Goal: Task Accomplishment & Management: Manage account settings

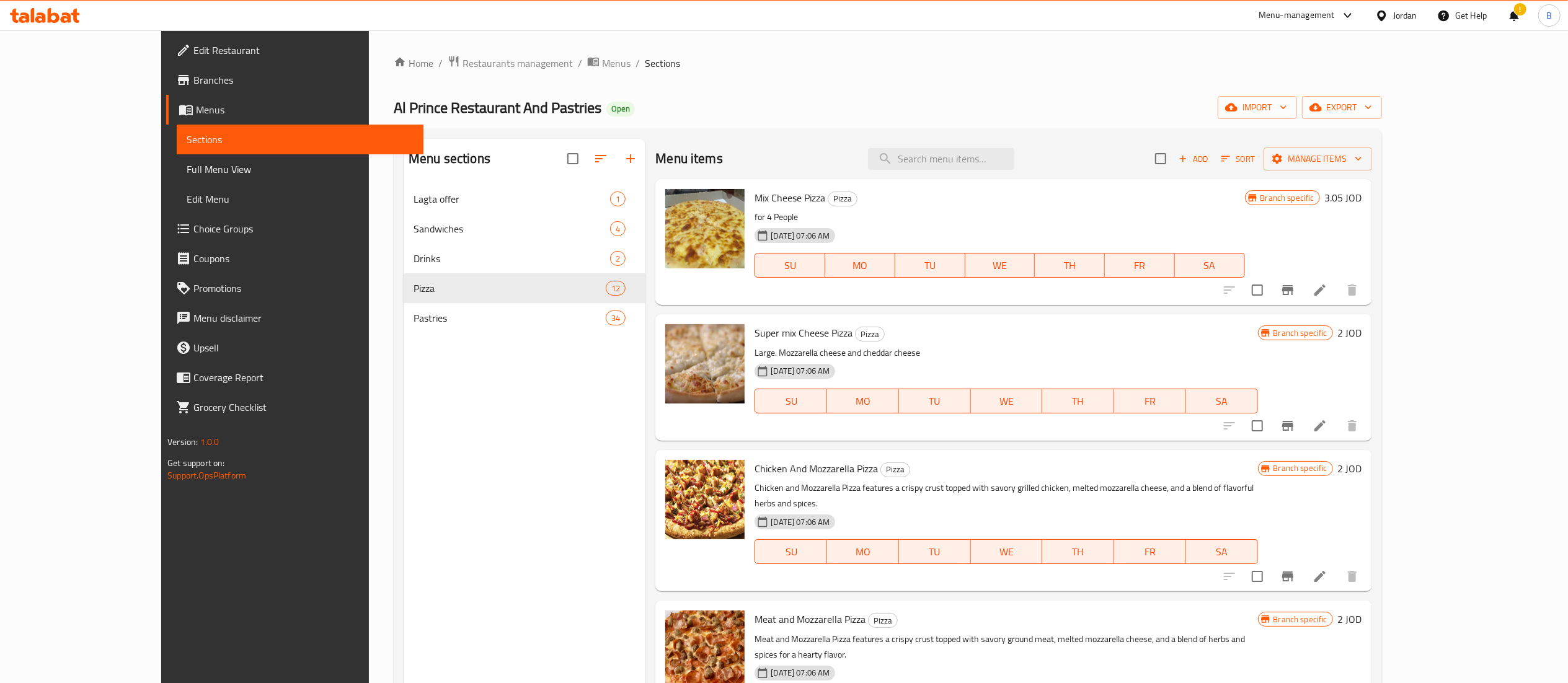
scroll to position [744, 0]
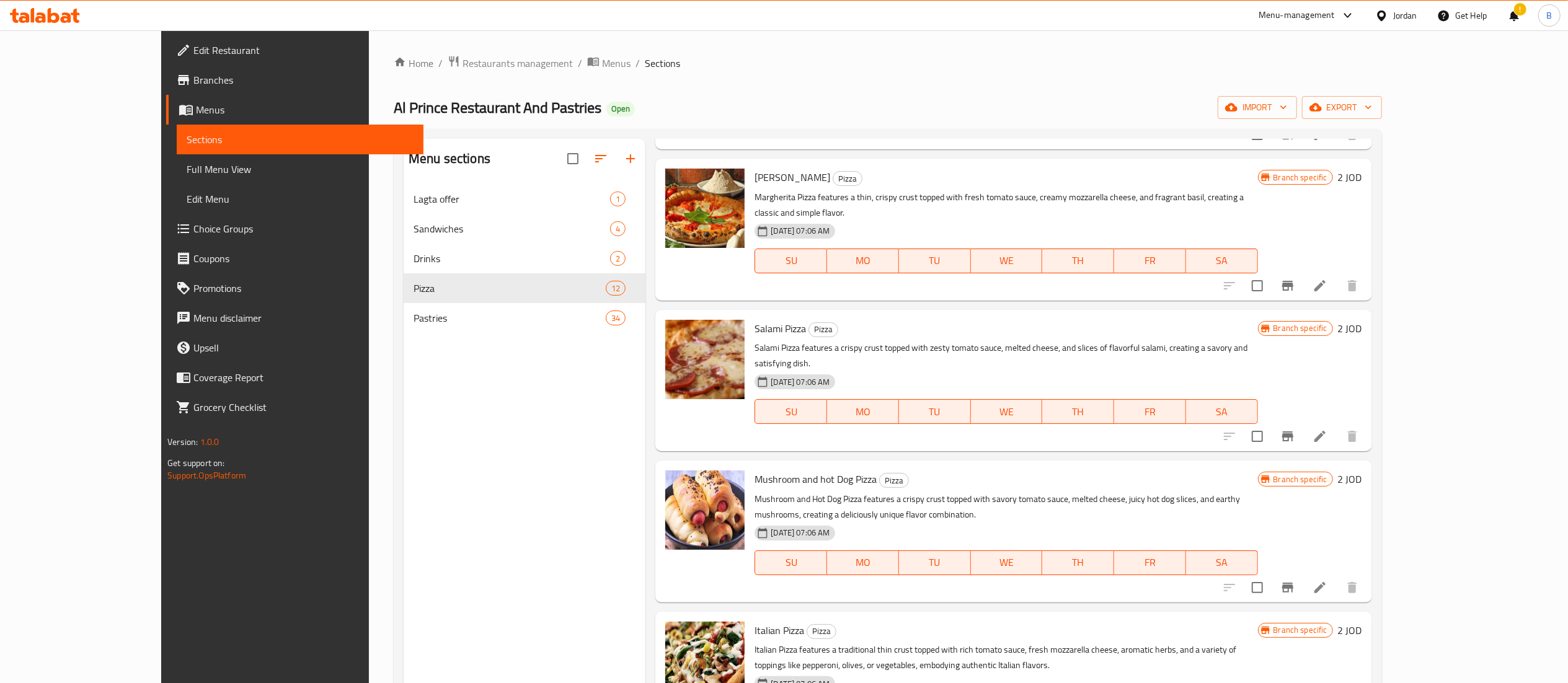
click at [51, 11] on icon at bounding box center [45, 16] width 70 height 15
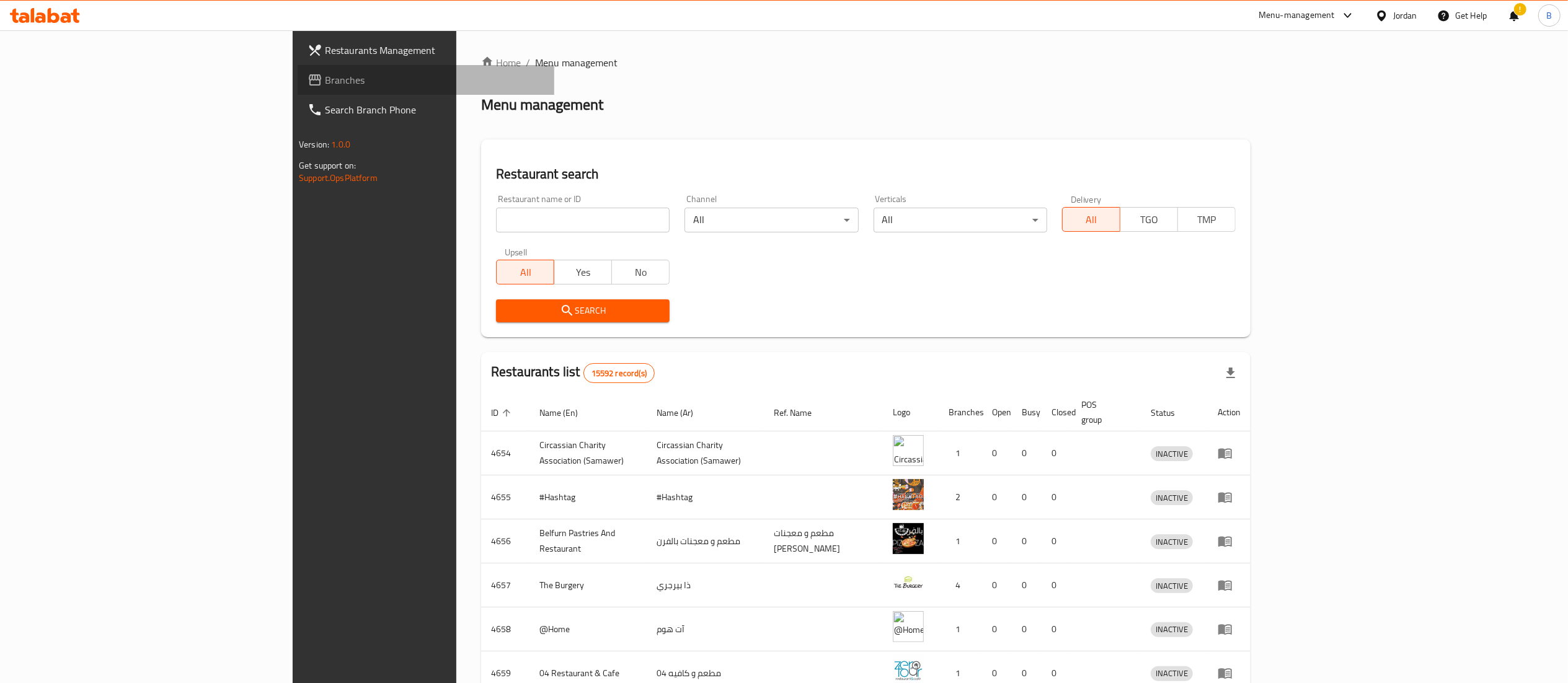
click at [325, 73] on span "Branches" at bounding box center [434, 80] width 219 height 15
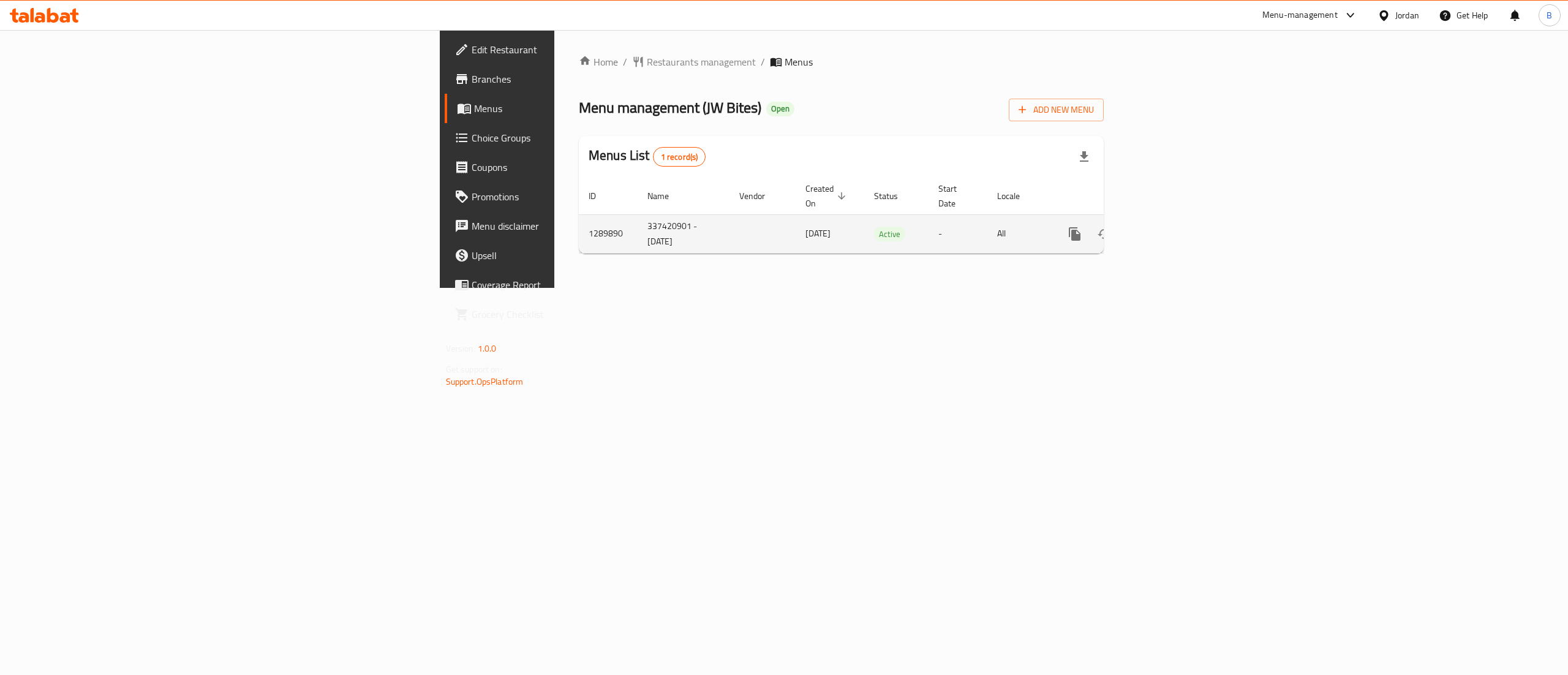
click at [1178, 222] on link "enhanced table" at bounding box center [1163, 234] width 29 height 29
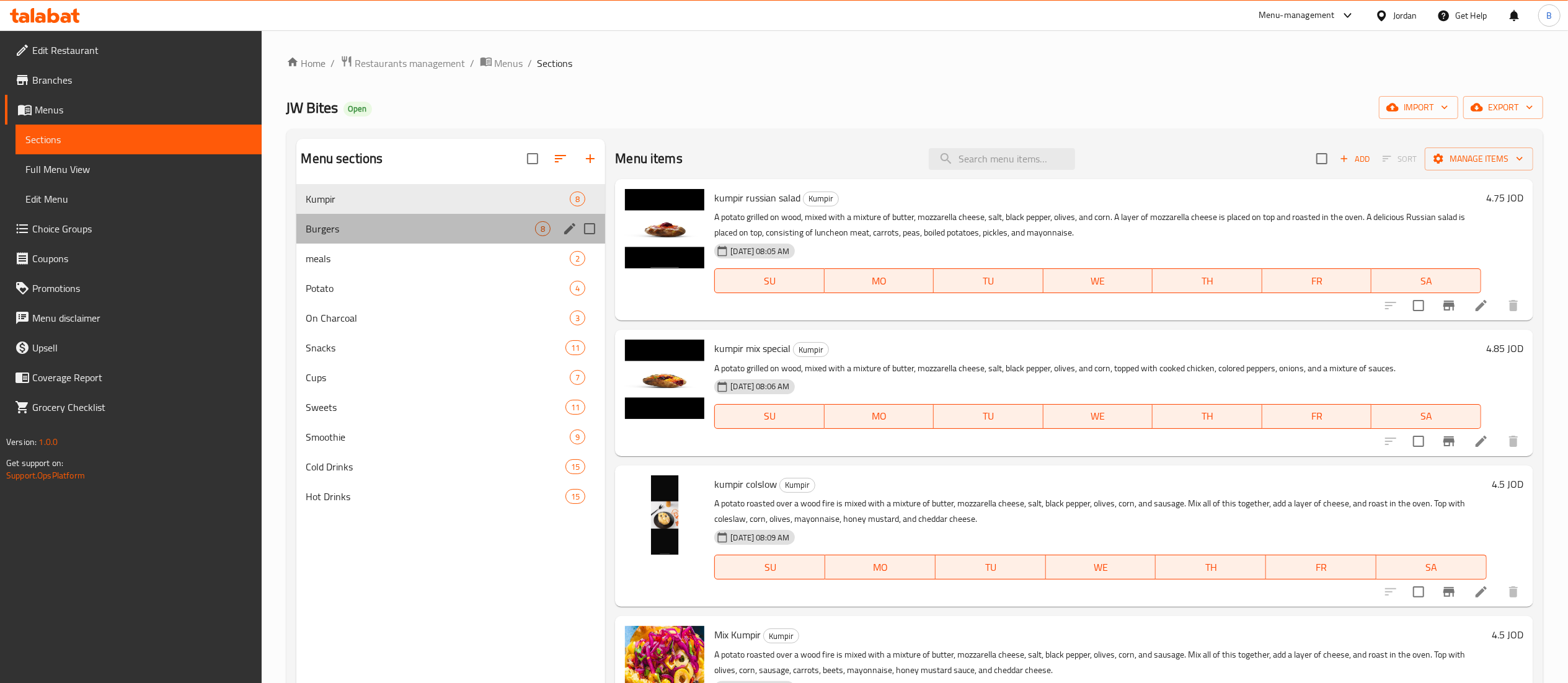
click at [336, 219] on div "Burgers 8" at bounding box center [451, 228] width 309 height 29
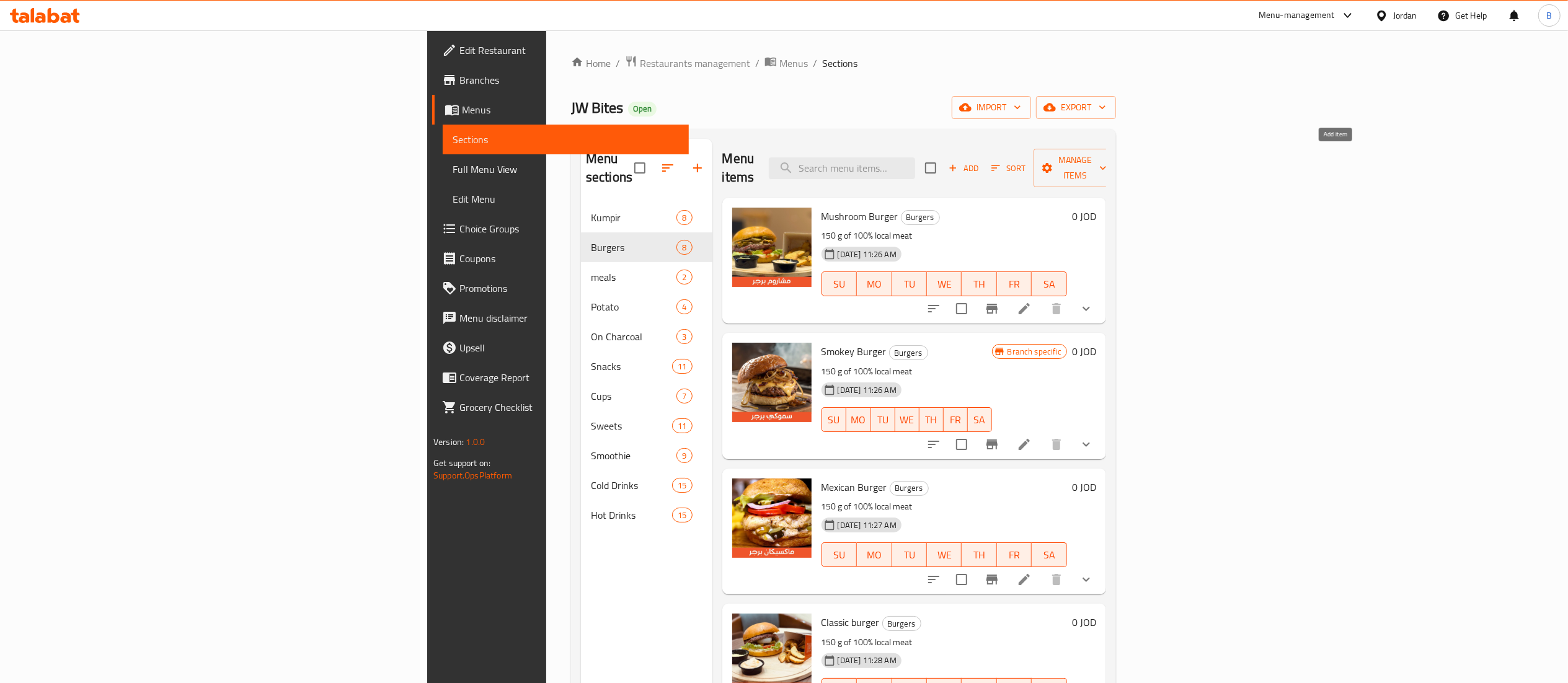
click at [983, 168] on button "Add" at bounding box center [963, 168] width 40 height 19
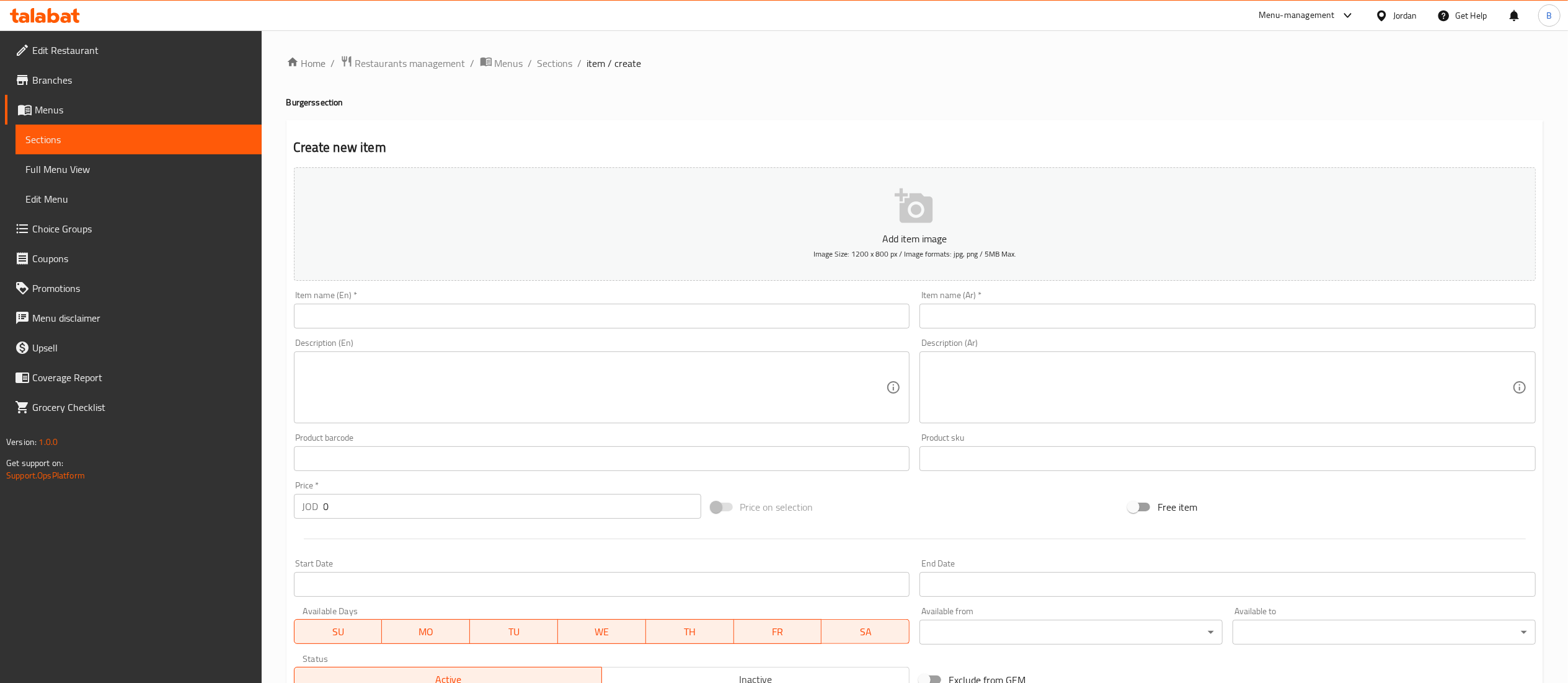
click at [1080, 308] on input "text" at bounding box center [1227, 316] width 616 height 25
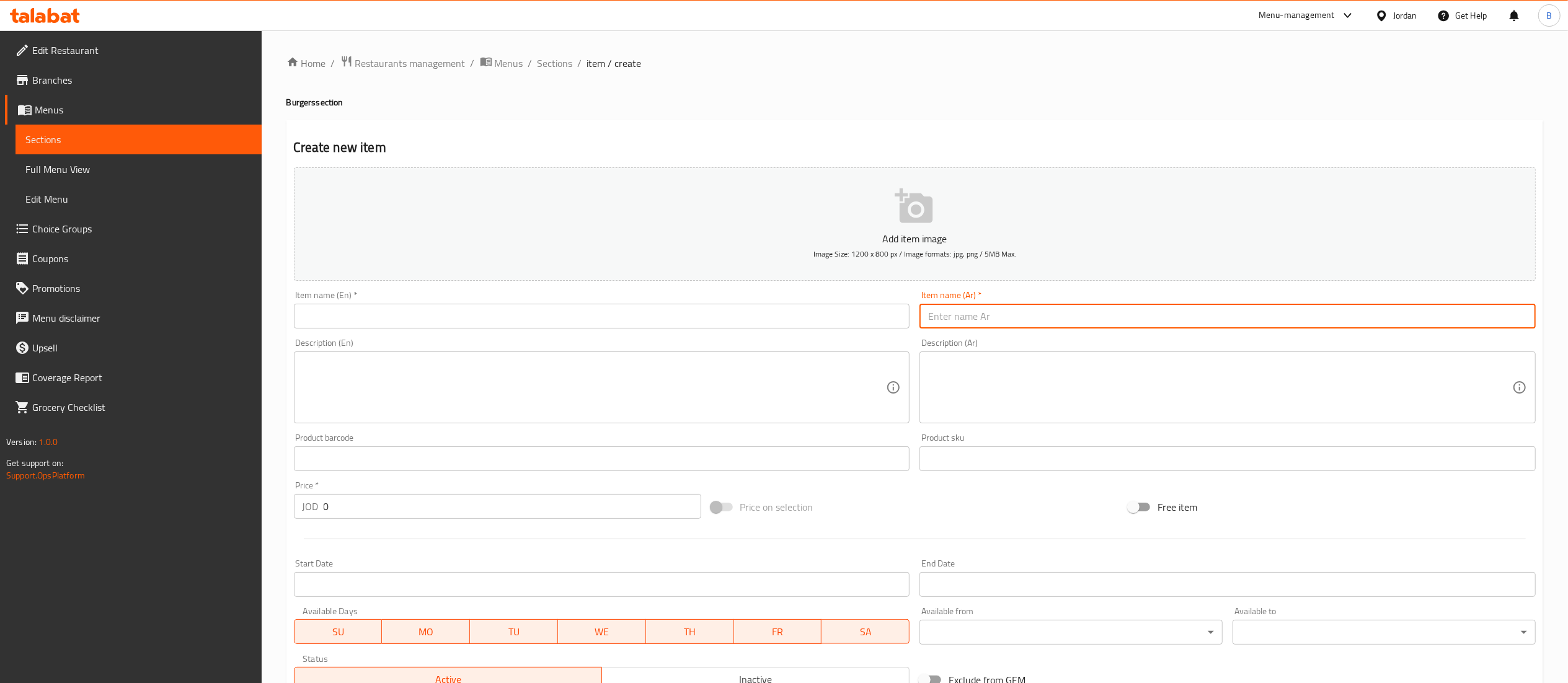
paste input "وجبة برجر دجاج كلاسك"
type input "وجبة برجر دجاج كلاسك"
click at [827, 317] on input "text" at bounding box center [601, 316] width 616 height 25
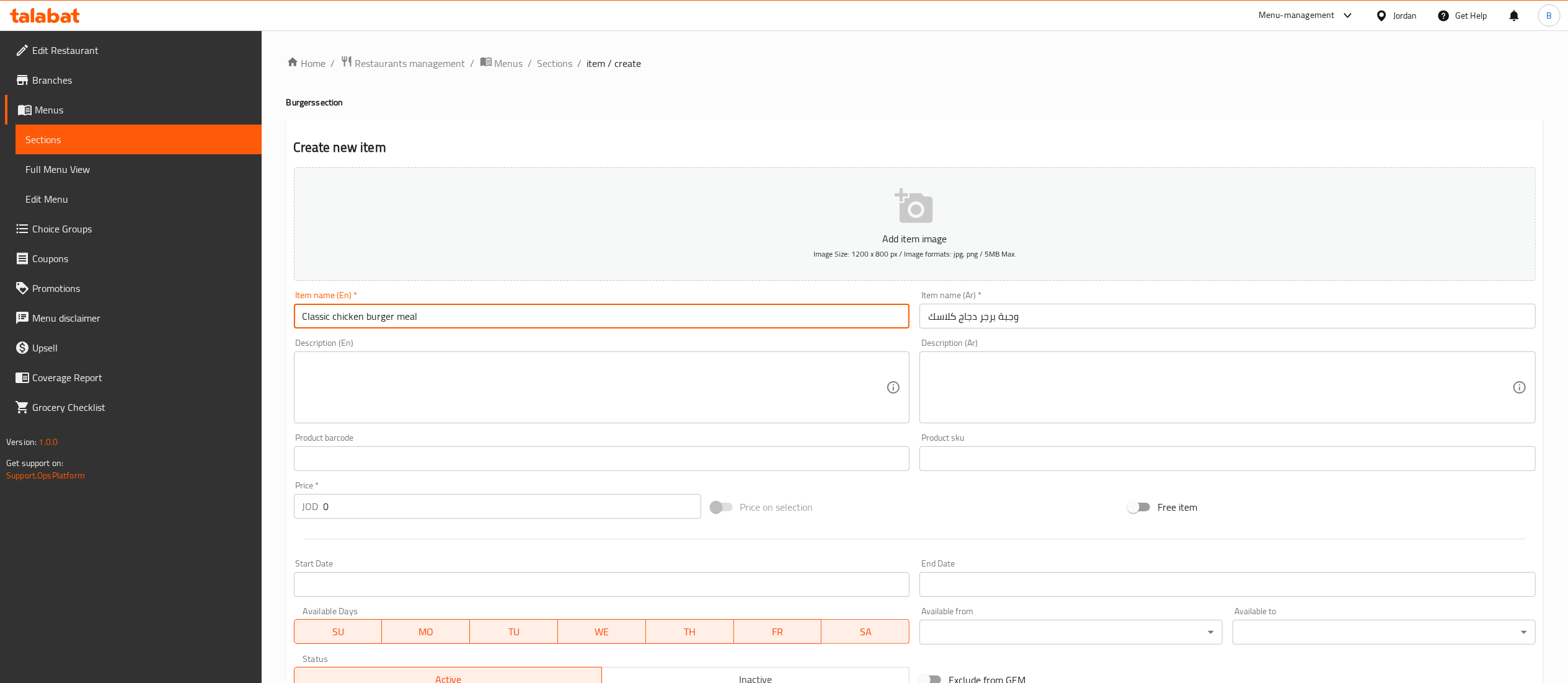
type input "Classic chicken burger meal"
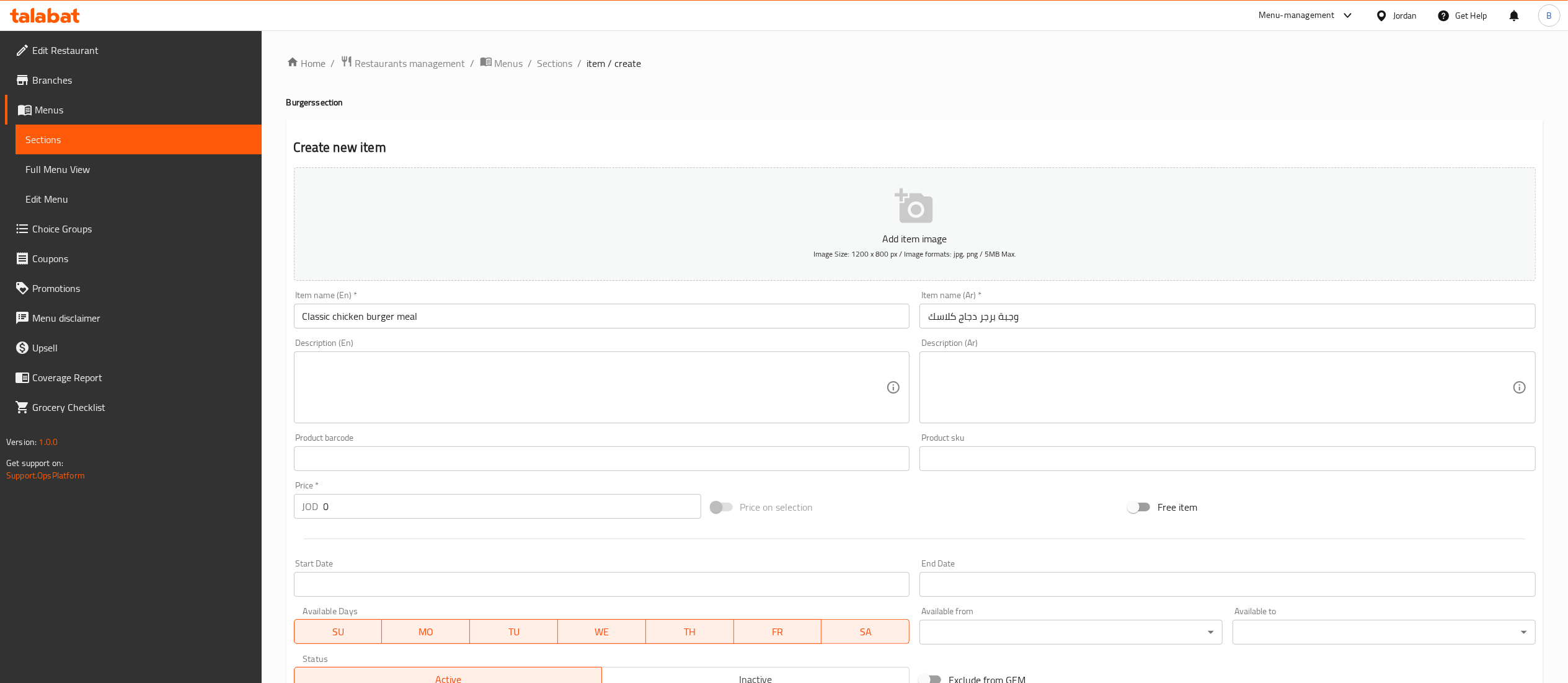
click at [1048, 352] on div "Description (Ar) Description (Ar)" at bounding box center [1227, 381] width 616 height 85
click at [997, 416] on textarea at bounding box center [1220, 388] width 584 height 59
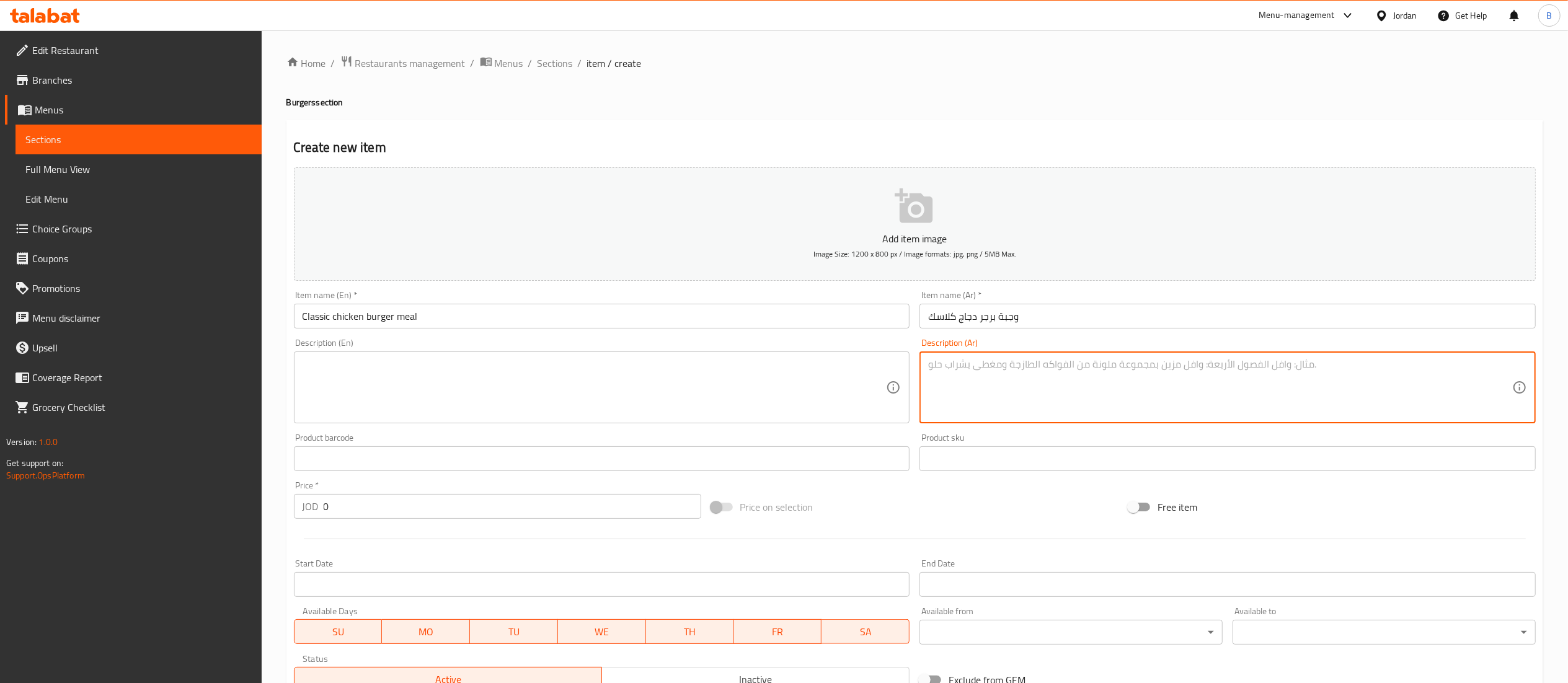
paste textarea "الوجبه مع بطاطا+مشروب غازي"
type textarea "الوجبه مع بطاطا+مشروب غازي"
click at [804, 386] on textarea at bounding box center [595, 388] width 584 height 59
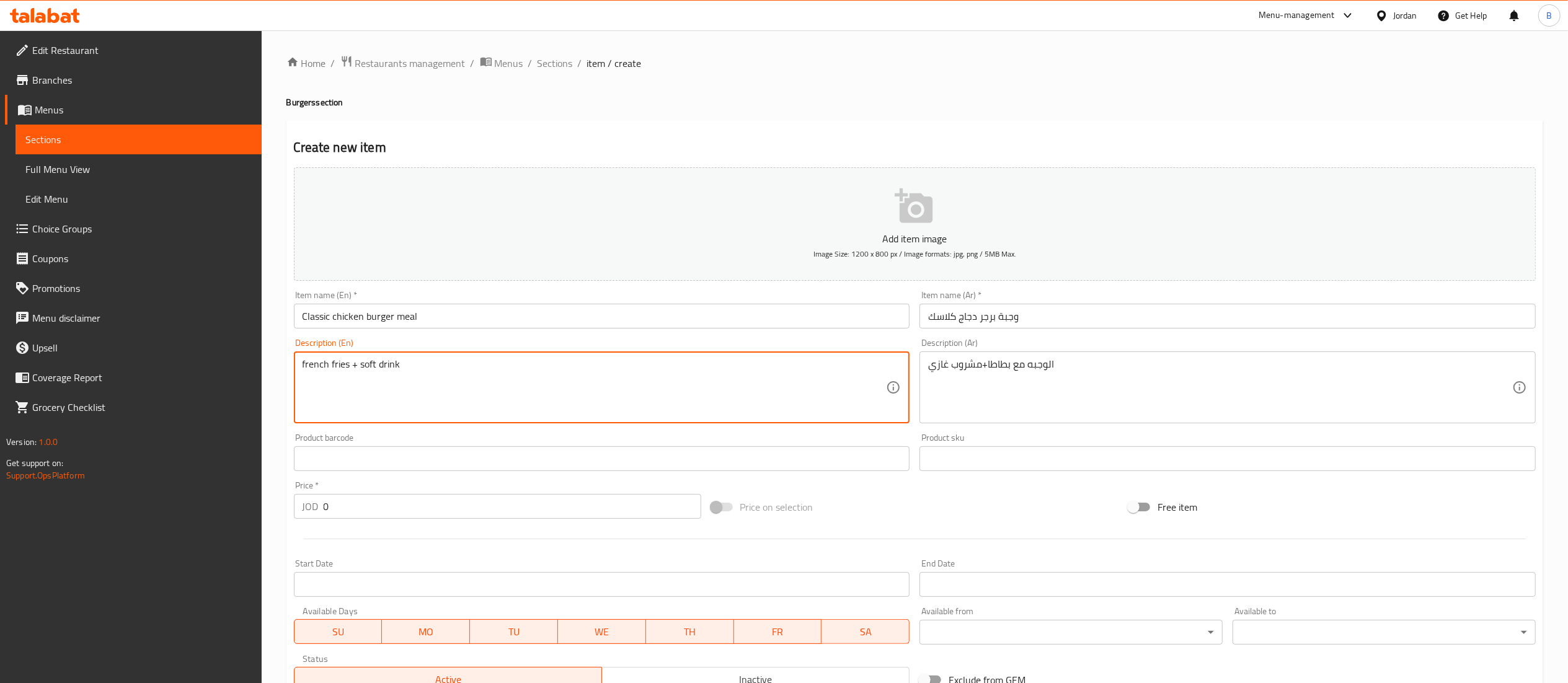
type textarea "french fries + soft drink"
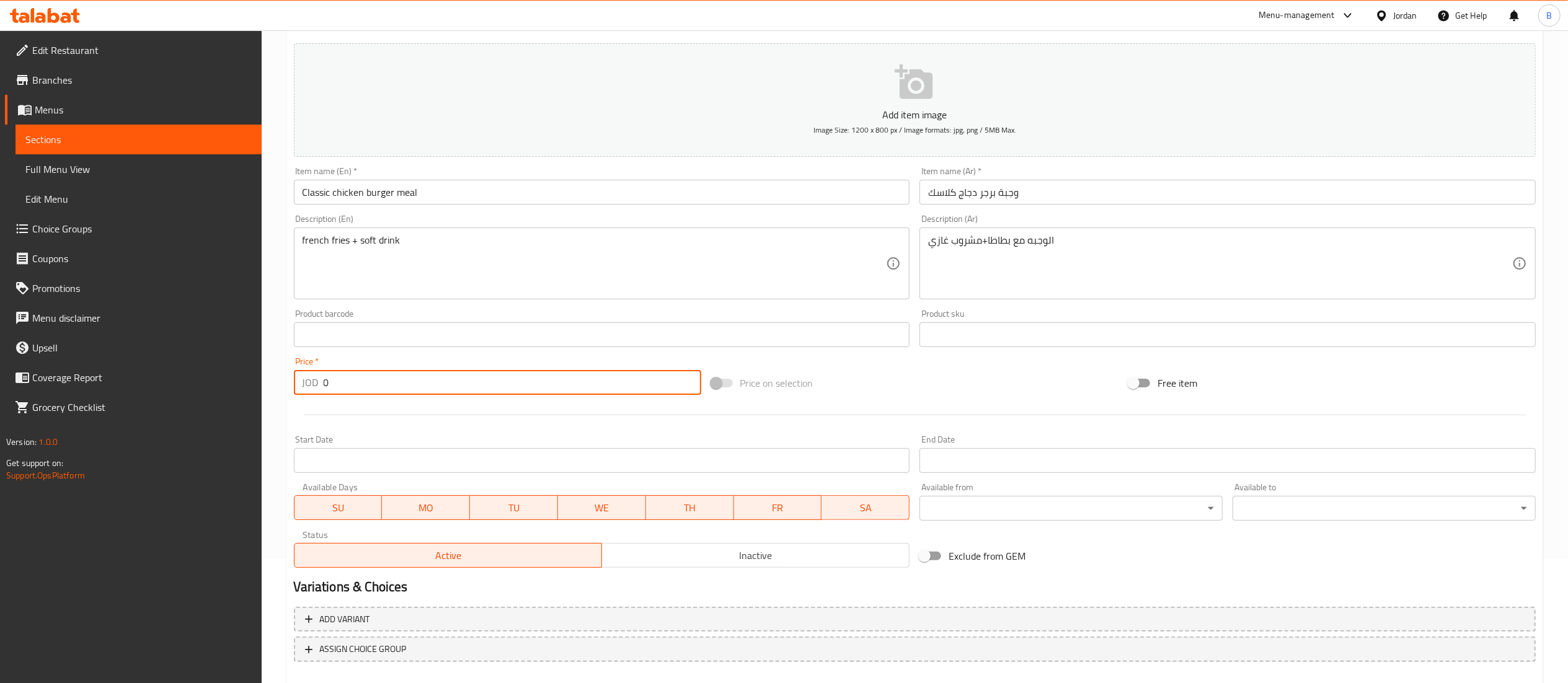
drag, startPoint x: 321, startPoint y: 383, endPoint x: 185, endPoint y: 368, distance: 136.8
click at [194, 373] on div "Edit Restaurant Branches Menus Sections Full Menu View Edit Menu Choice Groups …" at bounding box center [784, 330] width 1568 height 846
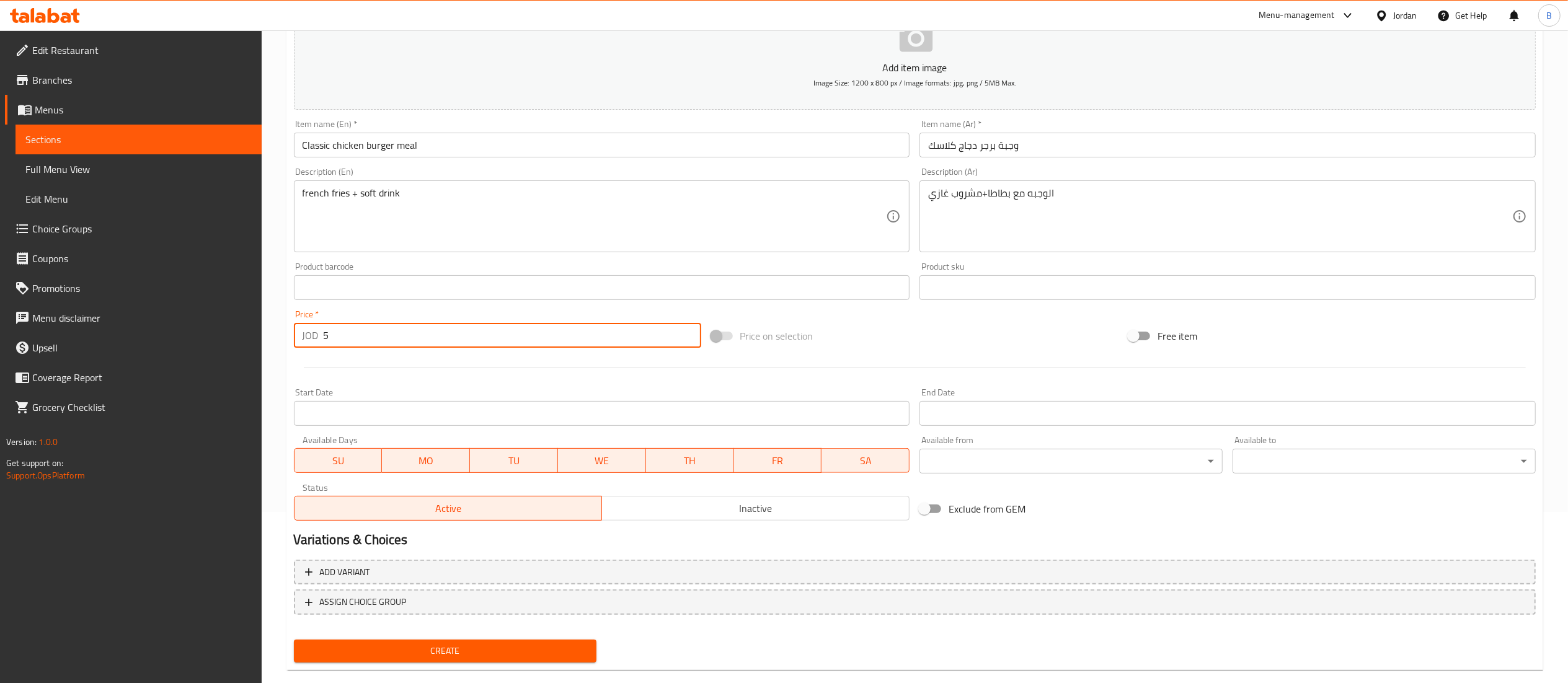
scroll to position [191, 0]
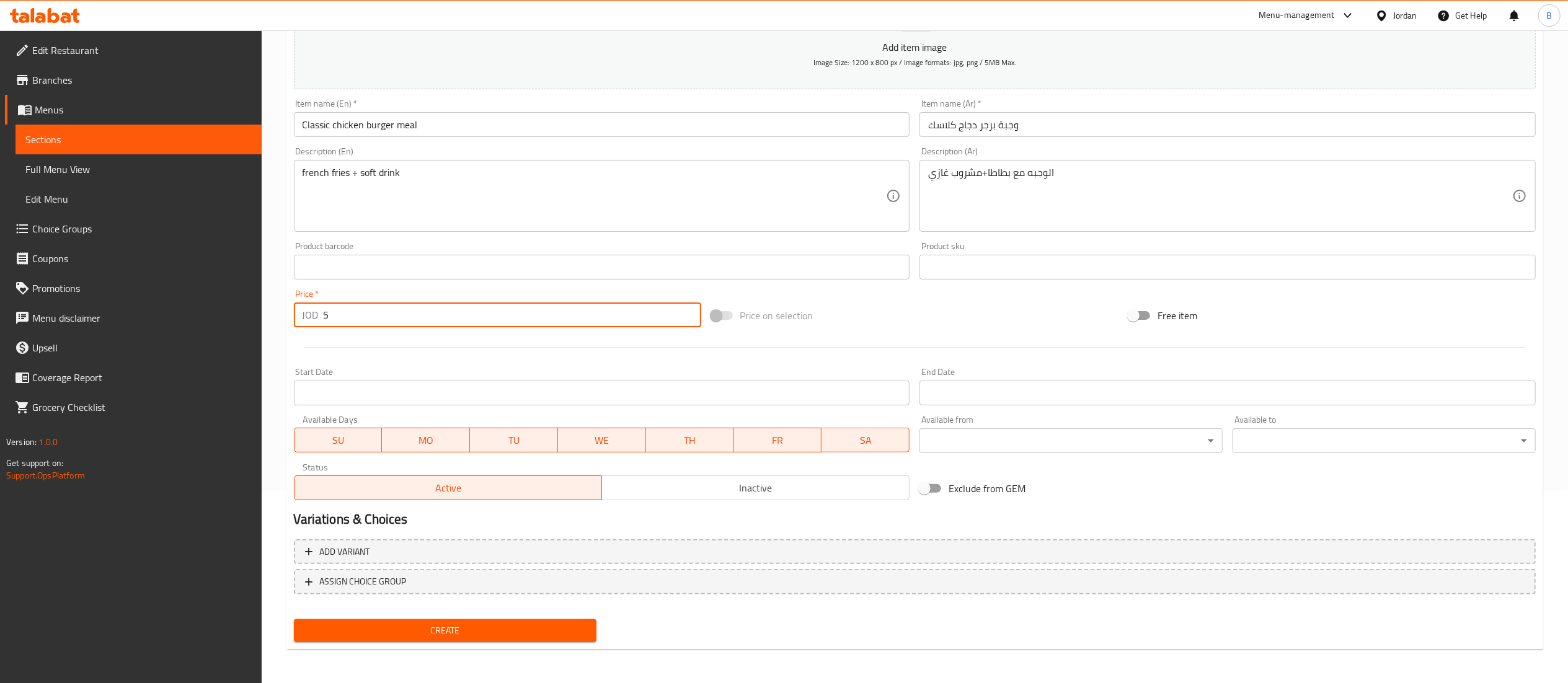
type input "5"
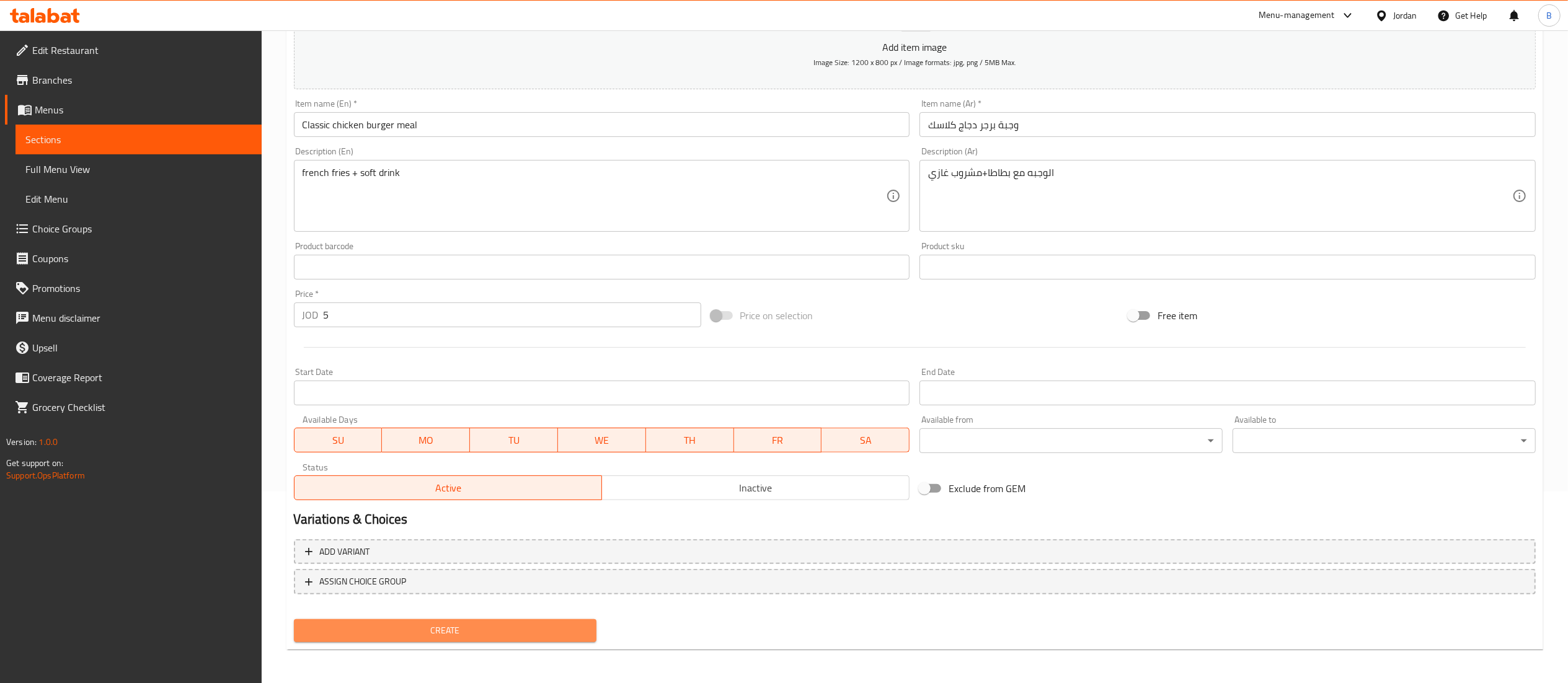
click at [503, 627] on span "Create" at bounding box center [445, 631] width 283 height 16
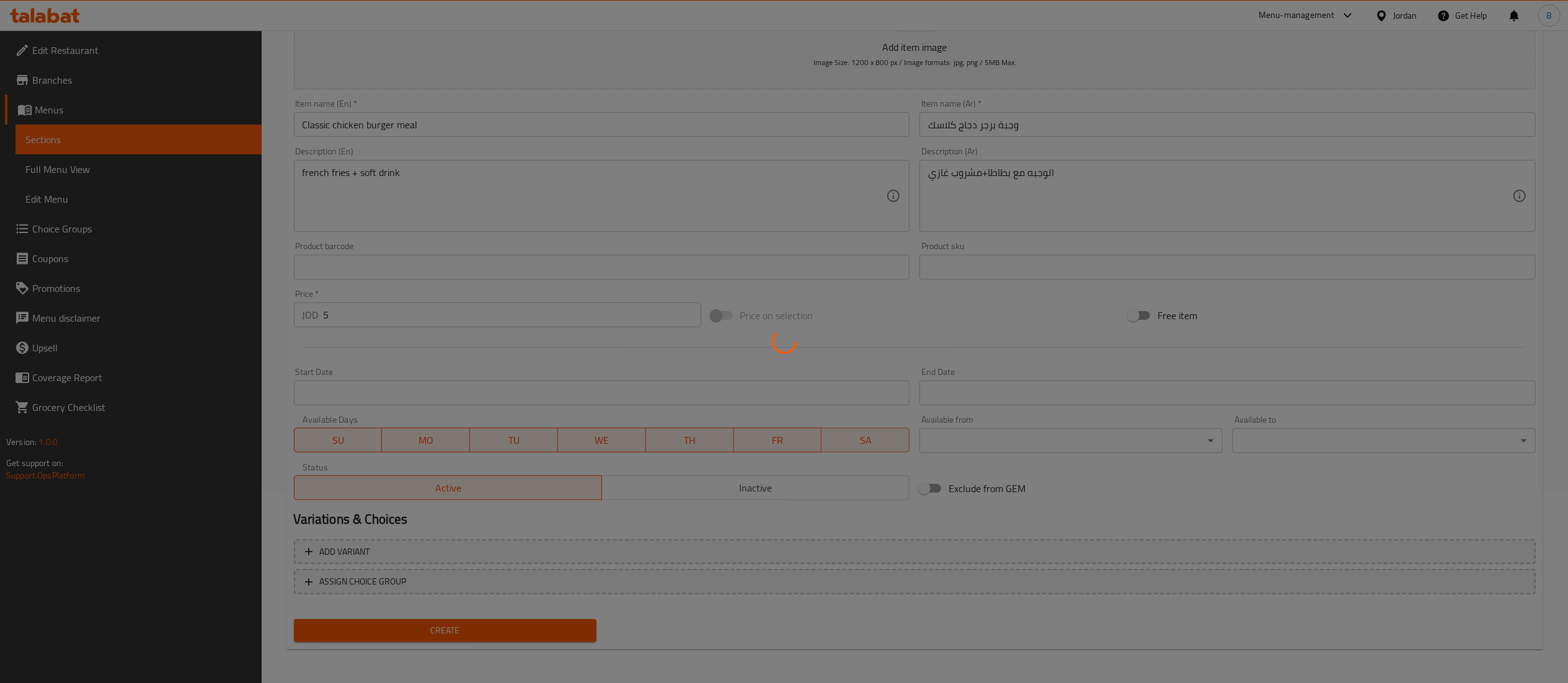
type input "0"
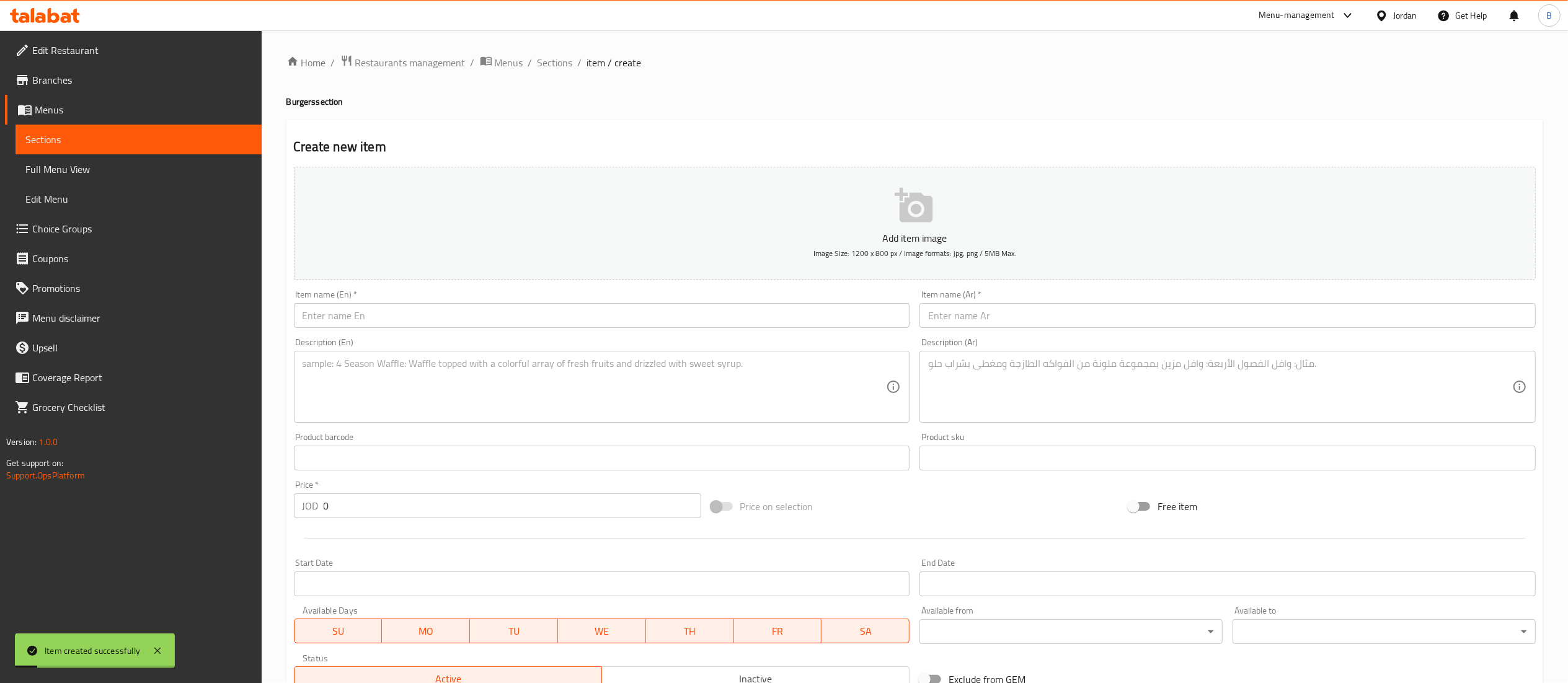
scroll to position [0, 0]
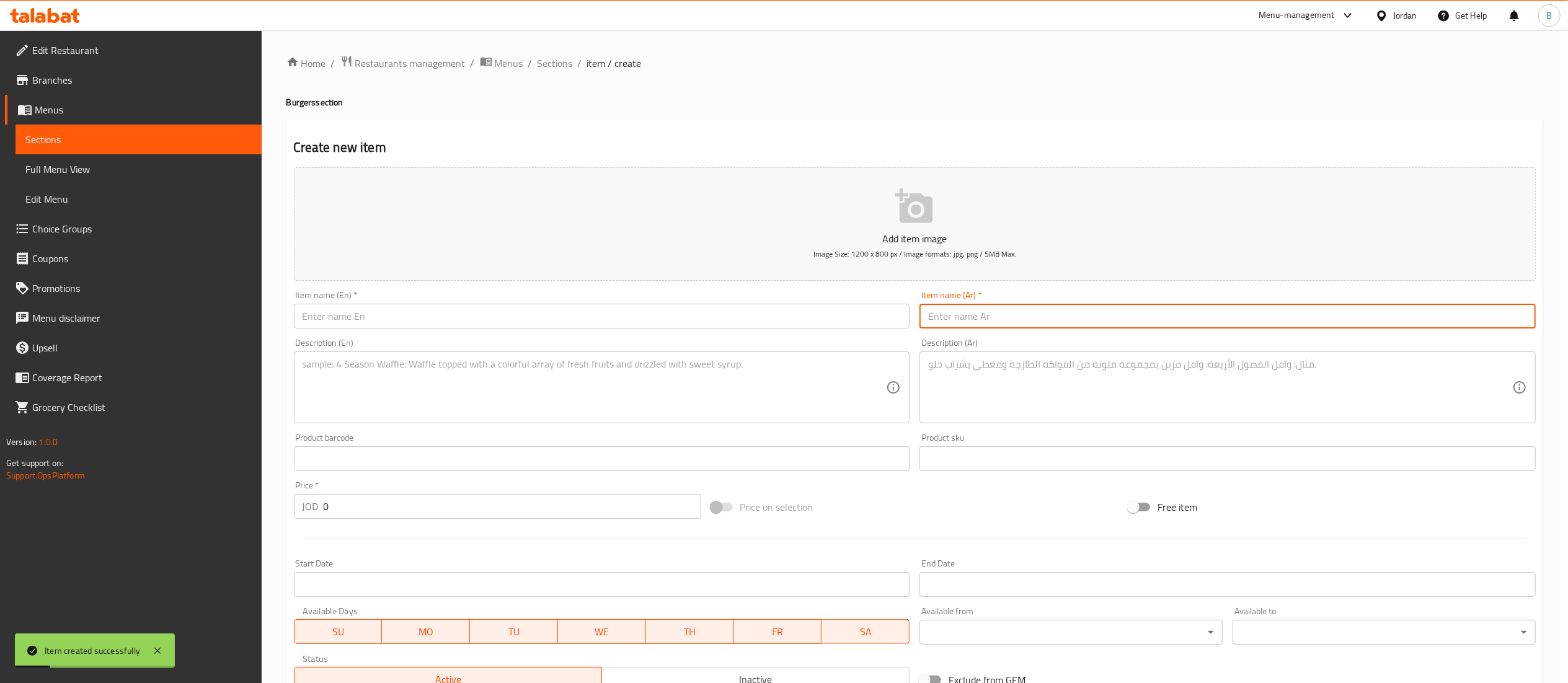
click at [1027, 312] on input "text" at bounding box center [1227, 316] width 616 height 25
paste input "سندوش برجر دجاج كلاسك"
type input "سندوش برجر دجاج كلاسك"
click at [820, 307] on input "text" at bounding box center [601, 316] width 616 height 25
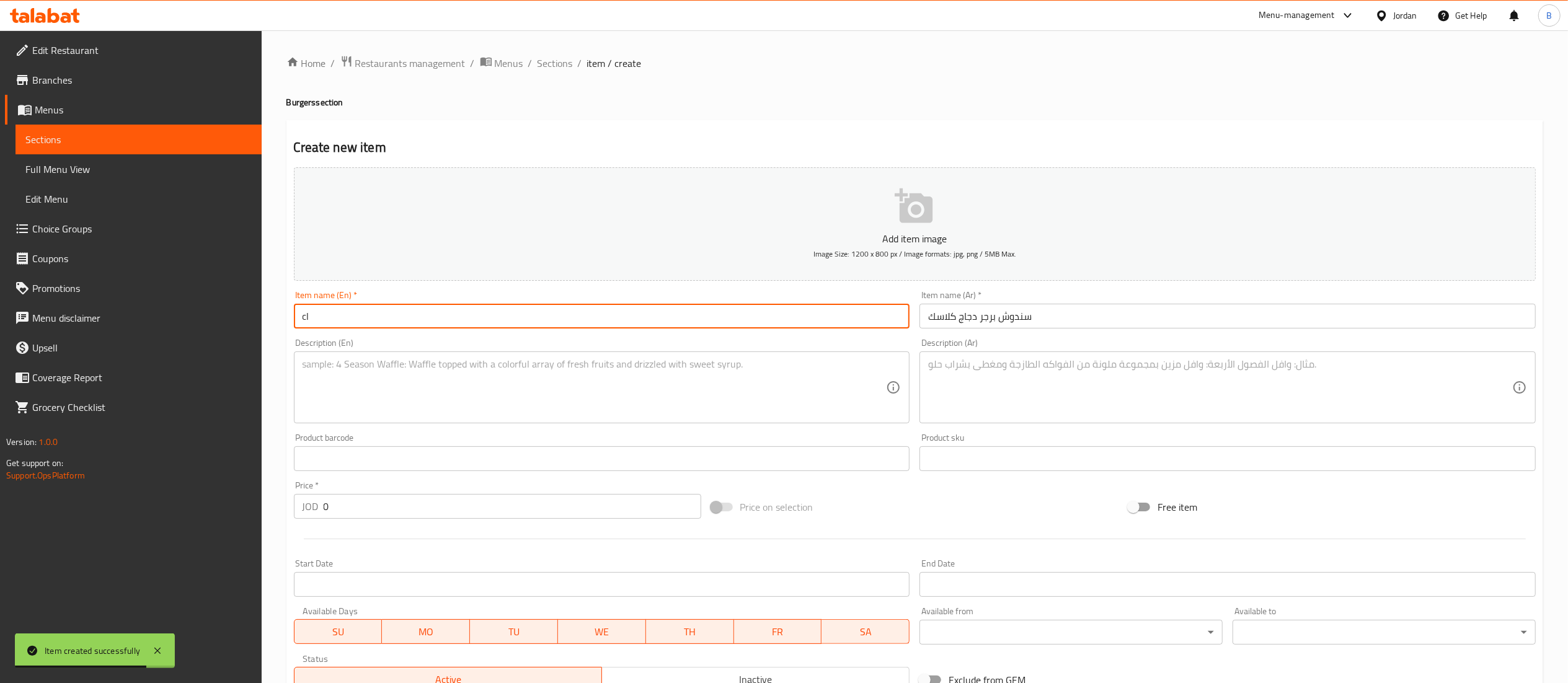
type input "c"
type input "Classic chicken burger sandwich"
drag, startPoint x: 347, startPoint y: 514, endPoint x: 58, endPoint y: 471, distance: 292.2
click at [92, 475] on div "Edit Restaurant Branches Menus Sections Full Menu View Edit Menu Choice Groups …" at bounding box center [784, 453] width 1568 height 846
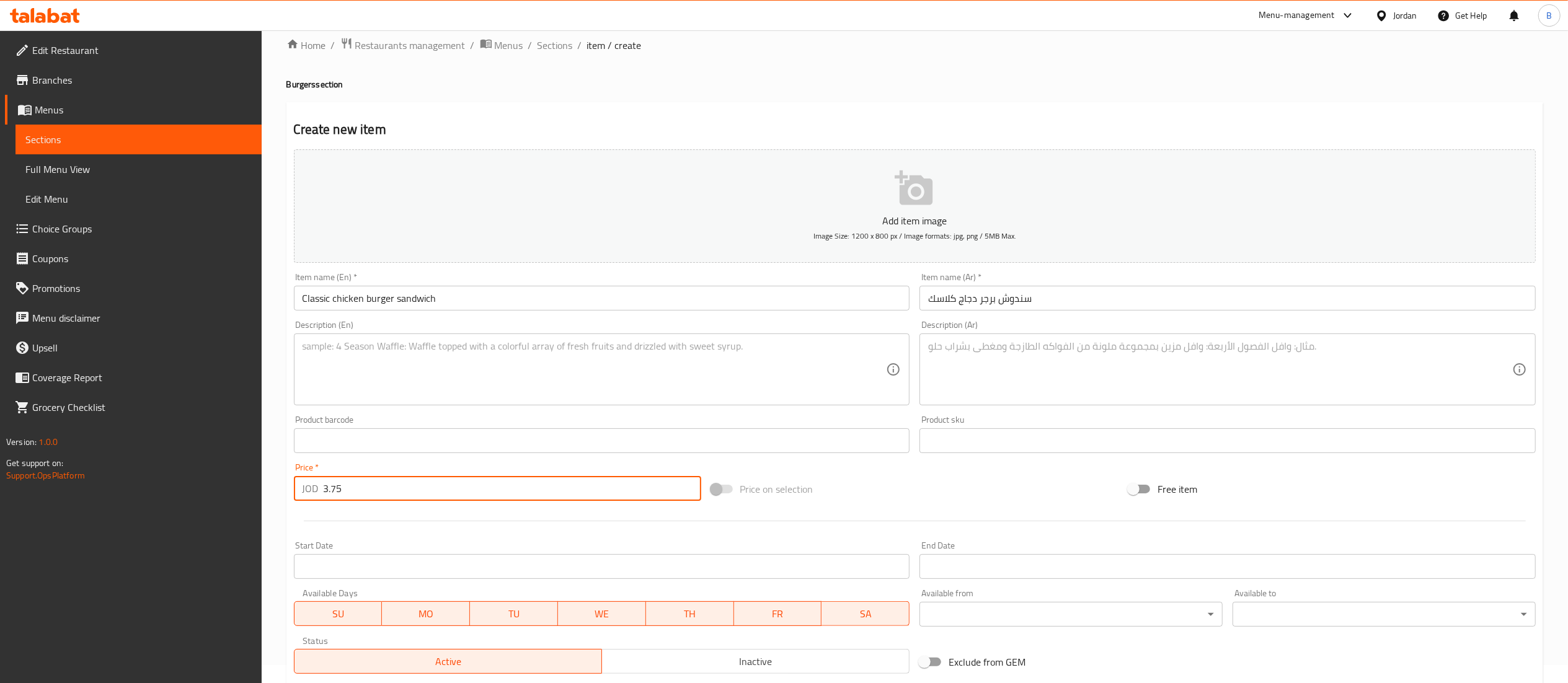
scroll to position [191, 0]
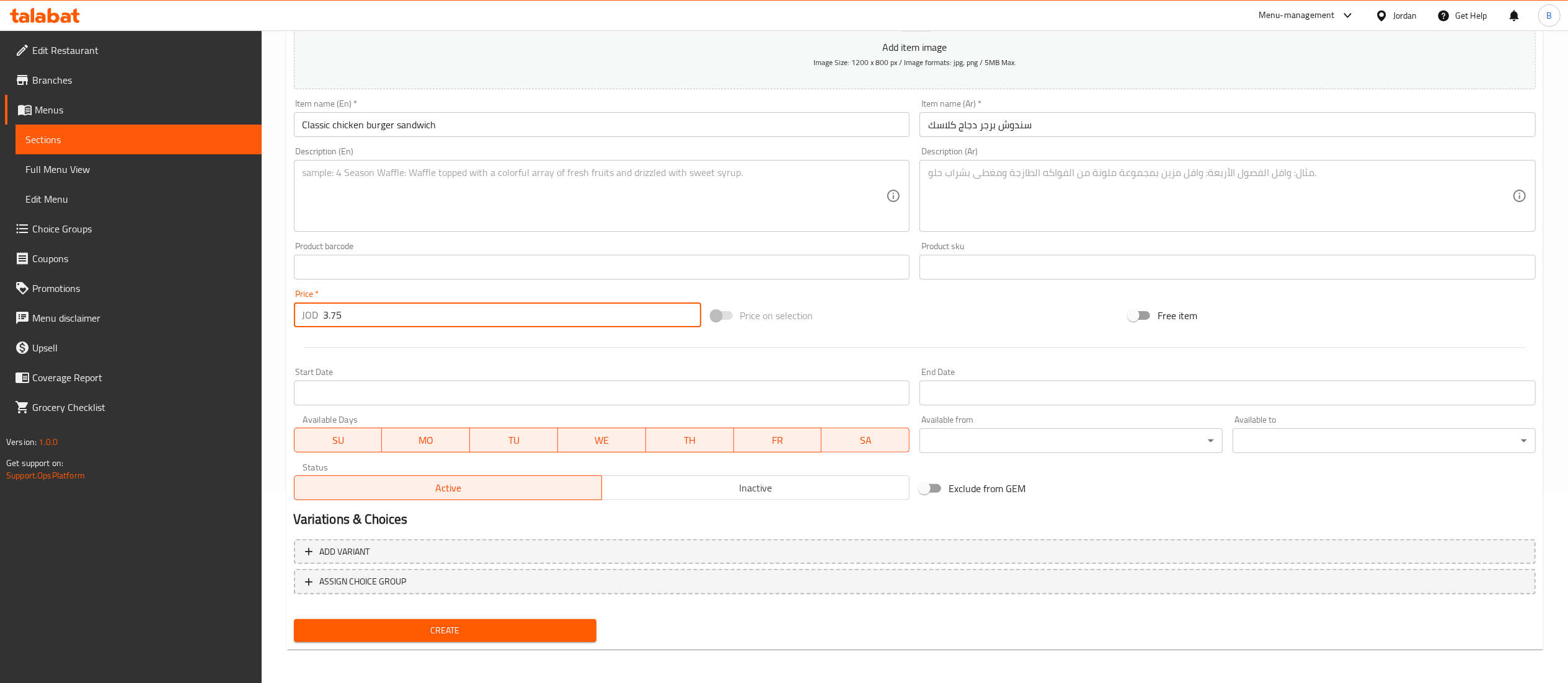
type input "3.75"
click at [460, 626] on span "Create" at bounding box center [445, 631] width 283 height 16
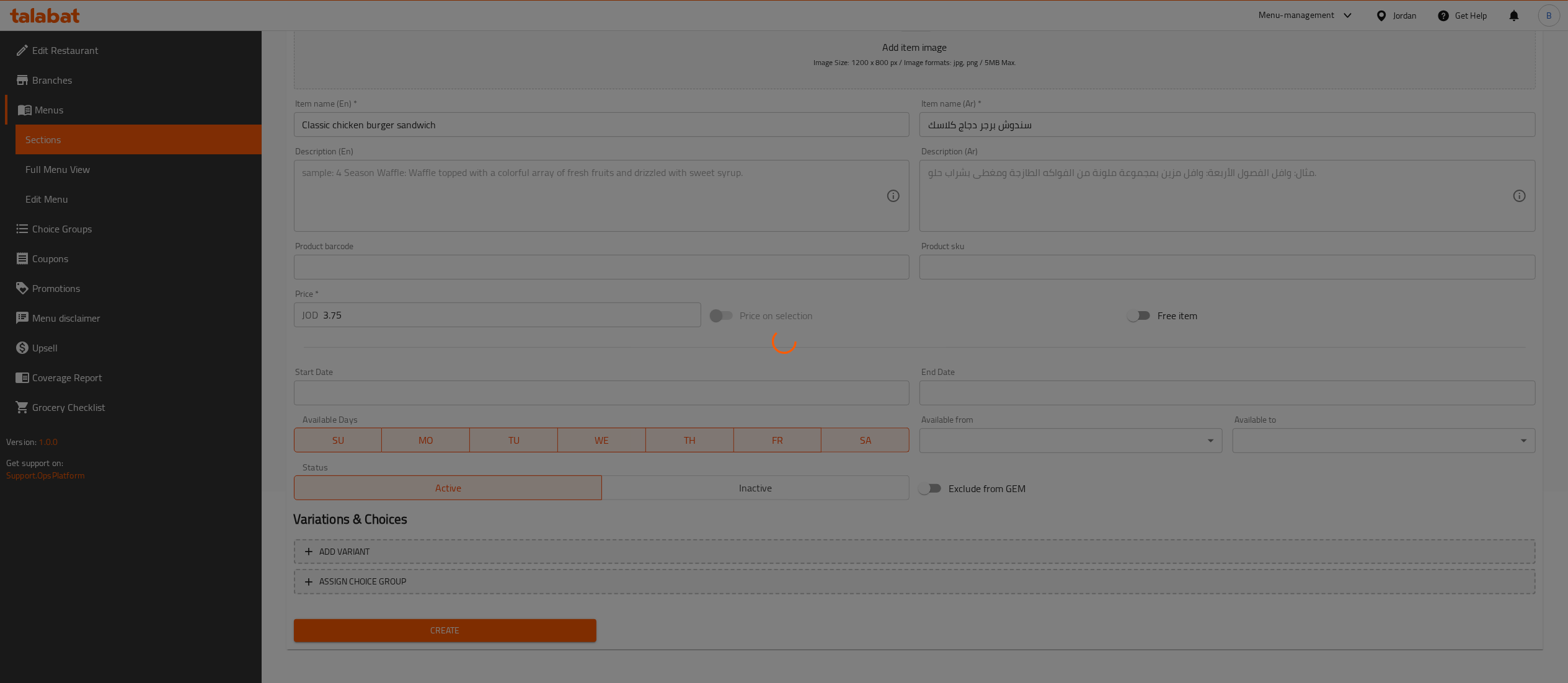
type input "0"
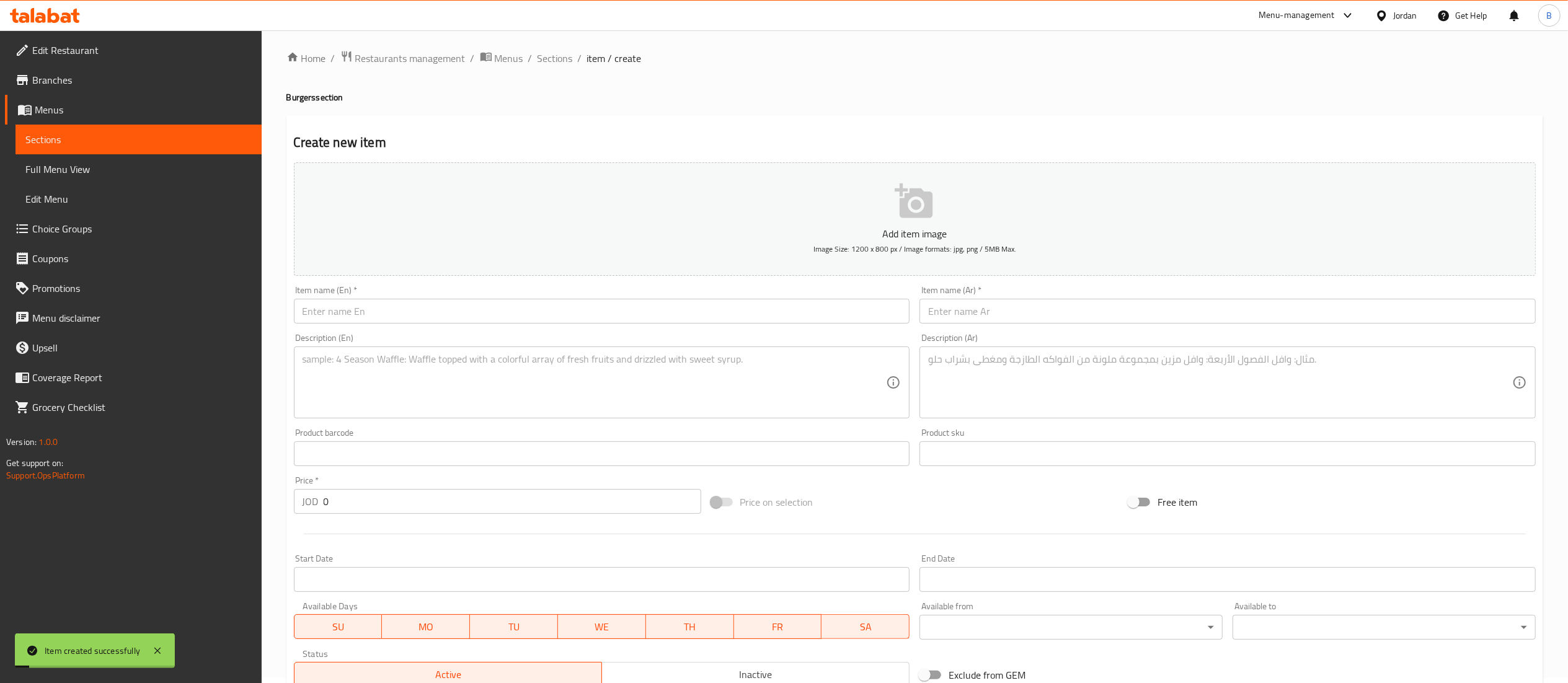
scroll to position [0, 0]
click at [548, 58] on span "Sections" at bounding box center [555, 63] width 35 height 15
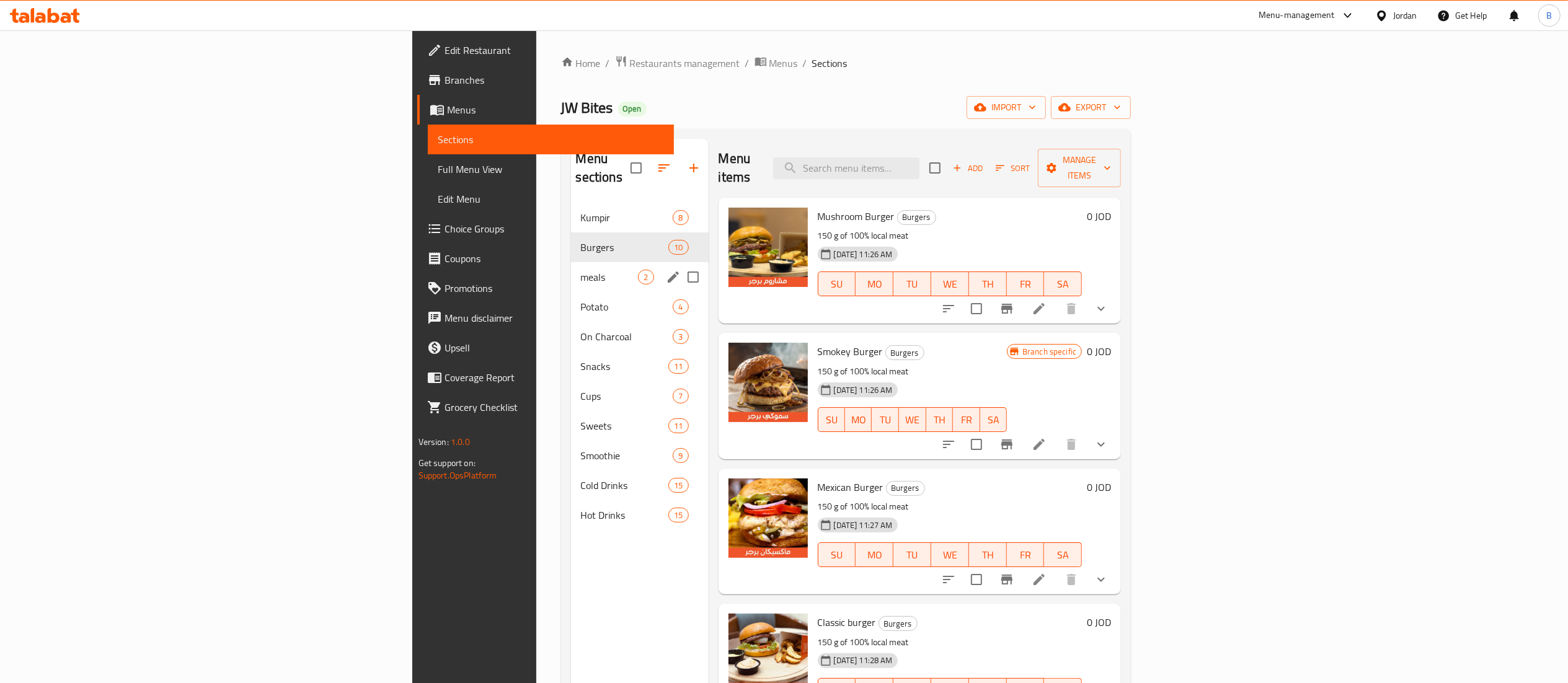
click at [581, 270] on span "meals" at bounding box center [609, 277] width 57 height 15
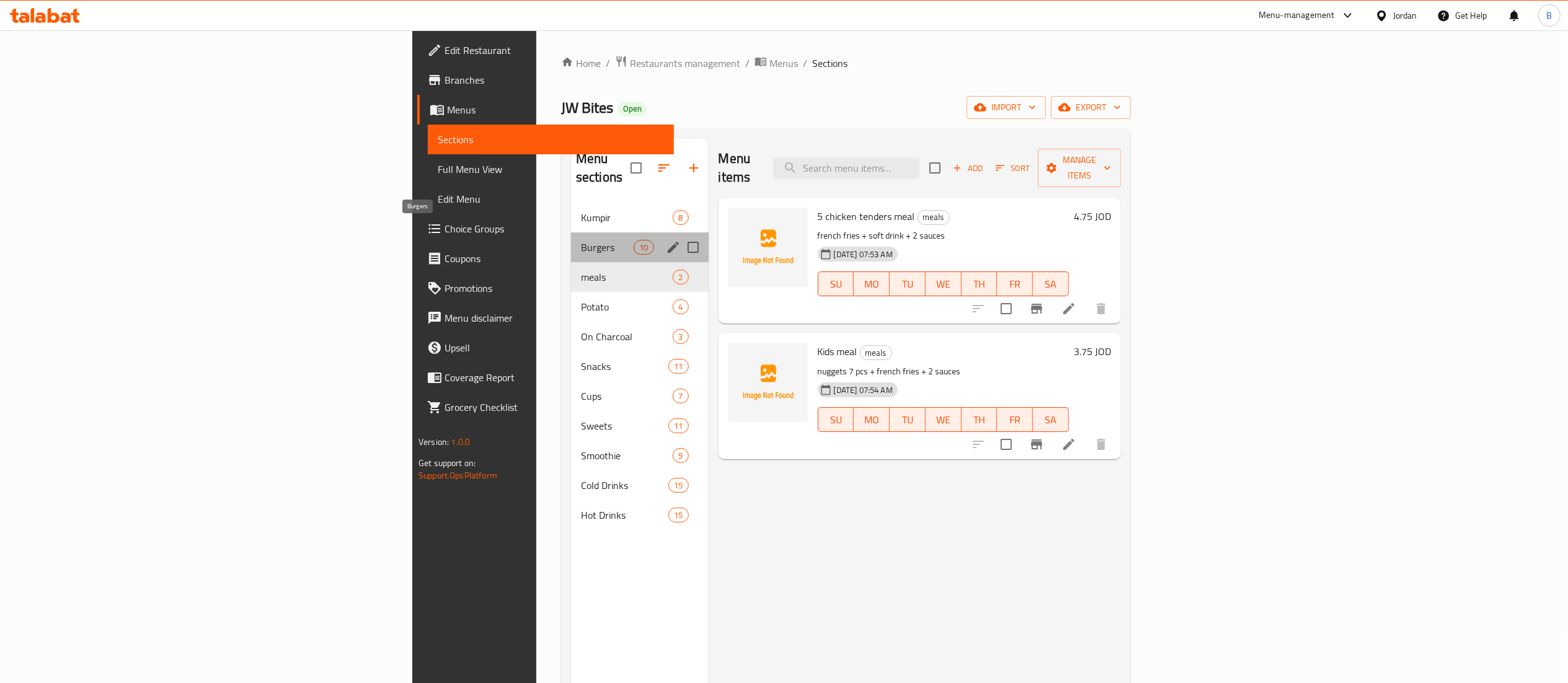
click at [581, 240] on span "Burgers" at bounding box center [607, 247] width 52 height 15
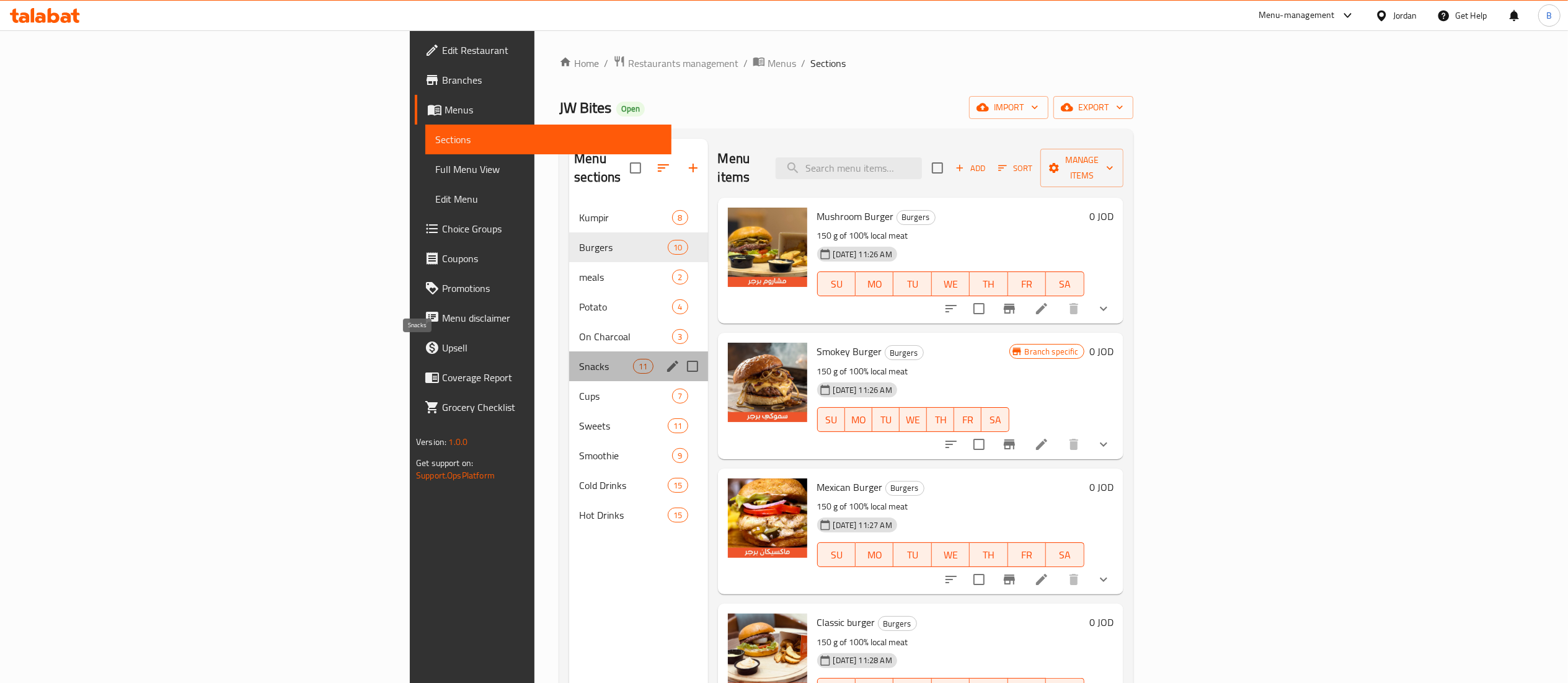
click at [579, 359] on span "Snacks" at bounding box center [606, 366] width 54 height 15
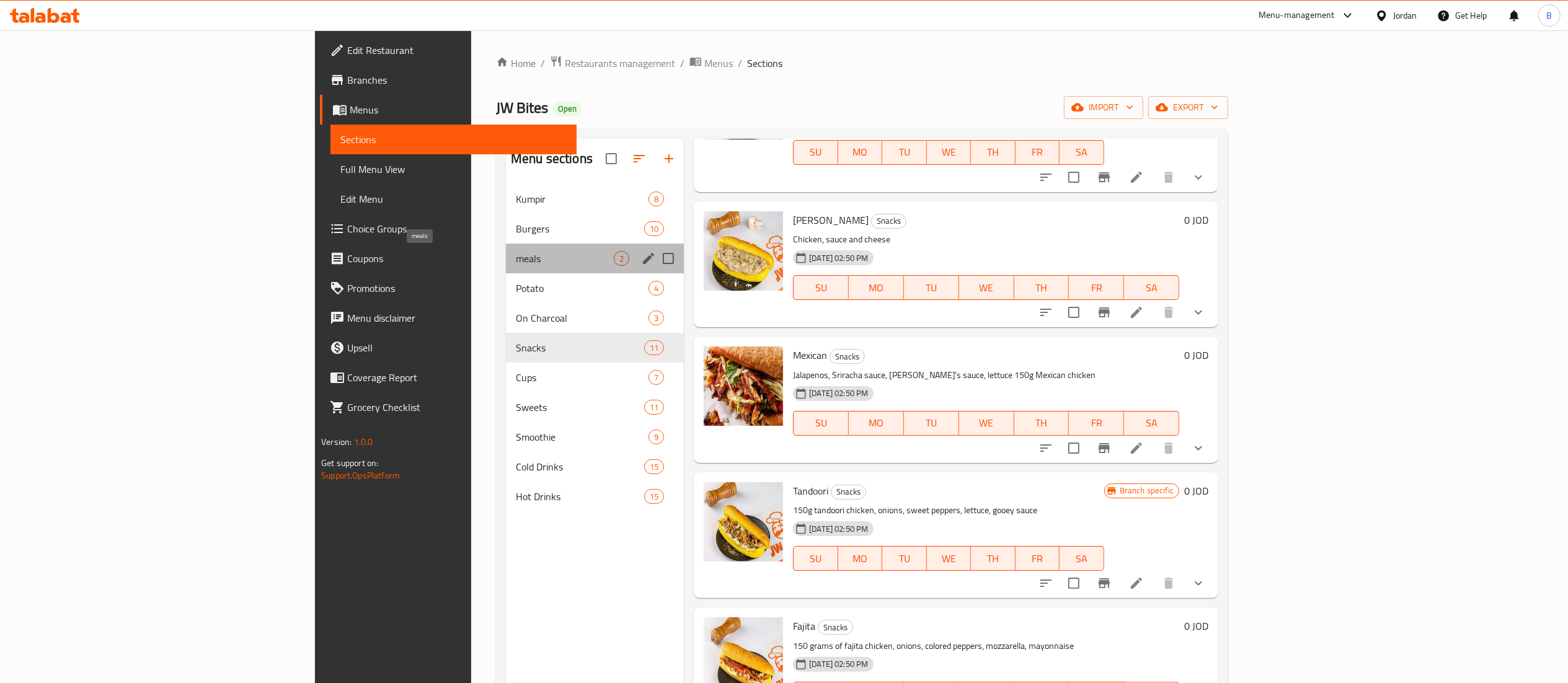
click at [516, 264] on span "meals" at bounding box center [565, 258] width 98 height 15
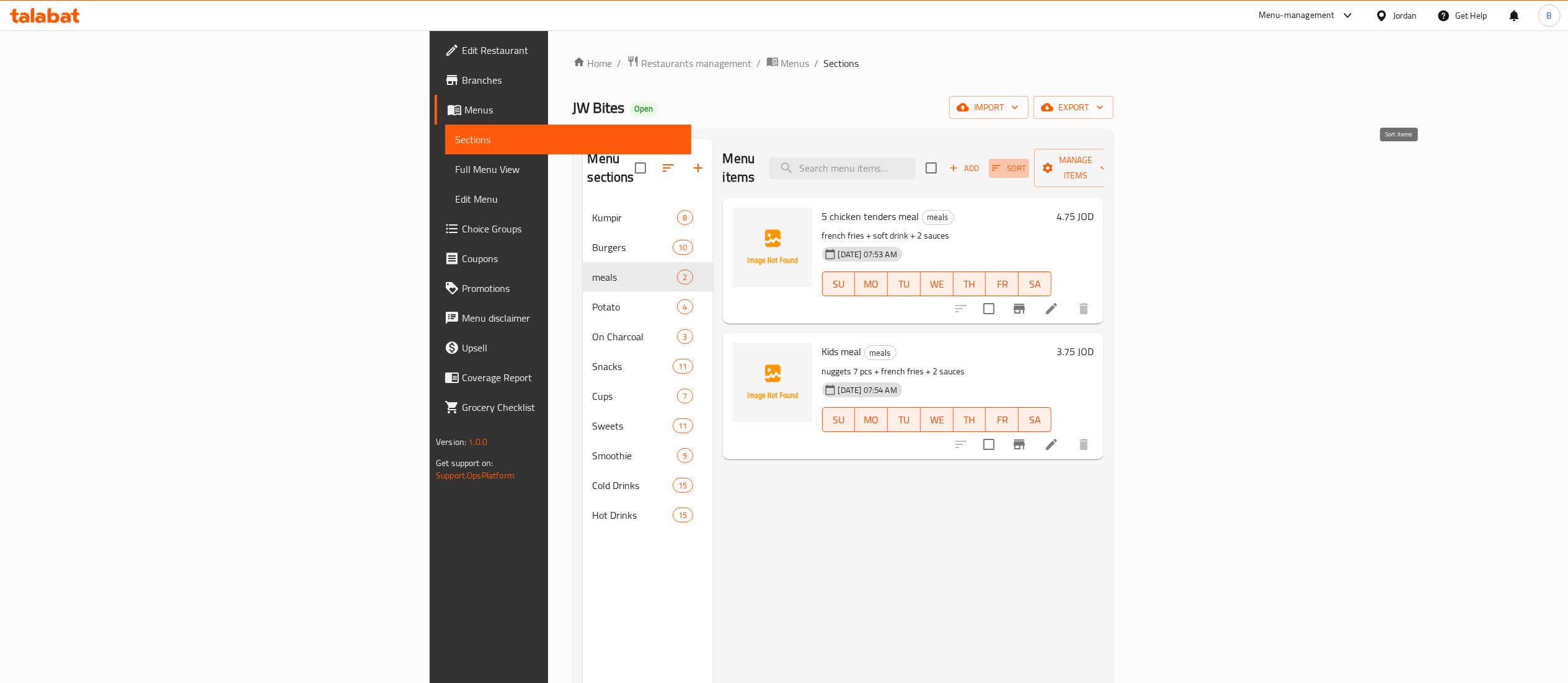
click at [1029, 165] on button "Sort" at bounding box center [1009, 168] width 40 height 19
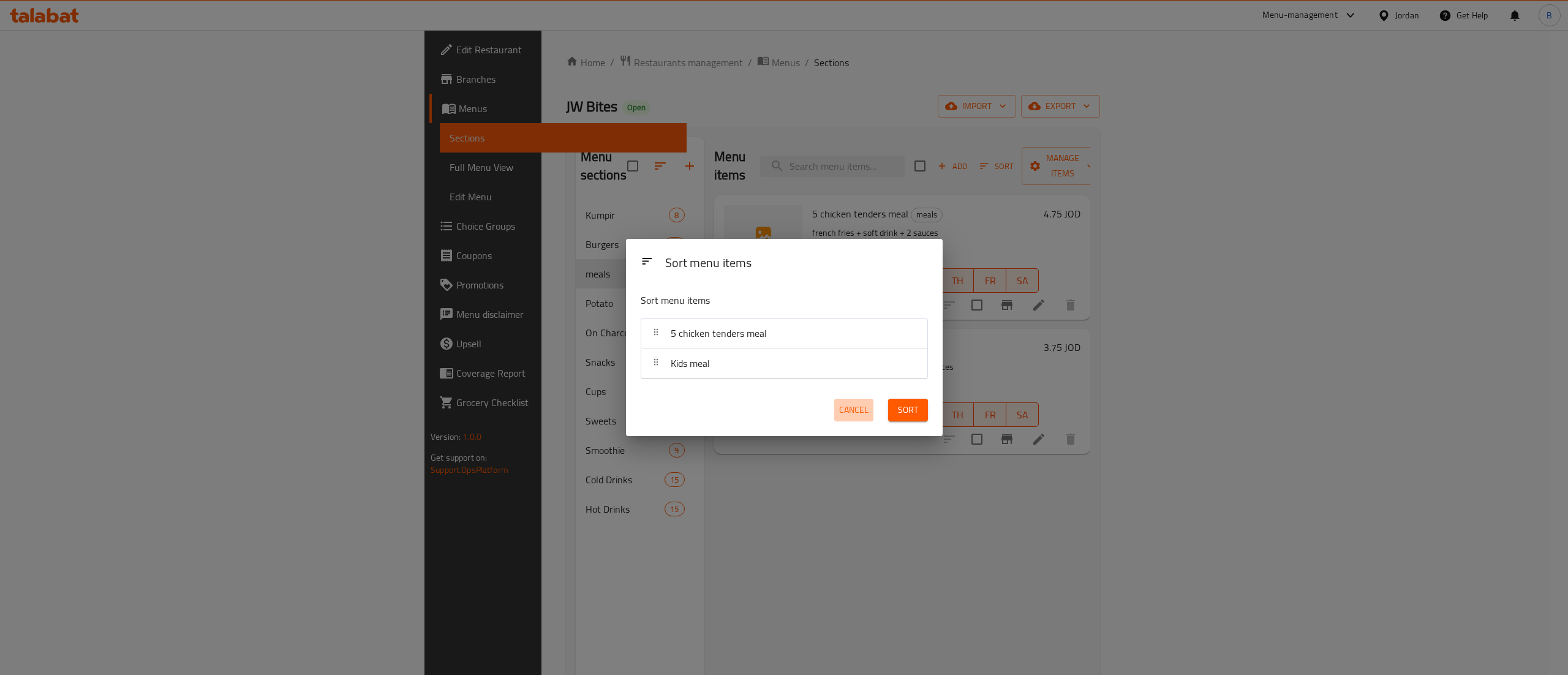
click at [839, 416] on span "Cancel" at bounding box center [854, 410] width 29 height 15
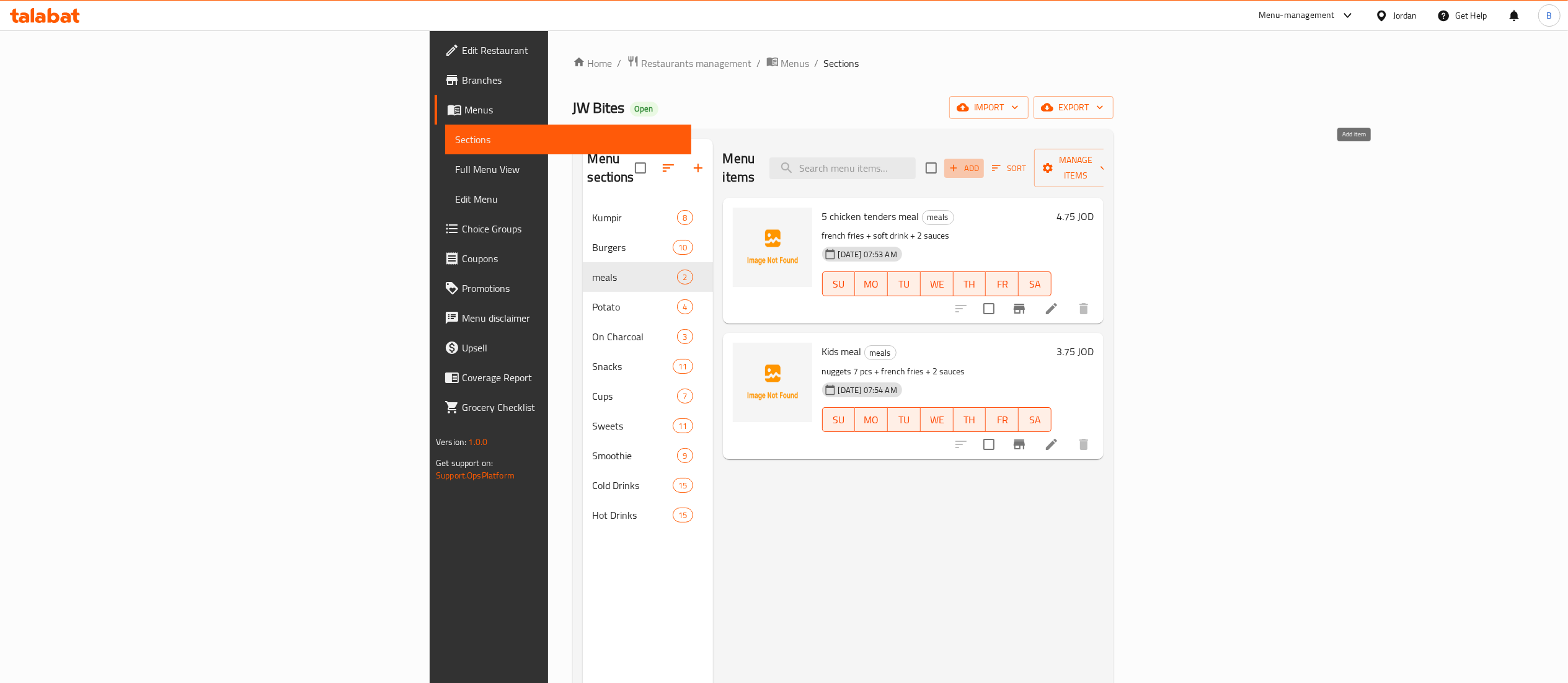
click at [959, 163] on icon "button" at bounding box center [954, 169] width 11 height 11
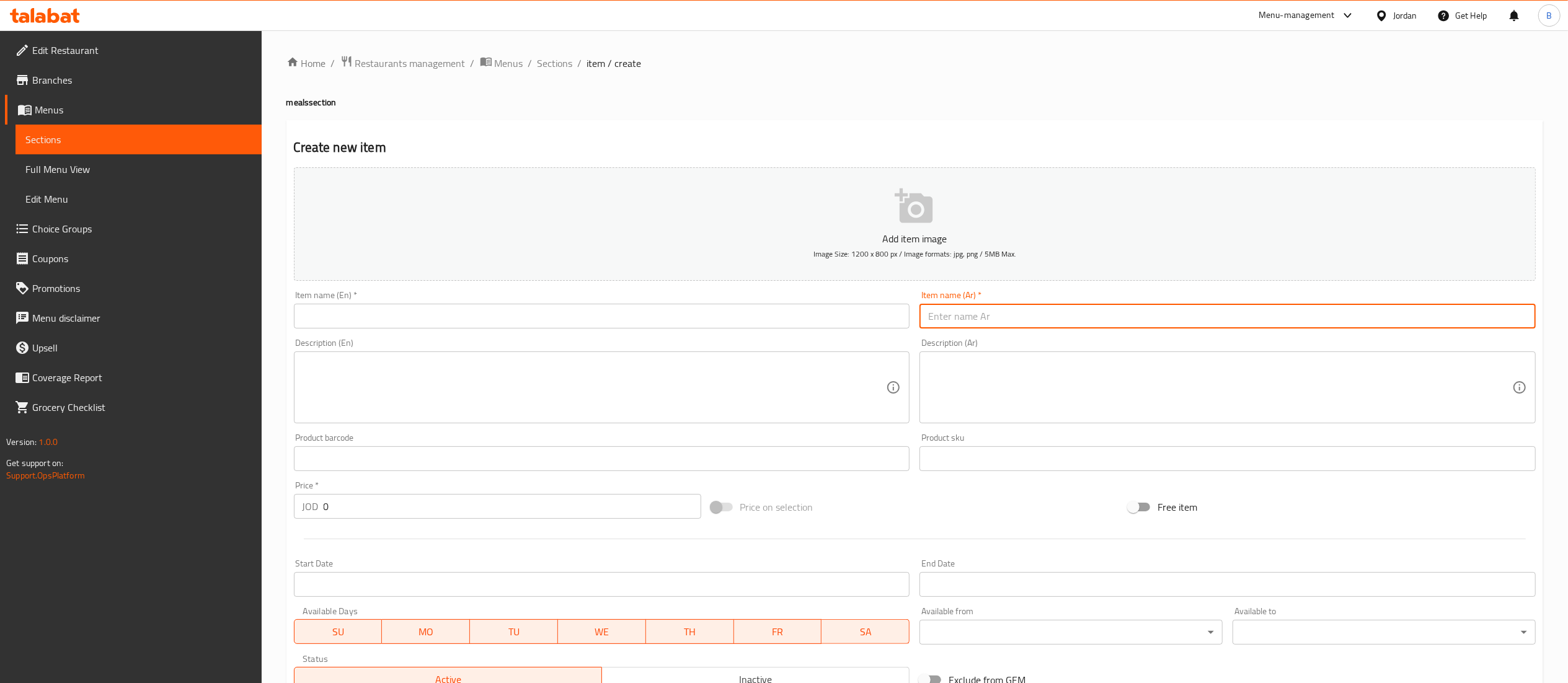
click at [962, 317] on input "text" at bounding box center [1227, 316] width 616 height 25
paste input "وجبة مكس تشيز دجاج"
type input "وجبة مكس تشيز دجاج"
click at [817, 319] on input "text" at bounding box center [601, 316] width 616 height 25
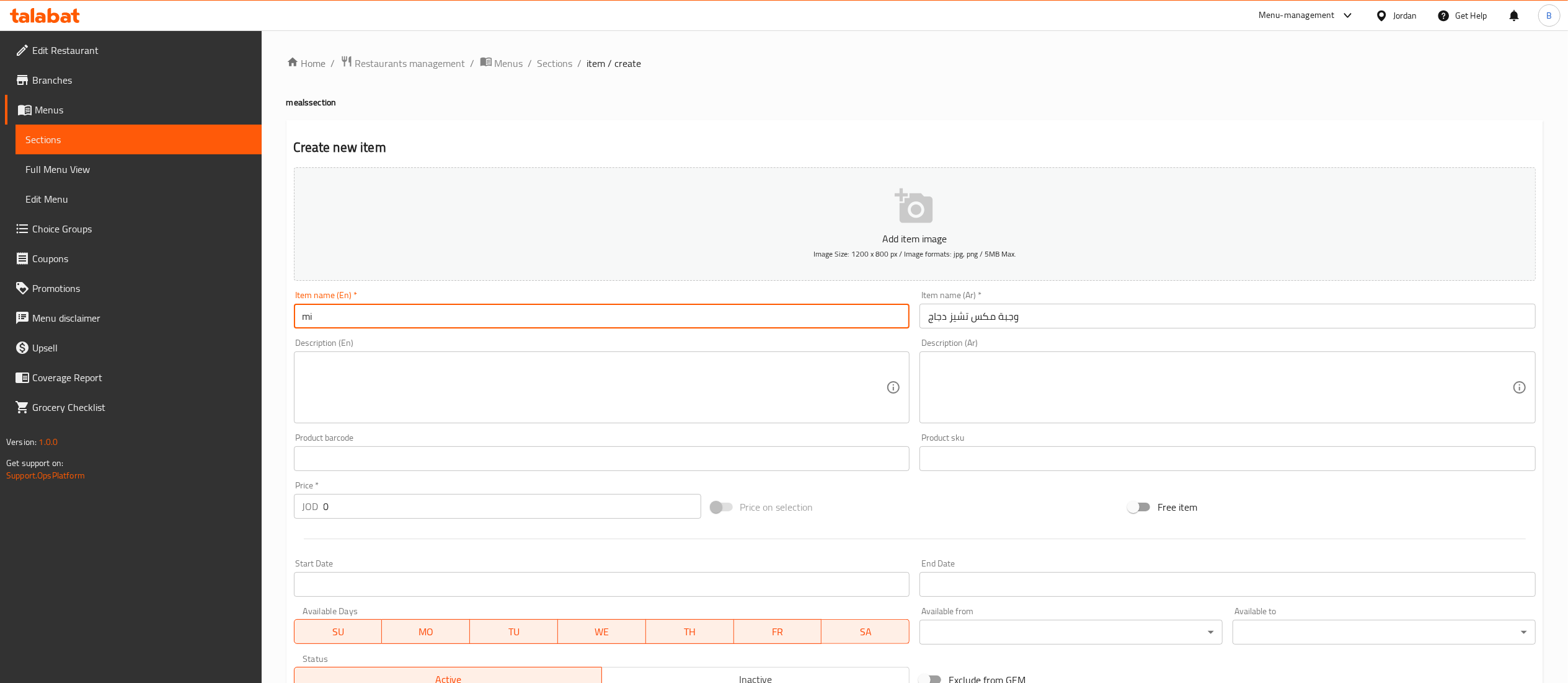
type input "m"
type input "C"
type input "Mix cheese chicken meal"
drag, startPoint x: 403, startPoint y: 493, endPoint x: 397, endPoint y: 497, distance: 7.2
click at [397, 497] on div "Price   * JOD 0 Price *" at bounding box center [497, 500] width 407 height 38
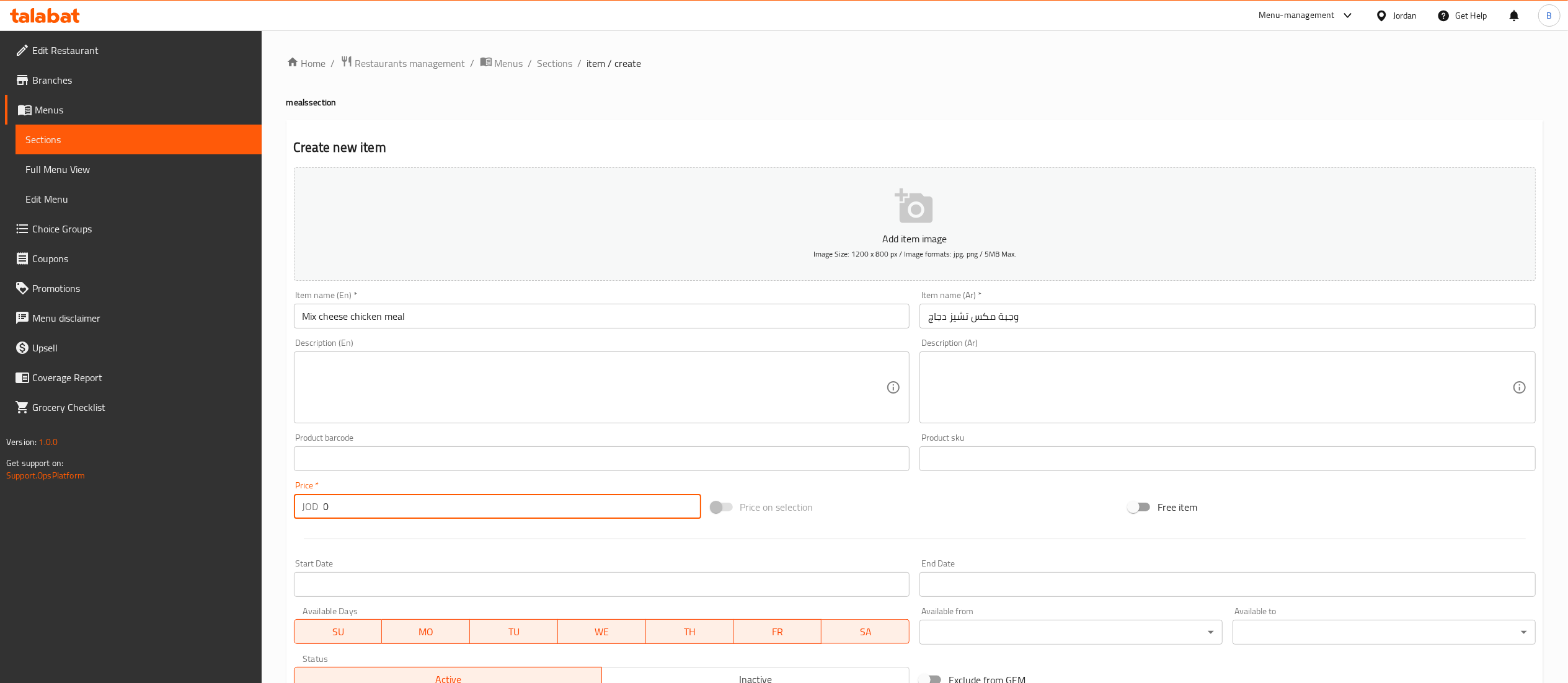
drag, startPoint x: 397, startPoint y: 497, endPoint x: 226, endPoint y: 500, distance: 171.0
click at [226, 500] on div "Edit Restaurant Branches Menus Sections Full Menu View Edit Menu Choice Groups …" at bounding box center [784, 453] width 1568 height 846
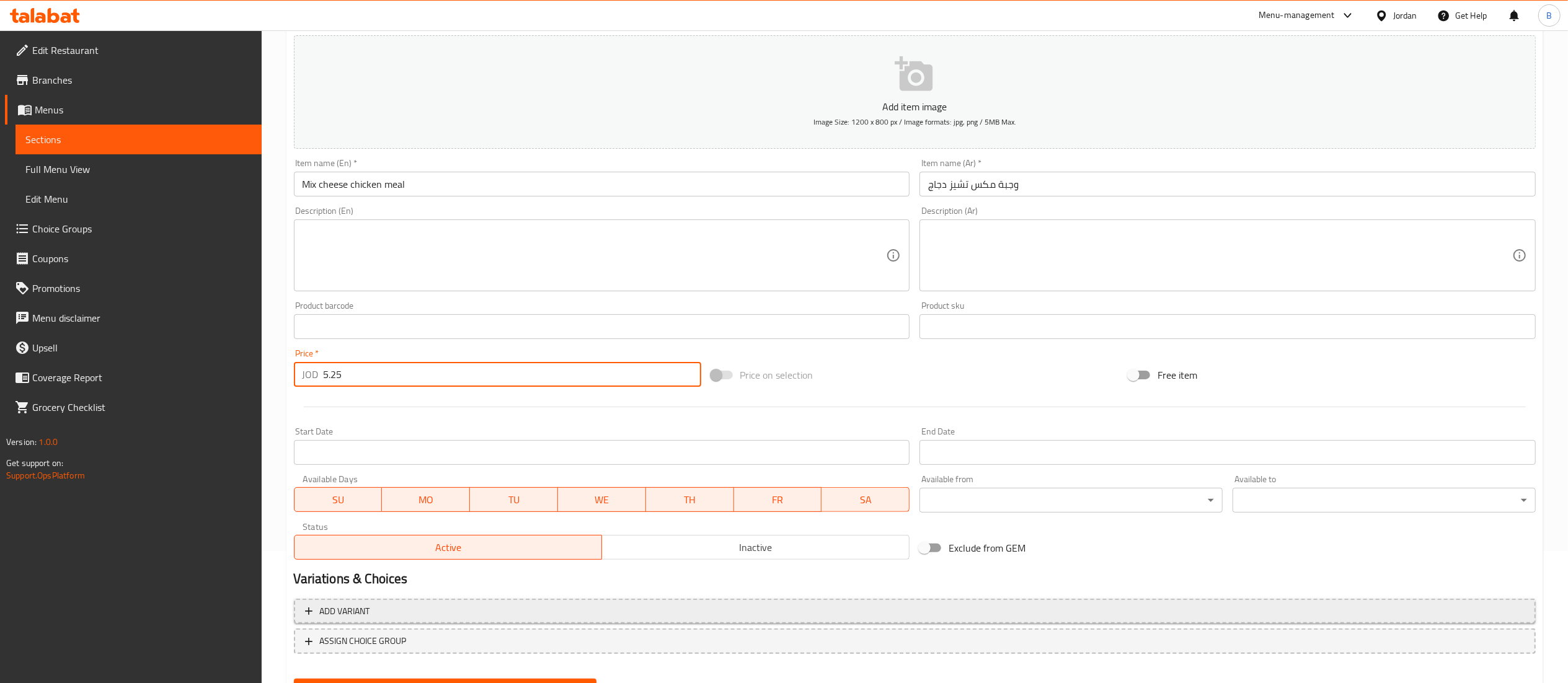
scroll to position [191, 0]
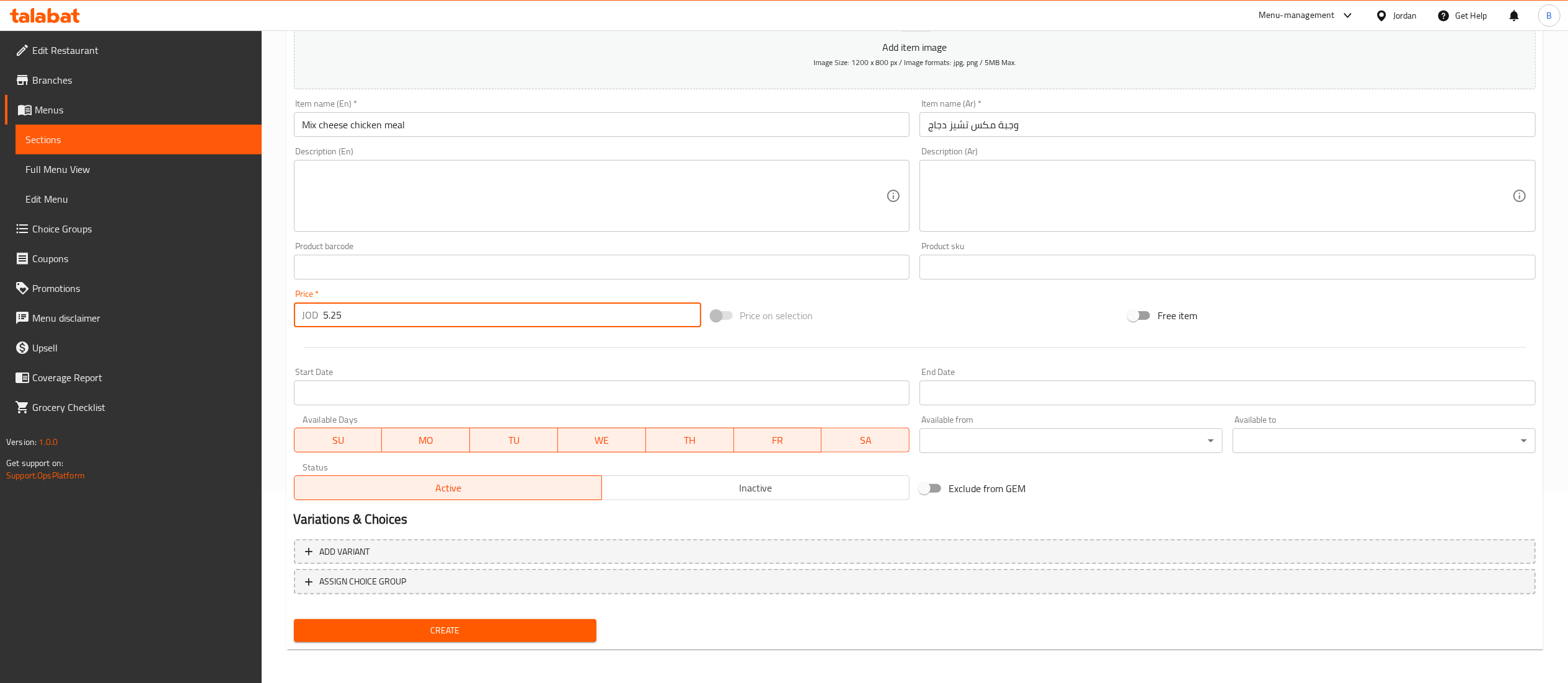
type input "5.25"
click at [456, 615] on div "Create" at bounding box center [445, 631] width 313 height 33
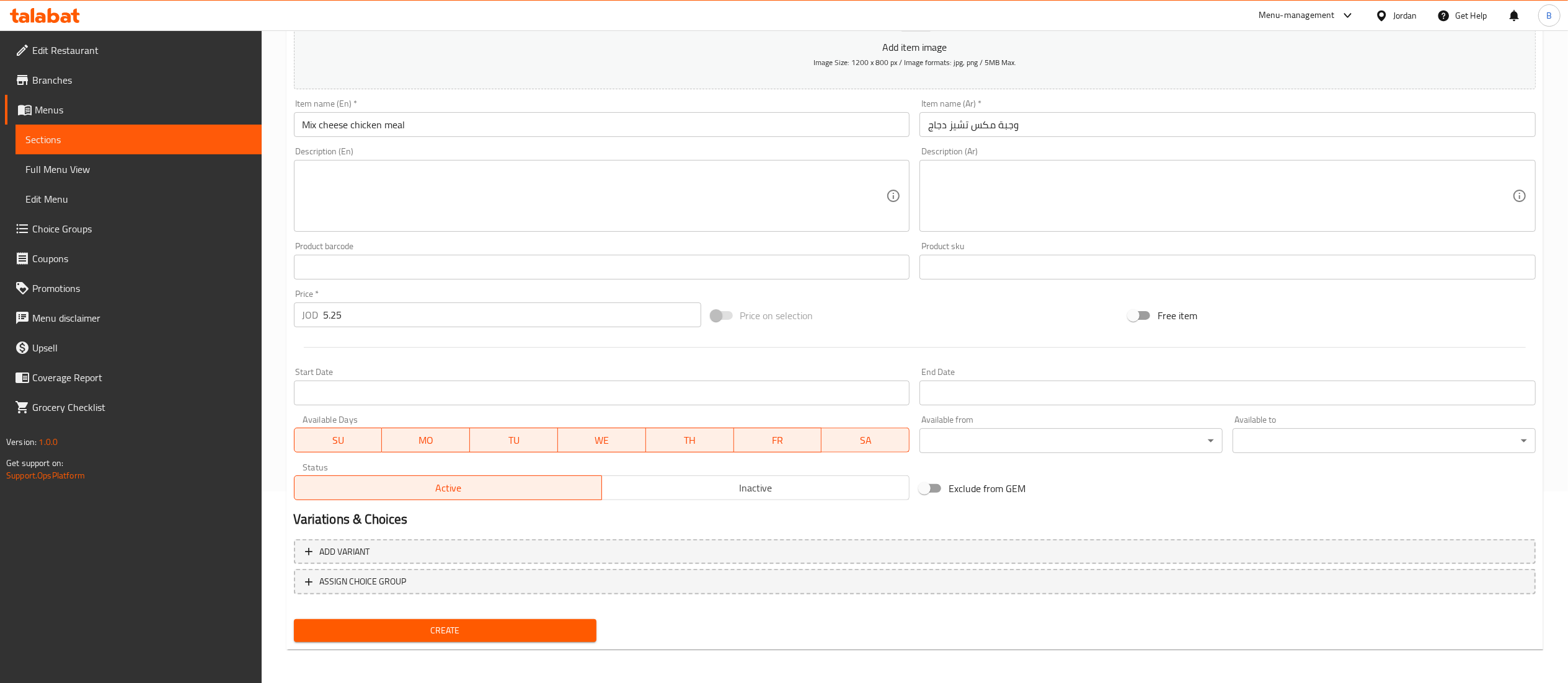
click at [475, 640] on button "Create" at bounding box center [445, 631] width 303 height 23
type input "0"
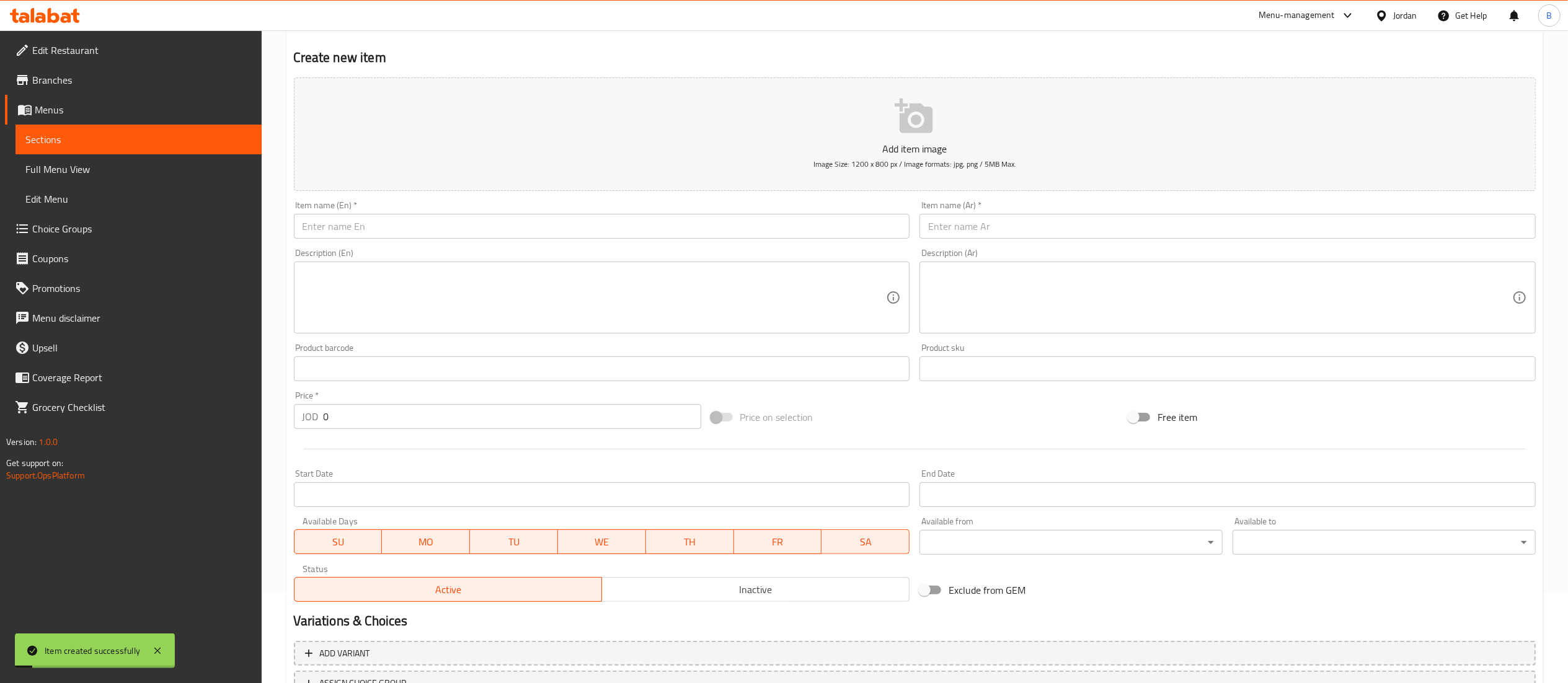
scroll to position [0, 0]
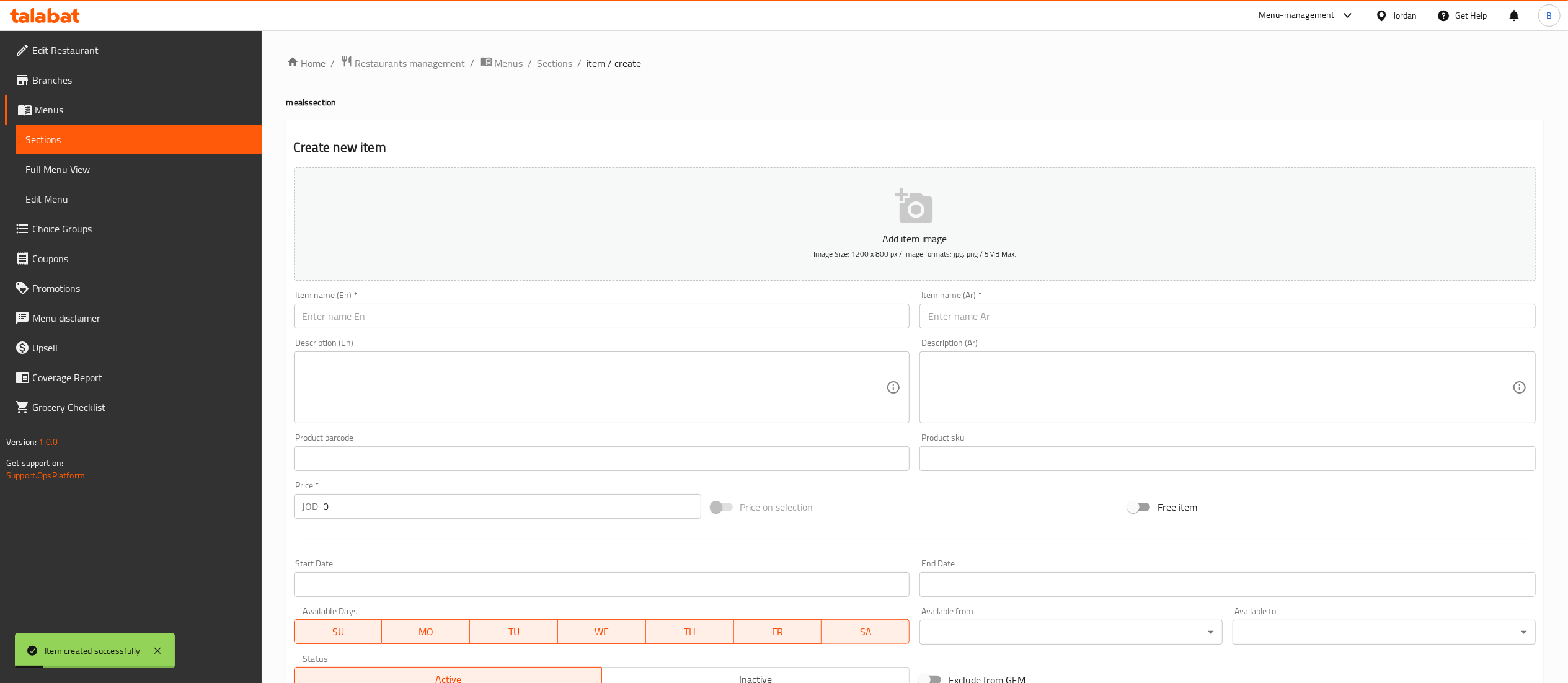
click at [555, 61] on span "Sections" at bounding box center [555, 63] width 35 height 15
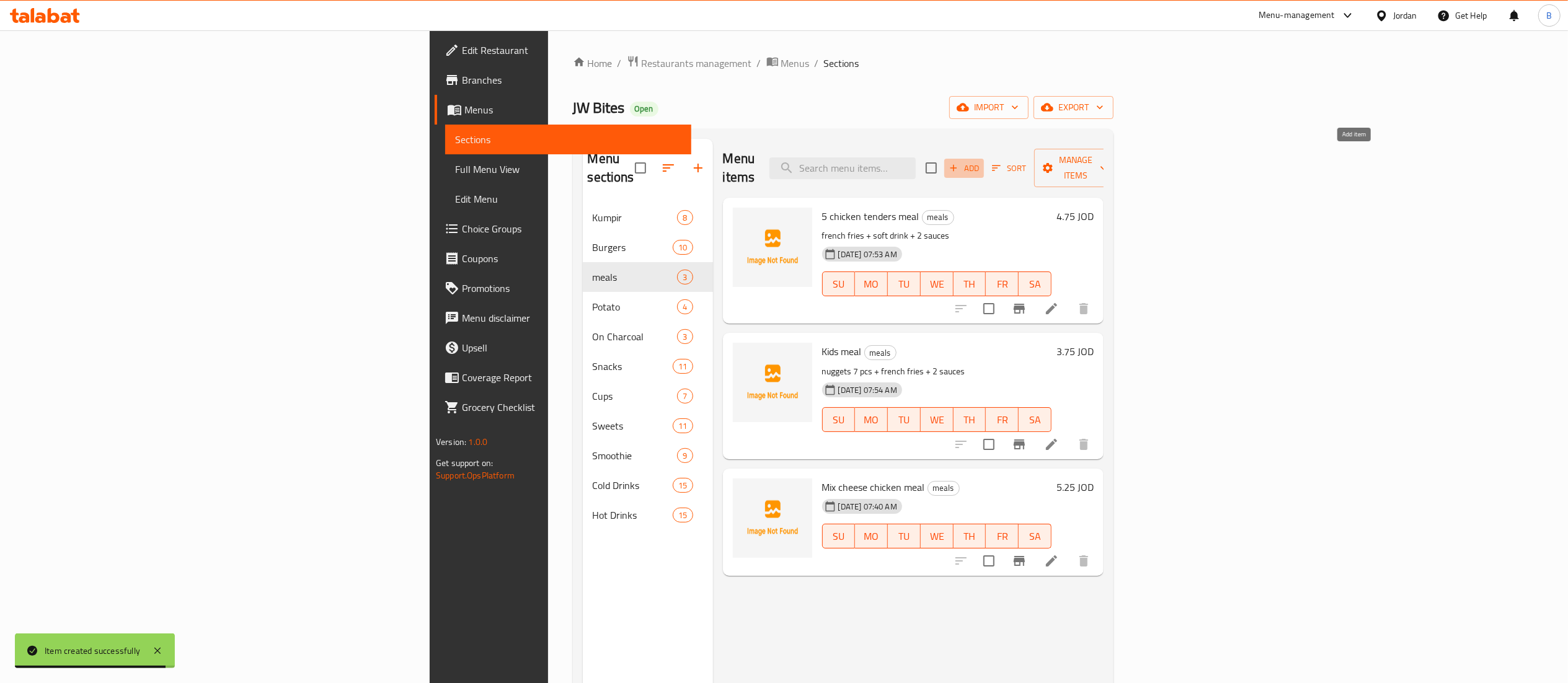
click at [981, 161] on span "Add" at bounding box center [964, 168] width 34 height 14
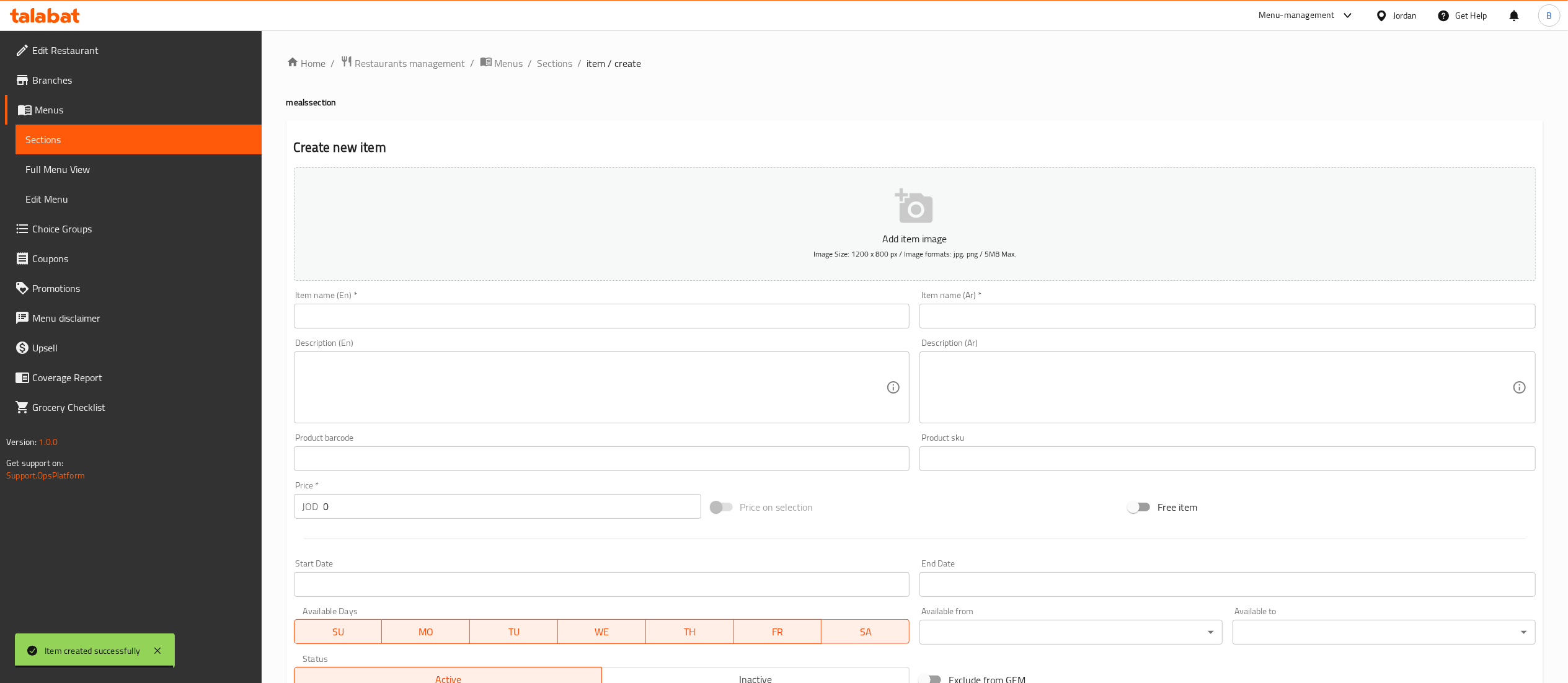
click at [591, 321] on input "text" at bounding box center [601, 316] width 616 height 25
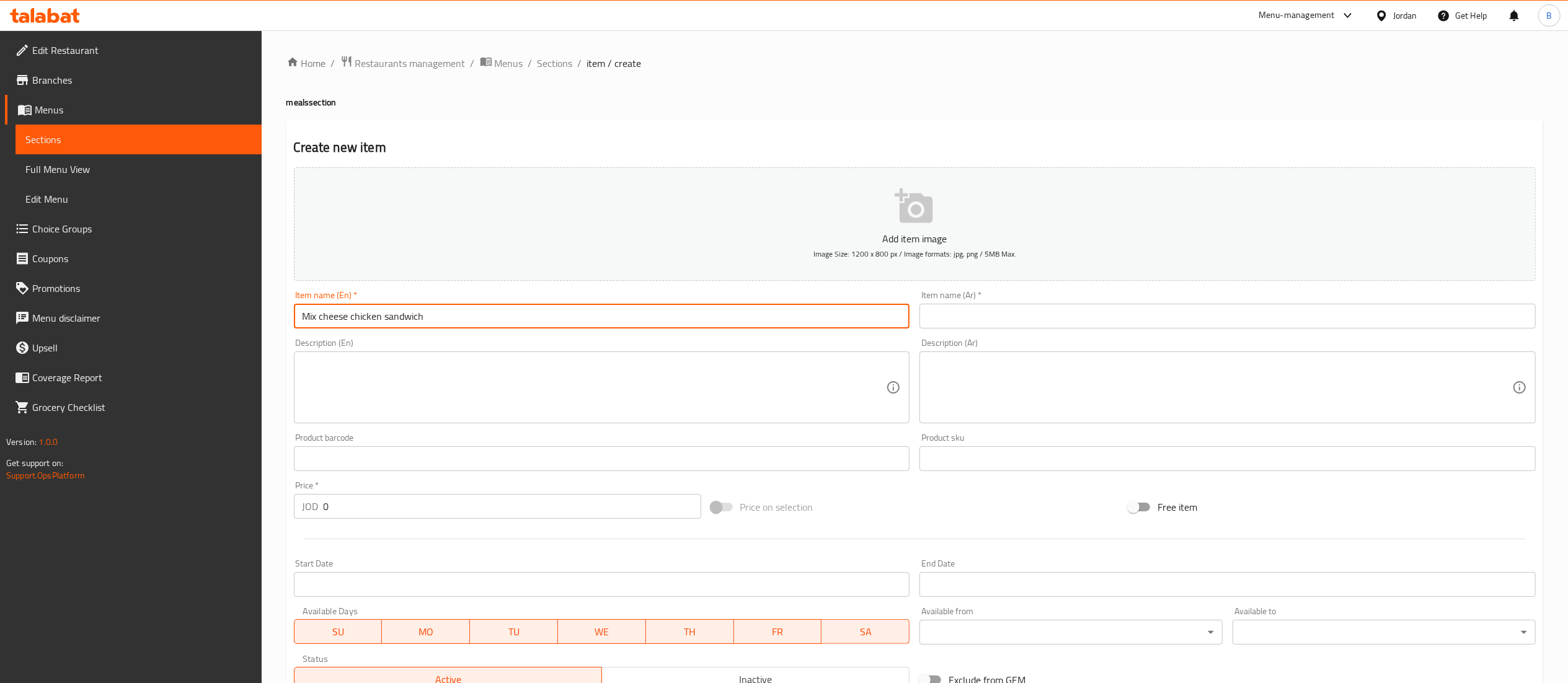
type input "Mix cheese chicken sandwich"
click at [1076, 317] on input "text" at bounding box center [1227, 316] width 616 height 25
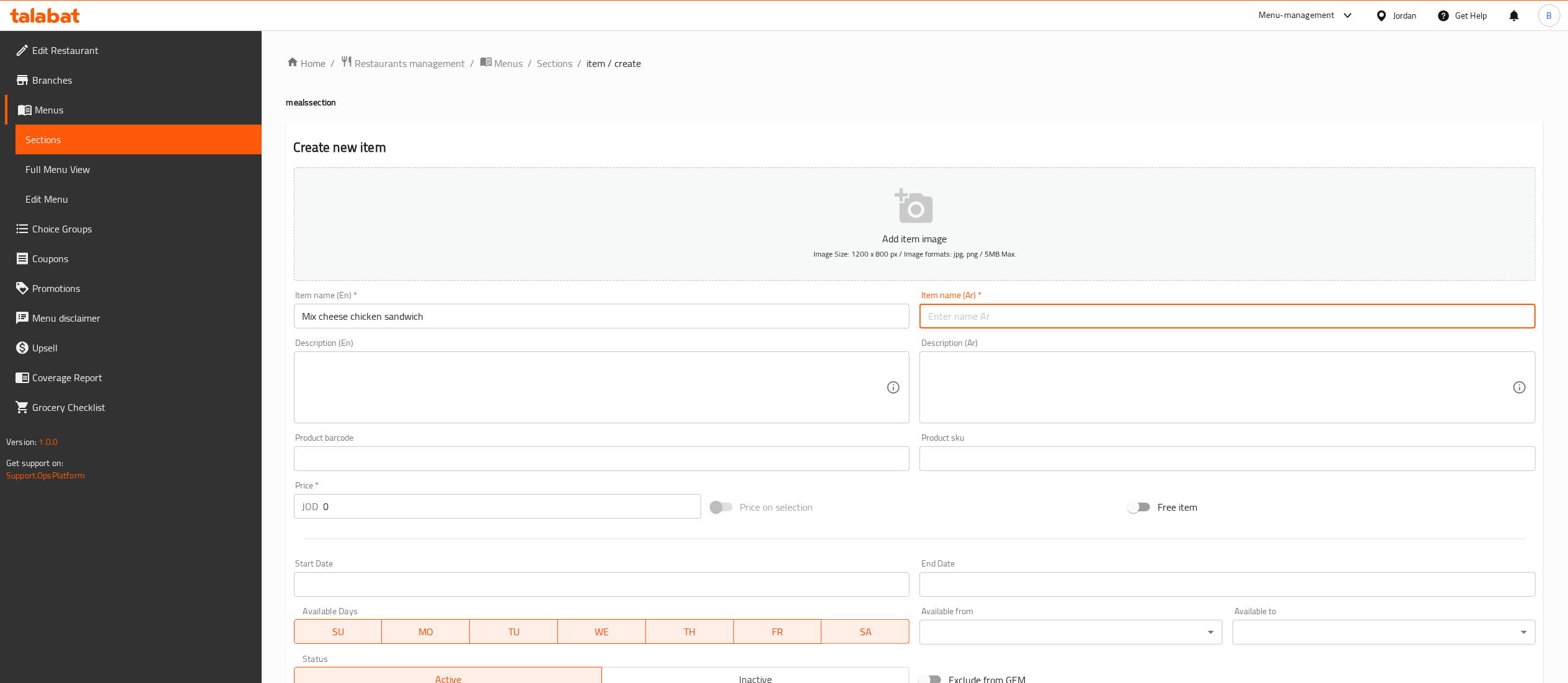
paste input "وجبة مكس تشيز دجاج"
drag, startPoint x: 1075, startPoint y: 319, endPoint x: 995, endPoint y: 319, distance: 80.0
click at [995, 319] on input "وجبة مكس تشيز دجاج" at bounding box center [1227, 316] width 616 height 25
type input "ساندويش مكس تشيز دجاج"
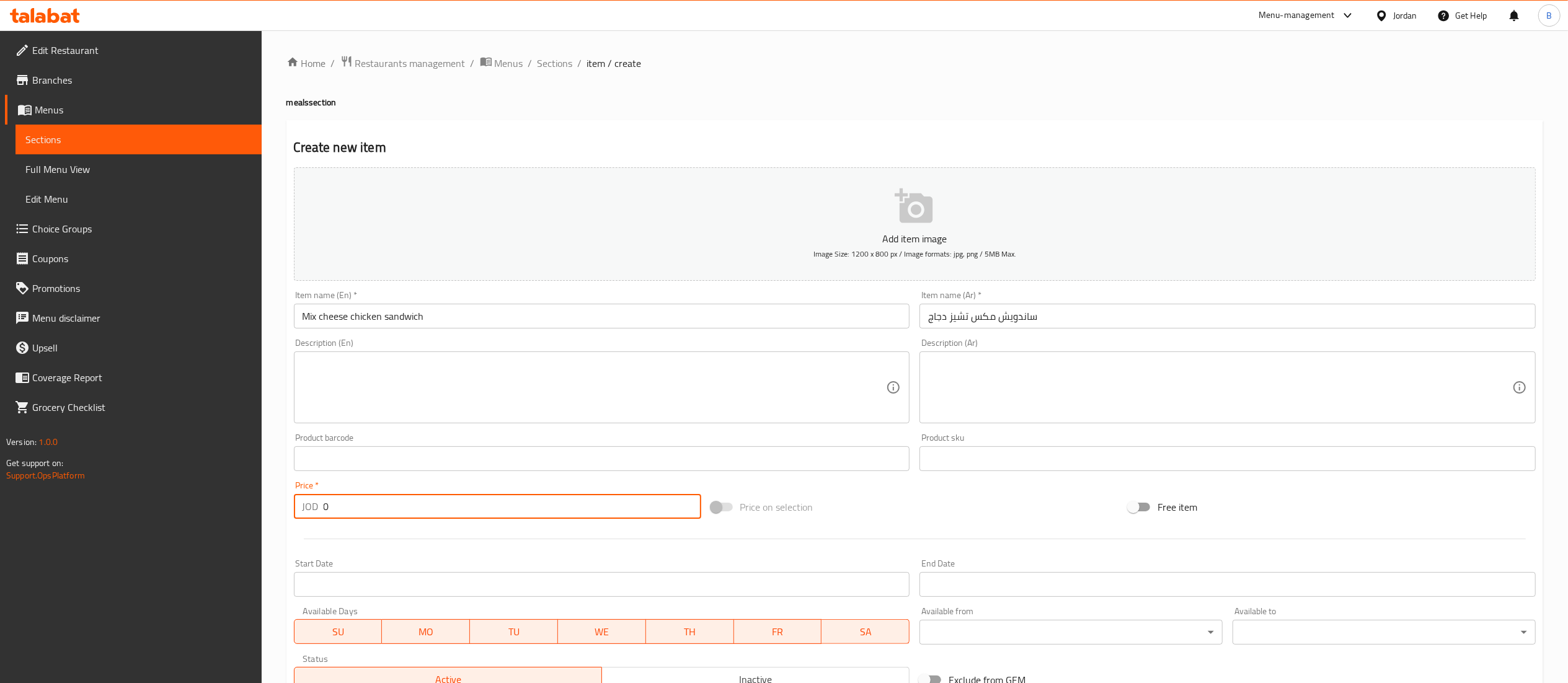
drag, startPoint x: 350, startPoint y: 519, endPoint x: 286, endPoint y: 515, distance: 64.1
click at [288, 515] on div "Create new item Add item image Image Size: 1200 x 800 px / Image formats: jpg, …" at bounding box center [914, 481] width 1256 height 721
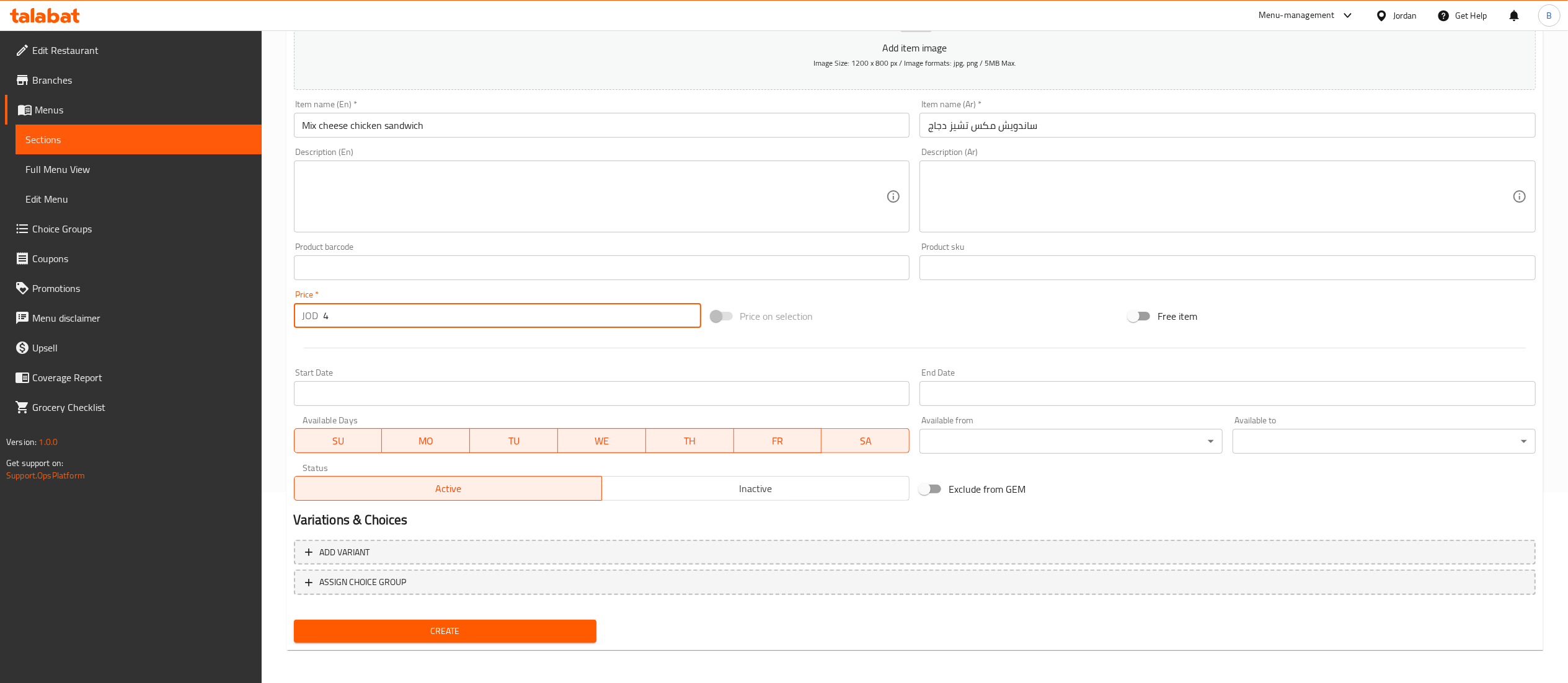
scroll to position [191, 0]
type input "4"
click at [454, 627] on span "Create" at bounding box center [445, 631] width 283 height 16
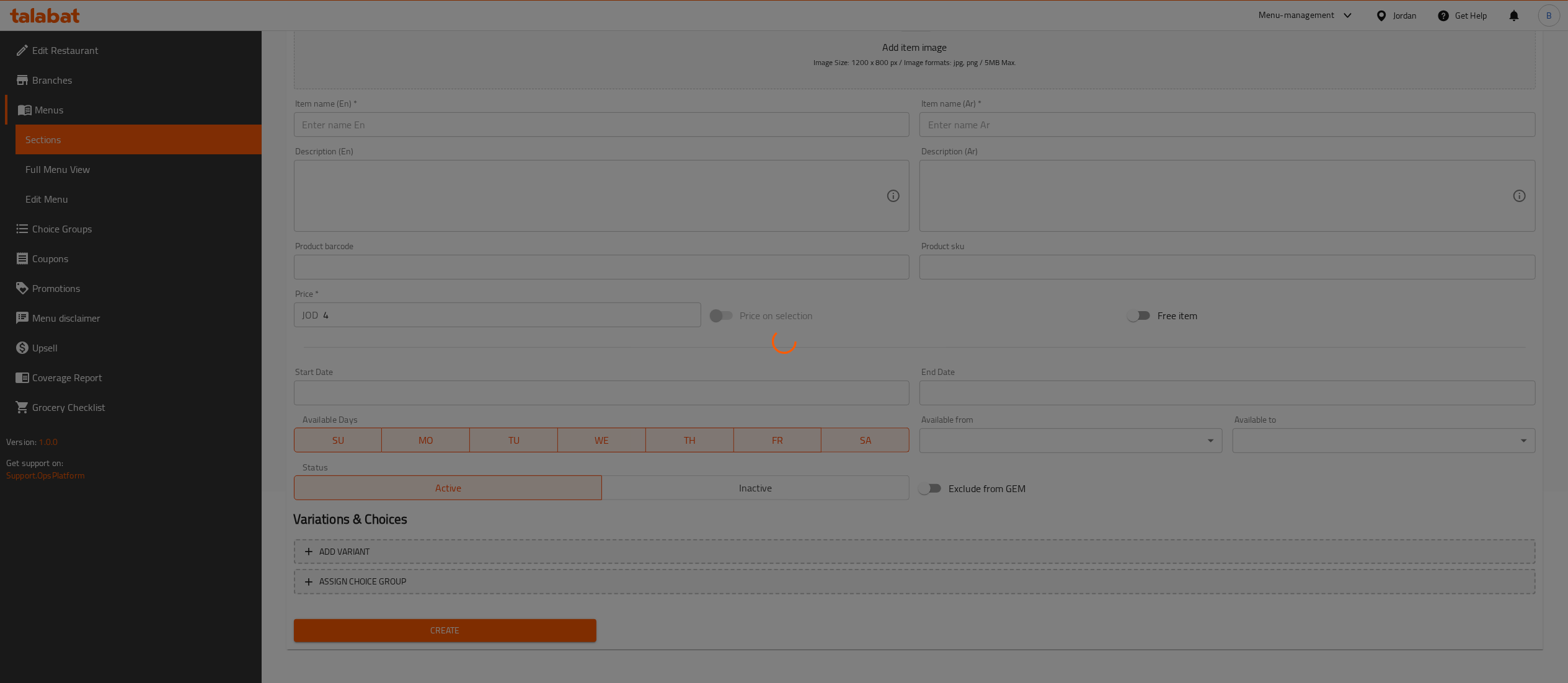
type input "0"
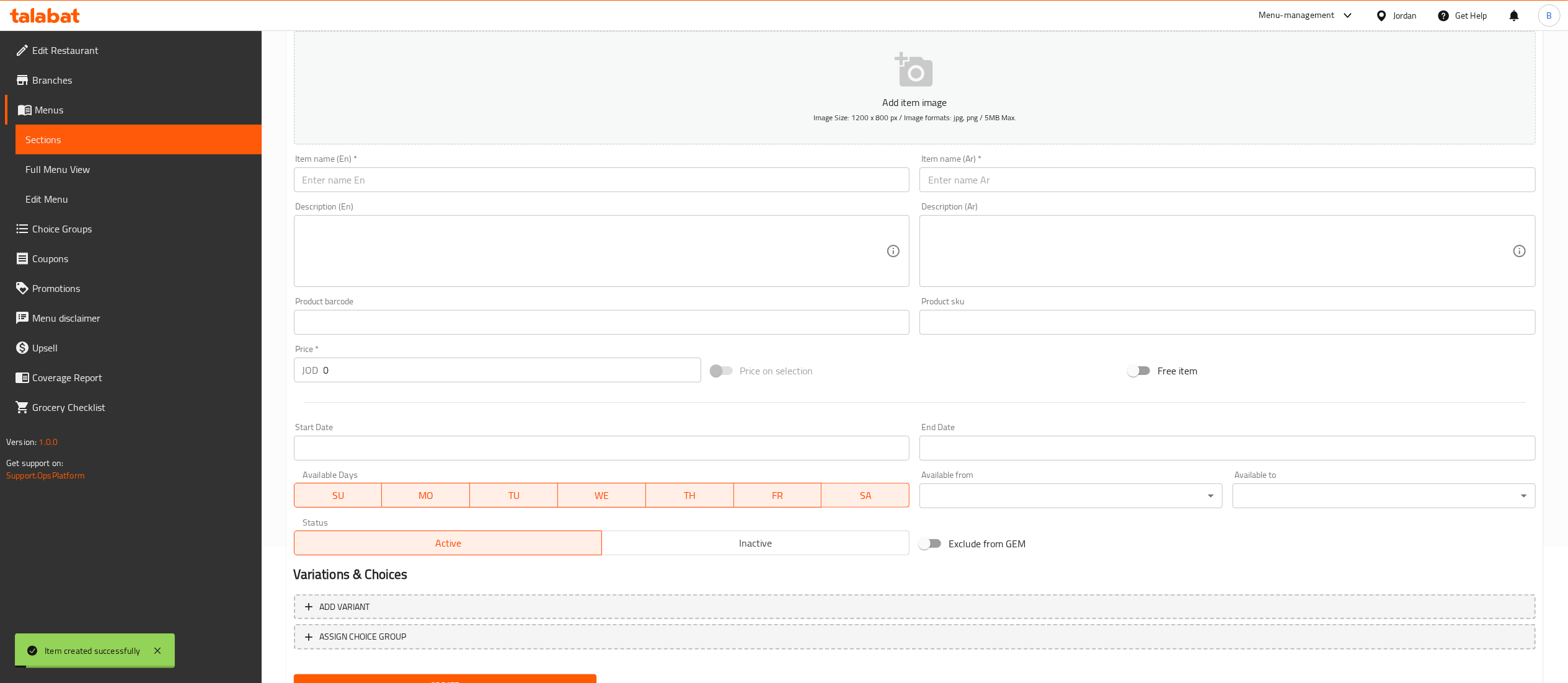
scroll to position [0, 0]
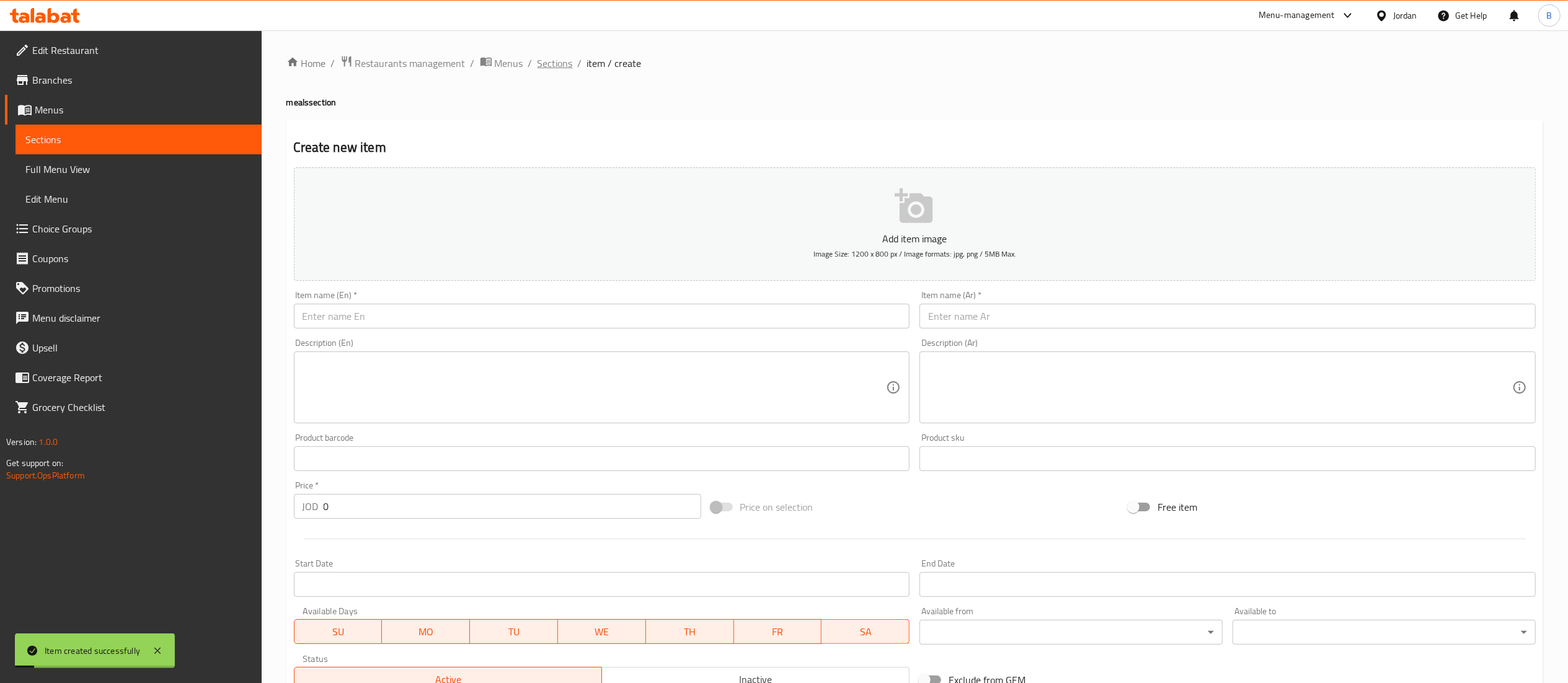
click at [559, 70] on span "Sections" at bounding box center [555, 63] width 35 height 15
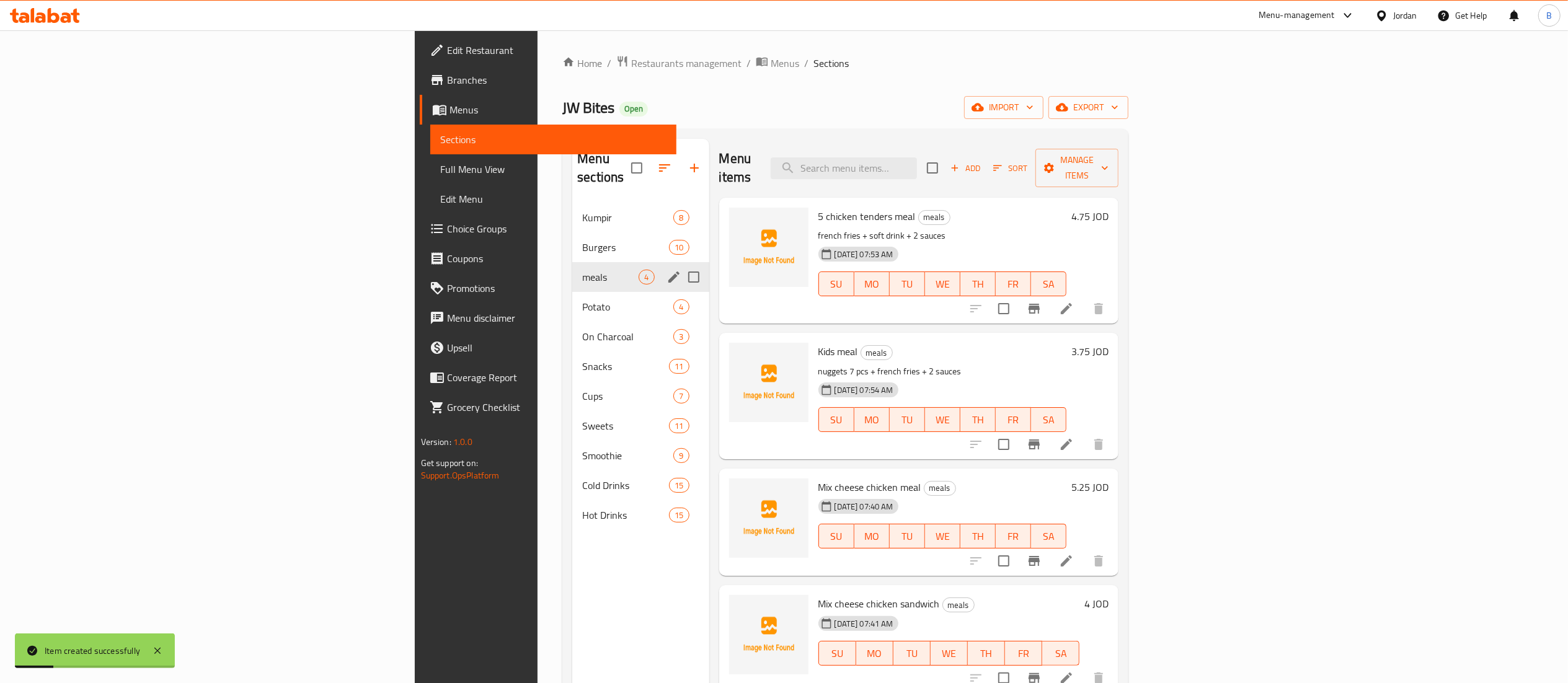
click at [573, 238] on div "Burgers 10" at bounding box center [640, 247] width 137 height 29
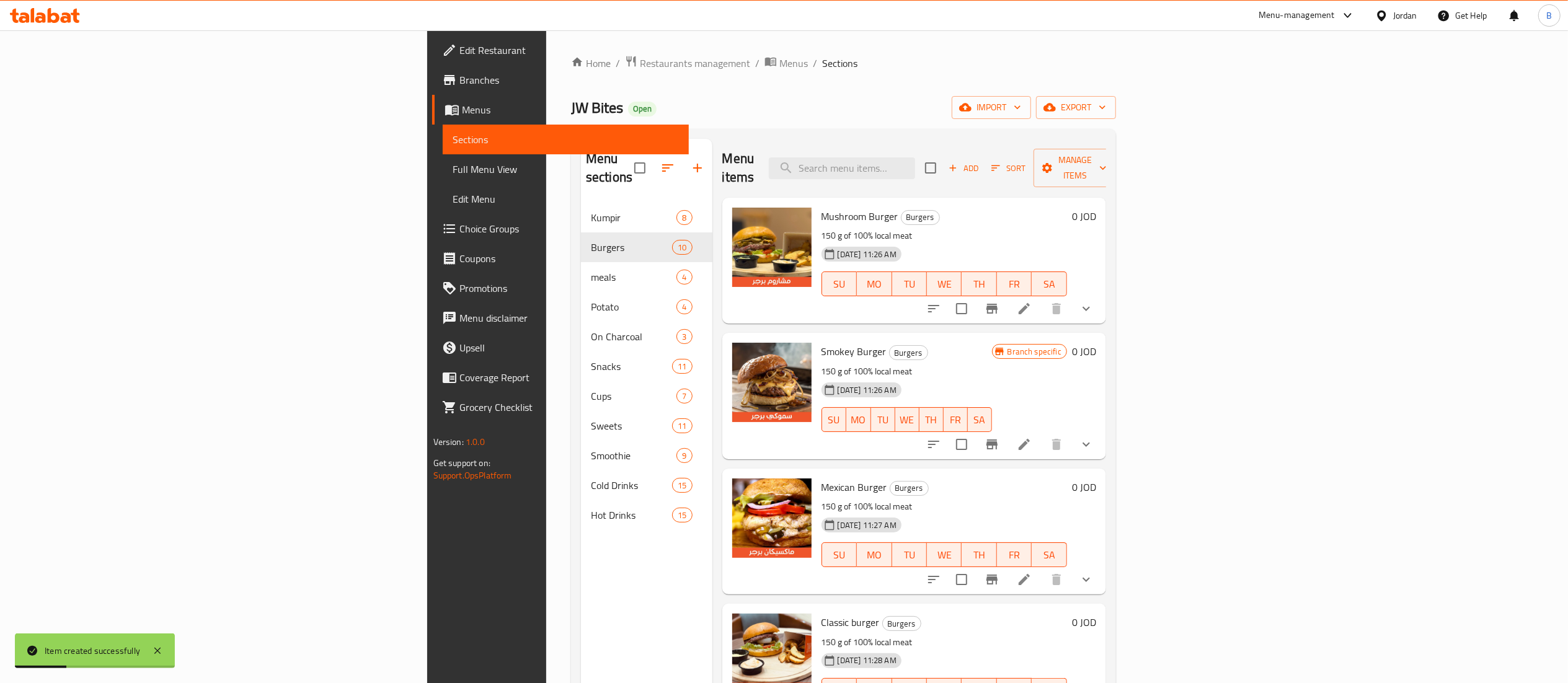
click at [980, 161] on span "Add" at bounding box center [963, 168] width 34 height 14
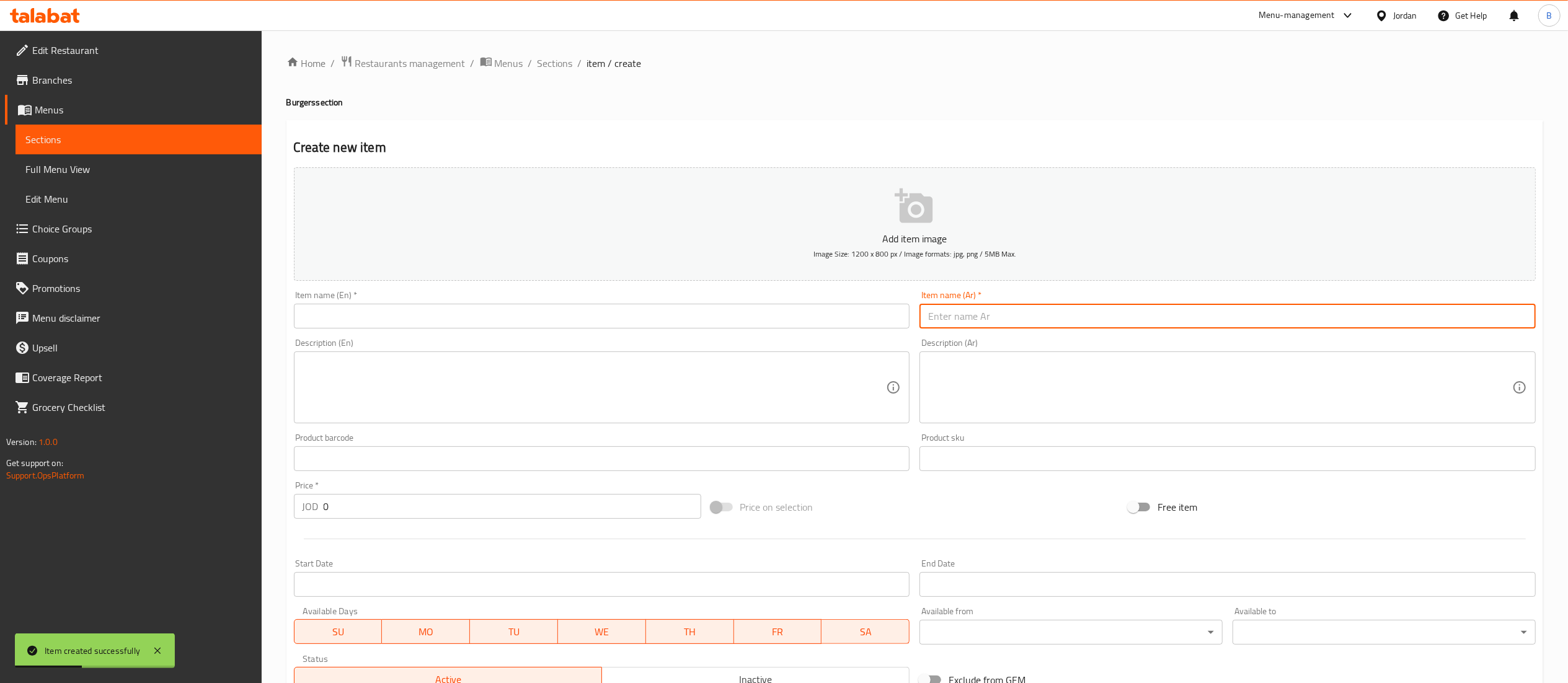
click at [1094, 320] on input "text" at bounding box center [1227, 316] width 616 height 25
paste input "وجبة مشروم برجر دجاج"
type input "وجبة مشروم برجر دجاج"
click at [866, 317] on input "text" at bounding box center [601, 316] width 616 height 25
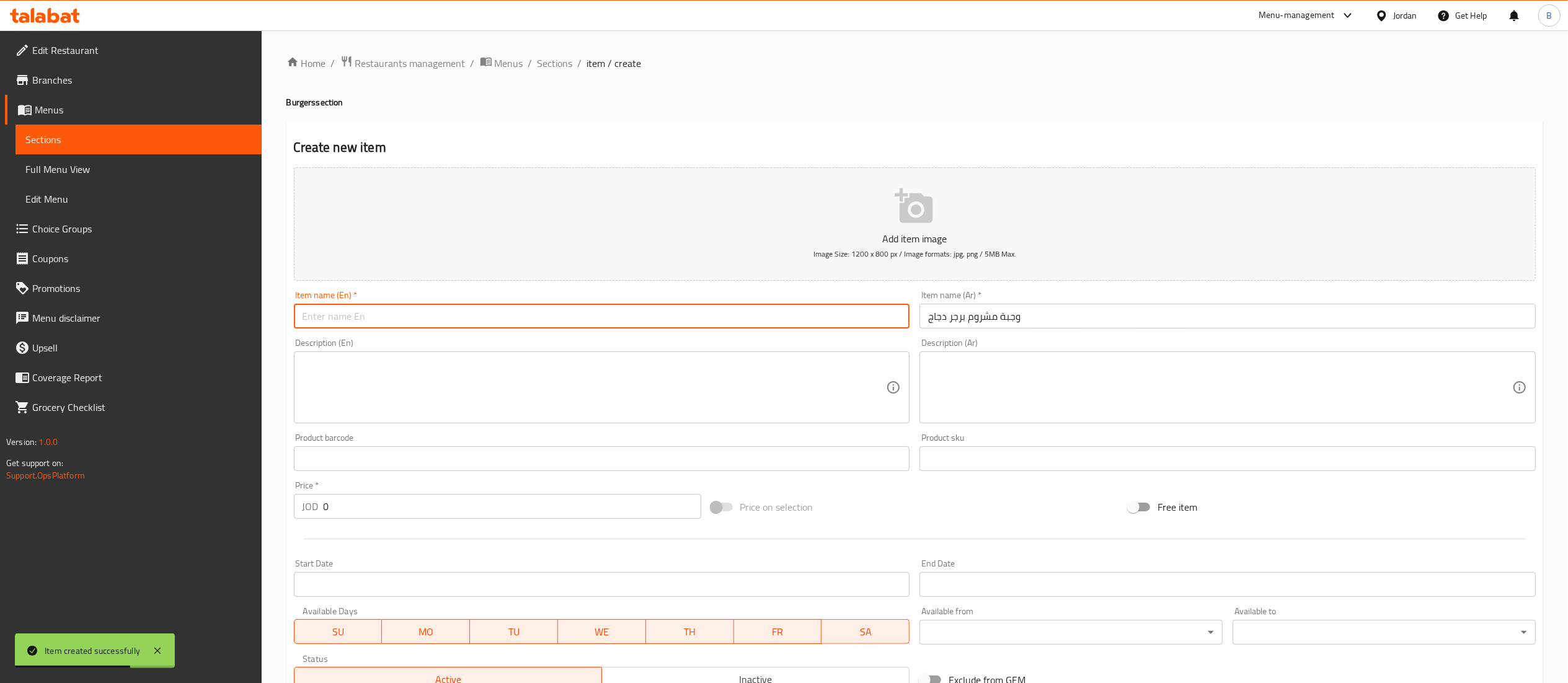
type input "ة"
type input "Mushroom chicken burger meal"
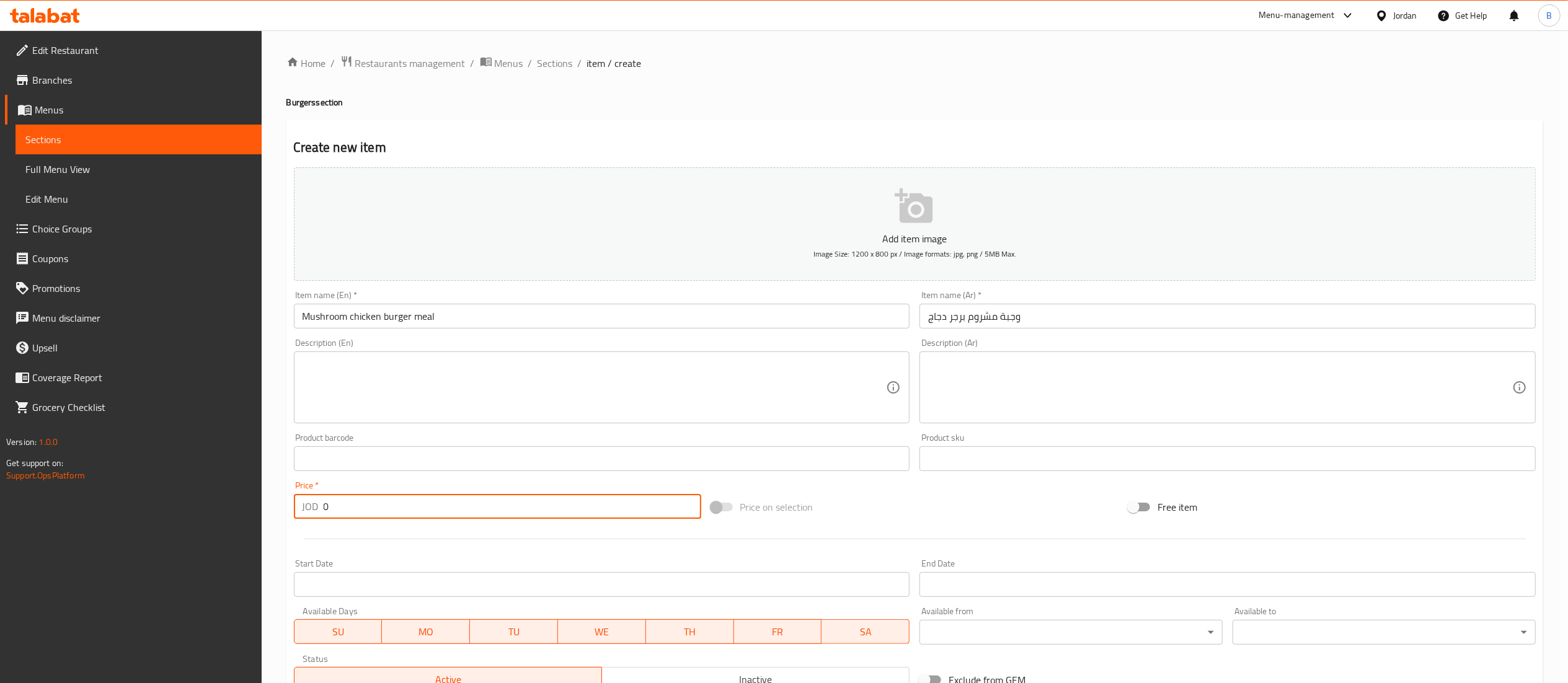
drag, startPoint x: 356, startPoint y: 510, endPoint x: 150, endPoint y: 510, distance: 206.0
click at [156, 510] on div "Edit Restaurant Branches Menus Sections Full Menu View Edit Menu Choice Groups …" at bounding box center [784, 453] width 1568 height 846
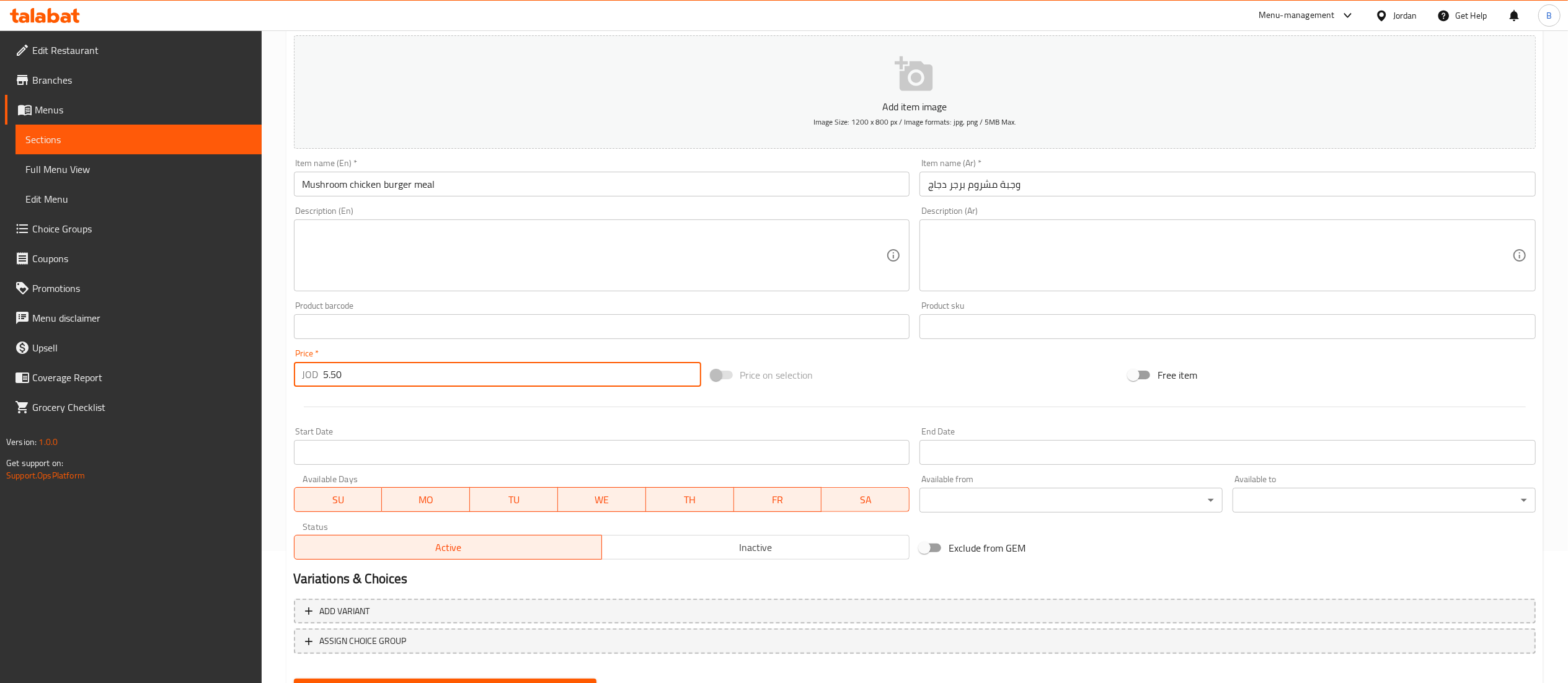
scroll to position [191, 0]
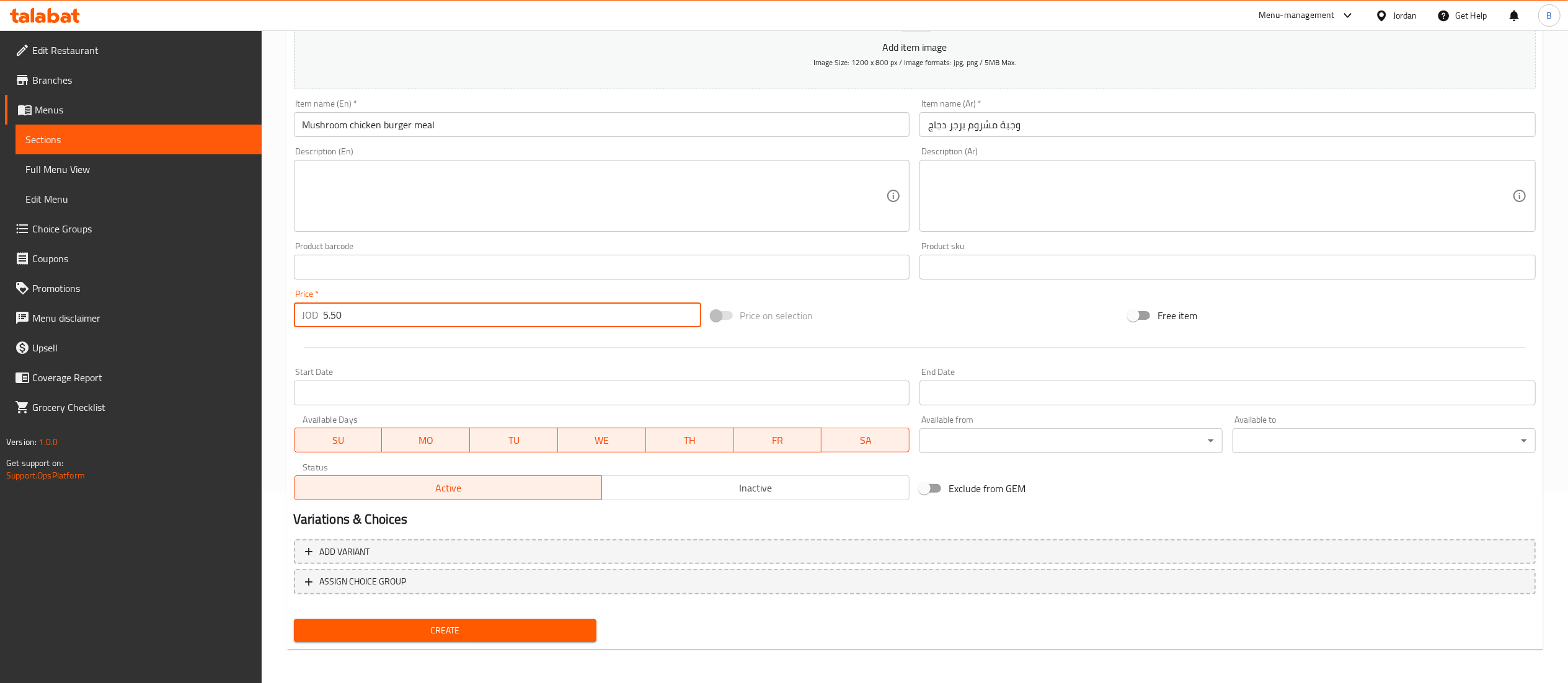
type input "5.50"
click at [478, 620] on button "Create" at bounding box center [445, 631] width 303 height 23
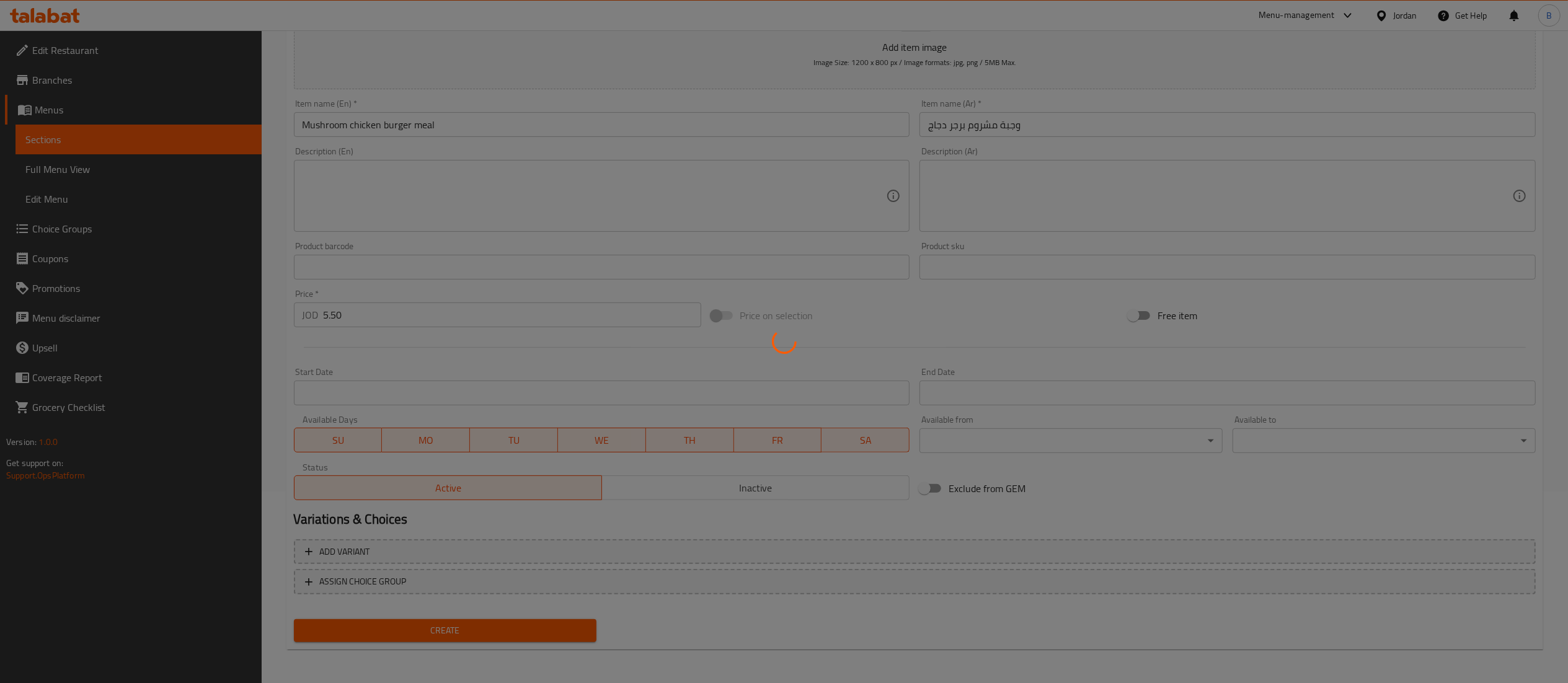
type input "0"
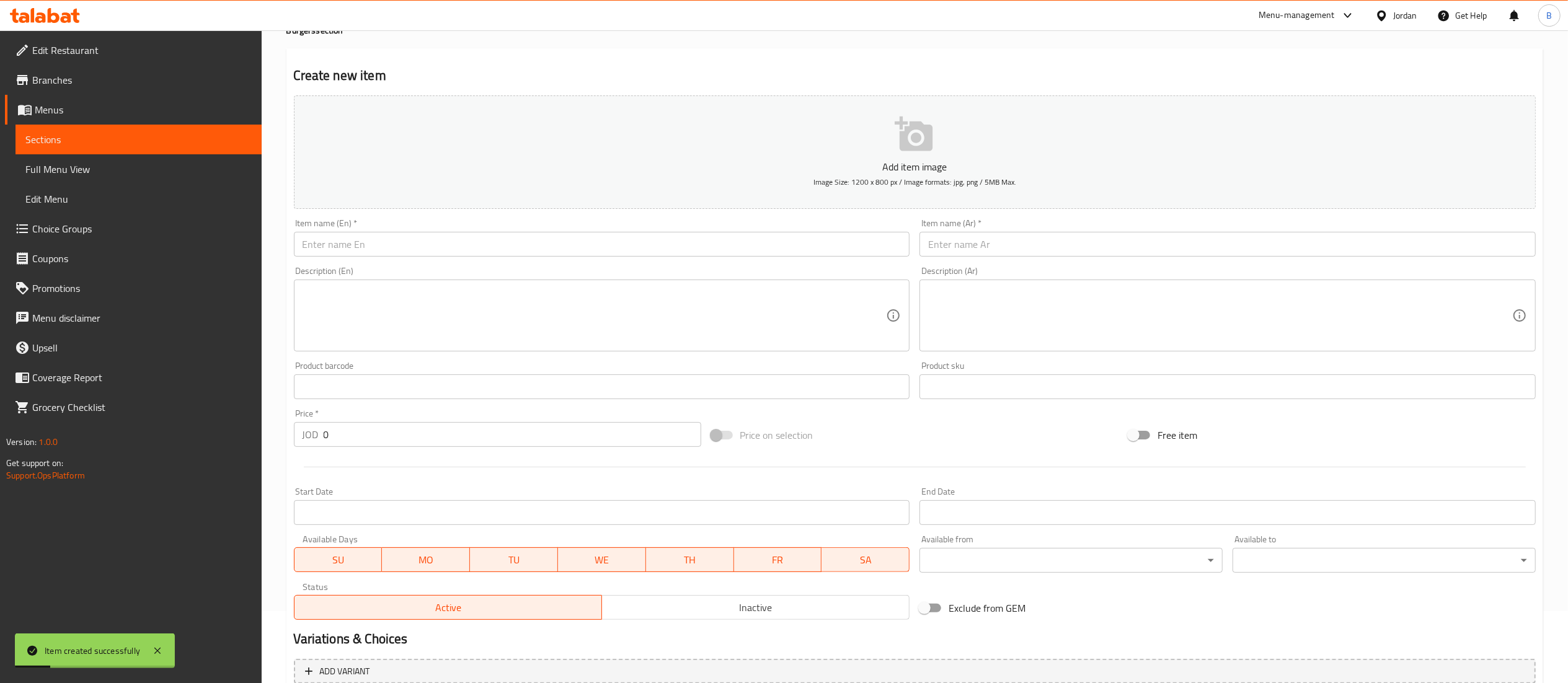
scroll to position [0, 0]
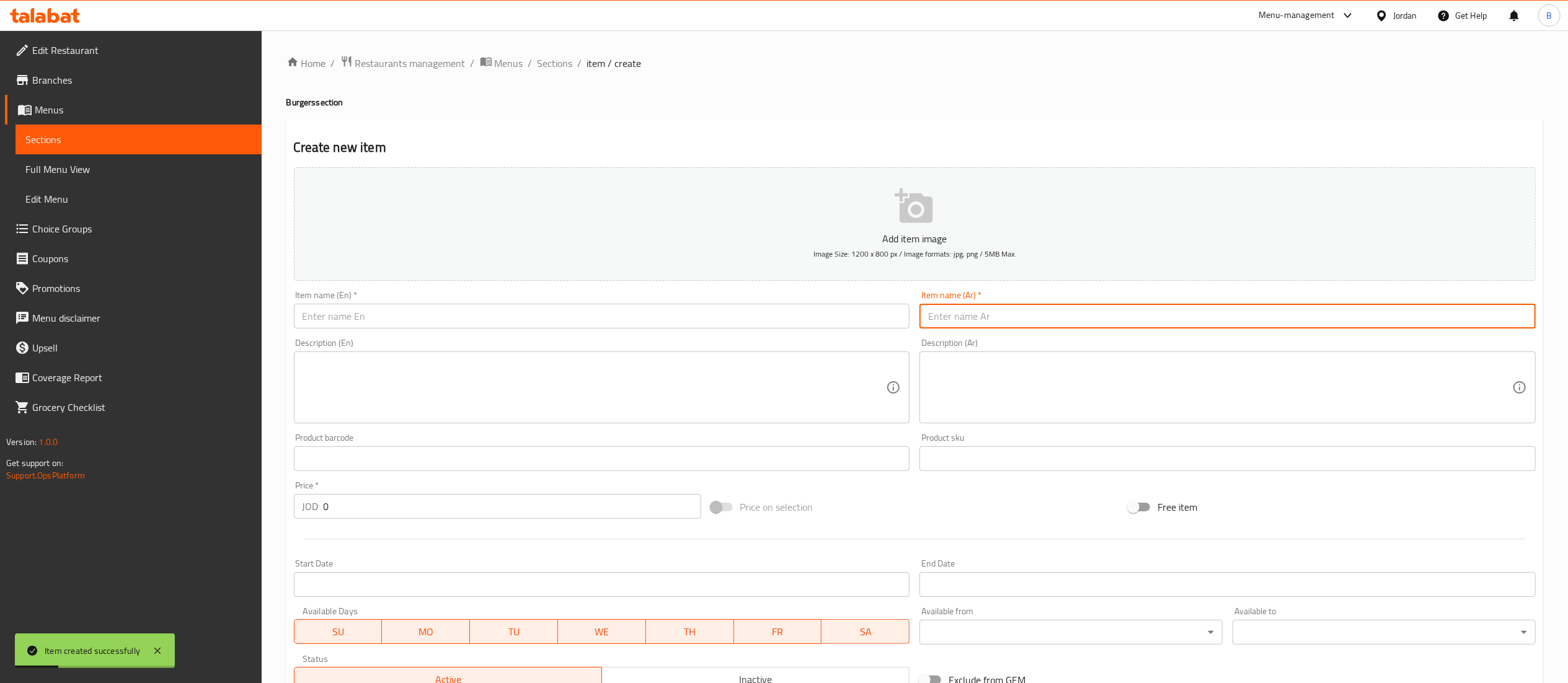
click at [956, 320] on input "text" at bounding box center [1227, 316] width 616 height 25
paste input "ساندوش برجر دجاج"
type input "ساندوش برجر دجاج"
click at [820, 307] on input "text" at bounding box center [601, 316] width 616 height 25
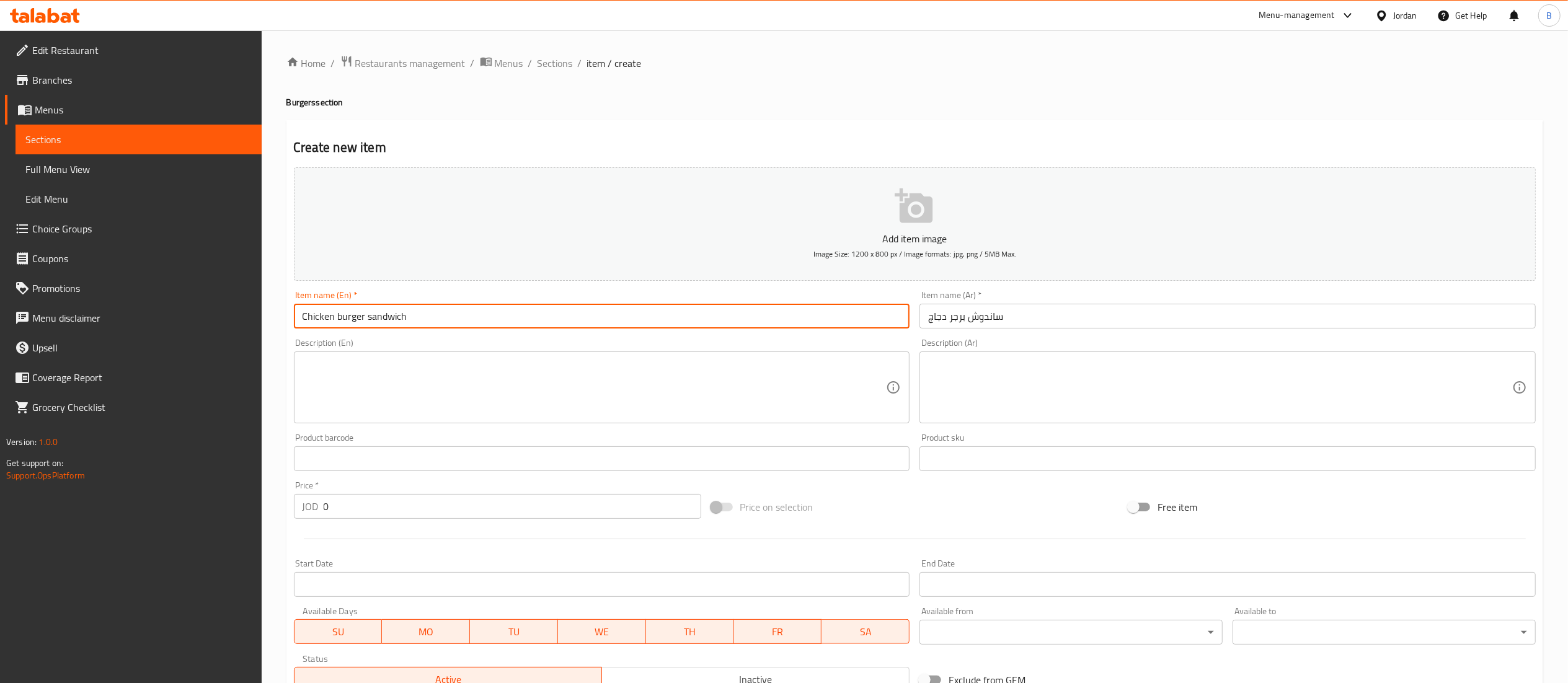
type input "Chicken burger sandwich"
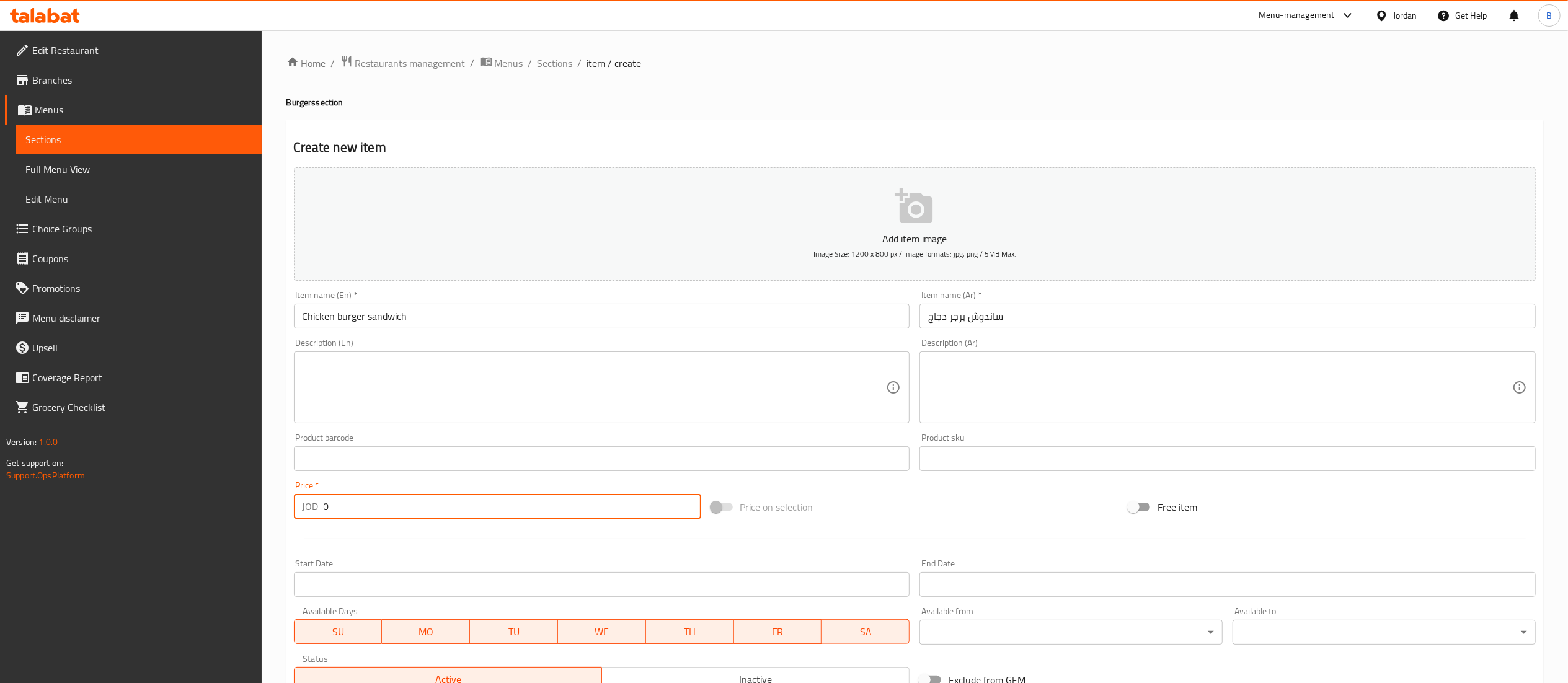
drag, startPoint x: 398, startPoint y: 510, endPoint x: 0, endPoint y: 496, distance: 398.2
click at [31, 501] on div "Edit Restaurant Branches Menus Sections Full Menu View Edit Menu Choice Groups …" at bounding box center [784, 453] width 1568 height 846
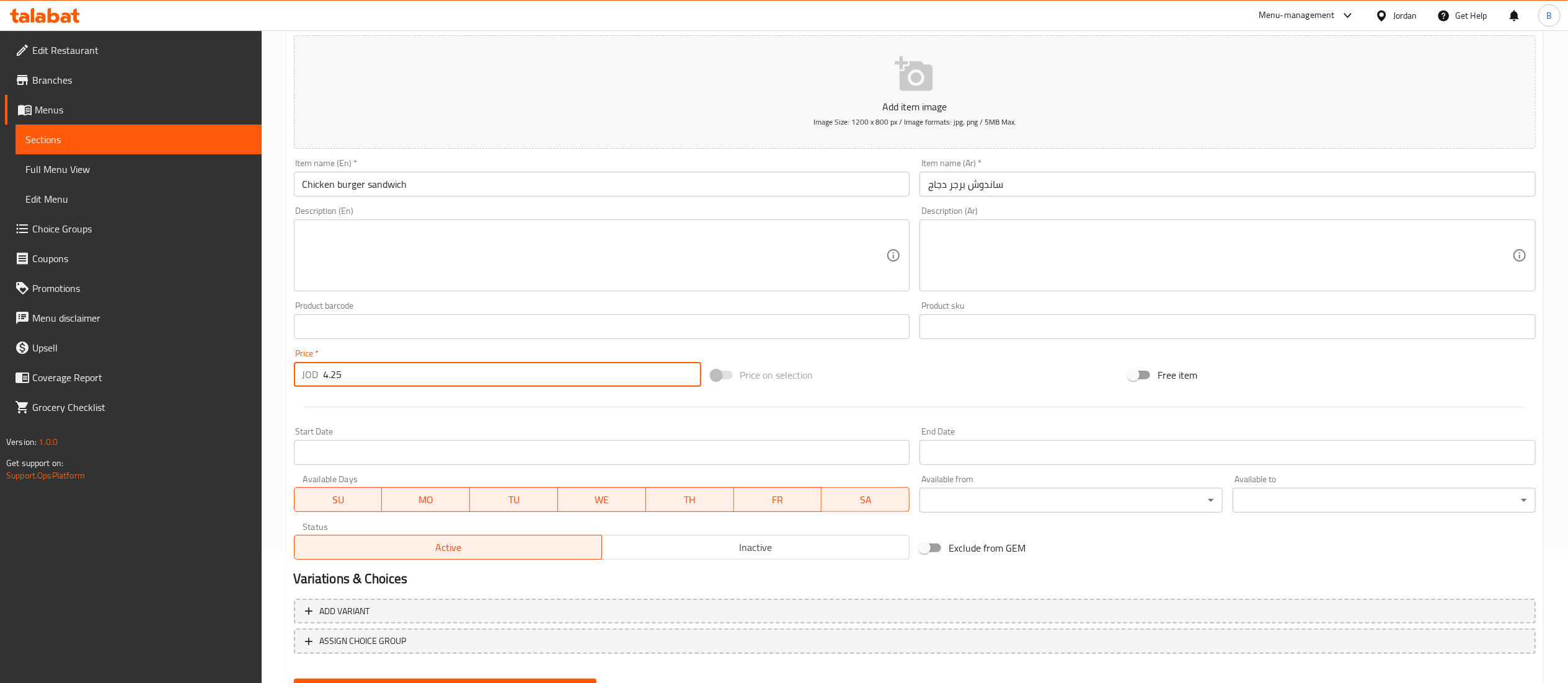
scroll to position [191, 0]
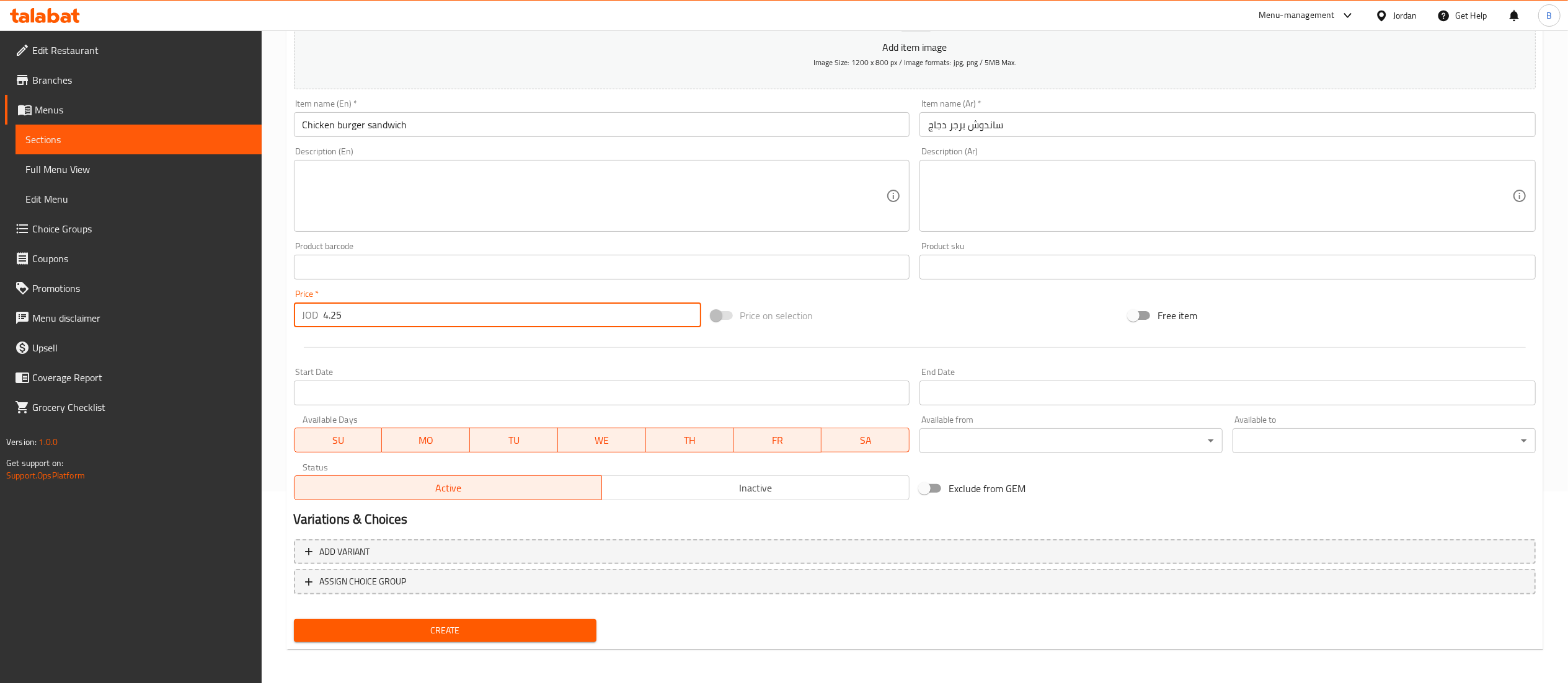
type input "4.25"
click at [437, 632] on span "Create" at bounding box center [445, 631] width 283 height 16
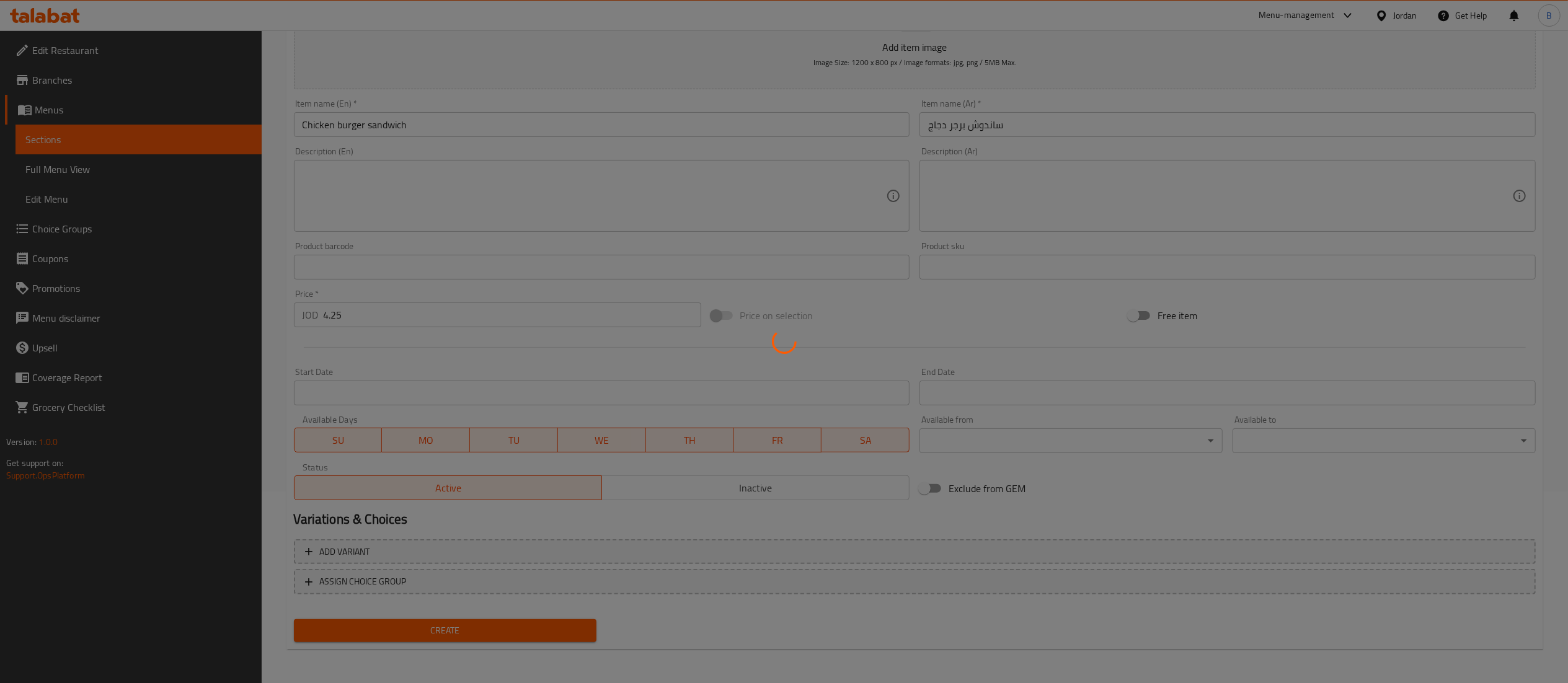
type input "0"
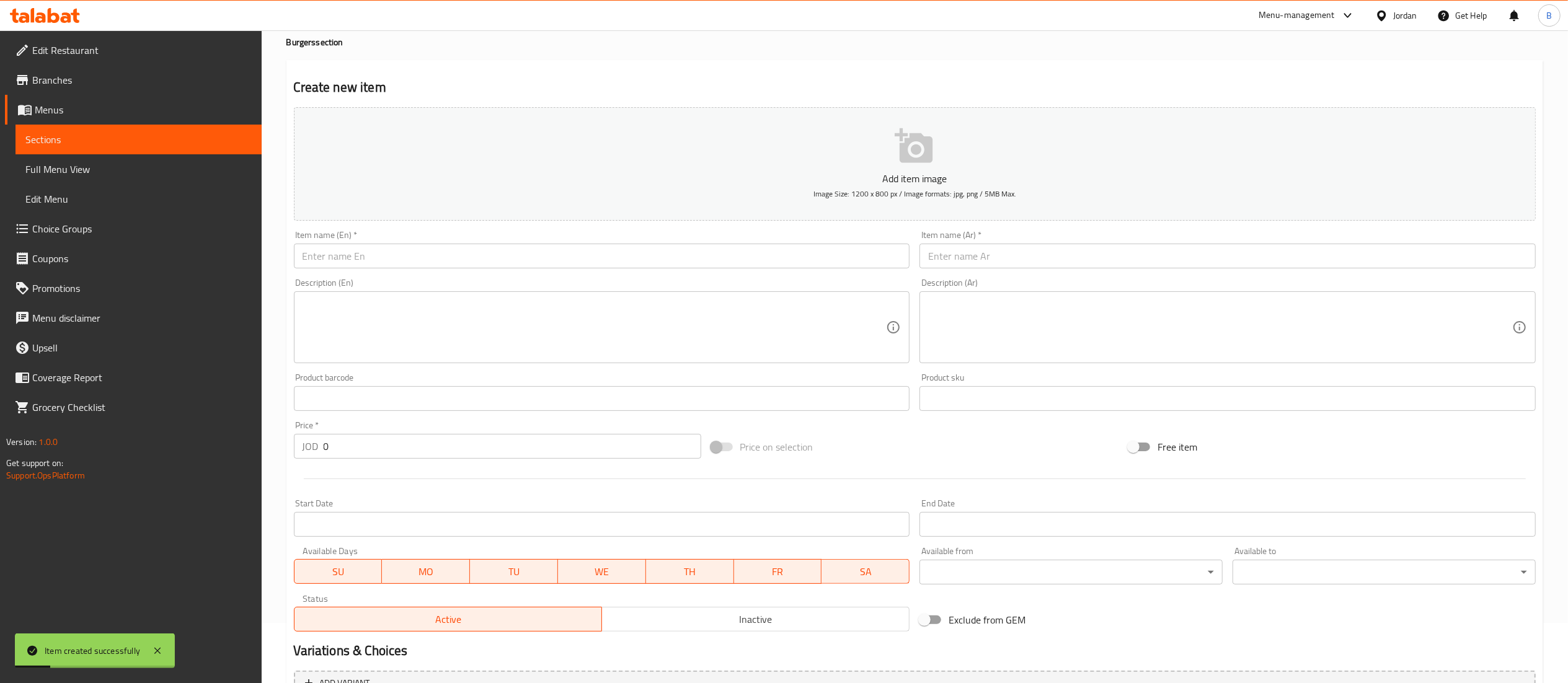
scroll to position [0, 0]
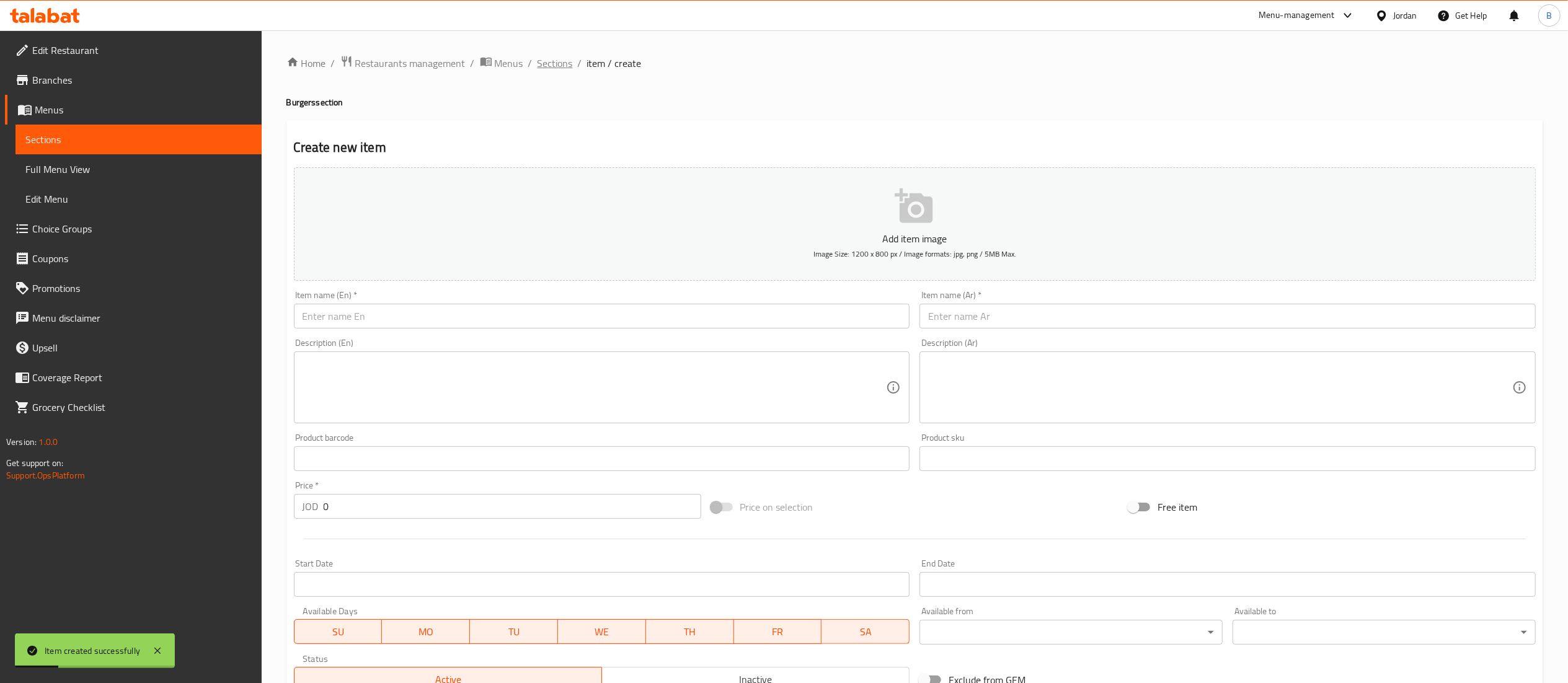
click at [544, 64] on span "Sections" at bounding box center [555, 63] width 35 height 15
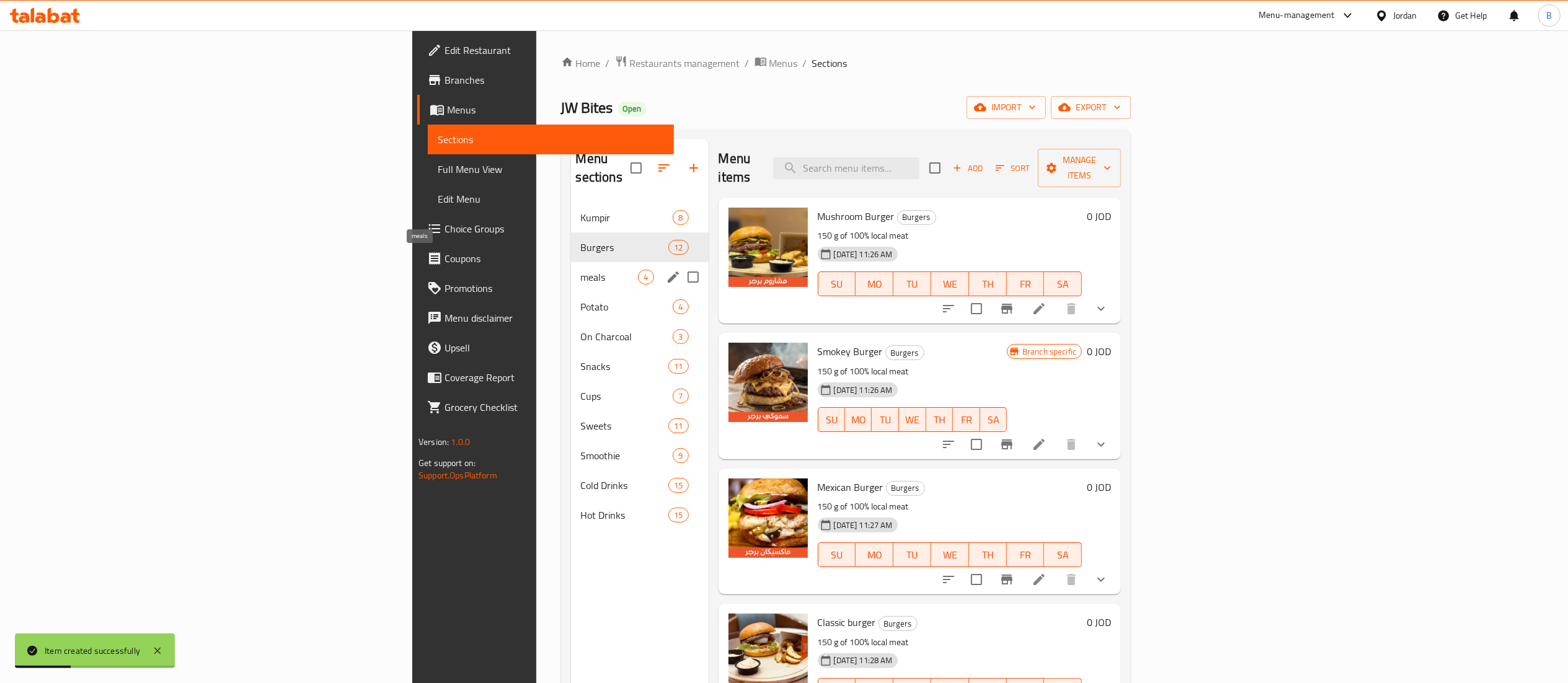
click at [581, 270] on span "meals" at bounding box center [609, 277] width 57 height 15
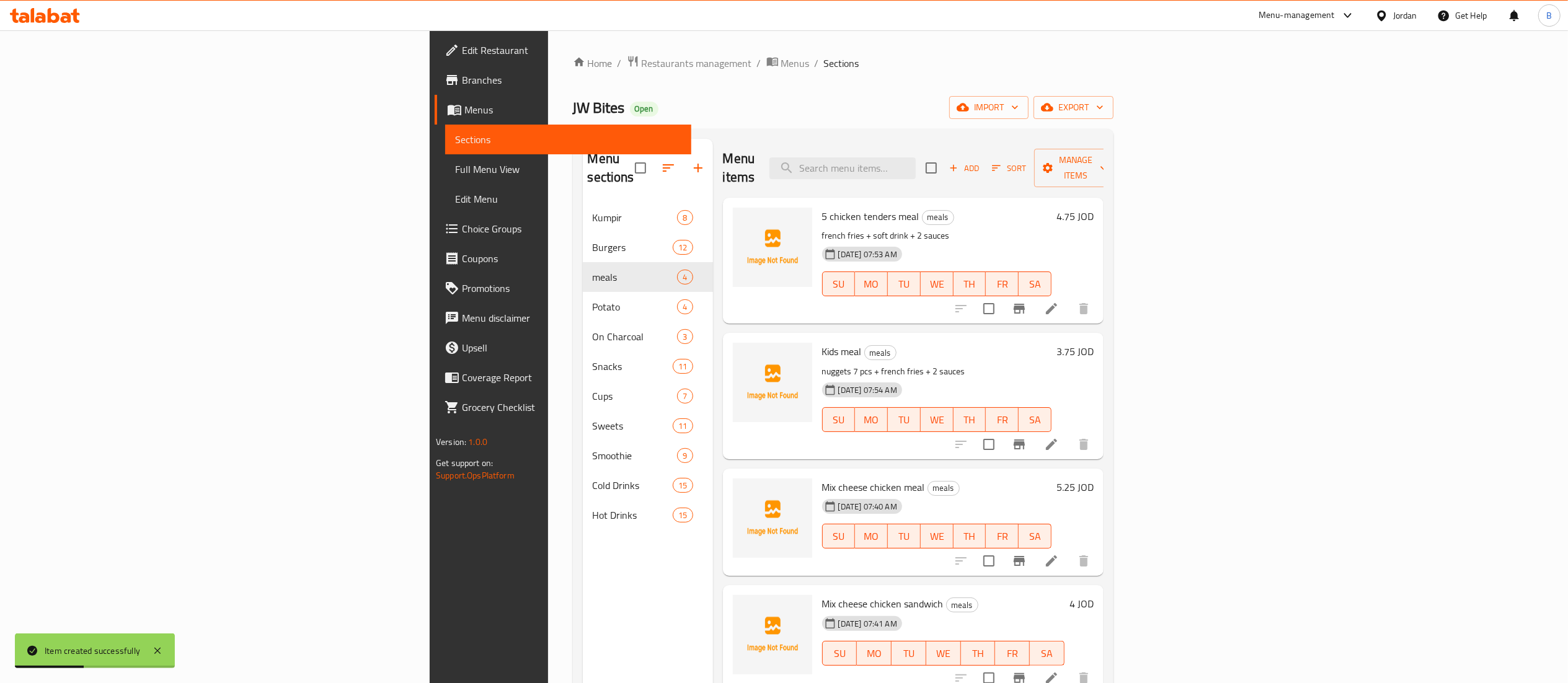
click at [981, 165] on span "Add" at bounding box center [964, 168] width 34 height 14
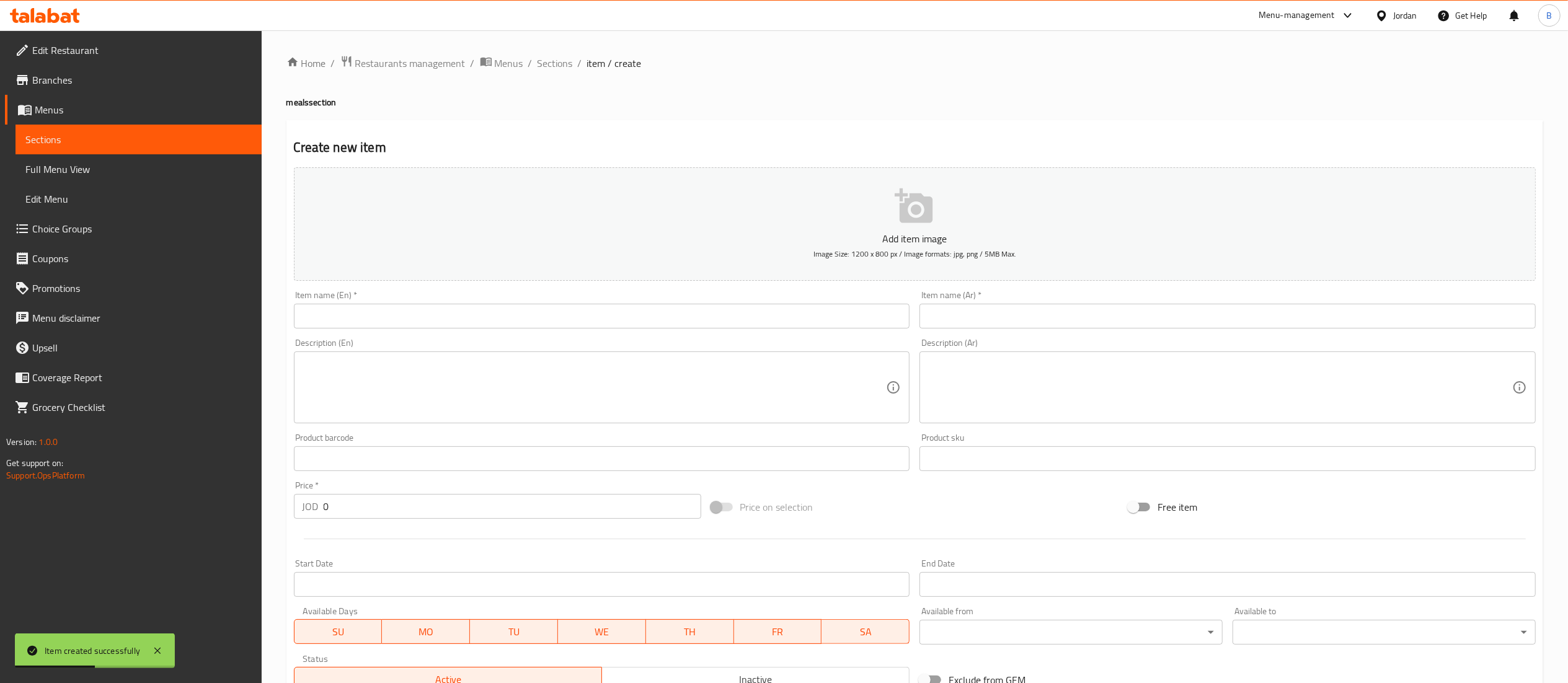
click at [1146, 324] on input "text" at bounding box center [1227, 316] width 616 height 25
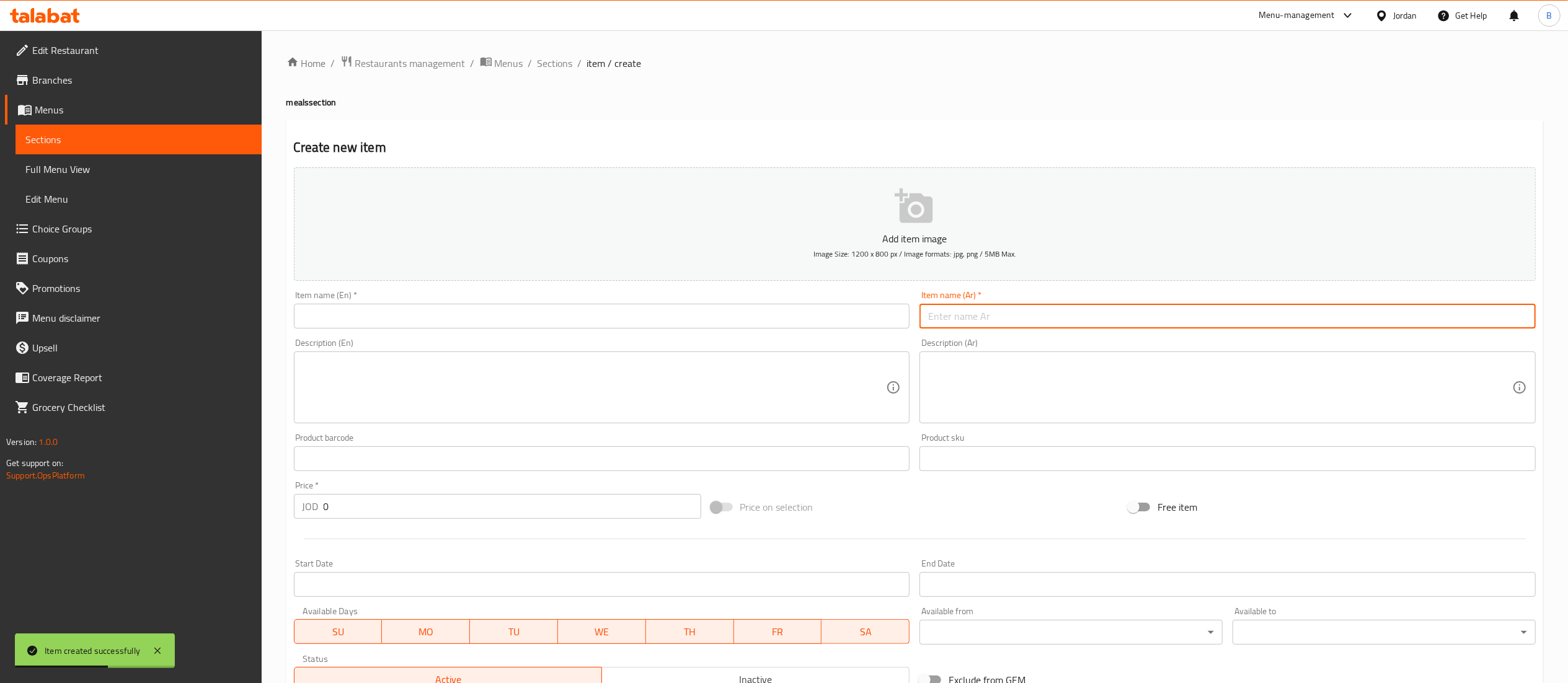
paste input "وجبة جو بايتس دبل"
type input "وجبة جو بايتس دبل"
click at [847, 310] on input "text" at bounding box center [601, 316] width 616 height 25
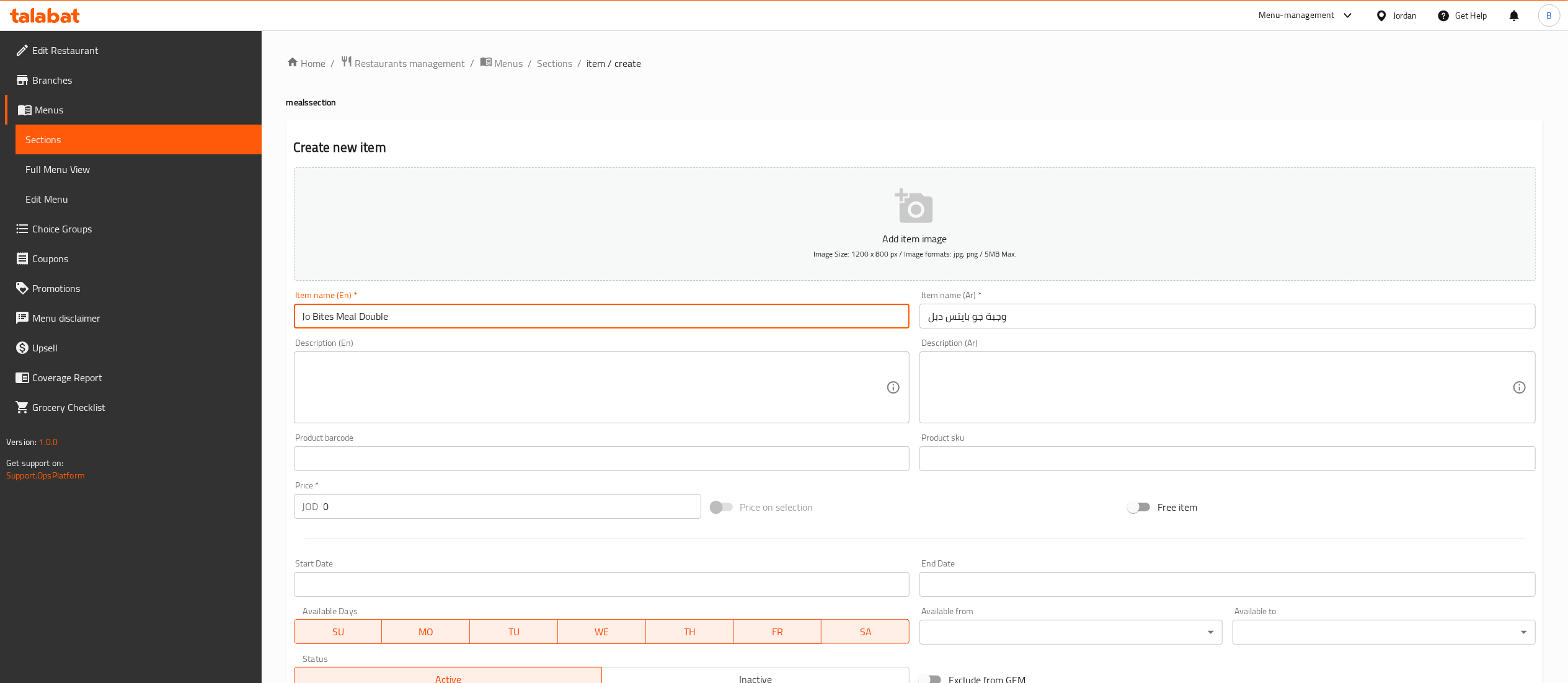
type input "Jo Bites Meal Double"
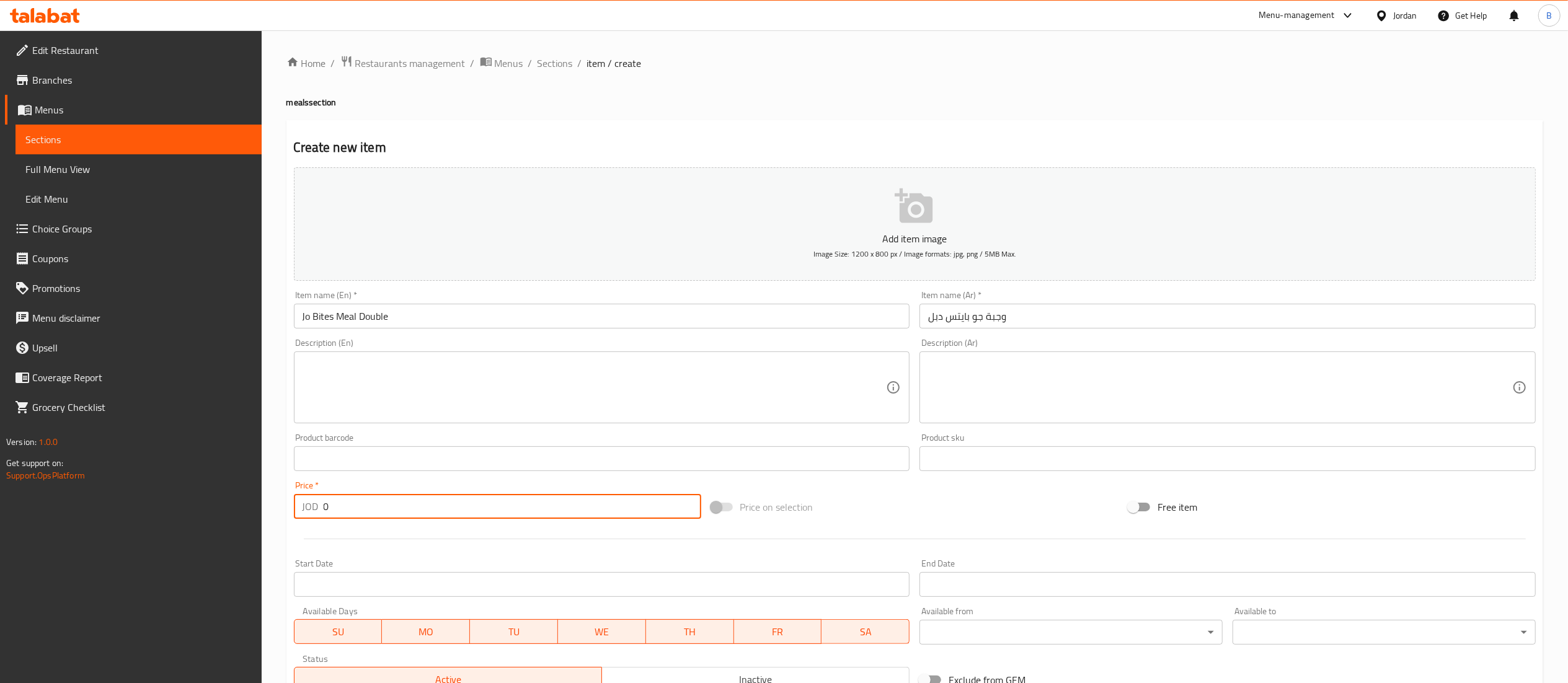
drag, startPoint x: 260, startPoint y: 502, endPoint x: 209, endPoint y: 497, distance: 51.2
click at [229, 498] on div "Edit Restaurant Branches Menus Sections Full Menu View Edit Menu Choice Groups …" at bounding box center [784, 453] width 1568 height 846
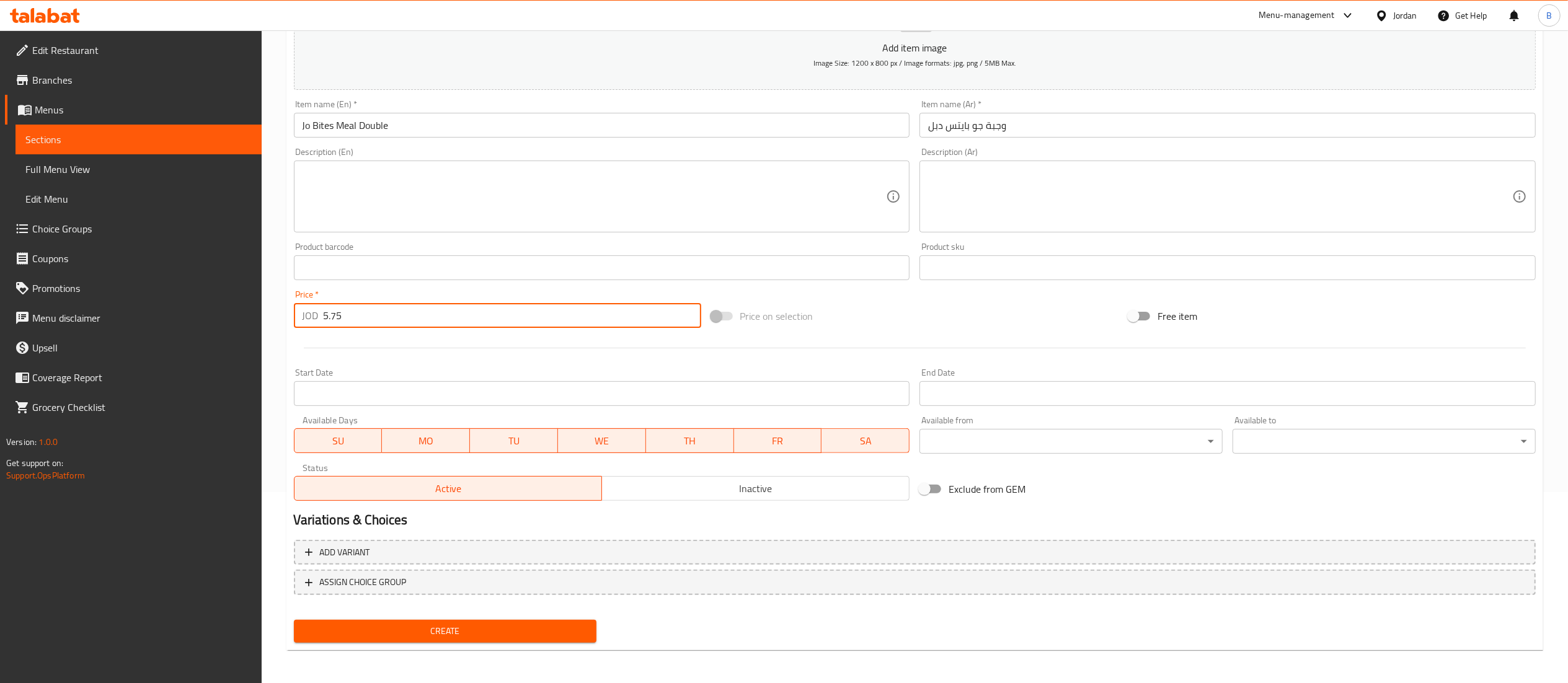
scroll to position [191, 0]
type input "5.75"
click at [519, 641] on div "Create" at bounding box center [445, 631] width 313 height 33
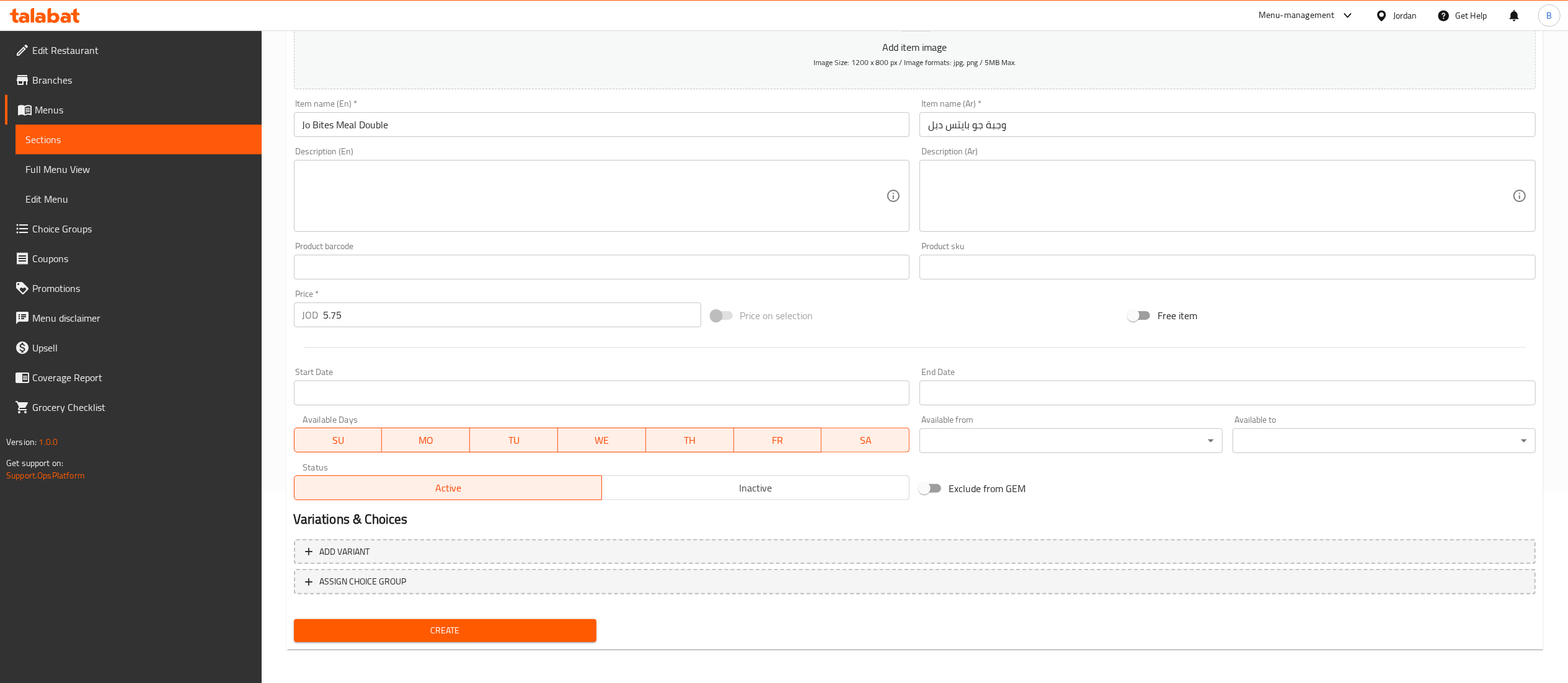
click at [519, 624] on span "Create" at bounding box center [445, 631] width 283 height 16
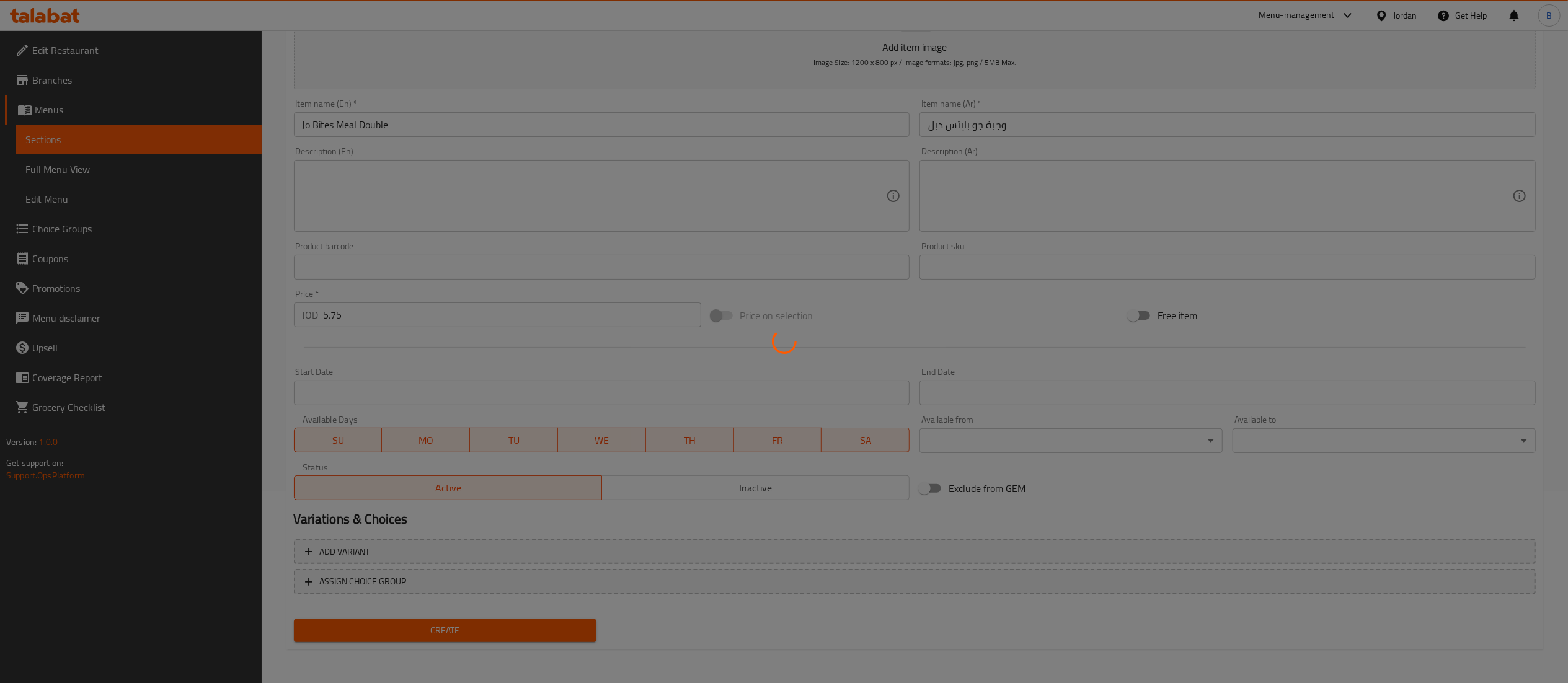
type input "0"
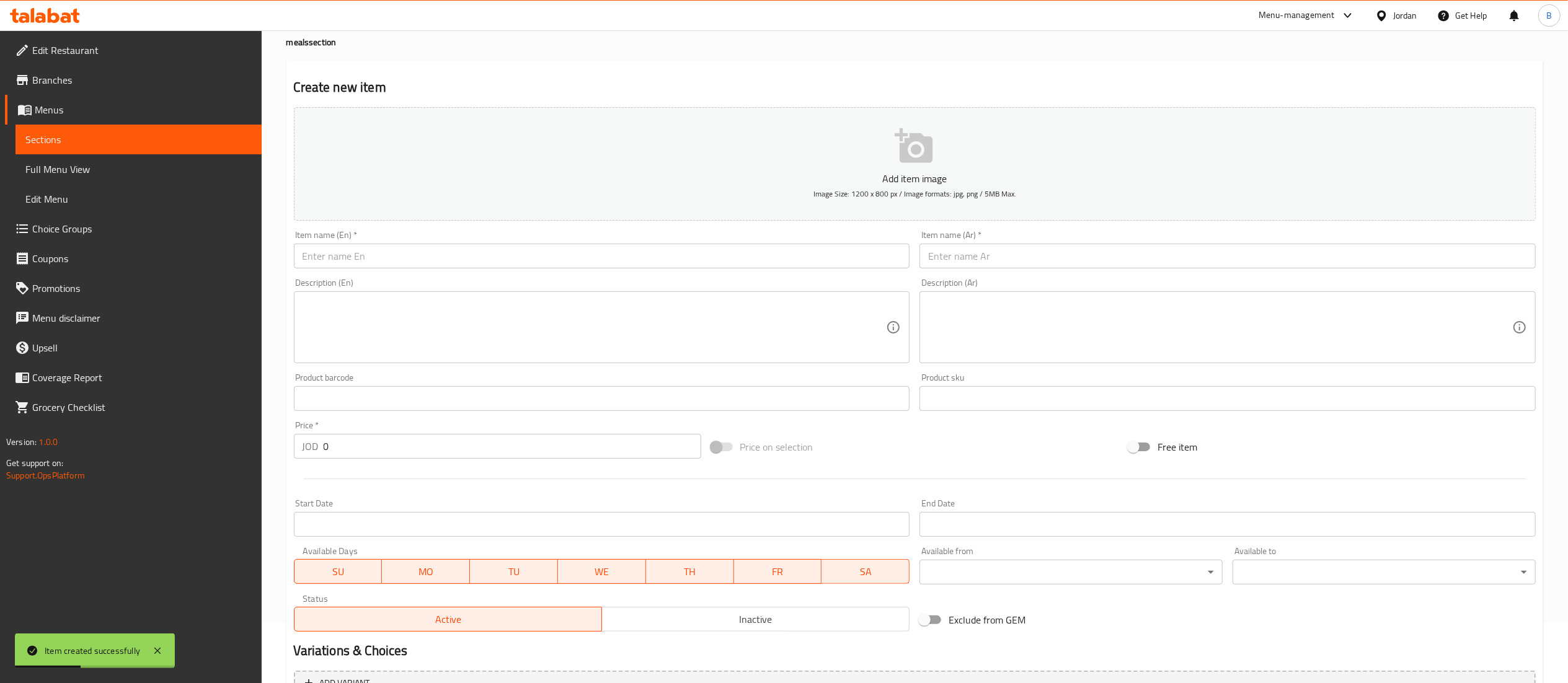
scroll to position [0, 0]
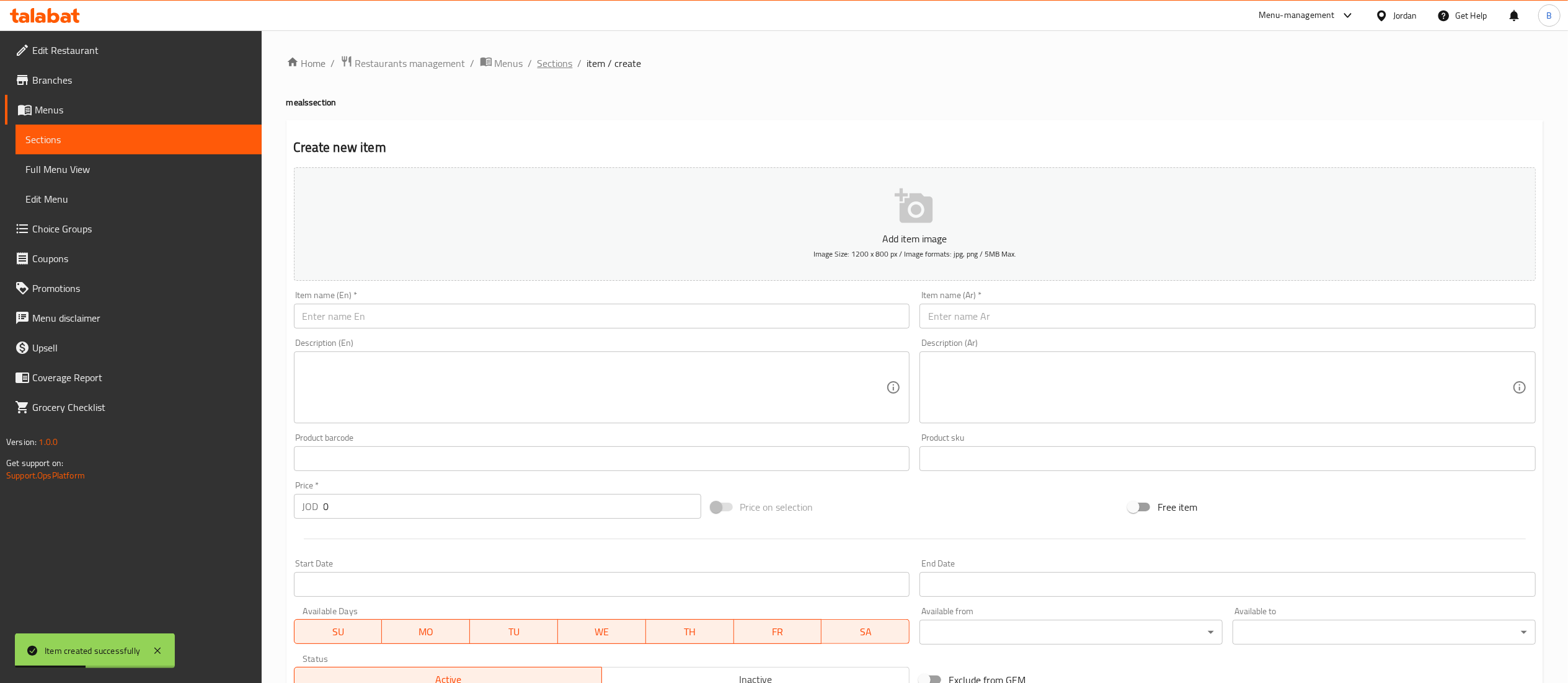
click at [556, 56] on span "Sections" at bounding box center [555, 63] width 35 height 15
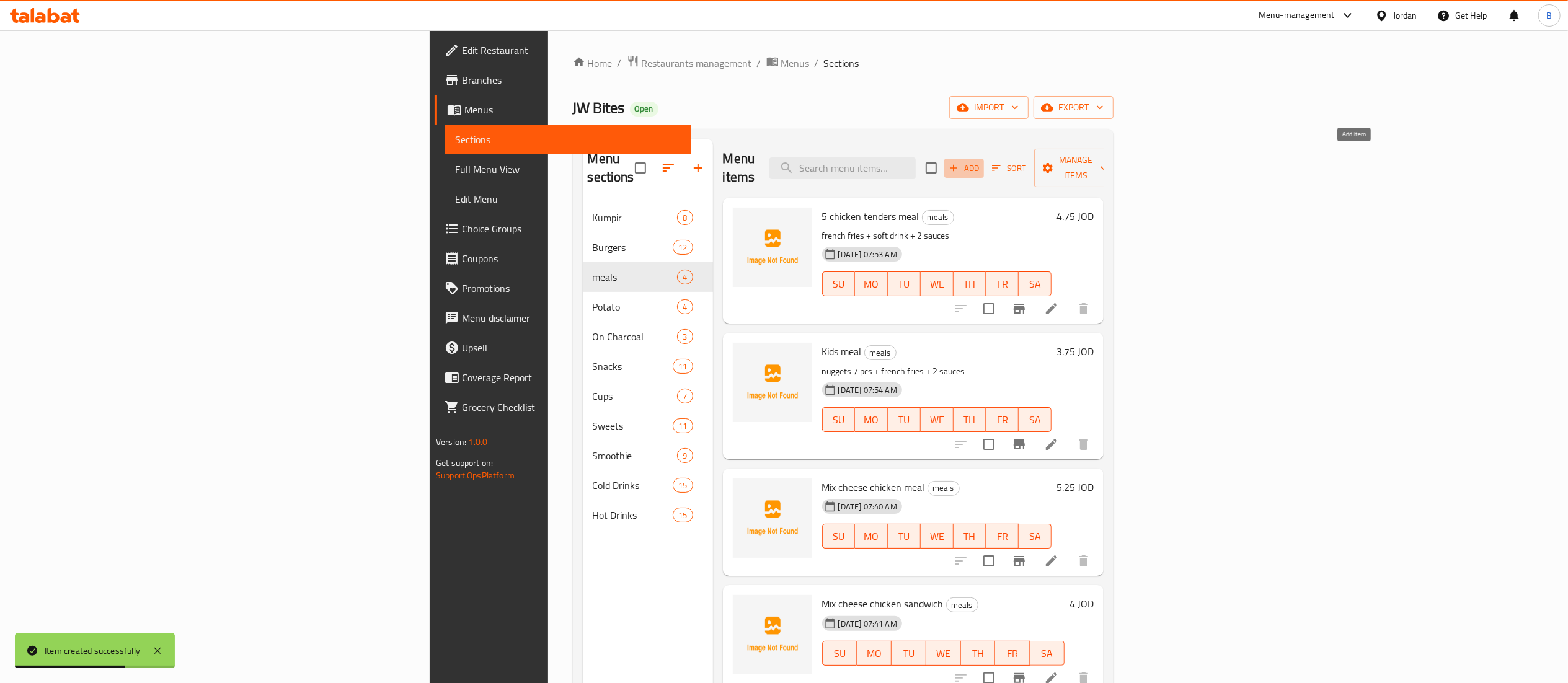
click at [981, 161] on span "Add" at bounding box center [964, 168] width 34 height 14
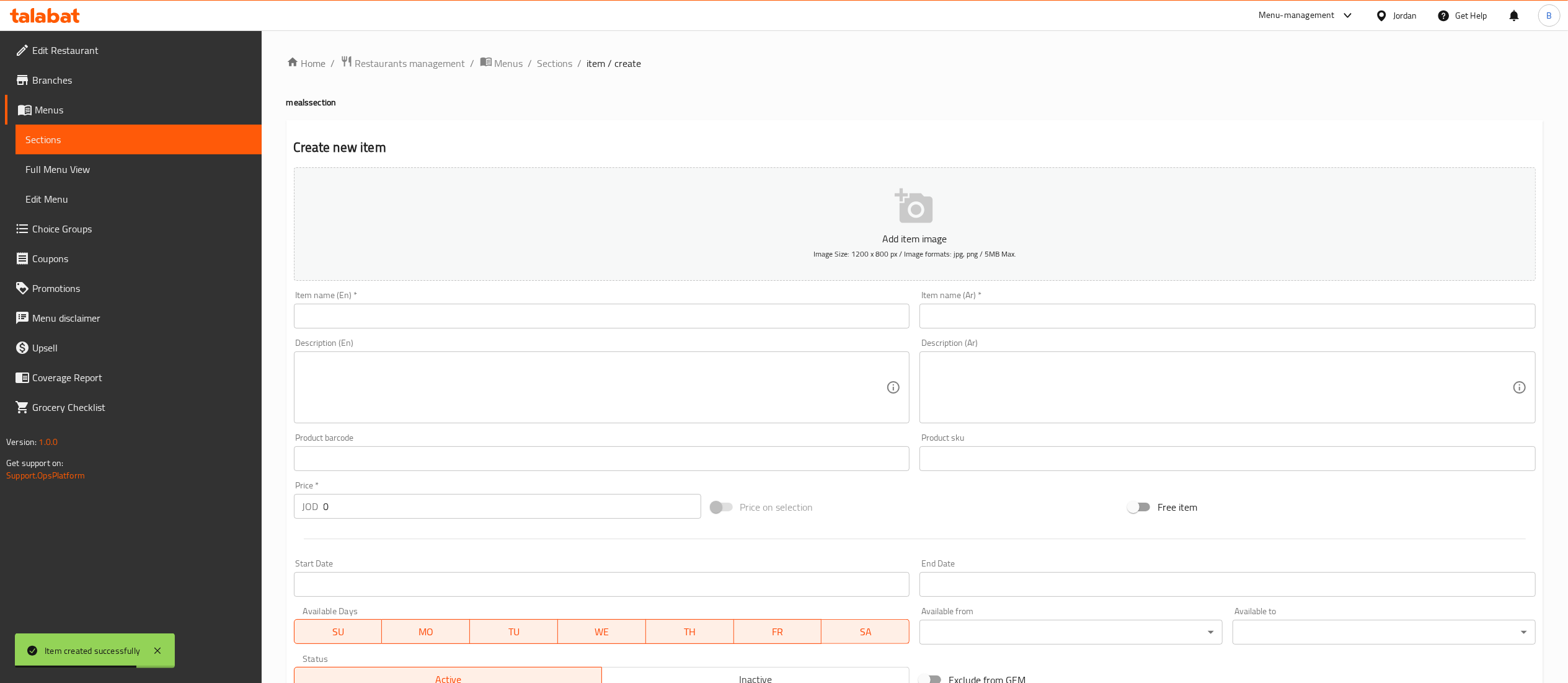
click at [993, 305] on input "text" at bounding box center [1227, 316] width 616 height 25
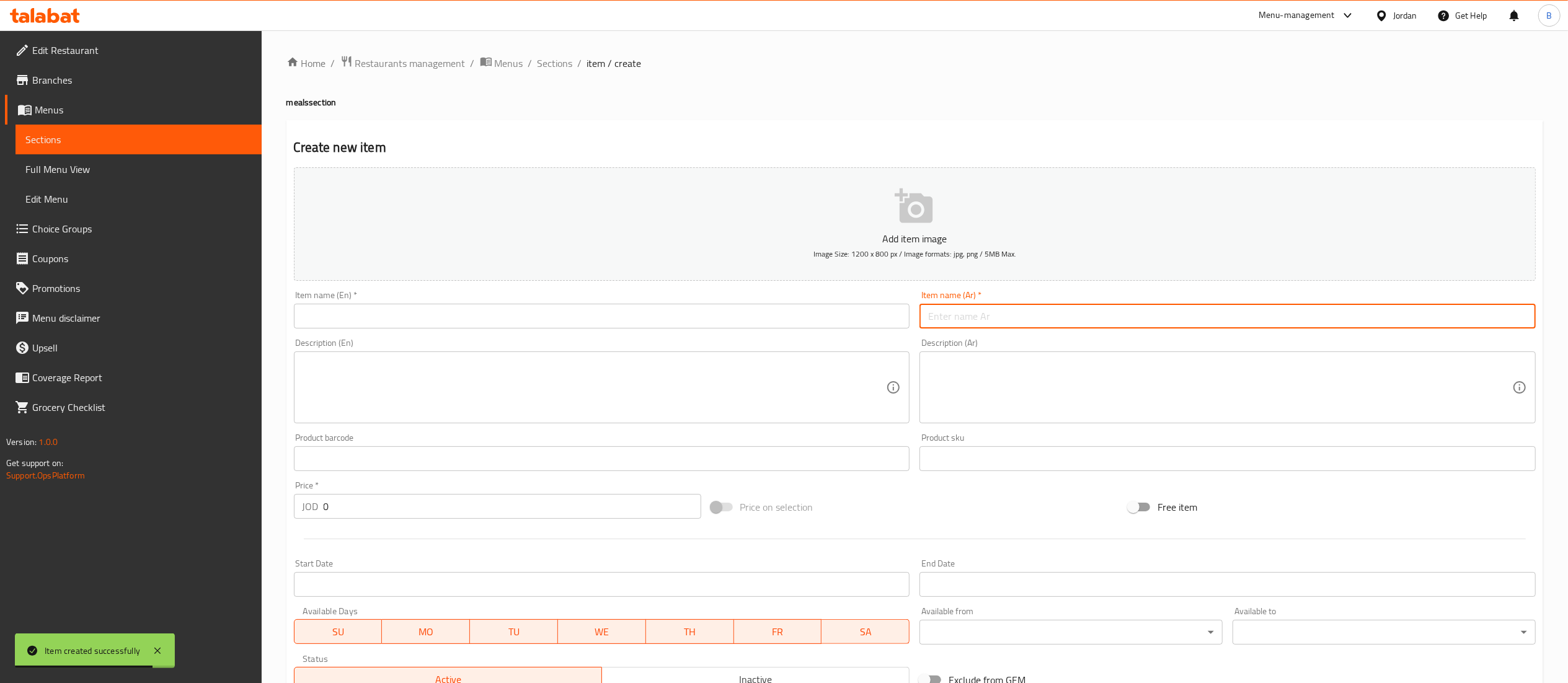
paste input "برجر ٣قطع دجاج"
click at [1020, 317] on input "برجر ٣قطع دجاج" at bounding box center [1227, 316] width 616 height 25
type input "برجر ٣قطع دجاج ميني"
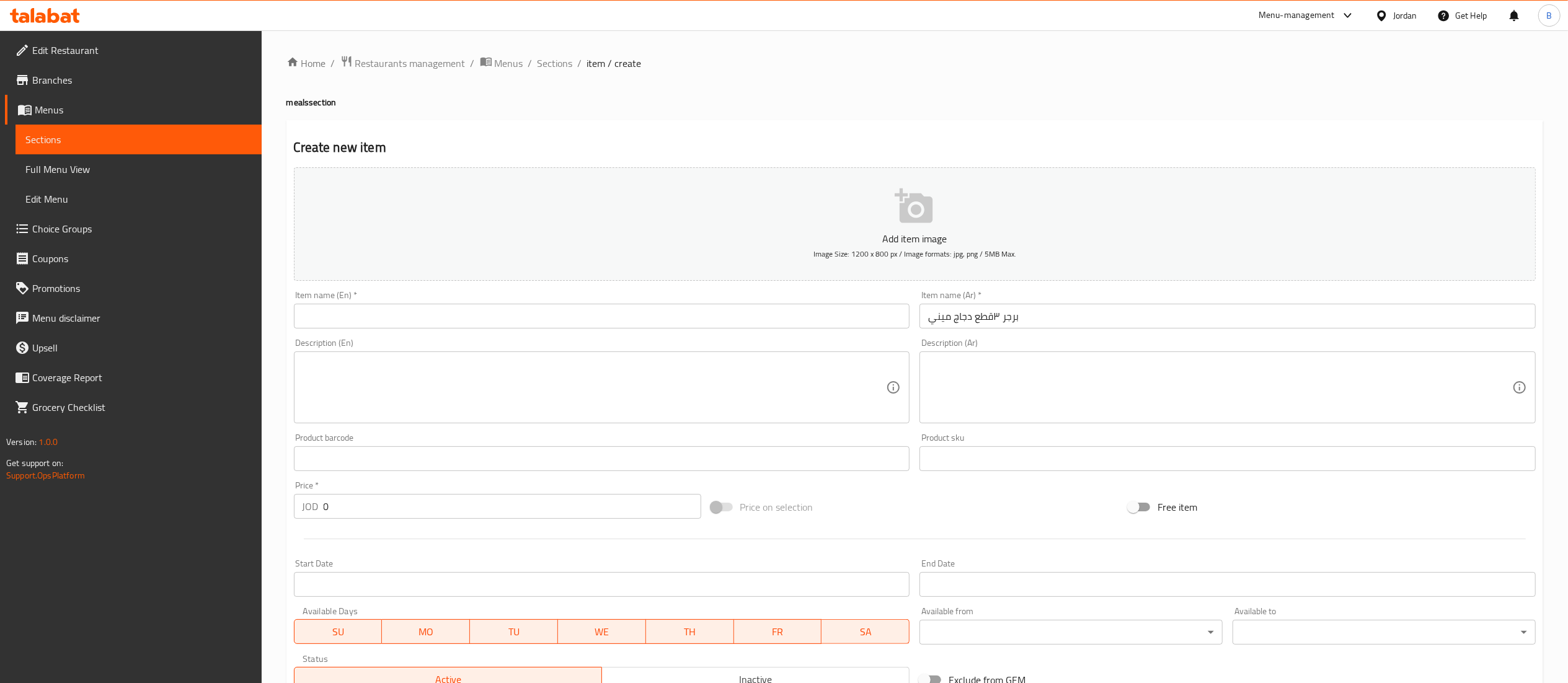
click at [836, 331] on div "Item name (En)   * Item name (En) *" at bounding box center [601, 309] width 626 height 47
click at [837, 326] on input "text" at bounding box center [601, 316] width 616 height 25
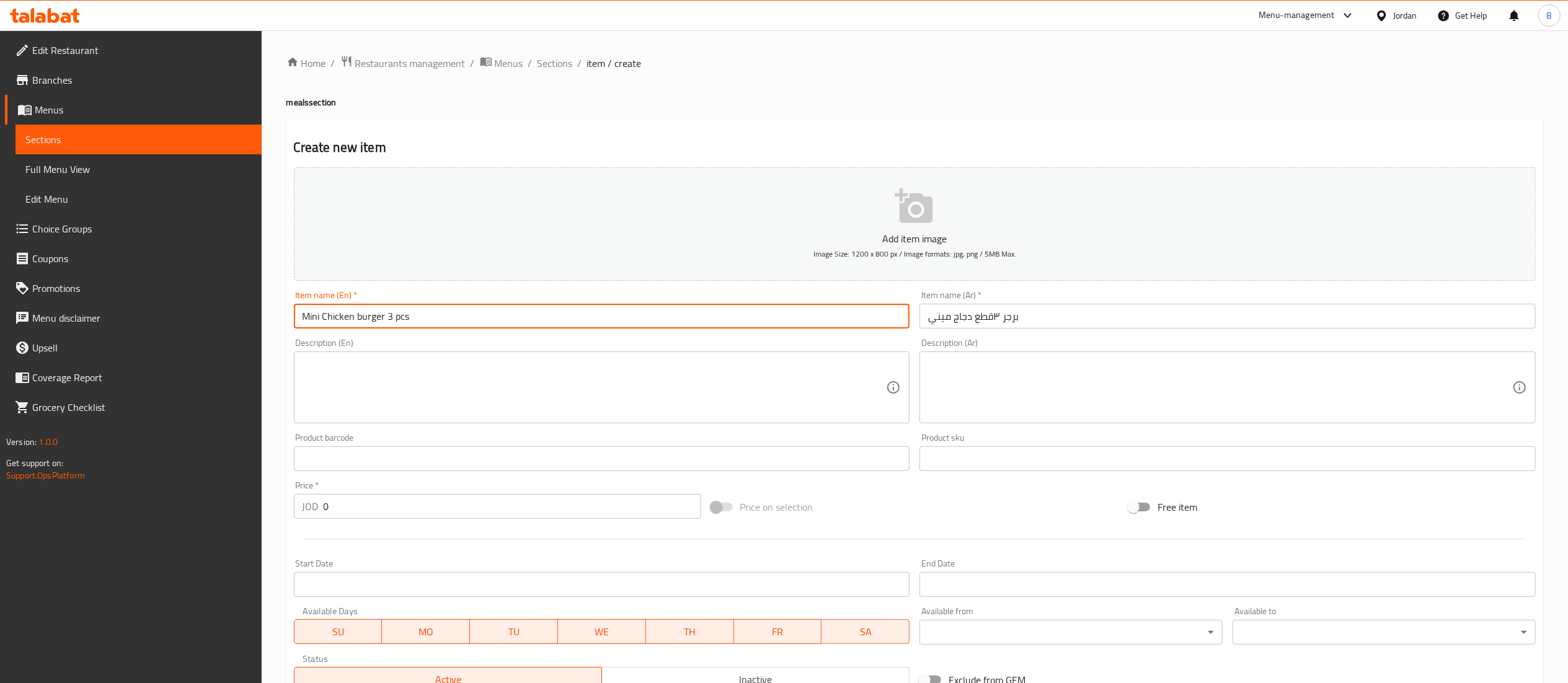
type input "Mini Chicken burger 3 pcs"
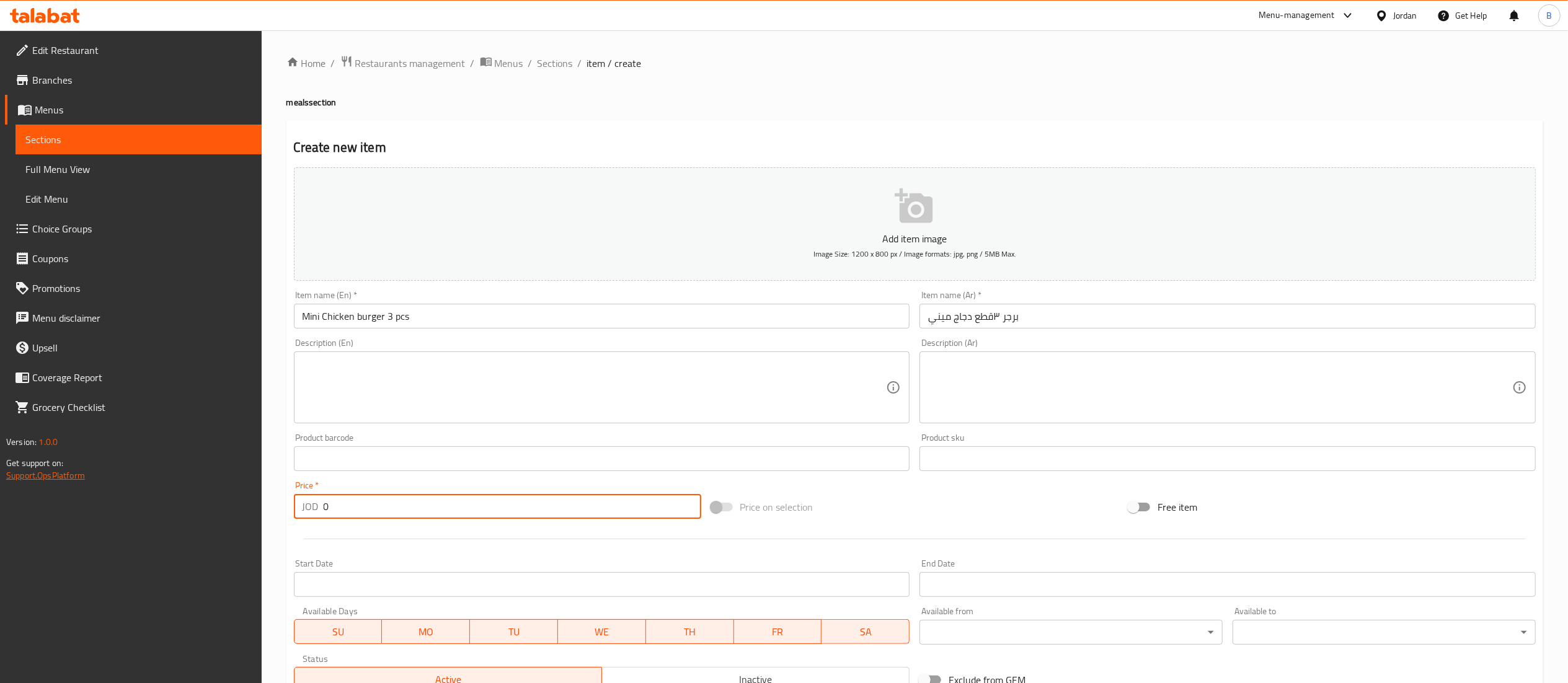
drag, startPoint x: 415, startPoint y: 515, endPoint x: 35, endPoint y: 467, distance: 383.0
click at [96, 478] on div "Edit Restaurant Branches Menus Sections Full Menu View Edit Menu Choice Groups …" at bounding box center [784, 453] width 1568 height 846
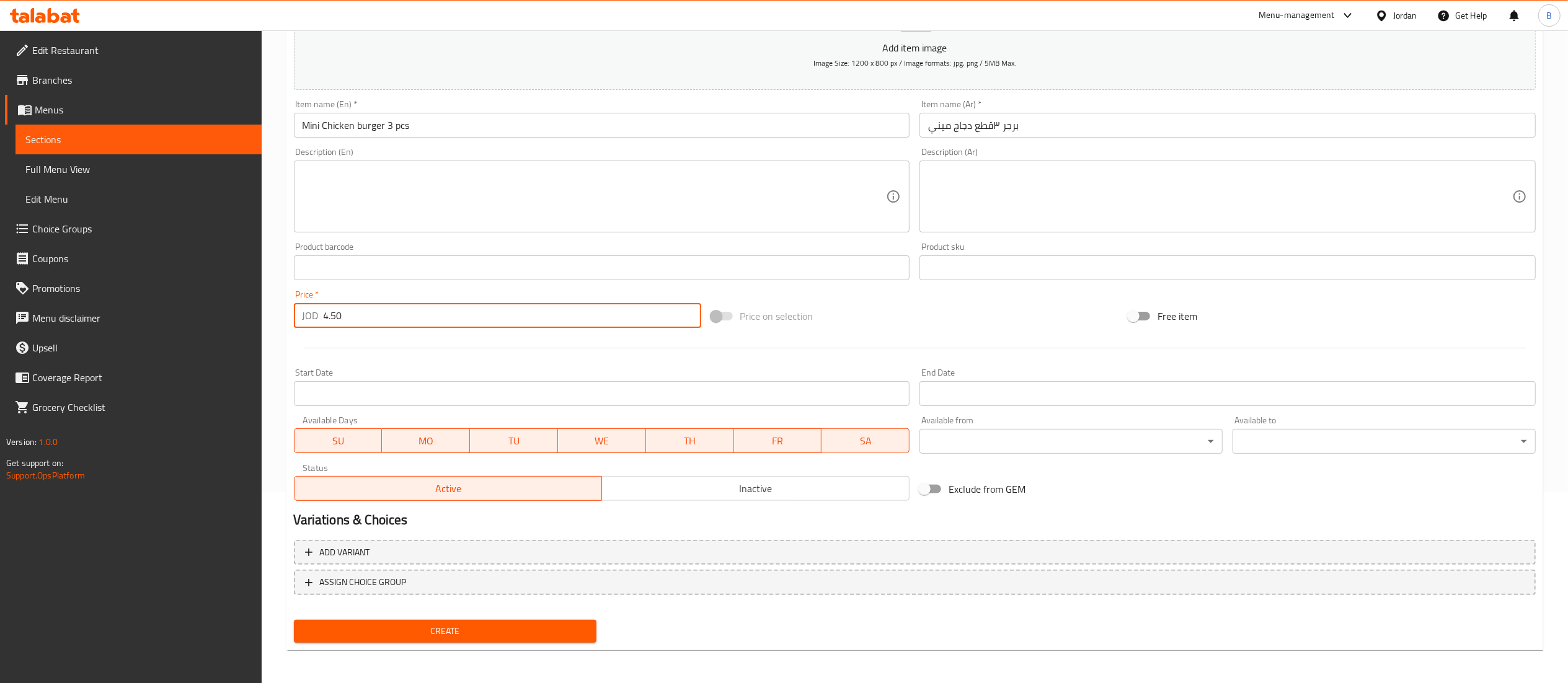
scroll to position [191, 0]
type input "4.50"
click at [519, 623] on span "Create" at bounding box center [445, 631] width 283 height 16
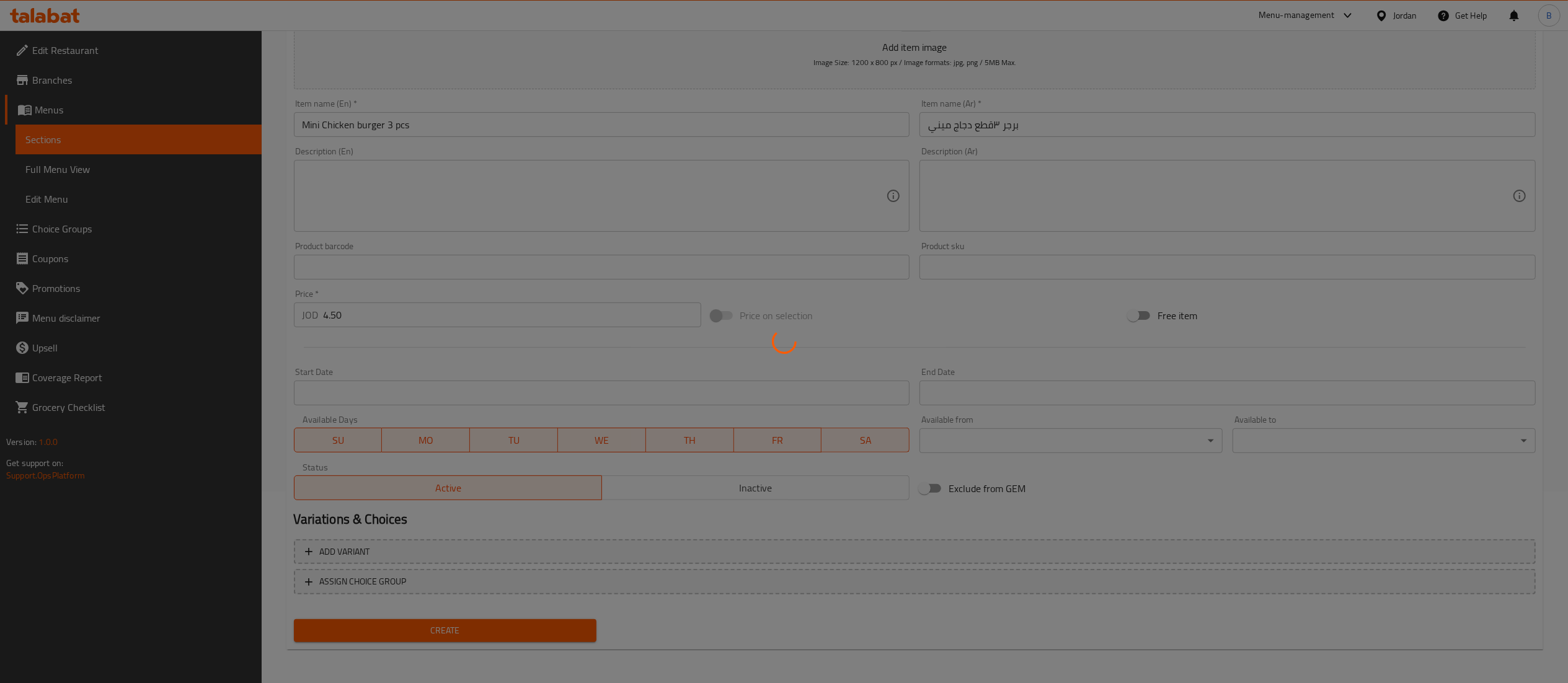
type input "0"
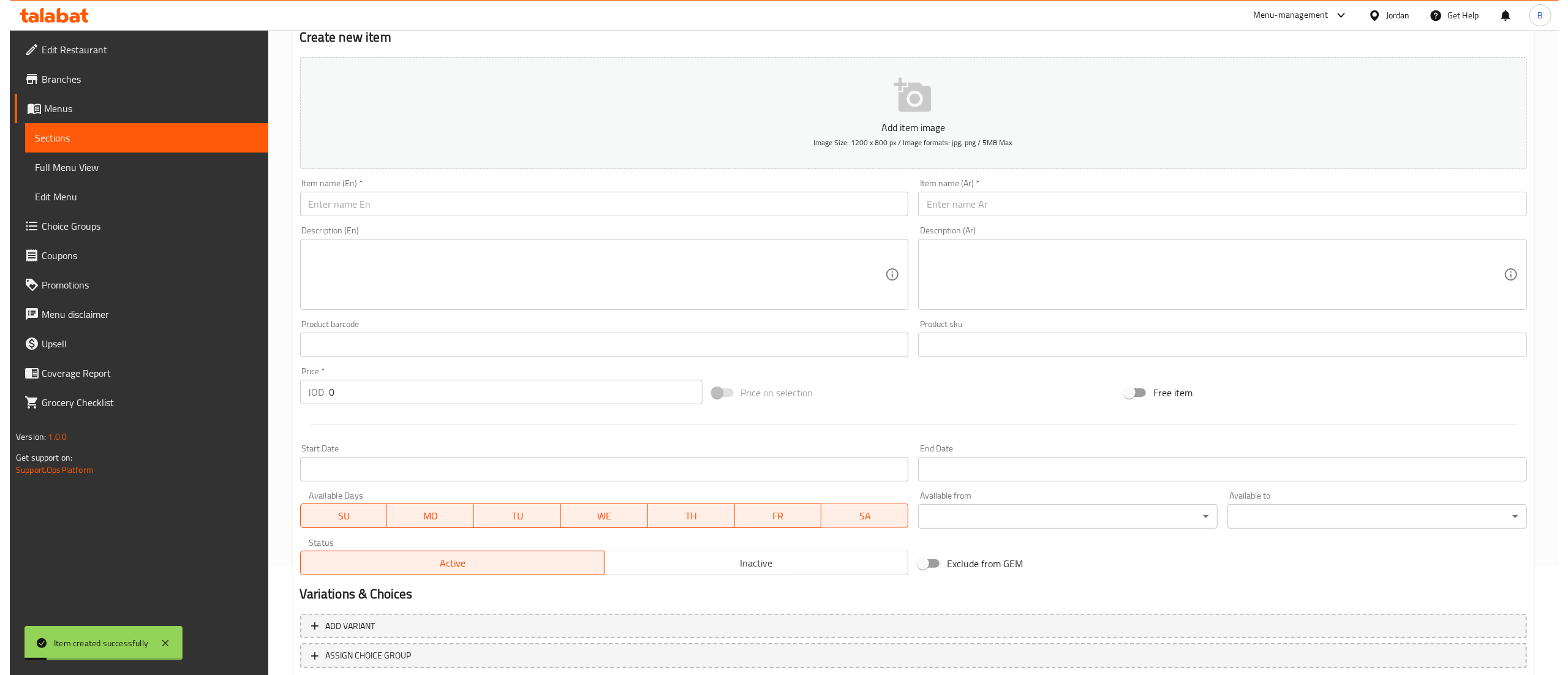
scroll to position [0, 0]
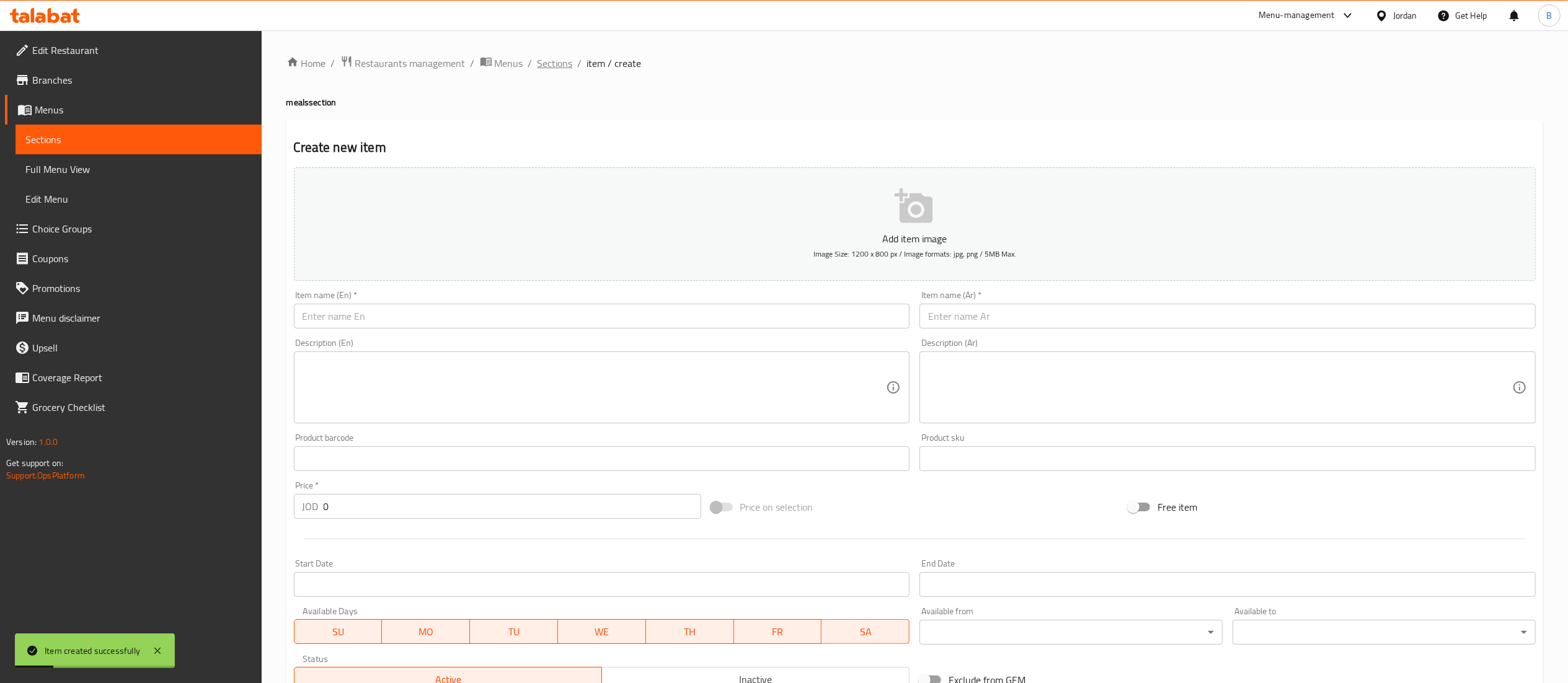
click at [539, 61] on span "Sections" at bounding box center [555, 63] width 35 height 15
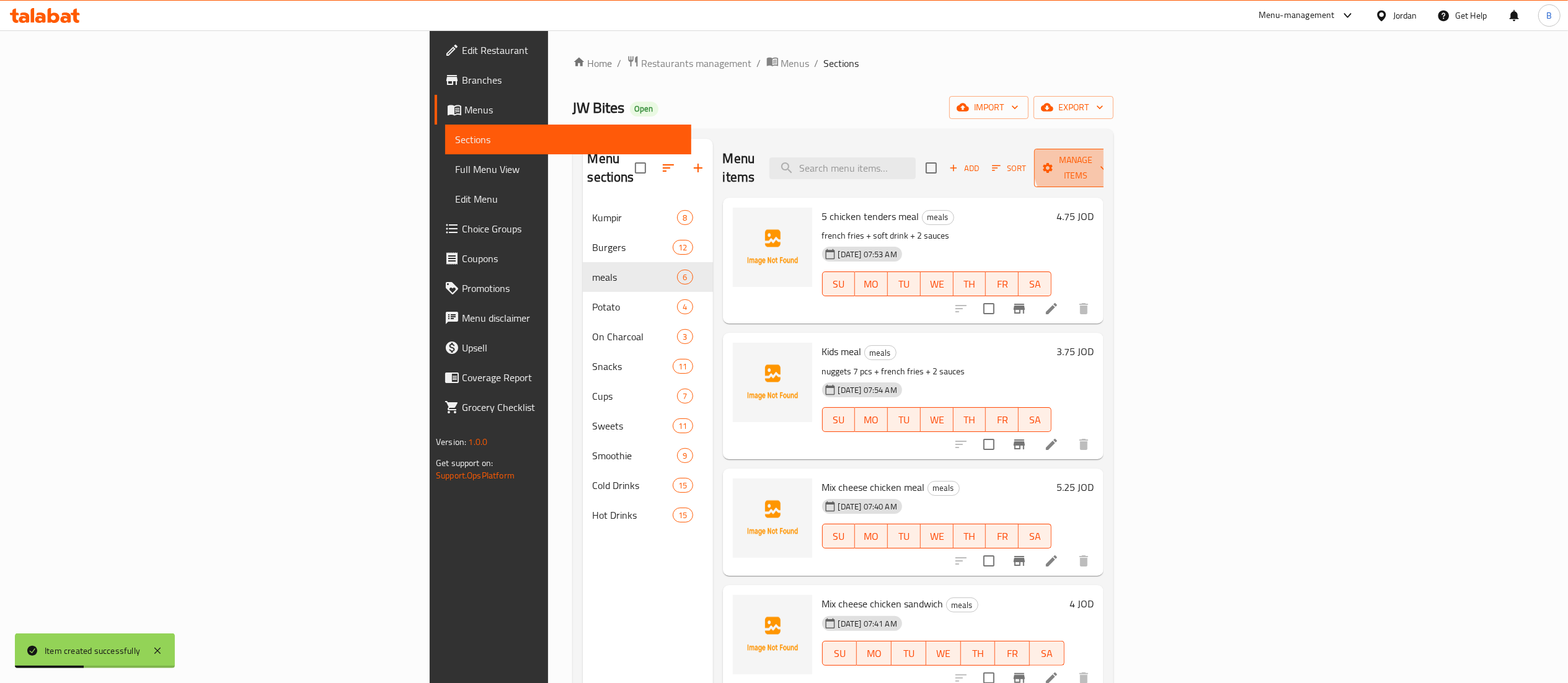
click at [1107, 163] on span "Manage items" at bounding box center [1075, 168] width 63 height 31
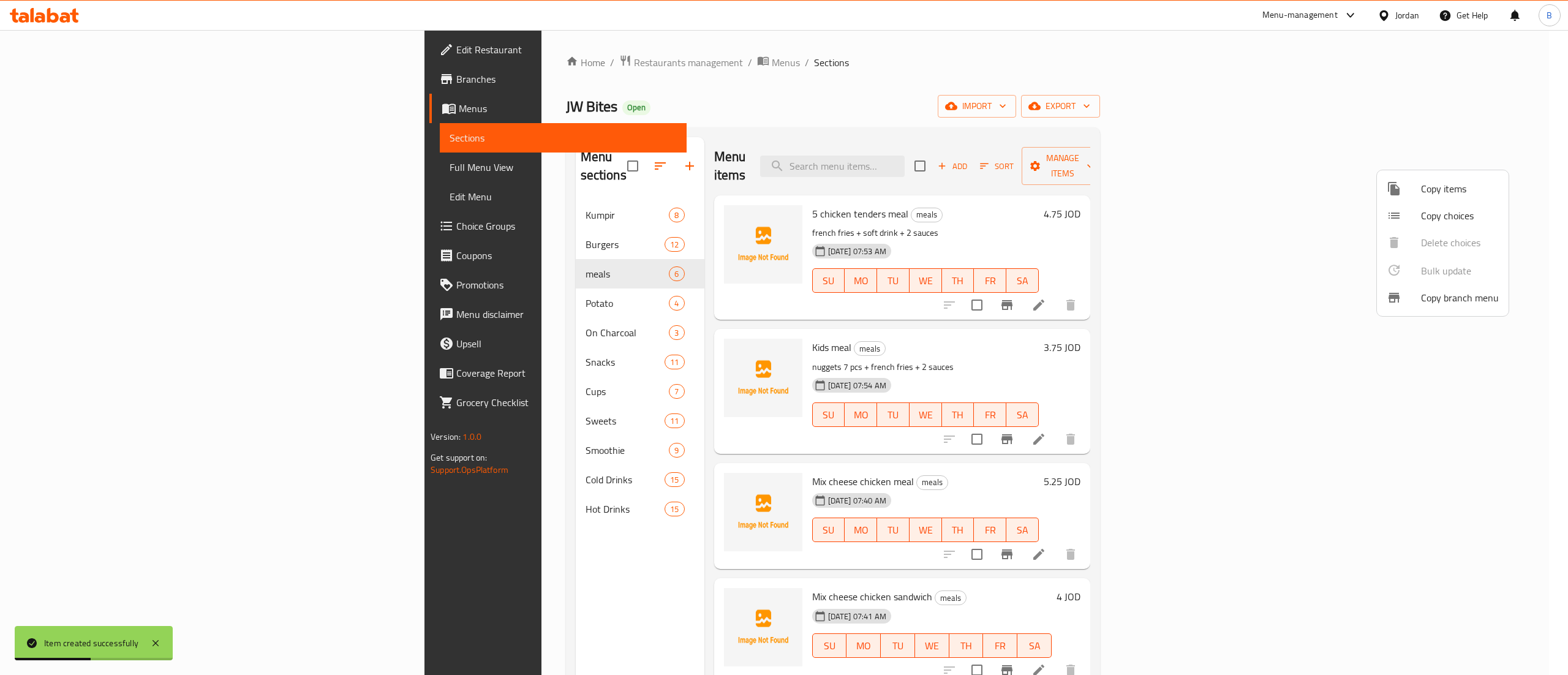
click at [1463, 191] on span "Copy items" at bounding box center [1460, 188] width 78 height 15
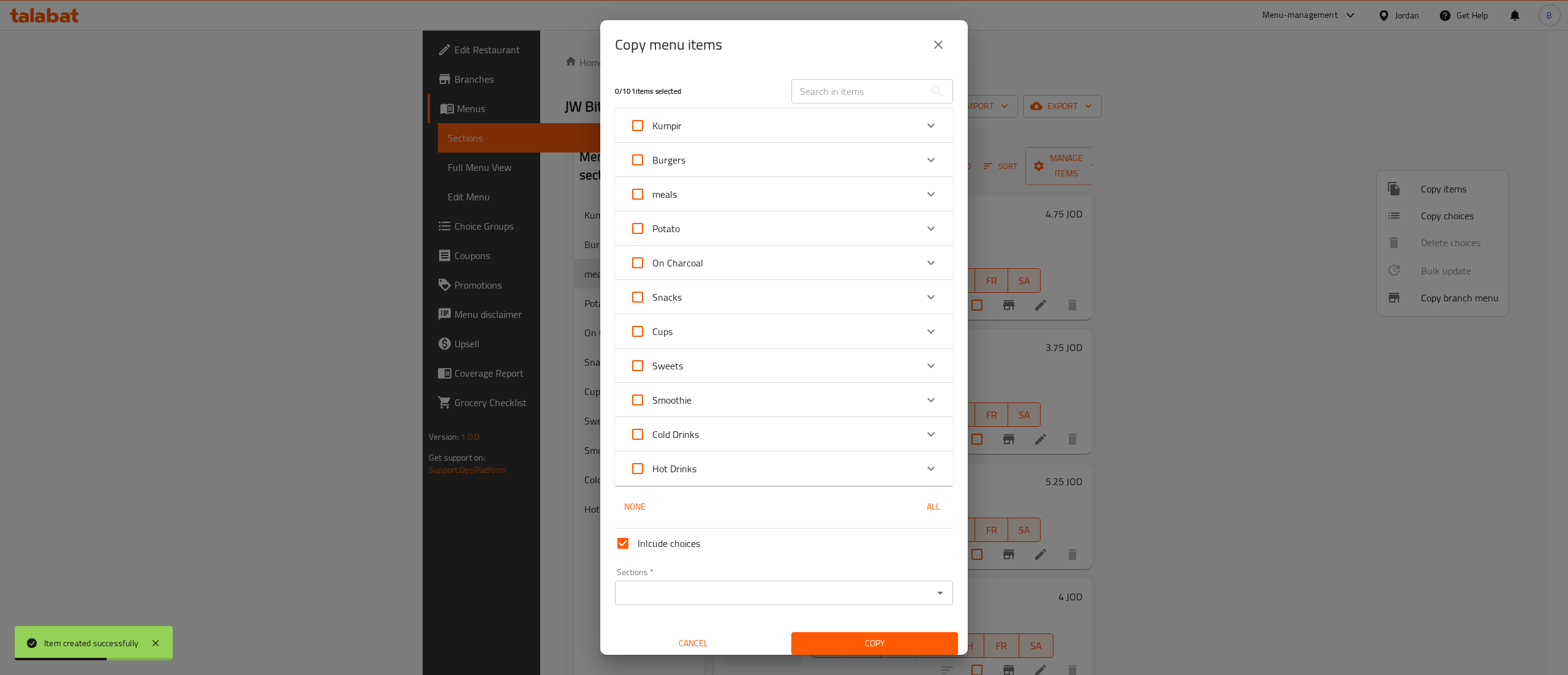
click at [839, 188] on div "meals" at bounding box center [773, 194] width 287 height 29
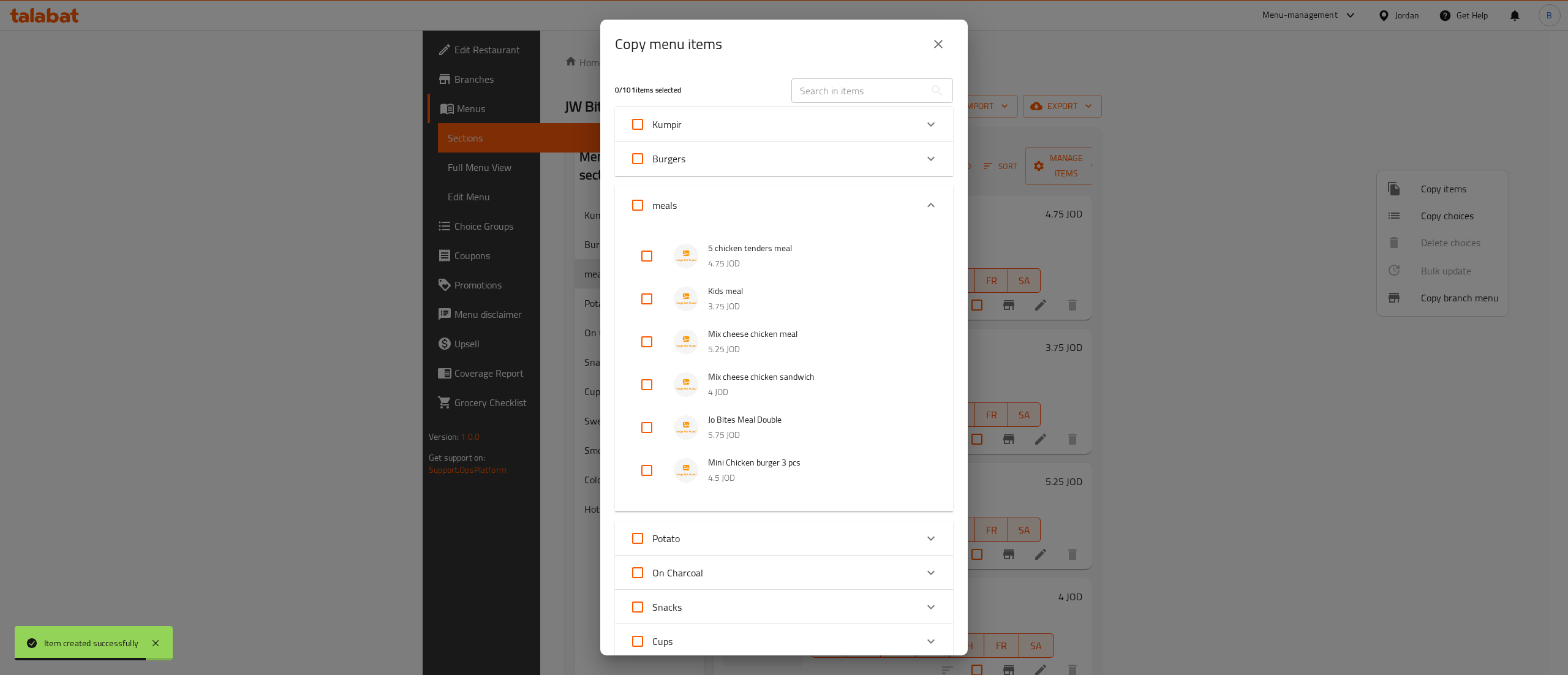
click at [642, 472] on input "checkbox" at bounding box center [647, 470] width 29 height 29
checkbox input "true"
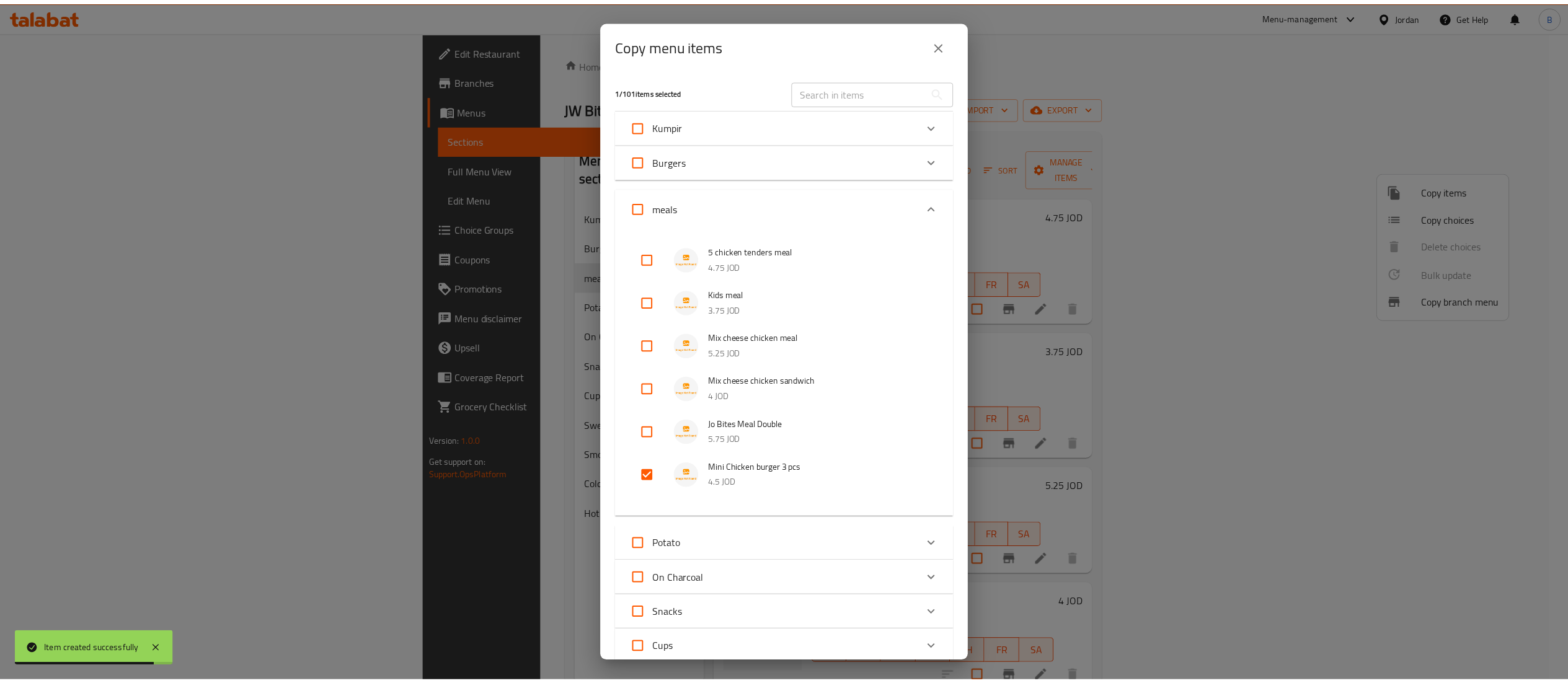
scroll to position [320, 0]
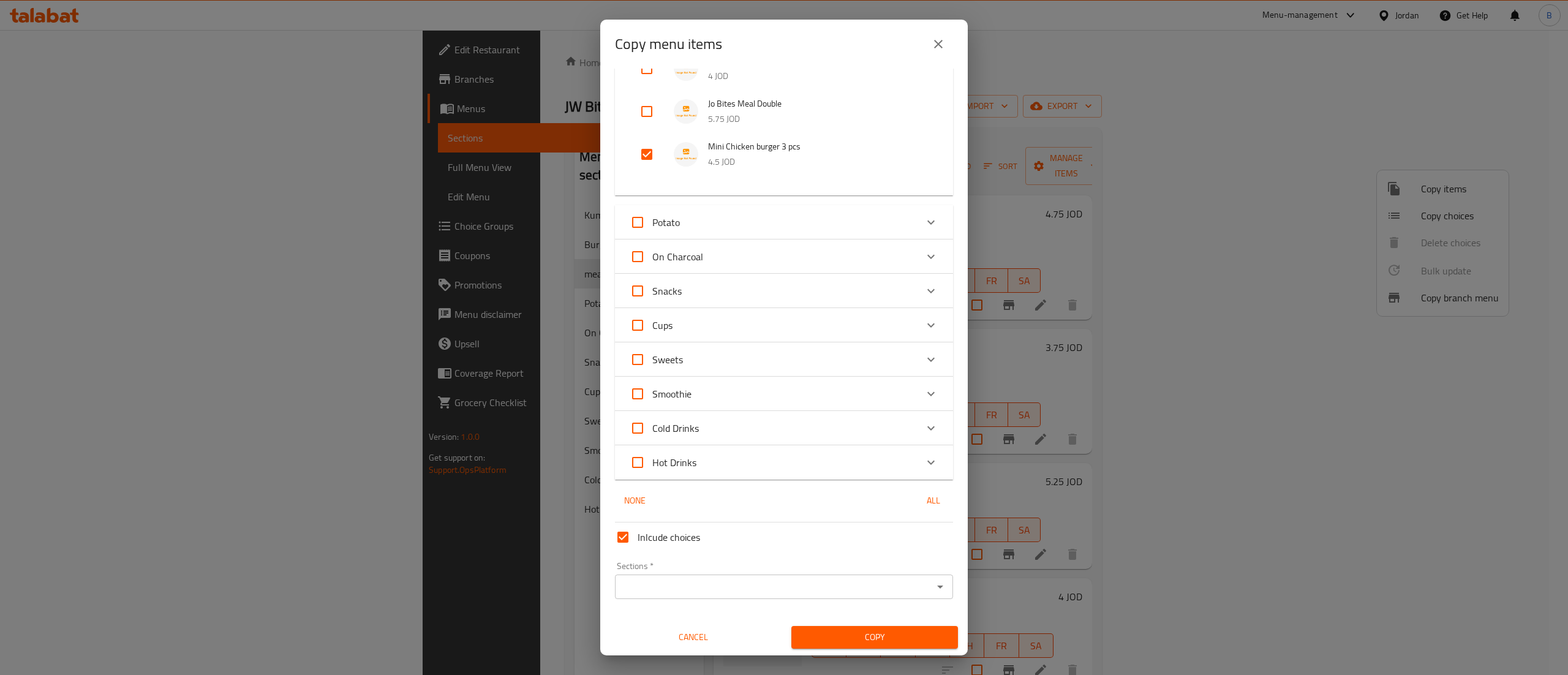
click at [636, 577] on div "Sections *" at bounding box center [784, 587] width 338 height 24
click at [686, 582] on input "Sections   *" at bounding box center [773, 586] width 310 height 17
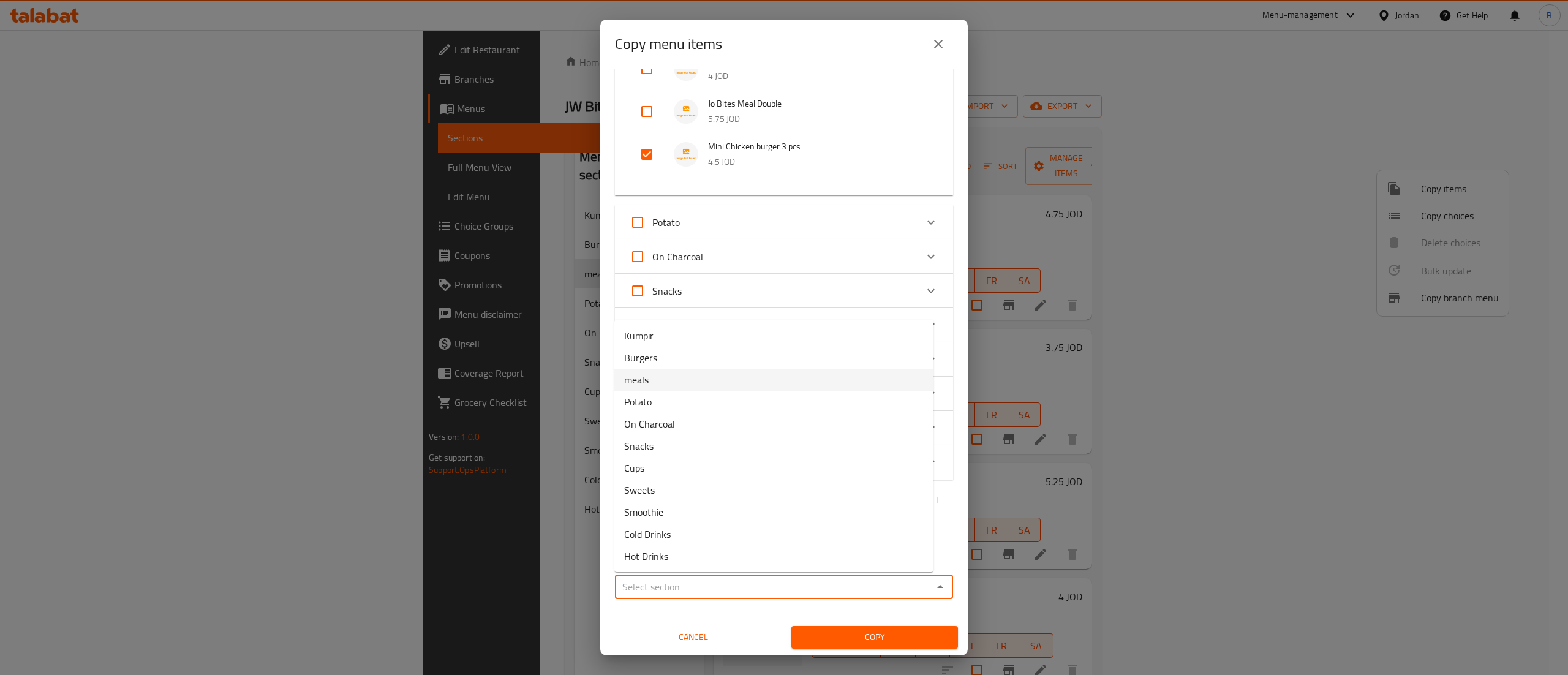
click at [651, 385] on li "meals" at bounding box center [773, 379] width 319 height 22
type input "meals"
click at [858, 636] on span "Copy" at bounding box center [875, 637] width 147 height 15
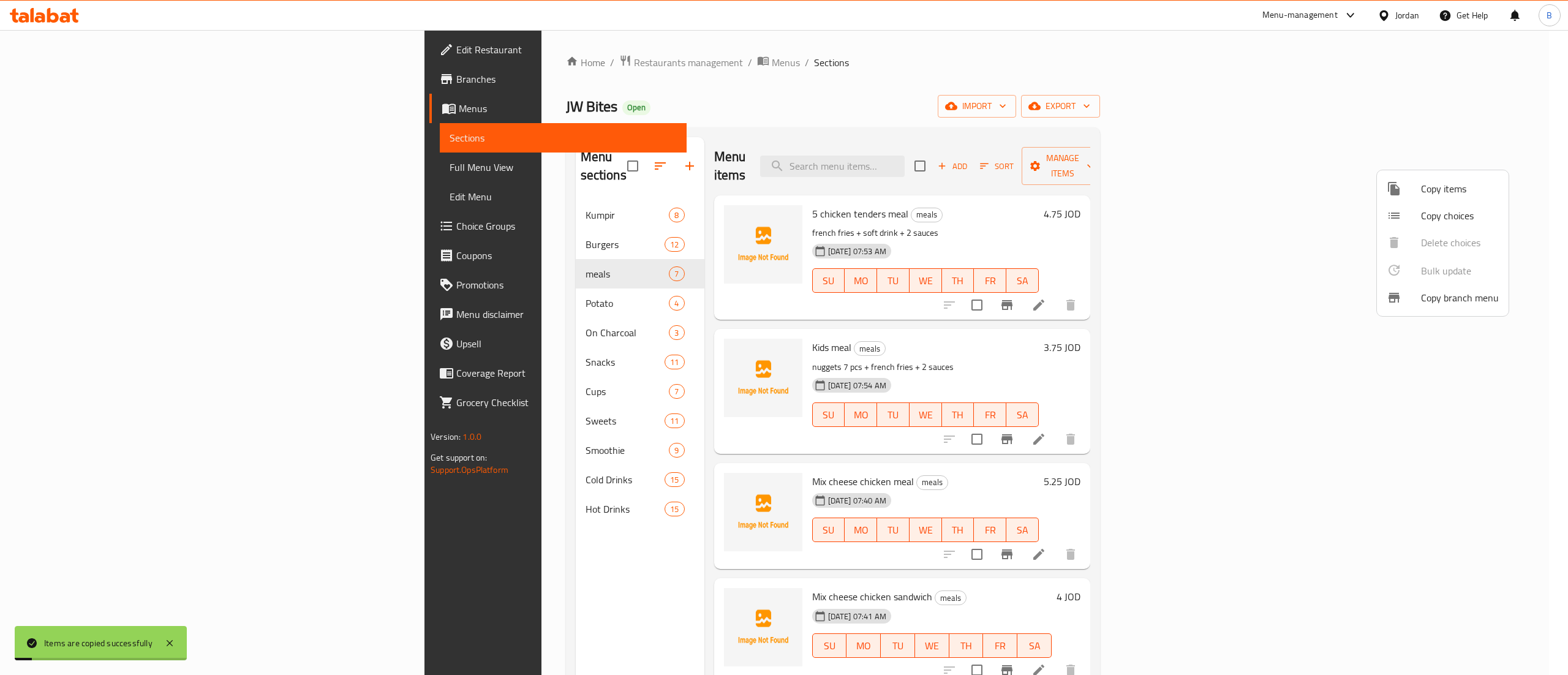
click at [1001, 318] on div at bounding box center [784, 337] width 1568 height 675
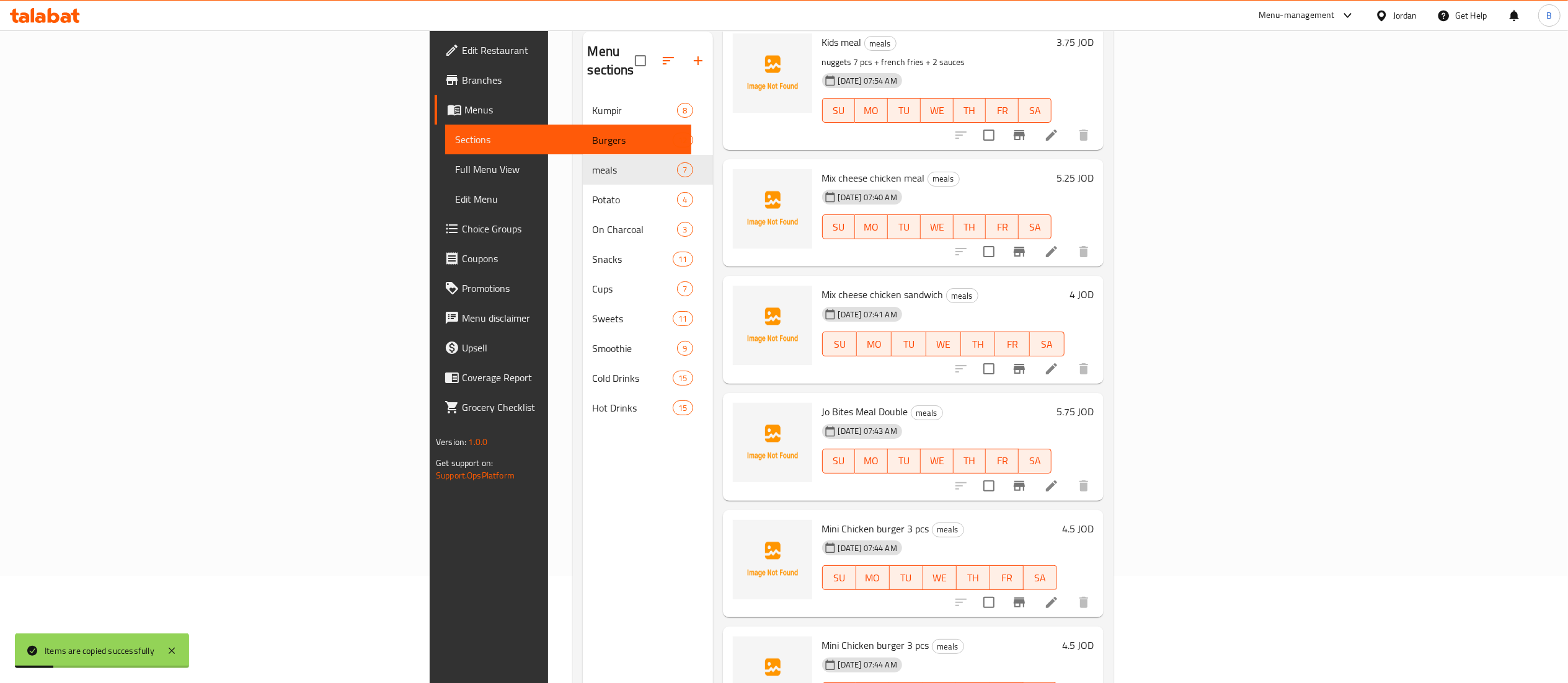
scroll to position [174, 0]
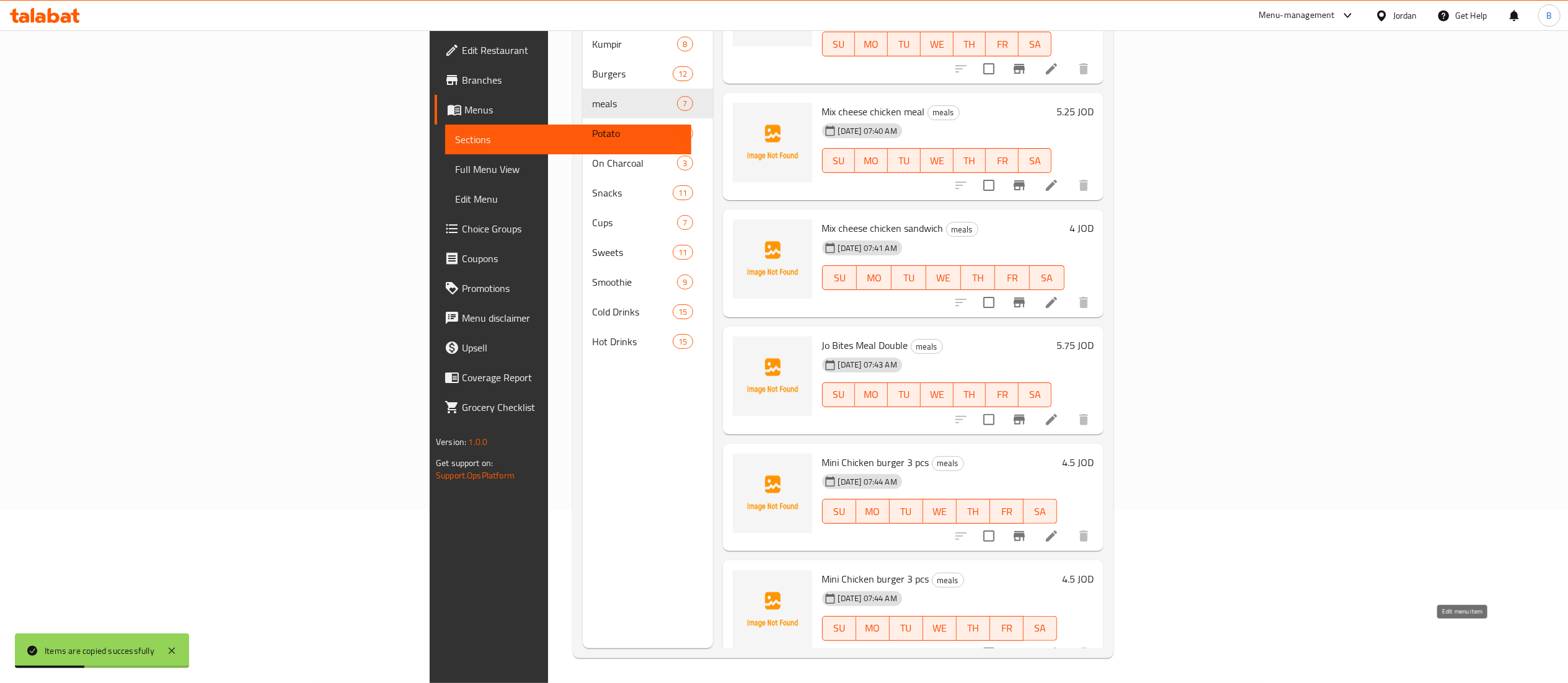
click at [1058, 646] on icon at bounding box center [1051, 654] width 15 height 15
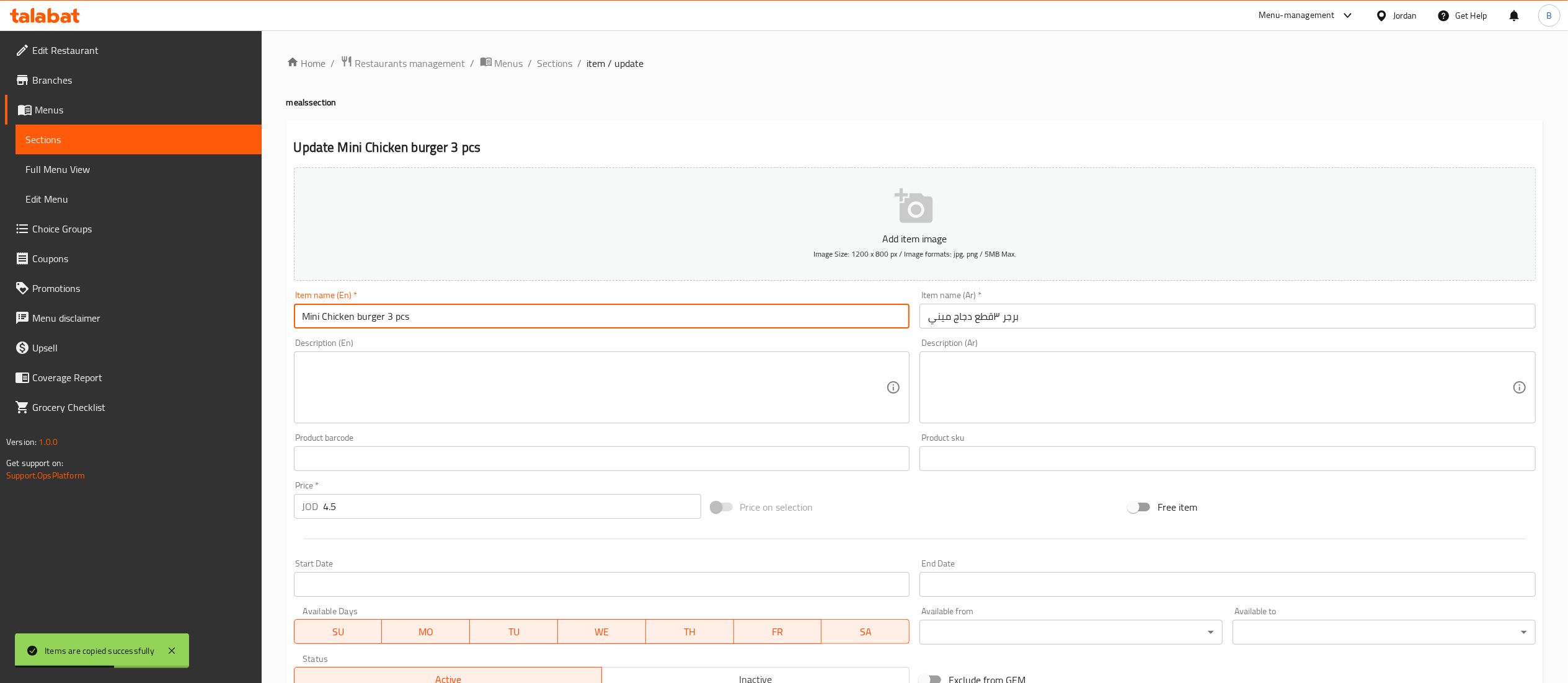
click at [387, 317] on input "Mini Chicken burger 3 pcs" at bounding box center [601, 316] width 616 height 25
click at [385, 317] on input "Mini Chicken burger 3 pcs" at bounding box center [601, 316] width 616 height 25
click at [388, 319] on input "Mini Chicken burger 3 pcs" at bounding box center [601, 316] width 616 height 25
drag, startPoint x: 390, startPoint y: 319, endPoint x: 383, endPoint y: 319, distance: 7.0
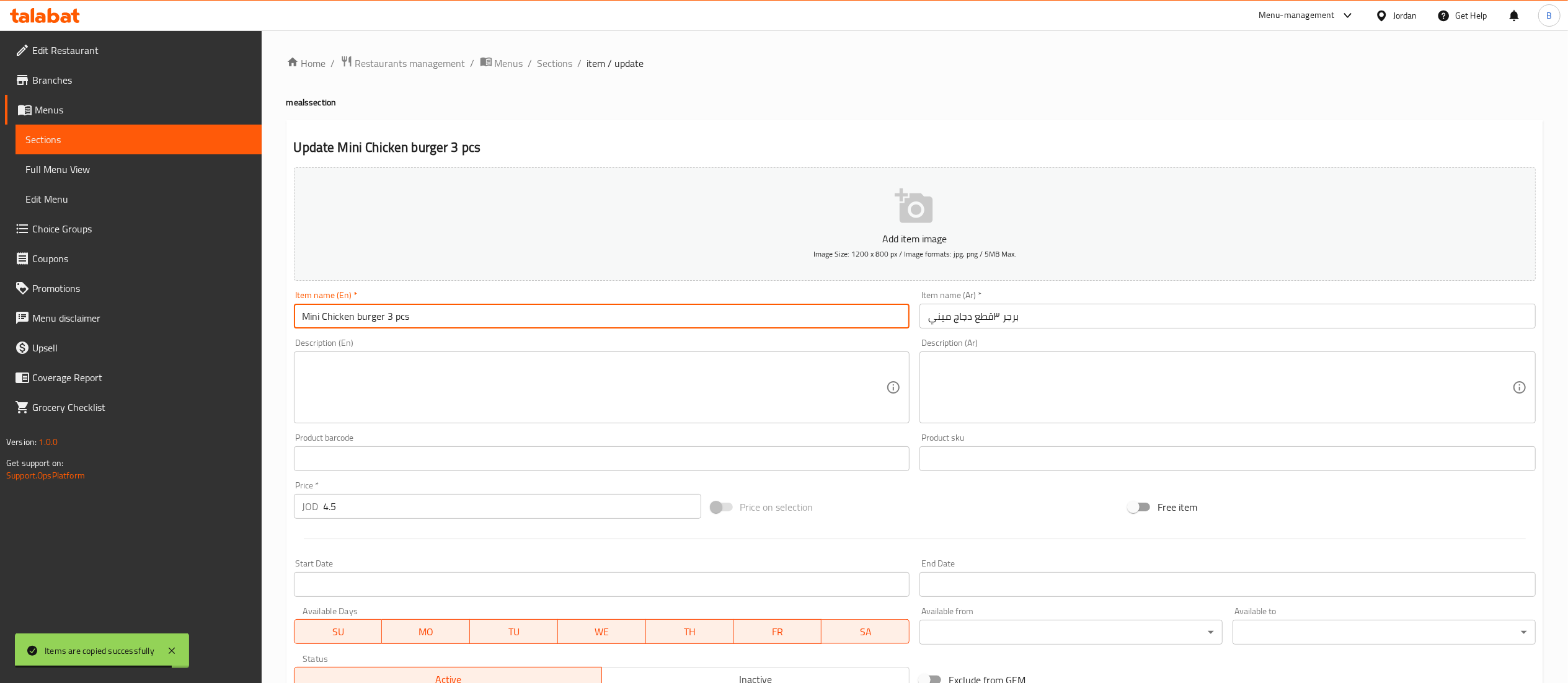
click at [383, 319] on input "Mini Chicken burger 3 pcs" at bounding box center [601, 316] width 616 height 25
click at [382, 317] on input "Mini Chicken burger5 pcs" at bounding box center [601, 316] width 616 height 25
click at [383, 317] on input "Mini Chicken burger5 pcs" at bounding box center [601, 316] width 616 height 25
type input "Mini Chicken burger 5 pcs"
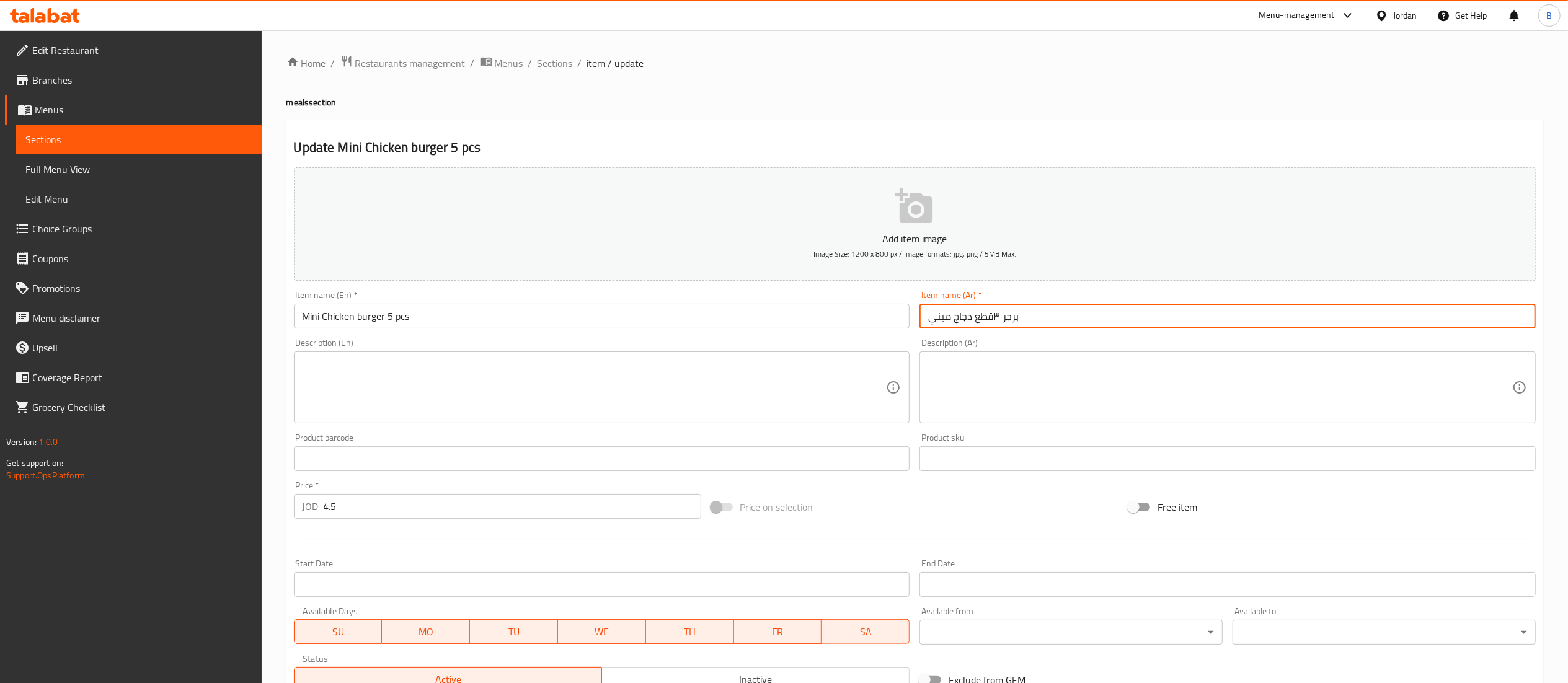
click at [1000, 312] on input "برجر ٣قطع دجاج ميني" at bounding box center [1227, 316] width 616 height 25
type input "برجر 5قطع دجاج ميني"
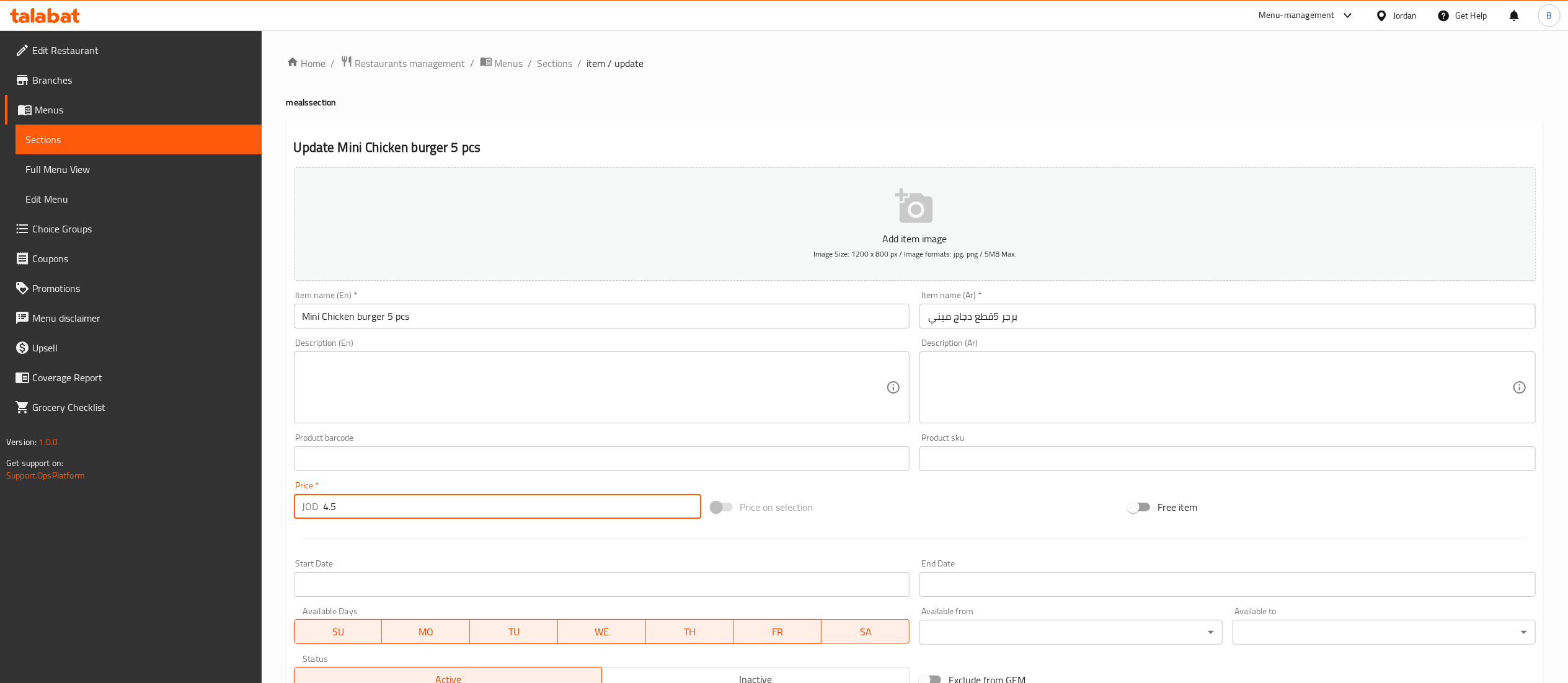
drag, startPoint x: 375, startPoint y: 514, endPoint x: 115, endPoint y: 508, distance: 260.1
click at [115, 508] on div "Edit Restaurant Branches Menus Sections Full Menu View Edit Menu Choice Groups …" at bounding box center [784, 453] width 1568 height 846
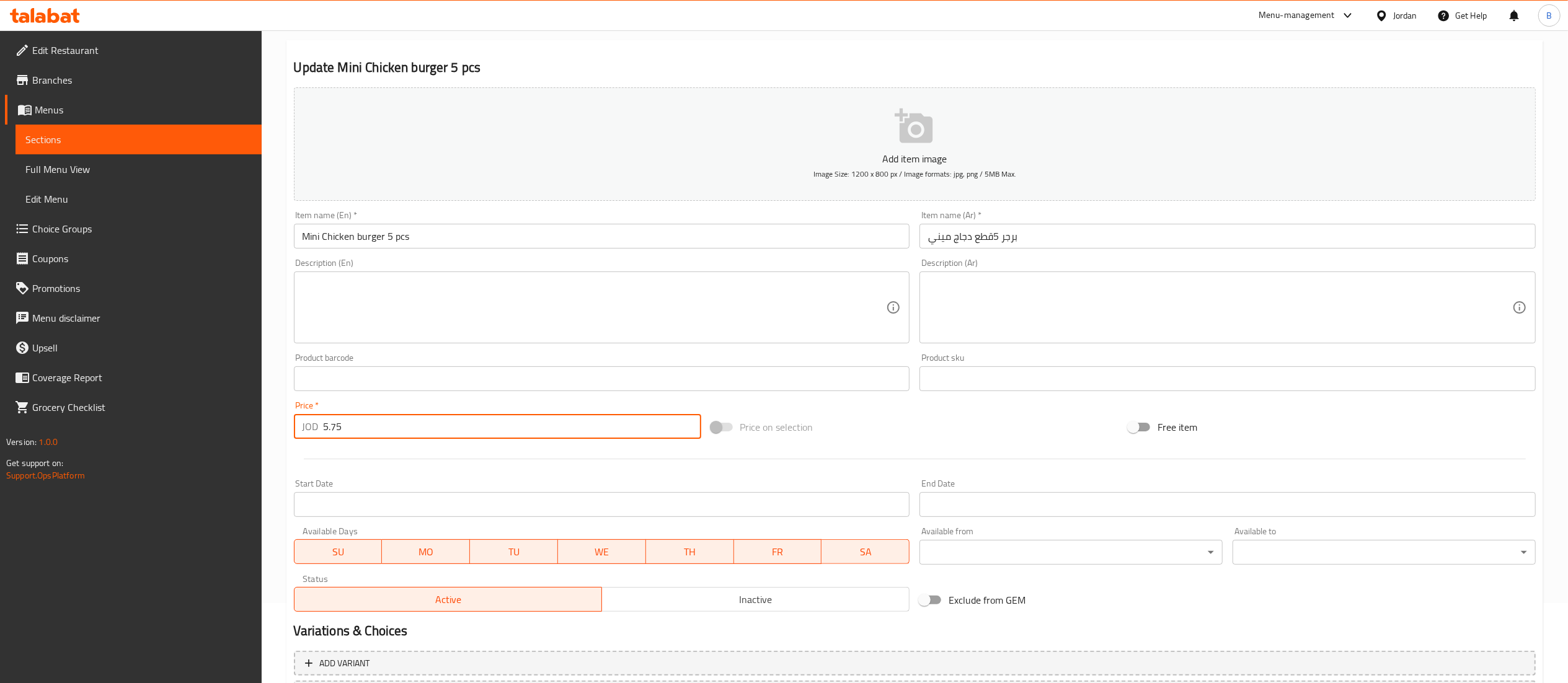
scroll to position [191, 0]
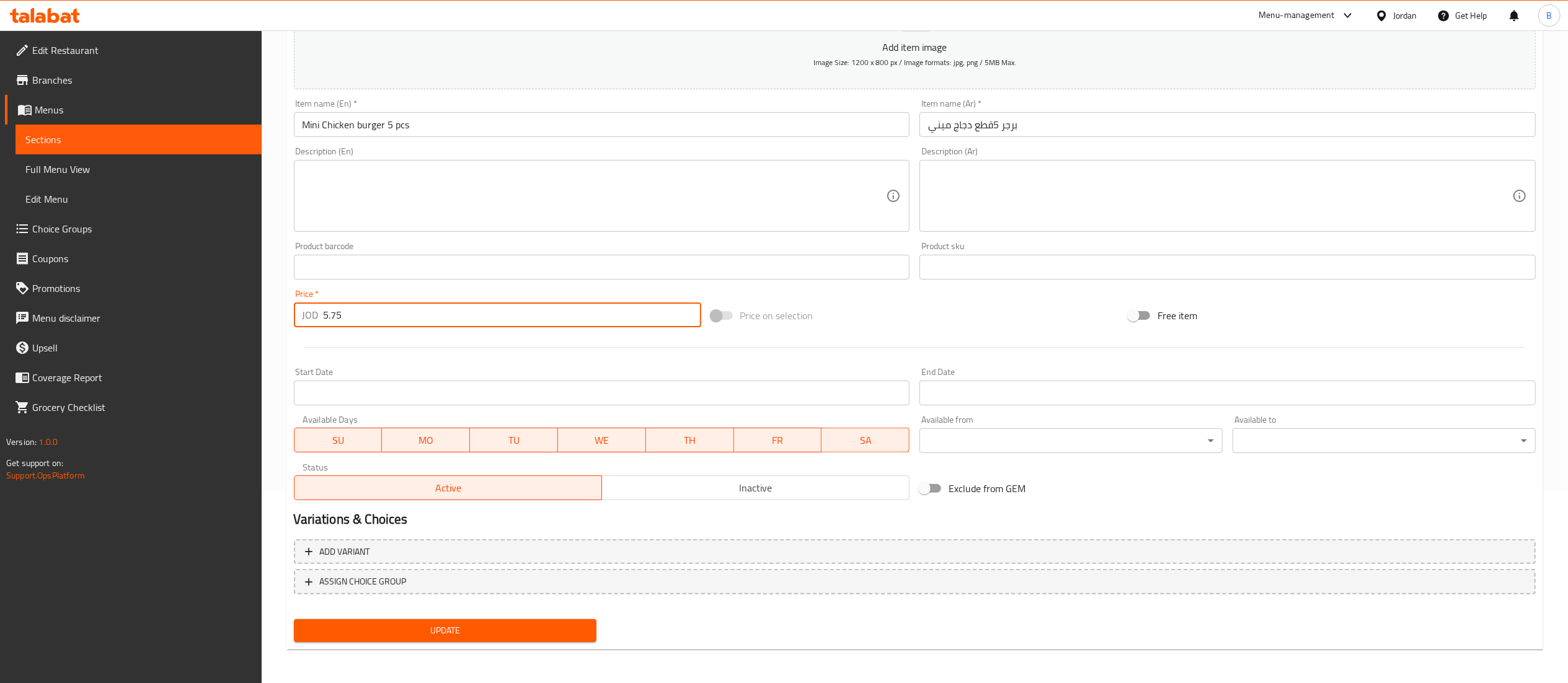
type input "5.75"
click at [422, 641] on div "Update" at bounding box center [445, 631] width 313 height 33
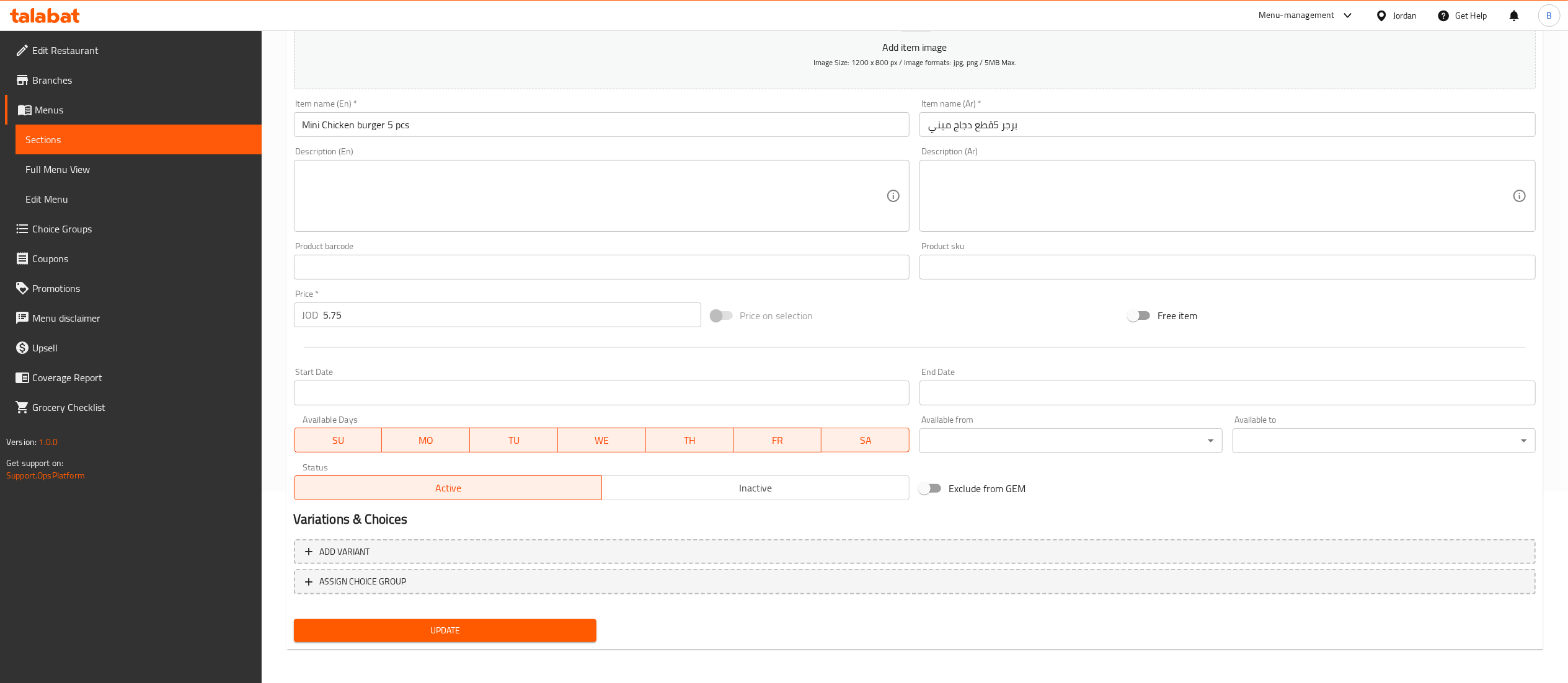
click at [432, 627] on span "Update" at bounding box center [445, 631] width 283 height 16
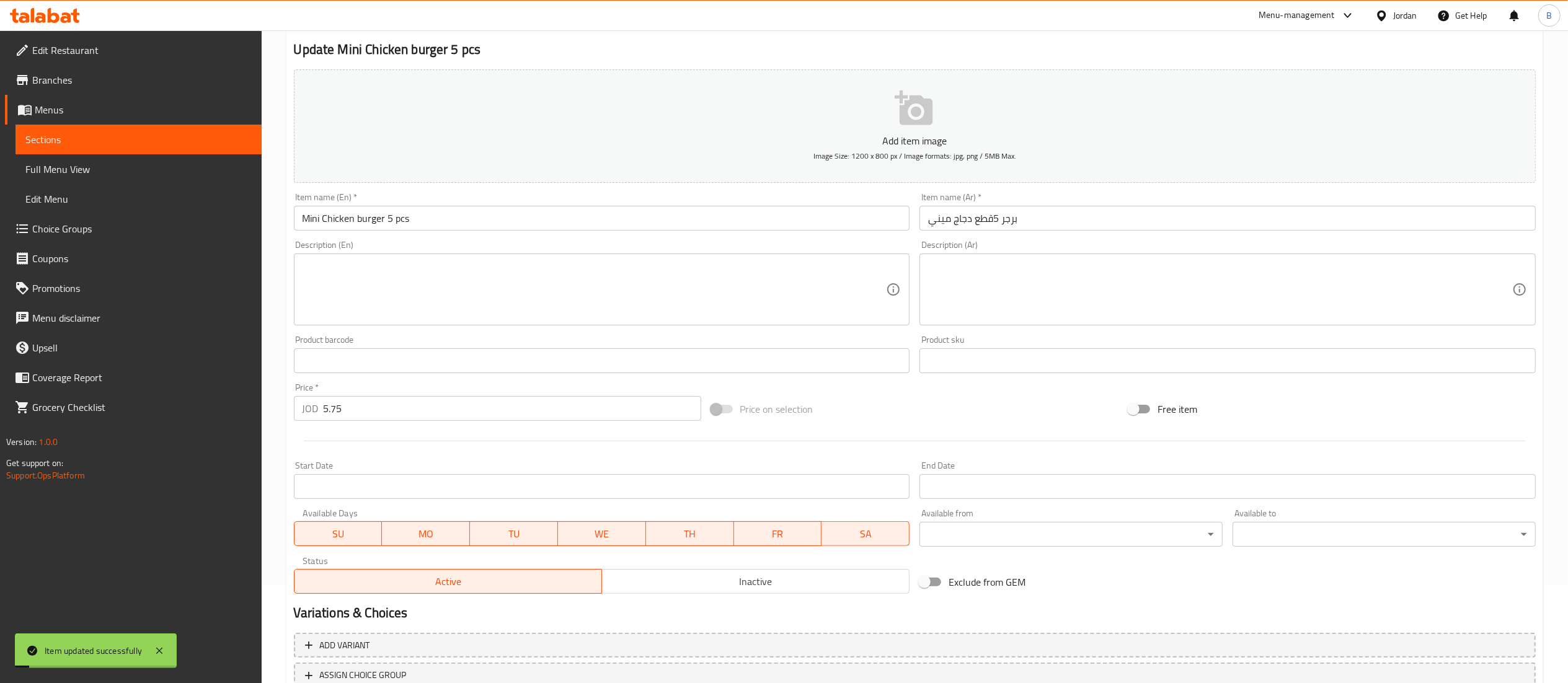
scroll to position [0, 0]
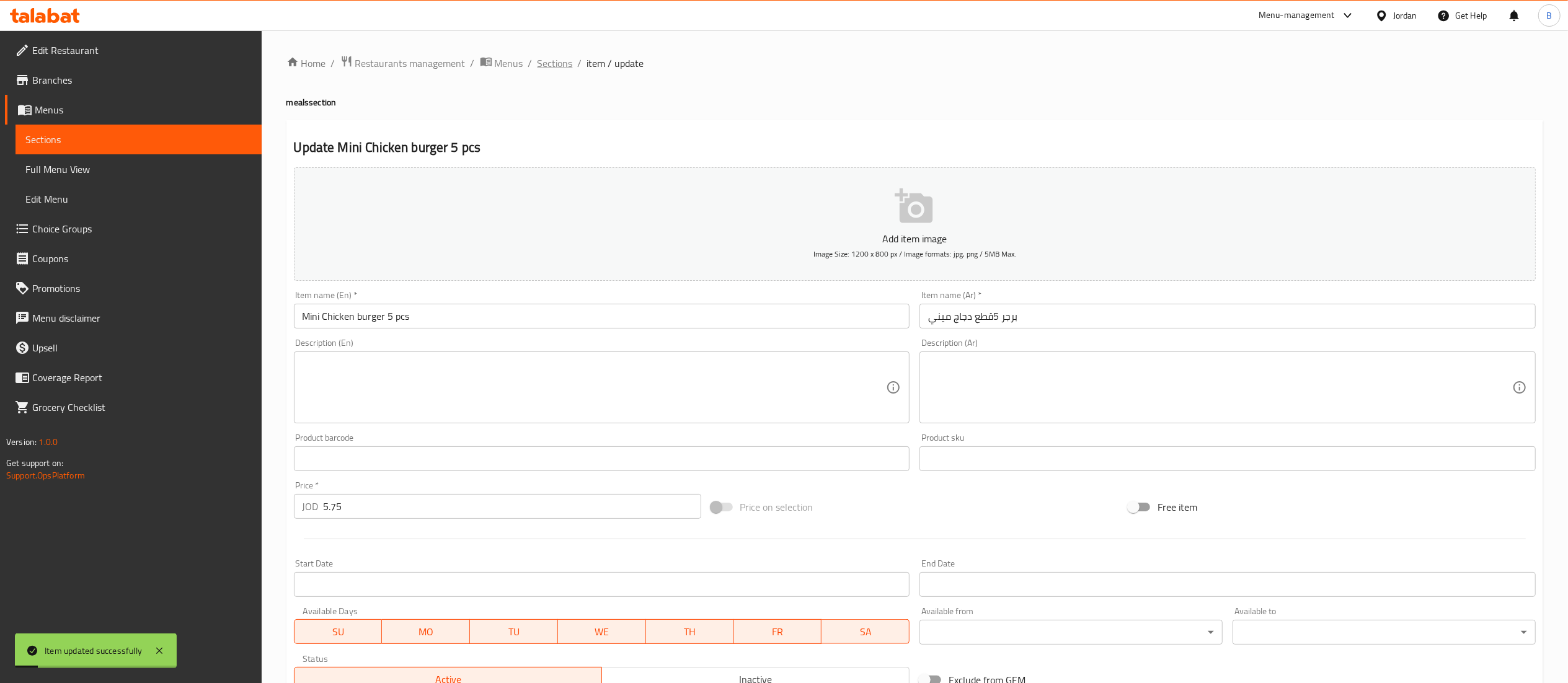
click at [541, 60] on span "Sections" at bounding box center [555, 63] width 35 height 15
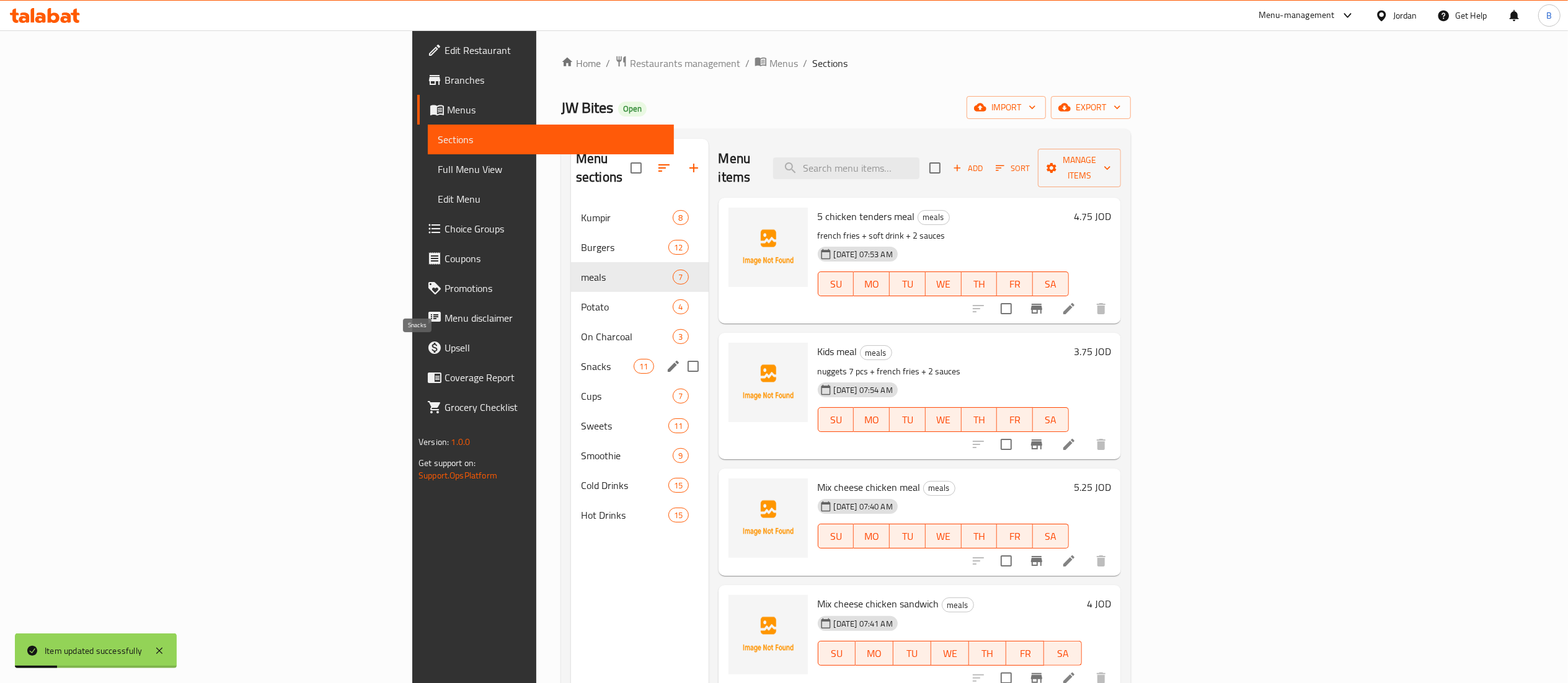
click at [581, 359] on span "Snacks" at bounding box center [607, 366] width 52 height 15
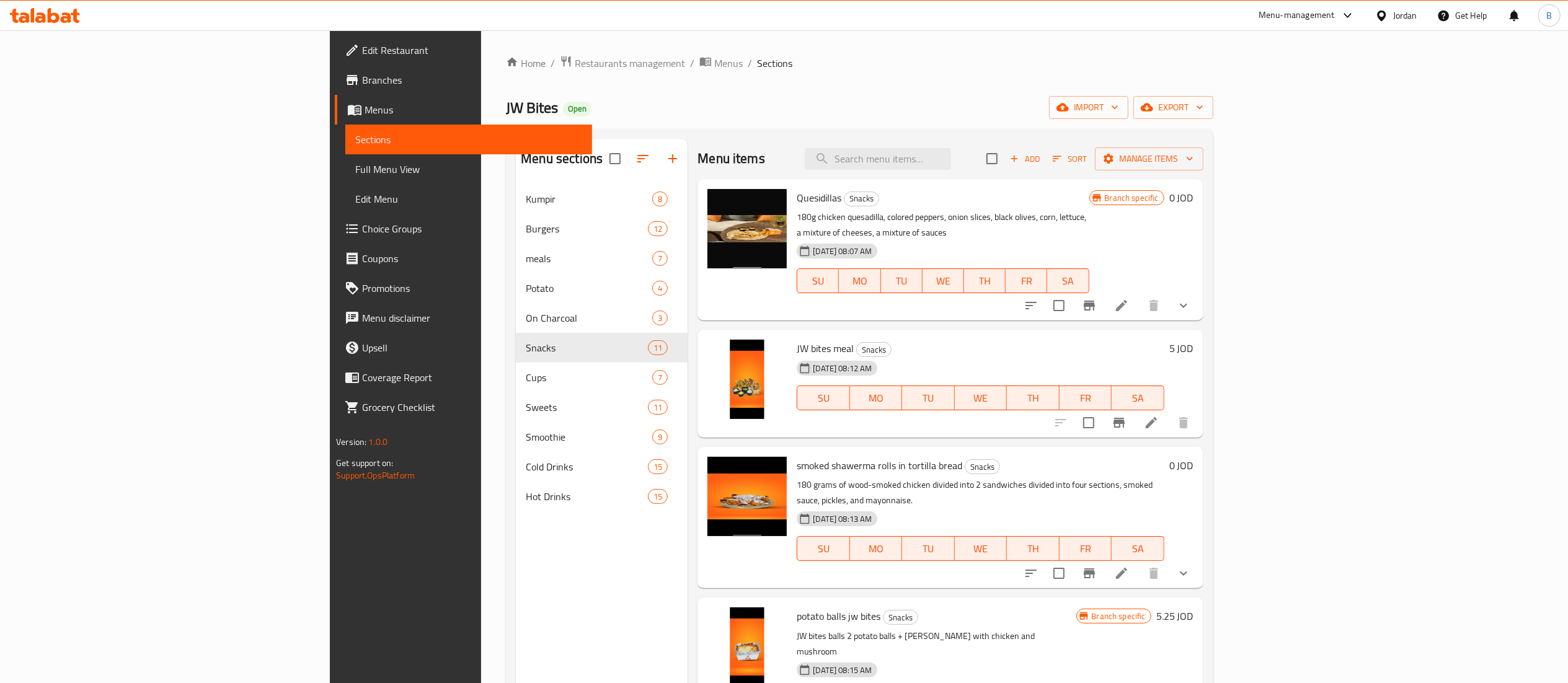
click at [1041, 155] on span "Add" at bounding box center [1024, 159] width 34 height 14
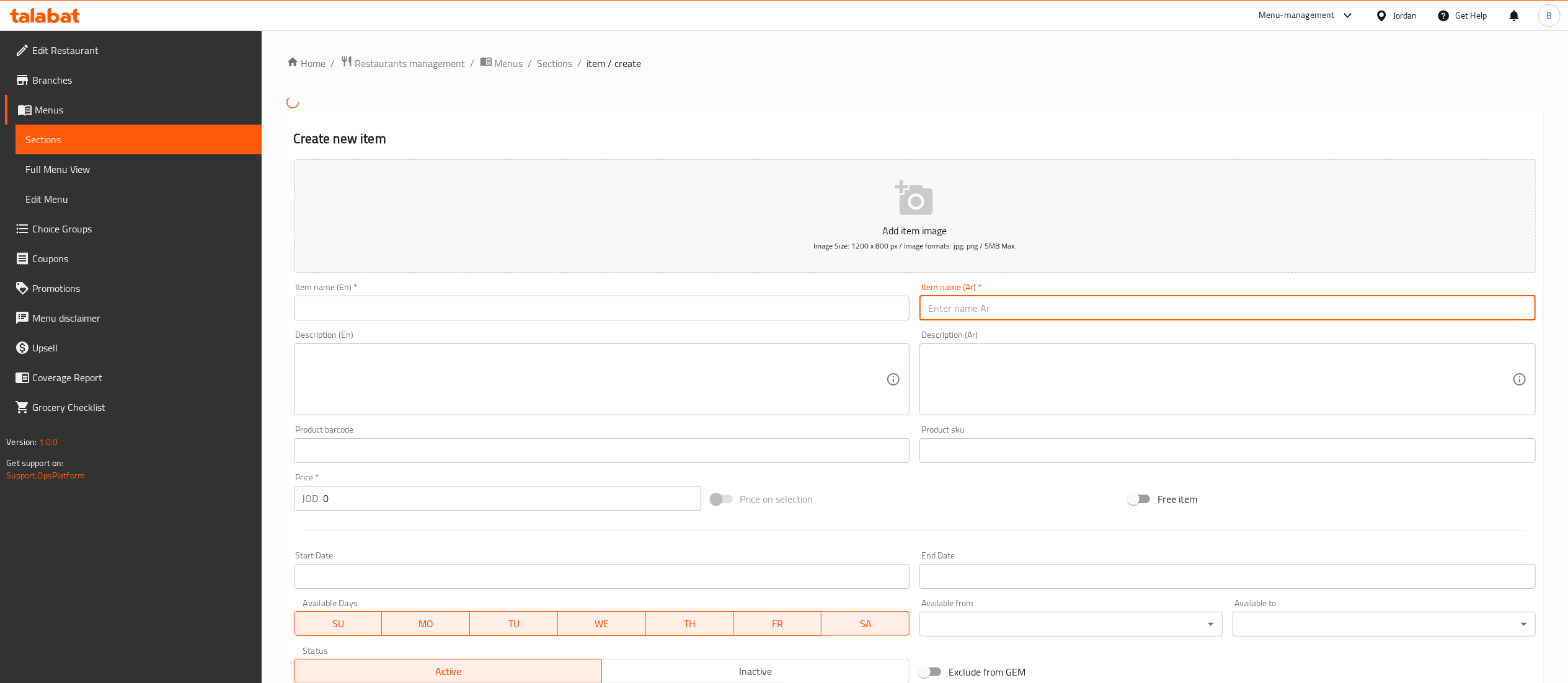
click at [1090, 298] on input "text" at bounding box center [1227, 308] width 616 height 25
paste input "شورما خبز فرنسي"
type input "شورما خبز فرنسي"
click at [733, 303] on input "text" at bounding box center [601, 308] width 616 height 25
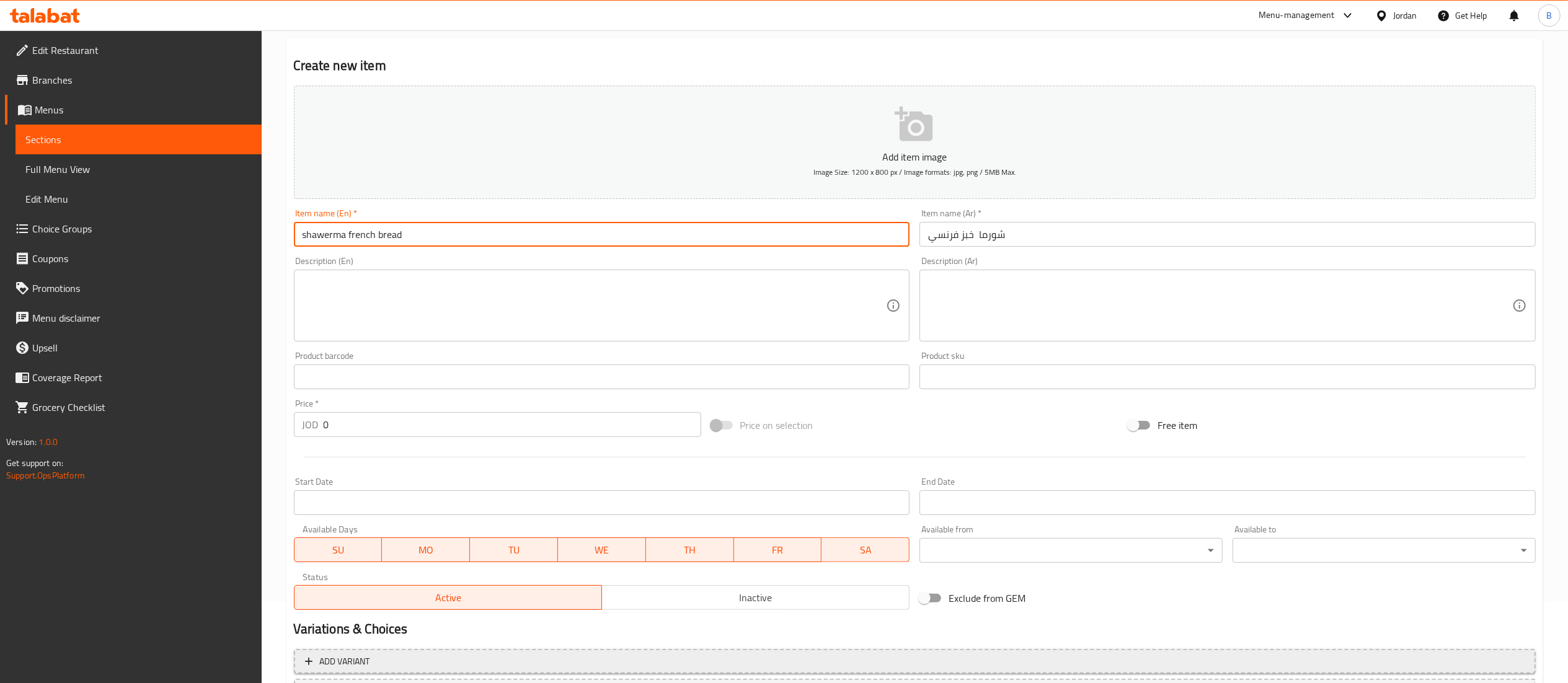
scroll to position [191, 0]
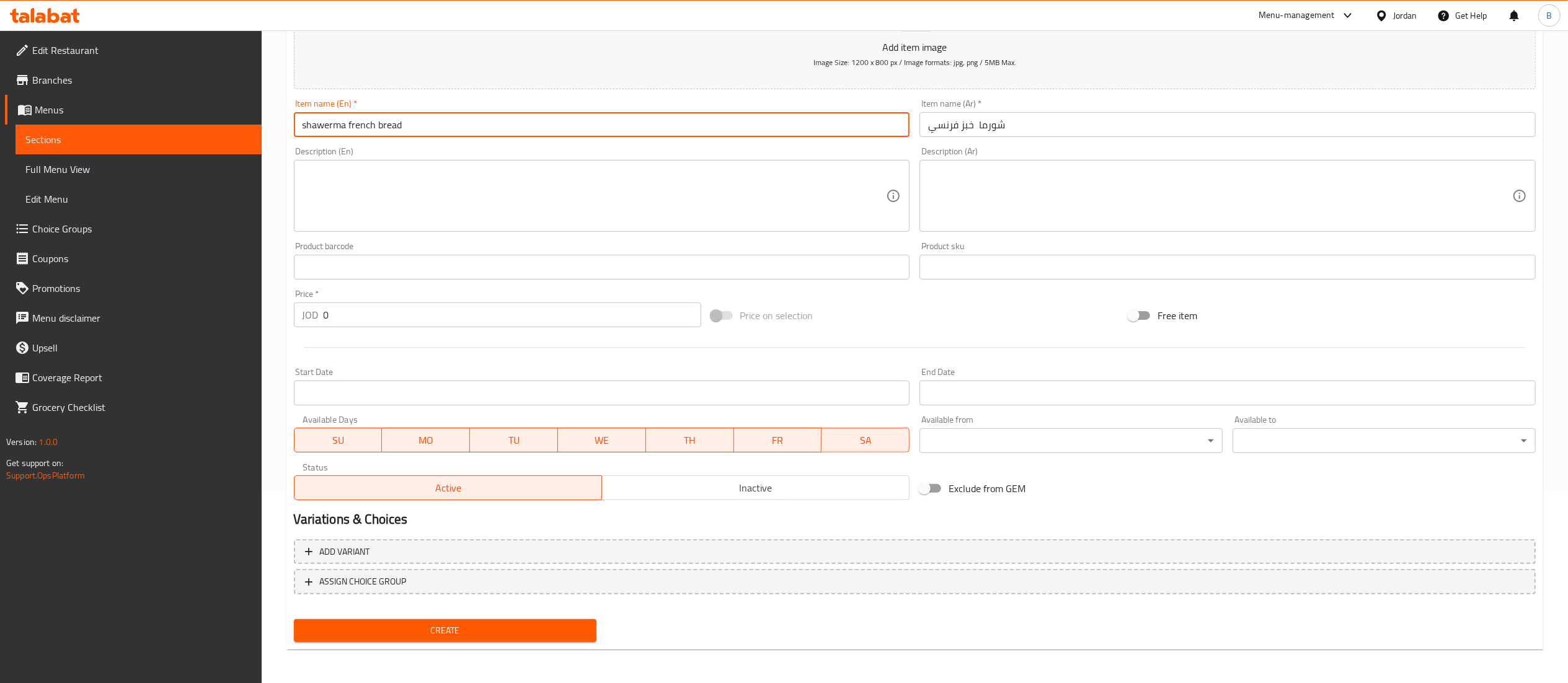
type input "shawerma french bread"
click at [478, 625] on span "Create" at bounding box center [445, 631] width 283 height 16
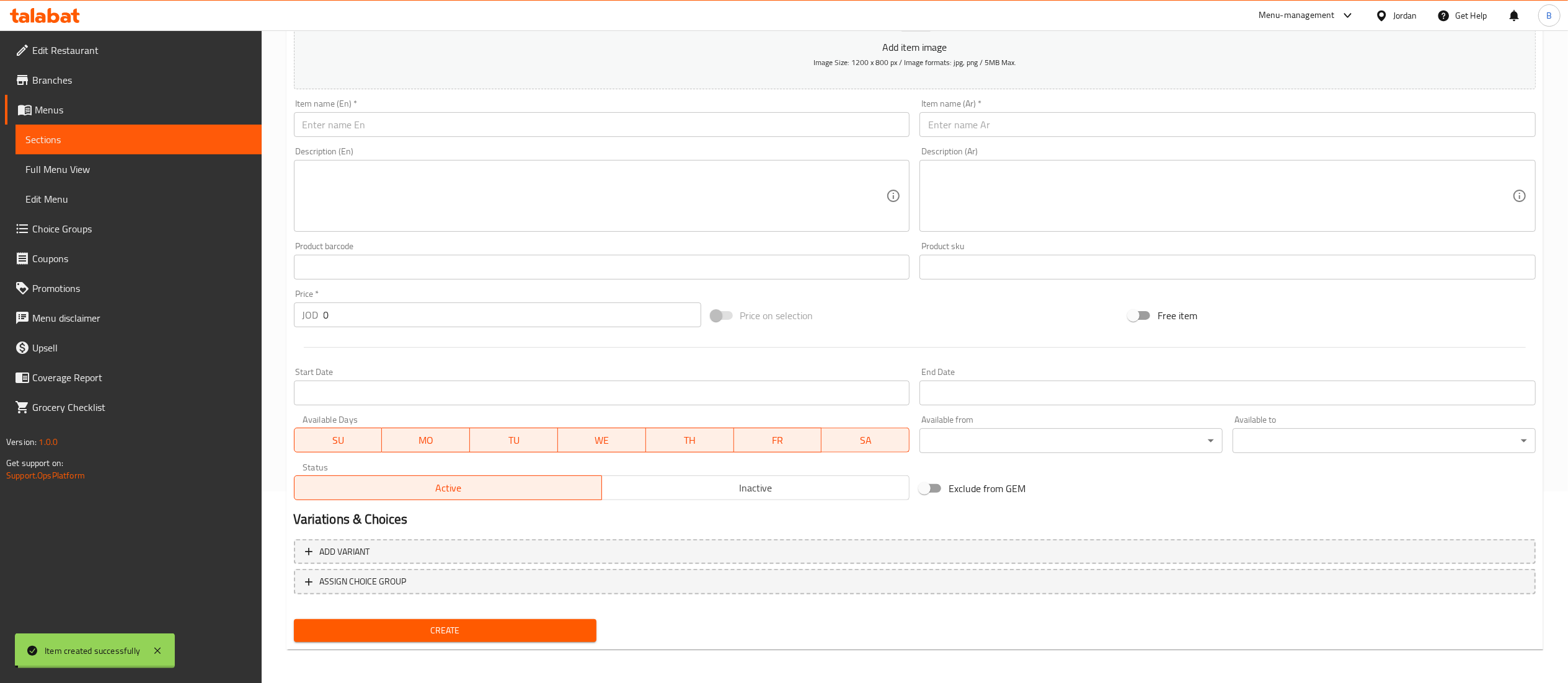
click at [77, 233] on span "Choice Groups" at bounding box center [142, 229] width 219 height 15
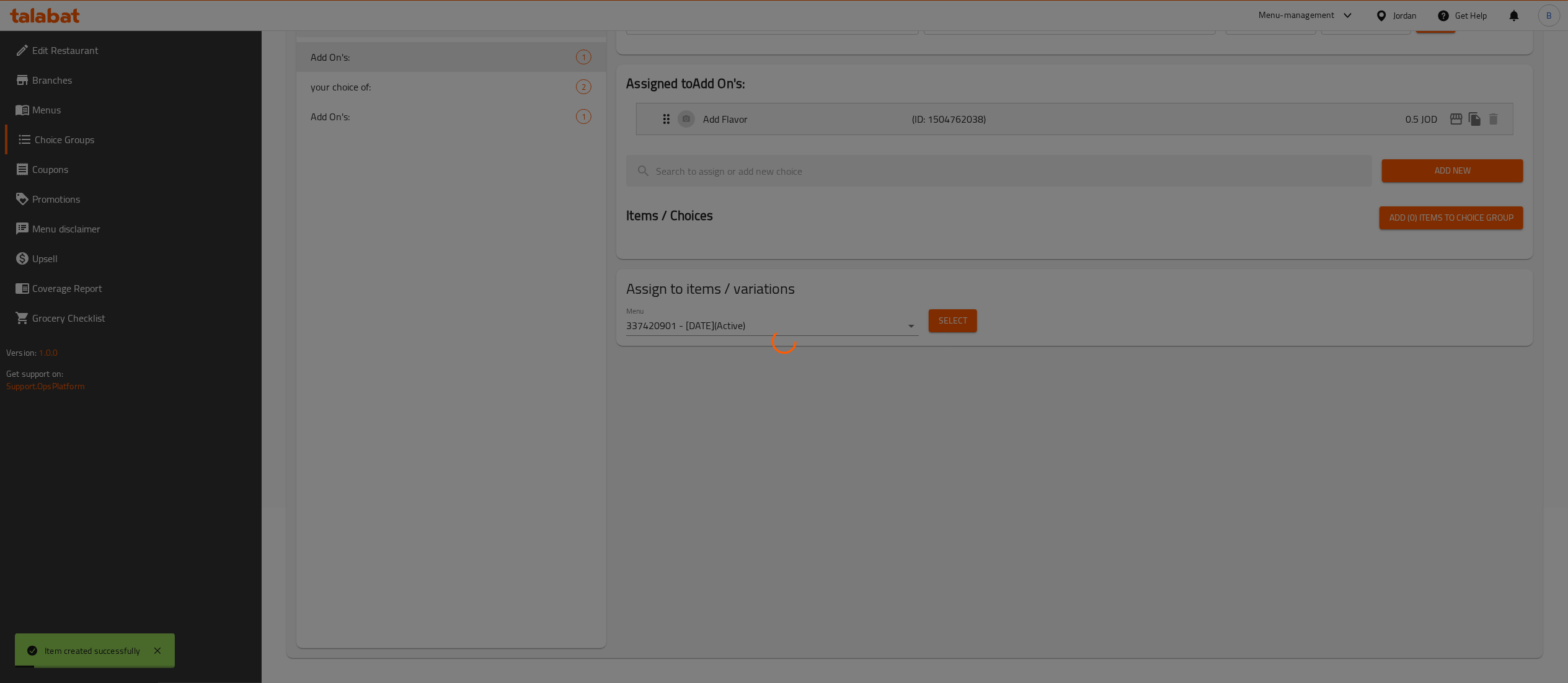
scroll to position [52, 0]
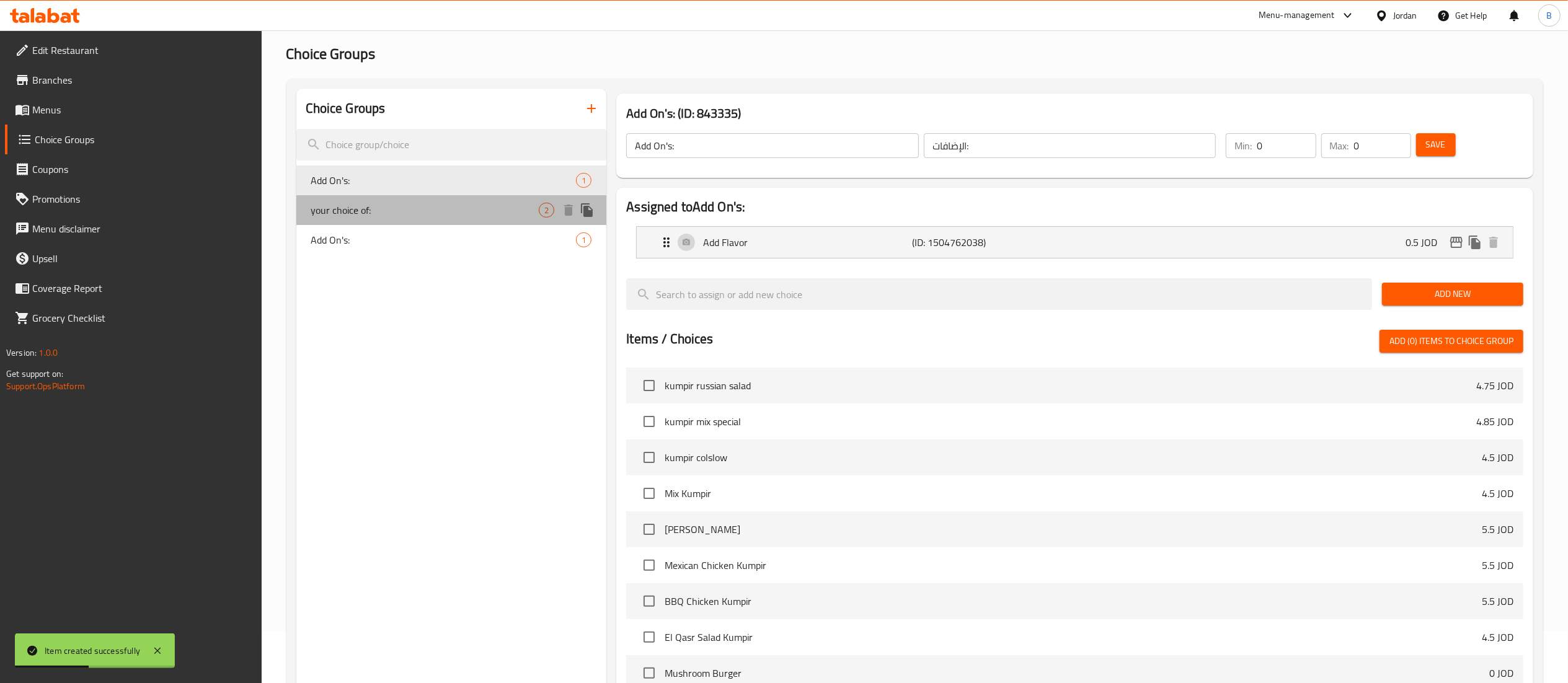
click at [402, 197] on div "your choice of: 2" at bounding box center [452, 210] width 311 height 29
type input "your choice of:"
type input "اختيارك من"
type input "1"
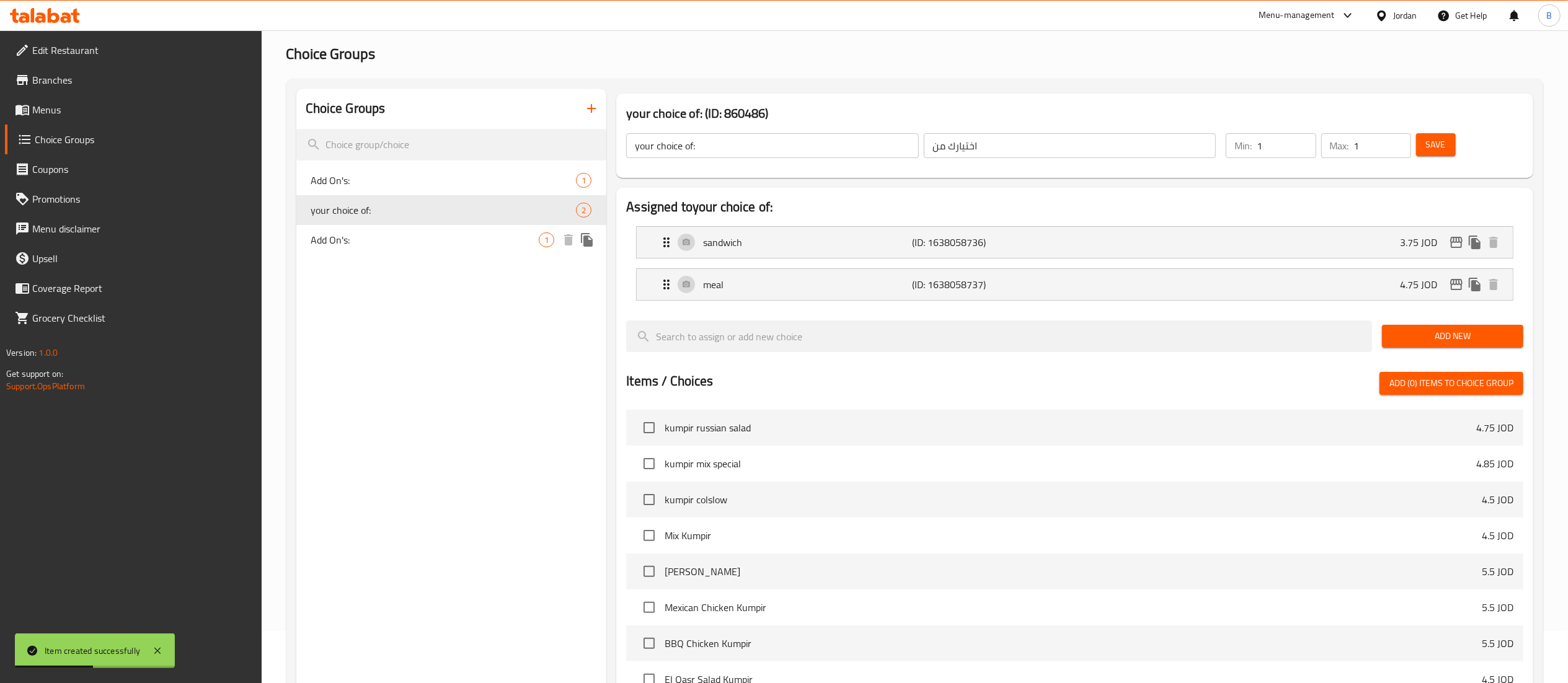
click at [358, 227] on div "Add On's: 1" at bounding box center [452, 240] width 311 height 29
type input "Add On's:"
type input "الإضافات:"
type input "0"
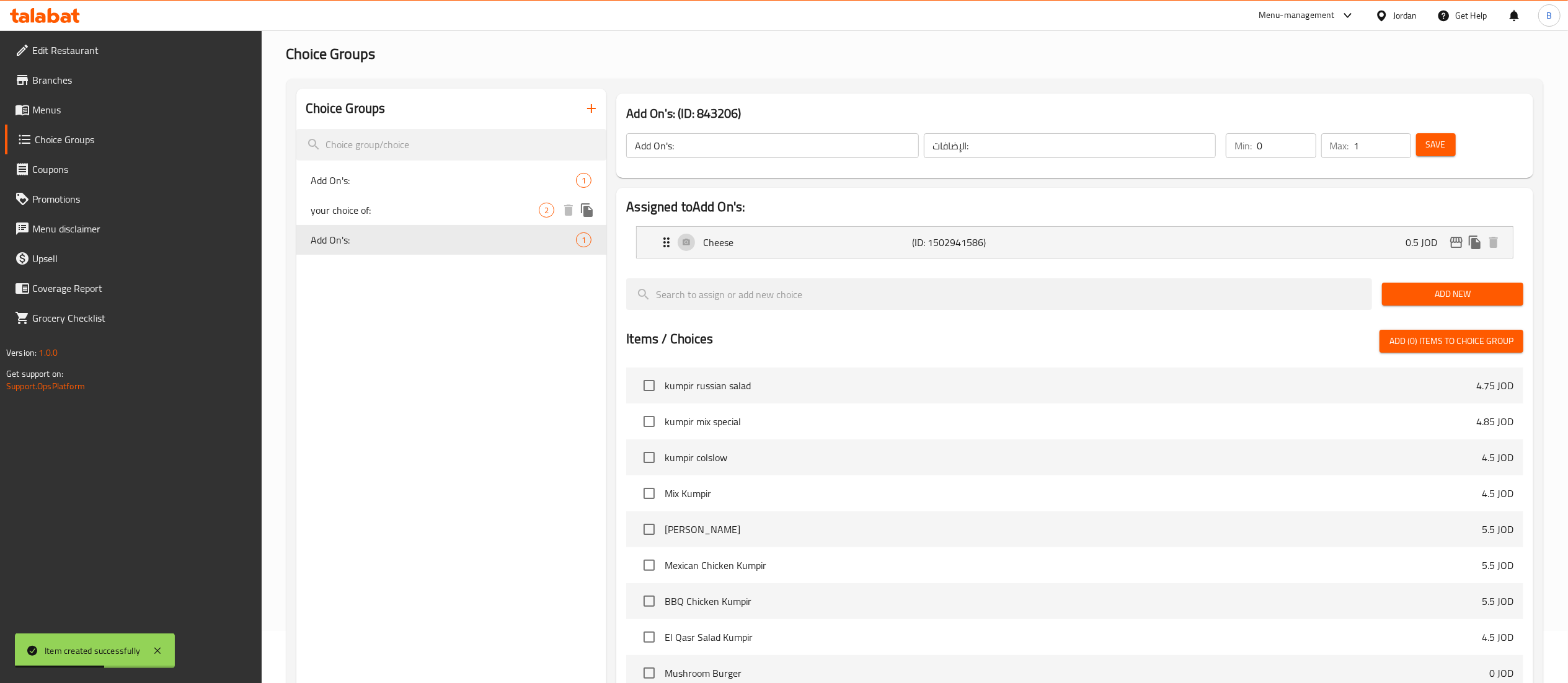
click at [378, 195] on div "your choice of: 2" at bounding box center [452, 210] width 311 height 29
type input "your choice of:"
type input "اختيارك من"
type input "1"
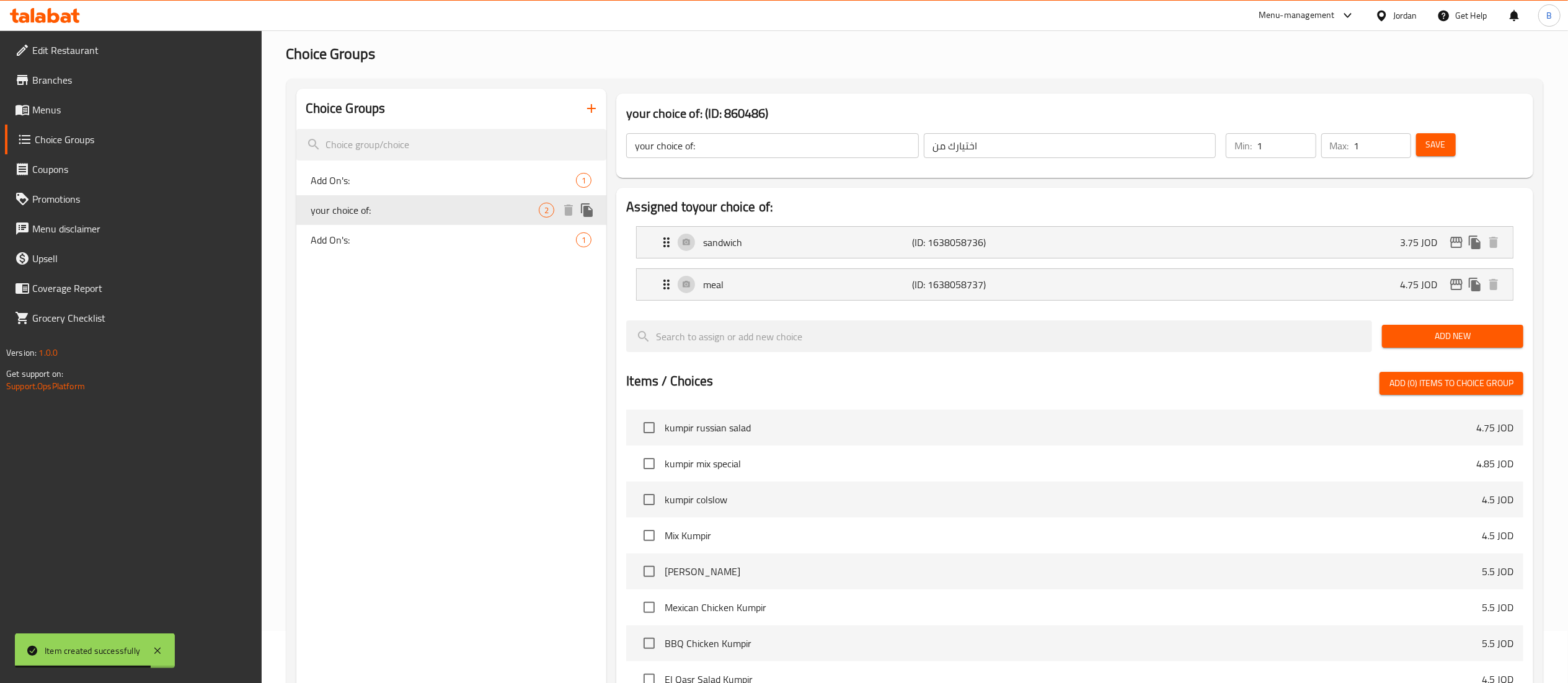
click at [588, 209] on icon "duplicate" at bounding box center [586, 210] width 11 height 14
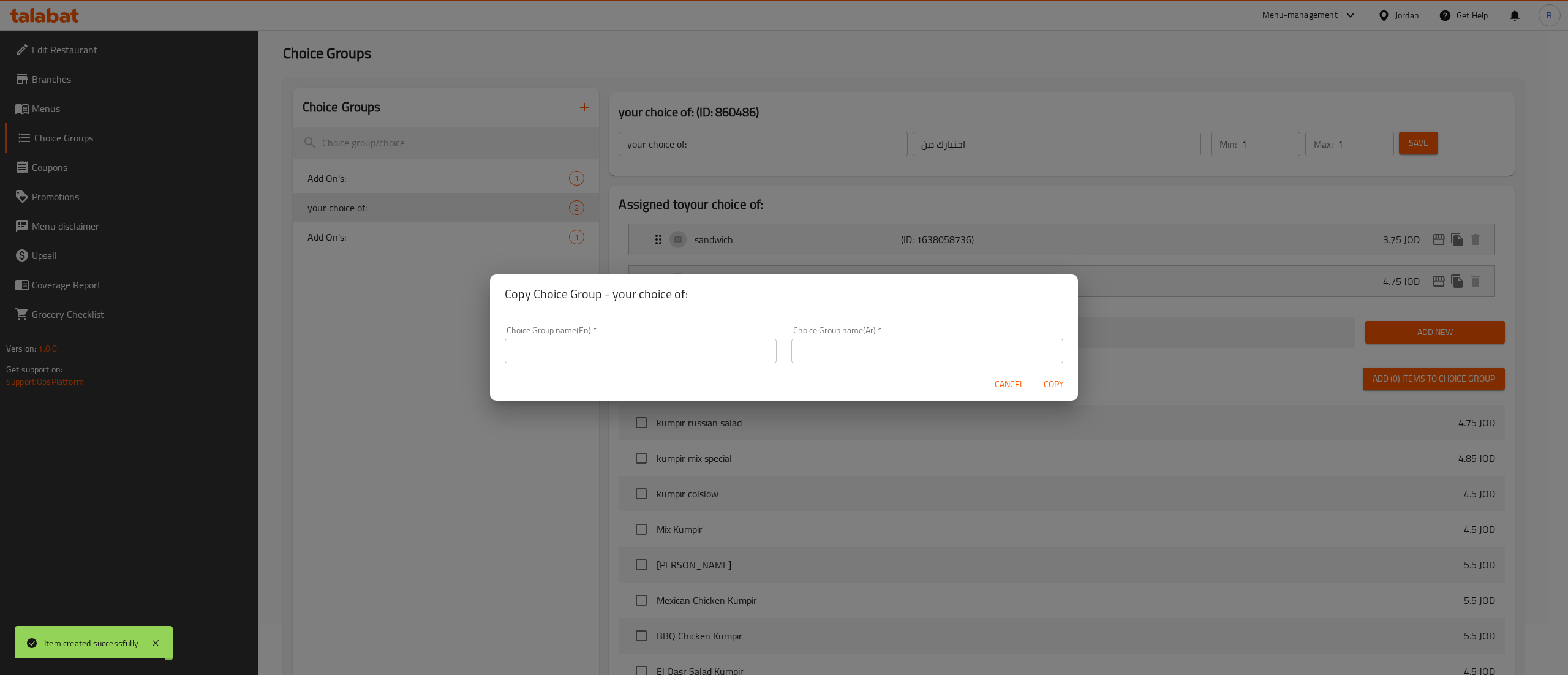
click at [677, 347] on input "text" at bounding box center [640, 351] width 272 height 24
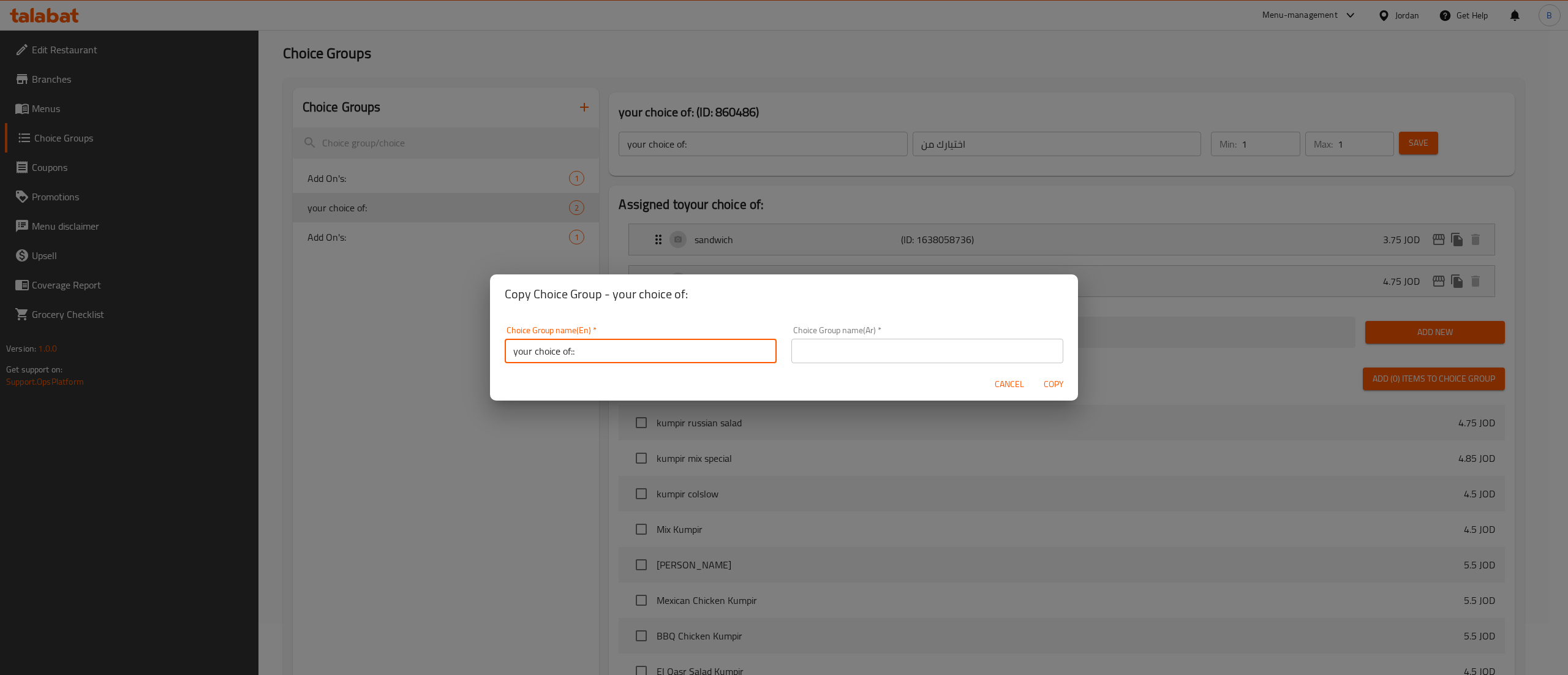
type input "your choice of::"
click at [819, 338] on div "Choice Group name(Ar)   * Choice Group name(Ar) *" at bounding box center [927, 344] width 272 height 37
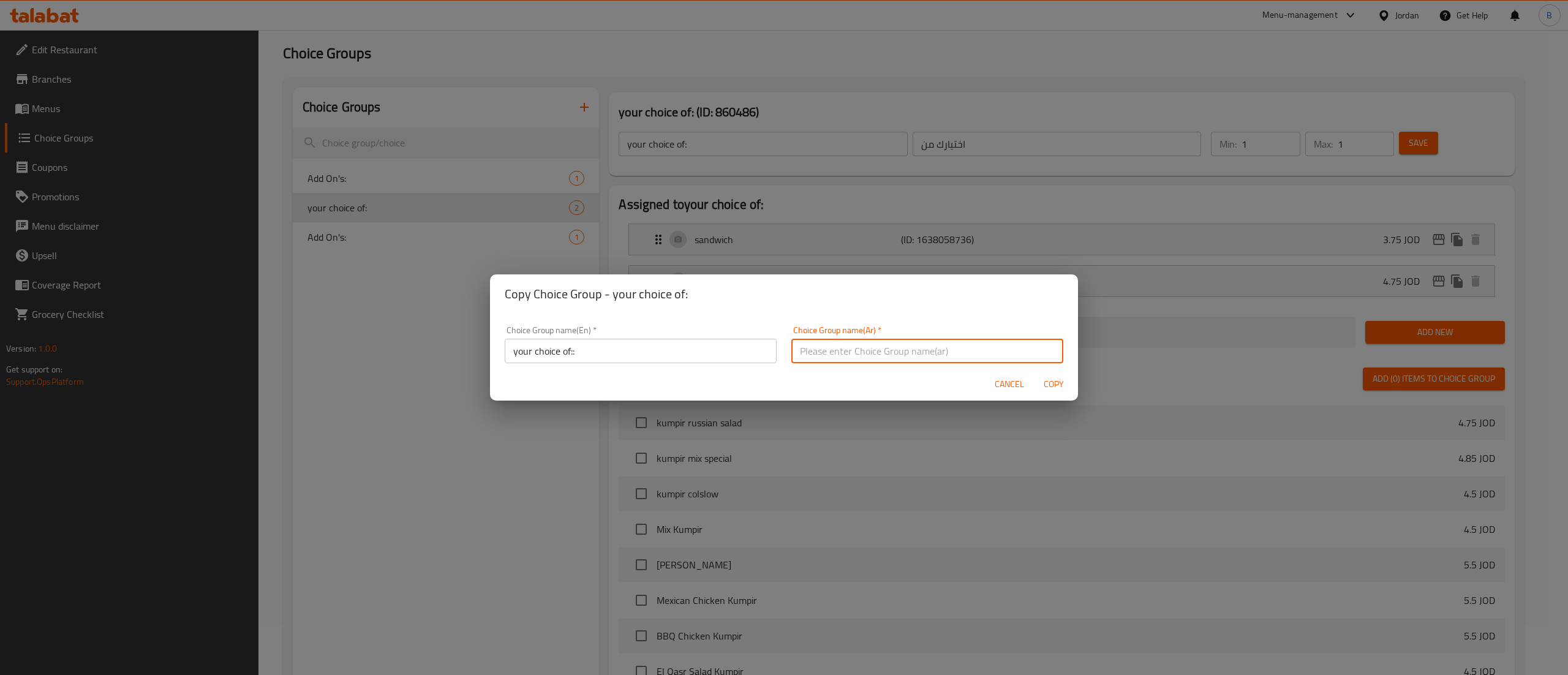
click at [821, 348] on input "text" at bounding box center [927, 351] width 272 height 24
type input "اختيارك من"
click at [1042, 387] on span "Copy" at bounding box center [1053, 384] width 29 height 15
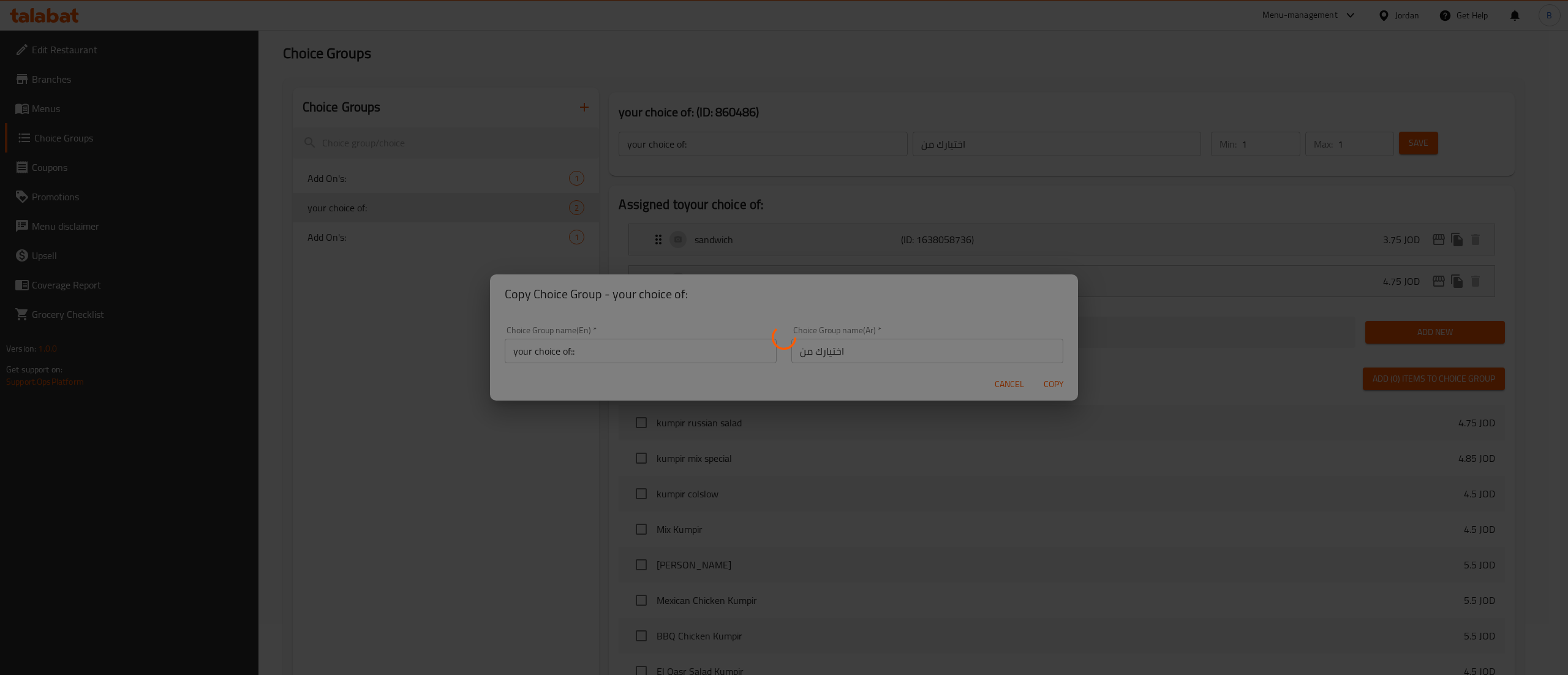
type input "your choice of::"
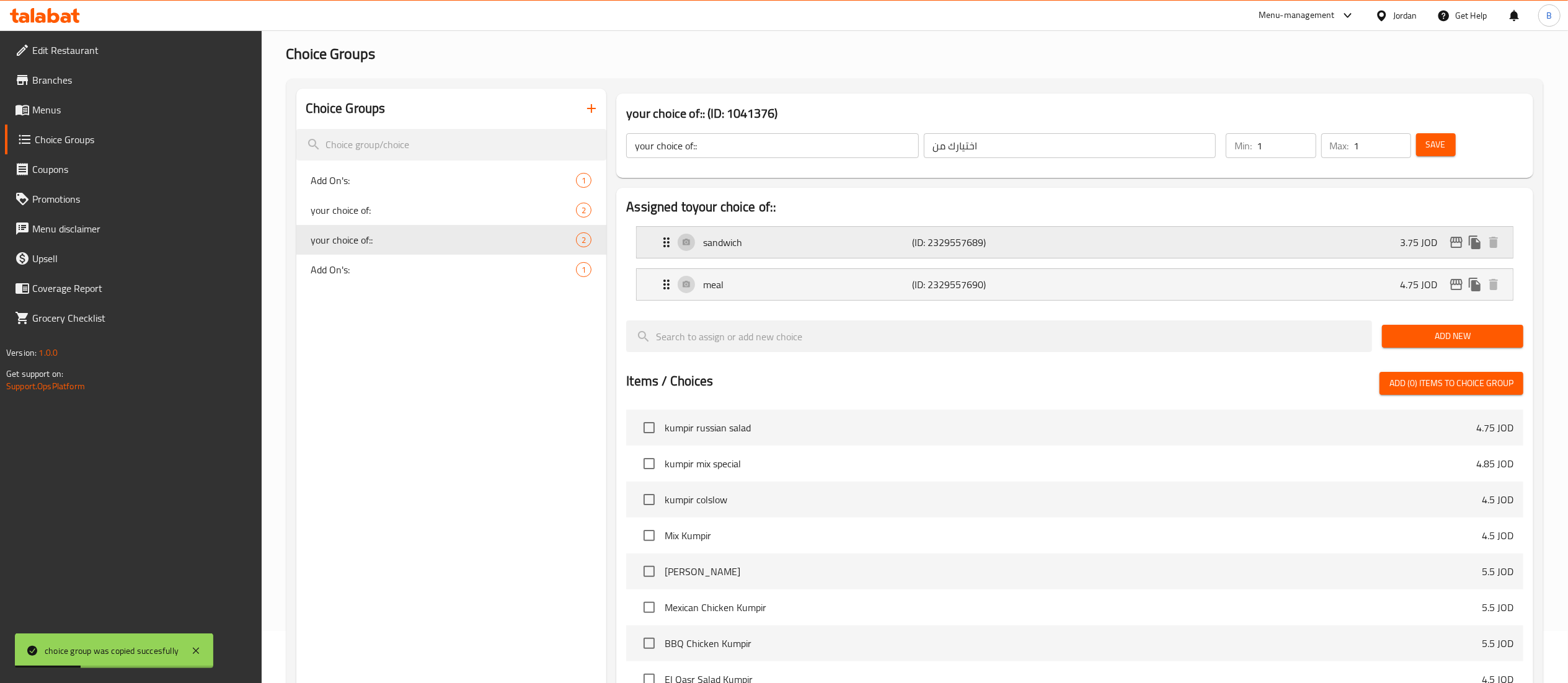
click at [1202, 242] on div "sandwich (ID: 2329557689) 3.75 JOD" at bounding box center [1078, 242] width 838 height 31
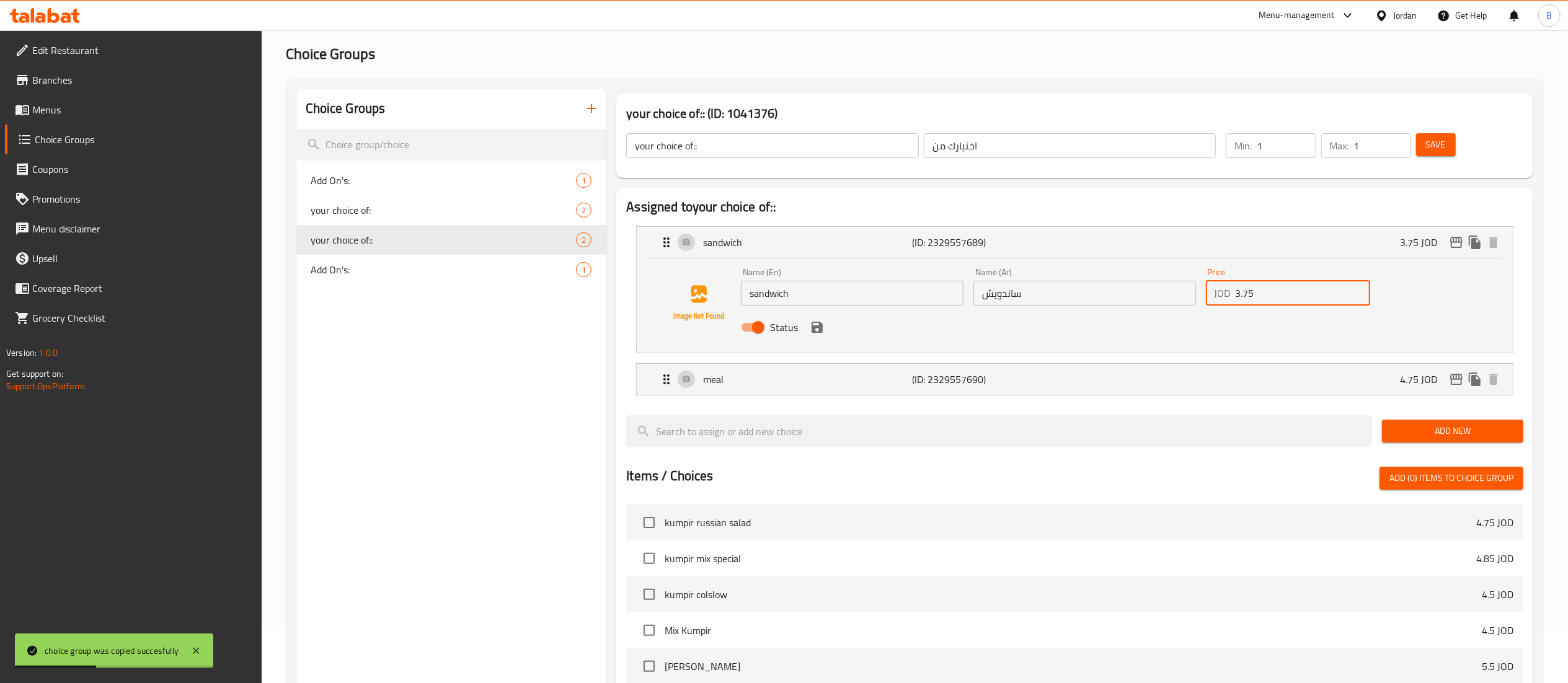
drag, startPoint x: 1307, startPoint y: 286, endPoint x: 987, endPoint y: 288, distance: 320.0
click at [1000, 288] on div "Name (En) sandwich Name (En) Name (Ar) ساندويش Name (Ar) Price JOD 3.75 Price S…" at bounding box center [1085, 303] width 697 height 81
click at [822, 332] on icon "save" at bounding box center [817, 327] width 15 height 15
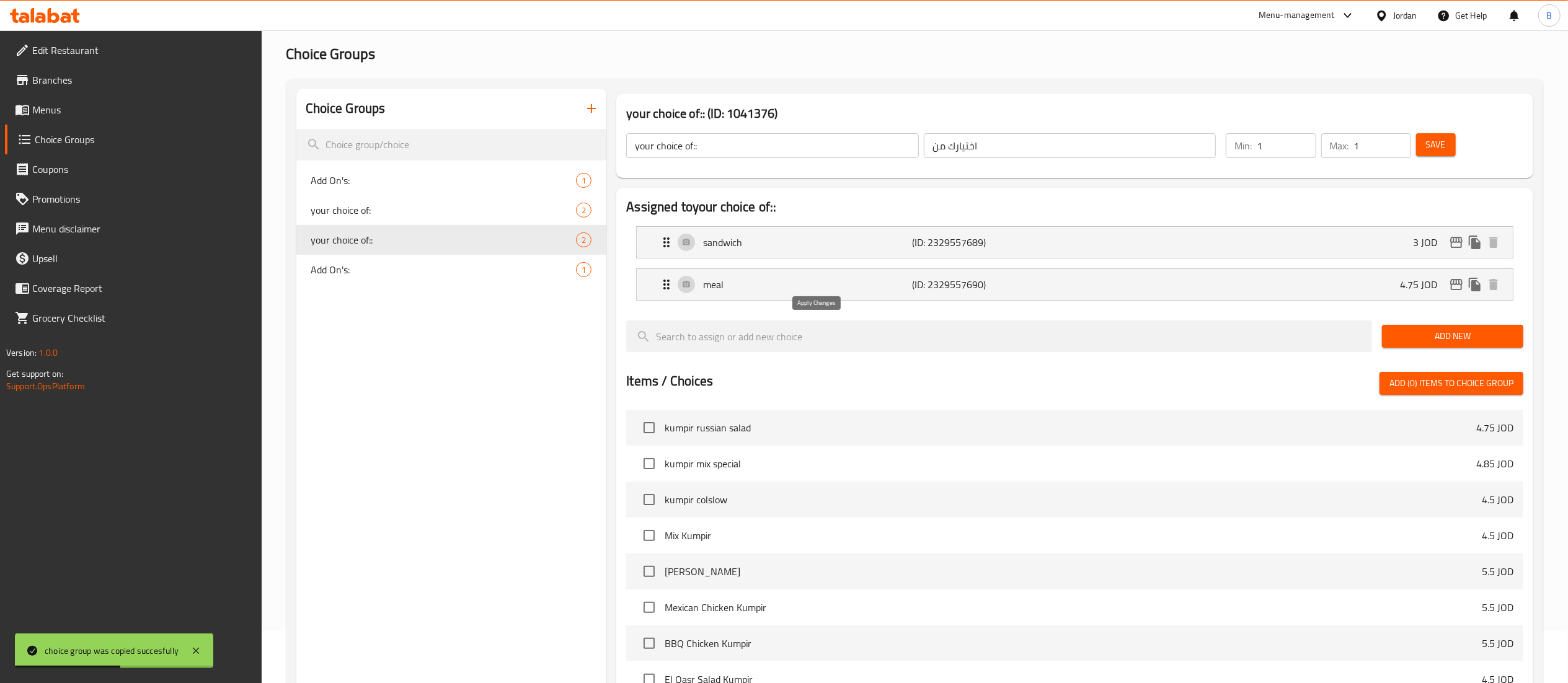
type input "3"
click at [1435, 146] on span "Save" at bounding box center [1435, 144] width 20 height 16
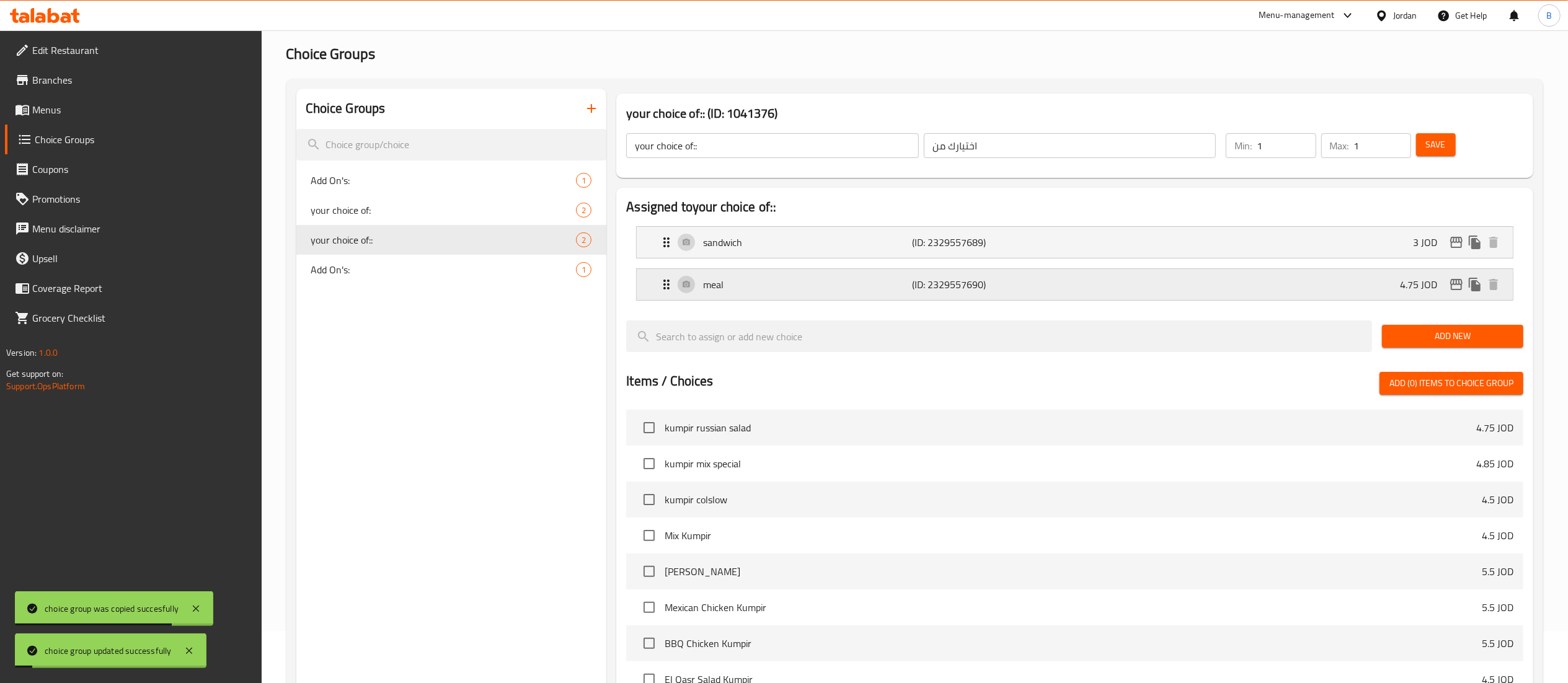
click at [993, 292] on p "(ID: 2329557690)" at bounding box center [982, 285] width 140 height 15
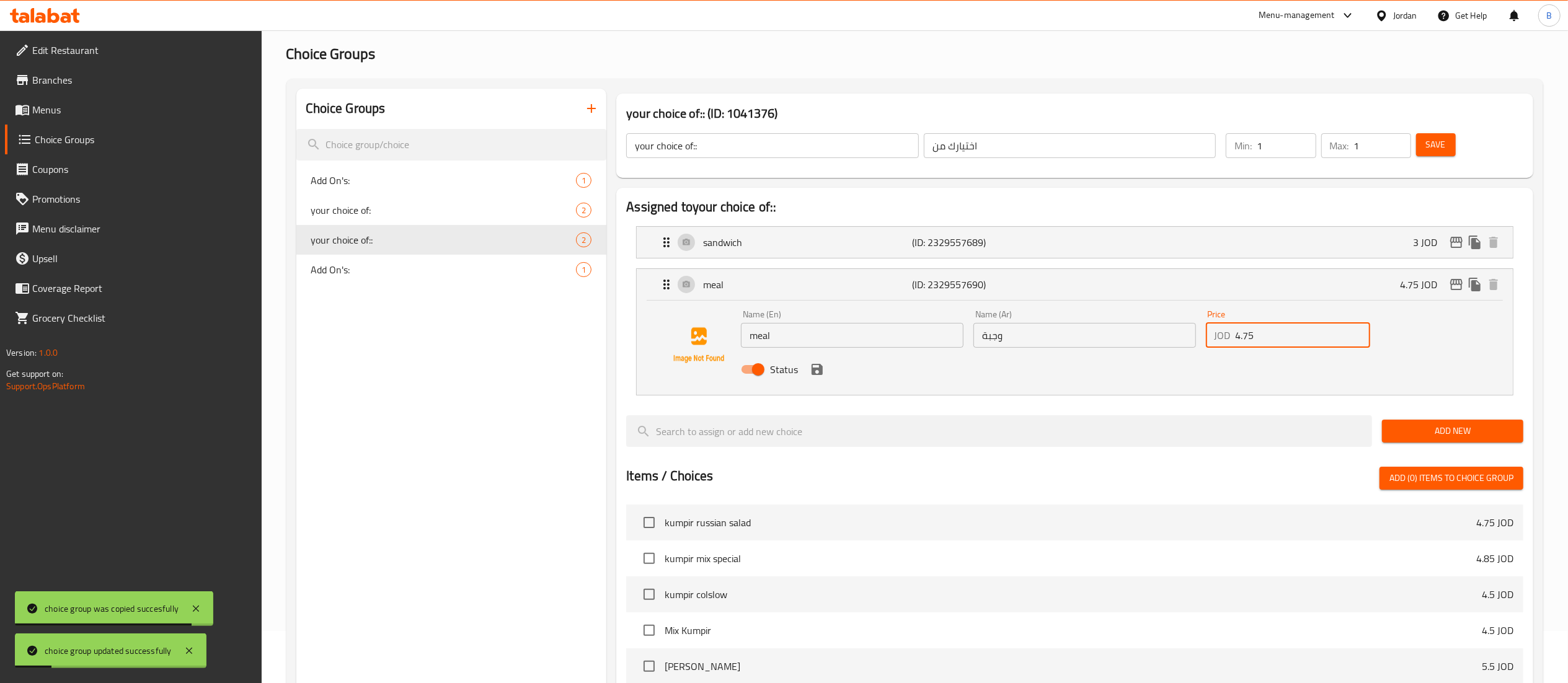
drag, startPoint x: 1312, startPoint y: 339, endPoint x: 1000, endPoint y: 370, distance: 313.5
click at [1000, 370] on div "Name (En) meal Name (En) Name (Ar) وجبة Name (Ar) Price JOD 4.75 Price Status" at bounding box center [1085, 345] width 697 height 81
click at [811, 374] on icon "save" at bounding box center [817, 370] width 11 height 11
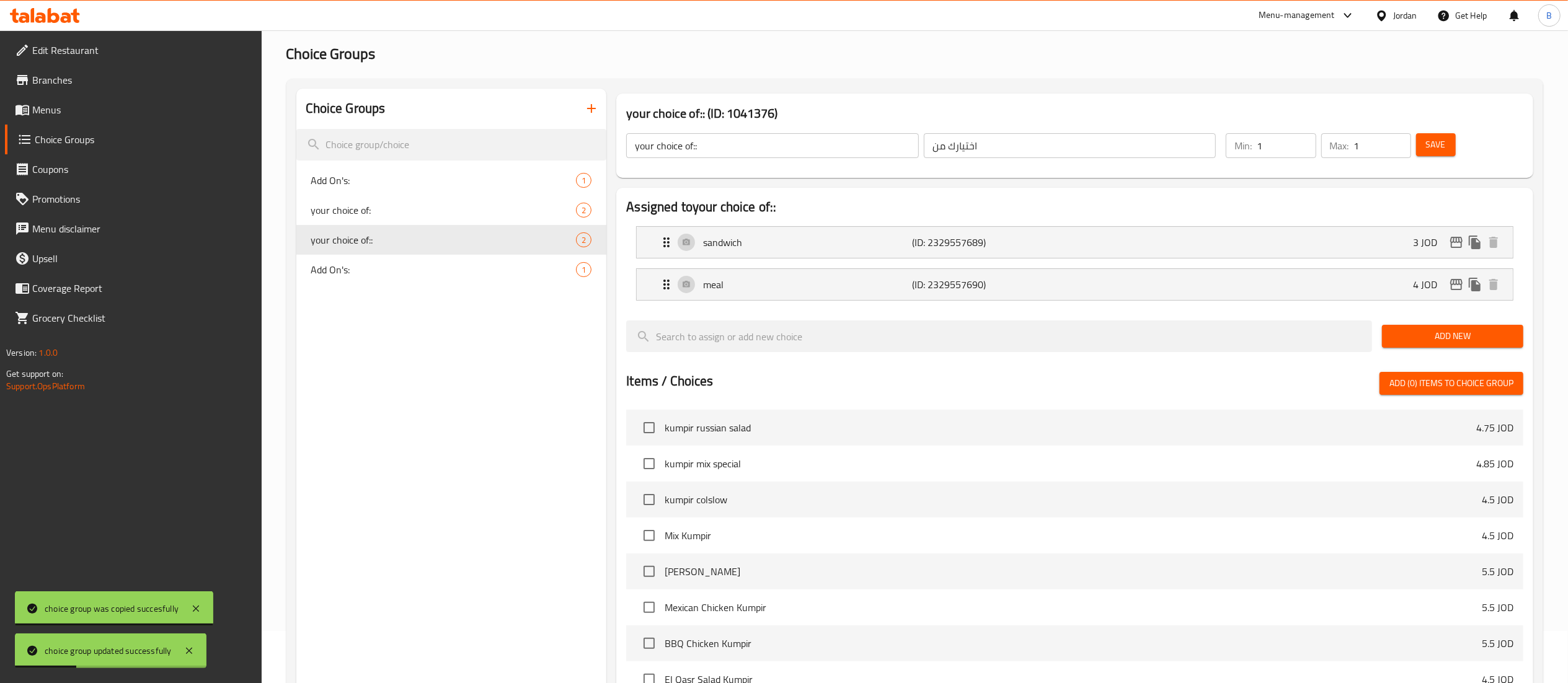
type input "4"
click at [1439, 143] on span "Save" at bounding box center [1435, 144] width 20 height 16
click at [1458, 243] on icon "edit" at bounding box center [1456, 243] width 12 height 11
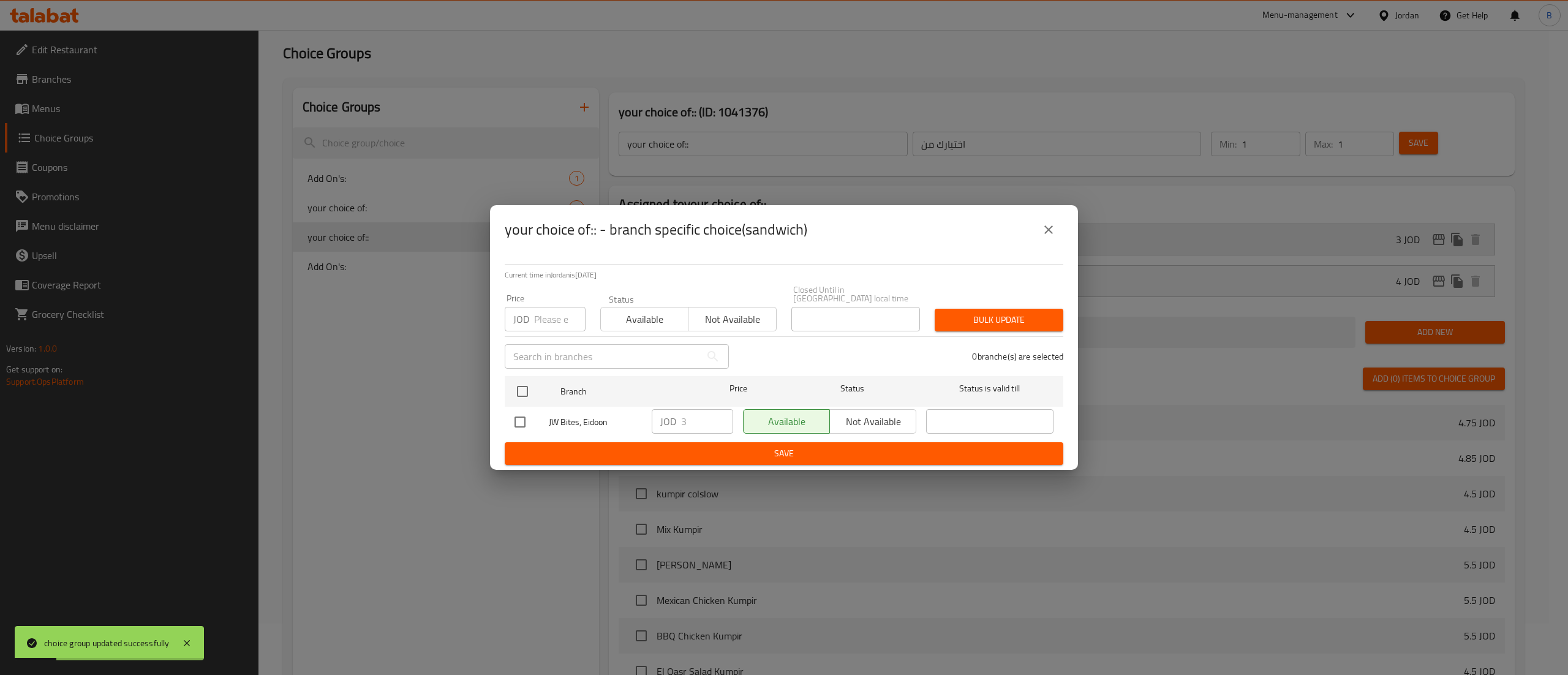
click at [1049, 237] on icon "close" at bounding box center [1048, 230] width 15 height 15
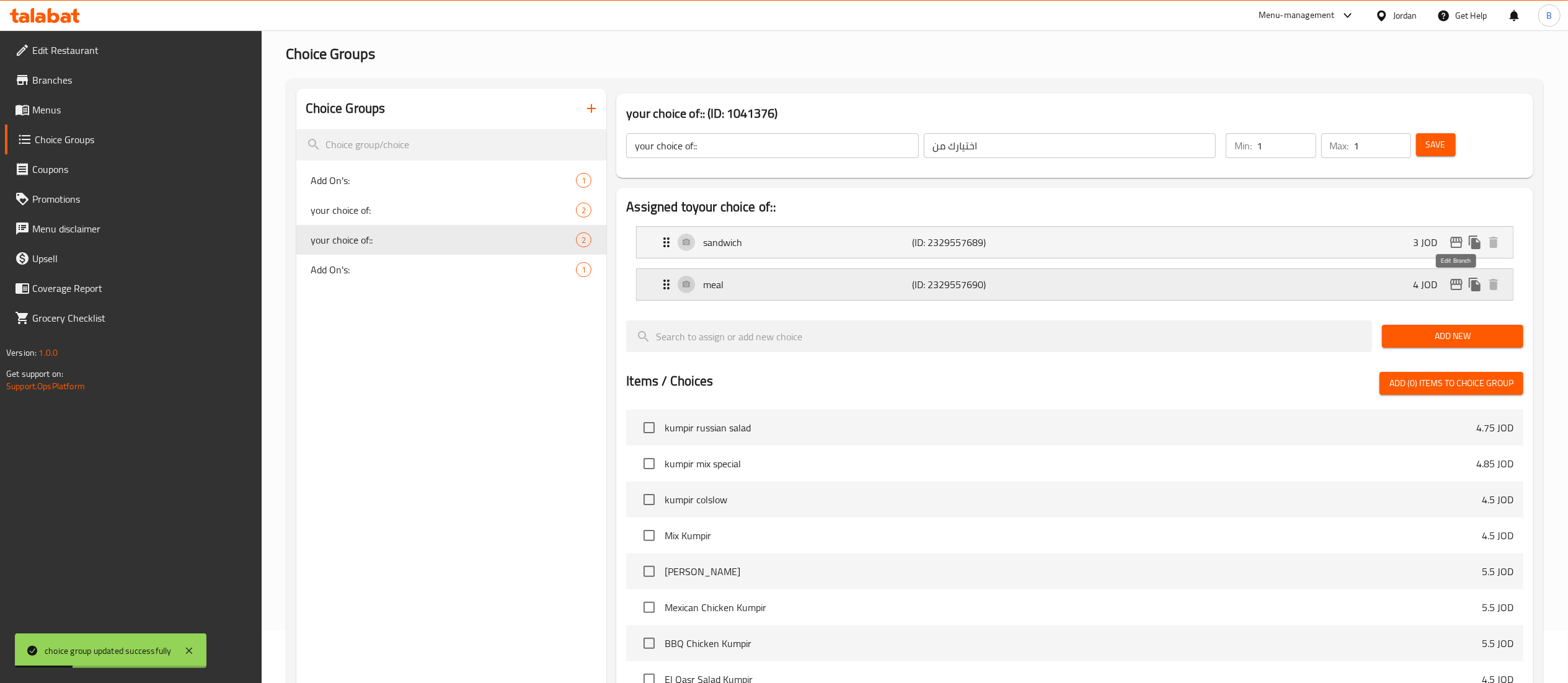
click at [1452, 285] on icon "edit" at bounding box center [1456, 285] width 12 height 11
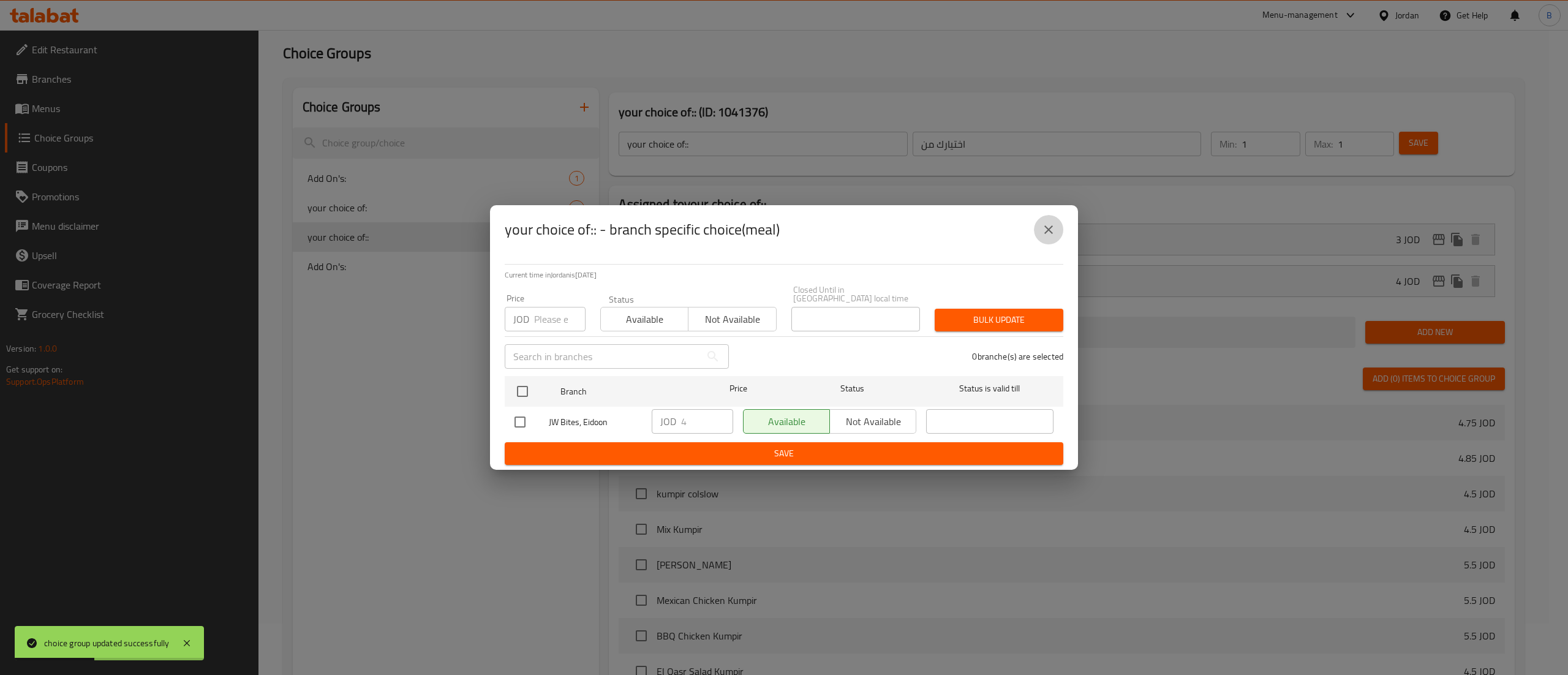
click at [1047, 237] on icon "close" at bounding box center [1048, 230] width 15 height 15
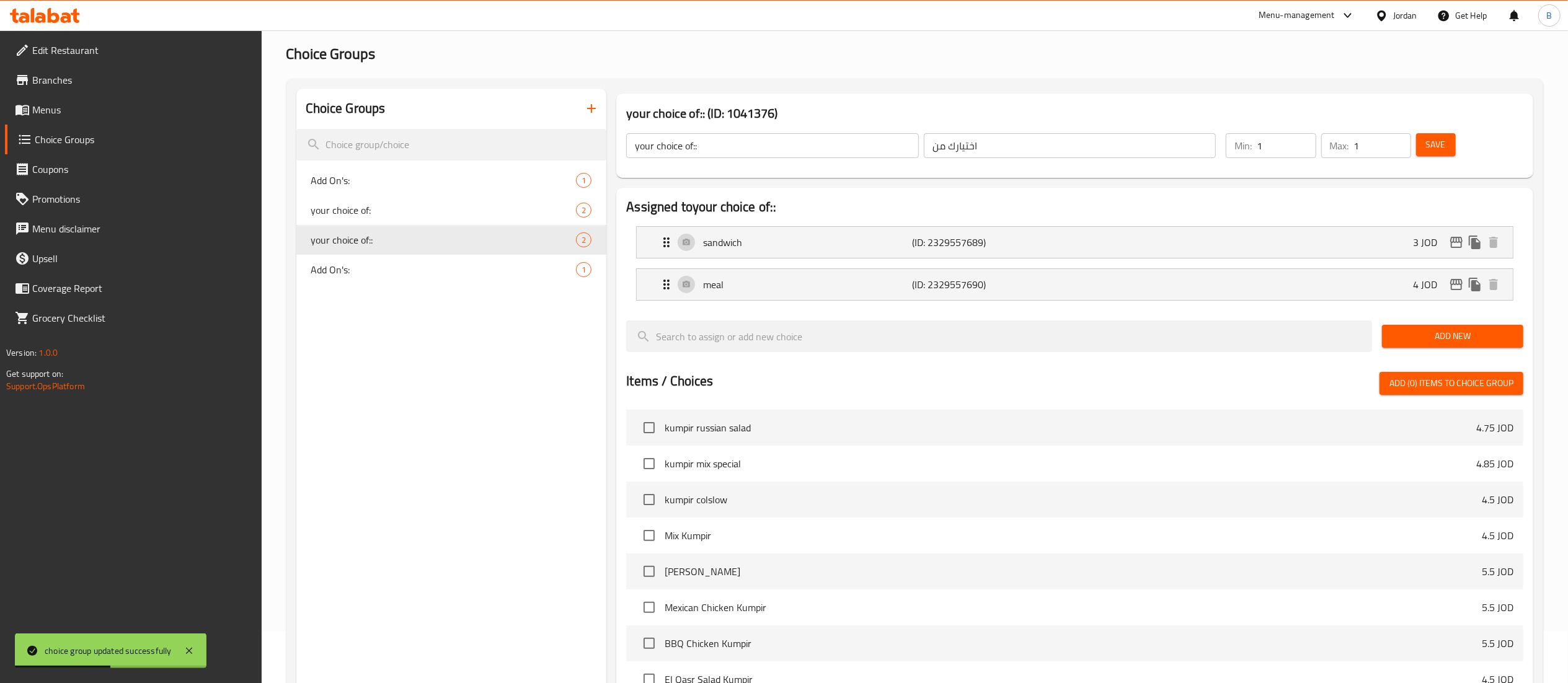
drag, startPoint x: 57, startPoint y: 106, endPoint x: 95, endPoint y: 116, distance: 39.3
click at [57, 106] on span "Menus" at bounding box center [142, 110] width 219 height 15
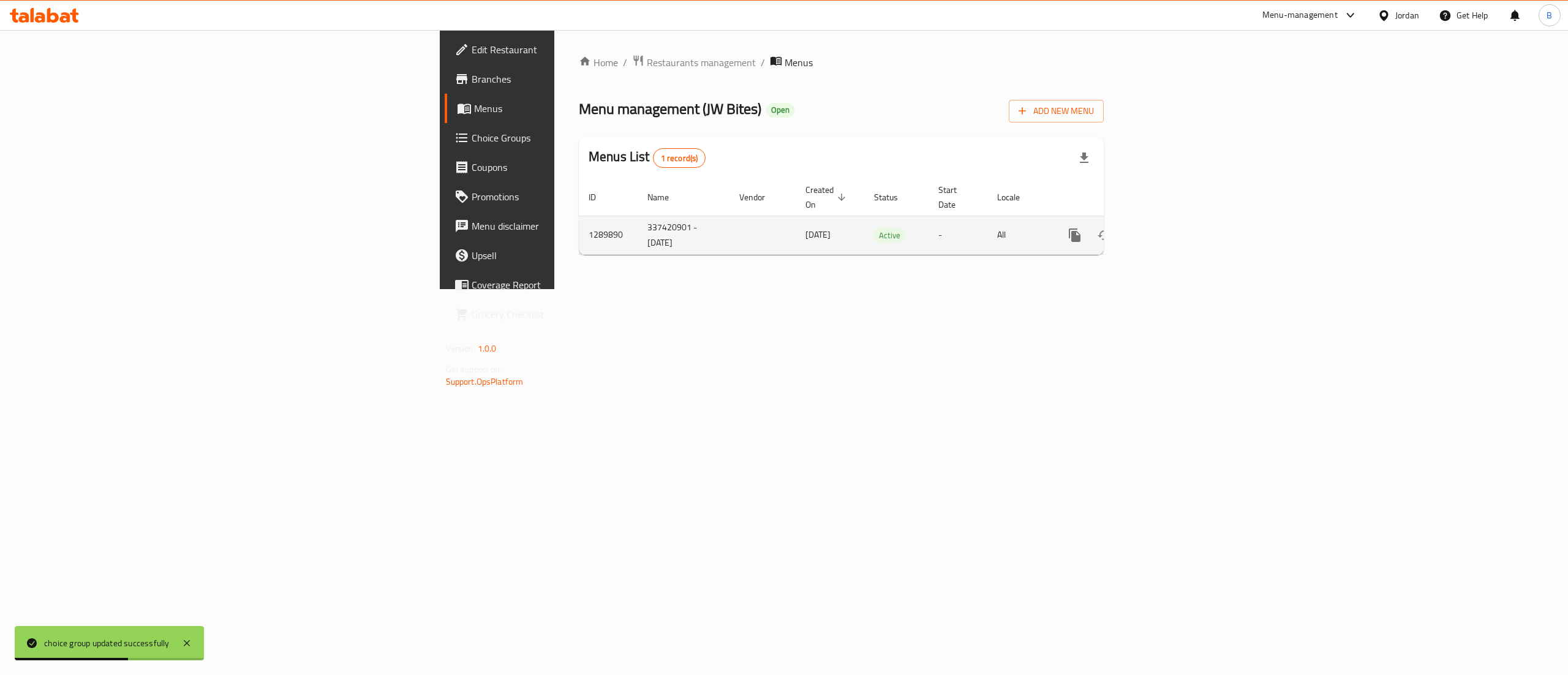
click at [1169, 230] on icon "enhanced table" at bounding box center [1163, 235] width 11 height 11
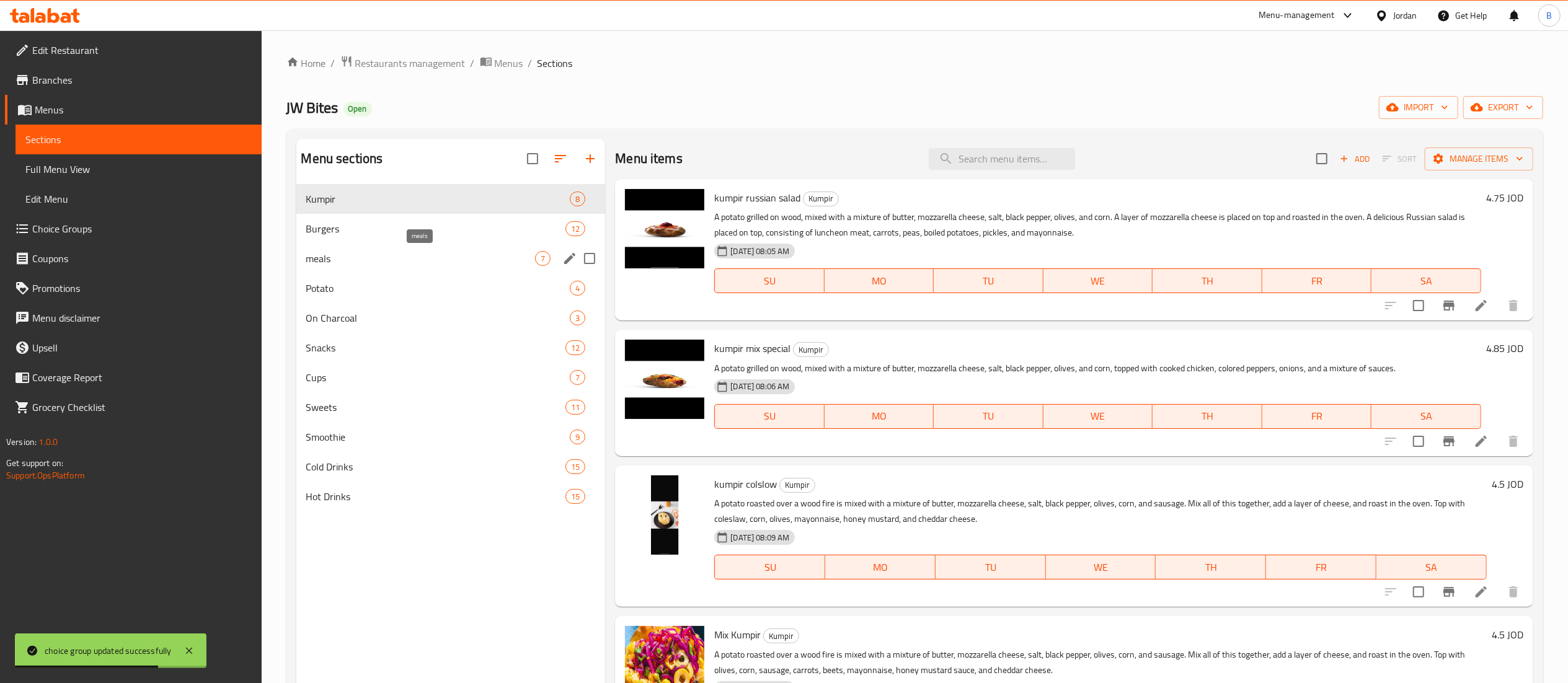
click at [335, 263] on span "meals" at bounding box center [420, 258] width 229 height 15
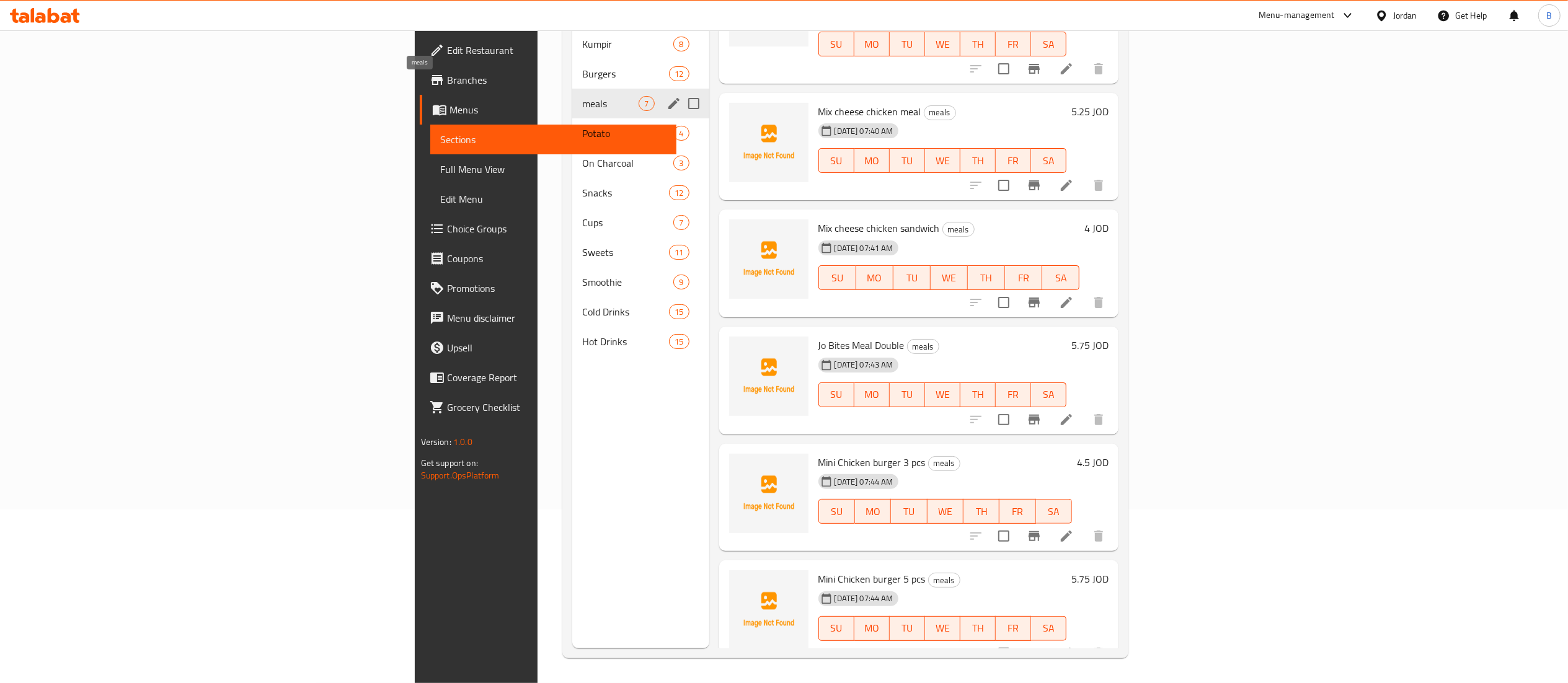
scroll to position [50, 0]
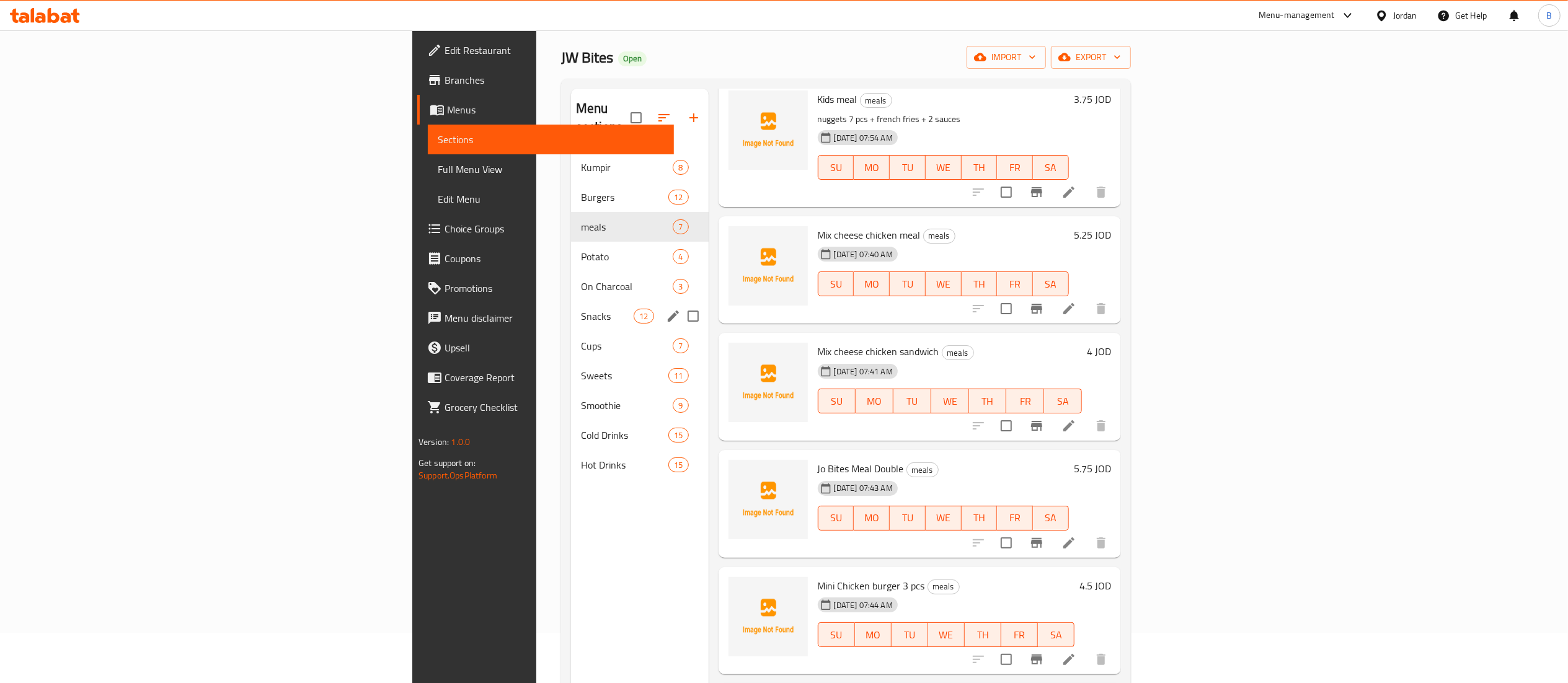
click at [571, 301] on div "Snacks 12" at bounding box center [640, 316] width 137 height 29
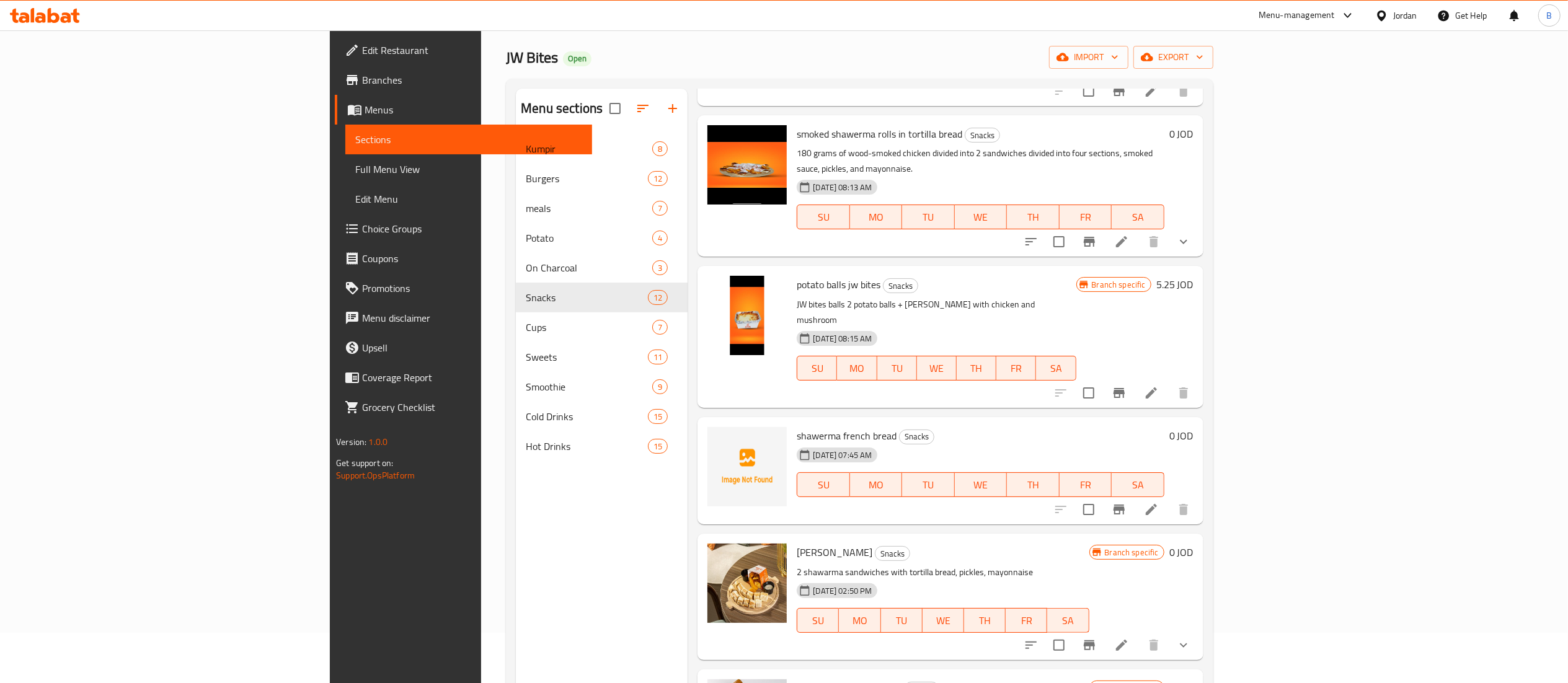
scroll to position [316, 0]
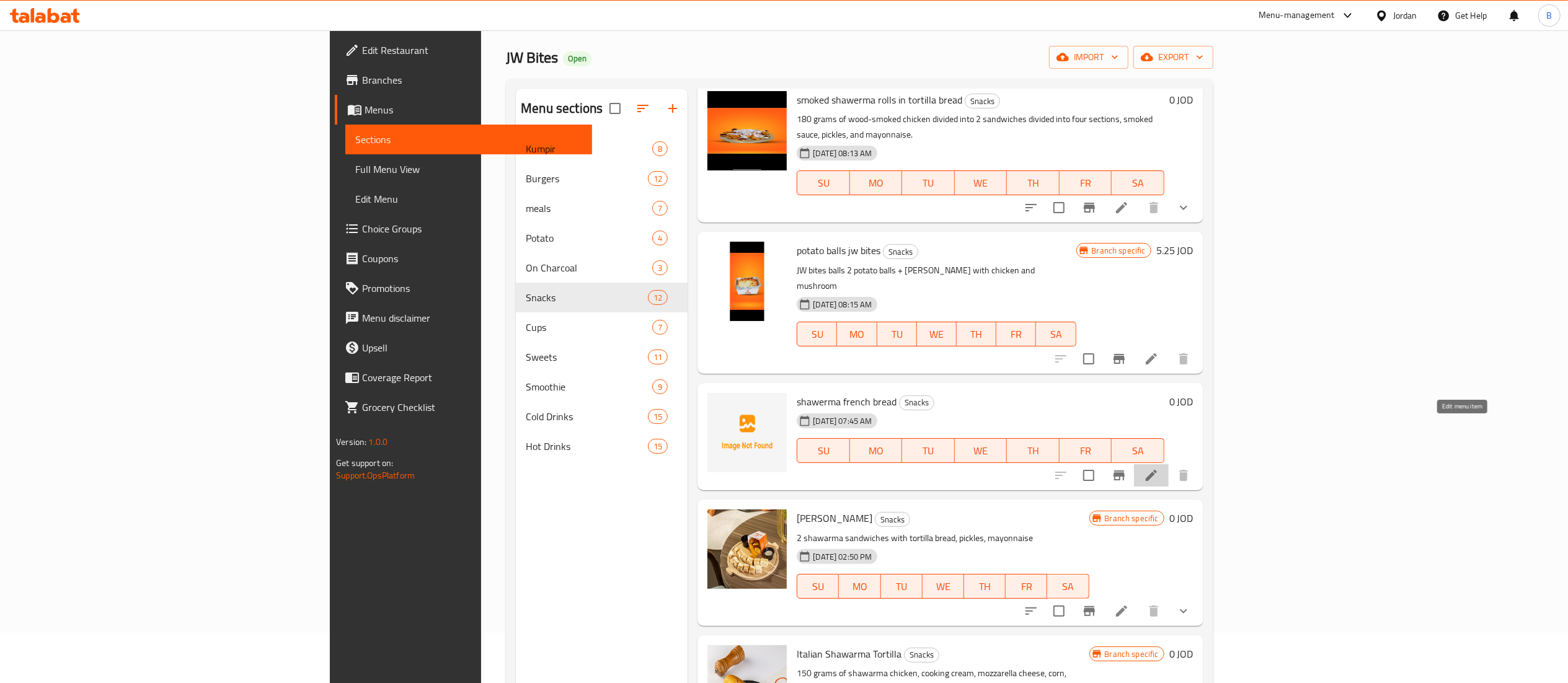
click at [1158, 468] on icon at bounding box center [1151, 475] width 15 height 15
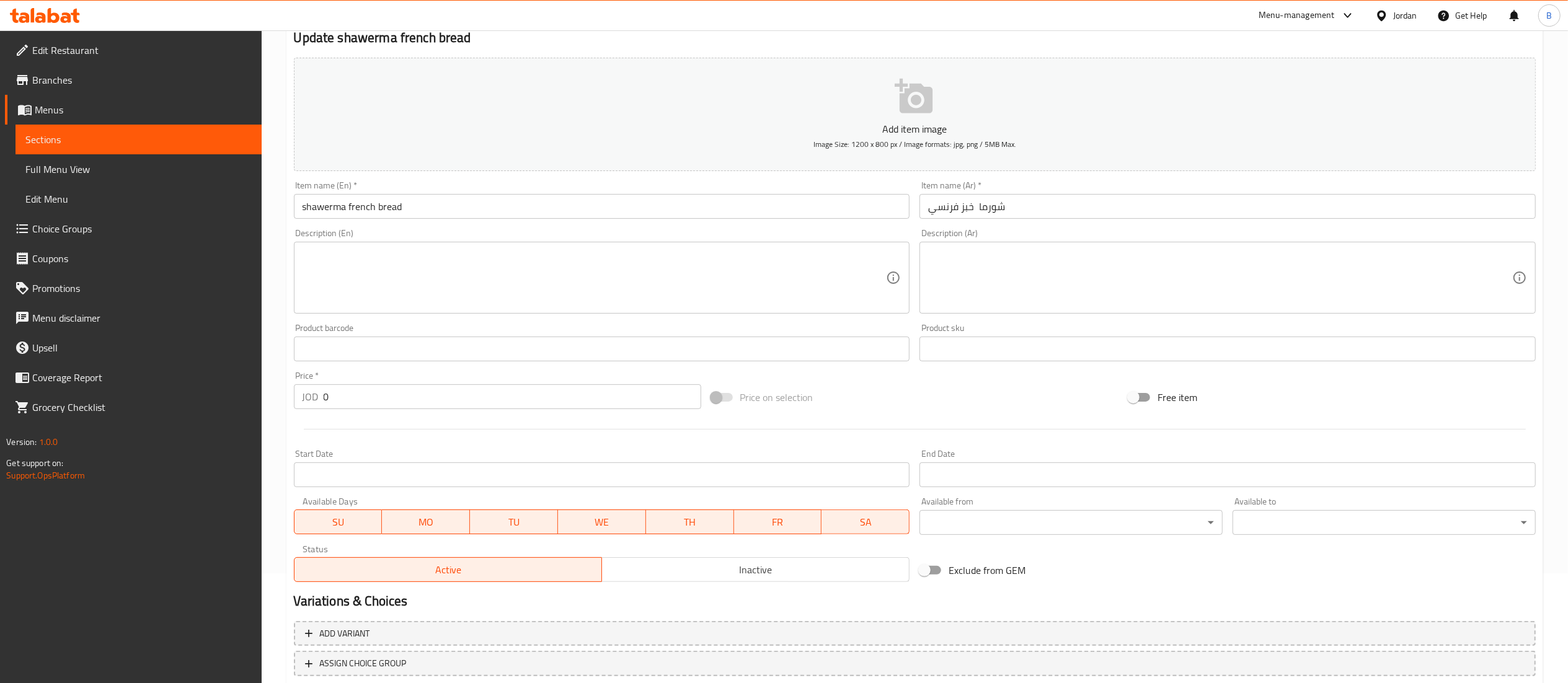
scroll to position [191, 0]
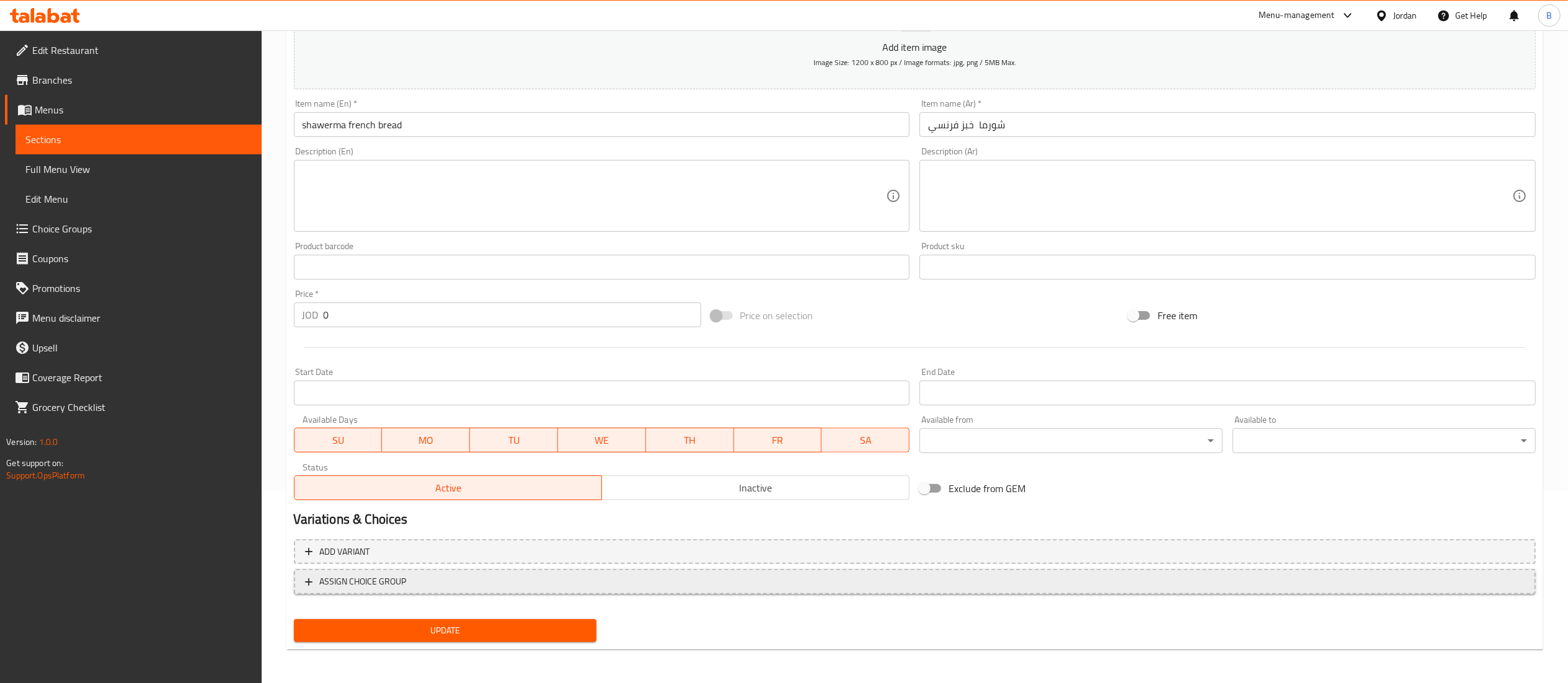
click at [454, 579] on span "ASSIGN CHOICE GROUP" at bounding box center [914, 582] width 1220 height 16
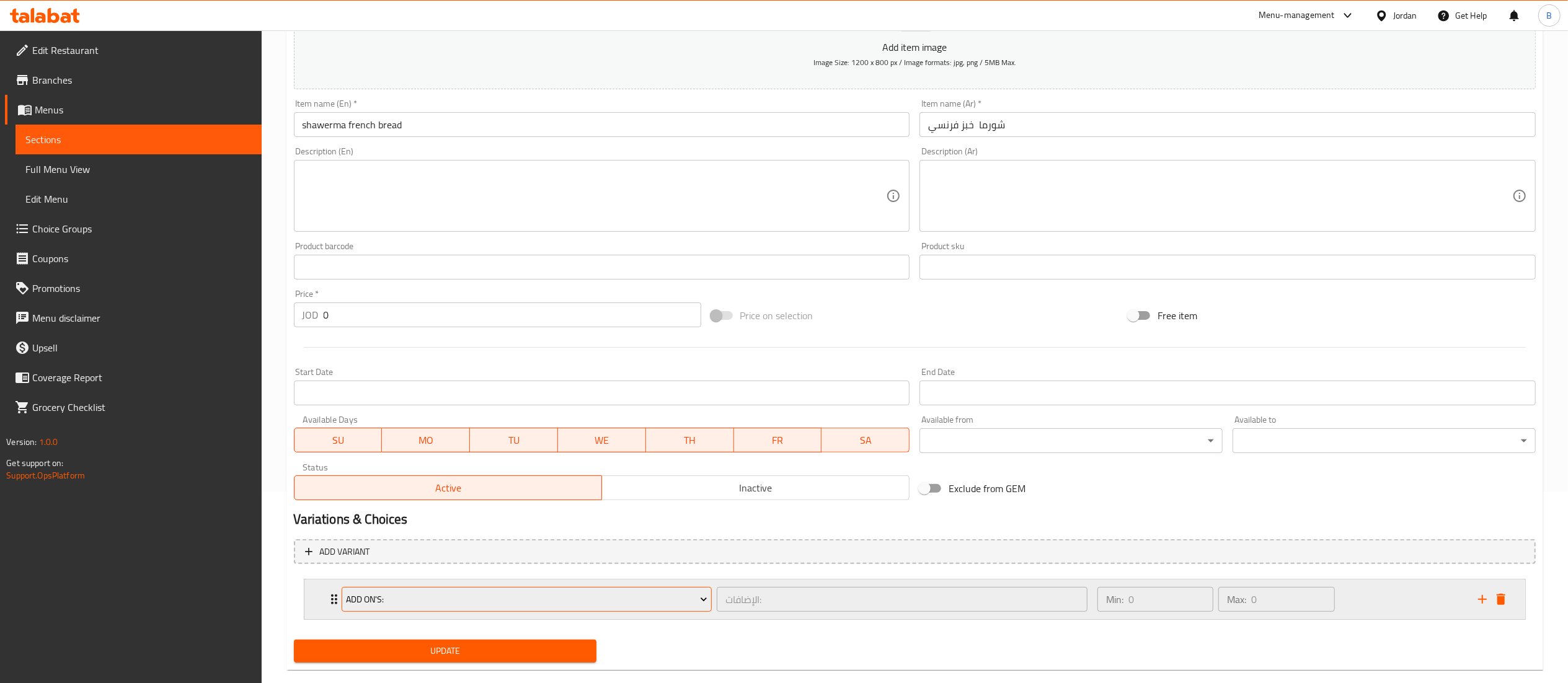
click at [466, 595] on span "Add On's:" at bounding box center [527, 600] width 362 height 16
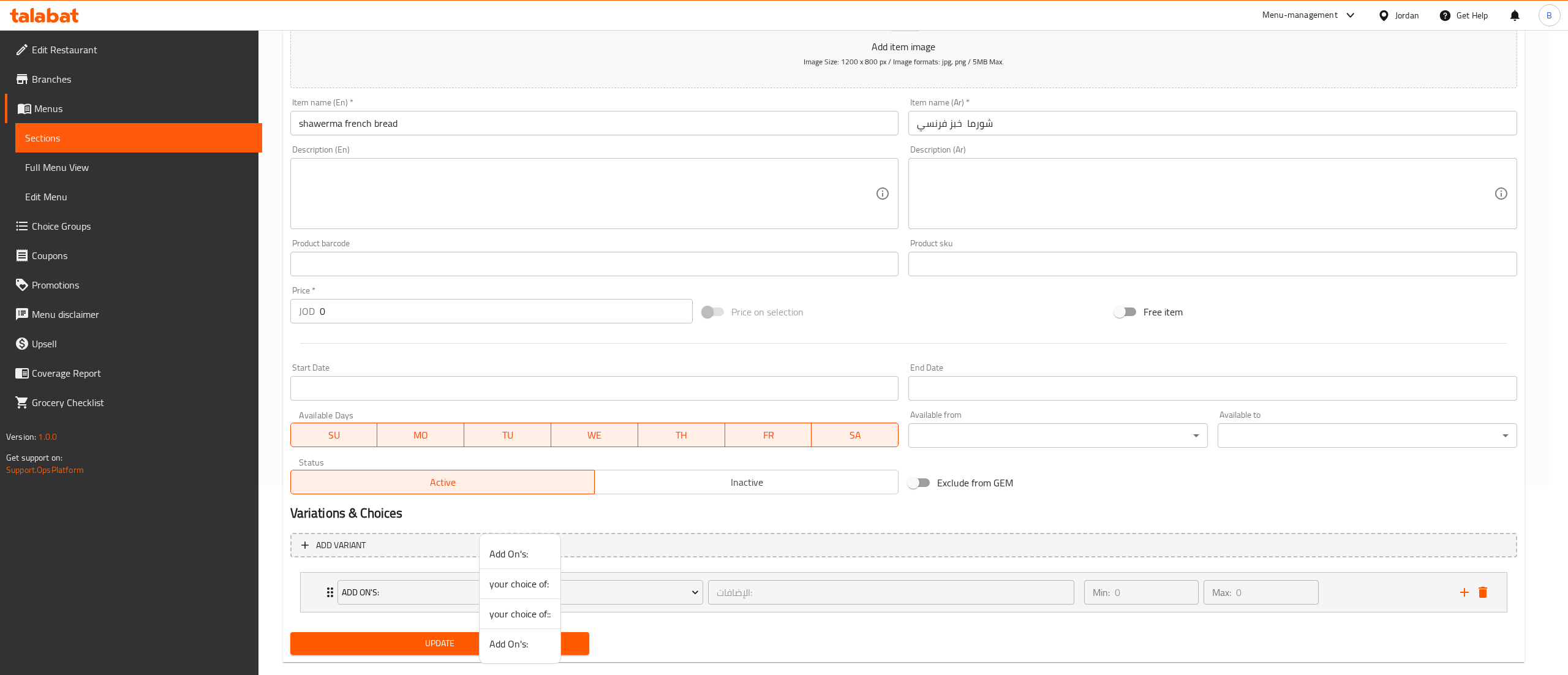
click at [542, 614] on span "your choice of::" at bounding box center [521, 614] width 61 height 15
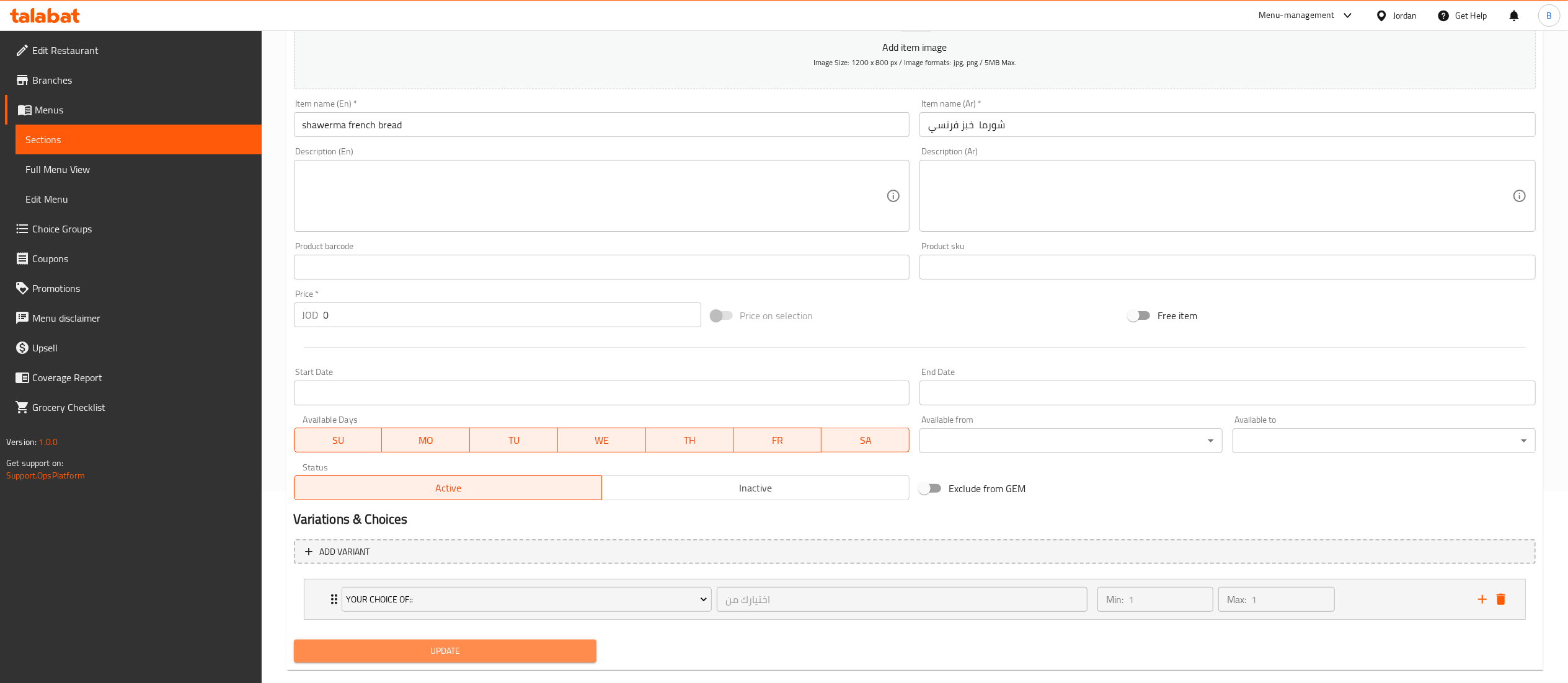
click at [516, 642] on button "Update" at bounding box center [445, 651] width 303 height 23
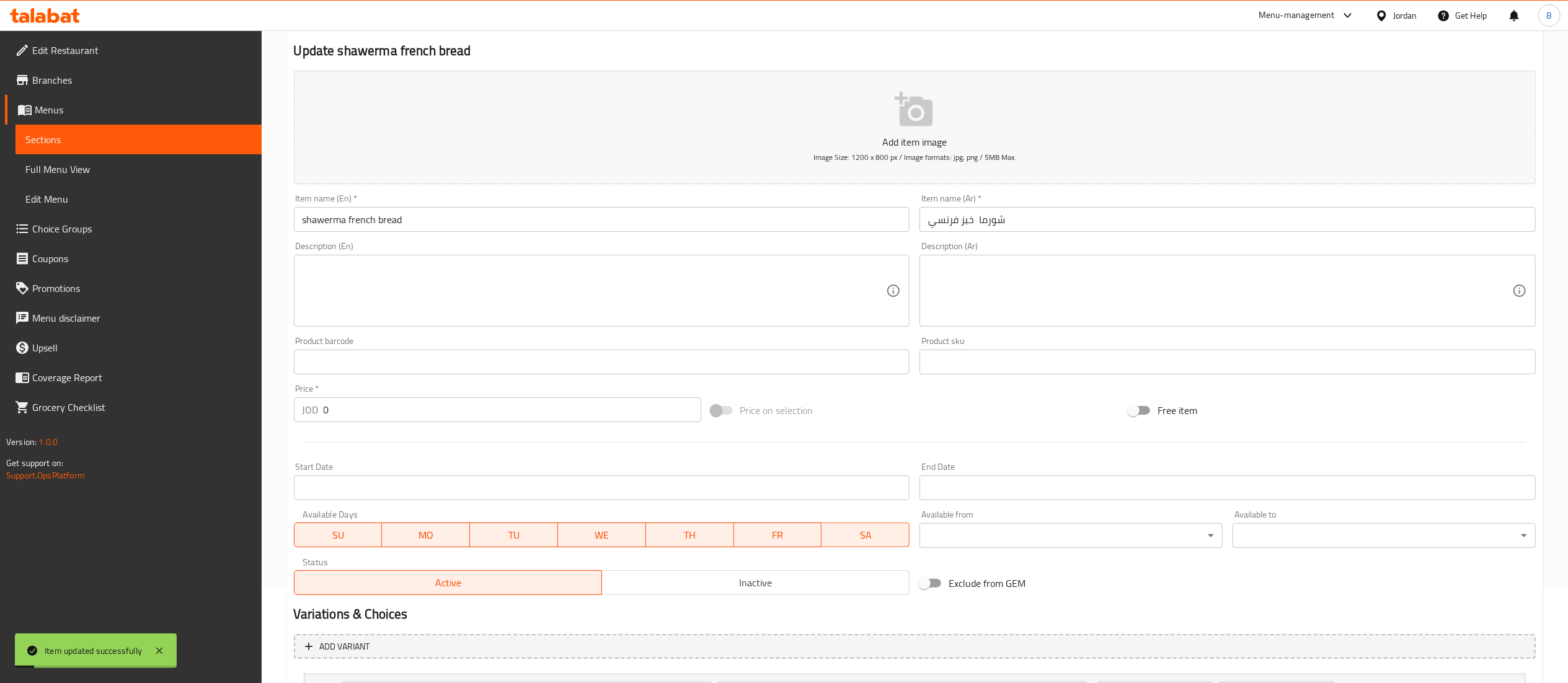
scroll to position [0, 0]
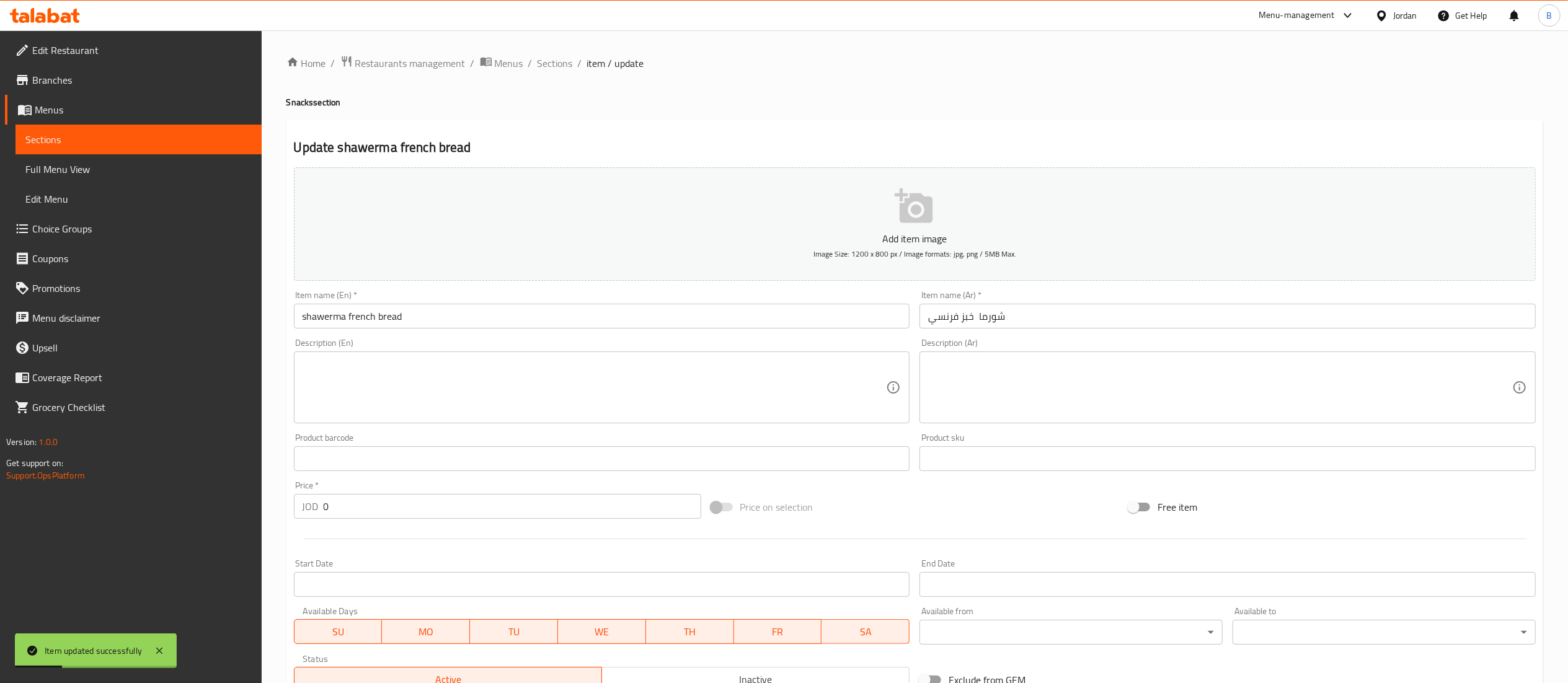
click at [544, 58] on span "Sections" at bounding box center [555, 63] width 35 height 15
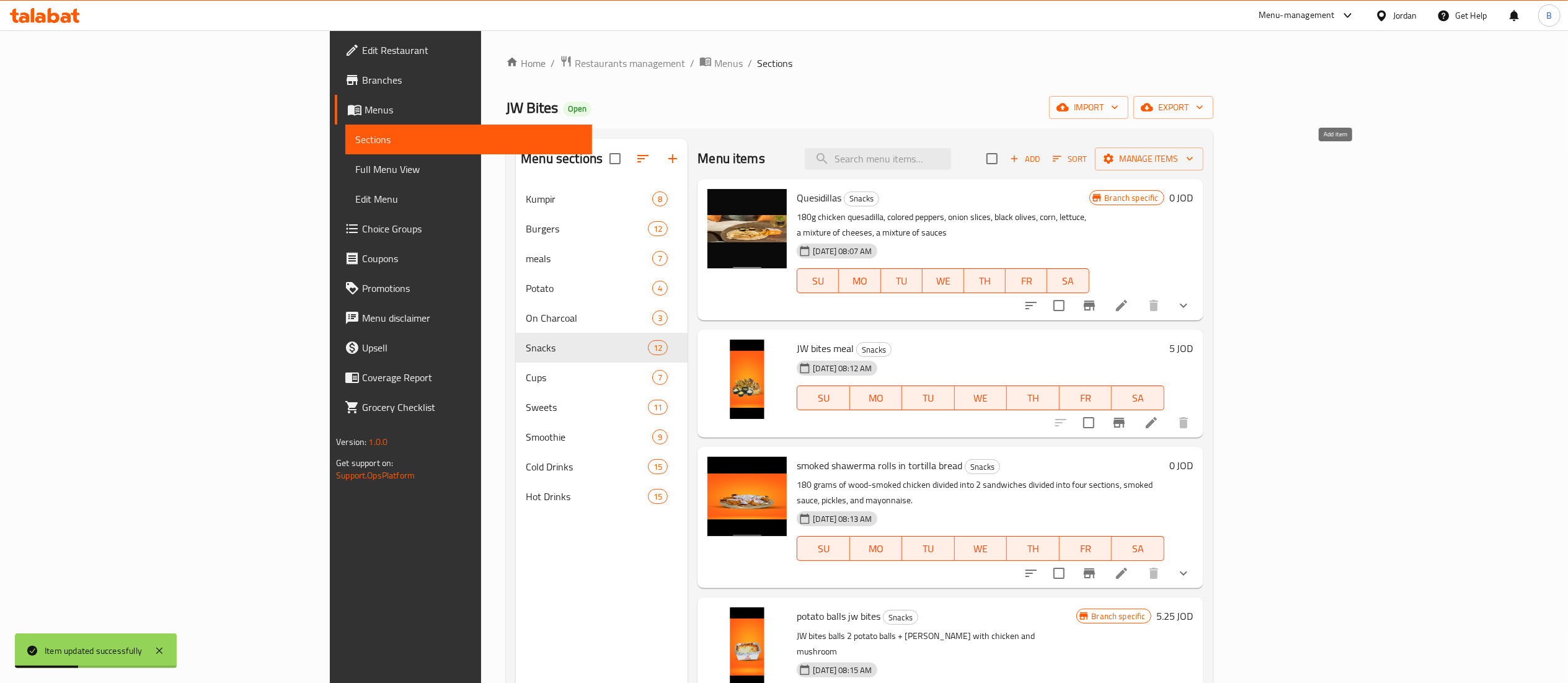
click at [1041, 164] on span "Add" at bounding box center [1024, 159] width 34 height 14
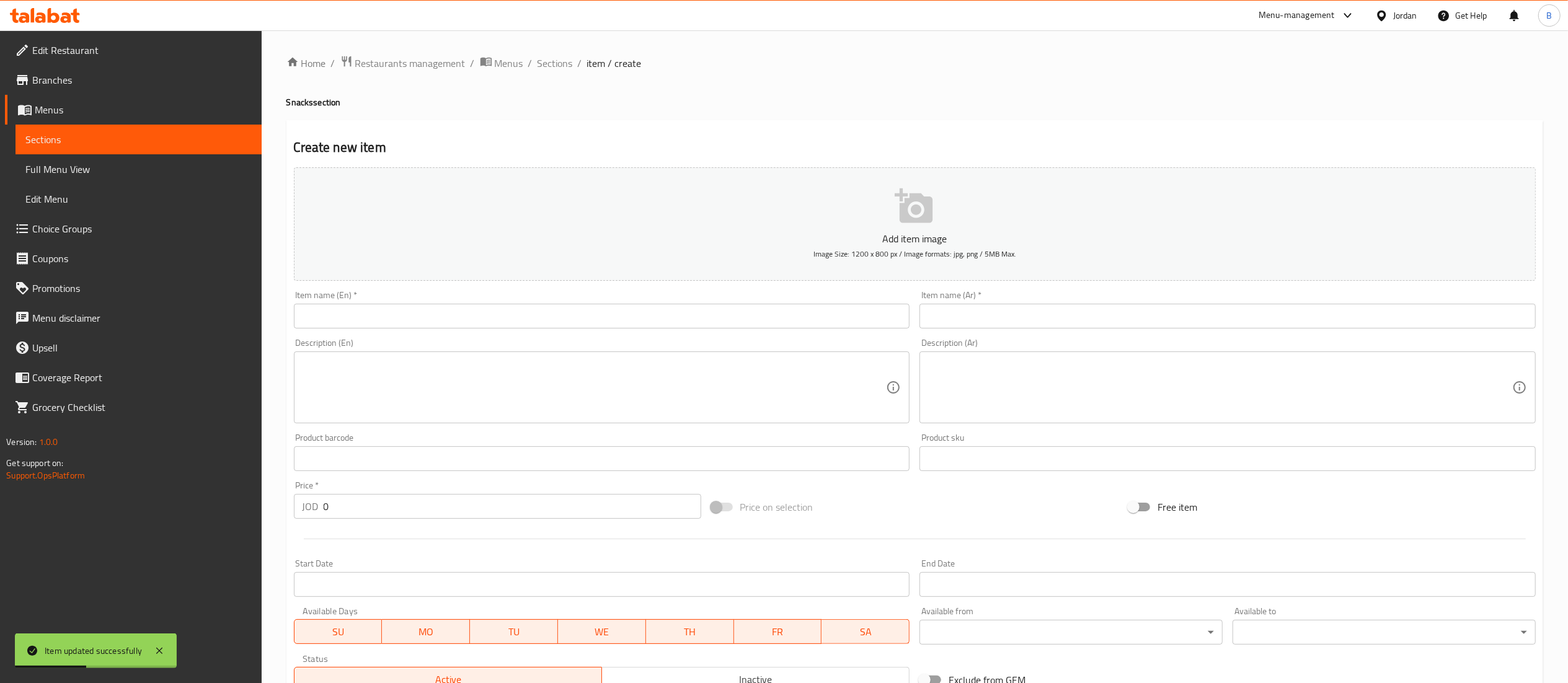
click at [1094, 326] on input "text" at bounding box center [1227, 316] width 616 height 25
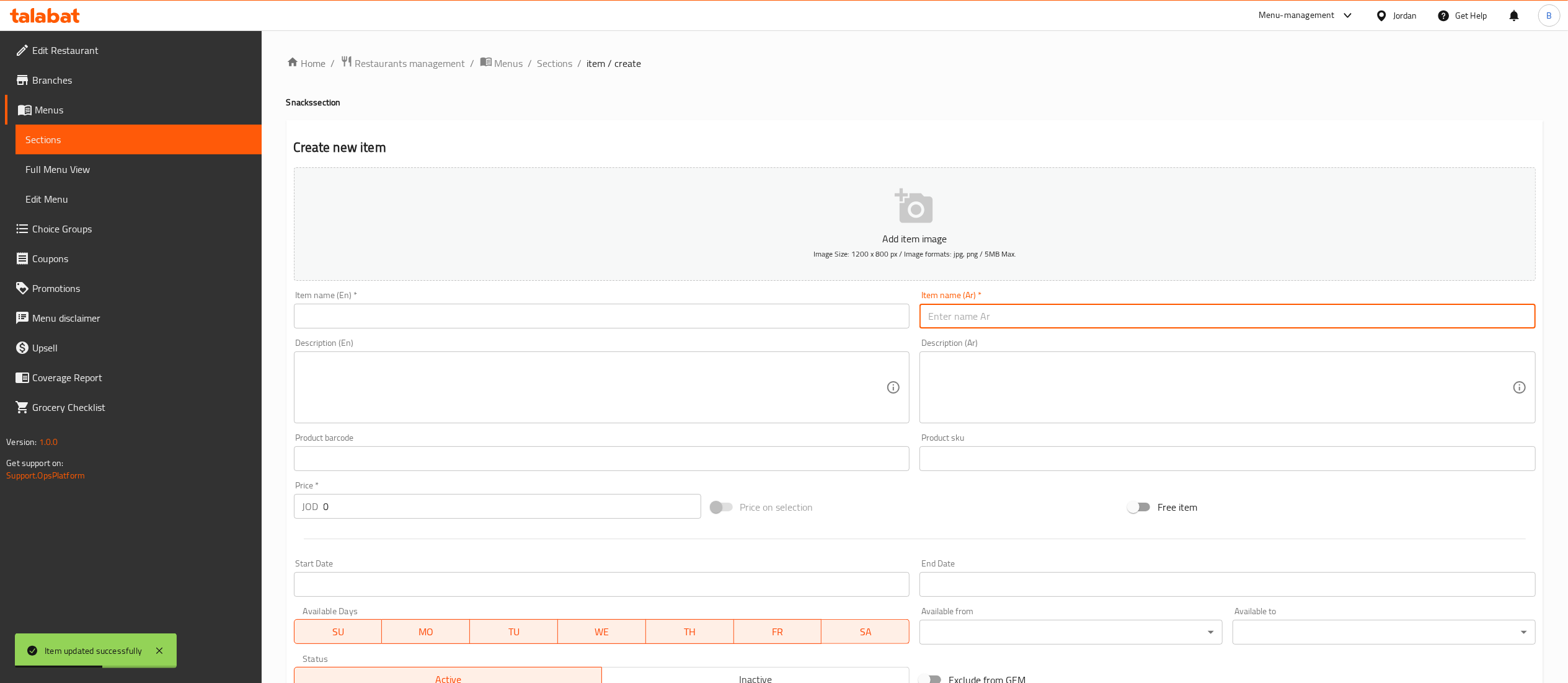
paste input "شورما خبز تورتيلا دجاج"
type input "شورما خبز تورتيلا دجاج"
click at [805, 308] on input "text" at bounding box center [601, 316] width 616 height 25
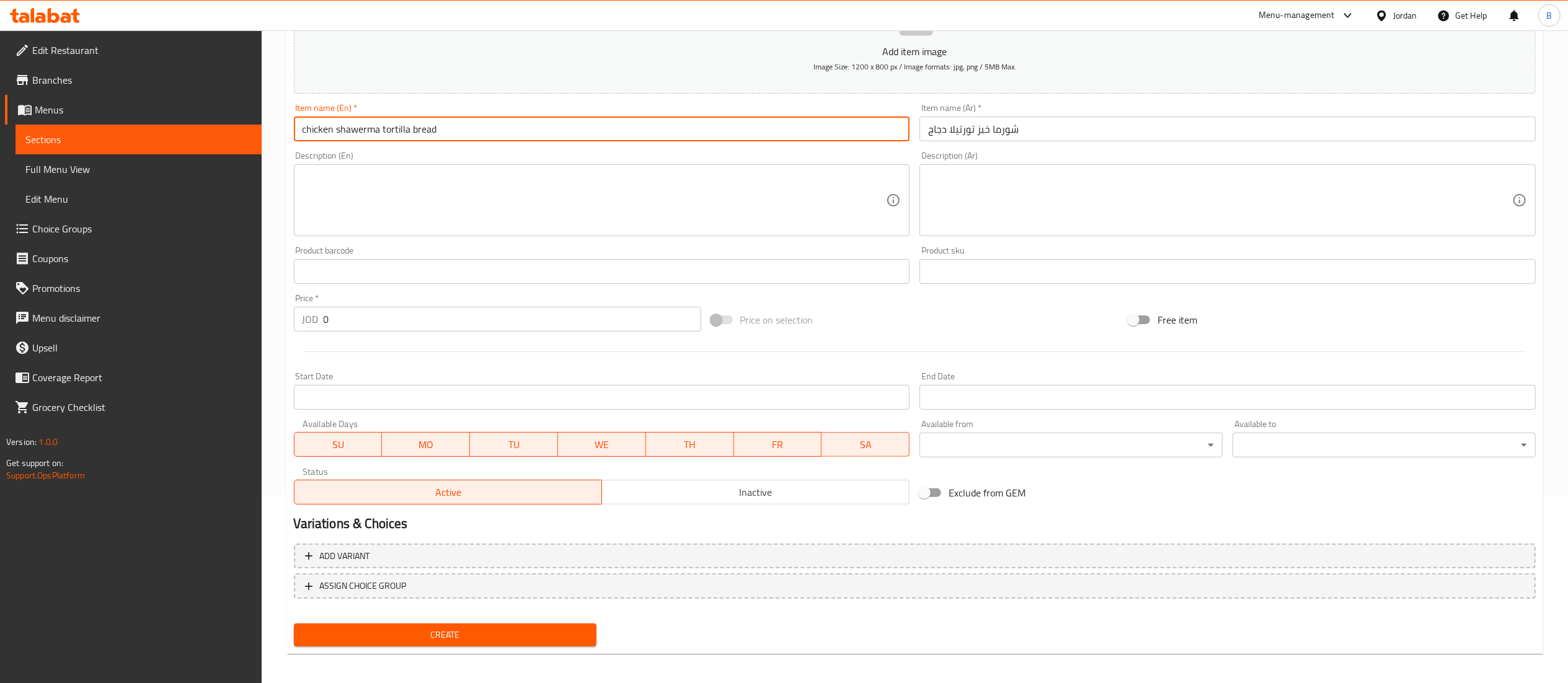
scroll to position [191, 0]
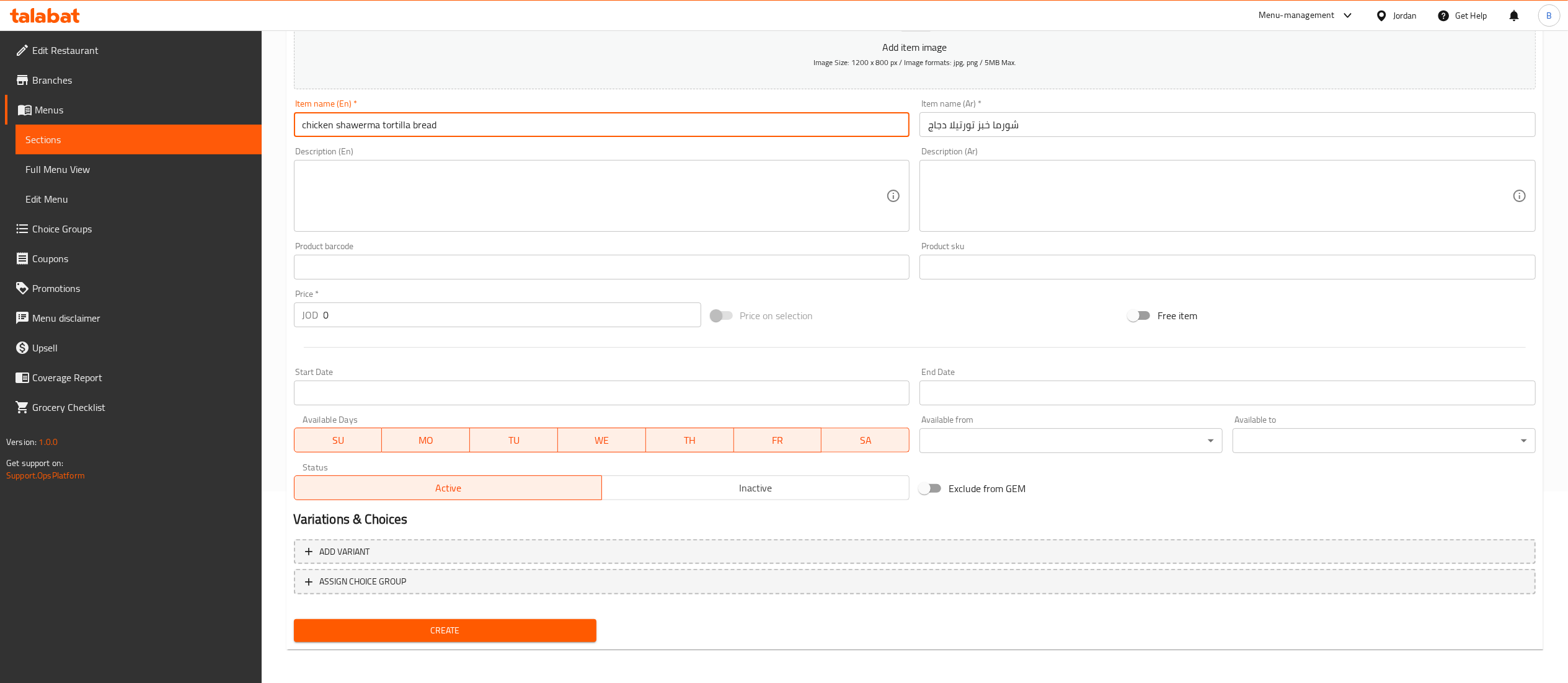
type input "chicken shawerma tortilla bread"
click at [480, 630] on span "Create" at bounding box center [445, 631] width 283 height 16
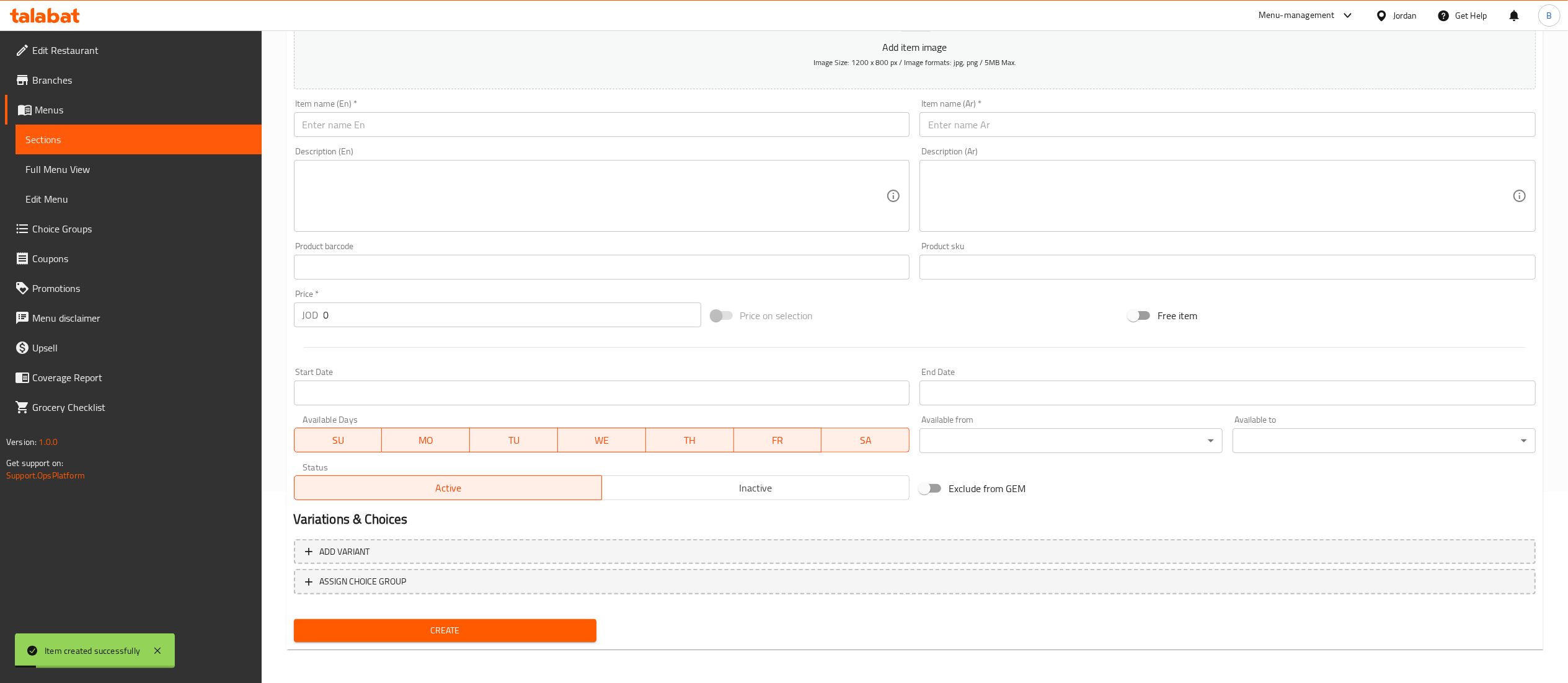
click at [68, 213] on link "Choice Groups" at bounding box center [133, 228] width 257 height 29
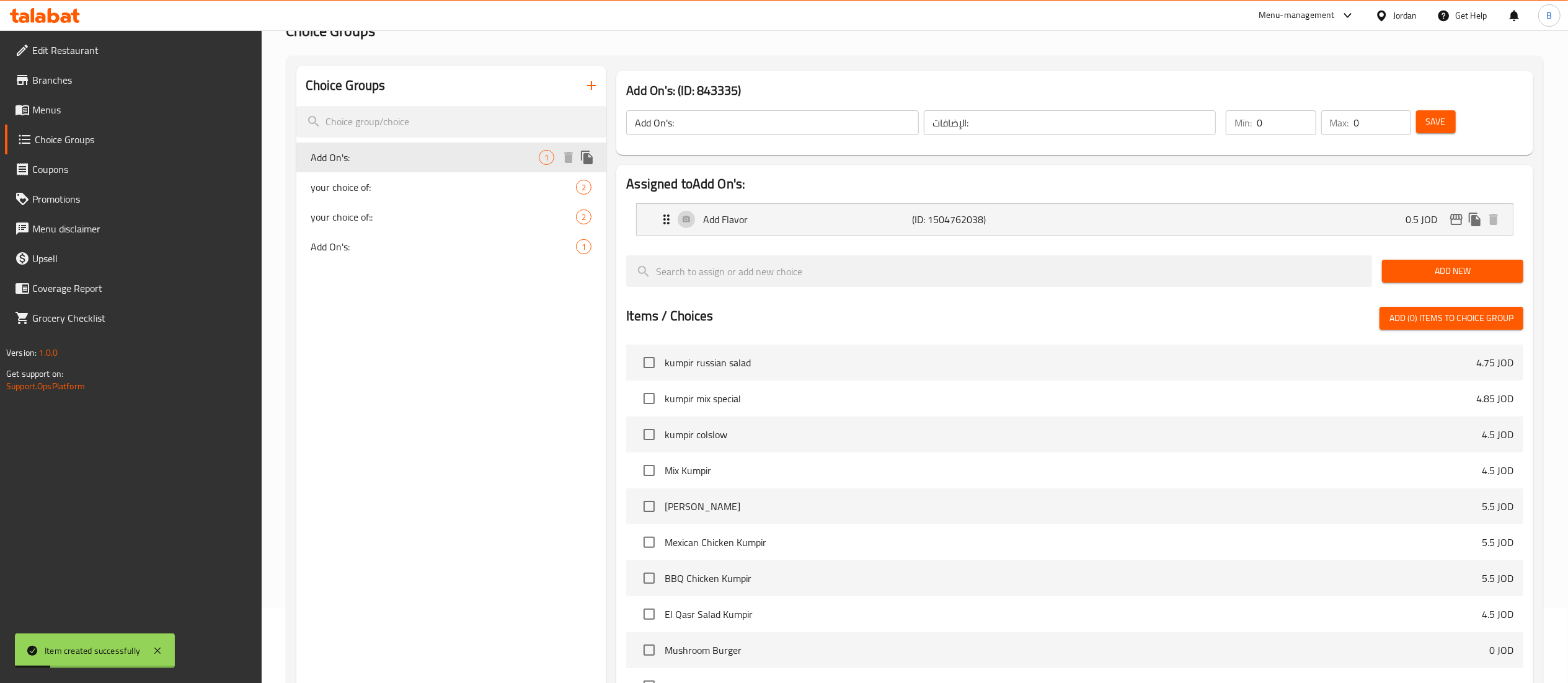
scroll to position [52, 0]
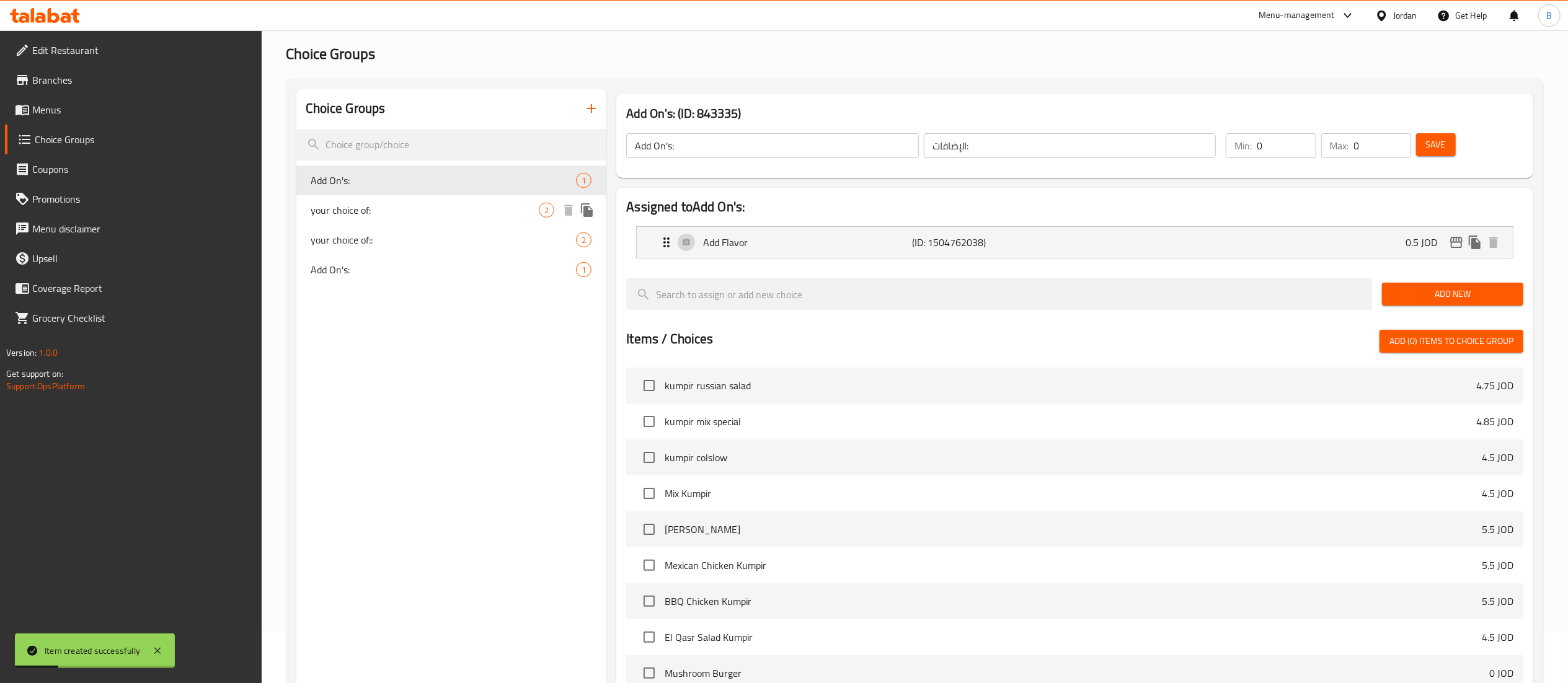
click at [377, 210] on span "your choice of:" at bounding box center [425, 210] width 228 height 15
type input "your choice of:"
type input "اختيارك من"
type input "1"
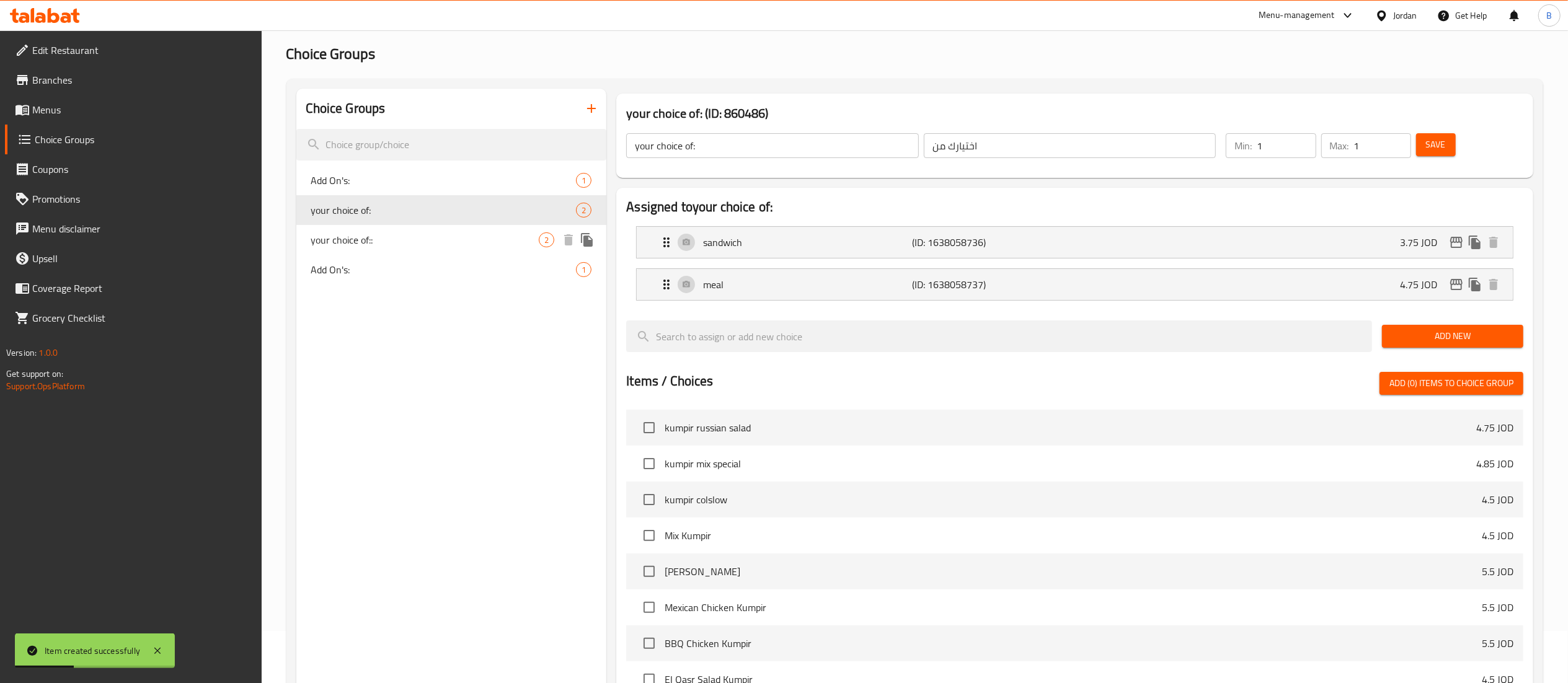
click at [385, 240] on span "your choice of::" at bounding box center [425, 240] width 228 height 15
type input "your choice of::"
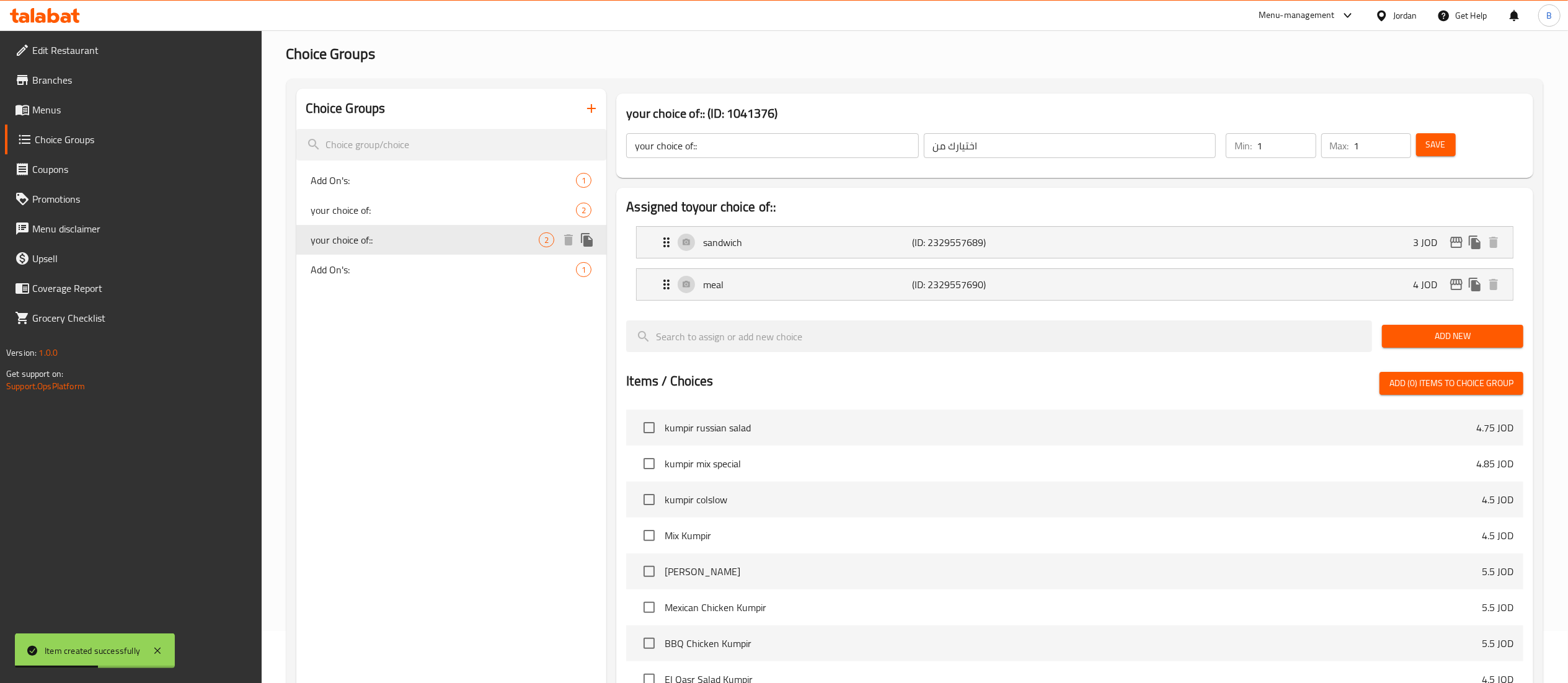
click at [586, 237] on icon "duplicate" at bounding box center [586, 240] width 11 height 14
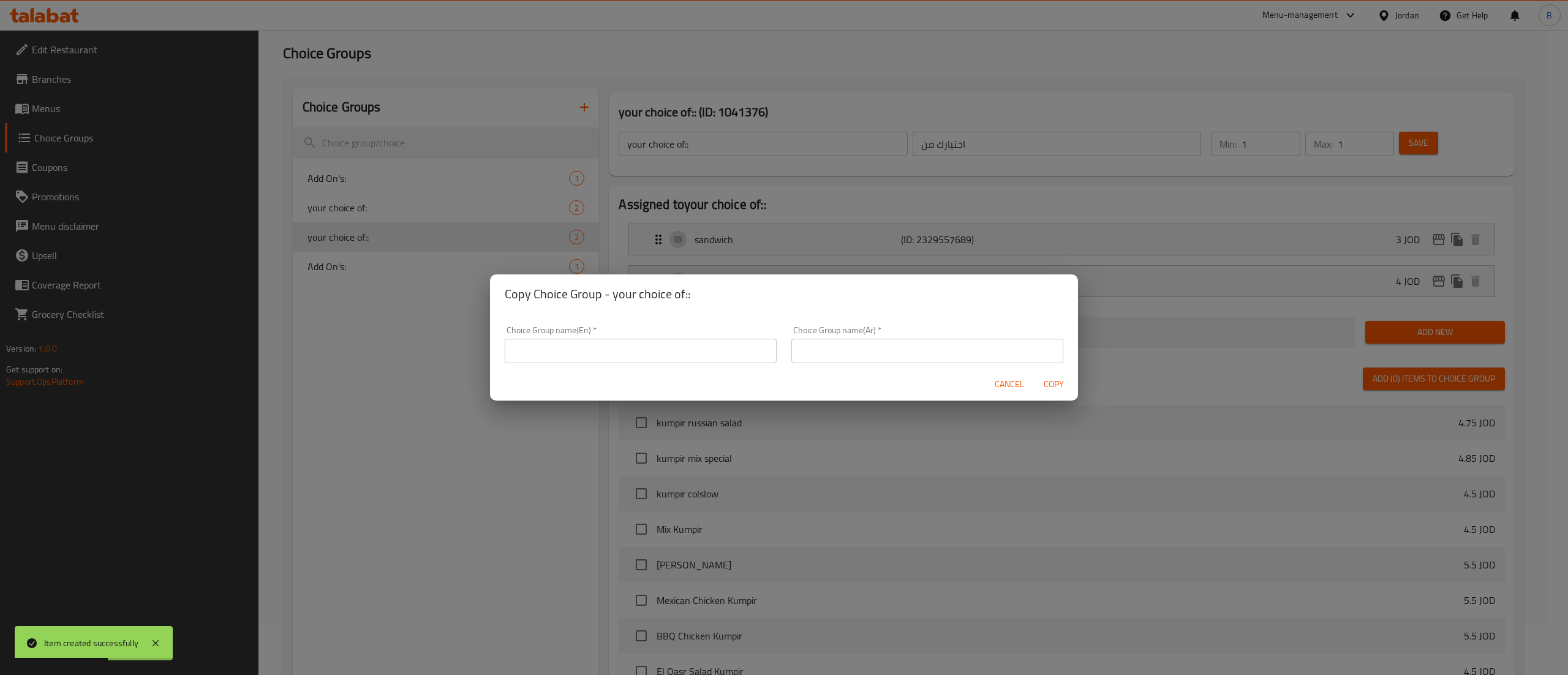
click at [675, 356] on input "text" at bounding box center [640, 351] width 272 height 24
type input "your choice of/"
click at [855, 353] on input "text" at bounding box center [927, 351] width 272 height 24
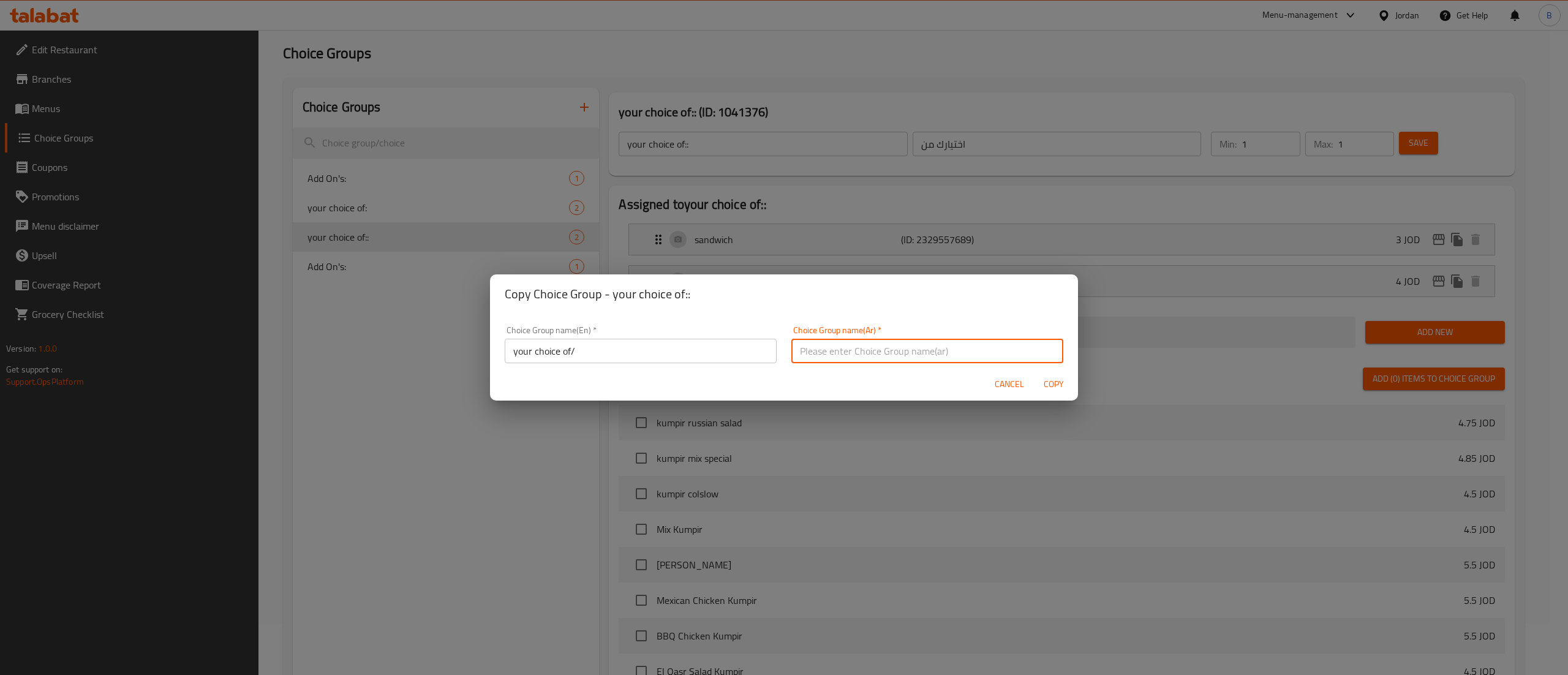
type input "اختيارك من"
click at [1054, 389] on span "Copy" at bounding box center [1053, 384] width 29 height 15
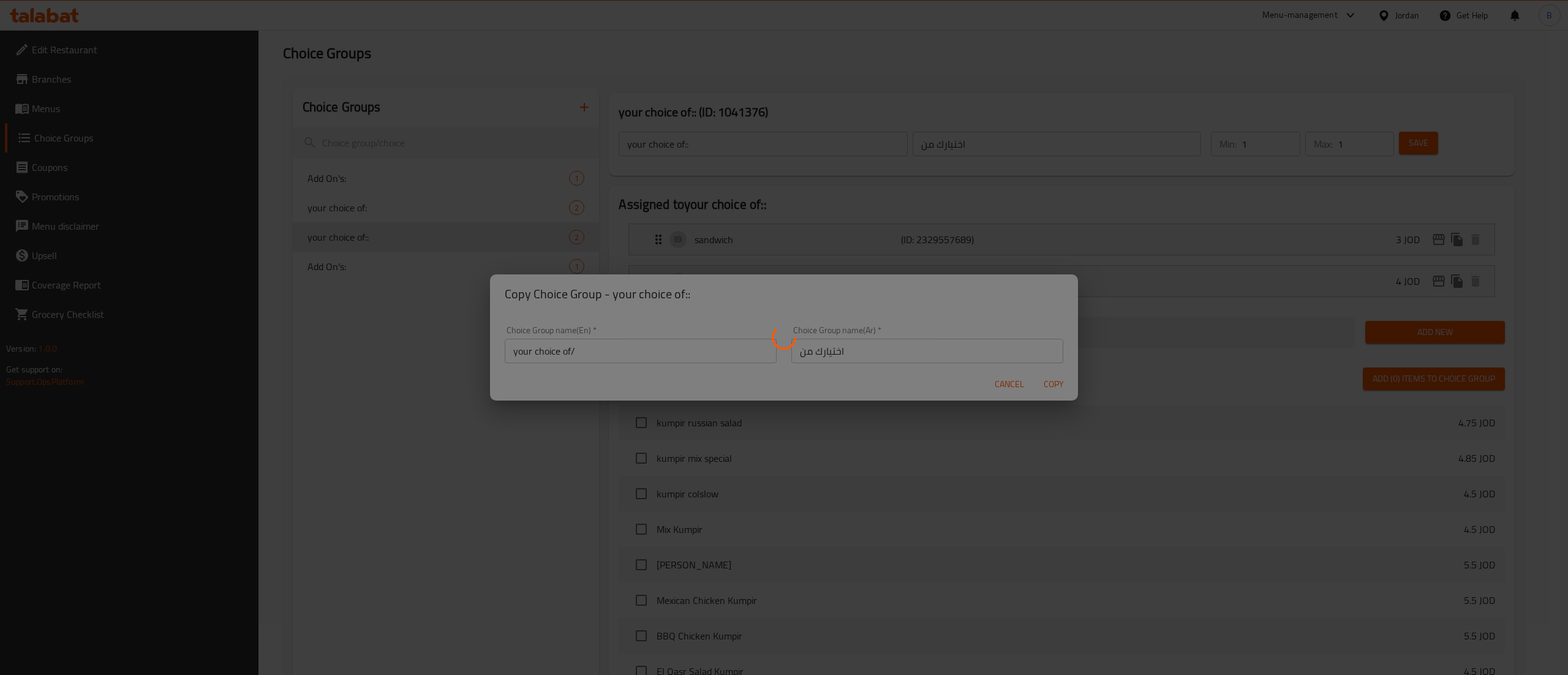
type input "your choice of/"
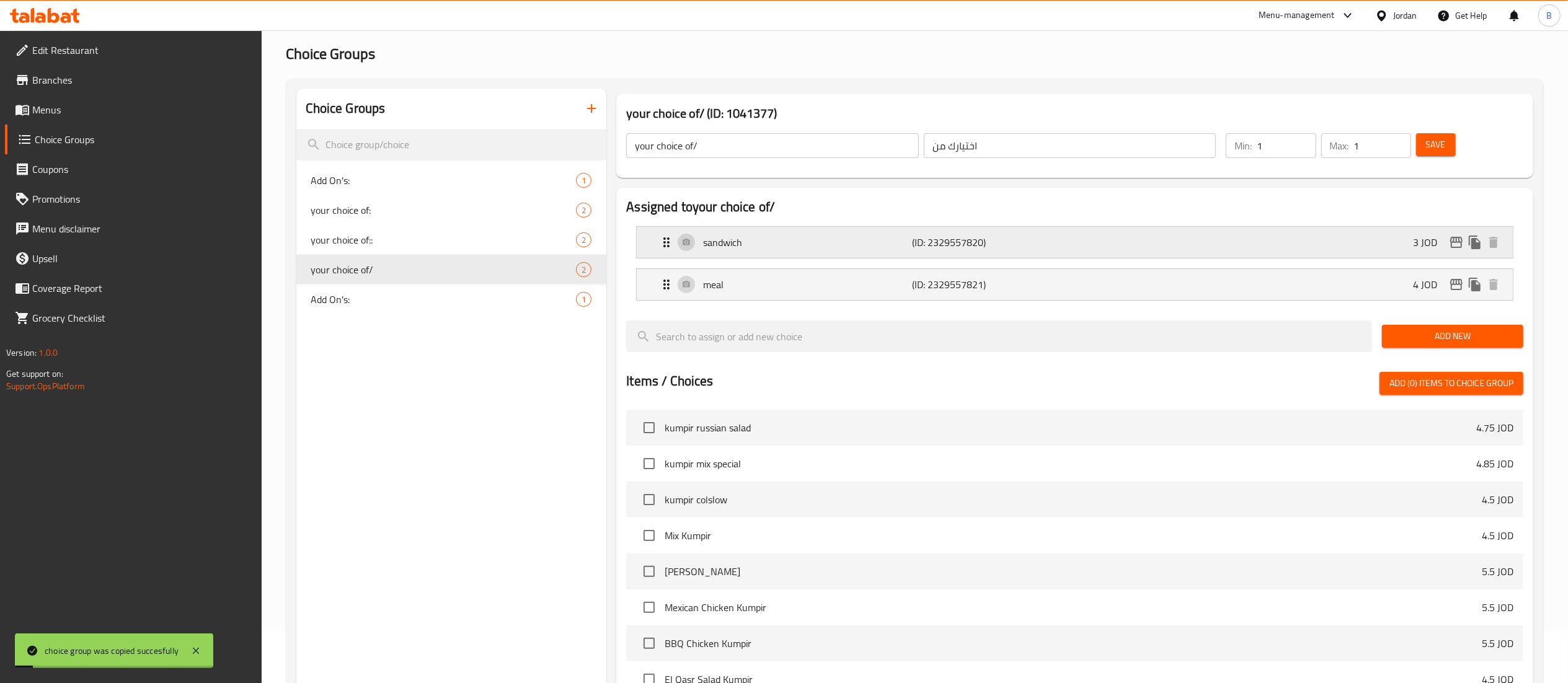
click at [1005, 240] on p "(ID: 2329557820)" at bounding box center [982, 242] width 140 height 15
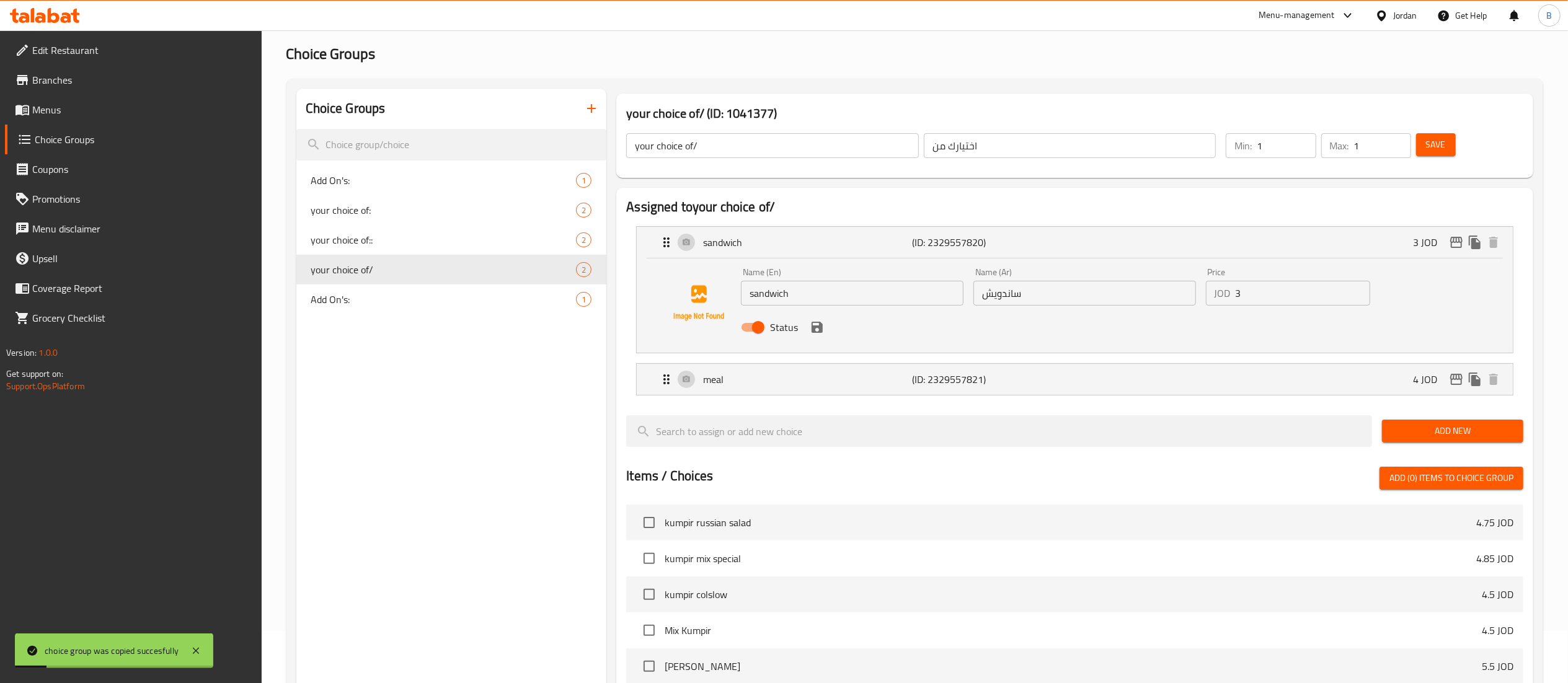
drag, startPoint x: 1262, startPoint y: 304, endPoint x: 1045, endPoint y: 295, distance: 217.2
click at [1055, 295] on div "Name (En) sandwich Name (En) Name (Ar) ساندويش Name (Ar) Price JOD 3 Price Stat…" at bounding box center [1085, 303] width 697 height 81
drag, startPoint x: 824, startPoint y: 329, endPoint x: 829, endPoint y: 321, distance: 9.4
click at [821, 329] on icon "save" at bounding box center [817, 327] width 15 height 15
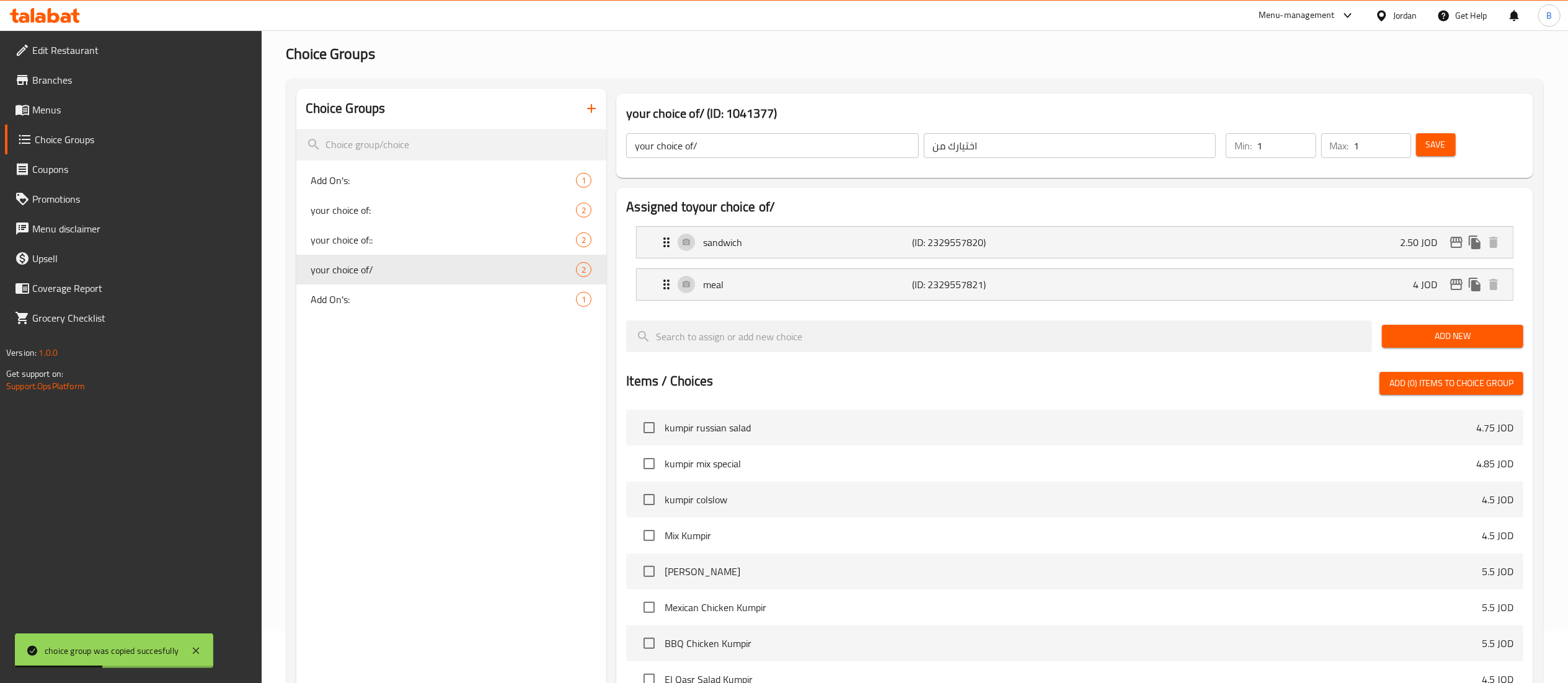
type input "2.50"
click at [1446, 159] on div "Save" at bounding box center [1462, 146] width 97 height 29
click at [1431, 150] on span "Save" at bounding box center [1435, 144] width 20 height 16
click at [1348, 285] on div "meal (ID: 2329557821) 4 JOD" at bounding box center [1078, 285] width 838 height 31
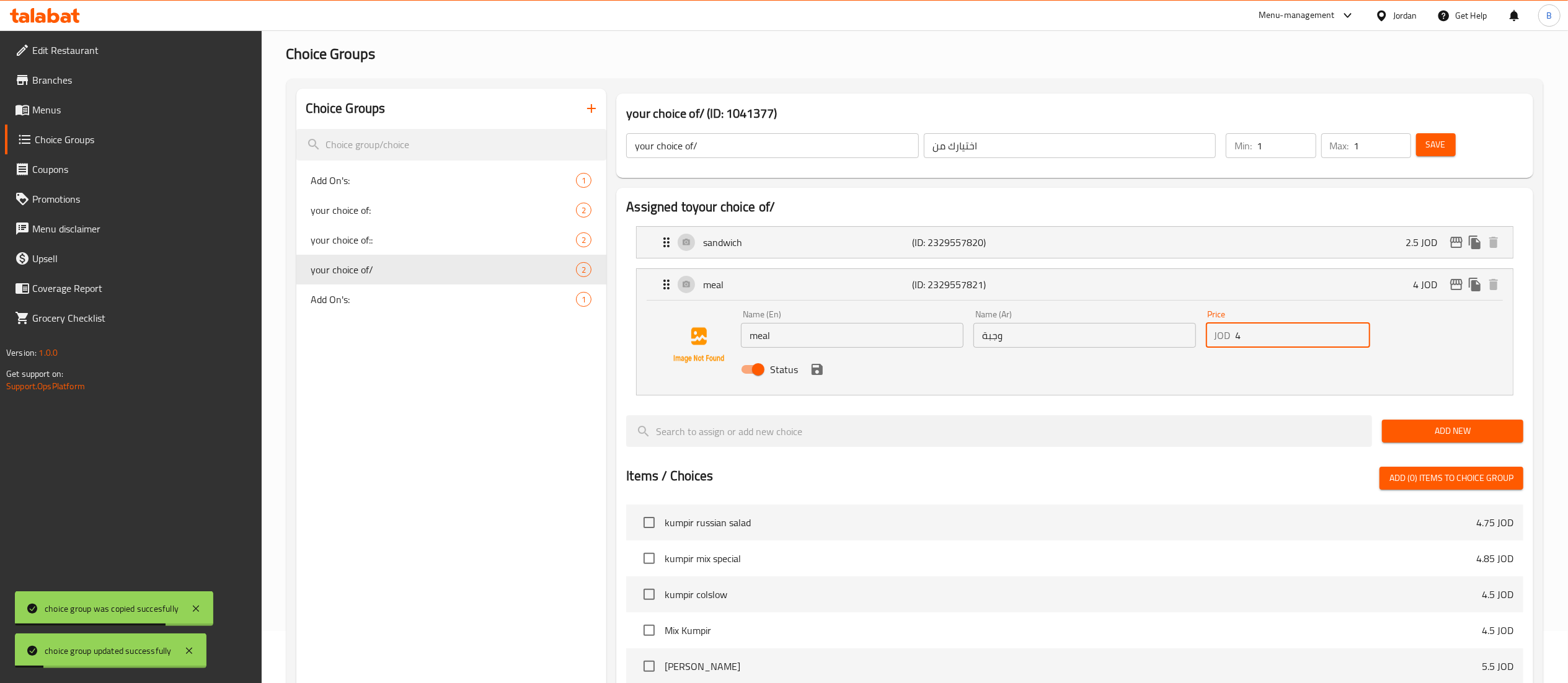
drag, startPoint x: 1320, startPoint y: 334, endPoint x: 1143, endPoint y: 317, distance: 177.8
click at [1159, 321] on div "Name (En) meal Name (En) Name (Ar) وجبة Name (Ar) Price JOD 4 Price Status" at bounding box center [1085, 345] width 697 height 81
click at [820, 380] on div "Status" at bounding box center [1085, 369] width 697 height 34
click at [820, 376] on icon "save" at bounding box center [817, 370] width 15 height 15
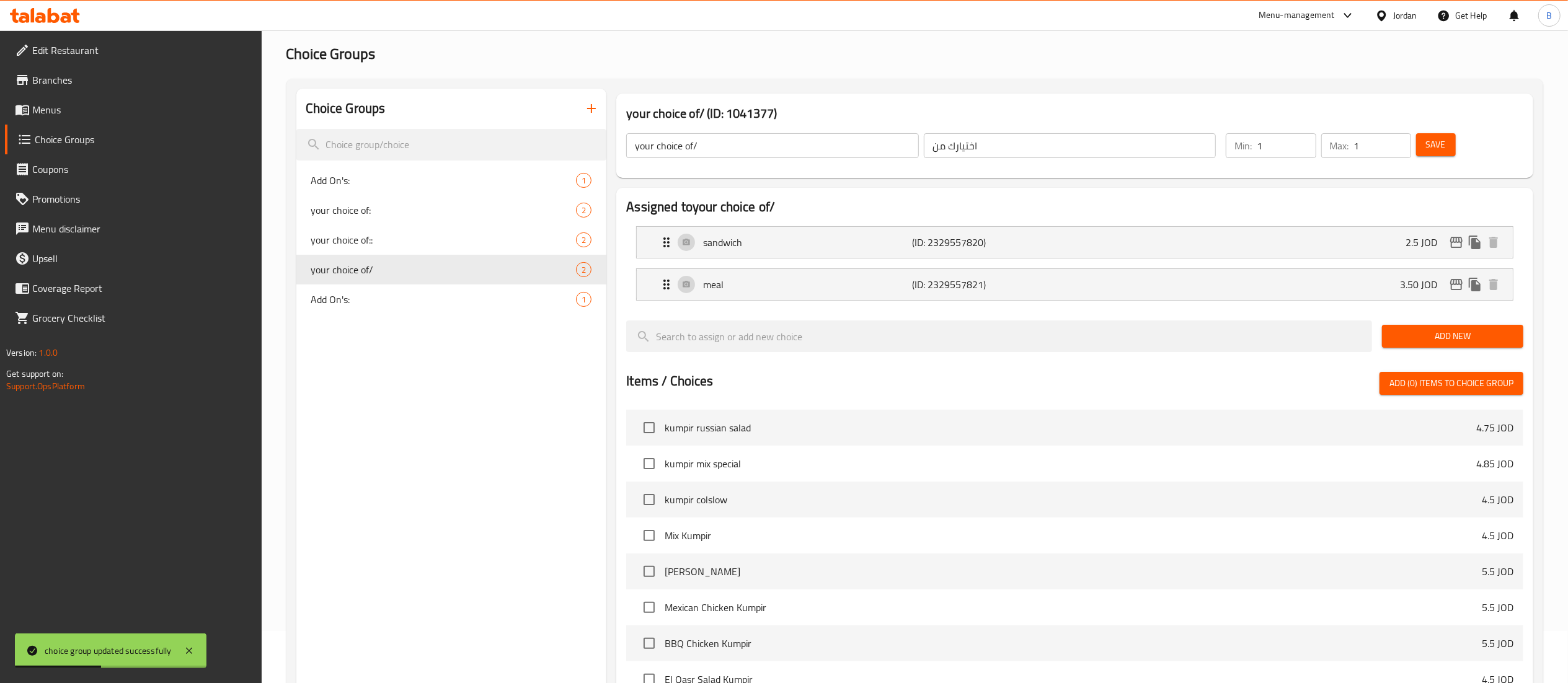
type input "3.50"
click at [1438, 127] on div "Min: 1 ​ Max: 1 ​ Save" at bounding box center [1369, 146] width 303 height 40
click at [1439, 137] on span "Save" at bounding box center [1435, 144] width 20 height 16
click at [1454, 242] on icon "edit" at bounding box center [1456, 242] width 15 height 15
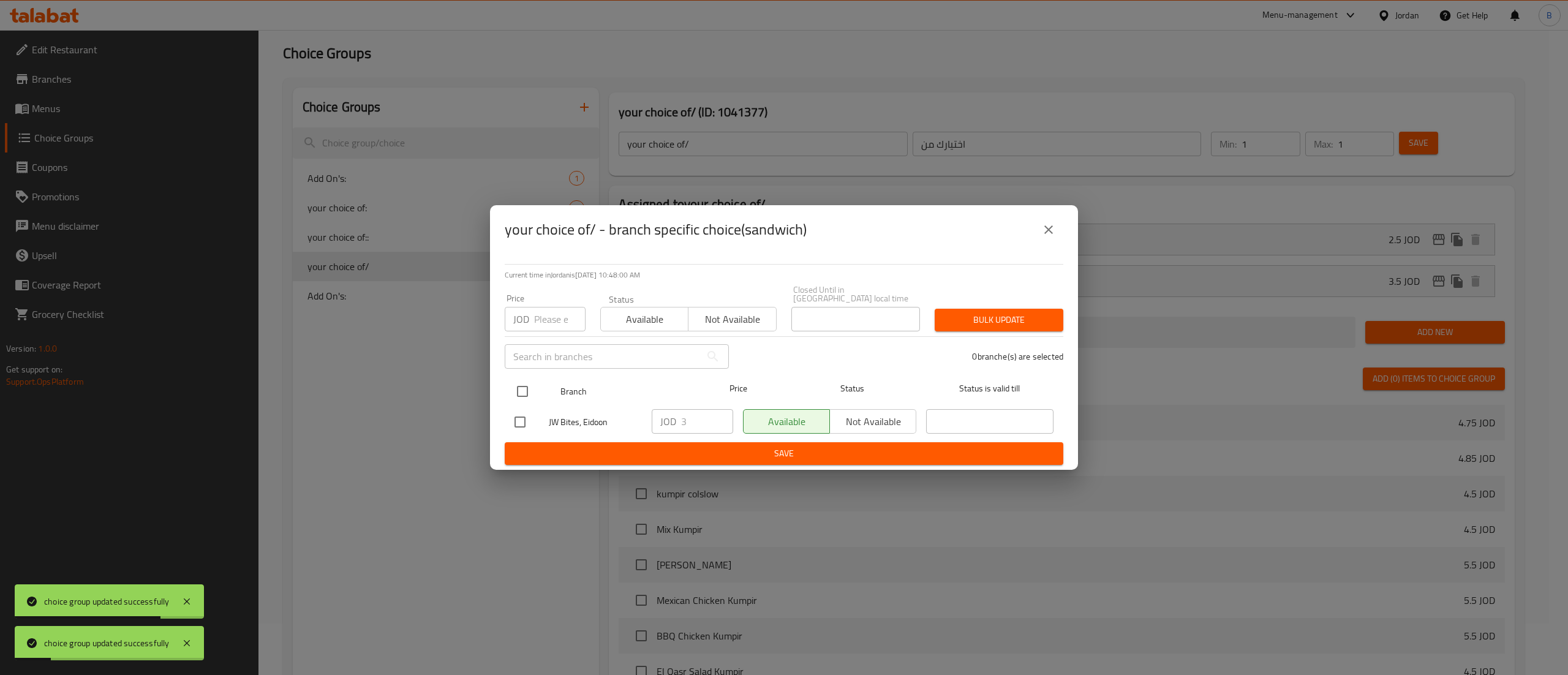
click at [525, 385] on input "checkbox" at bounding box center [523, 391] width 26 height 26
checkbox input "true"
drag, startPoint x: 696, startPoint y: 425, endPoint x: 554, endPoint y: 387, distance: 147.0
click at [596, 404] on div "JW Bites, Eidoon JOD 3 ​ Available Not available ​" at bounding box center [784, 422] width 549 height 36
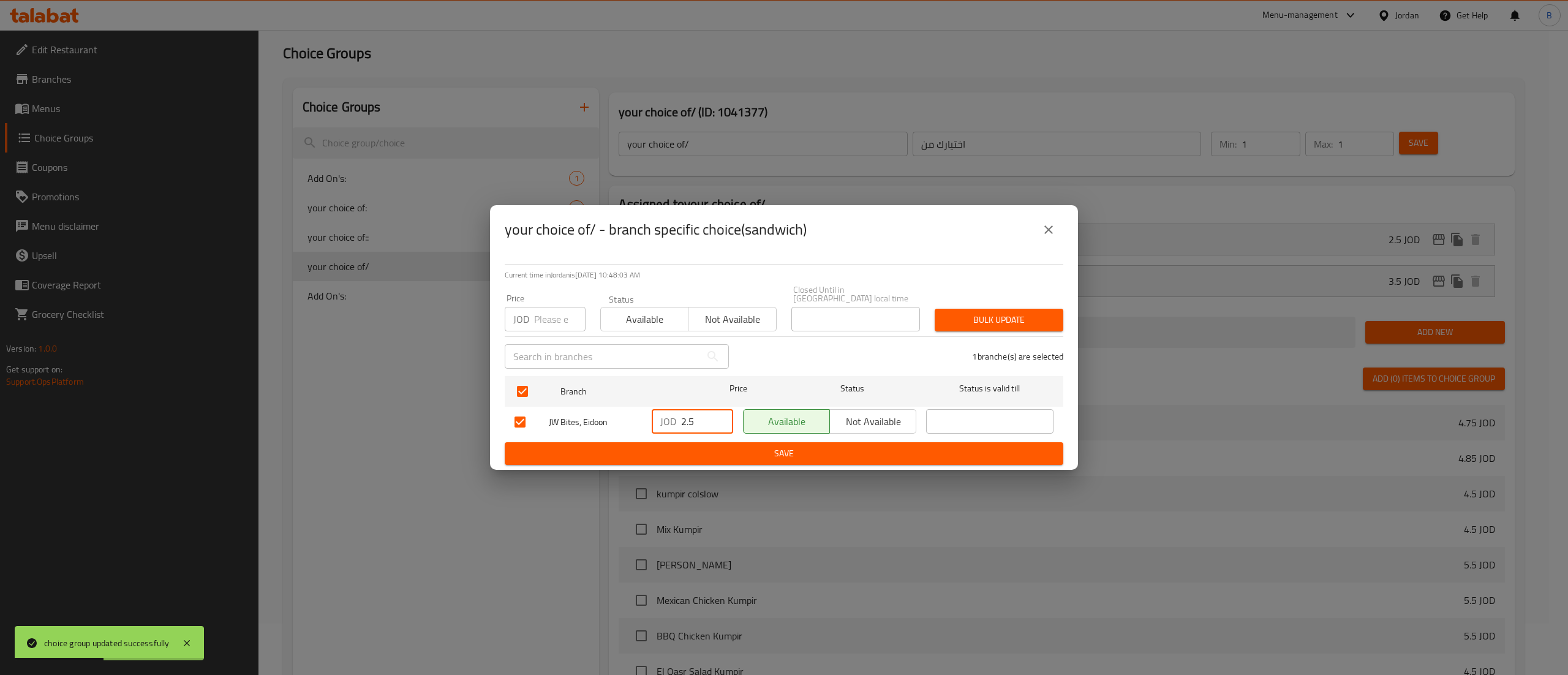
type input "2.5"
click at [845, 448] on span "Save" at bounding box center [784, 454] width 539 height 15
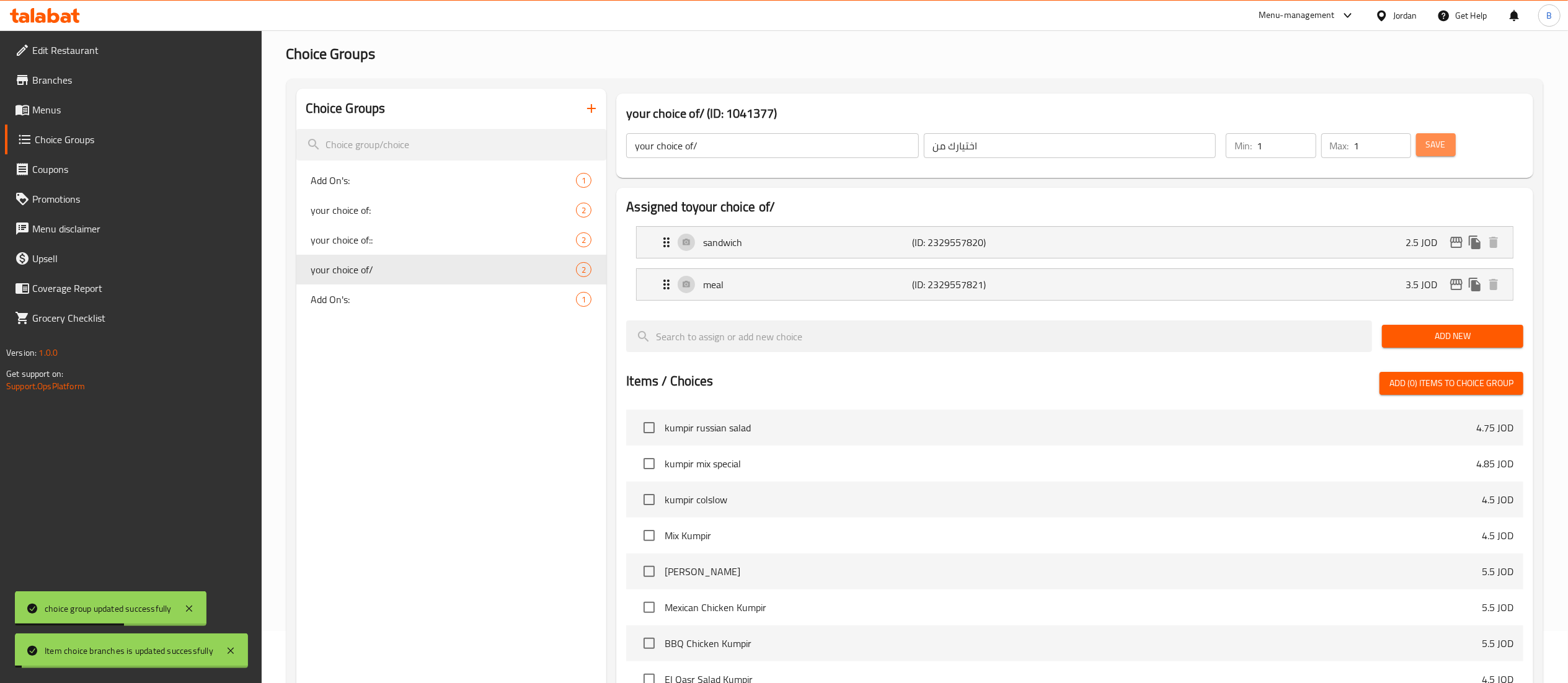
click at [1449, 138] on button "Save" at bounding box center [1435, 145] width 40 height 23
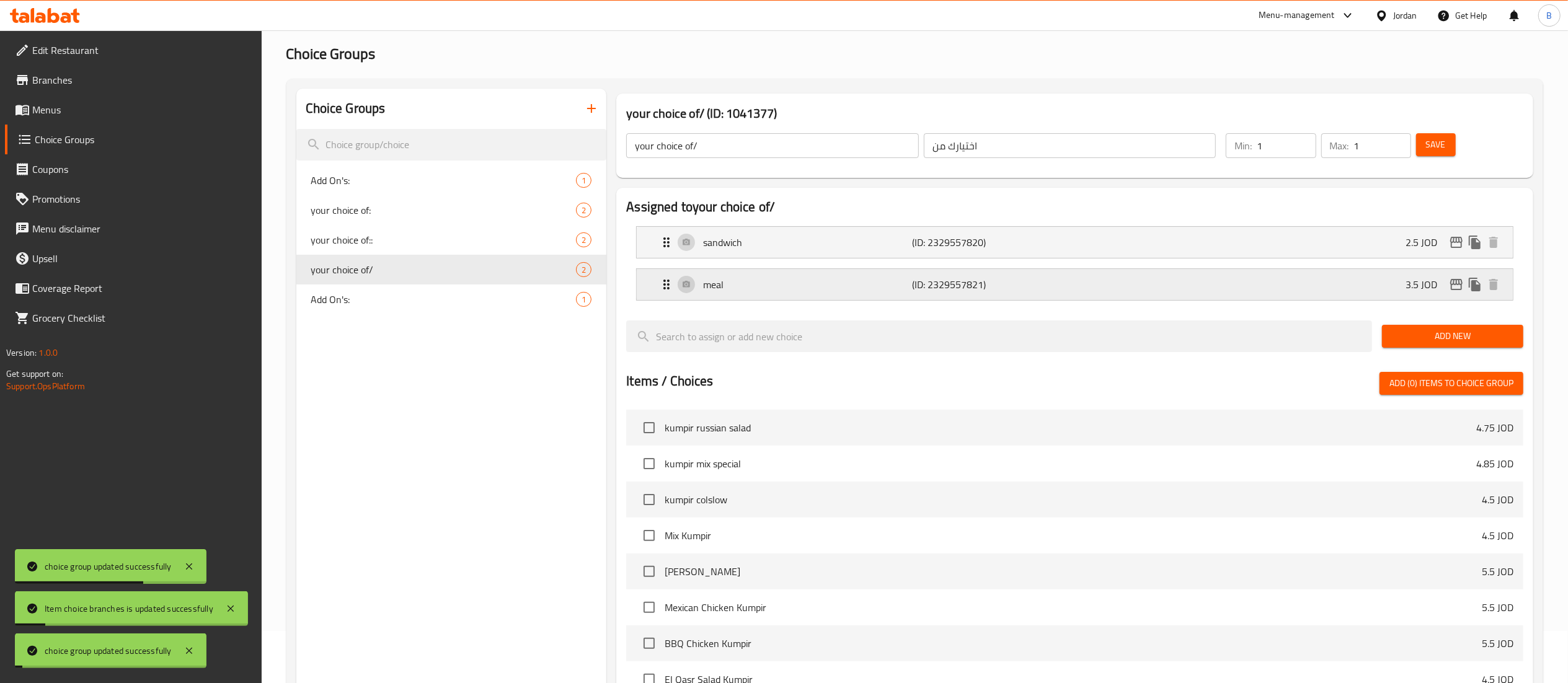
click at [1456, 285] on icon "edit" at bounding box center [1456, 285] width 12 height 11
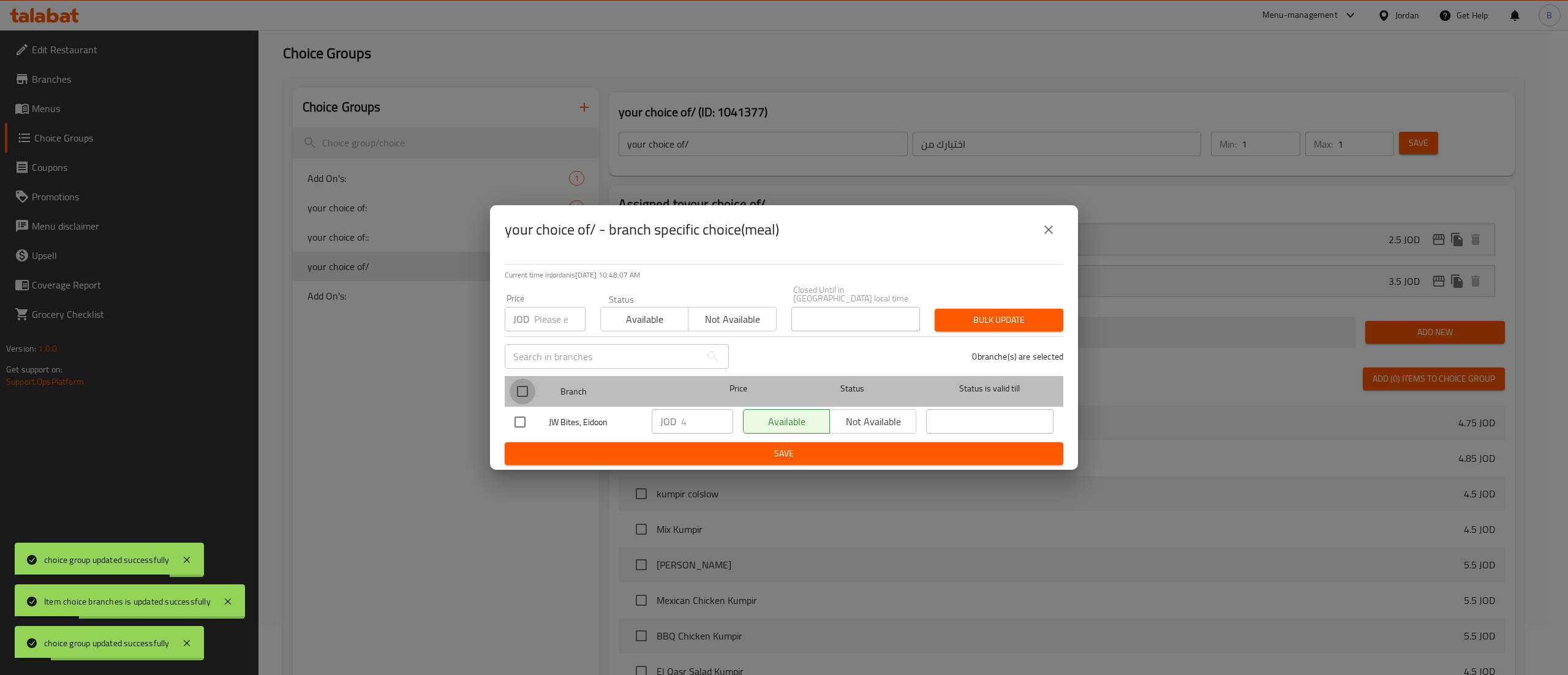
click at [525, 386] on input "checkbox" at bounding box center [523, 391] width 26 height 26
checkbox input "true"
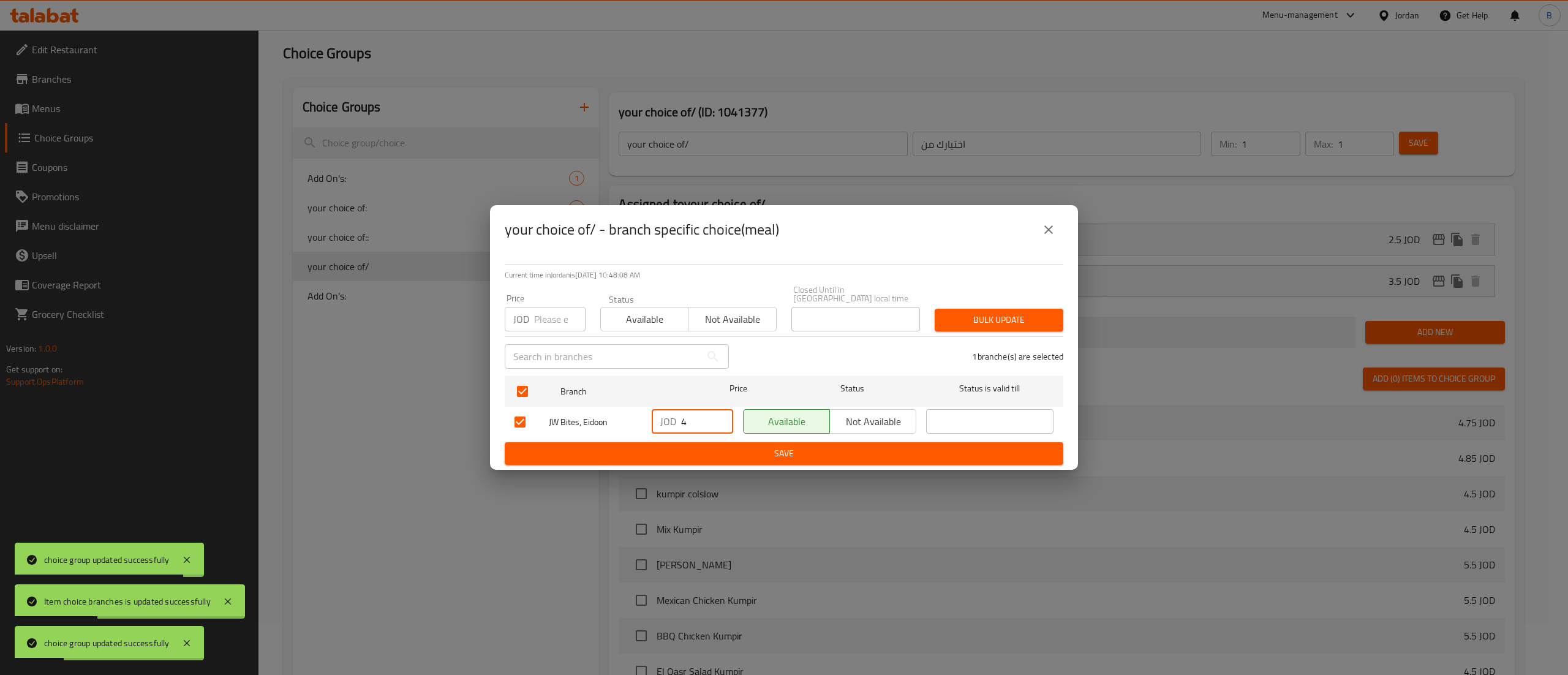
drag, startPoint x: 708, startPoint y: 421, endPoint x: 523, endPoint y: 420, distance: 185.0
click at [567, 421] on div "JW Bites, Eidoon JOD 4 ​ Available Not available ​" at bounding box center [784, 422] width 549 height 36
type input "3.5"
click at [788, 446] on span "Save" at bounding box center [784, 454] width 539 height 15
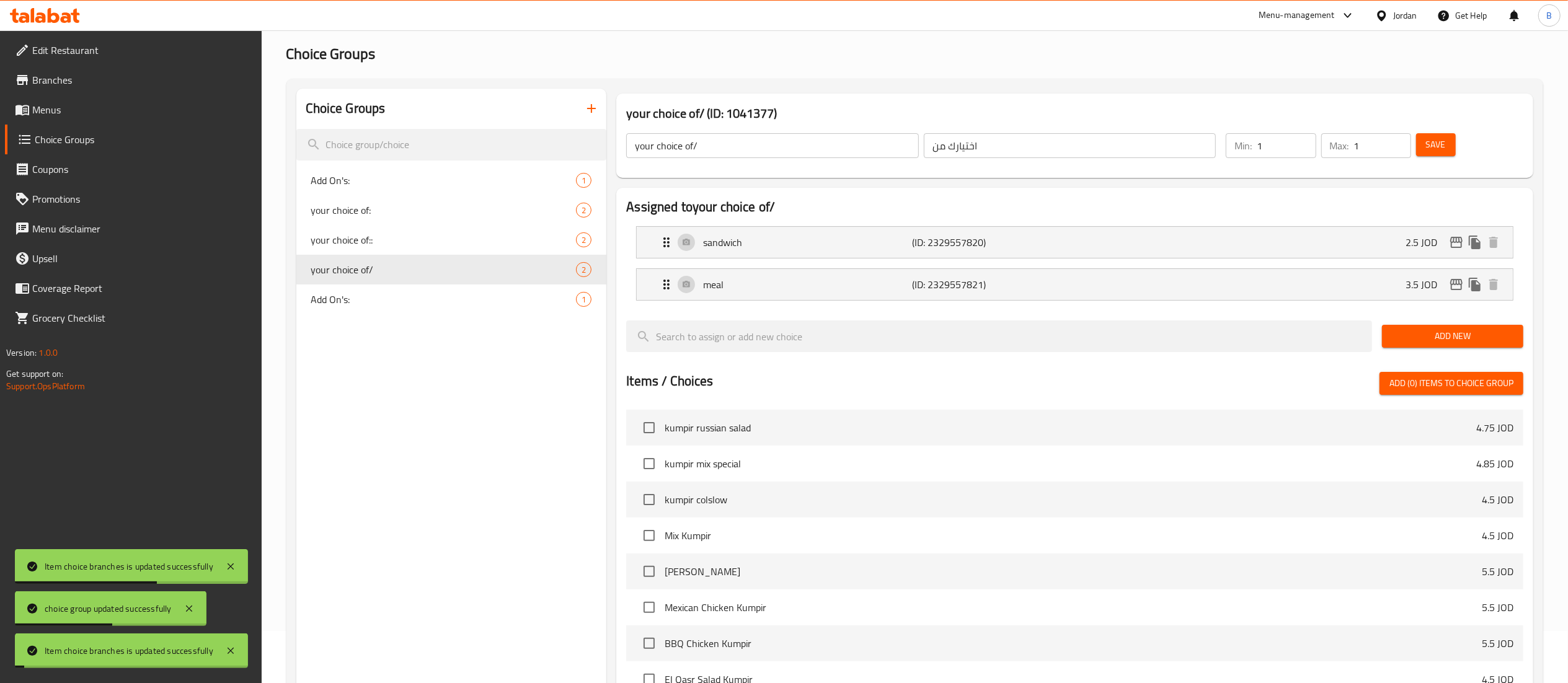
click at [1429, 146] on span "Save" at bounding box center [1435, 144] width 20 height 16
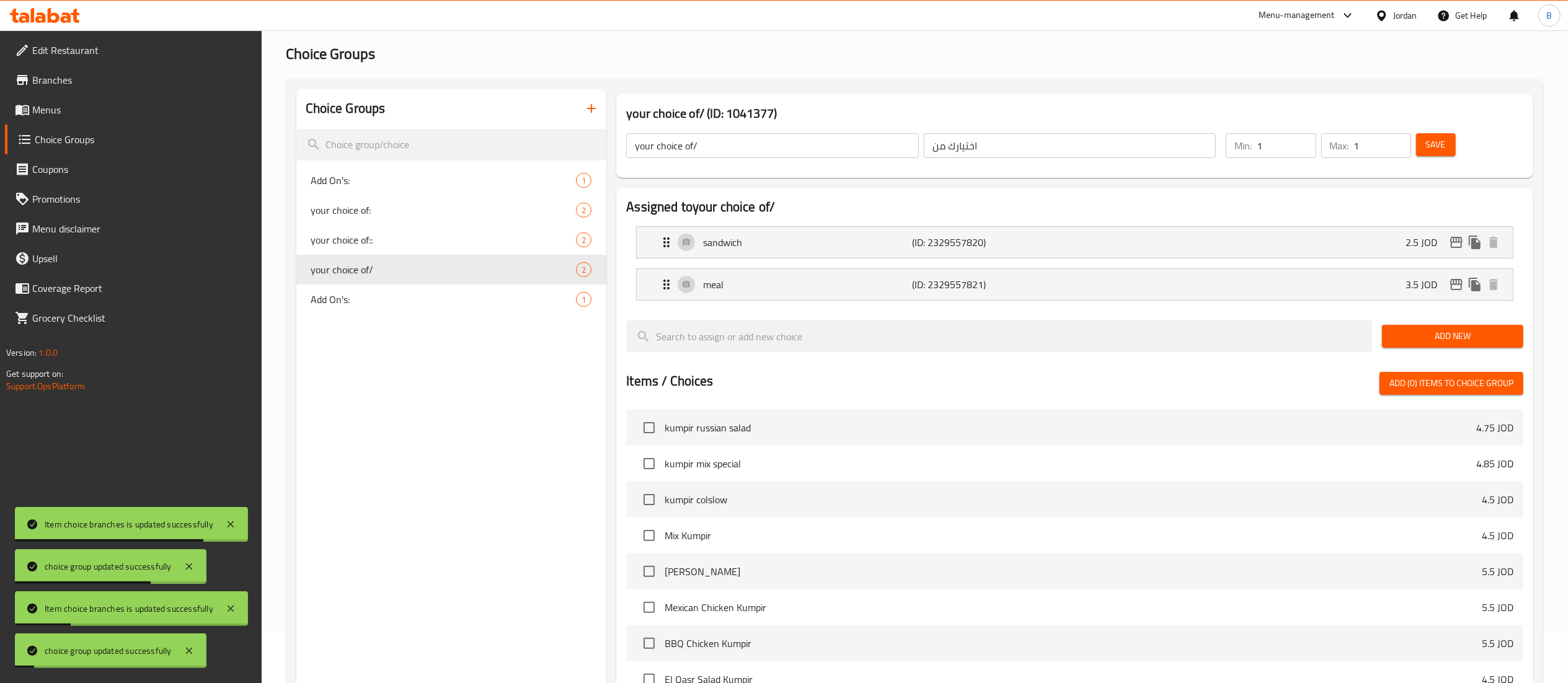
drag, startPoint x: 68, startPoint y: 108, endPoint x: 231, endPoint y: 125, distance: 163.9
click at [68, 108] on span "Menus" at bounding box center [142, 110] width 219 height 15
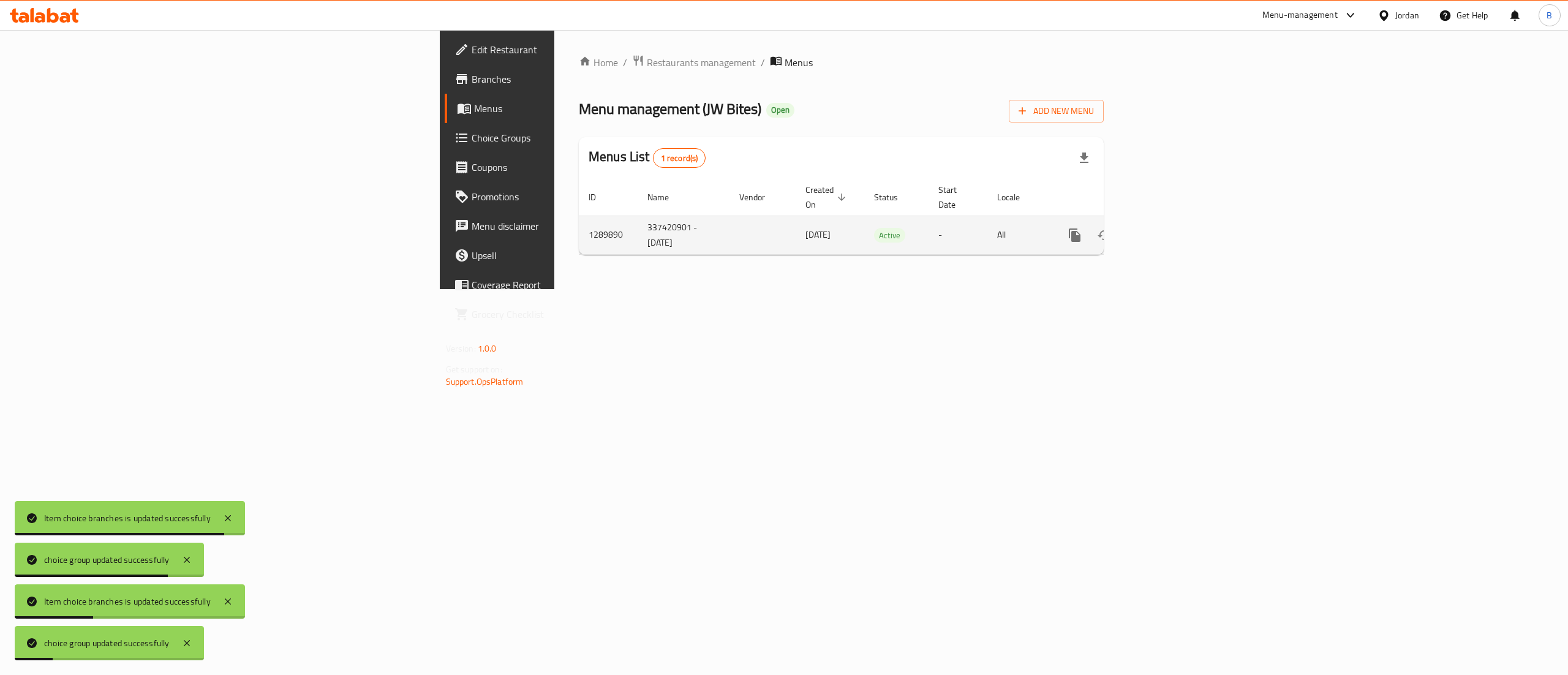
click at [1169, 230] on icon "enhanced table" at bounding box center [1163, 235] width 11 height 11
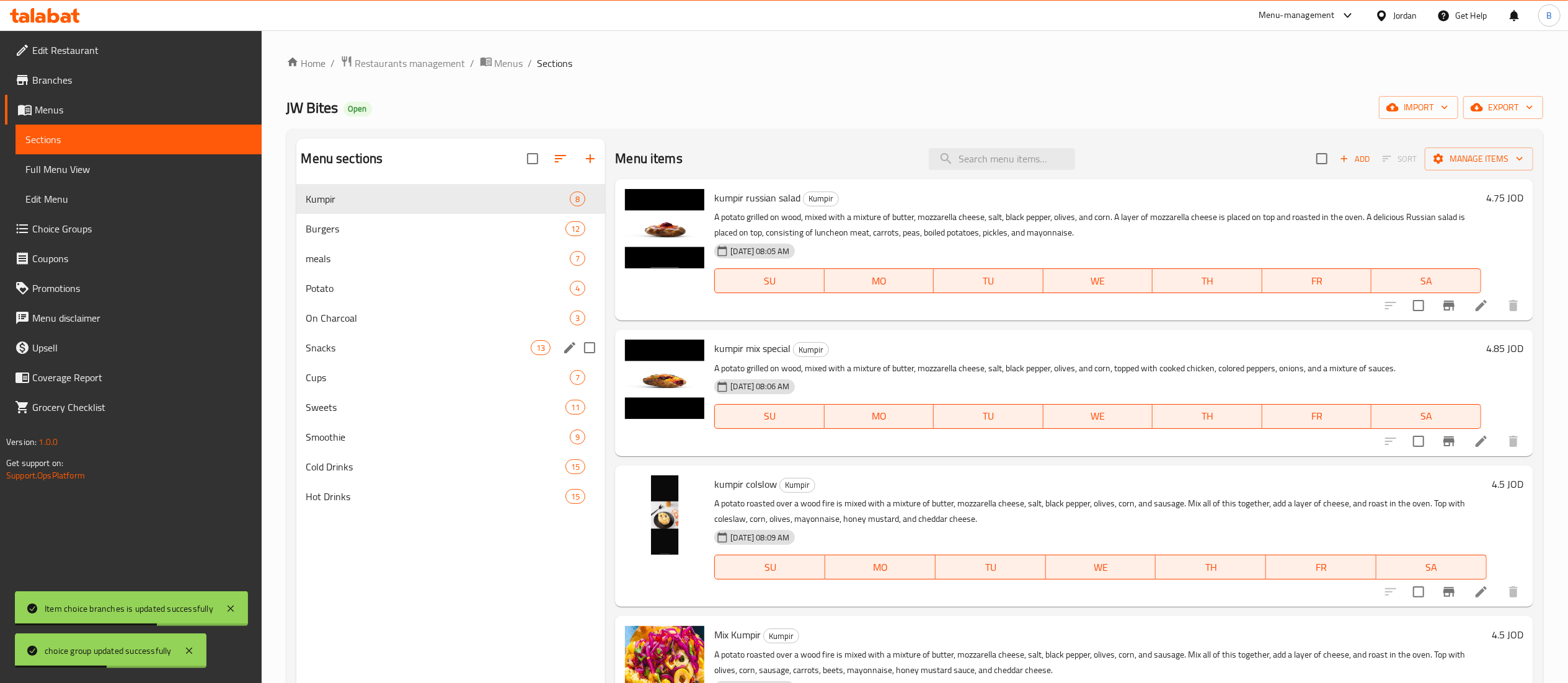
click at [372, 348] on span "Snacks" at bounding box center [418, 348] width 225 height 15
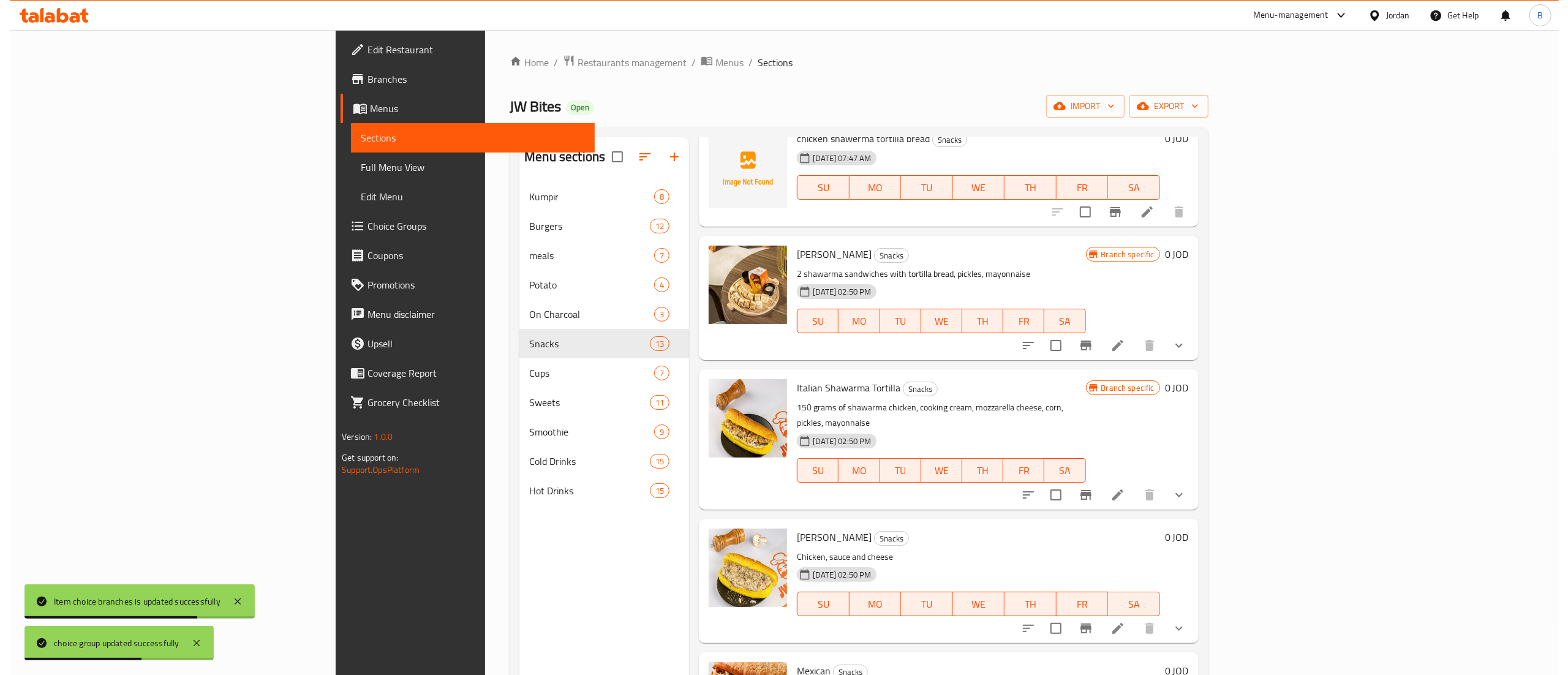
scroll to position [613, 0]
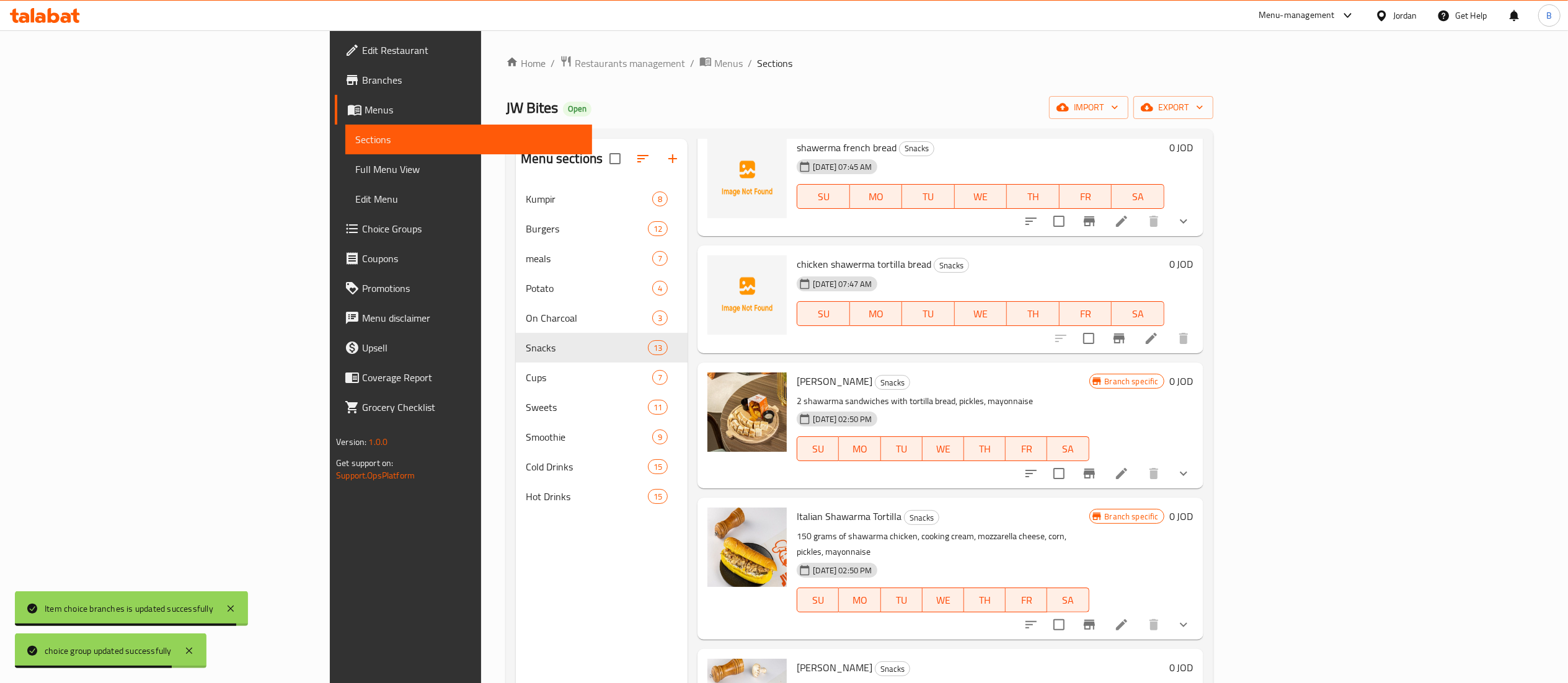
click at [1158, 331] on icon at bounding box center [1151, 339] width 15 height 15
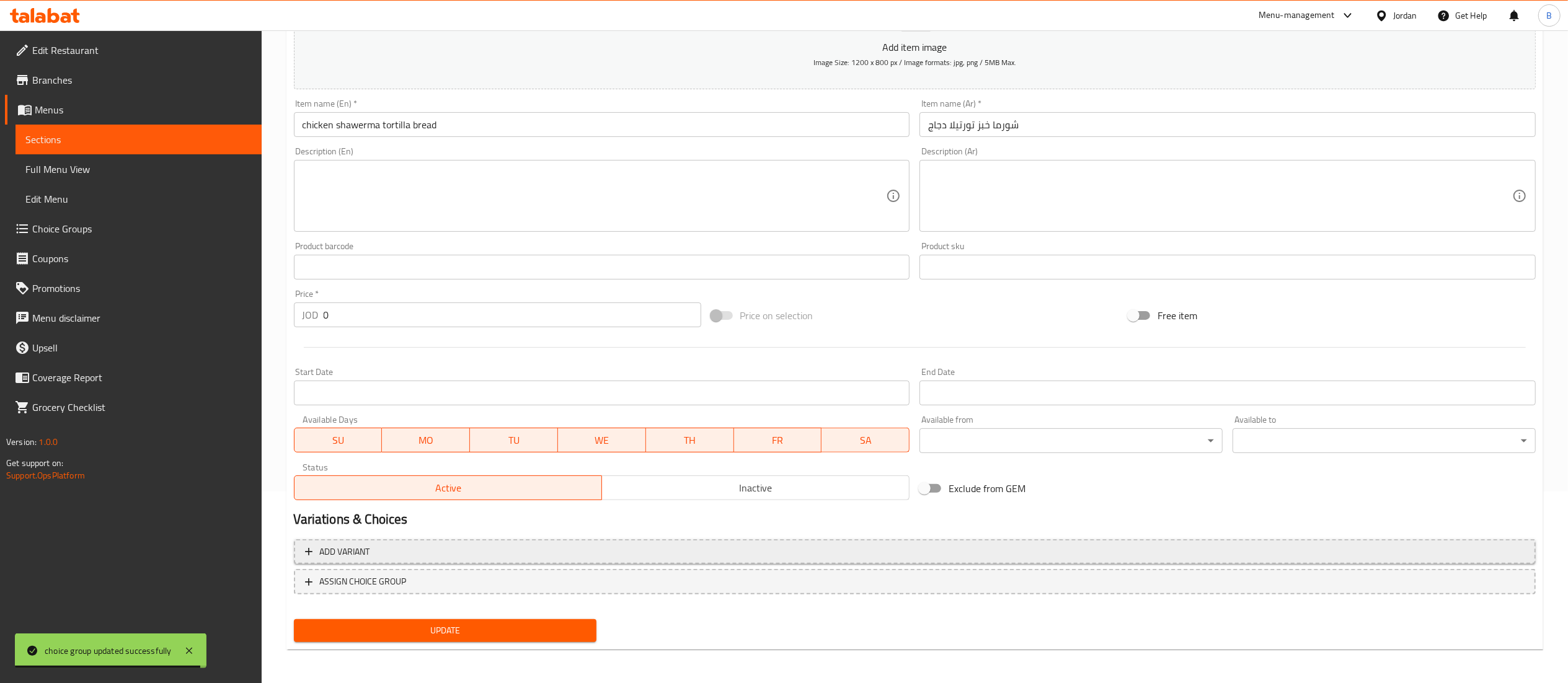
click at [424, 559] on button "Add variant" at bounding box center [914, 551] width 1242 height 25
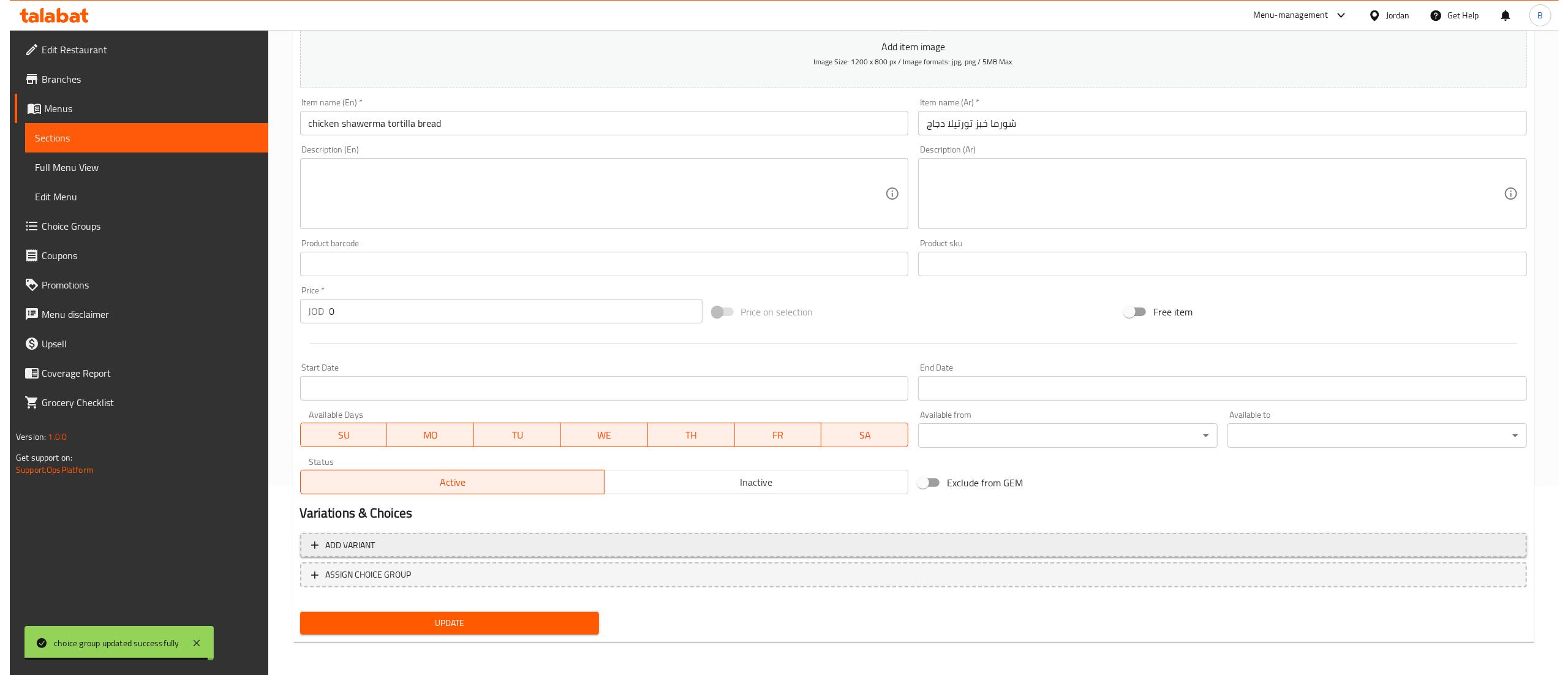
scroll to position [184, 0]
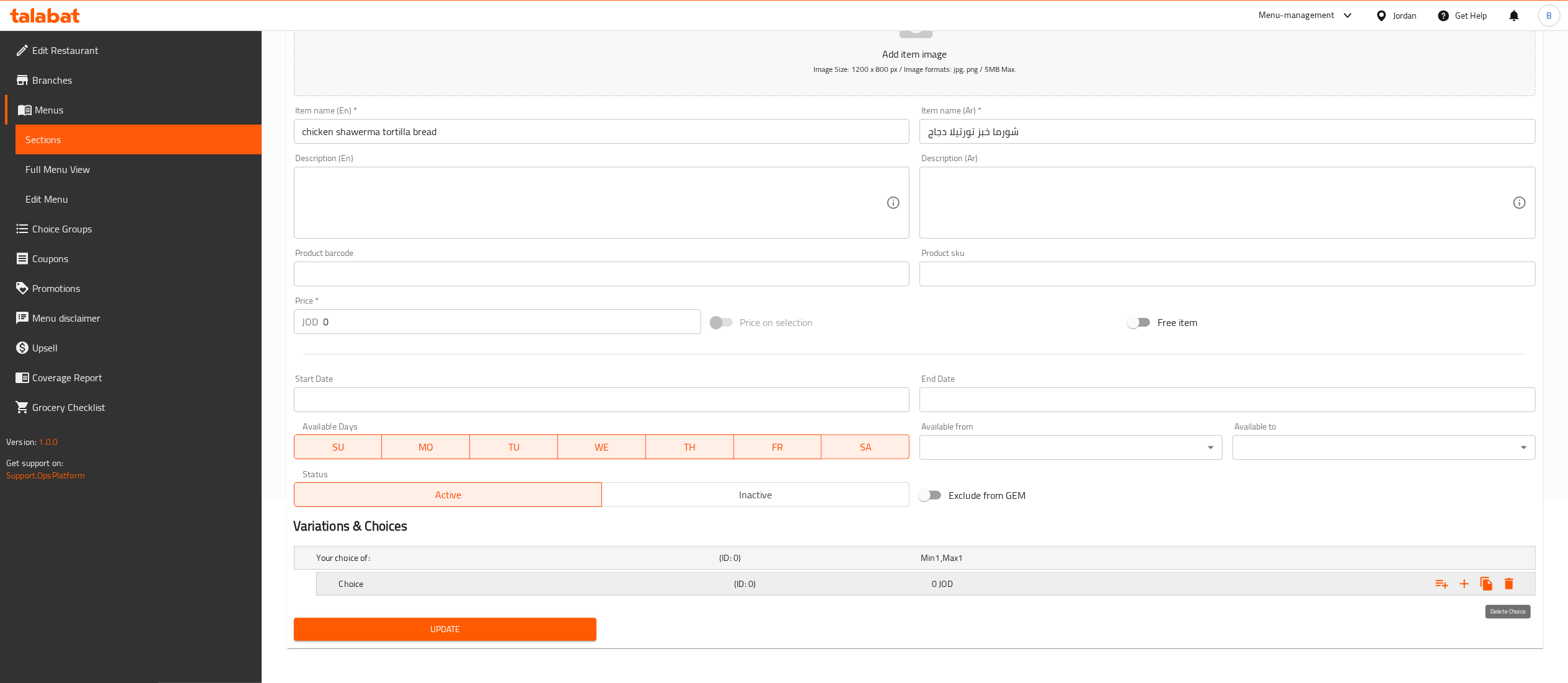
click at [1514, 585] on icon "Expand" at bounding box center [1509, 584] width 15 height 15
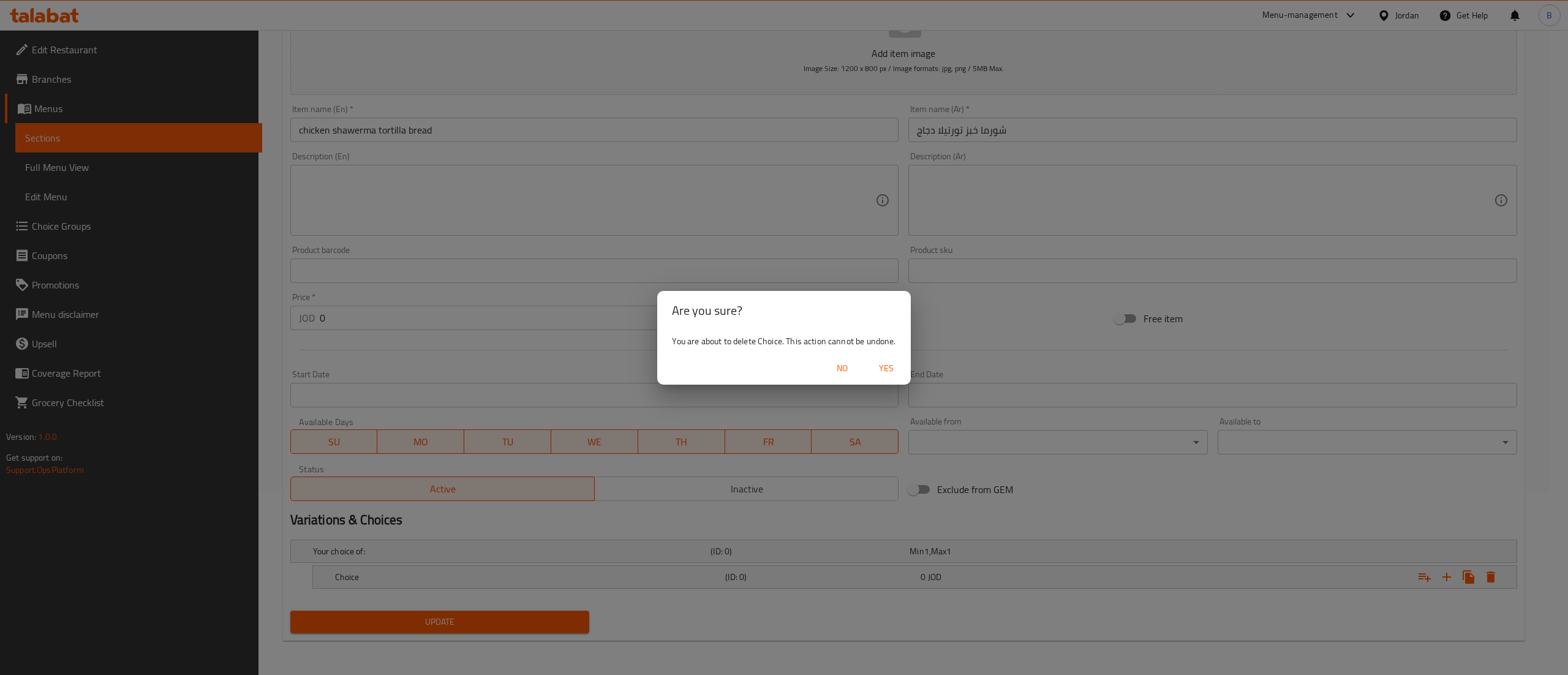
click at [887, 364] on span "Yes" at bounding box center [886, 368] width 29 height 15
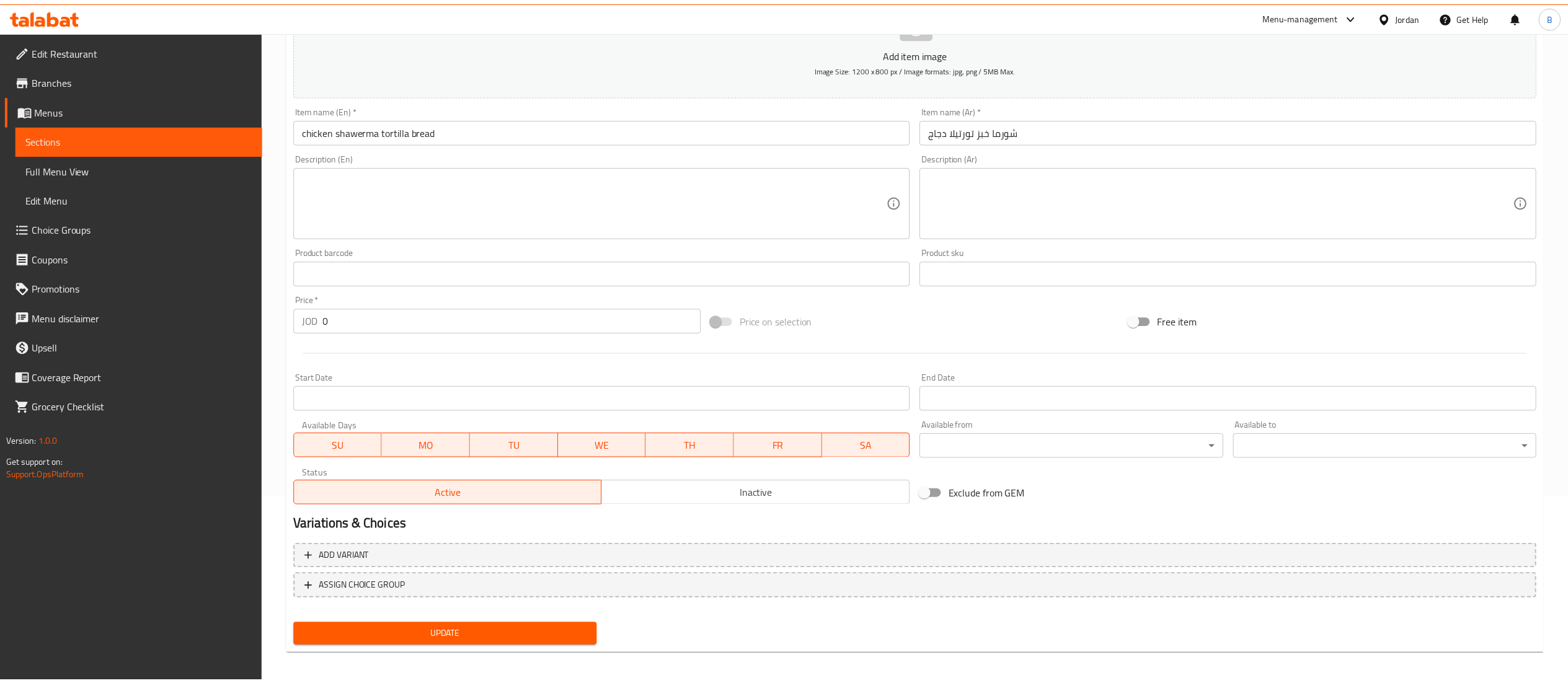
scroll to position [182, 0]
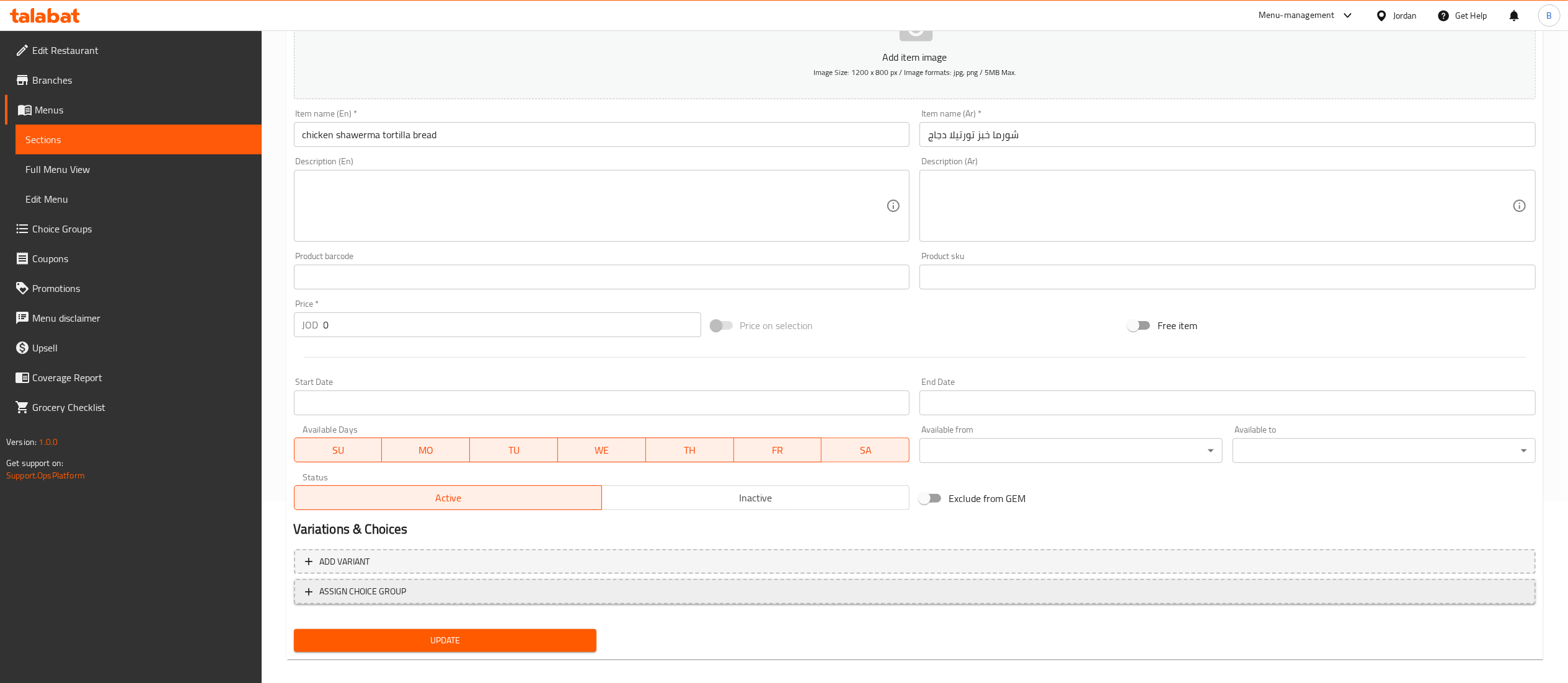
click at [375, 600] on button "ASSIGN CHOICE GROUP" at bounding box center [914, 591] width 1242 height 25
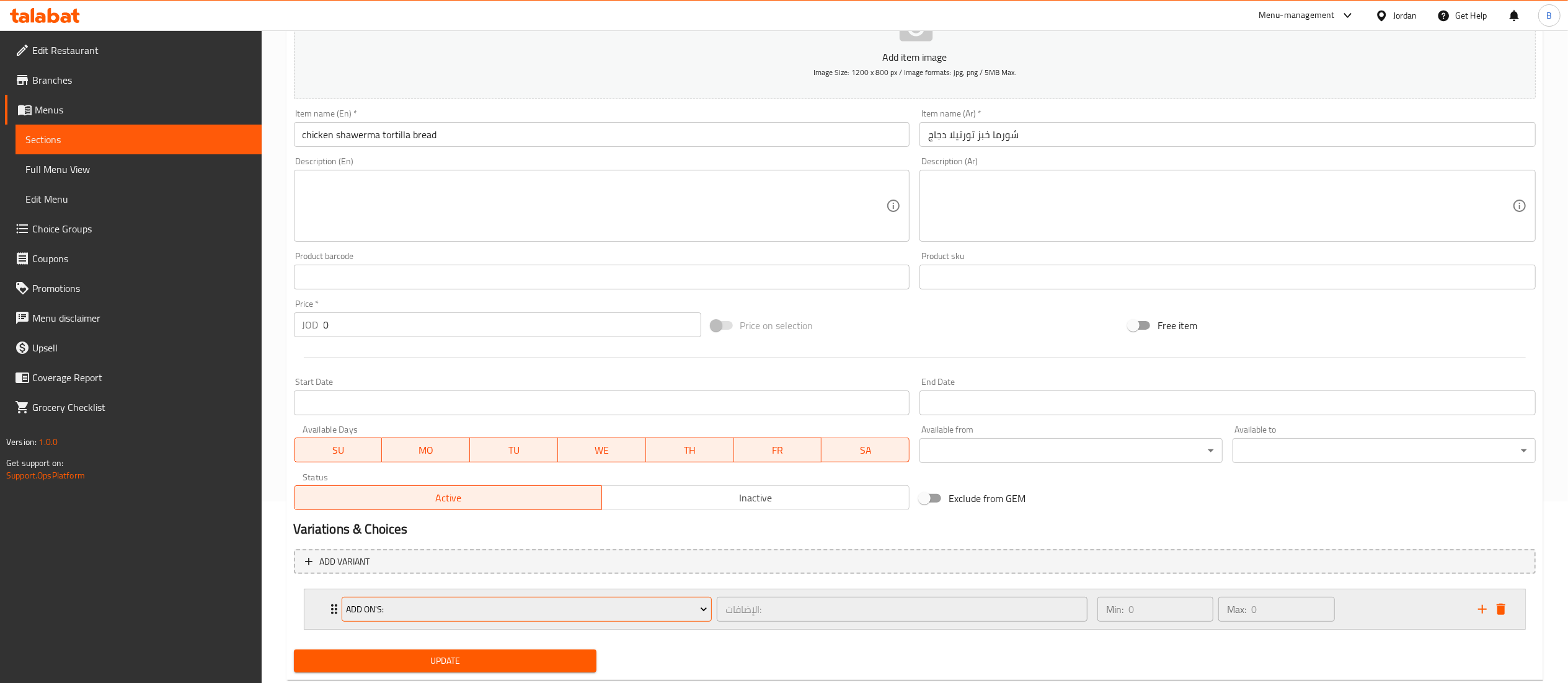
click at [447, 618] on button "Add On's:" at bounding box center [527, 609] width 371 height 25
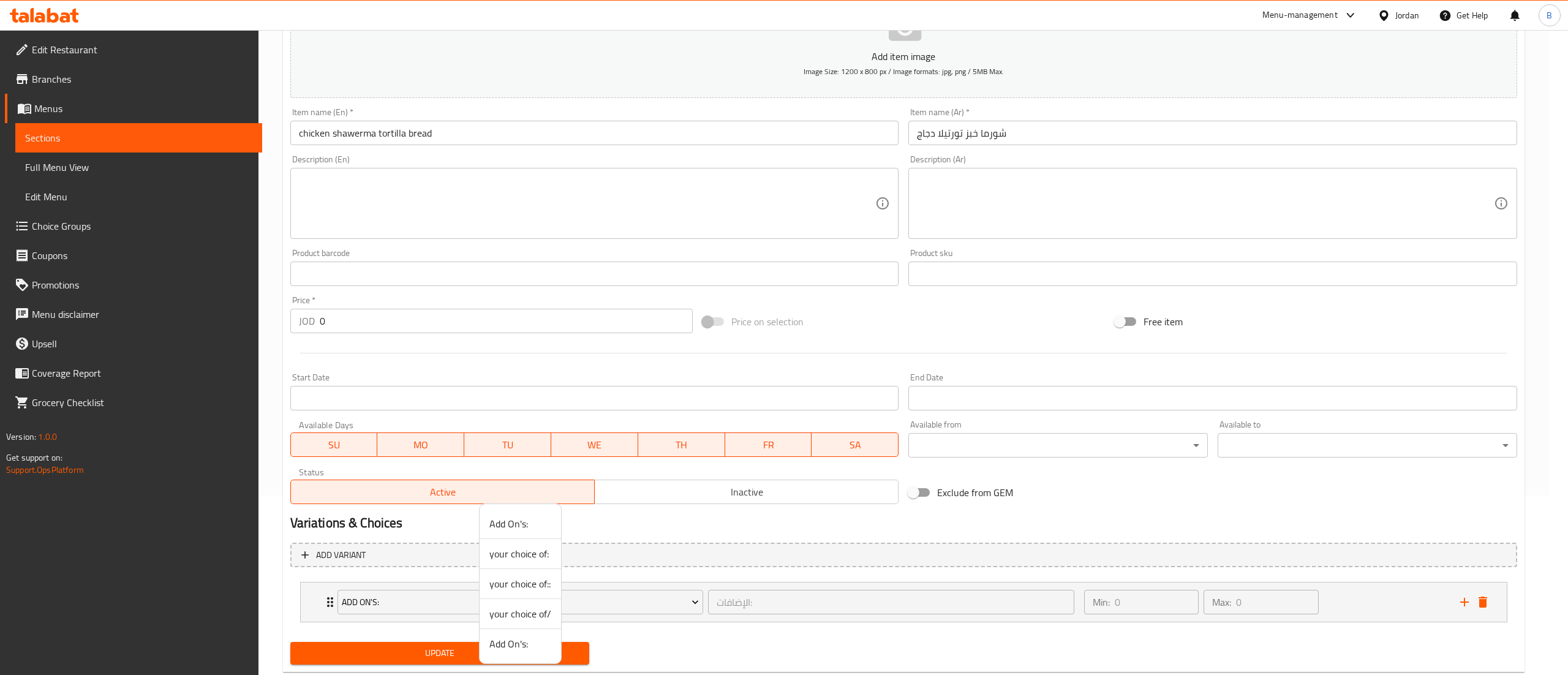
click at [537, 611] on span "your choice of/" at bounding box center [521, 614] width 62 height 15
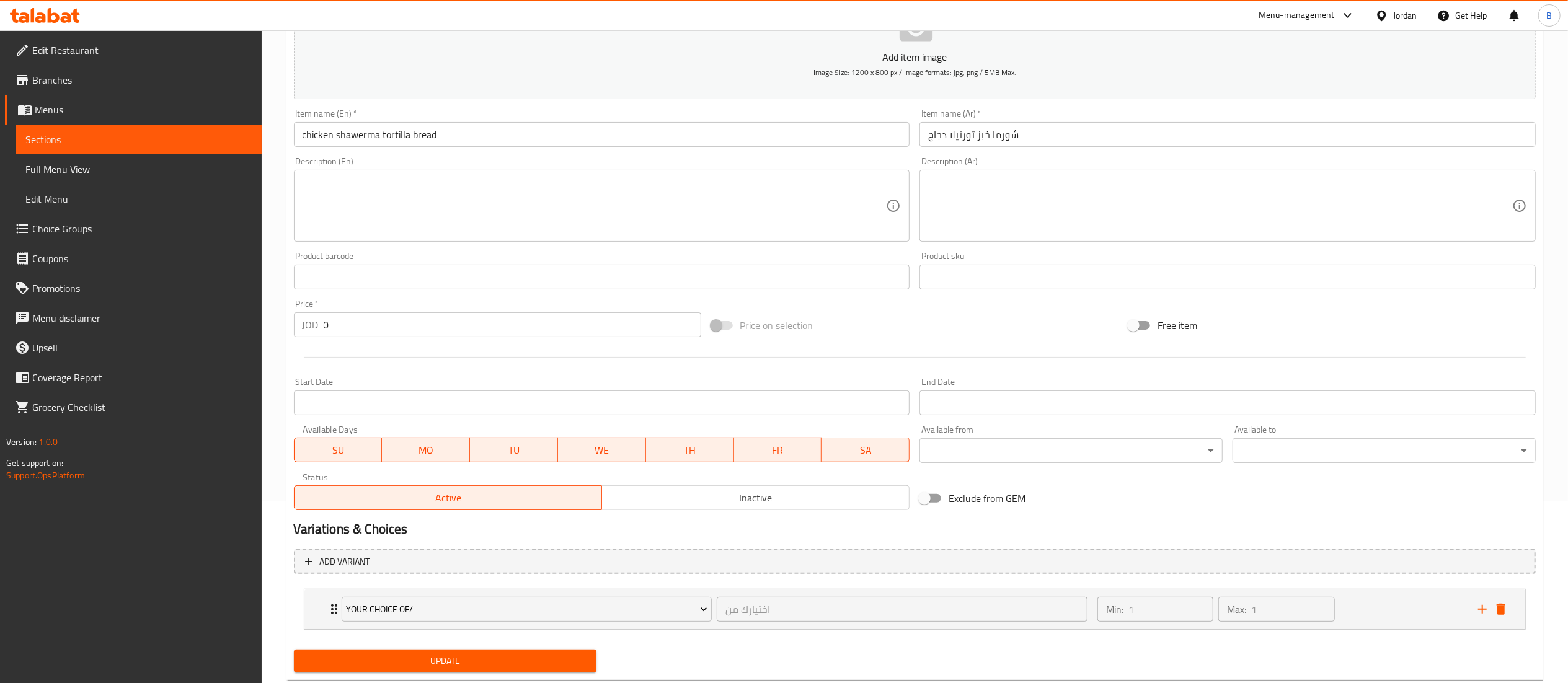
drag, startPoint x: 472, startPoint y: 637, endPoint x: 470, endPoint y: 654, distance: 17.1
click at [472, 640] on nav "your choice of/ اختيارك من ​ Min: 1 ​ Max: 1 ​ sandwich (ID: 2329557820) 2.5 JO…" at bounding box center [914, 609] width 1242 height 61
click at [470, 654] on button "Update" at bounding box center [445, 661] width 303 height 23
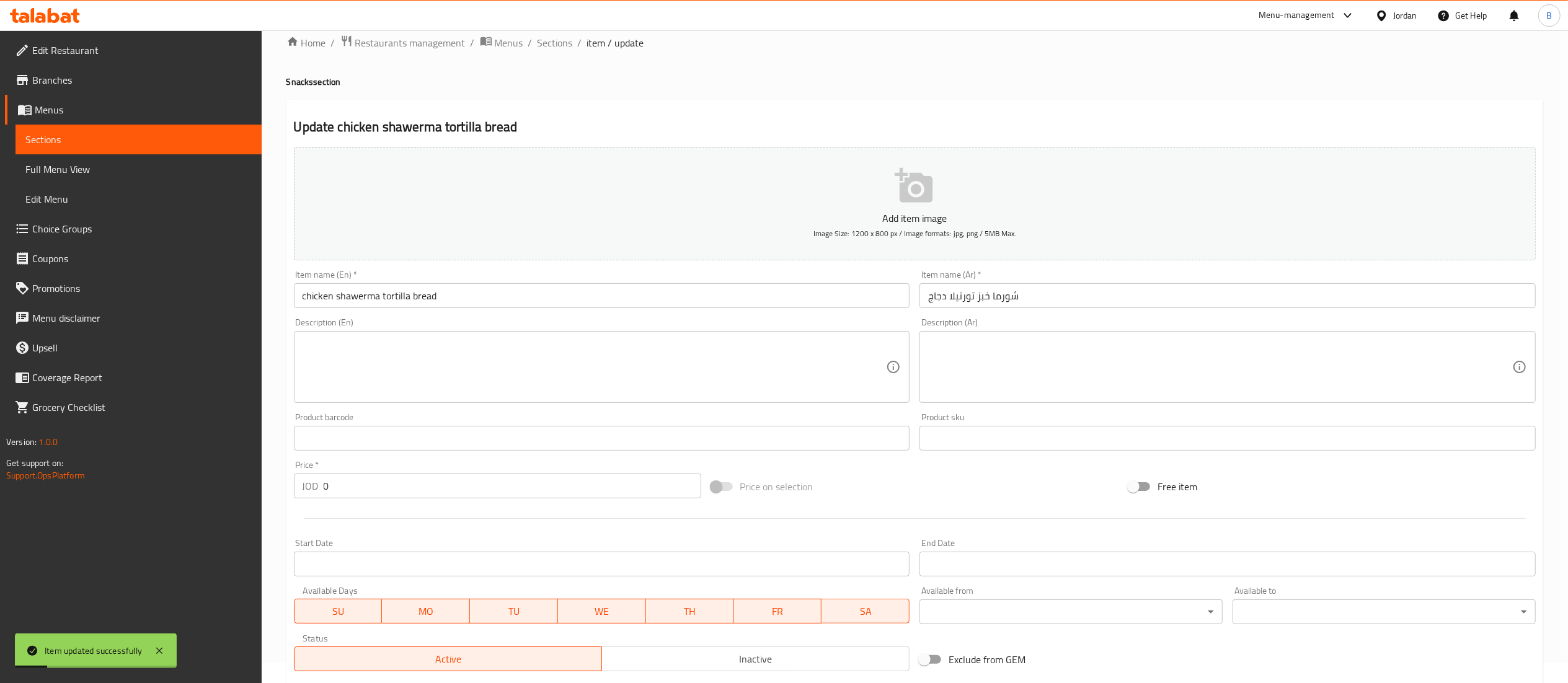
scroll to position [0, 0]
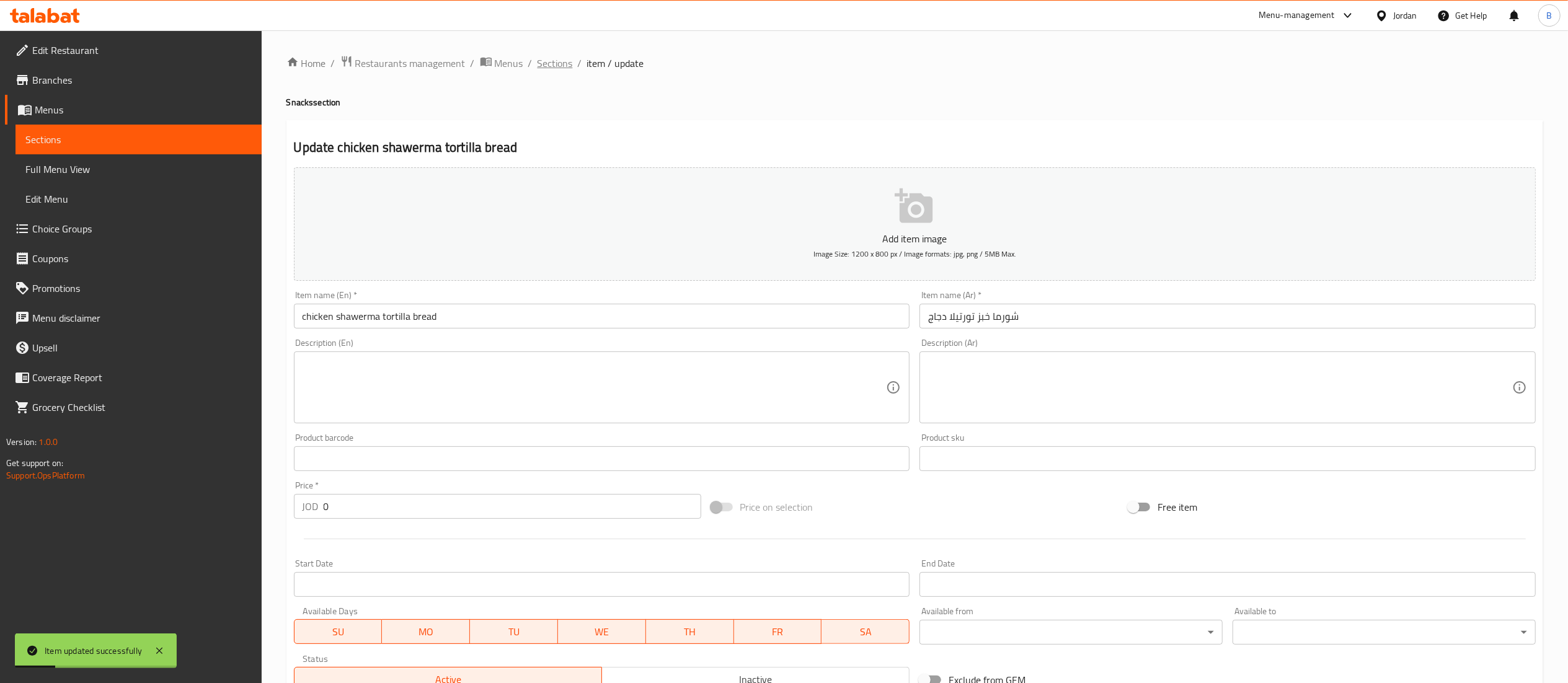
click at [558, 70] on span "Sections" at bounding box center [555, 63] width 35 height 15
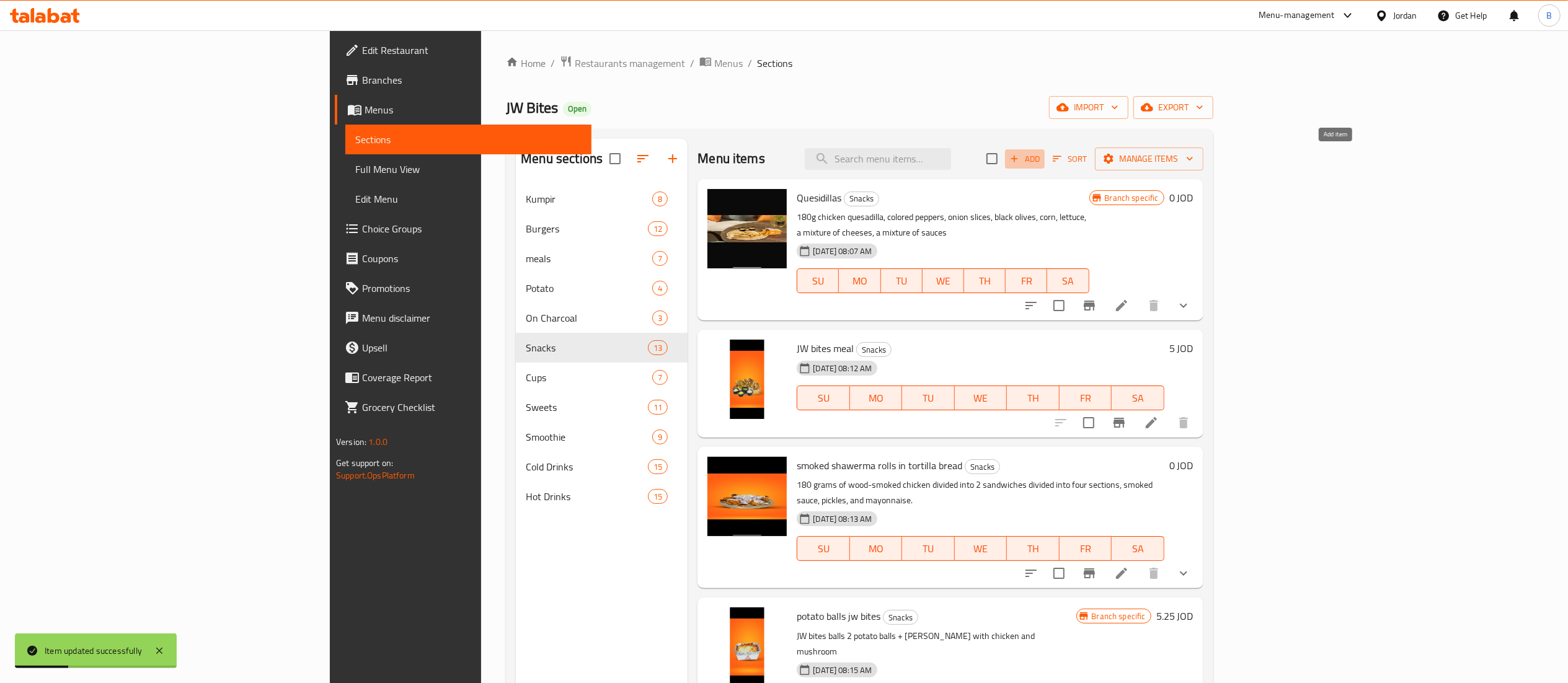
click at [1041, 153] on span "Add" at bounding box center [1024, 159] width 34 height 14
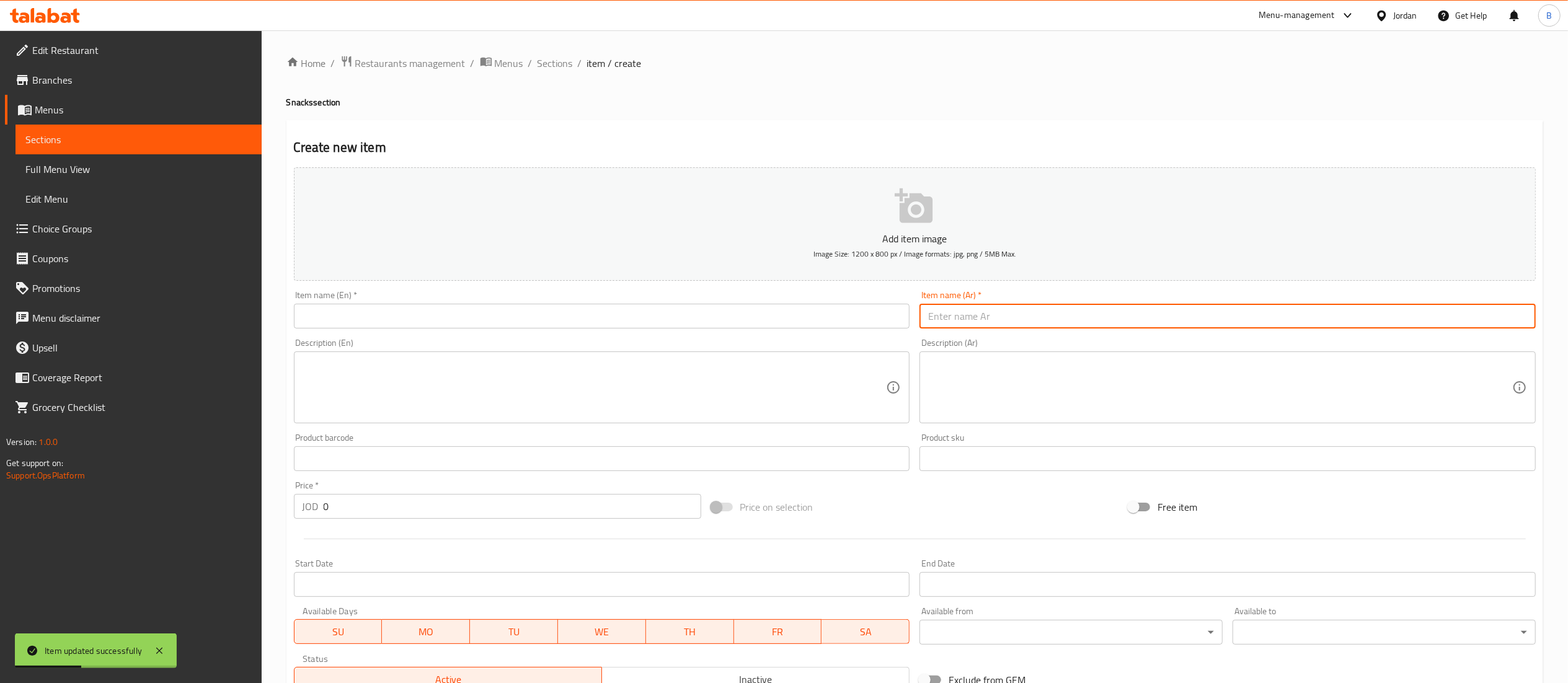
click at [1230, 317] on input "text" at bounding box center [1227, 316] width 616 height 25
paste input "زنجر فرنسي"
type input "زنجر فرنسي"
click at [882, 306] on input "text" at bounding box center [601, 316] width 616 height 25
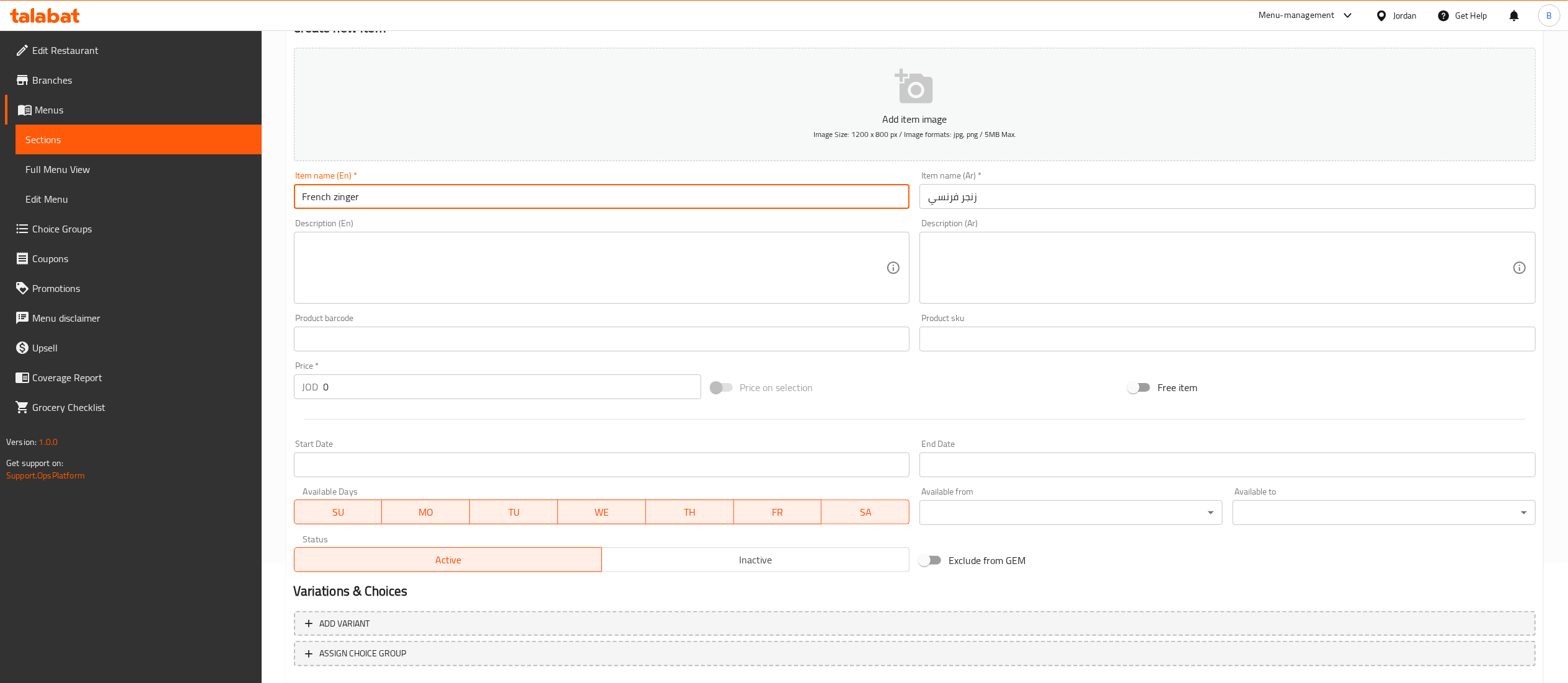
scroll to position [191, 0]
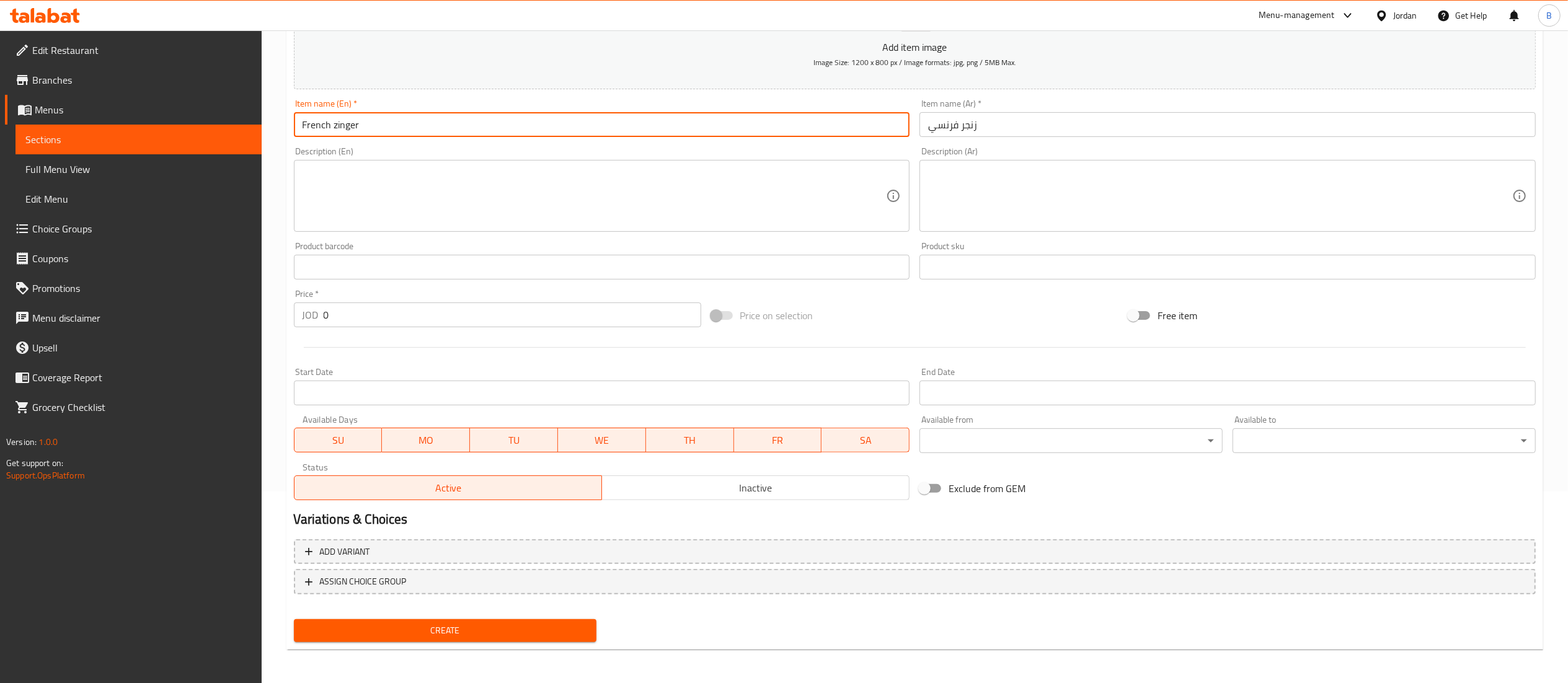
type input "French zinger"
click at [455, 640] on button "Create" at bounding box center [445, 631] width 303 height 23
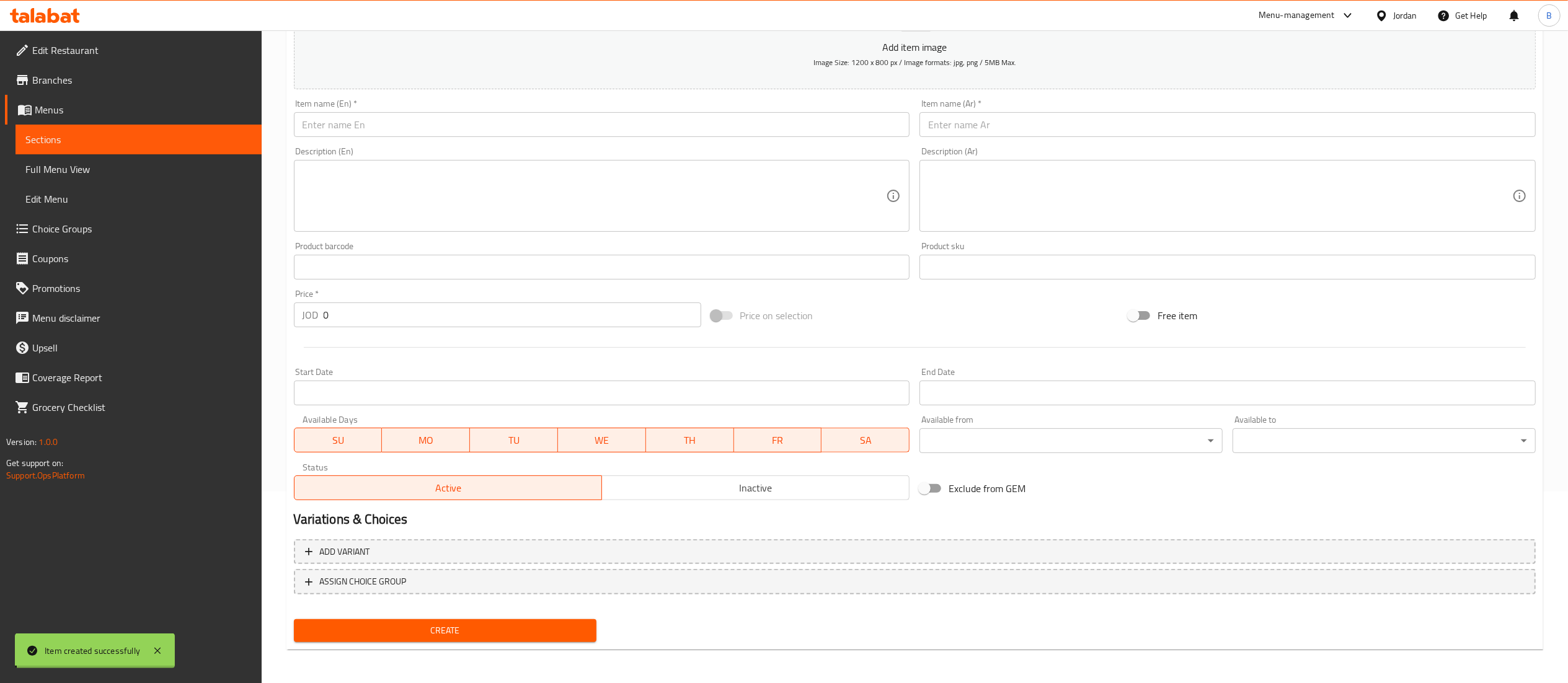
click at [83, 231] on span "Choice Groups" at bounding box center [142, 229] width 219 height 15
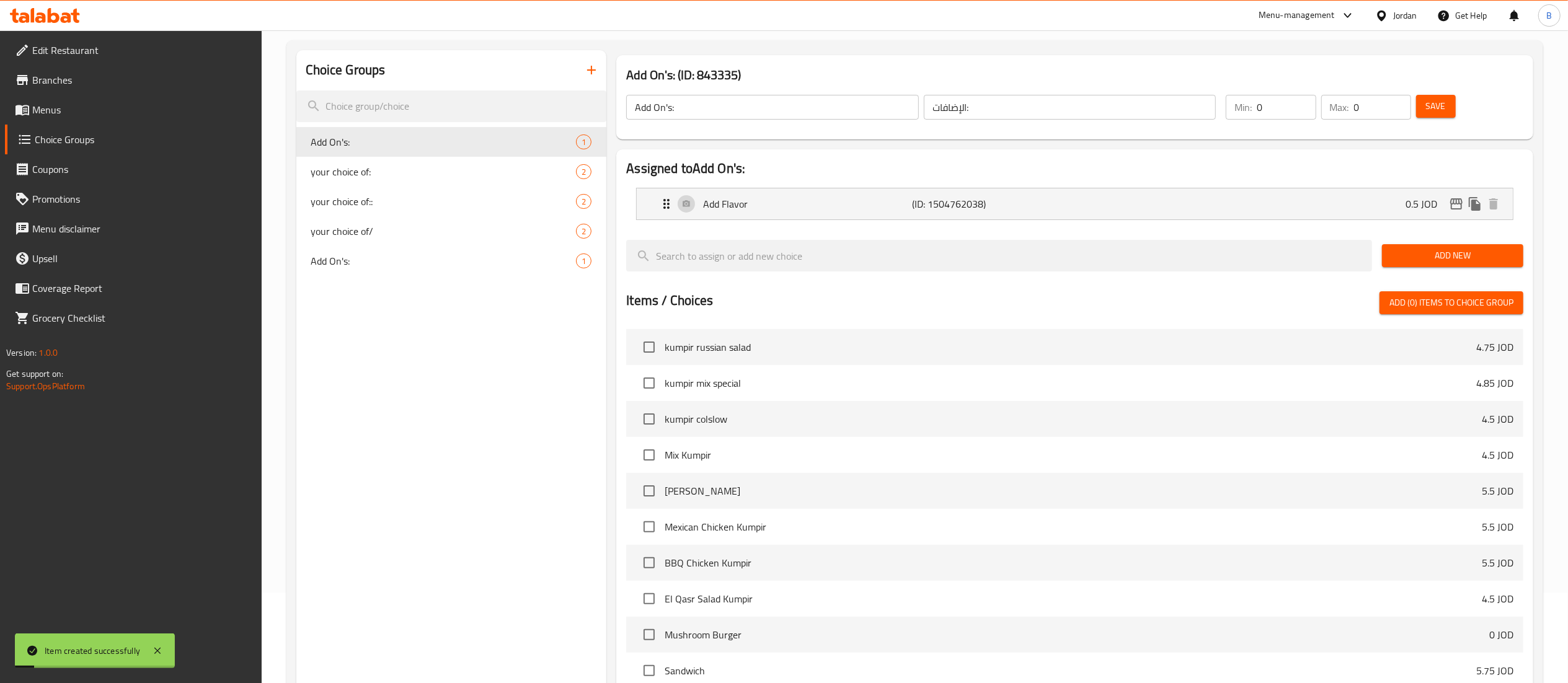
scroll to position [52, 0]
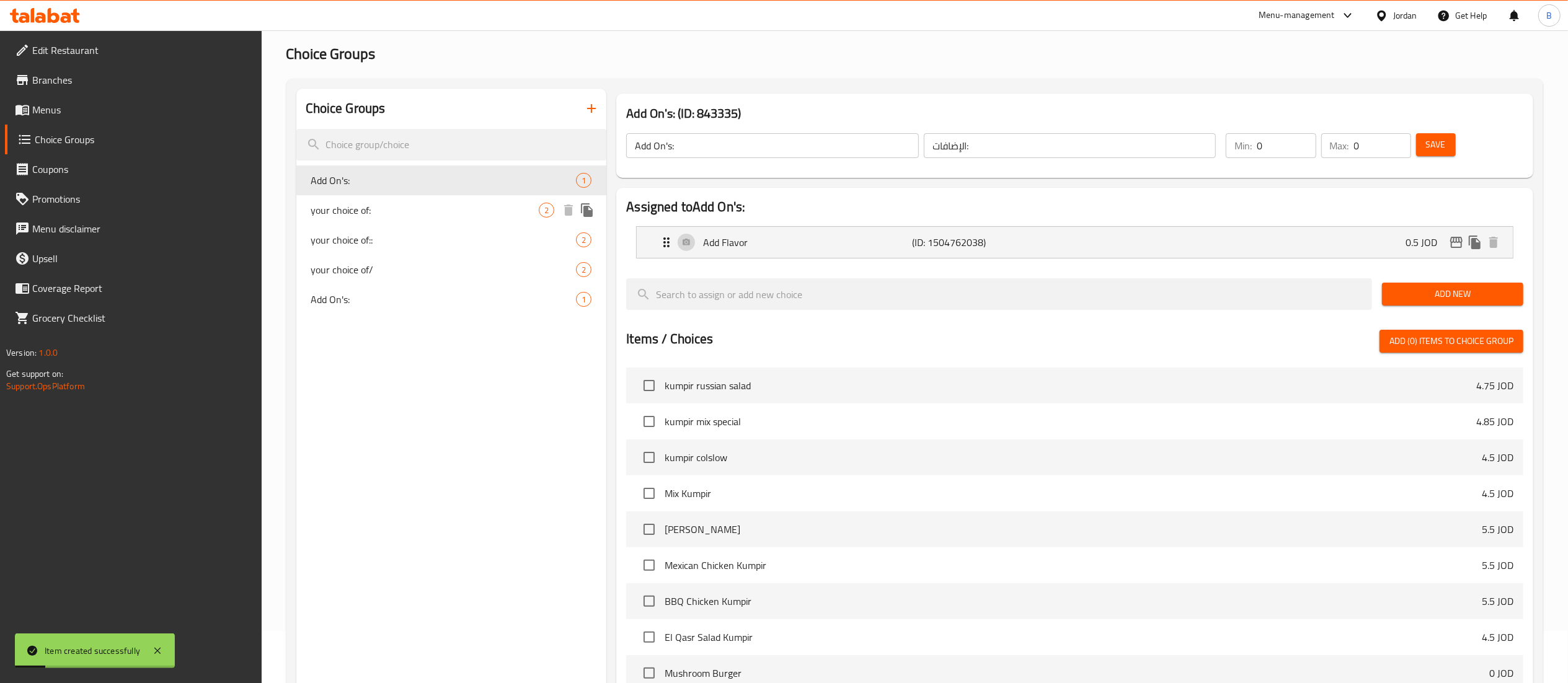
click at [430, 213] on span "your choice of:" at bounding box center [425, 210] width 228 height 15
type input "your choice of:"
type input "اختيارك من"
type input "1"
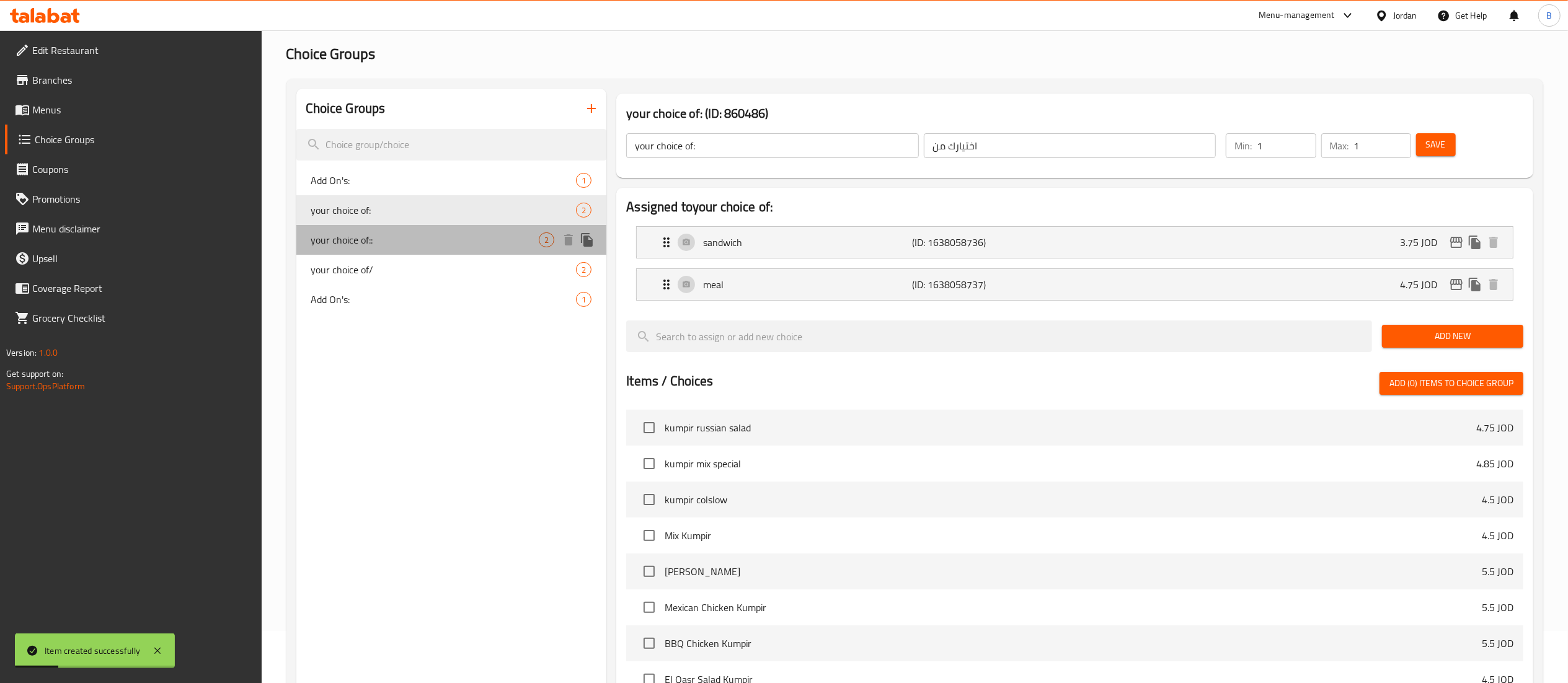
click at [421, 249] on div "your choice of:: 2" at bounding box center [452, 240] width 311 height 29
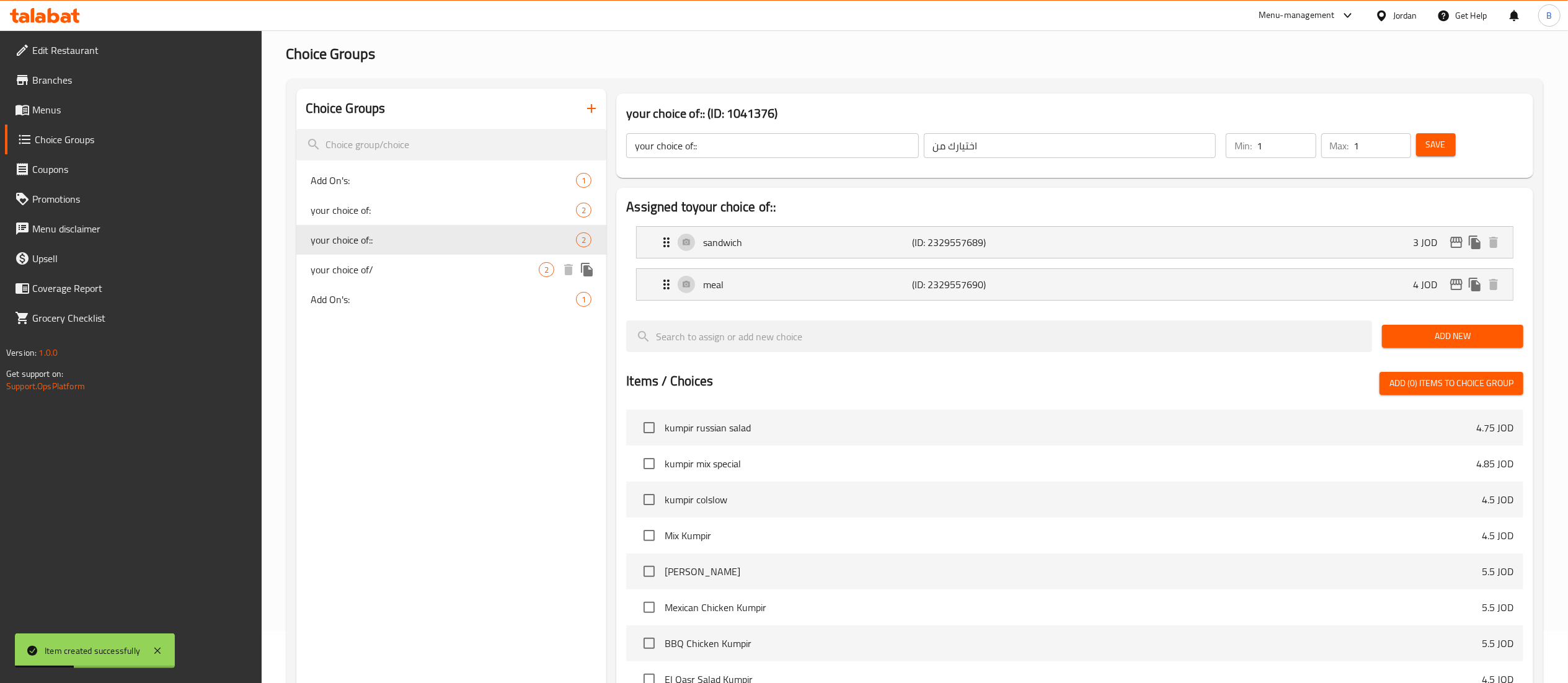
click at [414, 272] on span "your choice of/" at bounding box center [425, 270] width 228 height 15
type input "your choice of/"
click at [590, 270] on icon "duplicate" at bounding box center [587, 270] width 15 height 15
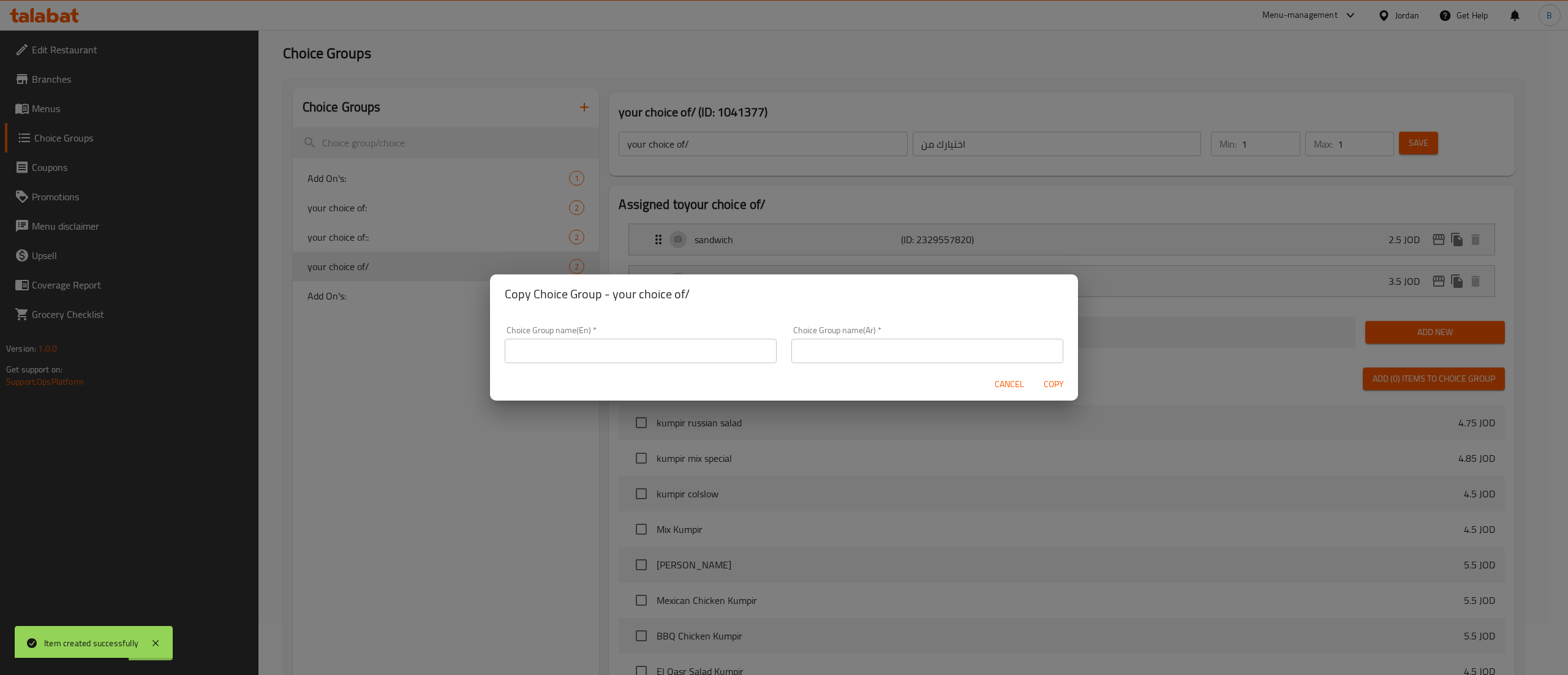
click at [692, 344] on input "text" at bounding box center [640, 351] width 272 height 24
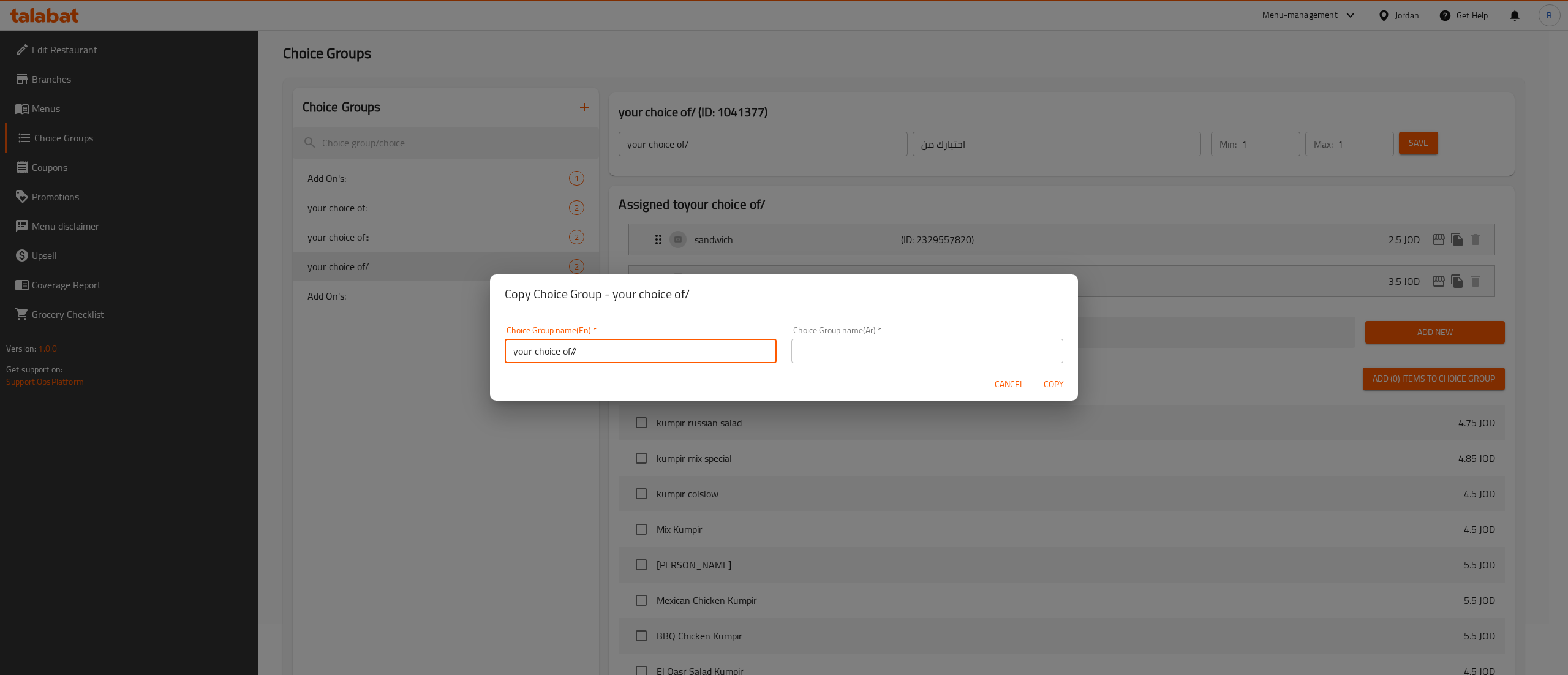
type input "your choice of//"
click at [883, 331] on div "Choice Group name(Ar)   * Choice Group name(Ar) *" at bounding box center [927, 344] width 272 height 37
click at [883, 348] on input "text" at bounding box center [927, 351] width 272 height 24
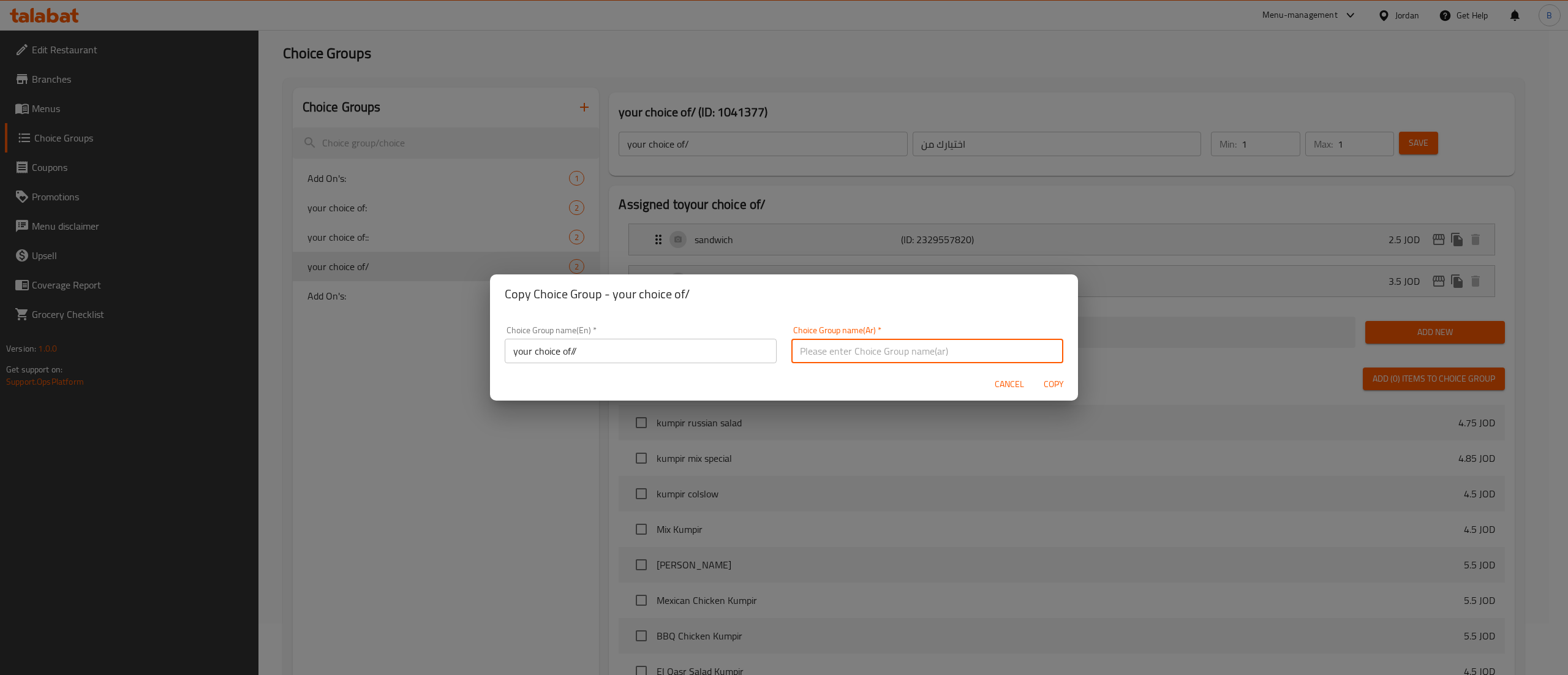
type input "اختيارك من"
click at [1052, 386] on span "Copy" at bounding box center [1053, 384] width 29 height 15
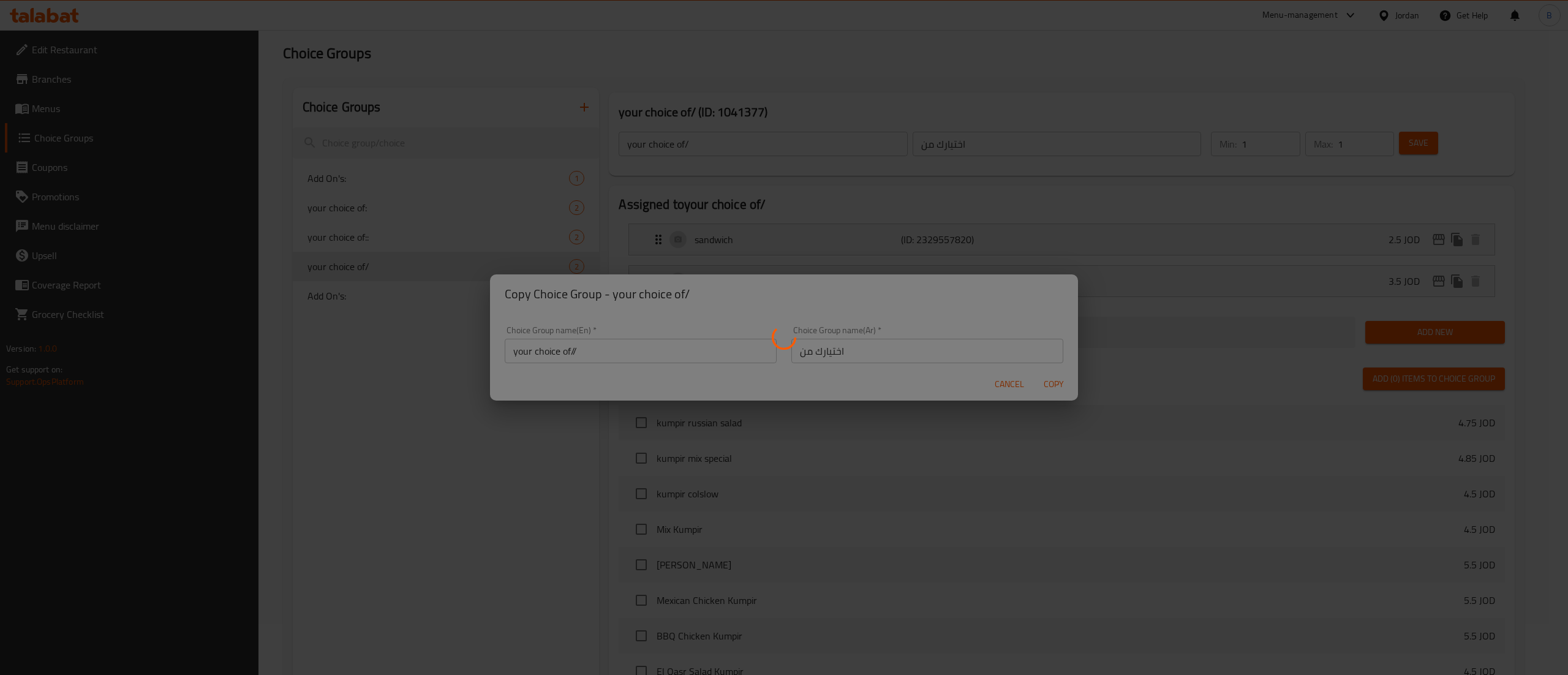
type input "your choice of//"
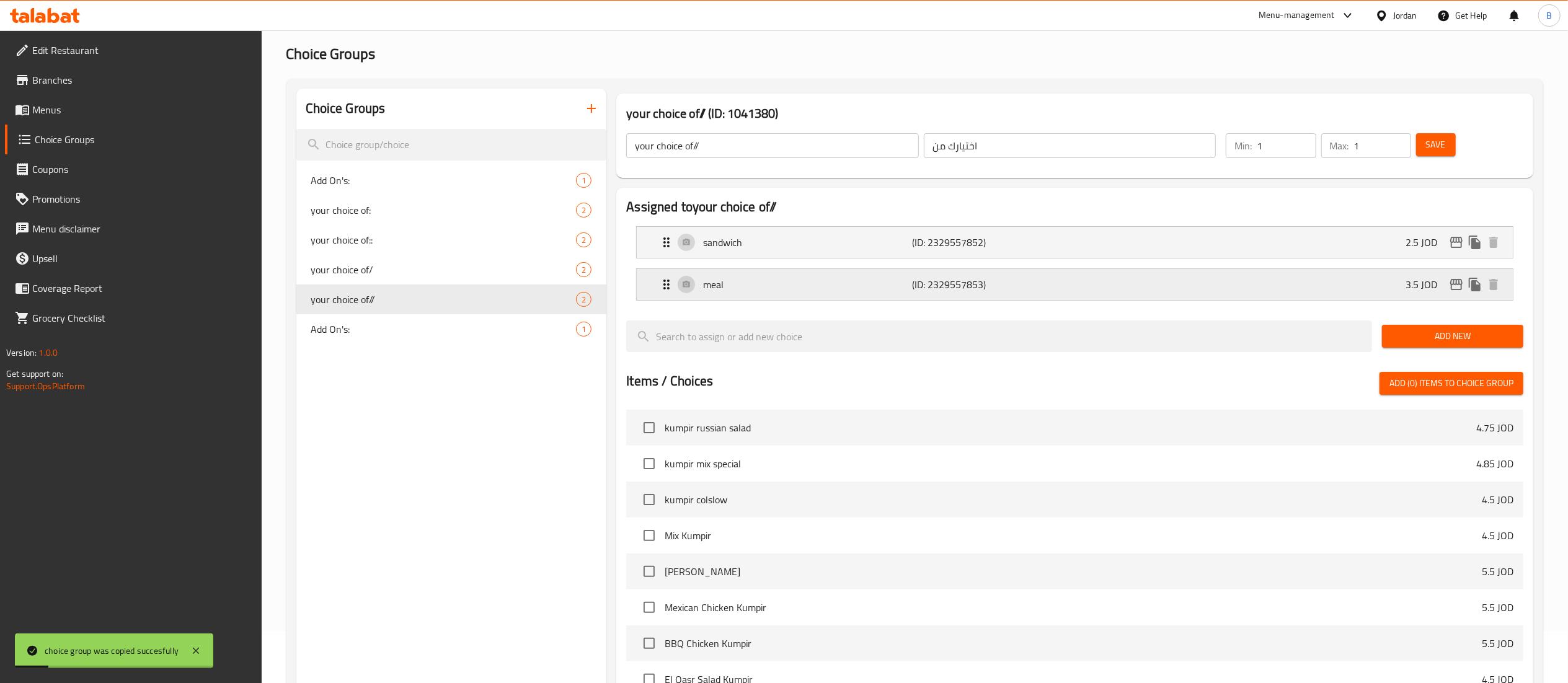
click at [921, 272] on div "meal (ID: 2329557853) 3.5 JOD" at bounding box center [1078, 285] width 838 height 31
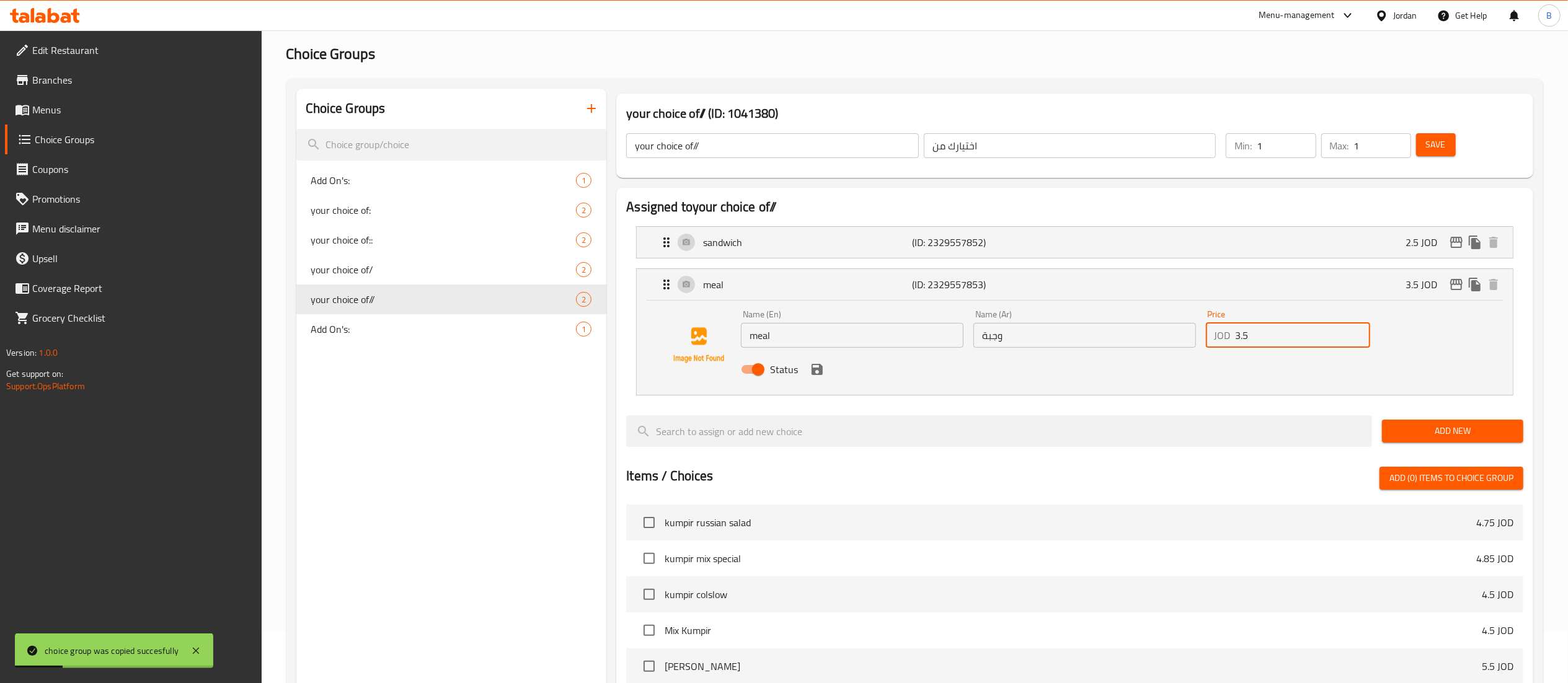
drag, startPoint x: 1271, startPoint y: 339, endPoint x: 923, endPoint y: 339, distance: 348.0
click at [1000, 339] on div "Name (En) meal Name (En) Name (Ar) وجبة Name (Ar) Price JOD 3.5 Price Status" at bounding box center [1085, 345] width 697 height 81
click at [820, 375] on icon "save" at bounding box center [817, 370] width 11 height 11
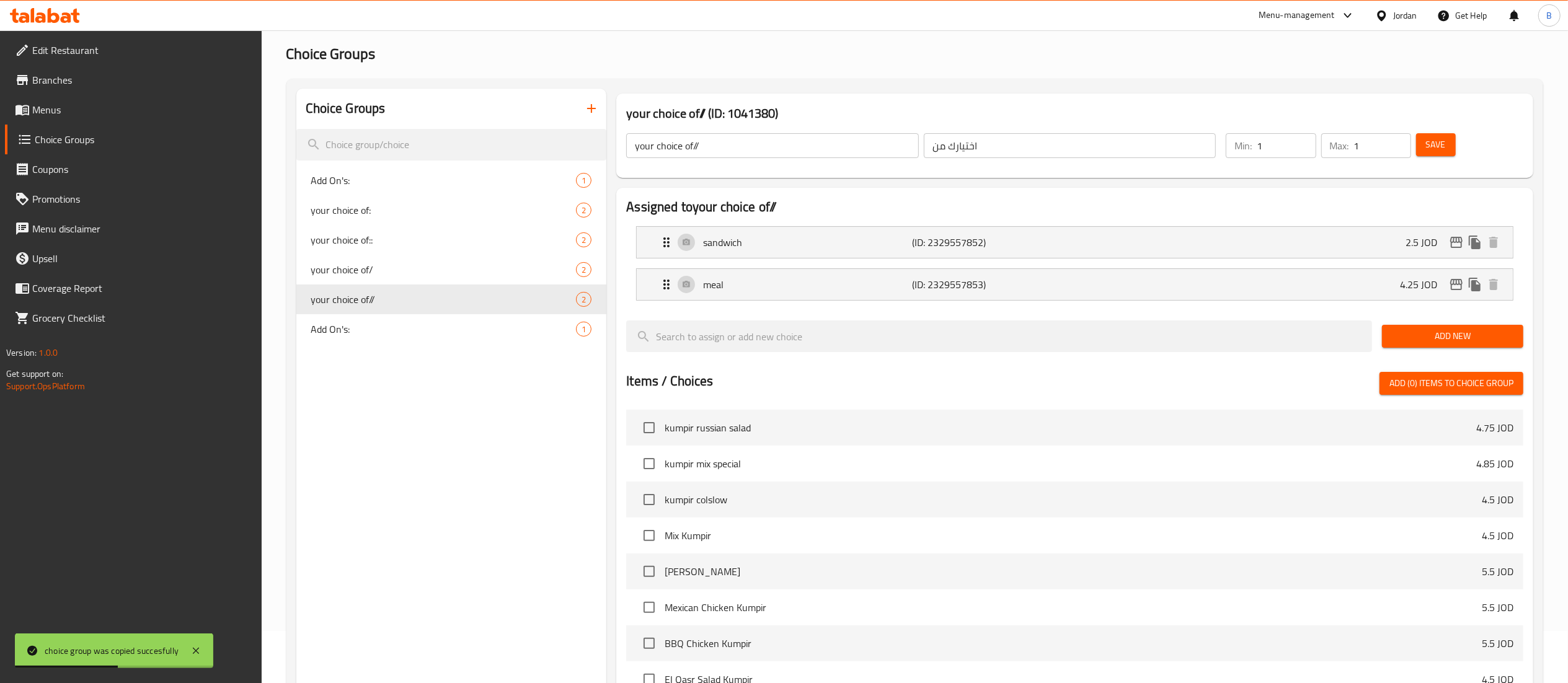
type input "4.25"
click at [1430, 144] on span "Save" at bounding box center [1435, 144] width 20 height 16
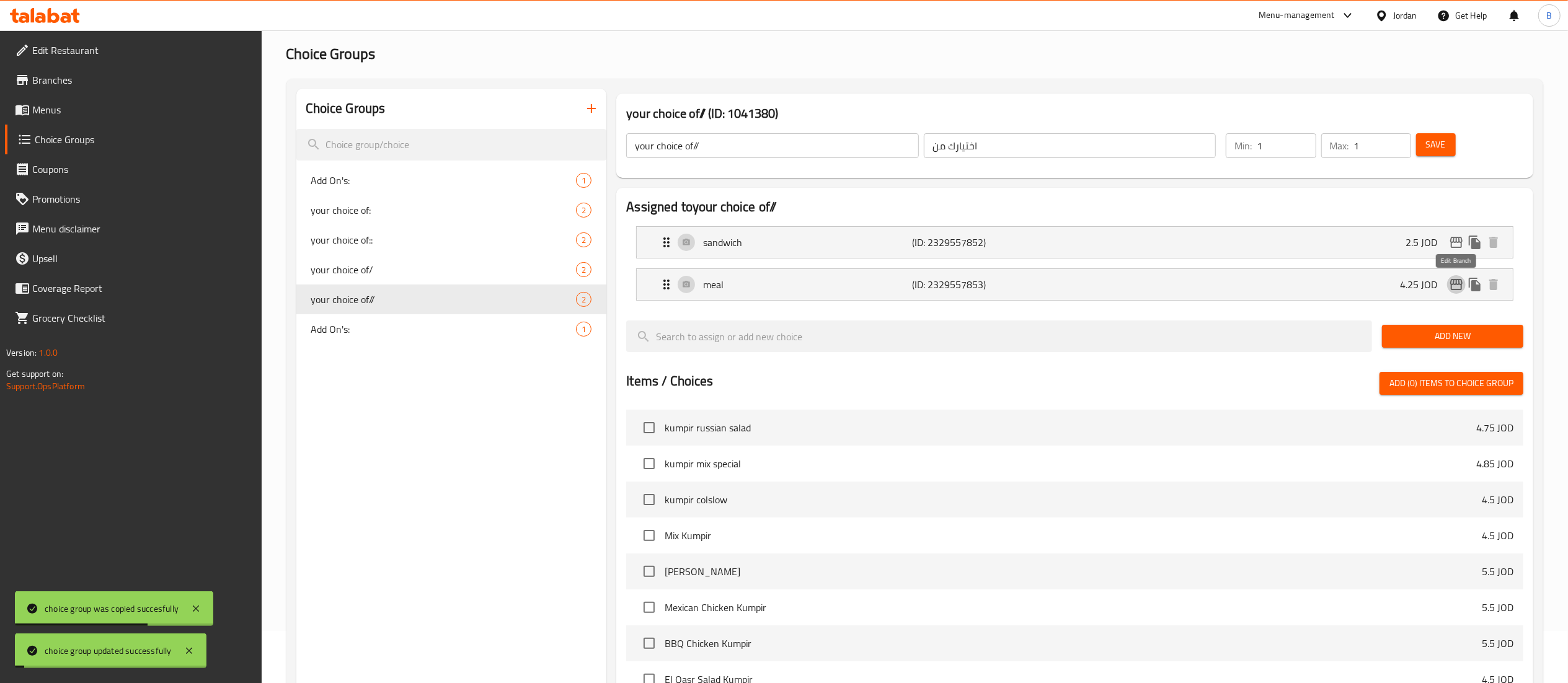
click at [1458, 285] on icon "edit" at bounding box center [1456, 285] width 15 height 15
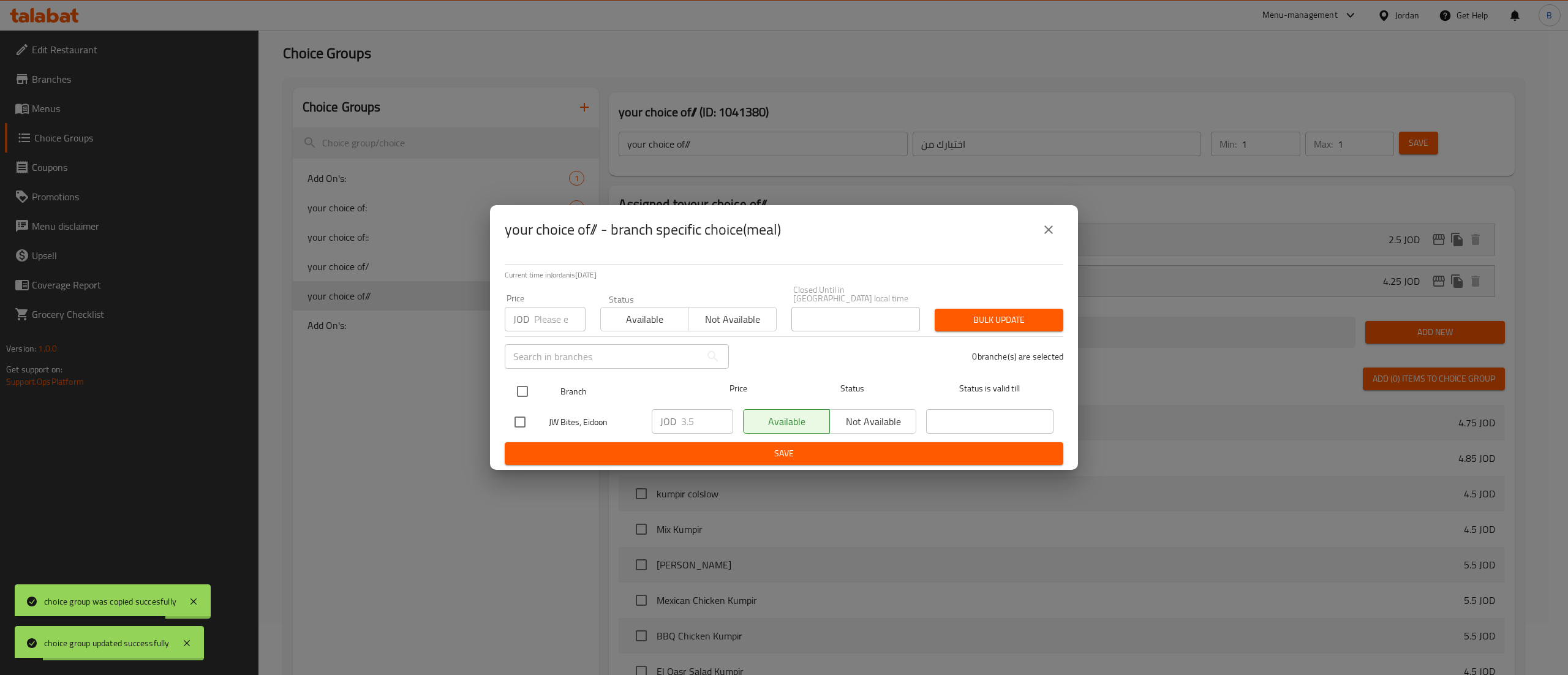
click at [527, 384] on input "checkbox" at bounding box center [523, 391] width 26 height 26
checkbox input "true"
drag, startPoint x: 710, startPoint y: 425, endPoint x: 551, endPoint y: 421, distance: 159.1
click at [588, 424] on div "JW Bites, Eidoon JOD 3.5 ​ Available Not available ​" at bounding box center [784, 422] width 549 height 36
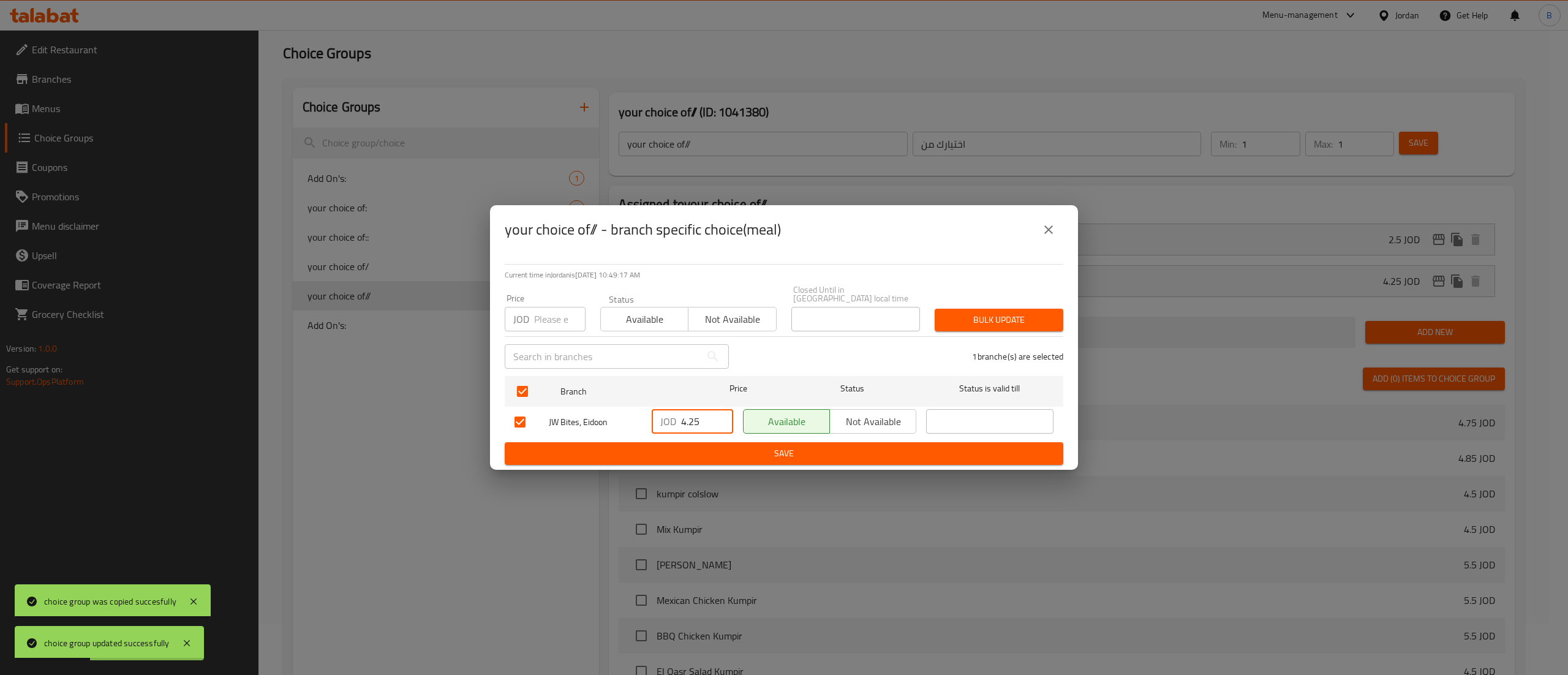
type input "4.25"
click at [883, 450] on span "Save" at bounding box center [784, 454] width 539 height 15
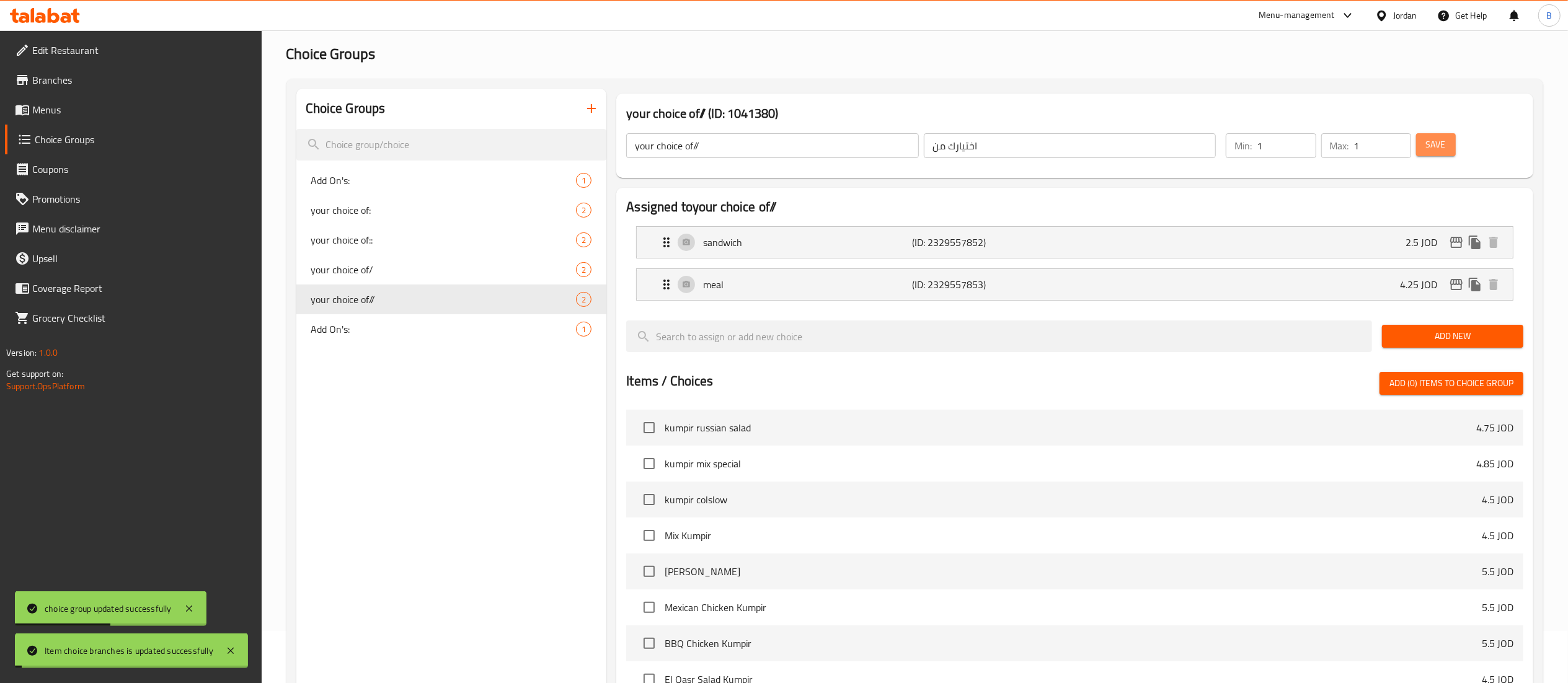
click at [1433, 137] on span "Save" at bounding box center [1435, 144] width 20 height 16
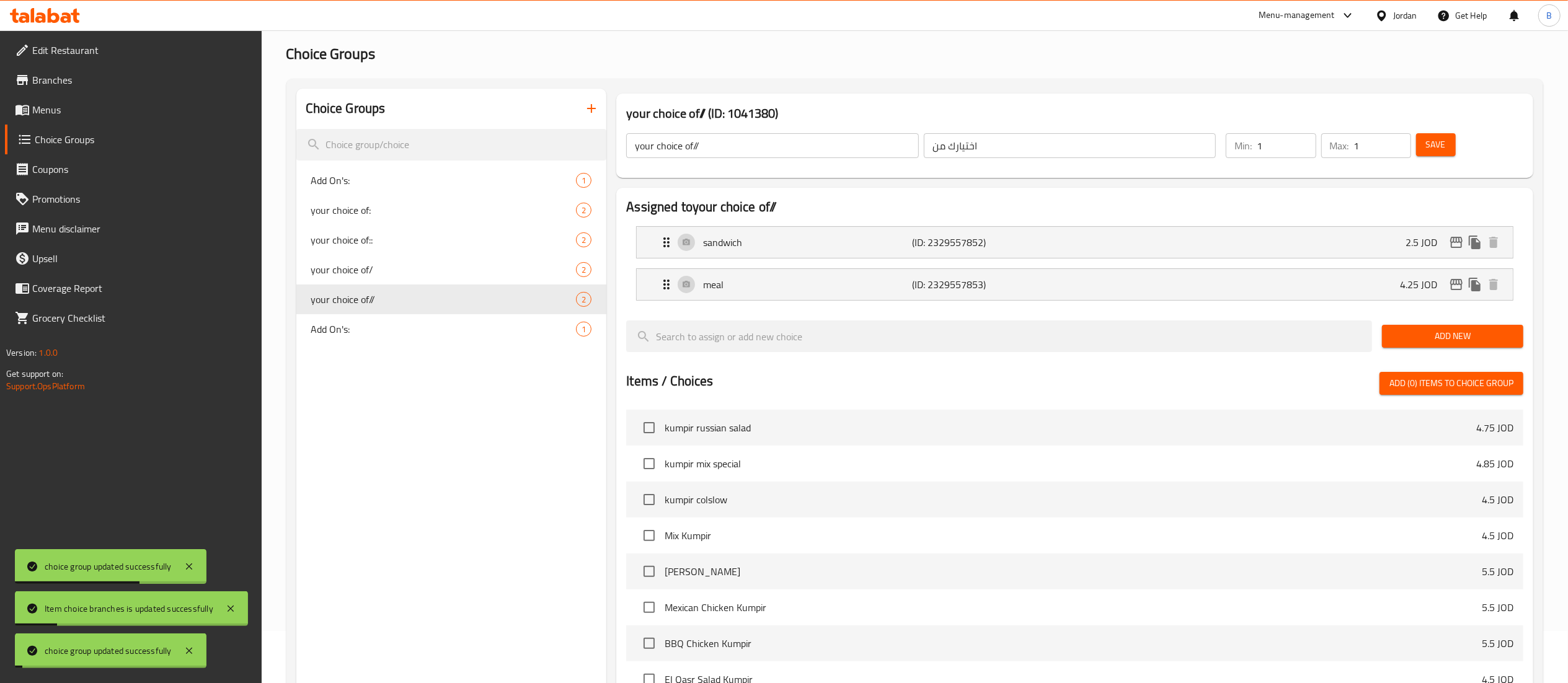
click at [1148, 242] on div "sandwich (ID: 2329557852) 2.5 JOD" at bounding box center [1078, 242] width 838 height 31
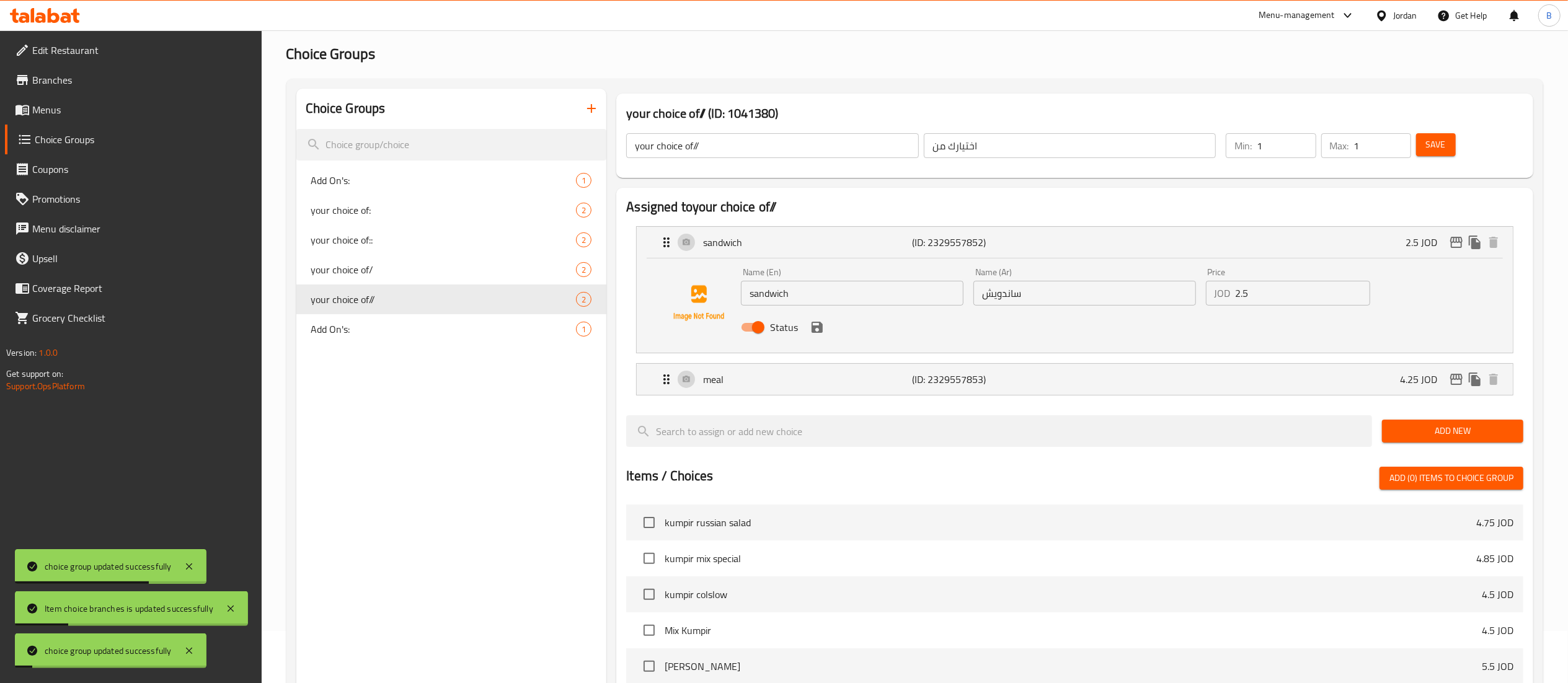
drag, startPoint x: 1258, startPoint y: 293, endPoint x: 997, endPoint y: 288, distance: 261.0
click at [1074, 288] on div "Name (En) sandwich Name (En) Name (Ar) ساندويش Name (Ar) Price JOD 2.5 Price St…" at bounding box center [1085, 303] width 697 height 81
click at [818, 326] on icon "save" at bounding box center [817, 327] width 11 height 11
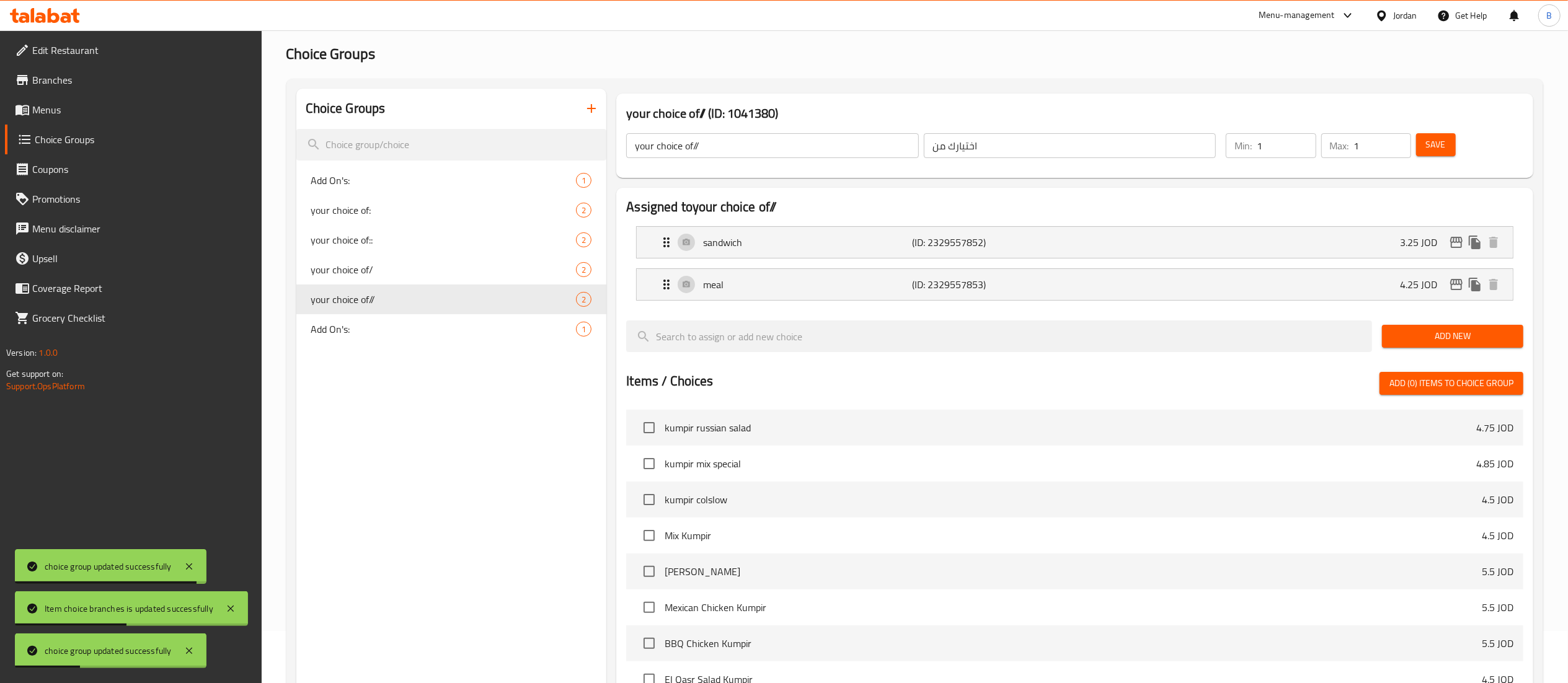
type input "3.25"
click at [1434, 141] on span "Save" at bounding box center [1435, 144] width 20 height 16
click at [1456, 243] on icon "edit" at bounding box center [1456, 242] width 15 height 15
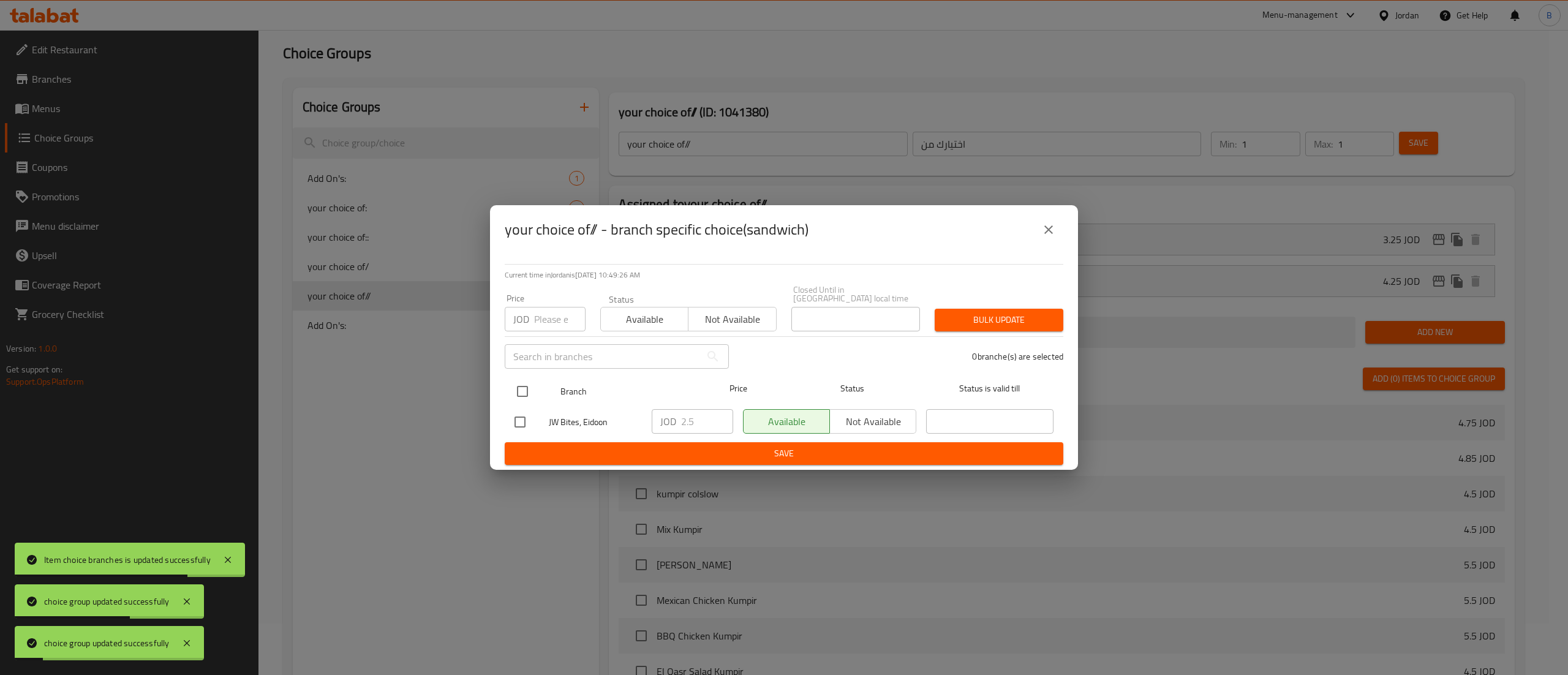
click at [510, 382] on input "checkbox" at bounding box center [523, 391] width 26 height 26
checkbox input "true"
drag, startPoint x: 697, startPoint y: 413, endPoint x: 449, endPoint y: 420, distance: 248.1
click at [618, 414] on div "JW Bites, Eidoon JOD 2.5 ​ Available Not available ​" at bounding box center [784, 422] width 549 height 36
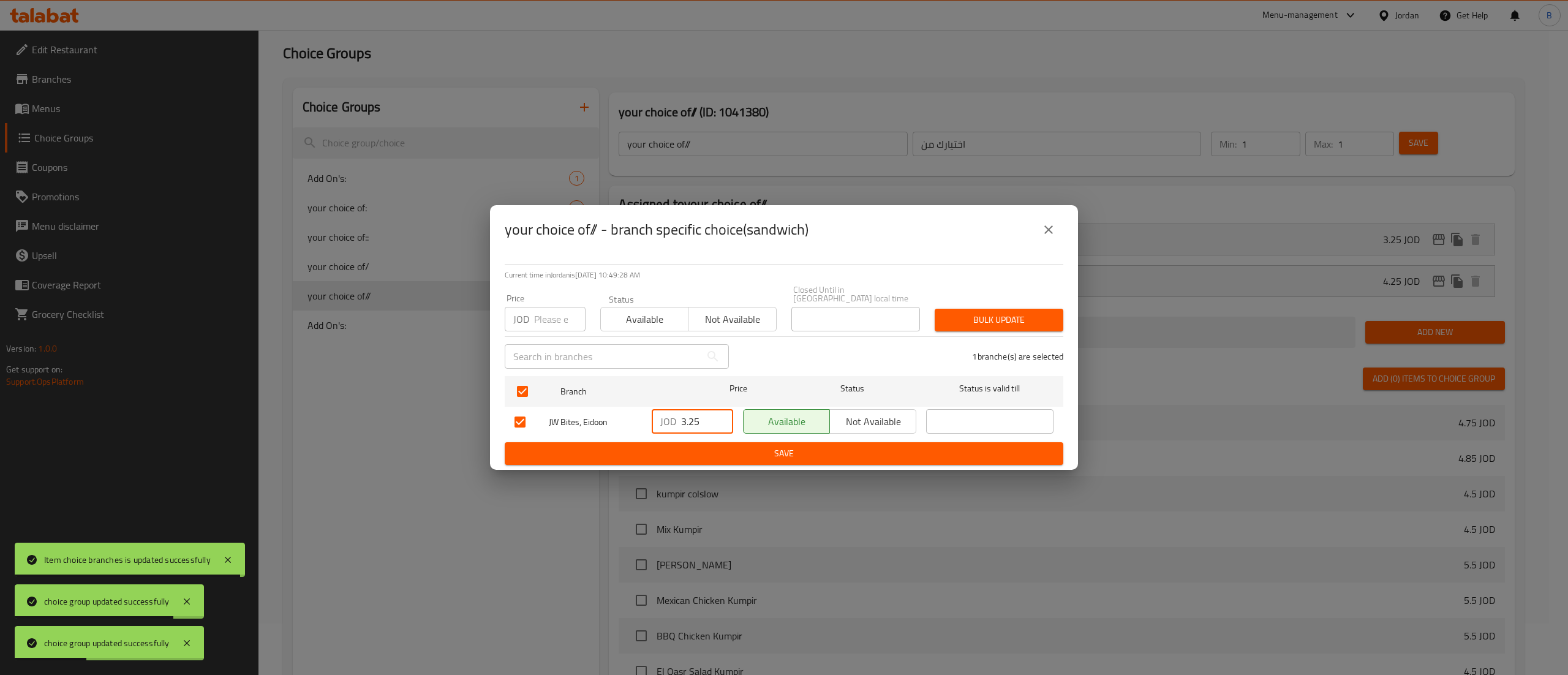
type input "3.25"
click at [800, 432] on div "Available Not available" at bounding box center [829, 422] width 183 height 36
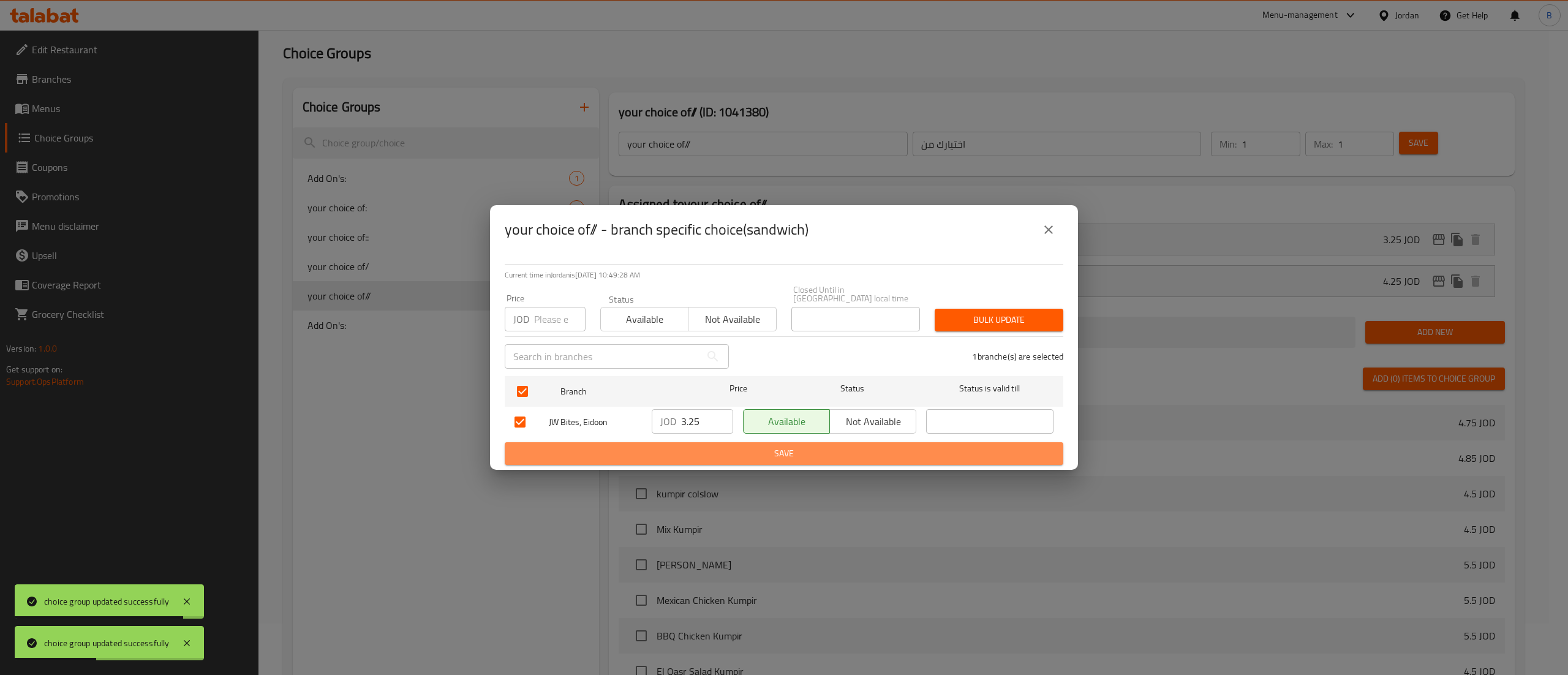
click at [788, 446] on span "Save" at bounding box center [784, 454] width 539 height 15
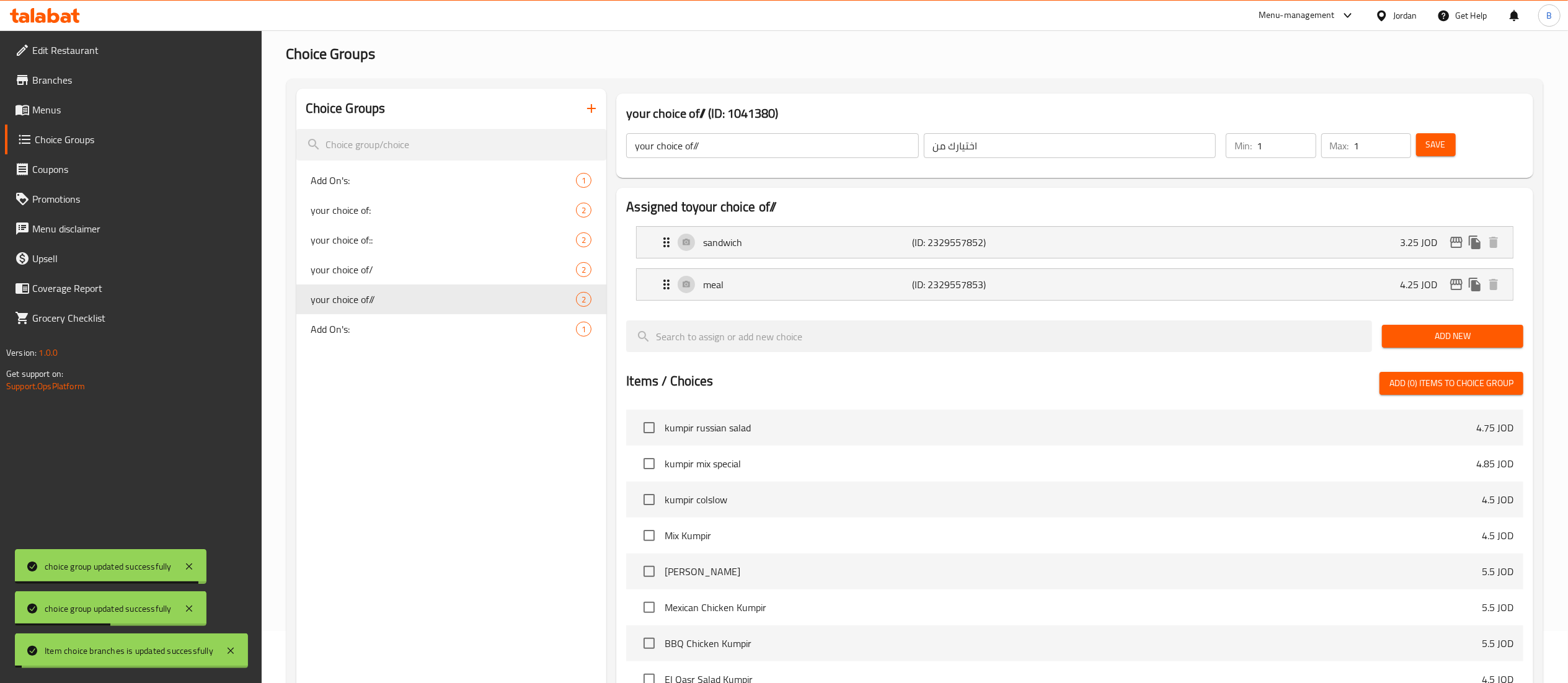
click at [1433, 151] on span "Save" at bounding box center [1435, 144] width 20 height 16
drag, startPoint x: 57, startPoint y: 98, endPoint x: 134, endPoint y: 123, distance: 81.0
click at [57, 98] on link "Menus" at bounding box center [133, 110] width 257 height 29
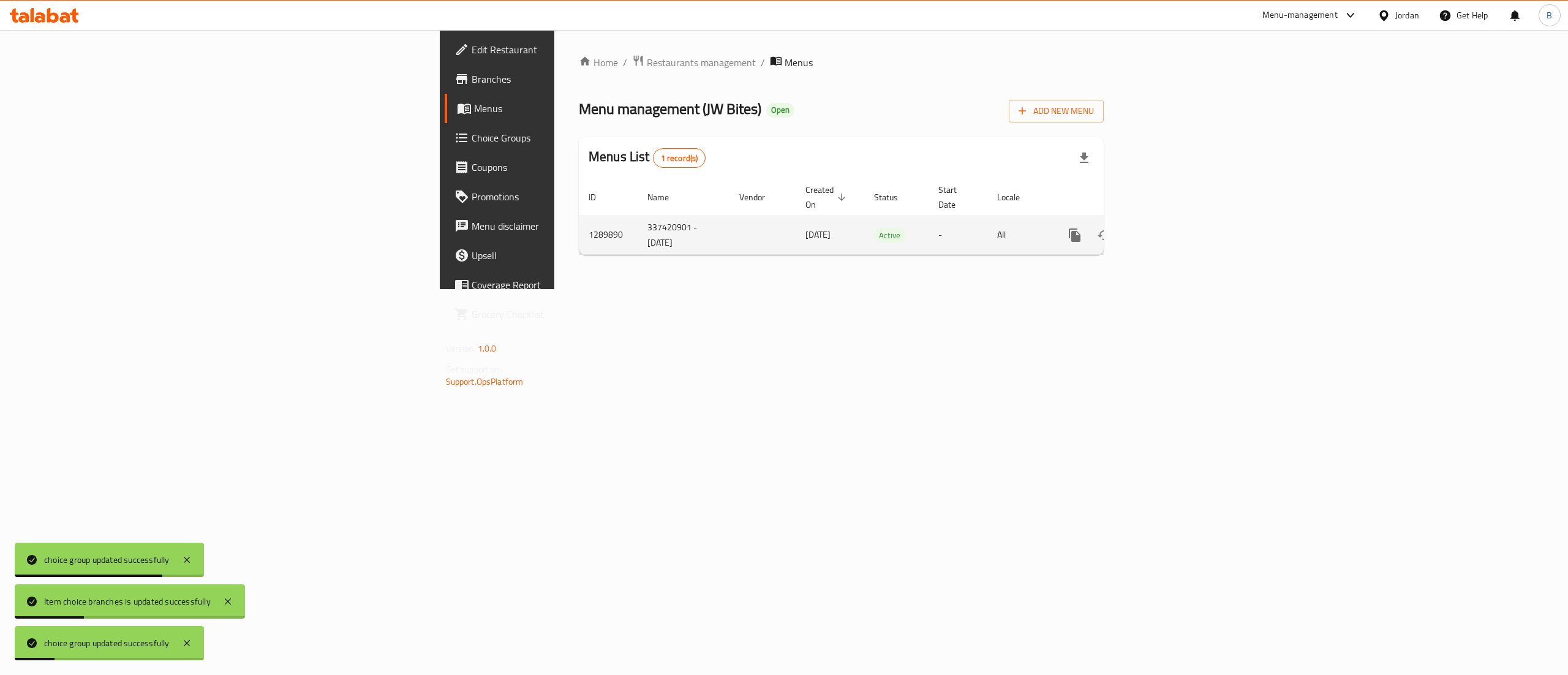
click at [1188, 221] on td "enhanced table" at bounding box center [1119, 235] width 137 height 39
click at [1170, 228] on icon "enhanced table" at bounding box center [1163, 235] width 15 height 15
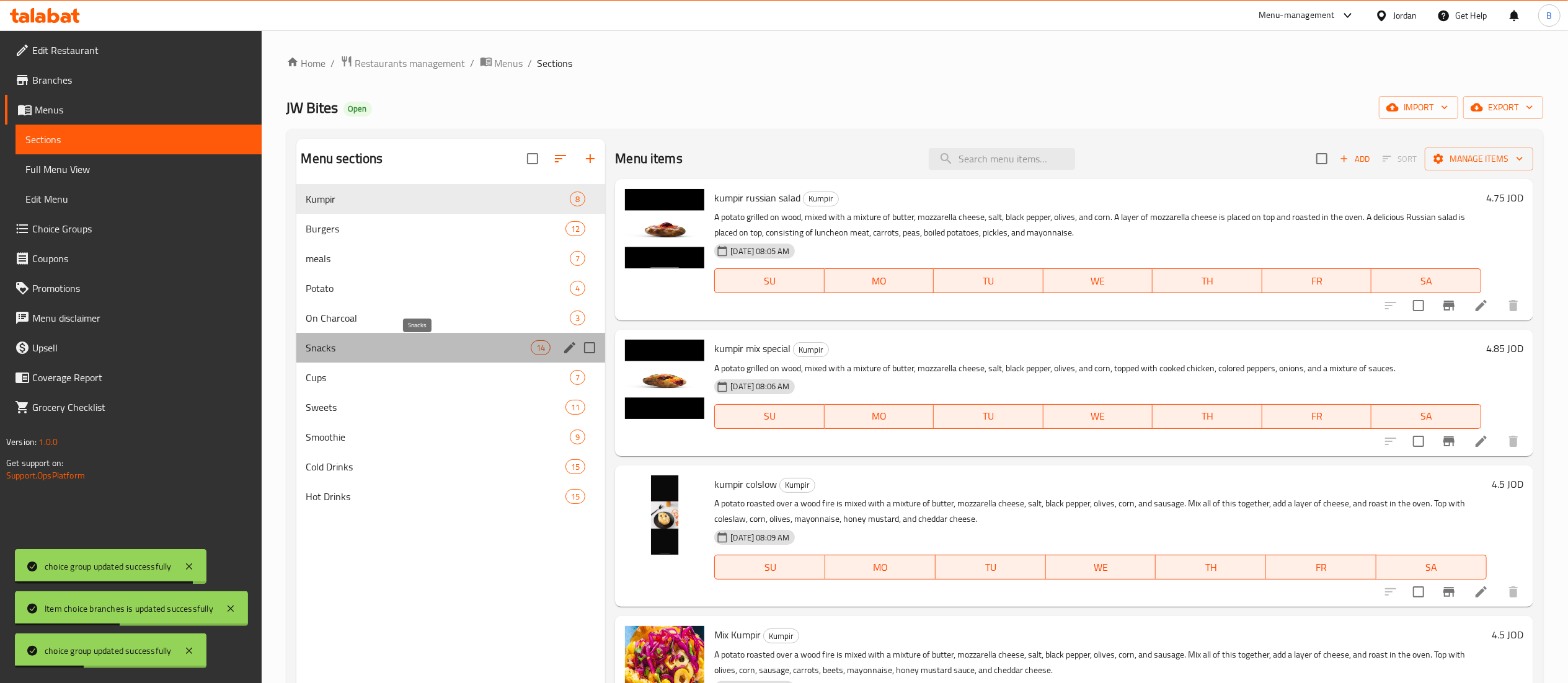
click at [360, 352] on span "Snacks" at bounding box center [418, 348] width 225 height 15
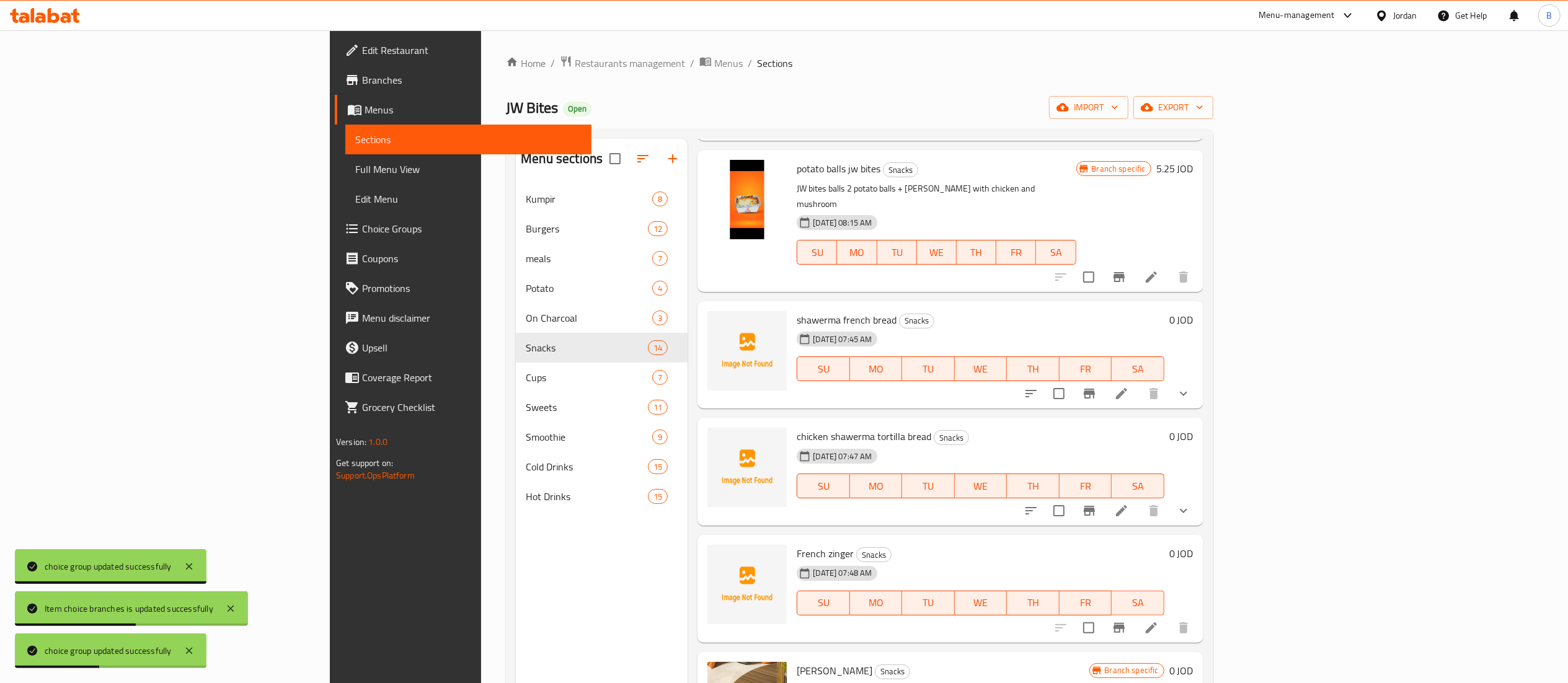
scroll to position [496, 0]
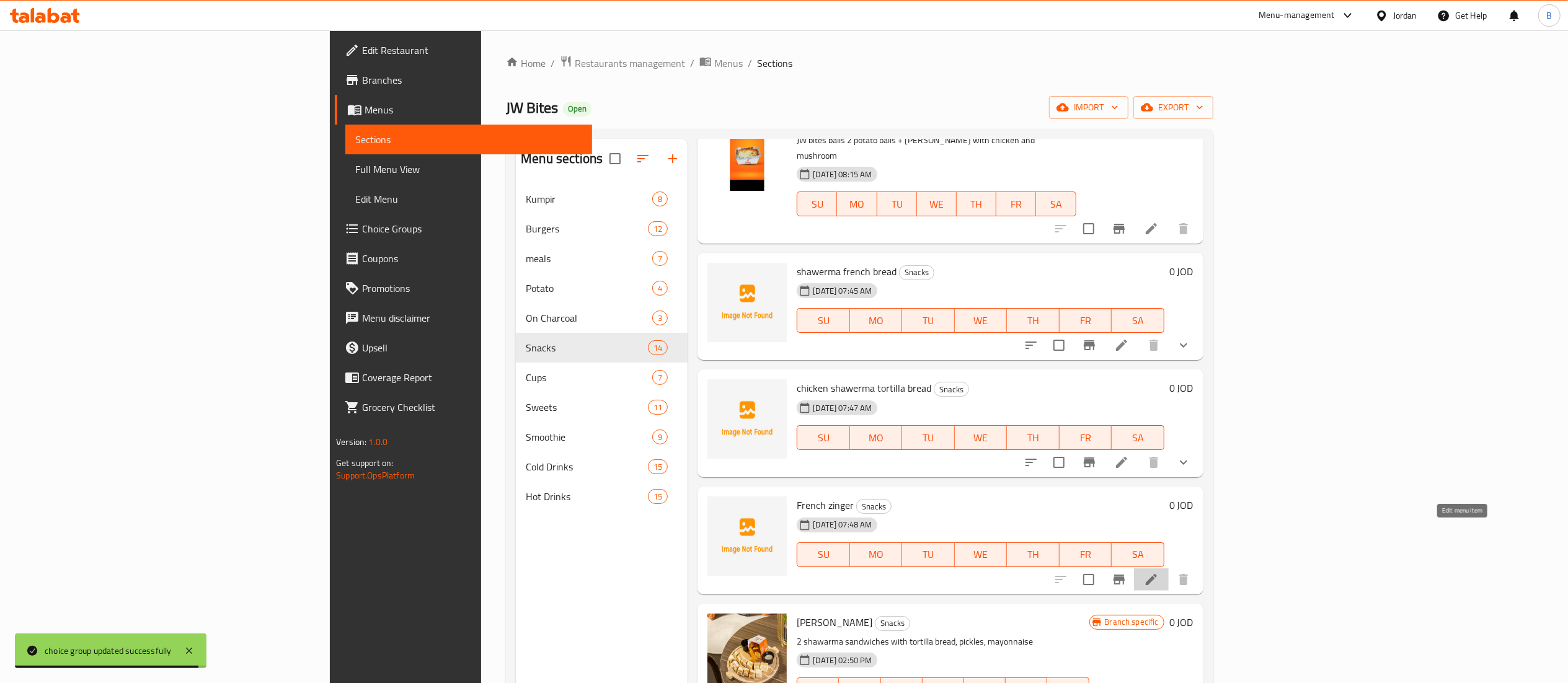
click at [1158, 573] on icon at bounding box center [1151, 580] width 15 height 15
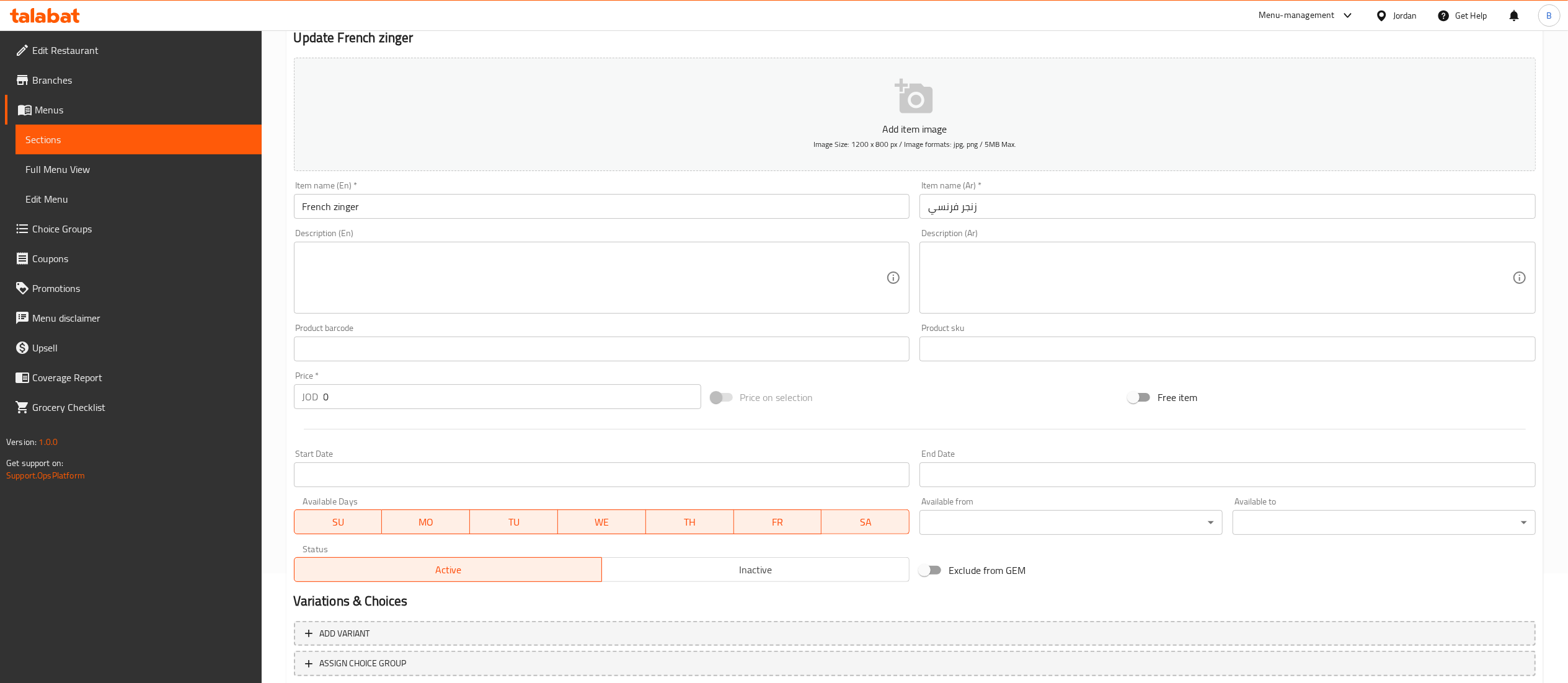
scroll to position [191, 0]
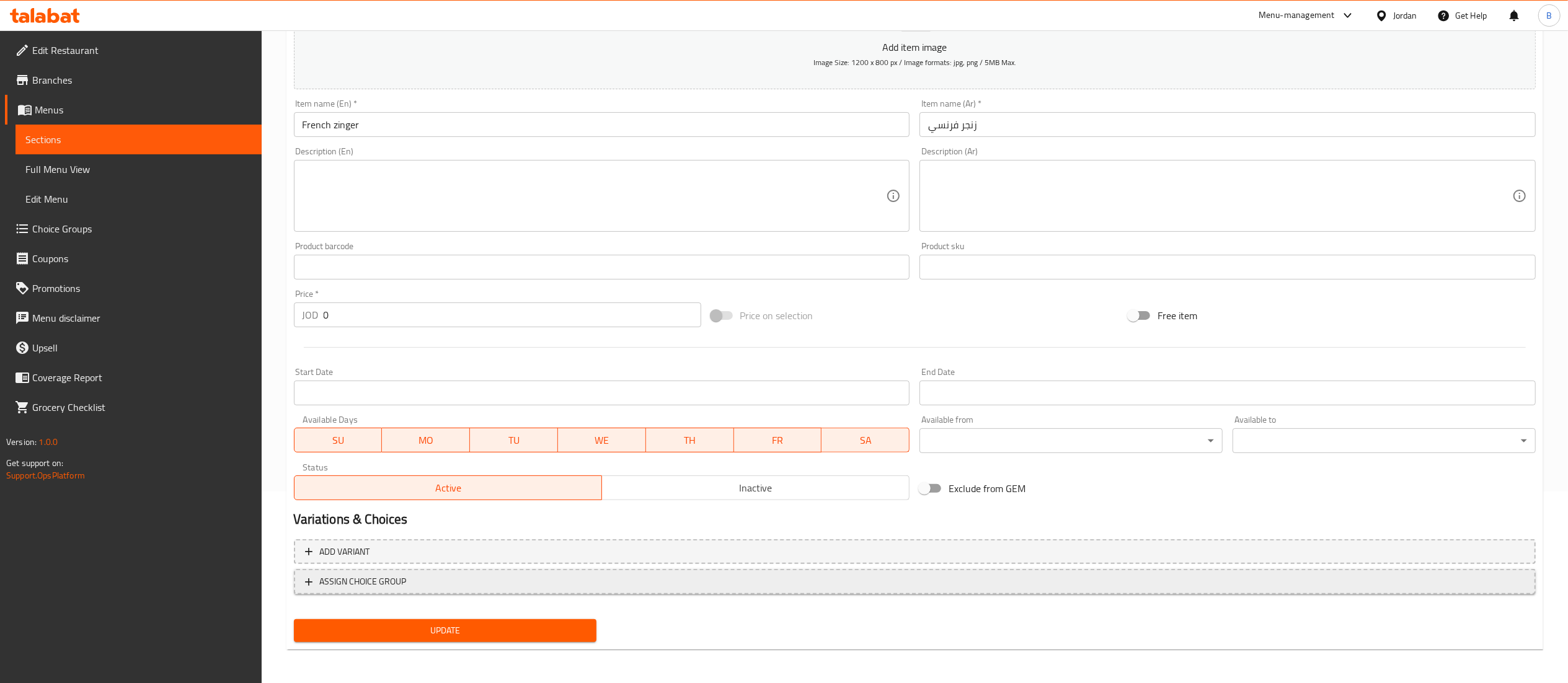
click at [469, 590] on button "ASSIGN CHOICE GROUP" at bounding box center [914, 582] width 1242 height 25
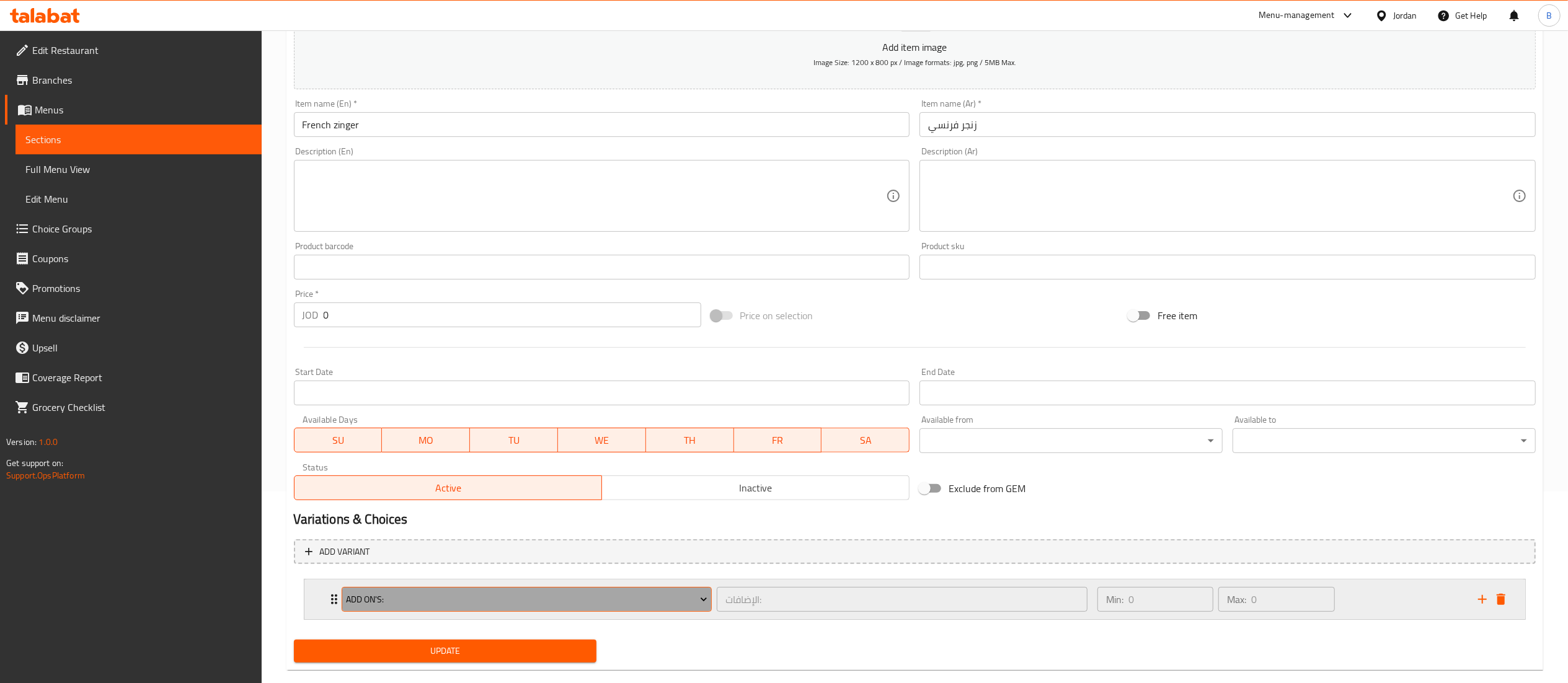
click at [490, 605] on span "Add On's:" at bounding box center [527, 600] width 362 height 16
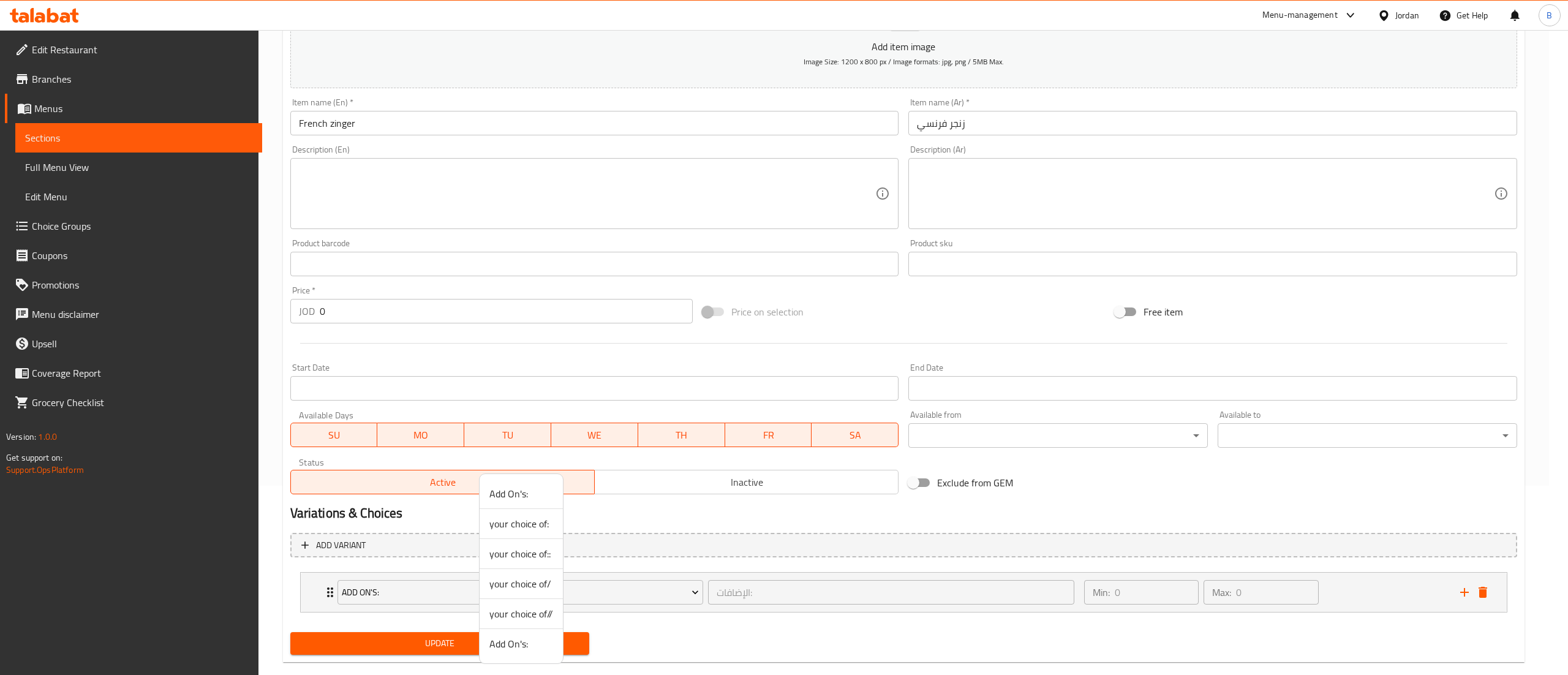
click at [542, 618] on span "your choice of//" at bounding box center [521, 614] width 64 height 15
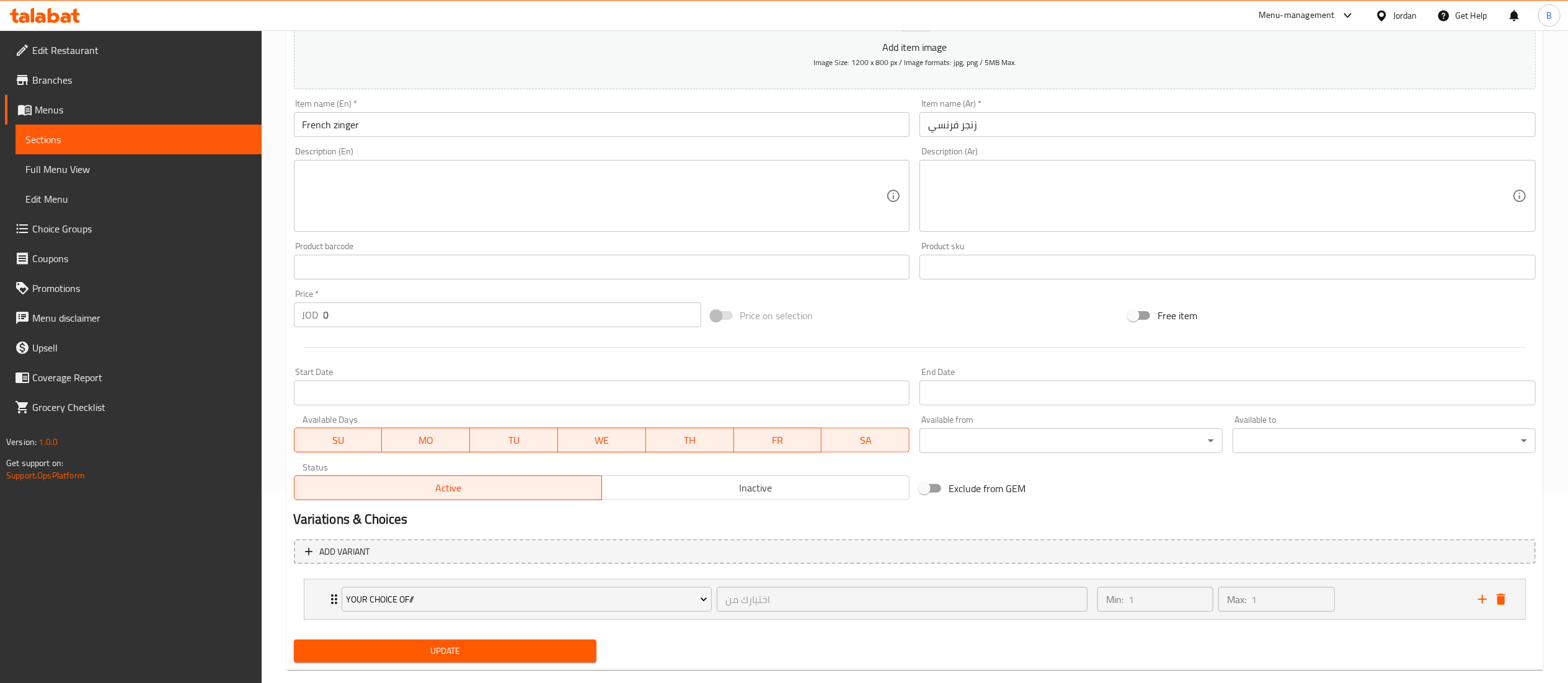
click at [474, 644] on span "Update" at bounding box center [445, 651] width 283 height 16
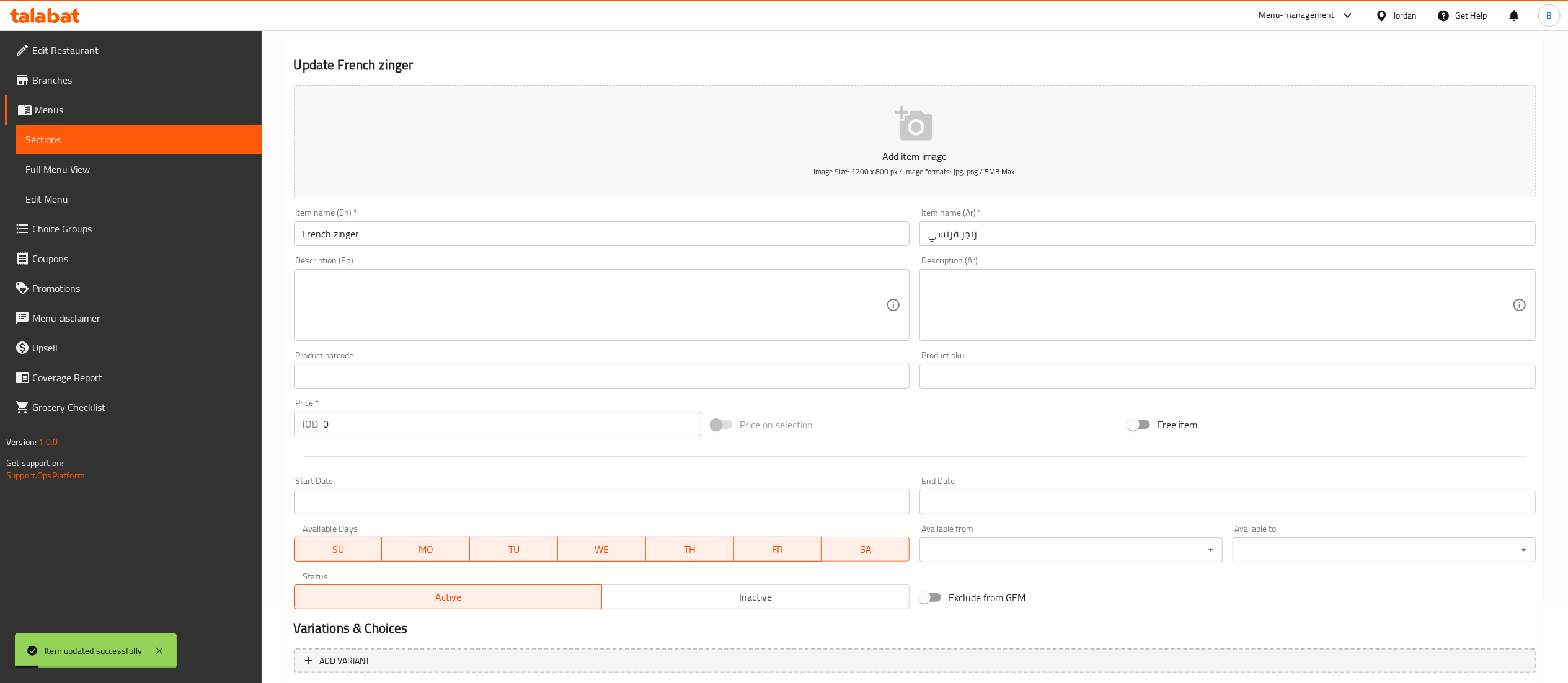
scroll to position [0, 0]
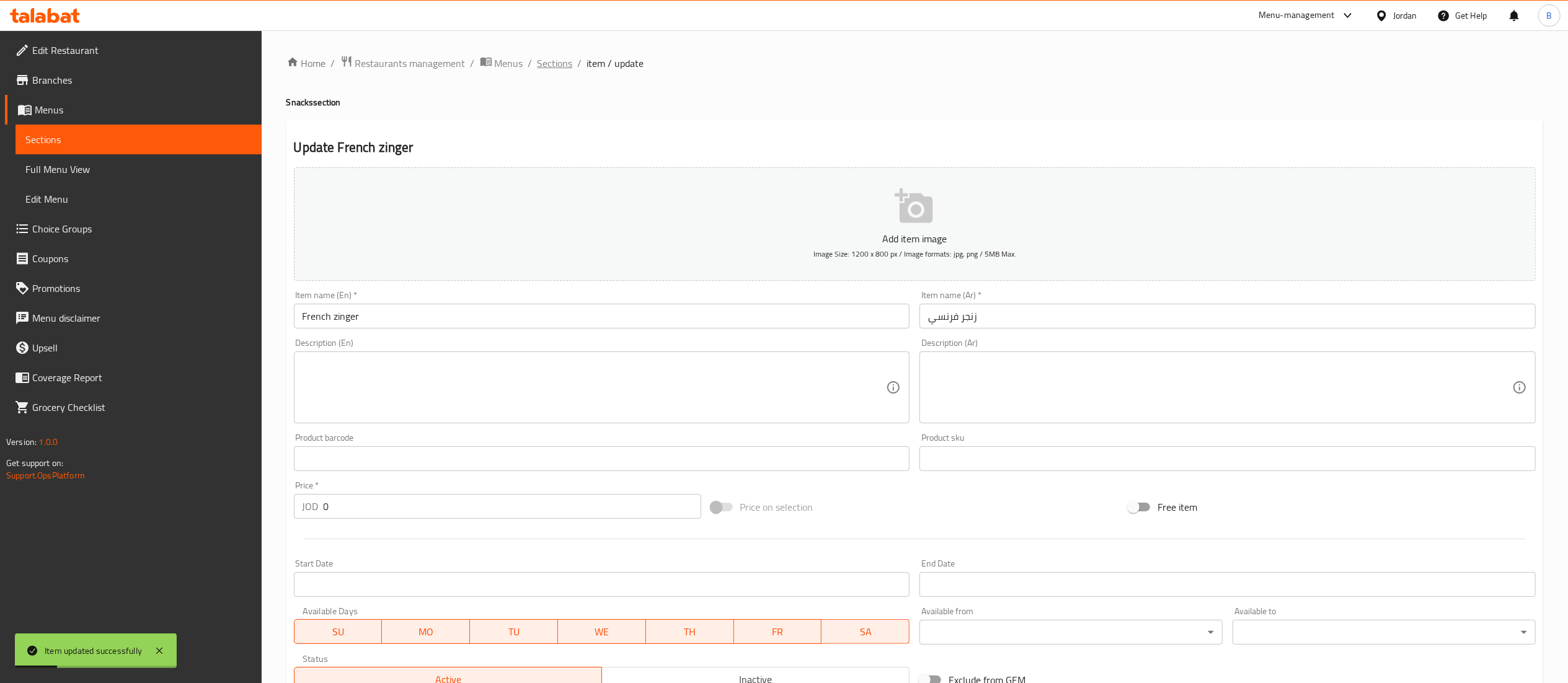
click at [554, 61] on span "Sections" at bounding box center [555, 63] width 35 height 15
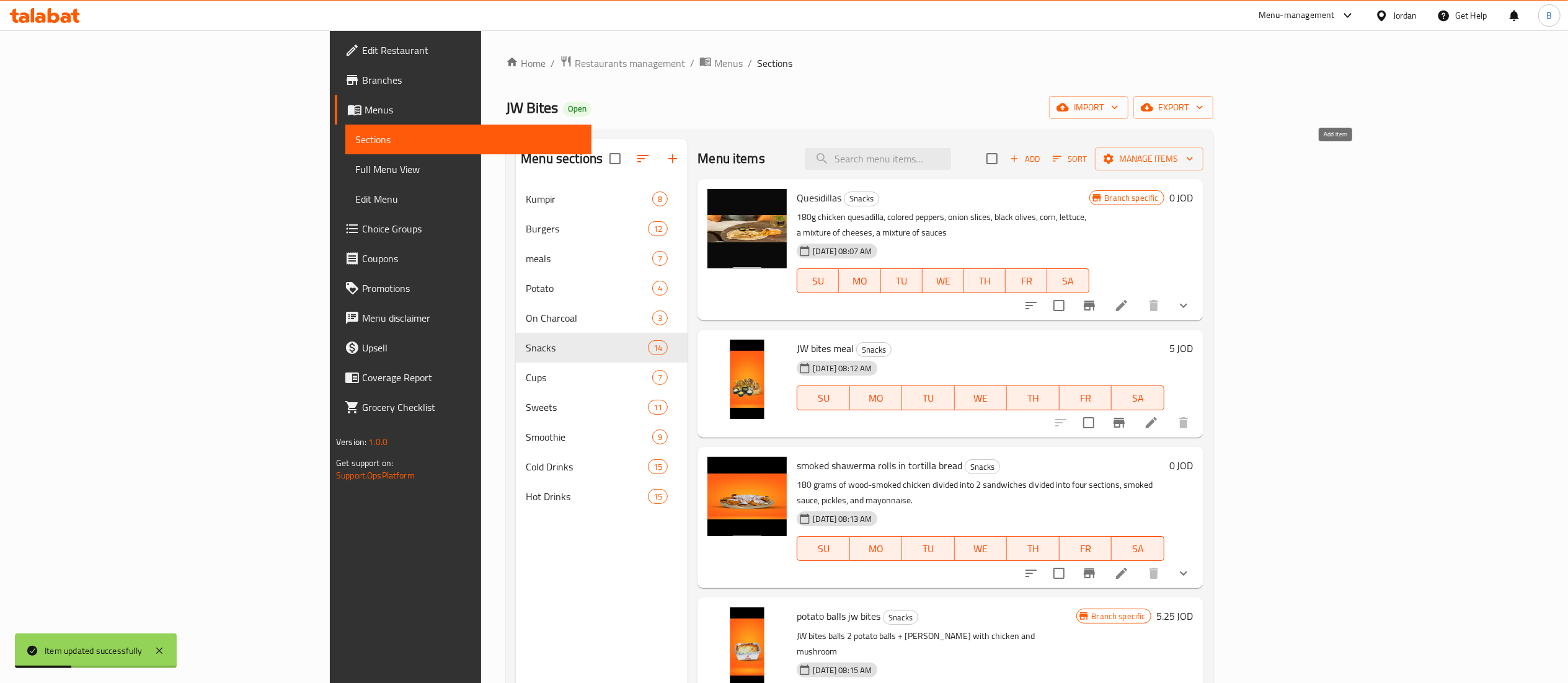
click at [1020, 155] on icon "button" at bounding box center [1014, 159] width 11 height 11
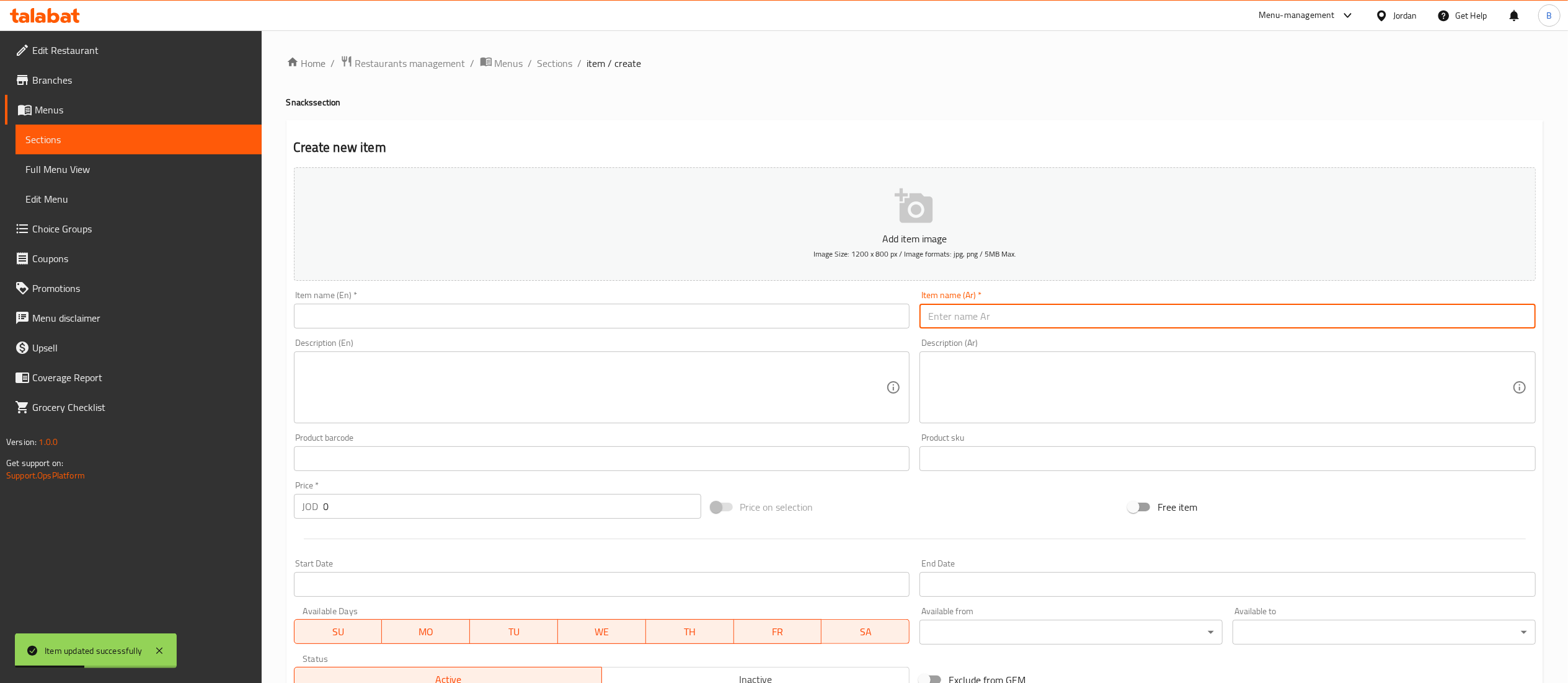
click at [1149, 319] on input "text" at bounding box center [1227, 316] width 616 height 25
paste input "زنجر تورتيلا"
type input "زنجر تورتيلا"
click at [776, 317] on input "text" at bounding box center [601, 316] width 616 height 25
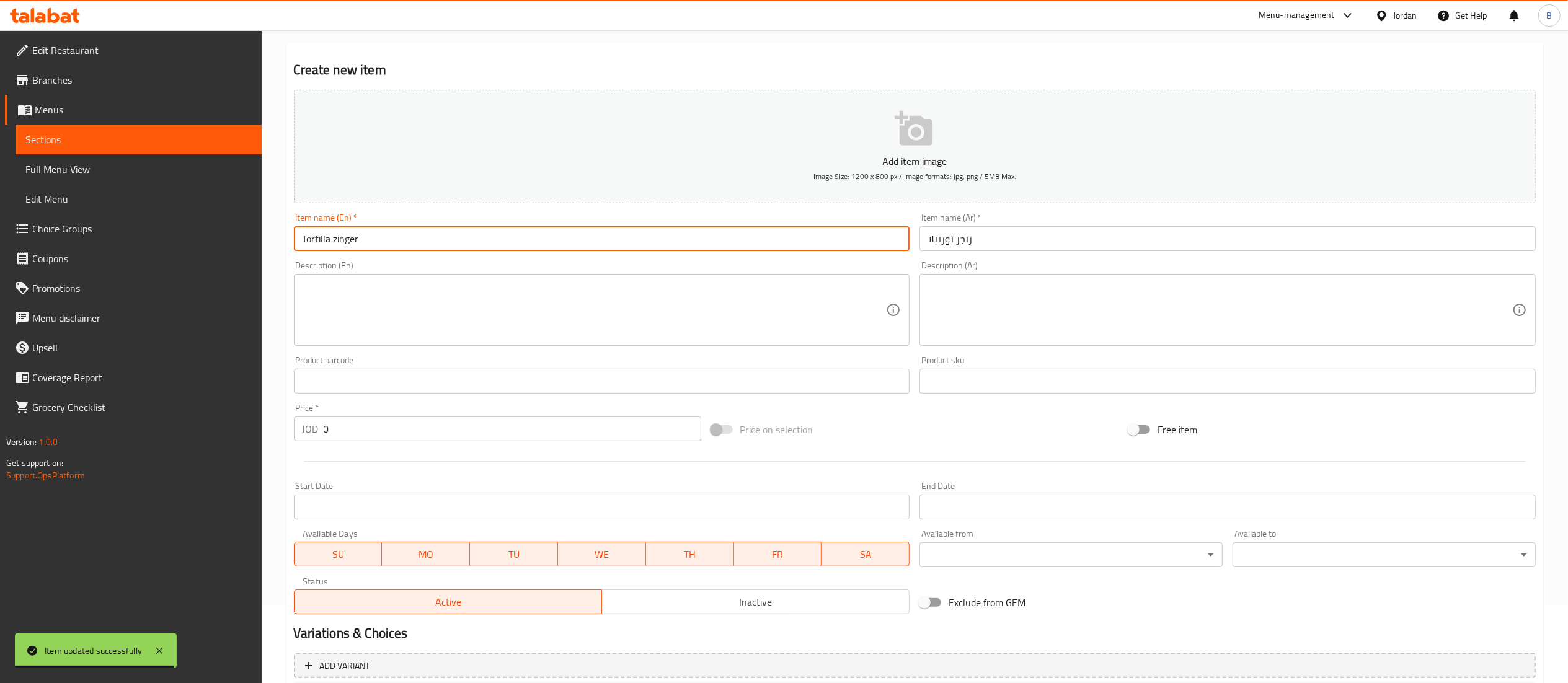
scroll to position [191, 0]
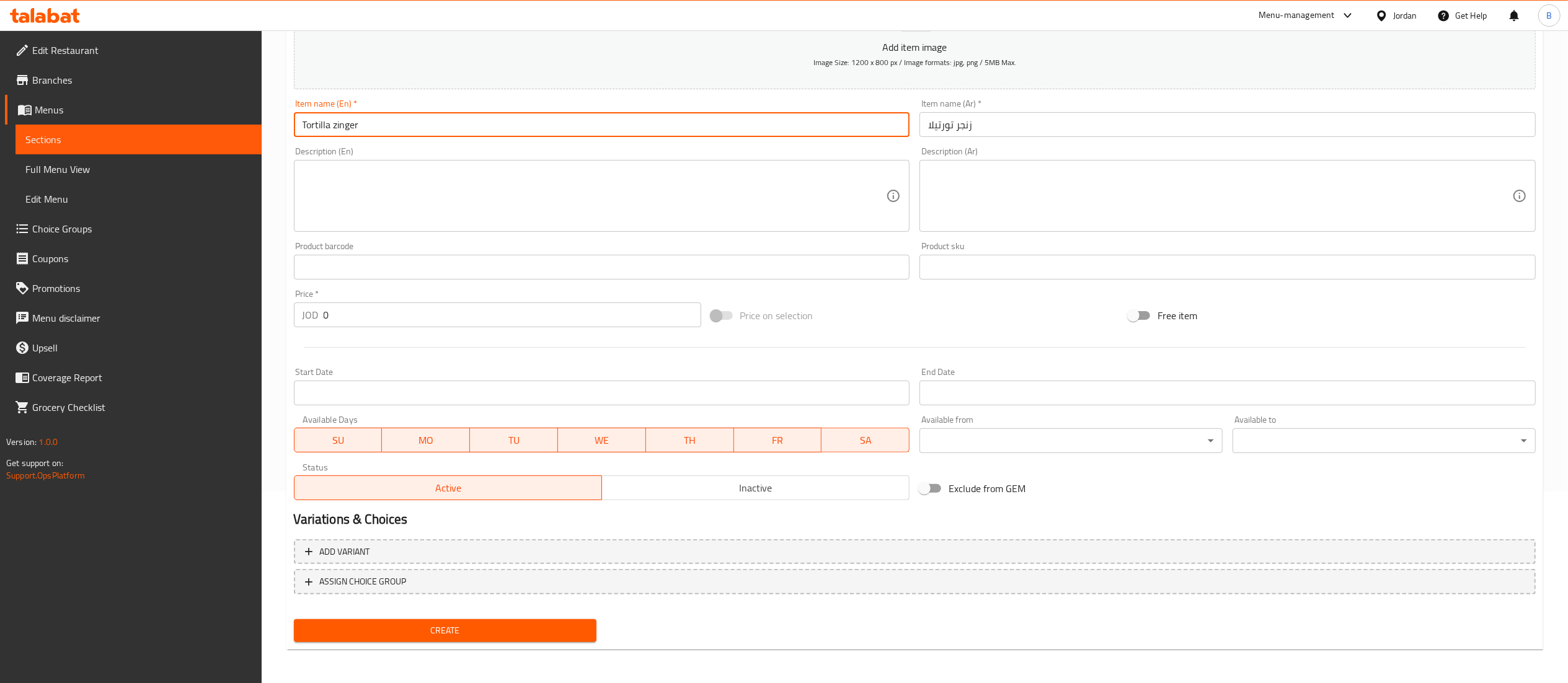
type input "Tortilla zinger"
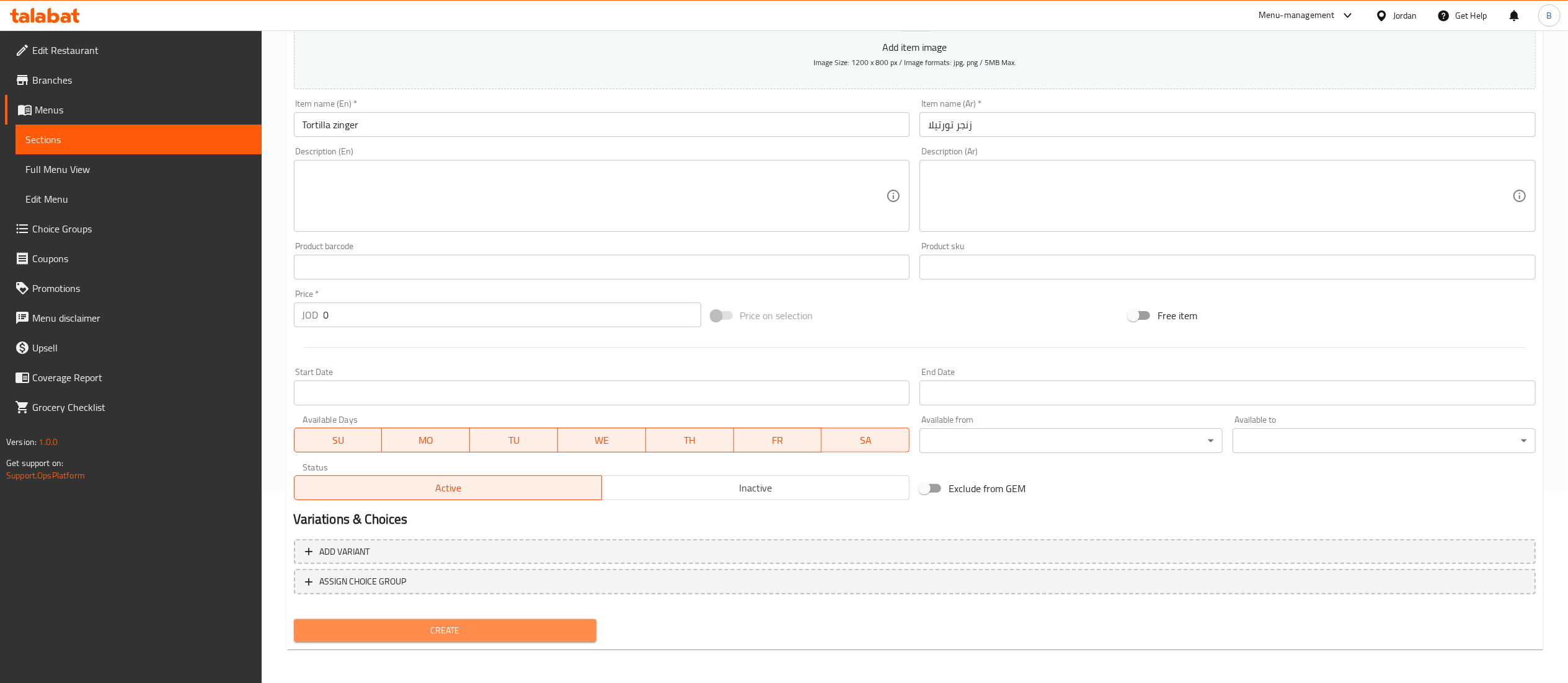
click at [460, 629] on span "Create" at bounding box center [445, 631] width 283 height 16
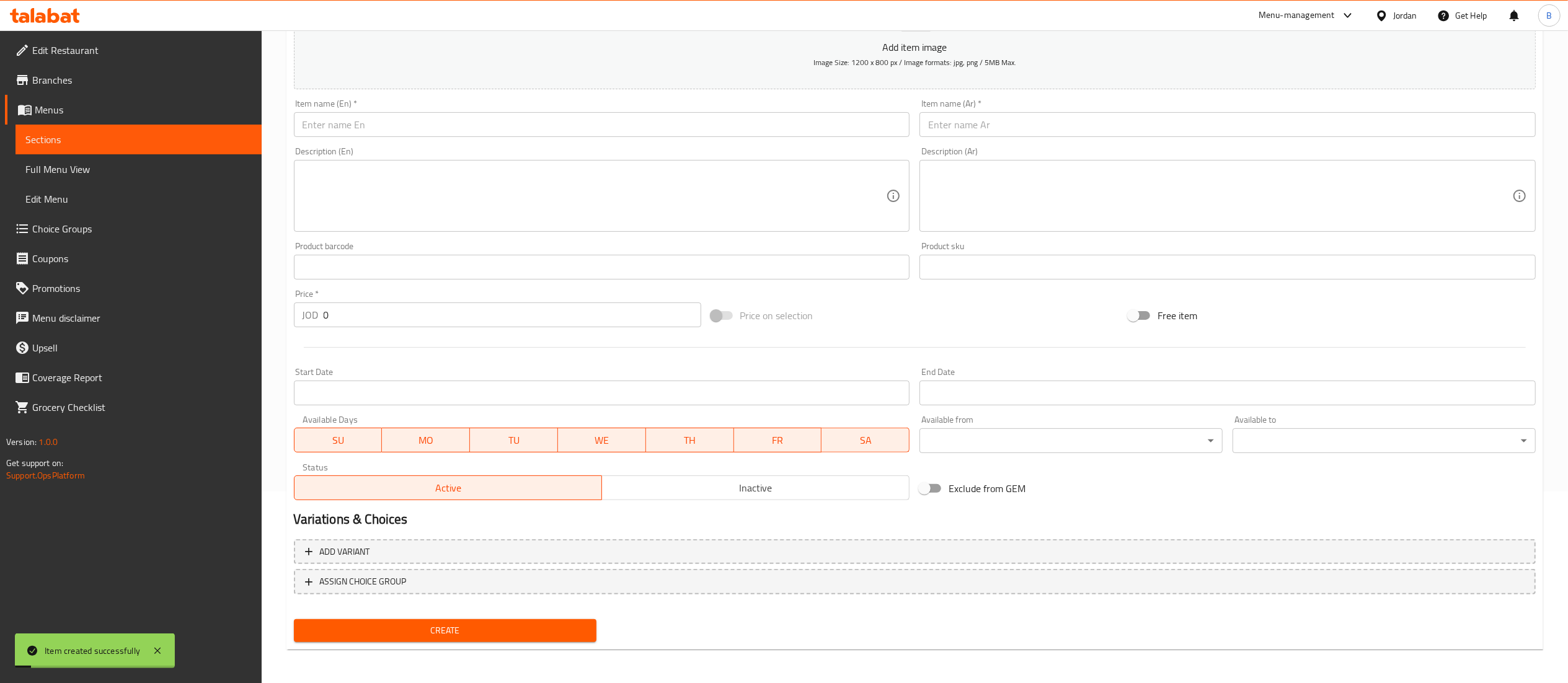
drag, startPoint x: 43, startPoint y: 231, endPoint x: 48, endPoint y: 235, distance: 6.4
click at [43, 231] on span "Choice Groups" at bounding box center [142, 229] width 219 height 15
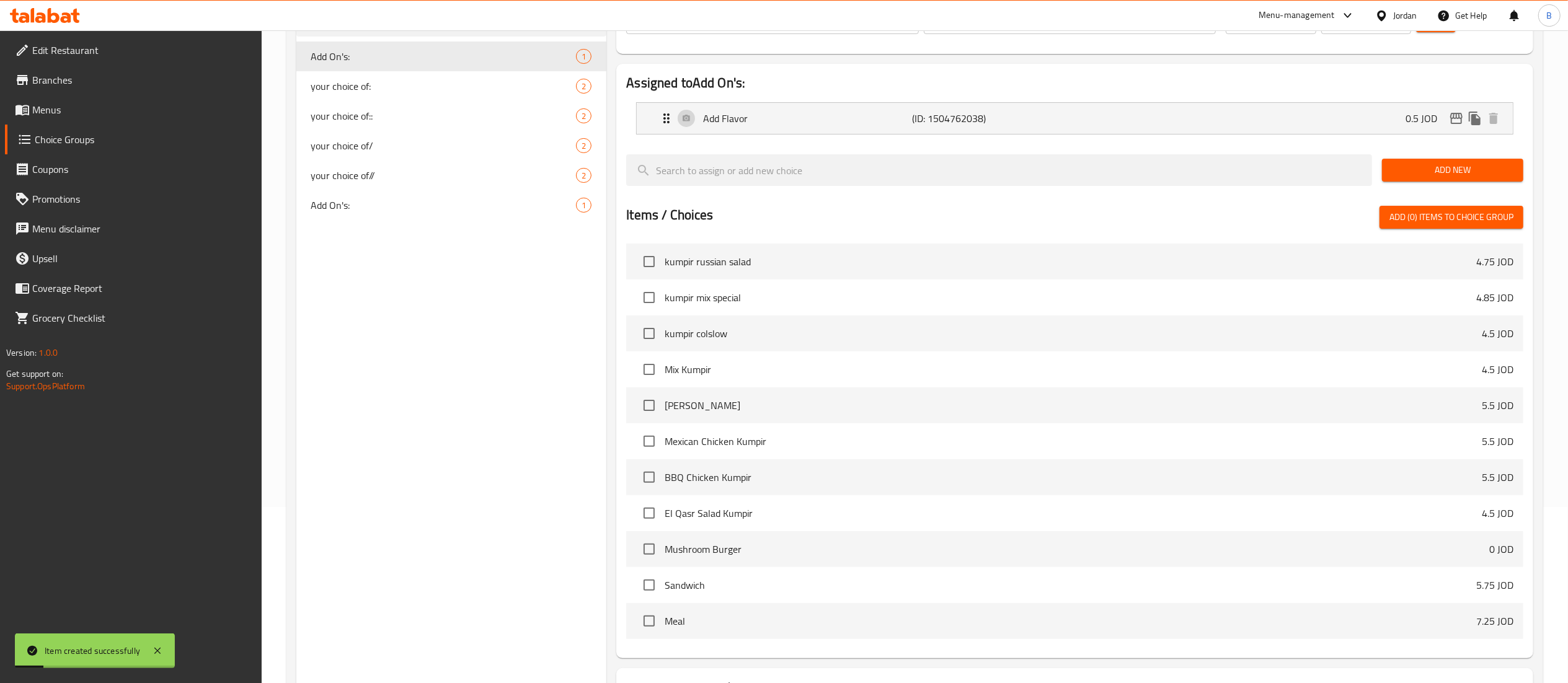
scroll to position [52, 0]
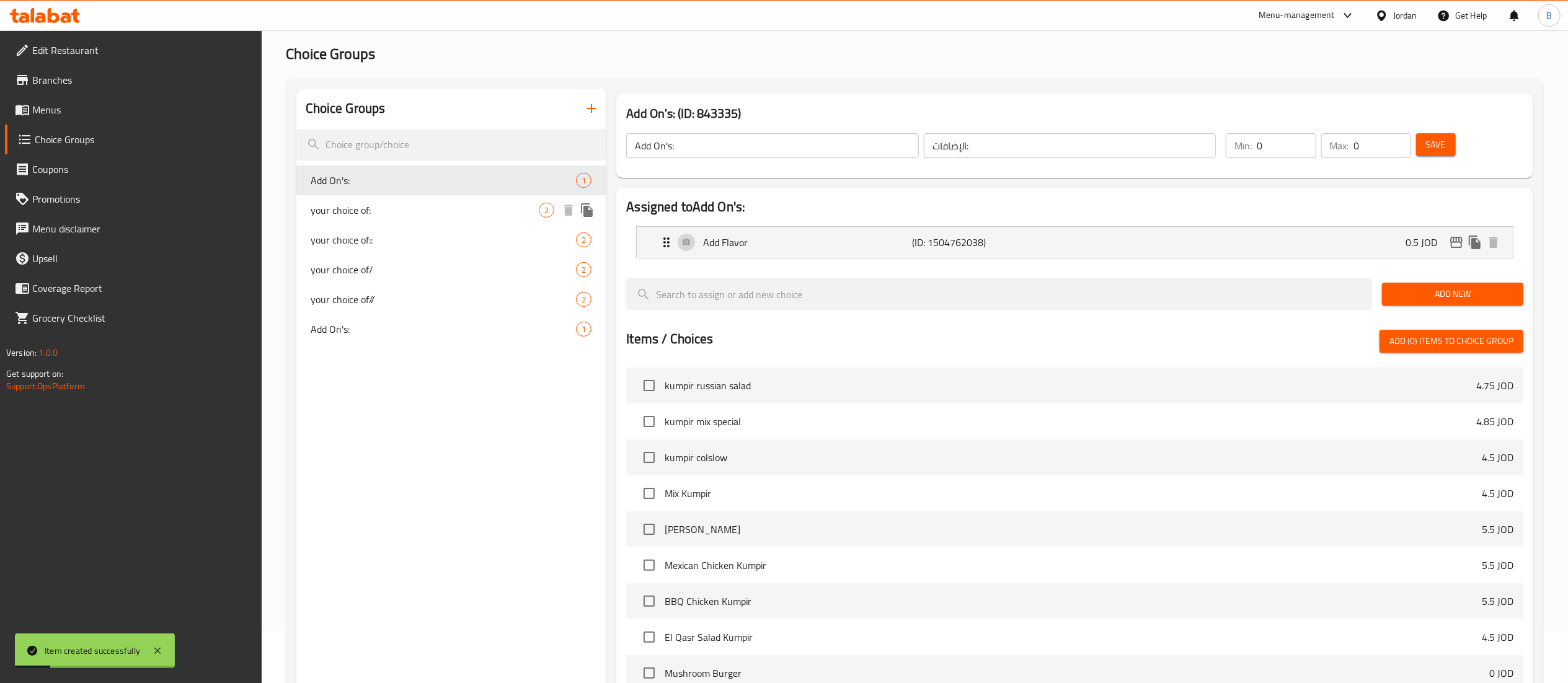
click at [389, 216] on span "your choice of:" at bounding box center [425, 210] width 228 height 15
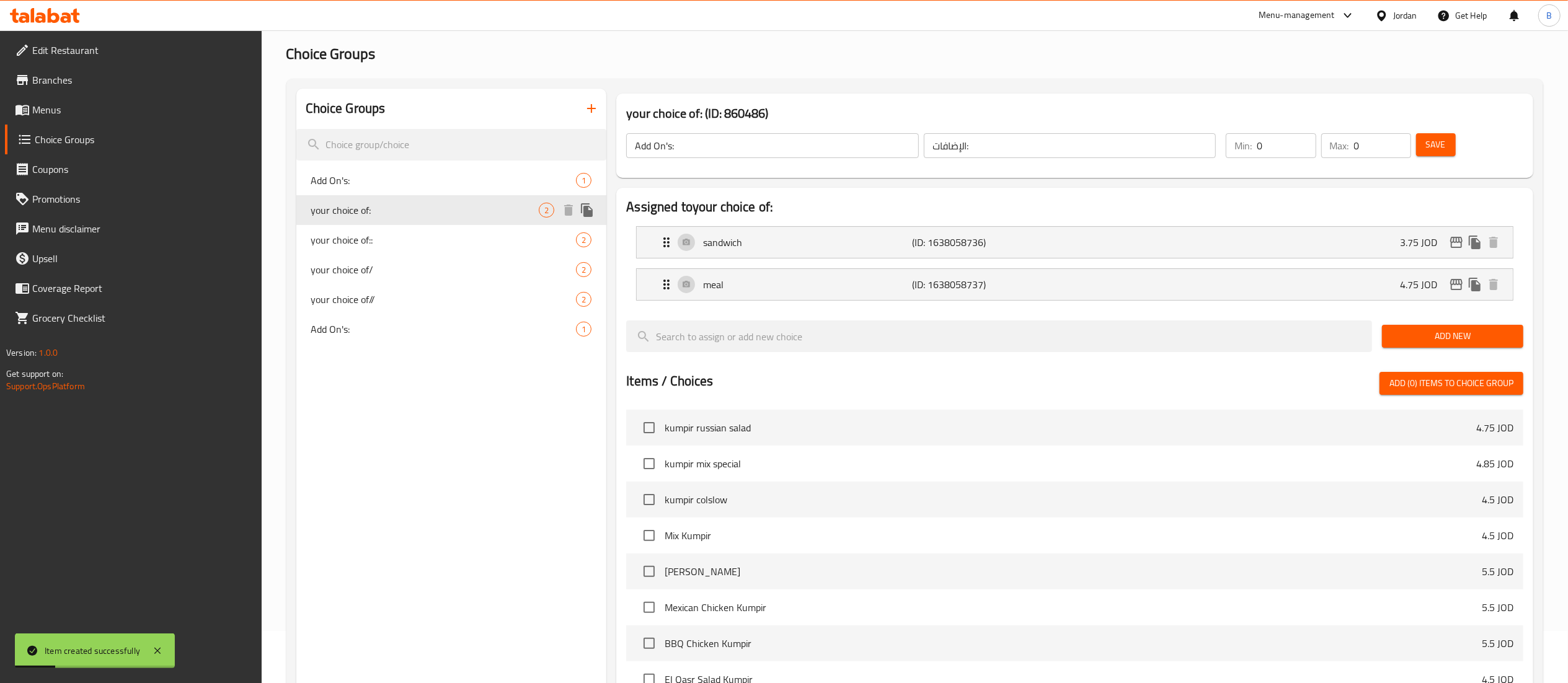
type input "your choice of:"
type input "اختيارك من"
type input "1"
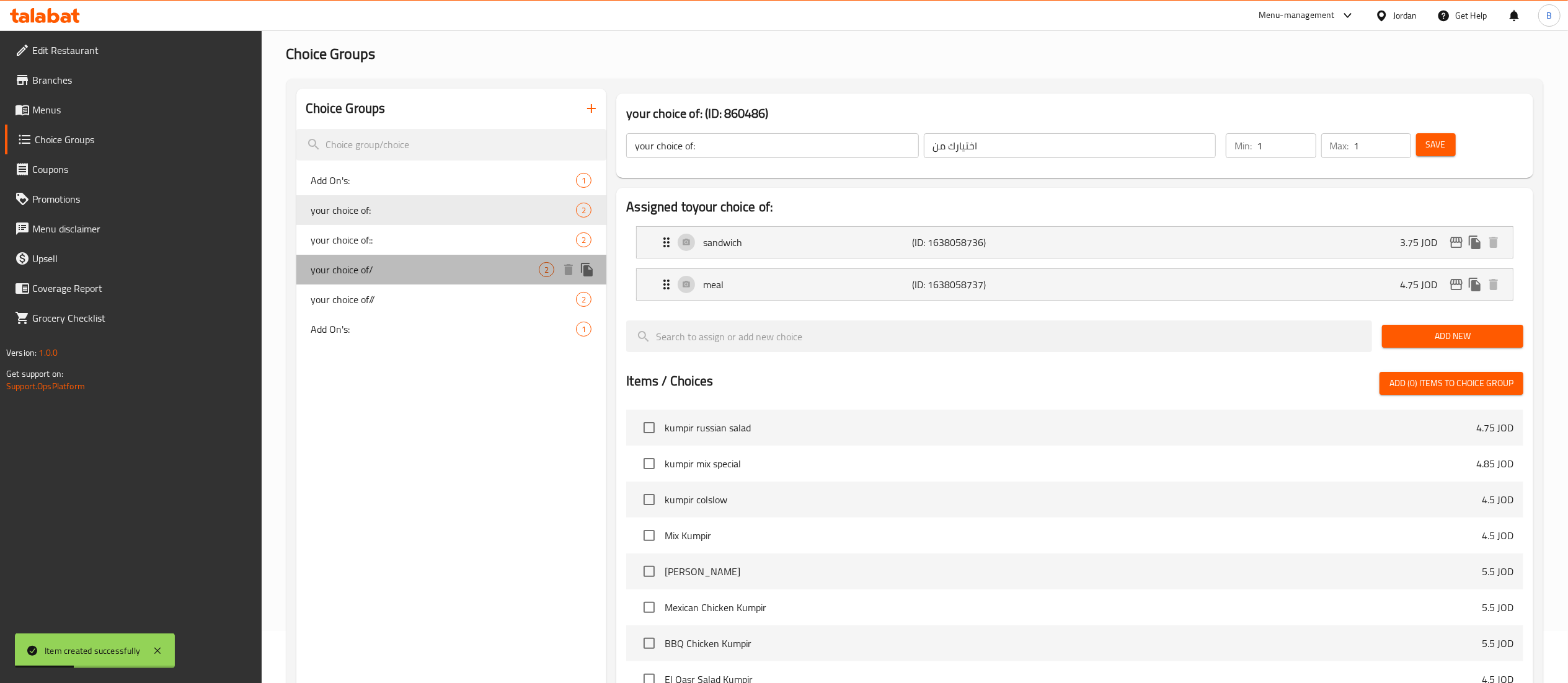
click at [383, 262] on div "your choice of/ 2" at bounding box center [452, 269] width 311 height 29
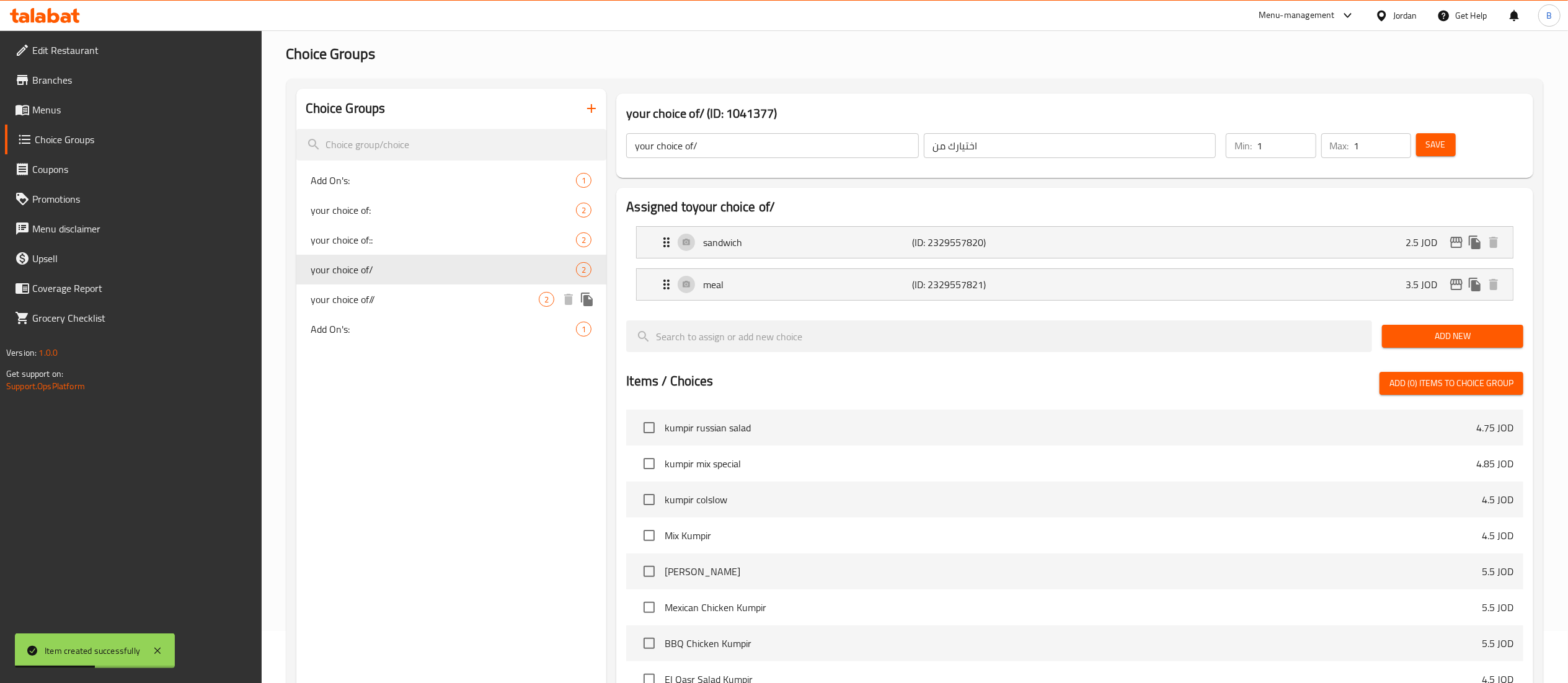
click at [378, 303] on span "your choice of//" at bounding box center [425, 299] width 228 height 15
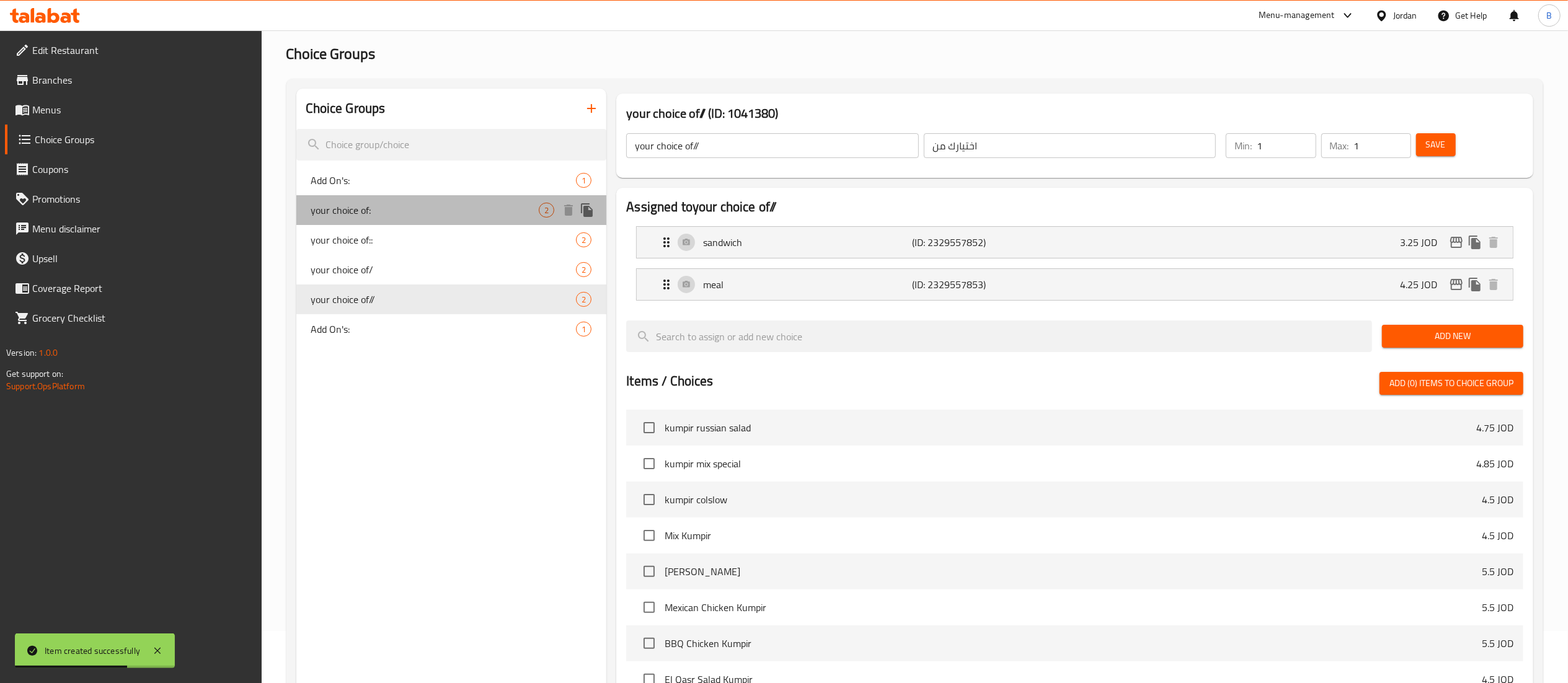
click at [357, 198] on div "your choice of: 2" at bounding box center [452, 210] width 311 height 29
type input "your choice of:"
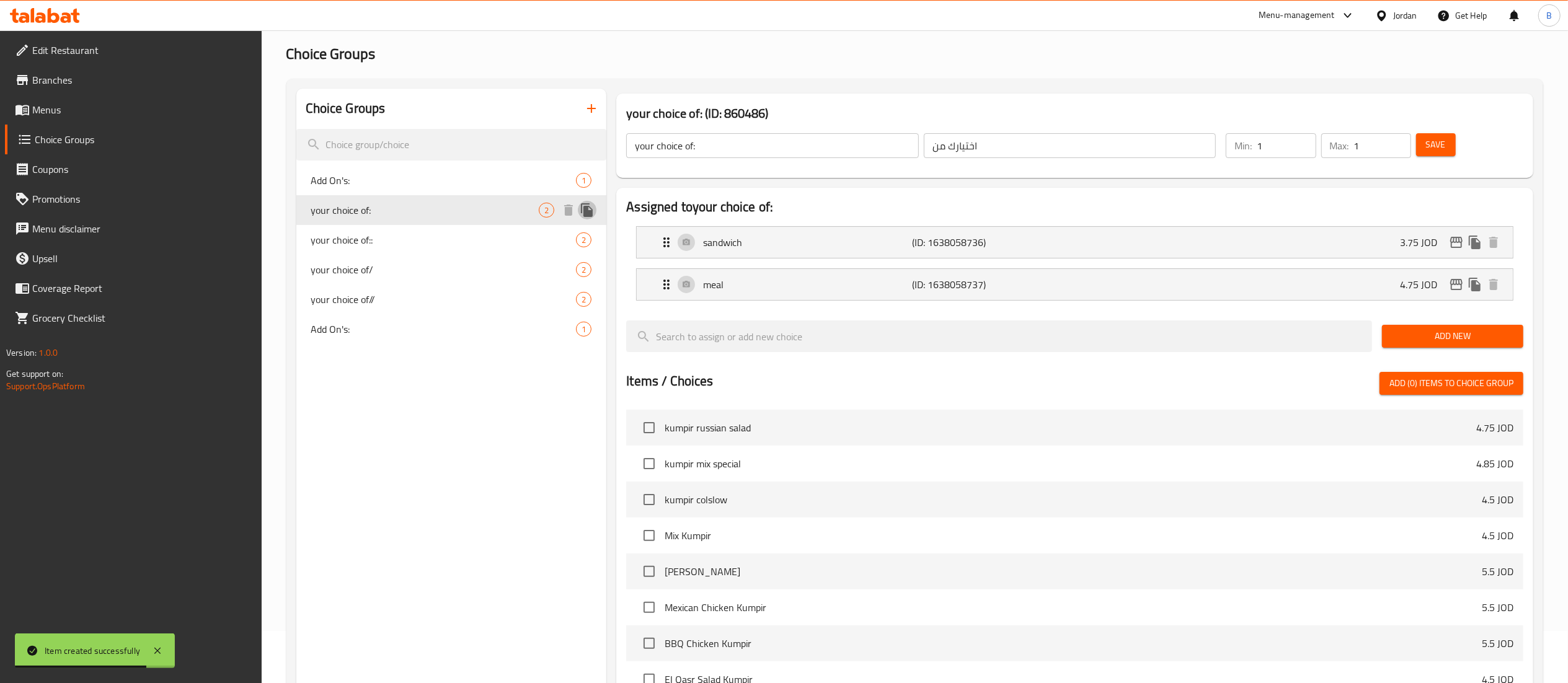
click at [588, 210] on icon "duplicate" at bounding box center [586, 210] width 11 height 14
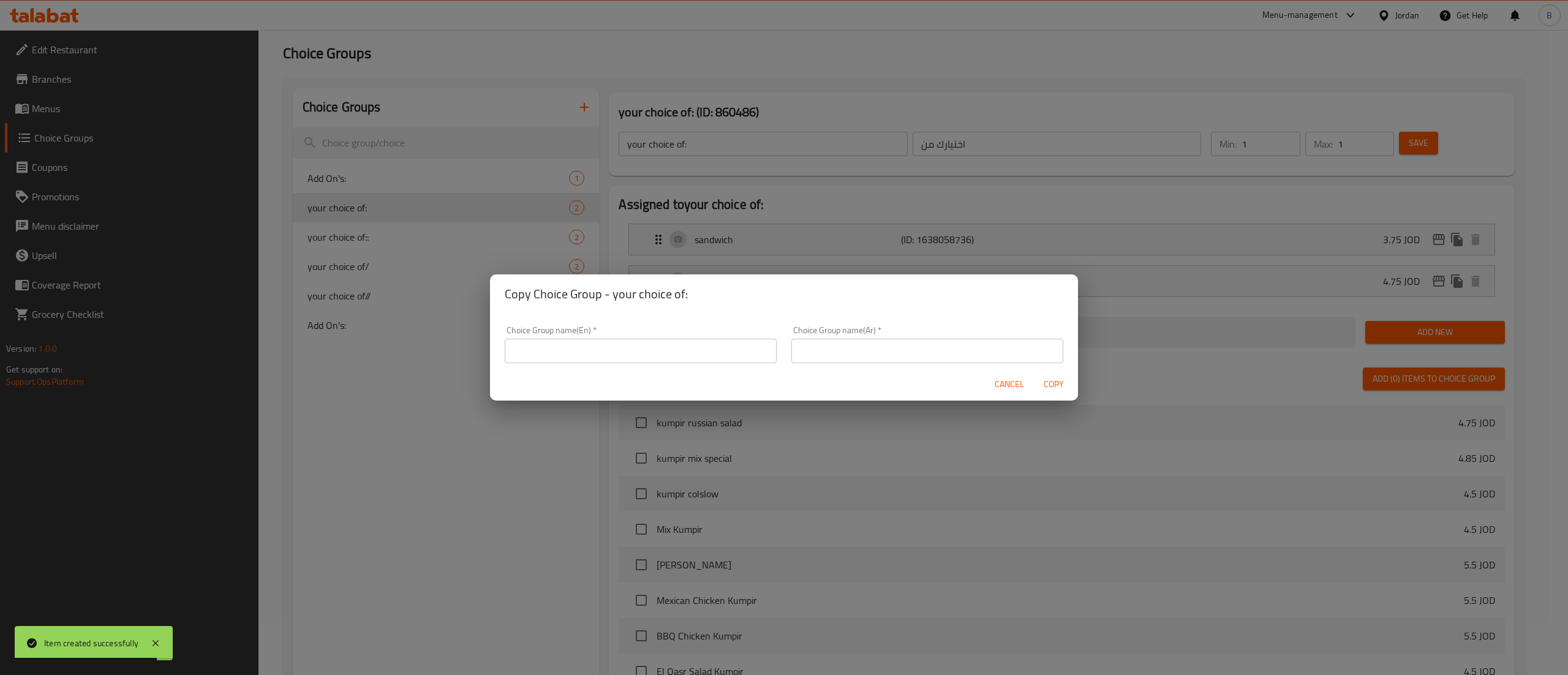
drag, startPoint x: 748, startPoint y: 349, endPoint x: 720, endPoint y: 335, distance: 31.3
click at [748, 349] on input "text" at bounding box center [640, 351] width 272 height 24
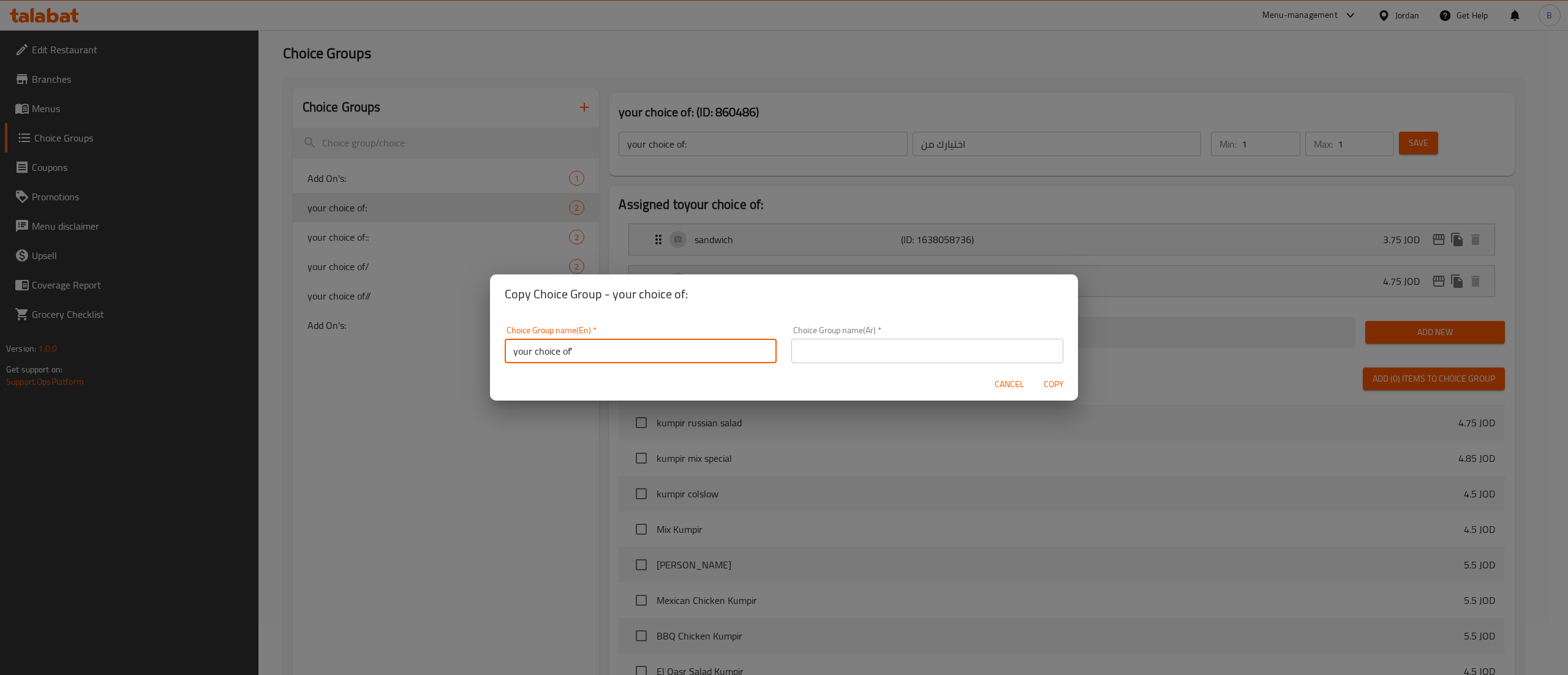
type input "your choice of'"
click at [855, 357] on input "text" at bounding box center [927, 351] width 272 height 24
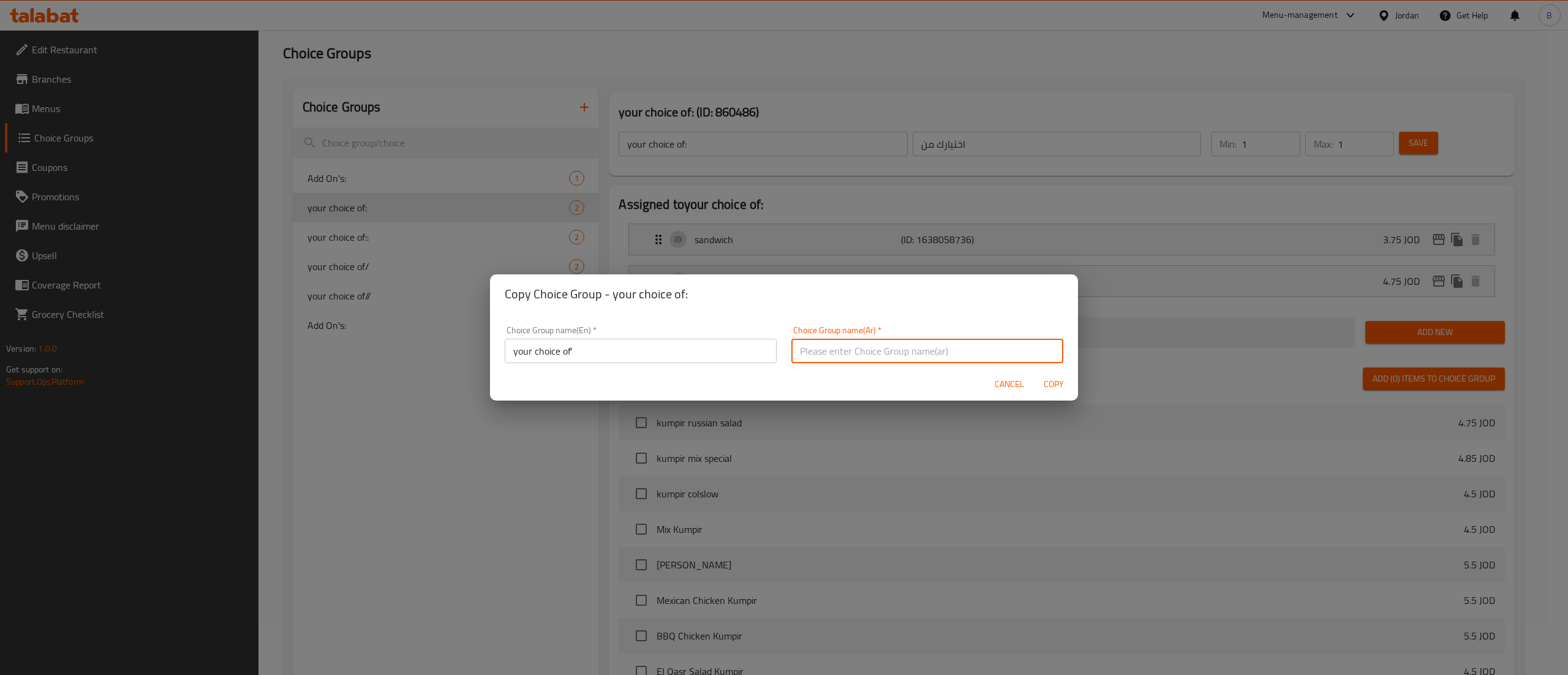
type input "اختيارك من"
click at [1055, 392] on button "Copy" at bounding box center [1053, 385] width 40 height 23
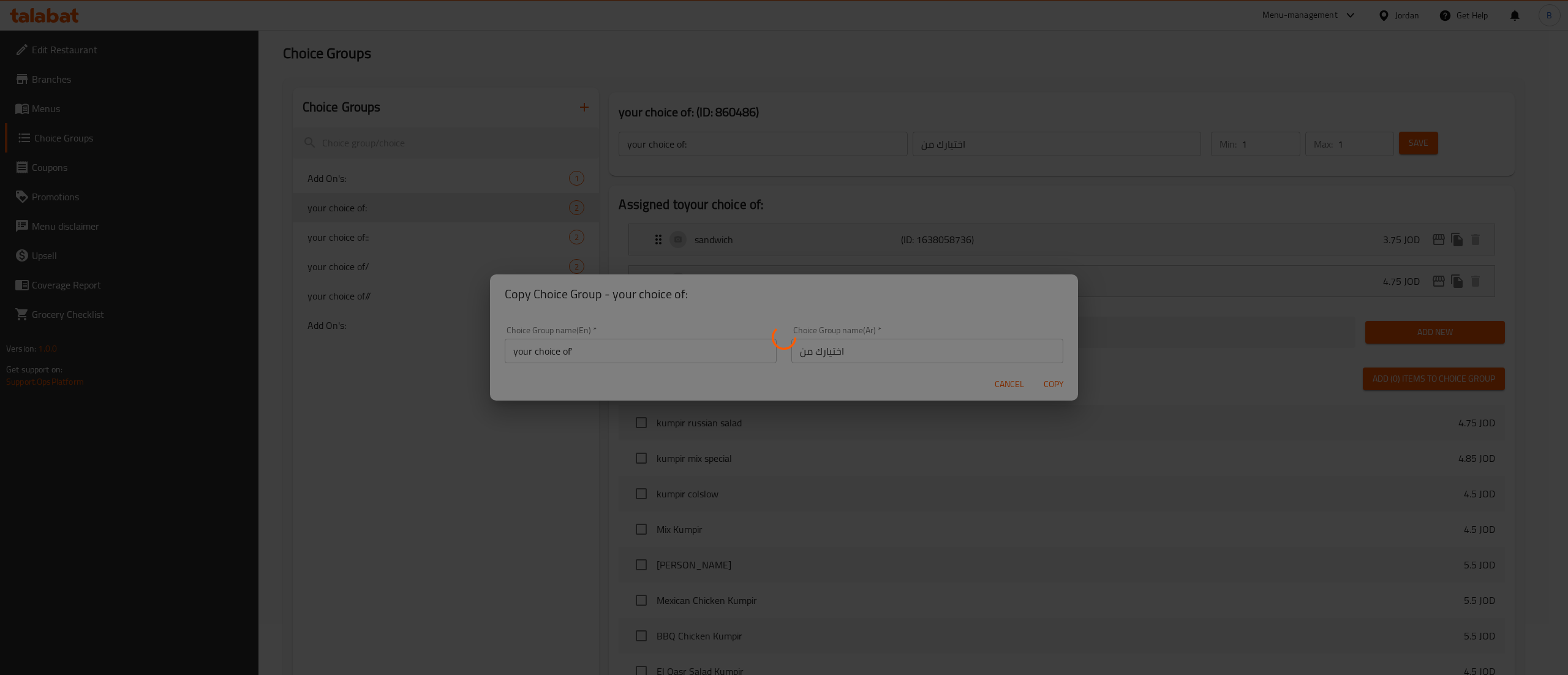
type input "your choice of'"
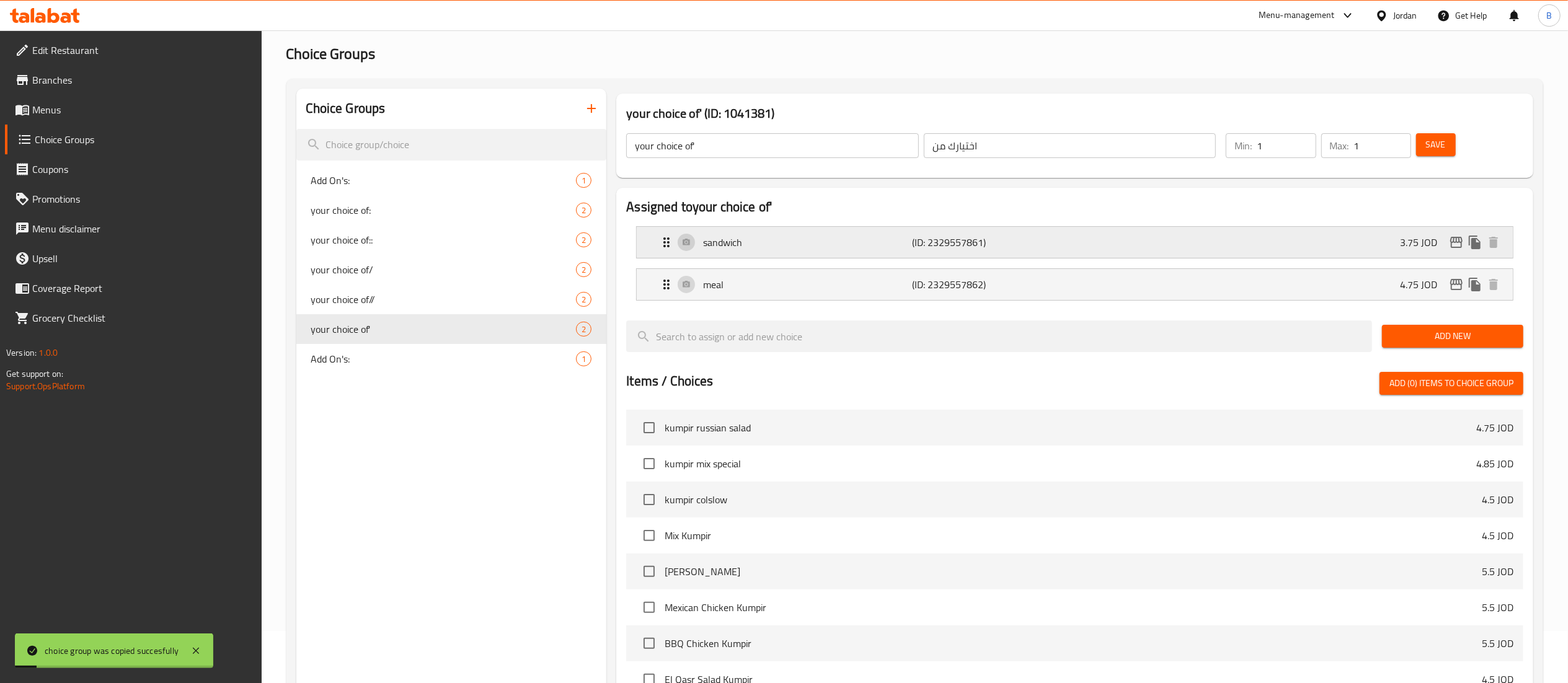
click at [1061, 252] on div "sandwich (ID: 2329557861) 3.75 JOD" at bounding box center [1078, 242] width 838 height 31
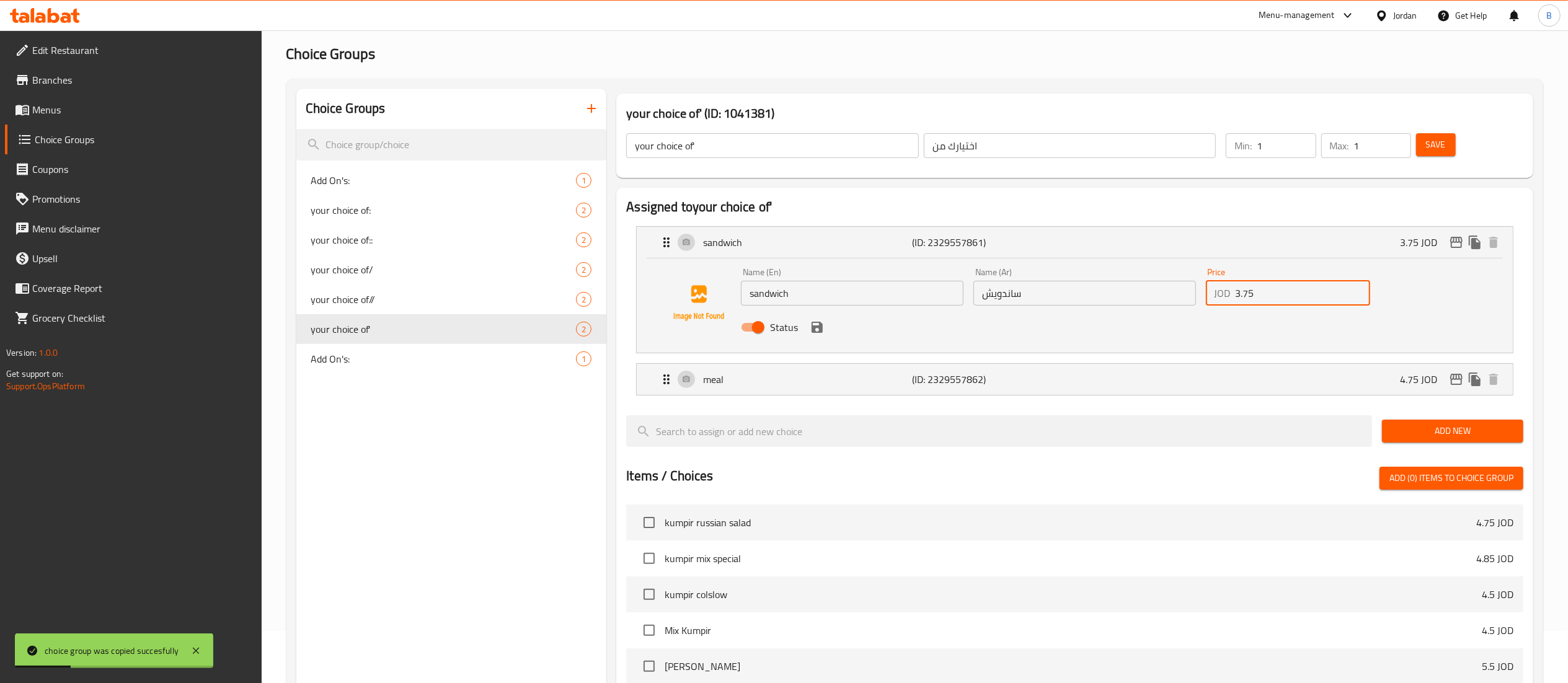
drag, startPoint x: 1238, startPoint y: 294, endPoint x: 1201, endPoint y: 300, distance: 37.5
click at [1201, 300] on div "Price JOD 3.75 Price" at bounding box center [1287, 286] width 174 height 47
click at [810, 329] on icon "save" at bounding box center [817, 327] width 15 height 15
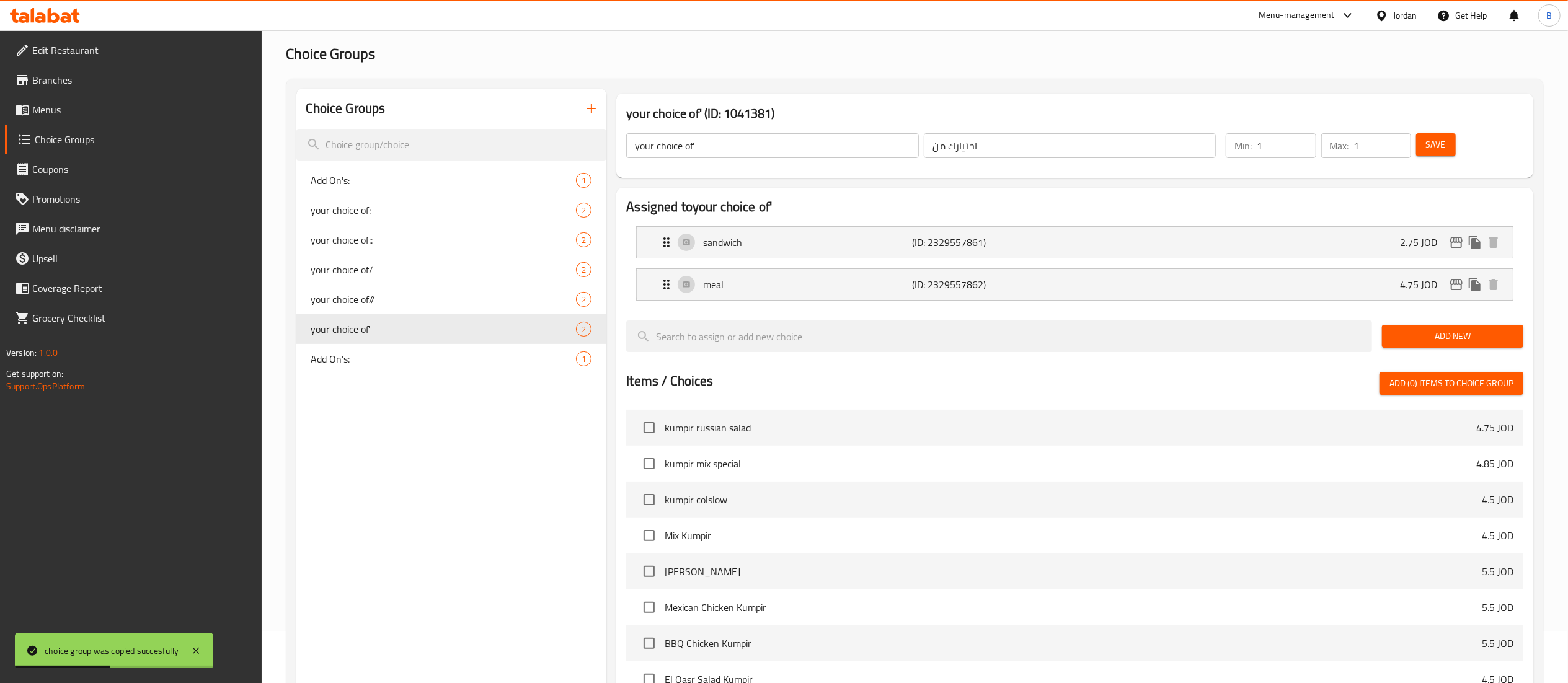
type input "2.75"
click at [1427, 142] on span "Save" at bounding box center [1435, 144] width 20 height 16
click at [1453, 242] on icon "edit" at bounding box center [1456, 243] width 12 height 11
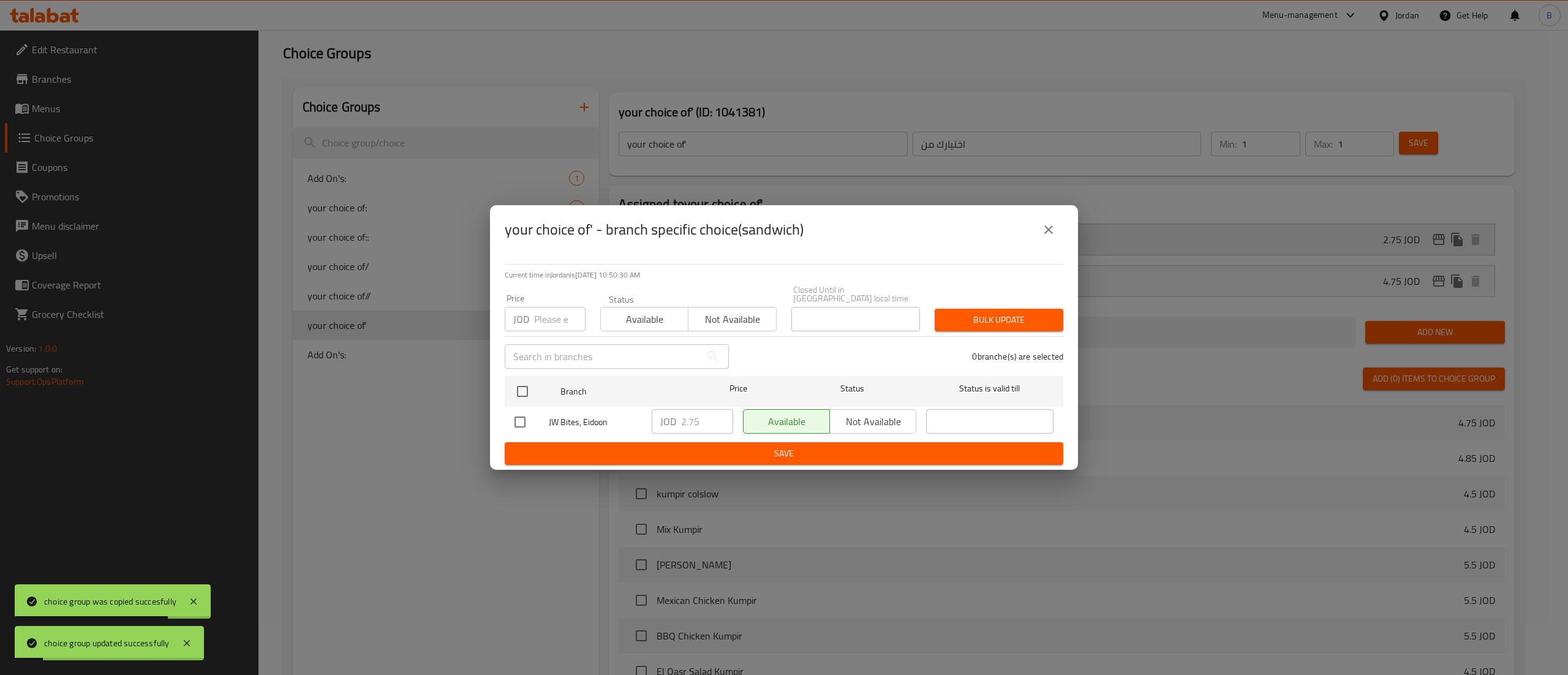
click at [1045, 226] on button "close" at bounding box center [1048, 230] width 29 height 29
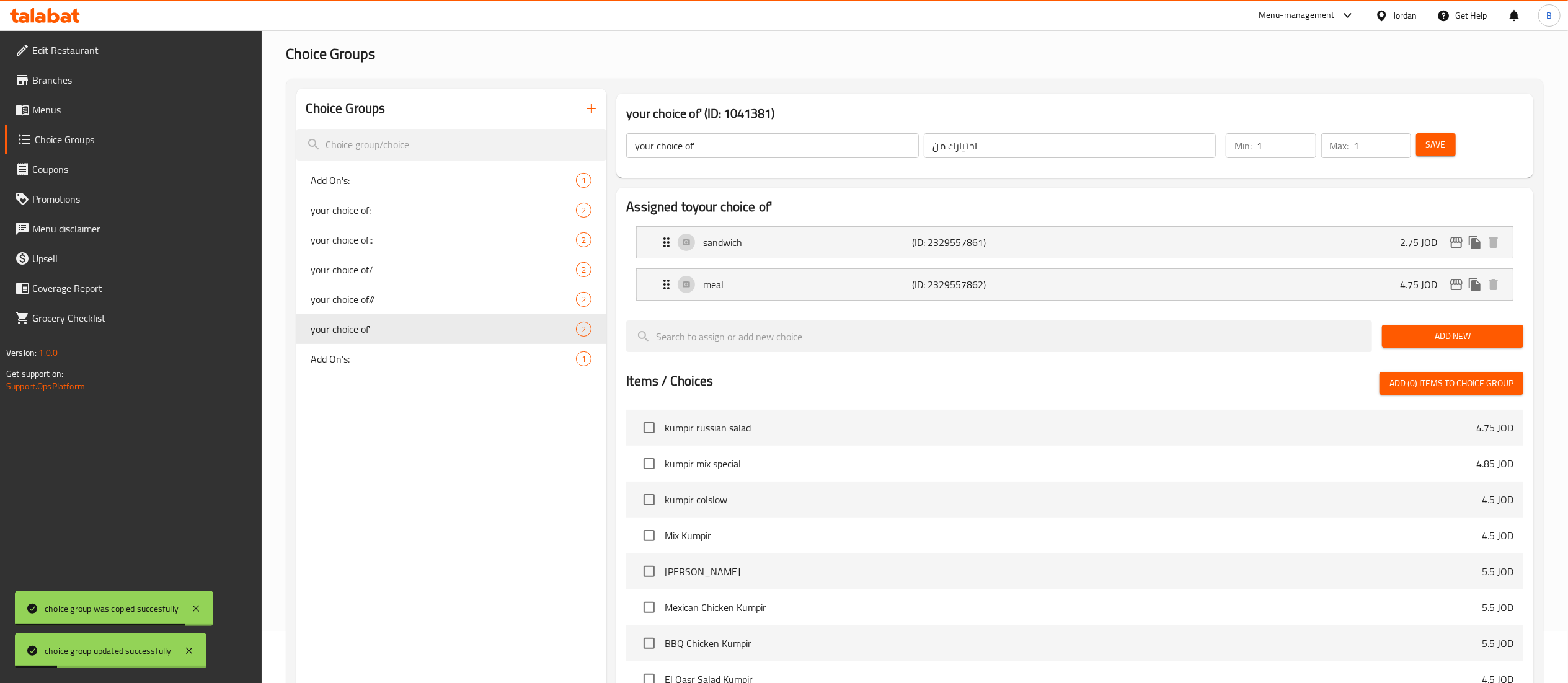
drag, startPoint x: 1012, startPoint y: 292, endPoint x: 1061, endPoint y: 301, distance: 49.8
click at [1013, 292] on p "(ID: 2329557862)" at bounding box center [982, 285] width 140 height 15
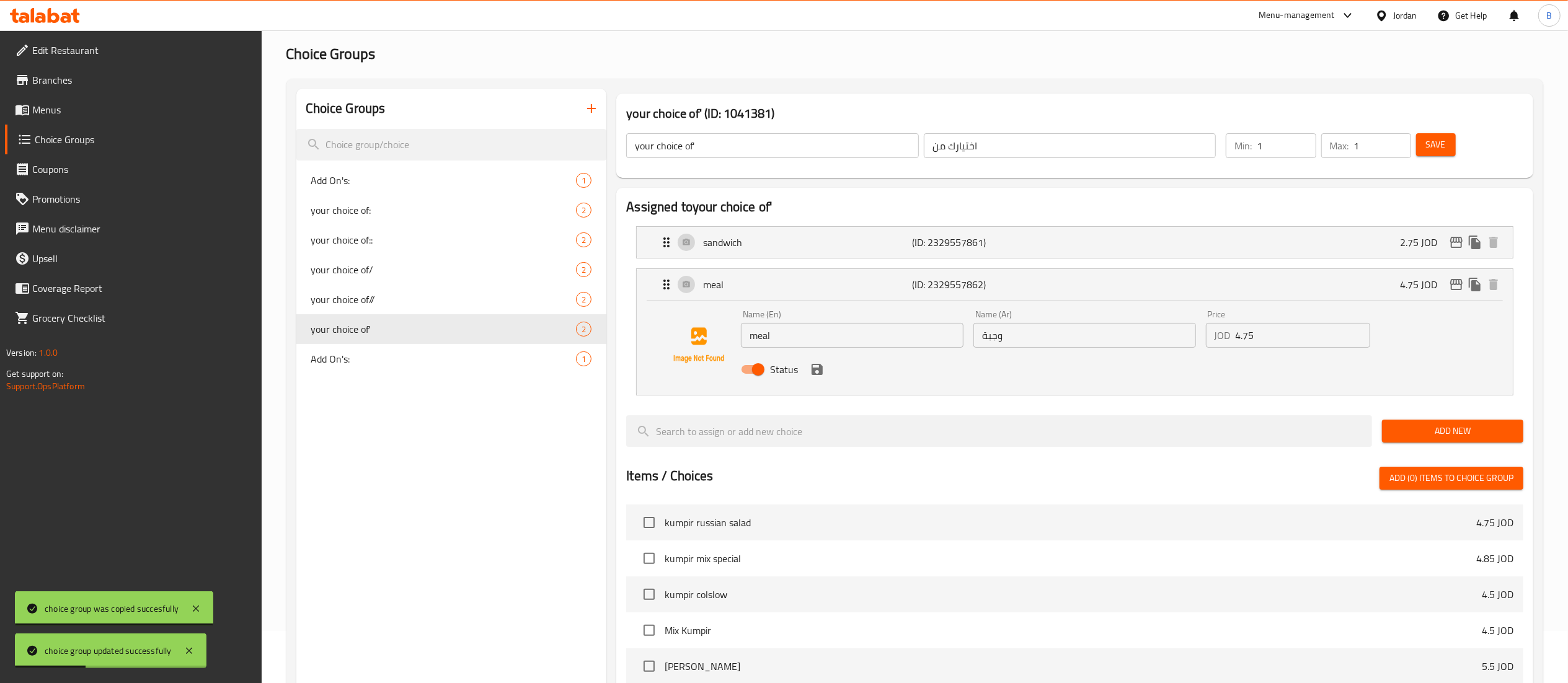
drag, startPoint x: 1241, startPoint y: 334, endPoint x: 1212, endPoint y: 337, distance: 29.2
click at [1212, 337] on div "JOD 4.75 Price" at bounding box center [1287, 335] width 164 height 25
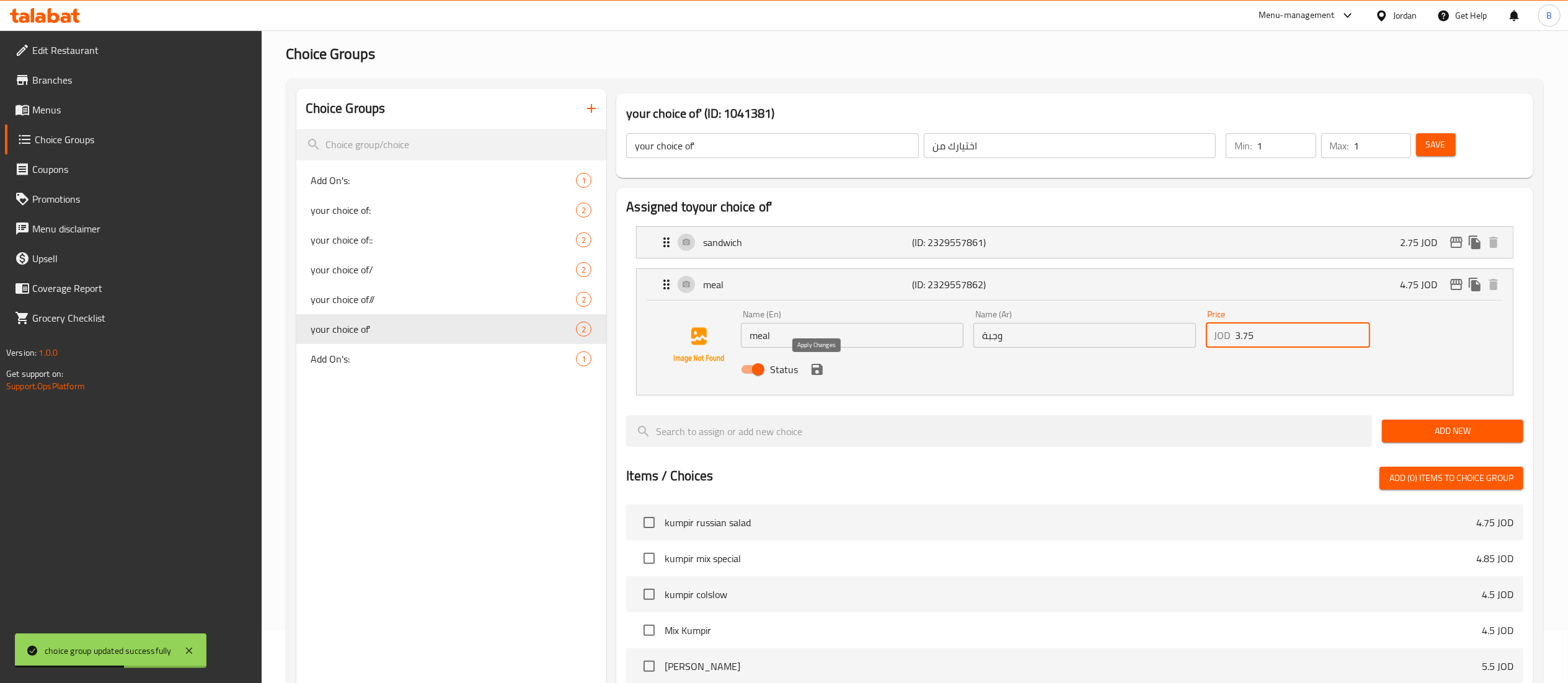
click at [818, 373] on icon "save" at bounding box center [817, 370] width 15 height 15
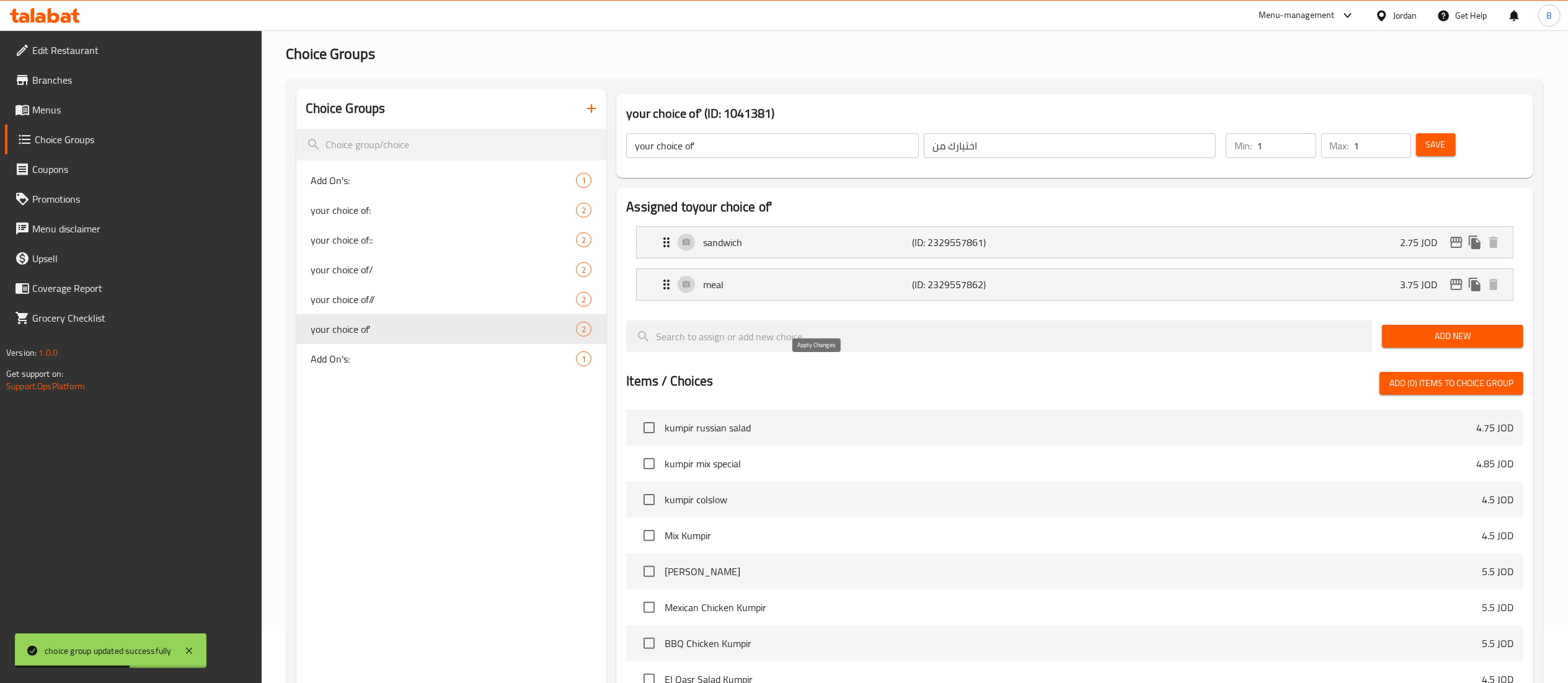
type input "3.75"
click at [1440, 146] on span "Save" at bounding box center [1435, 144] width 20 height 16
click at [1453, 285] on icon "edit" at bounding box center [1456, 285] width 12 height 11
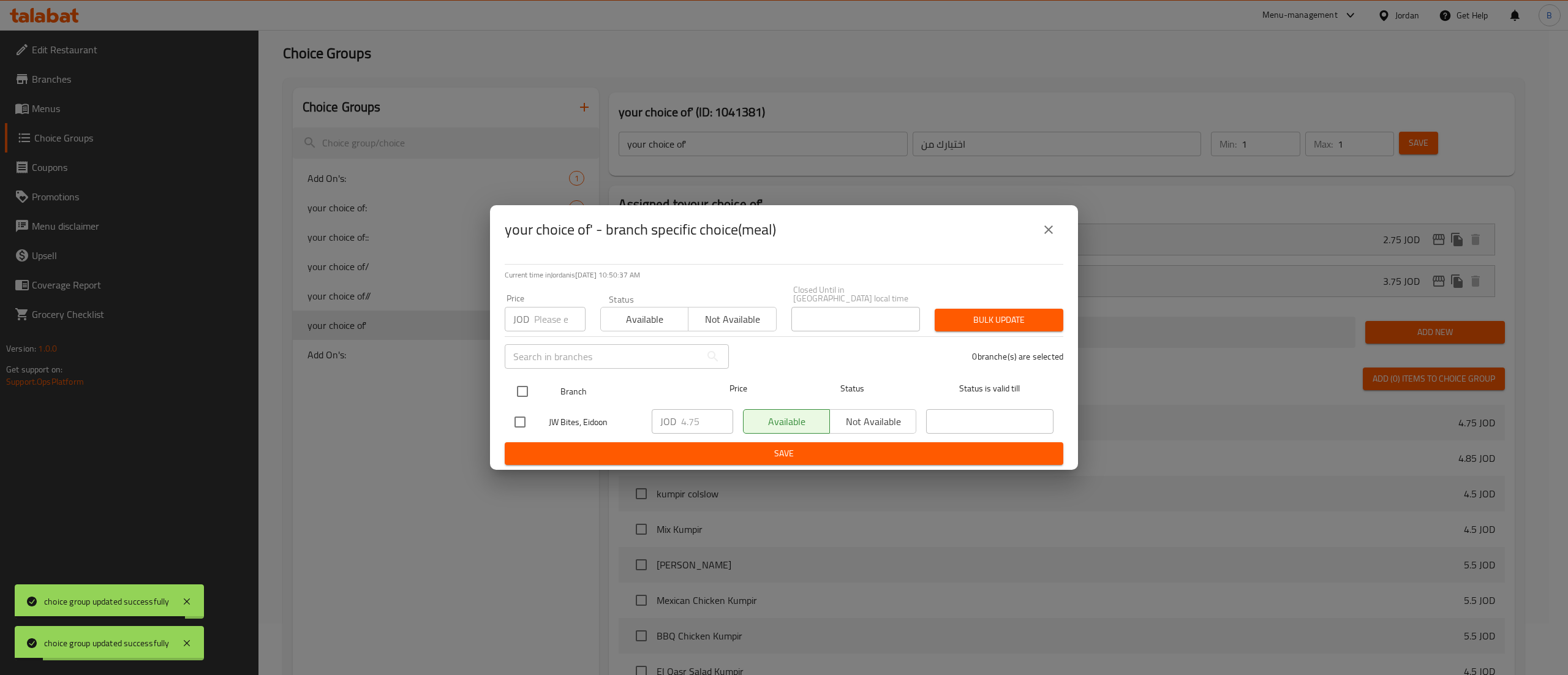
click at [525, 382] on input "checkbox" at bounding box center [523, 391] width 26 height 26
checkbox input "true"
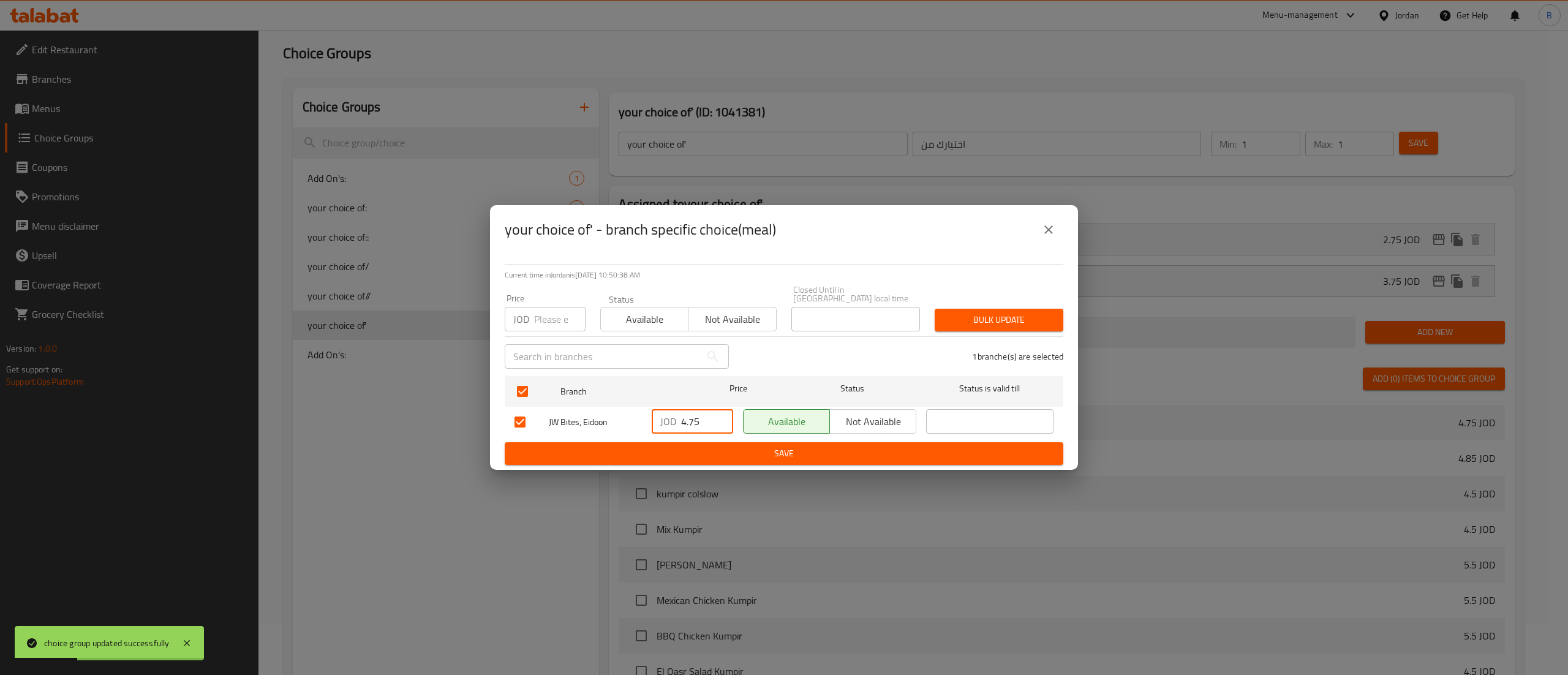
click at [686, 416] on input "4.75" at bounding box center [707, 421] width 52 height 24
type input "3.75"
click at [715, 450] on span "Save" at bounding box center [784, 454] width 539 height 15
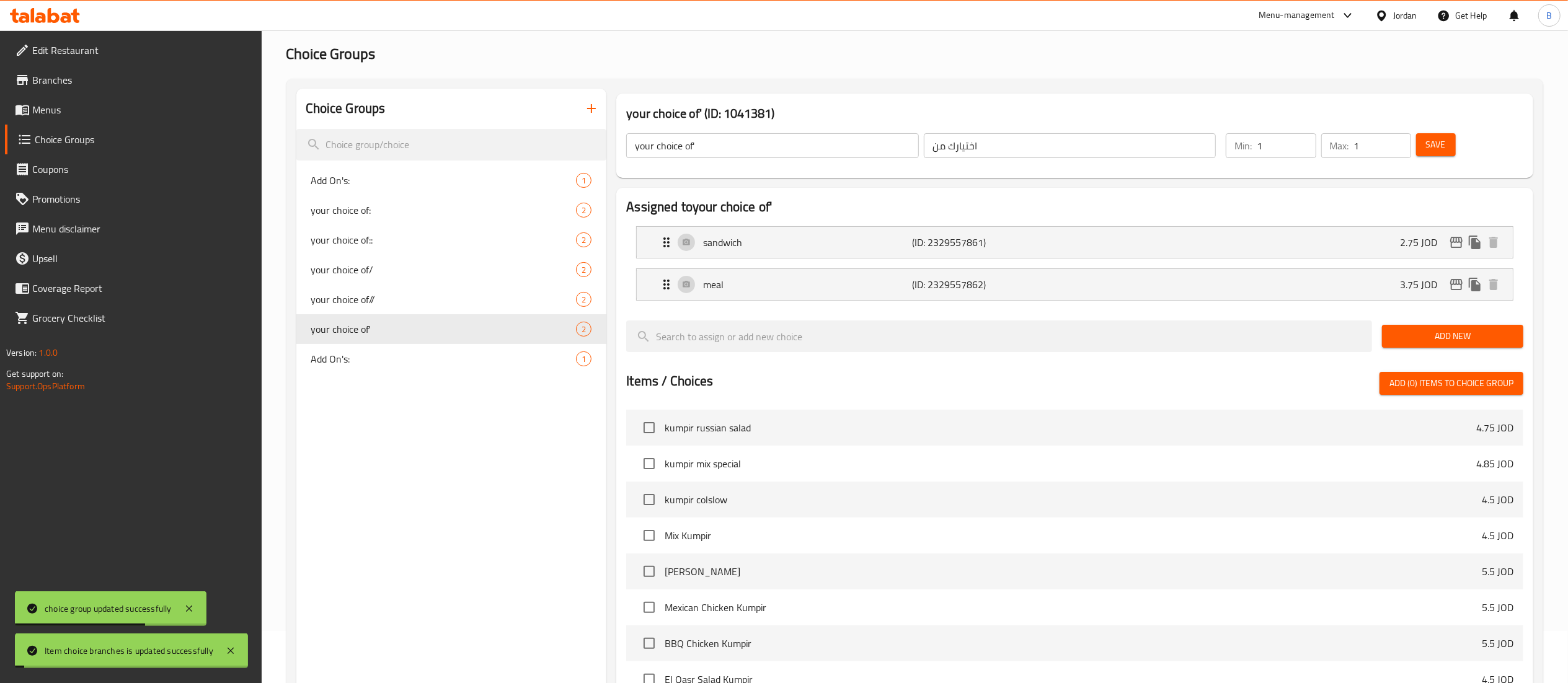
click at [1431, 146] on span "Save" at bounding box center [1435, 144] width 20 height 16
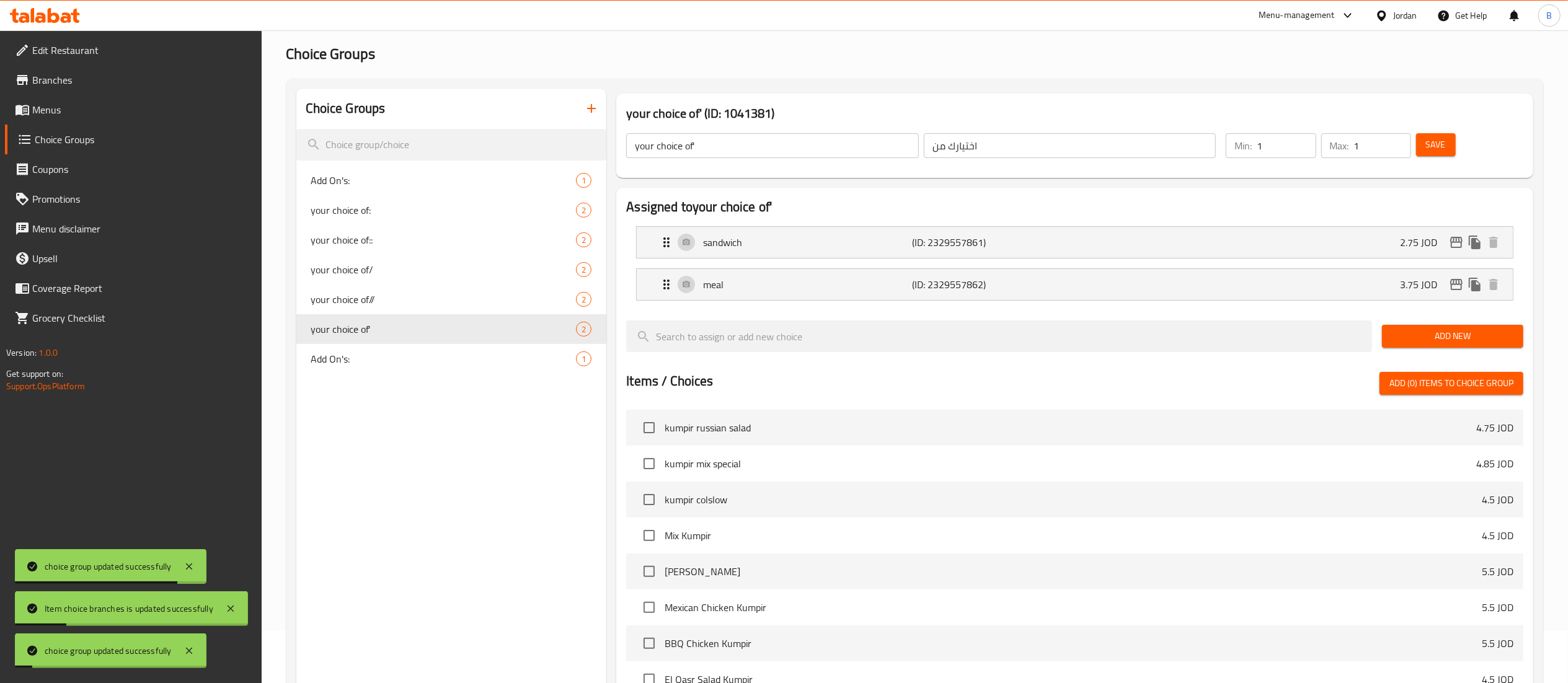
click at [65, 113] on span "Menus" at bounding box center [142, 110] width 219 height 15
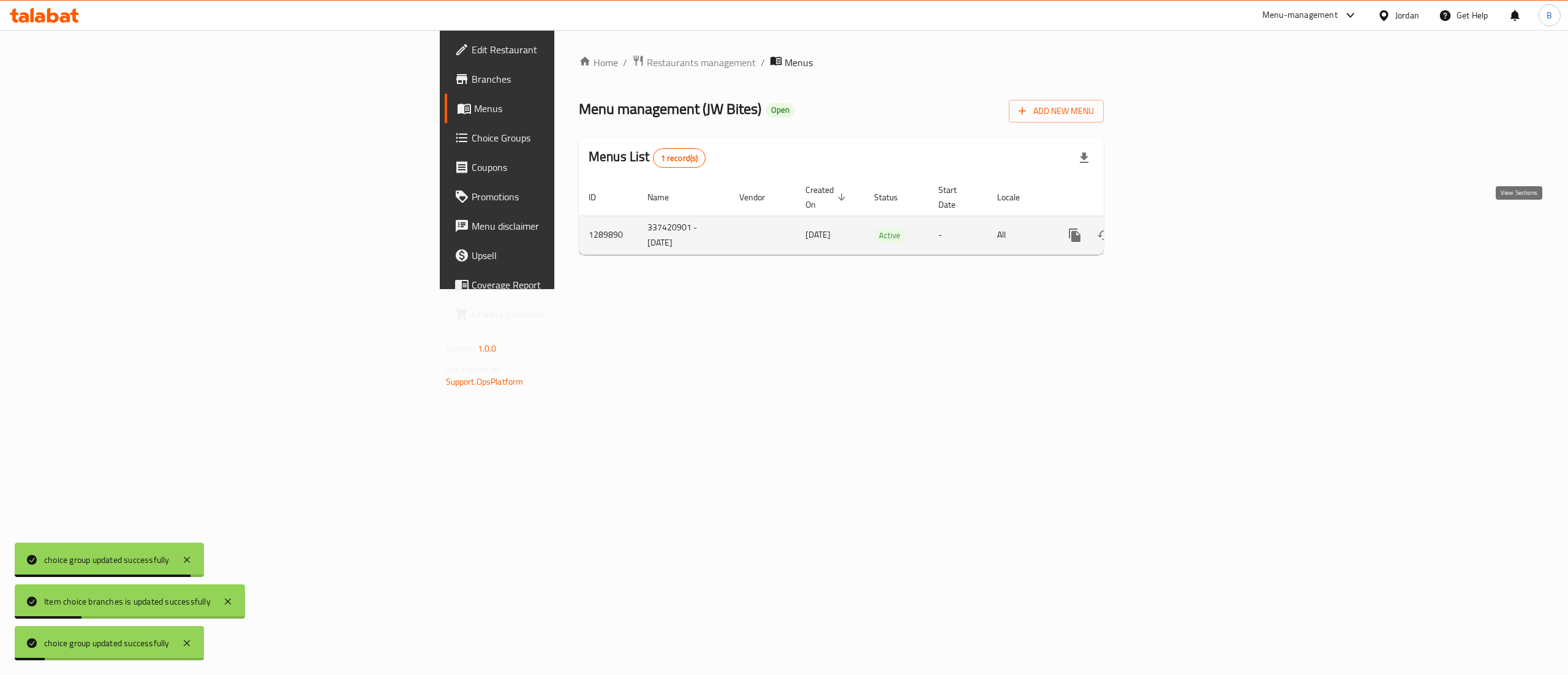
click at [1170, 228] on icon "enhanced table" at bounding box center [1163, 235] width 15 height 15
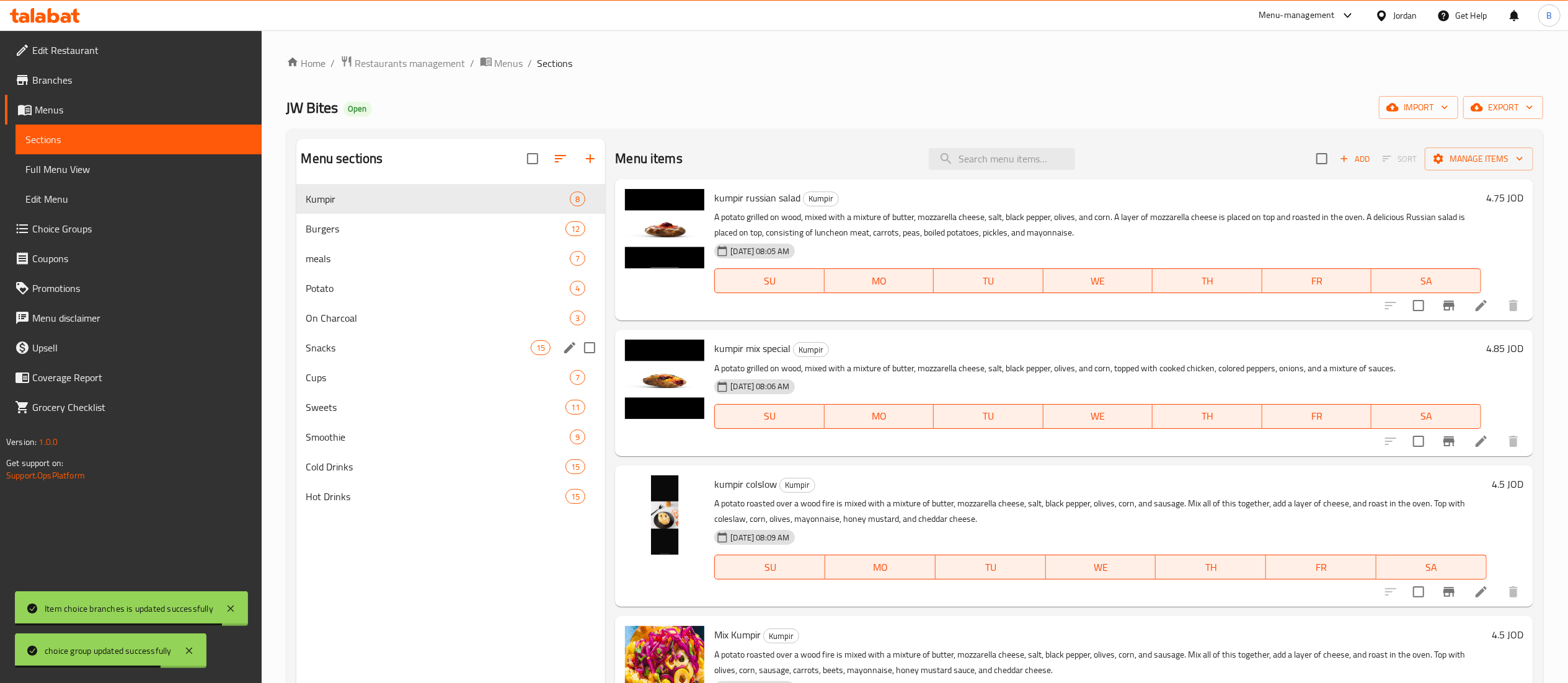
click at [367, 357] on div "Snacks 15" at bounding box center [451, 348] width 309 height 29
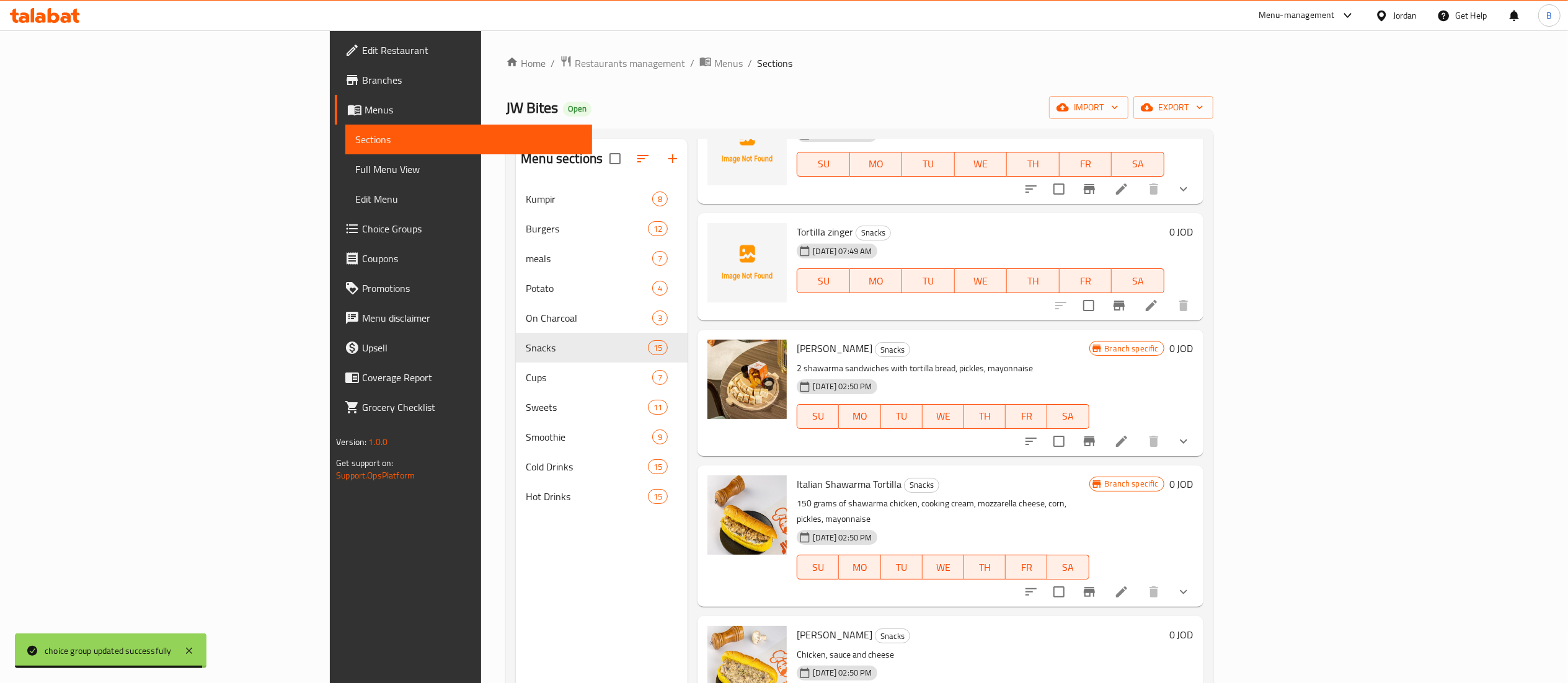
scroll to position [744, 0]
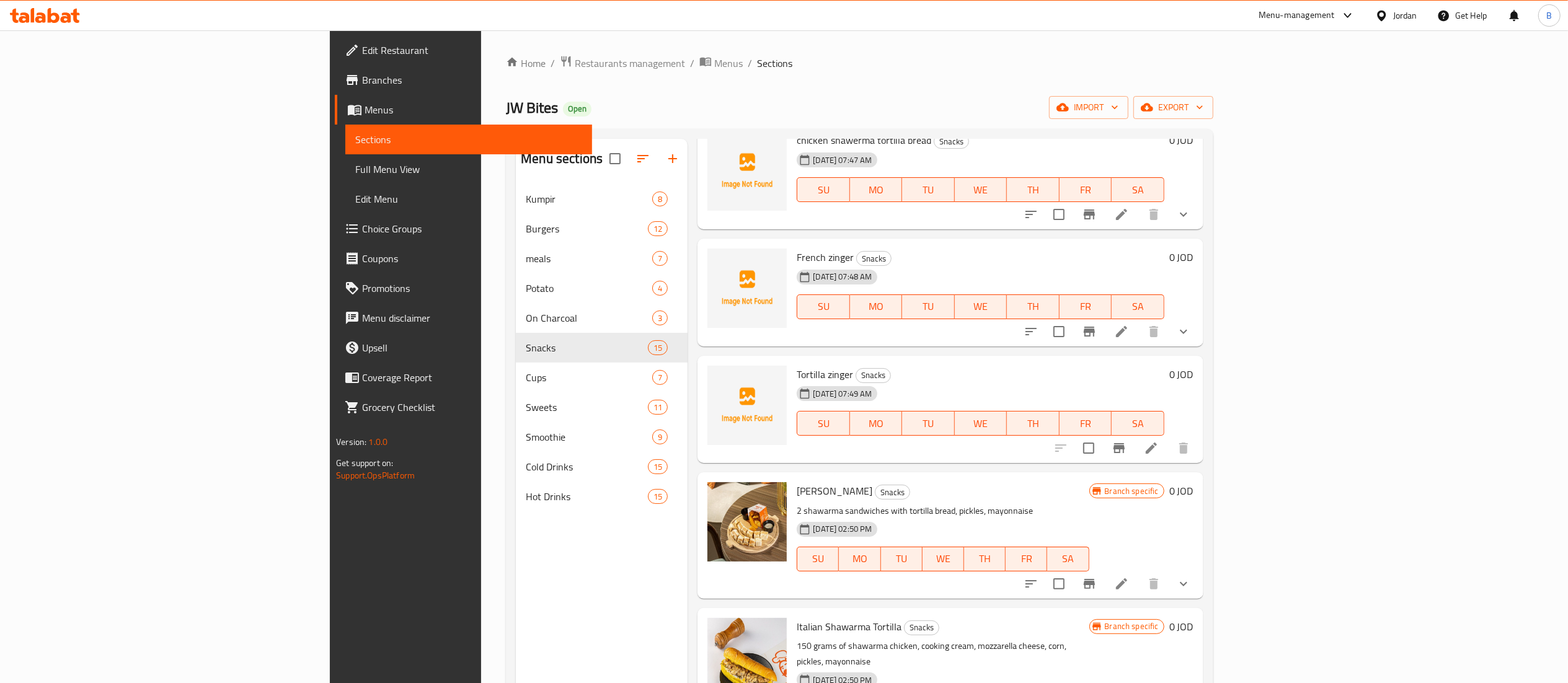
click at [1169, 437] on li at bounding box center [1151, 447] width 34 height 22
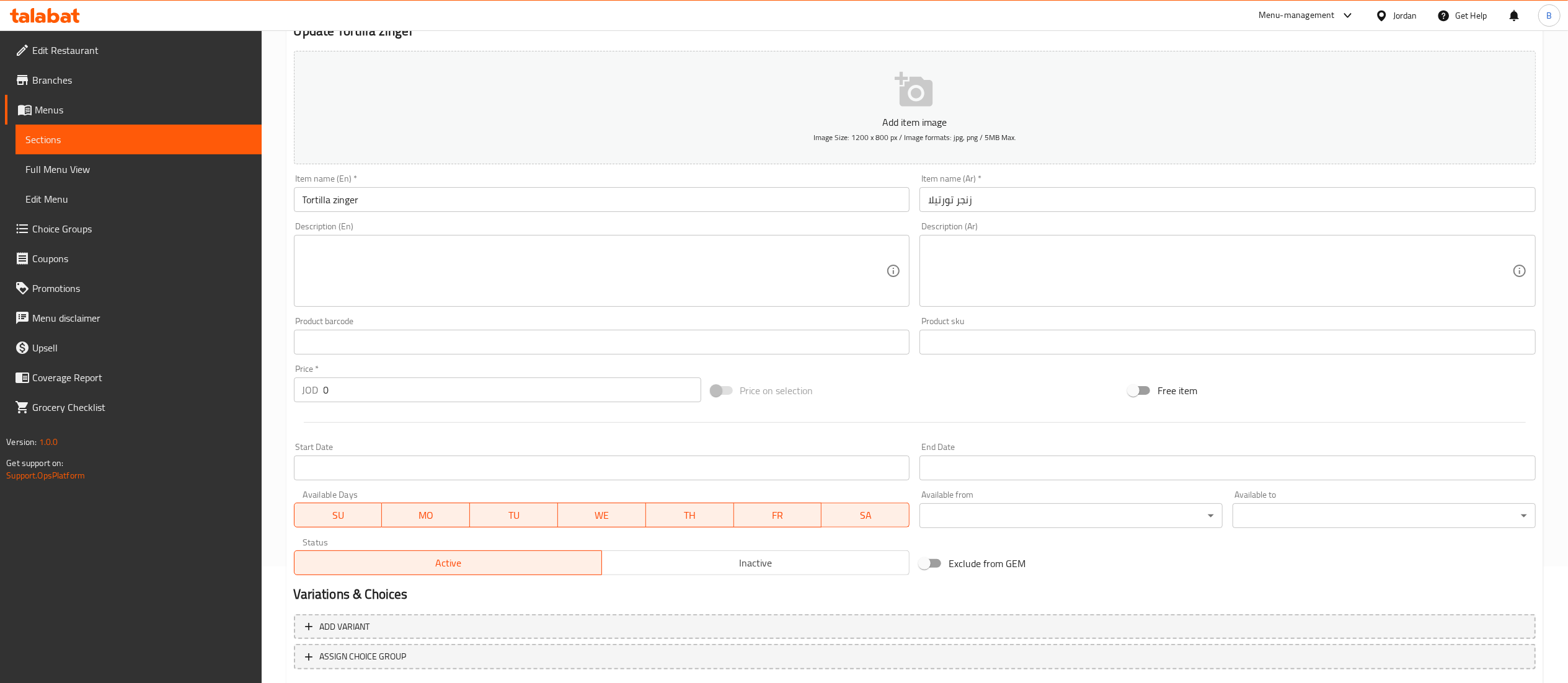
scroll to position [191, 0]
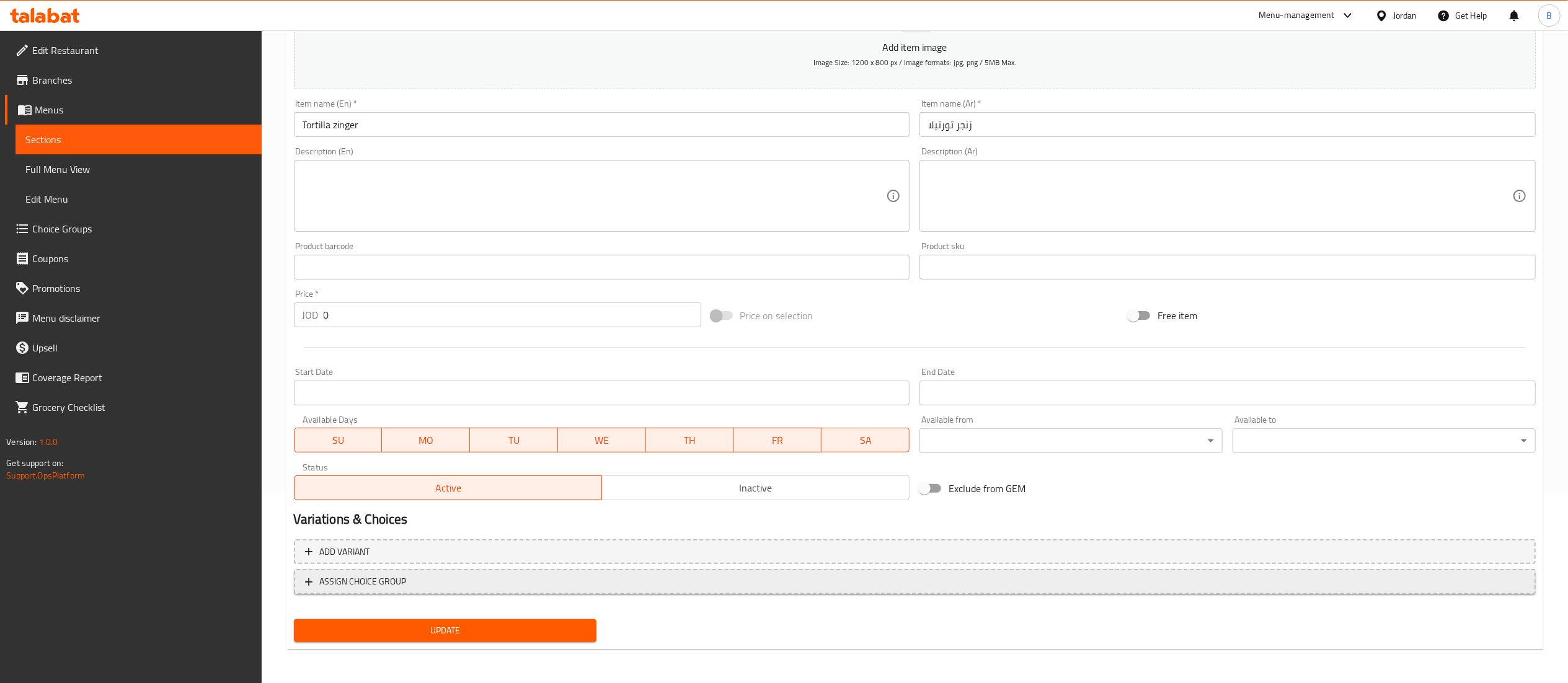
click at [416, 584] on span "ASSIGN CHOICE GROUP" at bounding box center [914, 582] width 1220 height 16
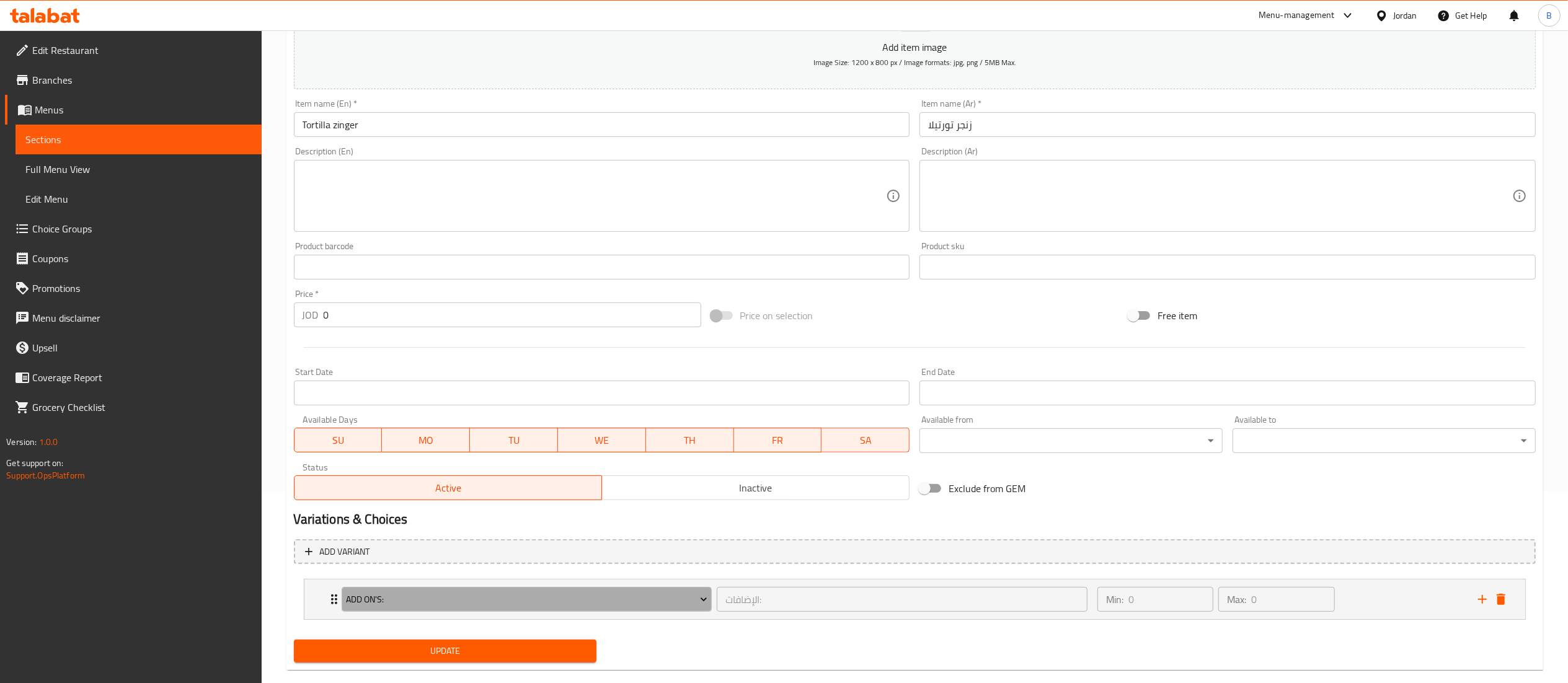
click at [499, 604] on span "Add On's:" at bounding box center [527, 600] width 362 height 16
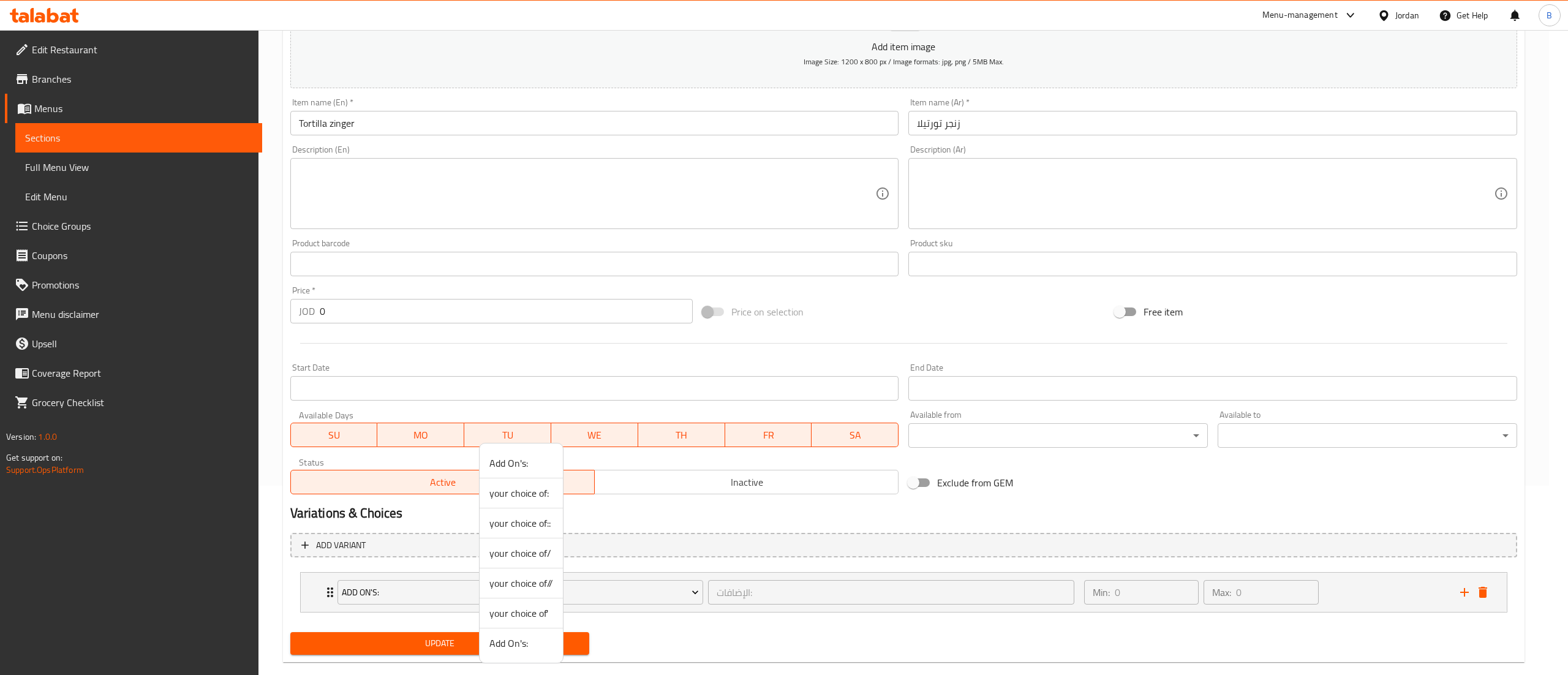
click at [550, 614] on span "your choice of'" at bounding box center [521, 614] width 64 height 15
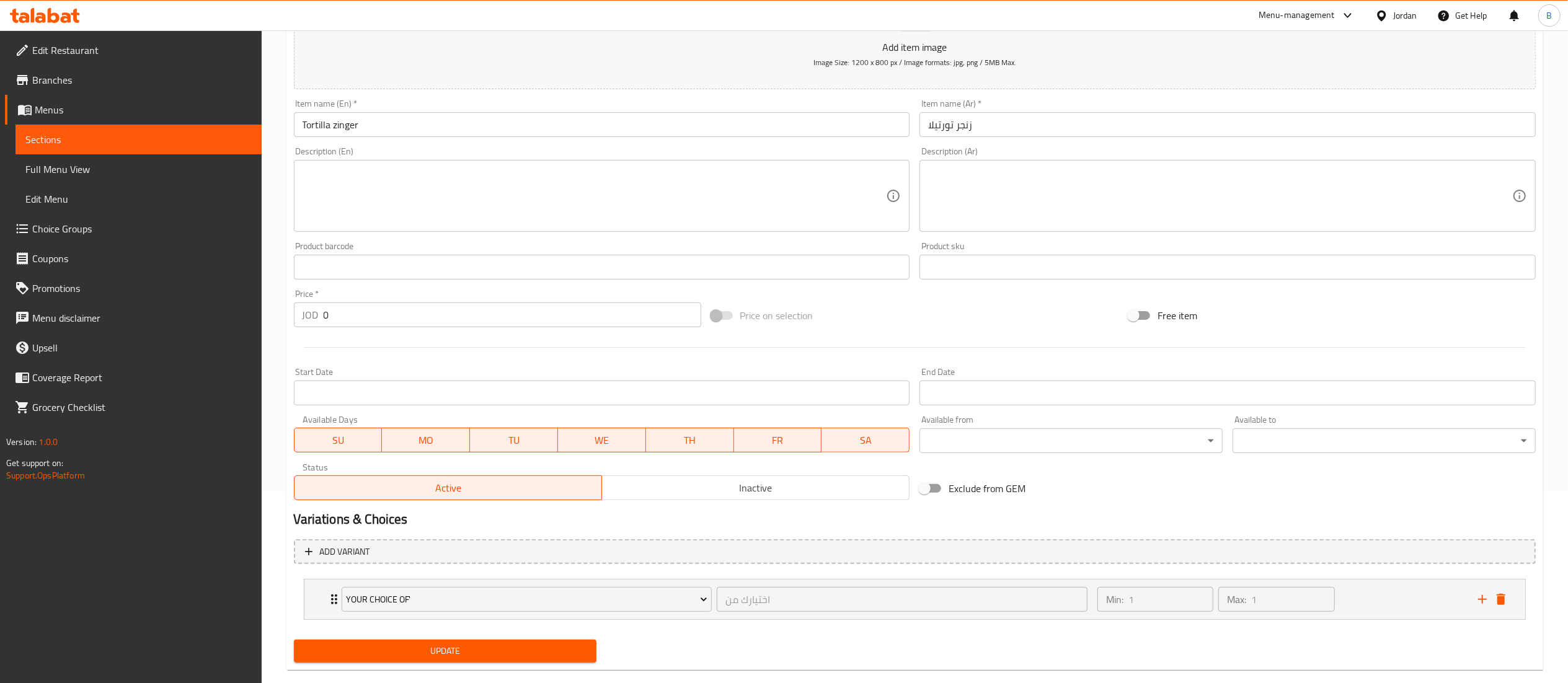
click at [499, 662] on button "Update" at bounding box center [445, 651] width 303 height 23
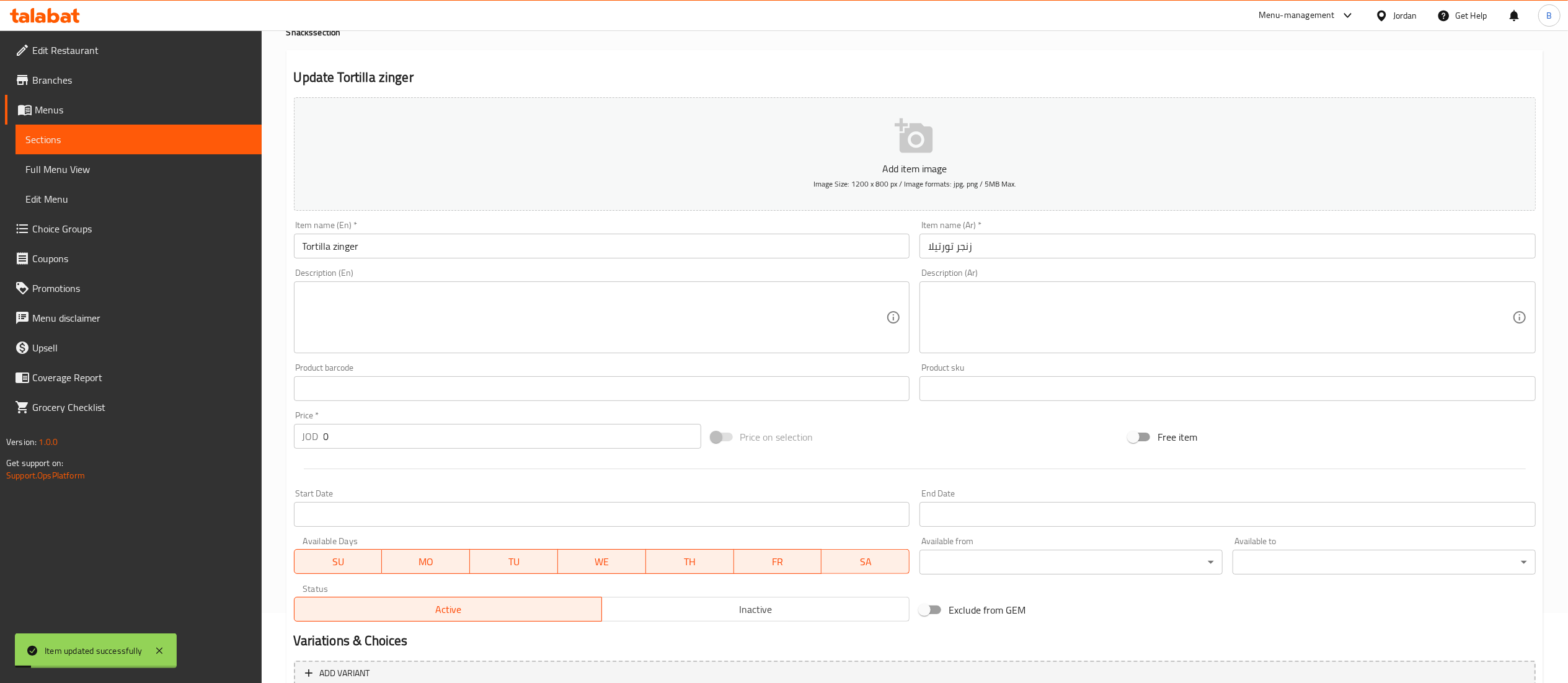
scroll to position [0, 0]
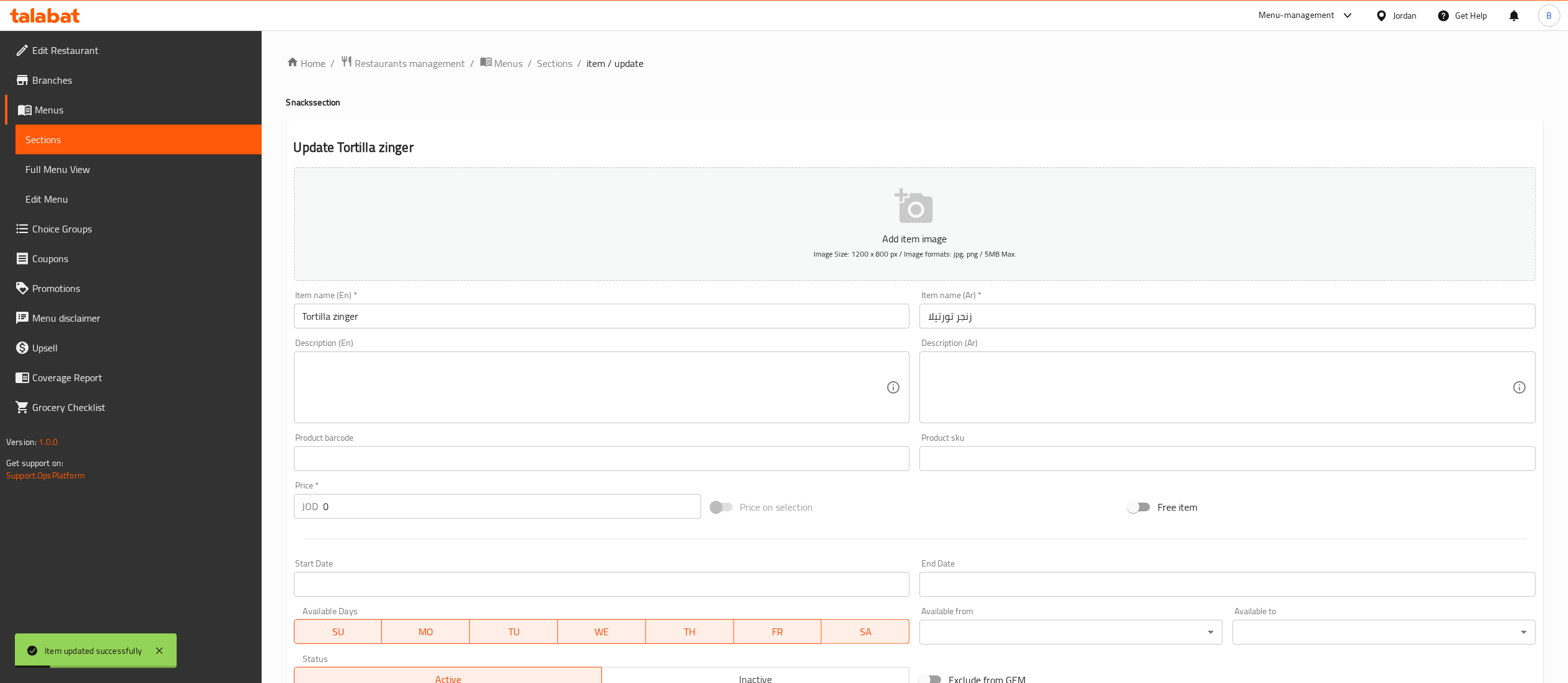
drag, startPoint x: 564, startPoint y: 62, endPoint x: 977, endPoint y: 127, distance: 418.1
click at [564, 62] on span "Sections" at bounding box center [555, 63] width 35 height 15
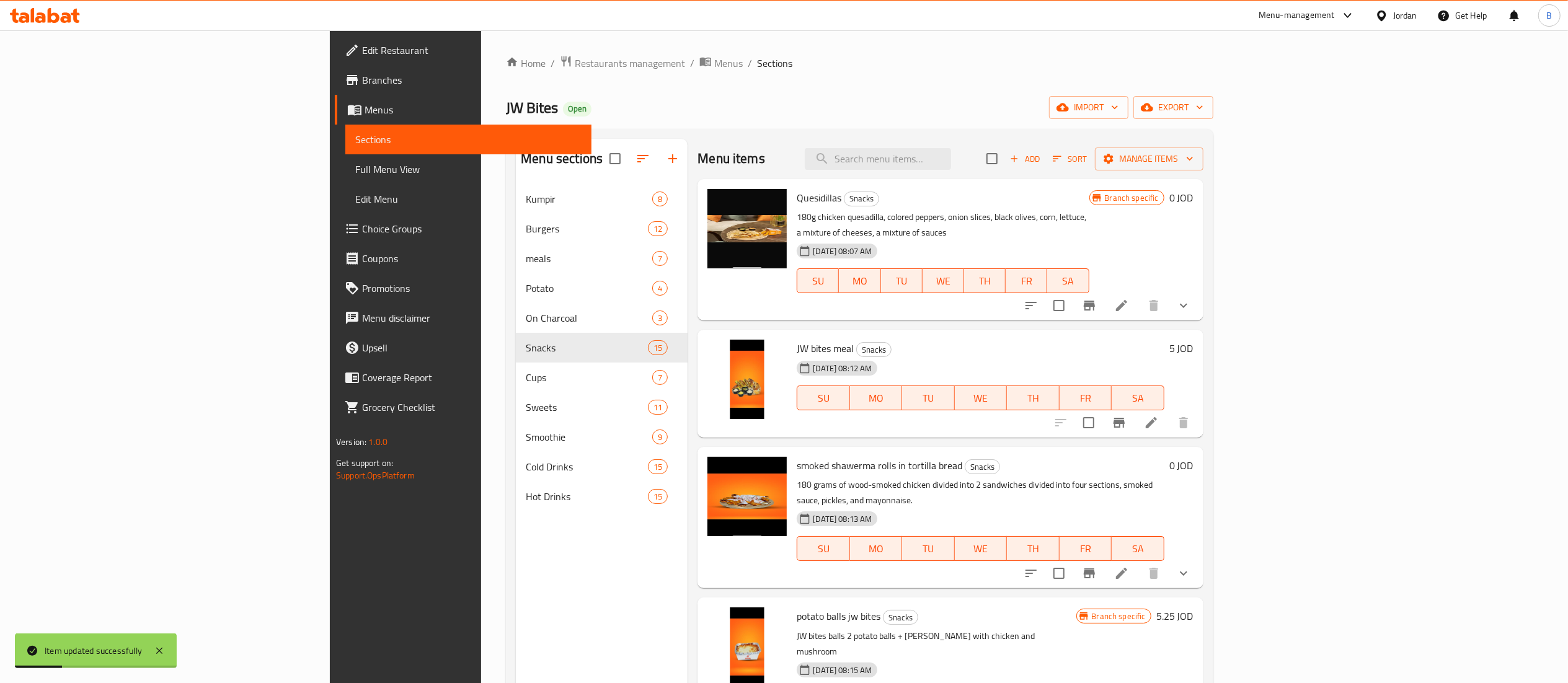
click at [1020, 163] on icon "button" at bounding box center [1014, 159] width 11 height 11
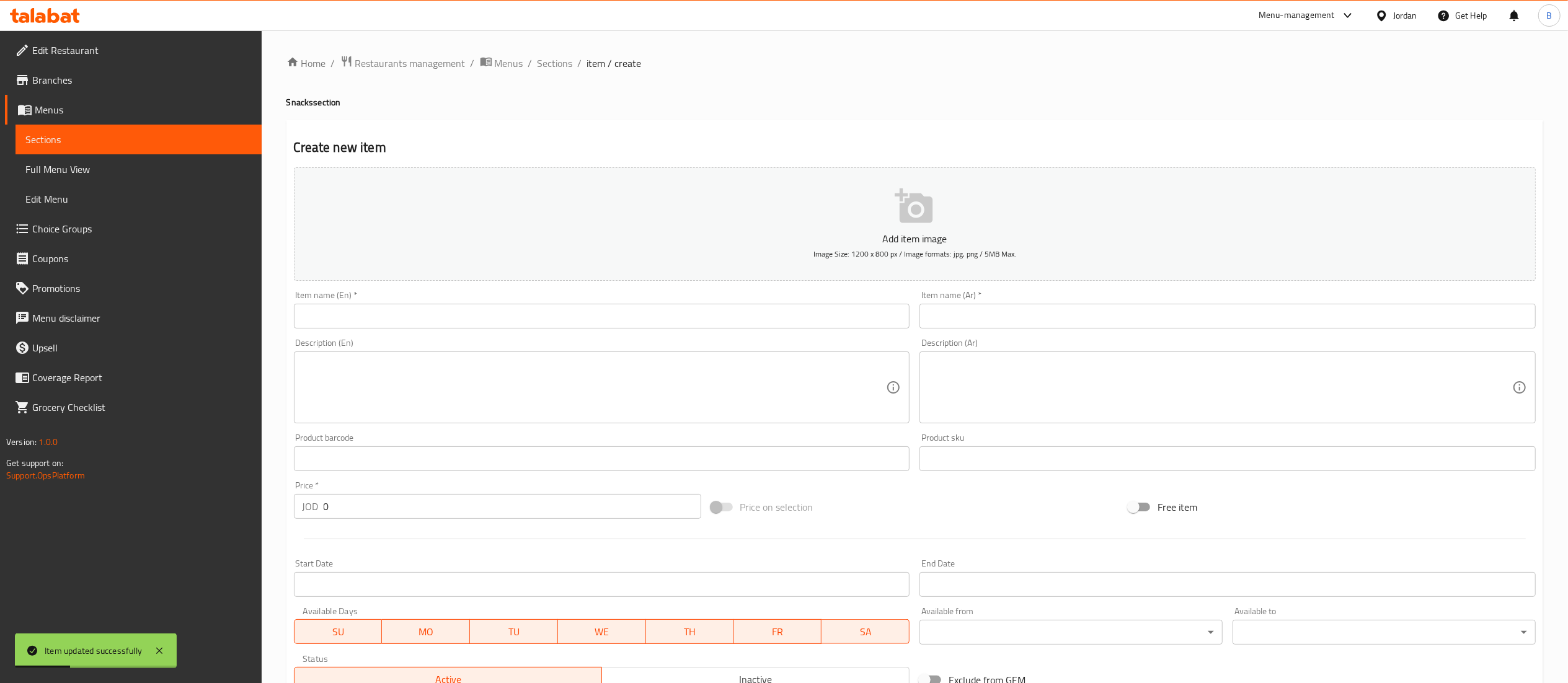
click at [1039, 329] on input "text" at bounding box center [1227, 316] width 616 height 25
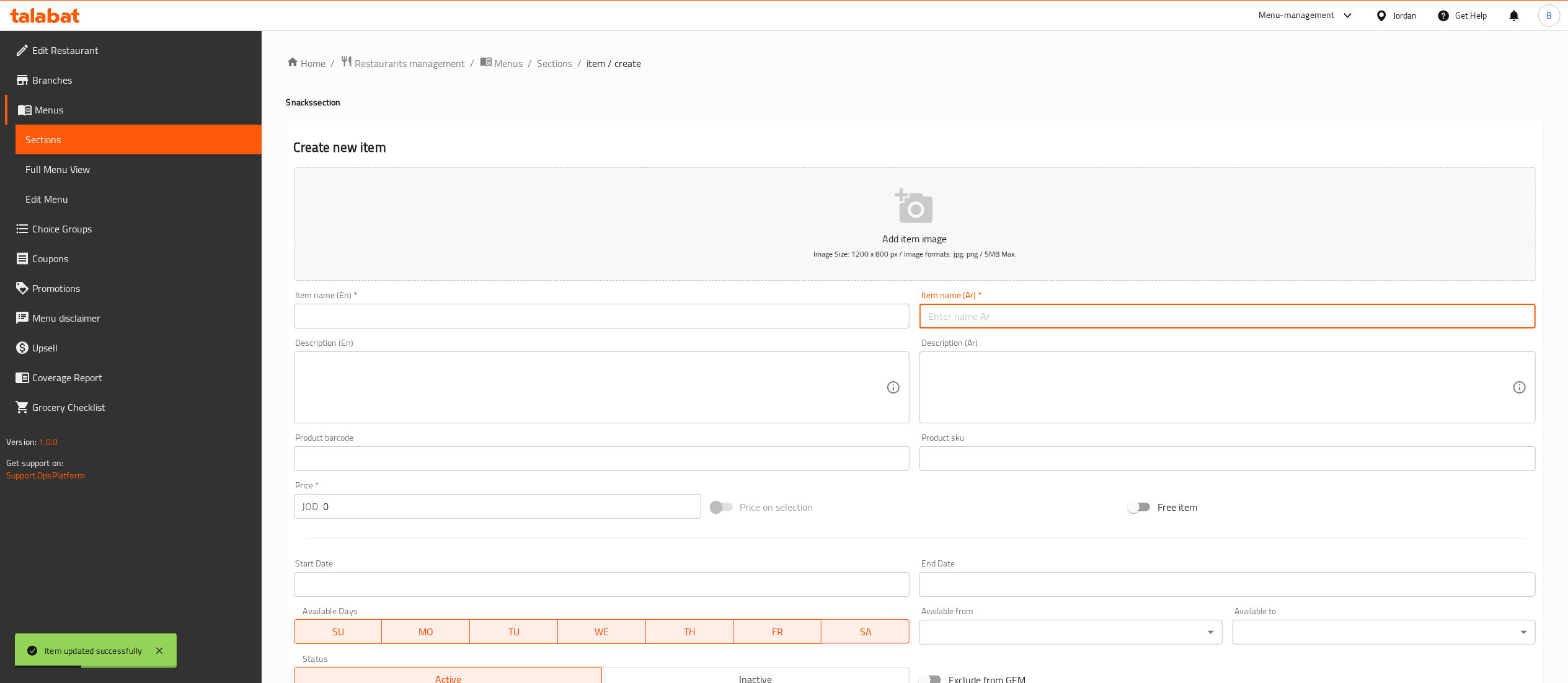
paste input "فاهيتا خبز فرنسي"
type input "فاهيتا خبز فرنسي"
click at [815, 312] on input "text" at bounding box center [601, 316] width 616 height 25
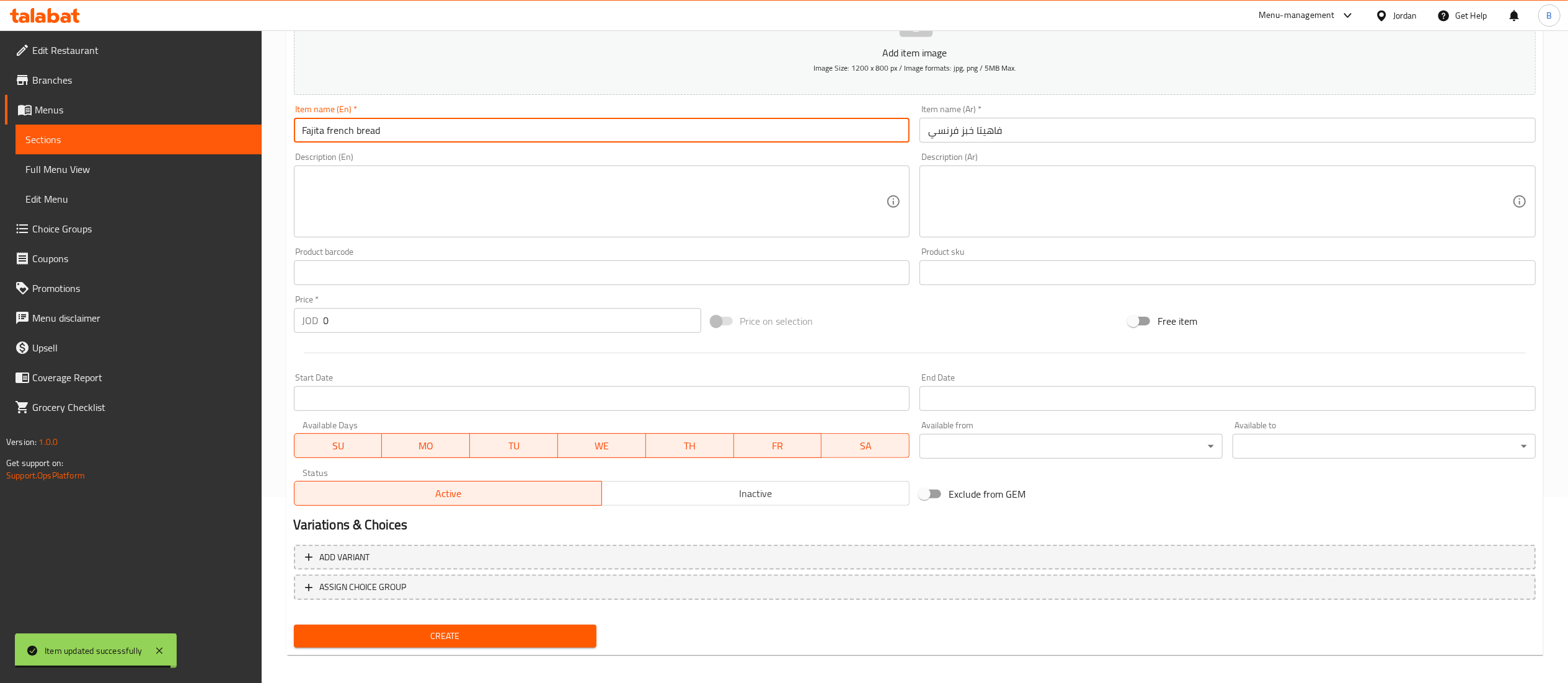
scroll to position [191, 0]
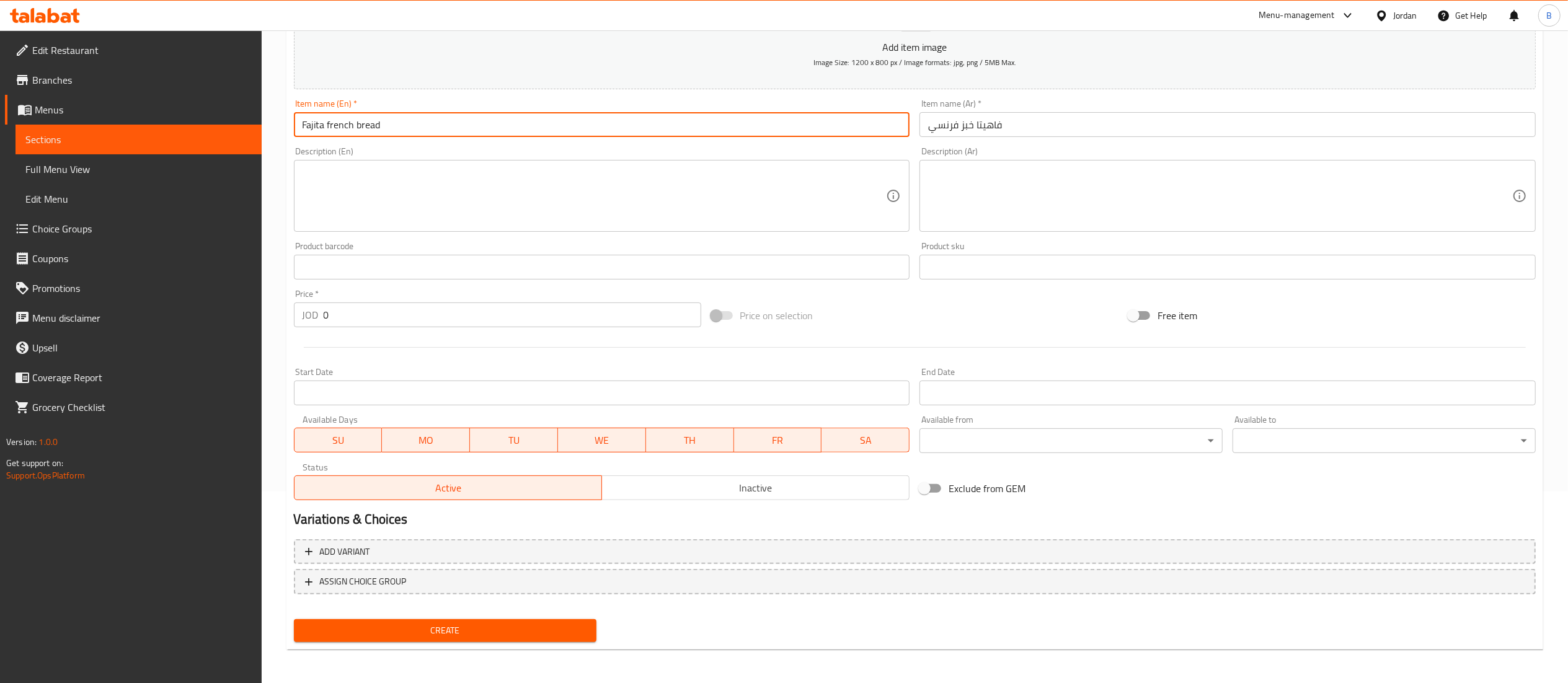
type input "Fajita french bread"
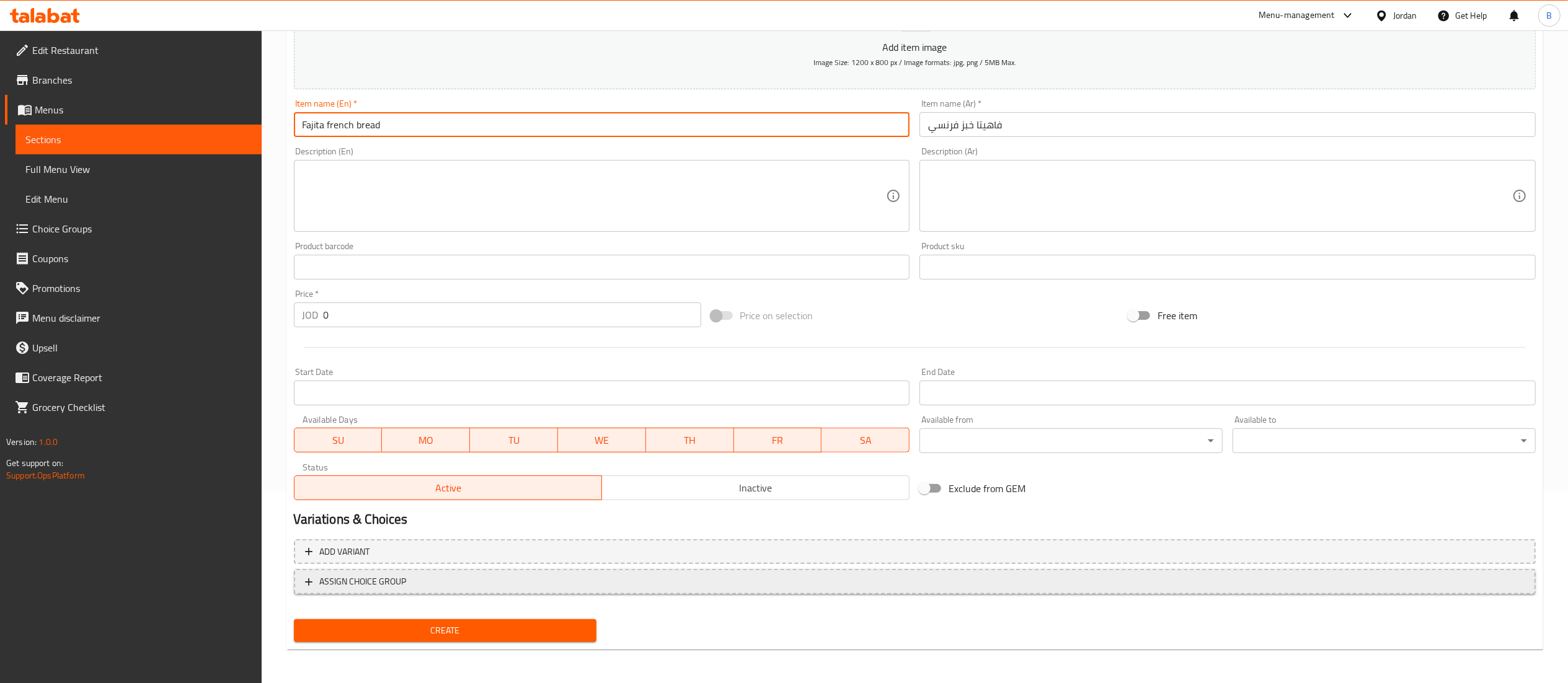
click at [399, 582] on span "ASSIGN CHOICE GROUP" at bounding box center [363, 582] width 87 height 16
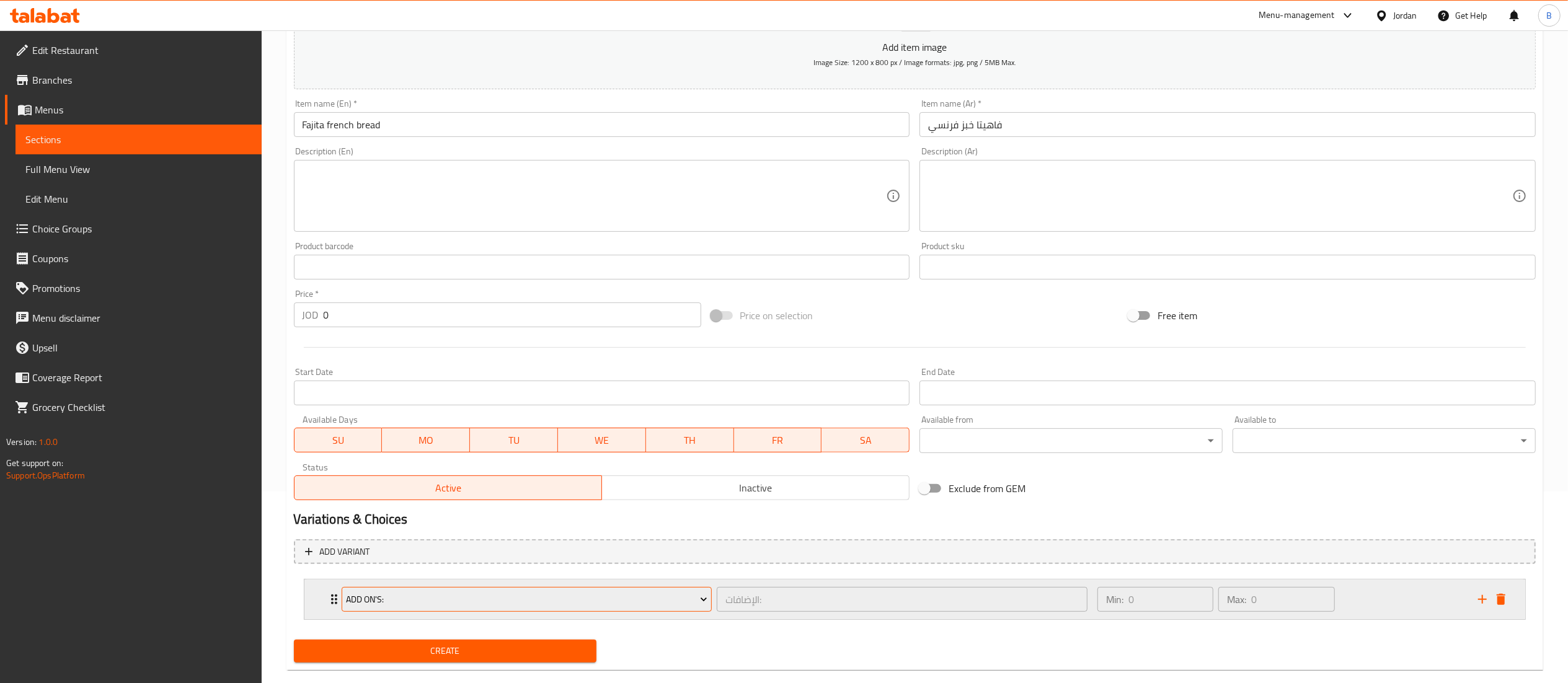
click at [442, 598] on span "Add On's:" at bounding box center [527, 600] width 362 height 16
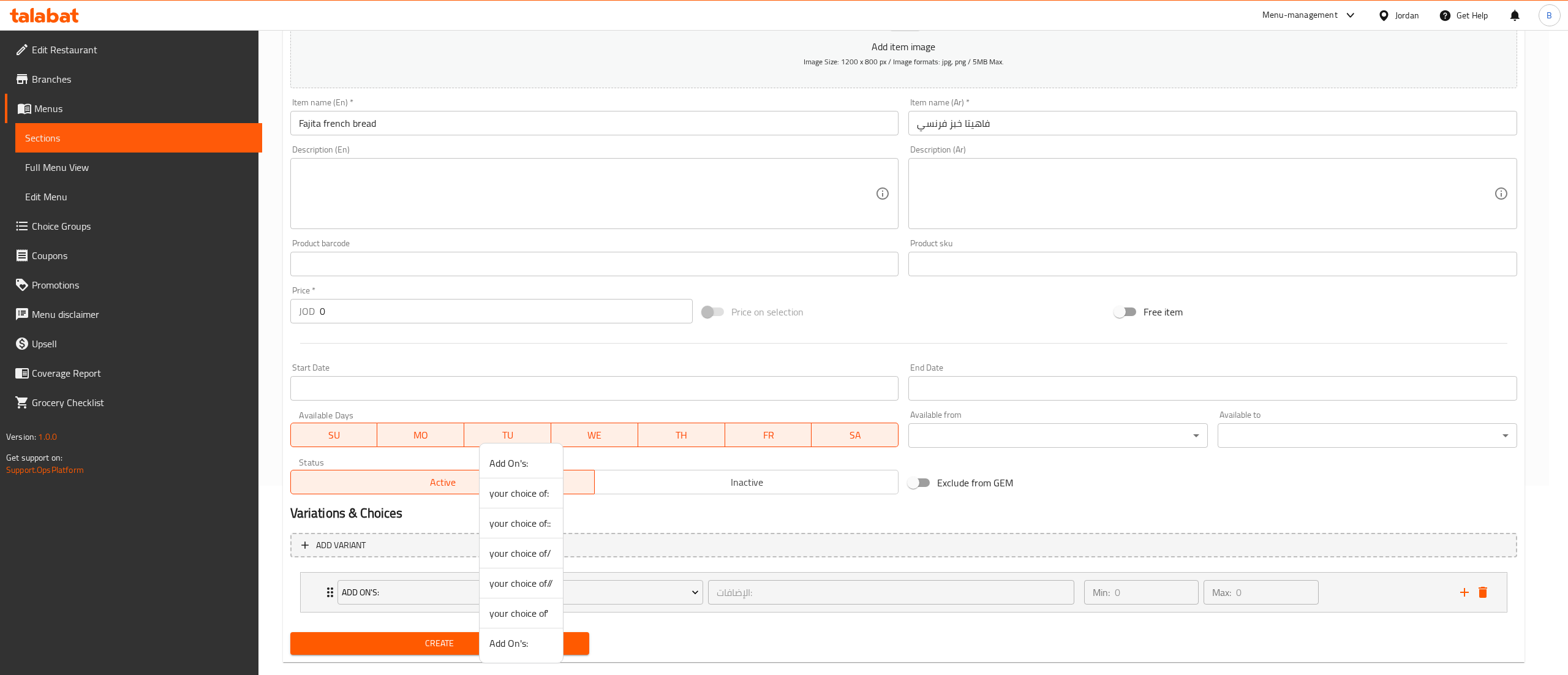
click at [530, 497] on span "your choice of:" at bounding box center [521, 493] width 64 height 15
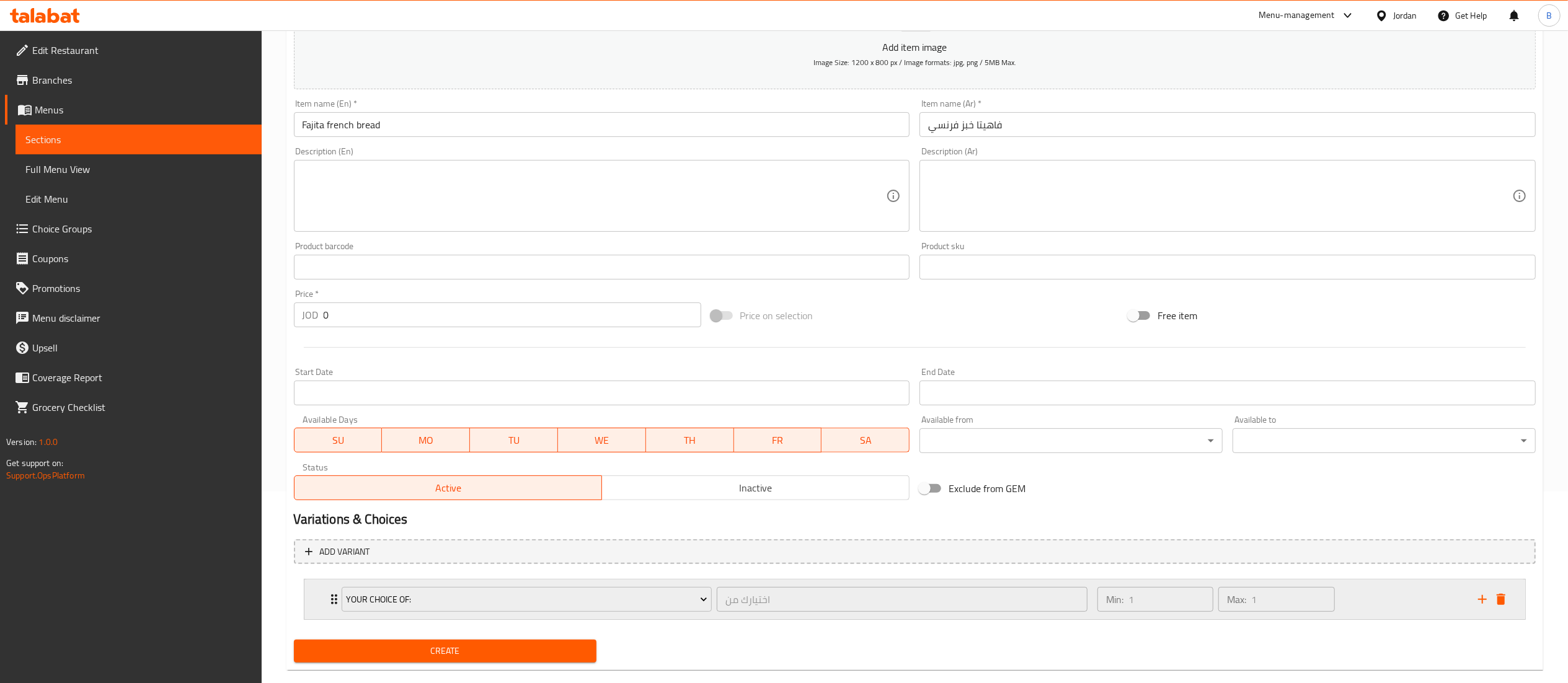
click at [1364, 606] on div "Min: 1 ​ Max: 1 ​" at bounding box center [1279, 600] width 380 height 40
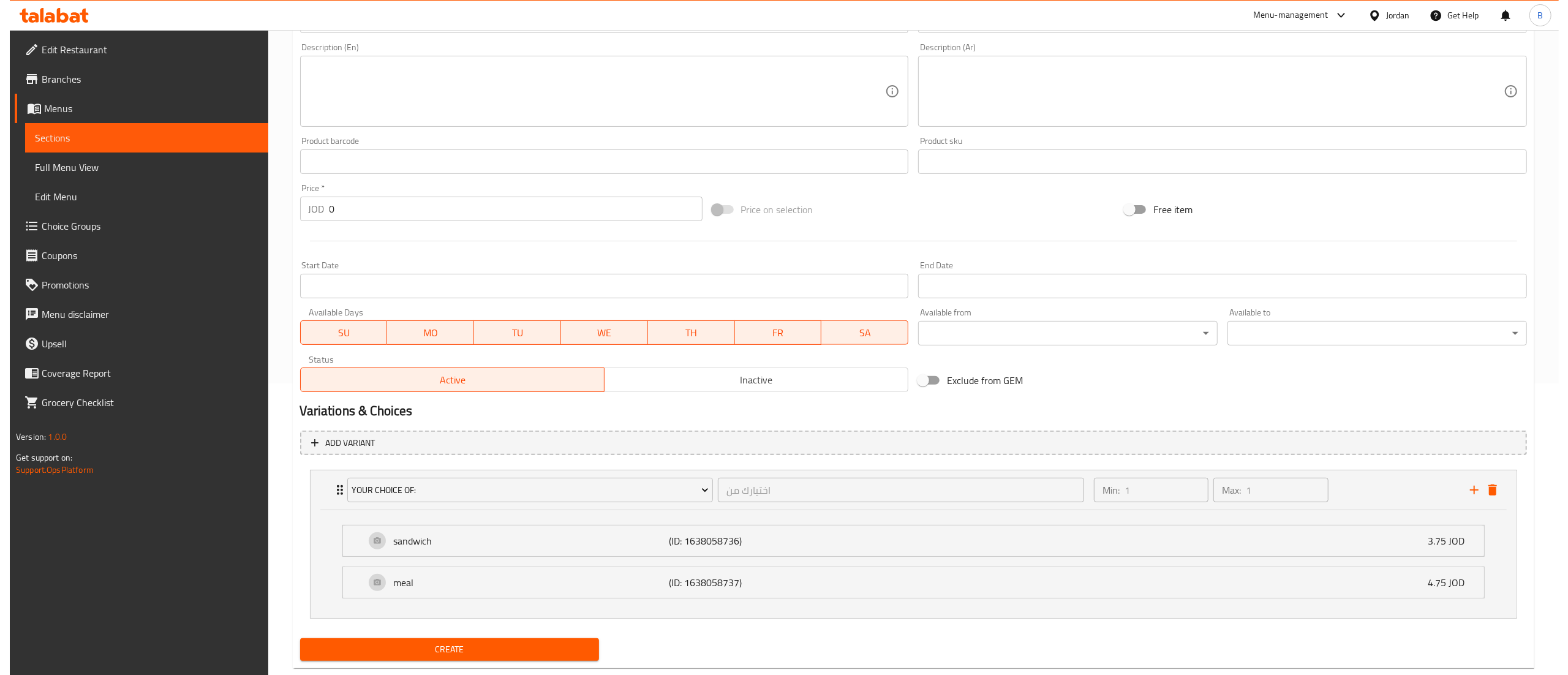
scroll to position [321, 0]
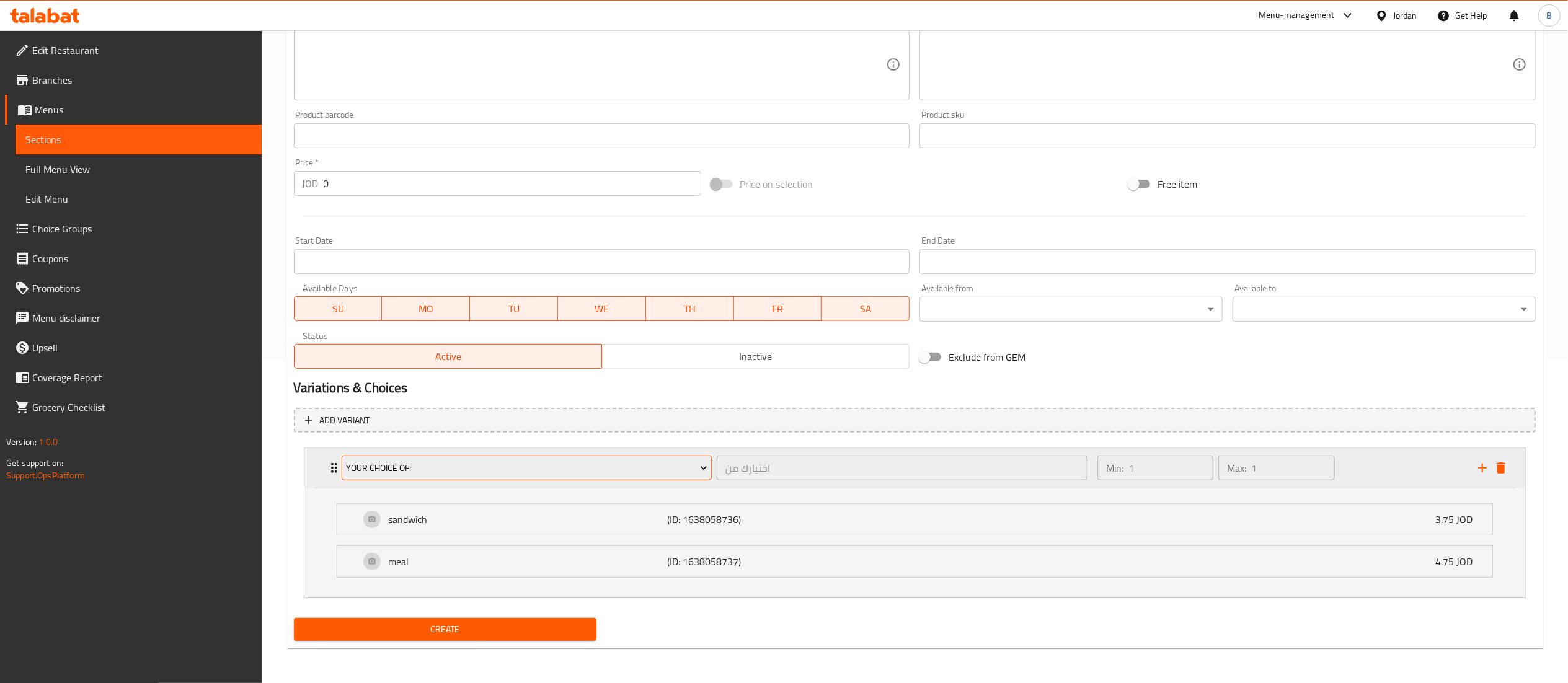
click at [504, 475] on button "your choice of:" at bounding box center [527, 468] width 371 height 25
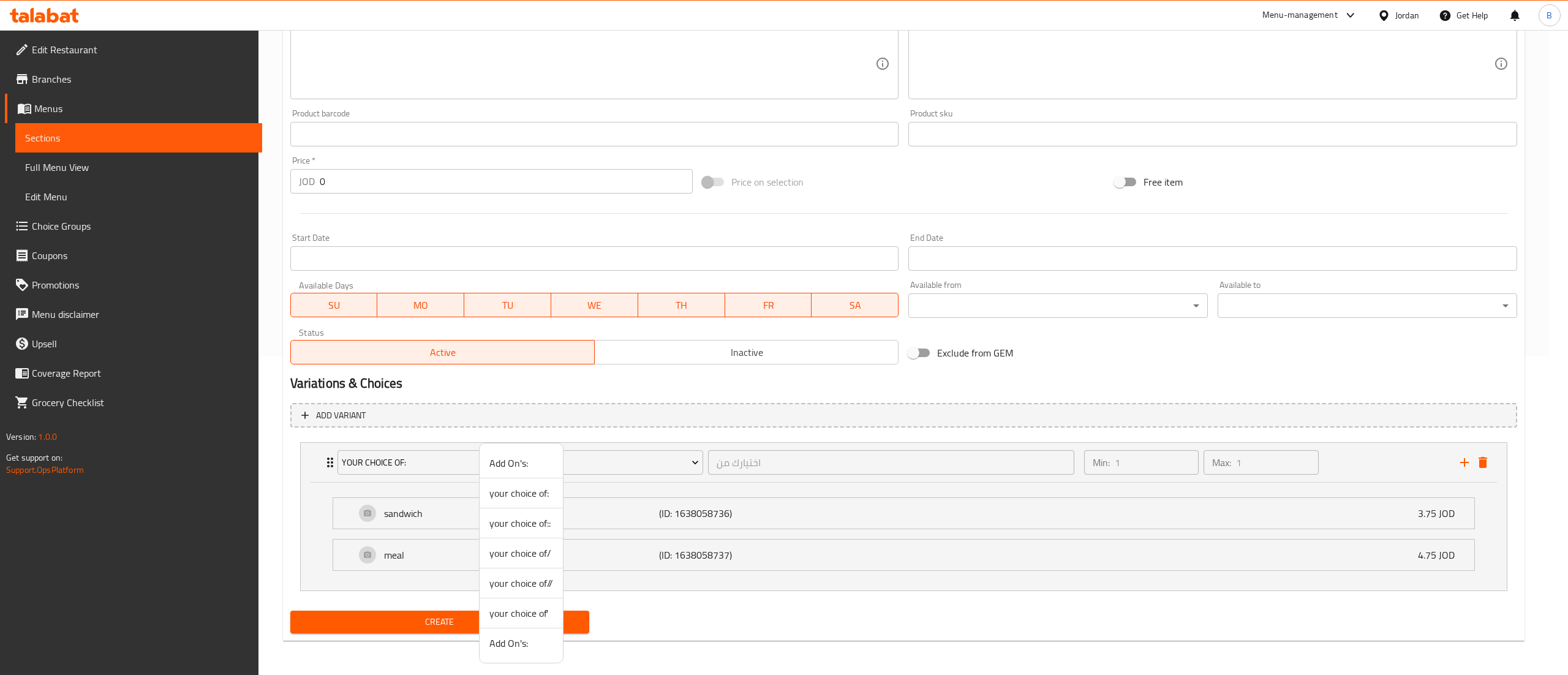
click at [532, 529] on span "your choice of::" at bounding box center [521, 523] width 64 height 15
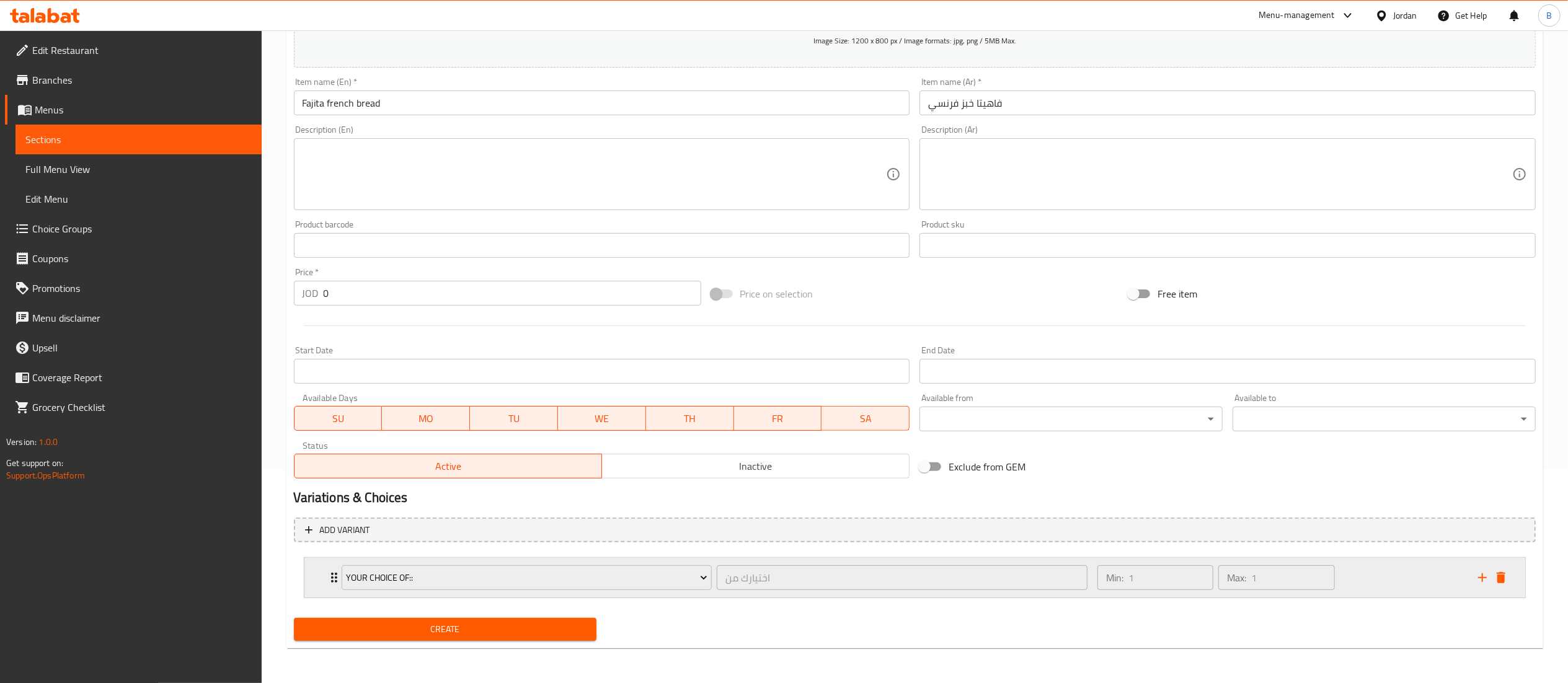
click at [1378, 582] on div "Min: 1 ​ Max: 1 ​" at bounding box center [1279, 577] width 380 height 40
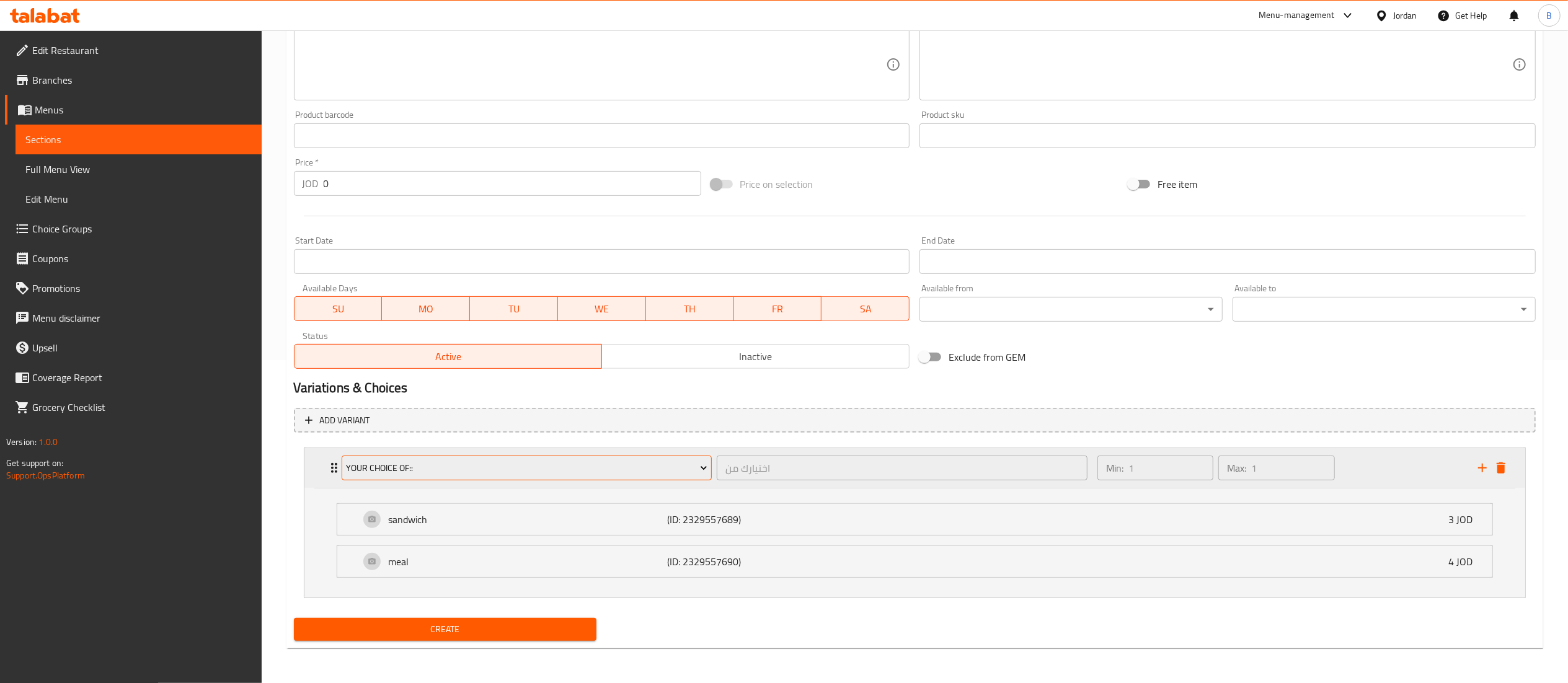
click at [497, 473] on span "your choice of::" at bounding box center [527, 468] width 362 height 16
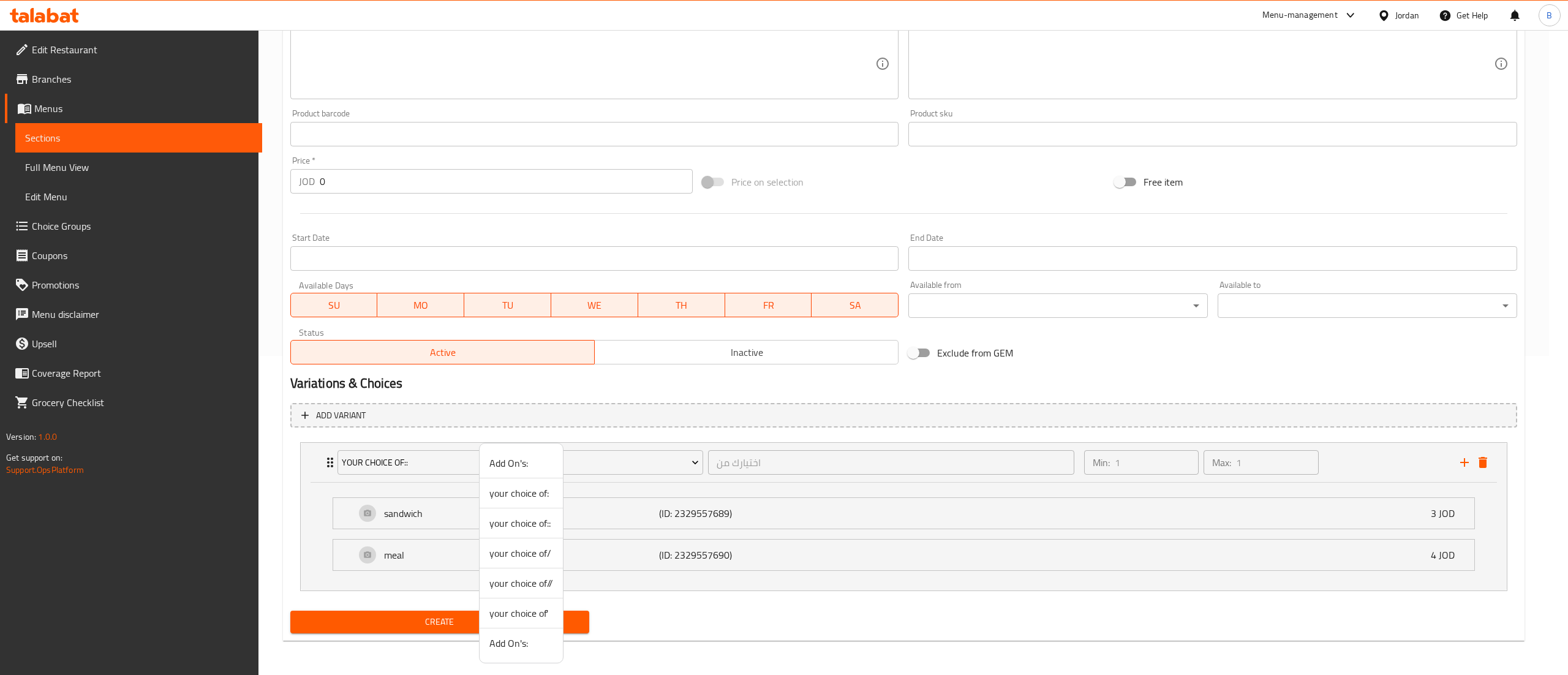
click at [537, 551] on span "your choice of/" at bounding box center [521, 553] width 64 height 15
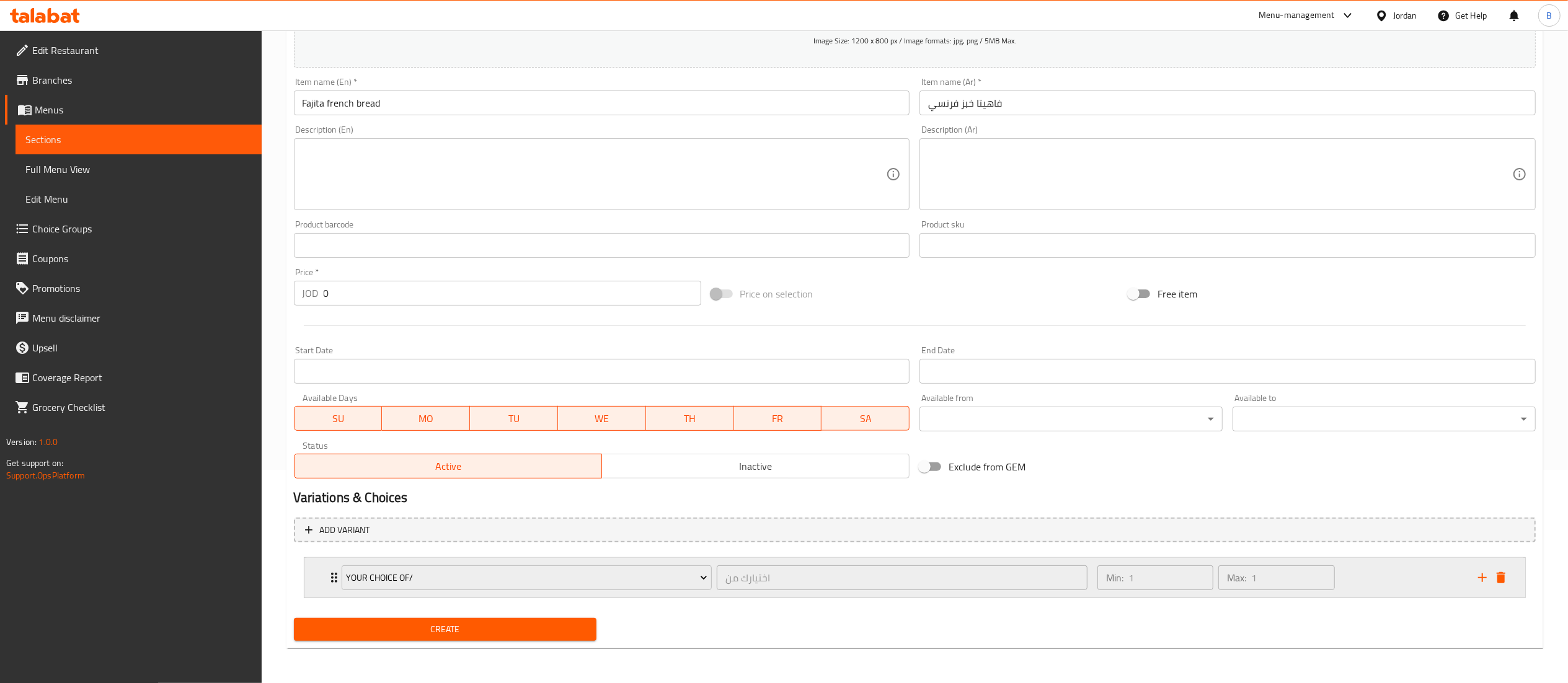
click at [1407, 577] on div "Min: 1 ​ Max: 1 ​" at bounding box center [1279, 577] width 380 height 40
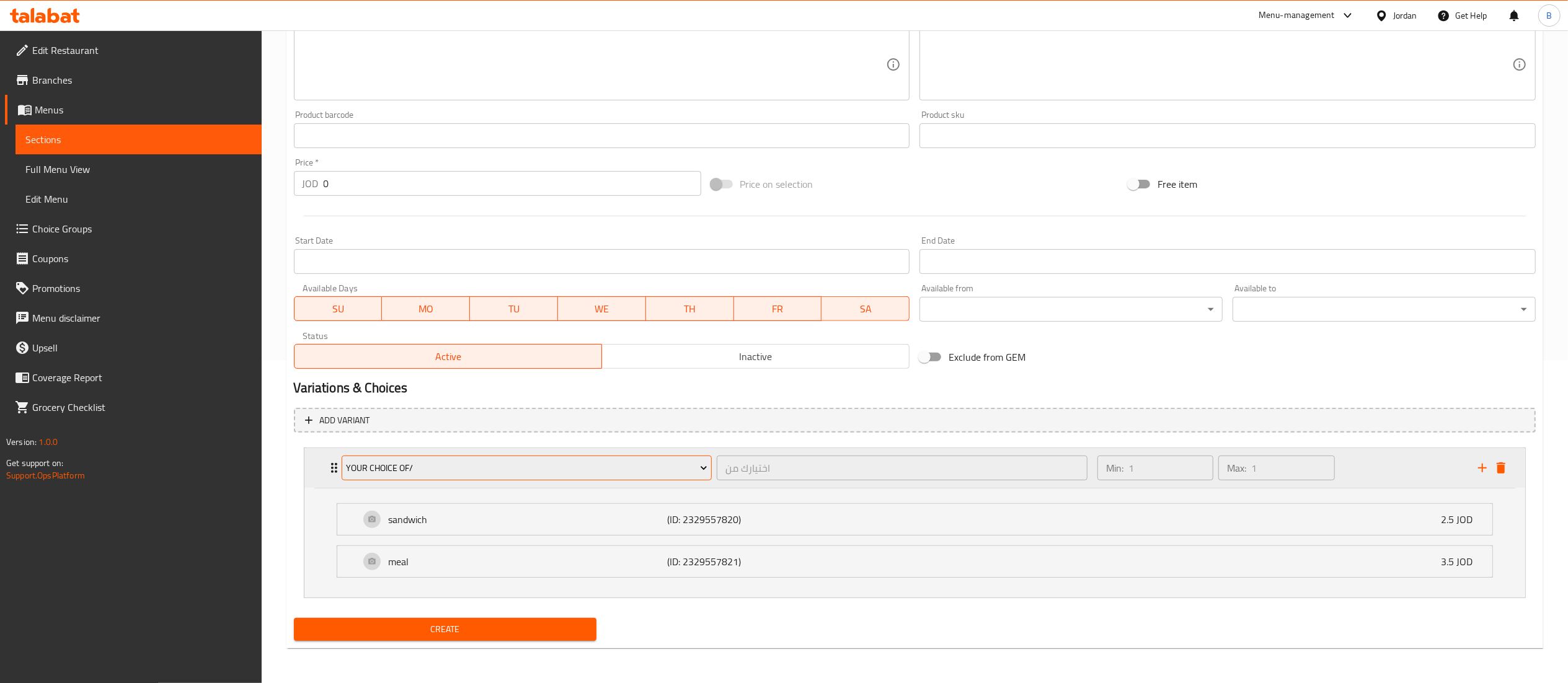
click at [534, 457] on button "your choice of/" at bounding box center [527, 468] width 371 height 25
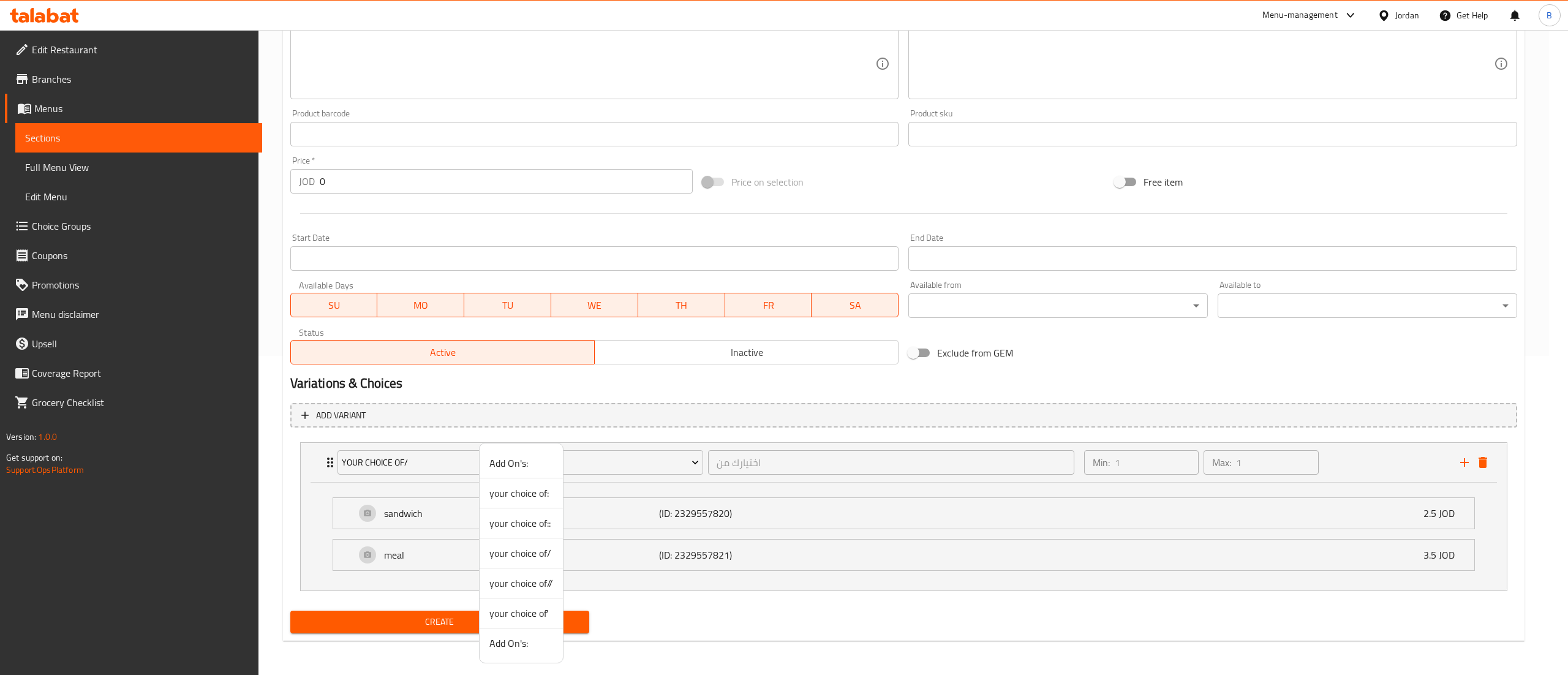
click at [546, 582] on span "your choice of//" at bounding box center [521, 583] width 64 height 15
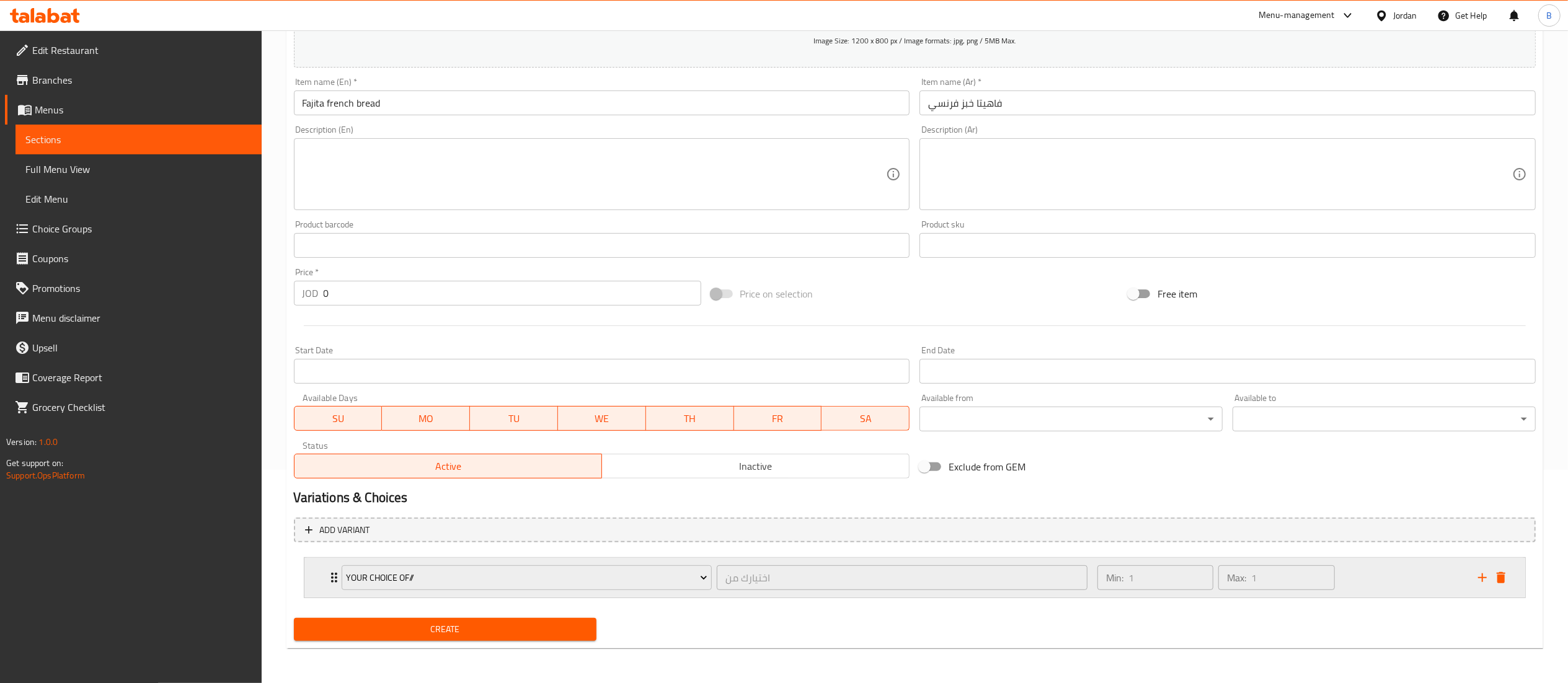
click at [1452, 574] on div "Min: 1 ​ Max: 1 ​" at bounding box center [1279, 577] width 380 height 40
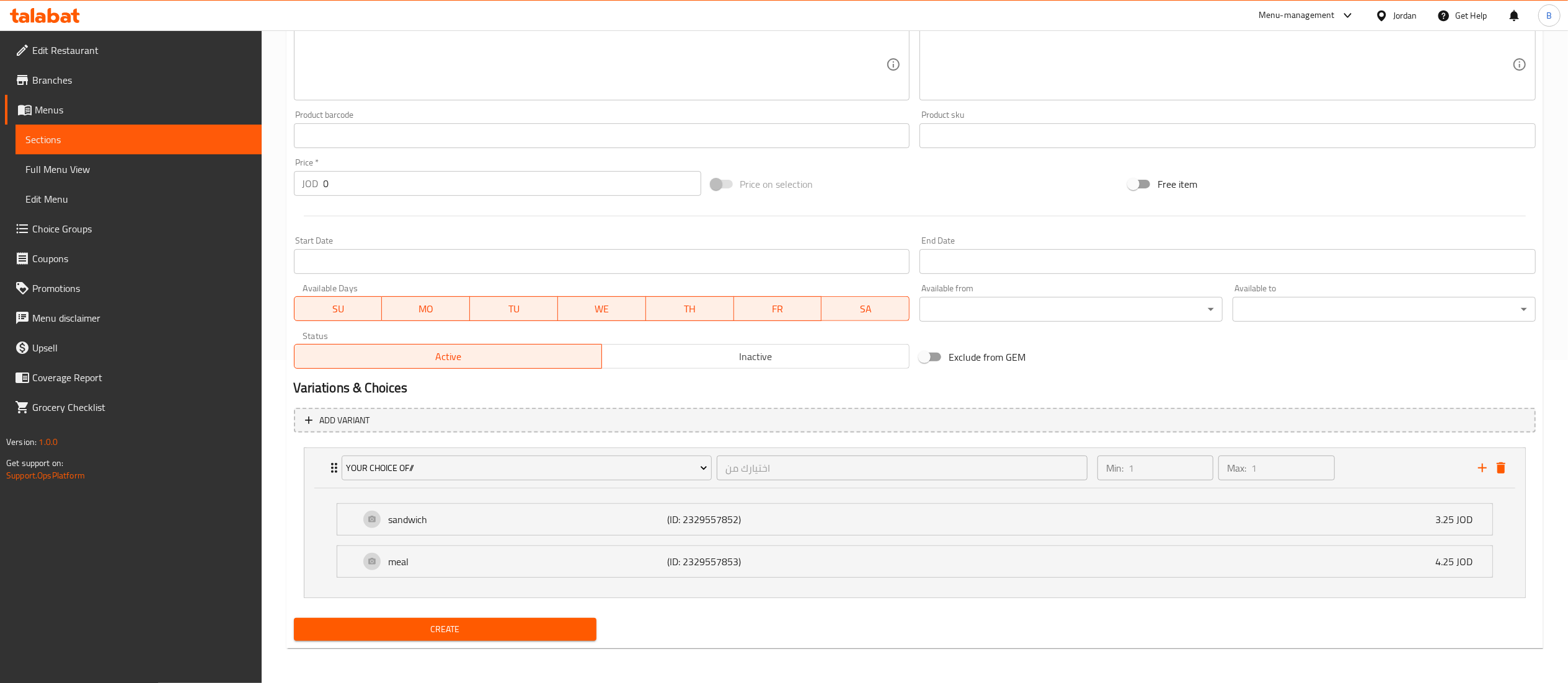
click at [550, 626] on span "Create" at bounding box center [445, 629] width 283 height 16
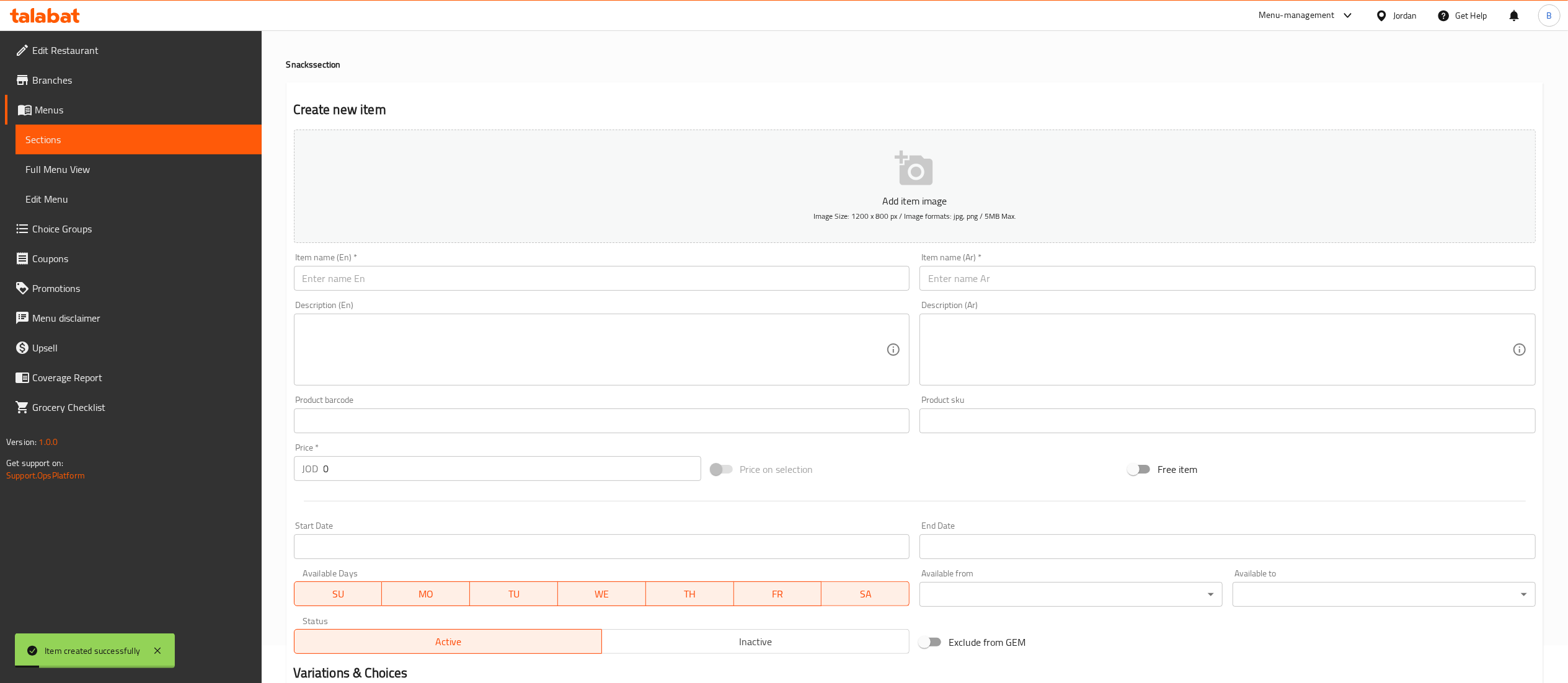
scroll to position [0, 0]
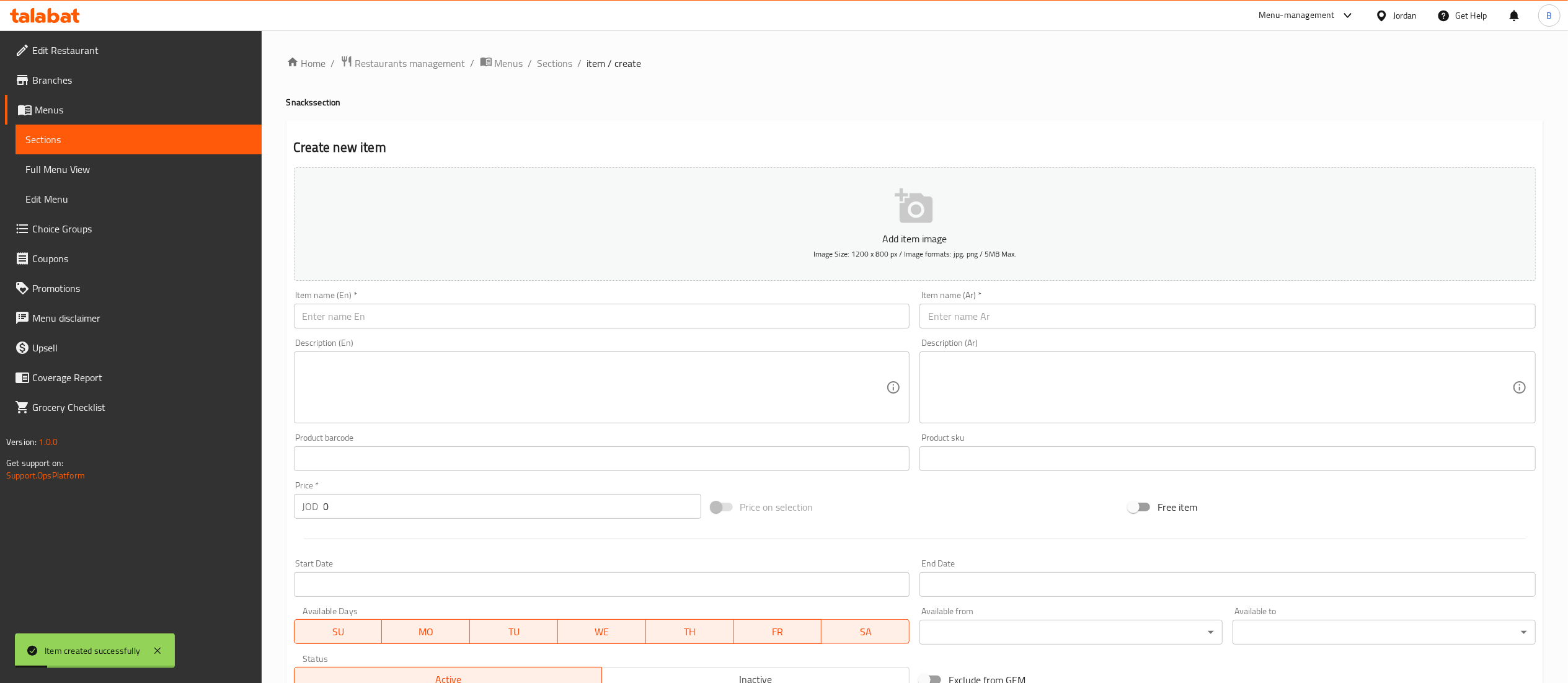
click at [1036, 319] on input "text" at bounding box center [1227, 316] width 616 height 25
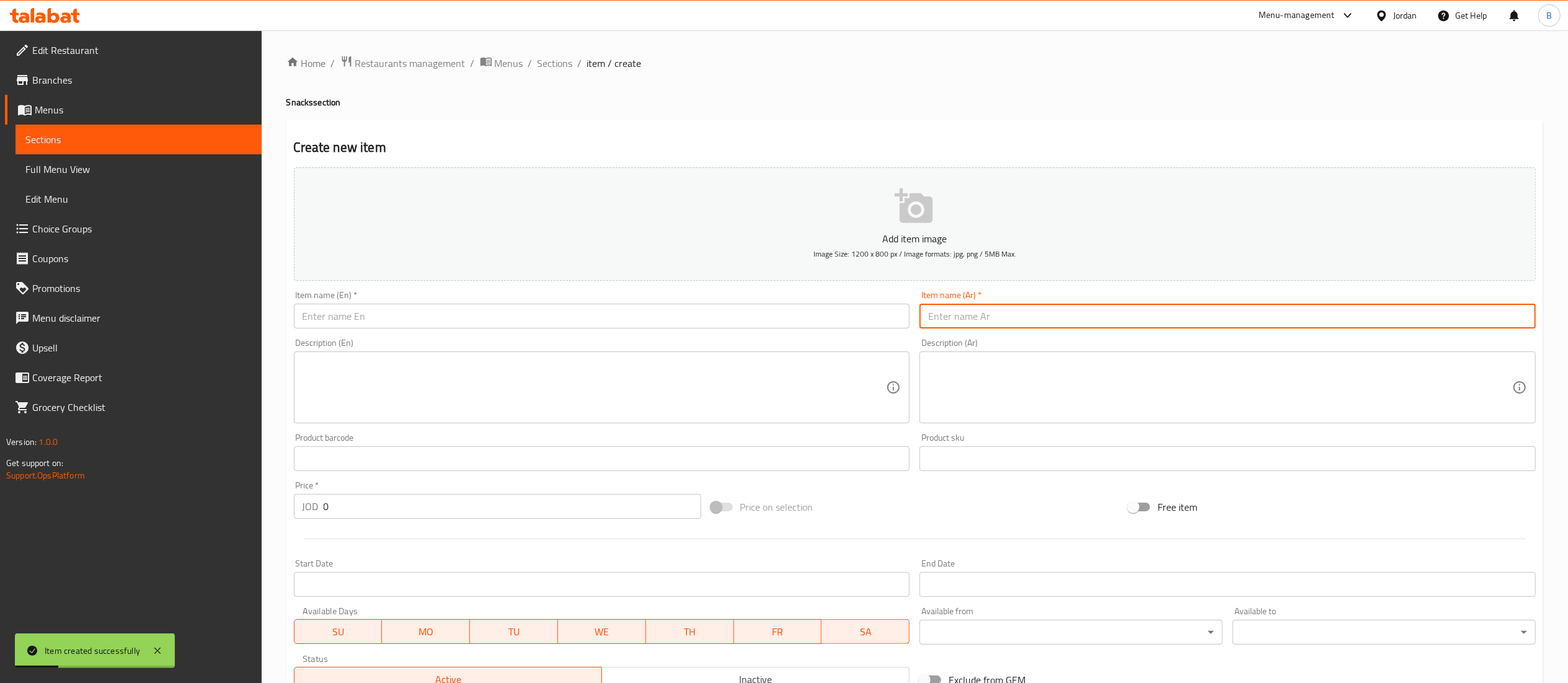
paste input "فاهيتا تورتيلا"
type input "فاهيتا تورتيلا"
click at [836, 314] on input "text" at bounding box center [601, 316] width 616 height 25
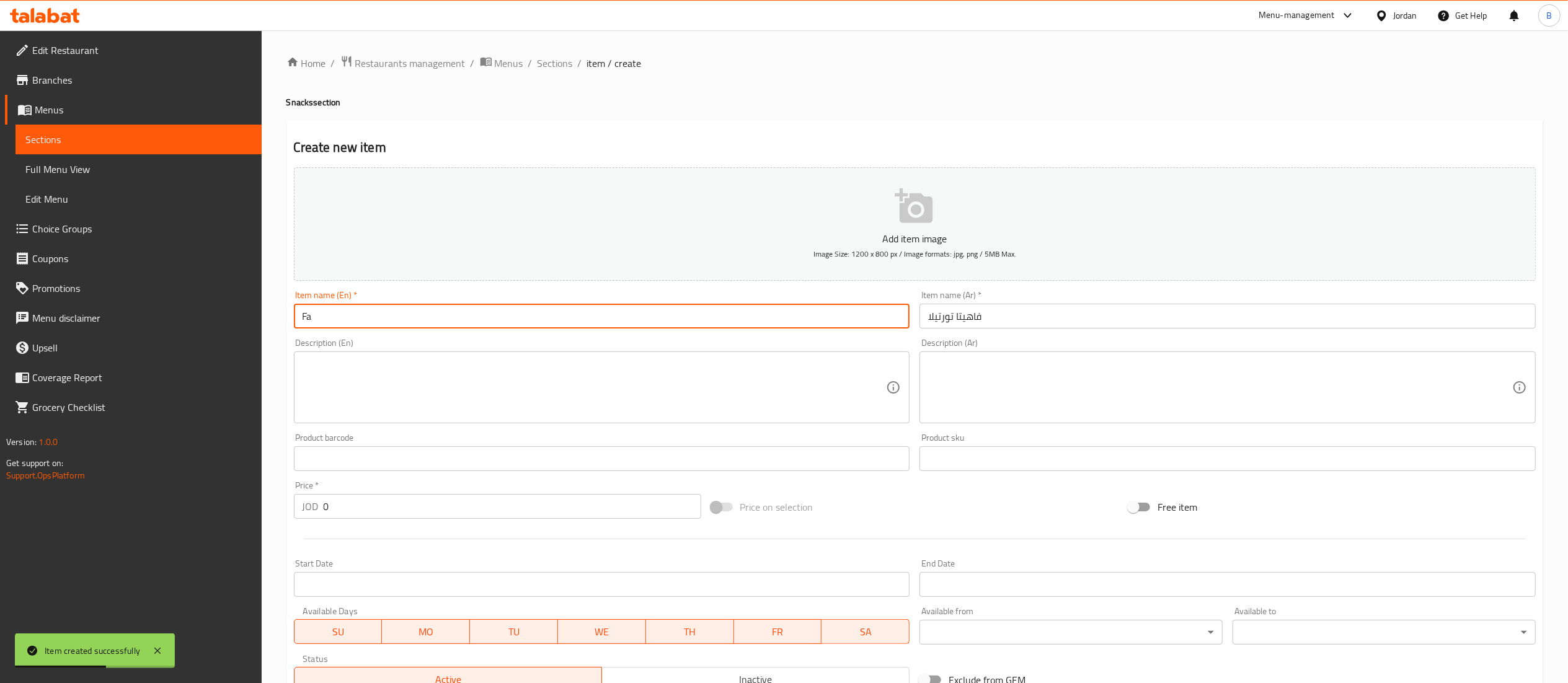
type input "F"
type input "Tortilla Fajita"
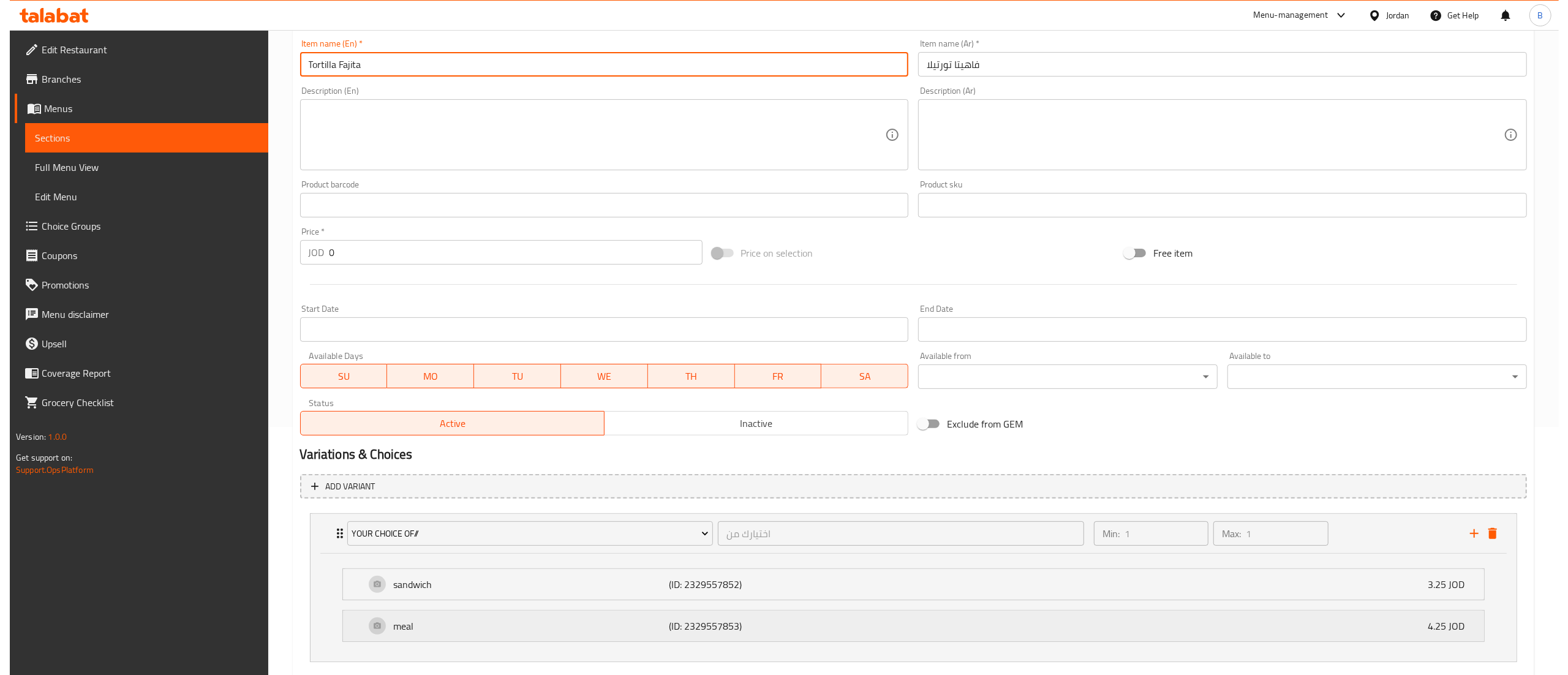
scroll to position [321, 0]
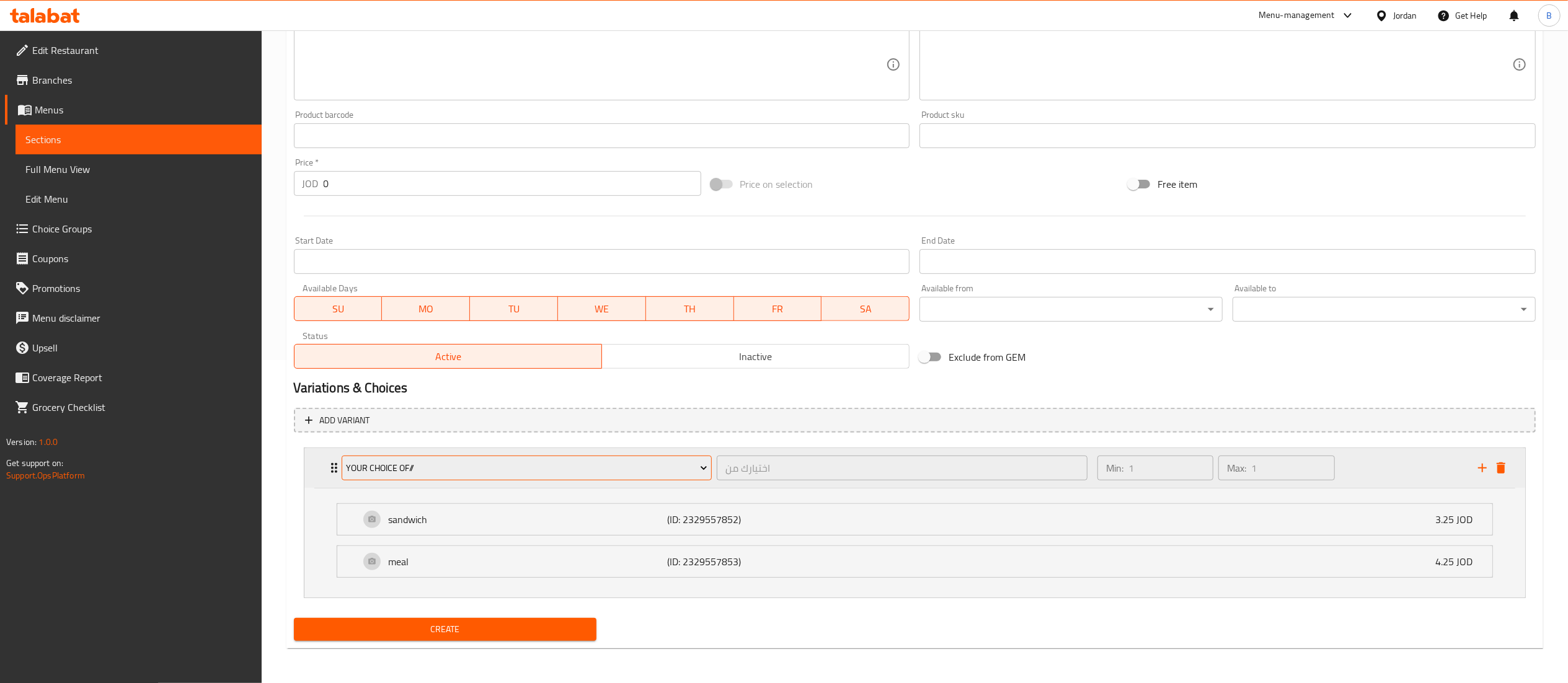
click at [505, 470] on span "your choice of//" at bounding box center [527, 468] width 362 height 16
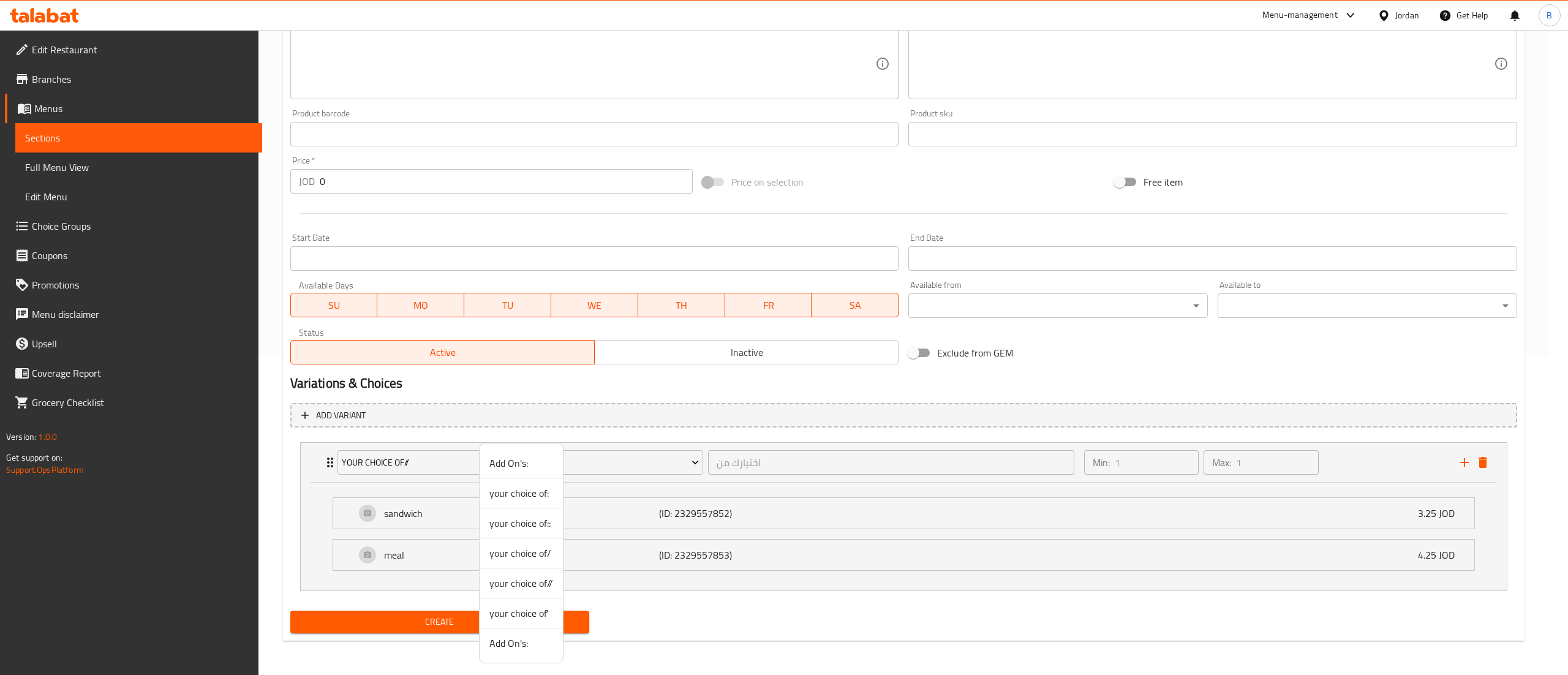
click at [510, 494] on span "your choice of:" at bounding box center [521, 493] width 64 height 15
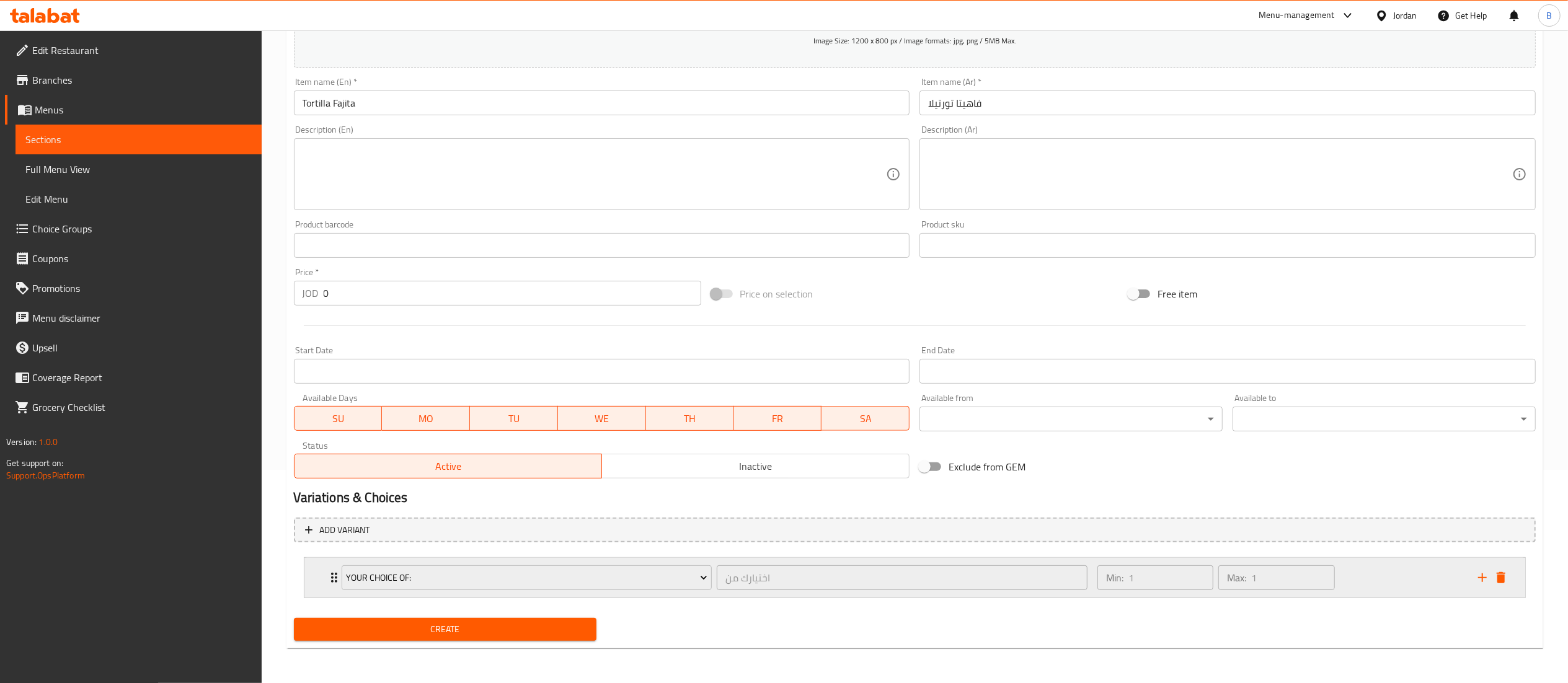
click at [1371, 562] on div "Min: 1 ​ Max: 1 ​" at bounding box center [1279, 577] width 380 height 40
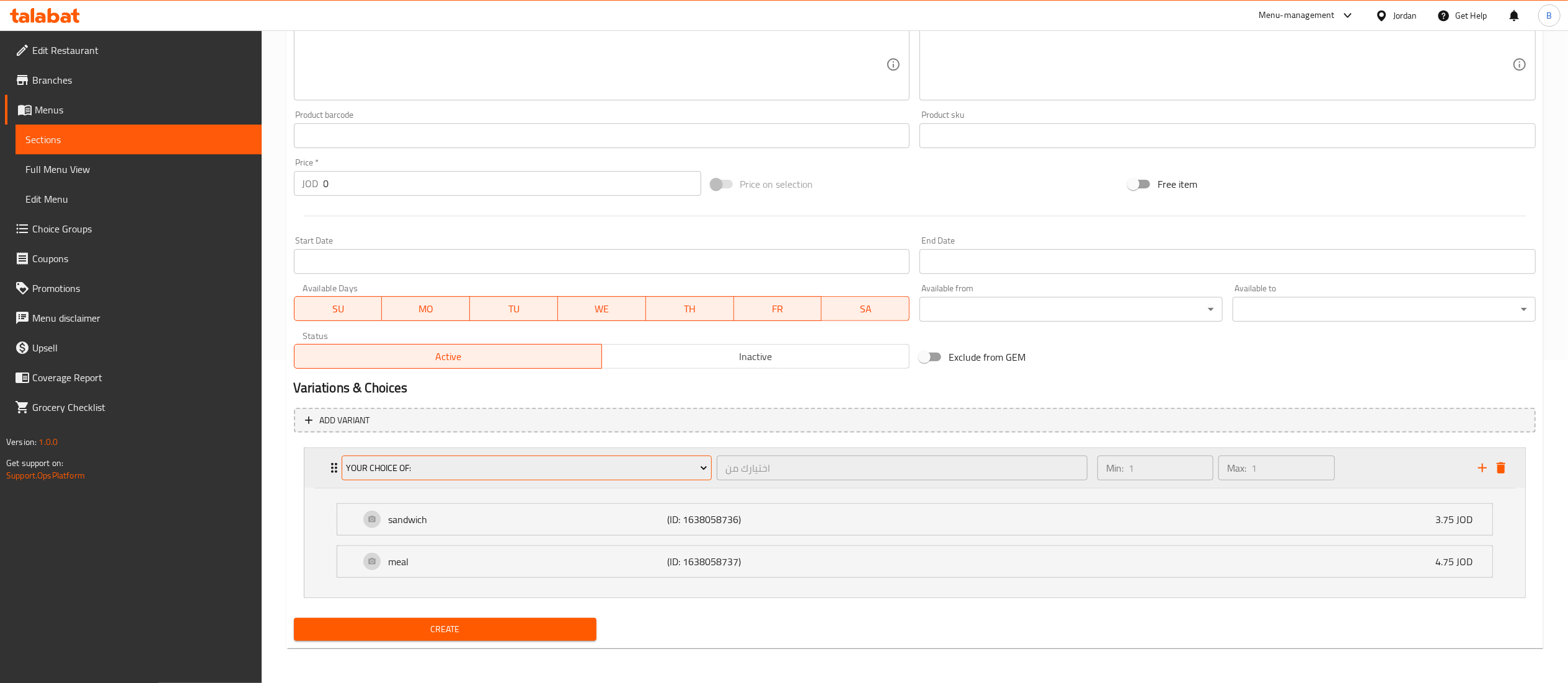
click at [591, 456] on button "your choice of:" at bounding box center [527, 468] width 371 height 25
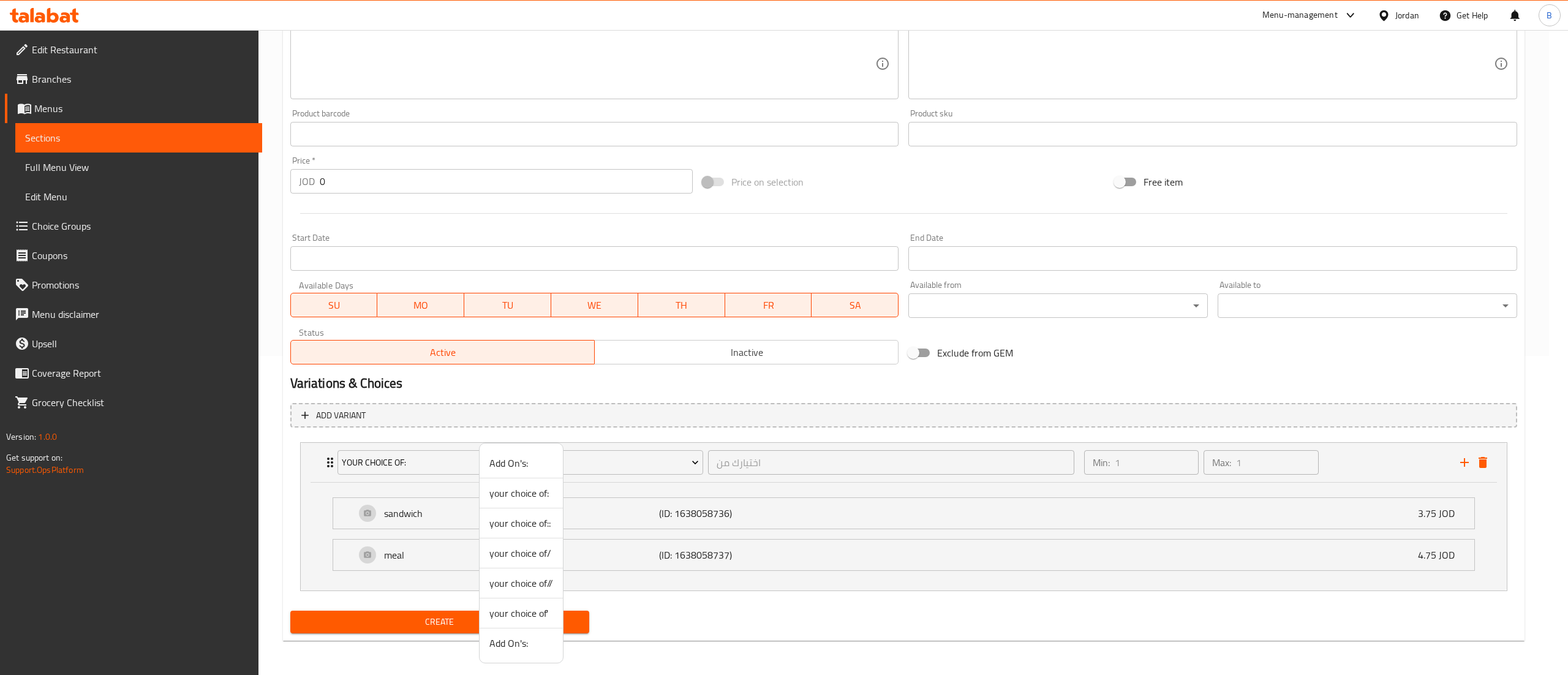
click at [544, 522] on span "your choice of::" at bounding box center [521, 523] width 64 height 15
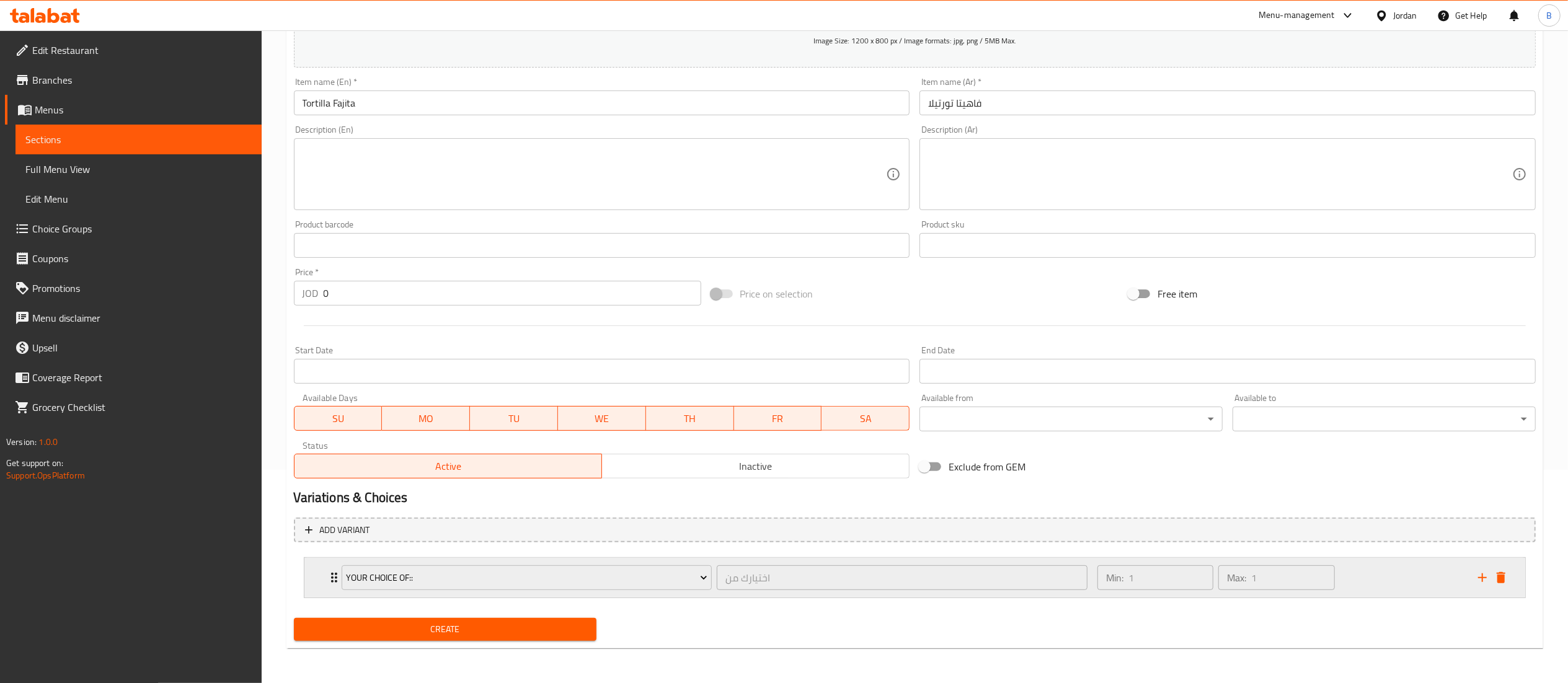
click at [1376, 564] on div "Min: 1 ​ Max: 1 ​" at bounding box center [1279, 577] width 380 height 40
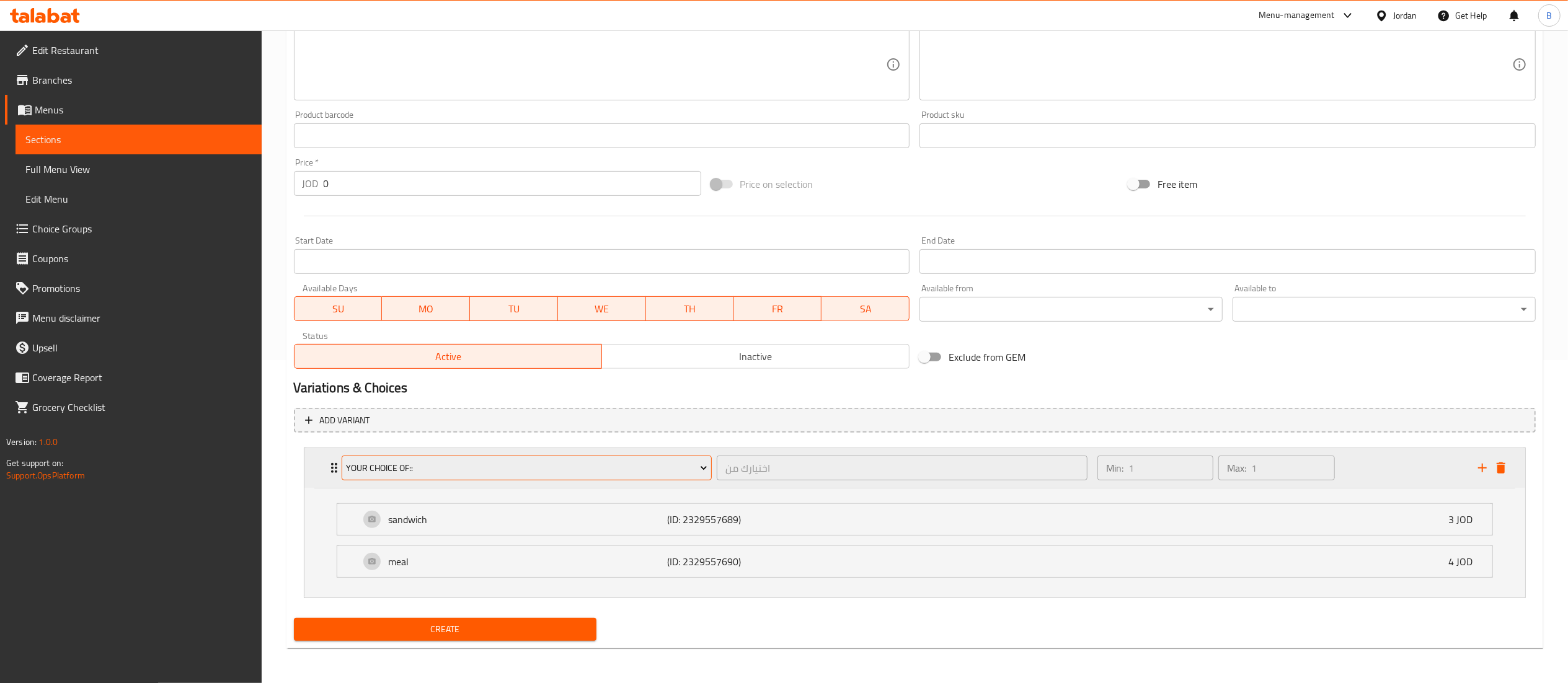
click at [500, 465] on span "your choice of::" at bounding box center [527, 468] width 362 height 16
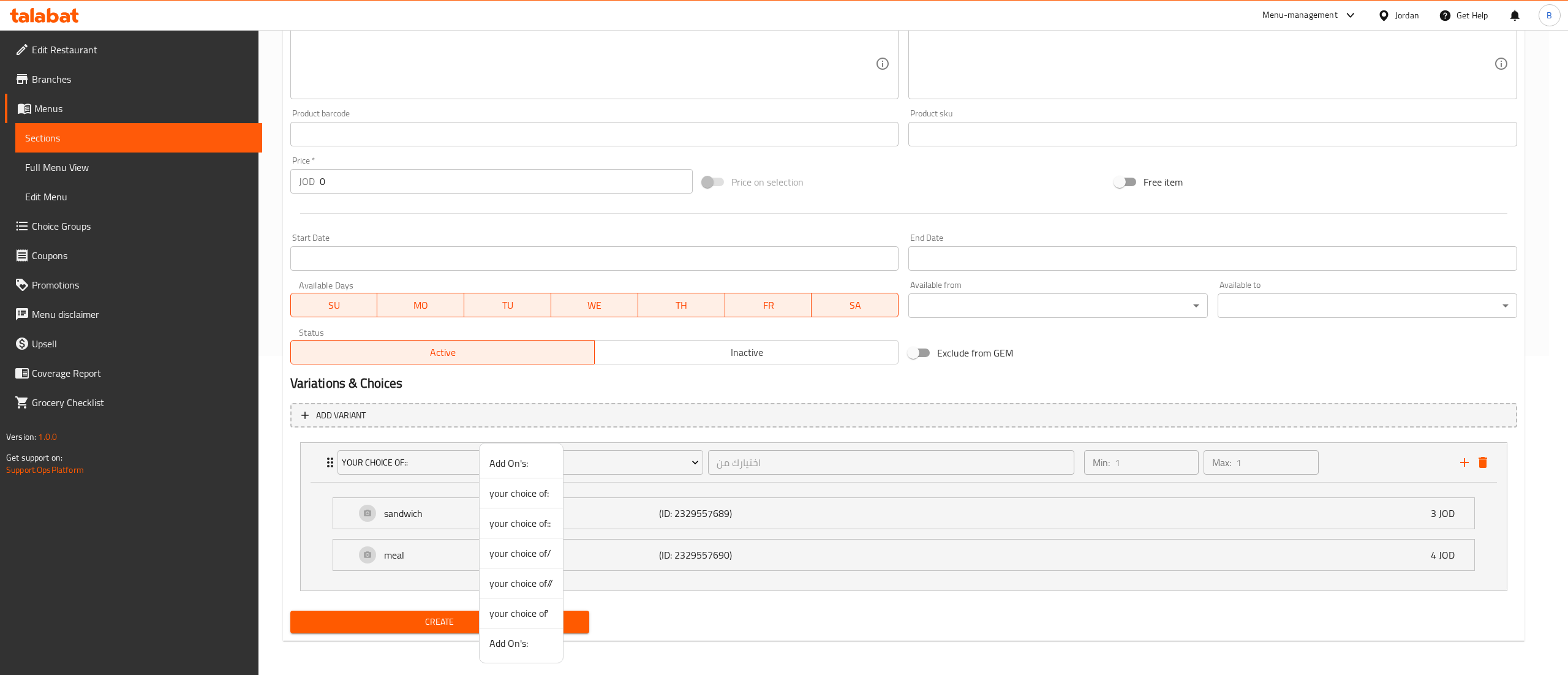
click at [537, 553] on span "your choice of/" at bounding box center [521, 553] width 64 height 15
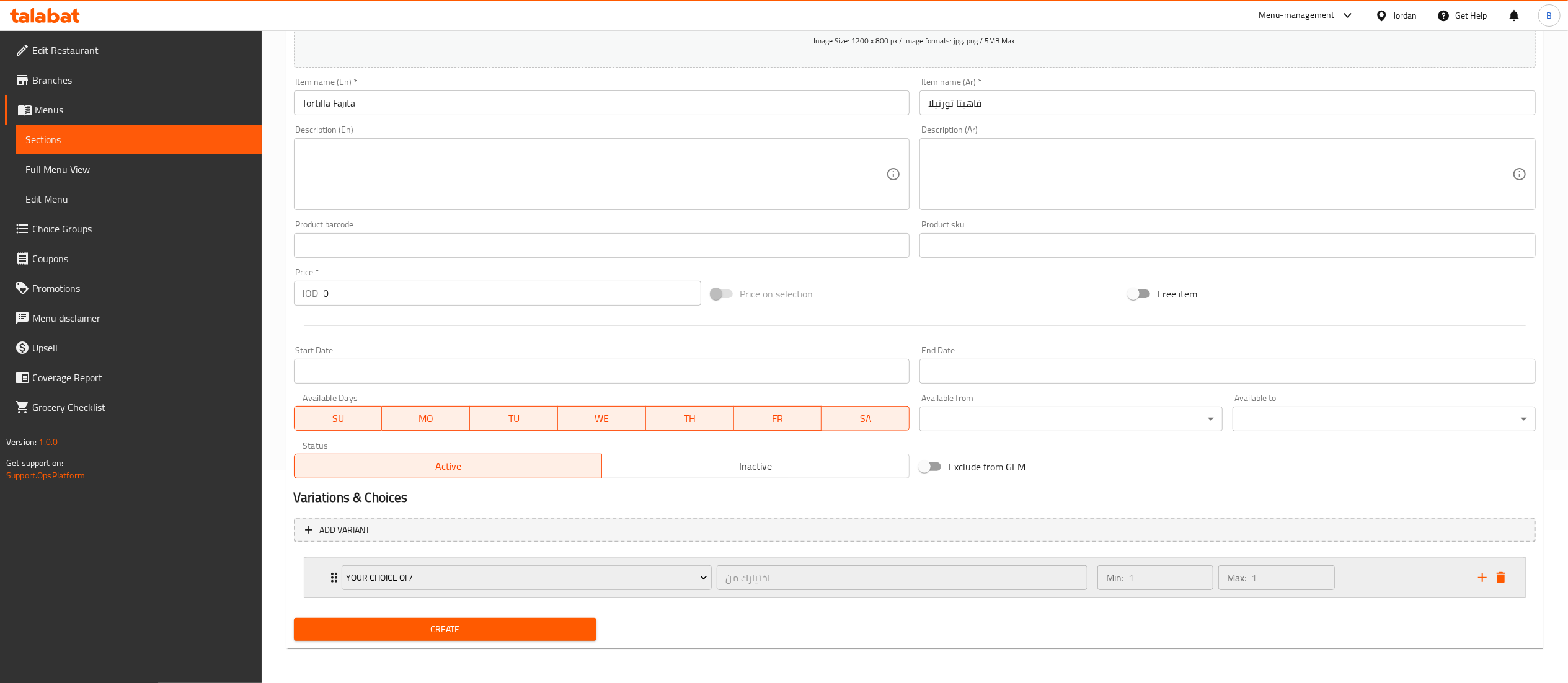
click at [1433, 564] on div "Min: 1 ​ Max: 1 ​" at bounding box center [1279, 577] width 380 height 40
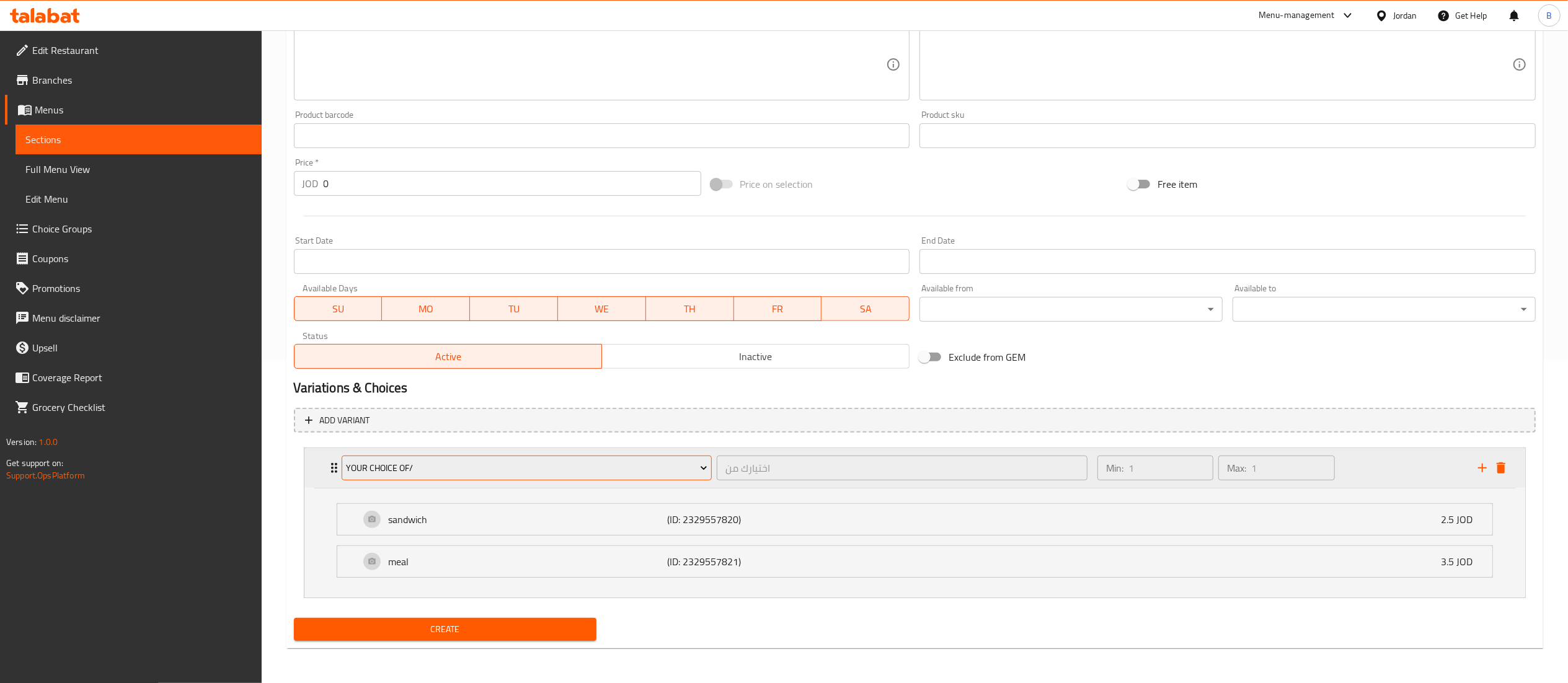
click at [532, 462] on span "your choice of/" at bounding box center [527, 468] width 362 height 16
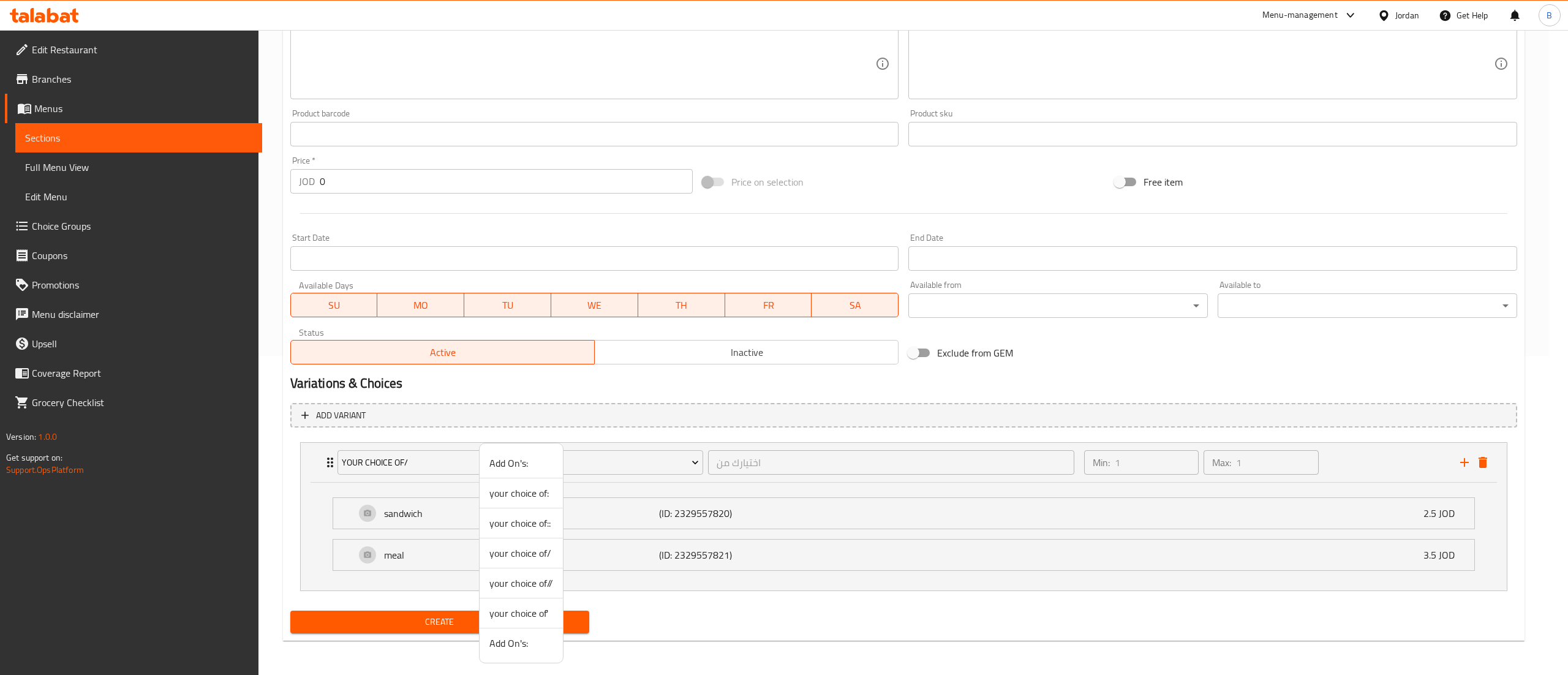
click at [525, 582] on span "your choice of//" at bounding box center [521, 583] width 64 height 15
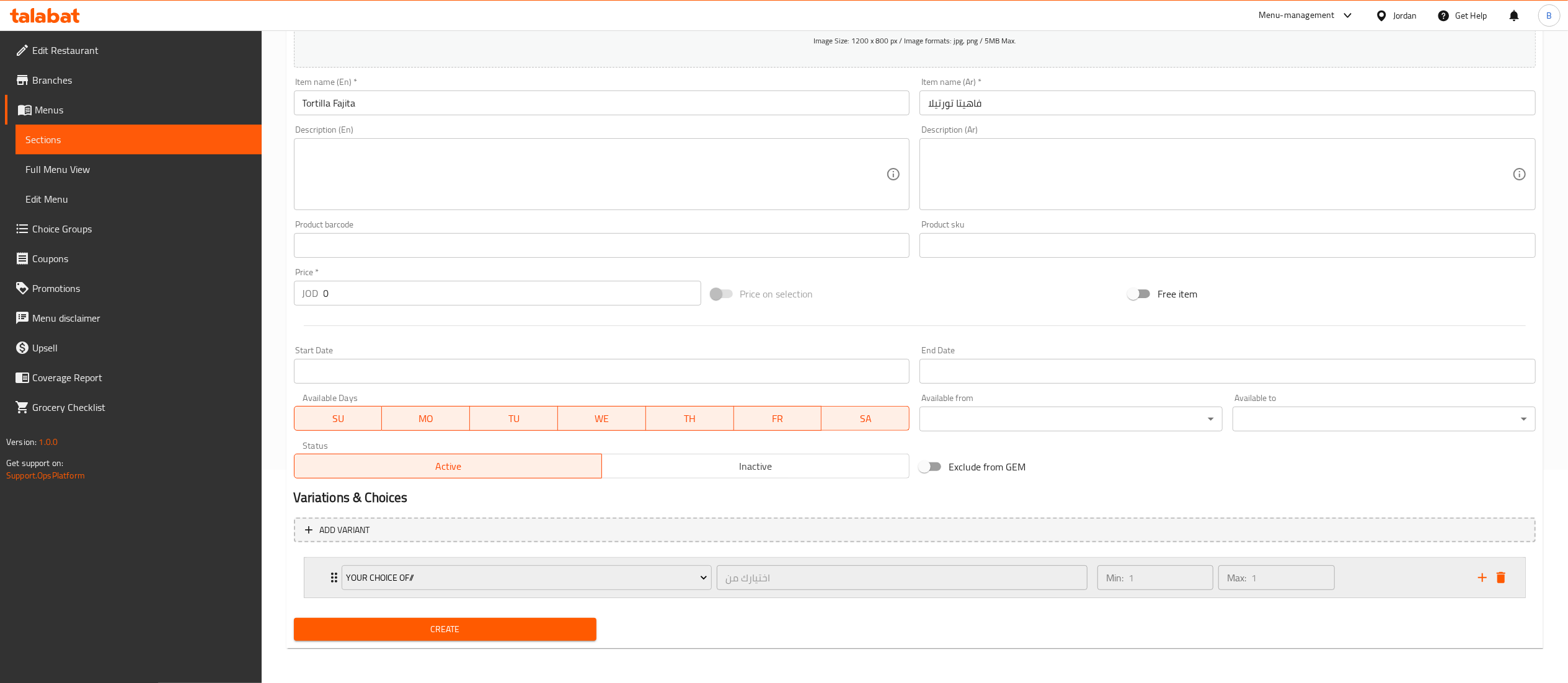
click at [1390, 564] on div "Min: 1 ​ Max: 1 ​" at bounding box center [1279, 577] width 380 height 40
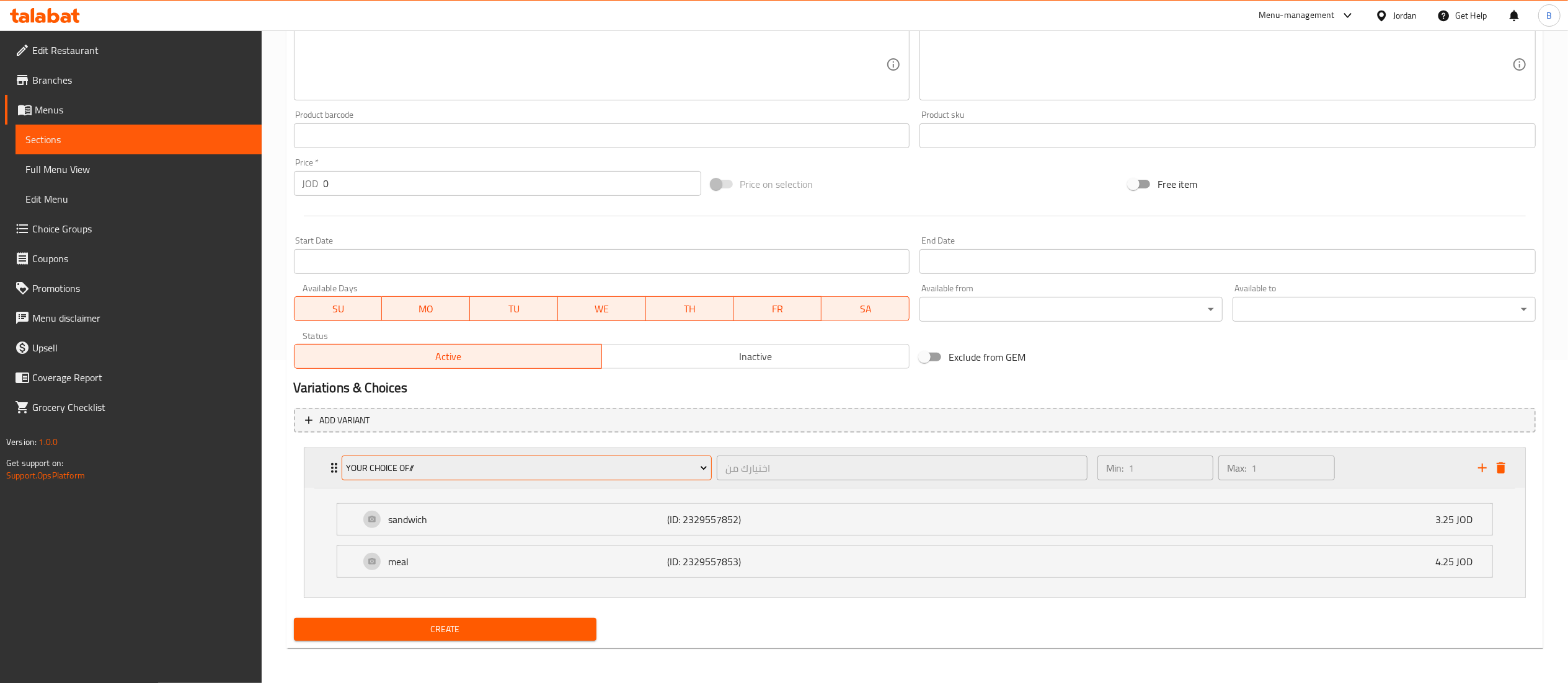
click at [613, 463] on span "your choice of//" at bounding box center [527, 468] width 362 height 16
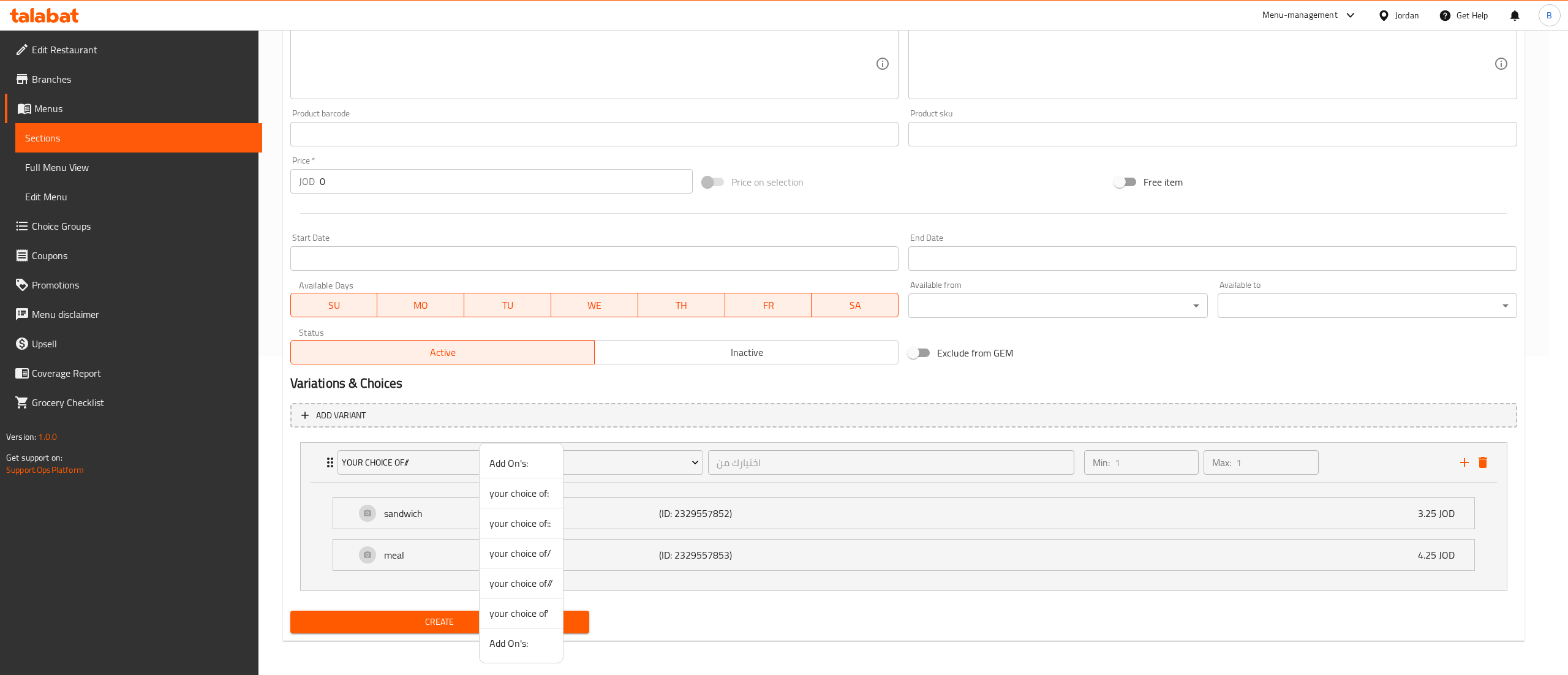
click at [545, 614] on span "your choice of'" at bounding box center [521, 614] width 64 height 15
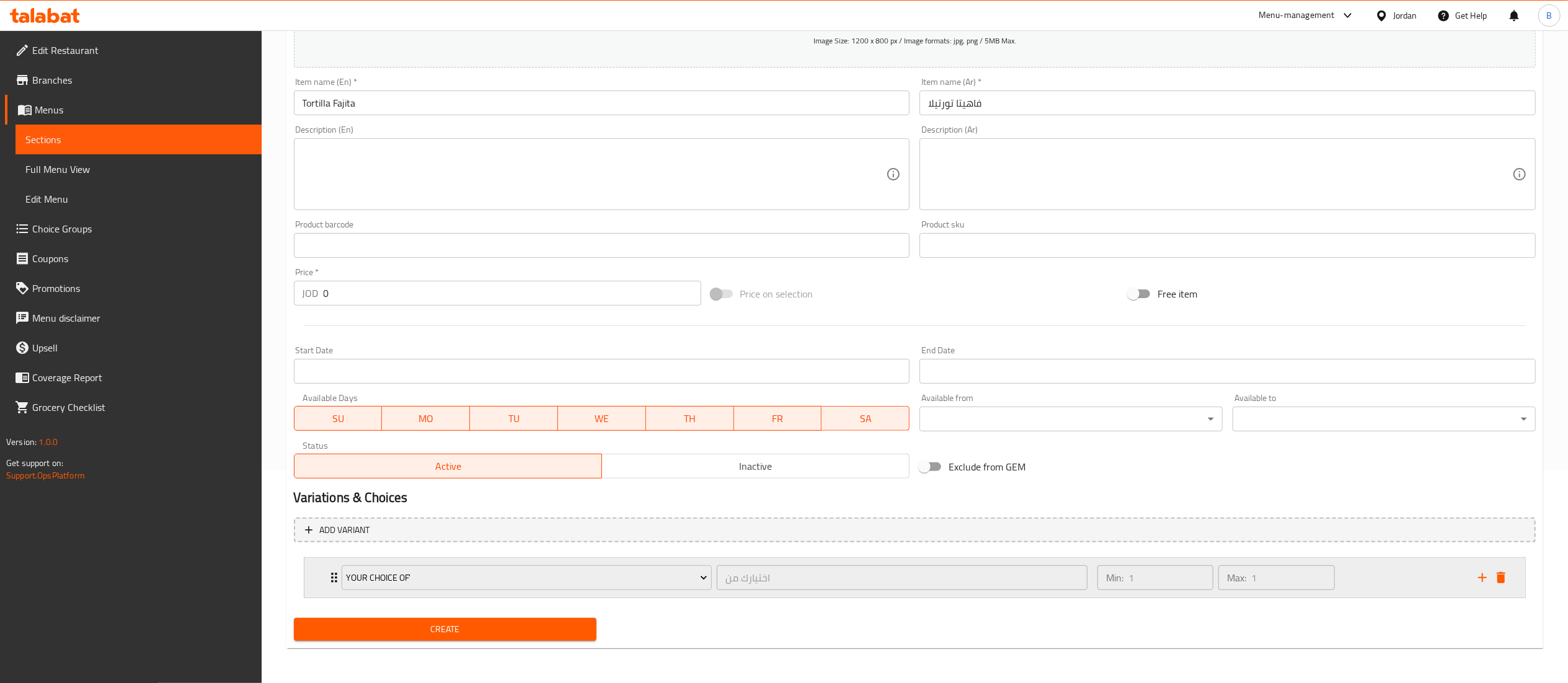
click at [1400, 590] on div "Min: 1 ​ Max: 1 ​" at bounding box center [1279, 577] width 380 height 40
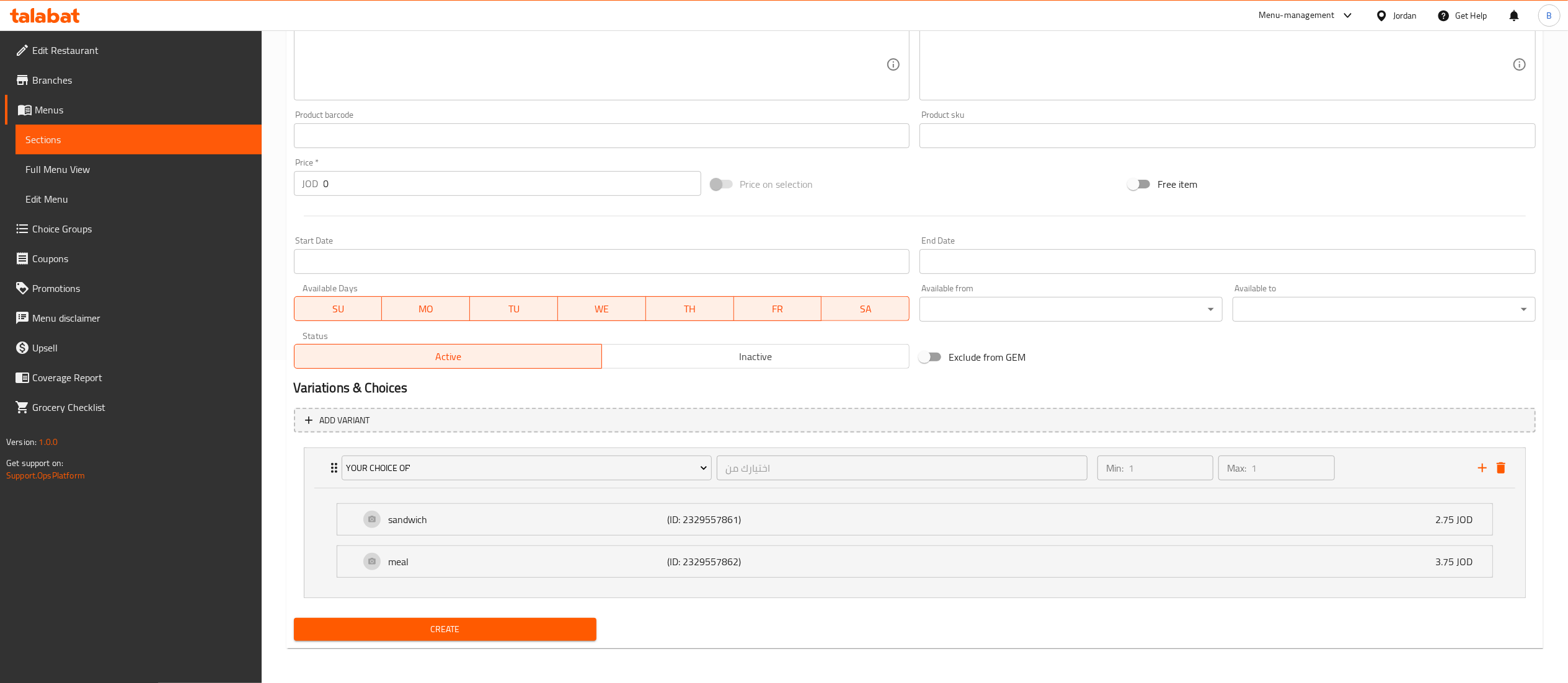
drag, startPoint x: 511, startPoint y: 617, endPoint x: 499, endPoint y: 628, distance: 16.3
click at [510, 617] on div "Create" at bounding box center [445, 630] width 313 height 33
click at [498, 629] on span "Create" at bounding box center [445, 629] width 283 height 16
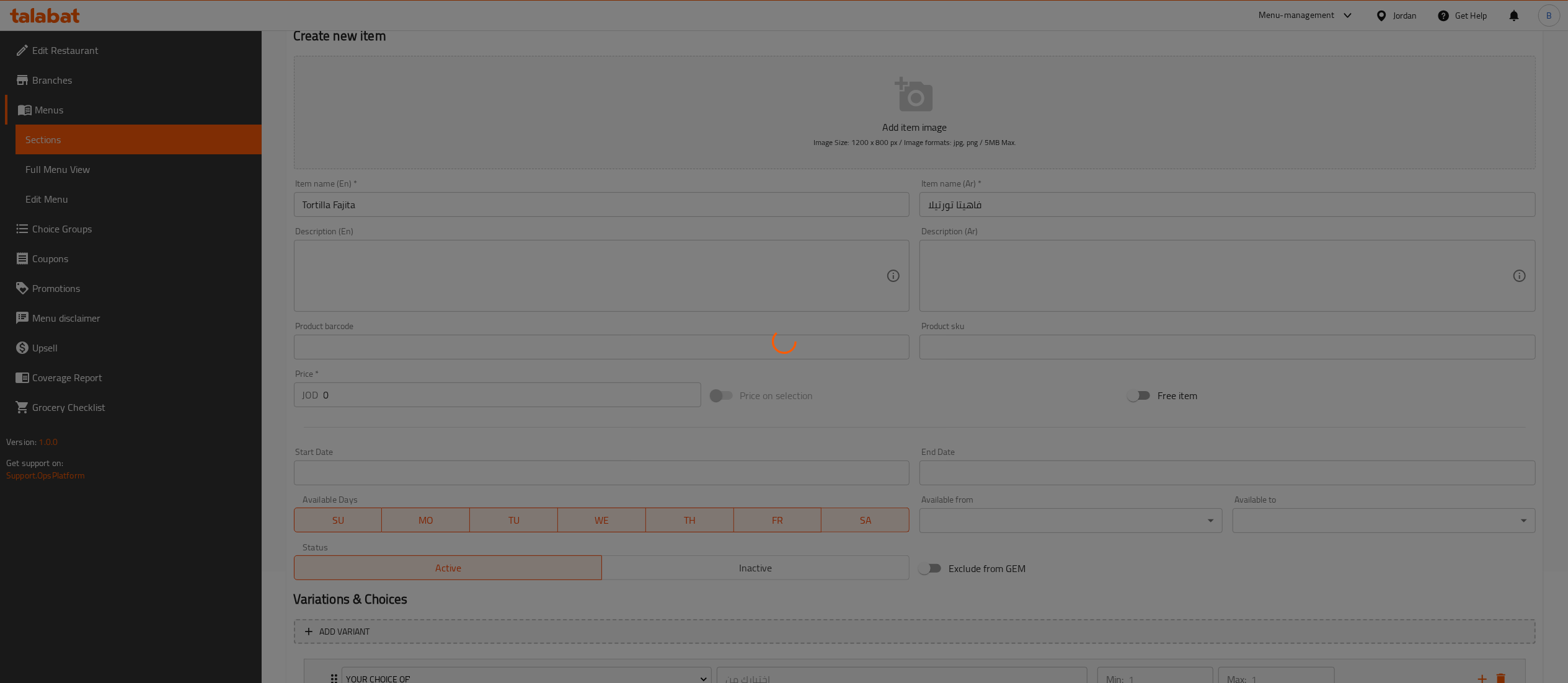
scroll to position [0, 0]
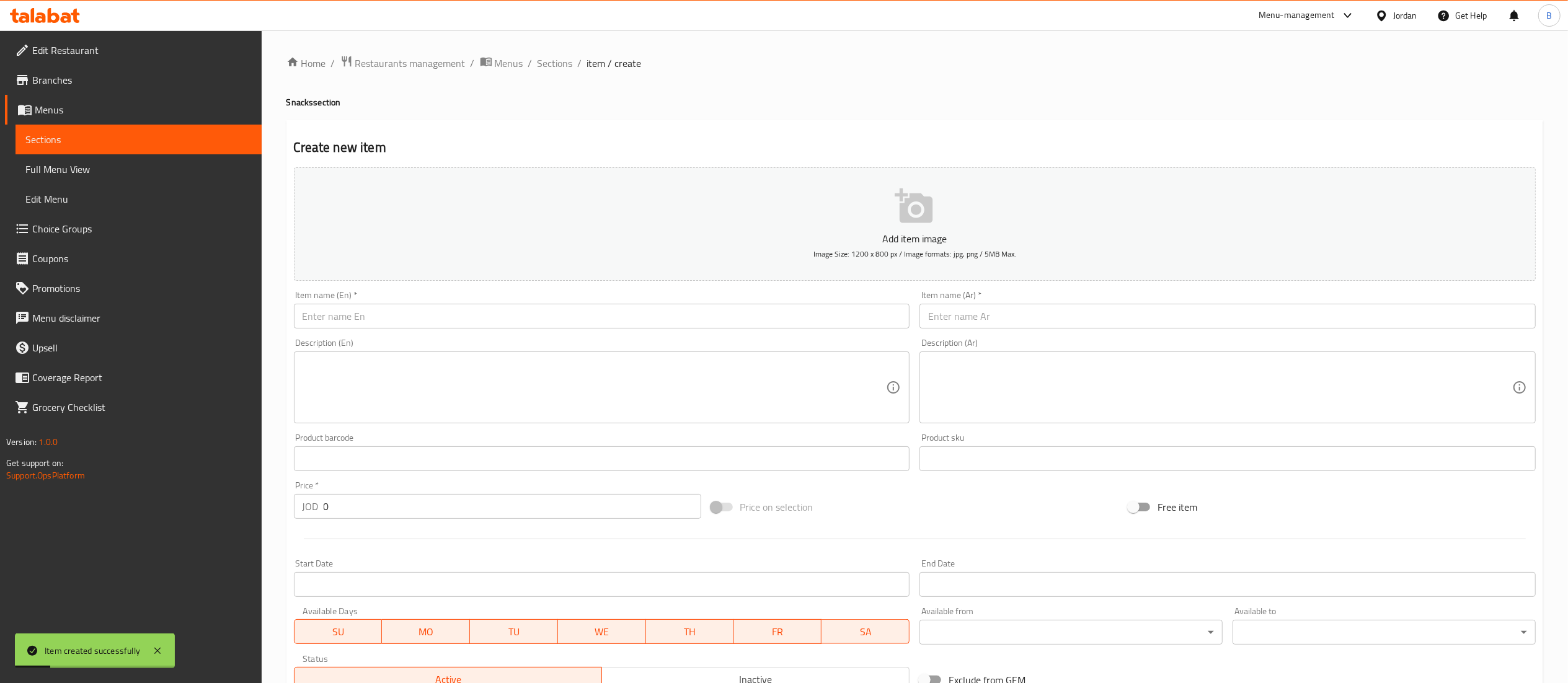
click at [1045, 326] on input "text" at bounding box center [1227, 316] width 616 height 25
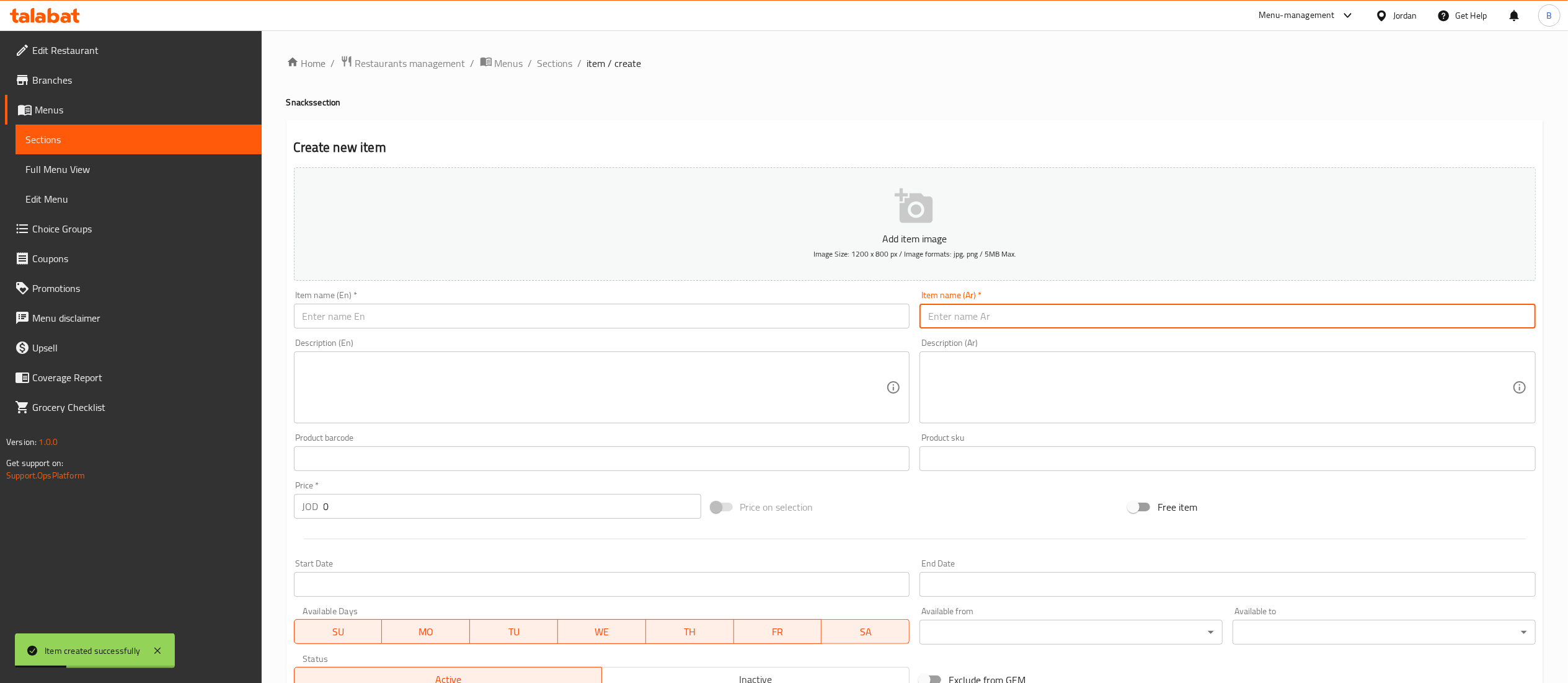
paste input "الفريدو فرنسي"
type input "الفريدو فرنسي"
click at [777, 312] on input "text" at bounding box center [601, 316] width 616 height 25
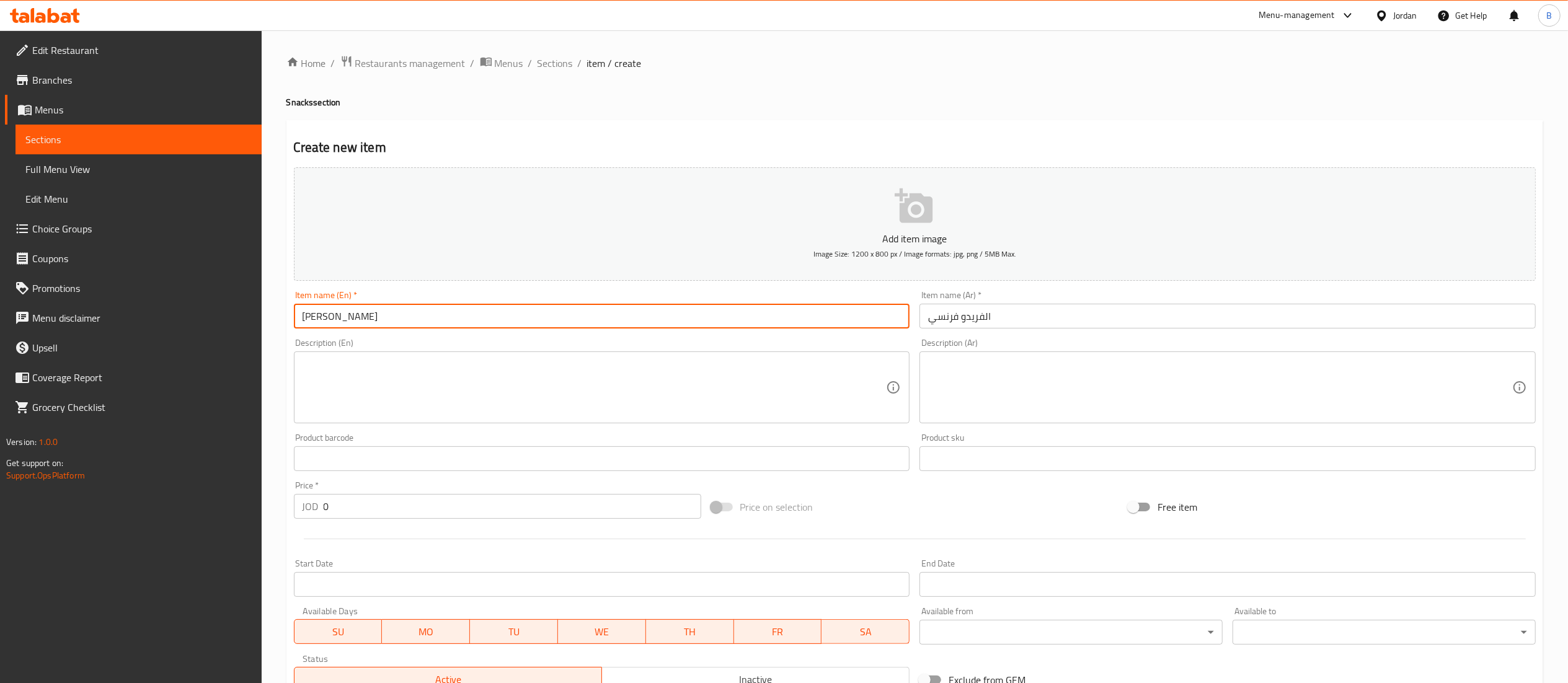
type input "[PERSON_NAME]"
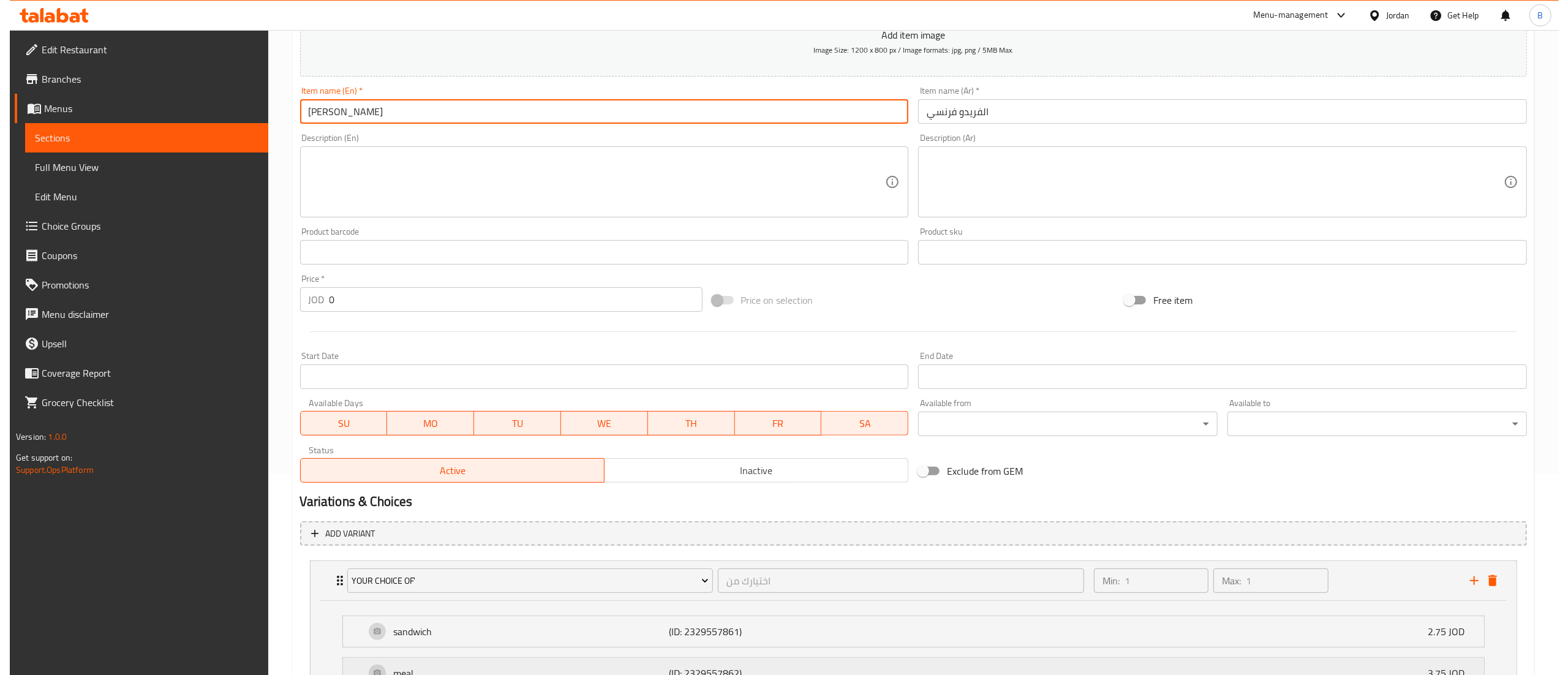
scroll to position [321, 0]
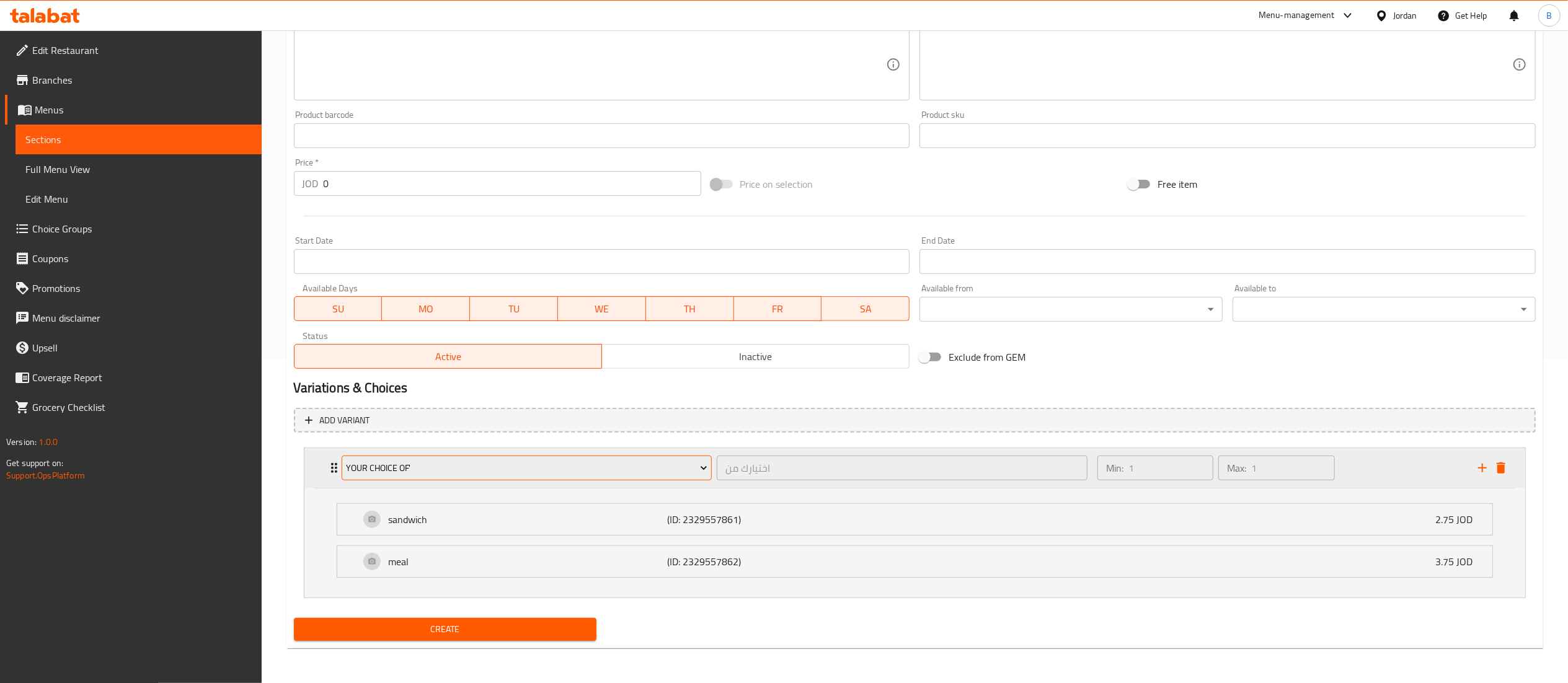
click at [504, 469] on span "your choice of'" at bounding box center [527, 468] width 362 height 16
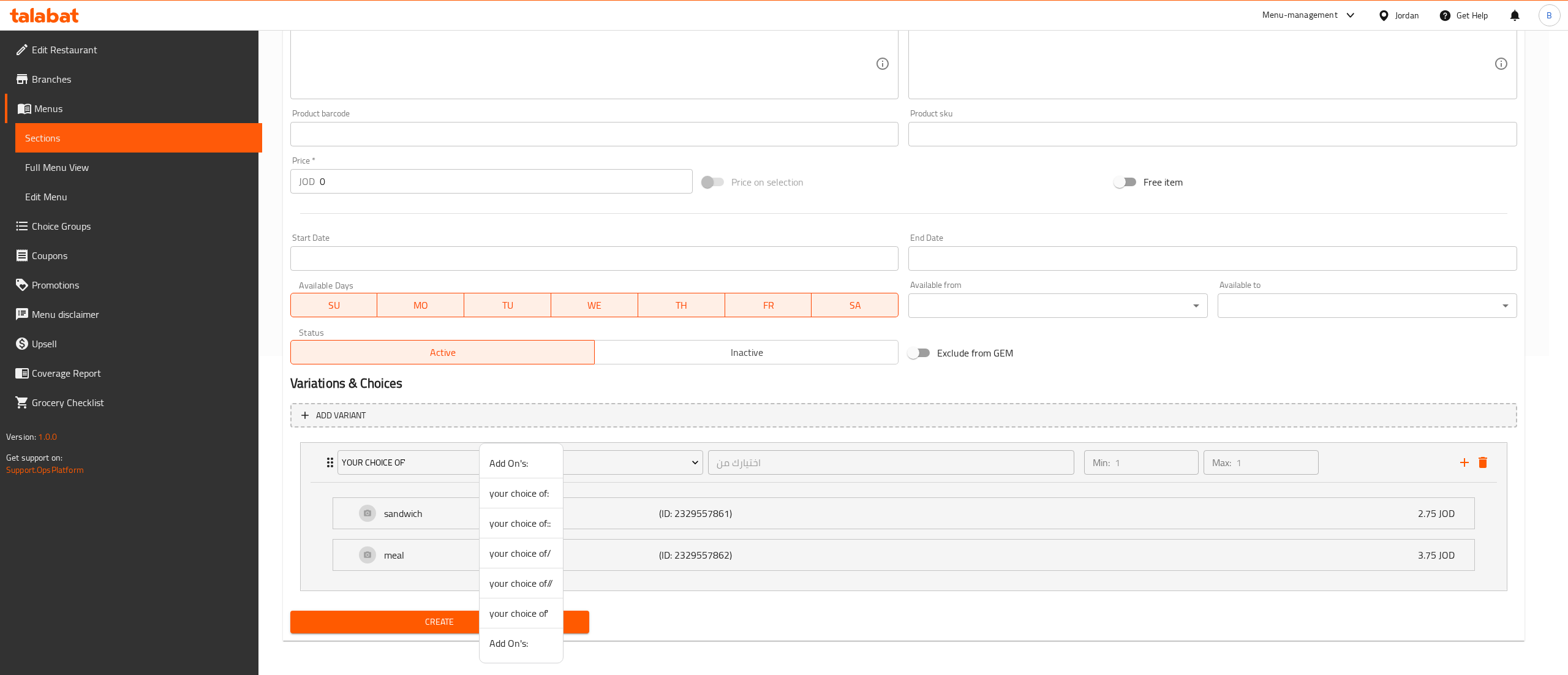
click at [537, 500] on span "your choice of:" at bounding box center [521, 493] width 64 height 15
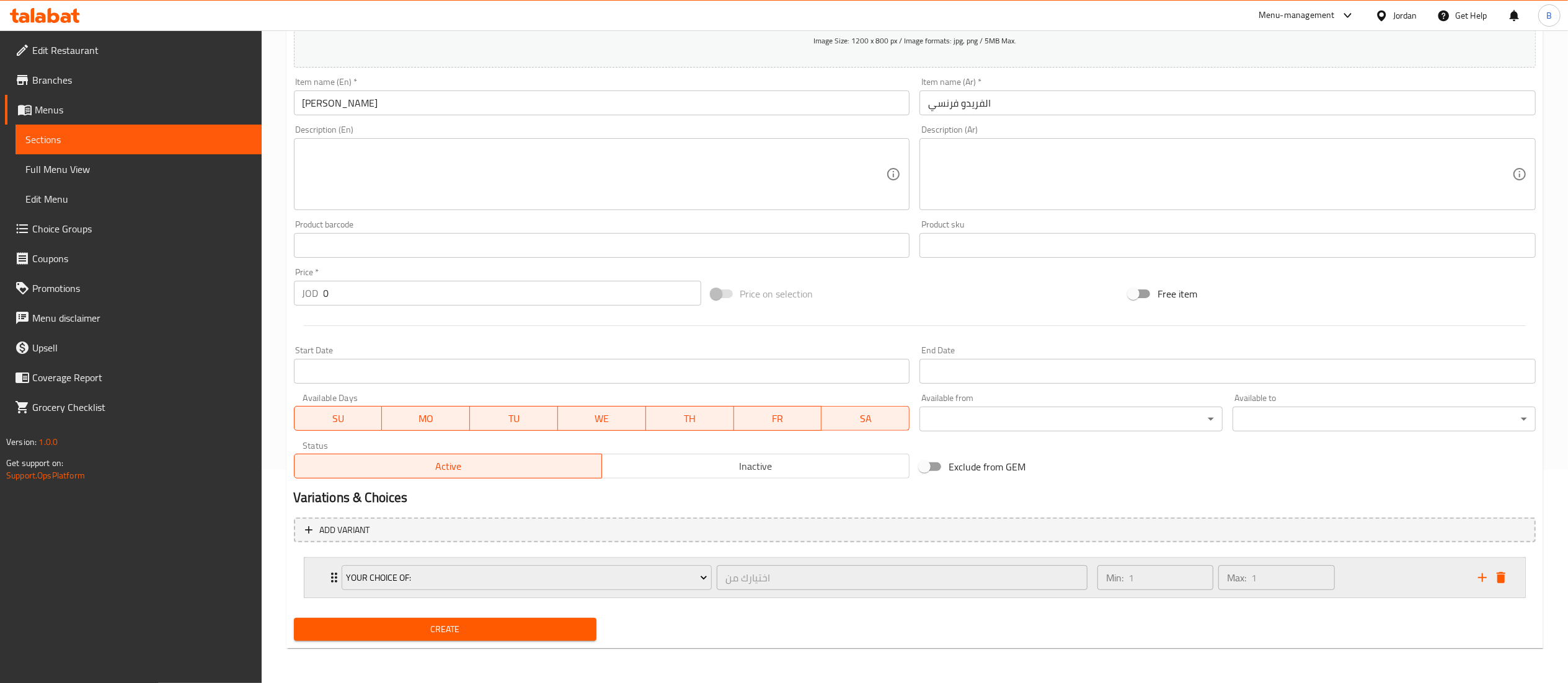
click at [1414, 577] on div "Min: 1 ​ Max: 1 ​" at bounding box center [1279, 577] width 380 height 40
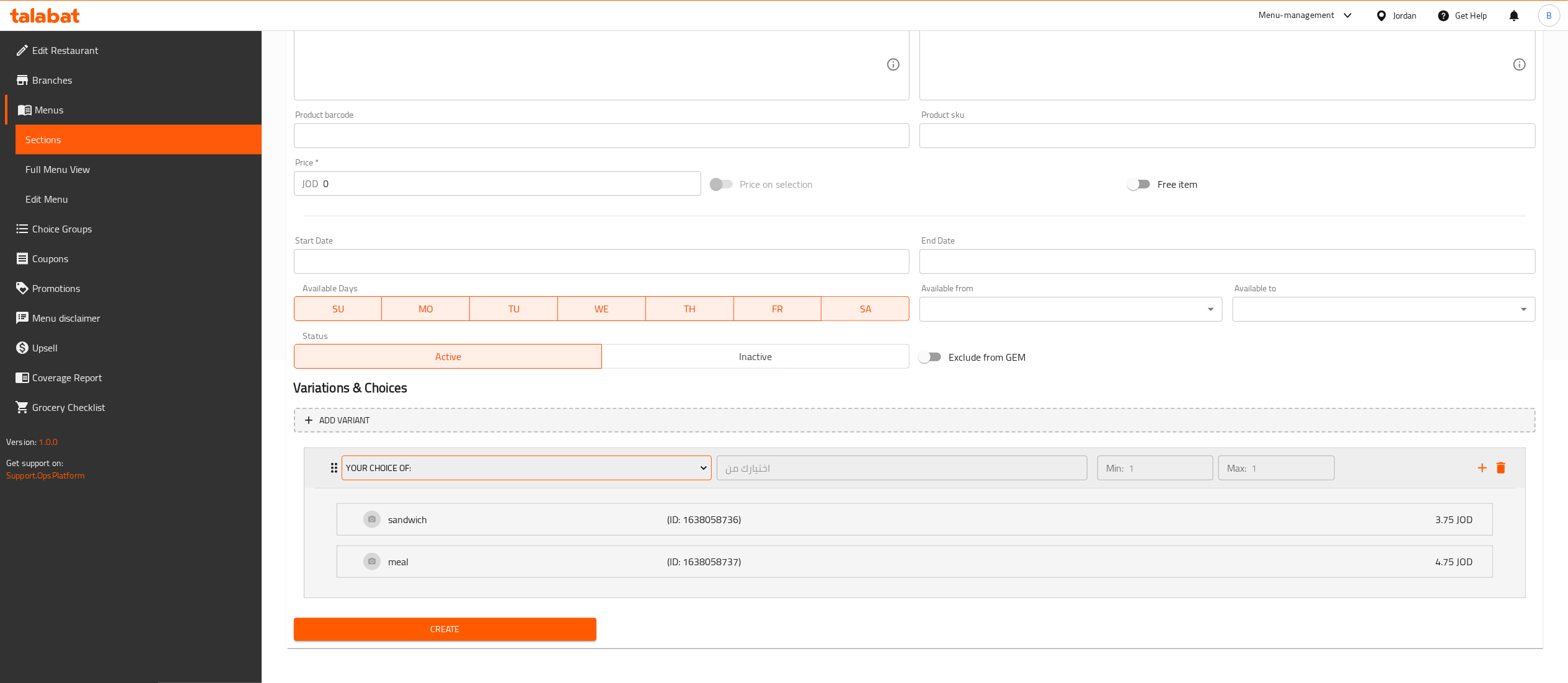
click at [517, 478] on button "your choice of:" at bounding box center [527, 468] width 371 height 25
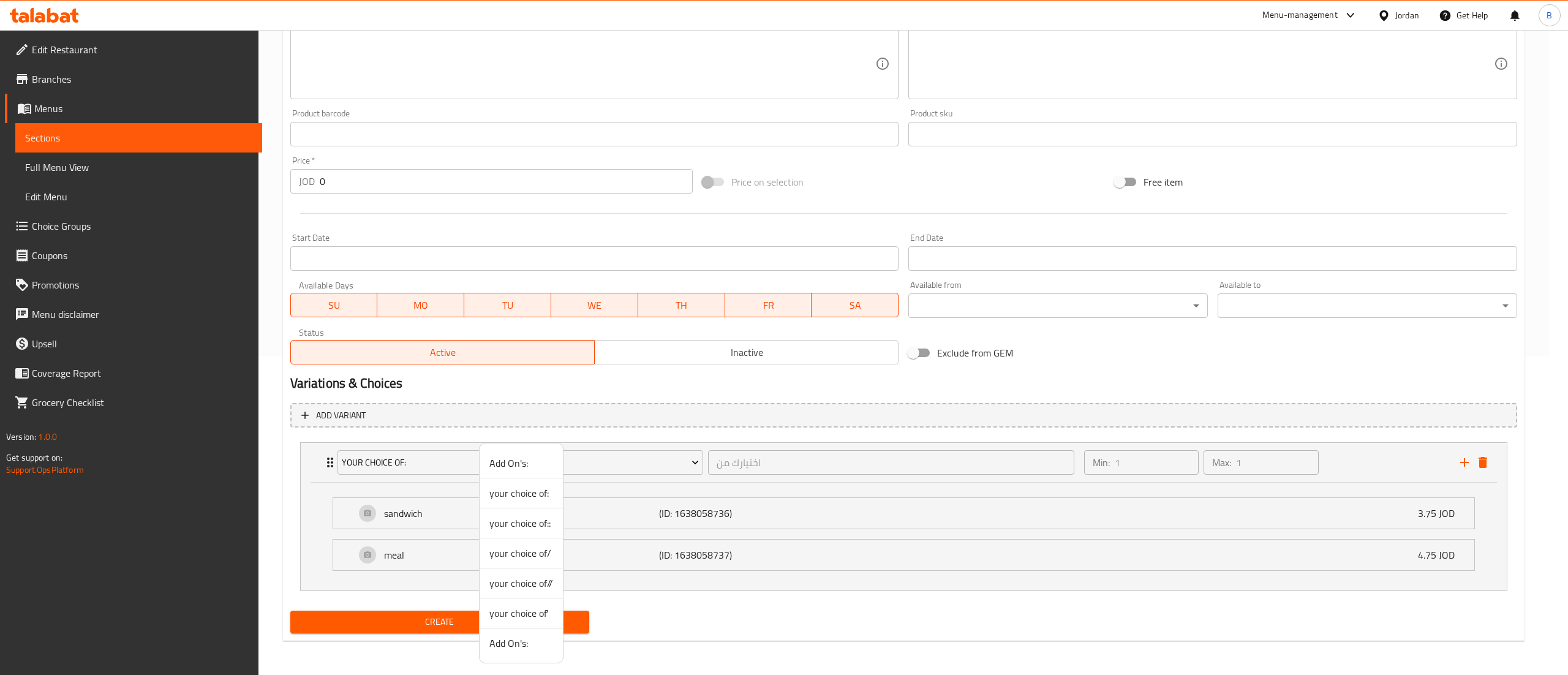
click at [517, 527] on span "your choice of::" at bounding box center [521, 523] width 64 height 15
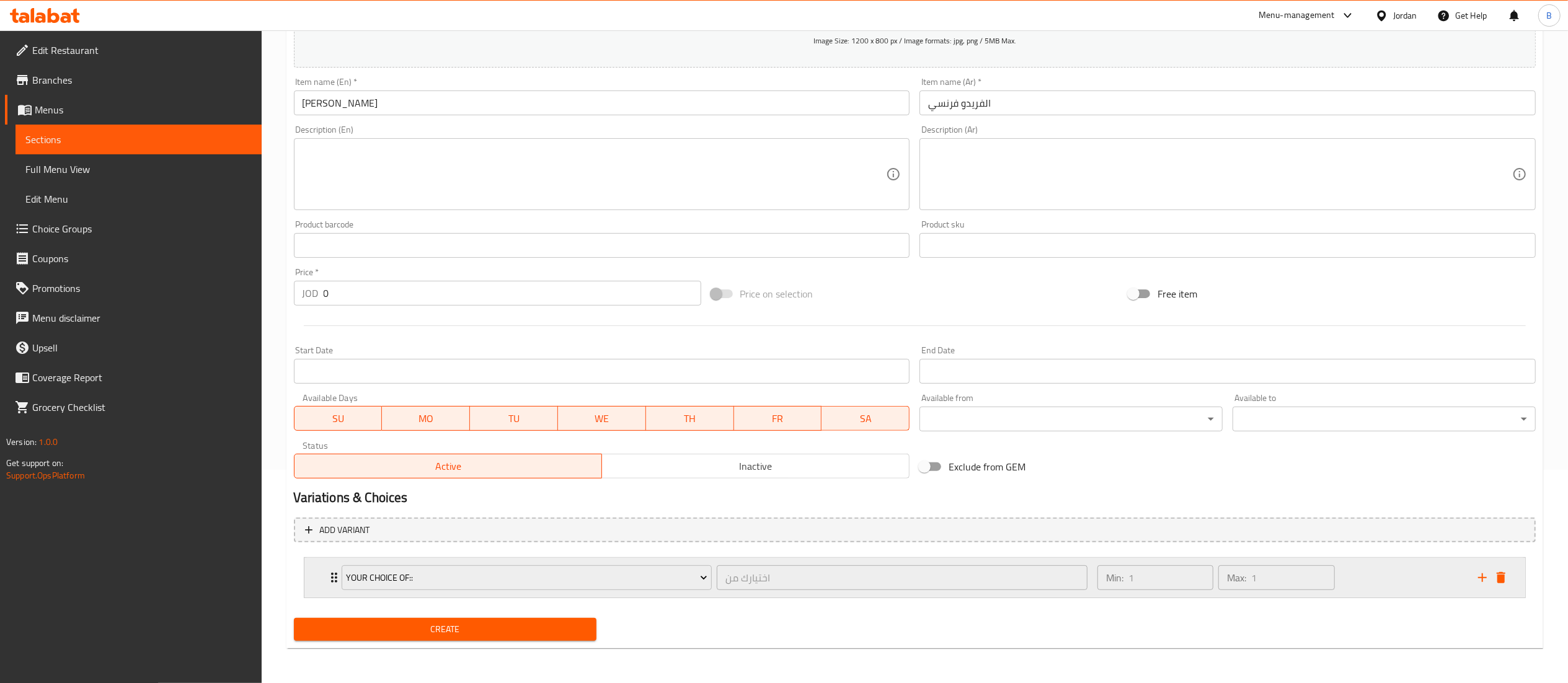
click at [1396, 572] on div "Min: 1 ​ Max: 1 ​" at bounding box center [1279, 577] width 380 height 40
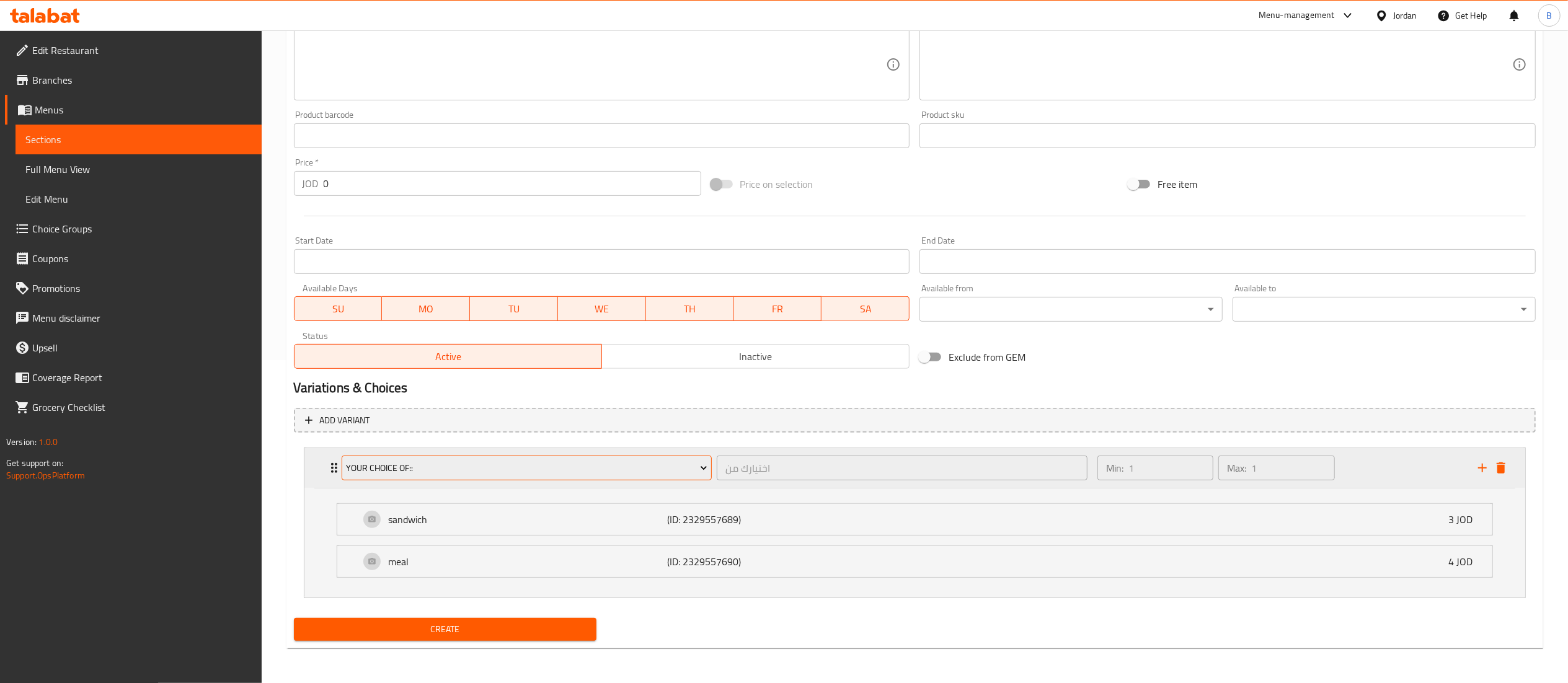
click at [537, 458] on button "your choice of::" at bounding box center [527, 468] width 371 height 25
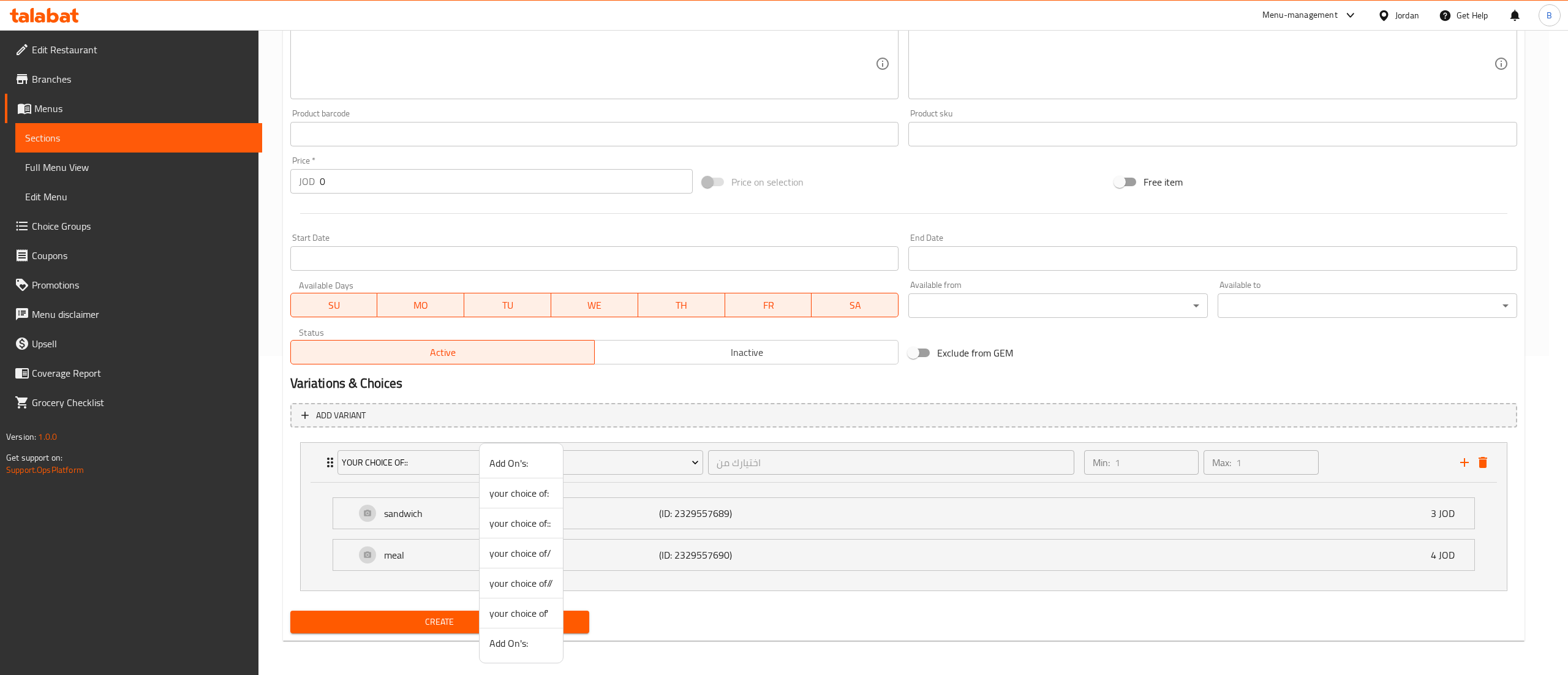
click at [550, 555] on span "your choice of/" at bounding box center [521, 553] width 64 height 15
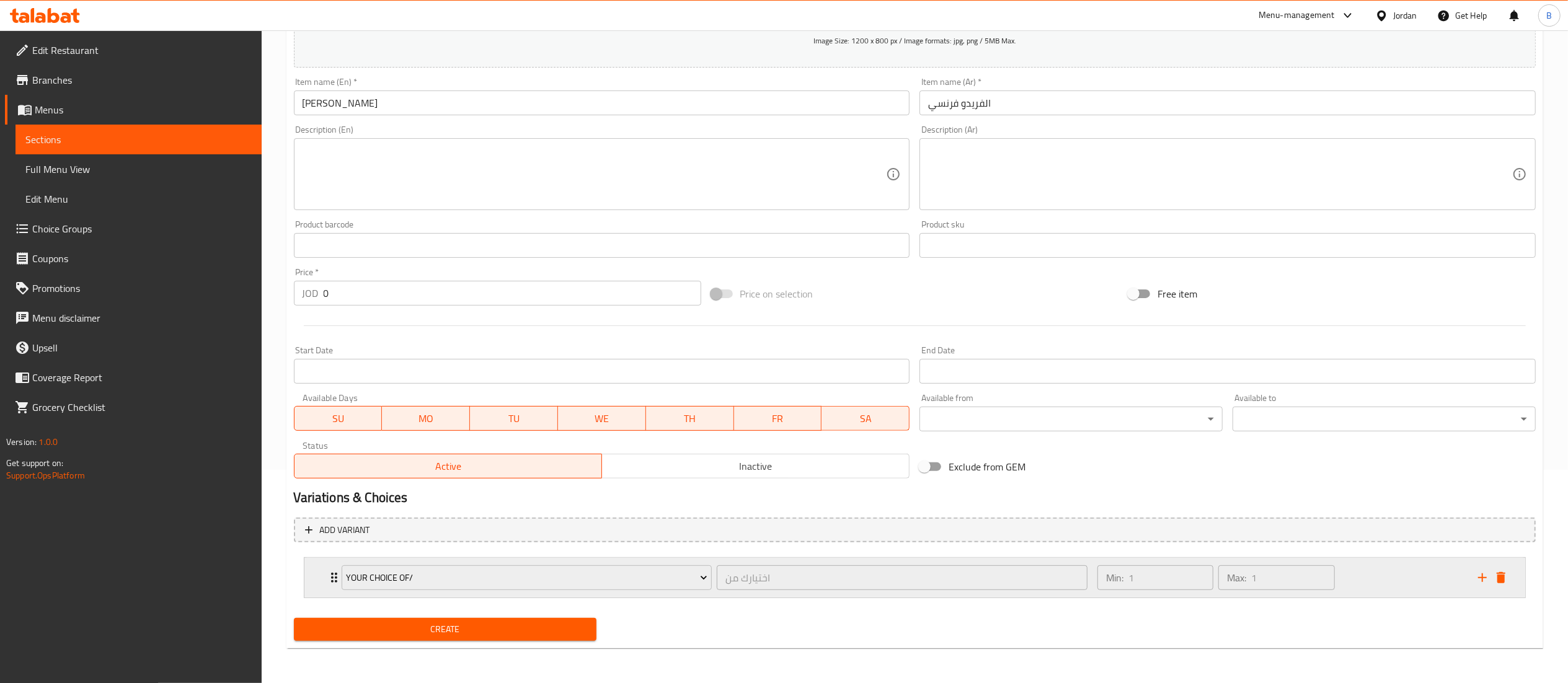
click at [1424, 585] on div "Min: 1 ​ Max: 1 ​" at bounding box center [1279, 577] width 380 height 40
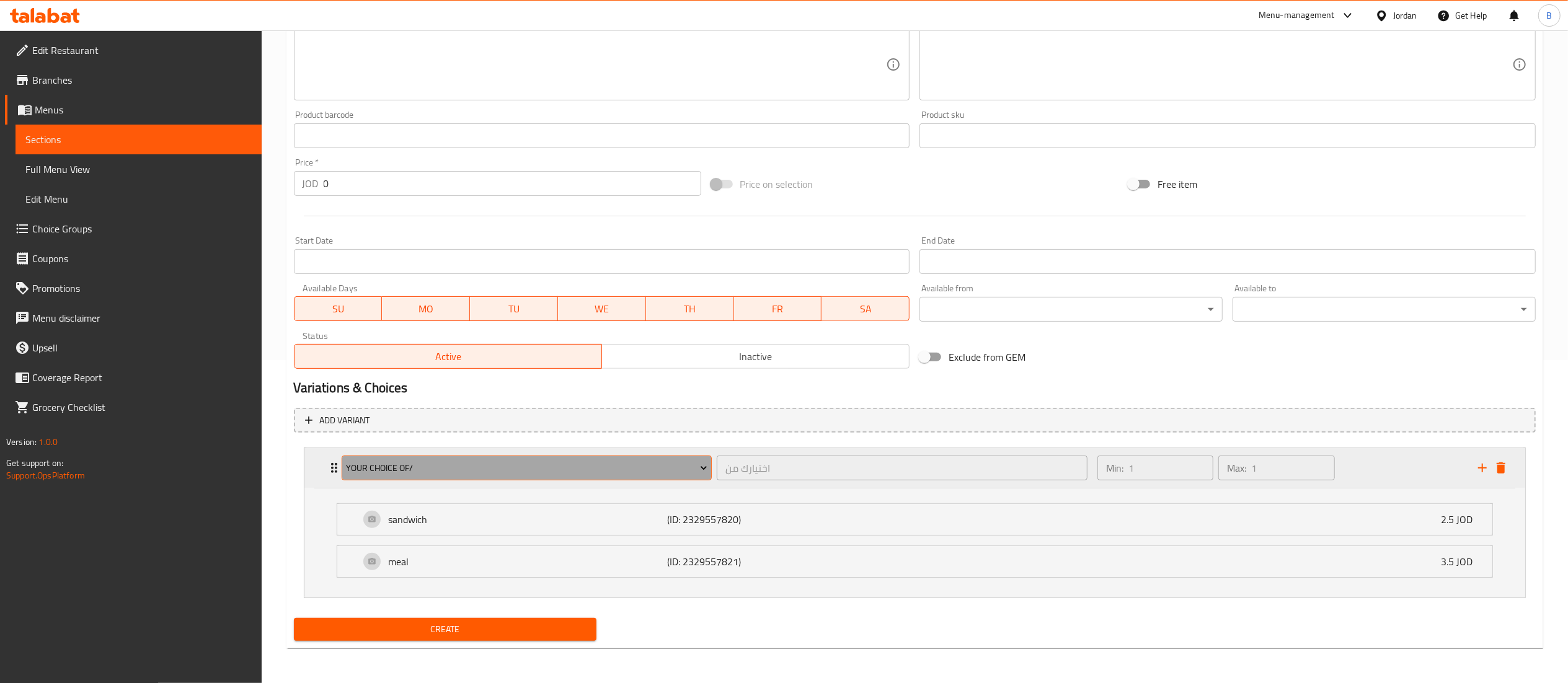
click at [599, 470] on span "your choice of/" at bounding box center [527, 468] width 362 height 16
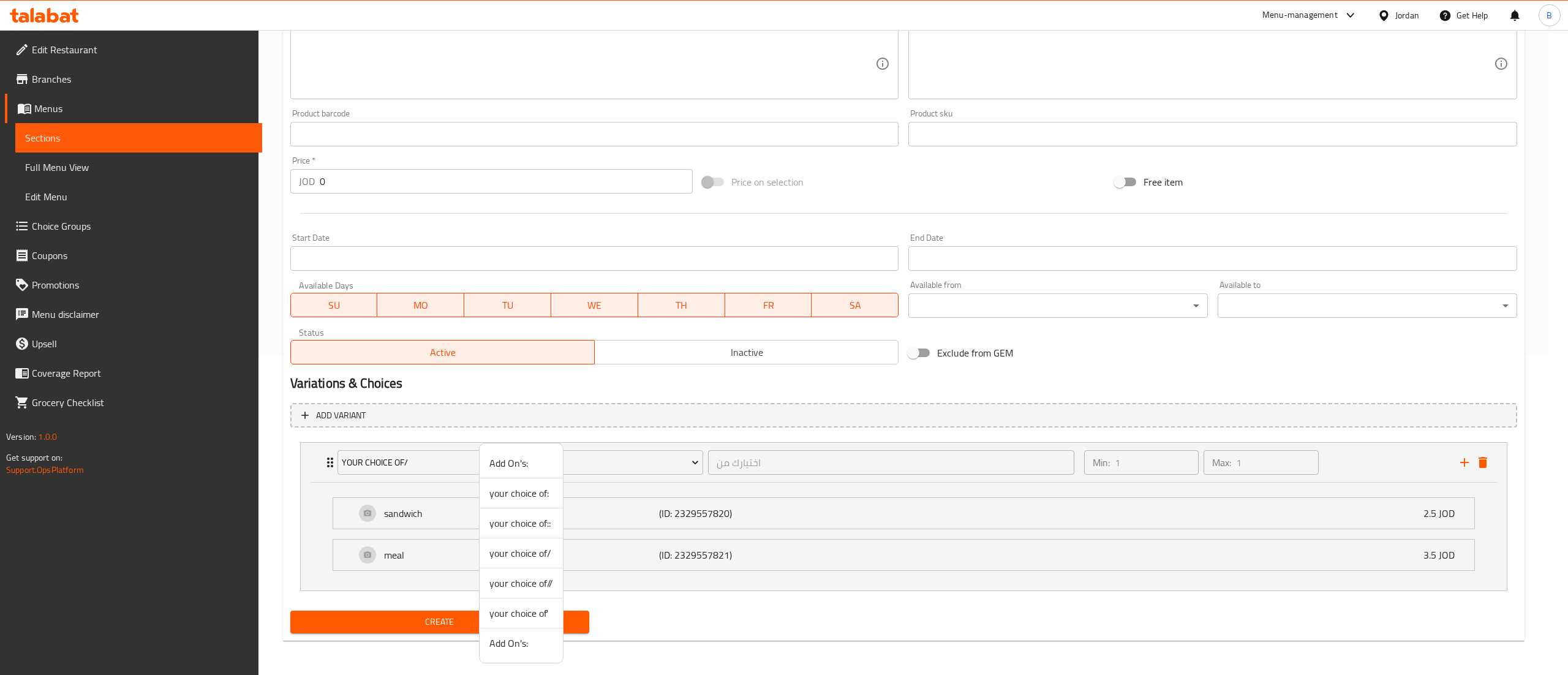
click at [534, 583] on span "your choice of//" at bounding box center [521, 583] width 64 height 15
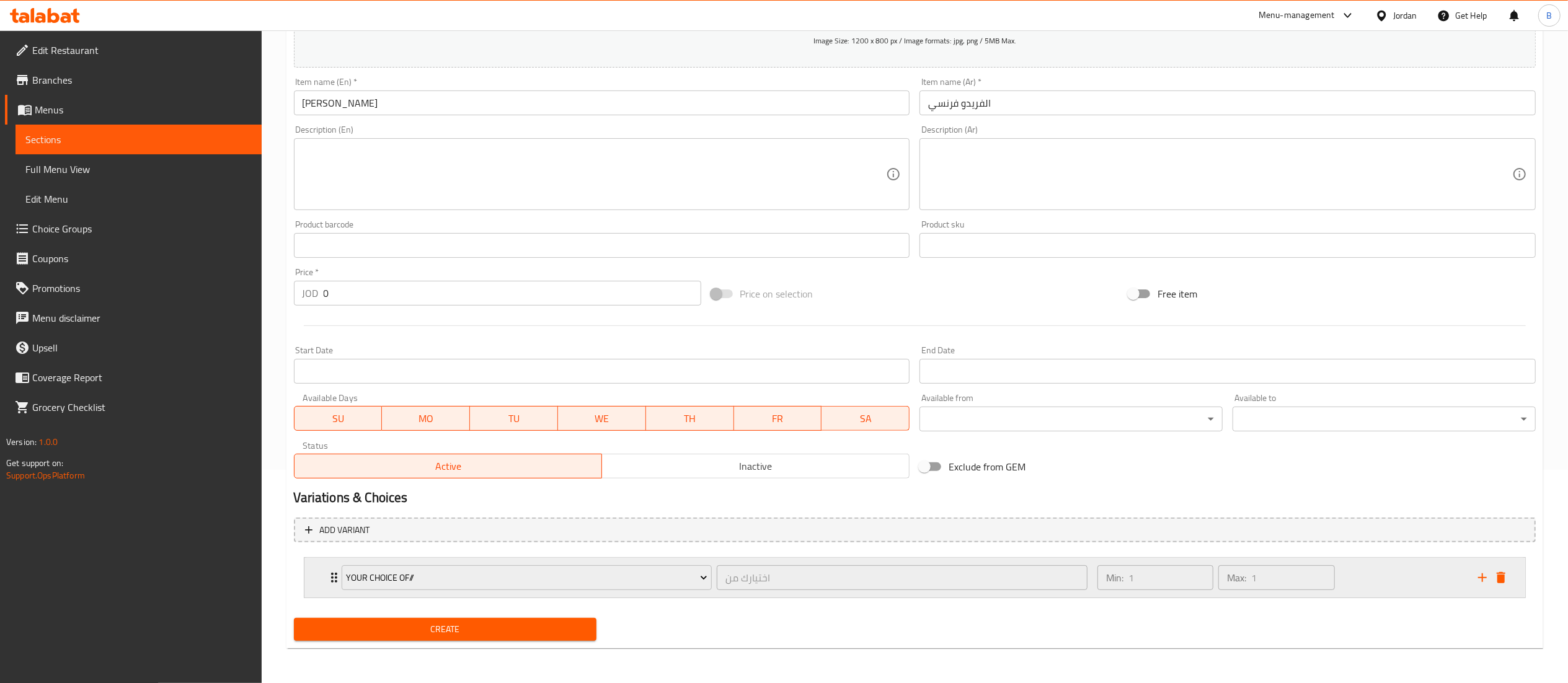
click at [1386, 575] on div "Min: 1 ​ Max: 1 ​" at bounding box center [1279, 577] width 380 height 40
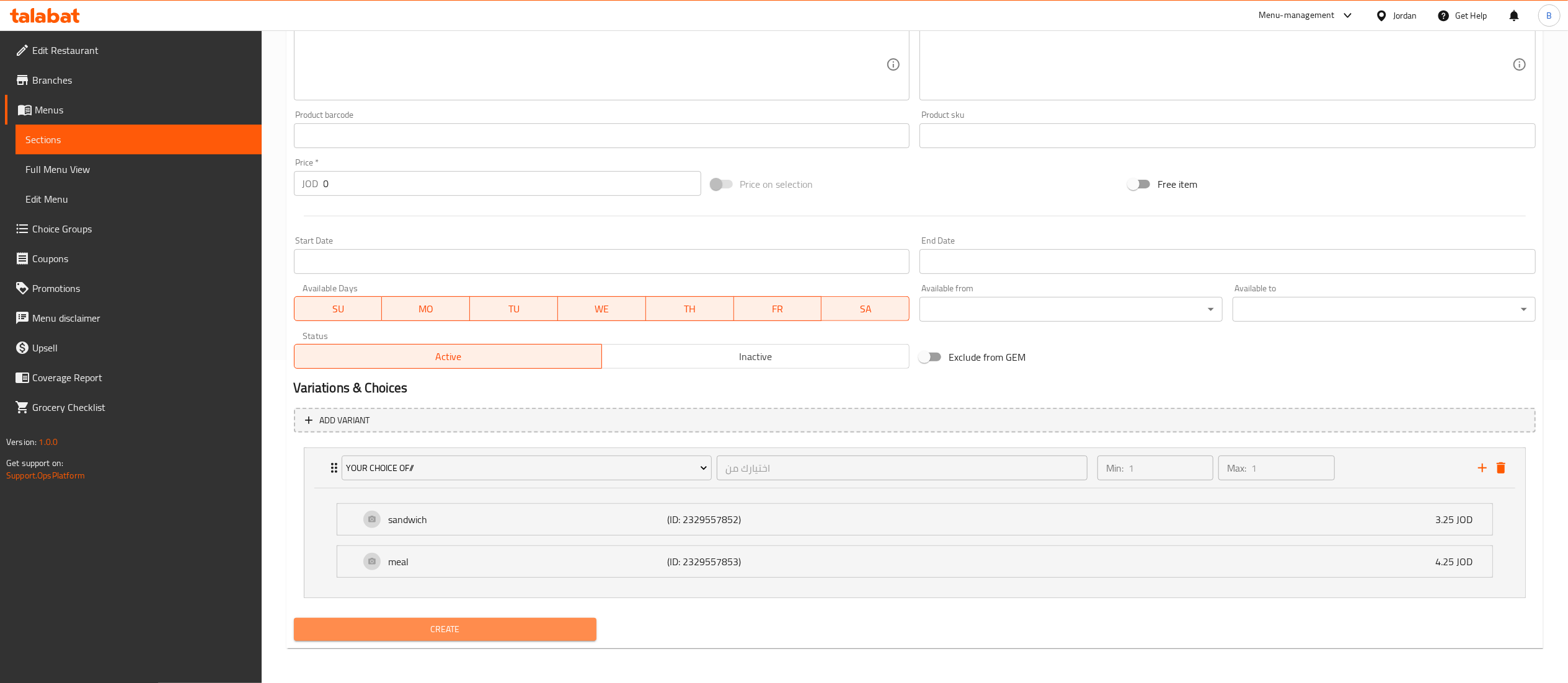
click at [531, 619] on button "Create" at bounding box center [445, 630] width 303 height 23
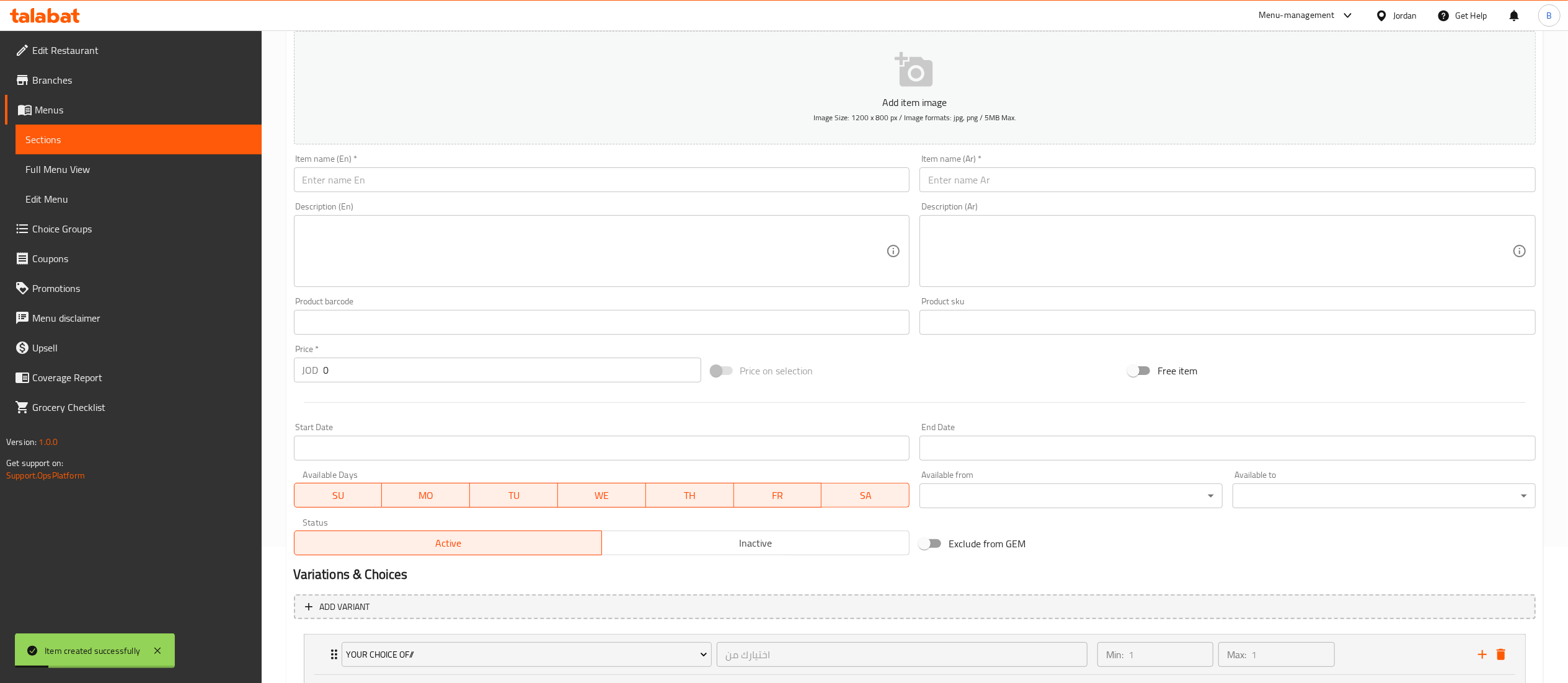
scroll to position [0, 0]
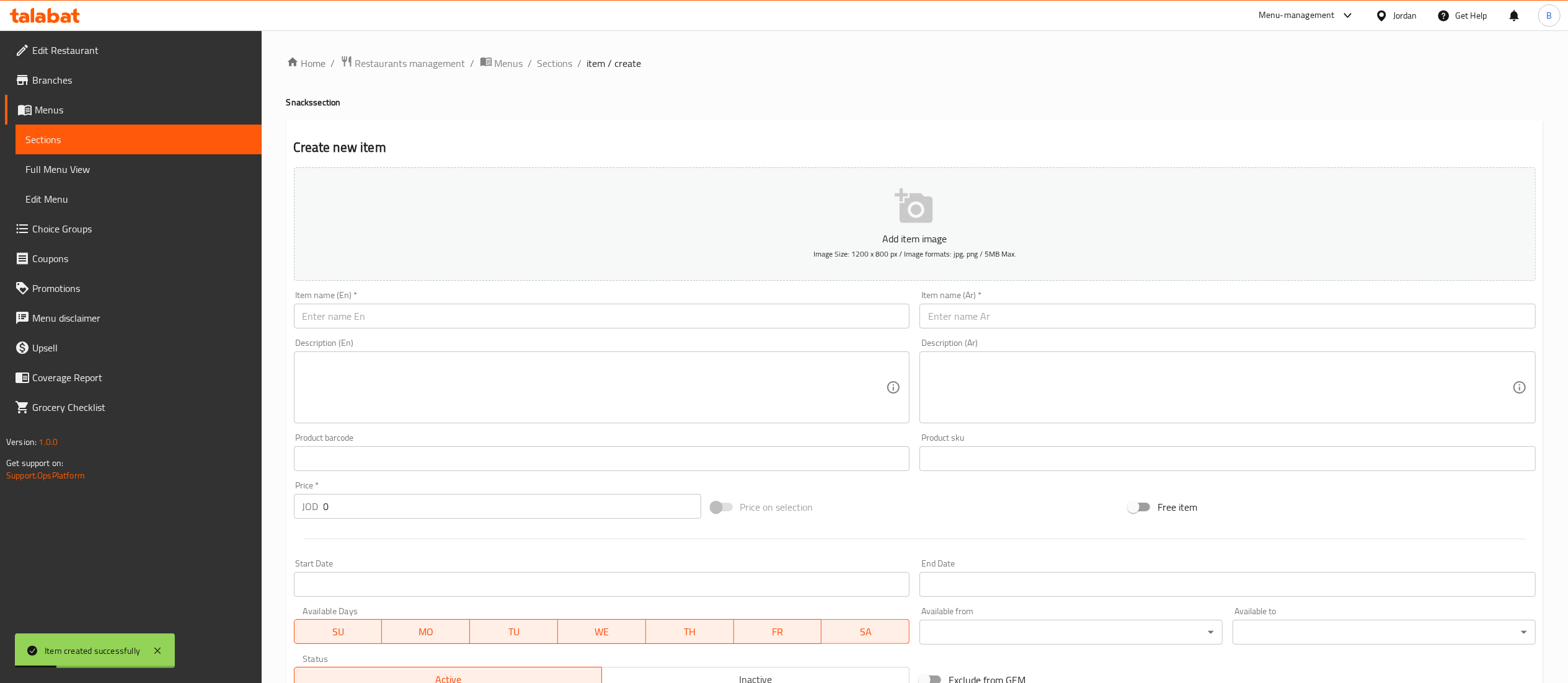
click at [1015, 320] on input "text" at bounding box center [1227, 316] width 616 height 25
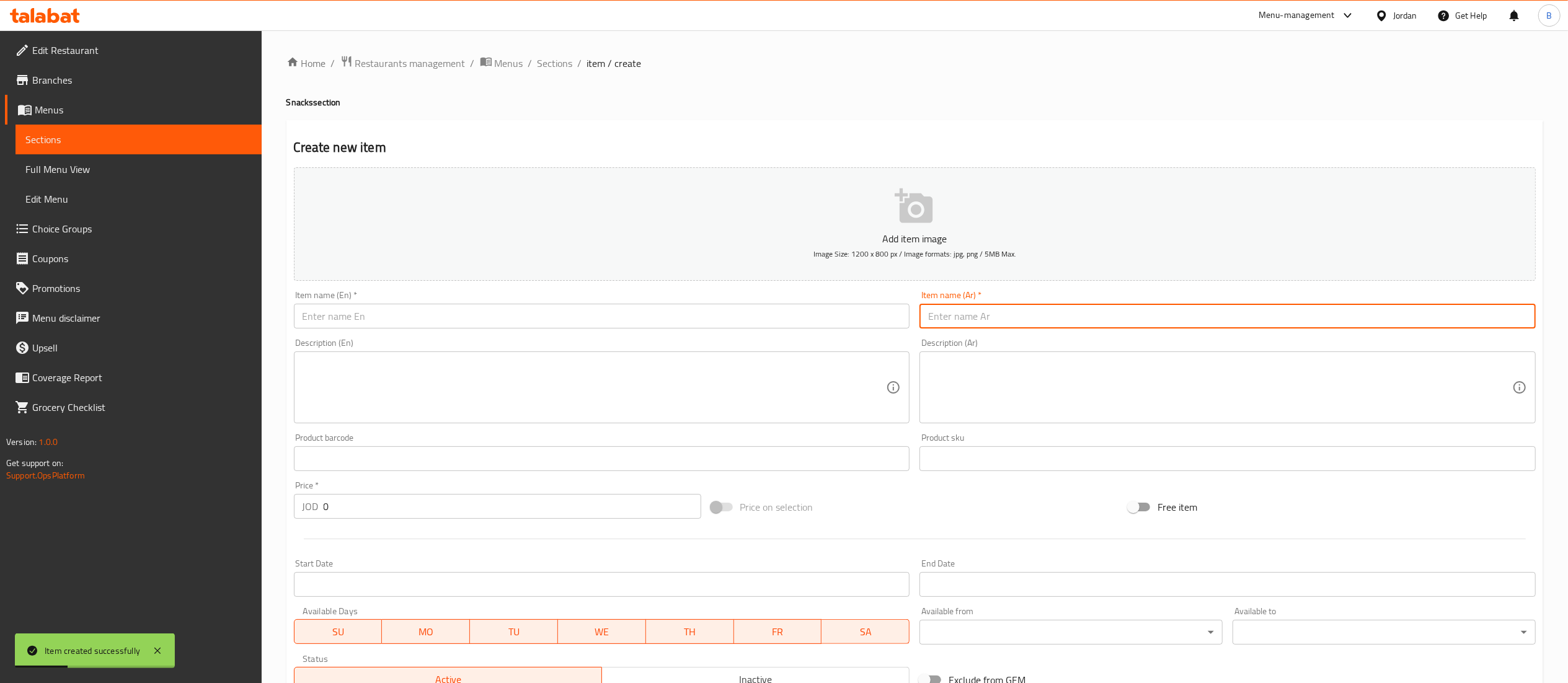
paste input "الفريدو تورتيلا"
type input "الفريدو تورتيلا"
click at [764, 300] on div "Item name (En)   * Item name (En) *" at bounding box center [601, 309] width 616 height 38
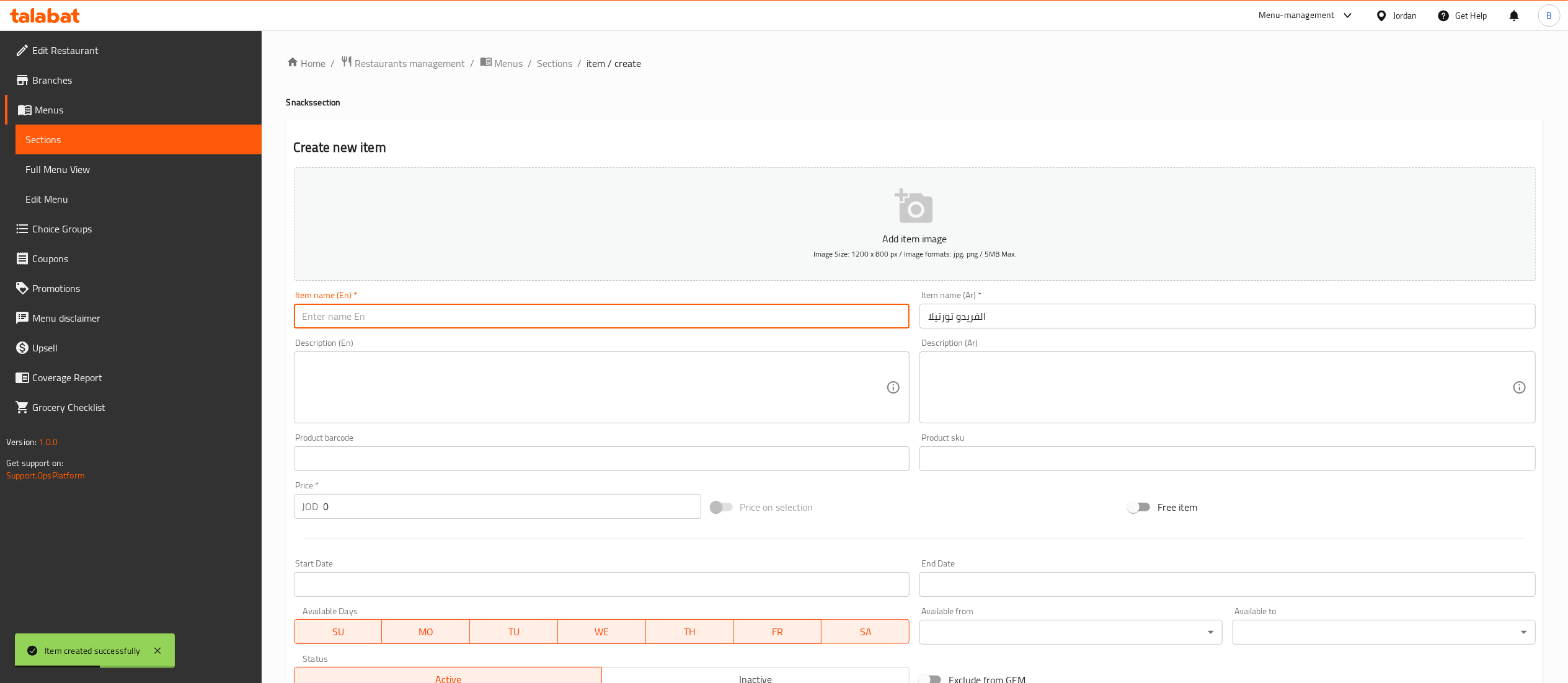
click at [804, 324] on input "text" at bounding box center [601, 316] width 616 height 25
type input "[PERSON_NAME]"
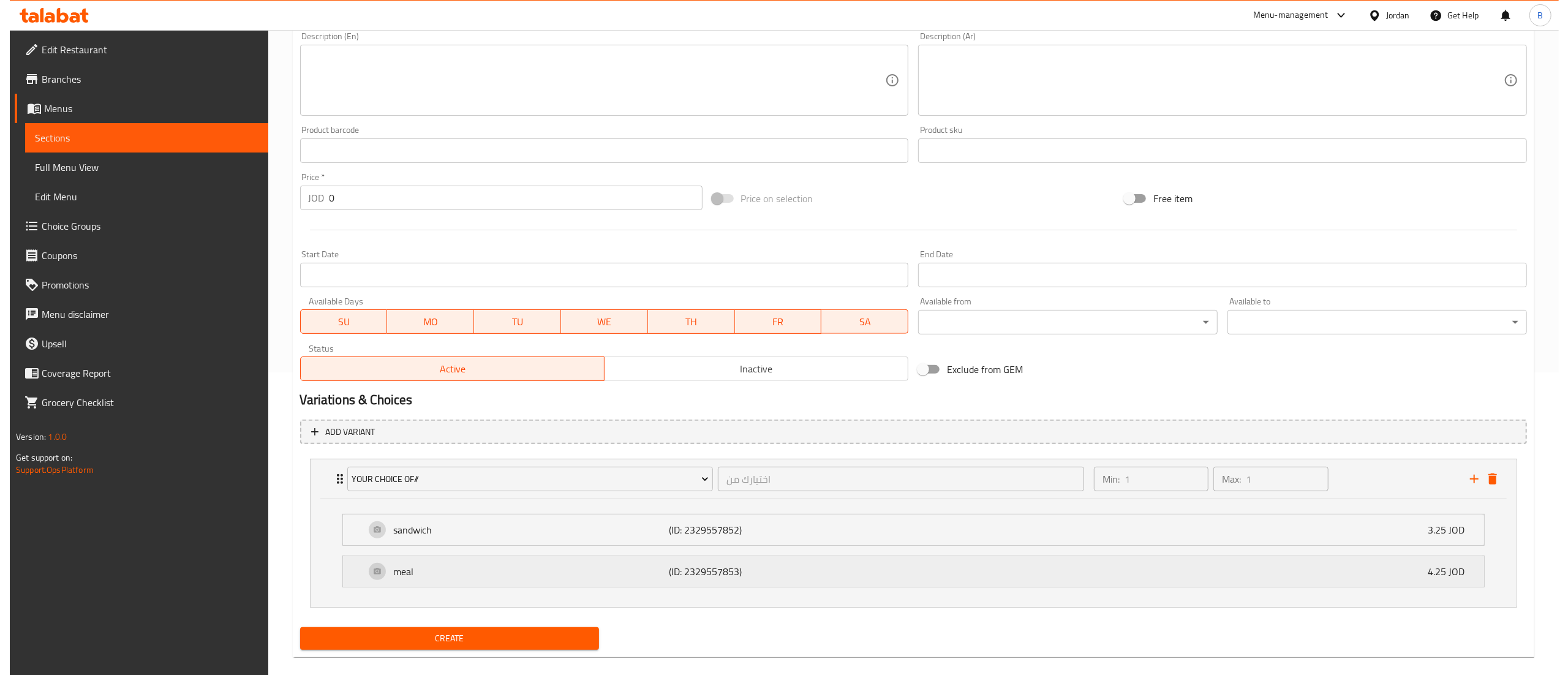
scroll to position [321, 0]
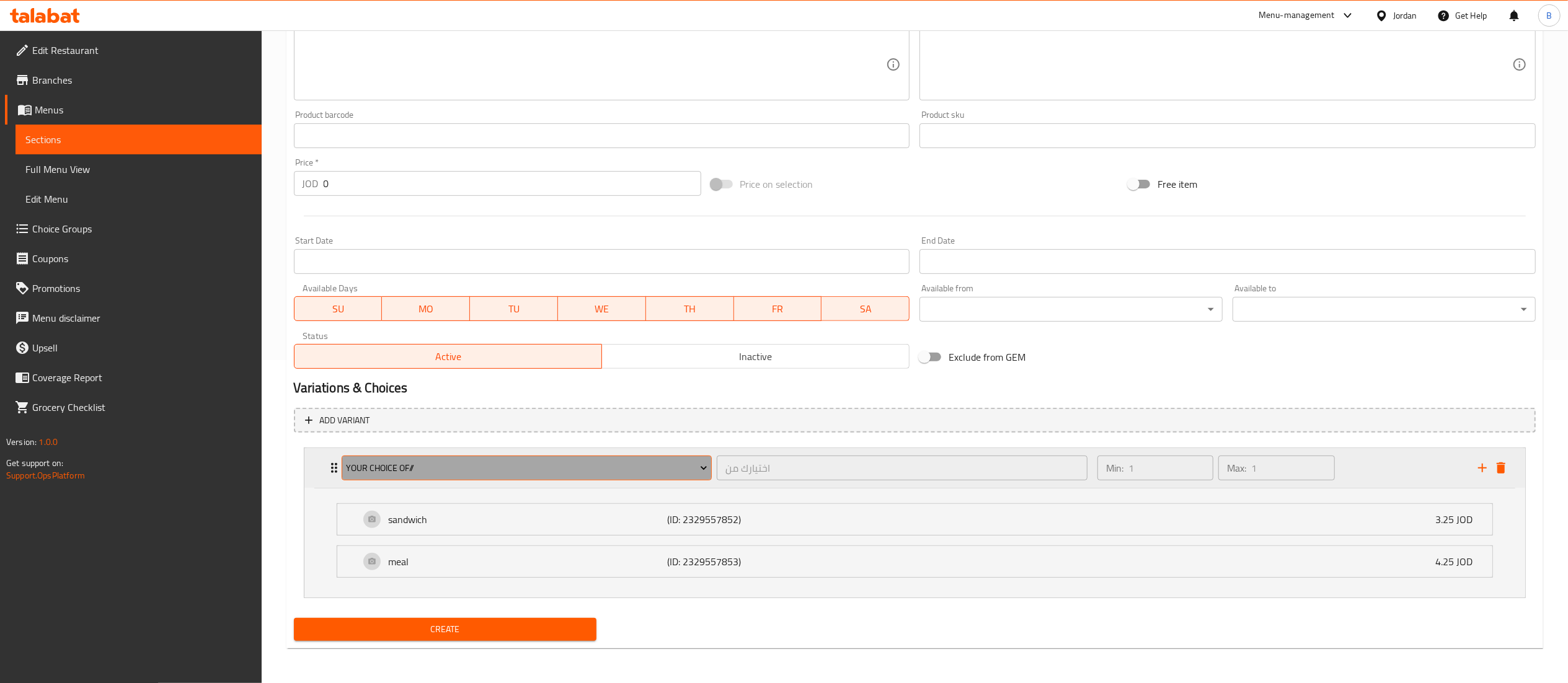
click at [543, 472] on span "your choice of//" at bounding box center [527, 468] width 362 height 16
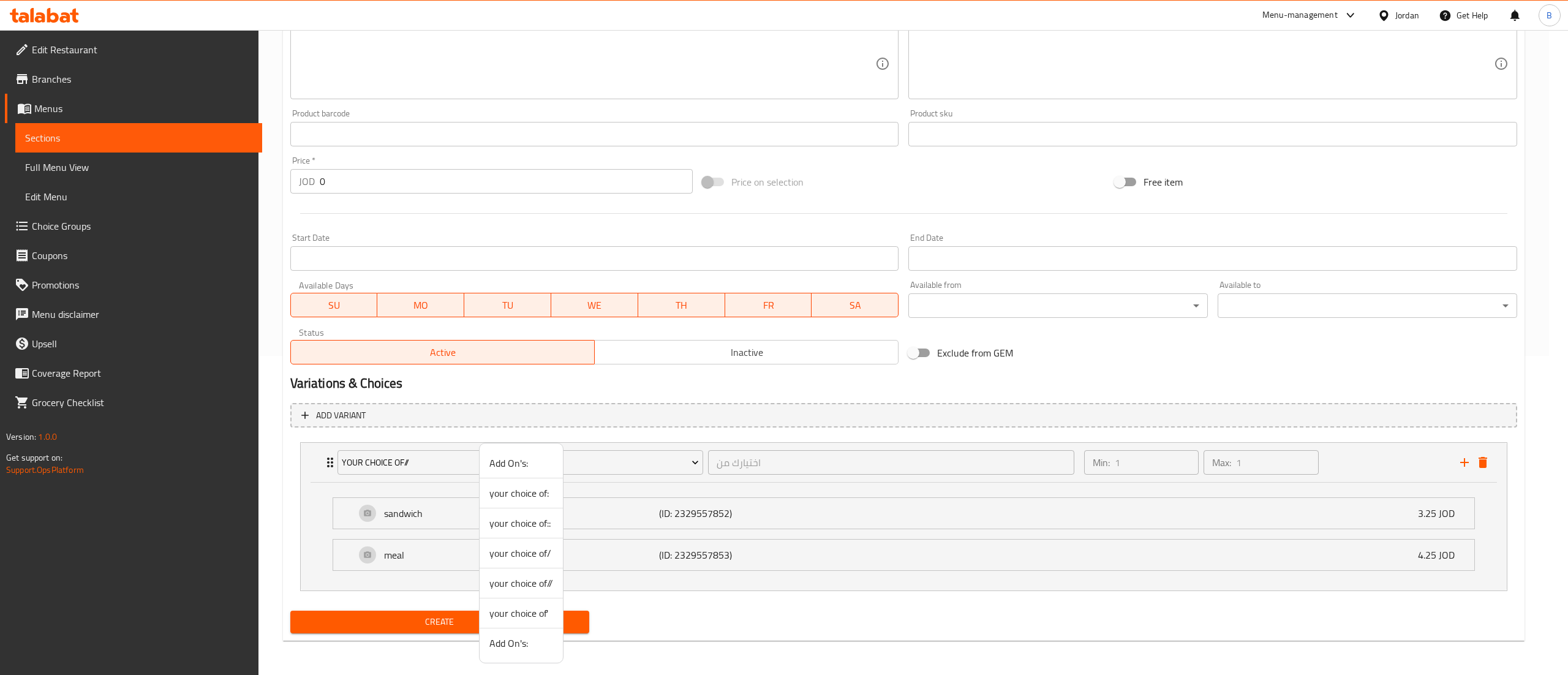
click at [532, 496] on span "your choice of:" at bounding box center [521, 493] width 64 height 15
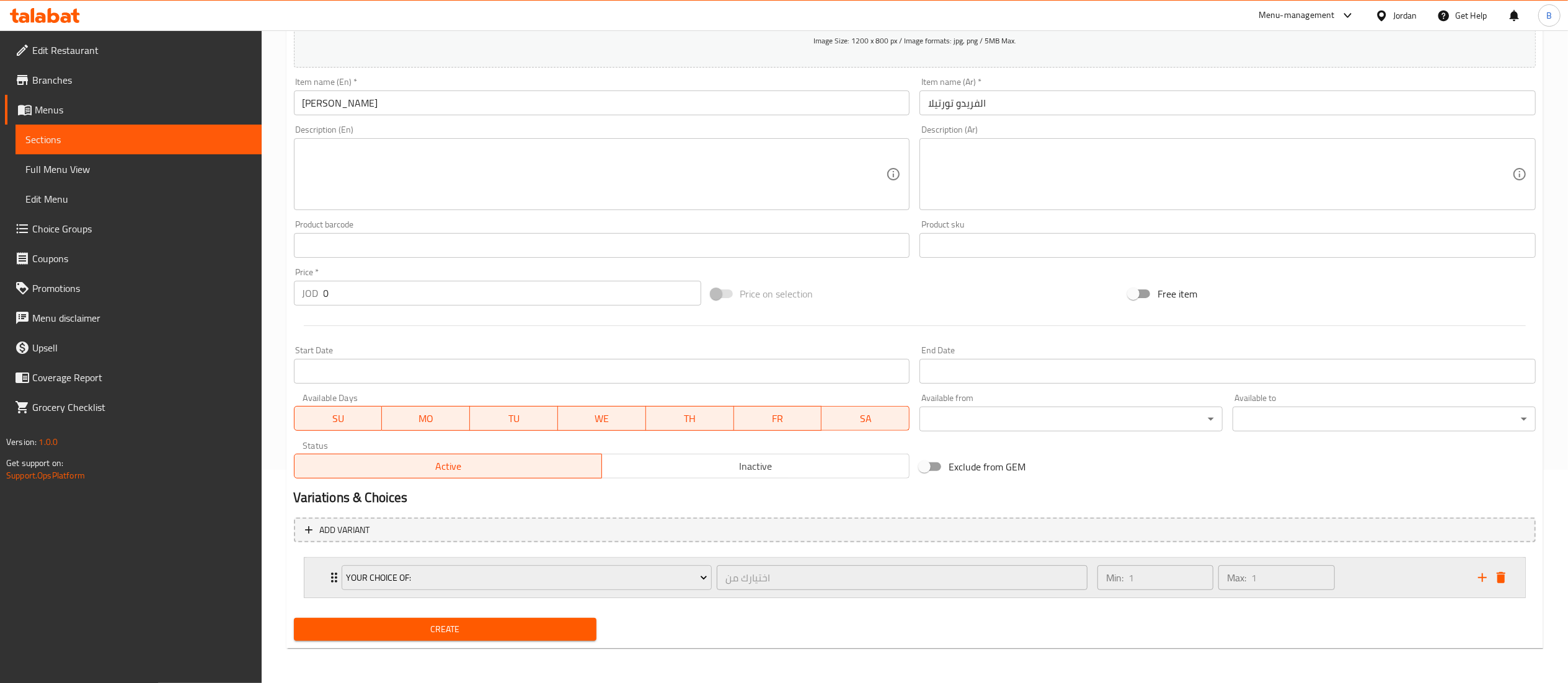
click at [1404, 575] on div "Min: 1 ​ Max: 1 ​" at bounding box center [1279, 577] width 380 height 40
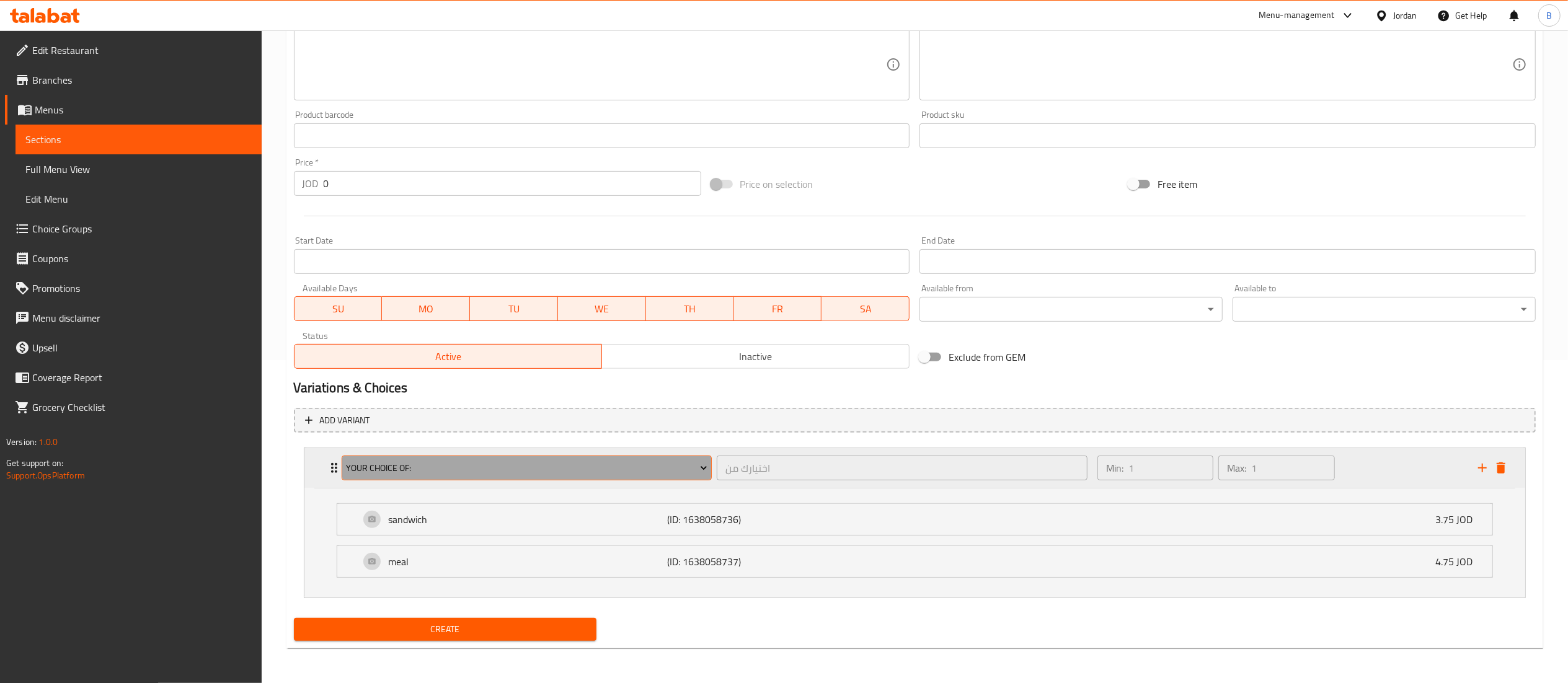
click at [517, 478] on button "your choice of:" at bounding box center [527, 468] width 371 height 25
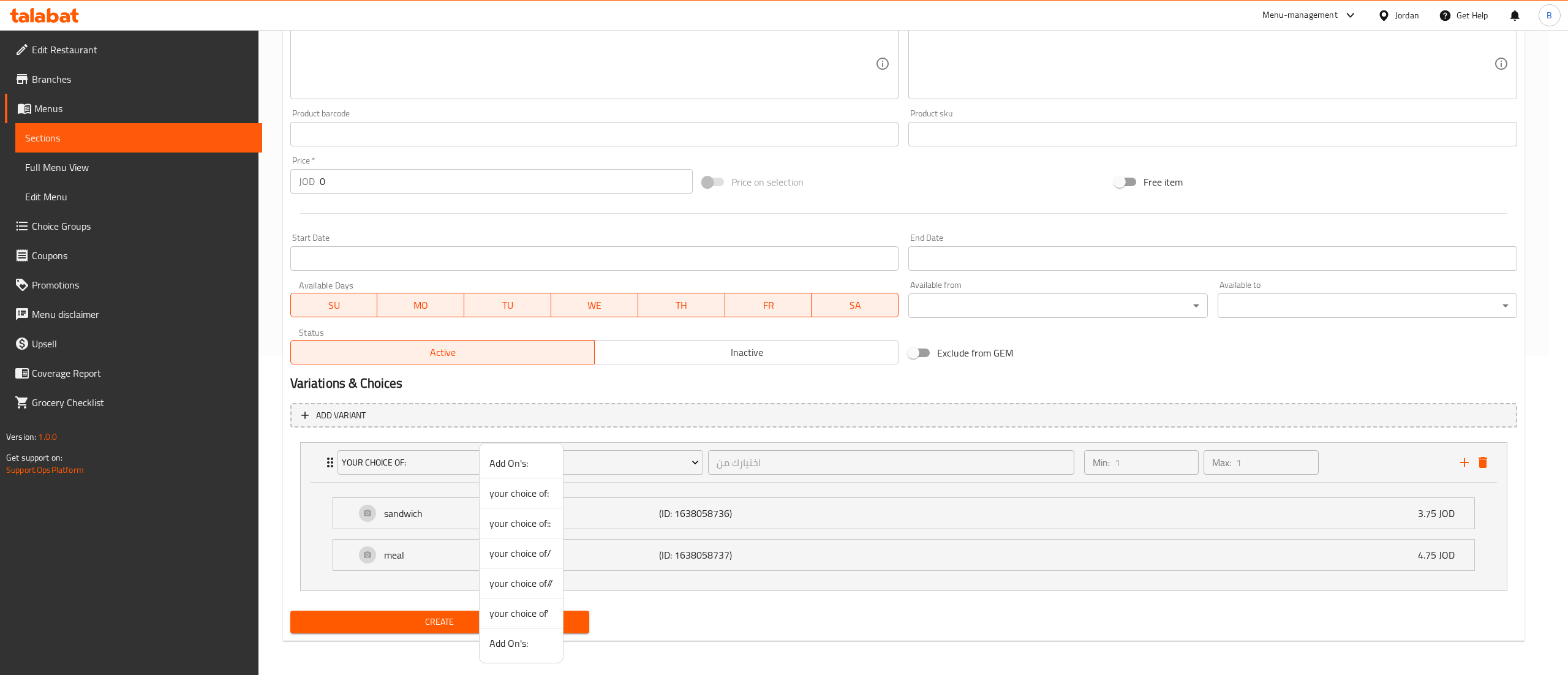
click at [542, 519] on span "your choice of::" at bounding box center [521, 523] width 64 height 15
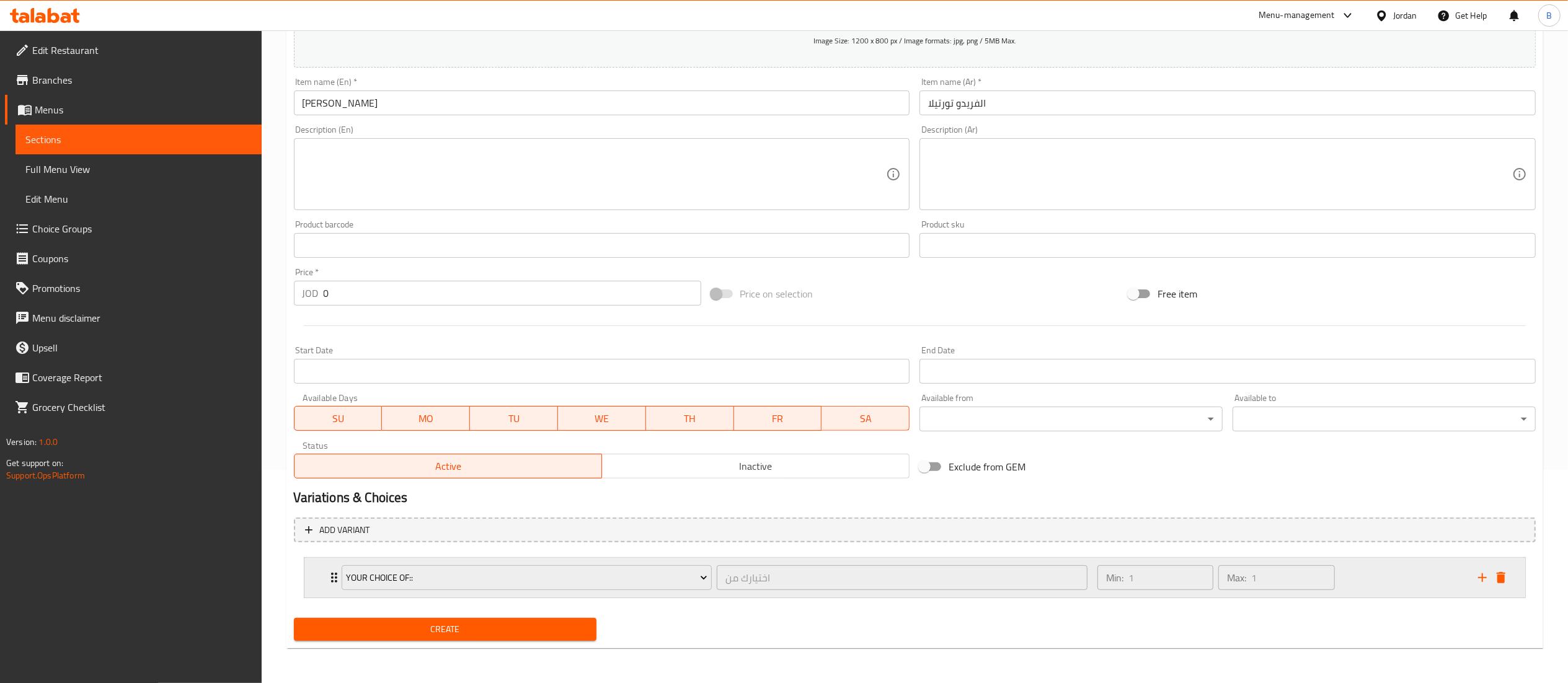
click at [1423, 577] on div "Min: 1 ​ Max: 1 ​" at bounding box center [1279, 577] width 380 height 40
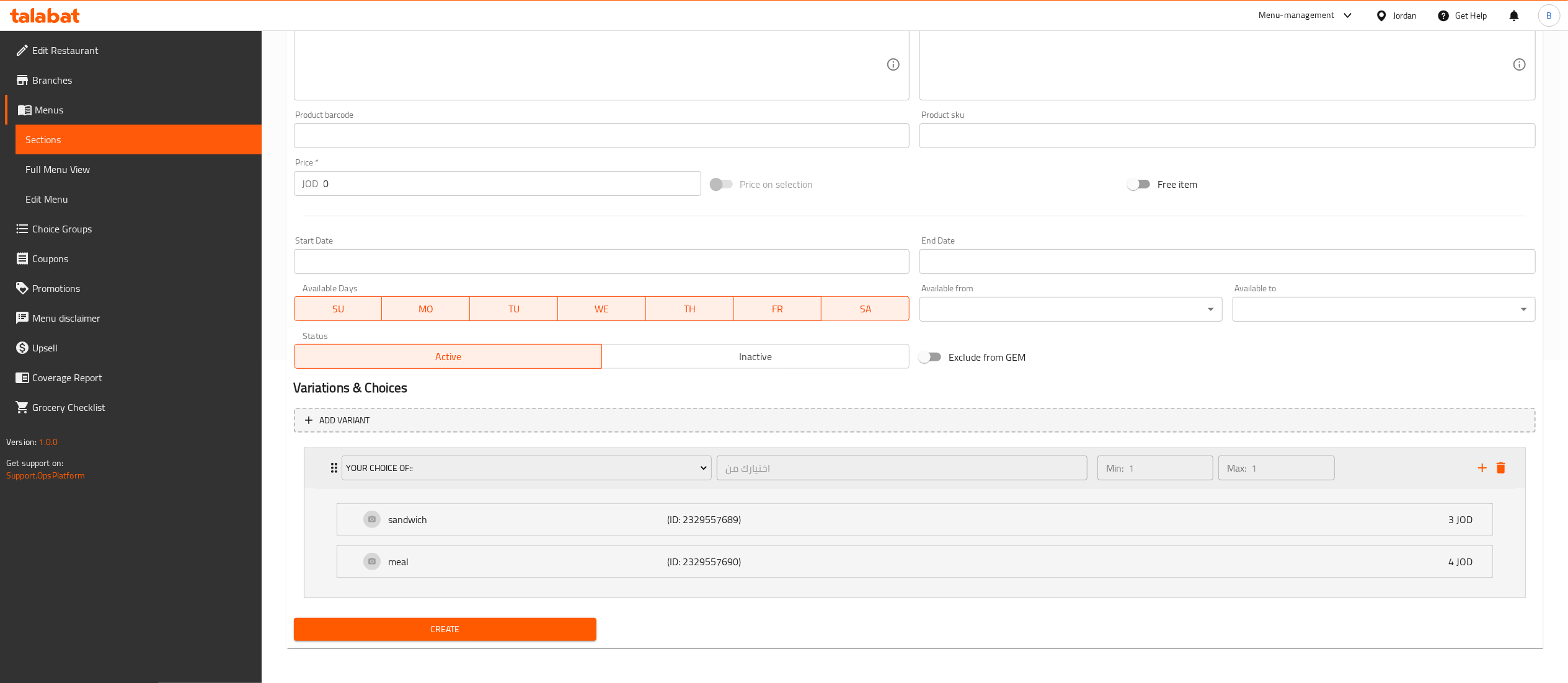
click at [598, 480] on div "your choice of::" at bounding box center [527, 468] width 375 height 29
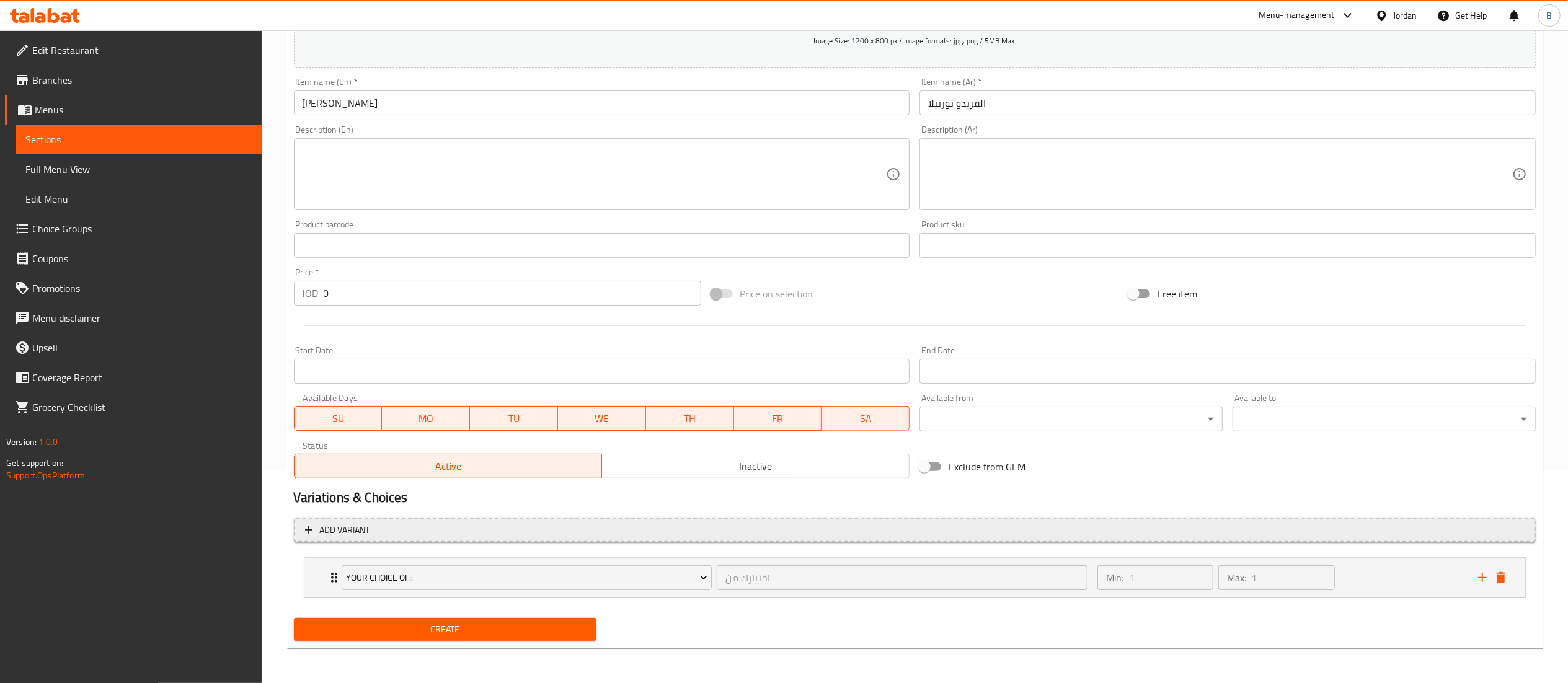
scroll to position [213, 0]
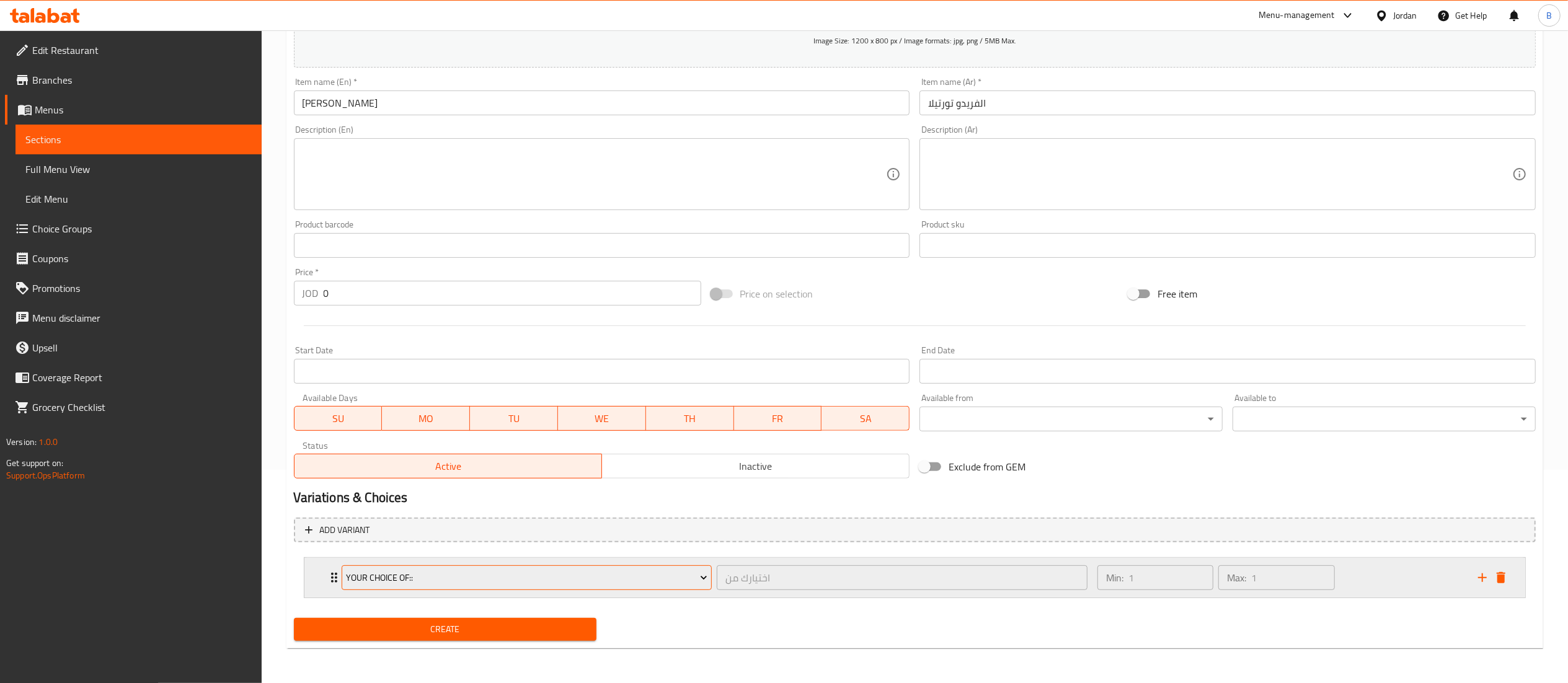
click at [560, 577] on span "your choice of::" at bounding box center [527, 577] width 362 height 16
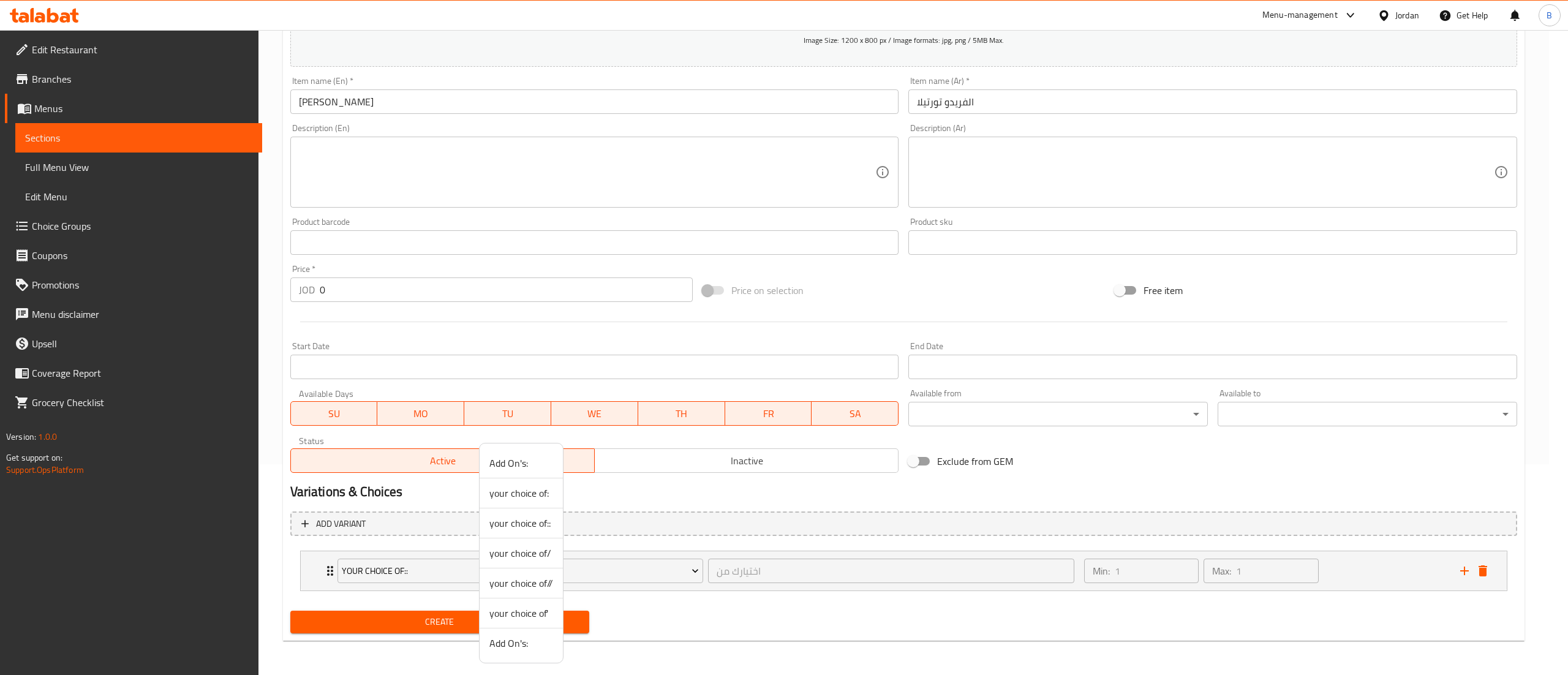
click at [545, 548] on span "your choice of/" at bounding box center [521, 553] width 64 height 15
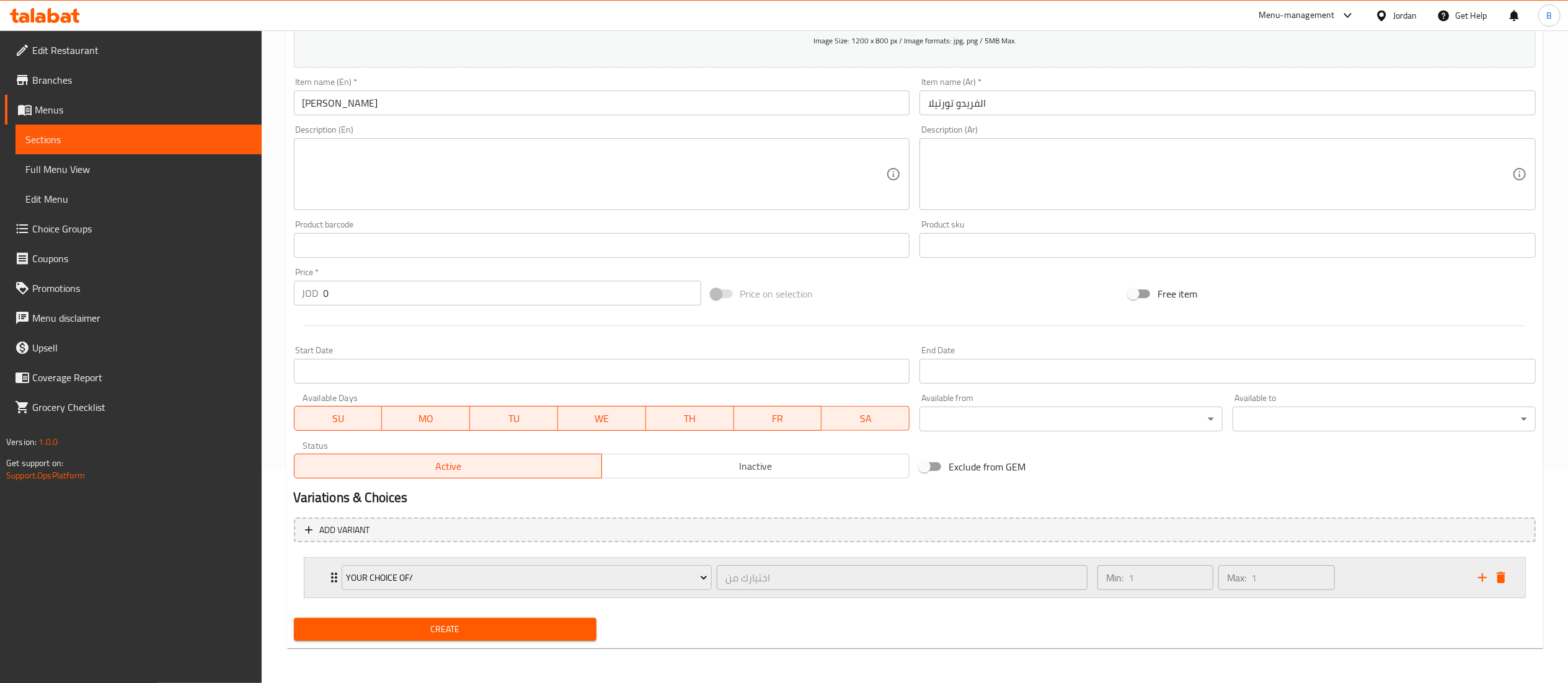
click at [1396, 570] on div "Min: 1 ​ Max: 1 ​" at bounding box center [1279, 577] width 380 height 40
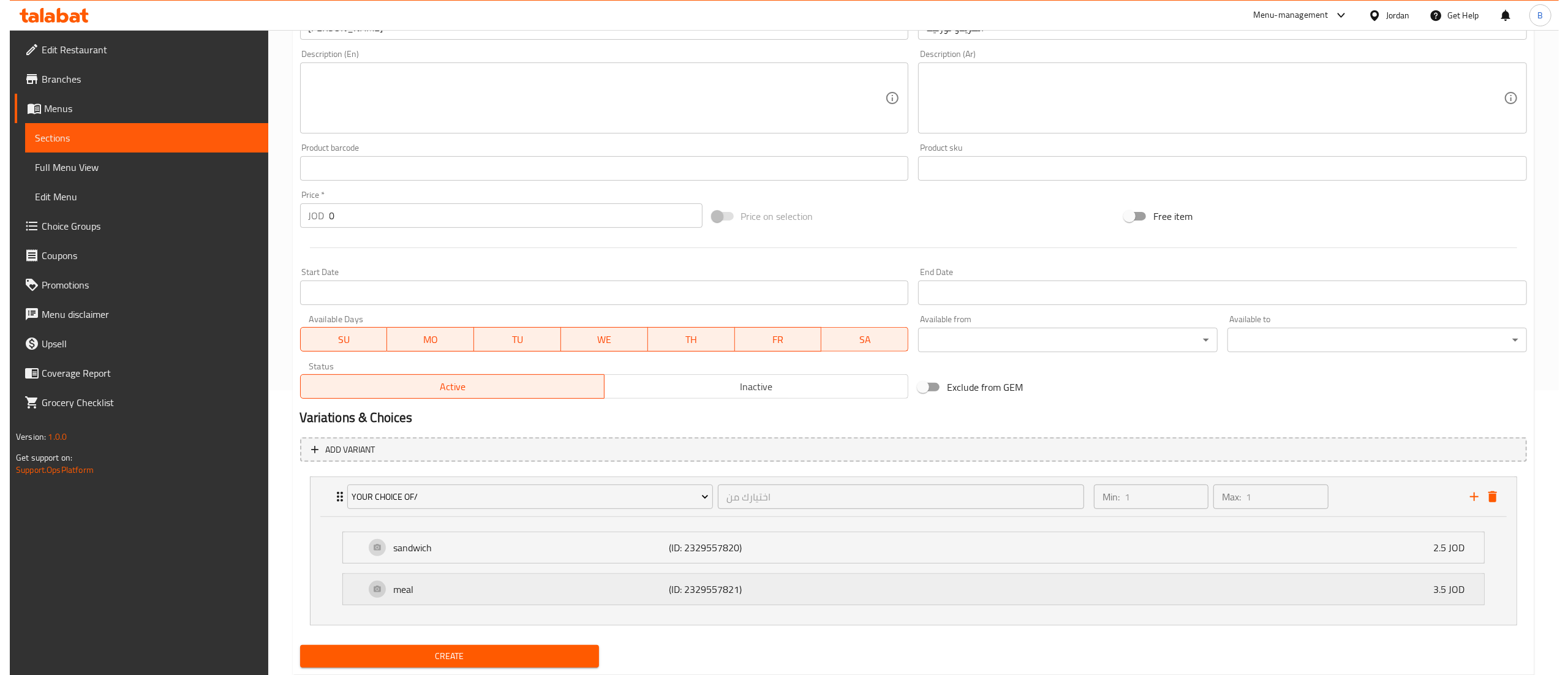
scroll to position [321, 0]
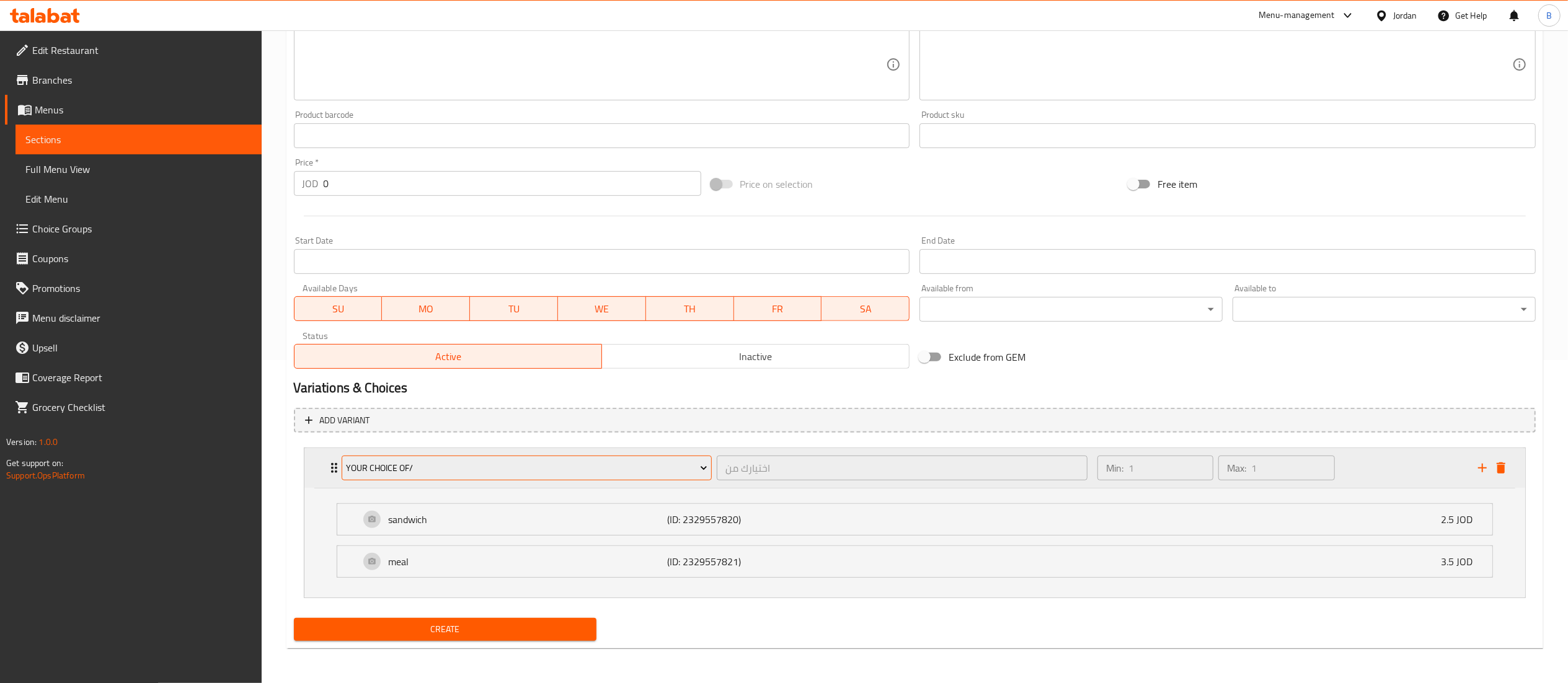
click at [598, 474] on span "your choice of/" at bounding box center [527, 468] width 362 height 16
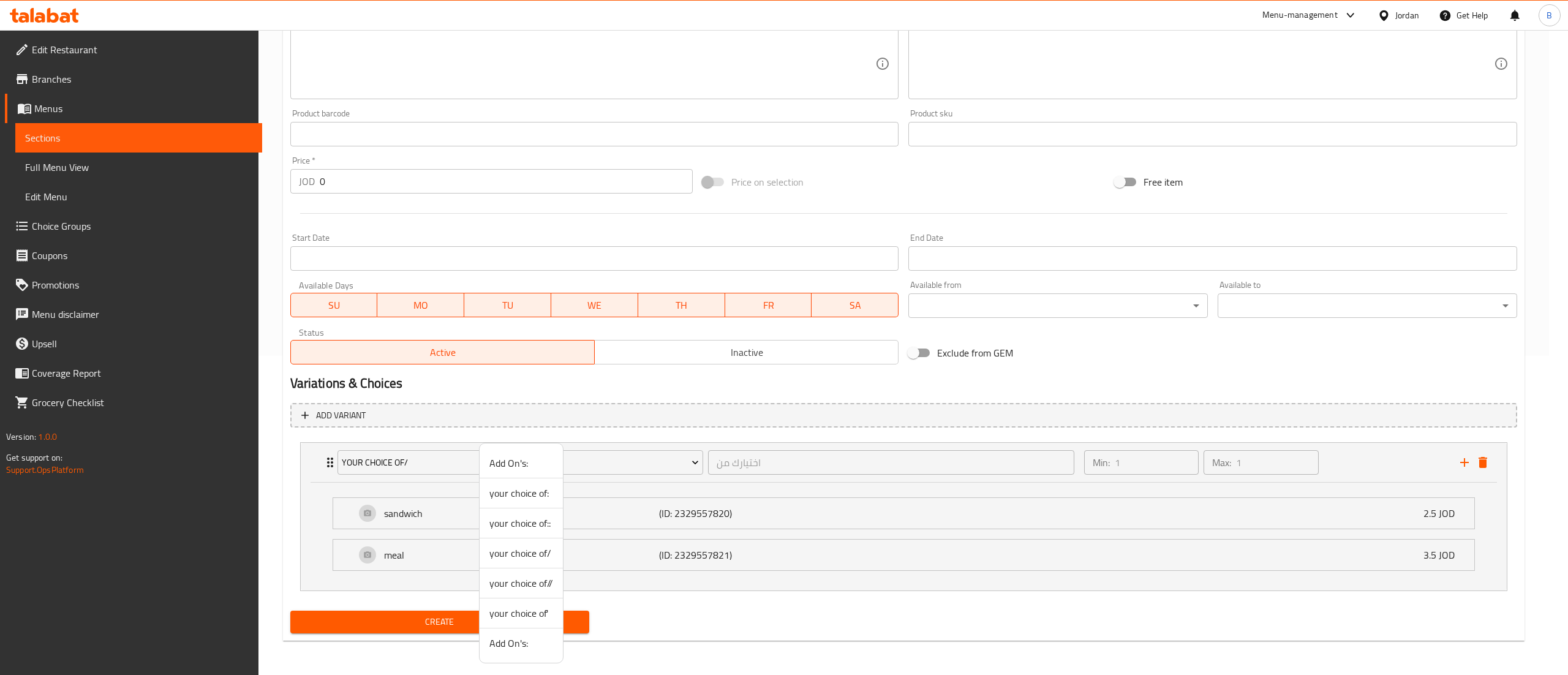
click at [532, 590] on span "your choice of//" at bounding box center [521, 583] width 64 height 15
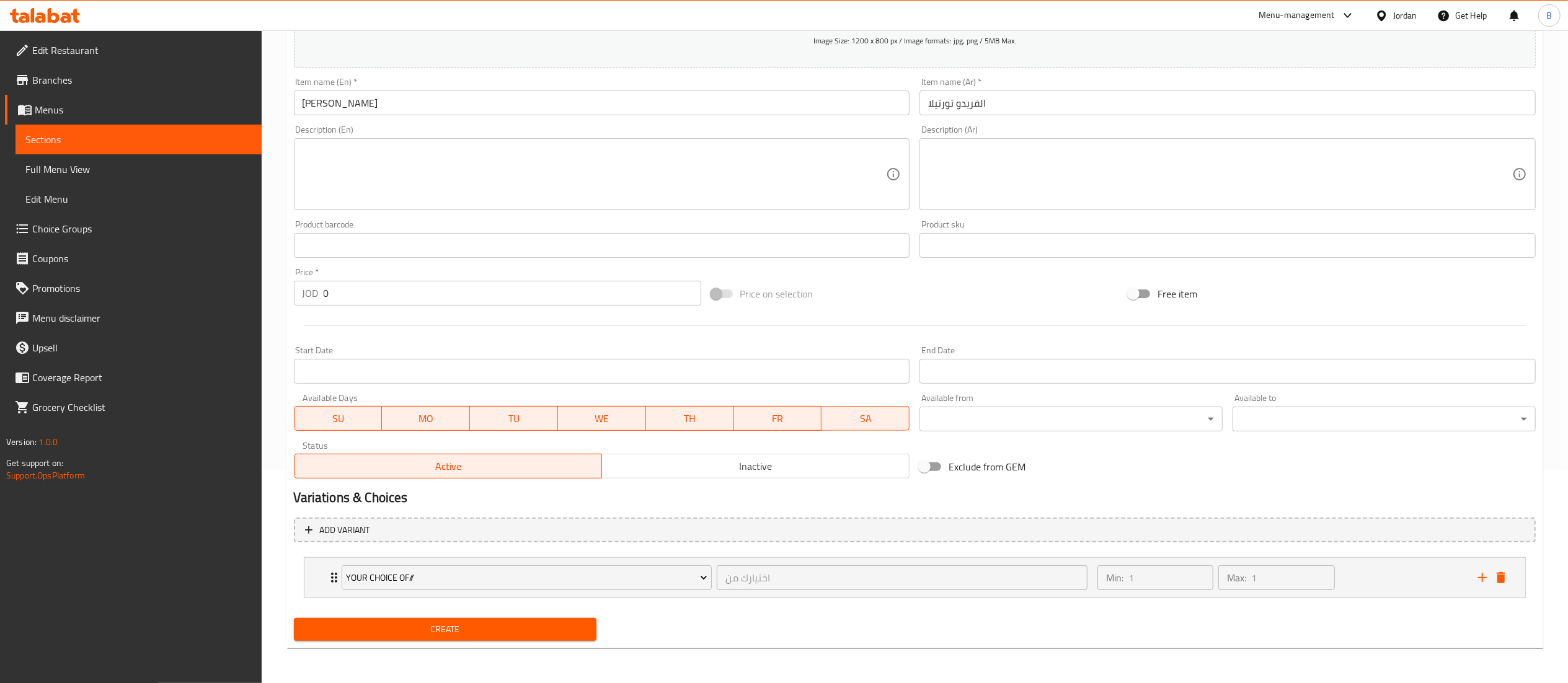
click at [1404, 555] on li "your choice of// اختيارك من ​ Min: 1 ​ Max: 1 ​ sandwich (ID: 2329557852) 3.25 …" at bounding box center [914, 577] width 1242 height 51
click at [1391, 577] on div "Min: 1 ​ Max: 1 ​" at bounding box center [1279, 577] width 380 height 40
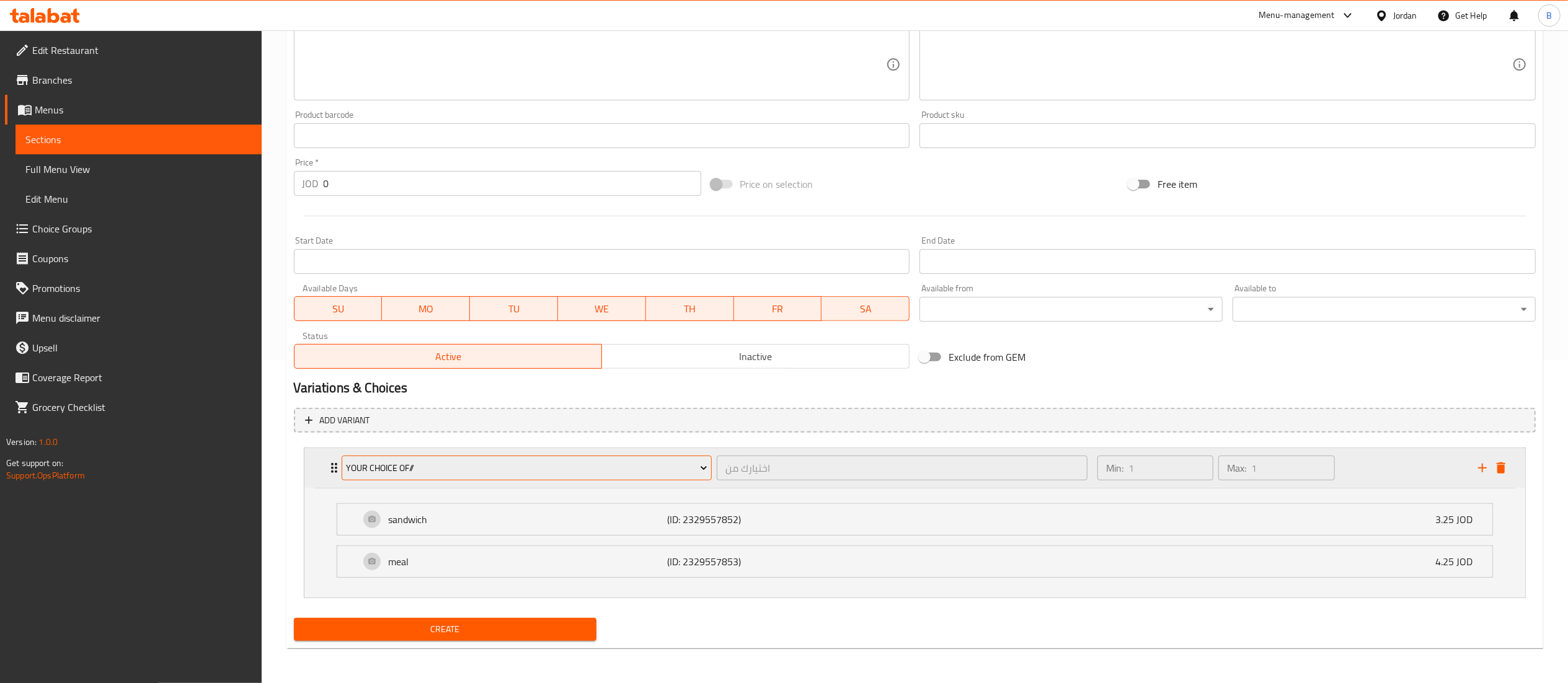
click at [546, 468] on span "your choice of//" at bounding box center [527, 468] width 362 height 16
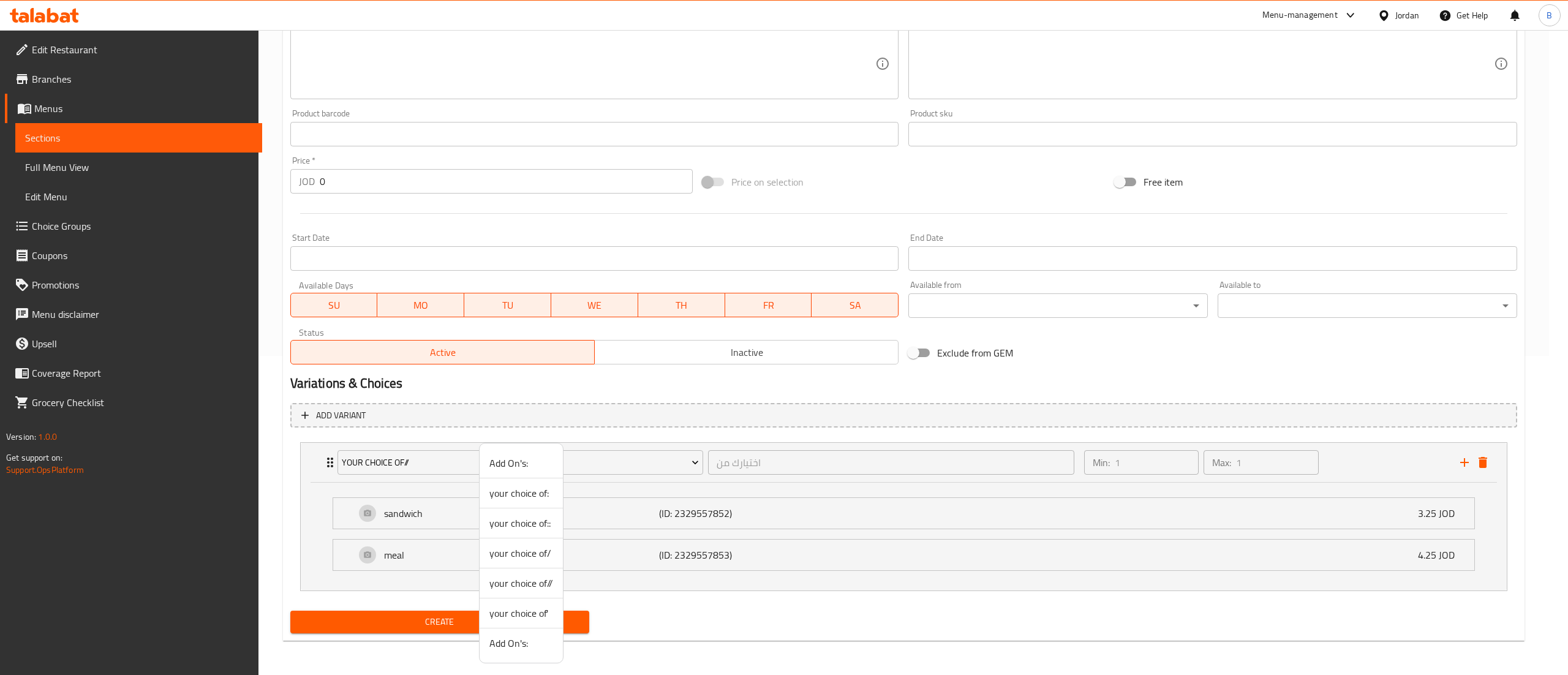
click at [522, 609] on span "your choice of'" at bounding box center [521, 614] width 64 height 15
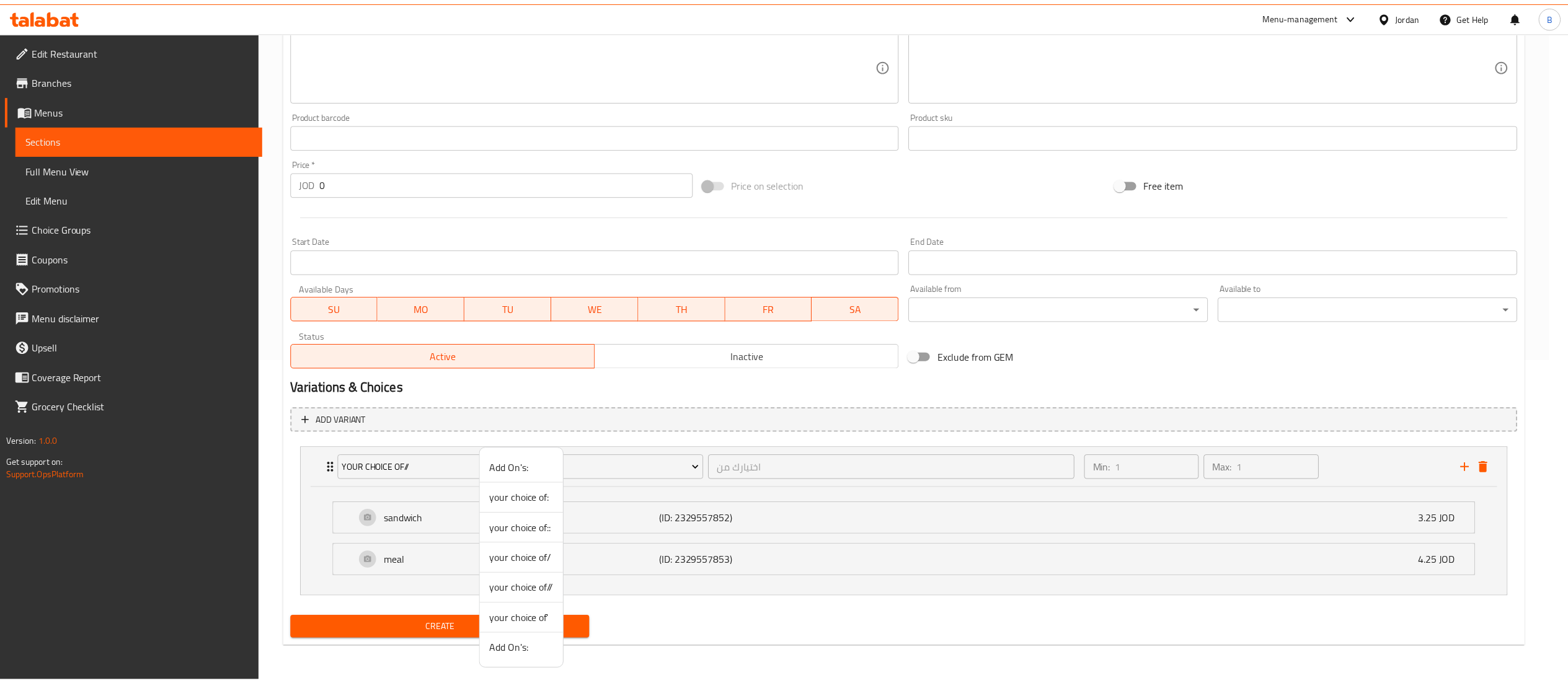
scroll to position [213, 0]
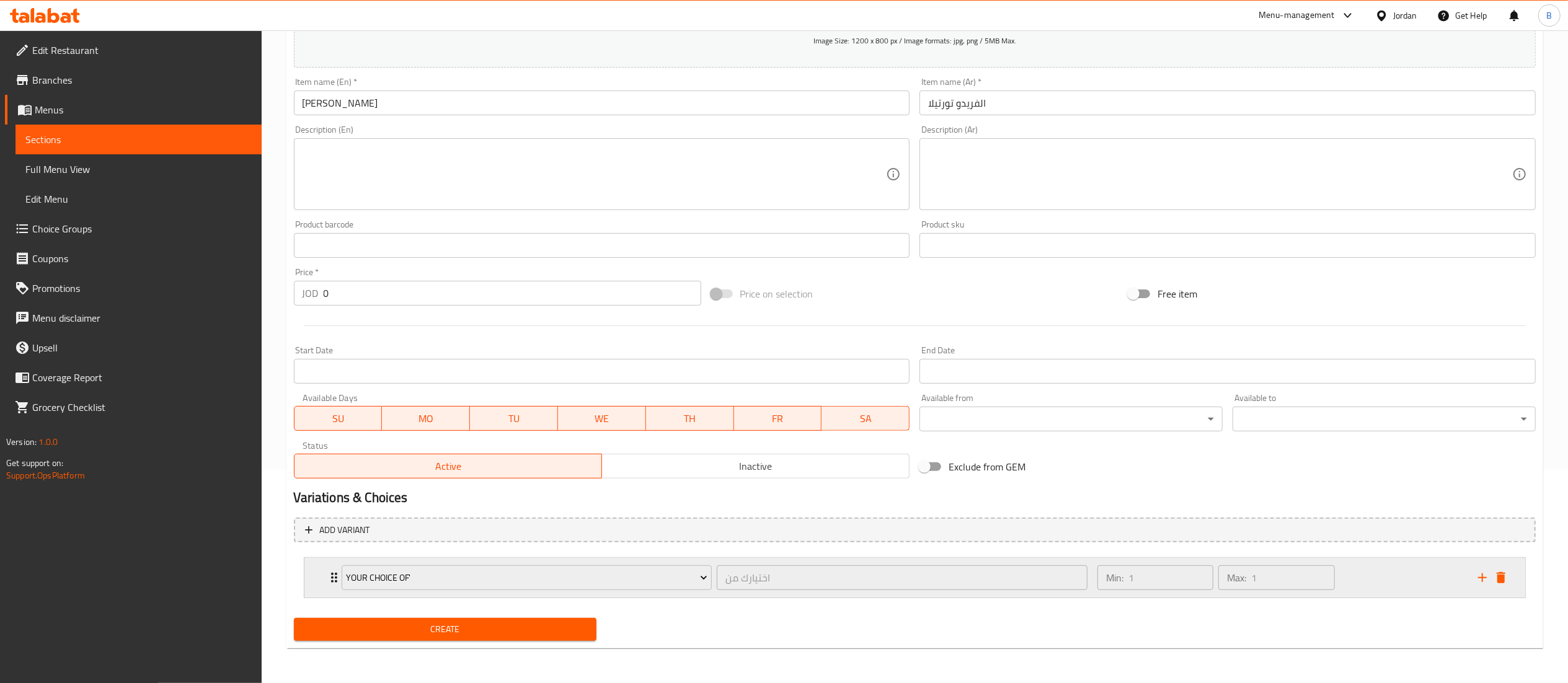
click at [1412, 582] on div "Min: 1 ​ Max: 1 ​" at bounding box center [1279, 577] width 380 height 40
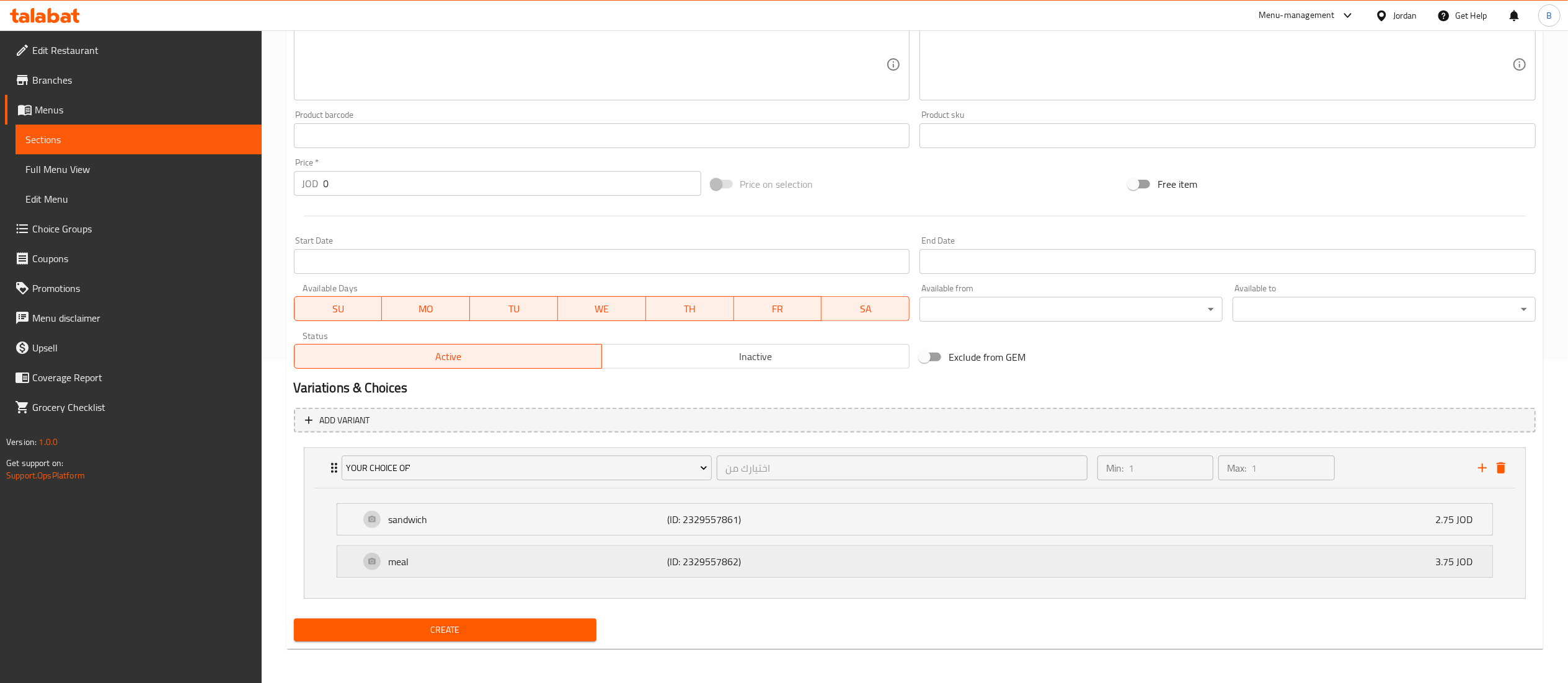
scroll to position [325, 0]
click at [523, 632] on span "Create" at bounding box center [445, 629] width 283 height 16
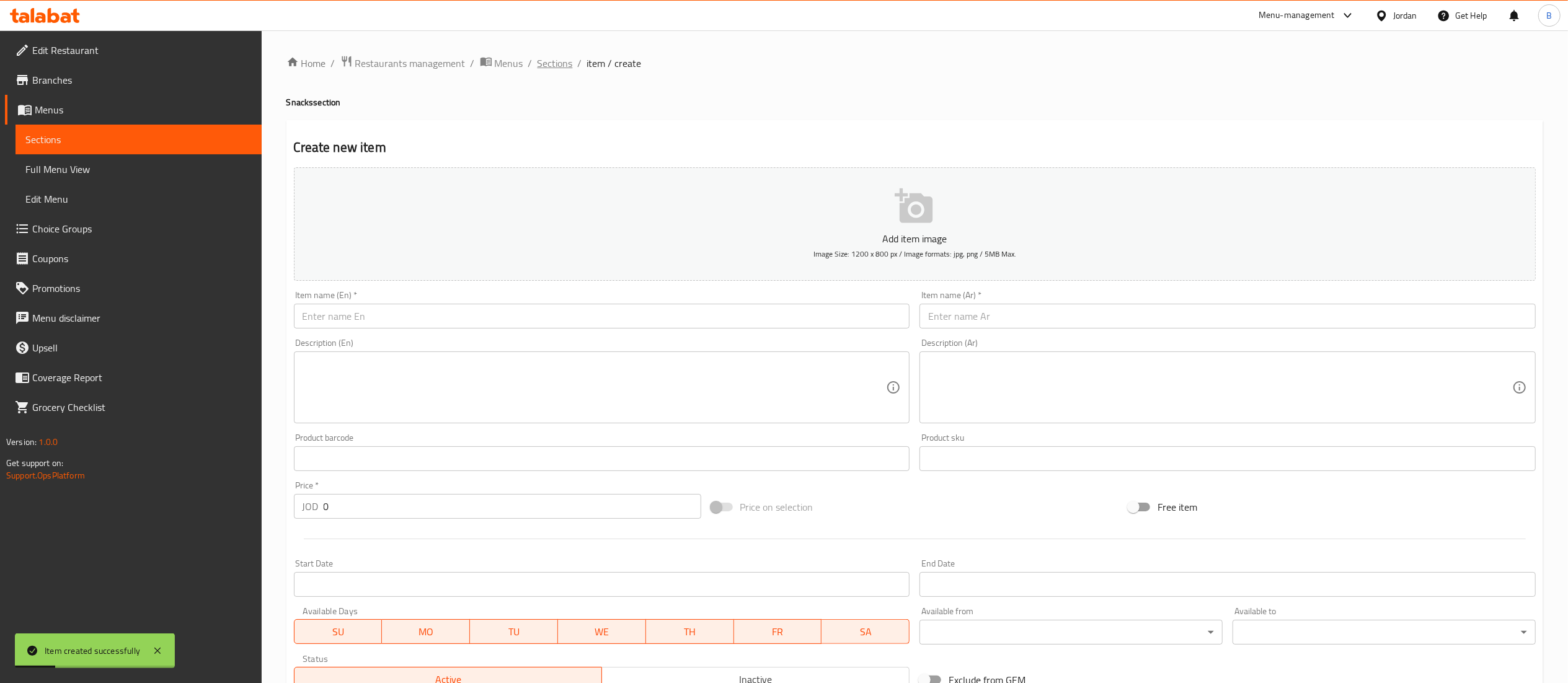
click at [537, 56] on span "Sections" at bounding box center [555, 63] width 35 height 15
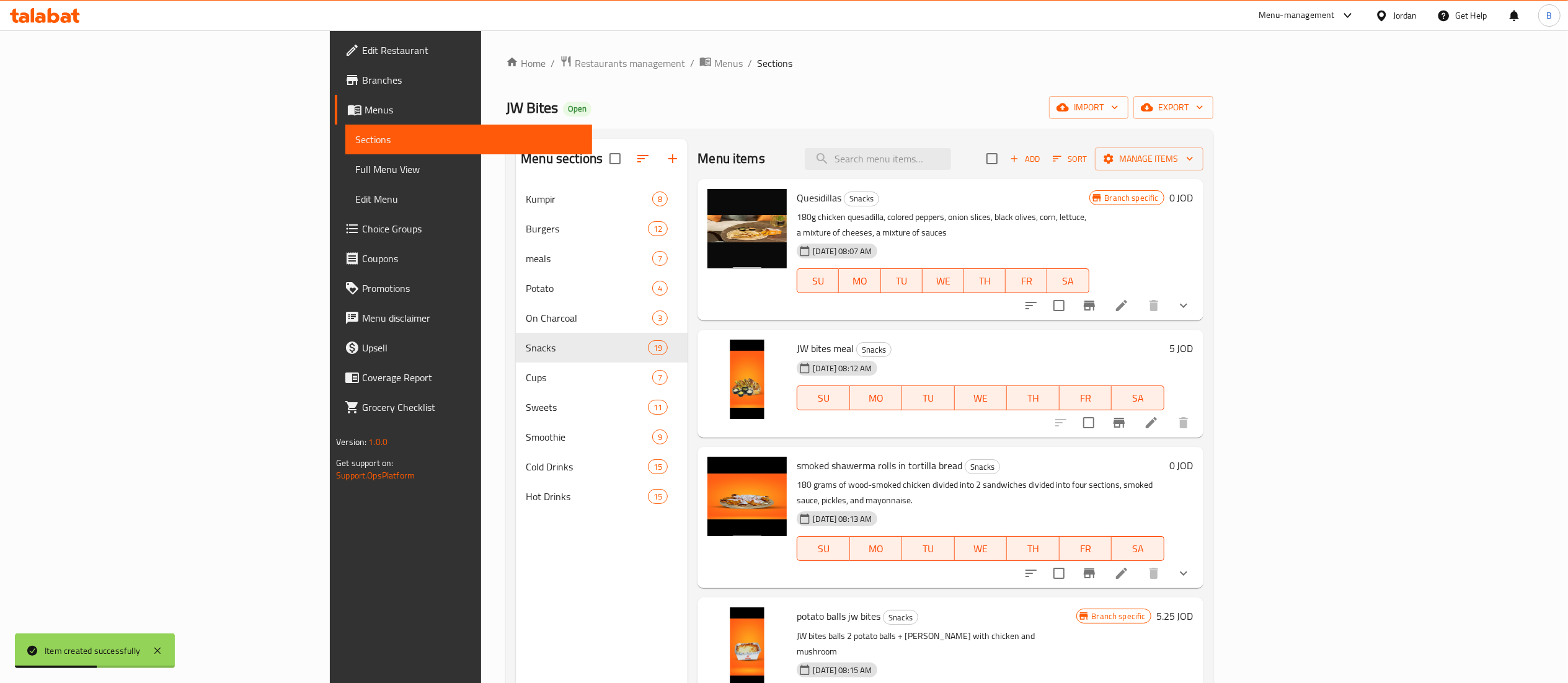
click at [1041, 159] on span "Add" at bounding box center [1024, 159] width 34 height 14
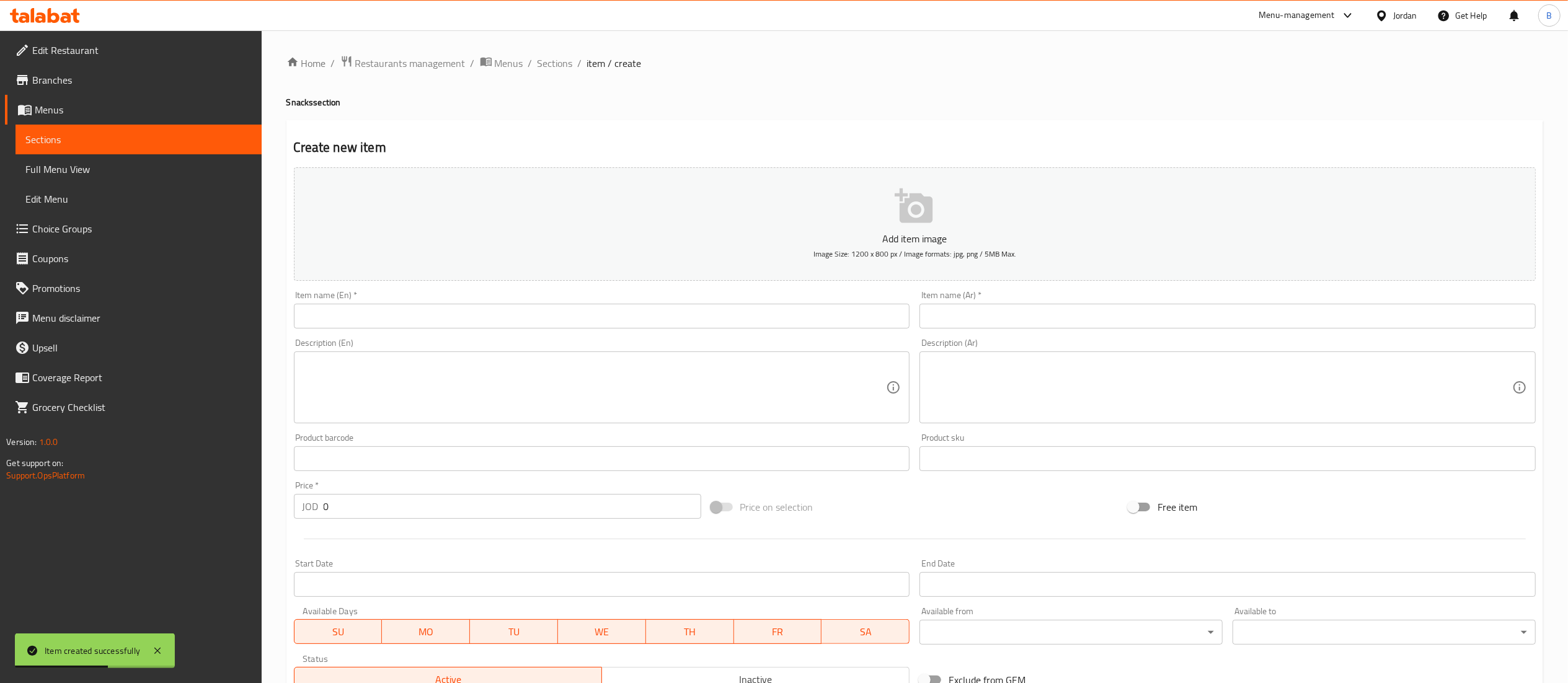
click at [1168, 315] on input "text" at bounding box center [1227, 316] width 616 height 25
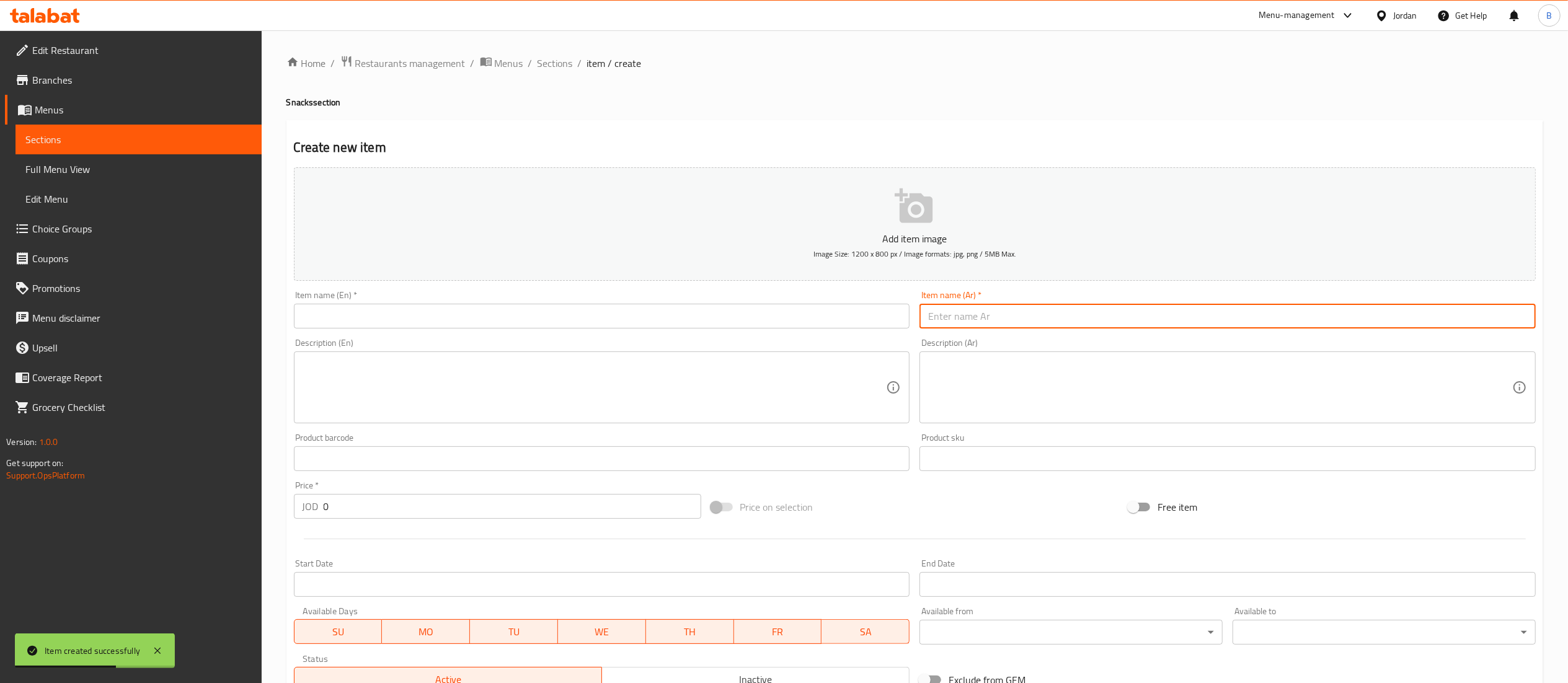
paste input "مكسيكي فرنسي"
type input "مكسيكي فرنسي"
click at [819, 317] on input "text" at bounding box center [601, 316] width 616 height 25
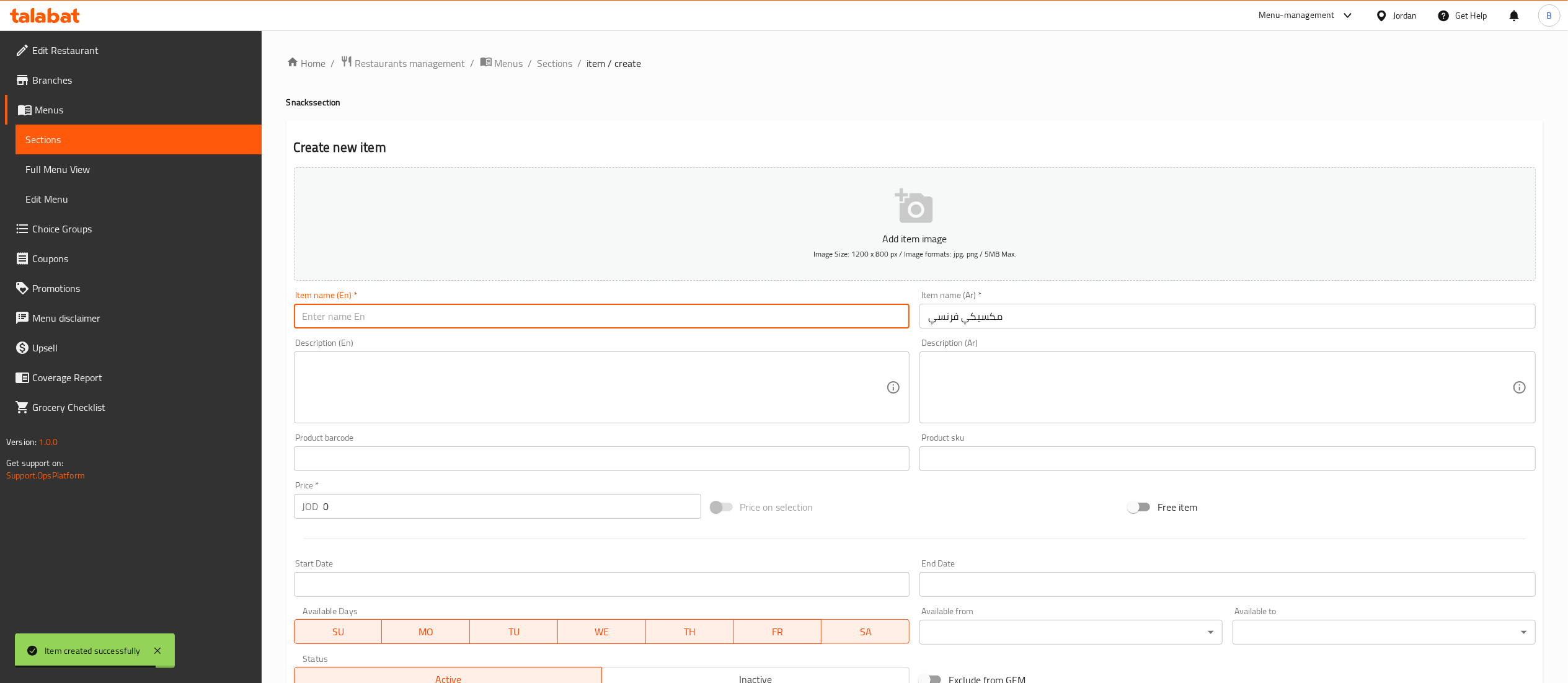
click at [1269, 232] on p "Add item image" at bounding box center [914, 239] width 1203 height 15
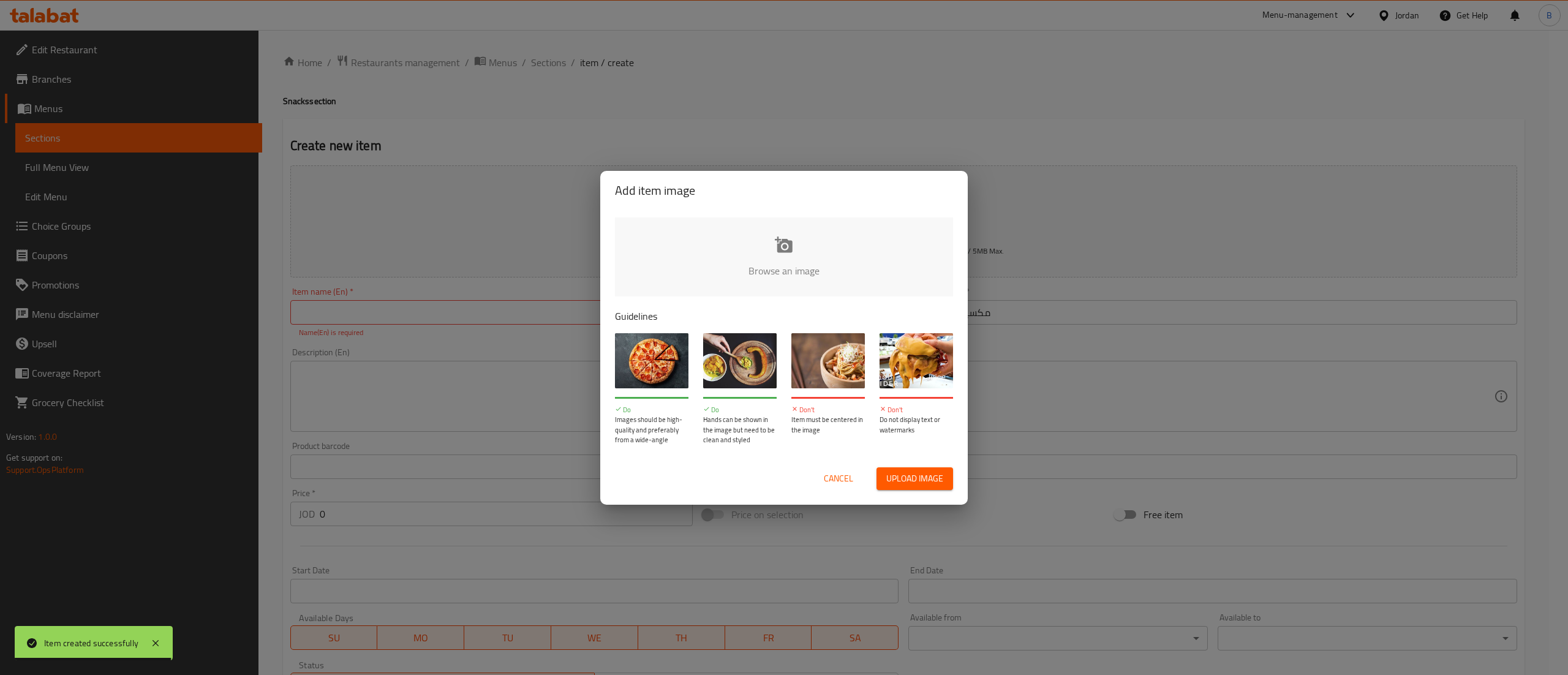
click at [836, 473] on span "Cancel" at bounding box center [838, 479] width 29 height 15
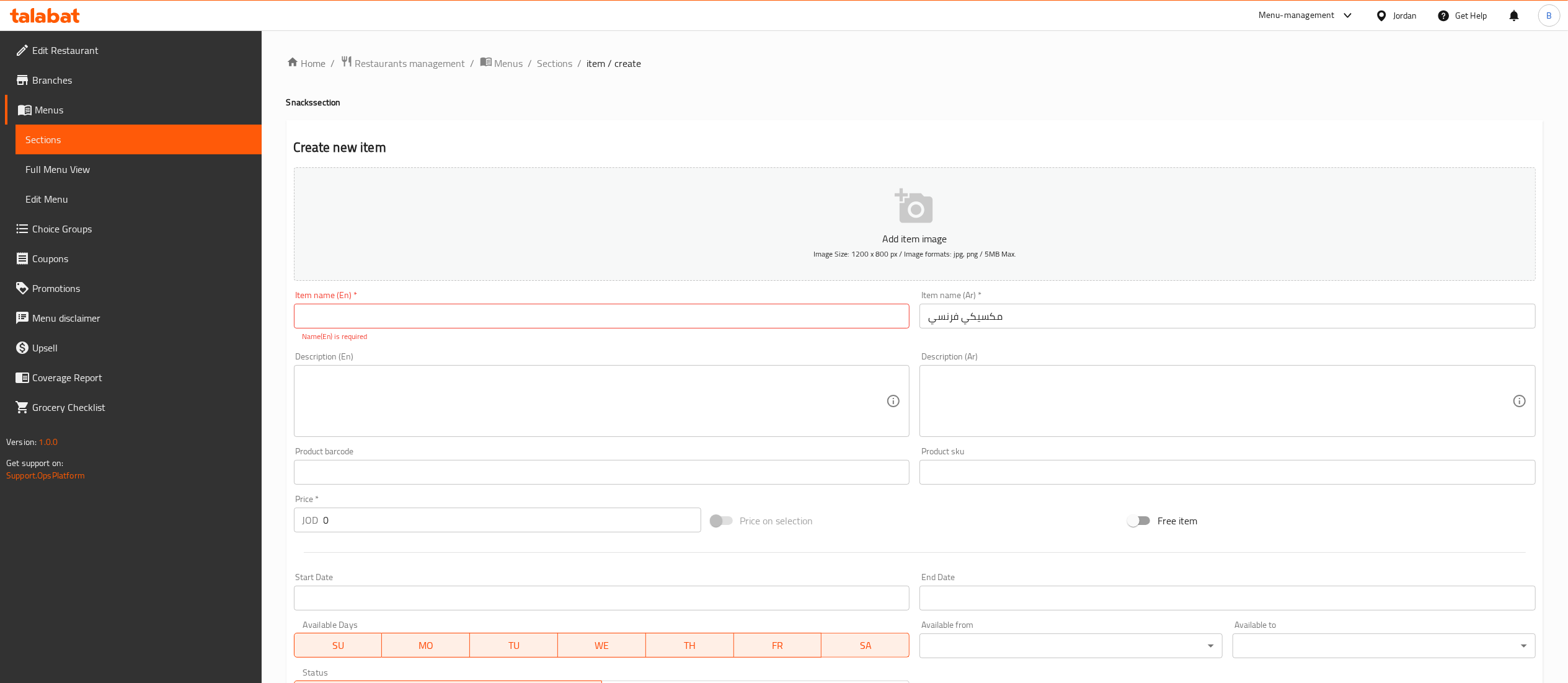
click at [715, 319] on input "text" at bounding box center [601, 316] width 616 height 25
type input "French mexican"
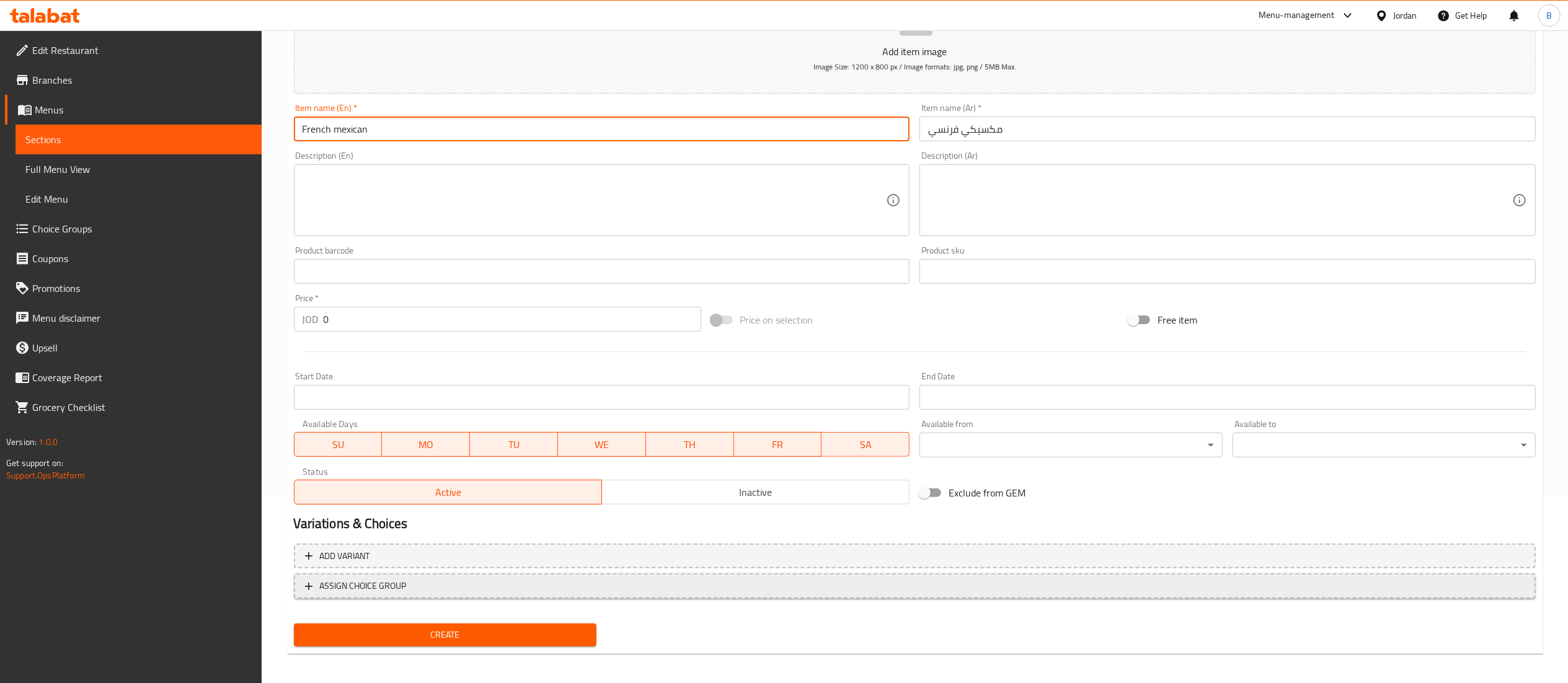
scroll to position [191, 0]
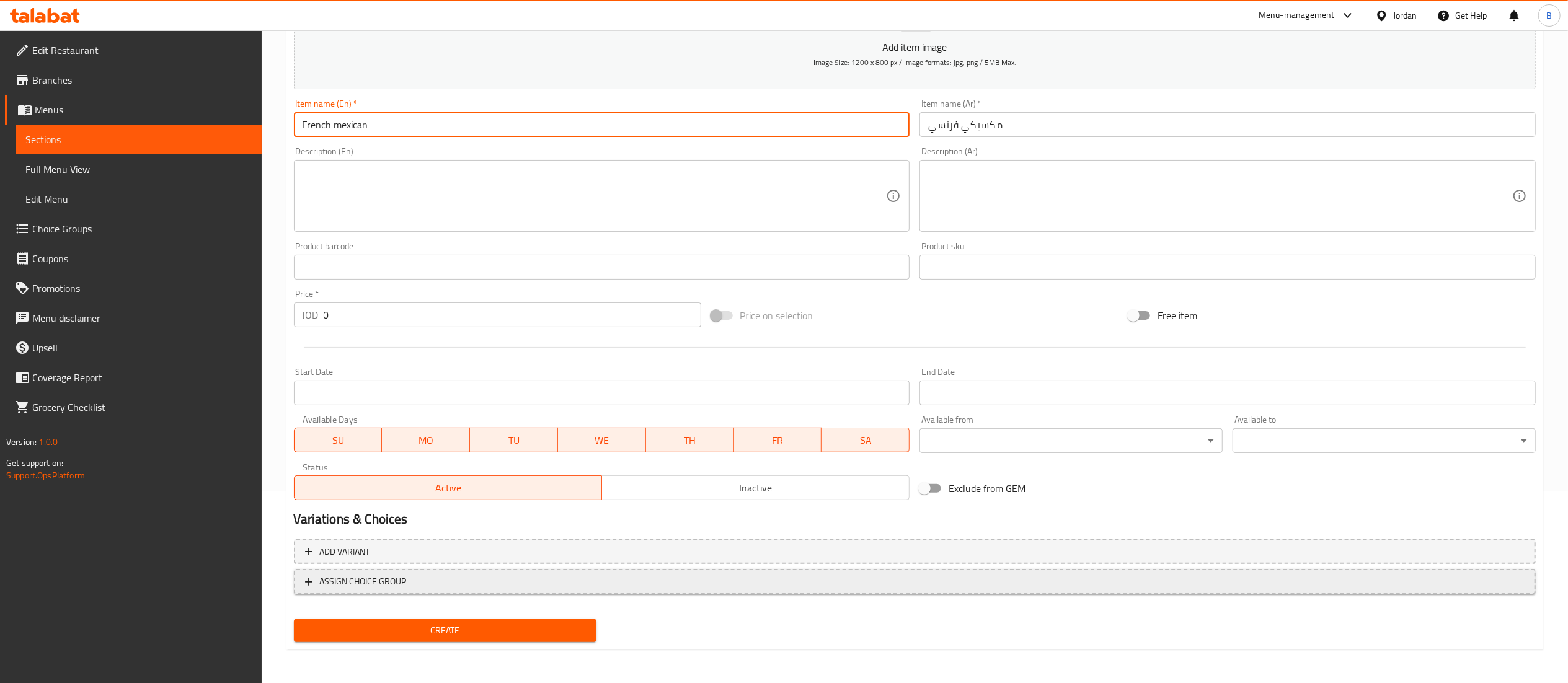
click at [417, 584] on span "ASSIGN CHOICE GROUP" at bounding box center [914, 582] width 1220 height 16
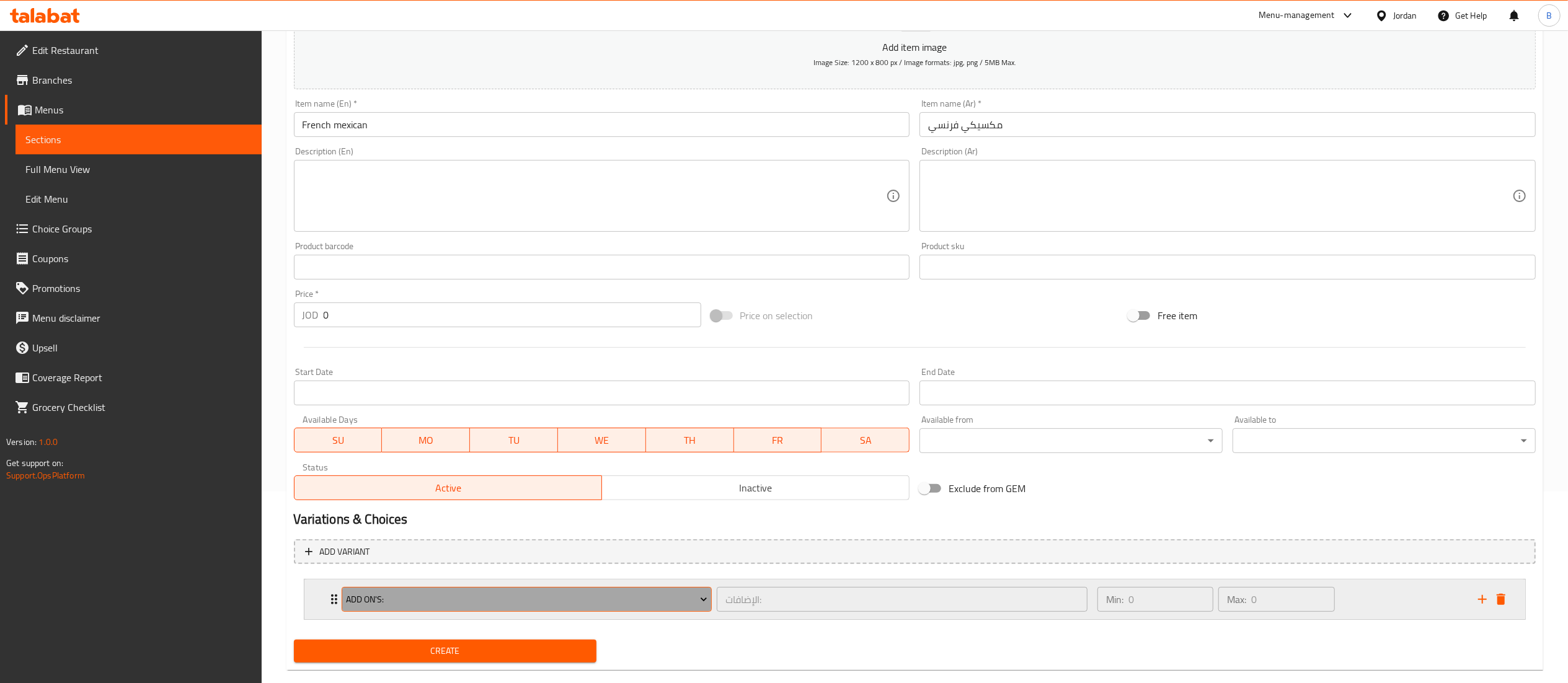
click at [442, 601] on span "Add On's:" at bounding box center [527, 600] width 362 height 16
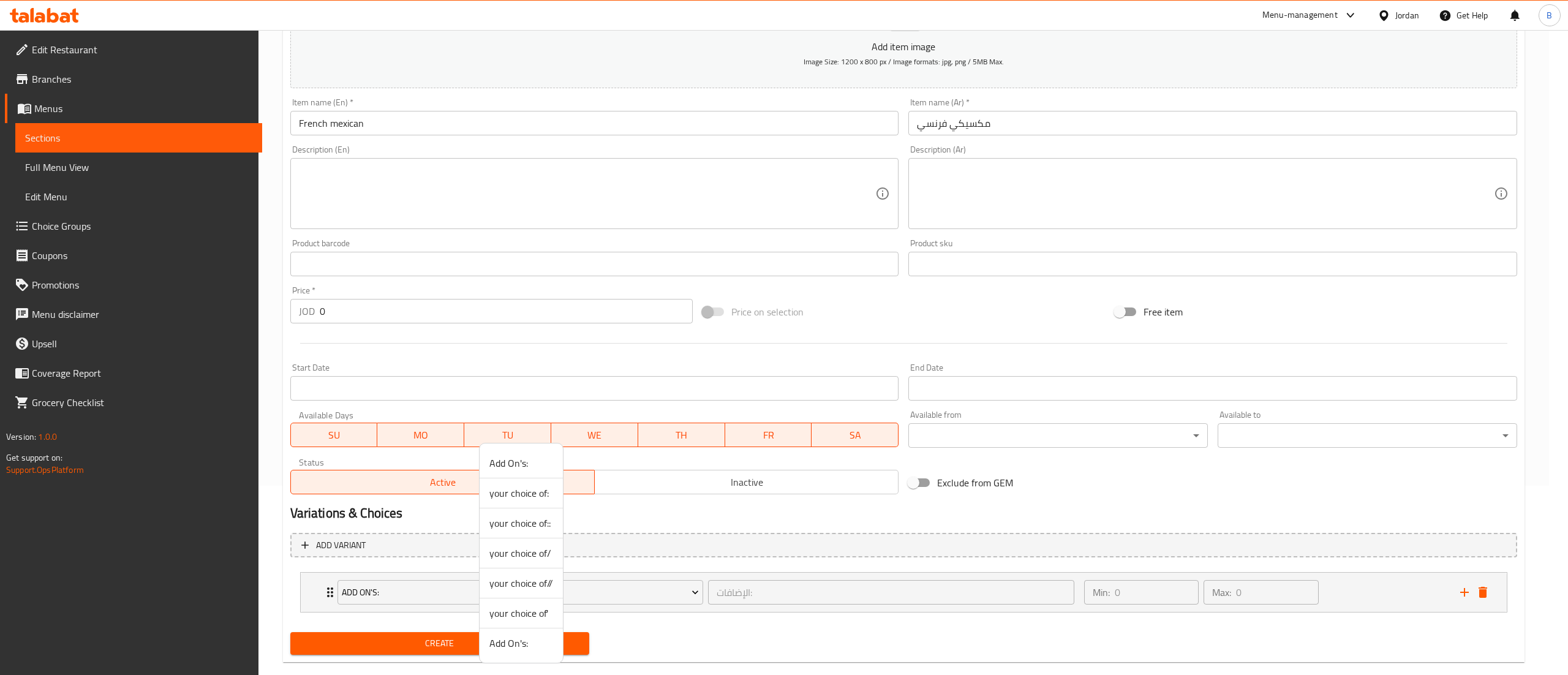
click at [542, 589] on span "your choice of//" at bounding box center [521, 583] width 64 height 15
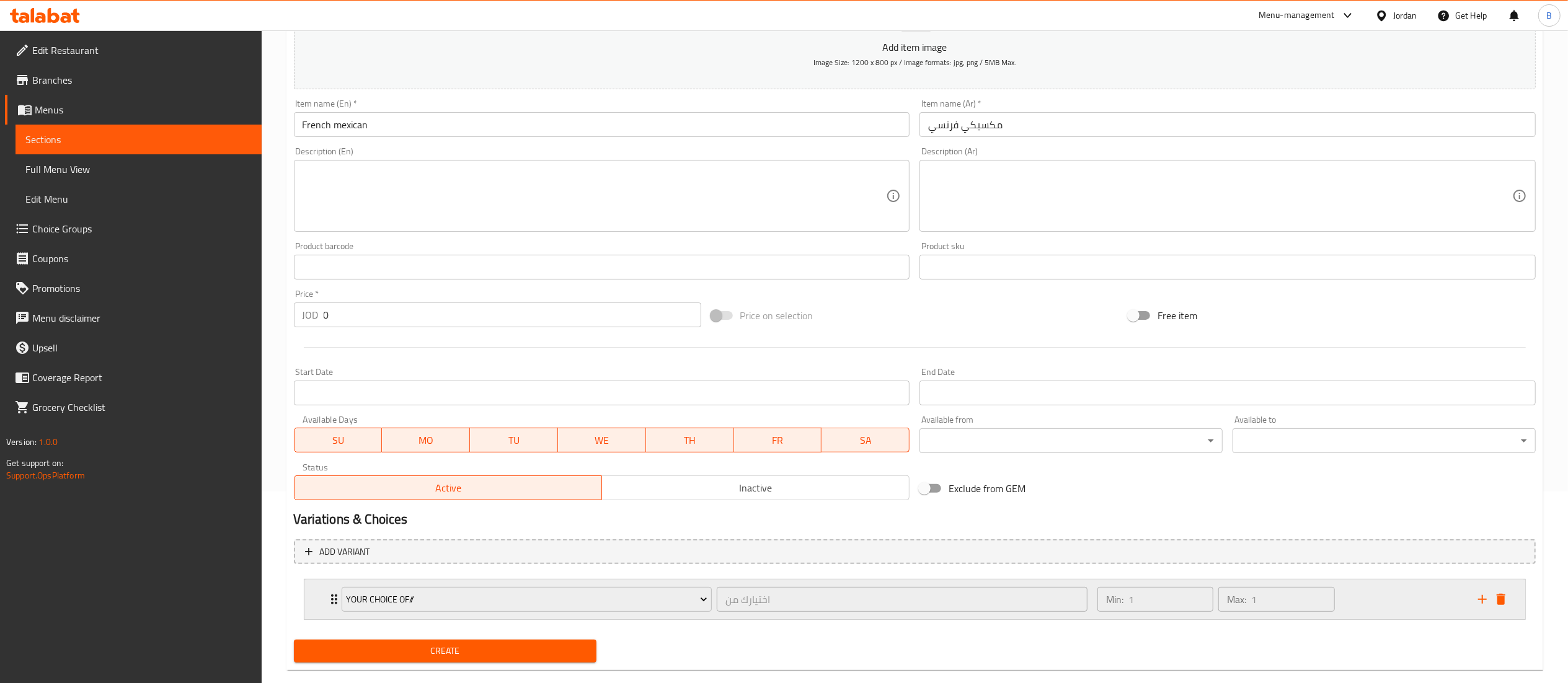
click at [1387, 600] on div "Min: 1 ​ Max: 1 ​" at bounding box center [1279, 600] width 380 height 40
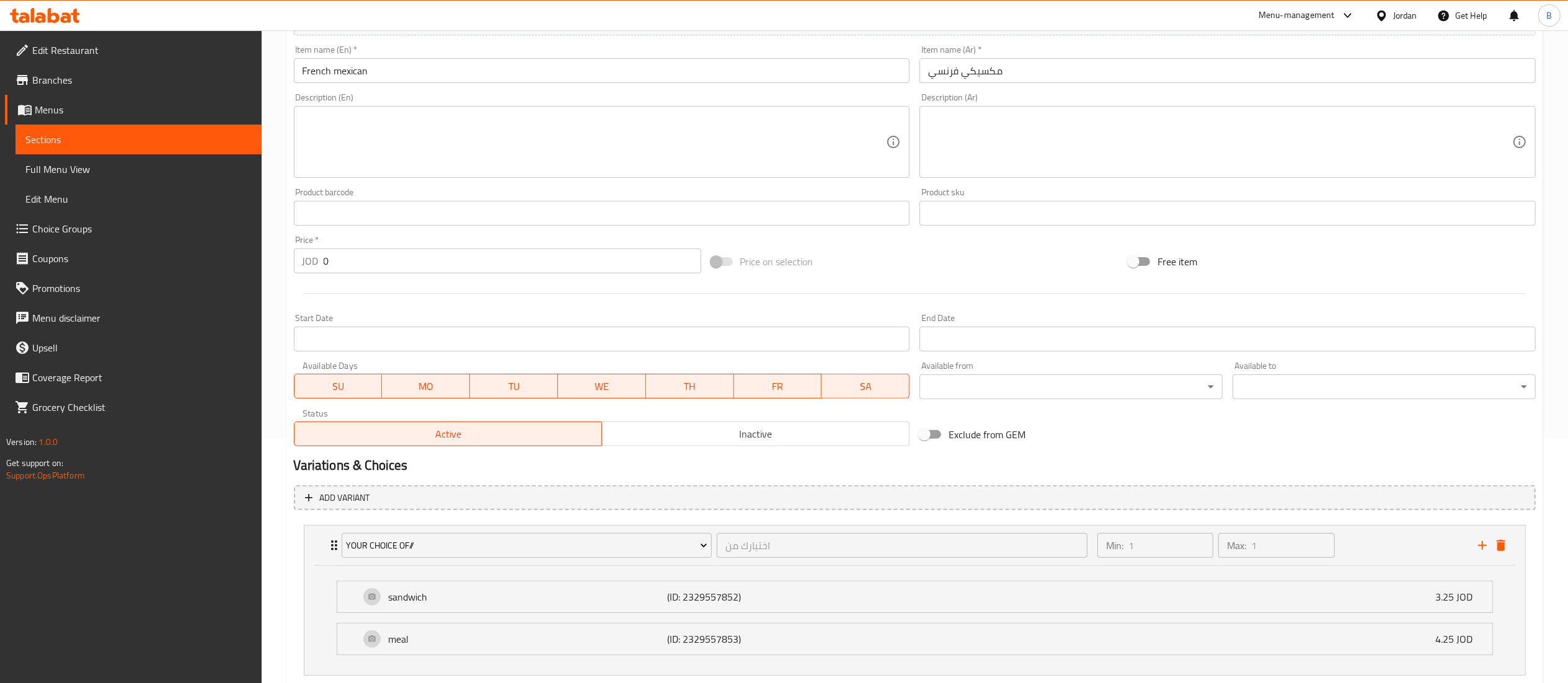
scroll to position [316, 0]
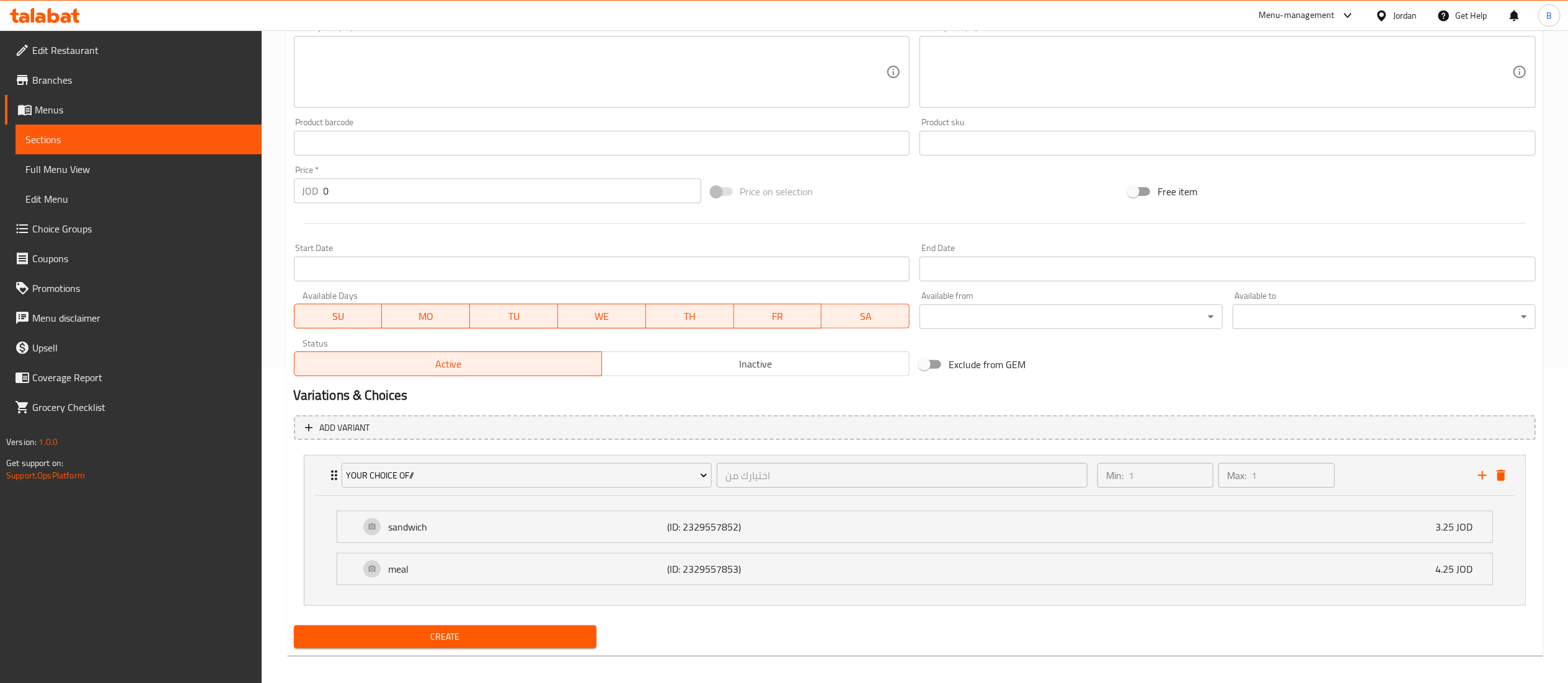
click at [510, 639] on span "Create" at bounding box center [445, 636] width 283 height 16
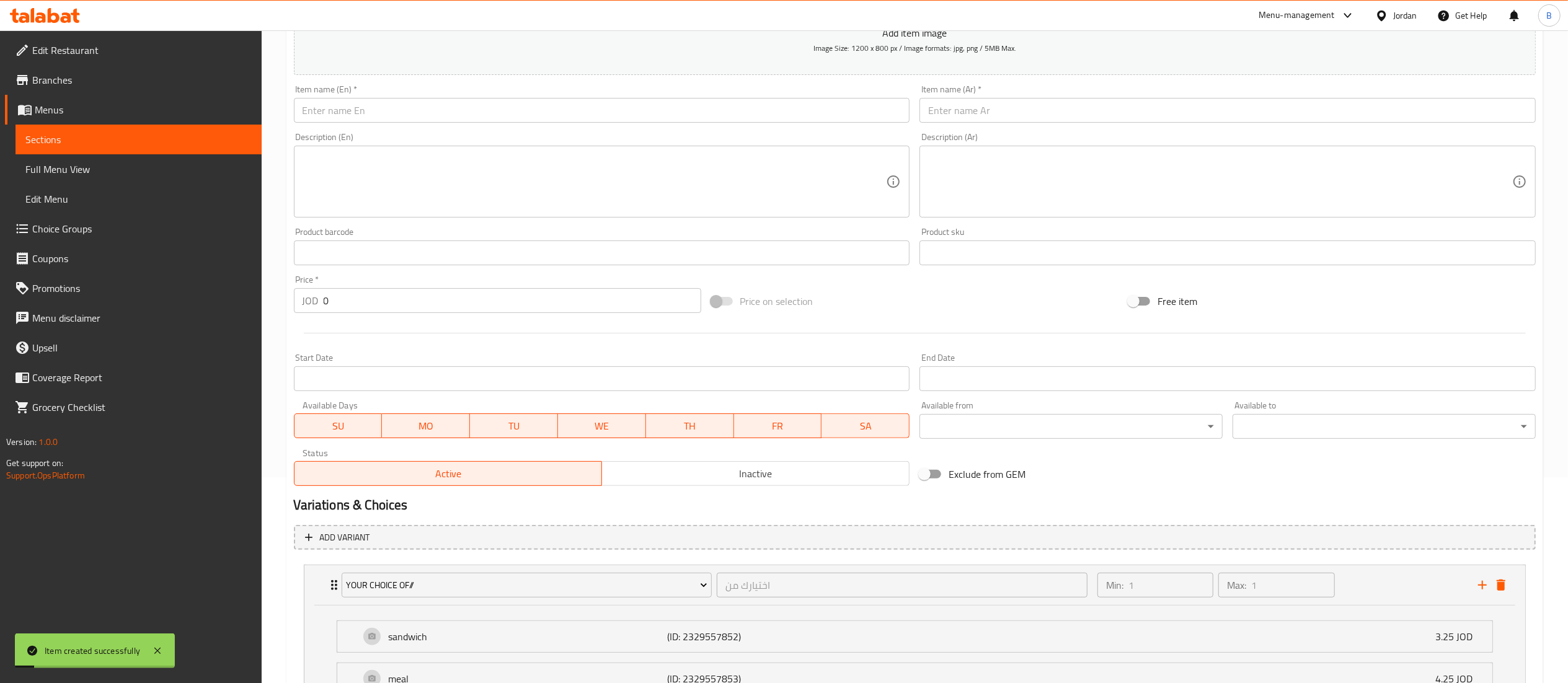
scroll to position [68, 0]
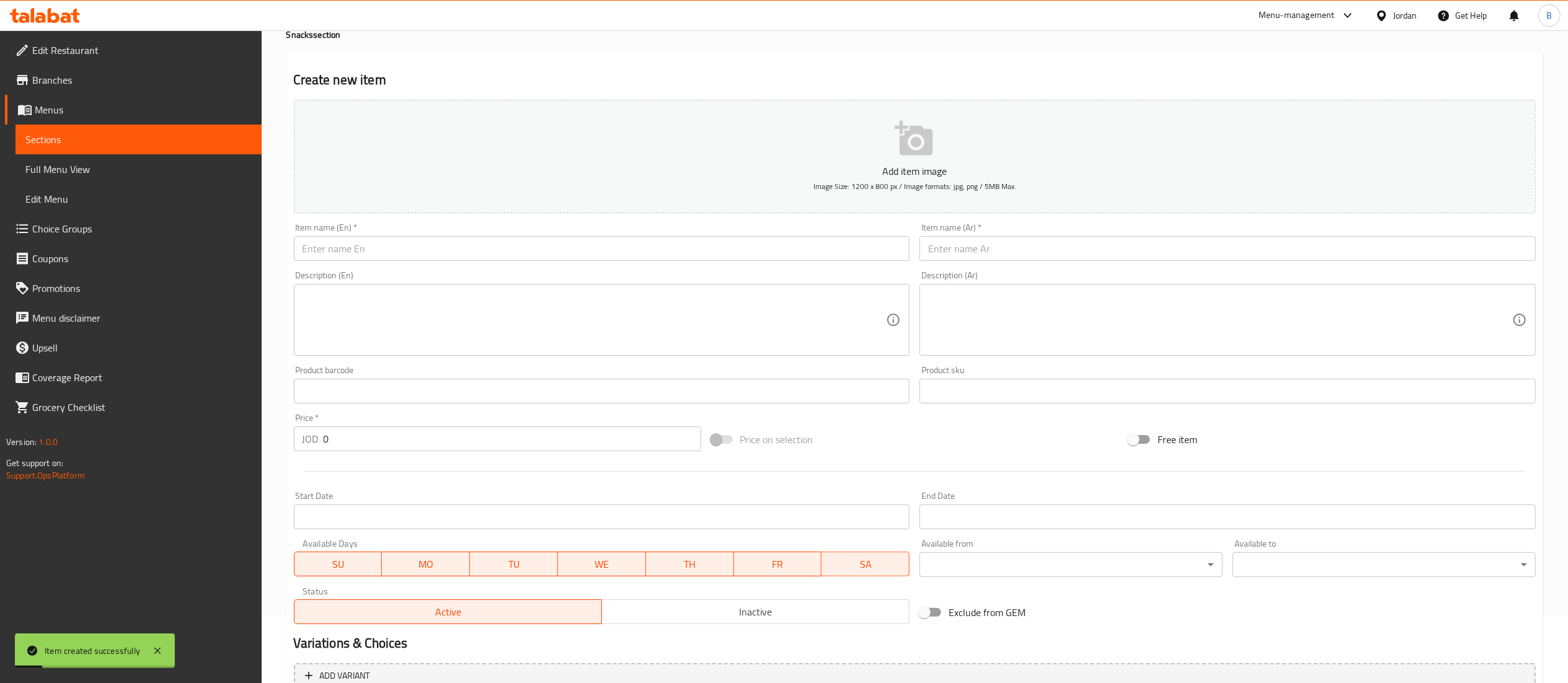
click at [1027, 247] on input "text" at bounding box center [1227, 249] width 616 height 25
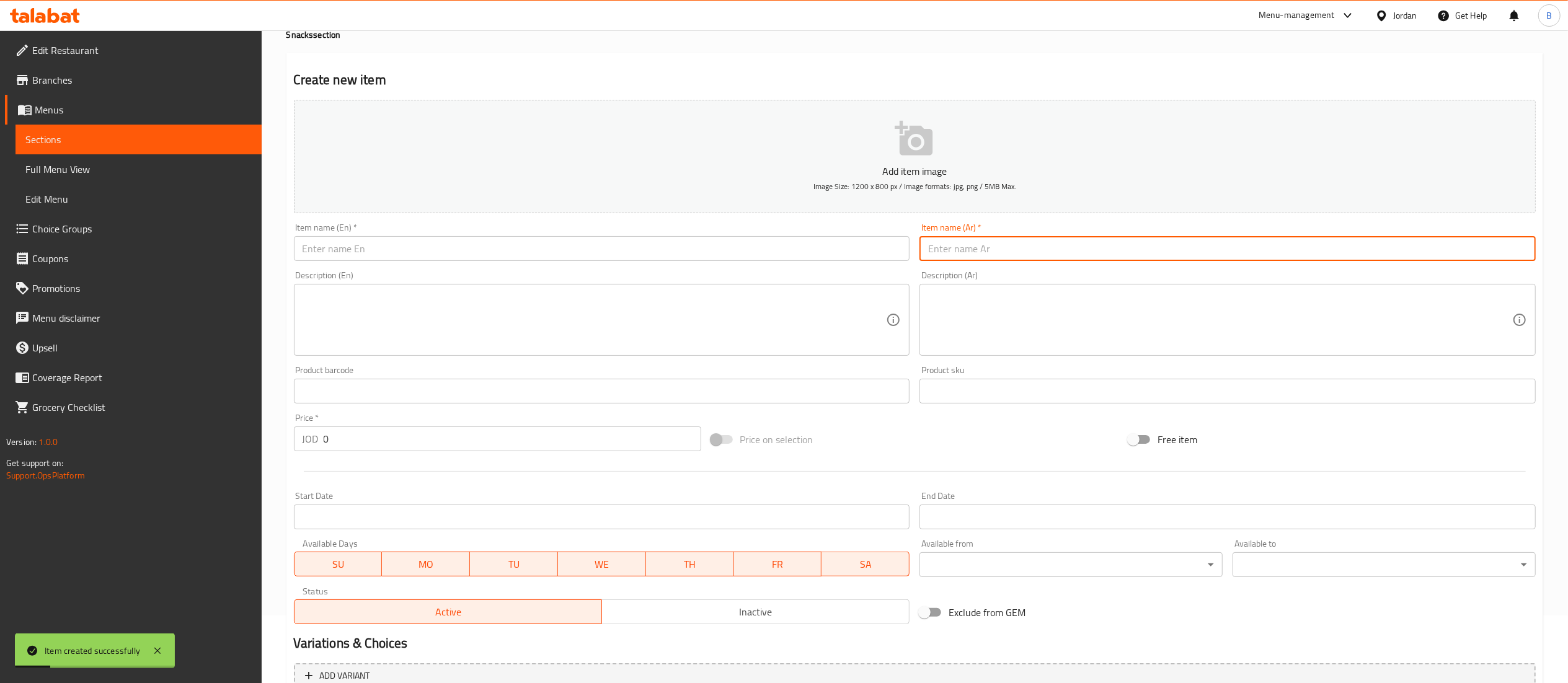
paste input "مكسيكي خبز تورتيلا"
type input "مكسيكي خبز تورتيلا"
click at [829, 252] on input "text" at bounding box center [601, 249] width 616 height 25
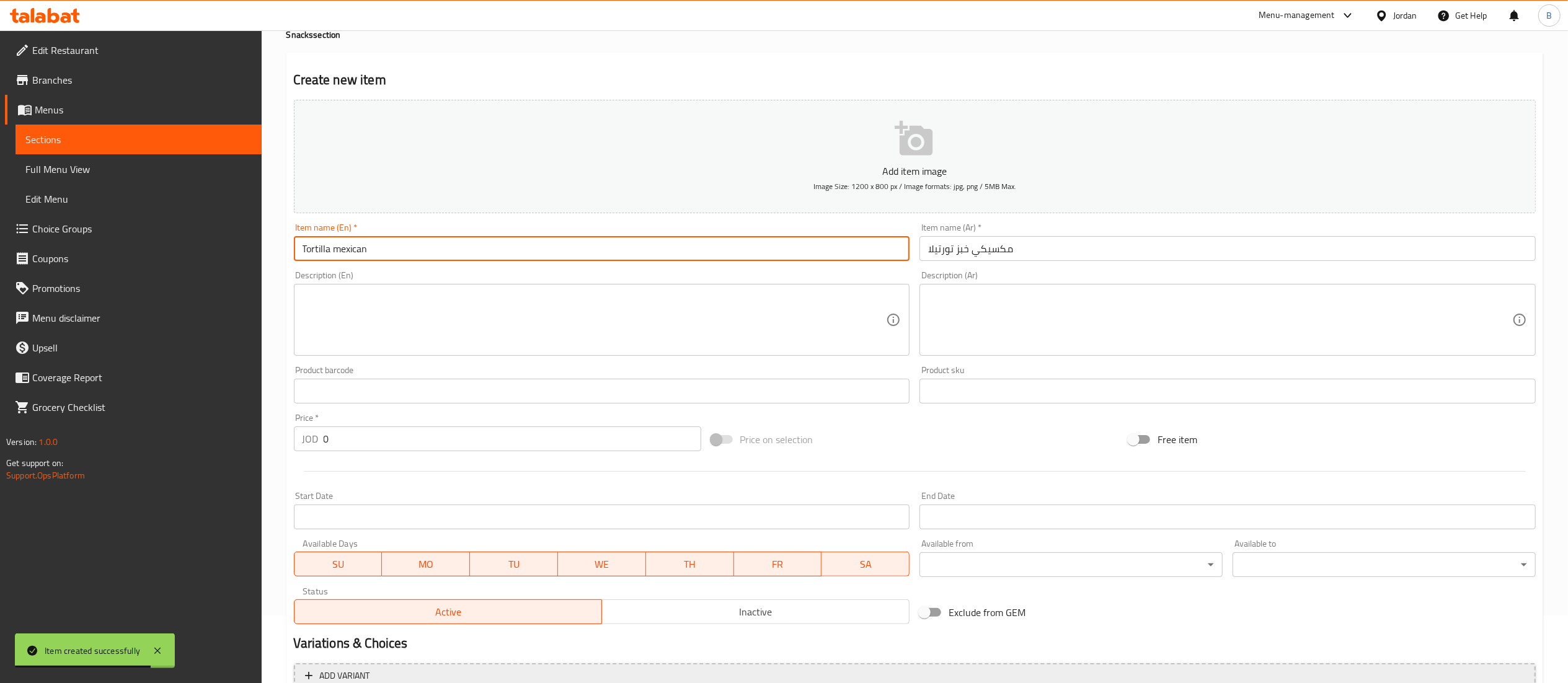
type input "Tortilla mexican"
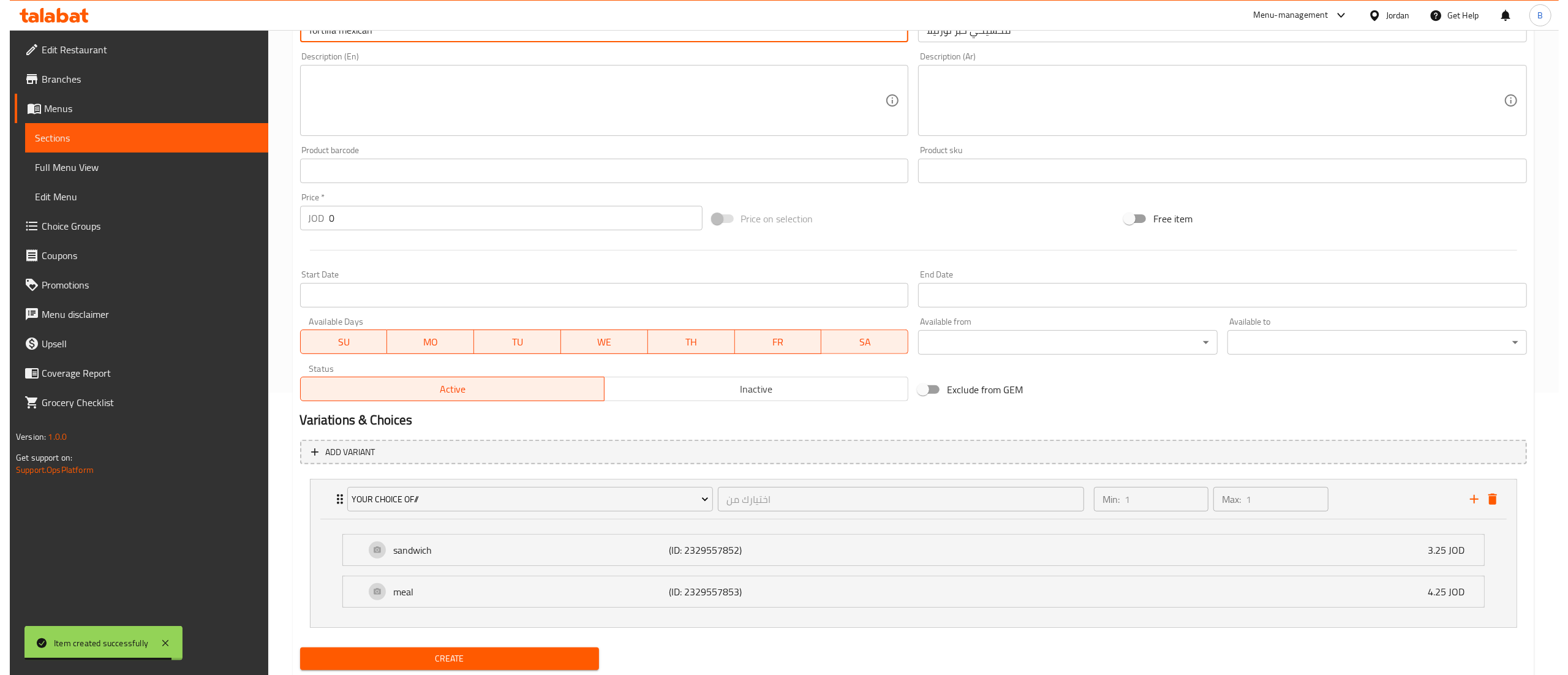
scroll to position [321, 0]
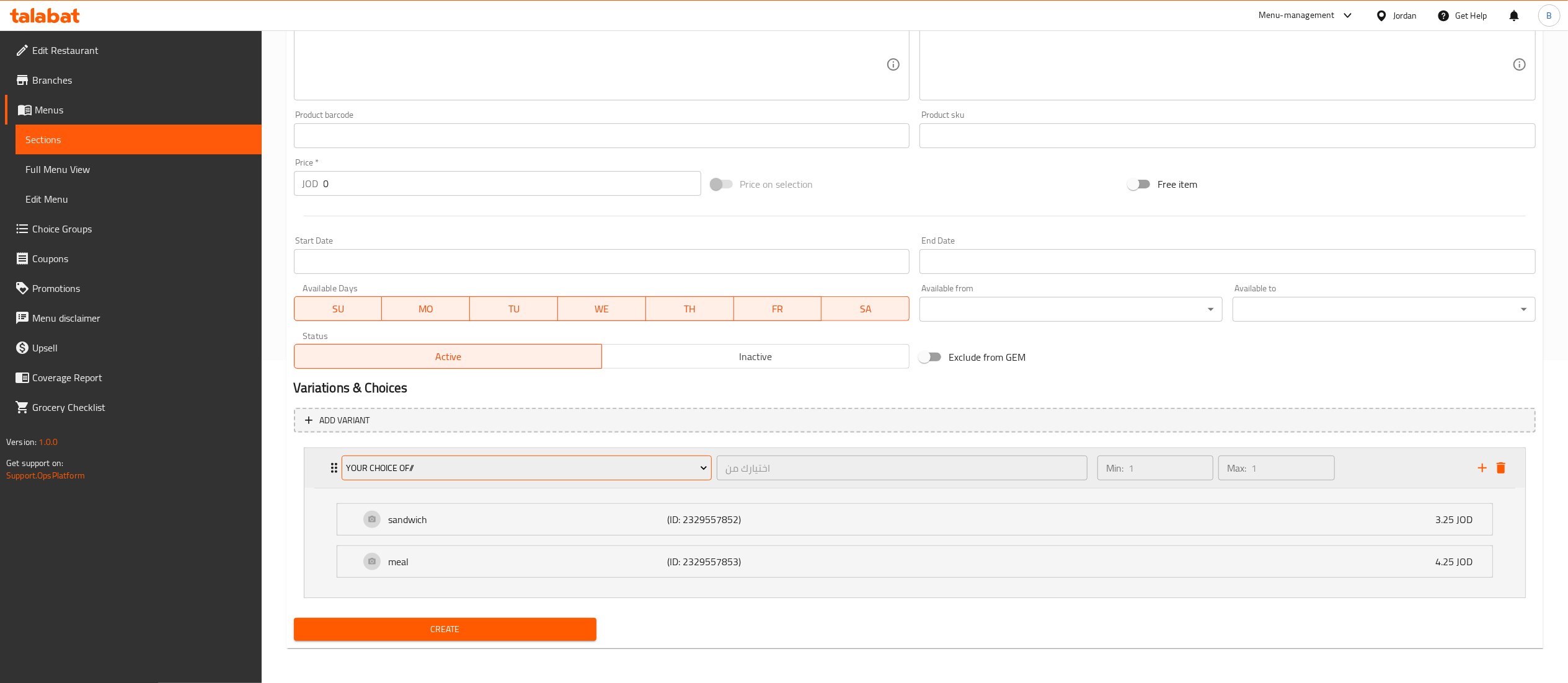
click at [516, 464] on span "your choice of//" at bounding box center [527, 468] width 362 height 16
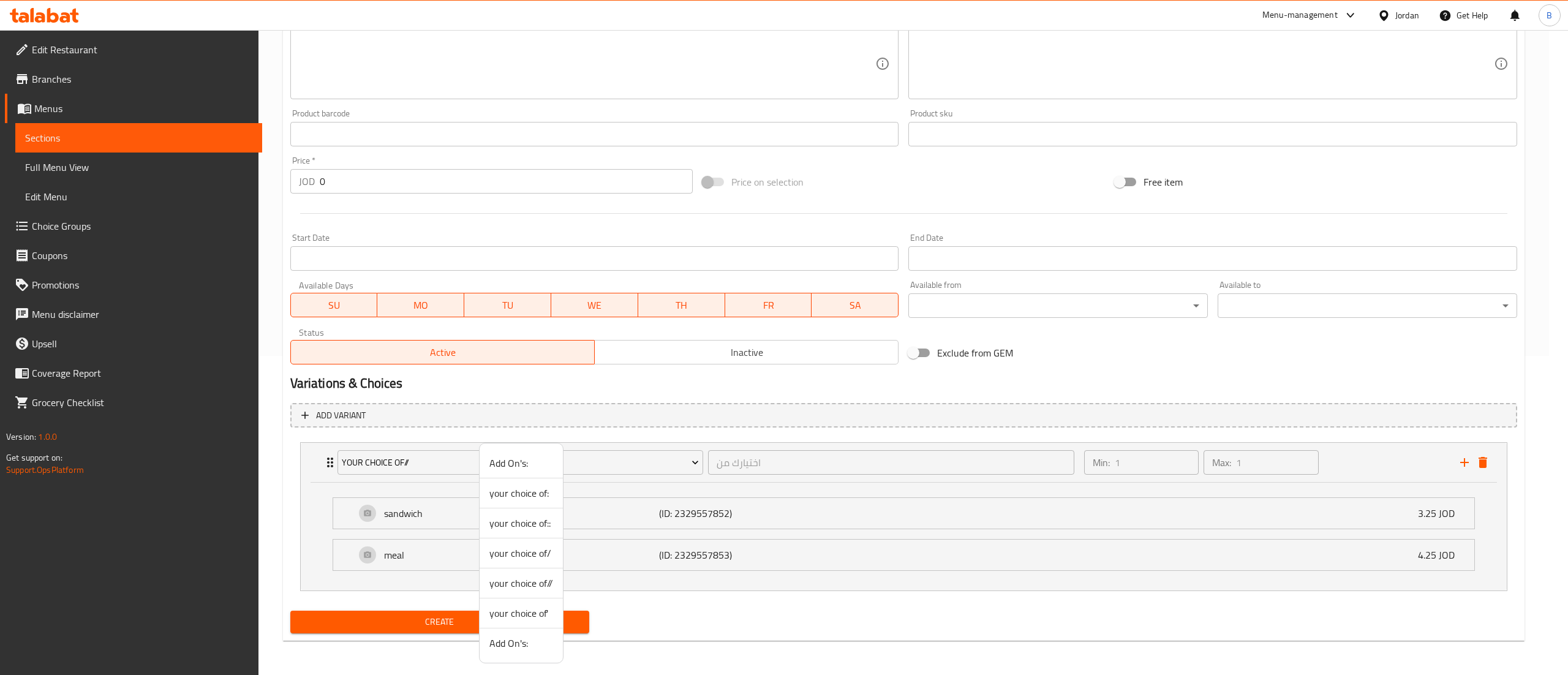
click at [528, 504] on li "your choice of:" at bounding box center [521, 493] width 83 height 30
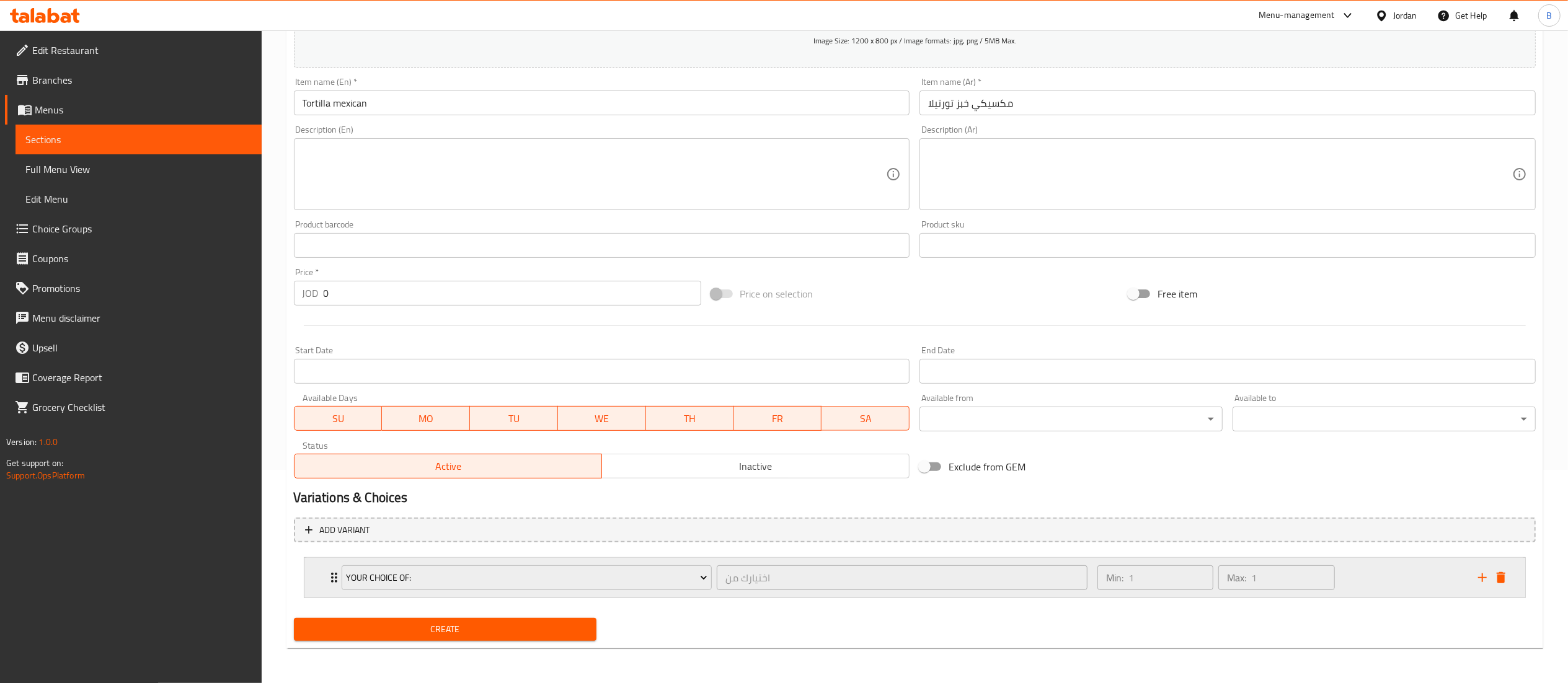
click at [1389, 575] on div "Min: 1 ​ Max: 1 ​" at bounding box center [1279, 577] width 380 height 40
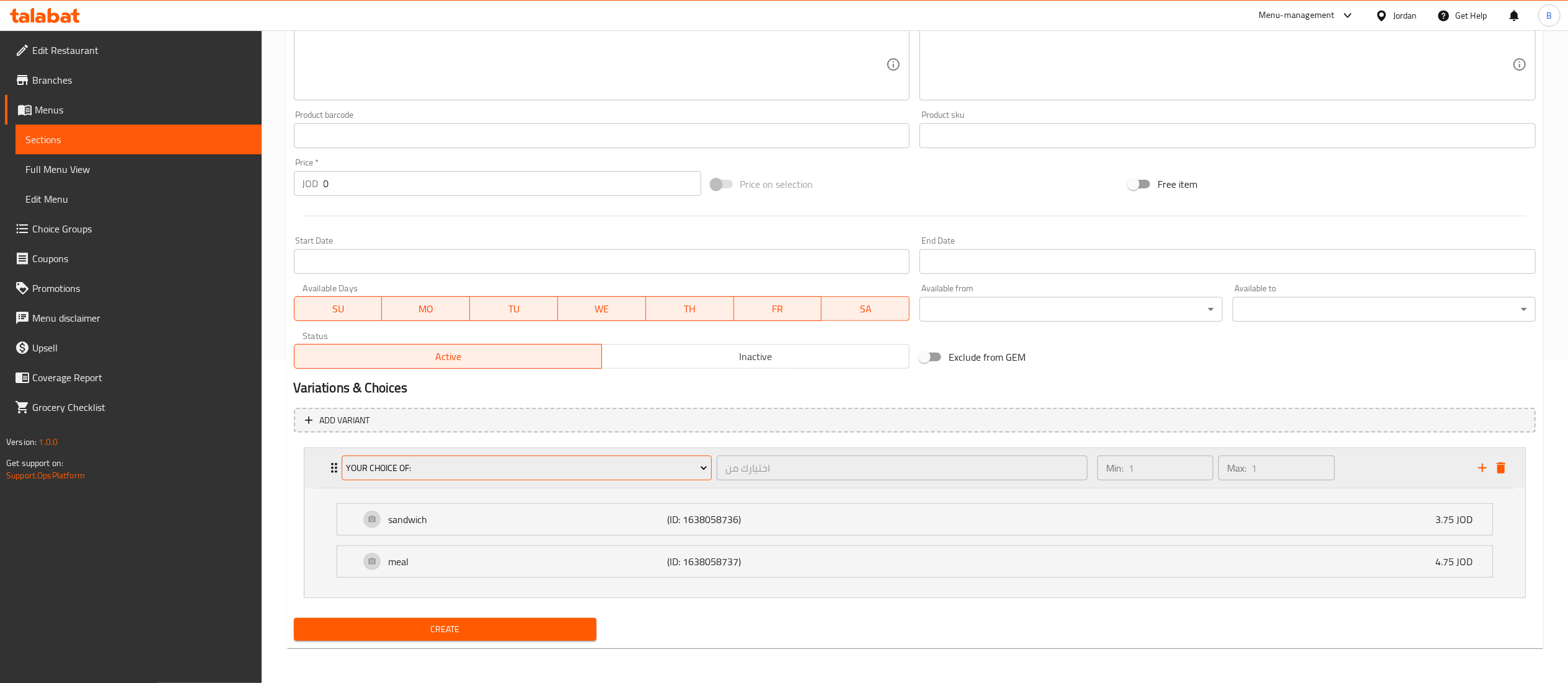
click at [483, 467] on span "your choice of:" at bounding box center [527, 468] width 362 height 16
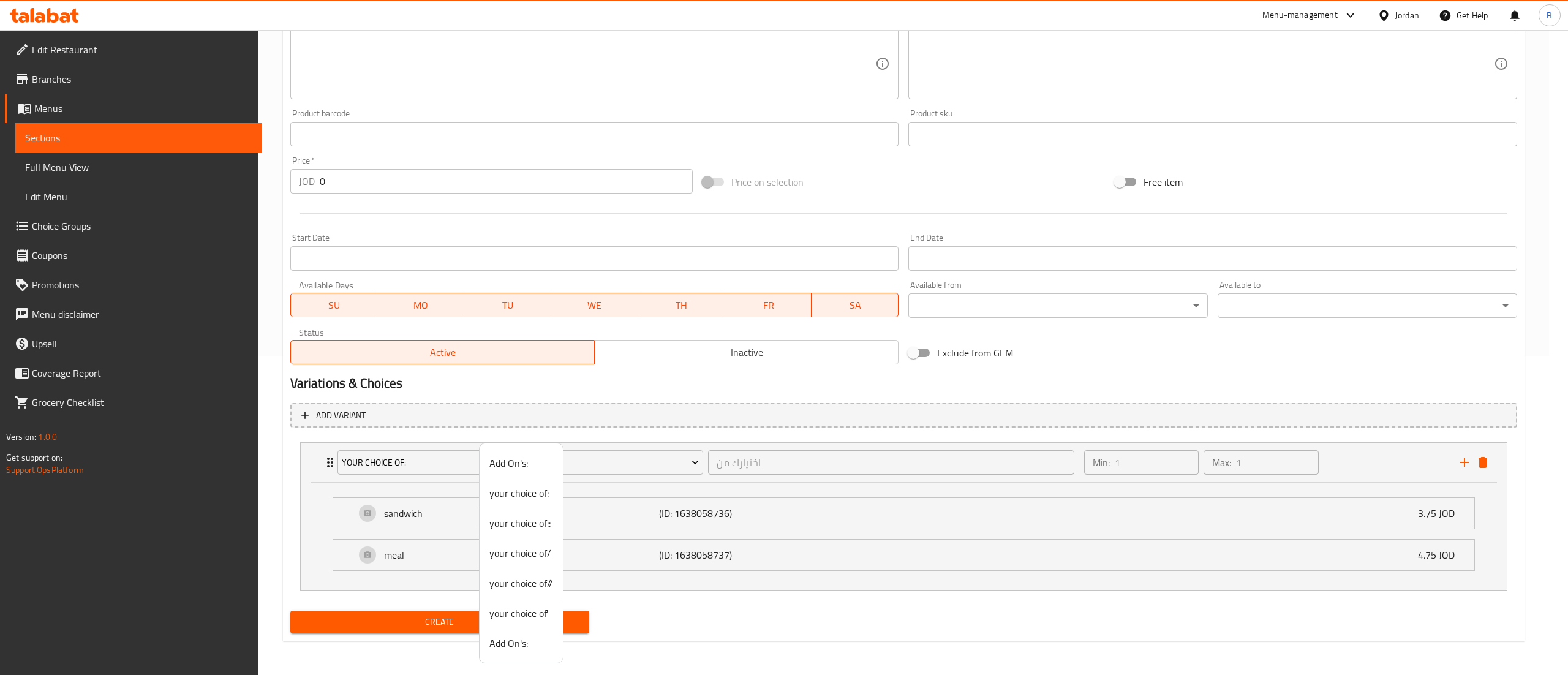
click at [508, 529] on span "your choice of::" at bounding box center [521, 523] width 64 height 15
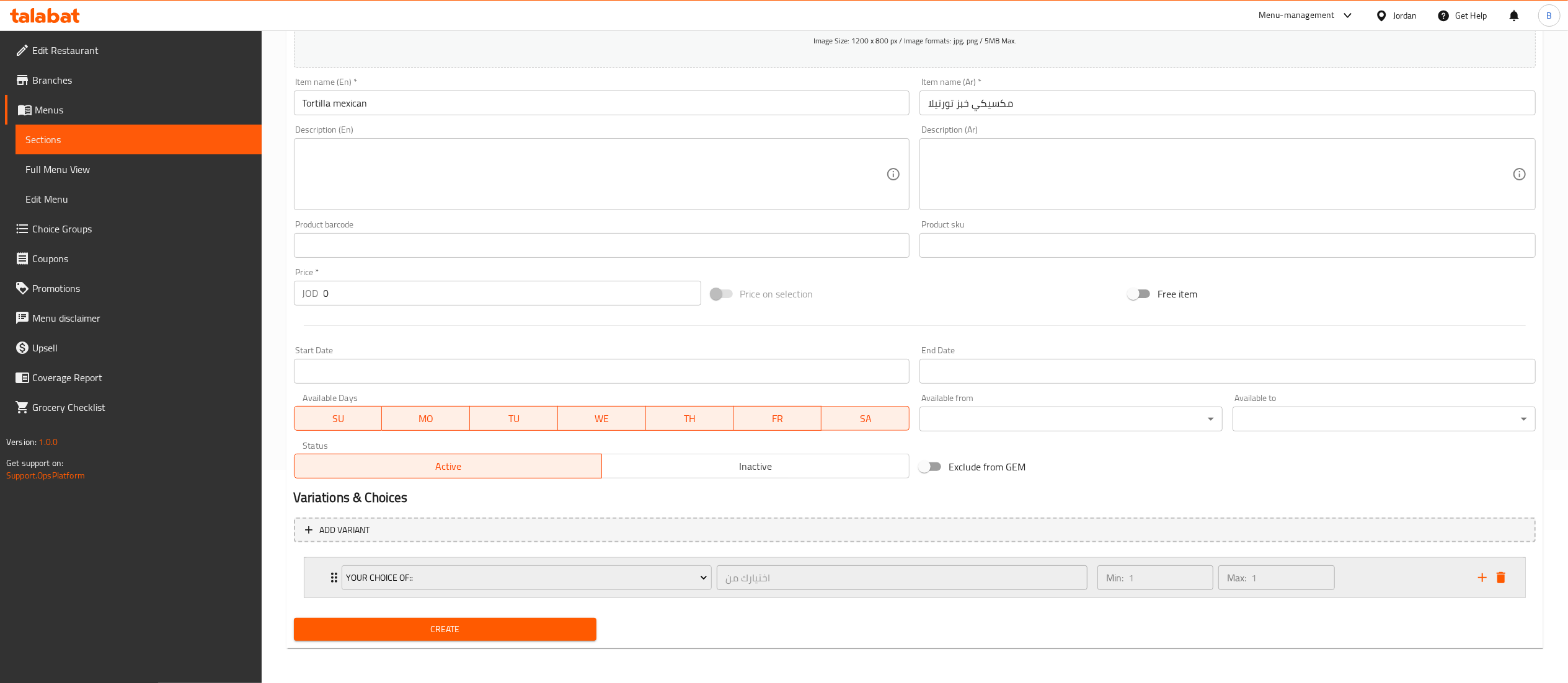
click at [1420, 582] on div "Min: 1 ​ Max: 1 ​" at bounding box center [1279, 577] width 380 height 40
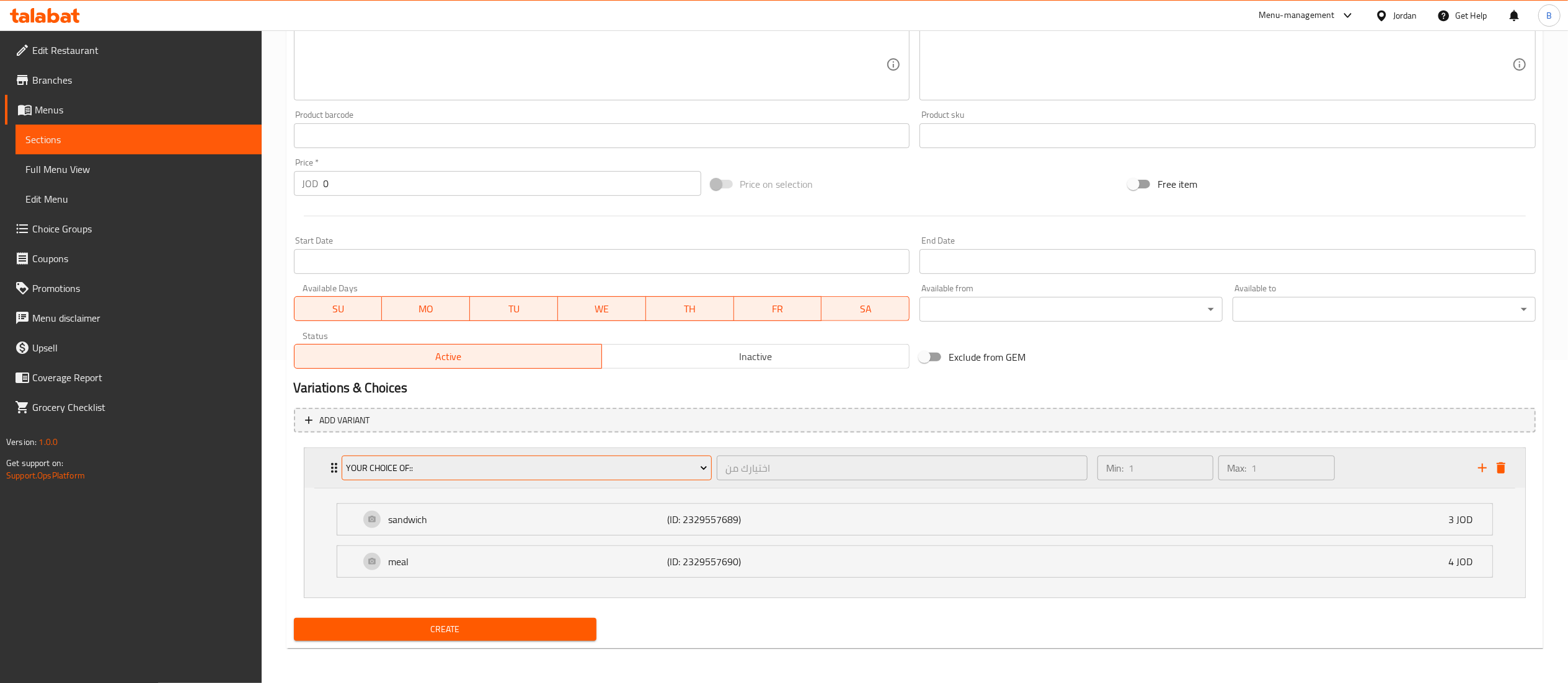
click at [611, 470] on span "your choice of::" at bounding box center [527, 468] width 362 height 16
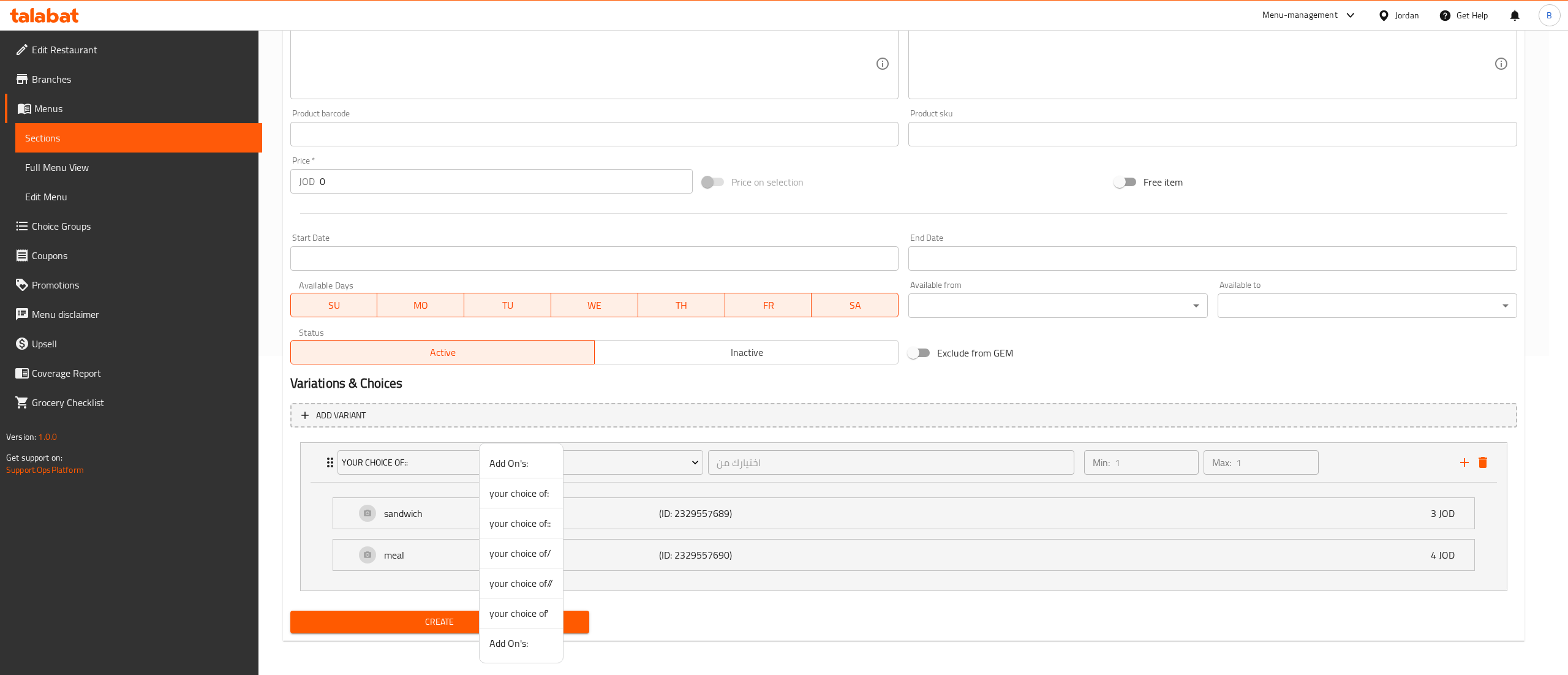
click at [542, 546] on span "your choice of/" at bounding box center [521, 553] width 64 height 15
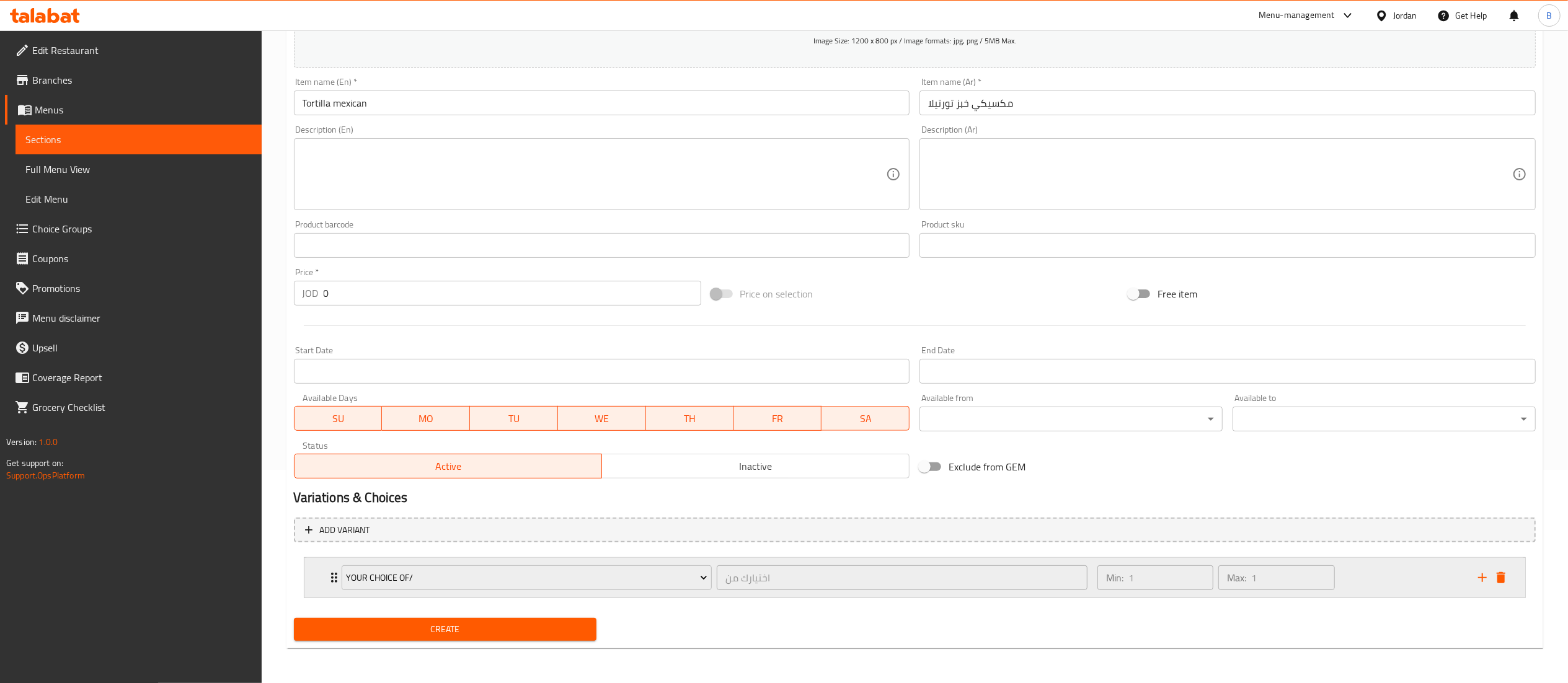
click at [1386, 587] on div "Min: 1 ​ Max: 1 ​" at bounding box center [1279, 577] width 380 height 40
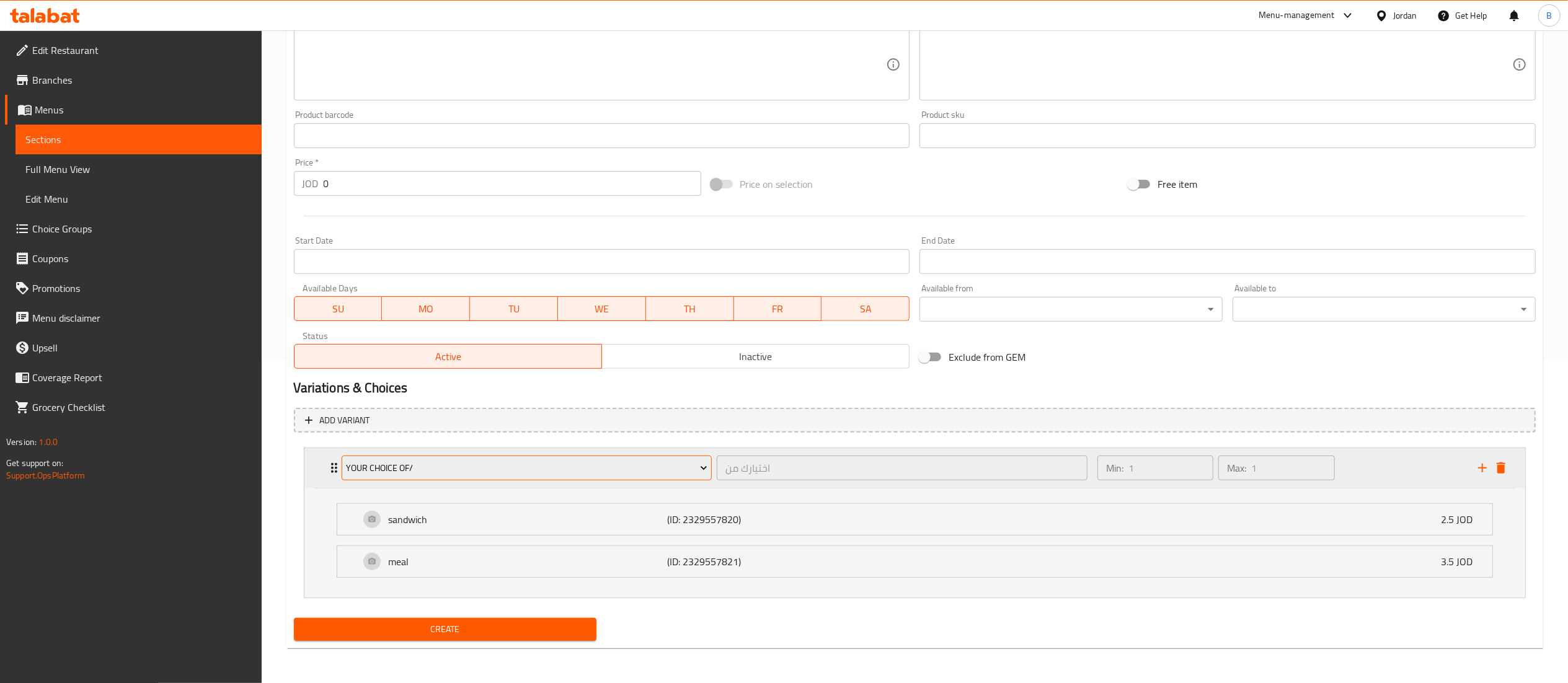
click at [495, 475] on button "your choice of/" at bounding box center [527, 468] width 371 height 25
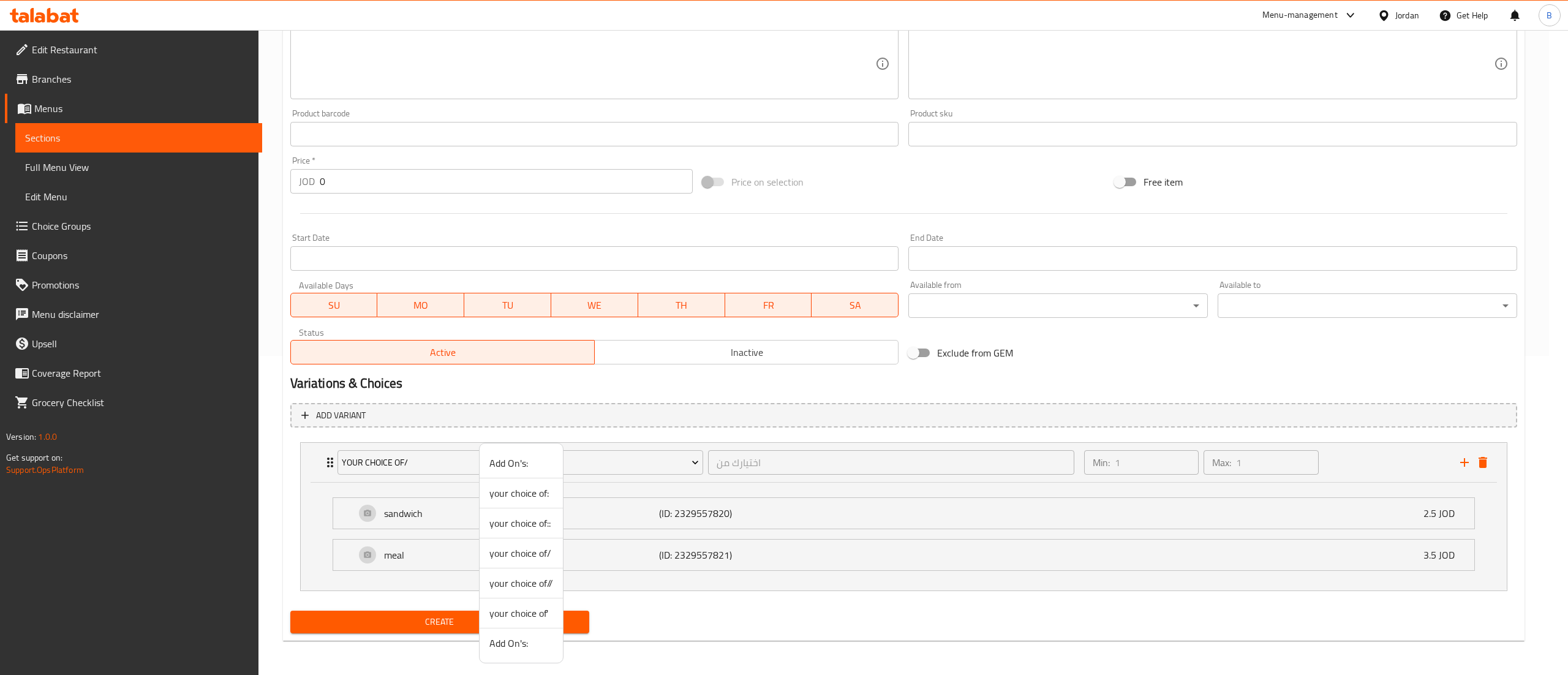
click at [503, 580] on span "your choice of//" at bounding box center [521, 583] width 64 height 15
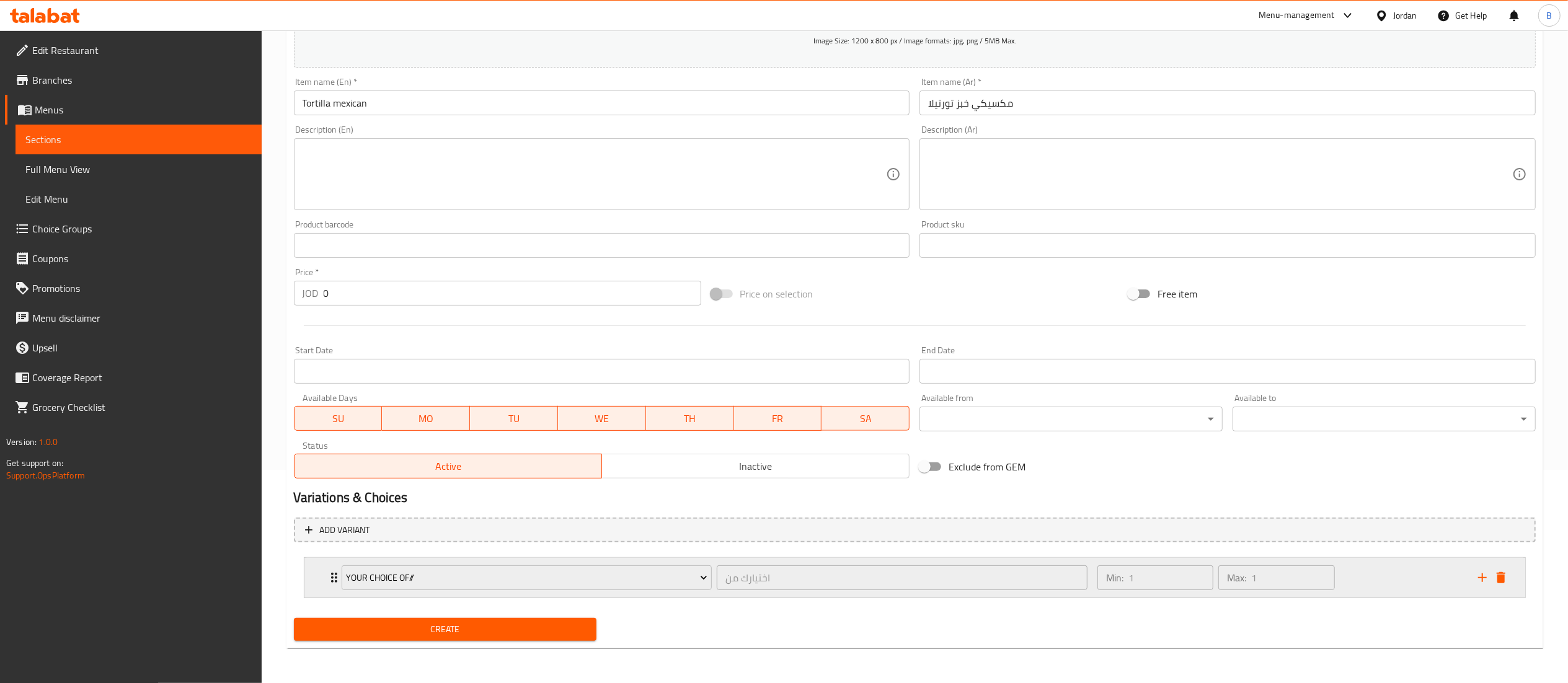
click at [1400, 570] on div "Min: 1 ​ Max: 1 ​" at bounding box center [1279, 577] width 380 height 40
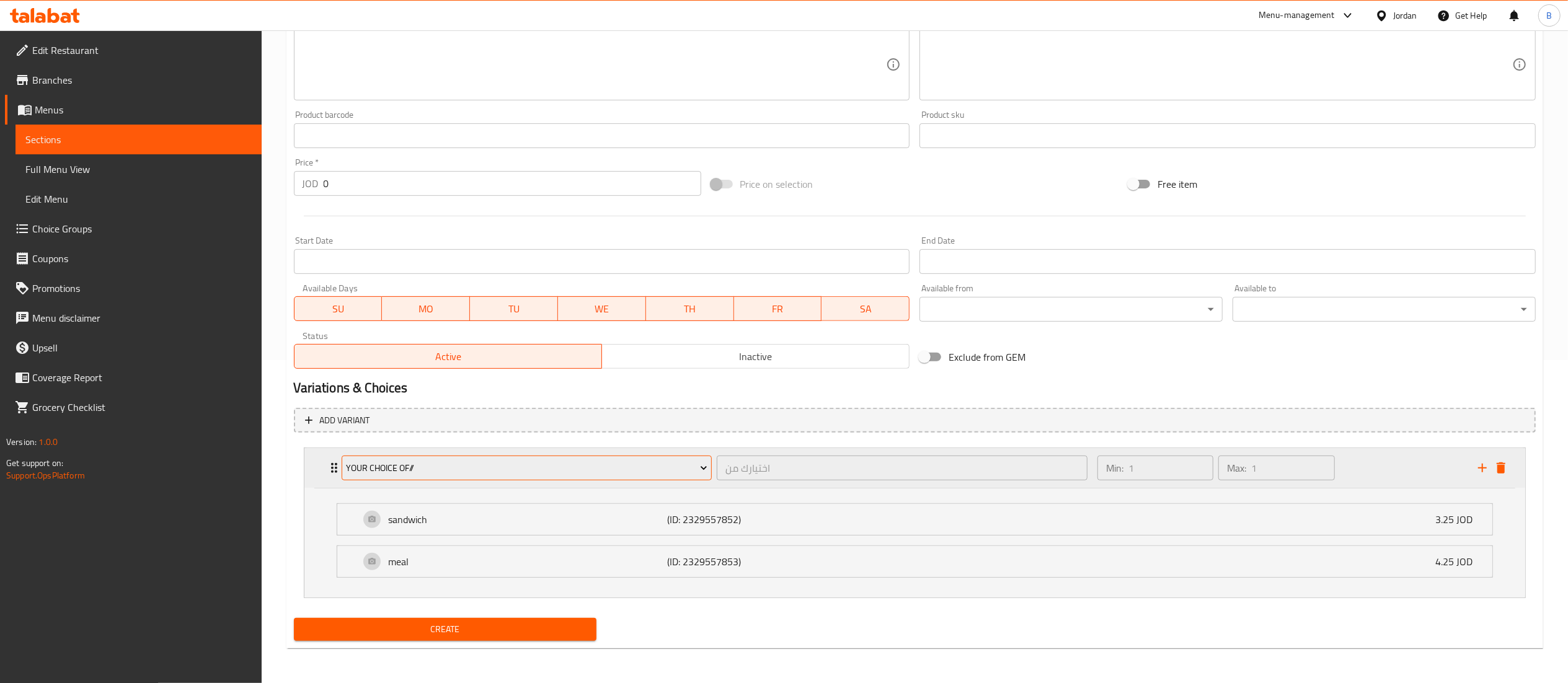
click at [512, 478] on button "your choice of//" at bounding box center [527, 468] width 371 height 25
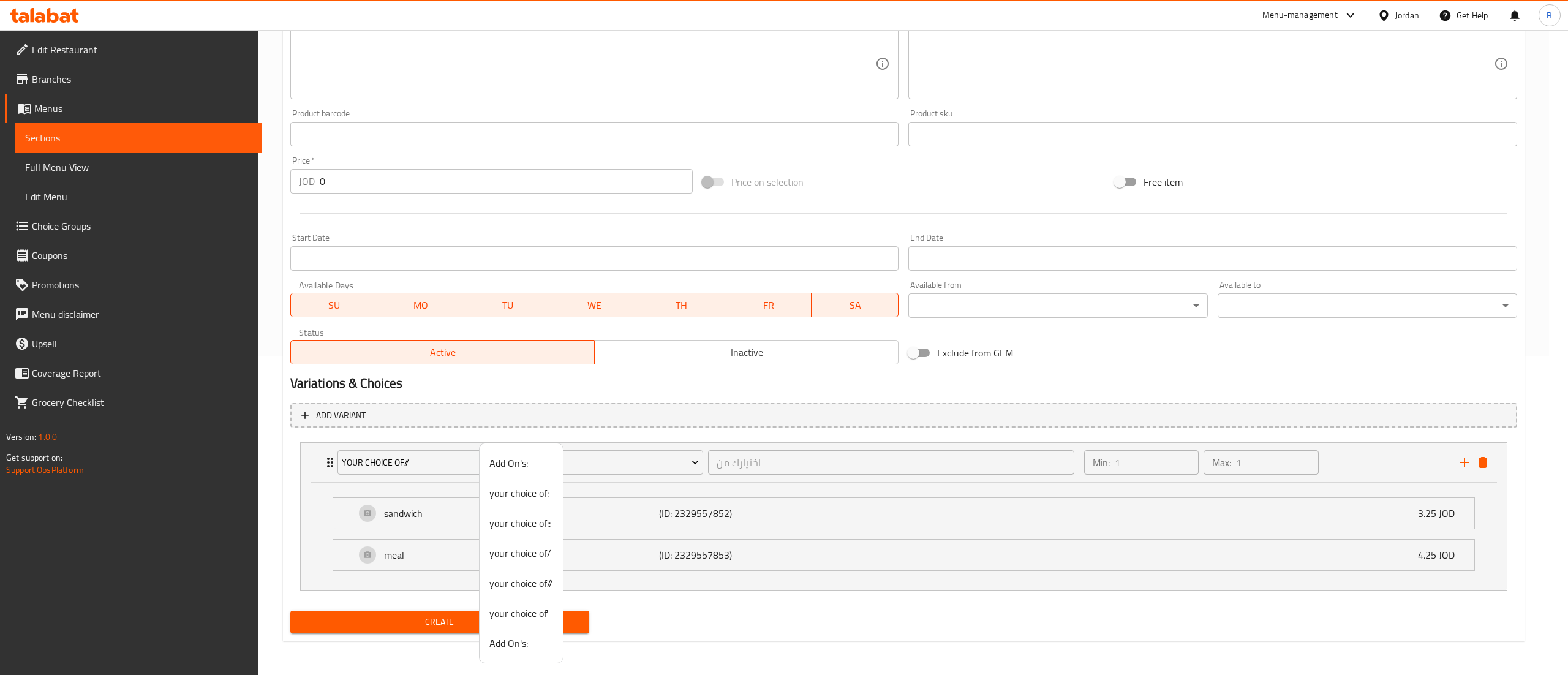
click at [512, 608] on span "your choice of'" at bounding box center [521, 614] width 64 height 15
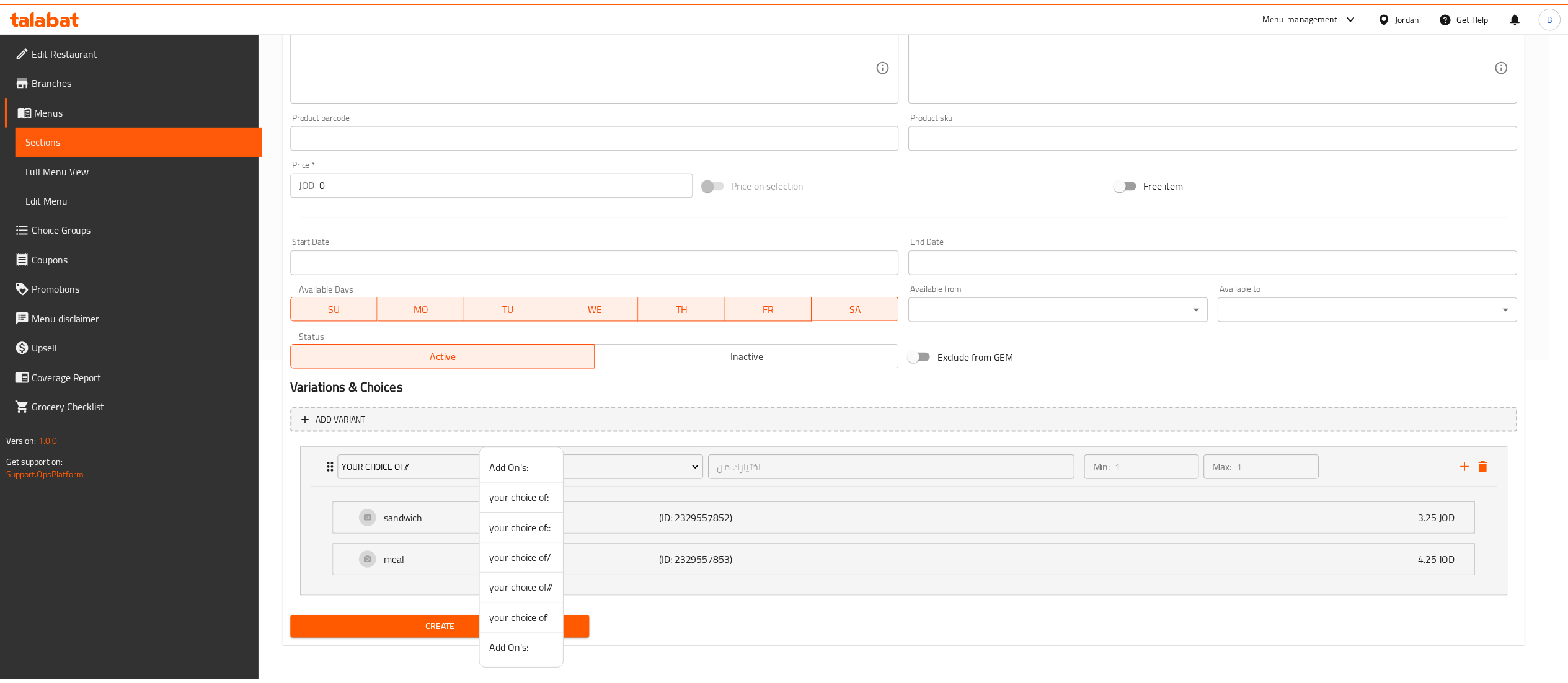
scroll to position [213, 0]
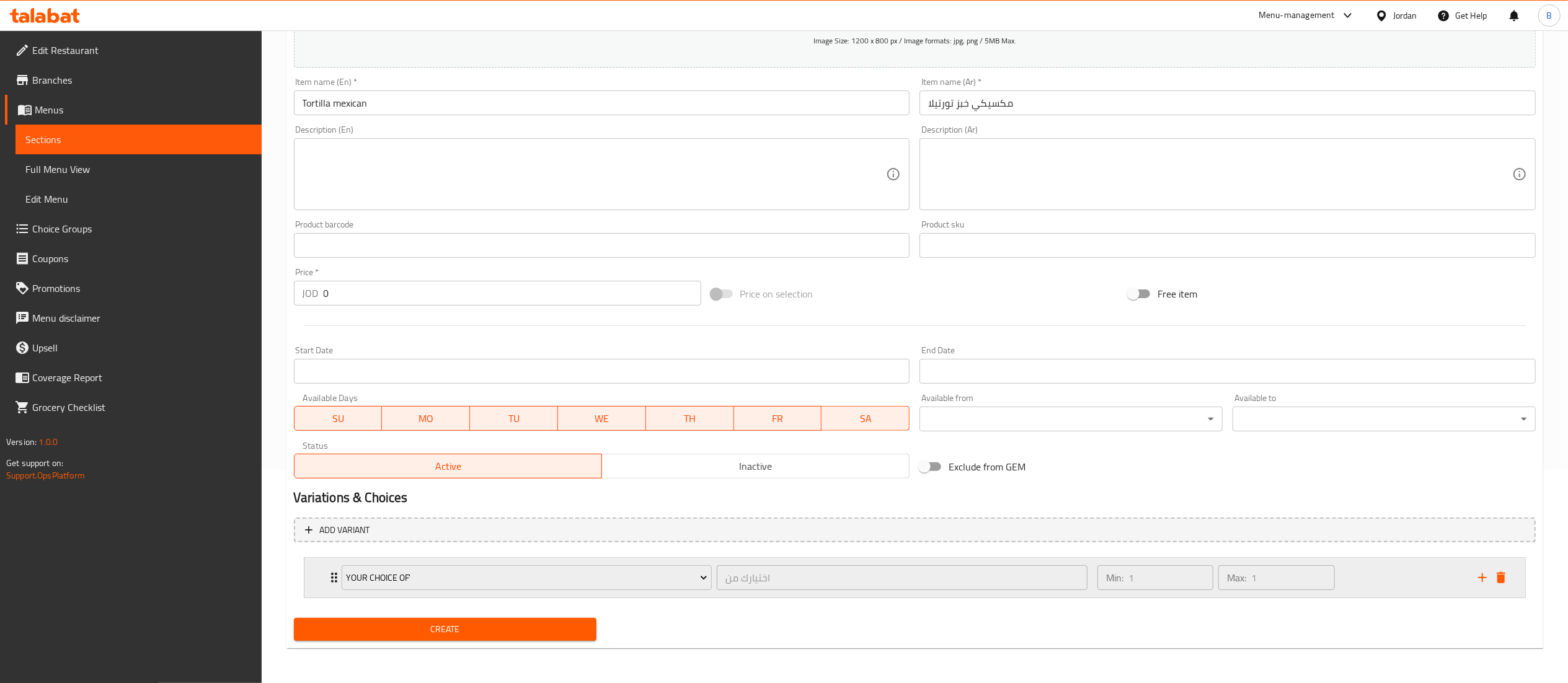
click at [1412, 580] on div "Min: 1 ​ Max: 1 ​" at bounding box center [1279, 577] width 380 height 40
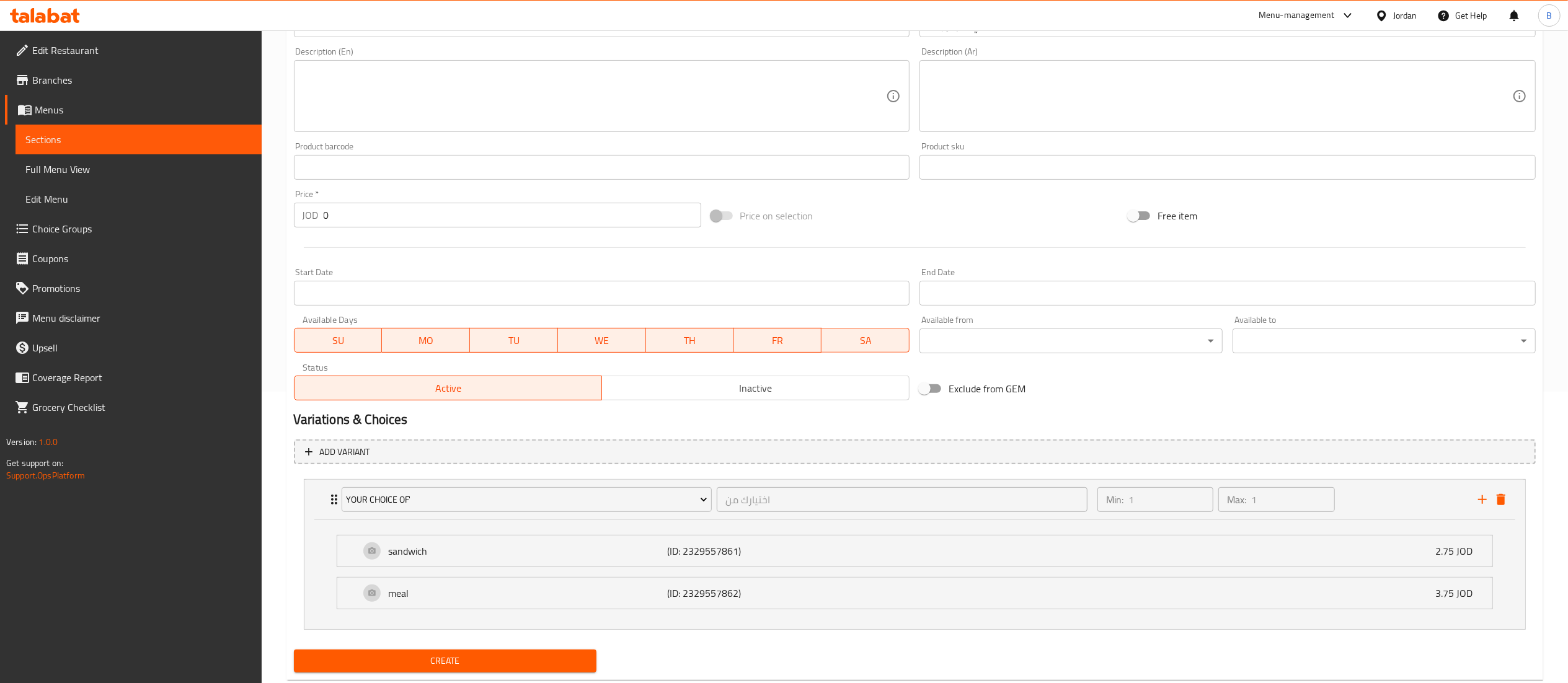
scroll to position [325, 0]
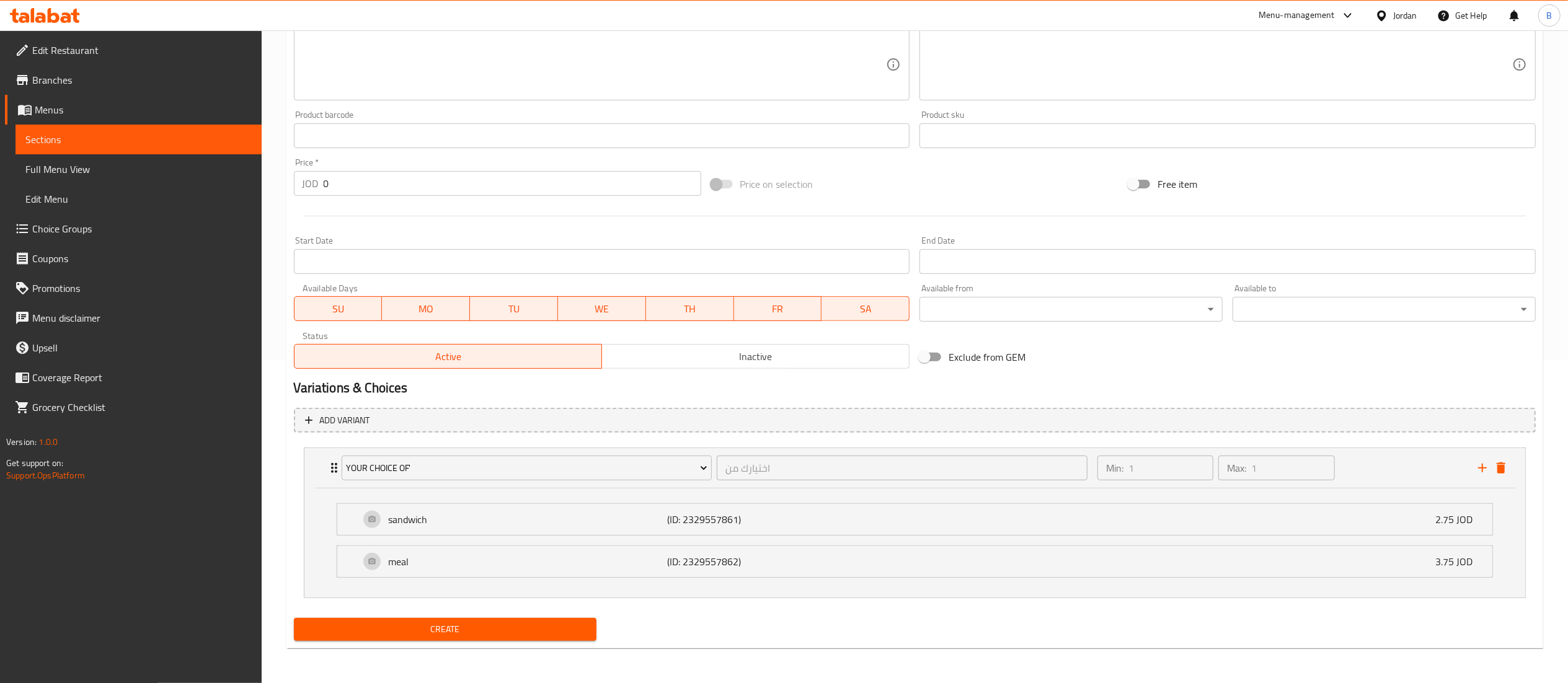
click at [564, 628] on span "Create" at bounding box center [445, 629] width 283 height 16
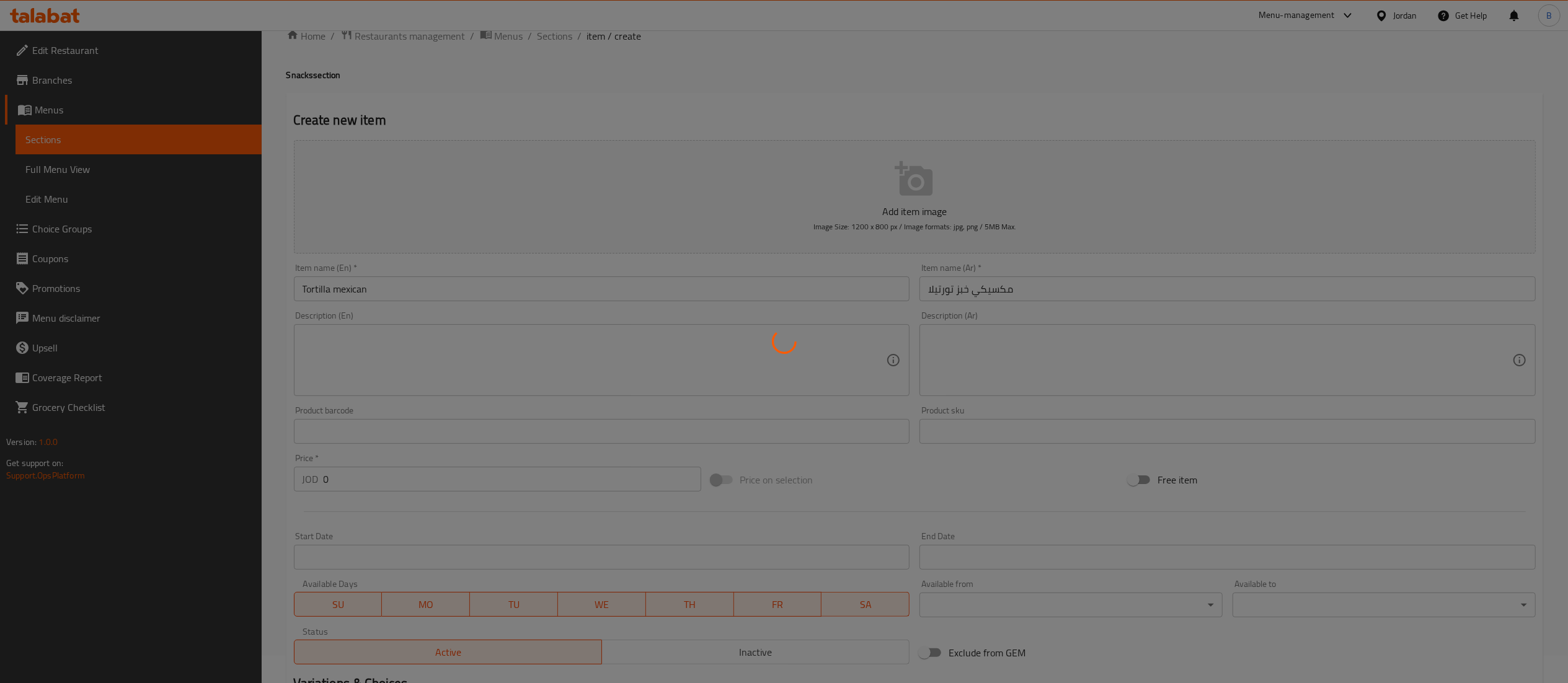
scroll to position [0, 0]
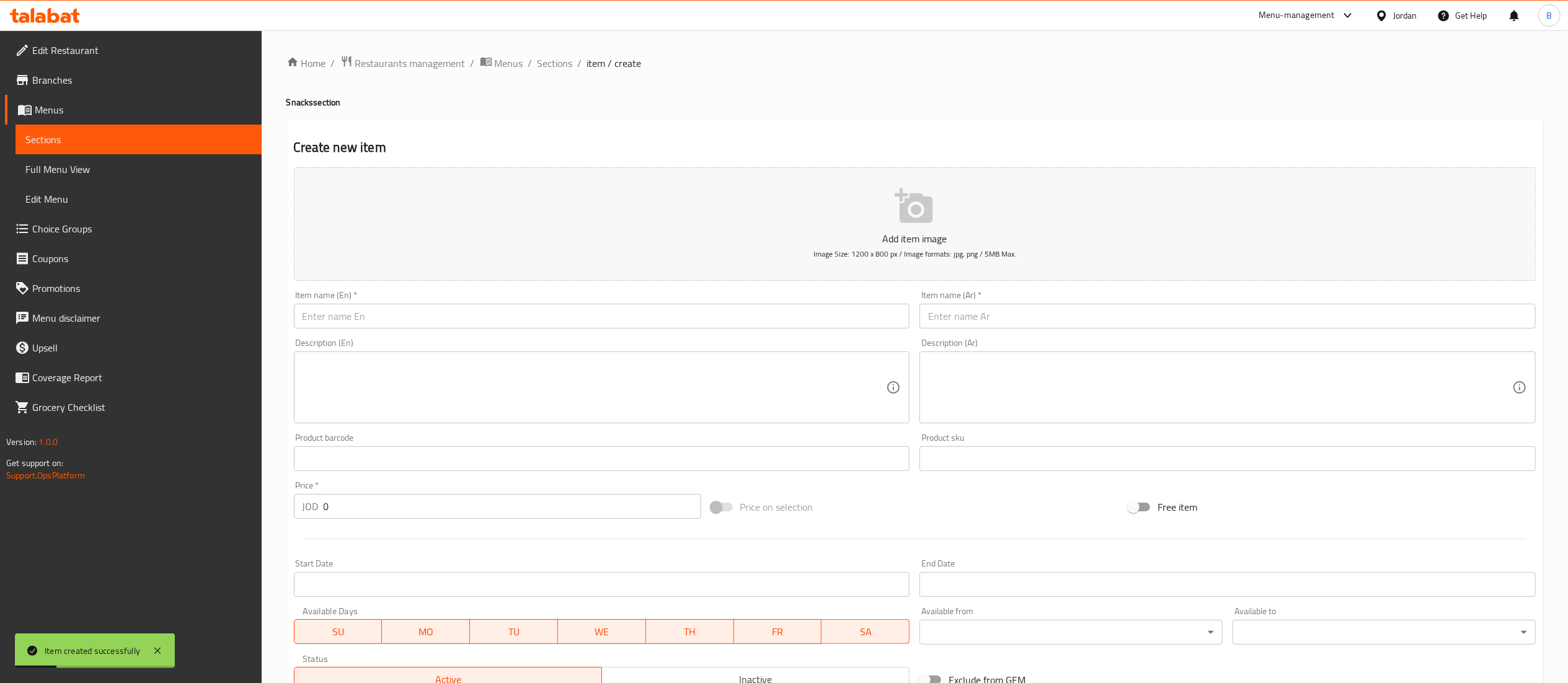
click at [1034, 315] on input "text" at bounding box center [1227, 316] width 616 height 25
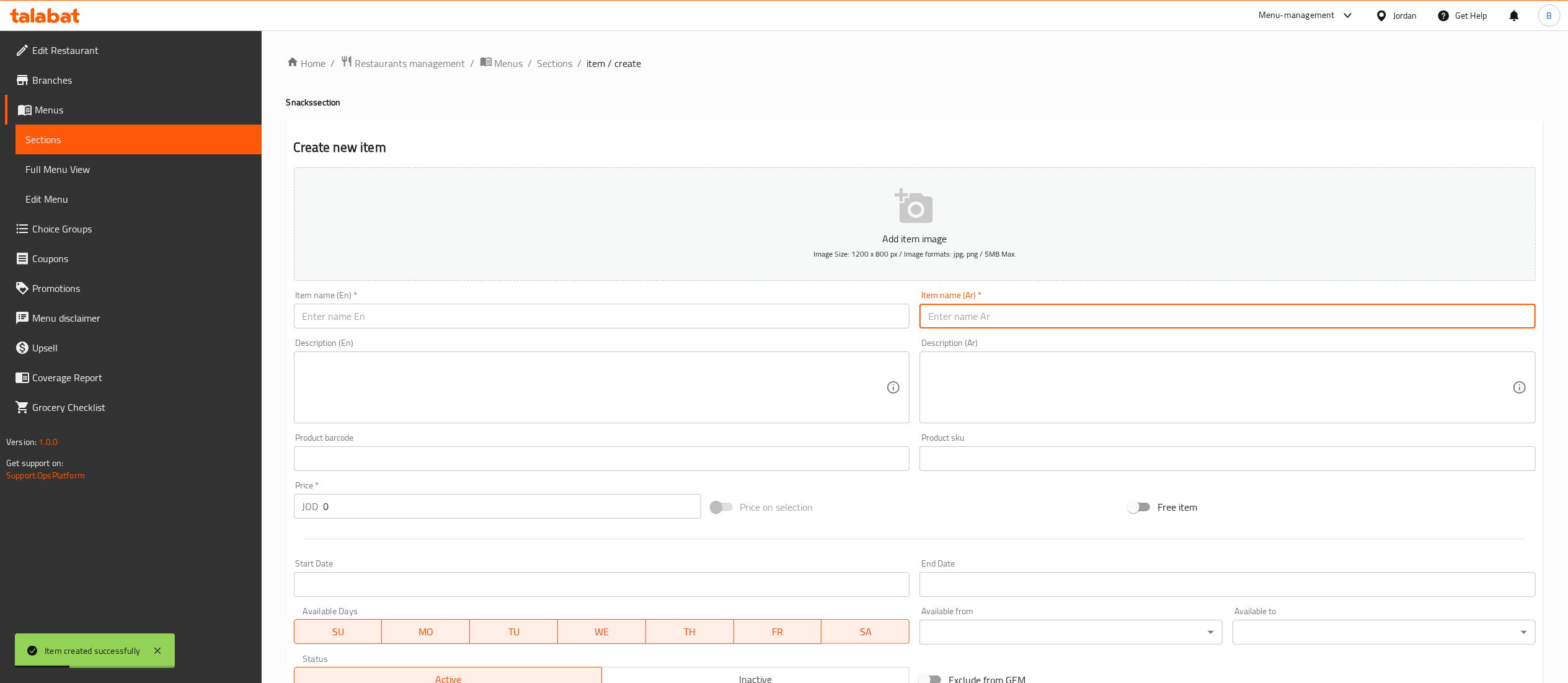
paste input "جو بايتس سناك"
type input "جو بايتس سناك خبز فرنسي"
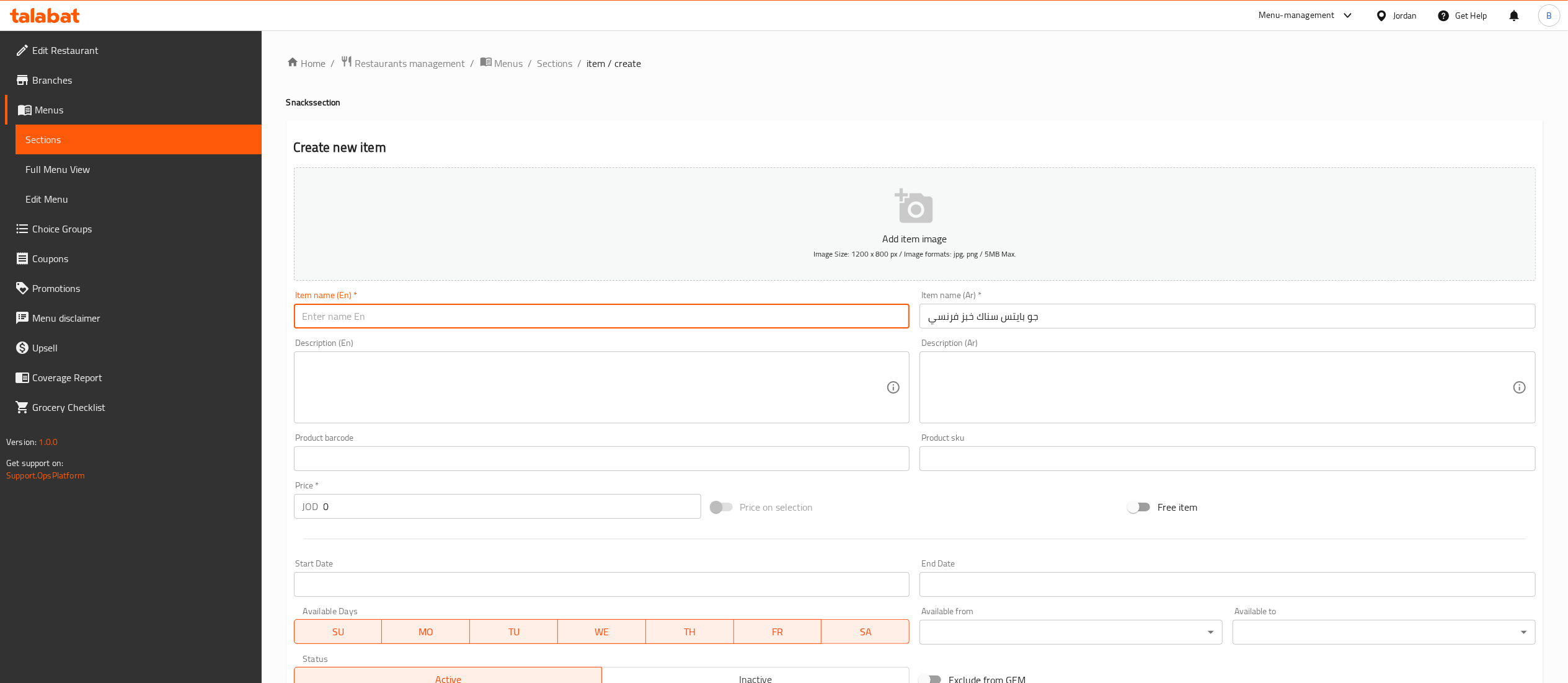
click at [886, 308] on input "text" at bounding box center [601, 316] width 616 height 25
type input "Jo Bites snack french bread"
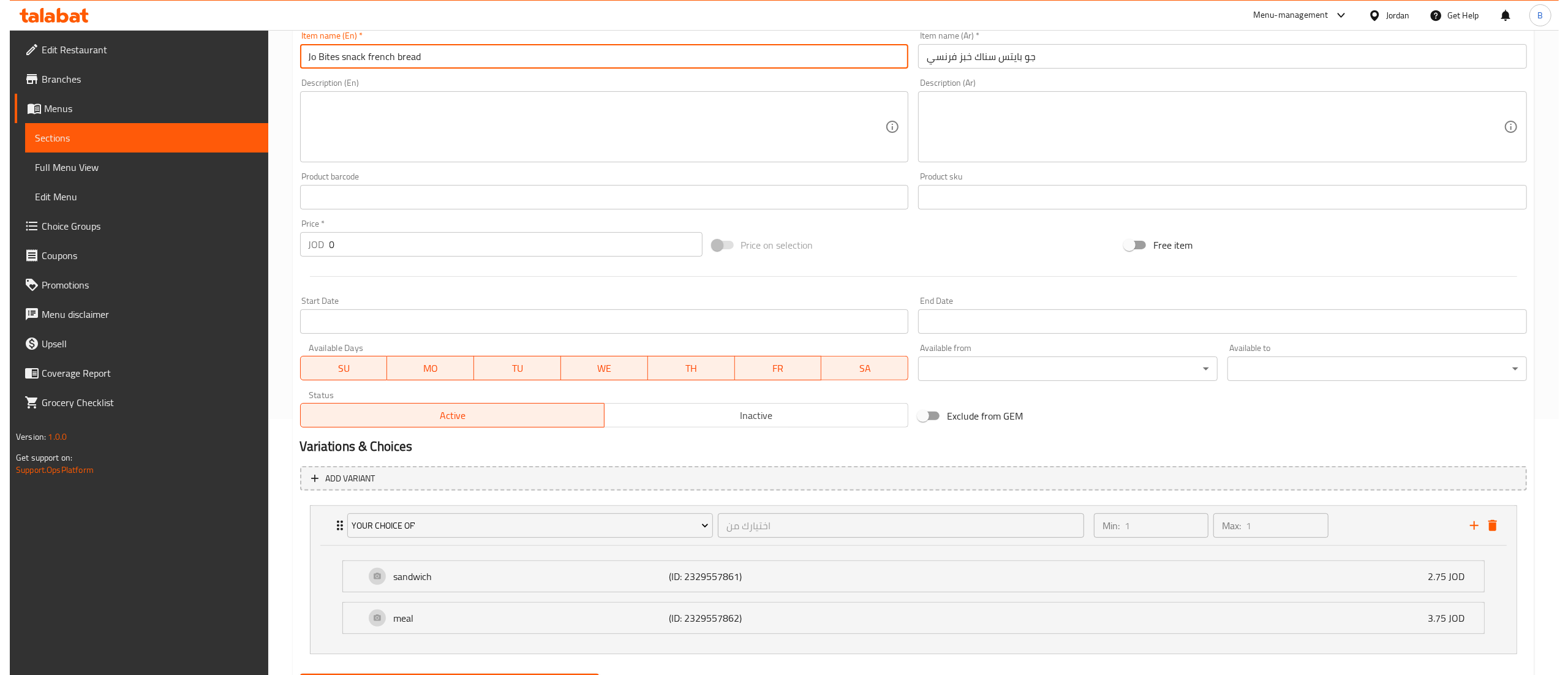
scroll to position [321, 0]
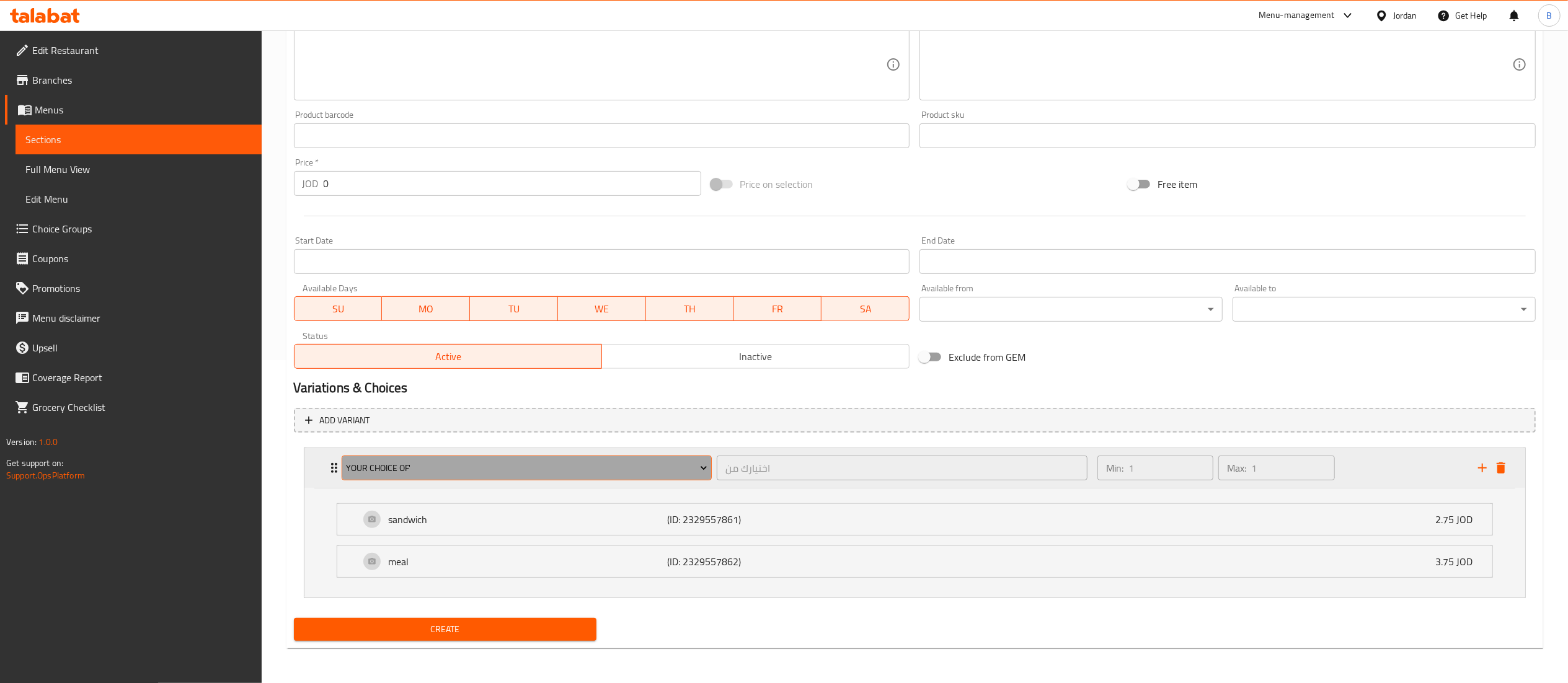
click at [503, 461] on span "your choice of'" at bounding box center [527, 468] width 362 height 16
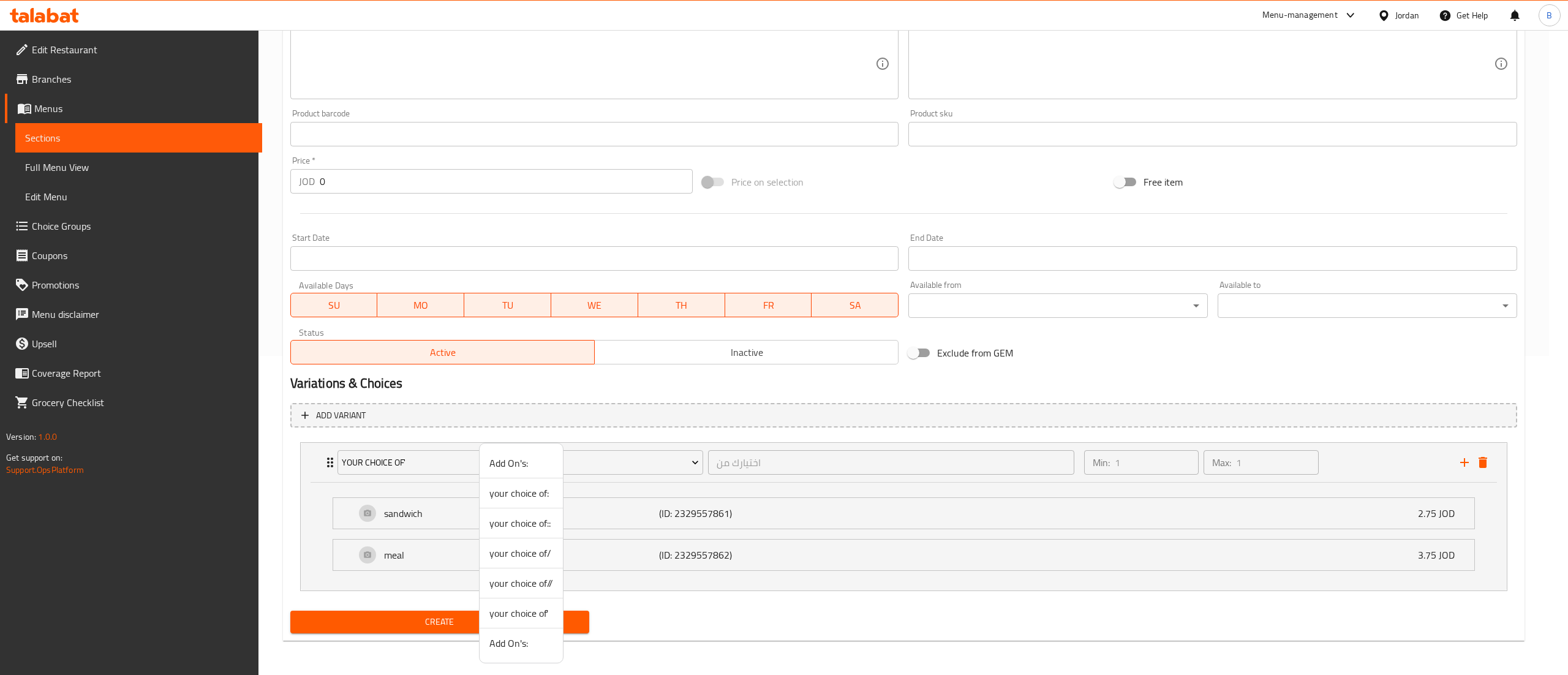
click at [534, 499] on span "your choice of:" at bounding box center [521, 493] width 64 height 15
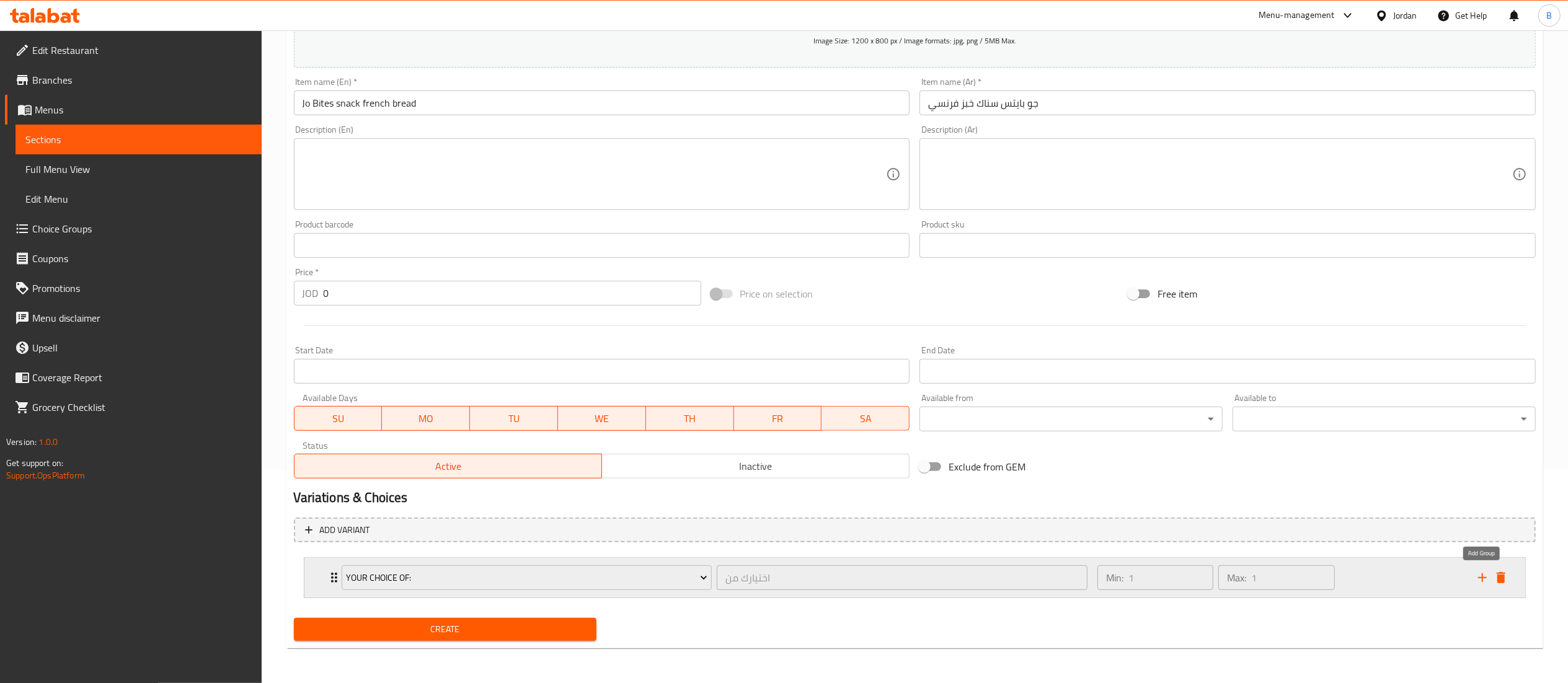
click at [1411, 573] on div "Min: 1 ​ Max: 1 ​" at bounding box center [1279, 577] width 380 height 40
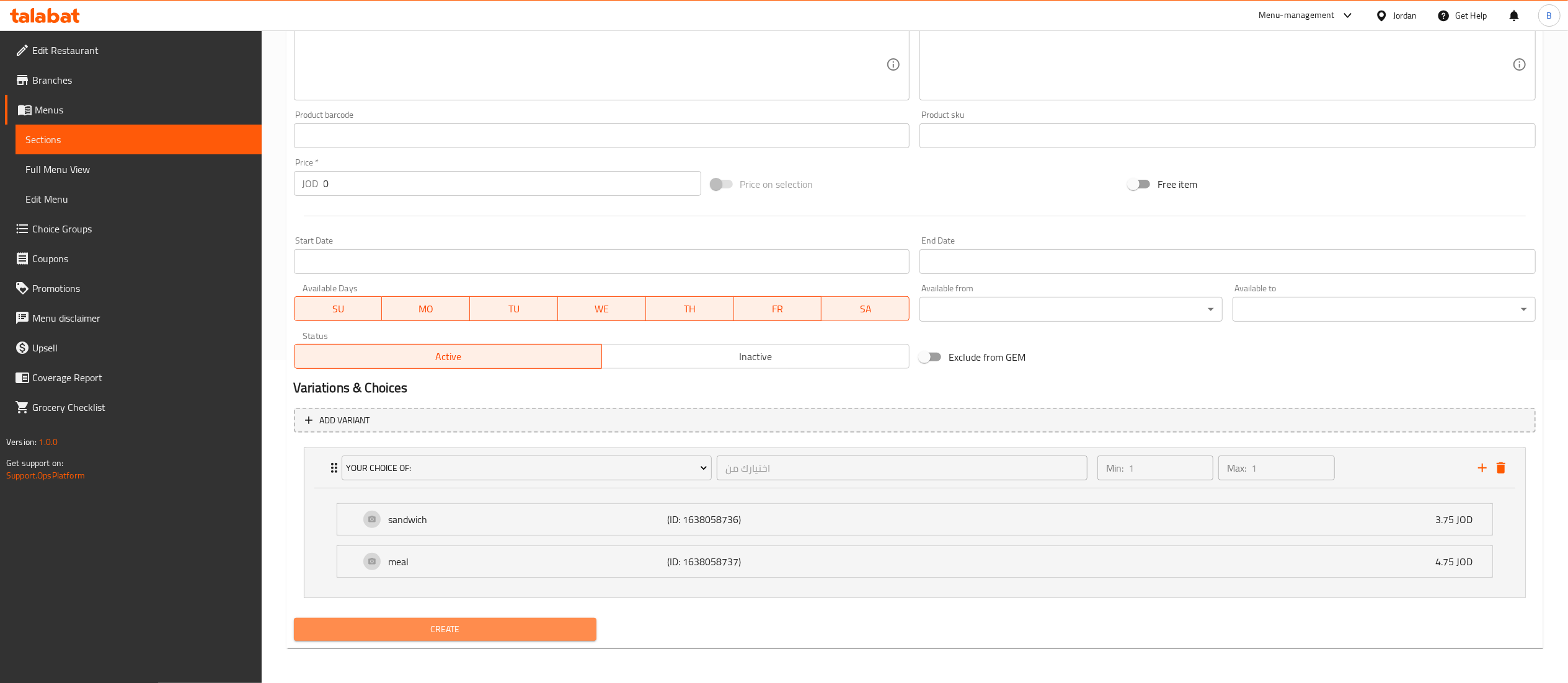
click at [534, 628] on span "Create" at bounding box center [445, 629] width 283 height 16
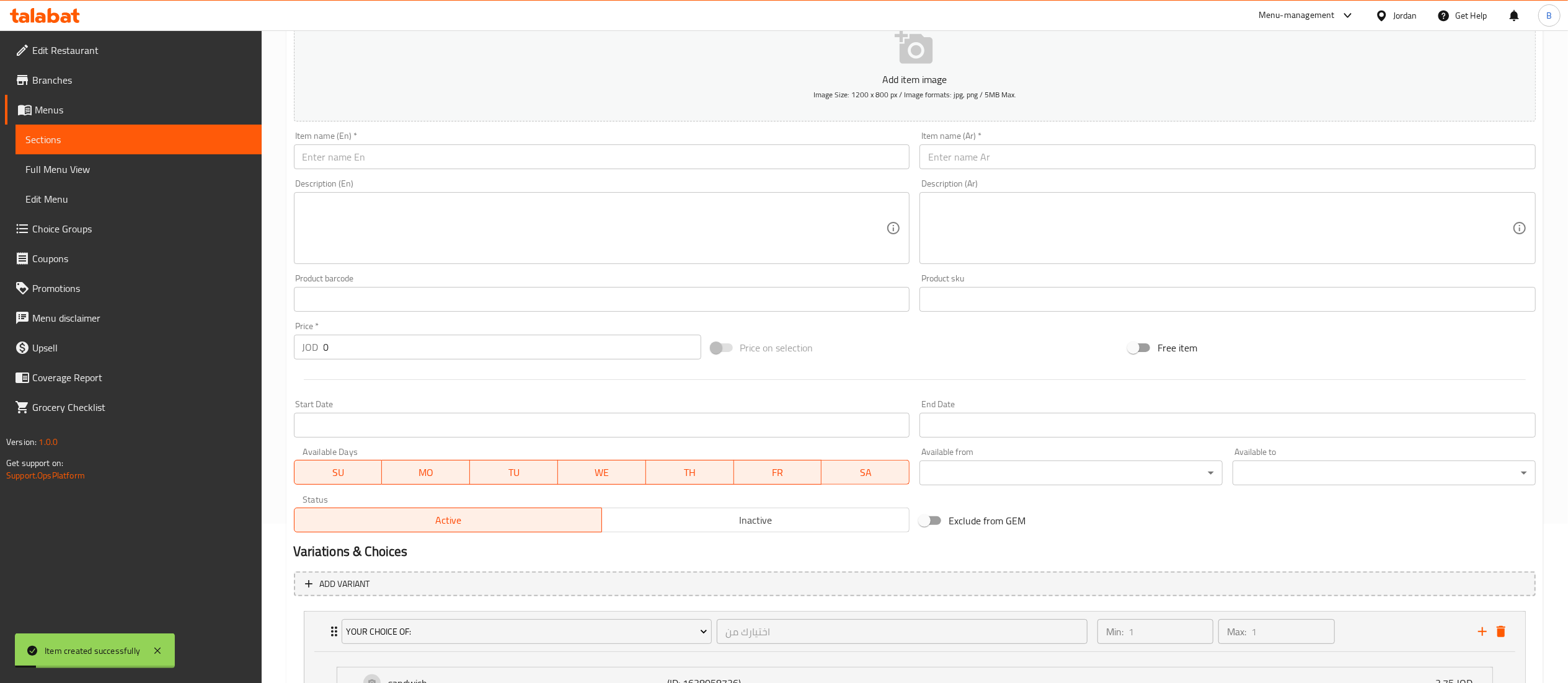
scroll to position [0, 0]
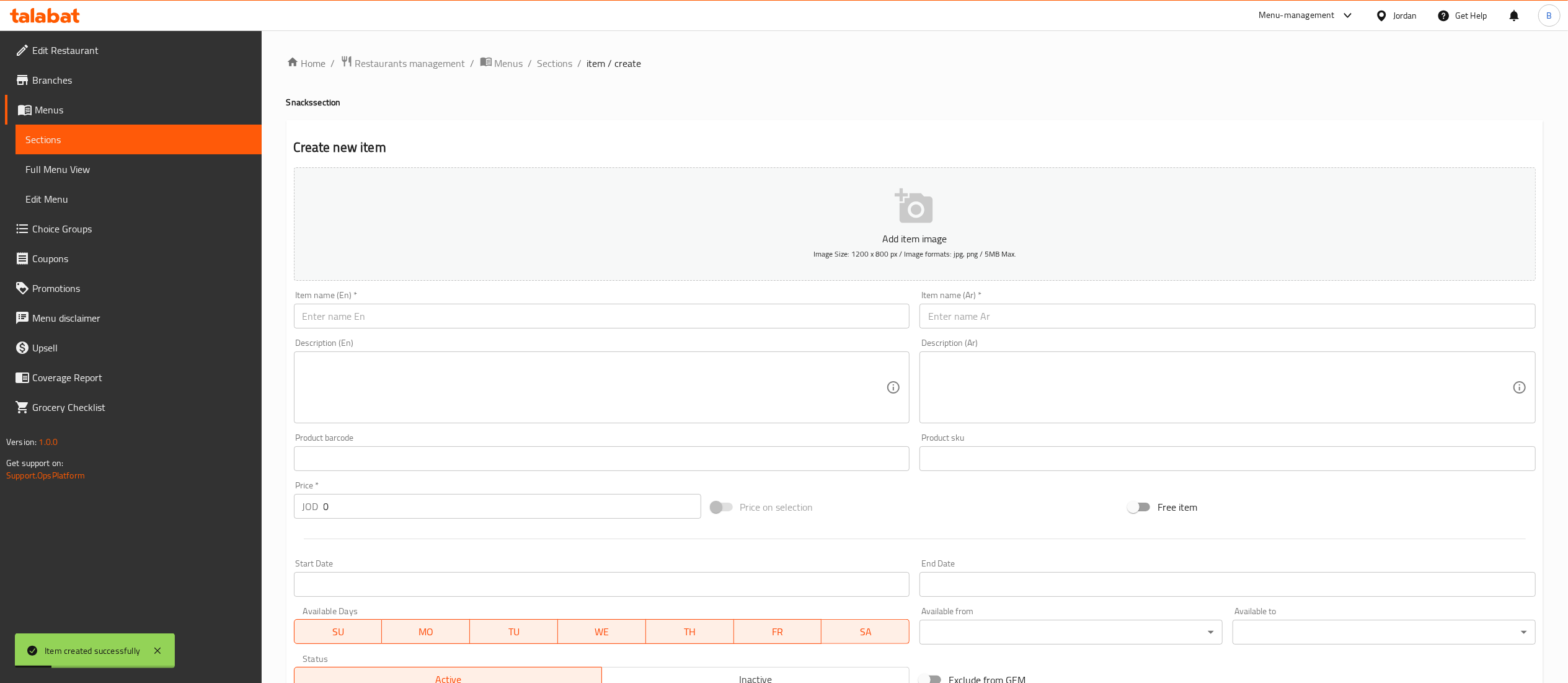
click at [1054, 314] on input "text" at bounding box center [1227, 316] width 616 height 25
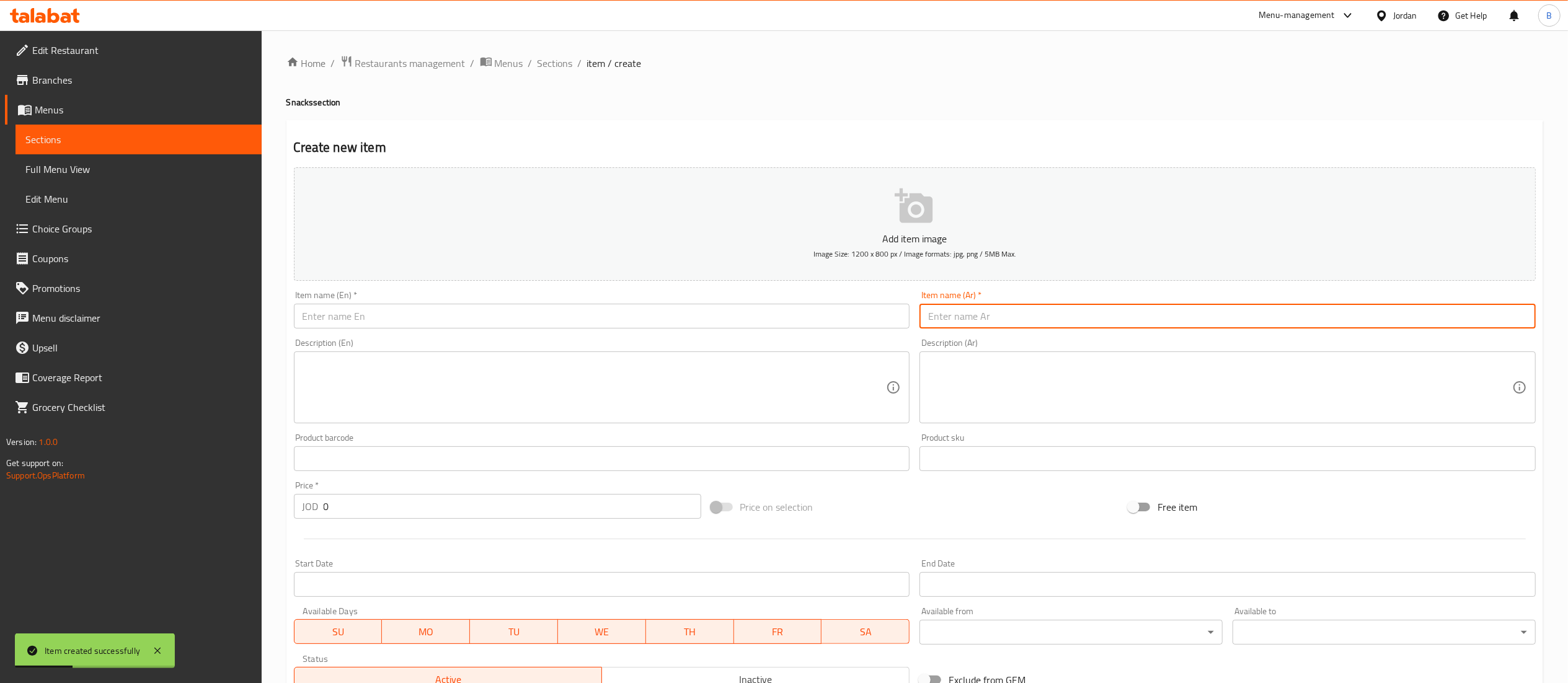
paste input "جو بايتس سناك"
type input "جو بايتس سناك خبز تورتيلا"
click at [715, 308] on input "text" at bounding box center [601, 316] width 616 height 25
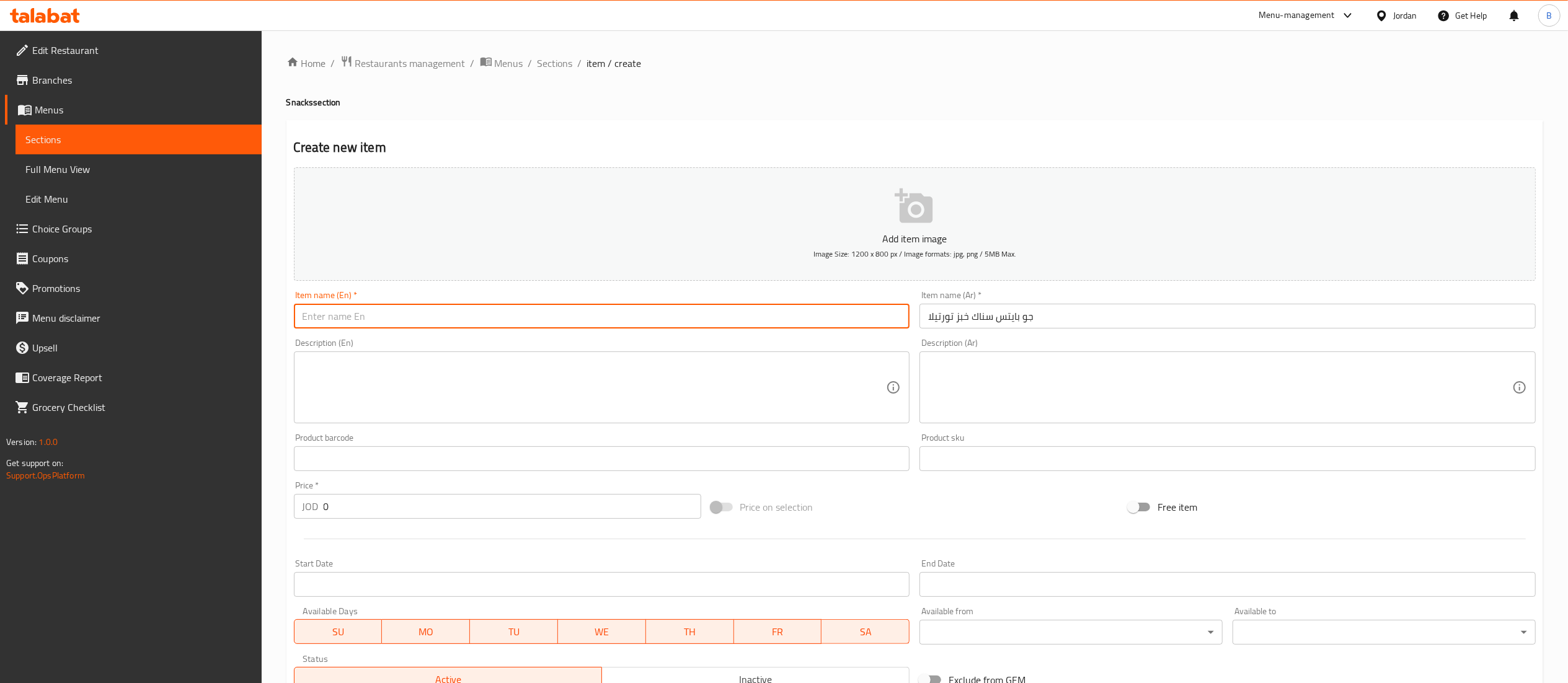
type input "K"
type input "Jo Bites snack tortilla bread"
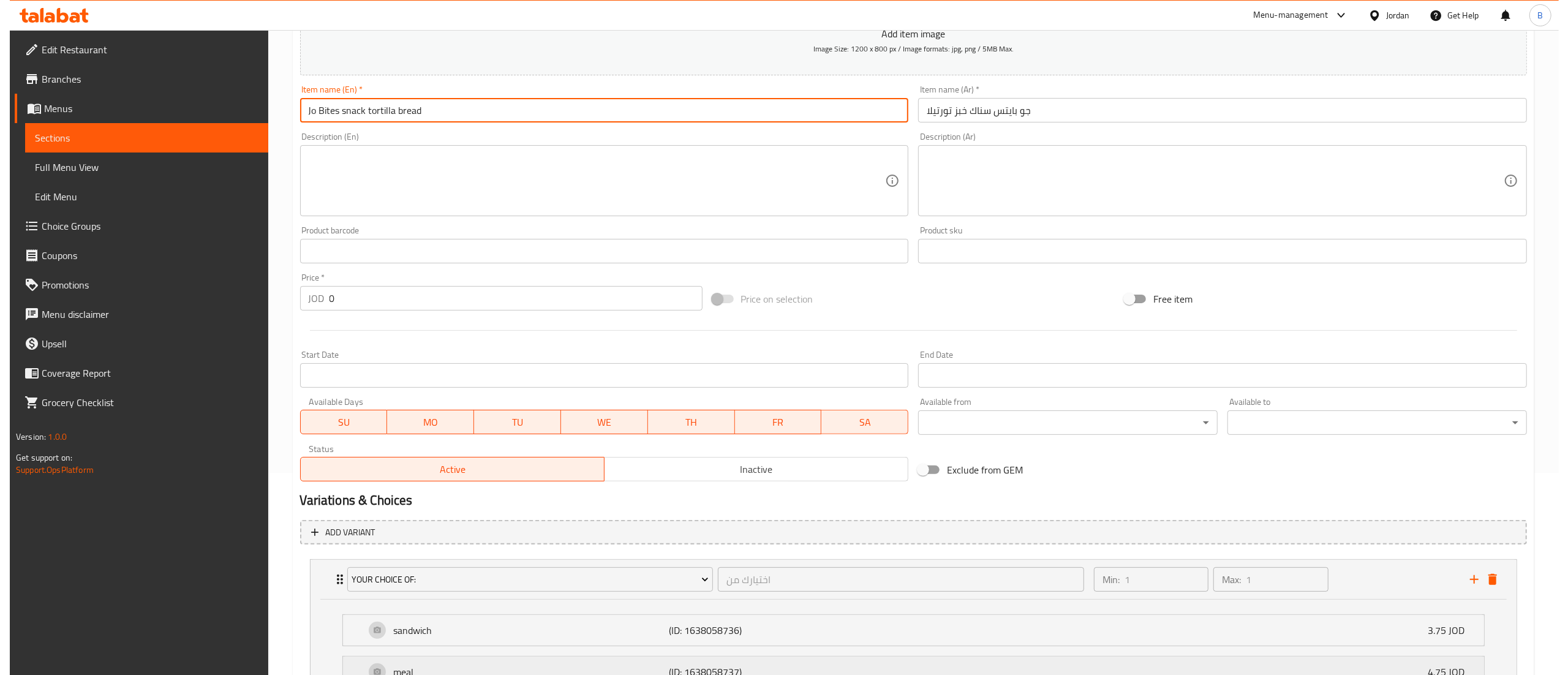
scroll to position [321, 0]
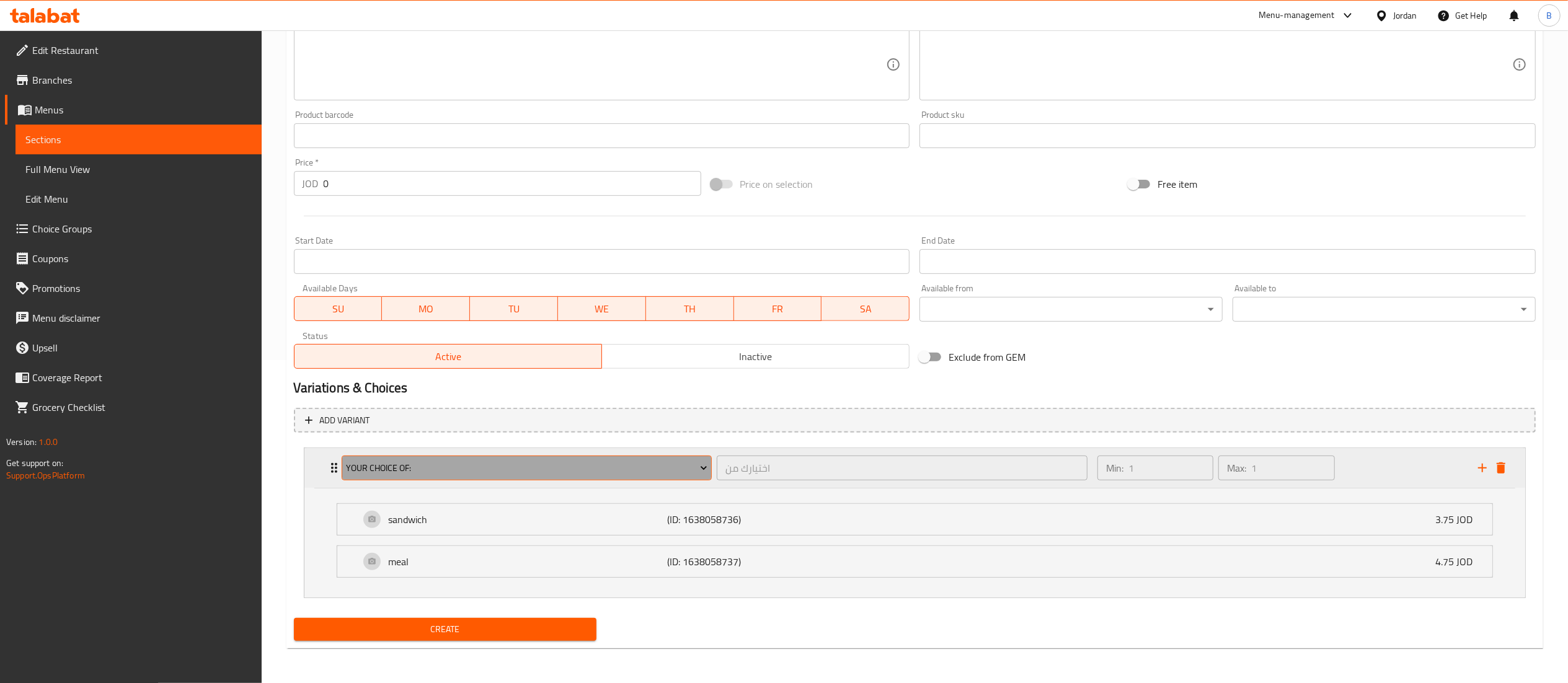
click at [497, 470] on span "your choice of:" at bounding box center [527, 468] width 362 height 16
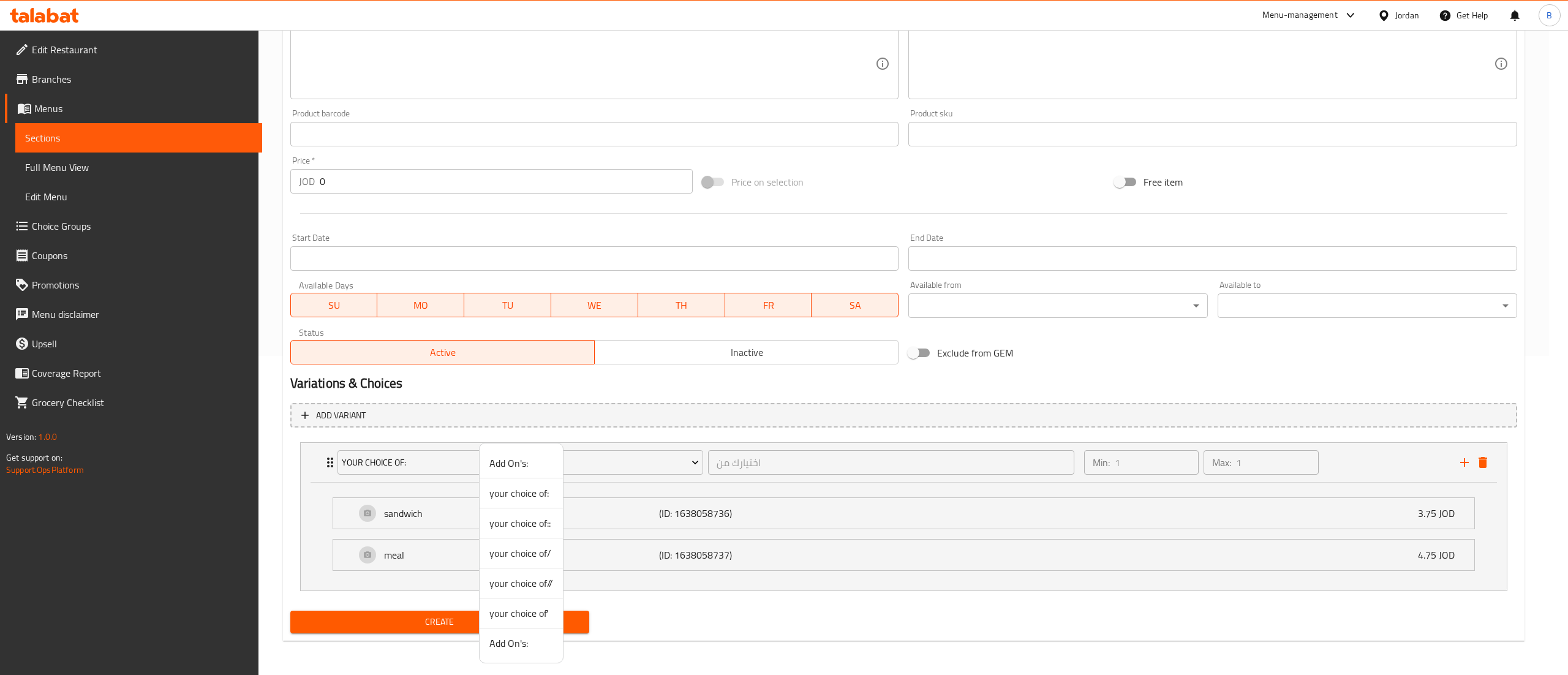
click at [515, 500] on span "your choice of:" at bounding box center [521, 493] width 64 height 15
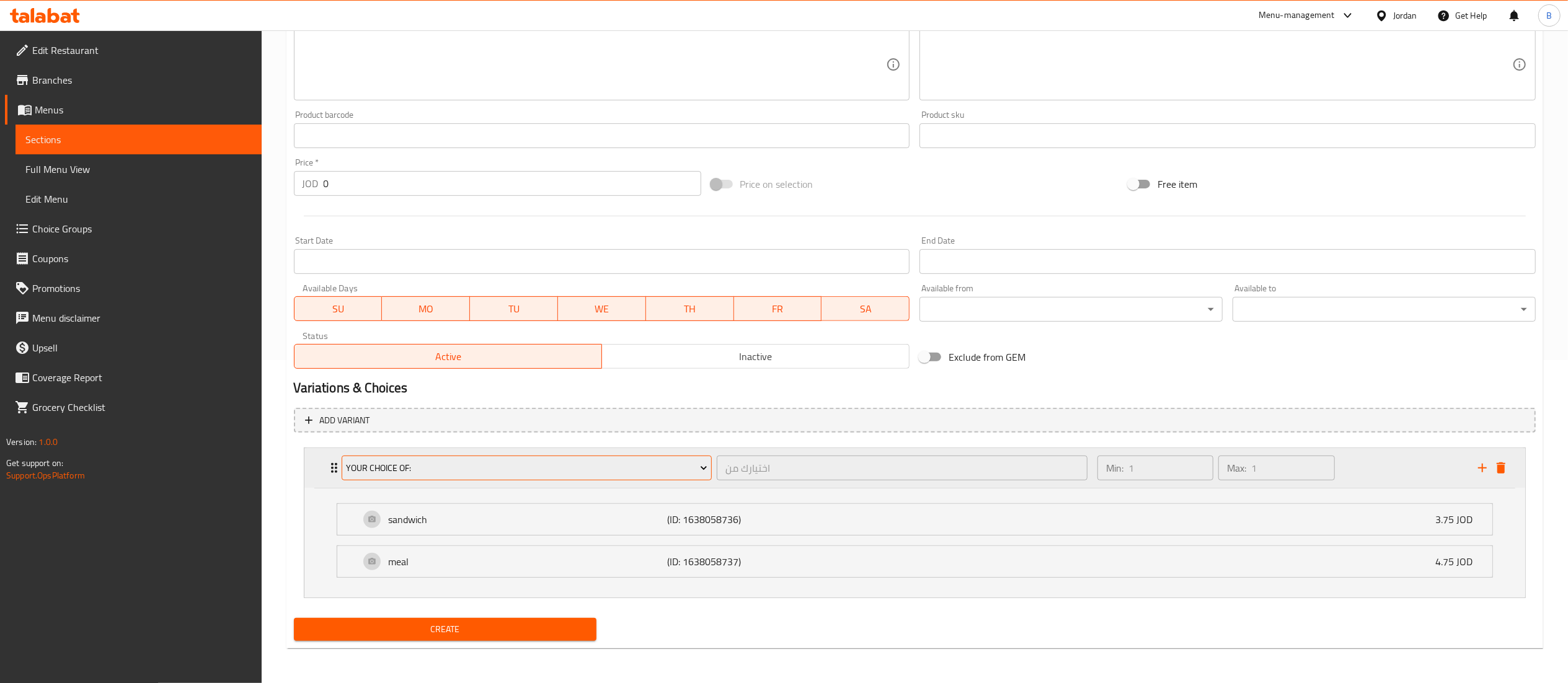
click at [455, 461] on span "your choice of:" at bounding box center [527, 468] width 362 height 16
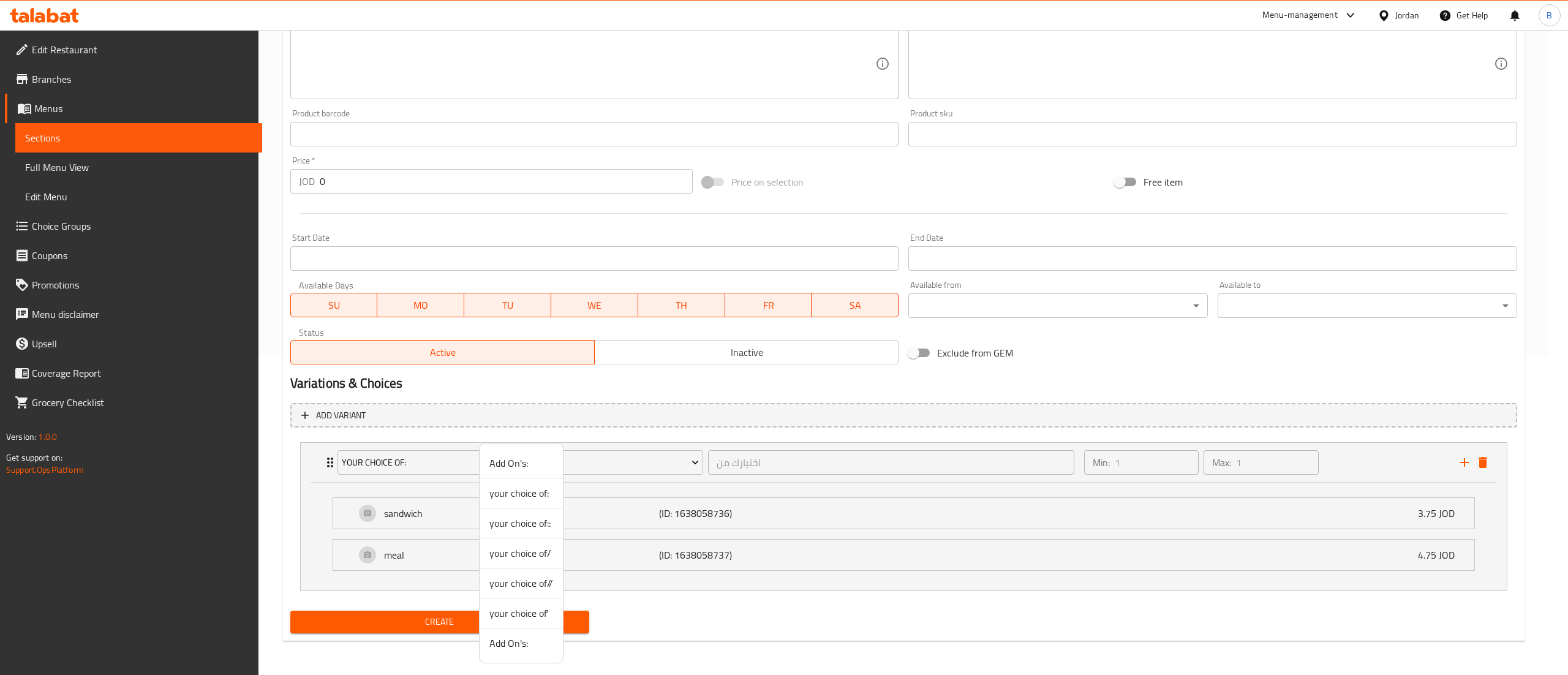
click at [533, 519] on span "your choice of::" at bounding box center [521, 523] width 64 height 15
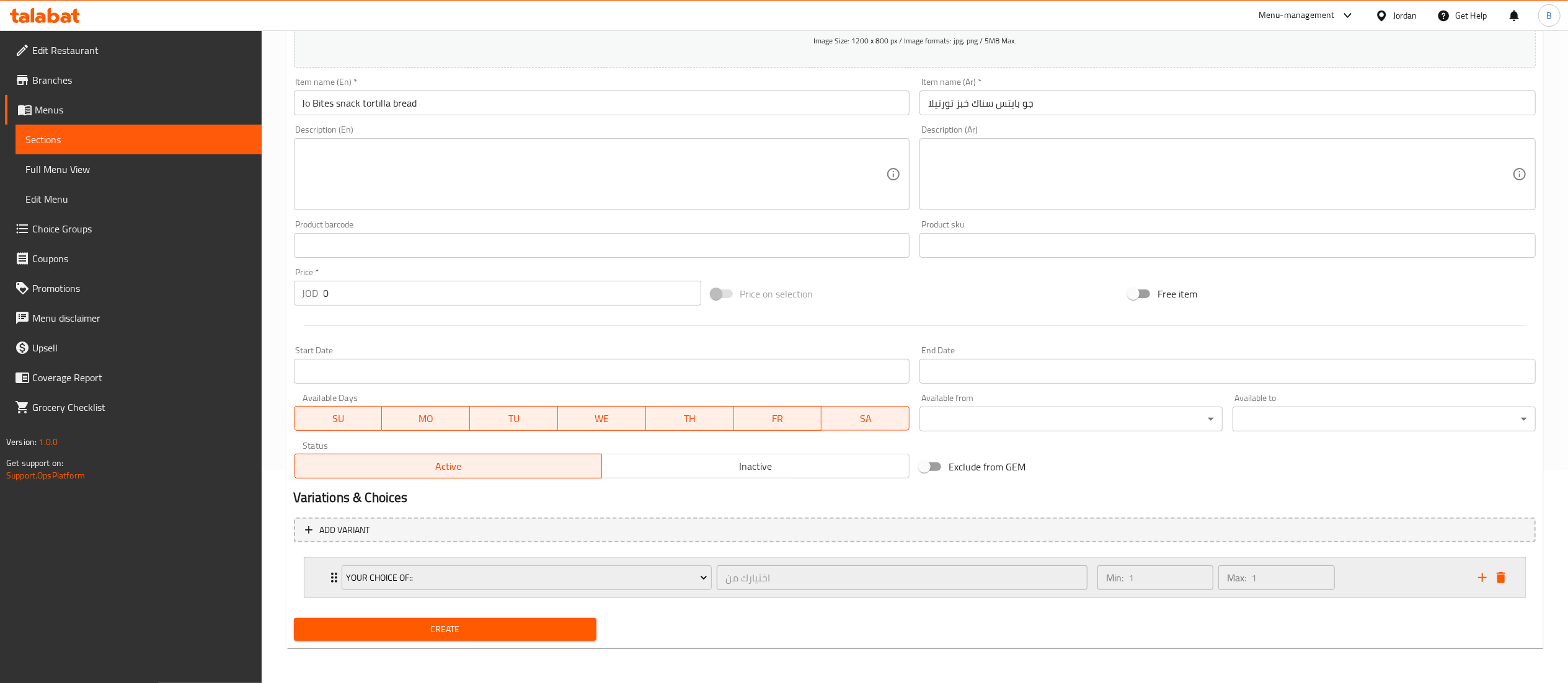
click at [1438, 582] on div "Min: 1 ​ Max: 1 ​" at bounding box center [1279, 577] width 380 height 40
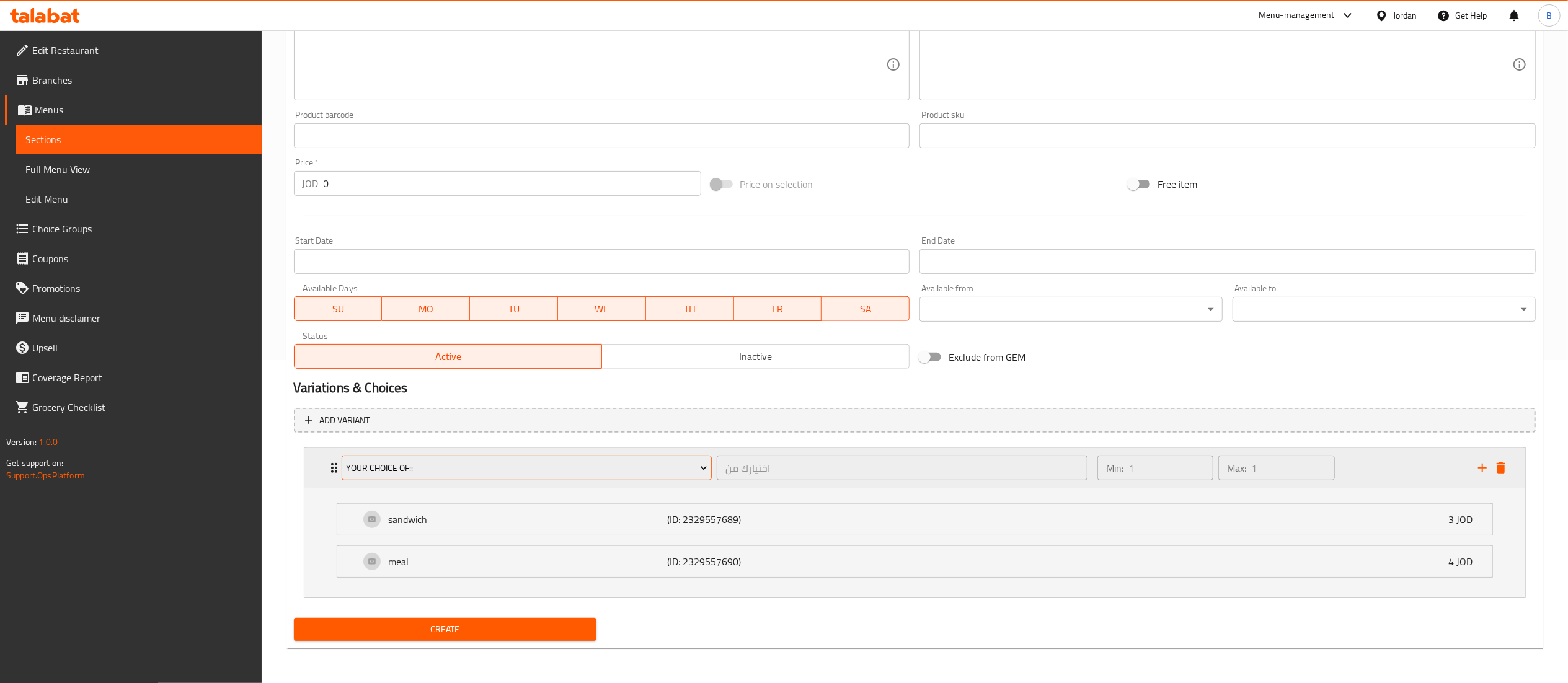
click at [537, 465] on span "your choice of::" at bounding box center [527, 468] width 362 height 16
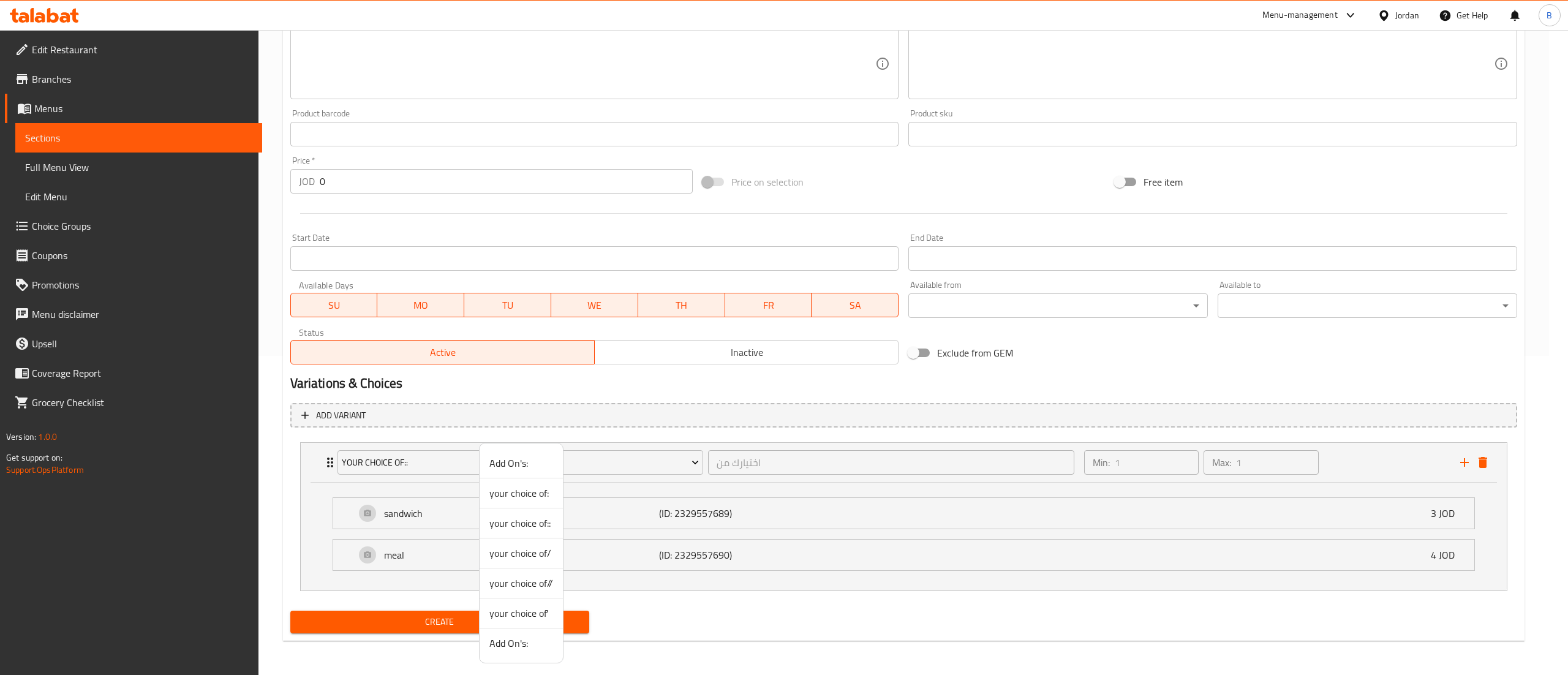
click at [546, 558] on span "your choice of/" at bounding box center [521, 553] width 64 height 15
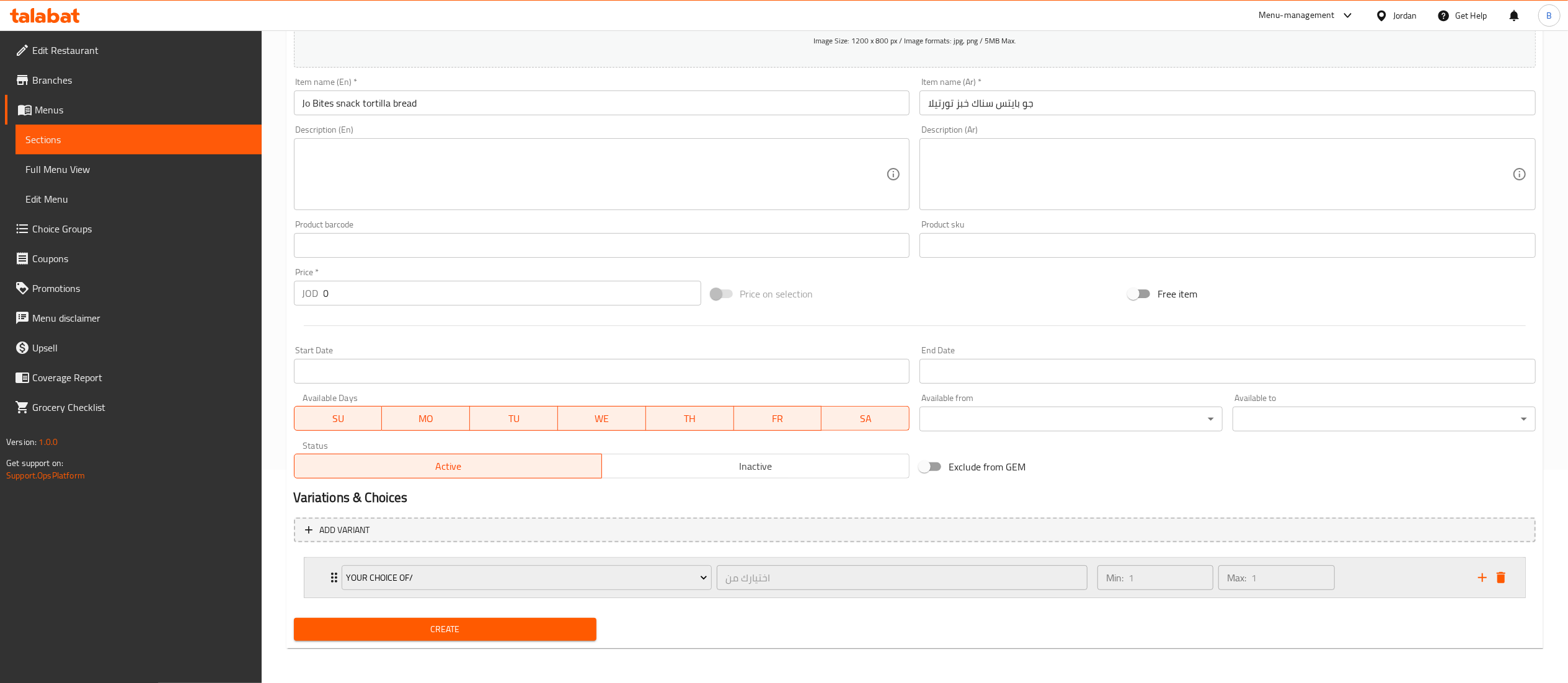
click at [1428, 590] on div "Min: 1 ​ Max: 1 ​" at bounding box center [1279, 577] width 380 height 40
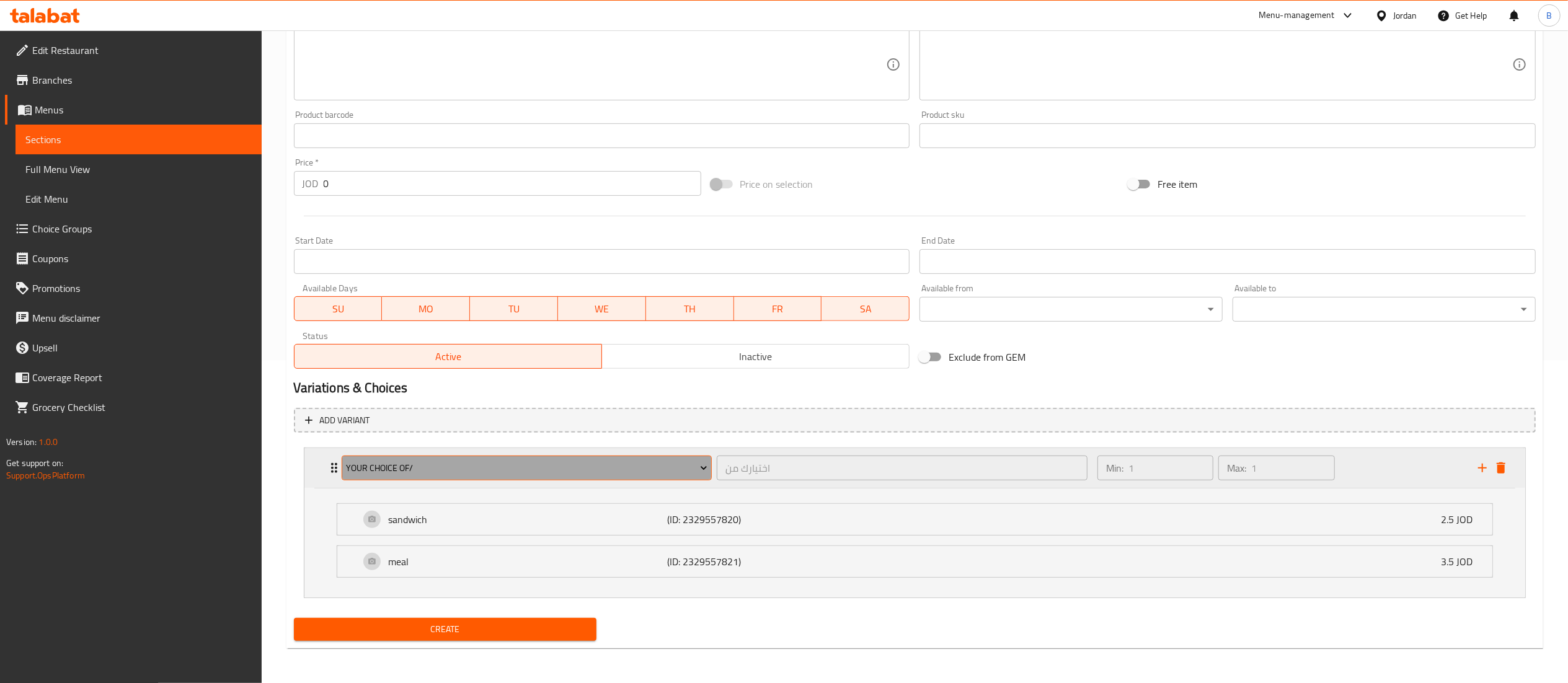
click at [544, 465] on span "your choice of/" at bounding box center [527, 468] width 362 height 16
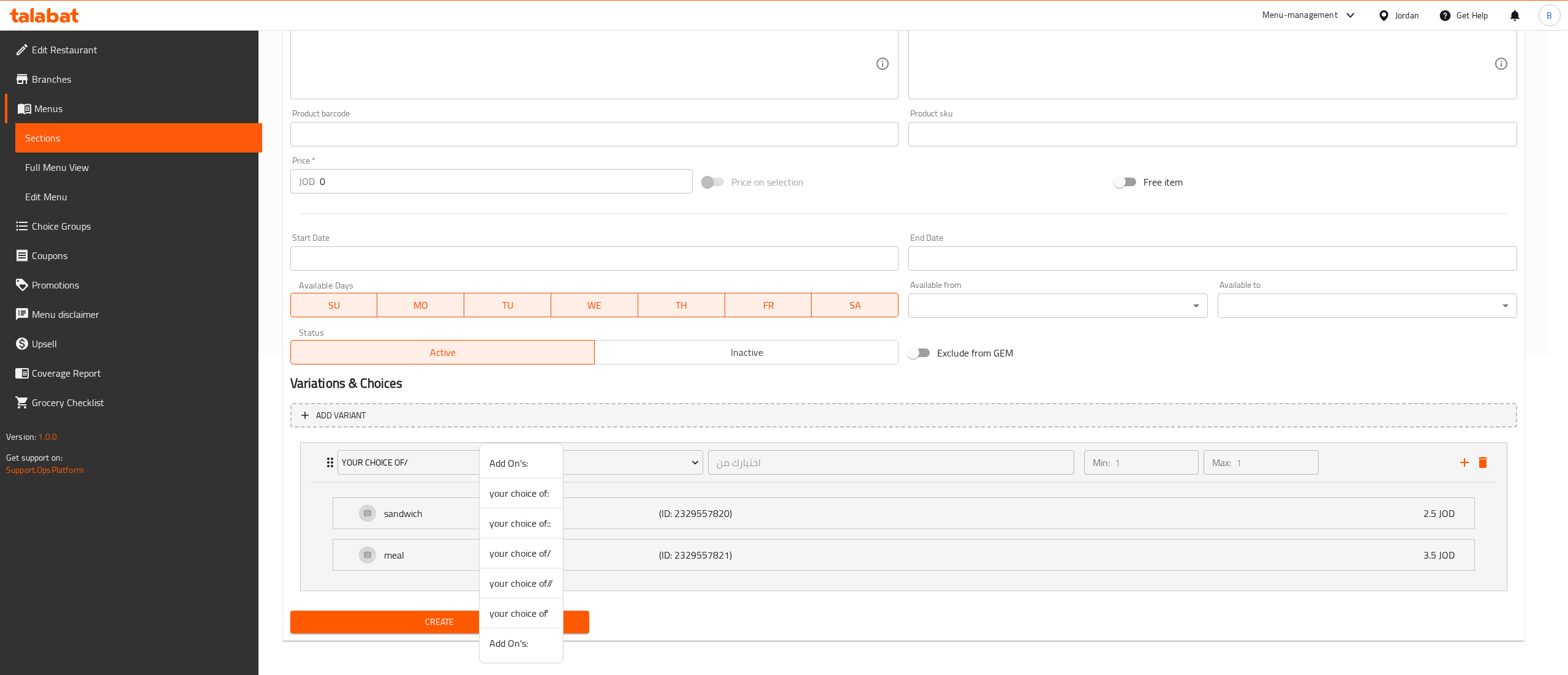
click at [537, 584] on span "your choice of//" at bounding box center [521, 583] width 64 height 15
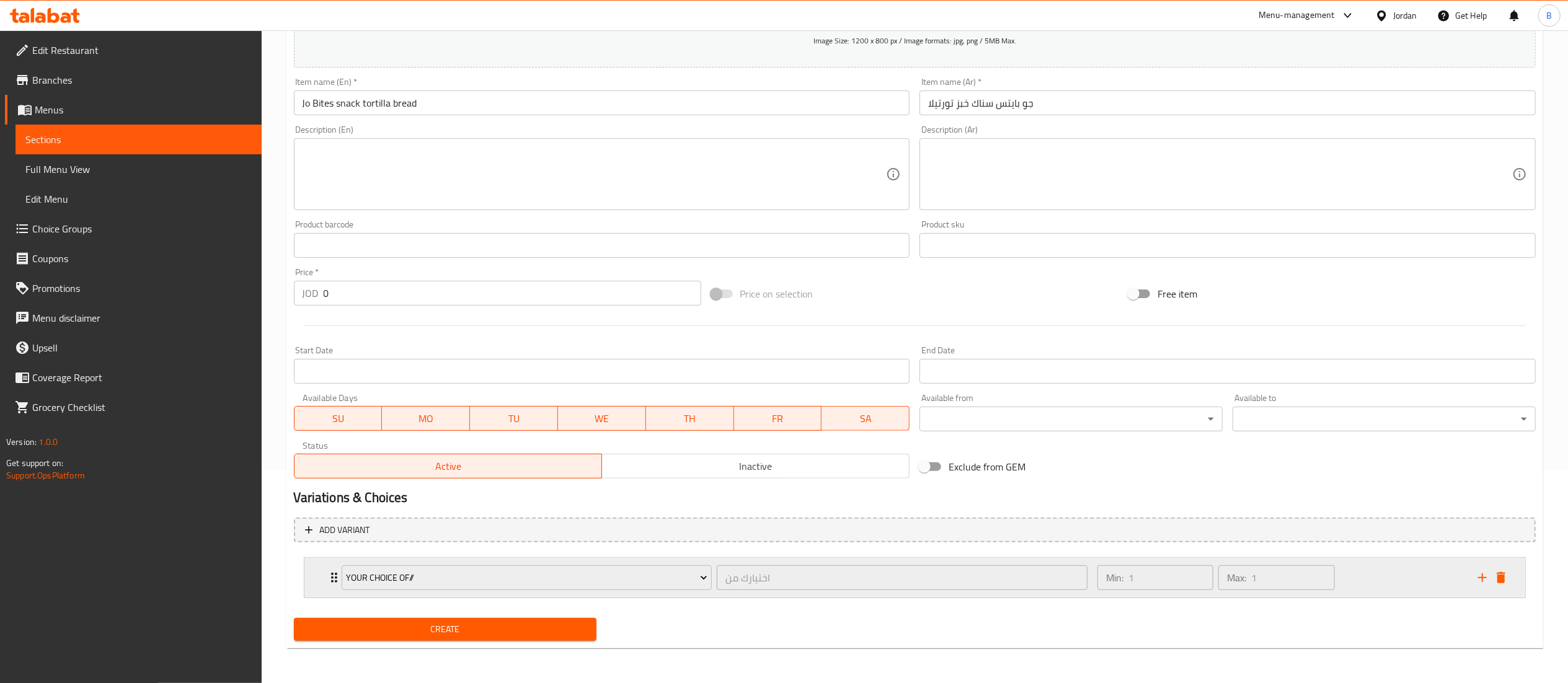
click at [1382, 582] on div "Min: 1 ​ Max: 1 ​" at bounding box center [1279, 577] width 380 height 40
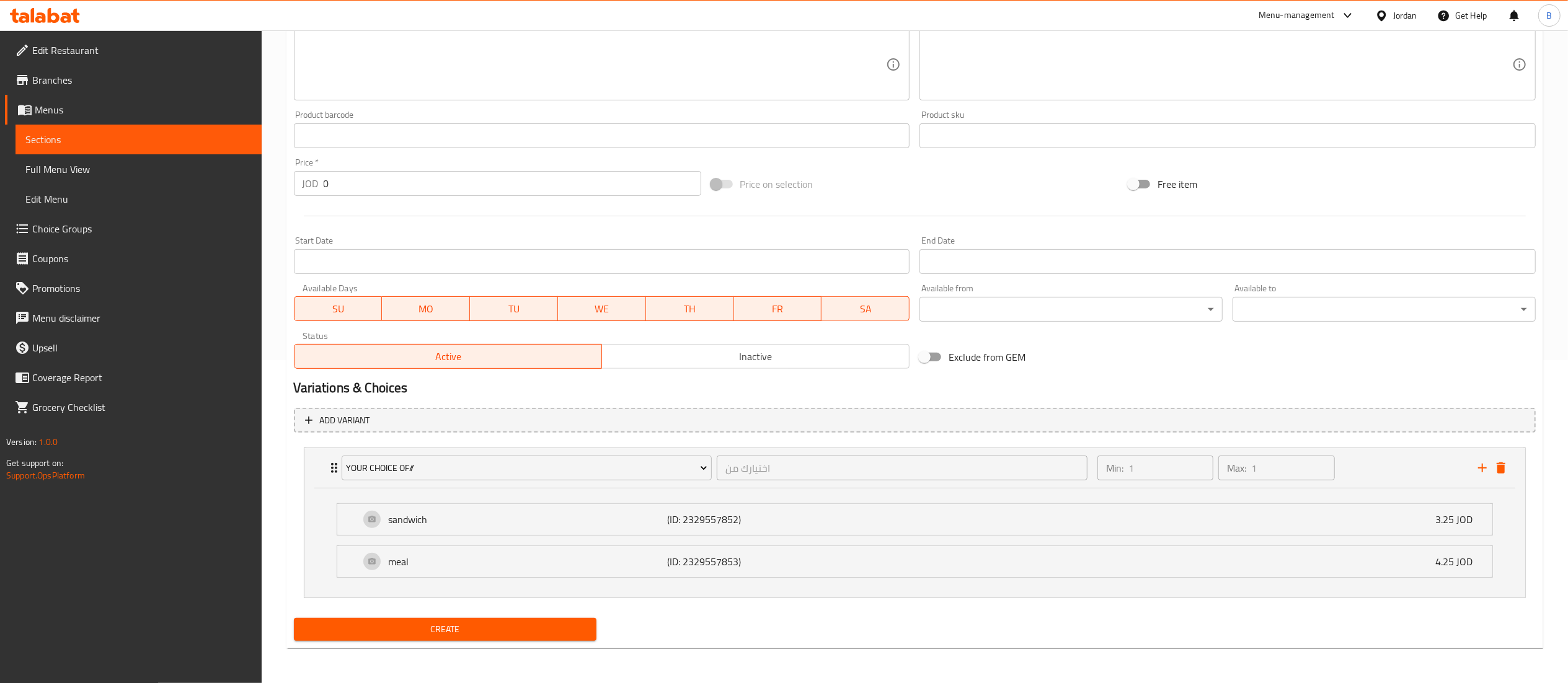
click at [519, 628] on span "Create" at bounding box center [445, 629] width 283 height 16
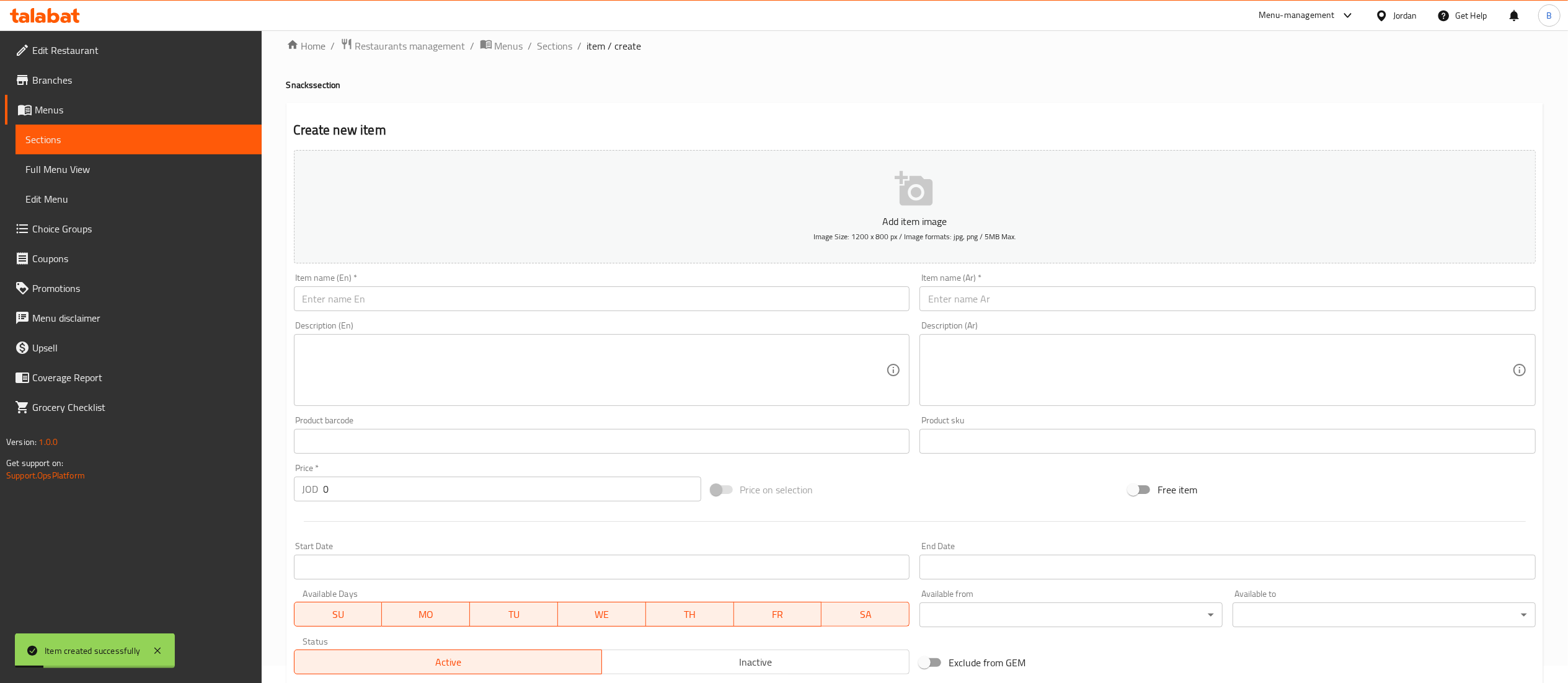
scroll to position [0, 0]
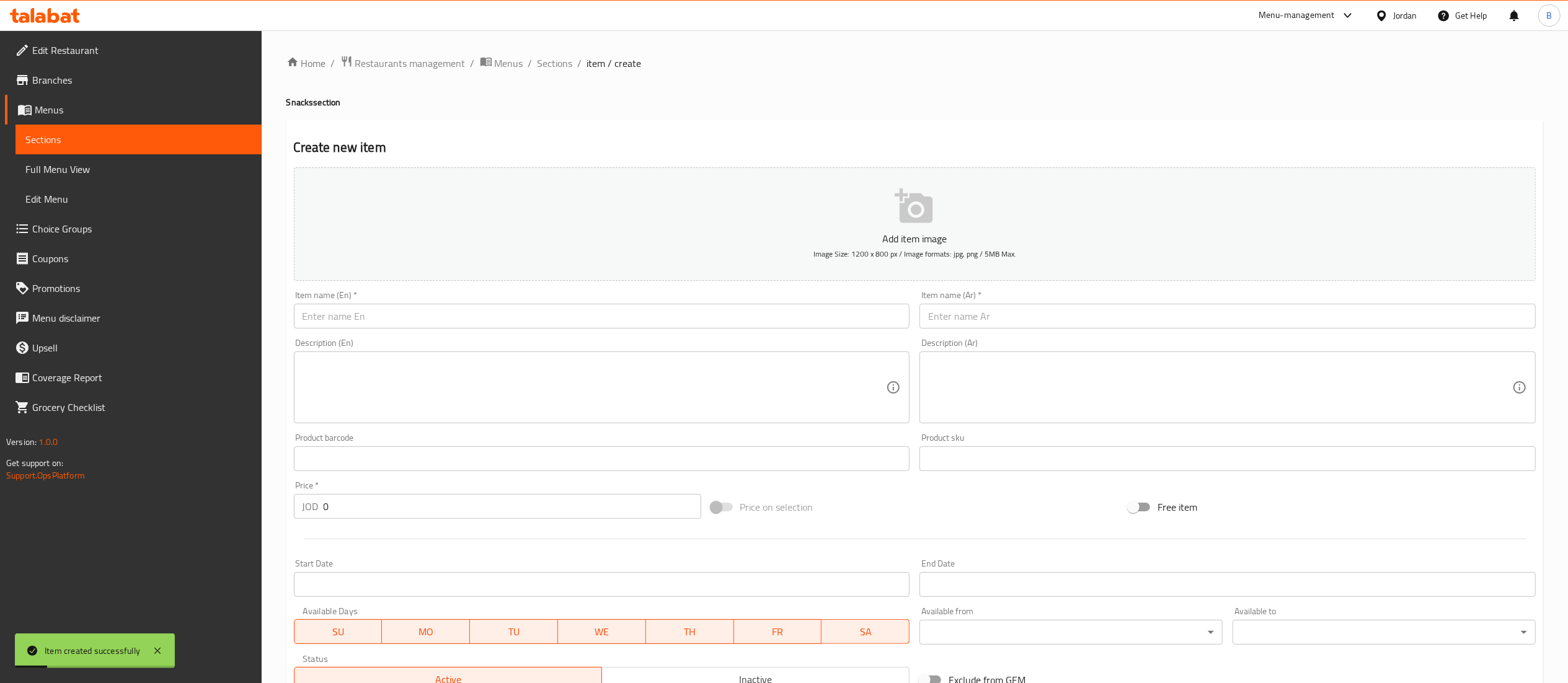
click at [1010, 317] on input "text" at bounding box center [1227, 316] width 616 height 25
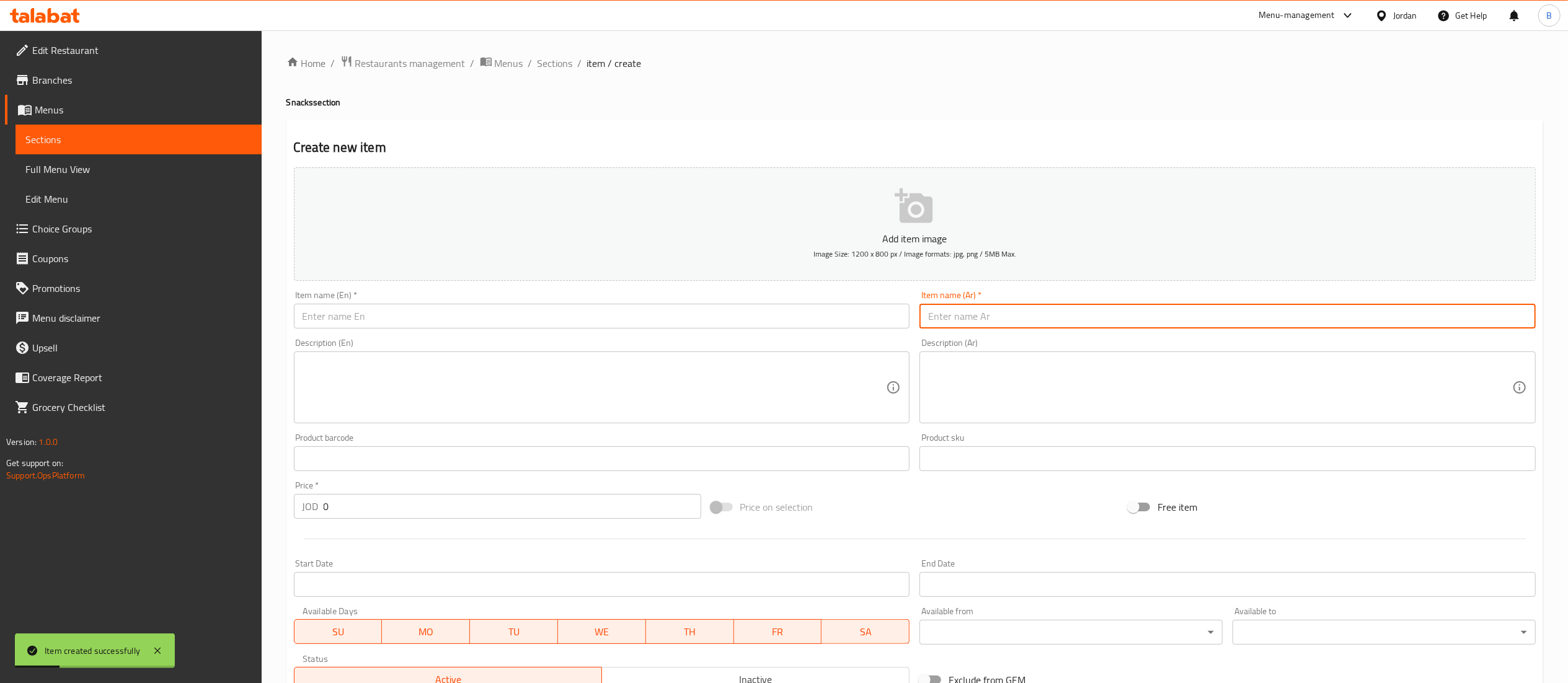
paste input "فرانسسيكو"
type input "[PERSON_NAME] فرنسي"
click at [821, 326] on input "text" at bounding box center [601, 316] width 616 height 25
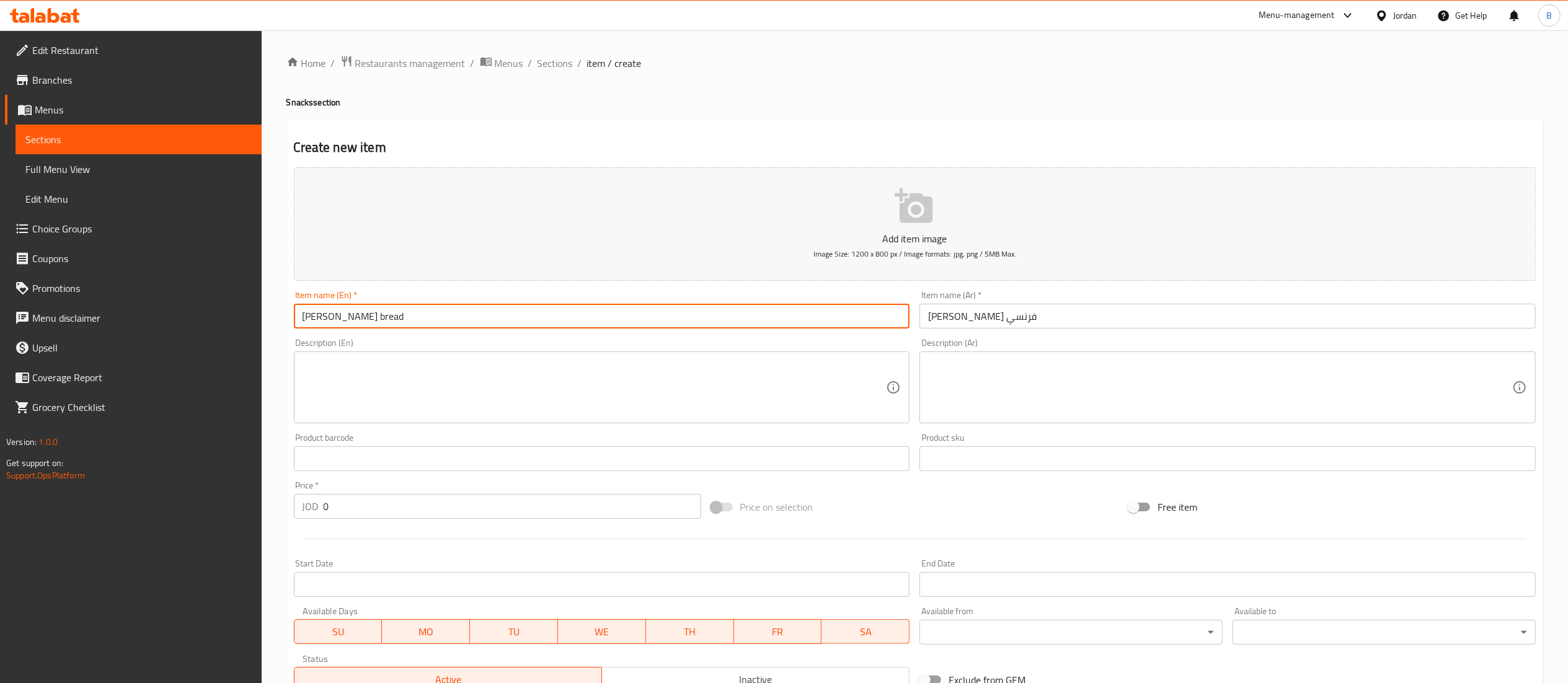
type input "[PERSON_NAME] bread"
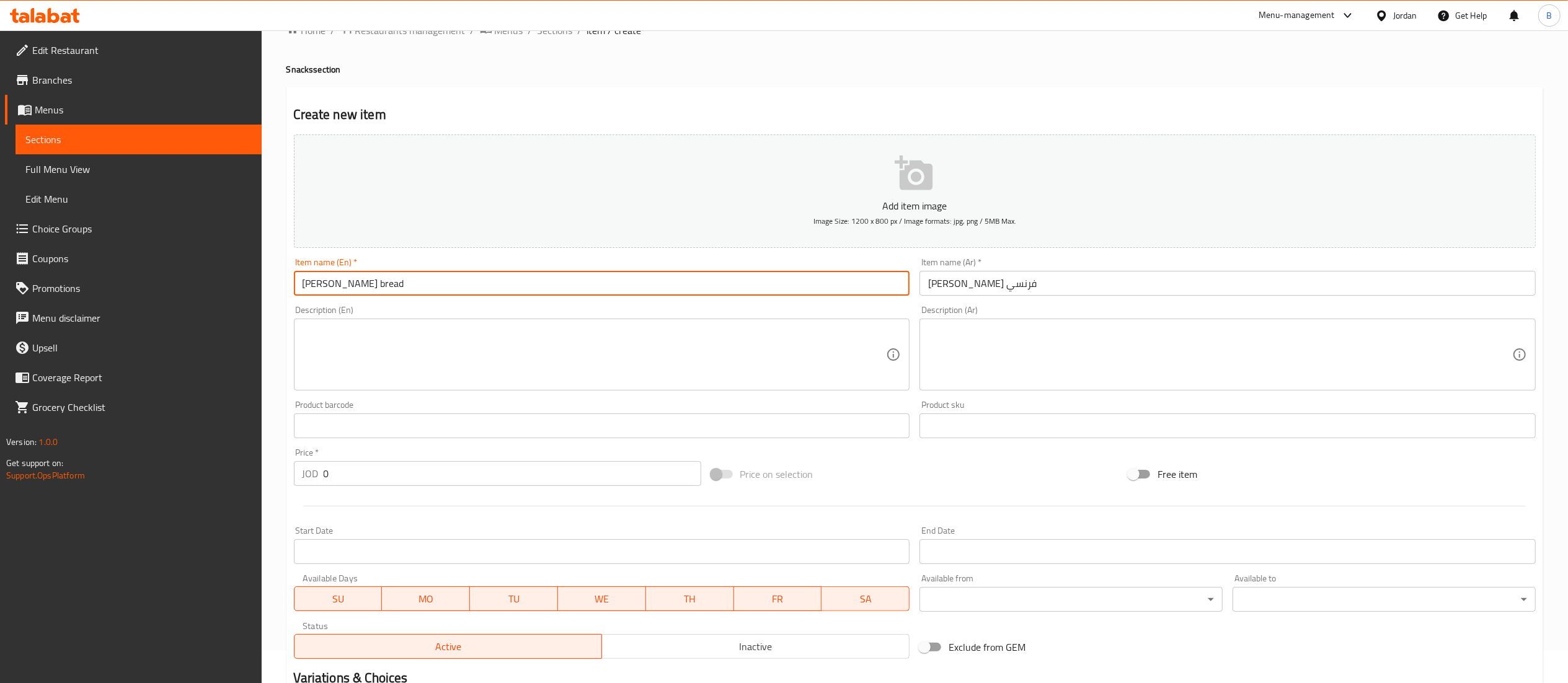
scroll to position [325, 0]
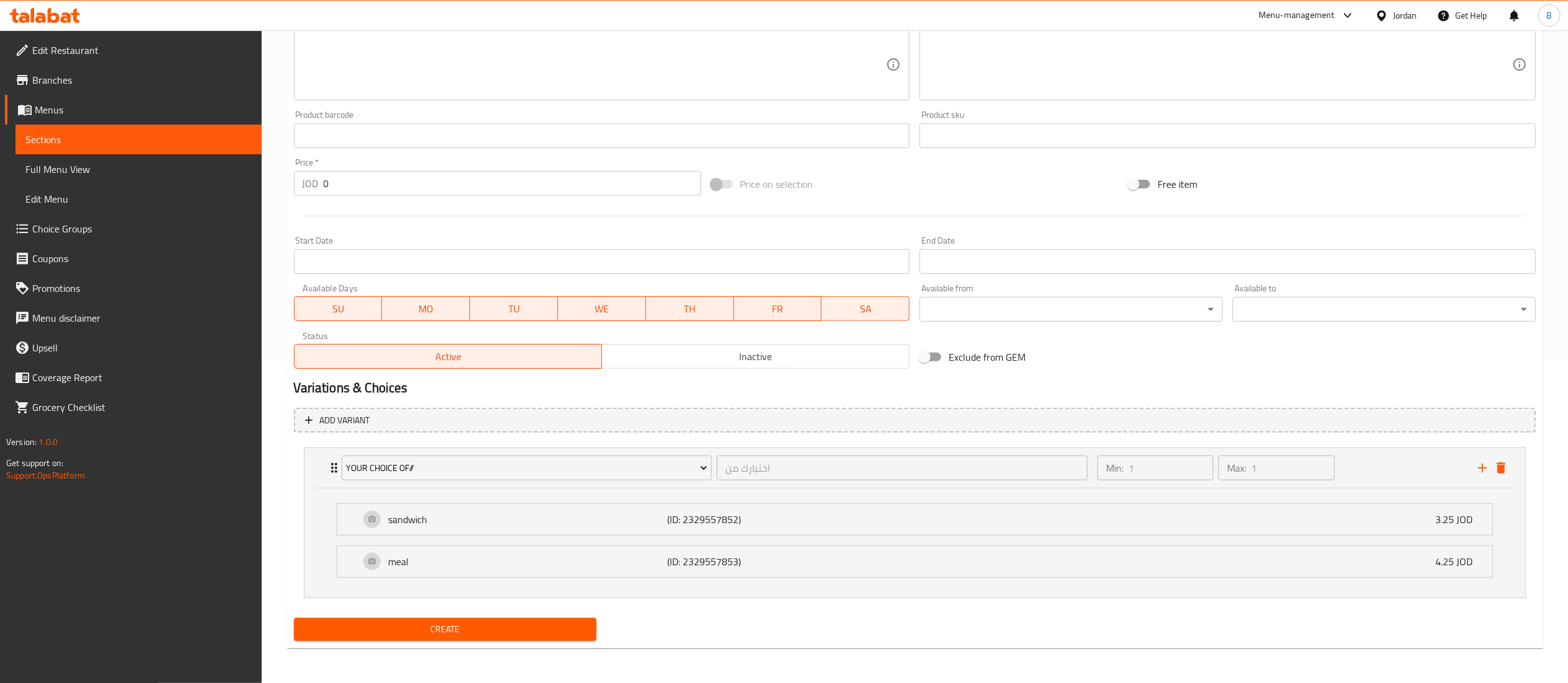
click at [493, 629] on span "Create" at bounding box center [445, 629] width 283 height 16
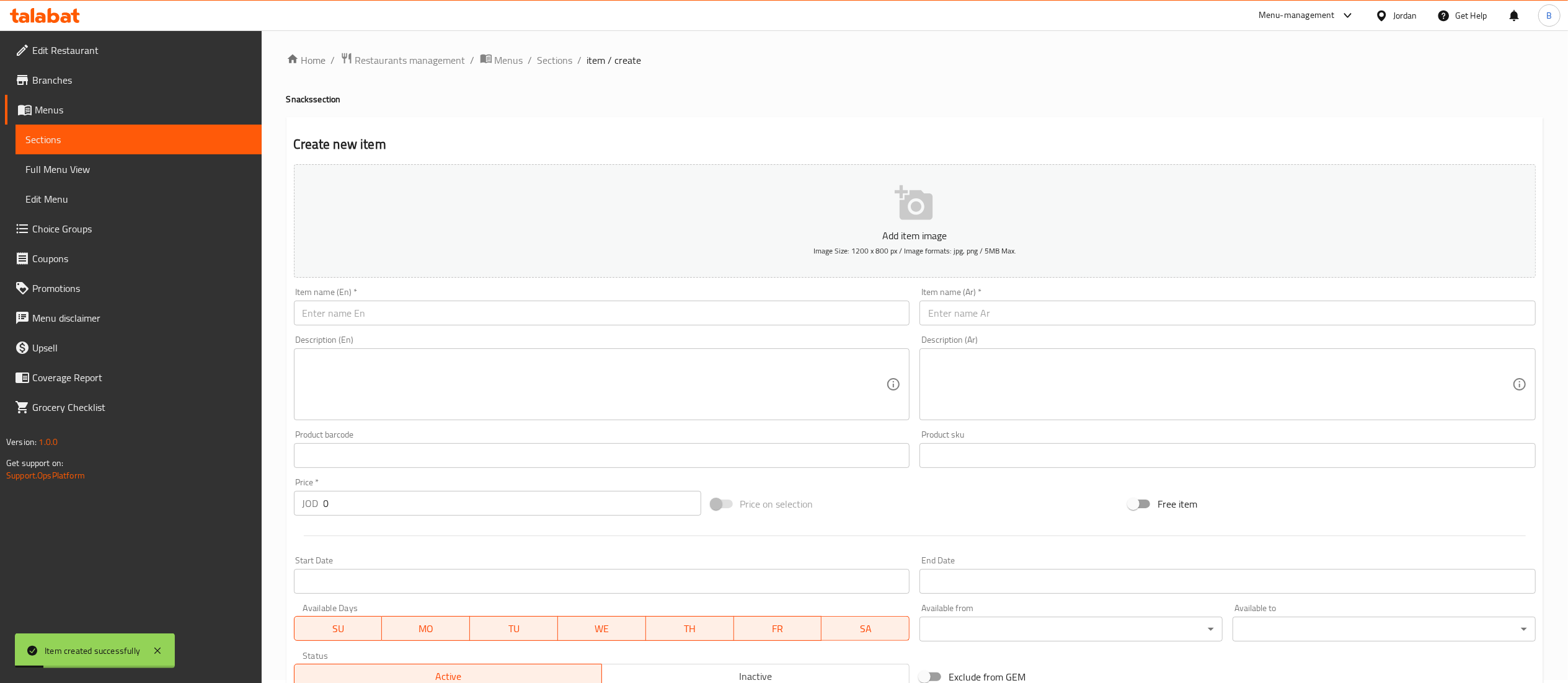
scroll to position [0, 0]
click at [1092, 314] on input "text" at bounding box center [1227, 316] width 616 height 25
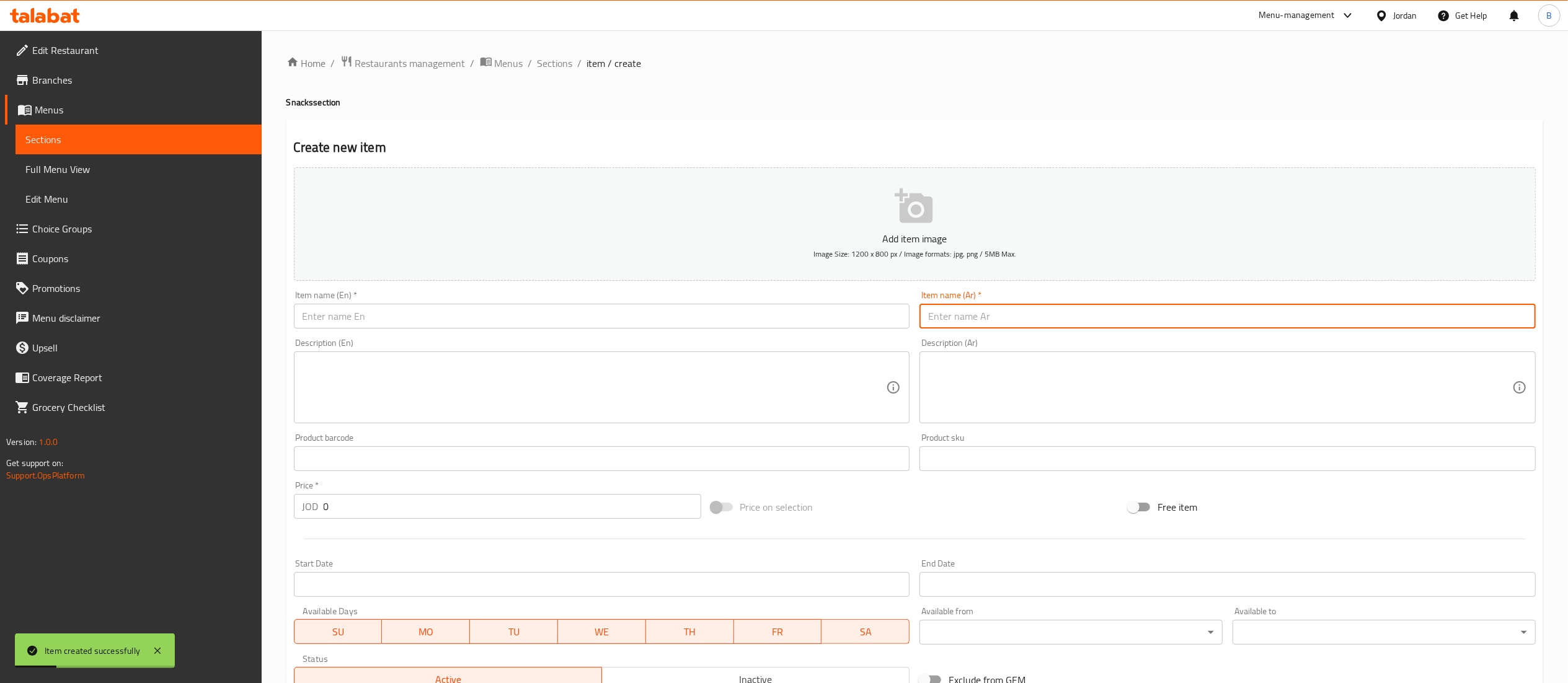
paste input "فرانسسيكو"
paste input "خبز تورتيلا"
type input "[PERSON_NAME]"
click at [481, 315] on input "text" at bounding box center [601, 316] width 616 height 25
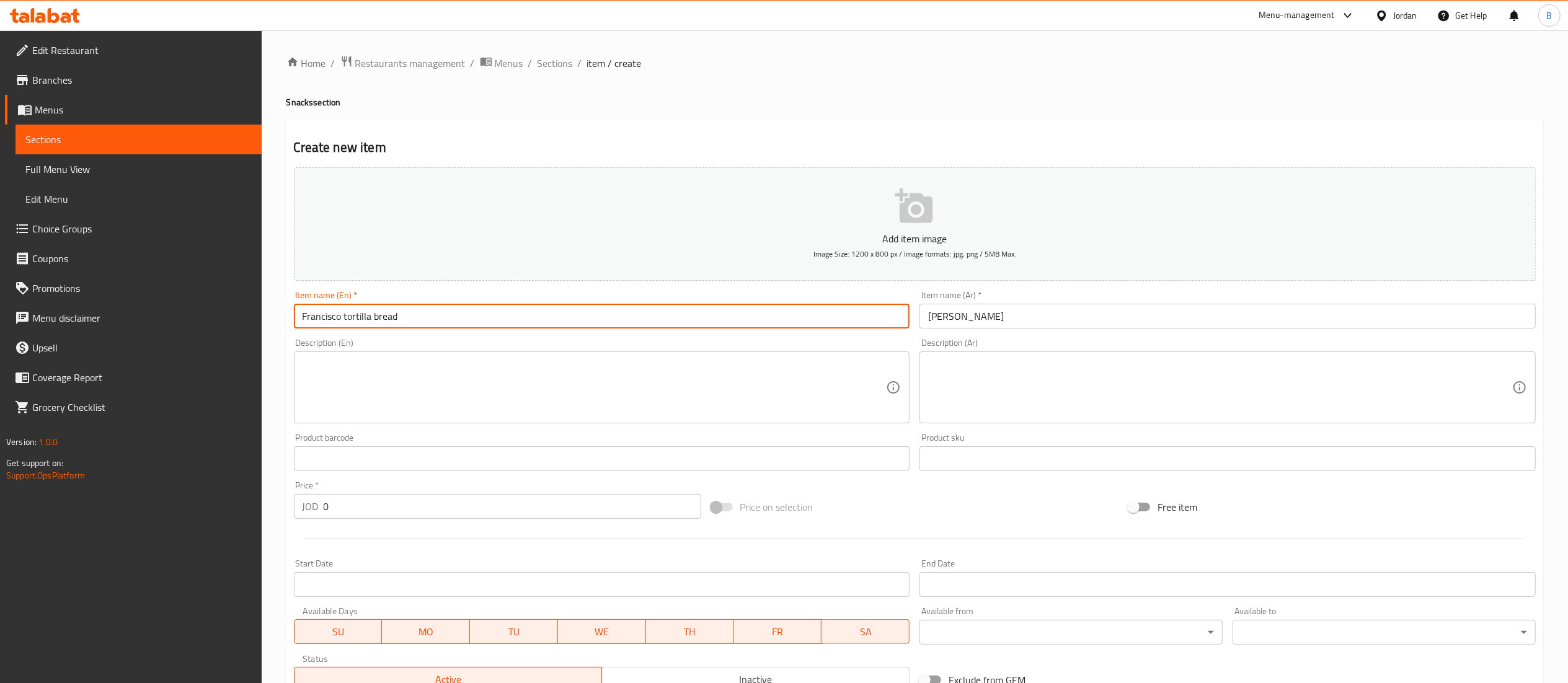
type input "Francisco tortilla bread"
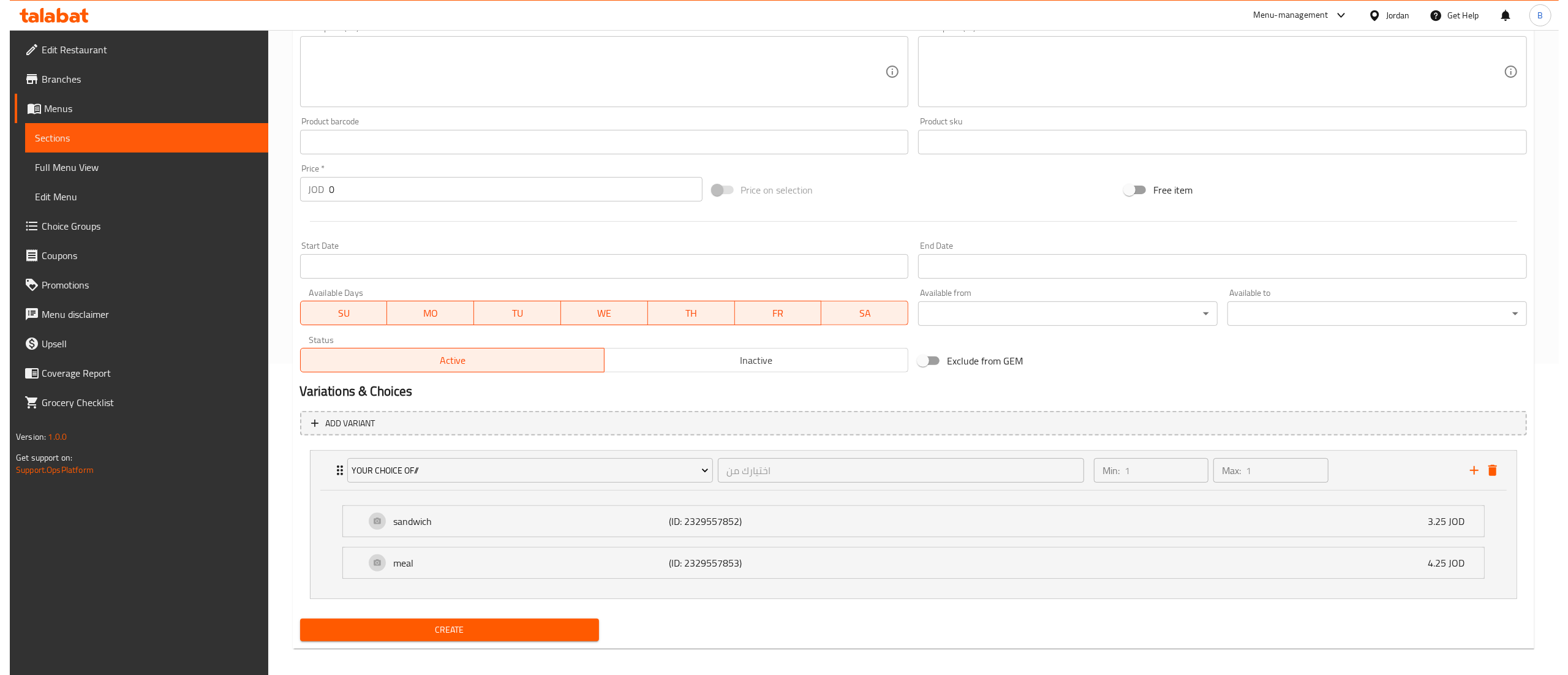
scroll to position [321, 0]
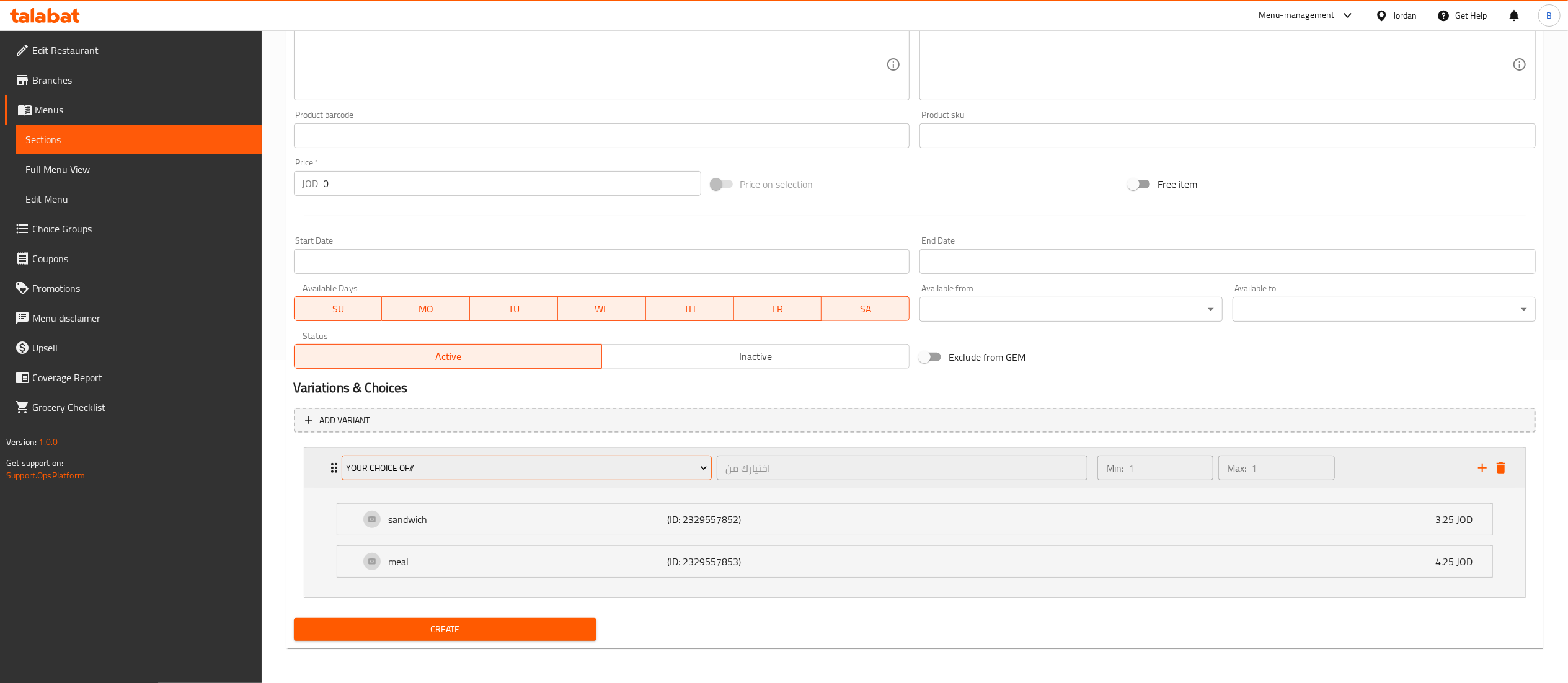
click at [523, 471] on span "your choice of//" at bounding box center [527, 468] width 362 height 16
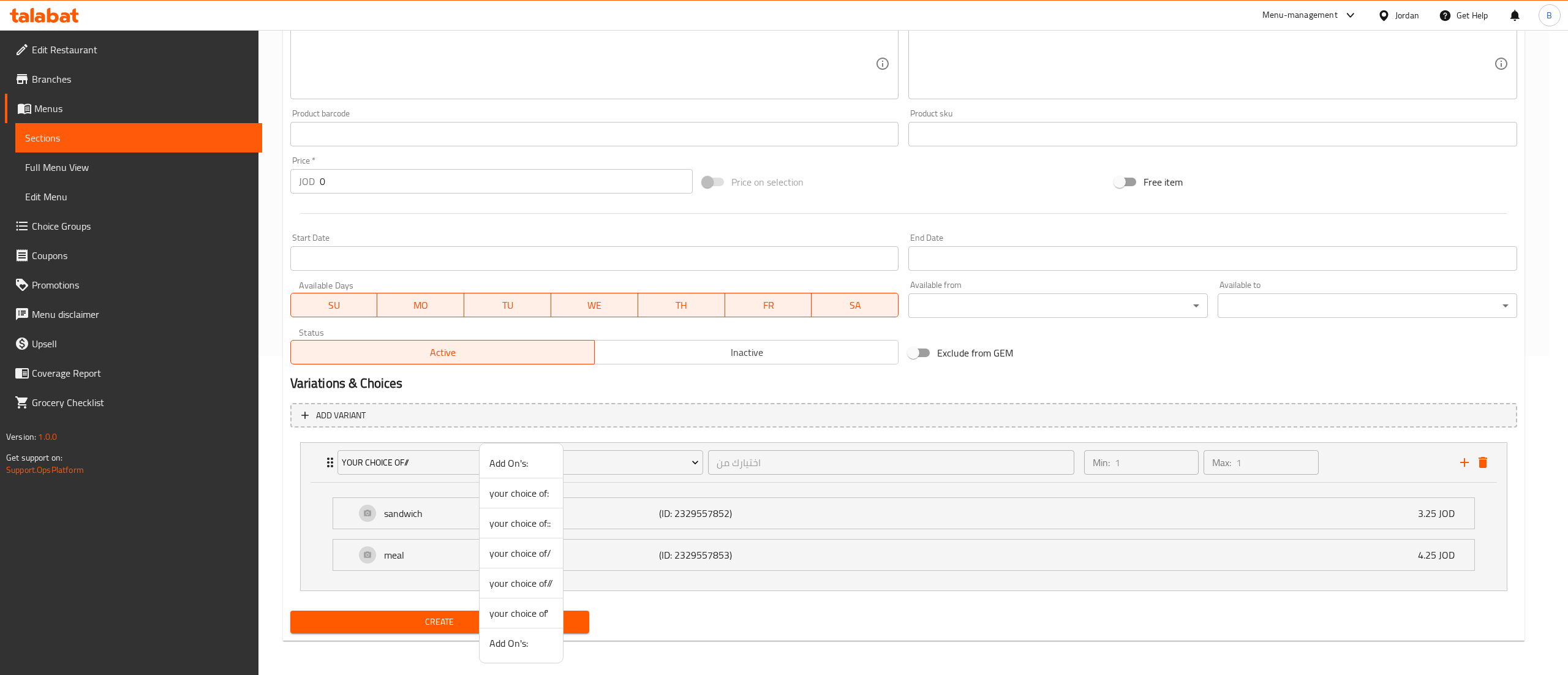
click at [542, 491] on span "your choice of:" at bounding box center [521, 493] width 64 height 15
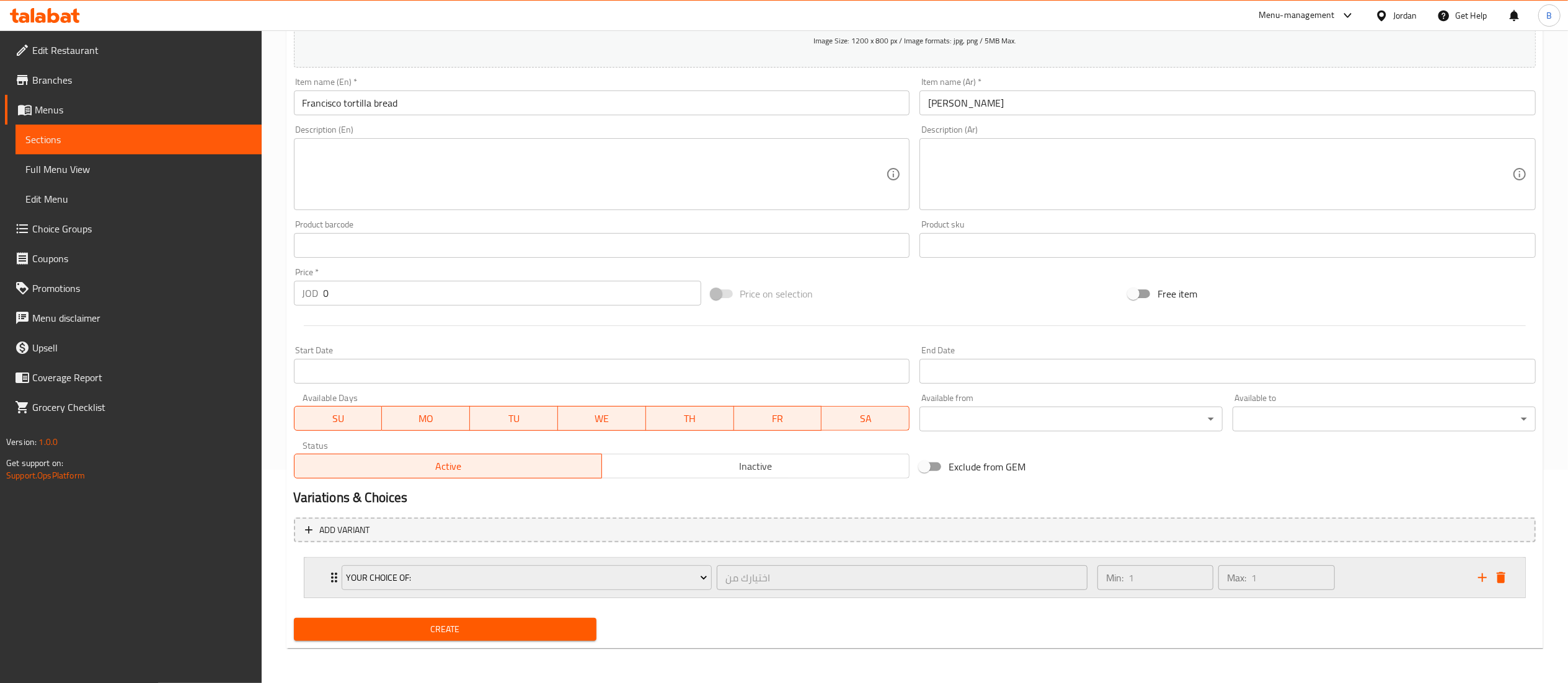
click at [1409, 559] on div "Min: 1 ​ Max: 1 ​" at bounding box center [1279, 577] width 380 height 40
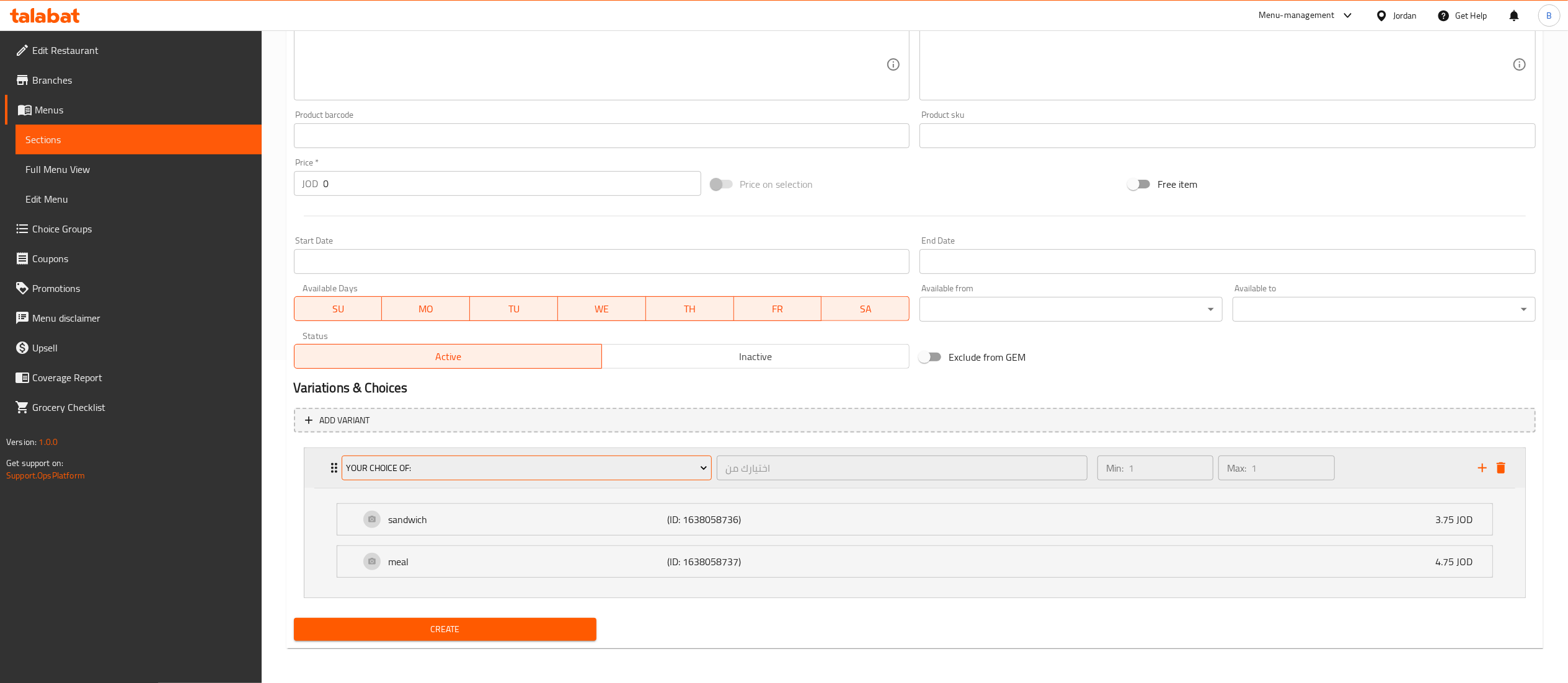
click at [568, 467] on span "your choice of:" at bounding box center [527, 468] width 362 height 16
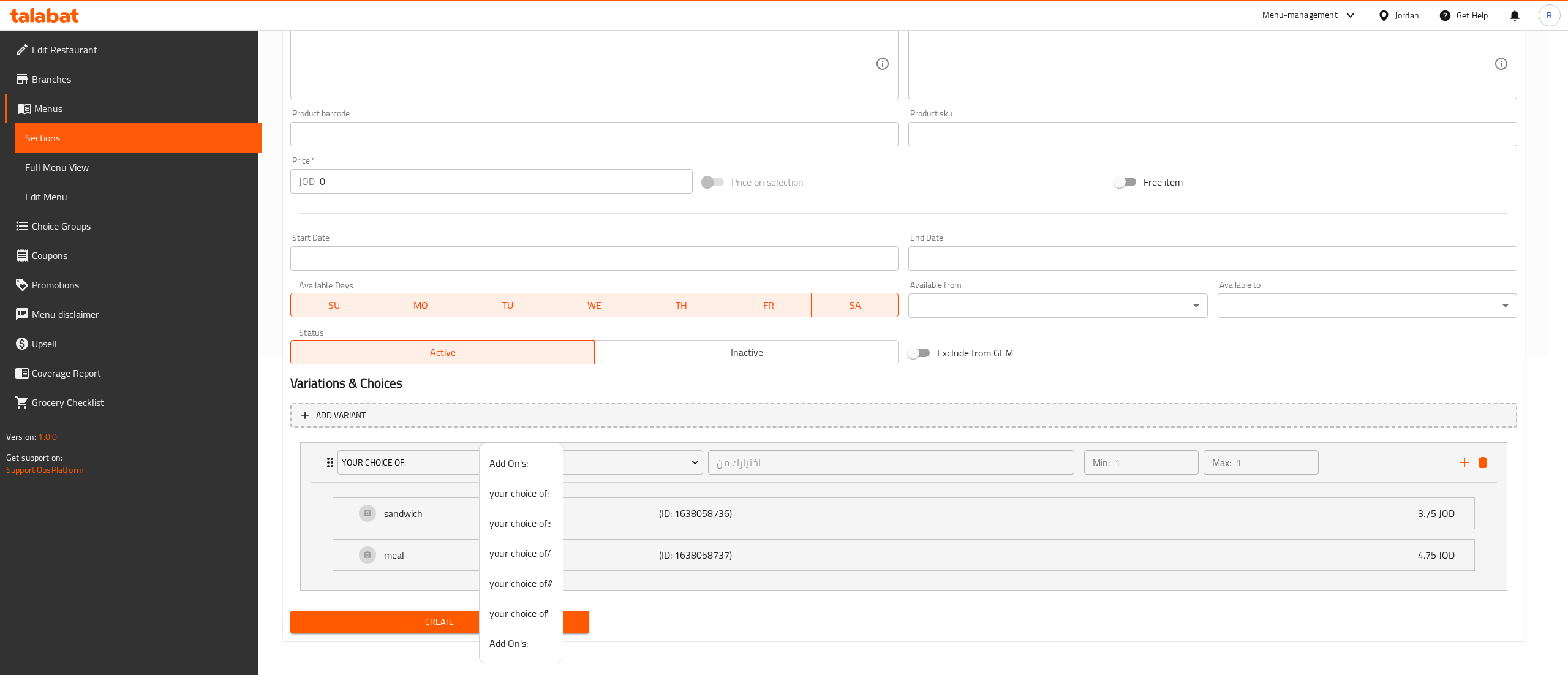
click at [530, 523] on span "your choice of::" at bounding box center [521, 523] width 64 height 15
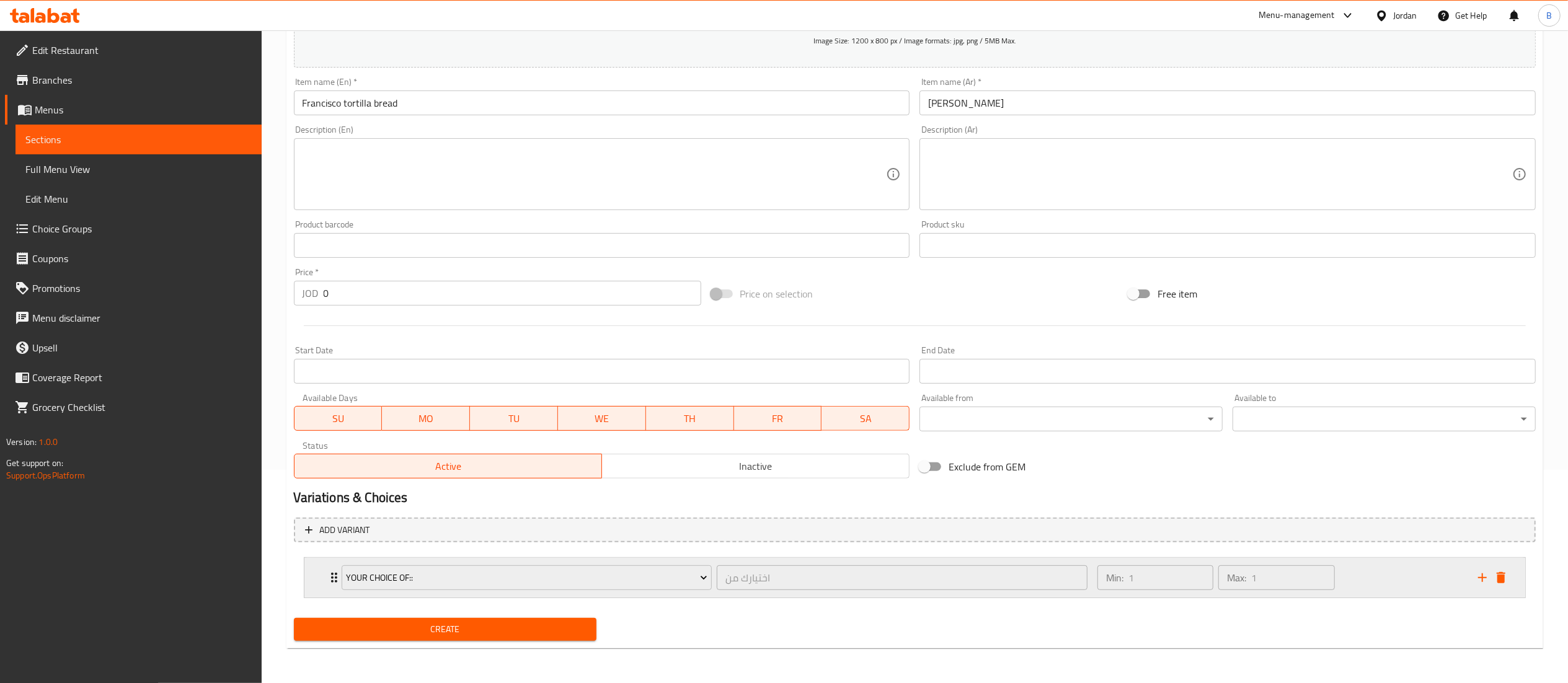
click at [1401, 568] on div "Min: 1 ​ Max: 1 ​" at bounding box center [1279, 577] width 380 height 40
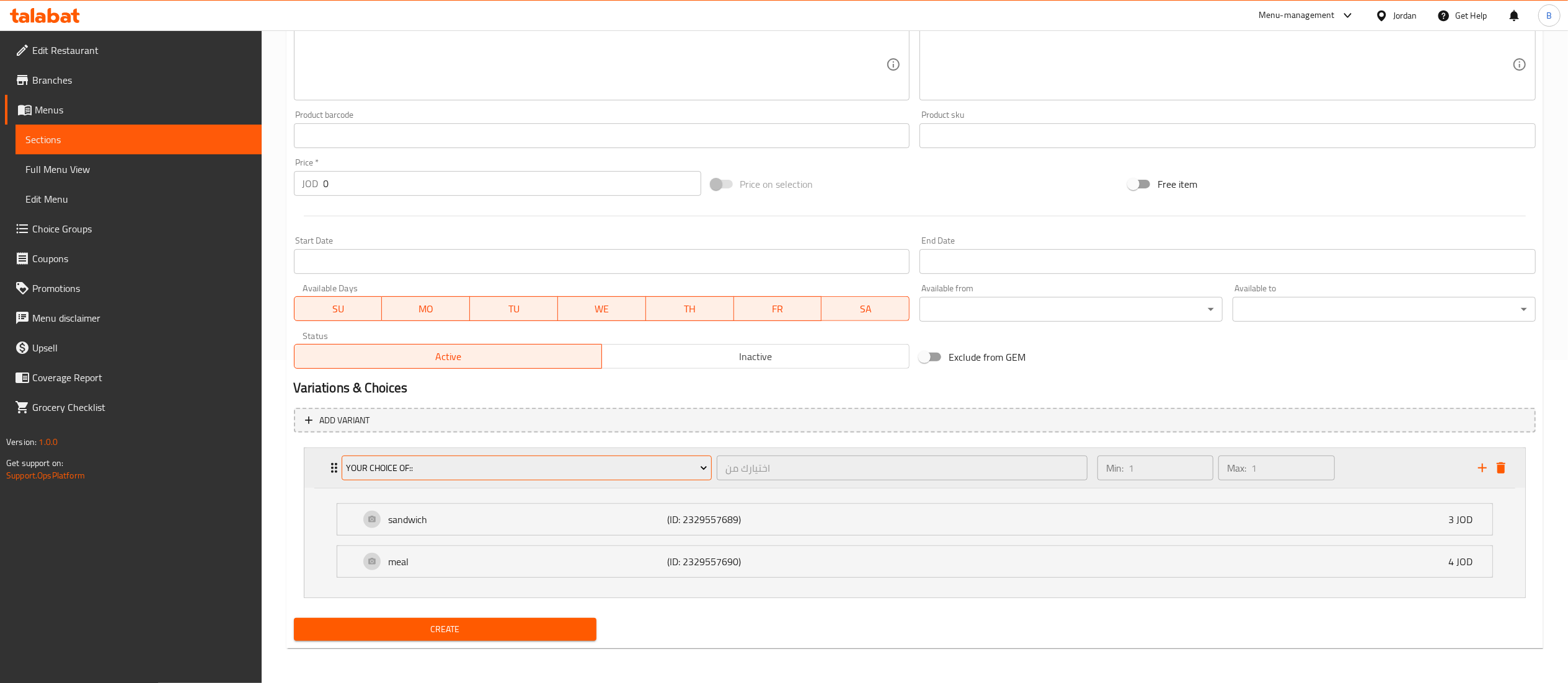
click at [593, 463] on span "your choice of::" at bounding box center [527, 468] width 362 height 16
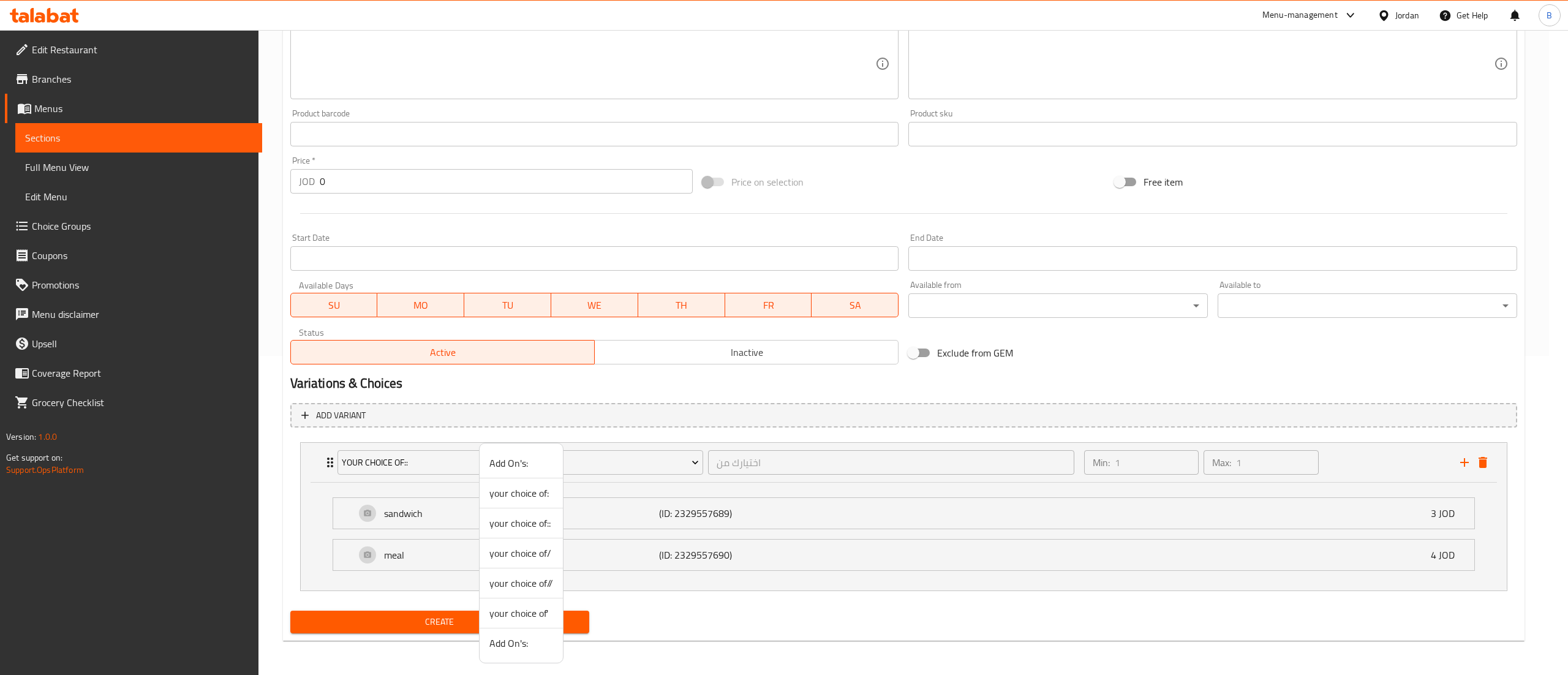
click at [528, 546] on span "your choice of/" at bounding box center [521, 553] width 64 height 15
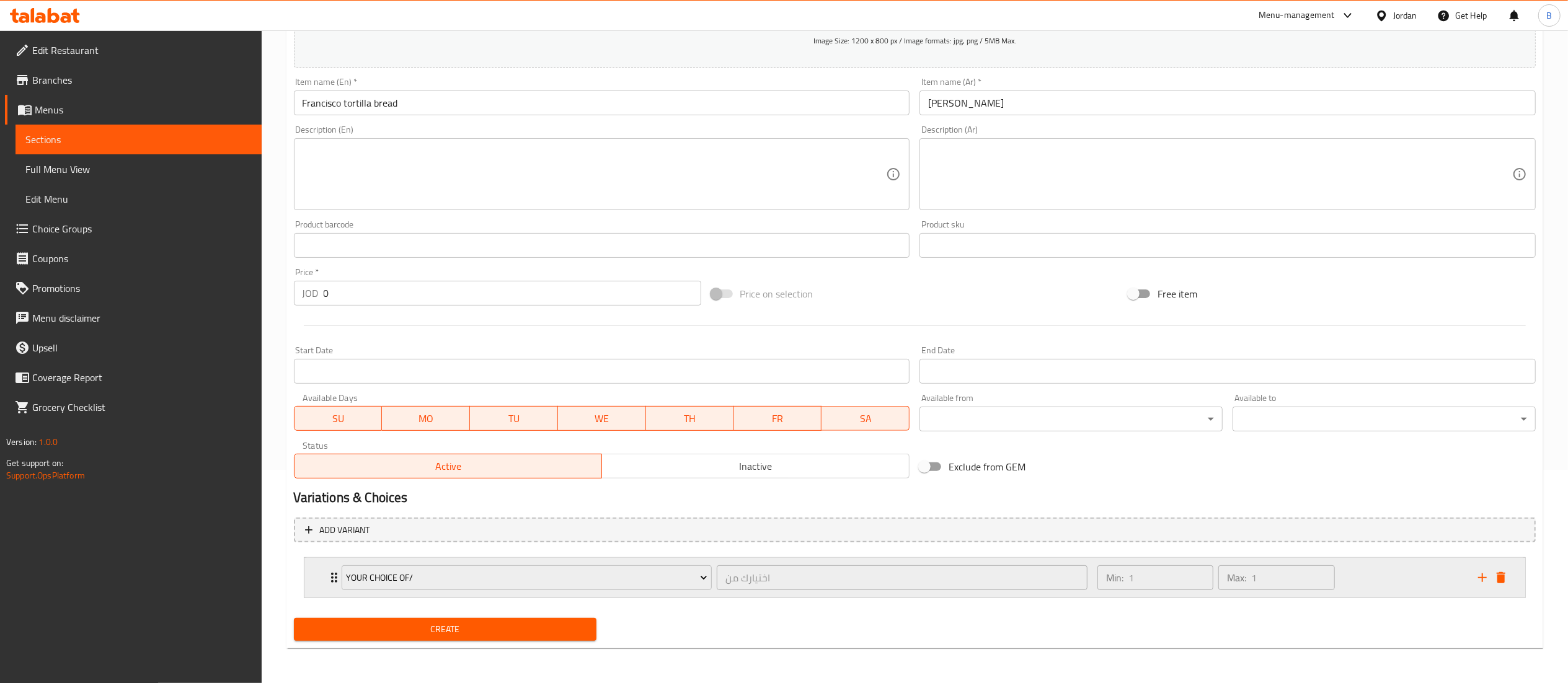
click at [1389, 577] on div "Min: 1 ​ Max: 1 ​" at bounding box center [1279, 577] width 380 height 40
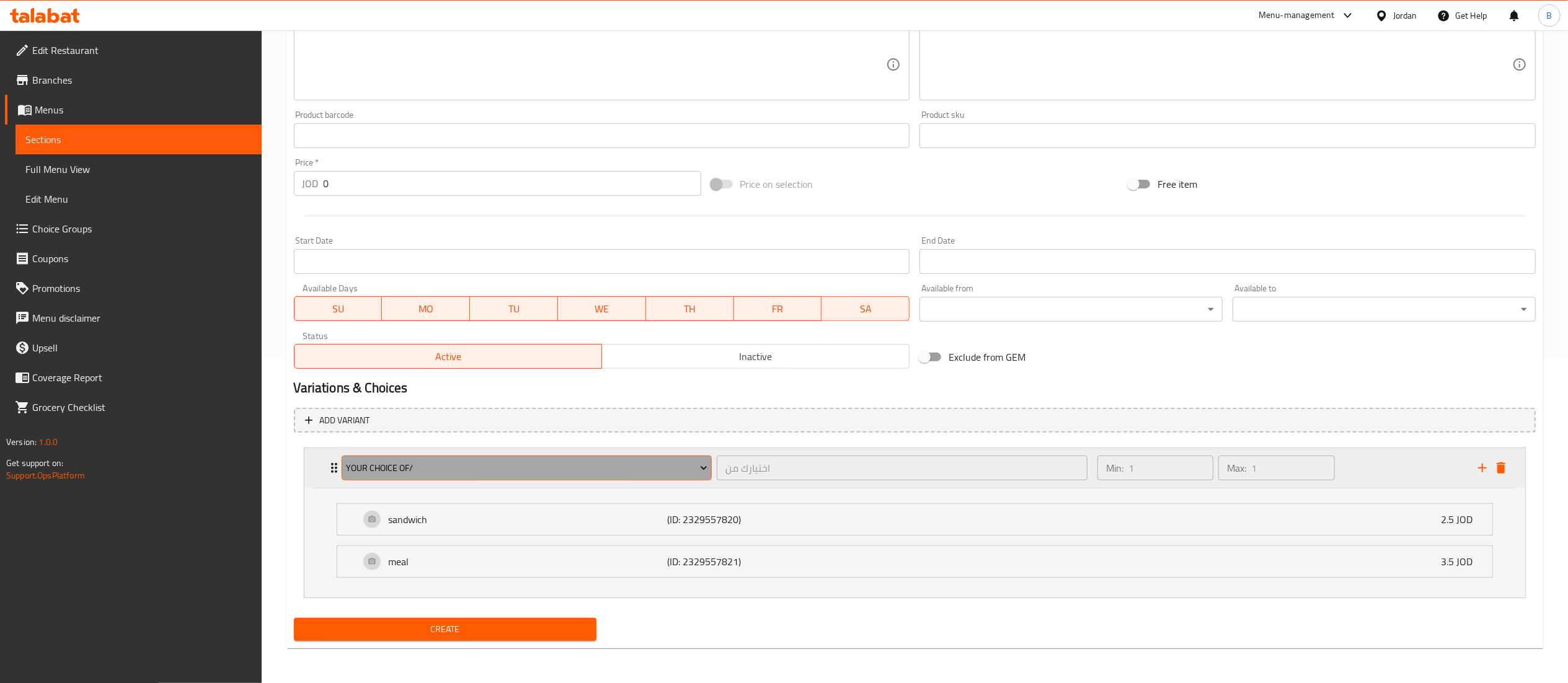
click at [521, 473] on span "your choice of/" at bounding box center [527, 468] width 362 height 16
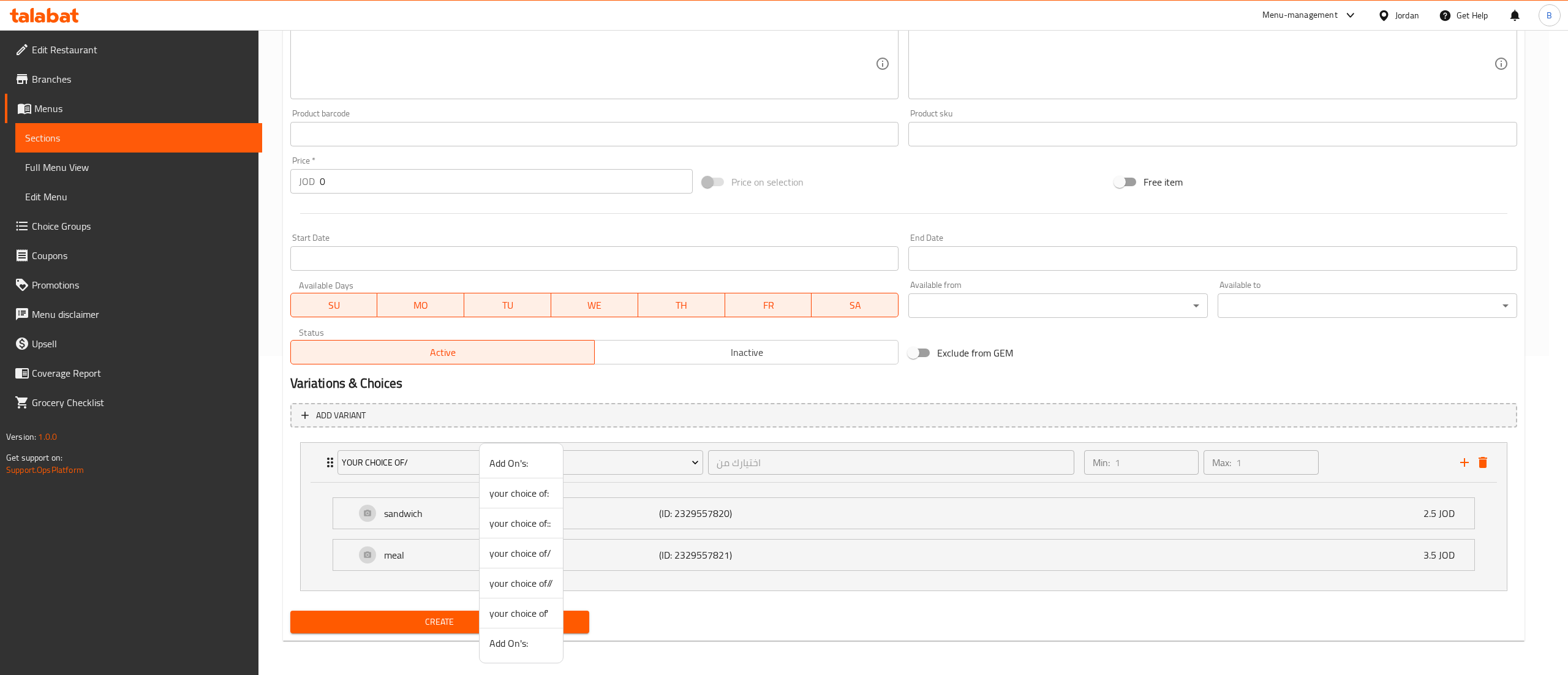
click at [532, 583] on span "your choice of//" at bounding box center [521, 583] width 64 height 15
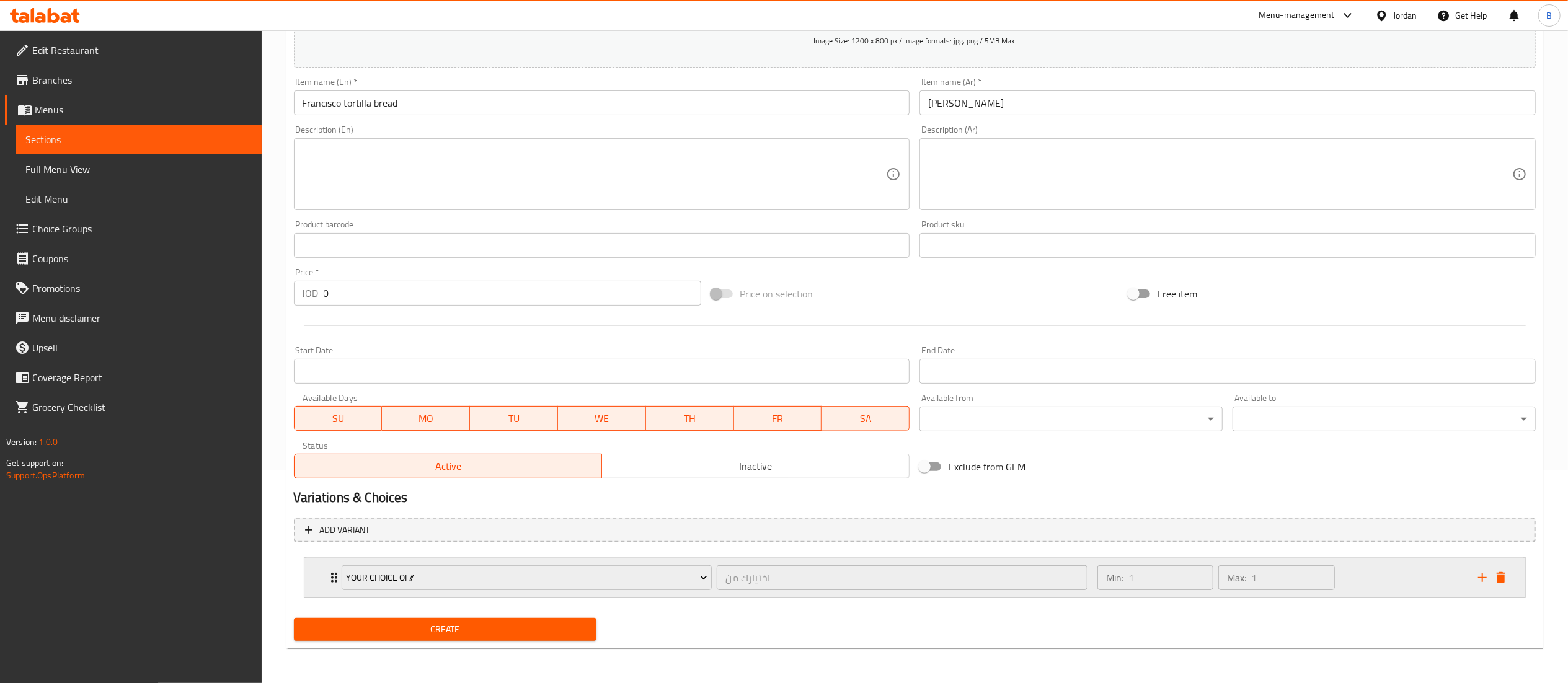
click at [1422, 584] on div "Min: 1 ​ Max: 1 ​" at bounding box center [1279, 577] width 380 height 40
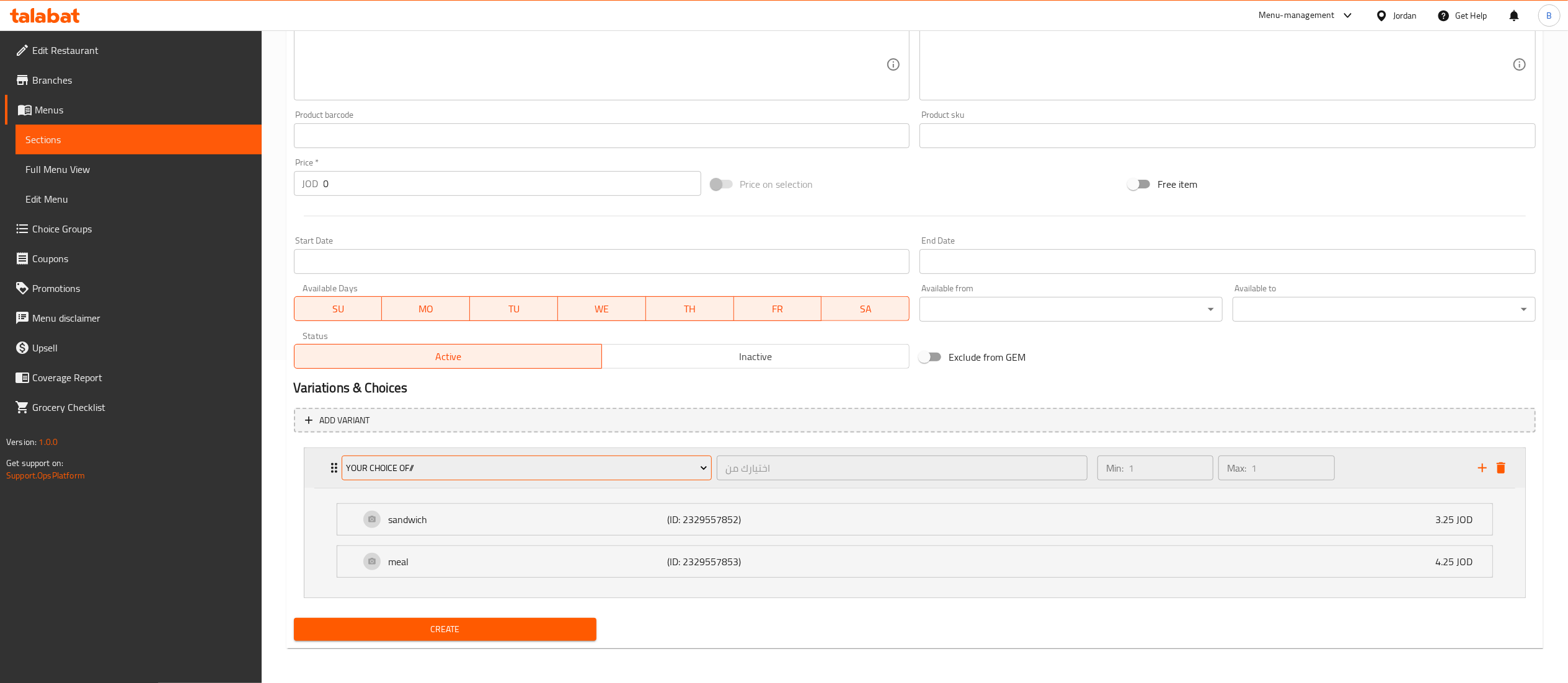
click at [539, 474] on span "your choice of//" at bounding box center [527, 468] width 362 height 16
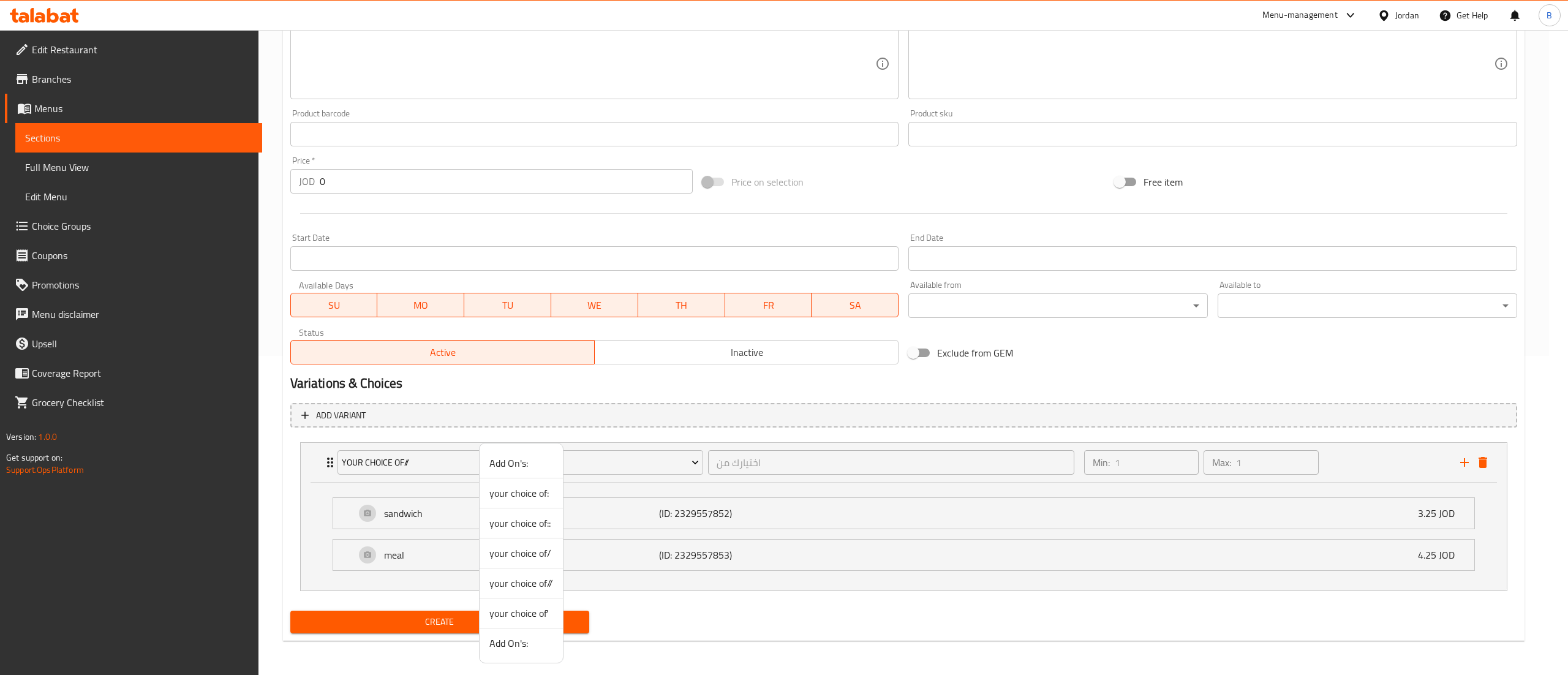
click at [530, 613] on span "your choice of'" at bounding box center [521, 614] width 64 height 15
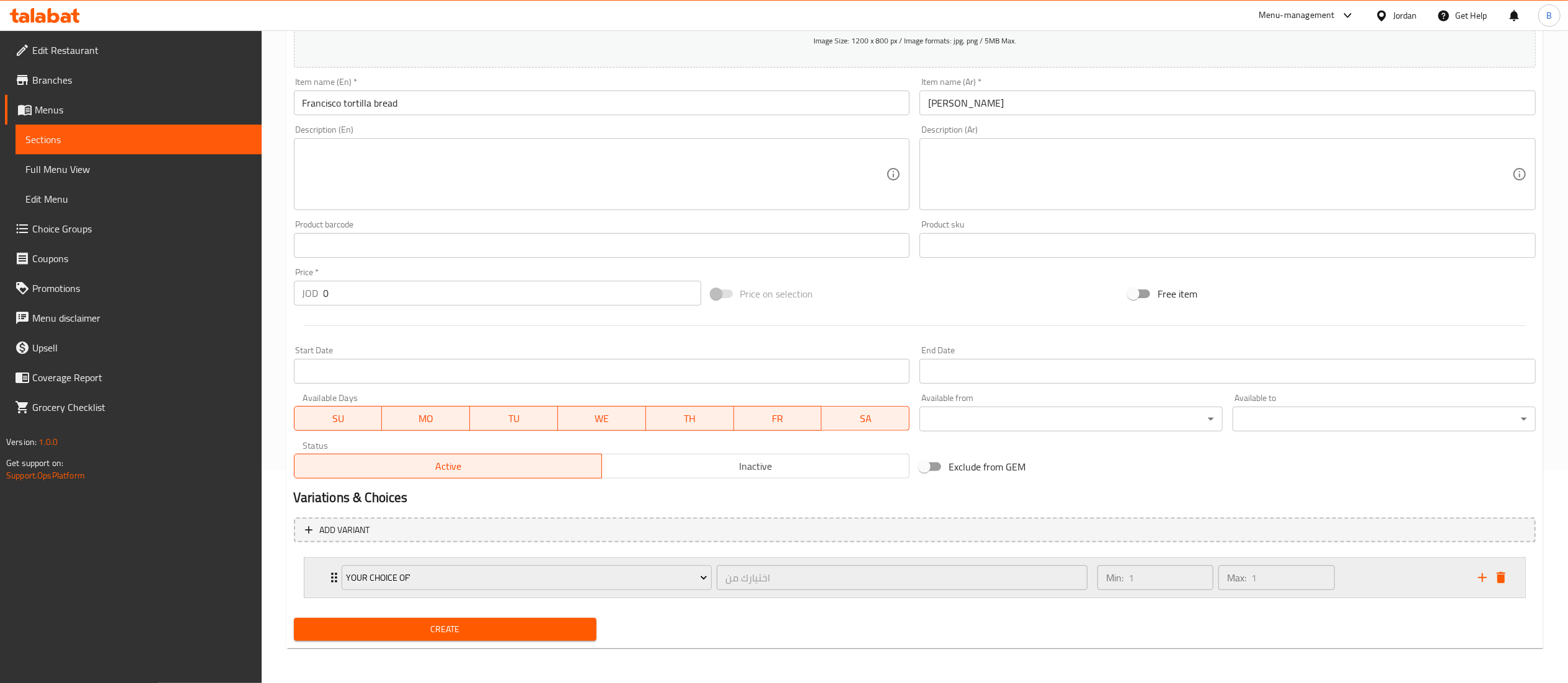
click at [1406, 577] on div "Min: 1 ​ Max: 1 ​" at bounding box center [1279, 577] width 380 height 40
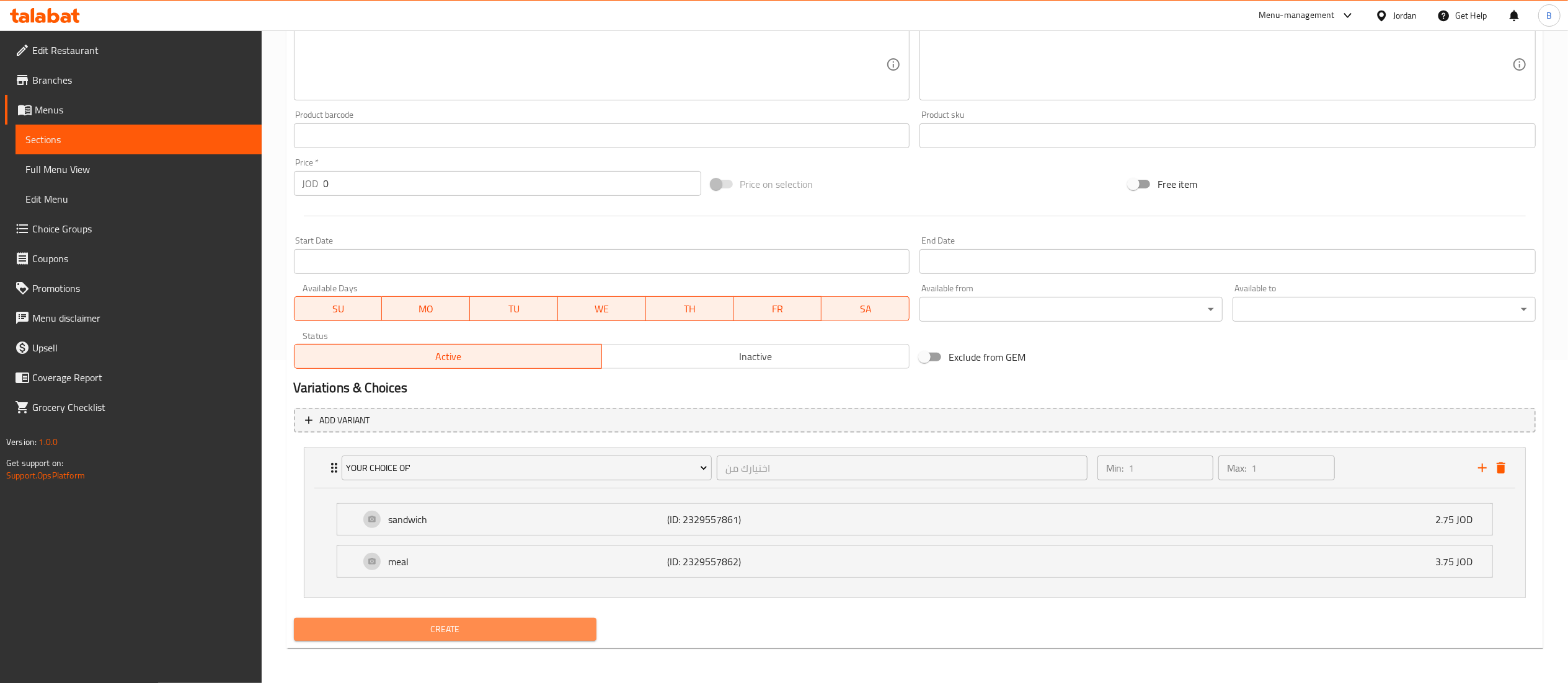
click at [526, 626] on span "Create" at bounding box center [445, 629] width 283 height 16
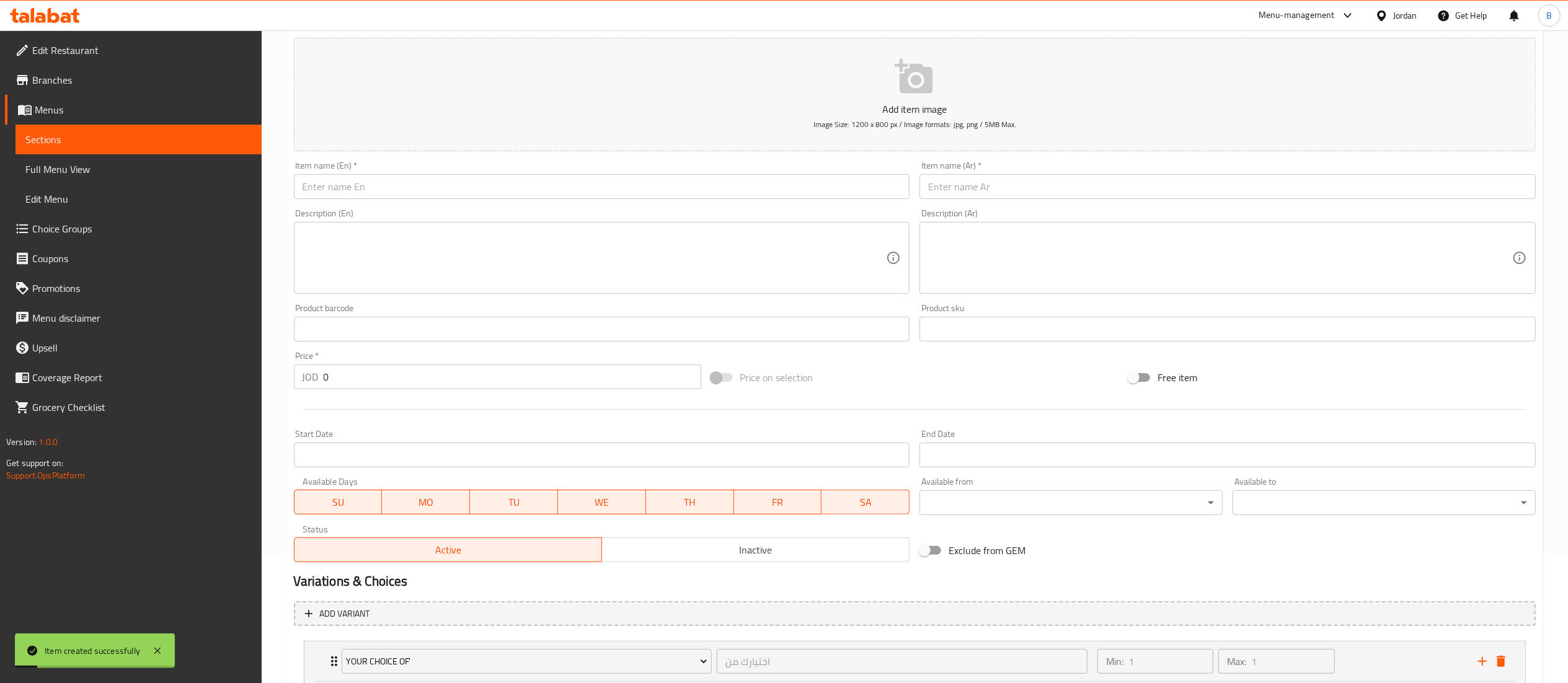
scroll to position [0, 0]
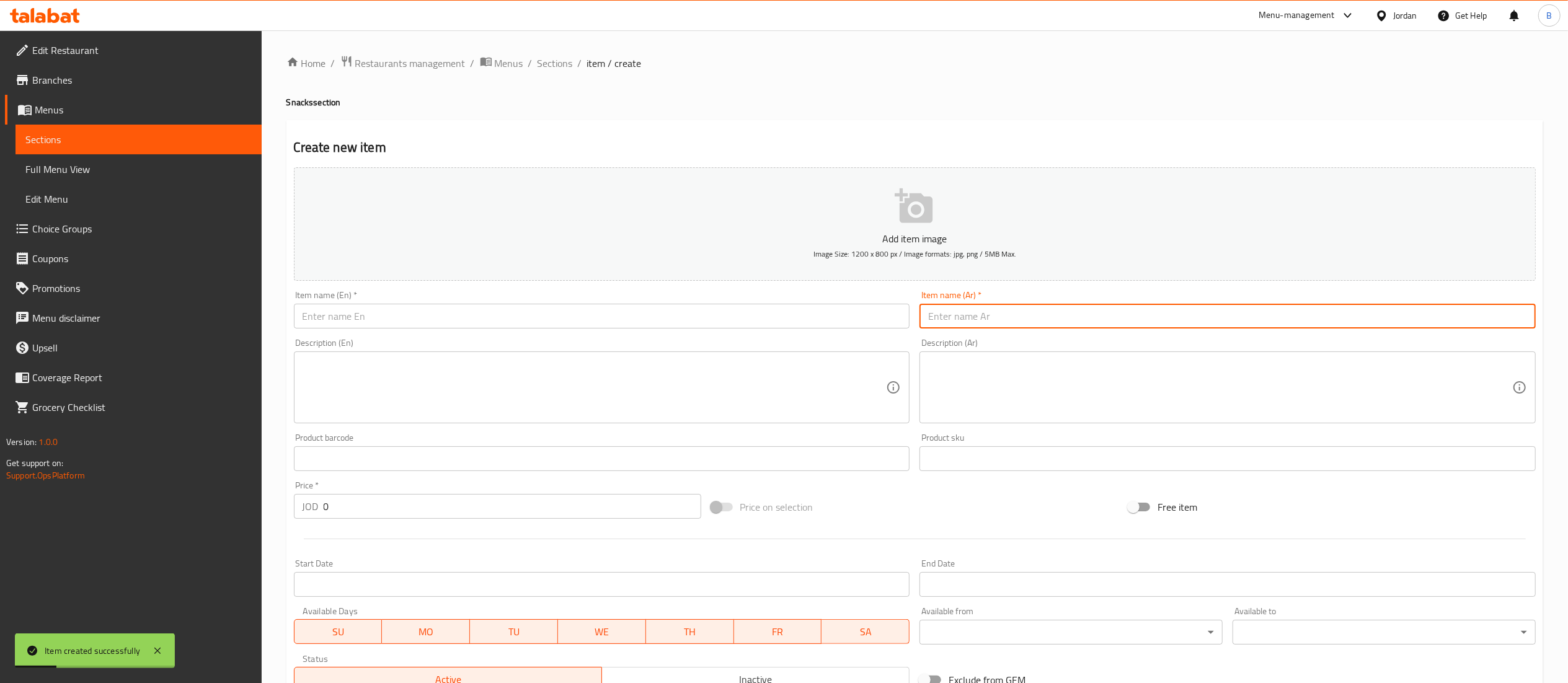
click at [1038, 326] on input "text" at bounding box center [1227, 316] width 616 height 25
click at [1000, 210] on button "Add item image Image Size: 1200 x 800 px / Image formats: jpg, png / 5MB Max." at bounding box center [914, 224] width 1242 height 114
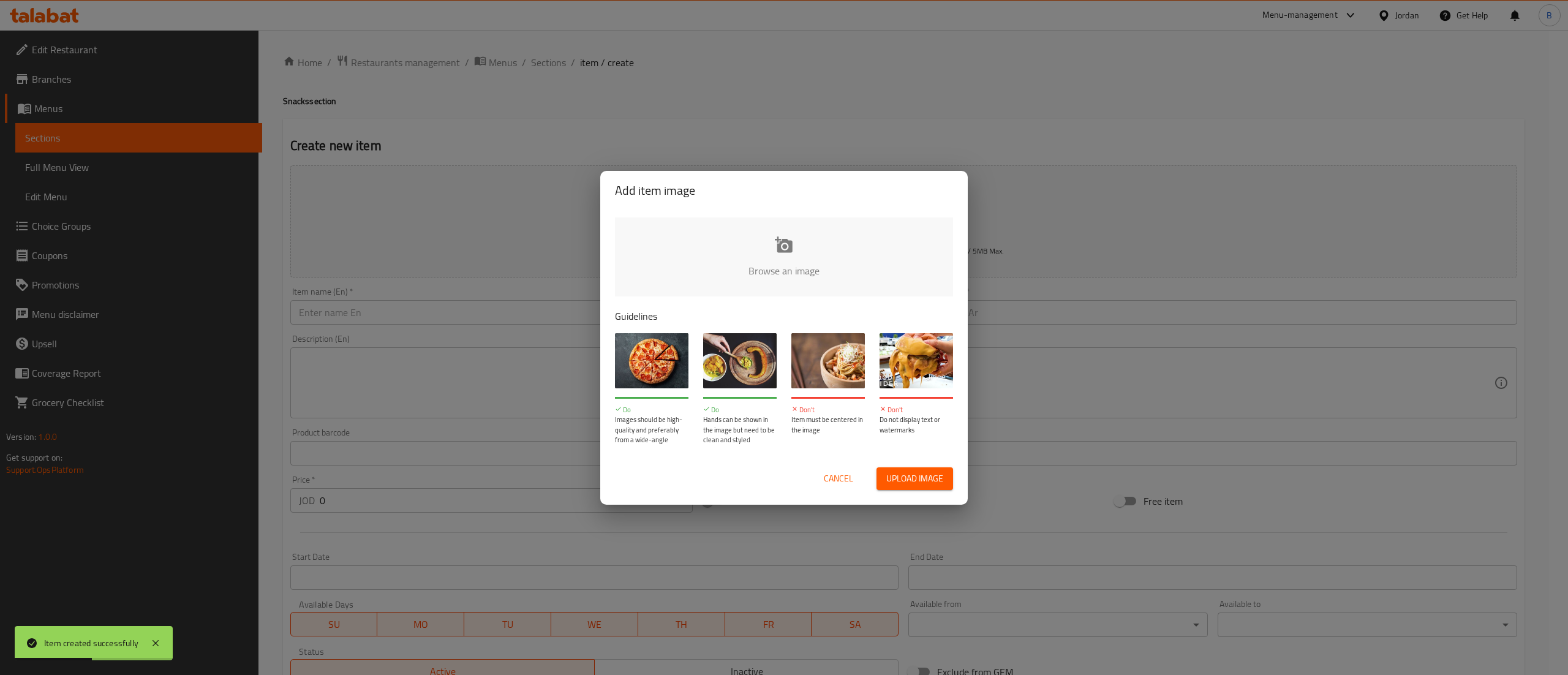
click at [841, 478] on span "Cancel" at bounding box center [838, 479] width 29 height 15
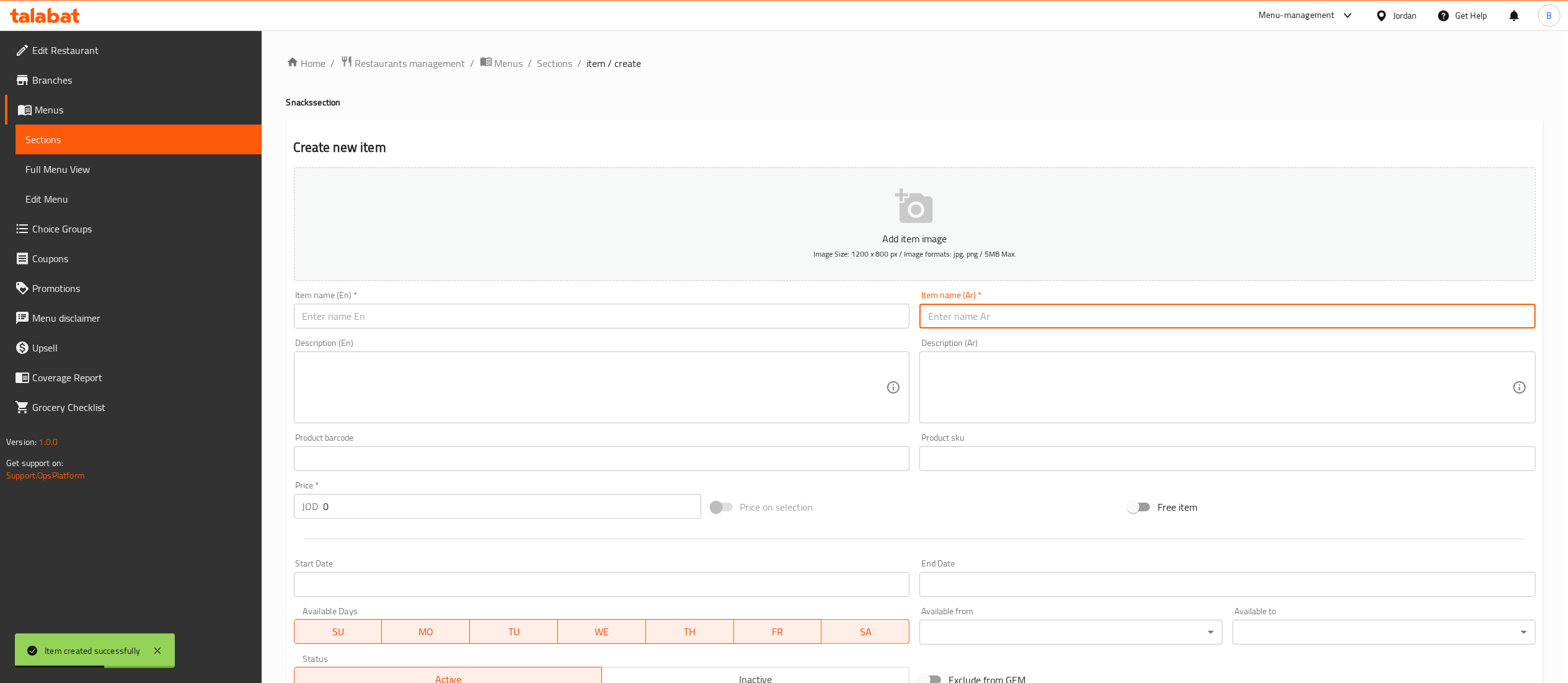
click at [1092, 315] on input "text" at bounding box center [1227, 316] width 616 height 25
paste input "-رولات مدخن"
click at [920, 319] on input "-رولات مدخن" at bounding box center [1227, 316] width 616 height 25
type input "رولات مدخن"
click at [866, 320] on input "text" at bounding box center [601, 316] width 616 height 25
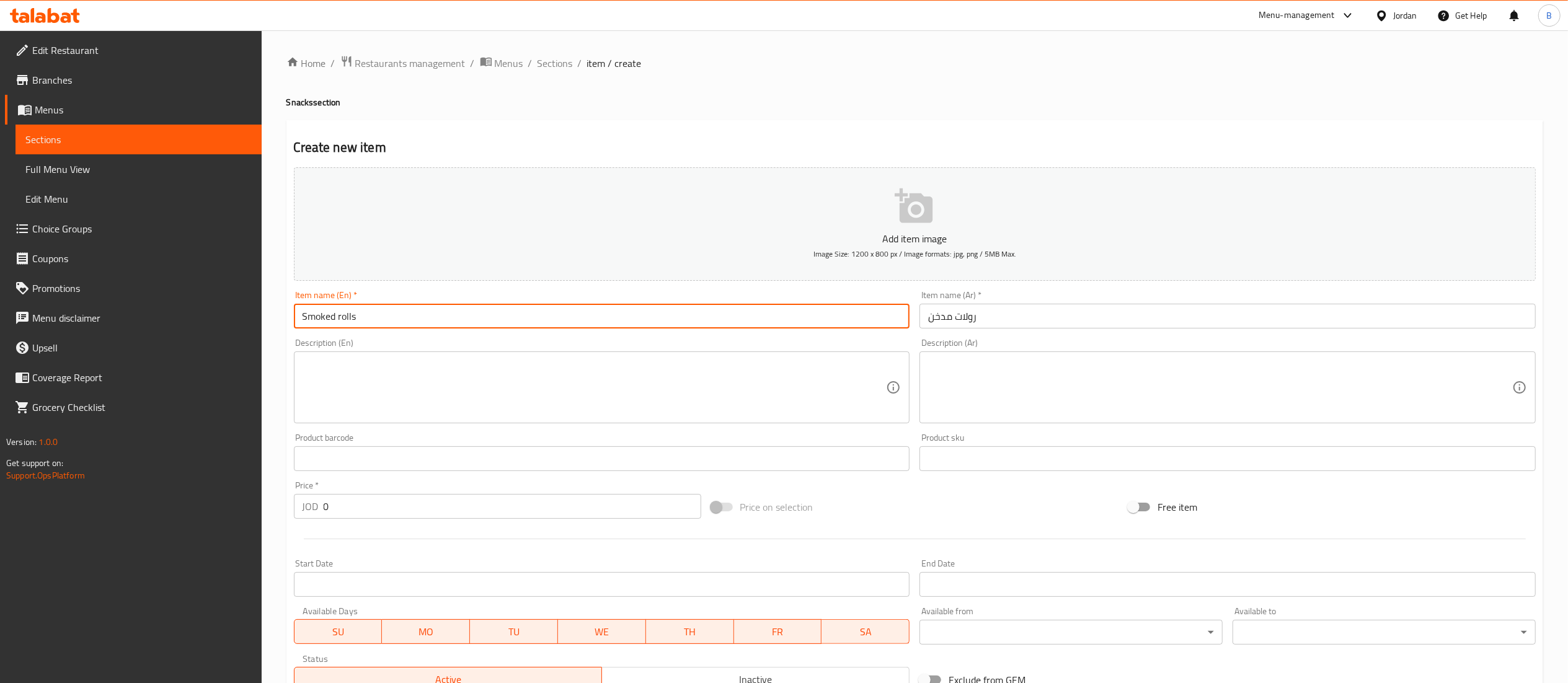
type input "Smoked rolls"
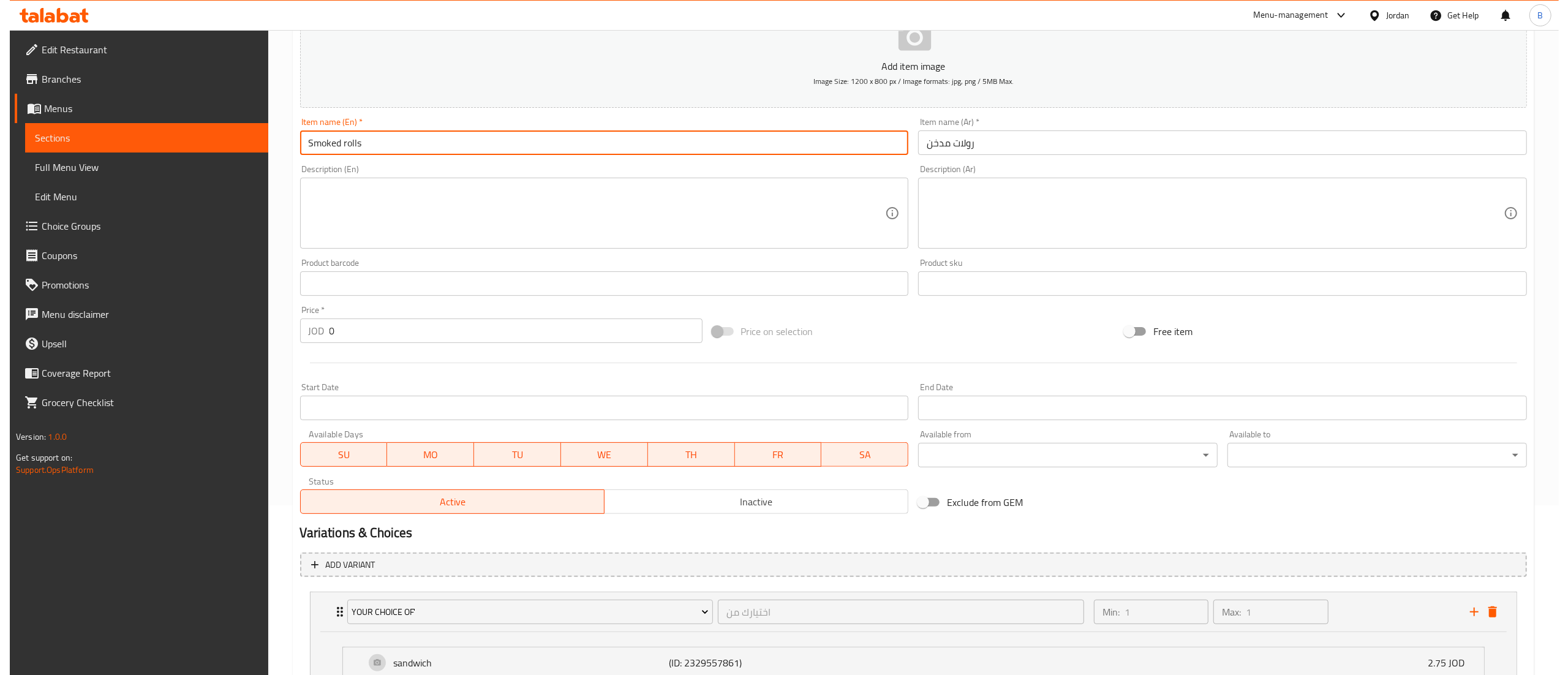
scroll to position [321, 0]
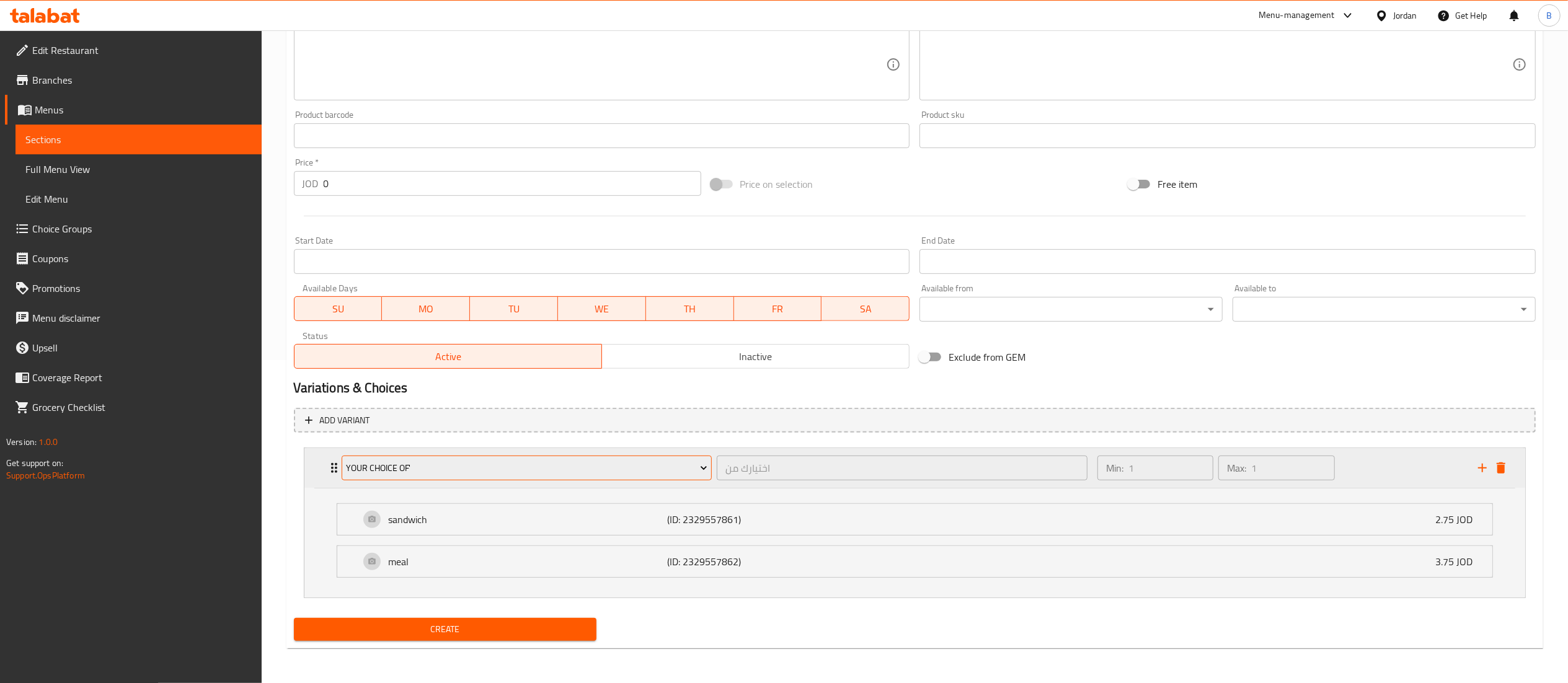
click at [529, 470] on span "your choice of'" at bounding box center [527, 468] width 362 height 16
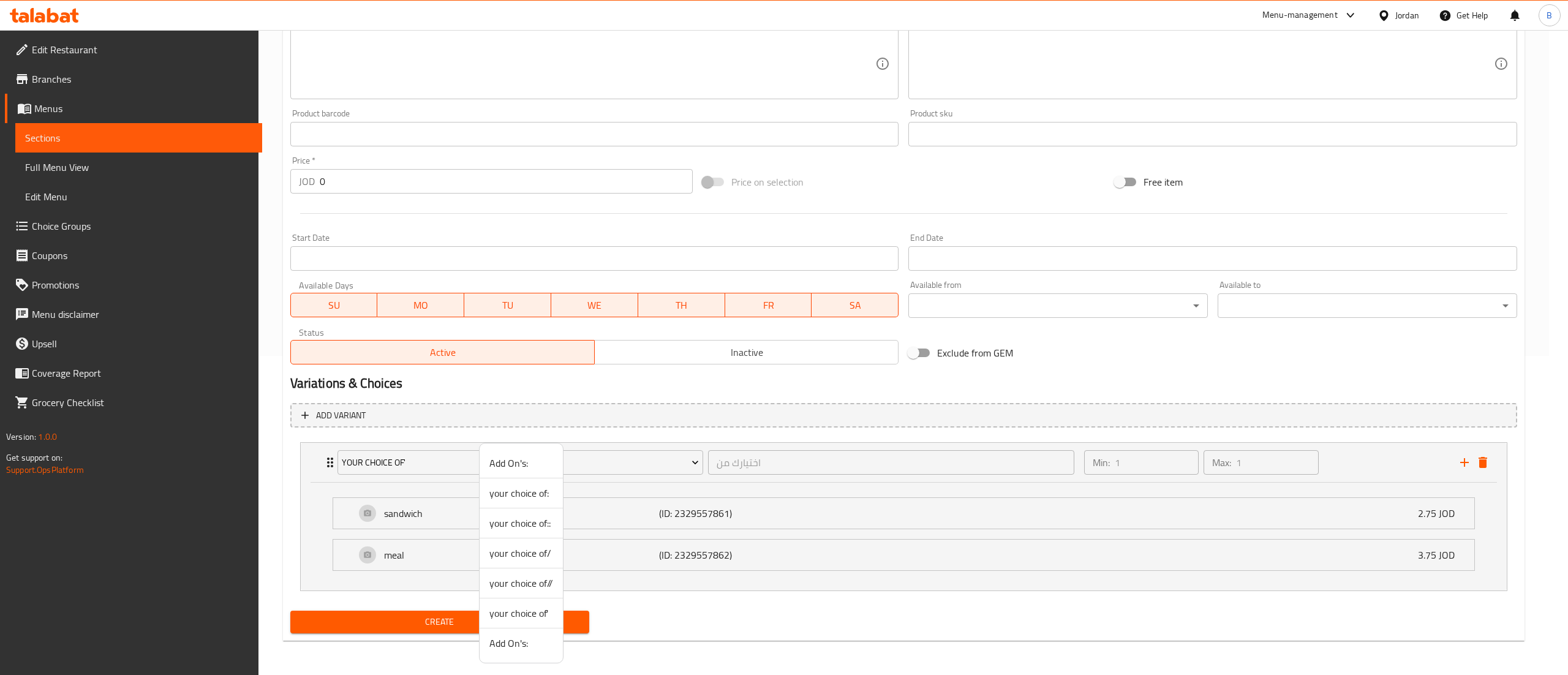
click at [530, 610] on span "your choice of'" at bounding box center [521, 614] width 64 height 15
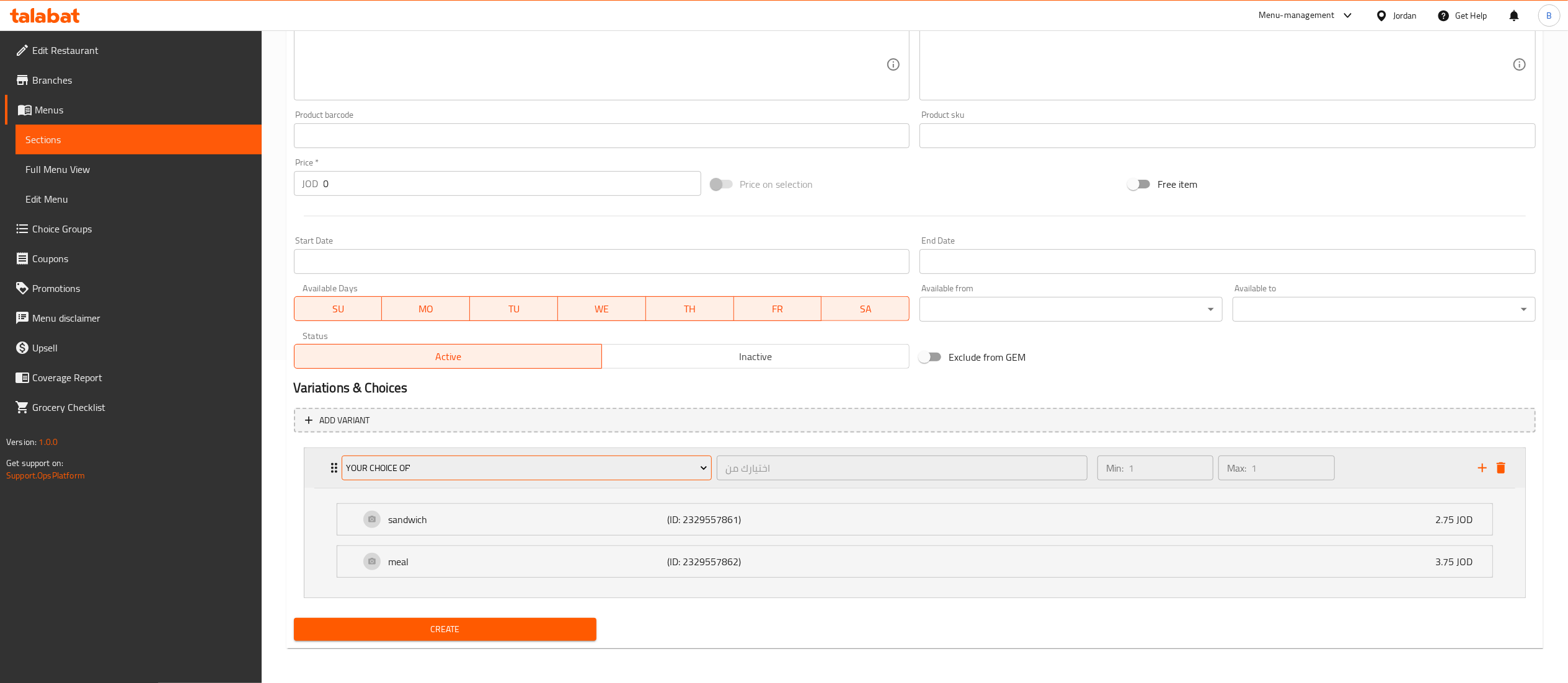
click at [584, 475] on button "your choice of'" at bounding box center [527, 468] width 371 height 25
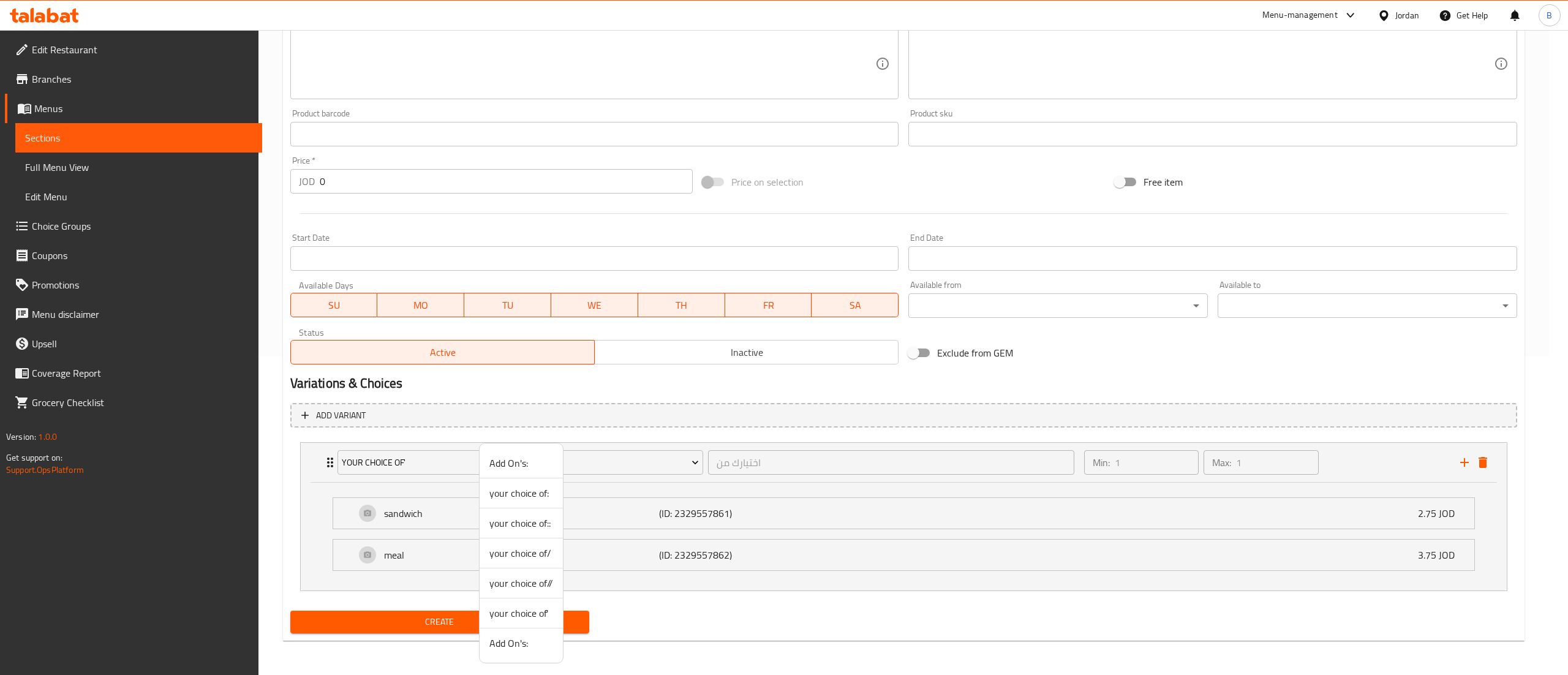
click at [530, 495] on span "your choice of:" at bounding box center [521, 493] width 64 height 15
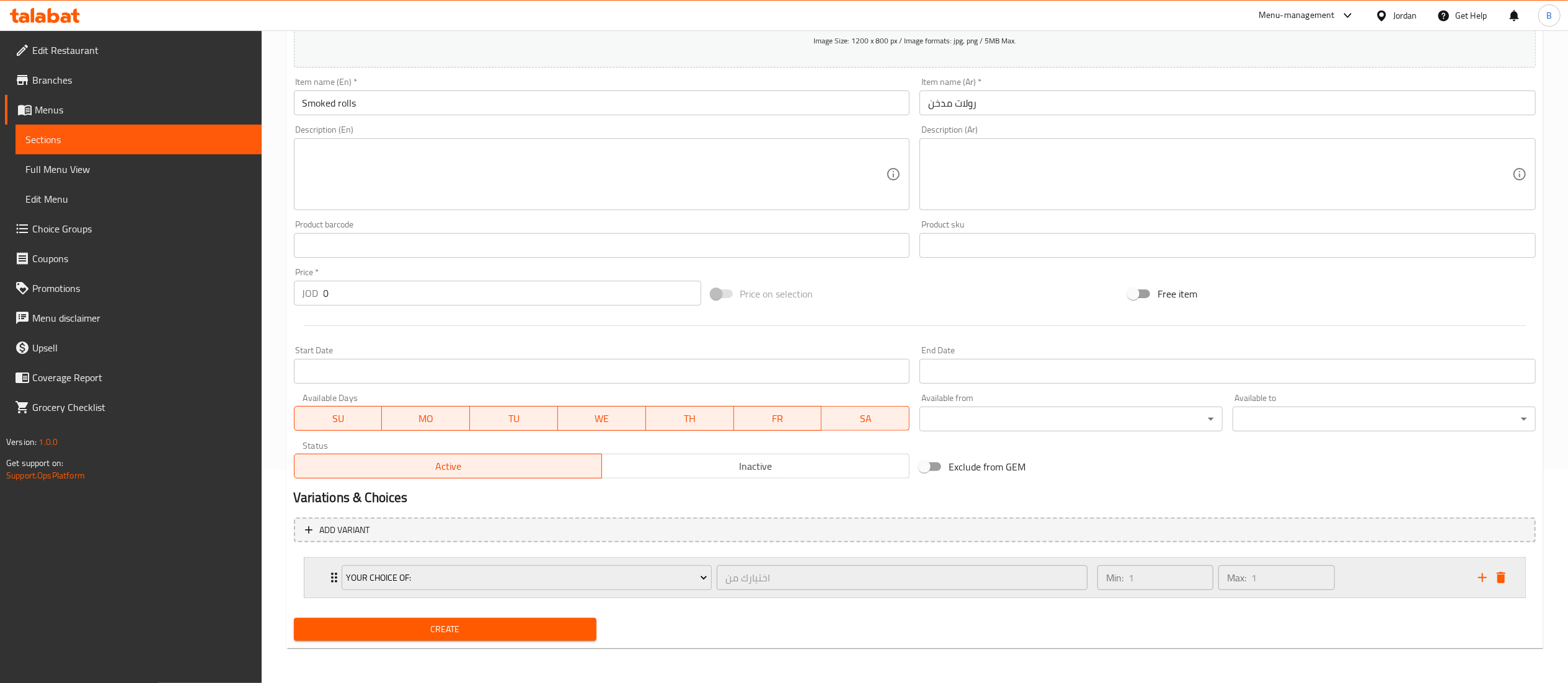
click at [1416, 568] on div "Min: 1 ​ Max: 1 ​" at bounding box center [1279, 577] width 380 height 40
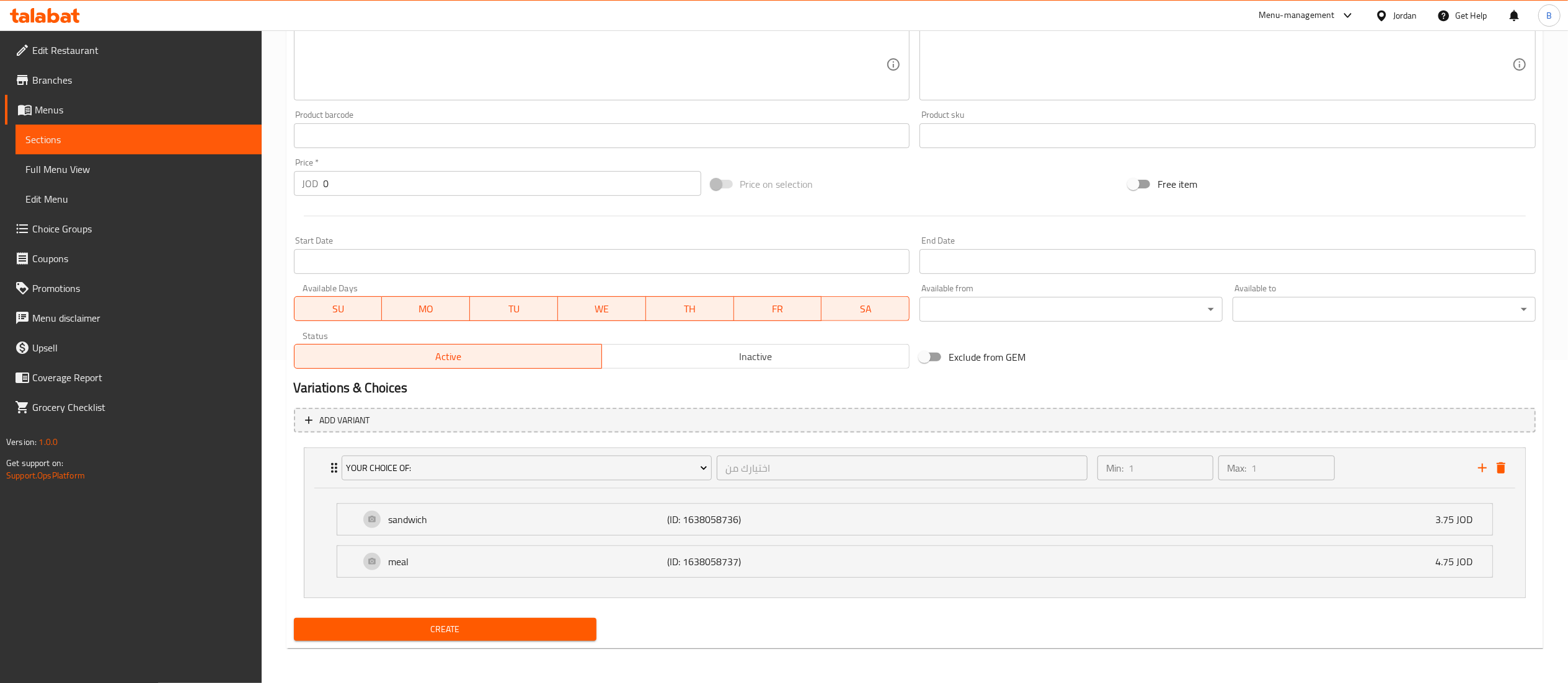
click at [548, 636] on span "Create" at bounding box center [445, 629] width 283 height 16
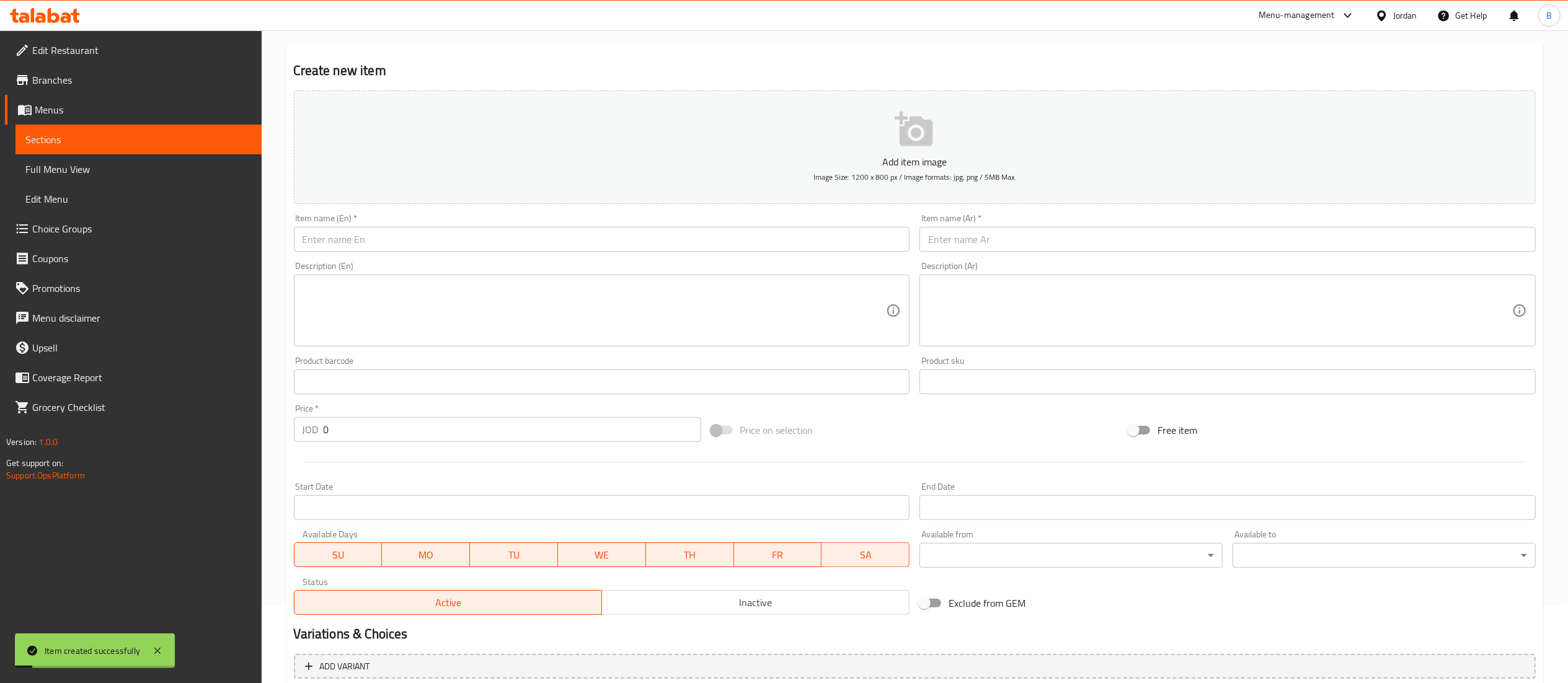
scroll to position [0, 0]
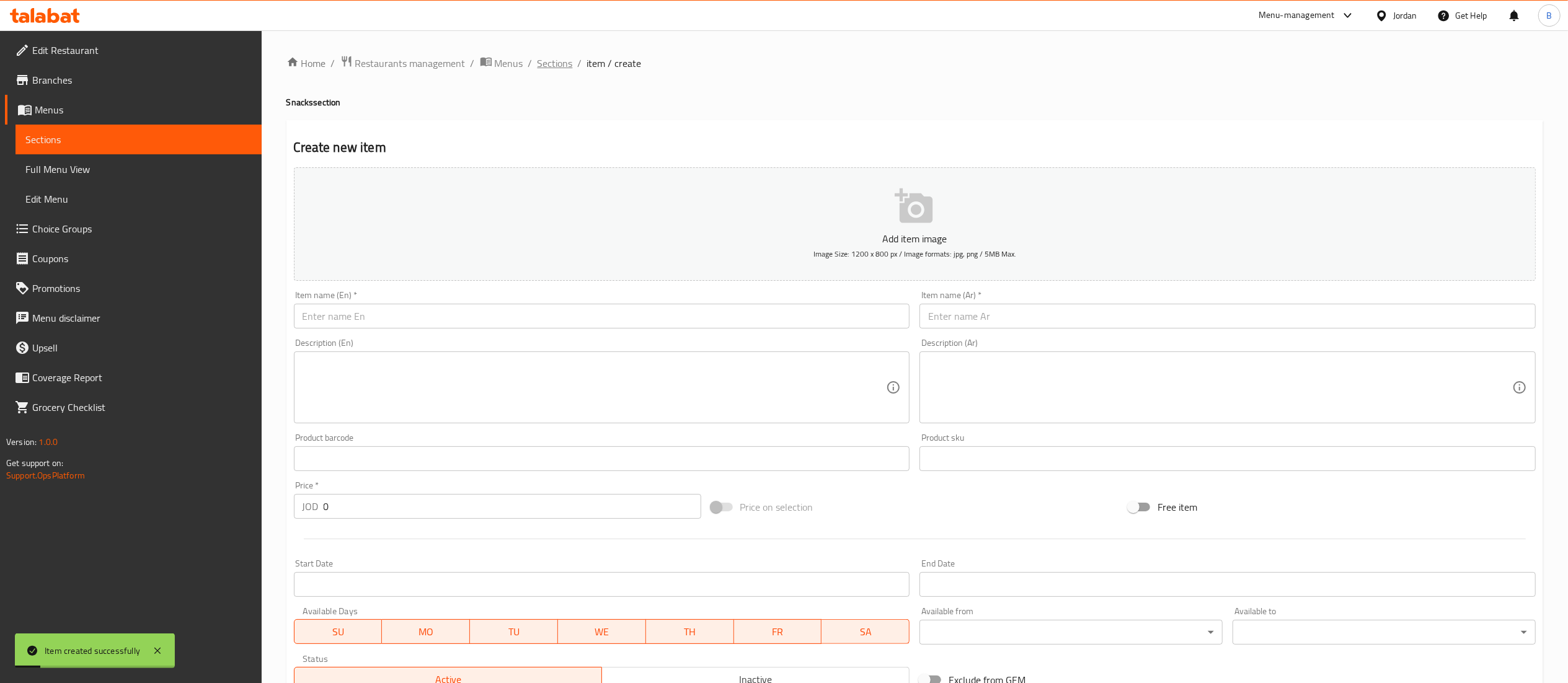
click at [558, 70] on span "Sections" at bounding box center [555, 63] width 35 height 15
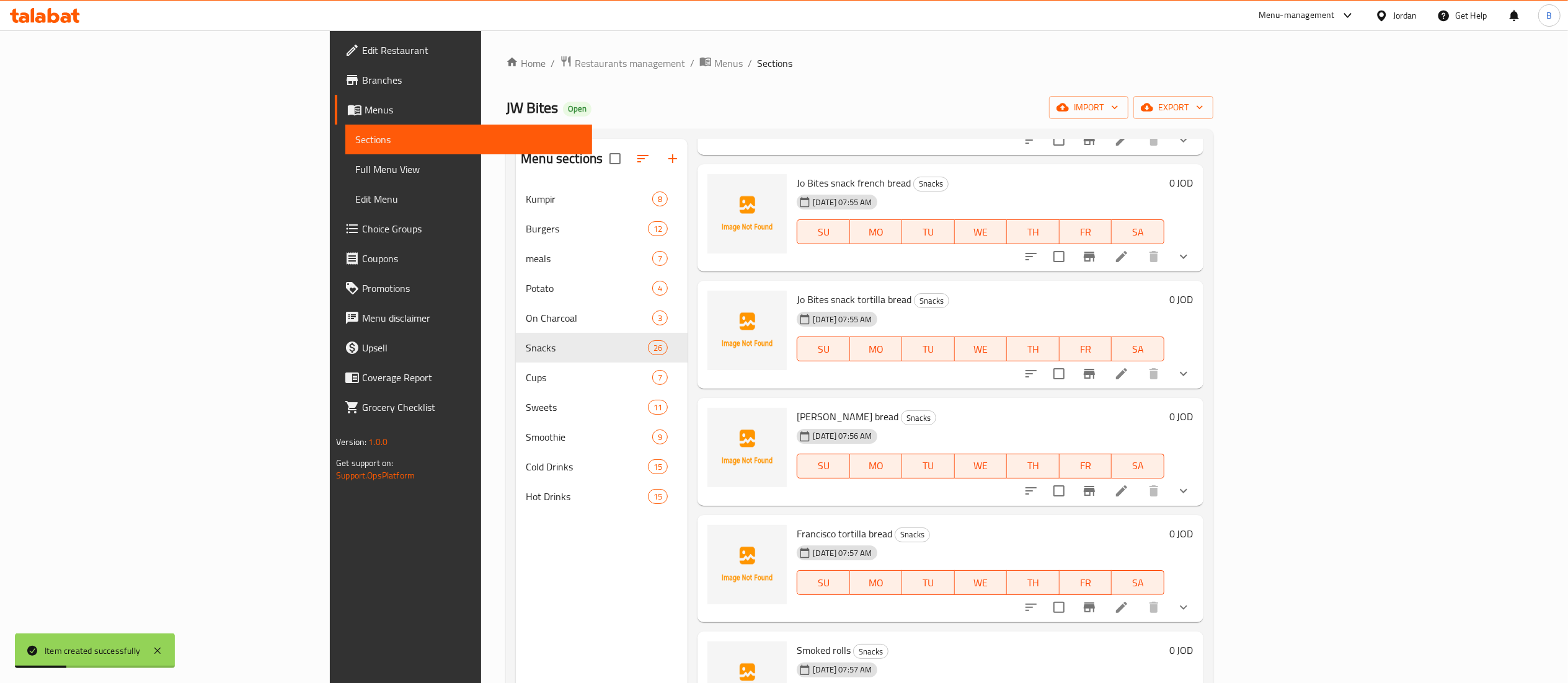
scroll to position [1878, 0]
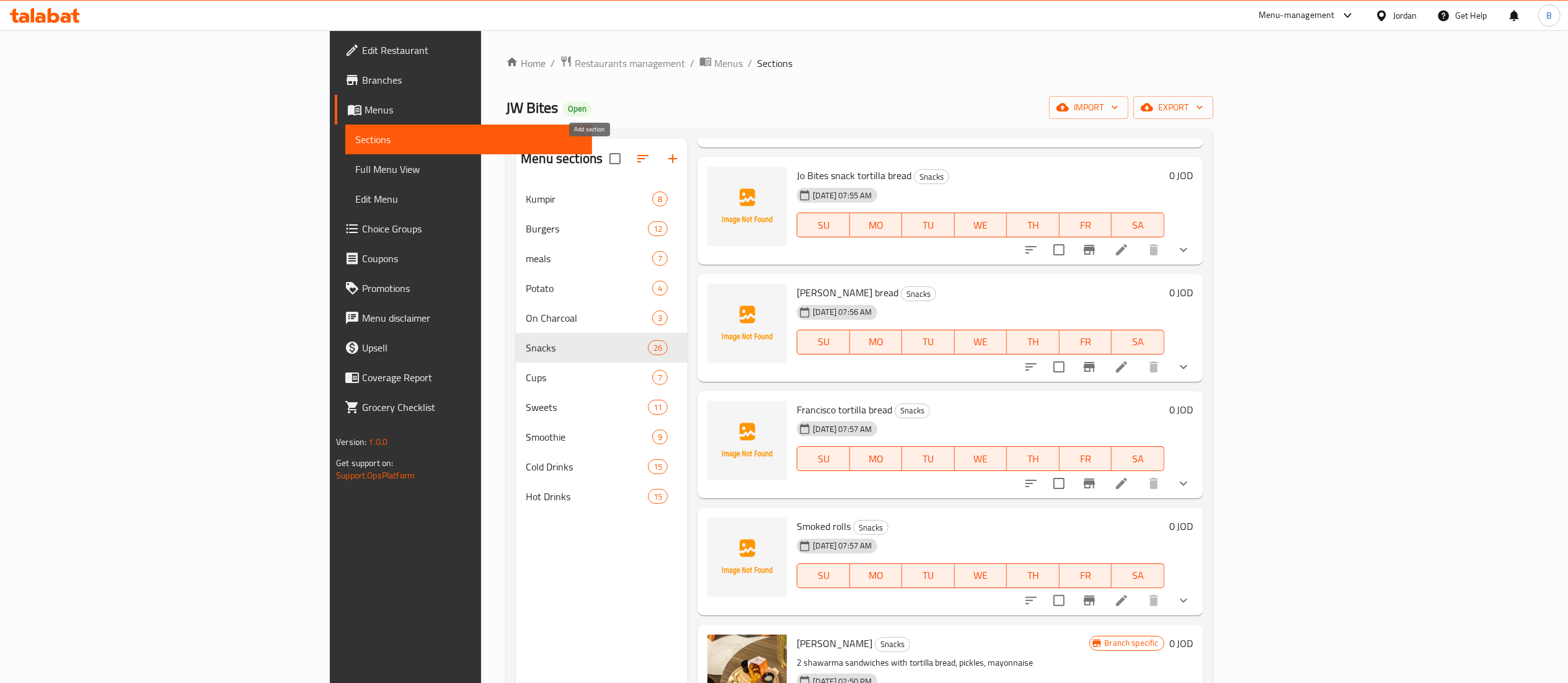
click at [665, 166] on icon "button" at bounding box center [672, 159] width 15 height 15
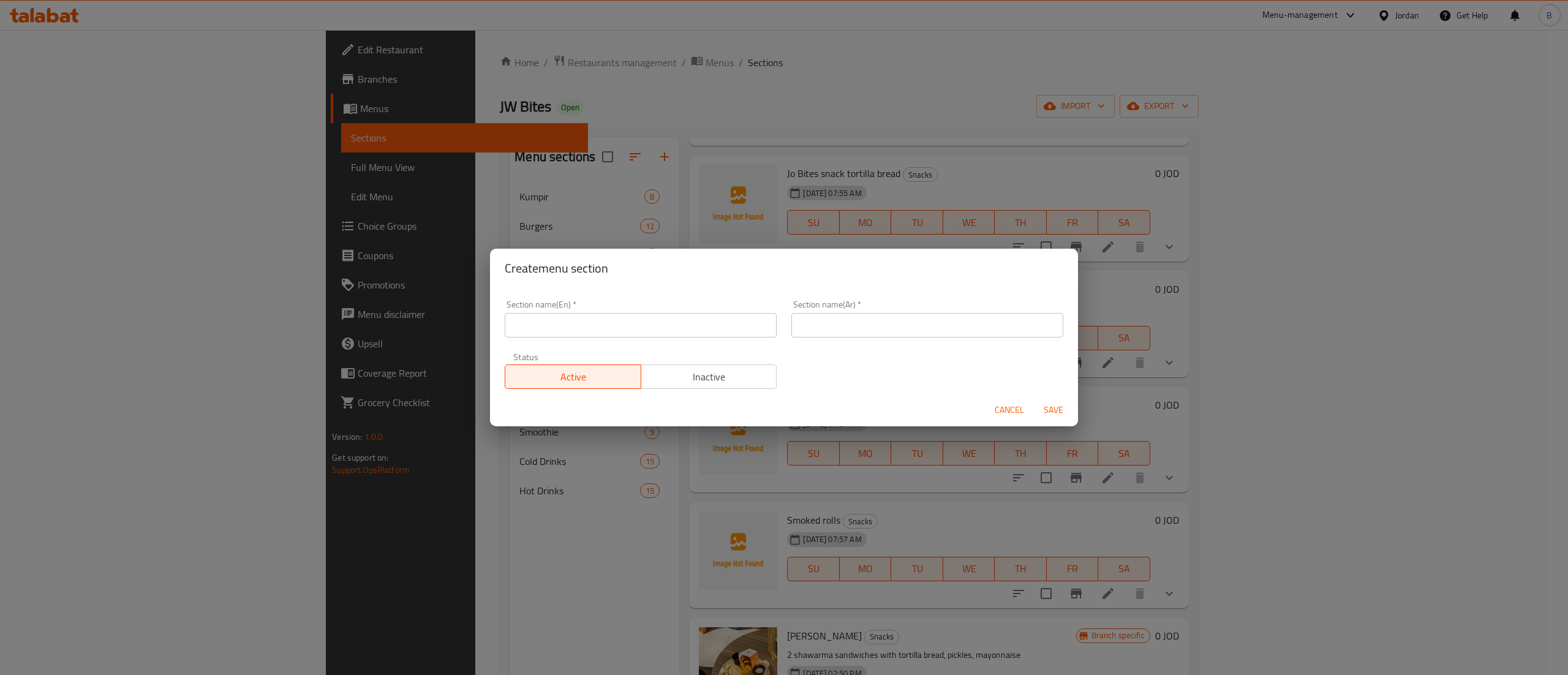
click at [626, 316] on input "text" at bounding box center [640, 325] width 272 height 24
type input "Pasta"
drag, startPoint x: 853, startPoint y: 316, endPoint x: 851, endPoint y: 389, distance: 73.0
click at [853, 316] on input "text" at bounding box center [927, 325] width 272 height 24
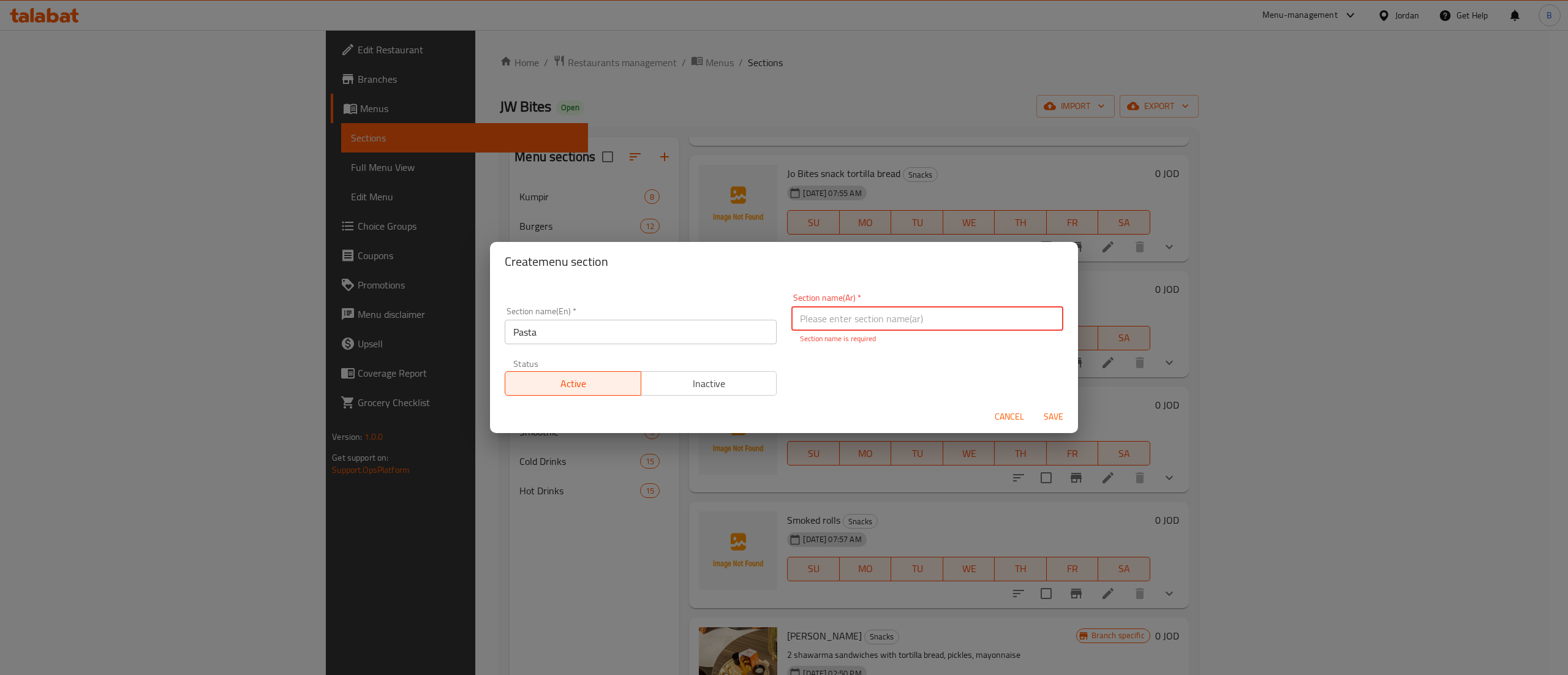
paste input "باستا"
type input "باستا"
drag, startPoint x: 837, startPoint y: 378, endPoint x: 988, endPoint y: 418, distance: 156.2
click at [837, 378] on div "Section name(En)   * Pasta Section name(En) * Section name(Ar)   * باستا Sectio…" at bounding box center [783, 344] width 573 height 117
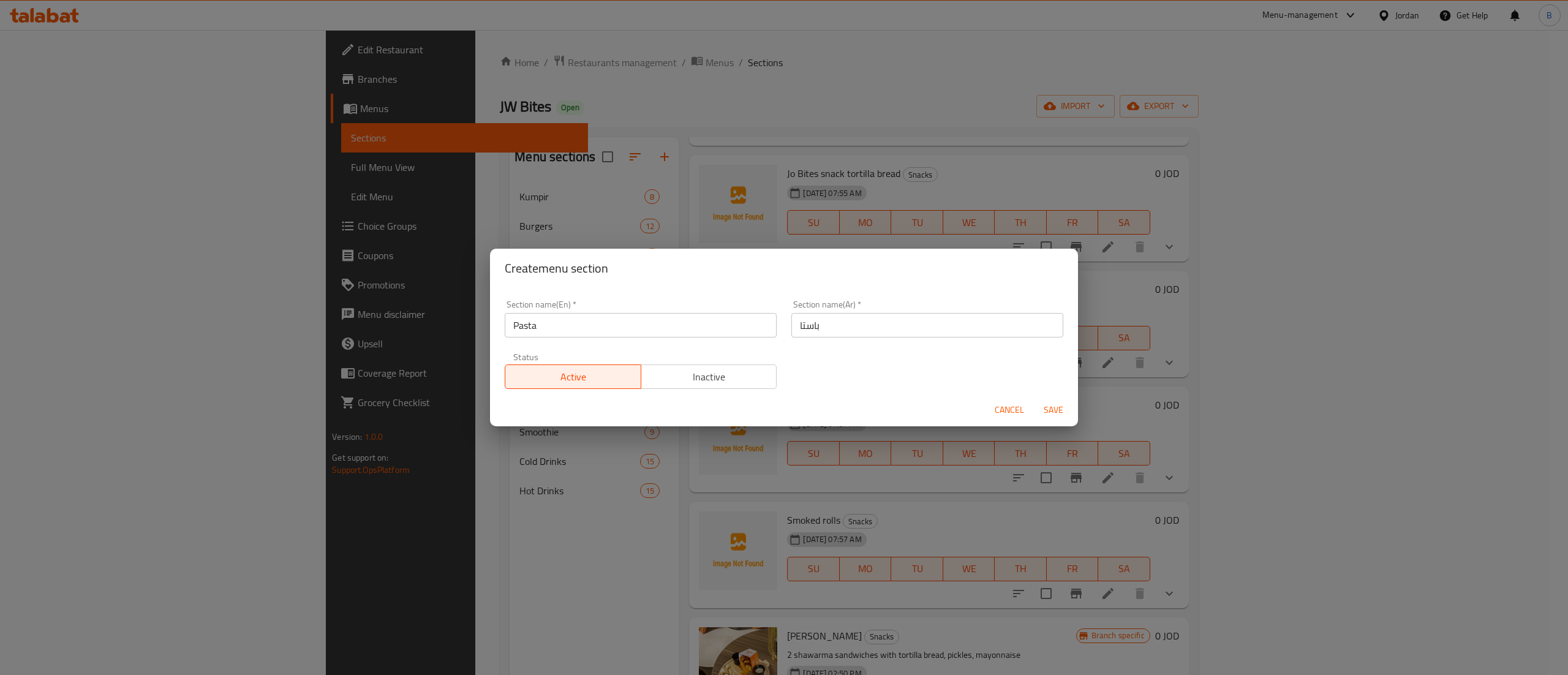
click at [1045, 413] on span "Save" at bounding box center [1053, 410] width 29 height 15
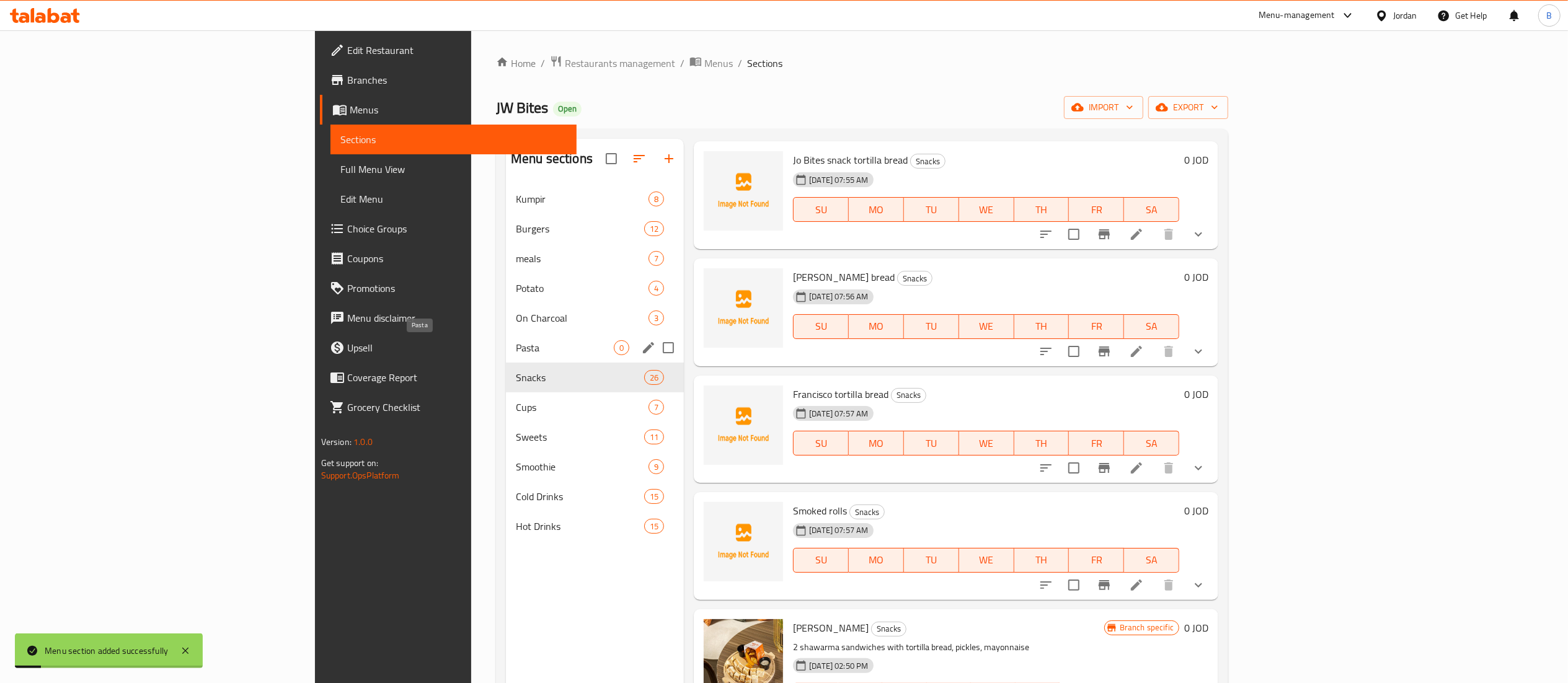
click at [516, 354] on span "Pasta" at bounding box center [565, 348] width 98 height 15
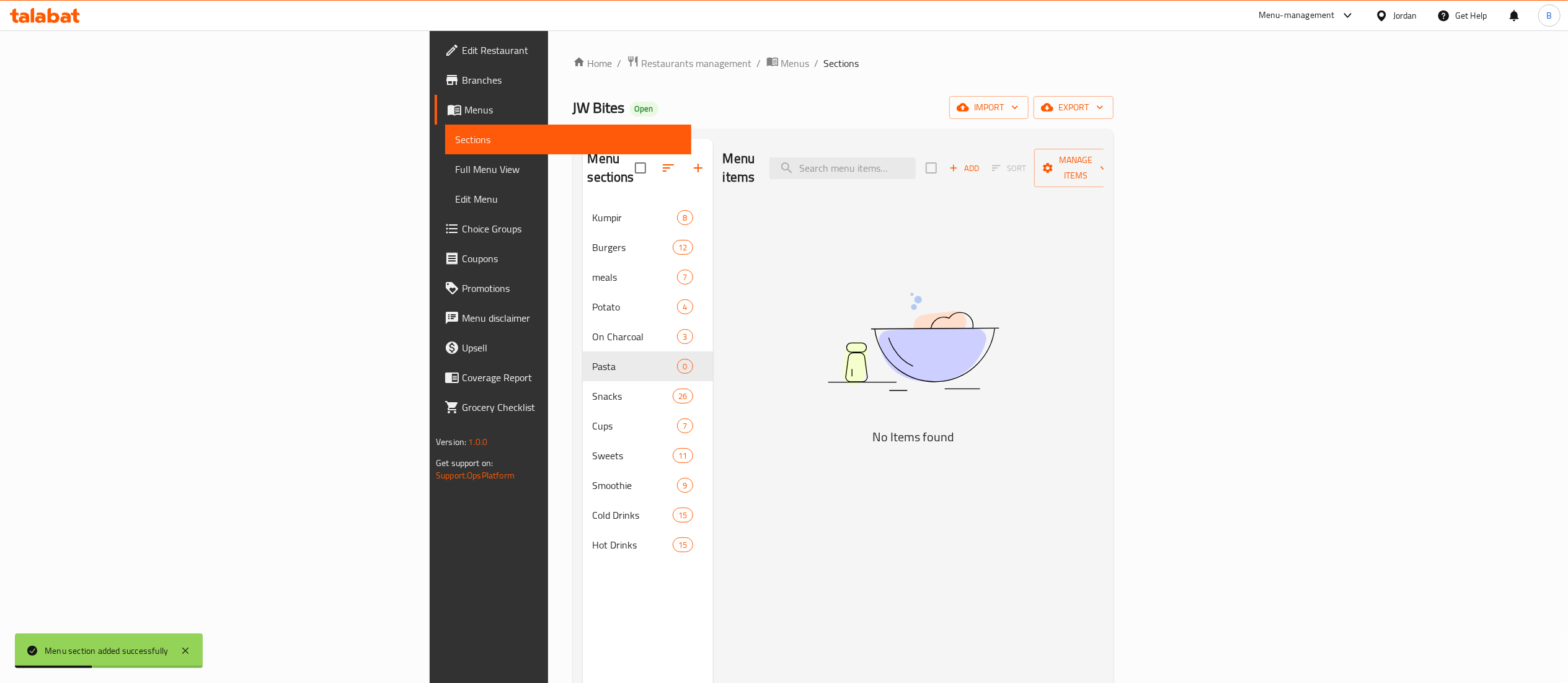
click at [984, 169] on button "Add" at bounding box center [964, 168] width 40 height 19
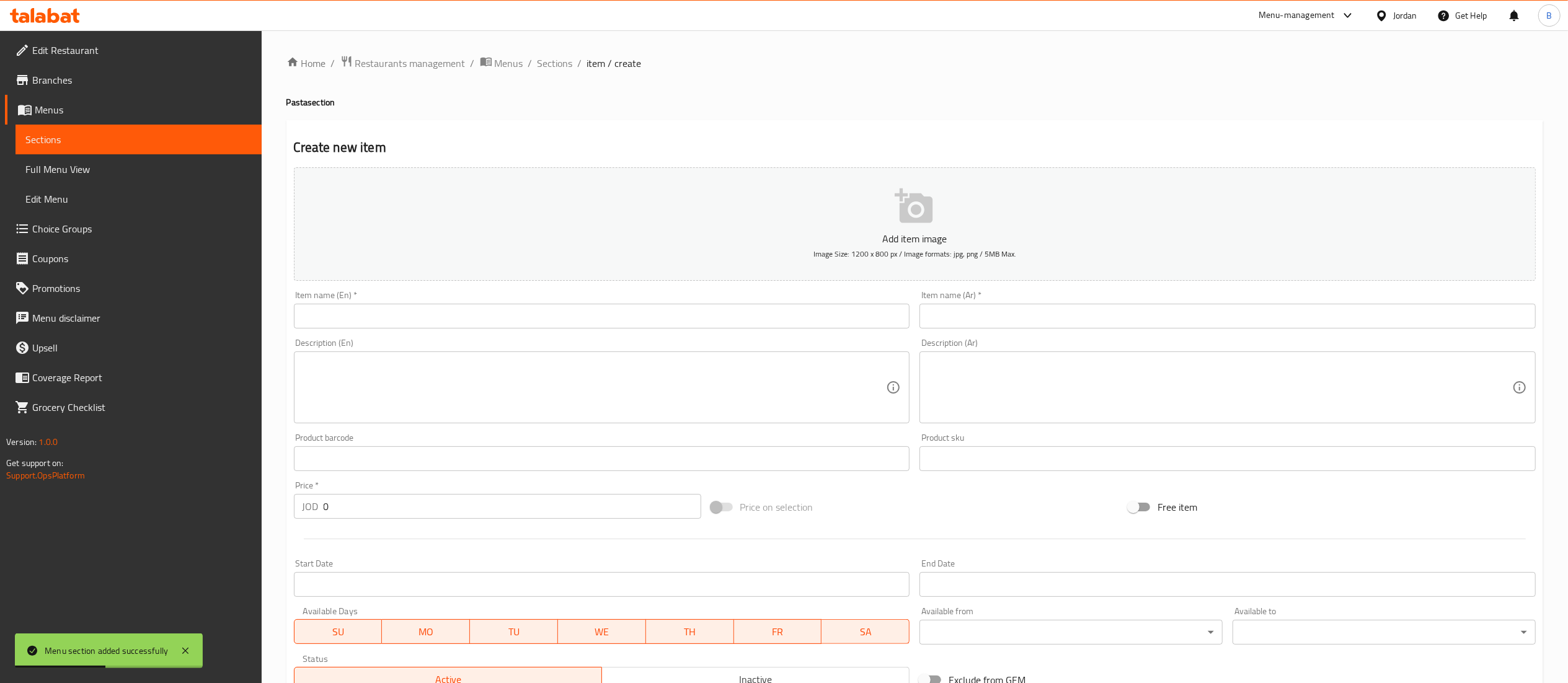
click at [1094, 309] on input "text" at bounding box center [1227, 316] width 616 height 25
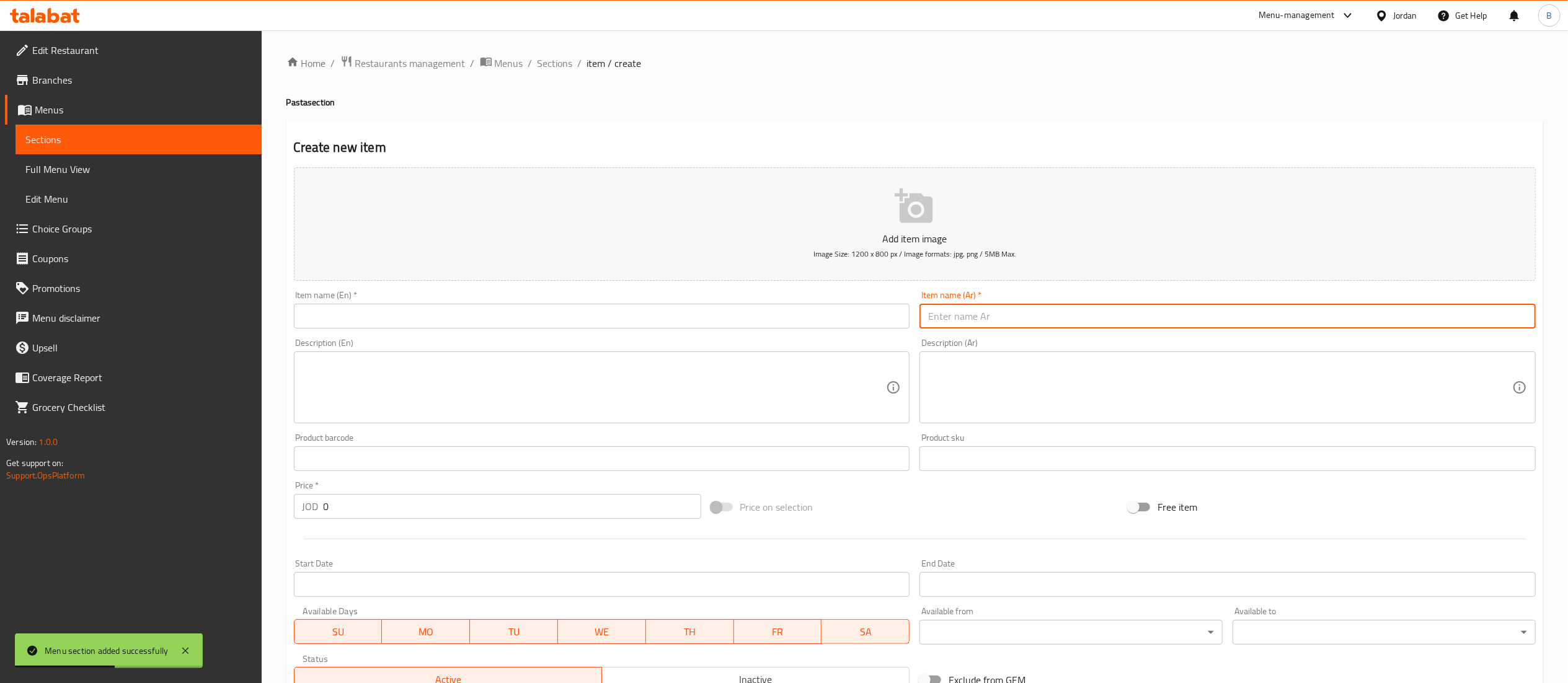
paste input "فتوتشيني الفريدو الدجاج"
type input "فتوتشيني الفريدو الدجاج"
click at [800, 314] on input "text" at bounding box center [601, 316] width 616 height 25
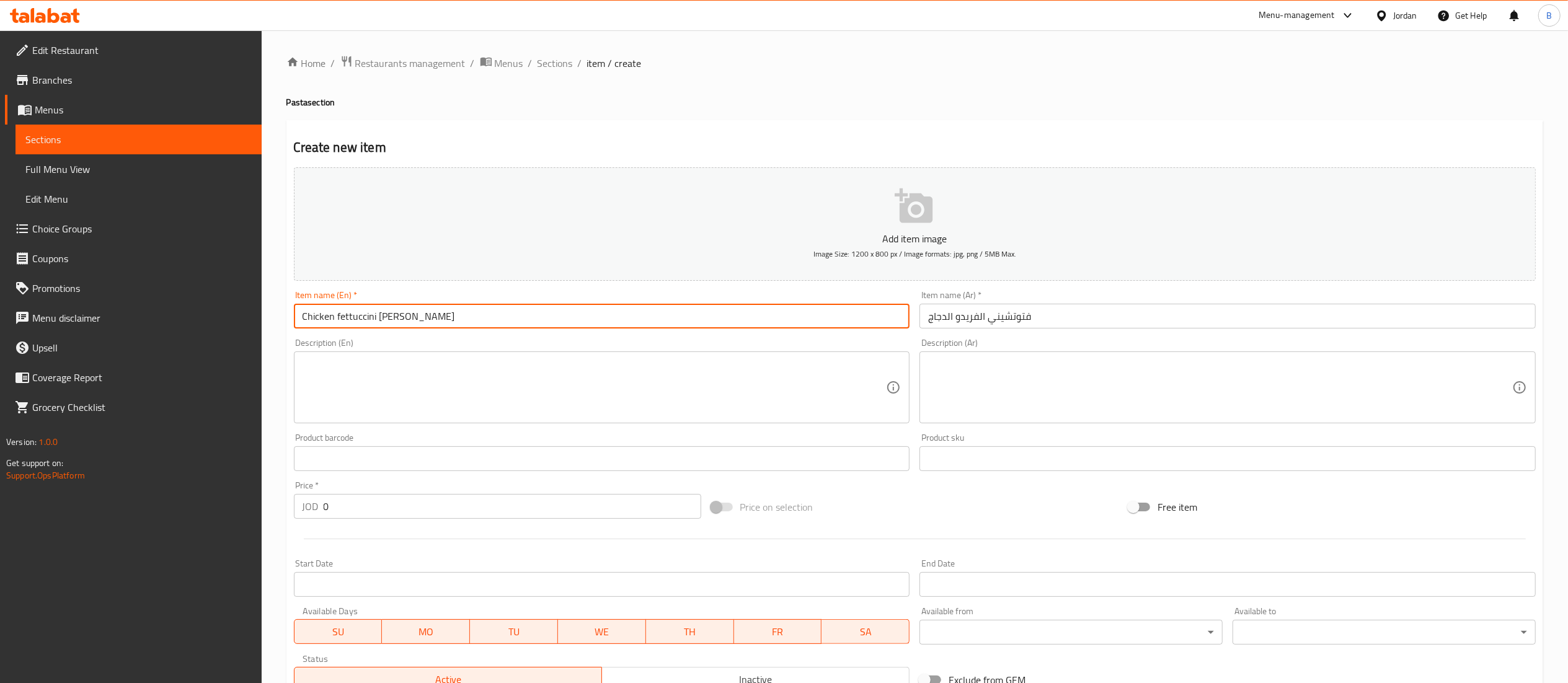
type input "Chicken fettuccini [PERSON_NAME]"
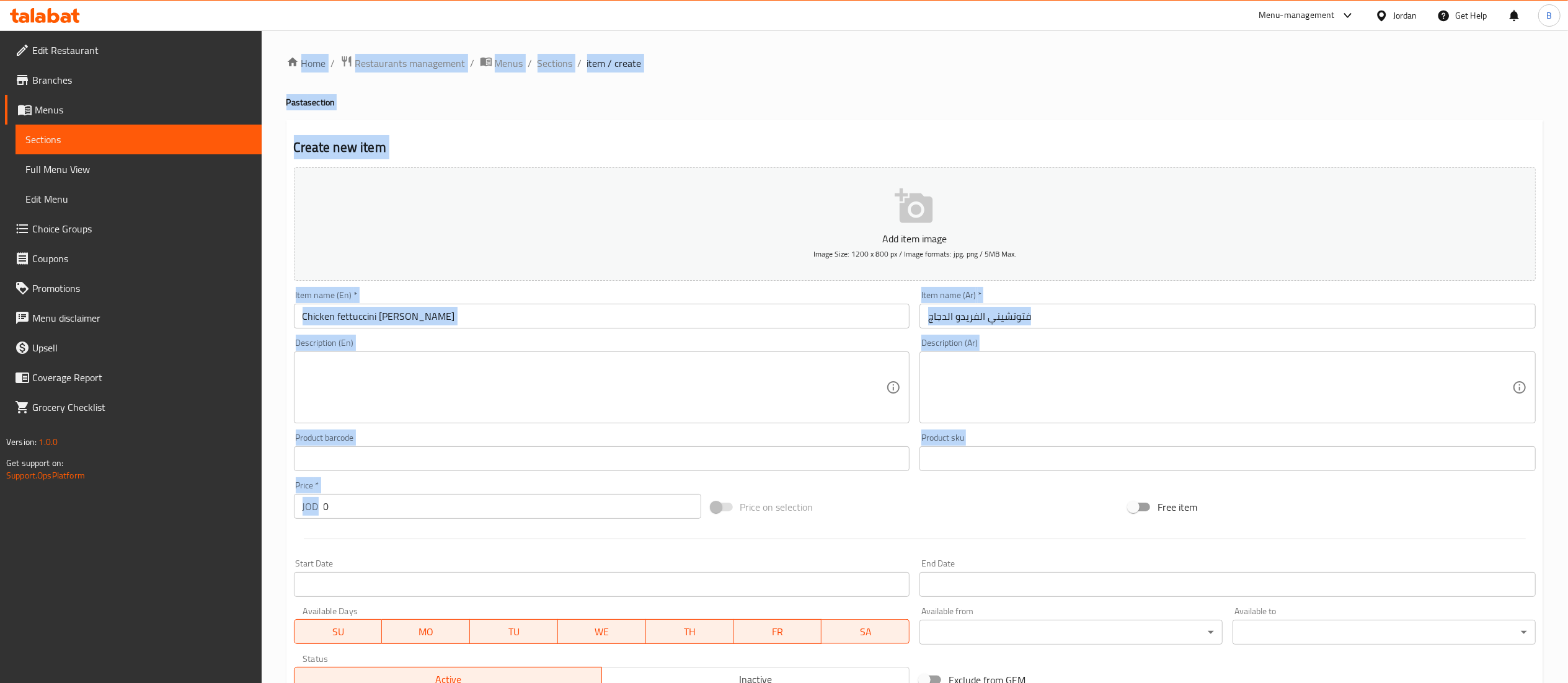
drag, startPoint x: 416, startPoint y: 521, endPoint x: 204, endPoint y: 506, distance: 212.5
click at [227, 508] on div "Edit Restaurant Branches Menus Sections Full Menu View Edit Menu Choice Groups …" at bounding box center [784, 453] width 1568 height 846
click at [339, 503] on input "0" at bounding box center [513, 506] width 378 height 25
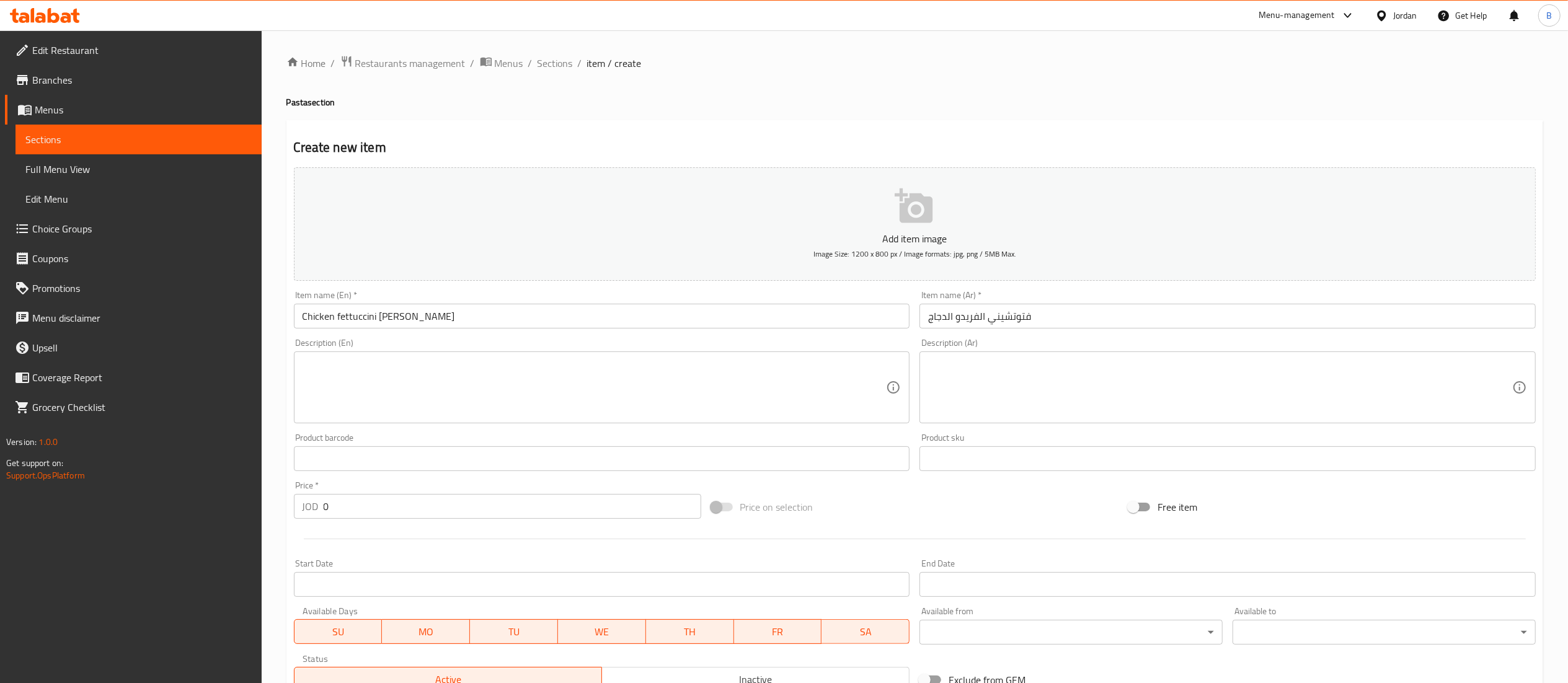
click at [340, 505] on input "0" at bounding box center [513, 506] width 378 height 25
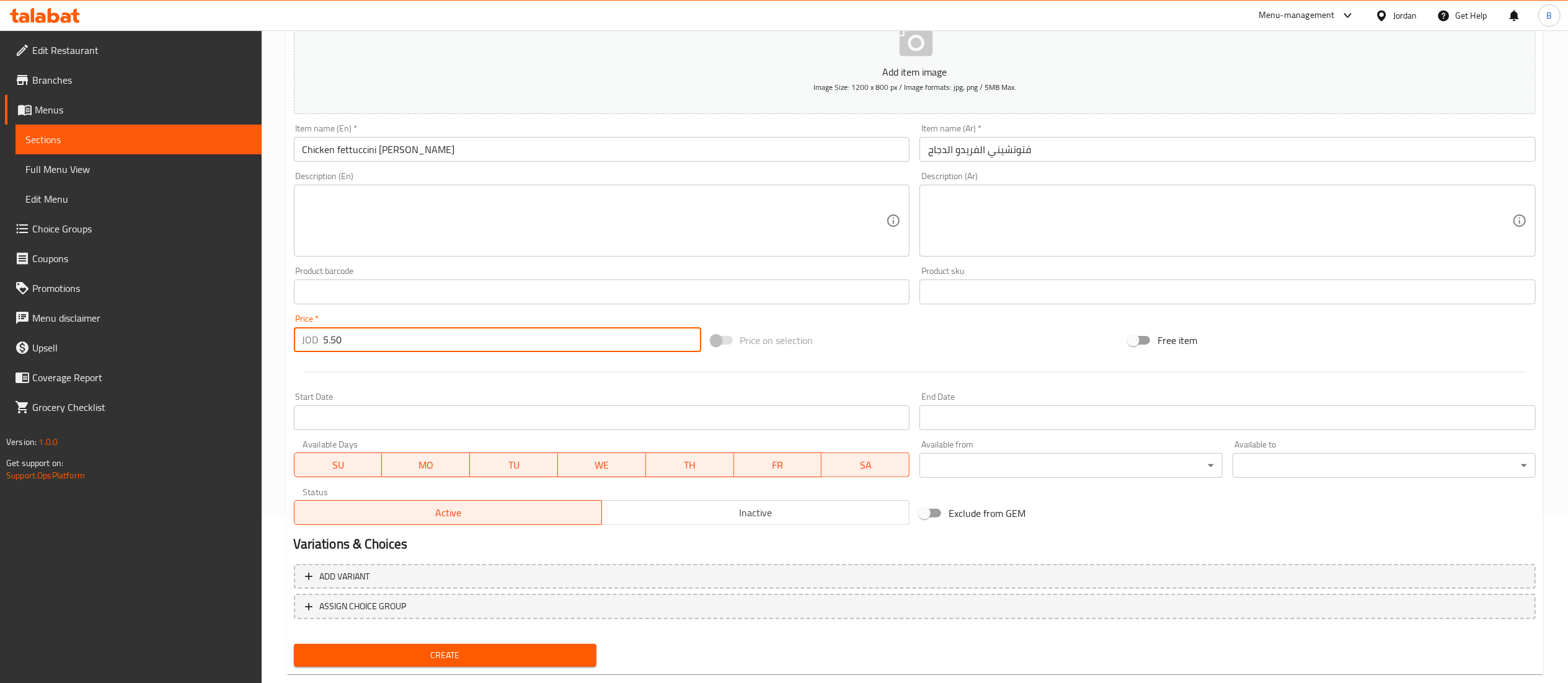
scroll to position [191, 0]
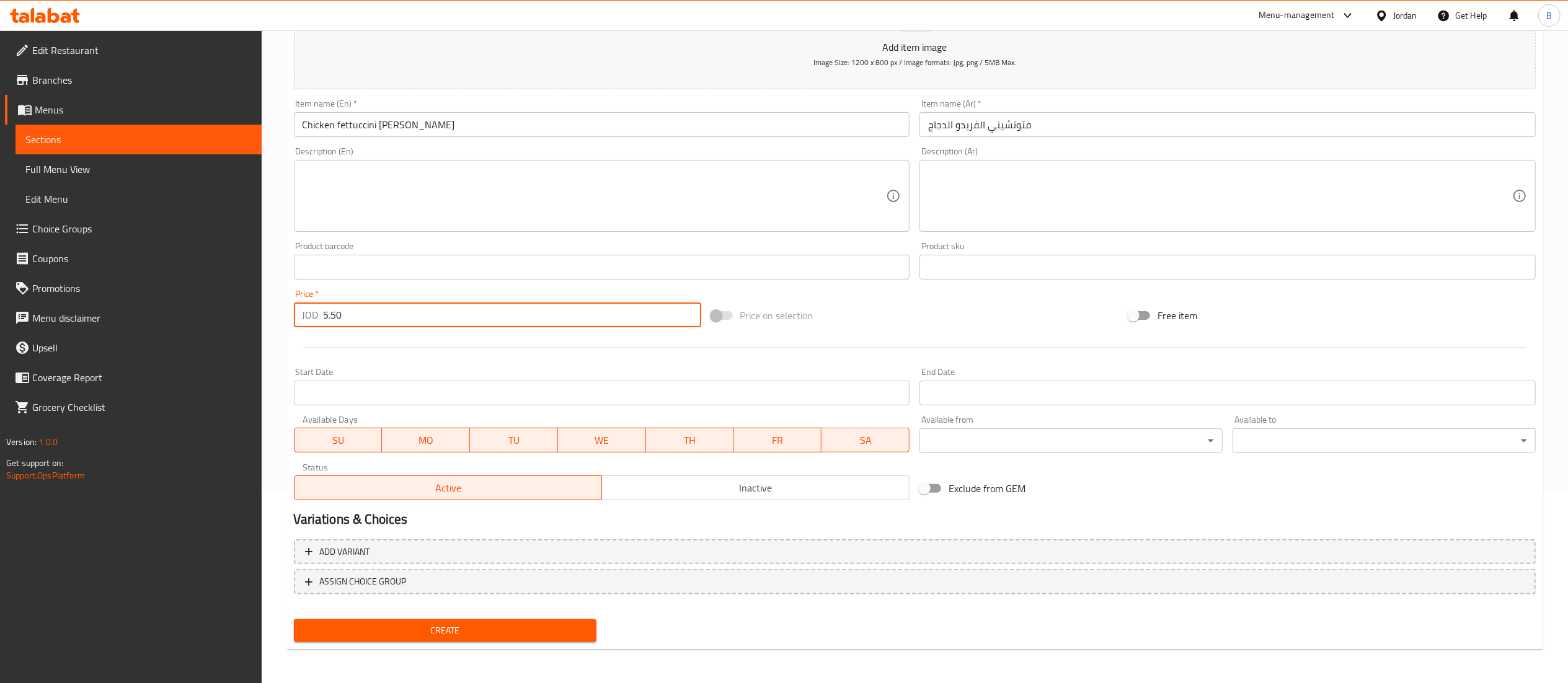
type input "5.50"
click at [434, 637] on span "Create" at bounding box center [445, 631] width 283 height 16
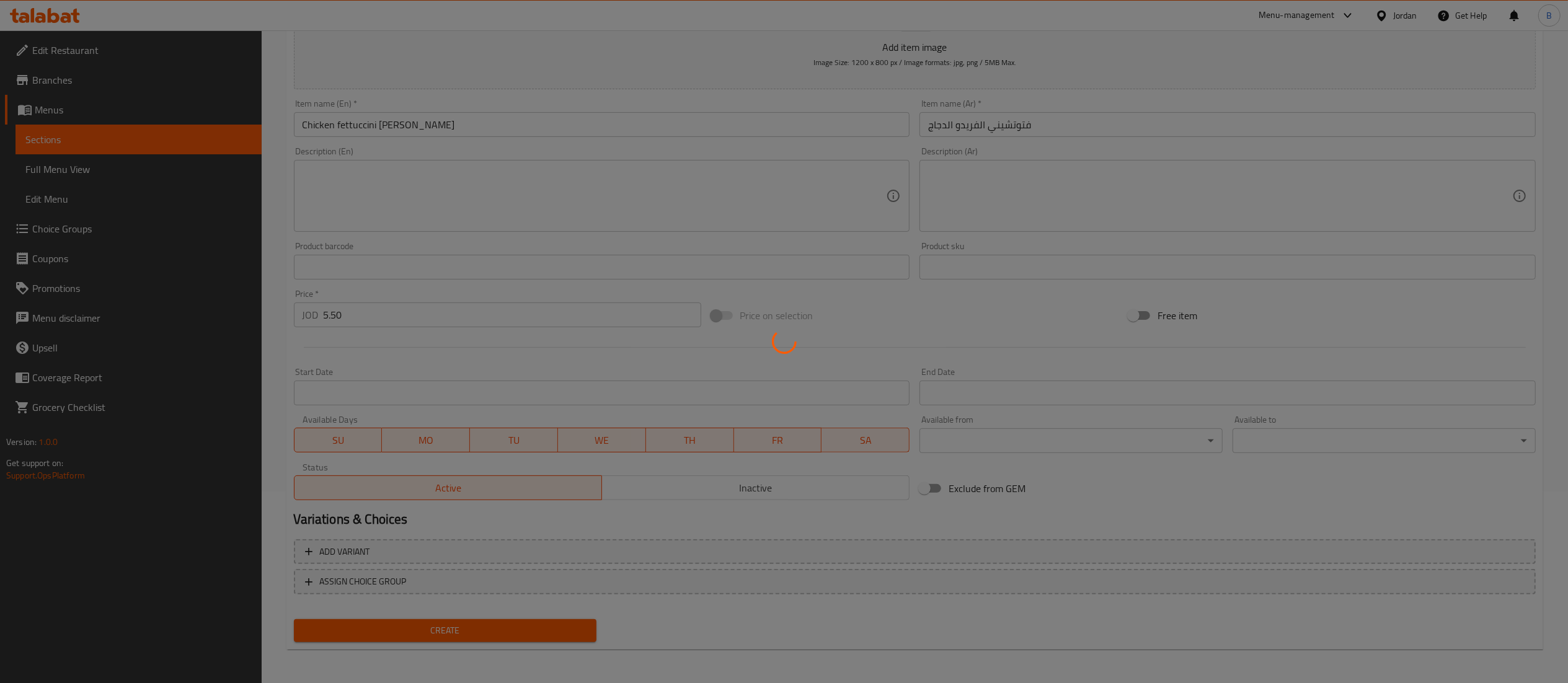
type input "0"
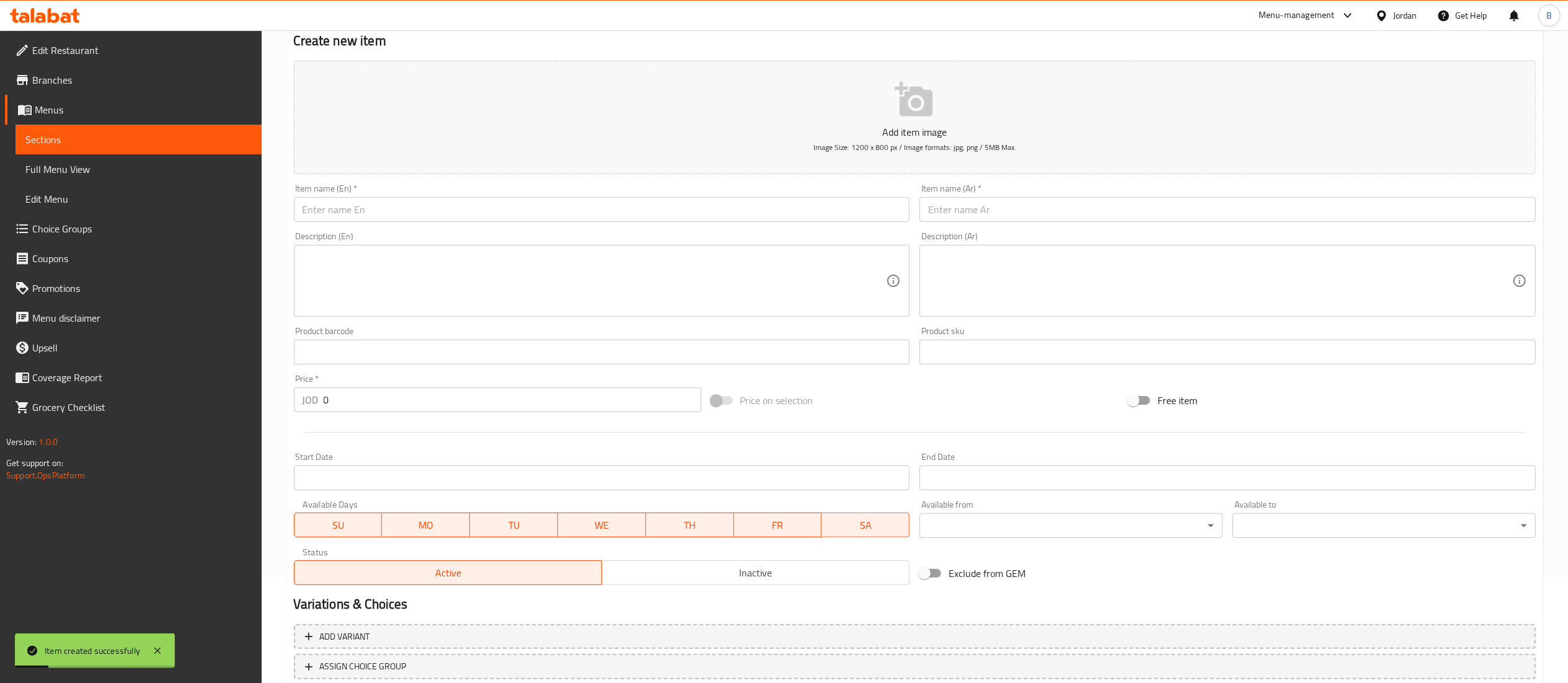
scroll to position [68, 0]
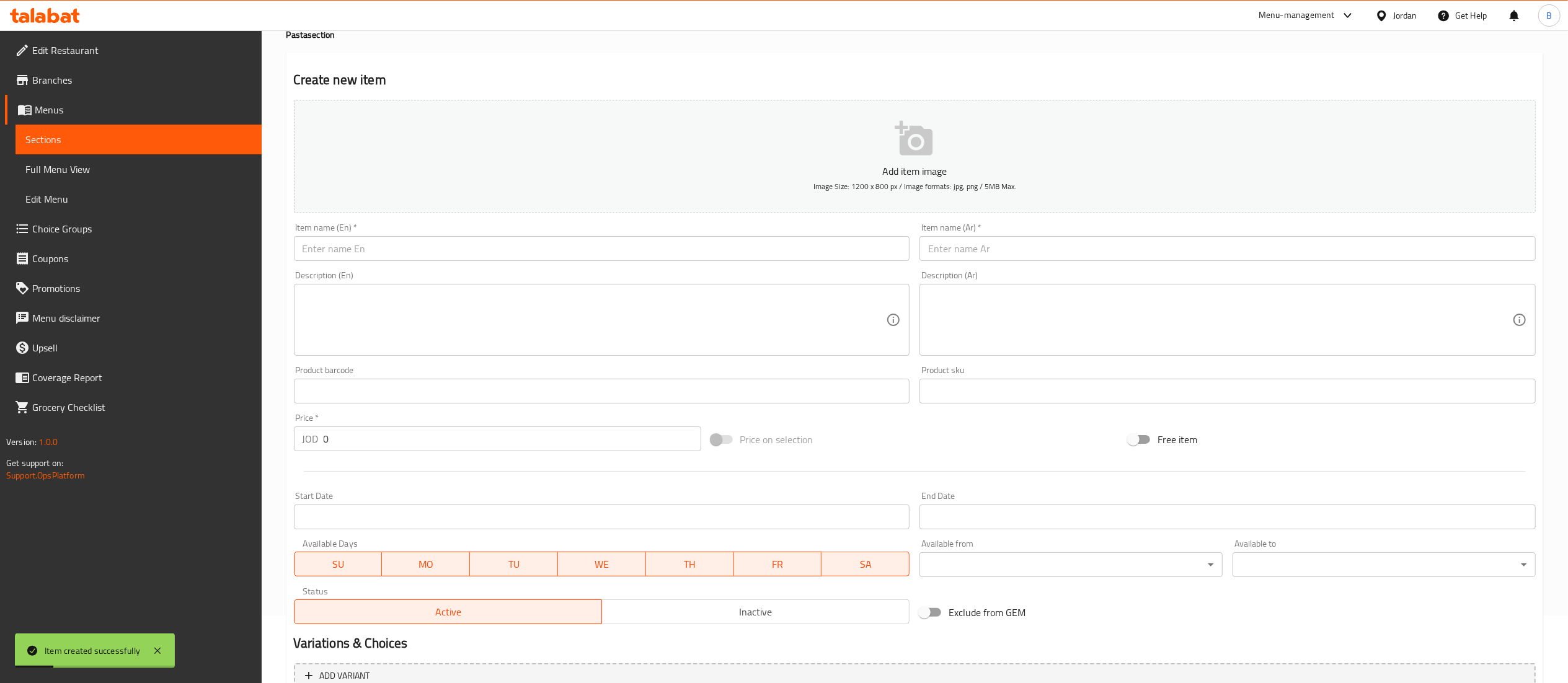
click at [1055, 265] on div "Item name (Ar)   * Item name (Ar) *" at bounding box center [1227, 242] width 626 height 47
click at [1054, 249] on input "text" at bounding box center [1227, 249] width 616 height 25
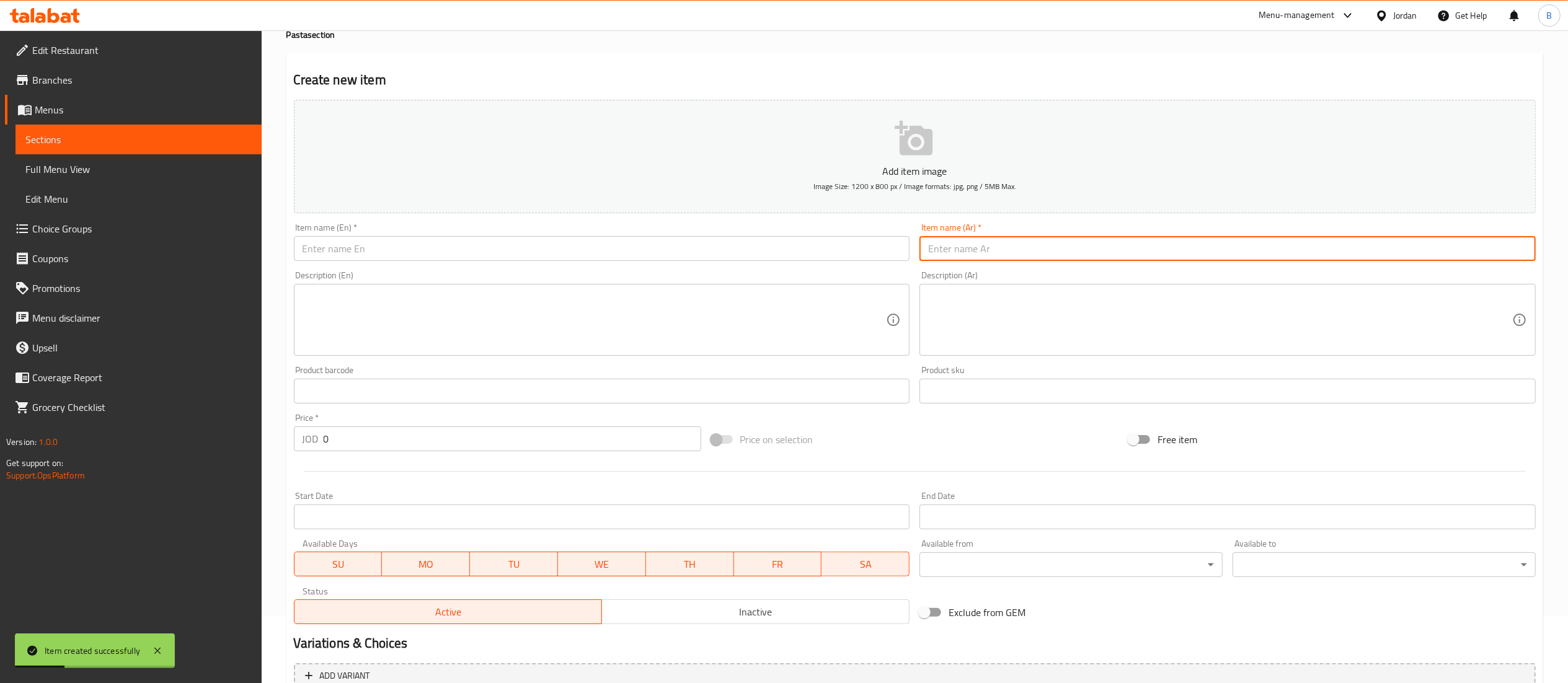
paste input "فتوتشيني الفريدو شرمب"
type input "فتوتشيني الفريدو شرمب"
click at [878, 249] on input "text" at bounding box center [601, 249] width 616 height 25
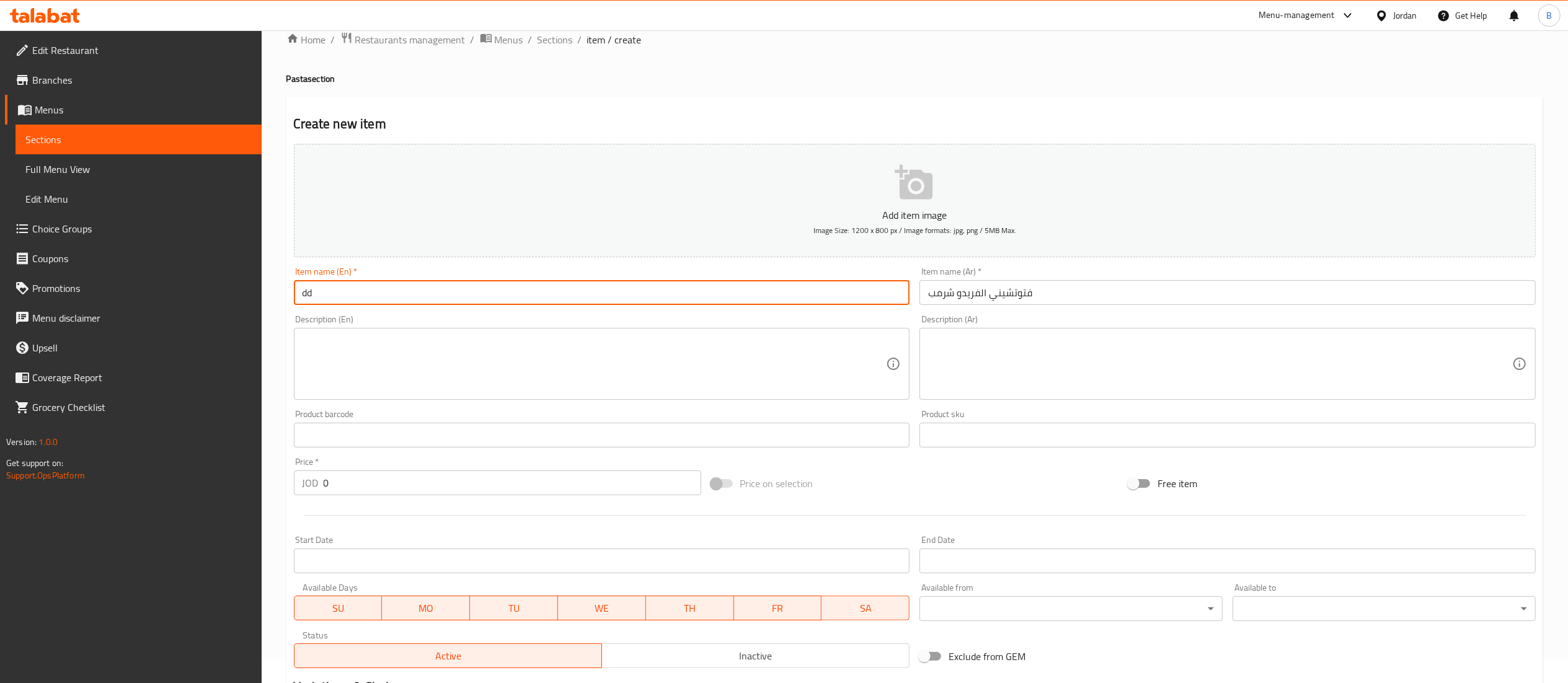
scroll to position [0, 0]
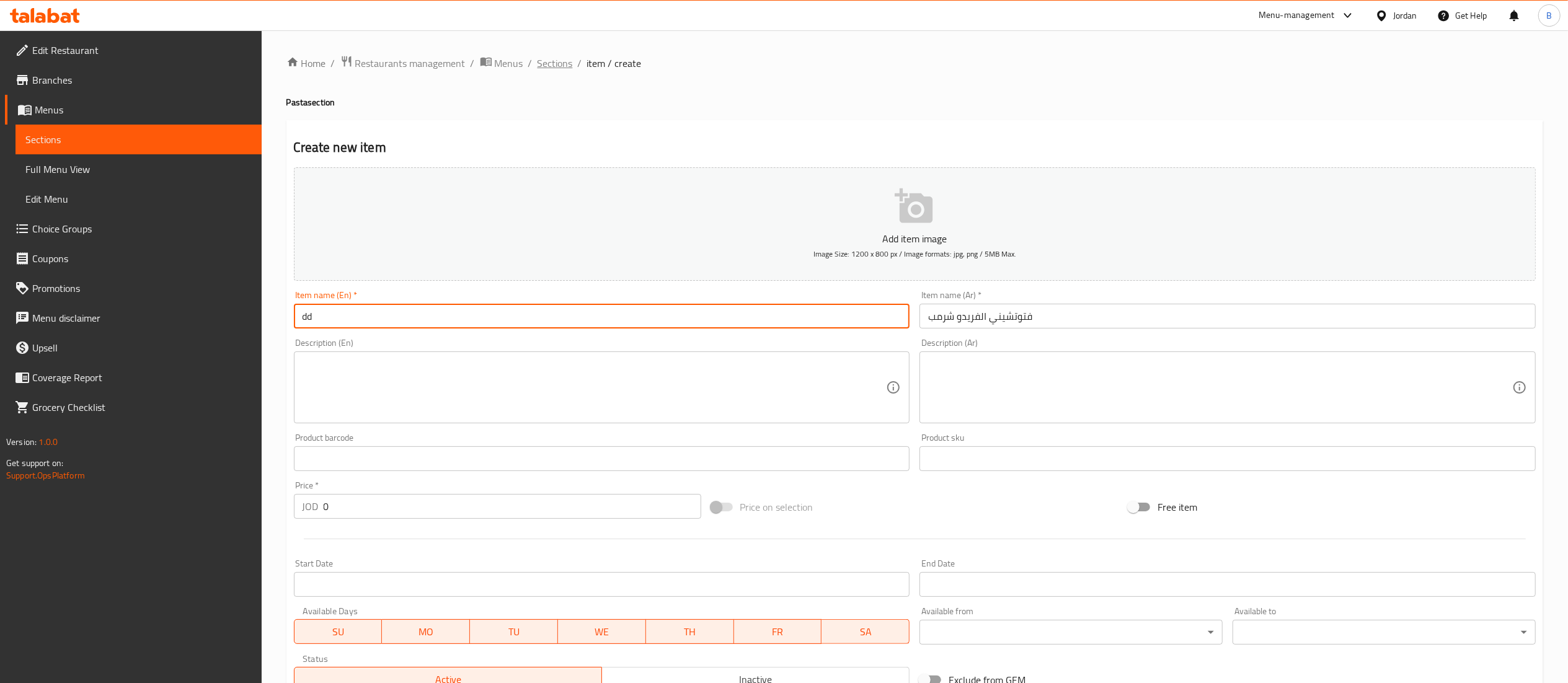
type input "dd"
click at [559, 65] on span "Sections" at bounding box center [555, 63] width 35 height 15
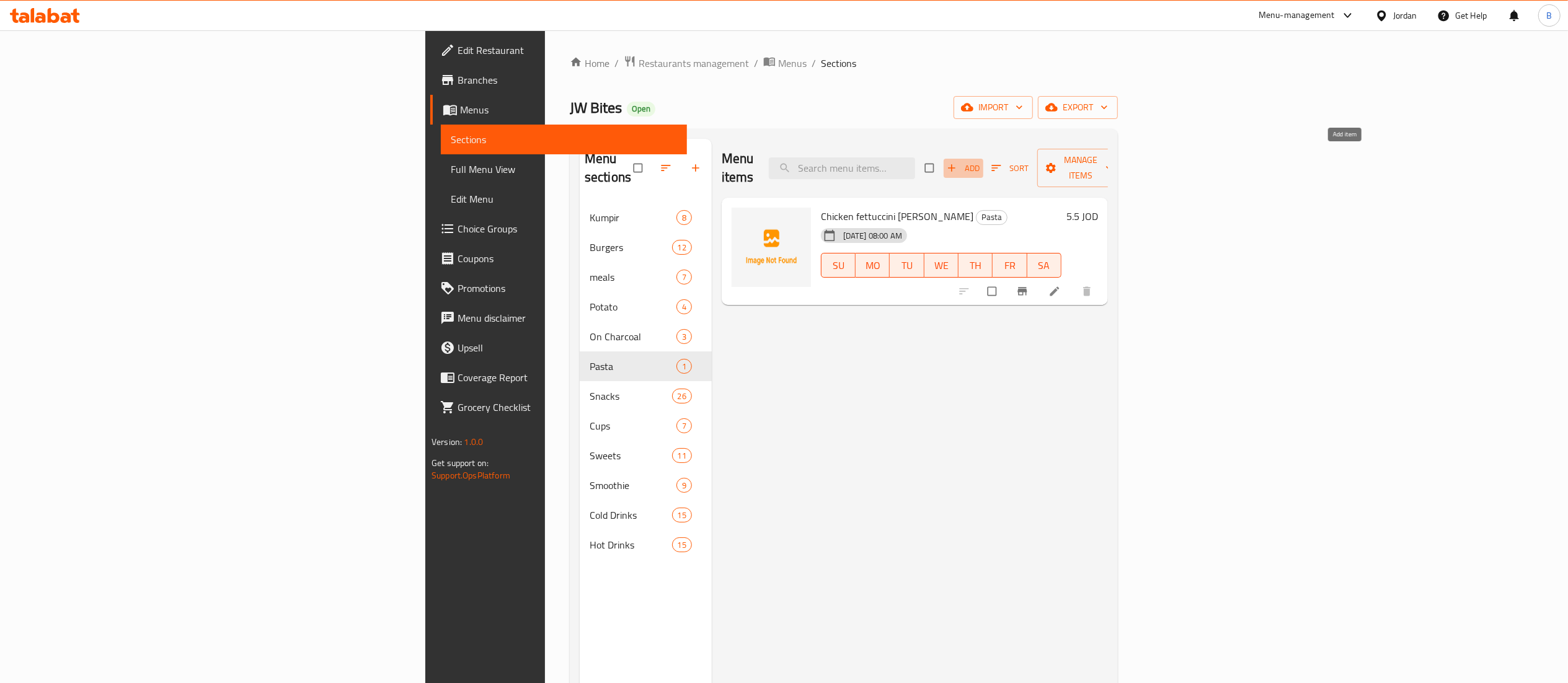
click at [980, 164] on span "Add" at bounding box center [963, 168] width 34 height 14
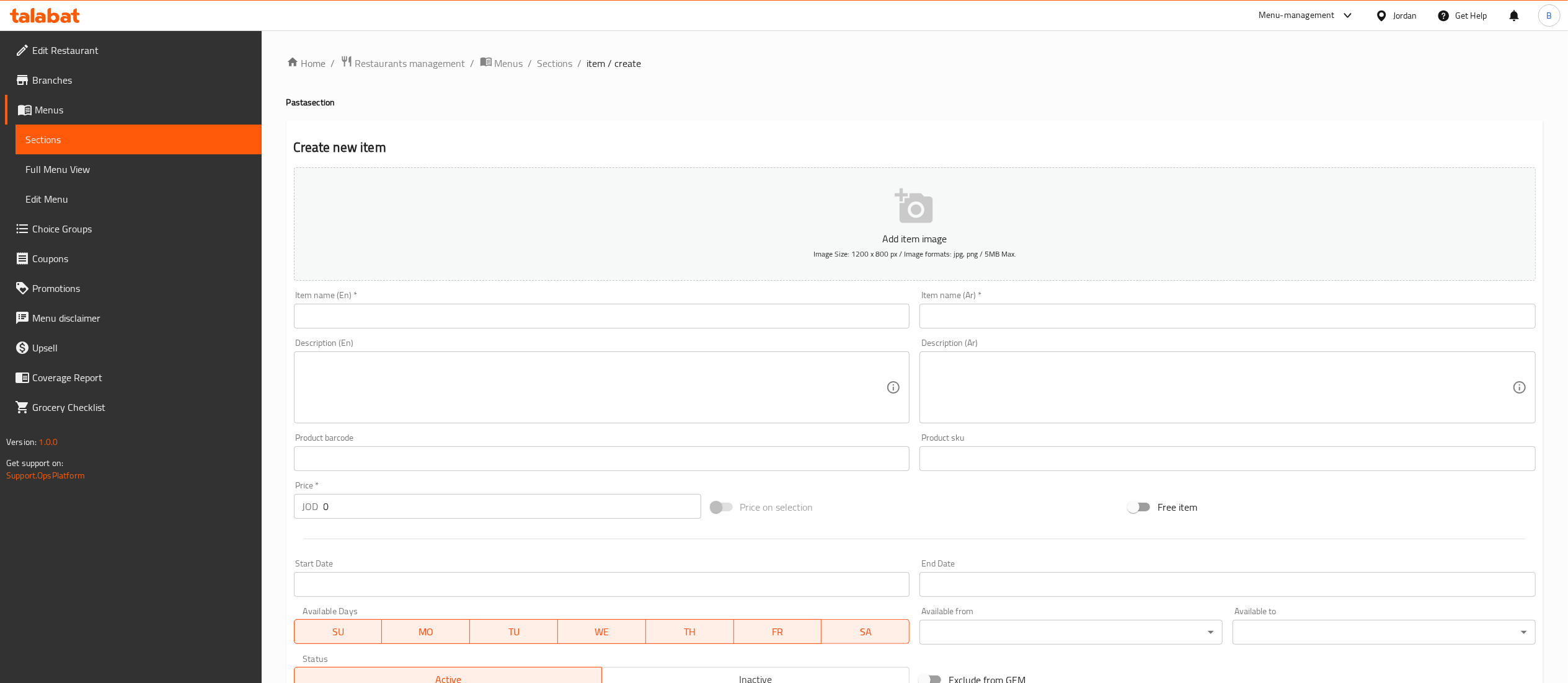
click at [1056, 329] on input "text" at bounding box center [1227, 316] width 616 height 25
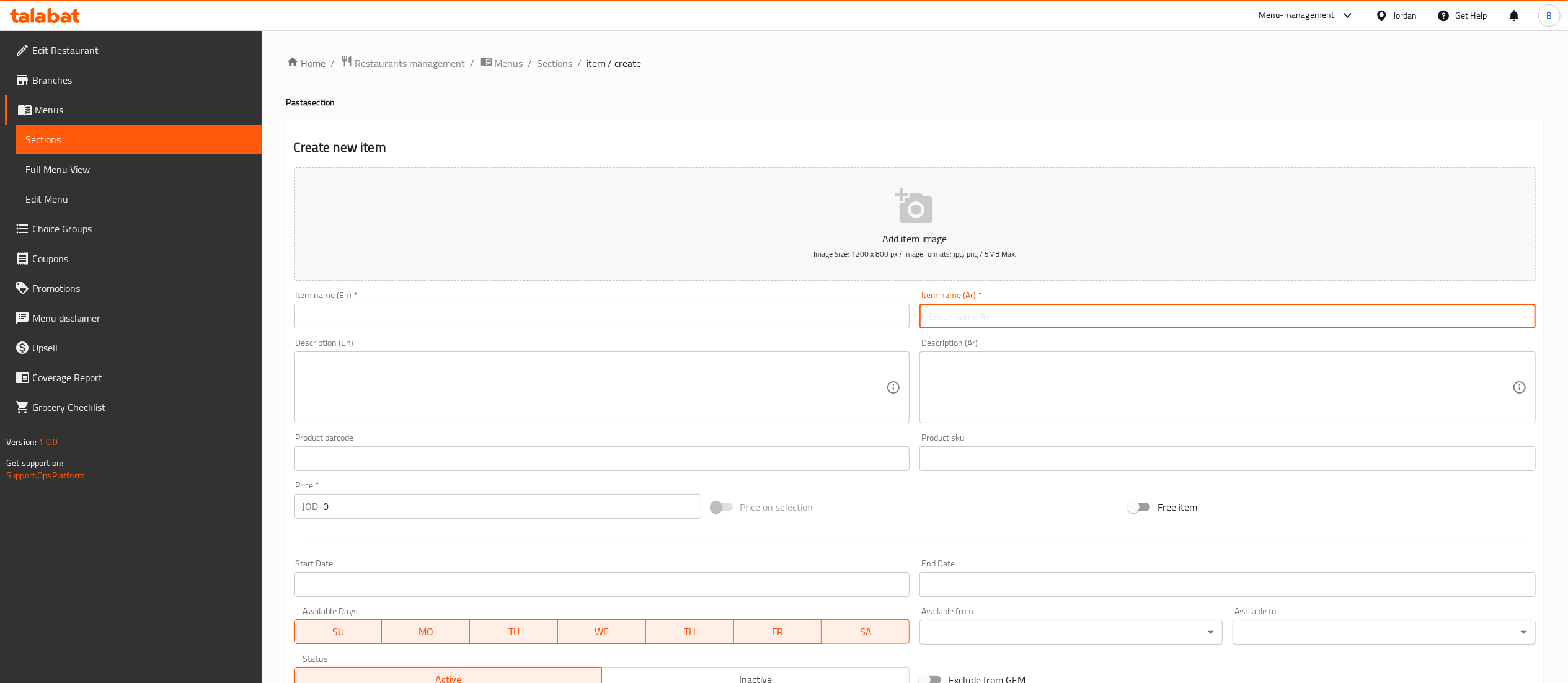
paste input "فتوتشيني الفريدو شرمب"
type input "فتوتشيني الفريدو شرمب"
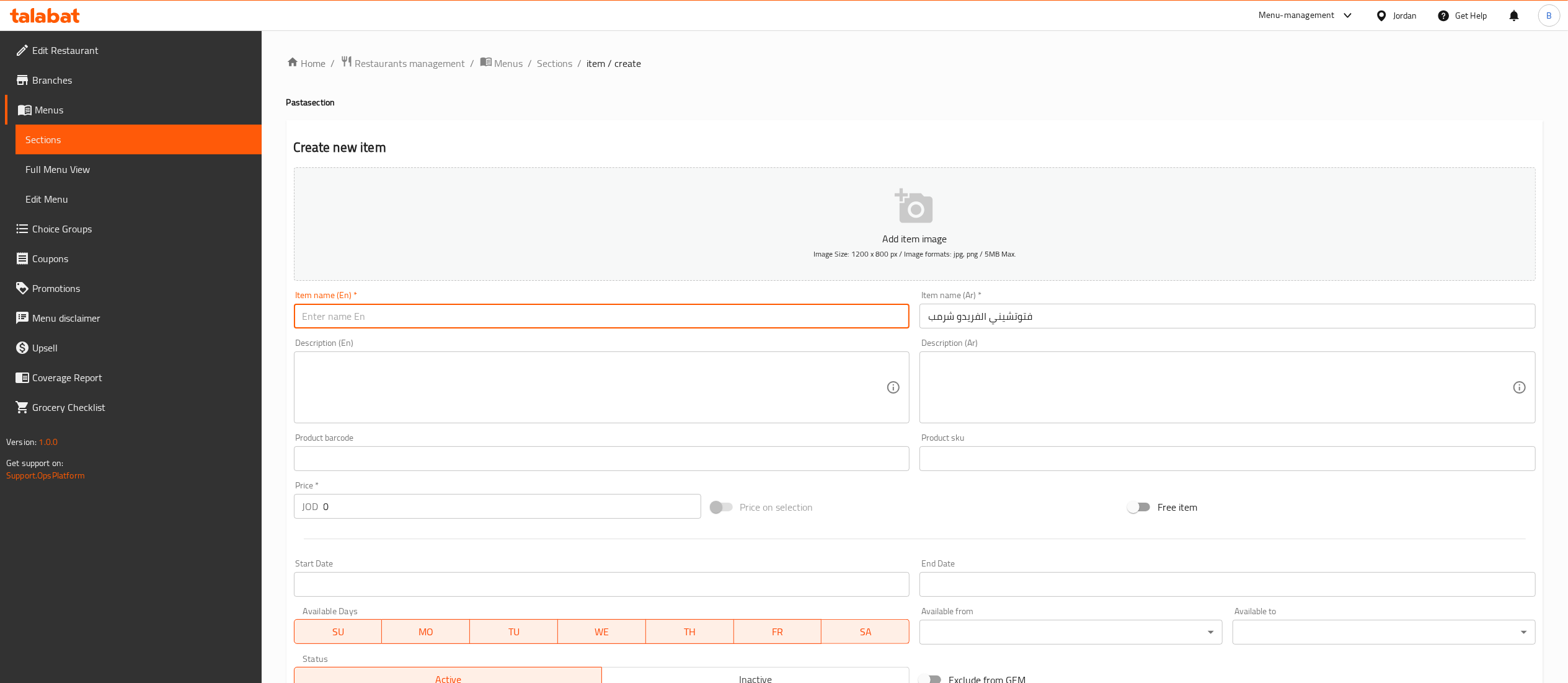
click at [838, 311] on input "text" at bounding box center [601, 316] width 616 height 25
type input "Shrimp fettuccini alfredo"
drag, startPoint x: 383, startPoint y: 502, endPoint x: 221, endPoint y: 501, distance: 162.0
click at [233, 501] on div "Edit Restaurant Branches Menus Sections Full Menu View Edit Menu Choice Groups …" at bounding box center [784, 453] width 1568 height 846
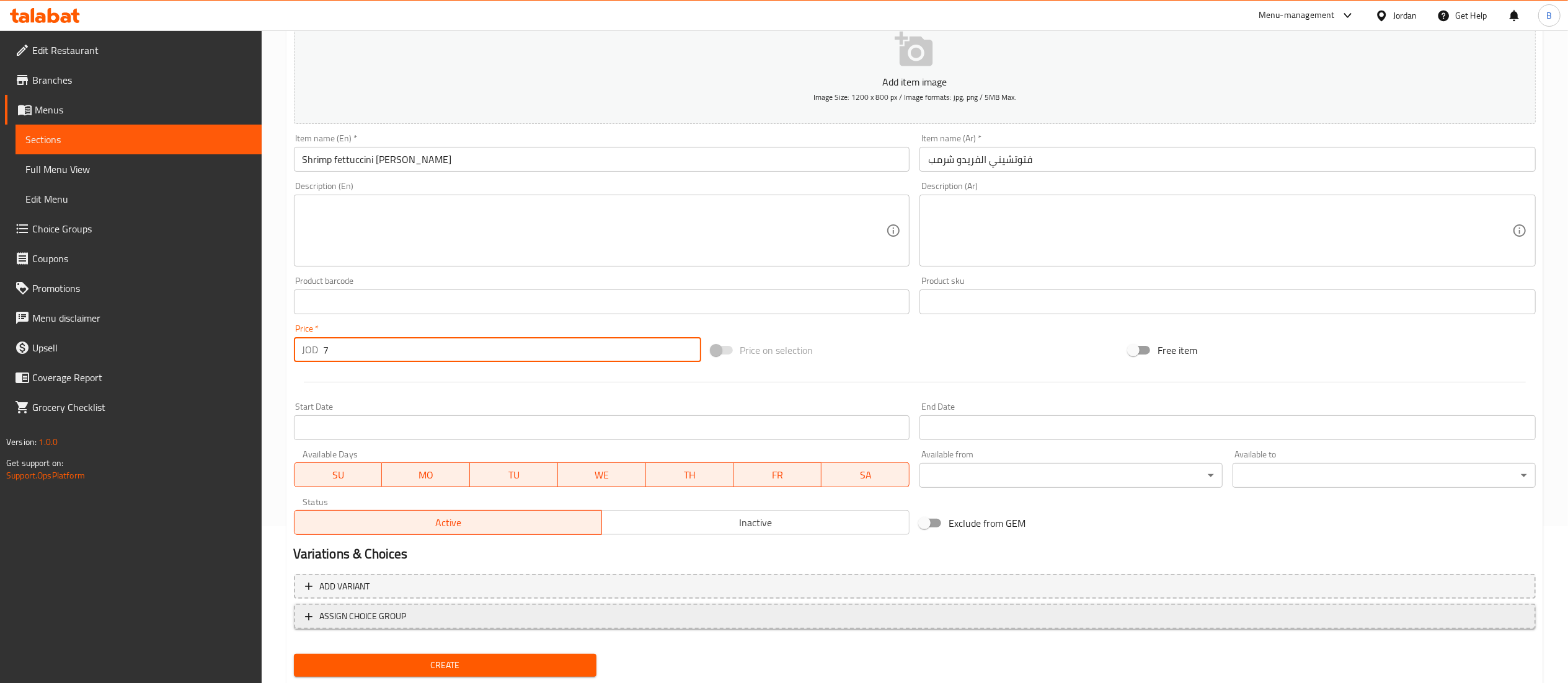
scroll to position [191, 0]
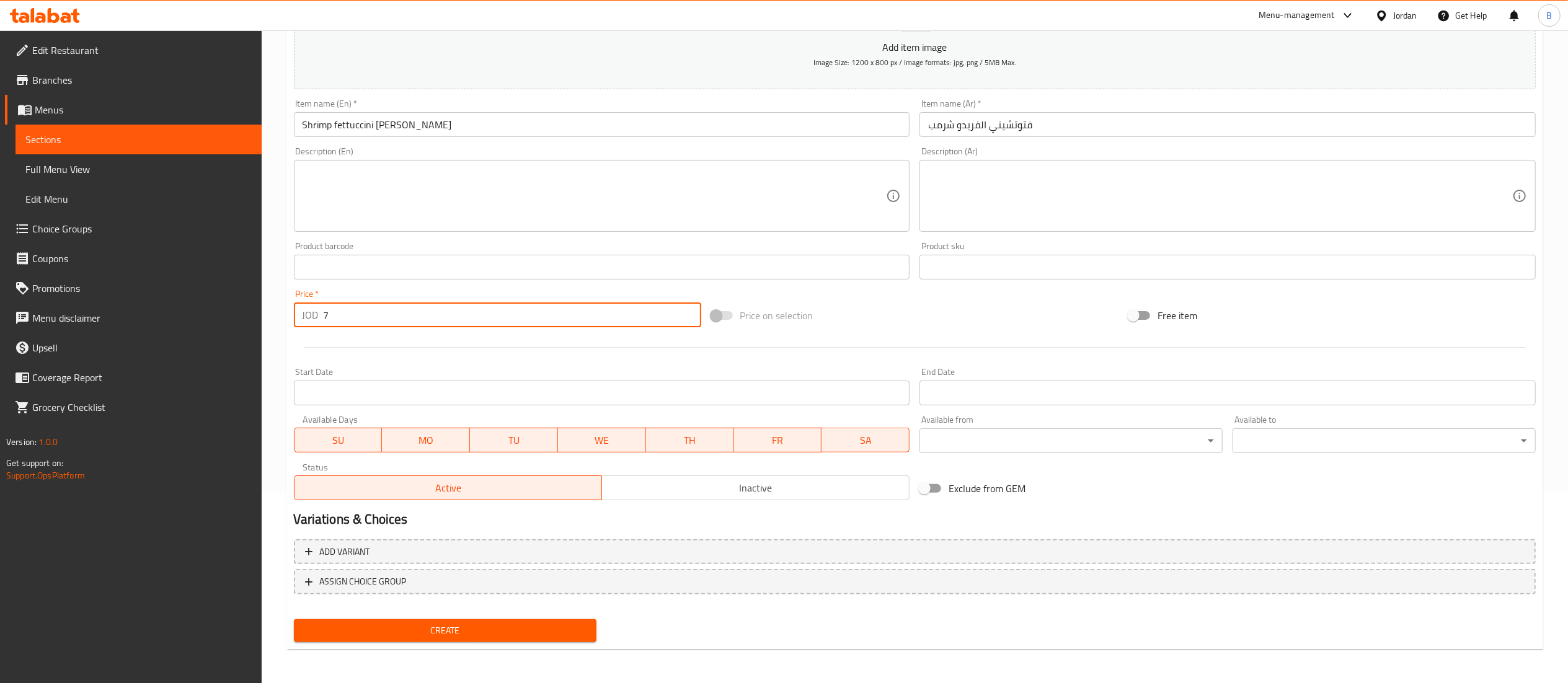
type input "7"
click at [528, 626] on span "Create" at bounding box center [445, 631] width 283 height 16
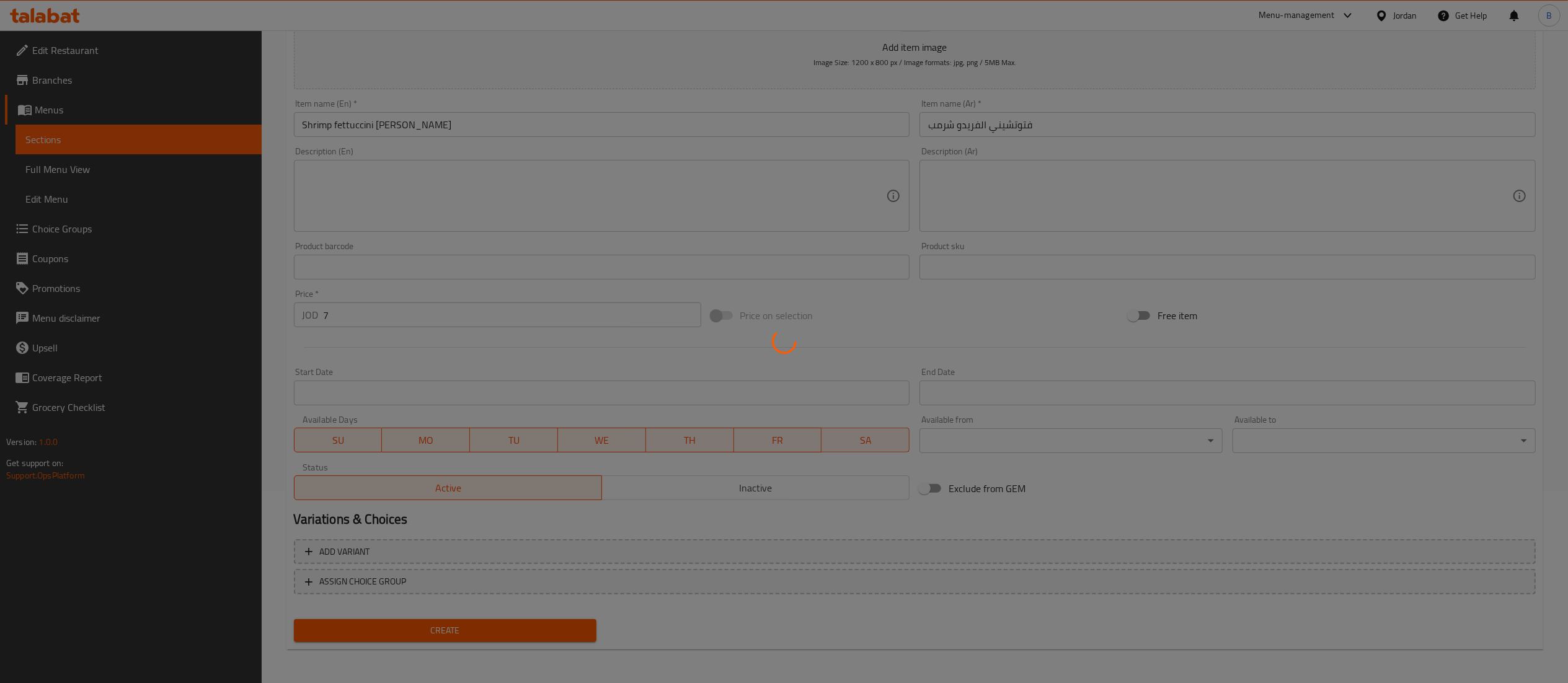
type input "0"
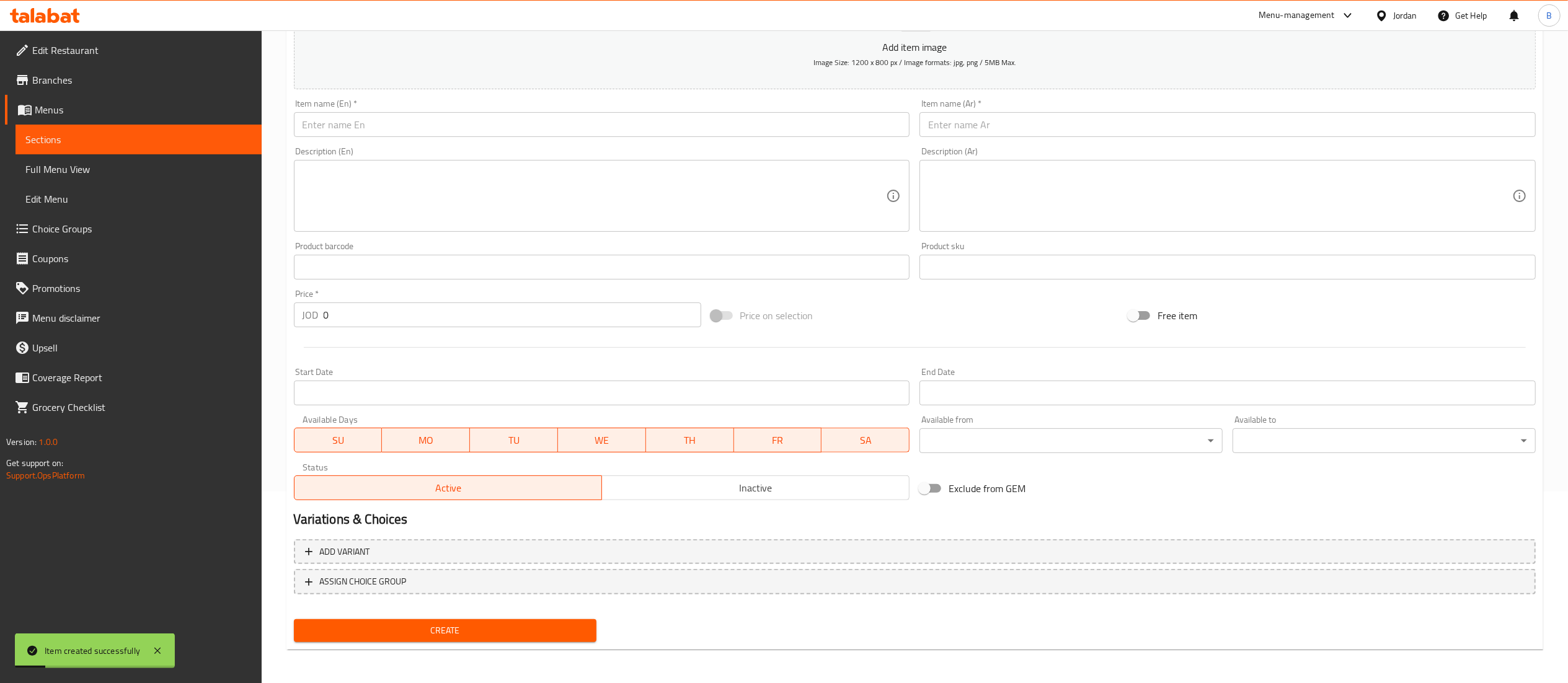
click at [1081, 130] on input "text" at bounding box center [1227, 124] width 616 height 25
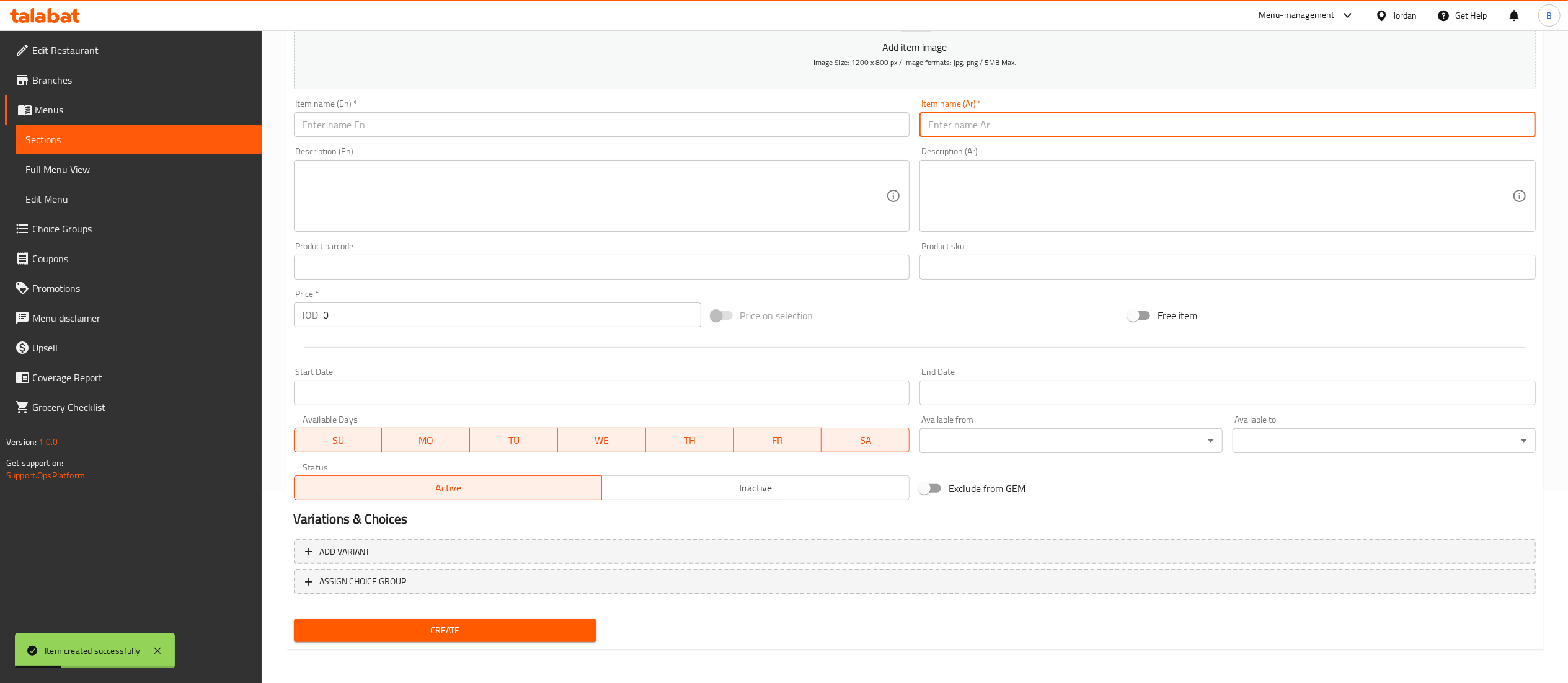
paste input "بنا مكس روزيه"
type input "بنا مكس روزيه"
click at [567, 133] on input "text" at bounding box center [601, 124] width 616 height 25
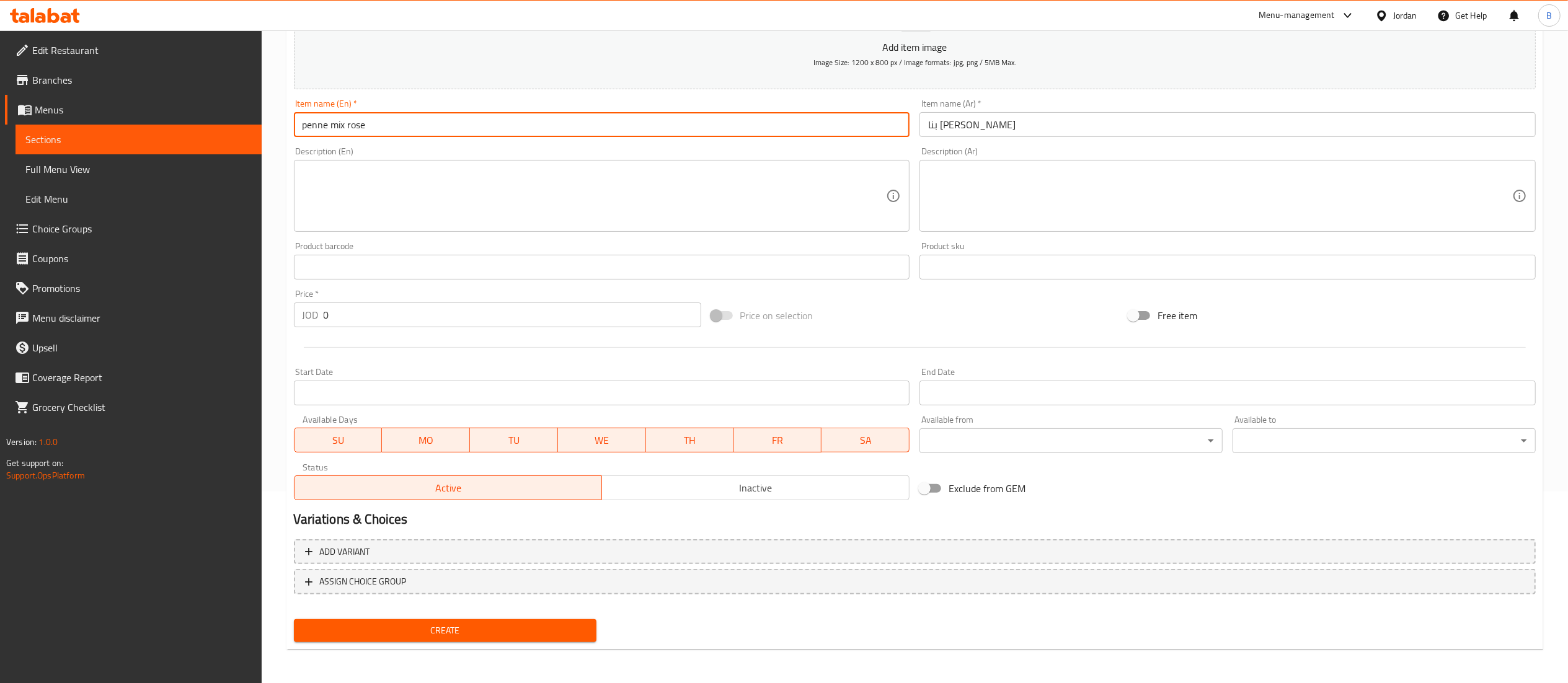
type input "penne mix rose"
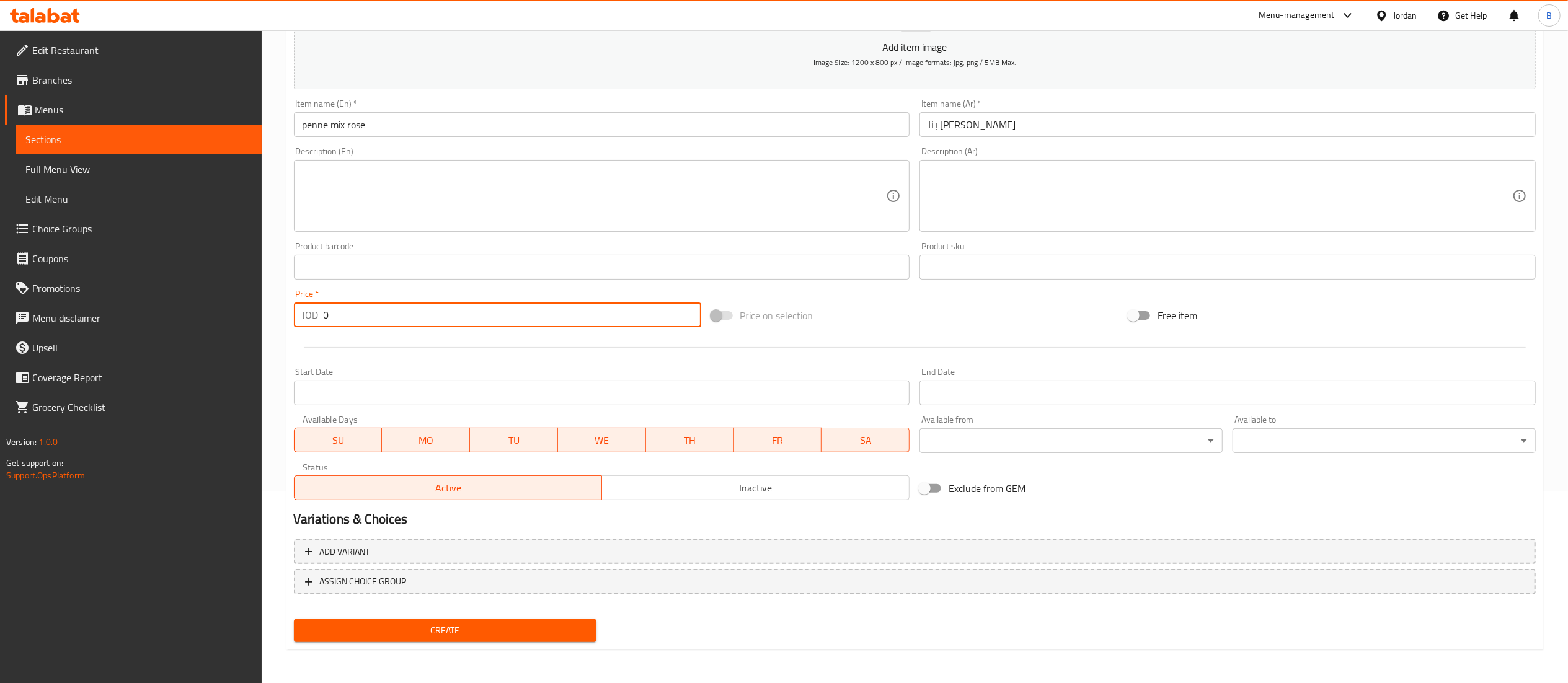
drag, startPoint x: 407, startPoint y: 321, endPoint x: 65, endPoint y: 321, distance: 342.0
click at [55, 319] on div "Edit Restaurant Branches Menus Sections Full Menu View Edit Menu Choice Groups …" at bounding box center [784, 262] width 1568 height 846
type input "4"
type input "5"
click at [428, 608] on nav at bounding box center [914, 604] width 1242 height 10
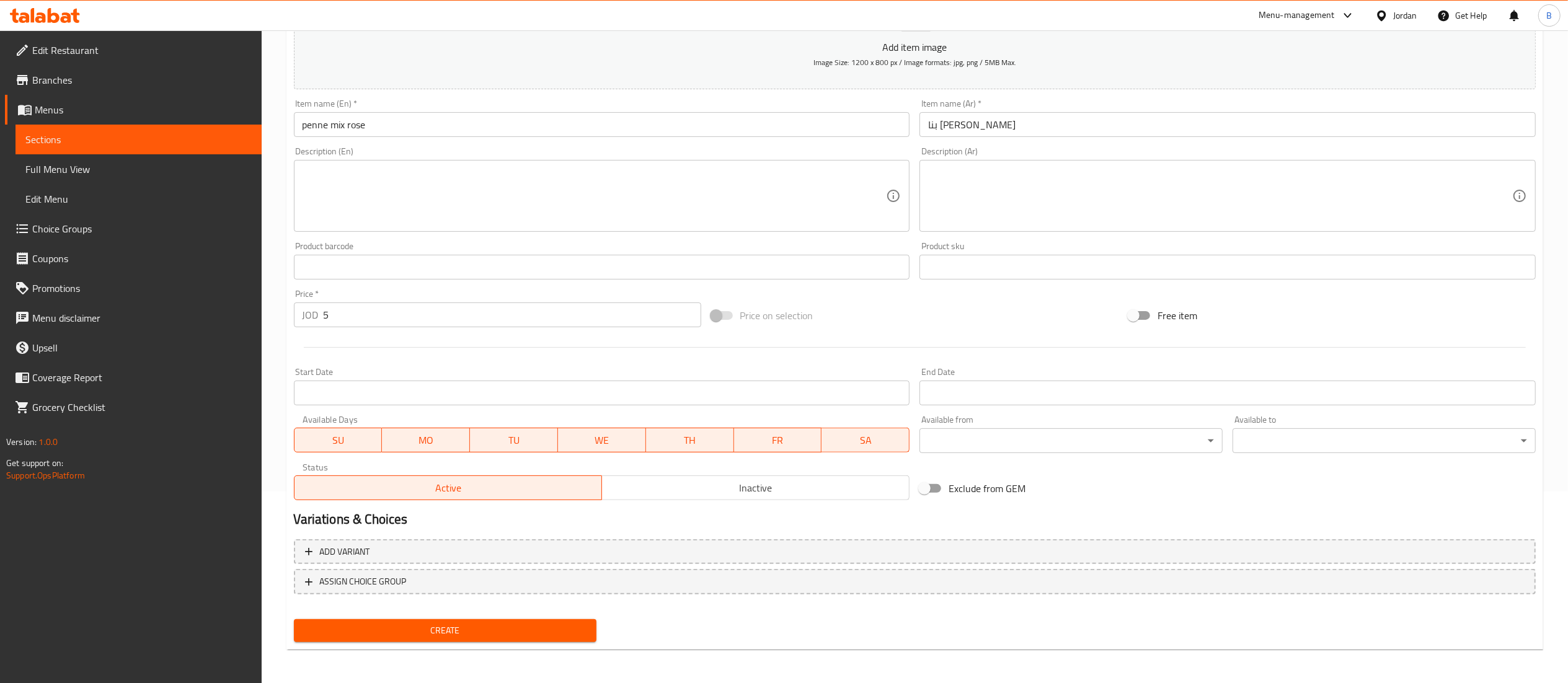
click at [428, 618] on div "Create" at bounding box center [445, 631] width 313 height 33
click at [425, 623] on span "Create" at bounding box center [445, 631] width 283 height 16
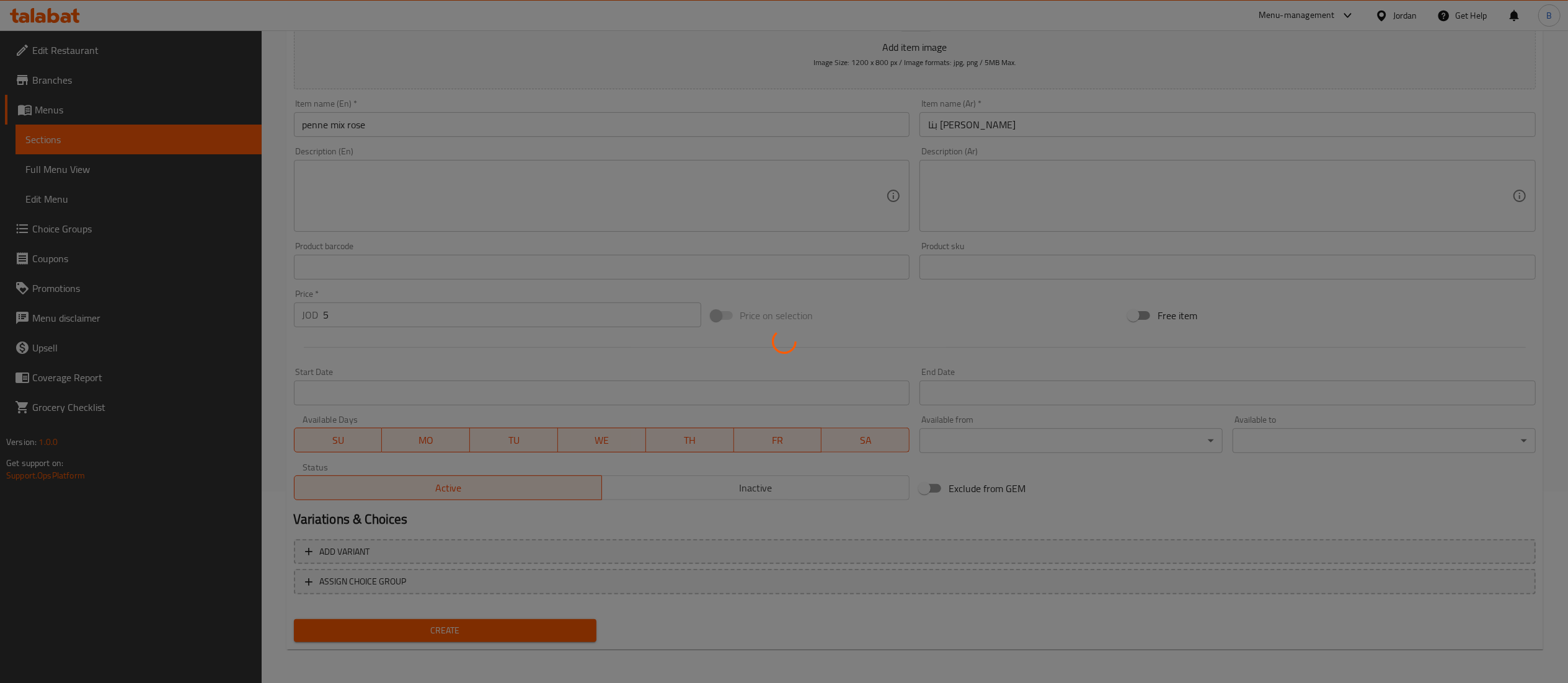
type input "0"
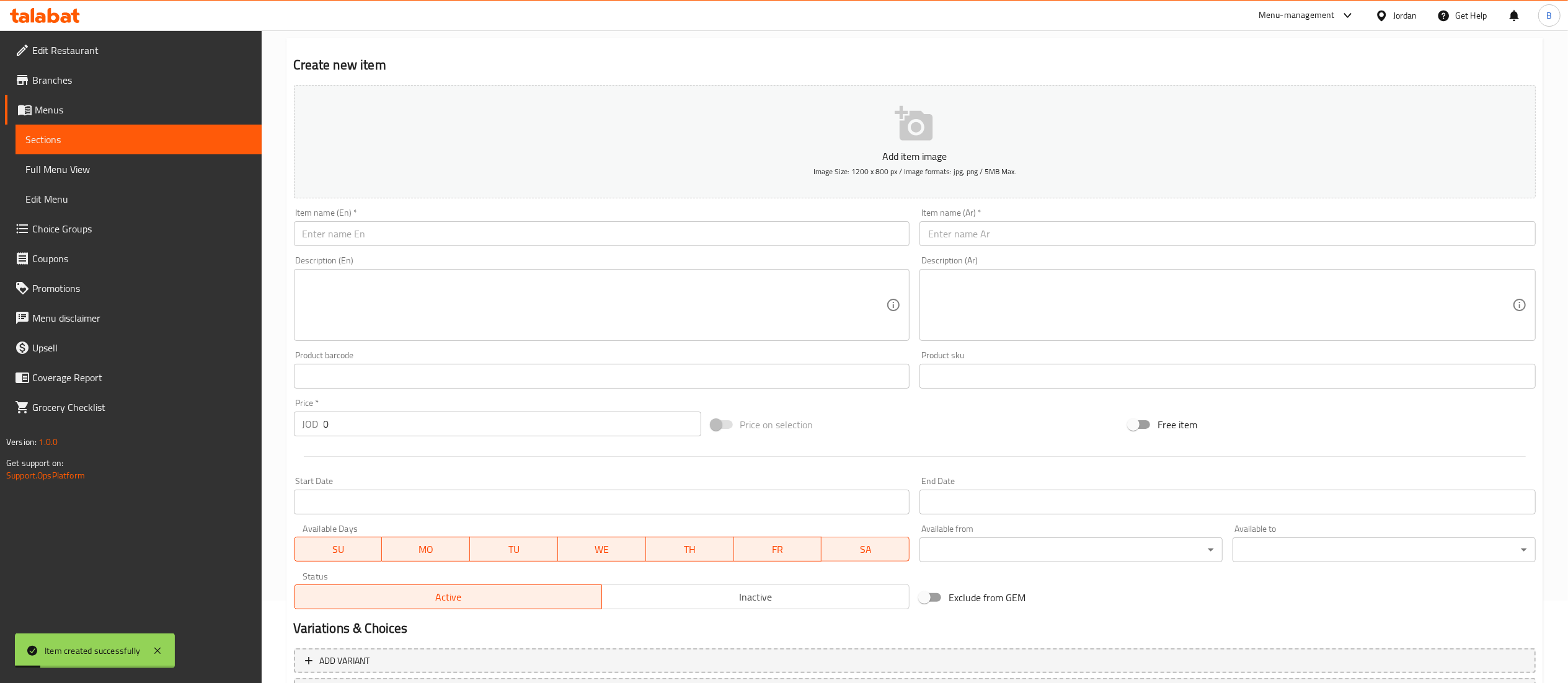
scroll to position [0, 0]
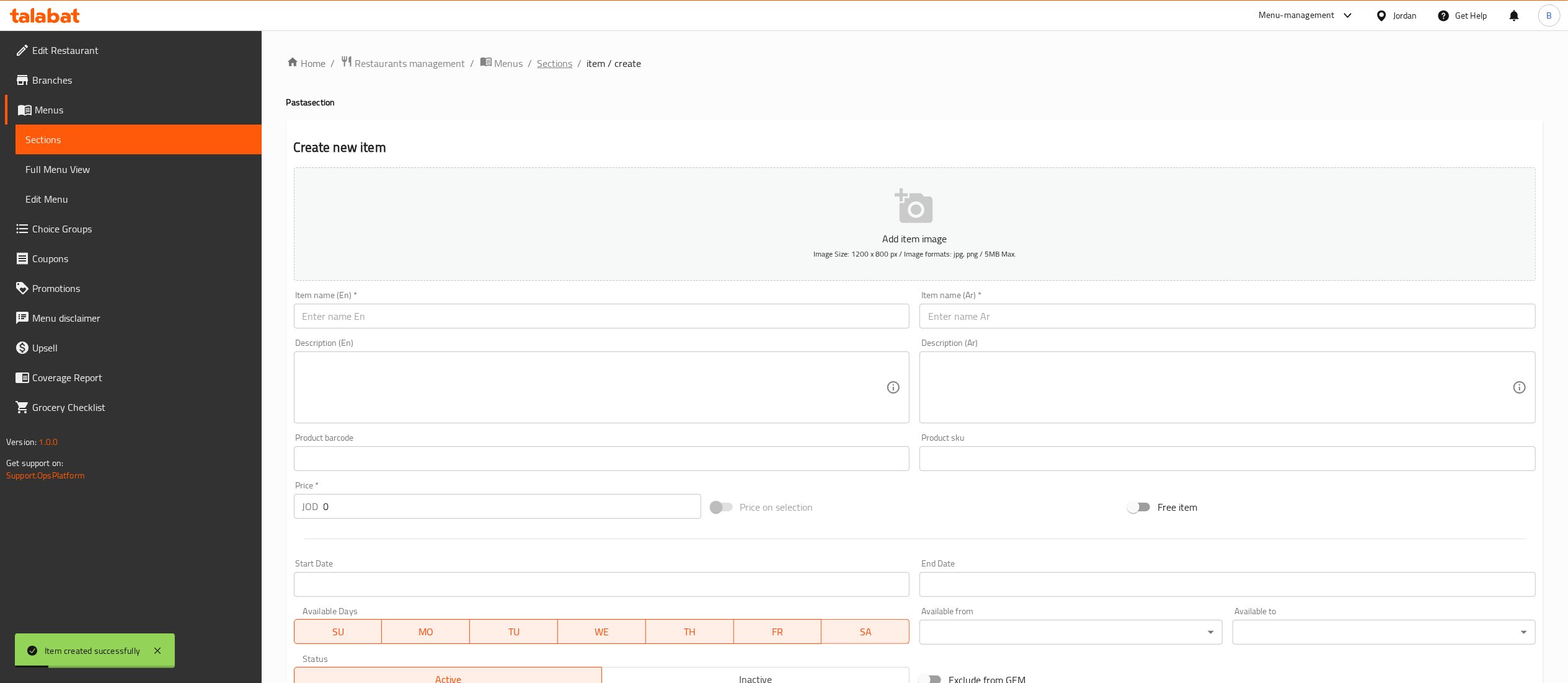
click at [544, 61] on span "Sections" at bounding box center [555, 63] width 35 height 15
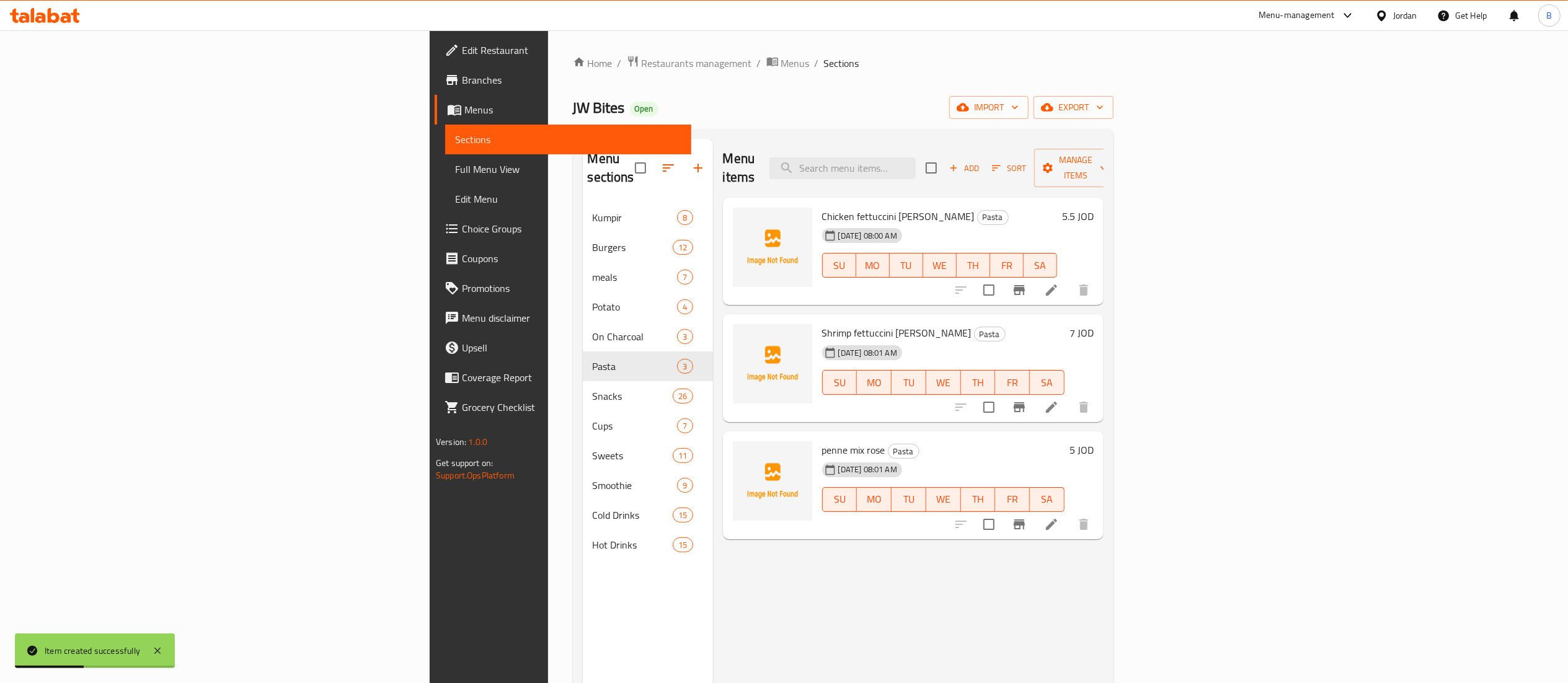
click at [1117, 170] on div "Add Sort Manage items" at bounding box center [1021, 168] width 191 height 38
click at [981, 161] on span "Add" at bounding box center [964, 168] width 34 height 14
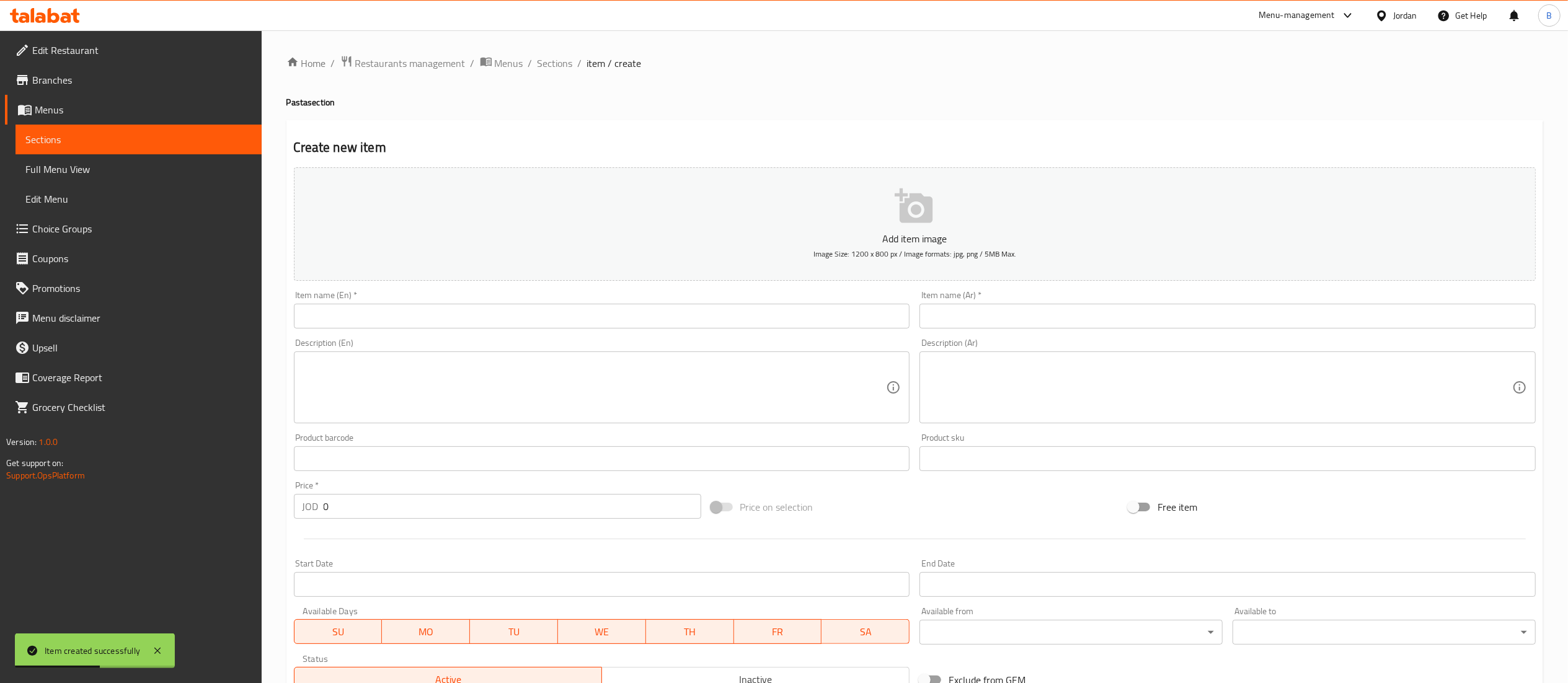
click at [1139, 319] on input "text" at bounding box center [1227, 316] width 616 height 25
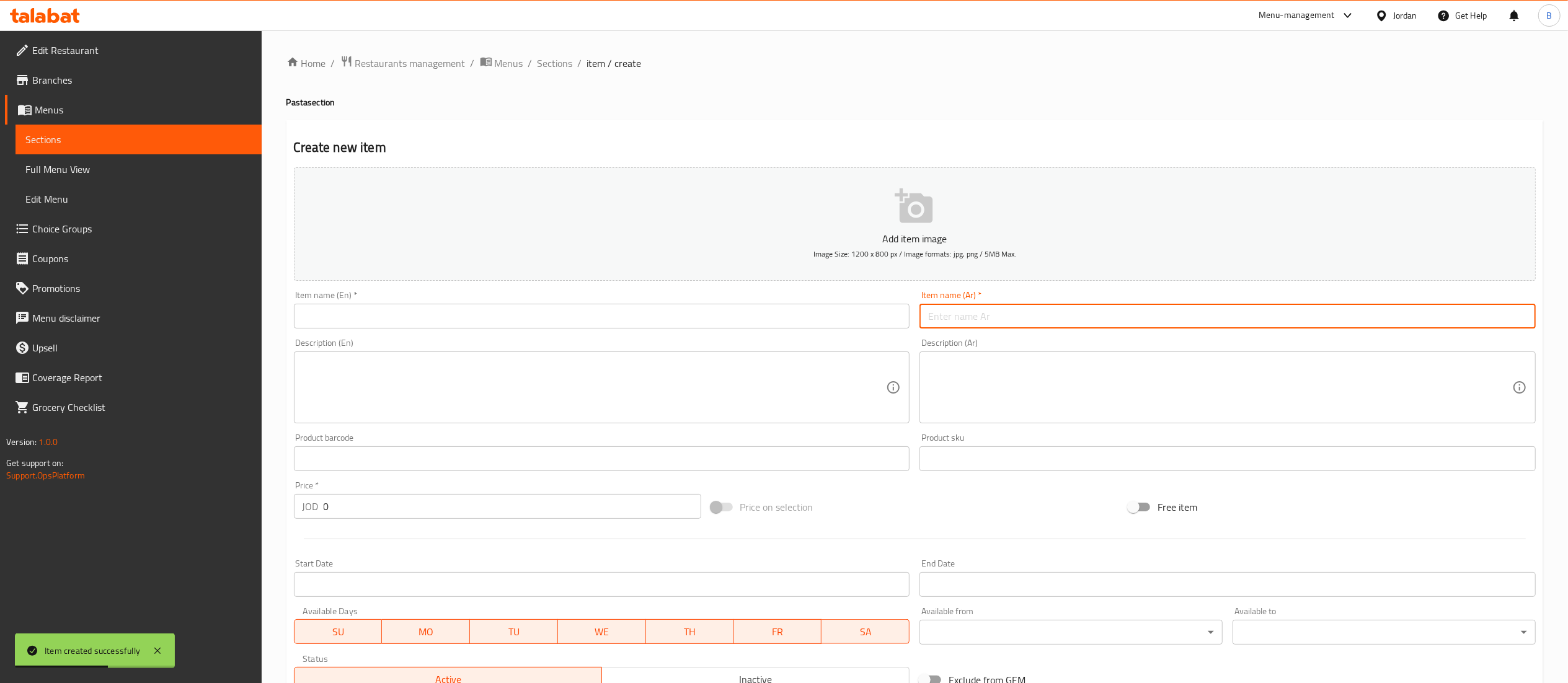
paste input "بنا صوص بيستو"
drag, startPoint x: 1079, startPoint y: 312, endPoint x: 509, endPoint y: 293, distance: 570.3
click at [585, 293] on div "Add item image Image Size: 1200 x 800 px / Image formats: jpg, png / 5MB Max. I…" at bounding box center [914, 429] width 1251 height 534
paste input "text"
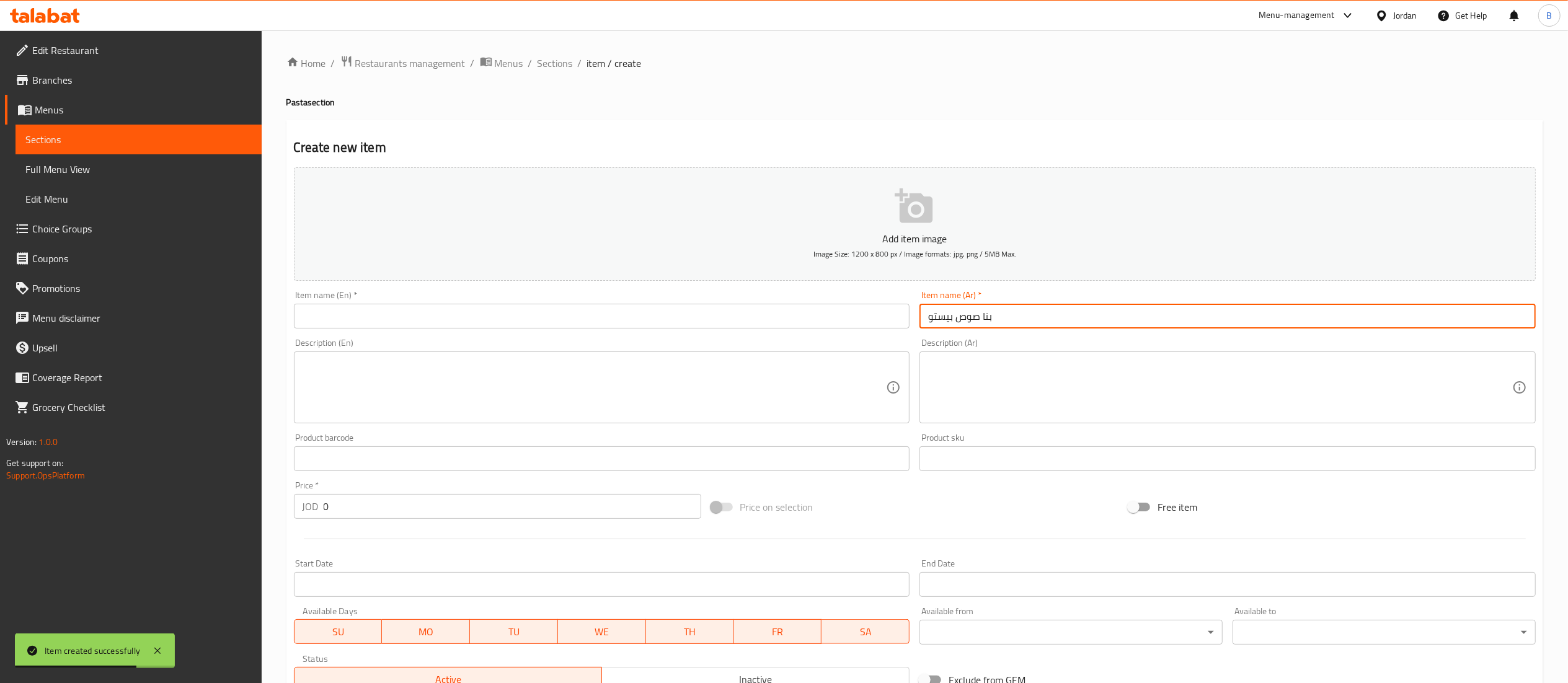
type input "بنا صوص بيستو"
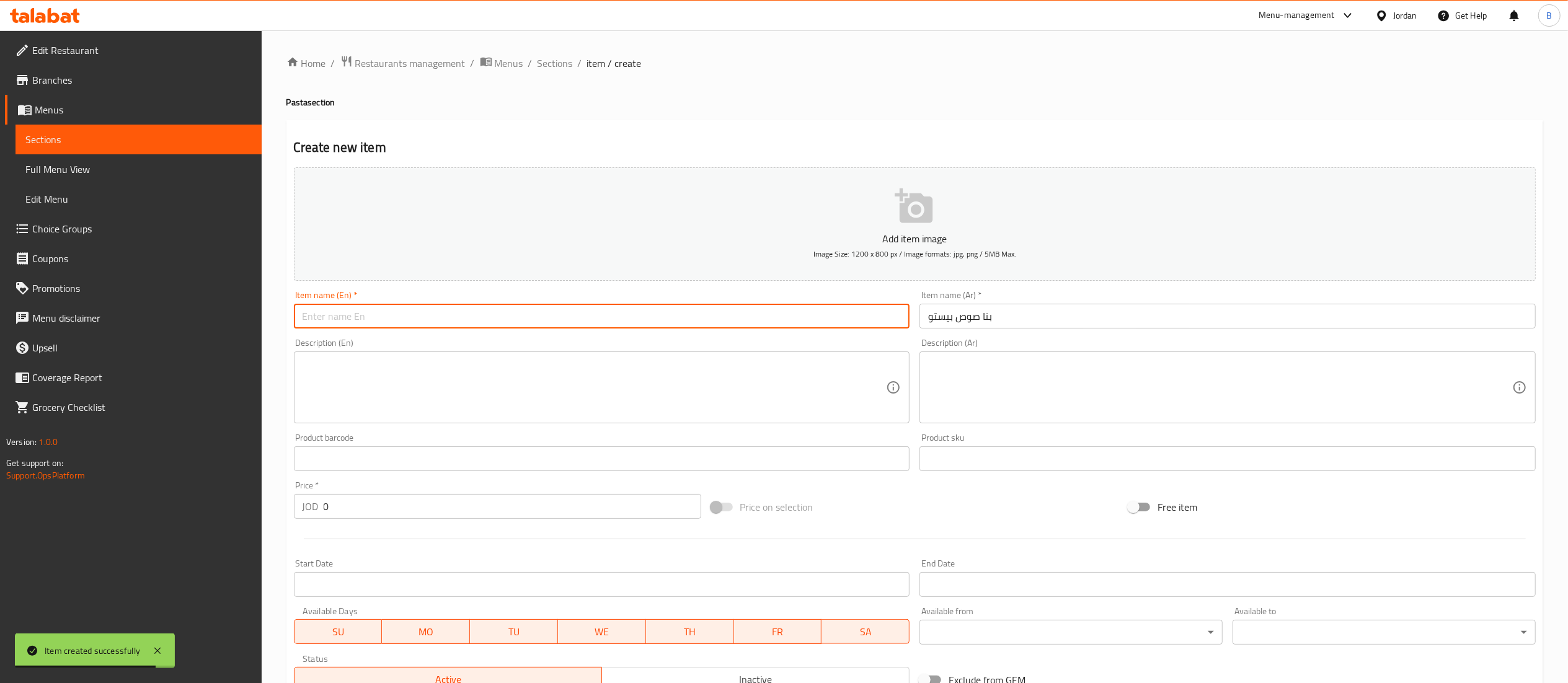
click at [534, 317] on input "text" at bounding box center [601, 316] width 616 height 25
type input "penne pesto sauce"
drag, startPoint x: 347, startPoint y: 510, endPoint x: 213, endPoint y: 501, distance: 134.3
click at [231, 501] on div "Edit Restaurant Branches Menus Sections Full Menu View Edit Menu Choice Groups …" at bounding box center [784, 453] width 1568 height 846
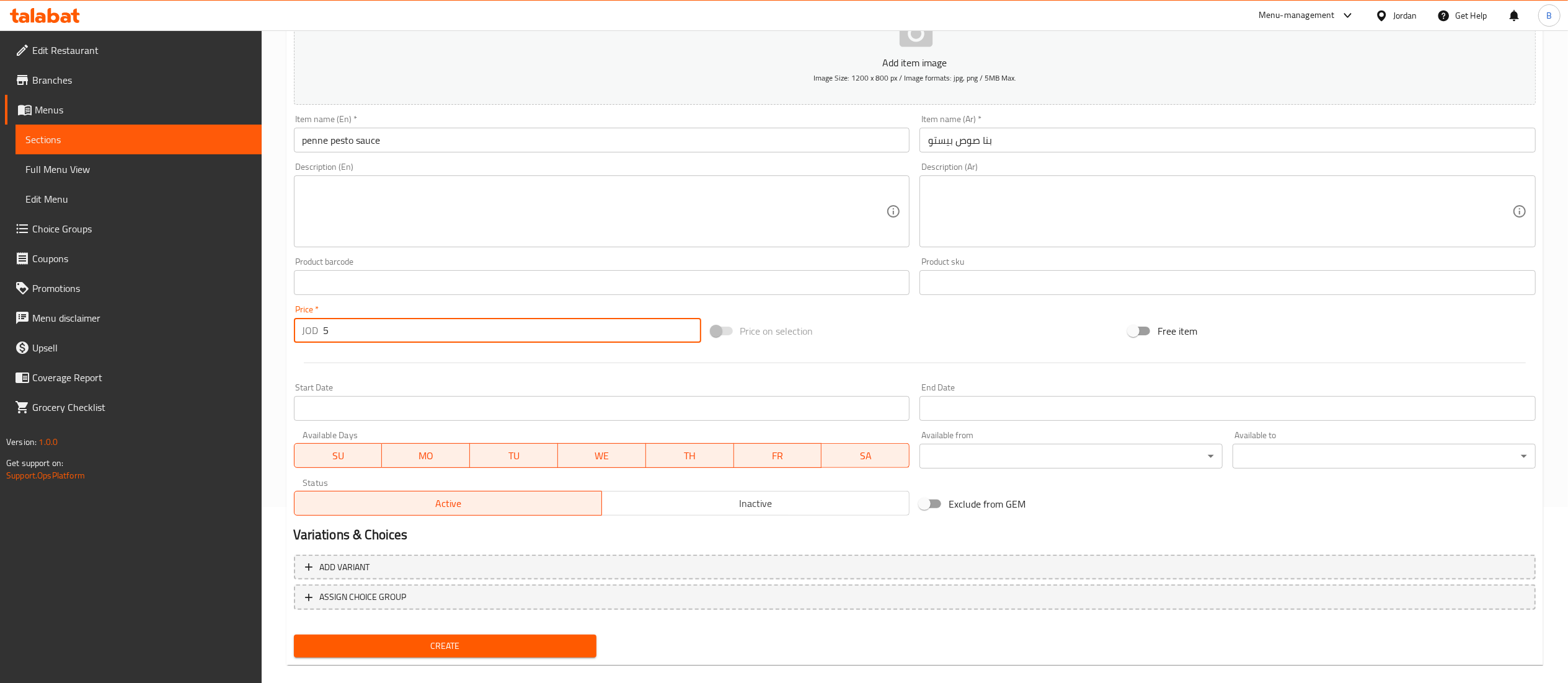
scroll to position [191, 0]
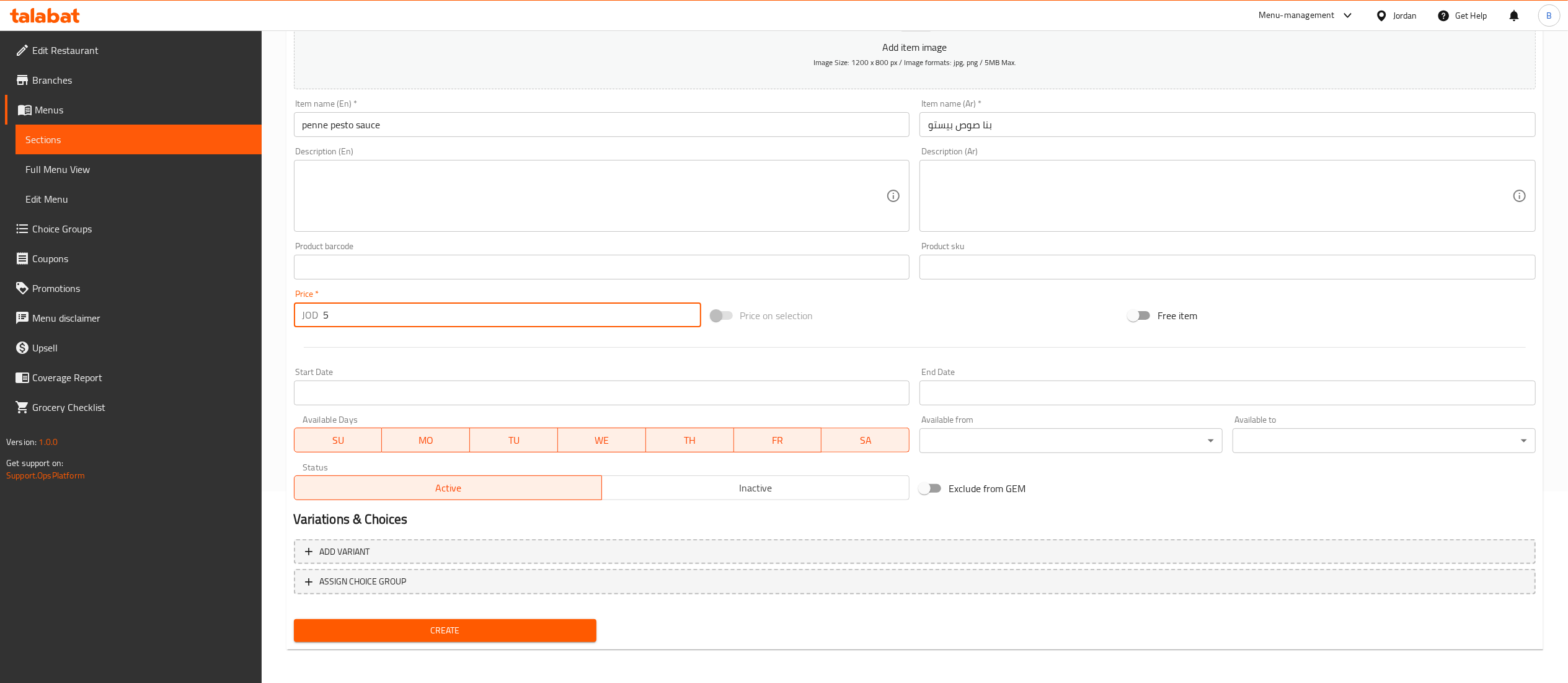
type input "5"
click at [501, 637] on span "Create" at bounding box center [445, 631] width 283 height 16
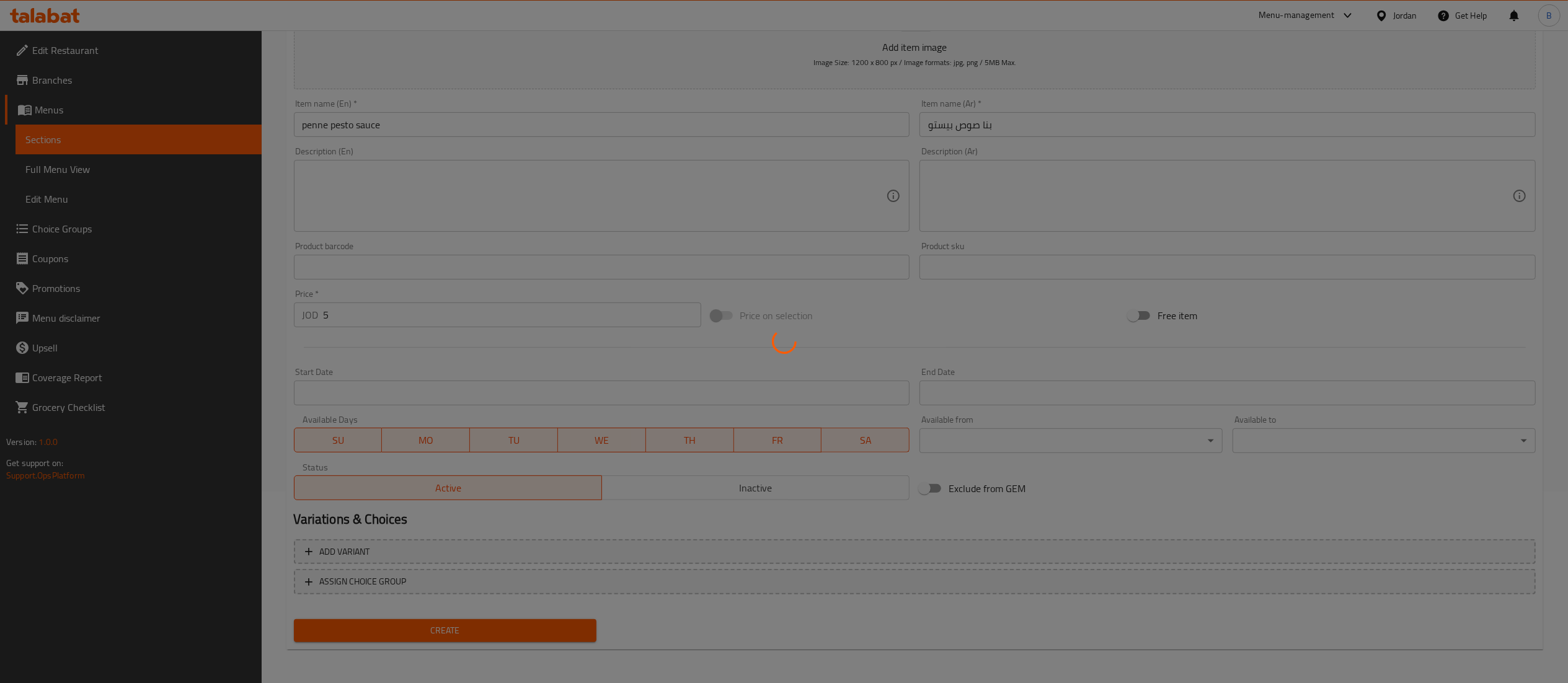
type input "0"
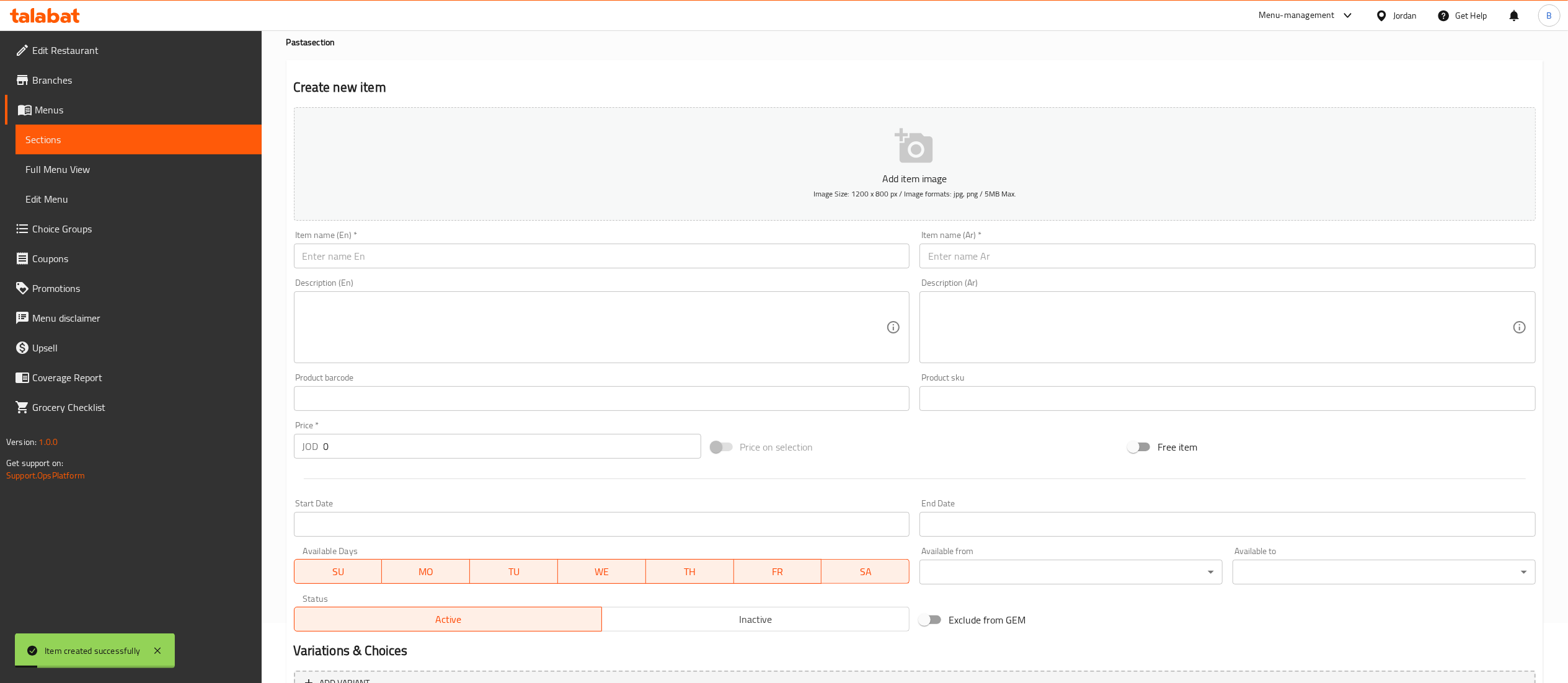
scroll to position [0, 0]
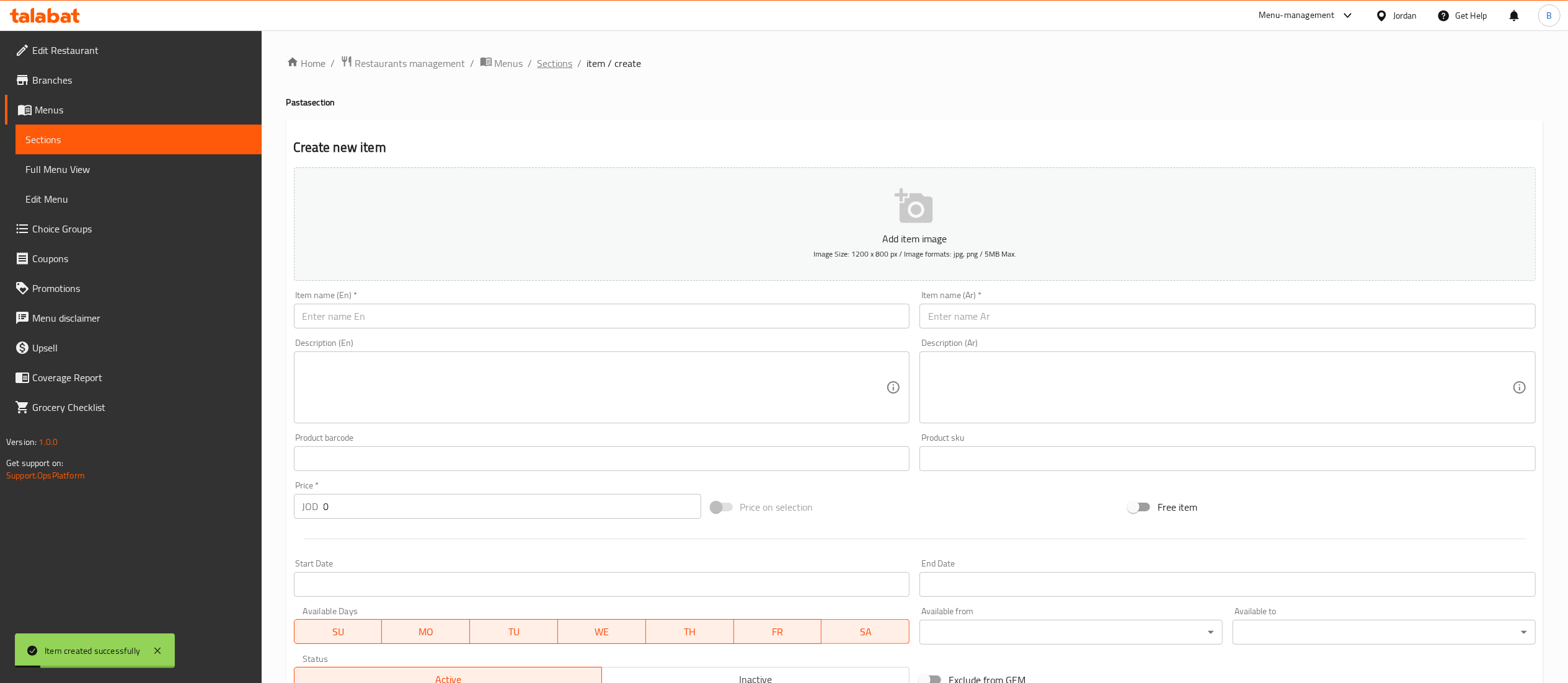
click at [546, 67] on span "Sections" at bounding box center [555, 63] width 35 height 15
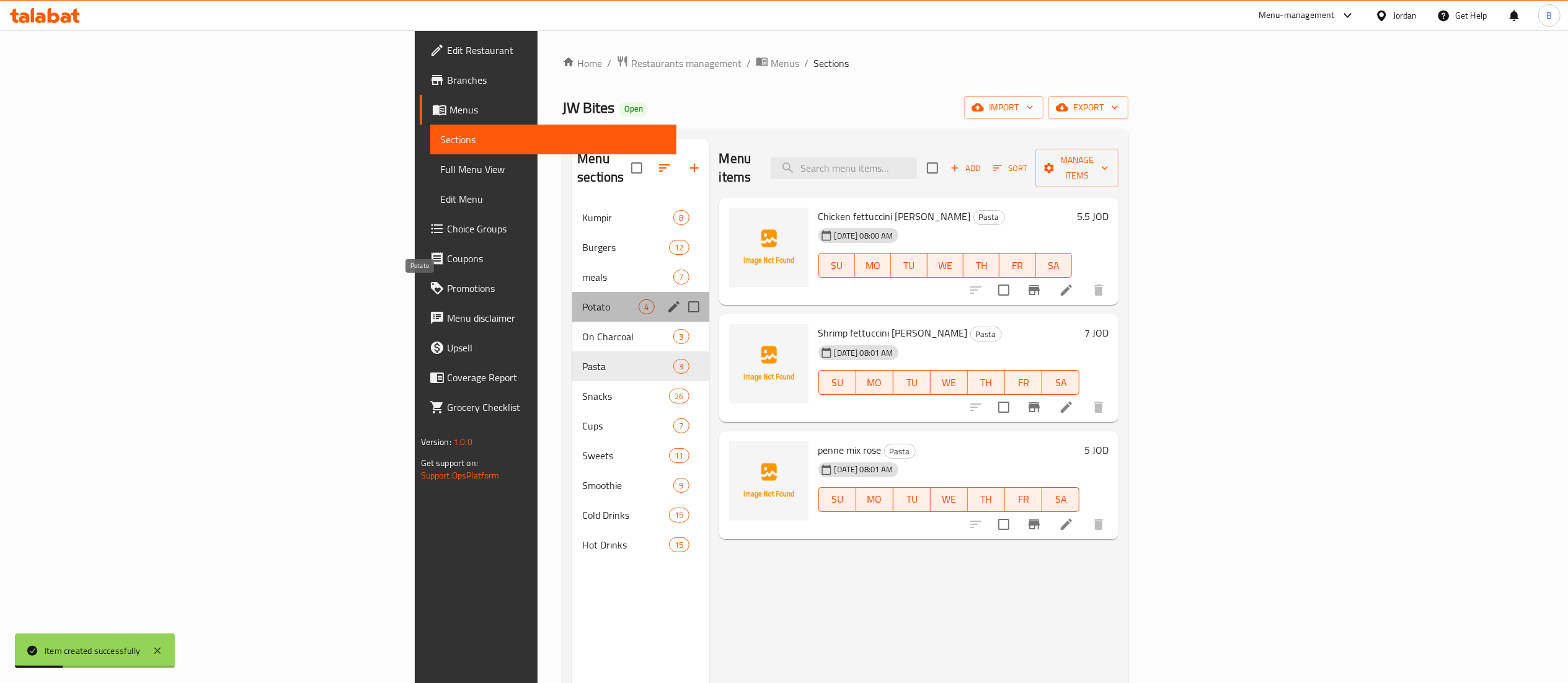
drag, startPoint x: 335, startPoint y: 285, endPoint x: 397, endPoint y: 306, distance: 65.5
click at [582, 299] on span "Potato" at bounding box center [610, 307] width 56 height 15
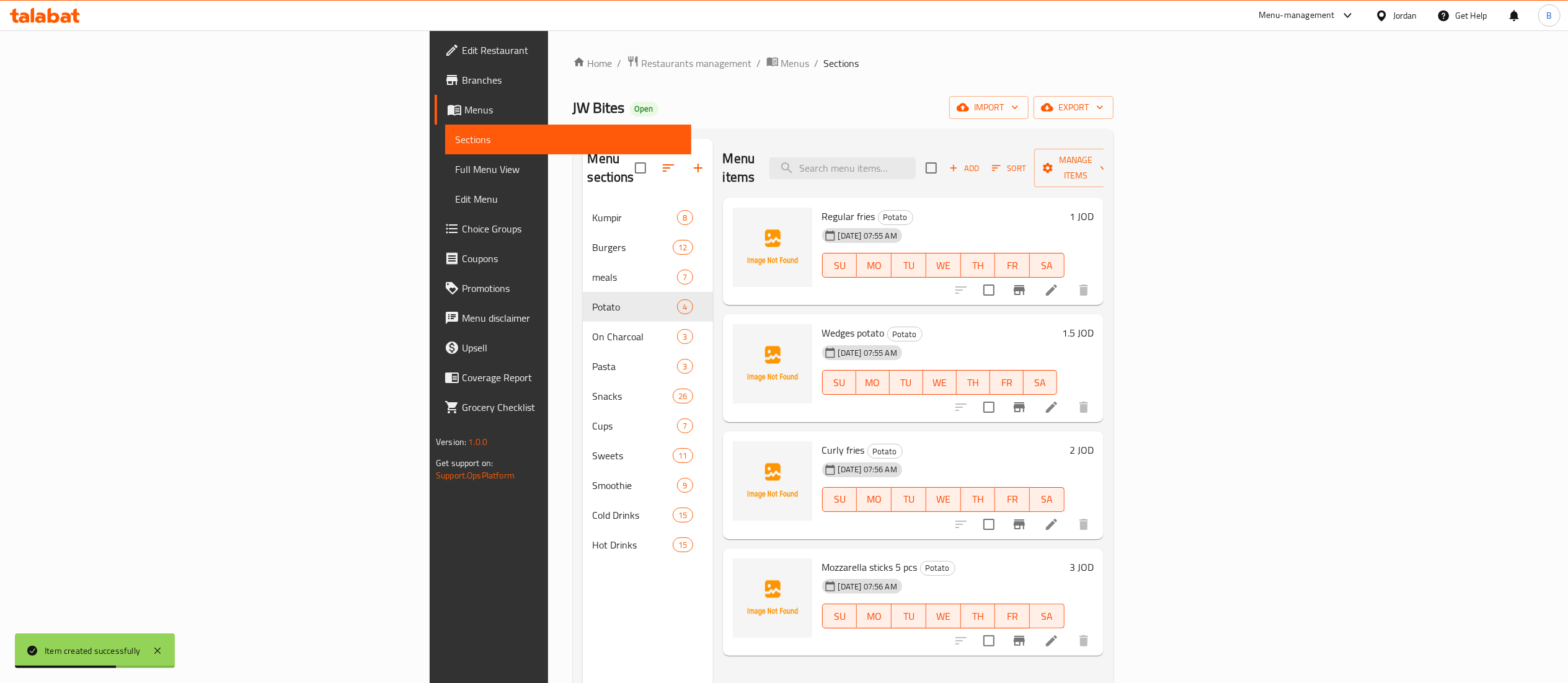
click at [1094, 208] on h6 "1 JOD" at bounding box center [1081, 216] width 25 height 17
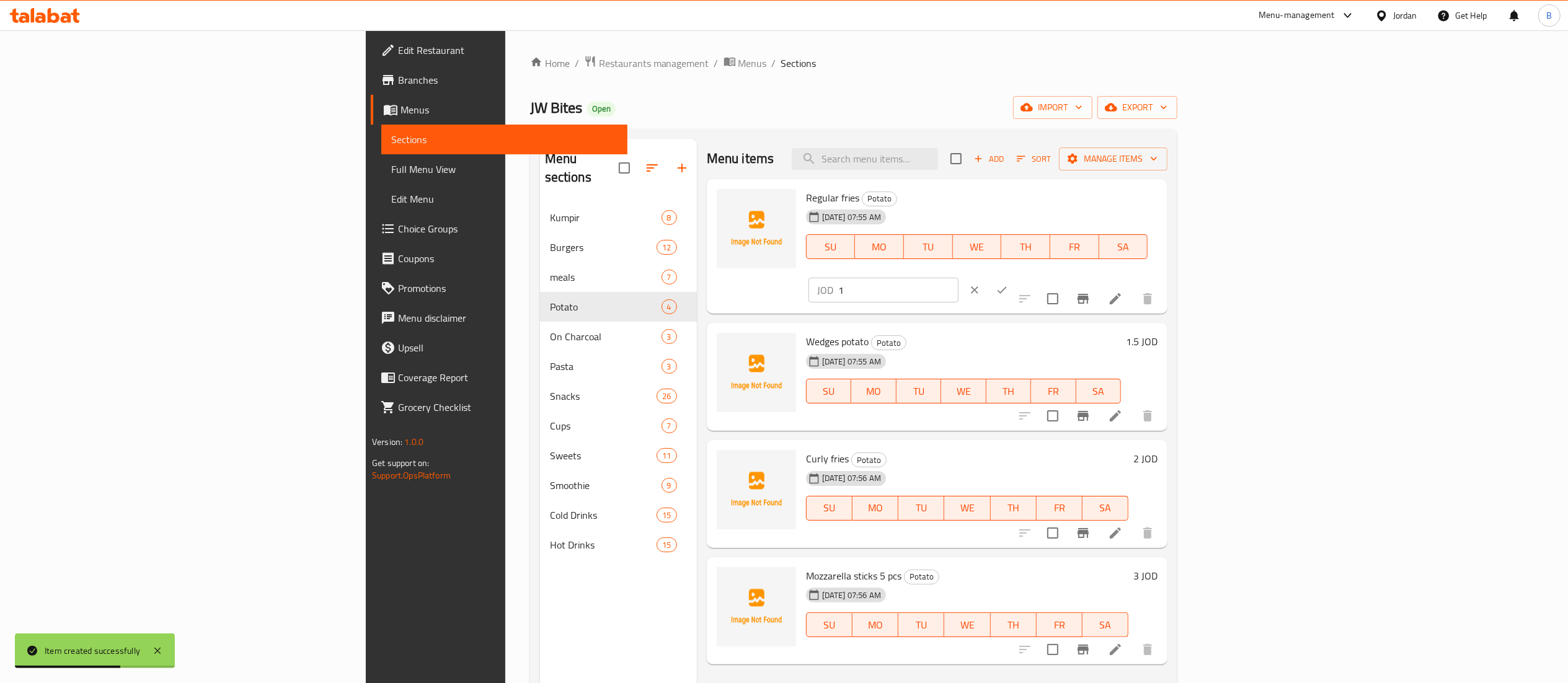
click at [959, 278] on input "1" at bounding box center [898, 290] width 120 height 25
type input "1.25"
drag, startPoint x: 1512, startPoint y: 200, endPoint x: 1197, endPoint y: 443, distance: 397.8
click at [1015, 276] on button "ok" at bounding box center [1001, 290] width 27 height 27
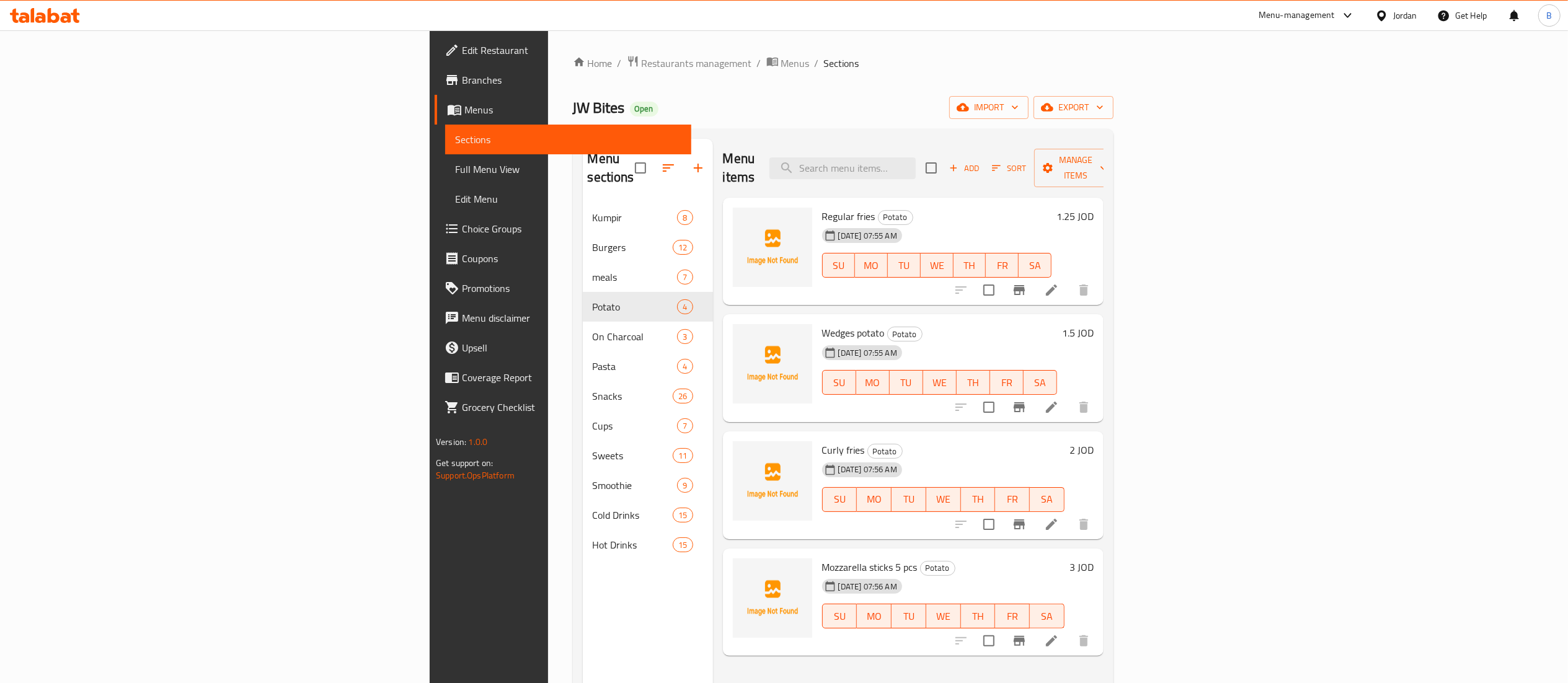
click at [1094, 442] on h6 "2 JOD" at bounding box center [1081, 450] width 25 height 17
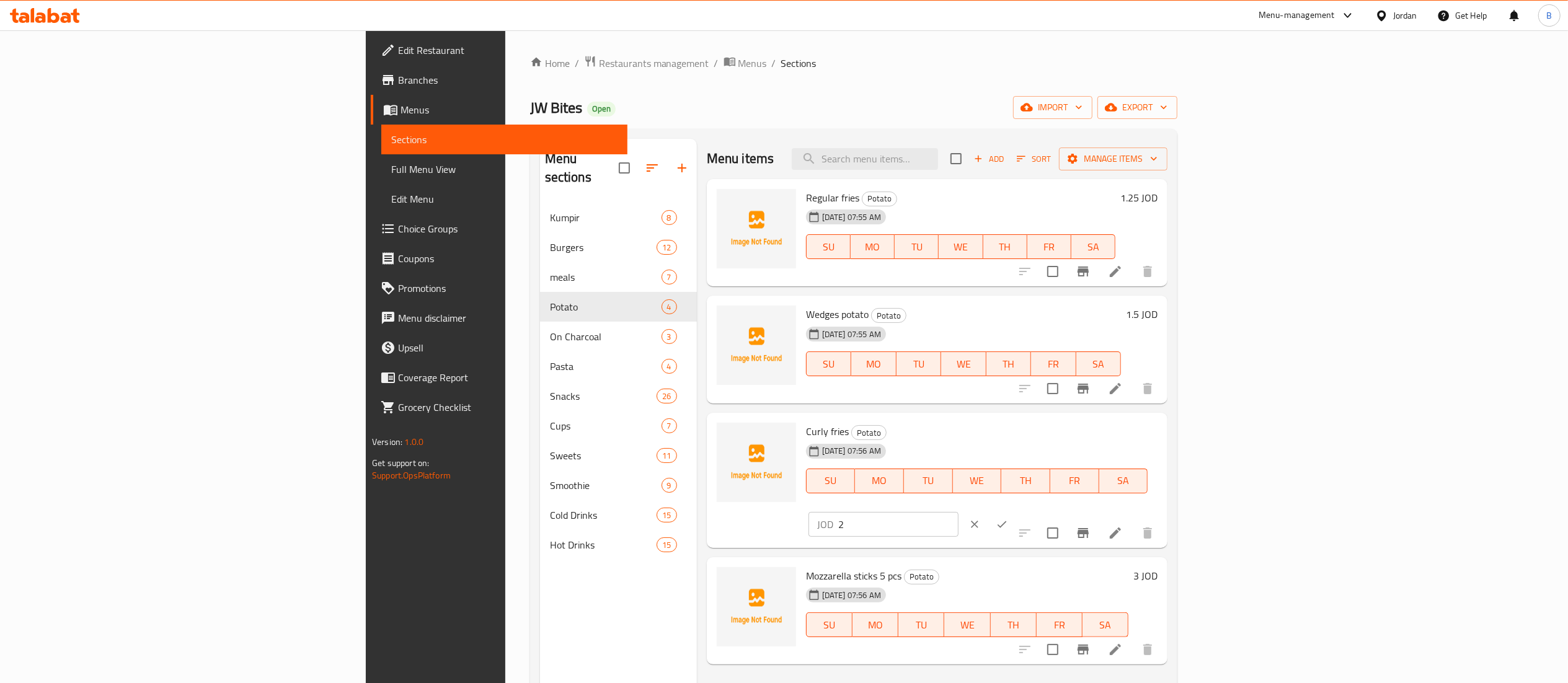
click at [959, 512] on input "2" at bounding box center [898, 524] width 120 height 25
type input "2.35"
click at [1015, 510] on button "ok" at bounding box center [1001, 523] width 27 height 27
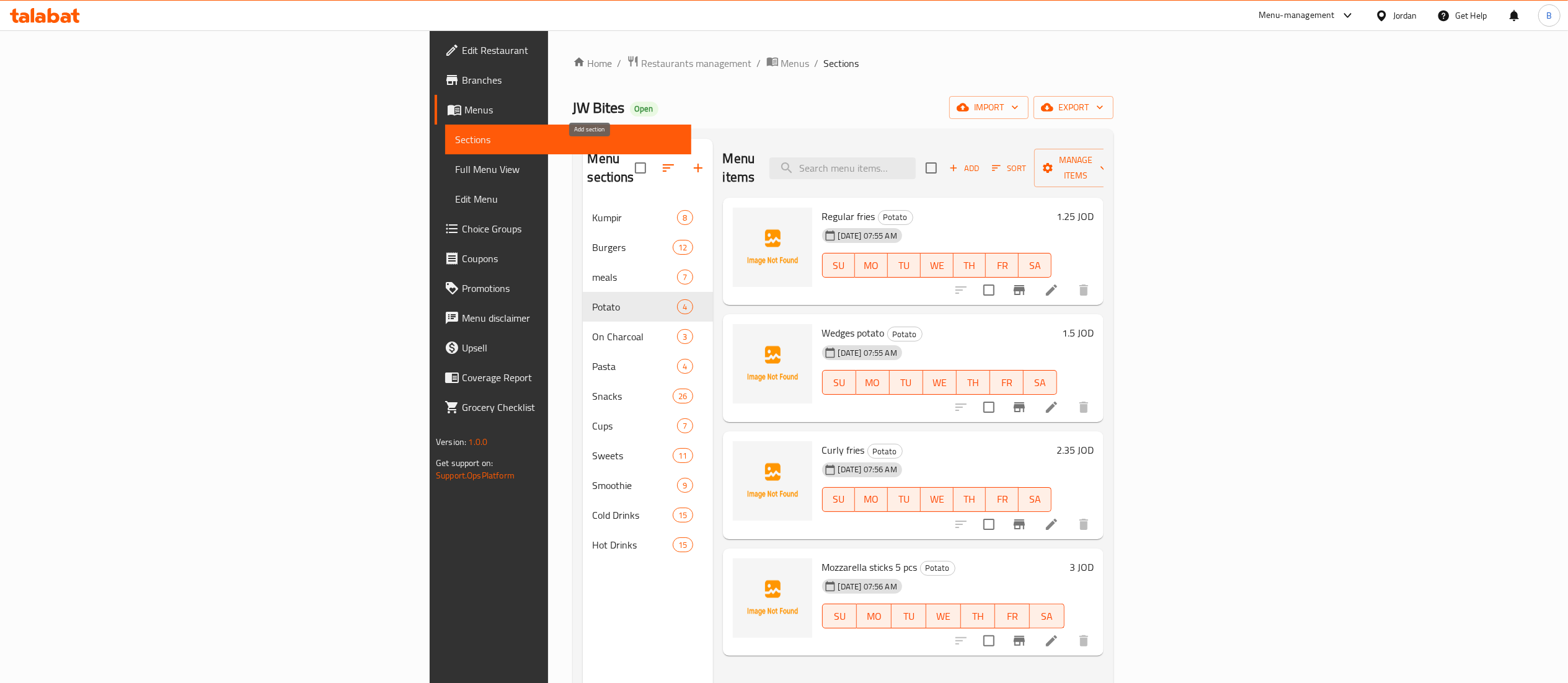
click at [690, 164] on icon "button" at bounding box center [698, 168] width 15 height 15
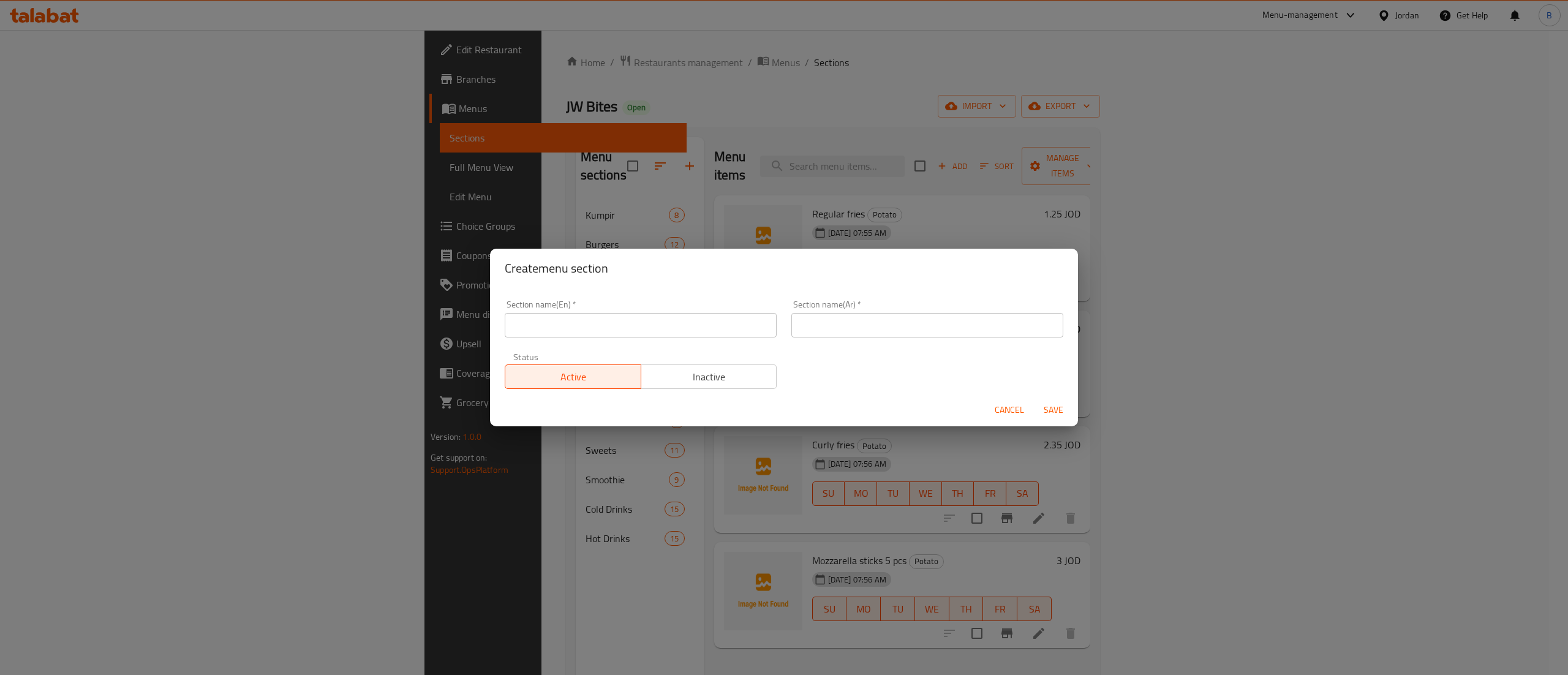
click at [1010, 408] on span "Cancel" at bounding box center [1010, 410] width 29 height 15
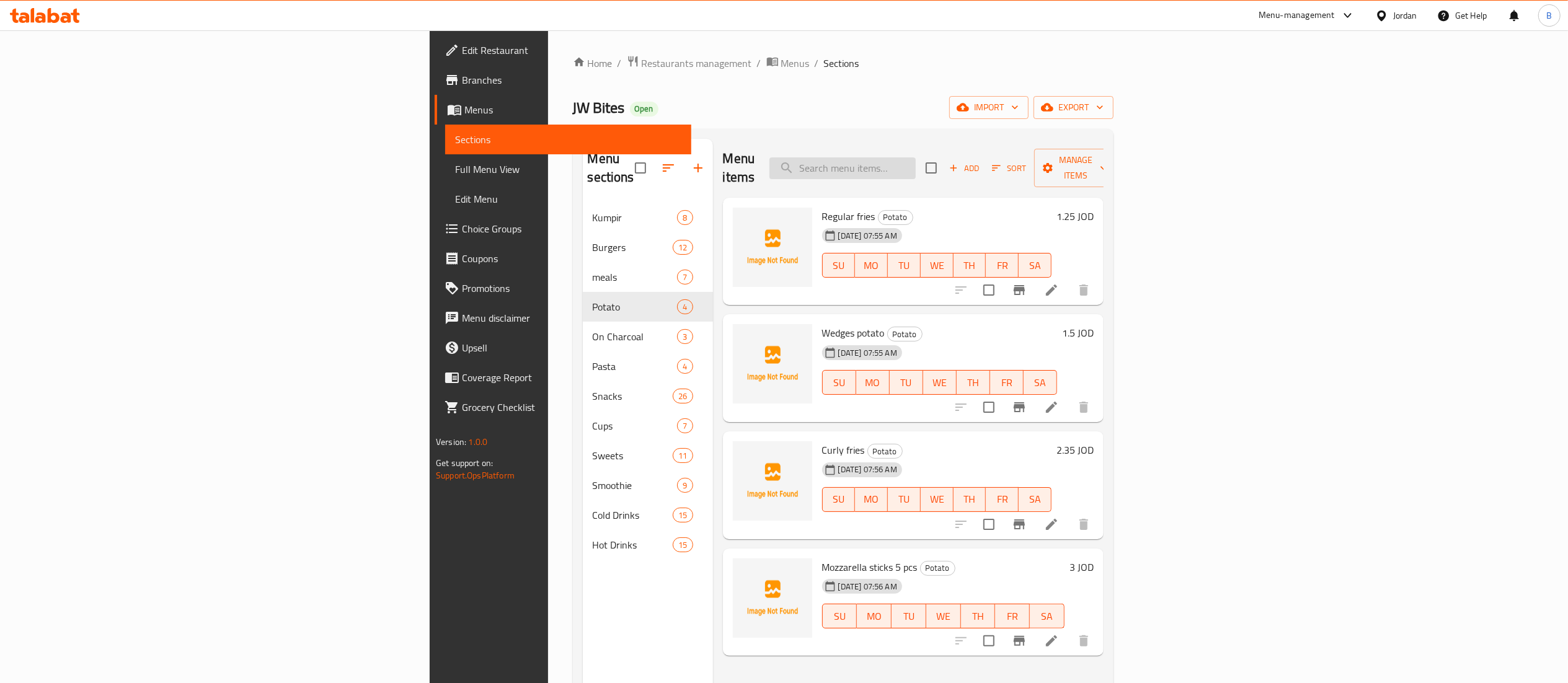
click at [915, 165] on input "search" at bounding box center [842, 168] width 146 height 22
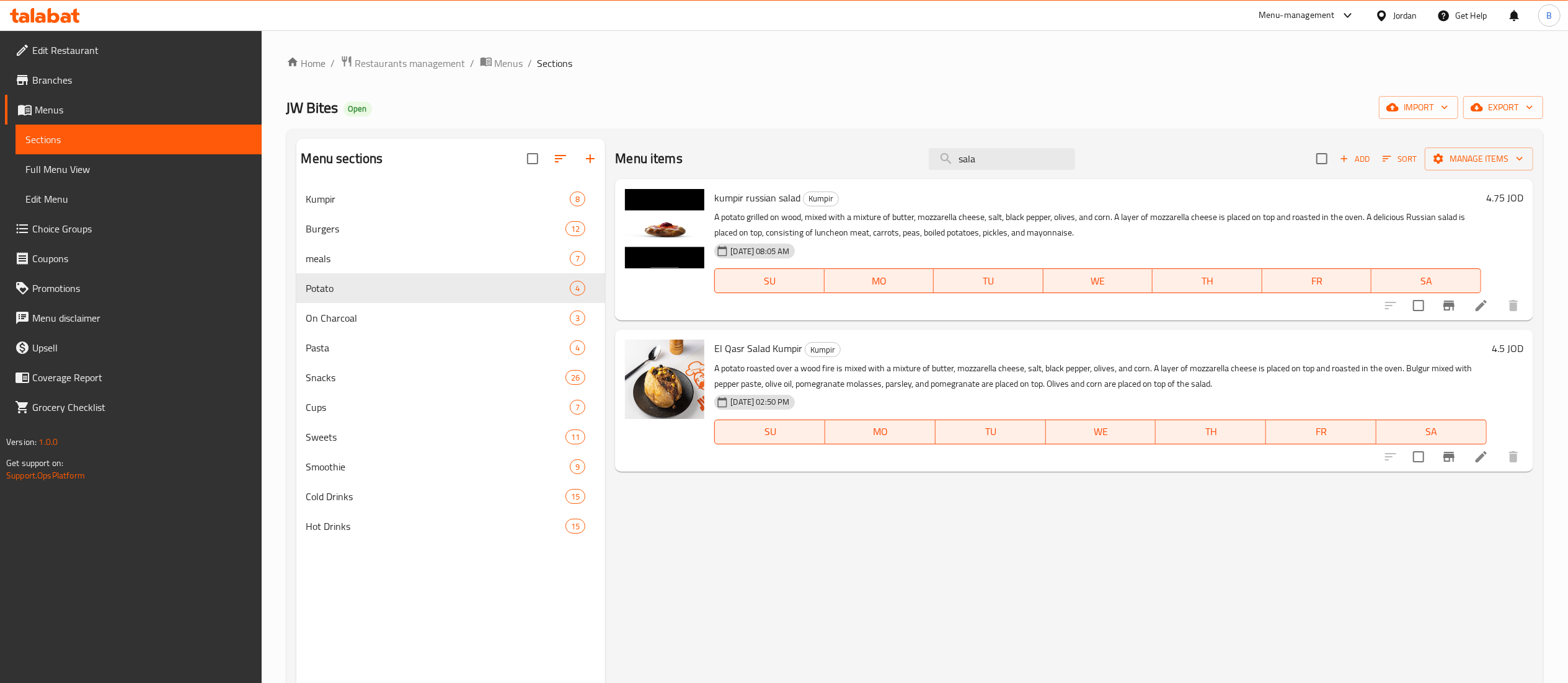
type input "sala"
drag, startPoint x: 1004, startPoint y: 160, endPoint x: 884, endPoint y: 148, distance: 120.6
click at [886, 148] on div "Menu items sala Add Sort Manage items" at bounding box center [1074, 159] width 918 height 40
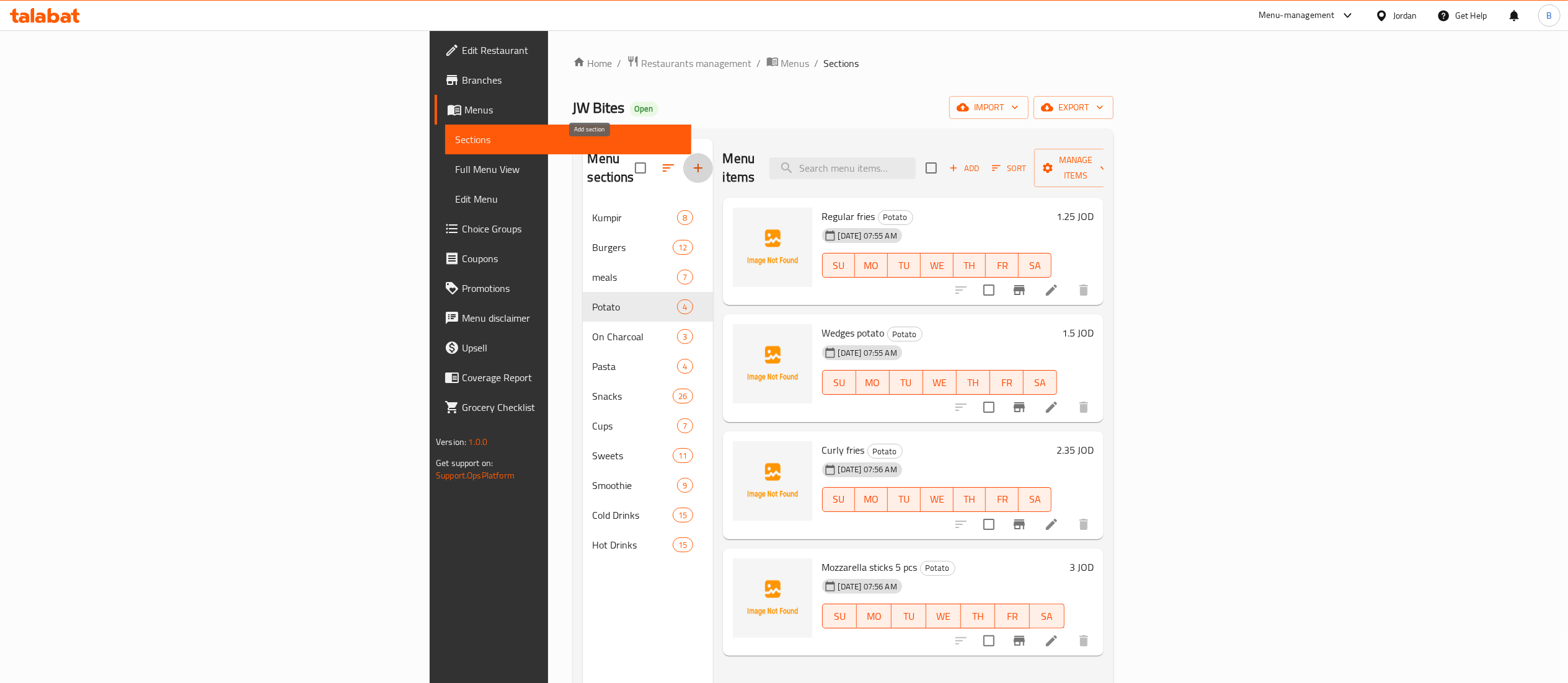
click at [683, 171] on button "button" at bounding box center [698, 168] width 29 height 29
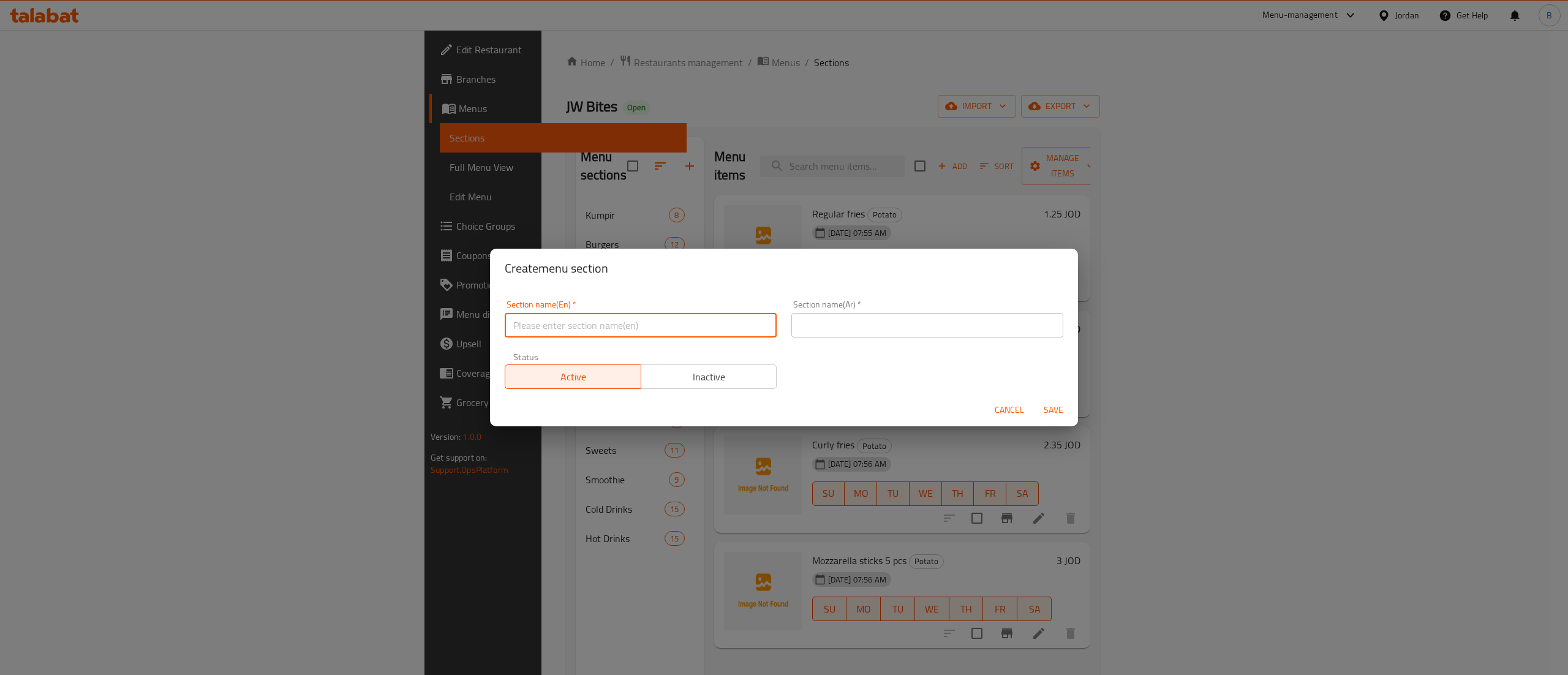
click at [669, 327] on input "text" at bounding box center [640, 325] width 272 height 24
type input "Salads"
click at [816, 327] on input "text" at bounding box center [927, 325] width 272 height 24
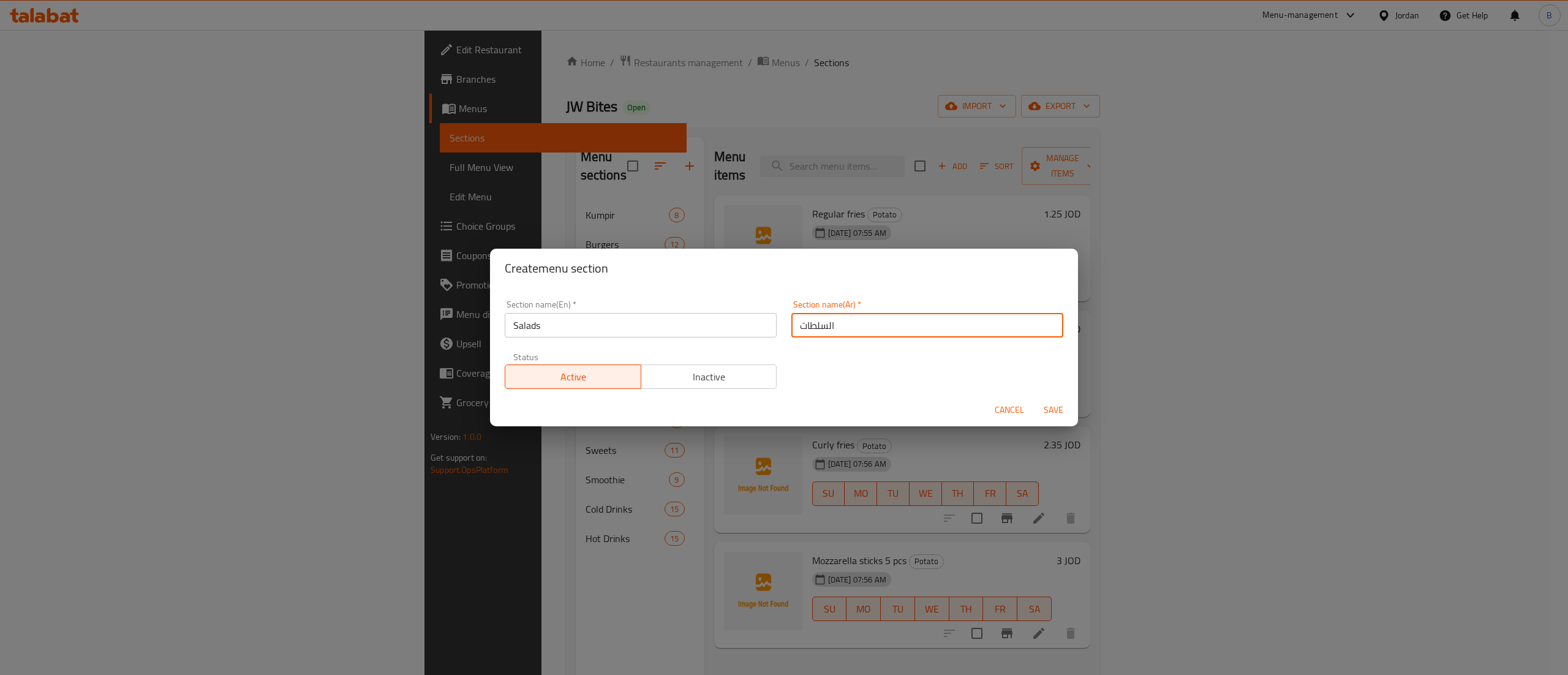
type input "السلطات"
click at [833, 369] on div "Section name(En)   * Salads Section name(En) * Section name(Ar)   * السلطات Sec…" at bounding box center [783, 344] width 573 height 103
click at [1059, 413] on span "Save" at bounding box center [1053, 410] width 29 height 15
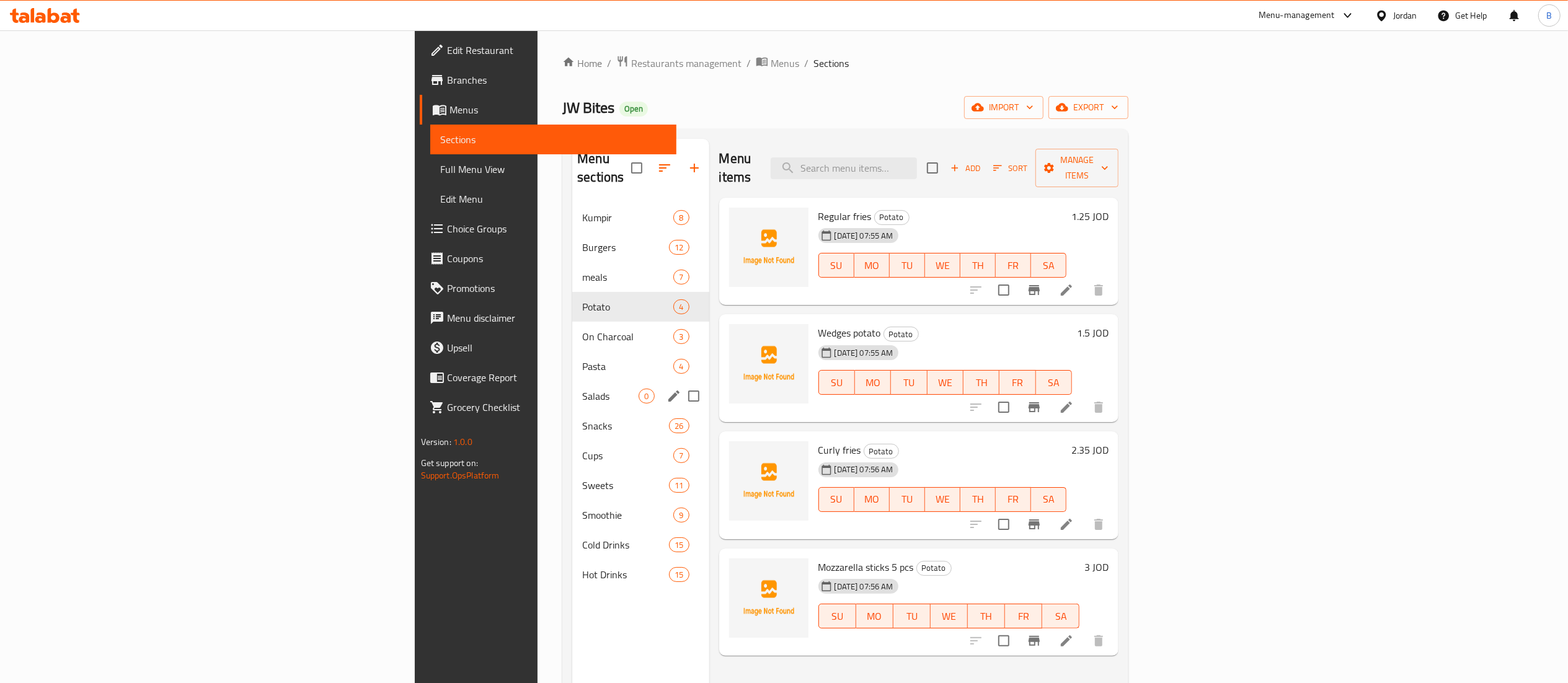
click at [573, 387] on div "Salads 0" at bounding box center [640, 396] width 137 height 29
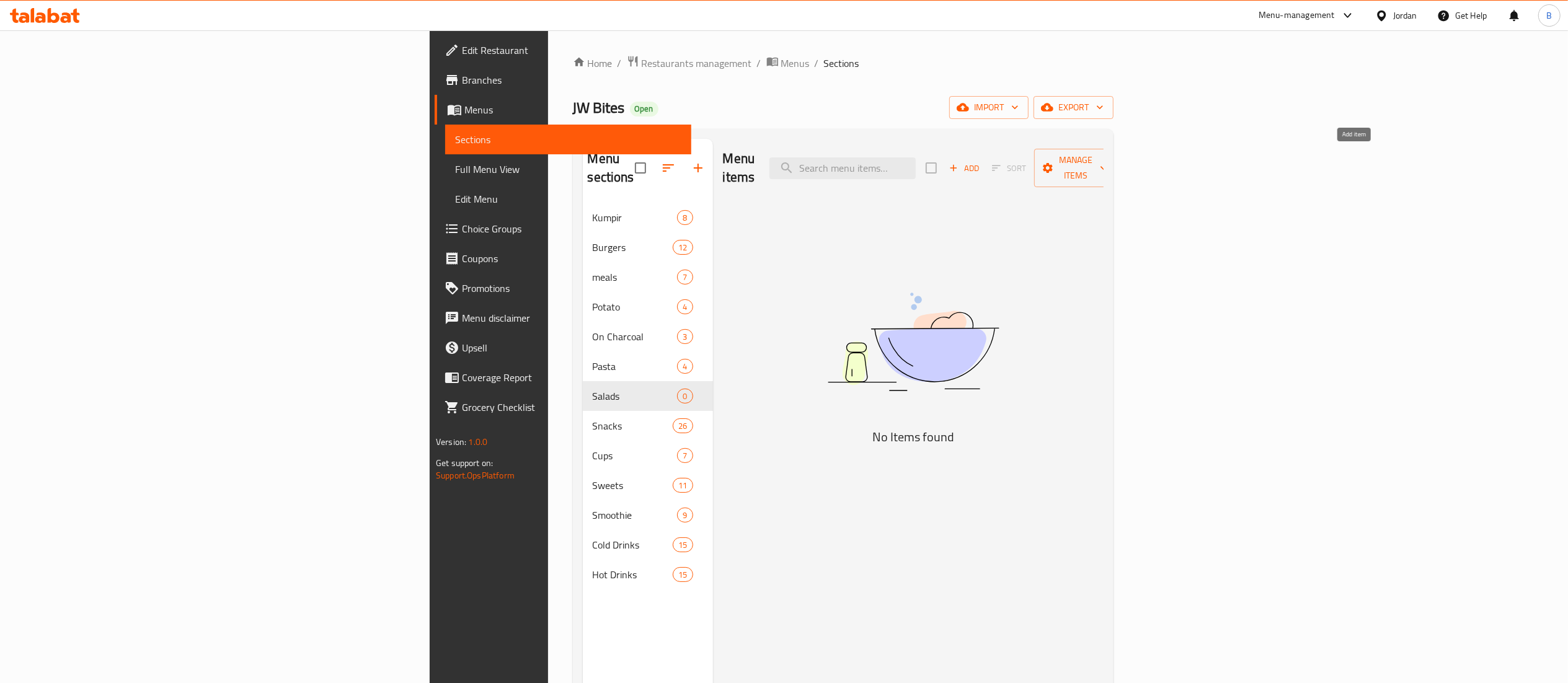
click at [981, 166] on span "Add" at bounding box center [964, 168] width 34 height 14
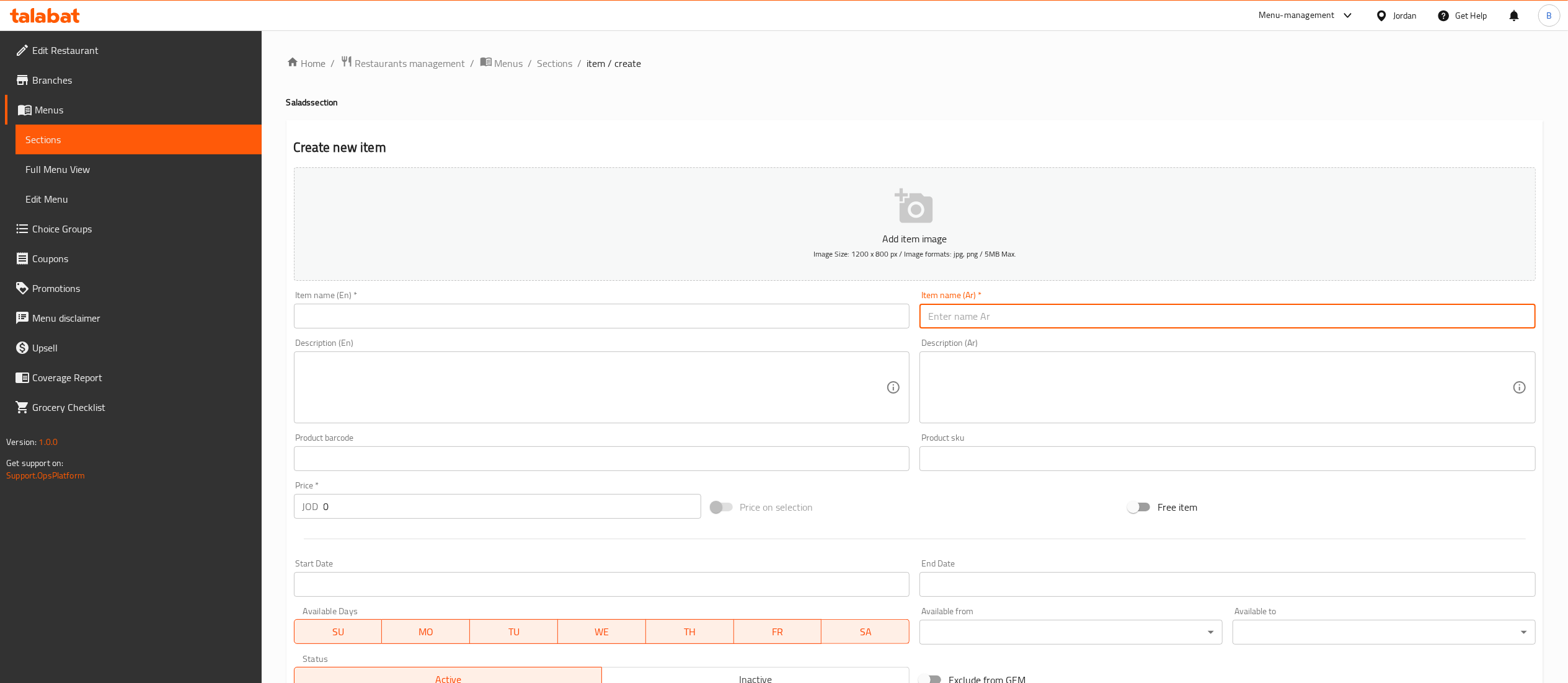
click at [1114, 305] on input "text" at bounding box center [1227, 316] width 616 height 25
paste input "سيزر دجاج"
type input "سيزر دجاج"
drag, startPoint x: 635, startPoint y: 311, endPoint x: 603, endPoint y: 327, distance: 35.8
click at [635, 311] on input "text" at bounding box center [601, 316] width 616 height 25
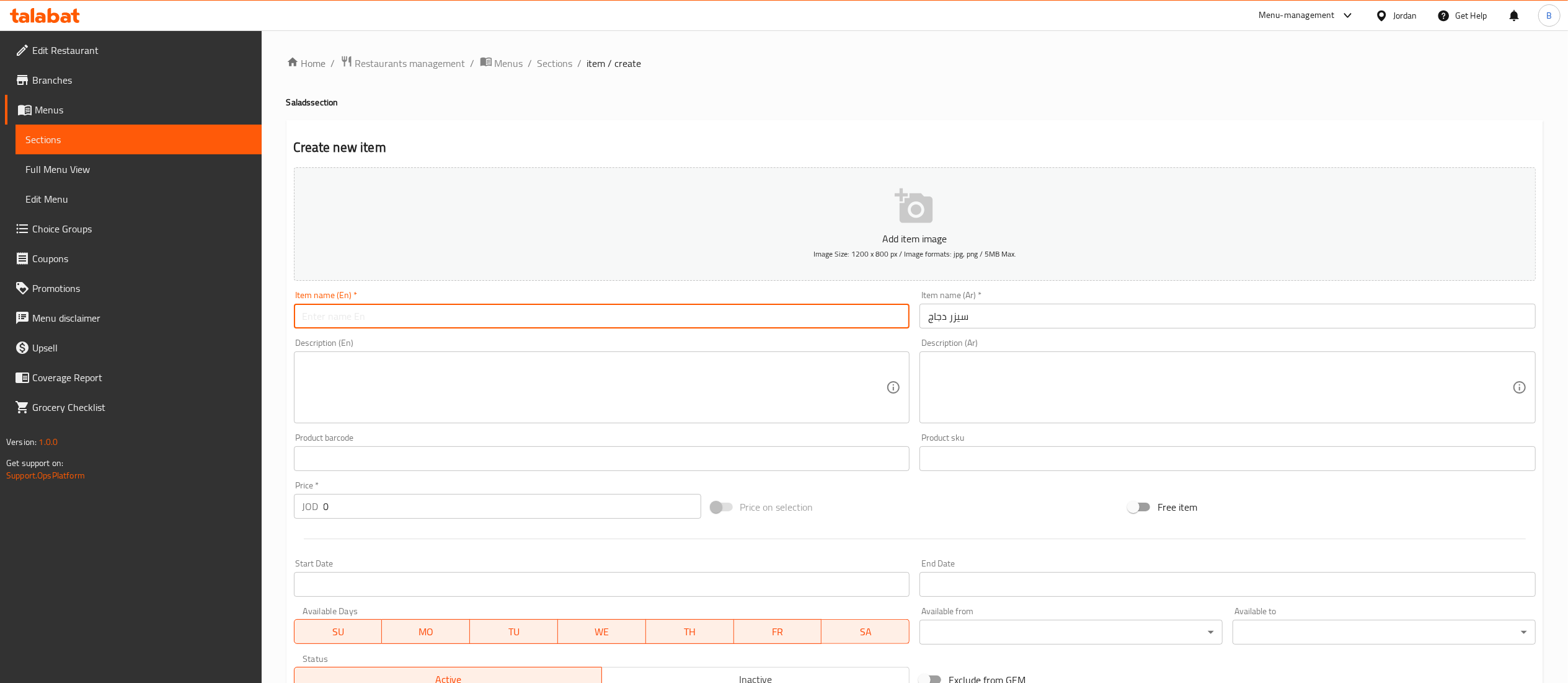
paste input "caesar salad chicken"
type input "caesar salad chicken"
drag, startPoint x: 368, startPoint y: 514, endPoint x: 173, endPoint y: 514, distance: 195.0
click at [179, 514] on div "Edit Restaurant Branches Menus Sections Full Menu View Edit Menu Choice Groups …" at bounding box center [784, 453] width 1568 height 846
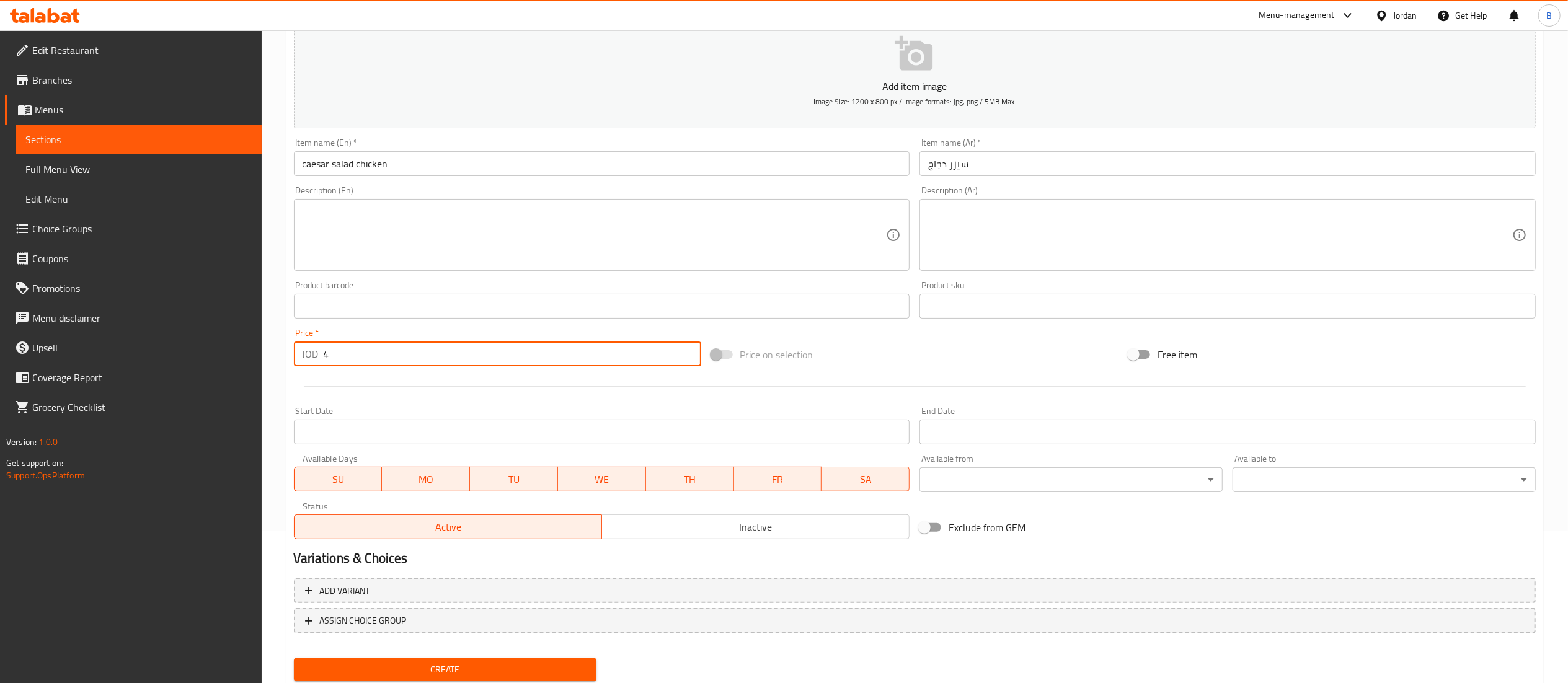
scroll to position [191, 0]
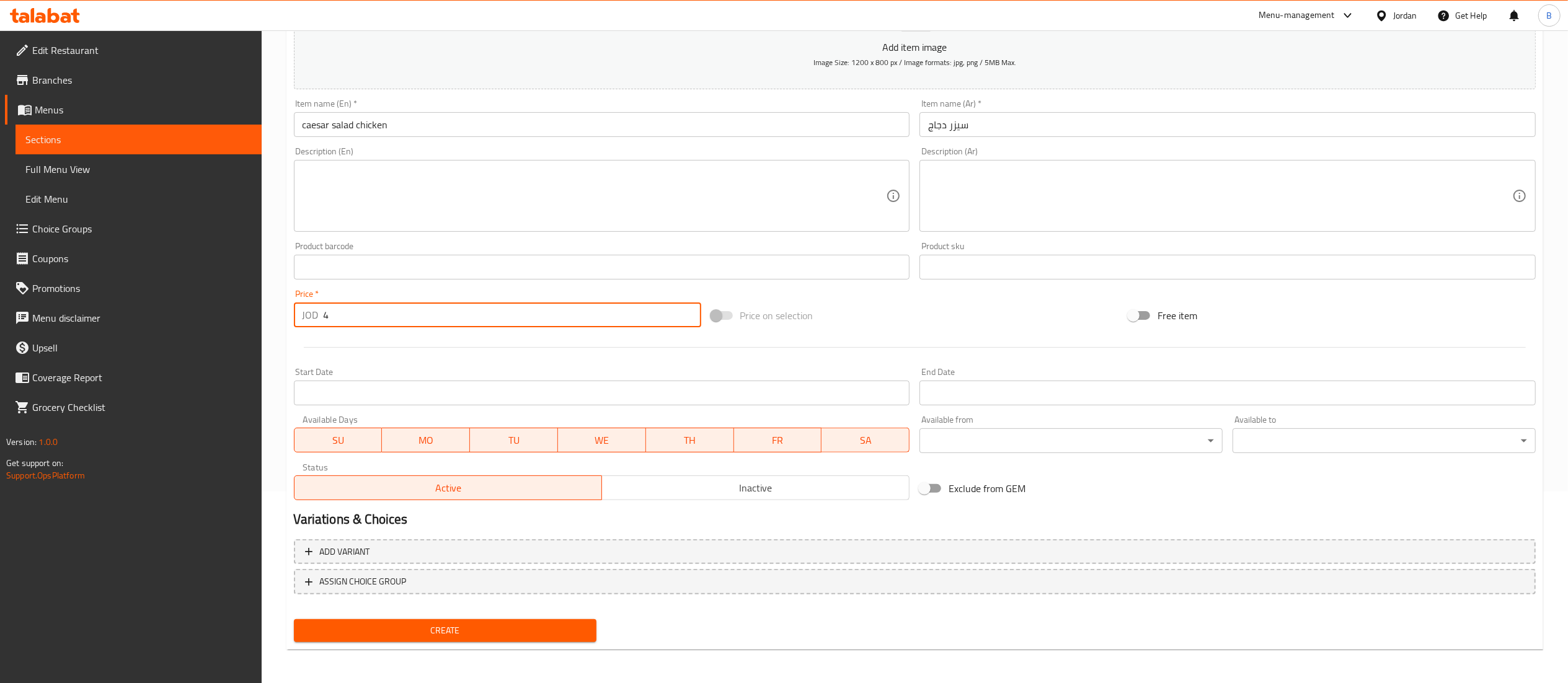
type input "4"
click at [508, 636] on span "Create" at bounding box center [445, 631] width 283 height 16
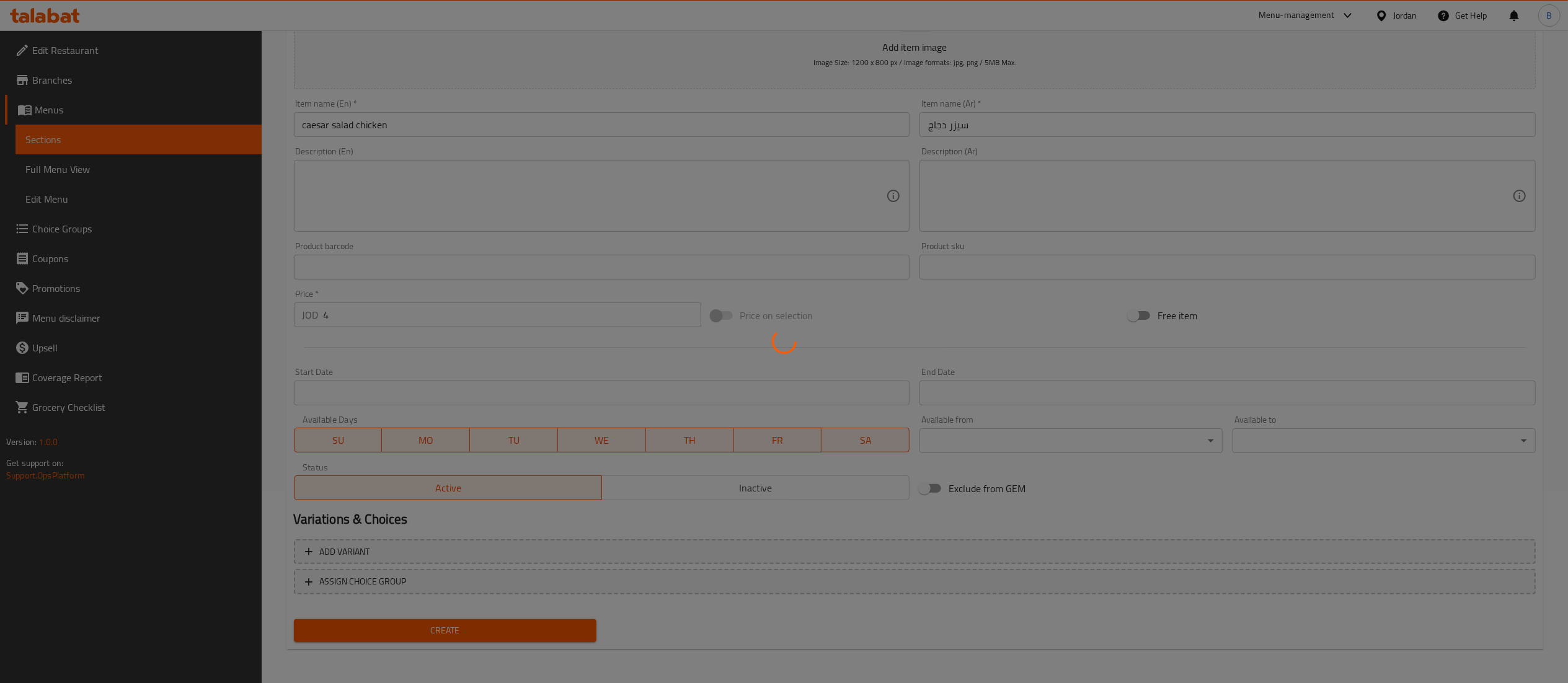
type input "0"
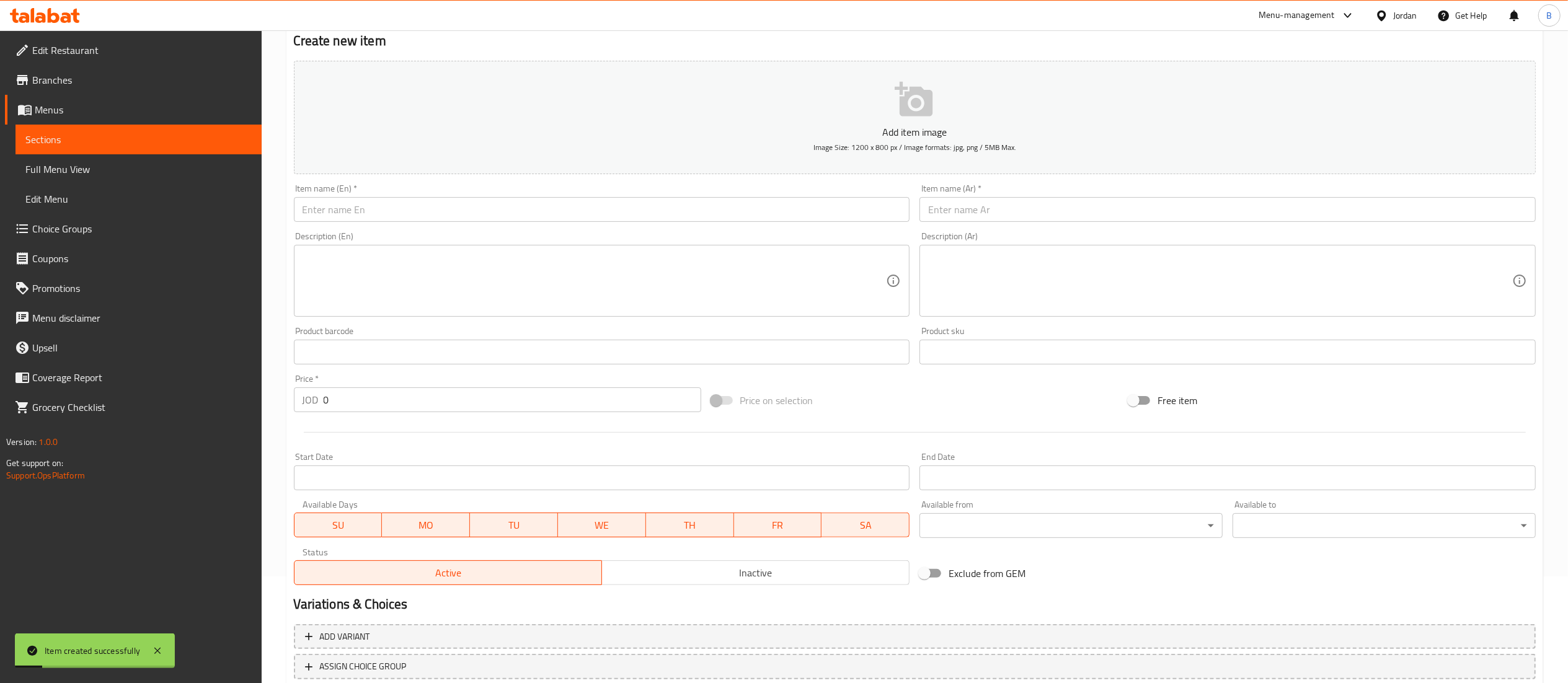
scroll to position [68, 0]
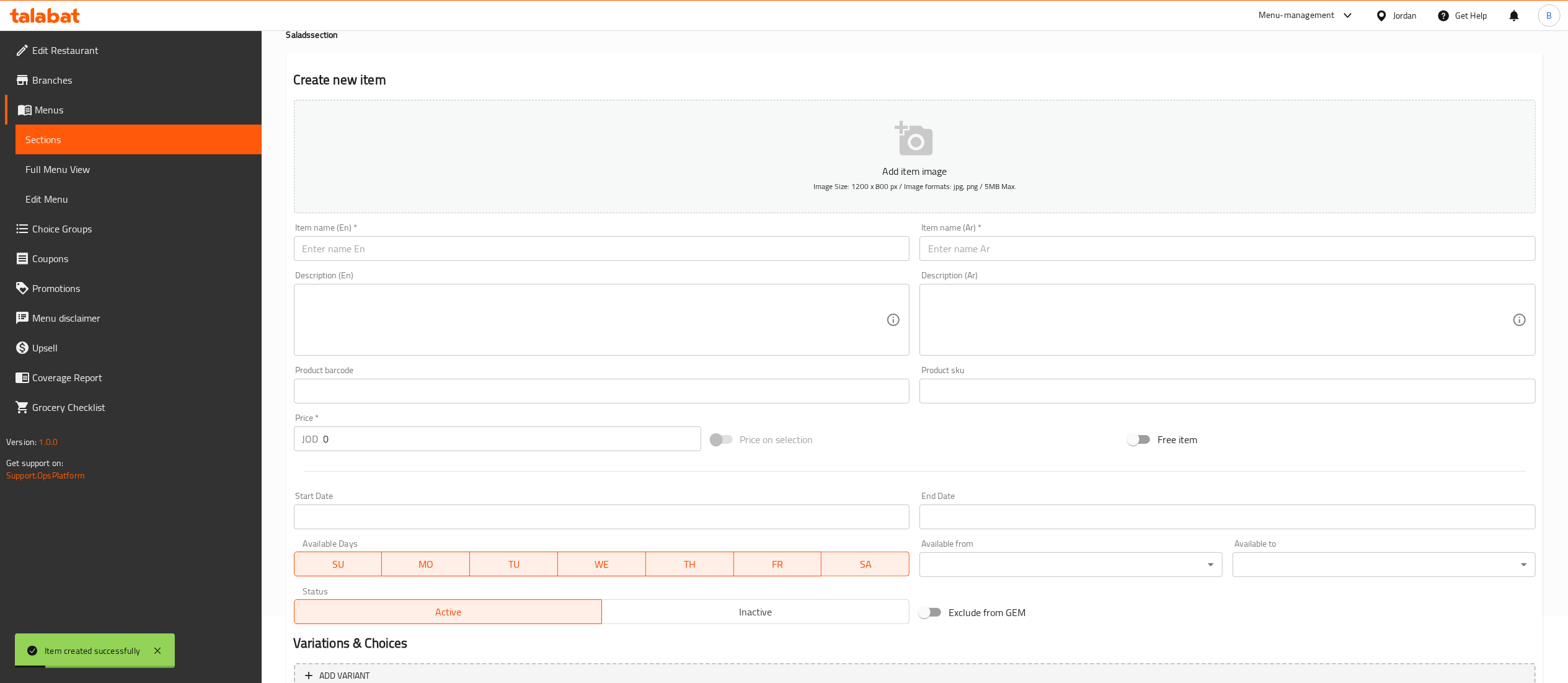
click at [1063, 243] on input "text" at bounding box center [1227, 249] width 616 height 25
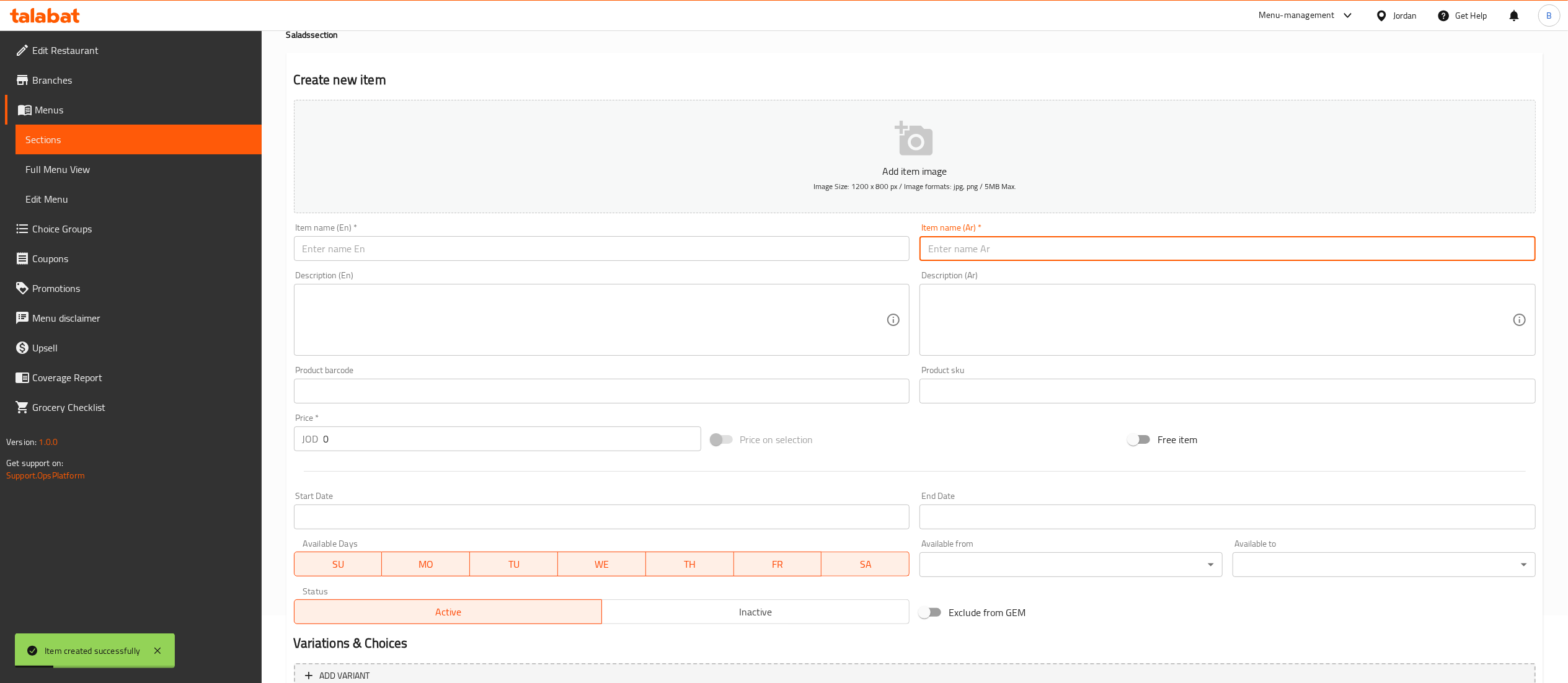
paste input "سيزر"
type input "سيزر"
click at [637, 260] on input "text" at bounding box center [601, 249] width 616 height 25
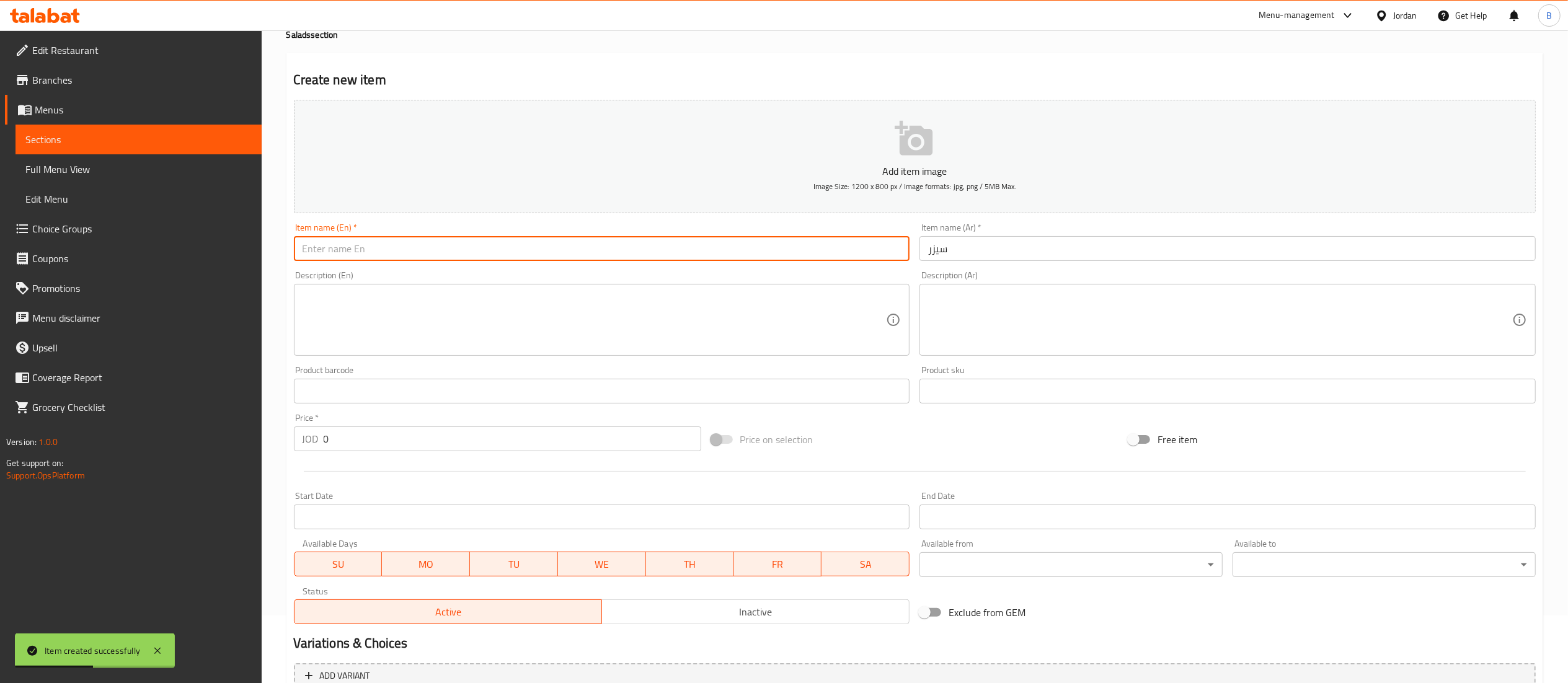
paste input "caesar salad"
type input "caesar salad"
drag, startPoint x: 362, startPoint y: 435, endPoint x: 199, endPoint y: 437, distance: 163.0
click at [201, 436] on div "Edit Restaurant Branches Menus Sections Full Menu View Edit Menu Choice Groups …" at bounding box center [784, 386] width 1568 height 846
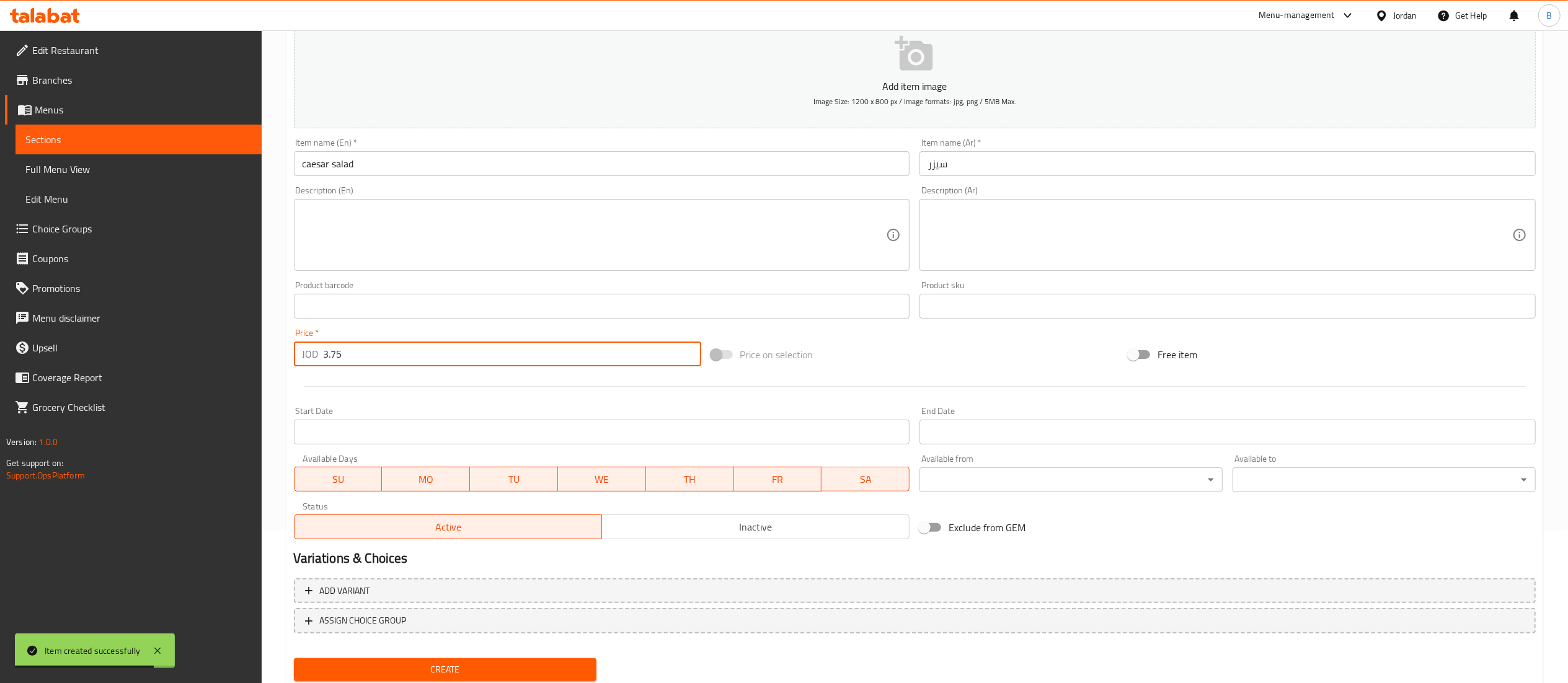
scroll to position [191, 0]
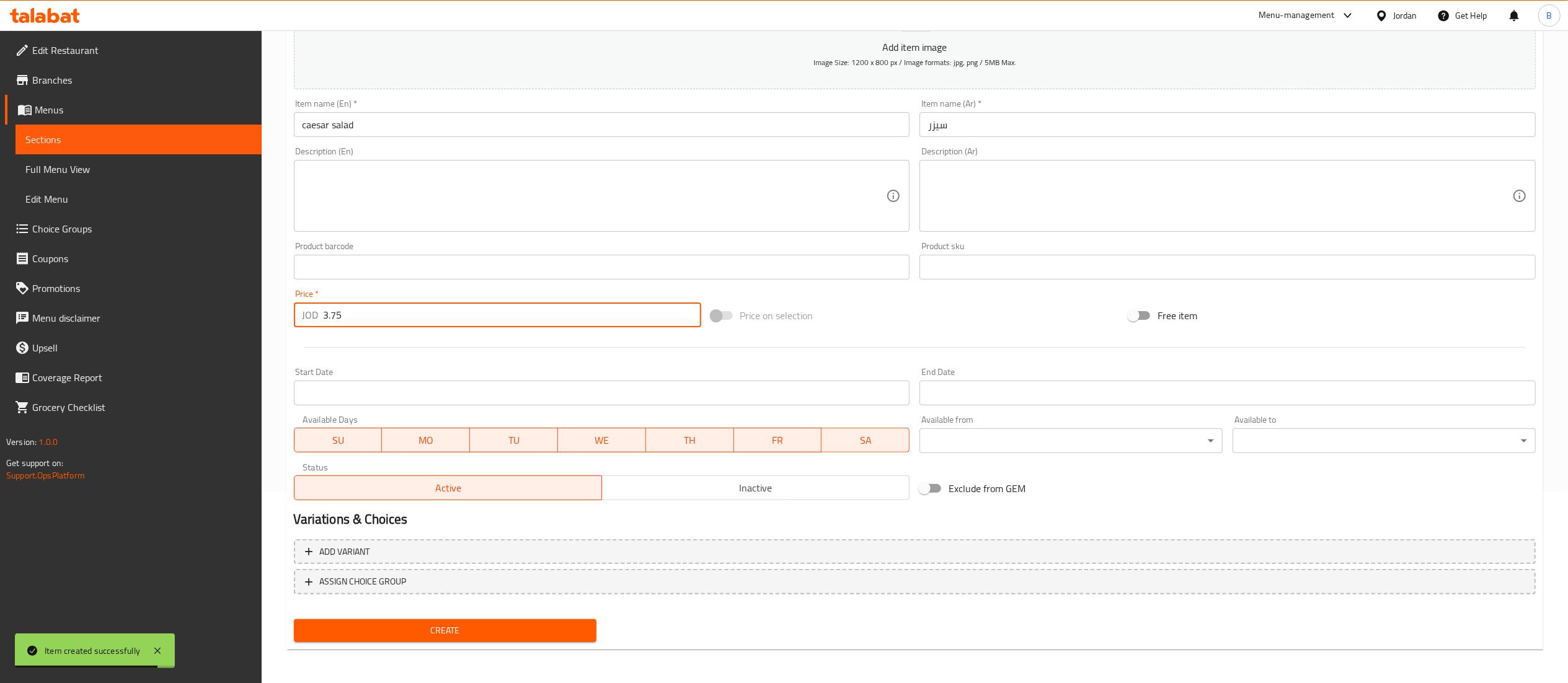
type input "3.75"
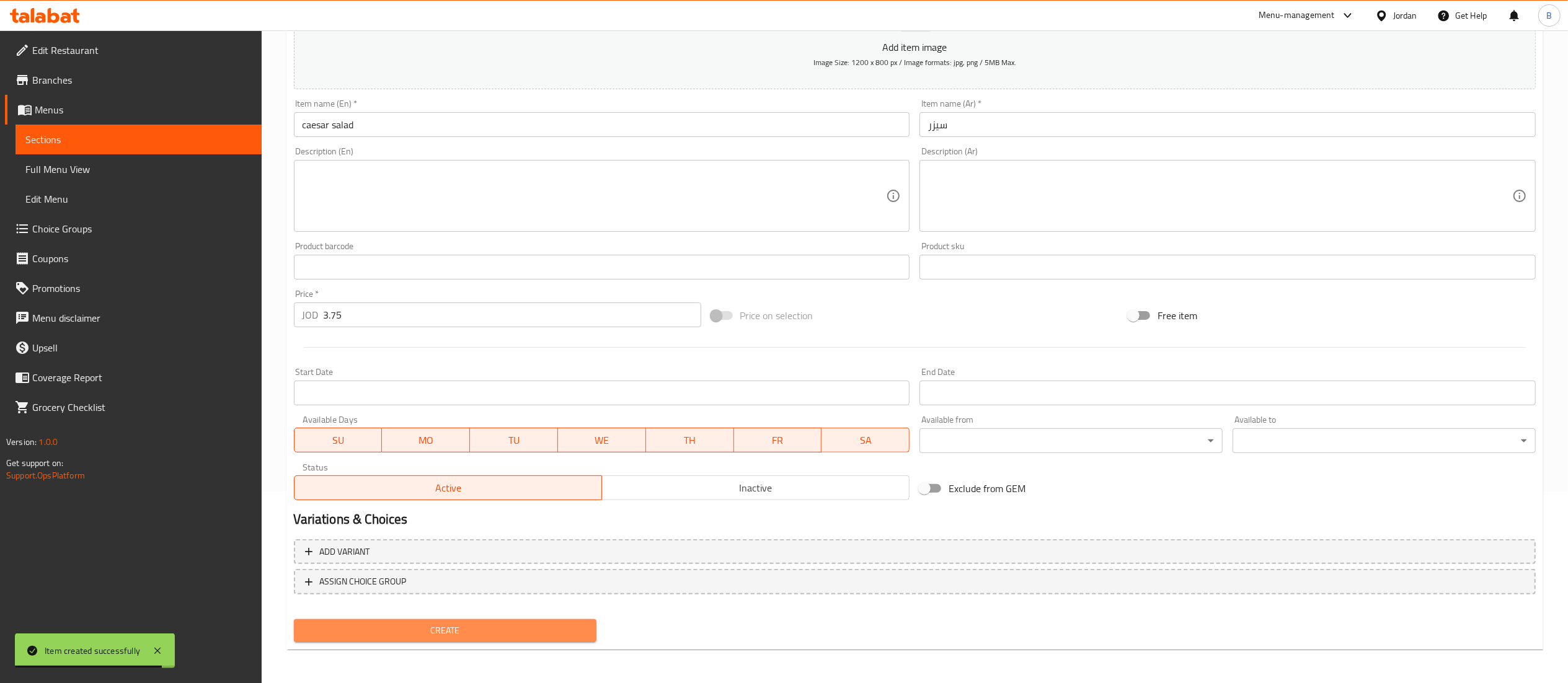
click at [563, 640] on button "Create" at bounding box center [445, 631] width 303 height 23
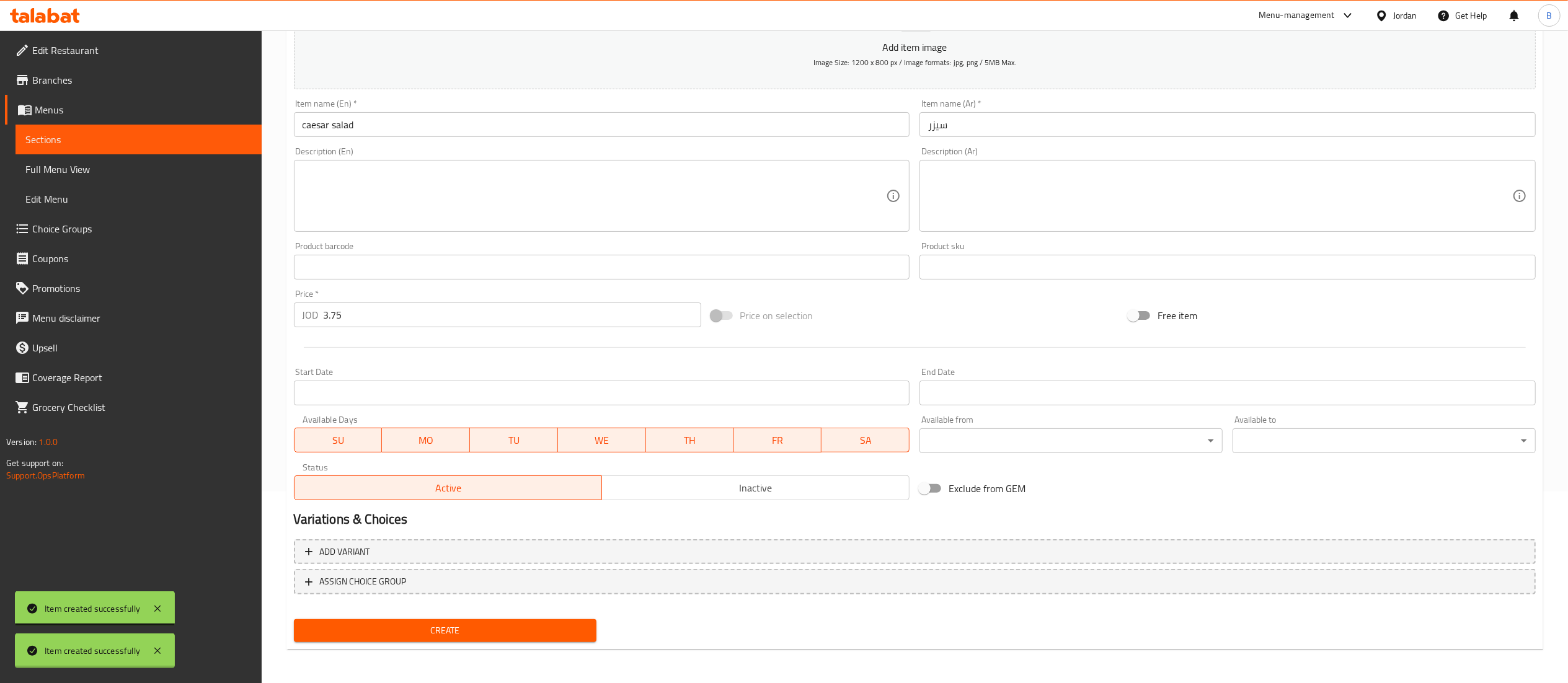
type input "0"
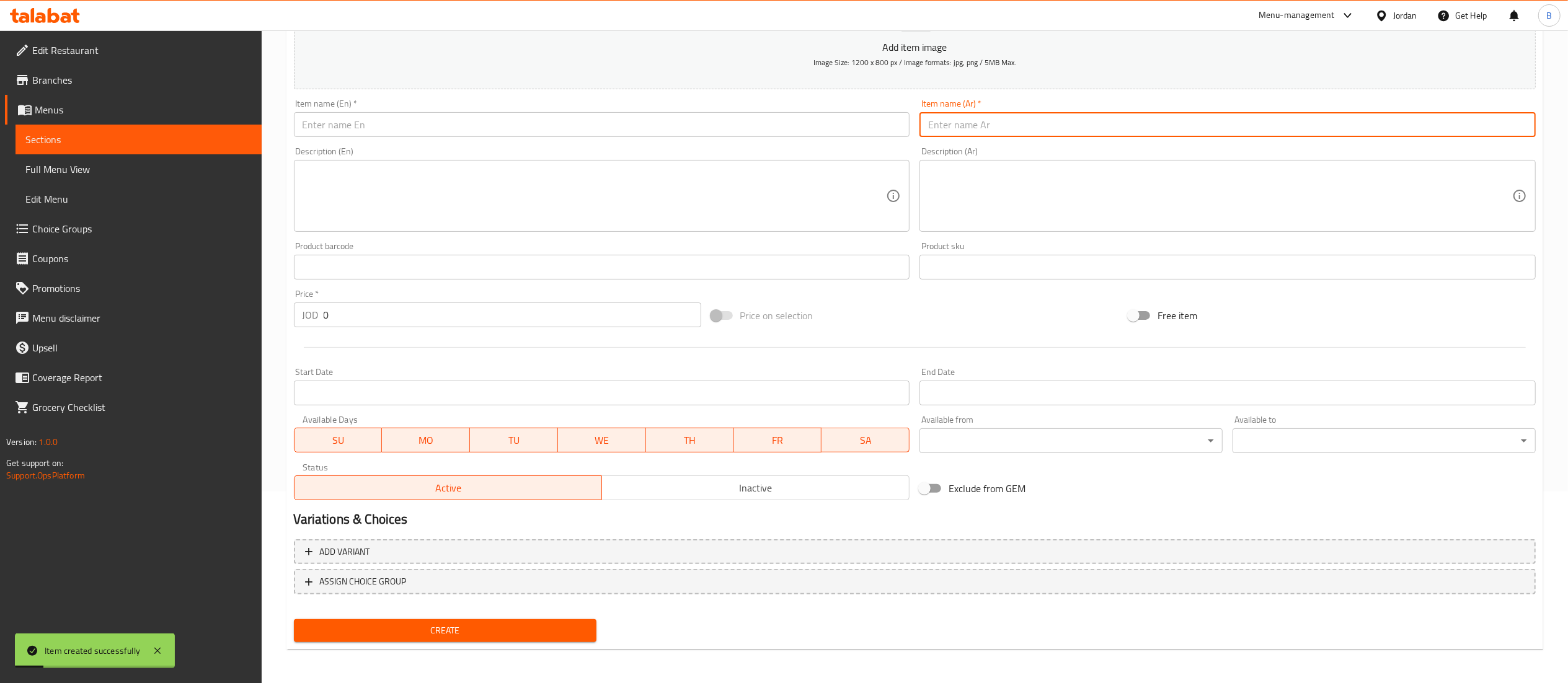
click at [1159, 135] on input "text" at bounding box center [1227, 124] width 616 height 25
paste input "سلطة كولسلو"
type input "سلطة كولسلو"
click at [626, 132] on input "text" at bounding box center [601, 124] width 616 height 25
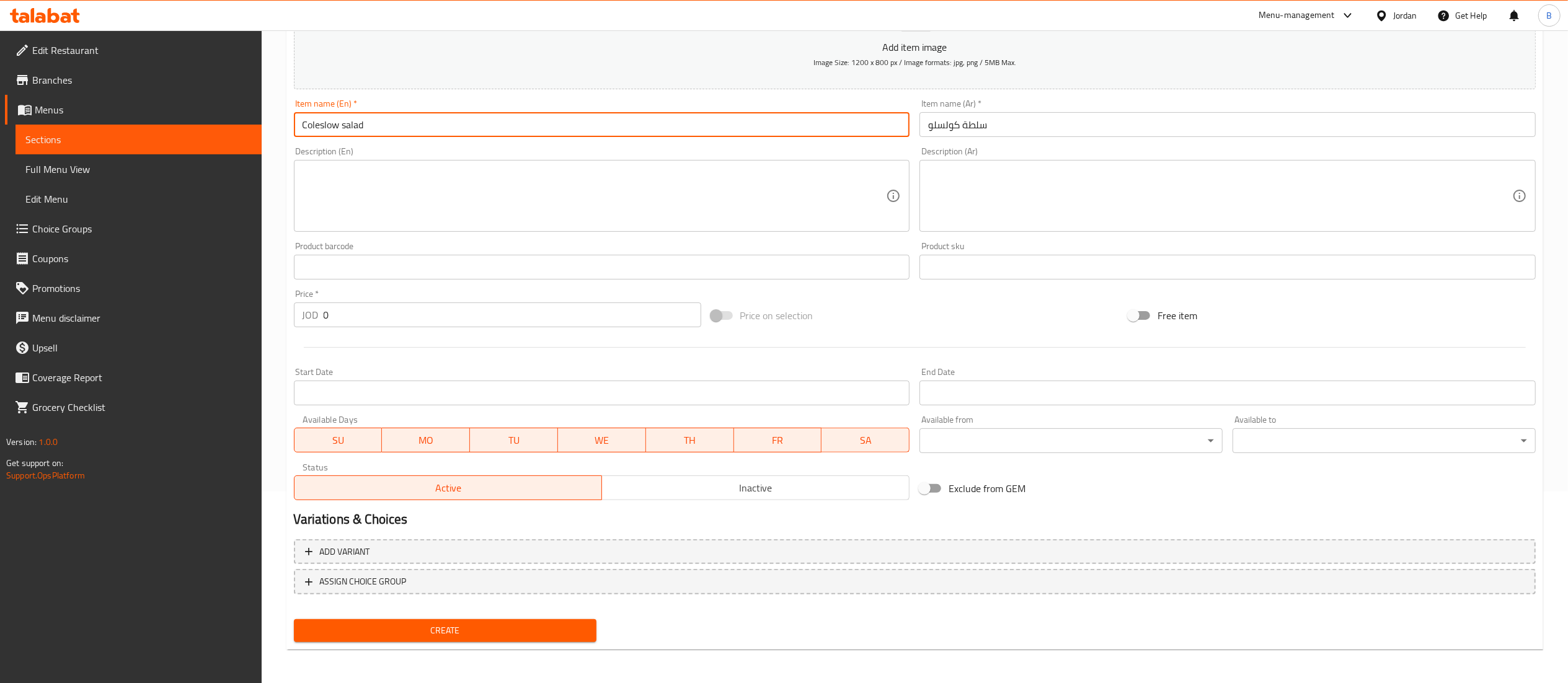
type input "Coleslow salad"
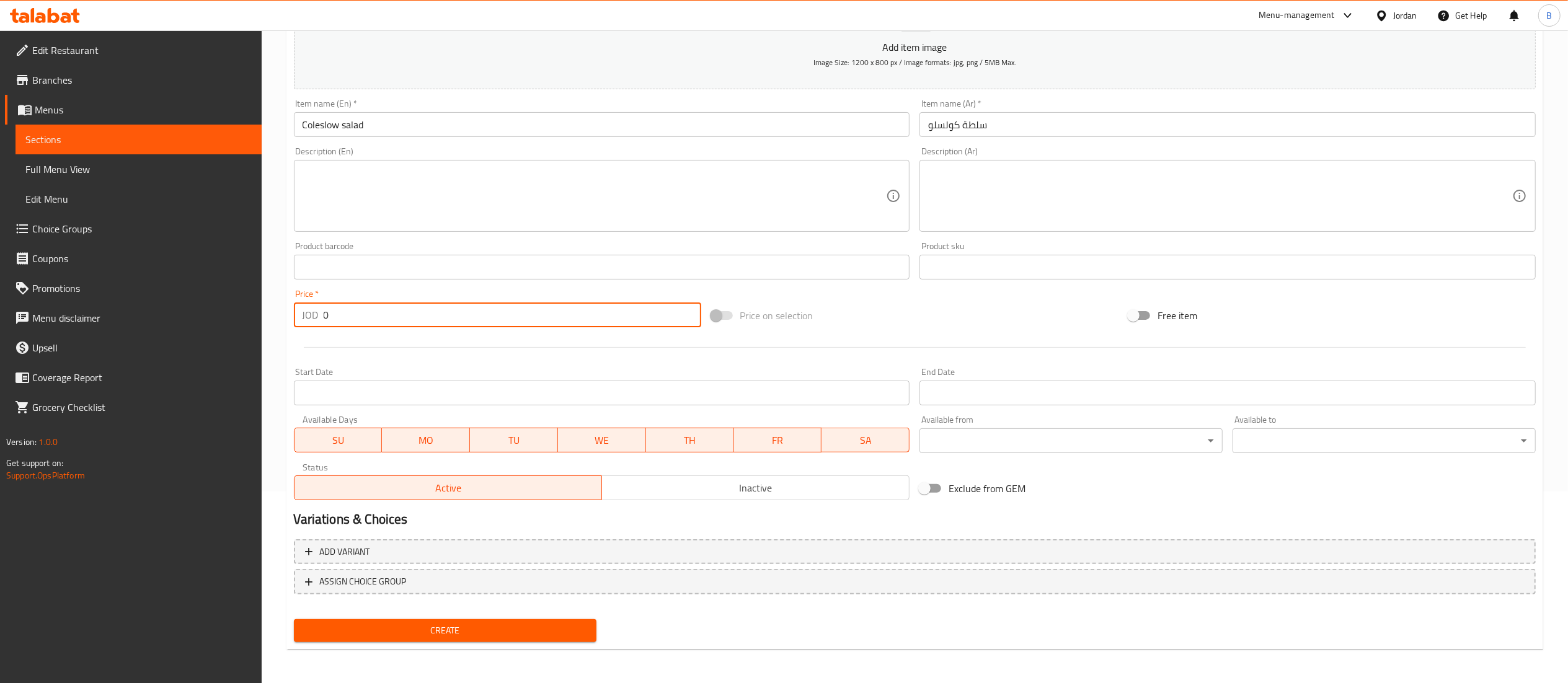
drag, startPoint x: 303, startPoint y: 314, endPoint x: 176, endPoint y: 312, distance: 127.0
click at [209, 309] on div "Edit Restaurant Branches Menus Sections Full Menu View Edit Menu Choice Groups …" at bounding box center [784, 262] width 1568 height 846
type input "1.50"
click at [462, 623] on span "Create" at bounding box center [445, 631] width 283 height 16
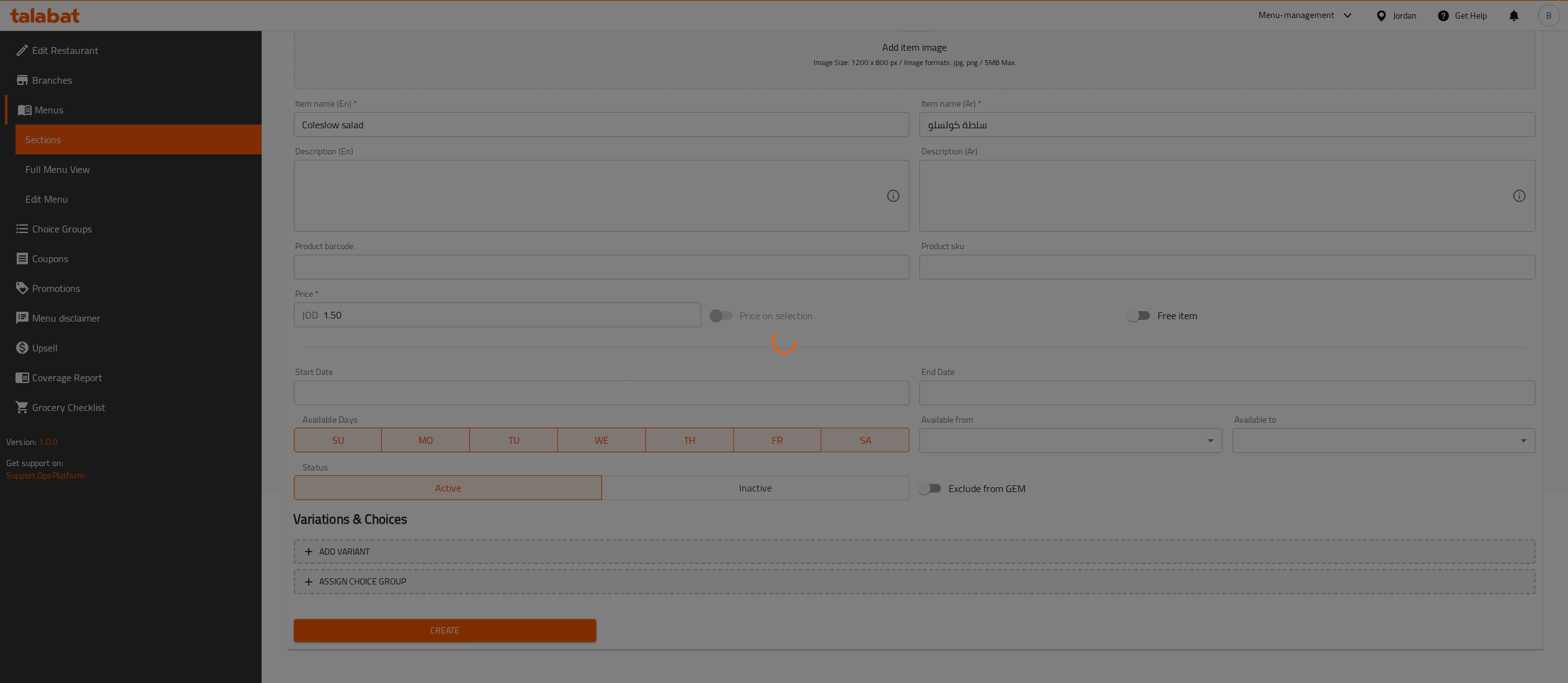
type input "0"
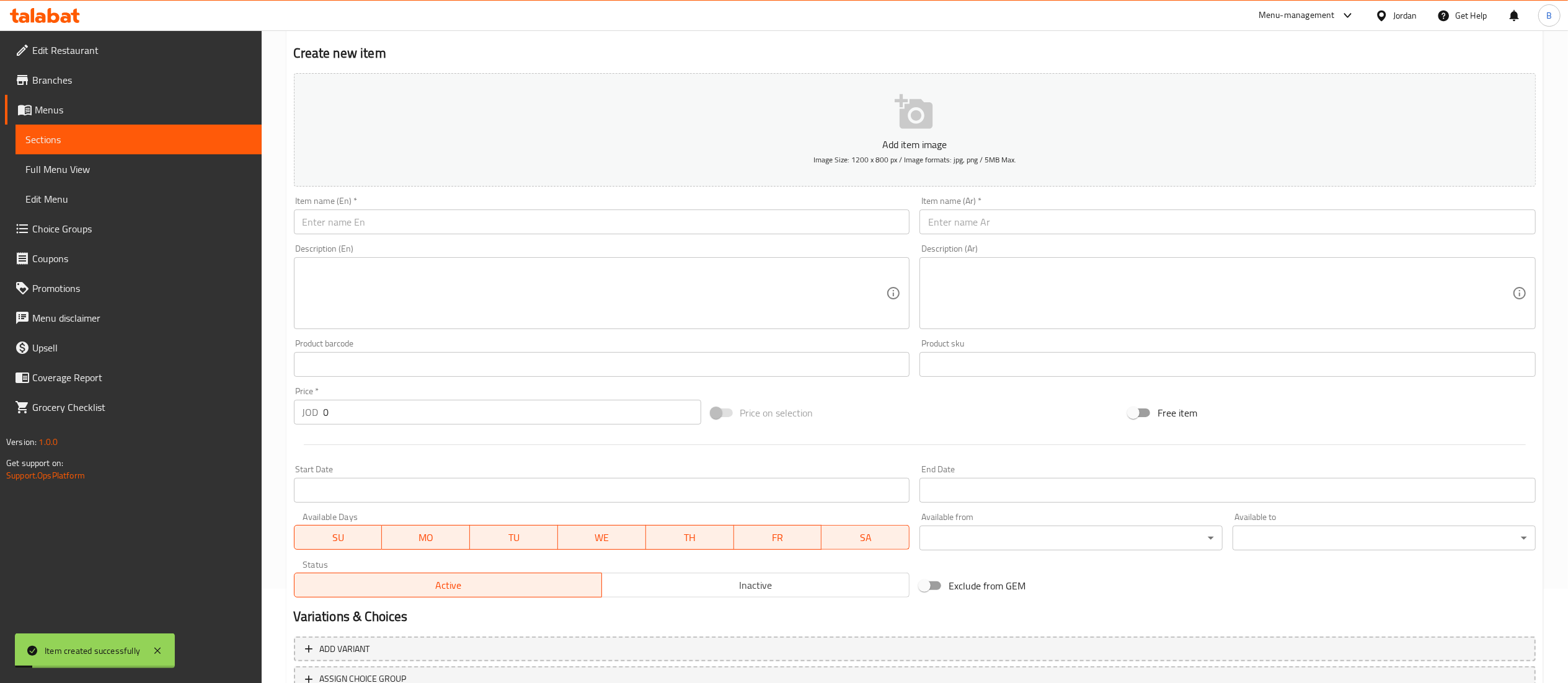
scroll to position [0, 0]
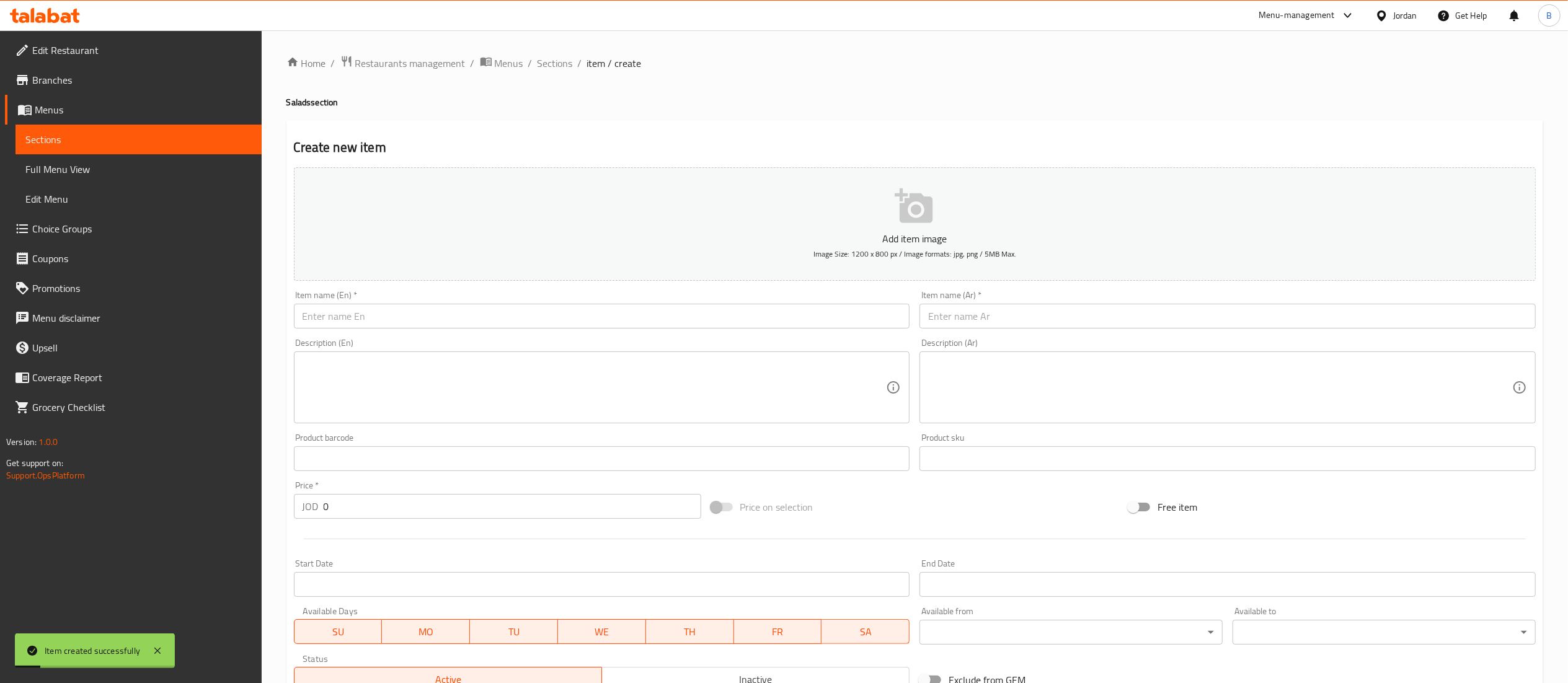
click at [548, 65] on span "Sections" at bounding box center [555, 63] width 35 height 15
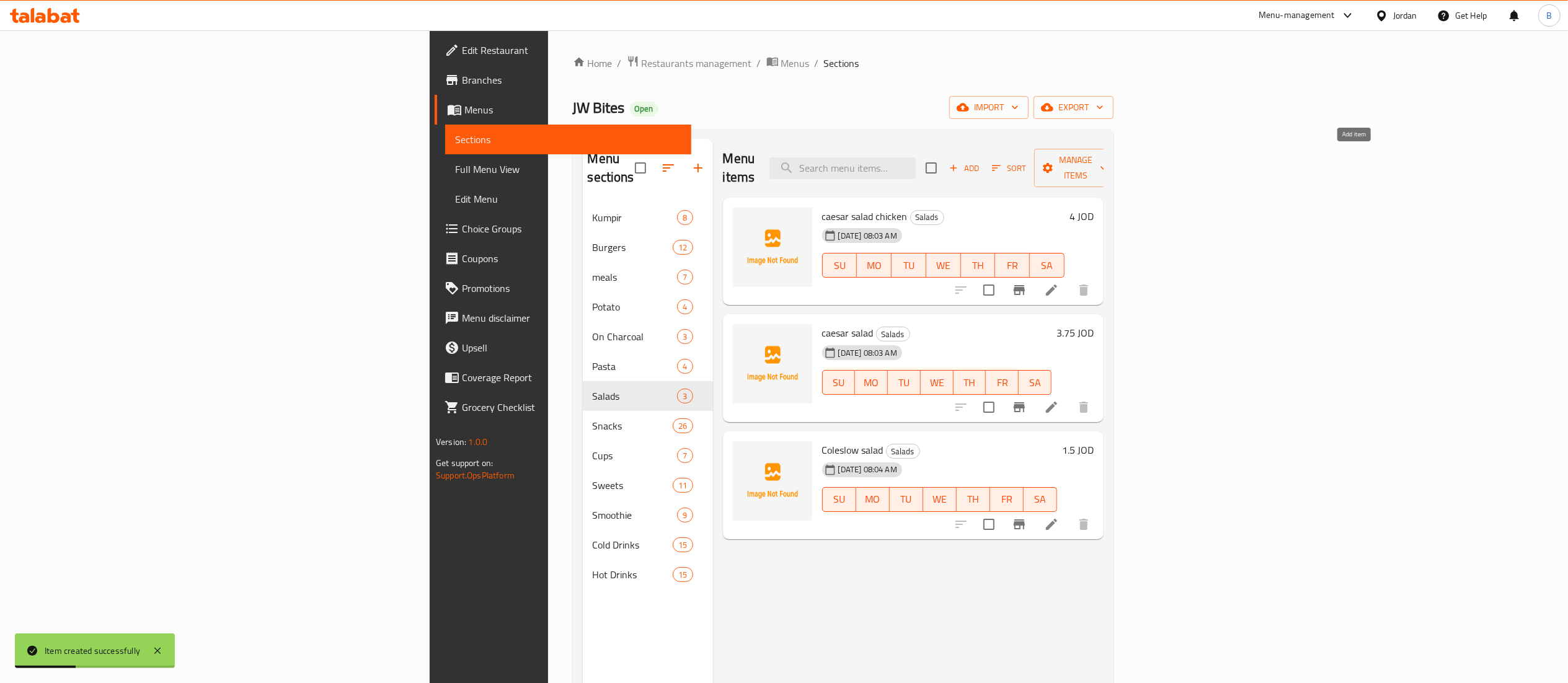
click at [981, 161] on span "Add" at bounding box center [964, 168] width 34 height 14
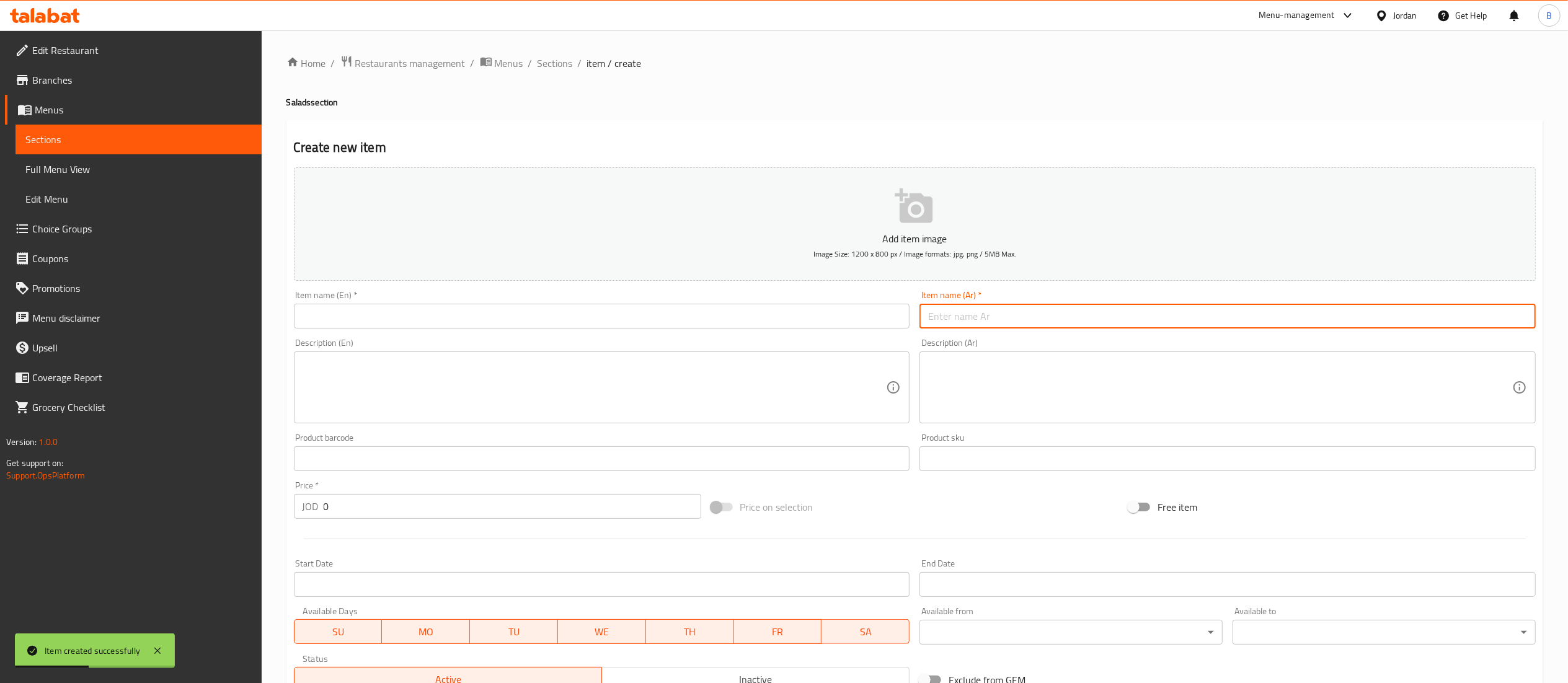
drag, startPoint x: 1156, startPoint y: 312, endPoint x: 1097, endPoint y: 324, distance: 60.2
click at [1156, 312] on input "text" at bounding box center [1227, 316] width 616 height 25
paste input "سلطة ذرة"
type input "سلطة ذرة"
click at [820, 315] on input "text" at bounding box center [601, 316] width 616 height 25
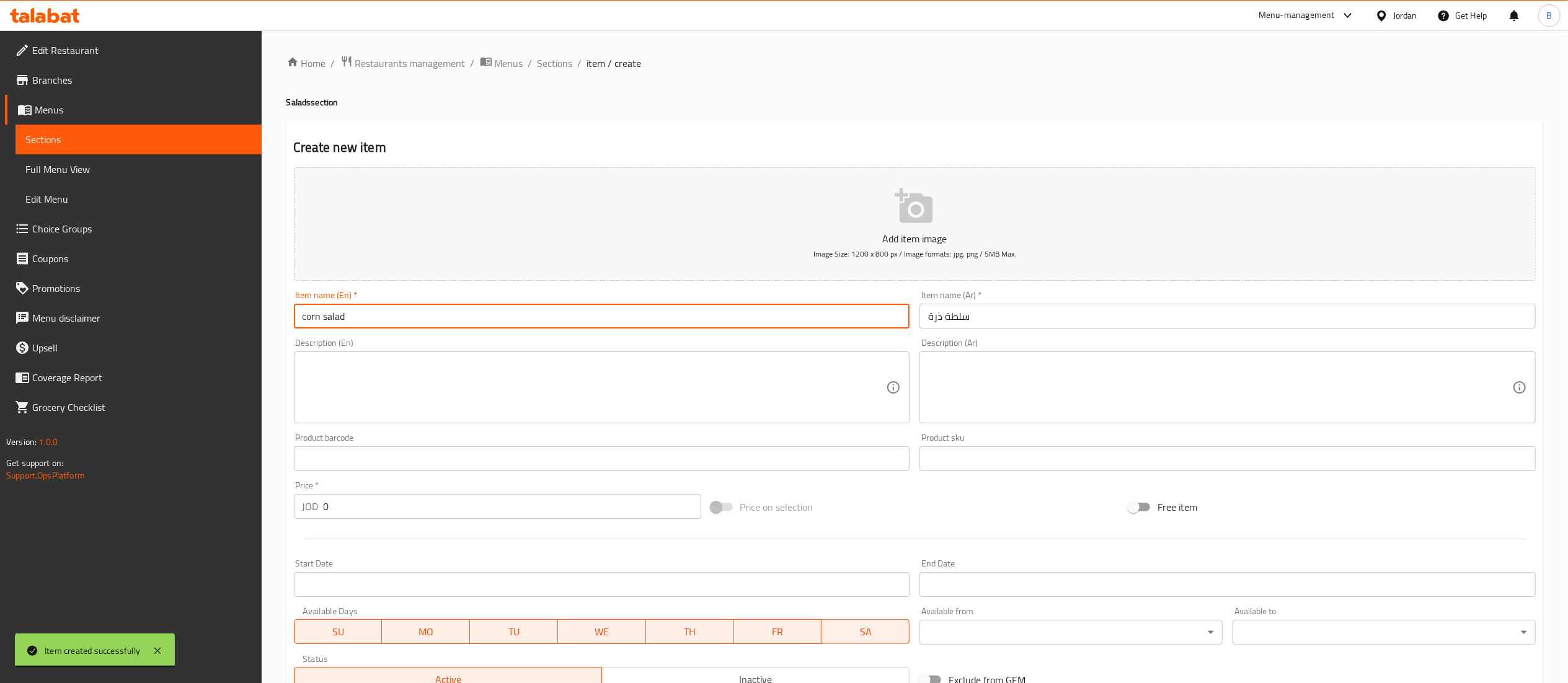
type input "corn salad"
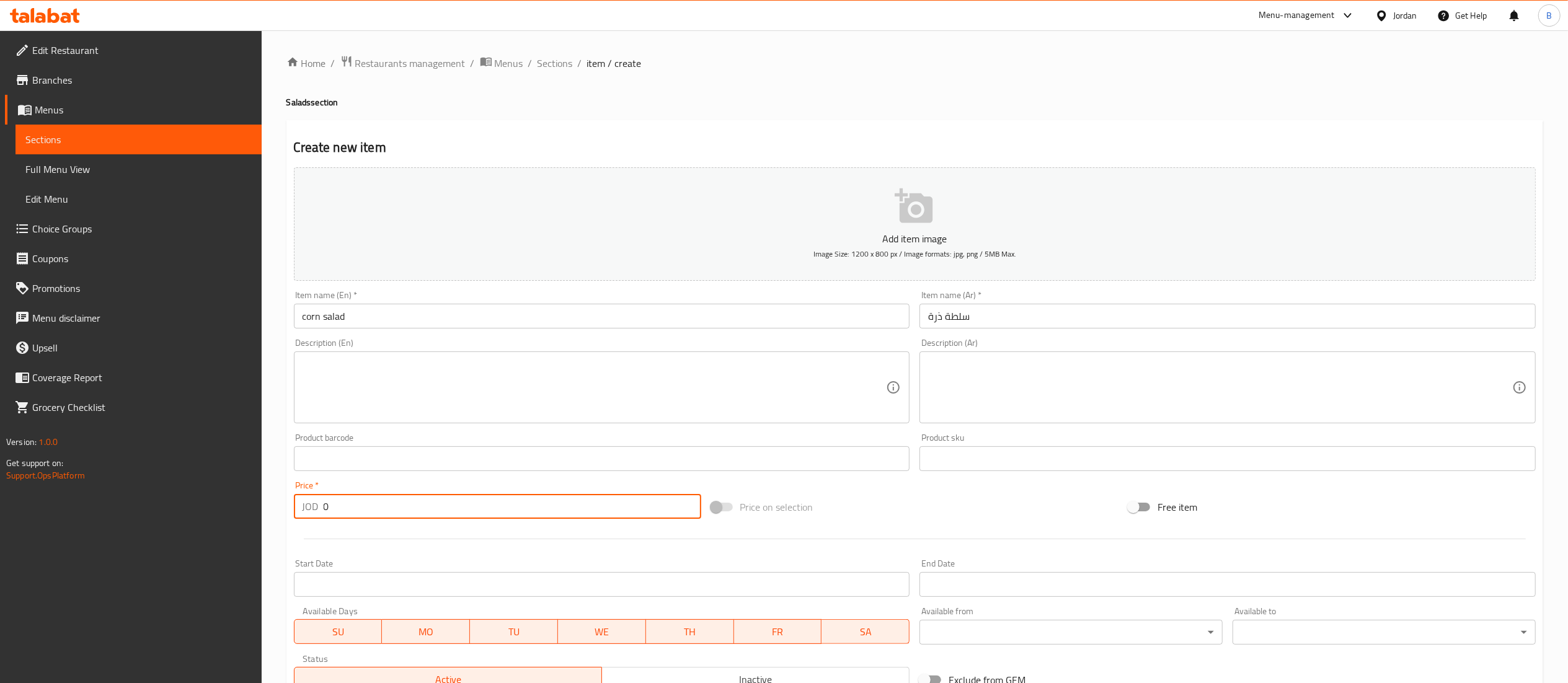
drag, startPoint x: 377, startPoint y: 508, endPoint x: 77, endPoint y: 506, distance: 300.0
click at [93, 506] on div "Edit Restaurant Branches Menus Sections Full Menu View Edit Menu Choice Groups …" at bounding box center [784, 453] width 1568 height 846
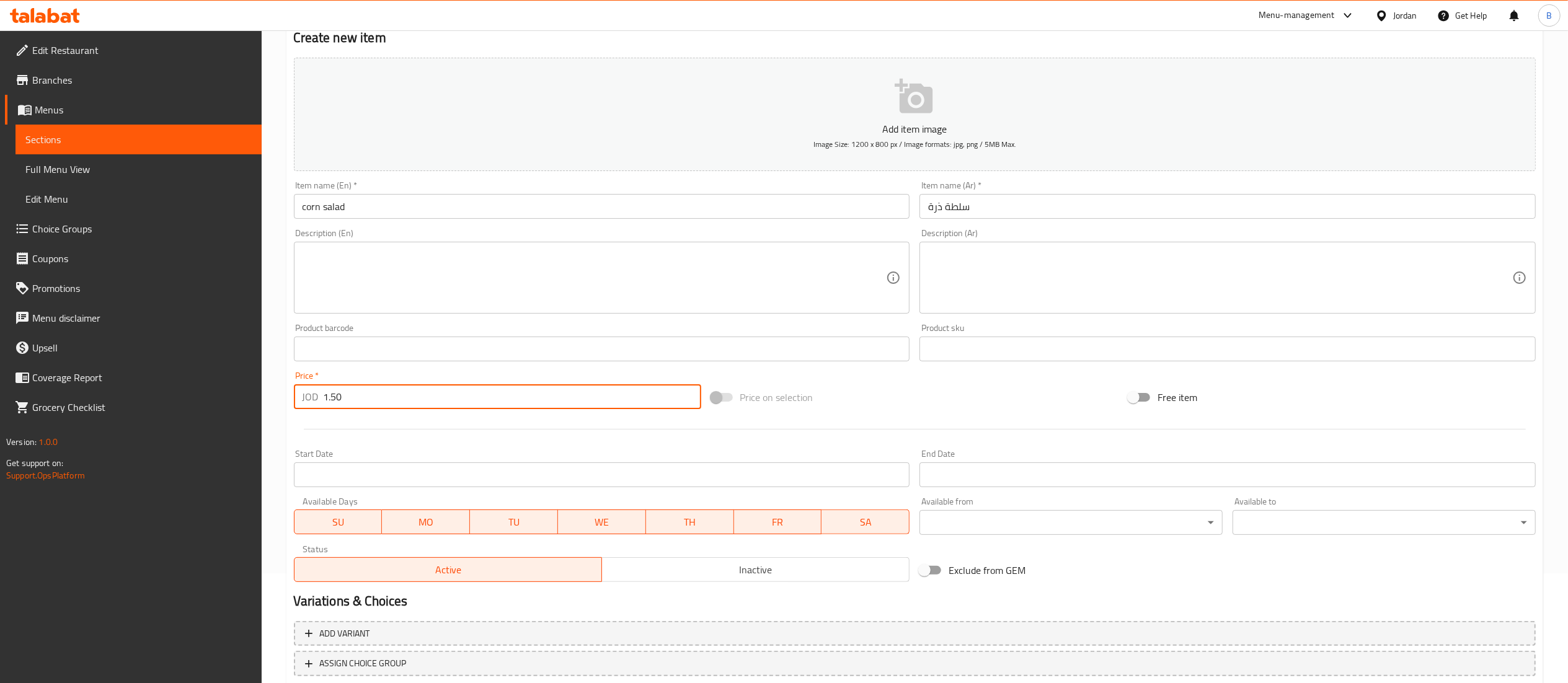
scroll to position [191, 0]
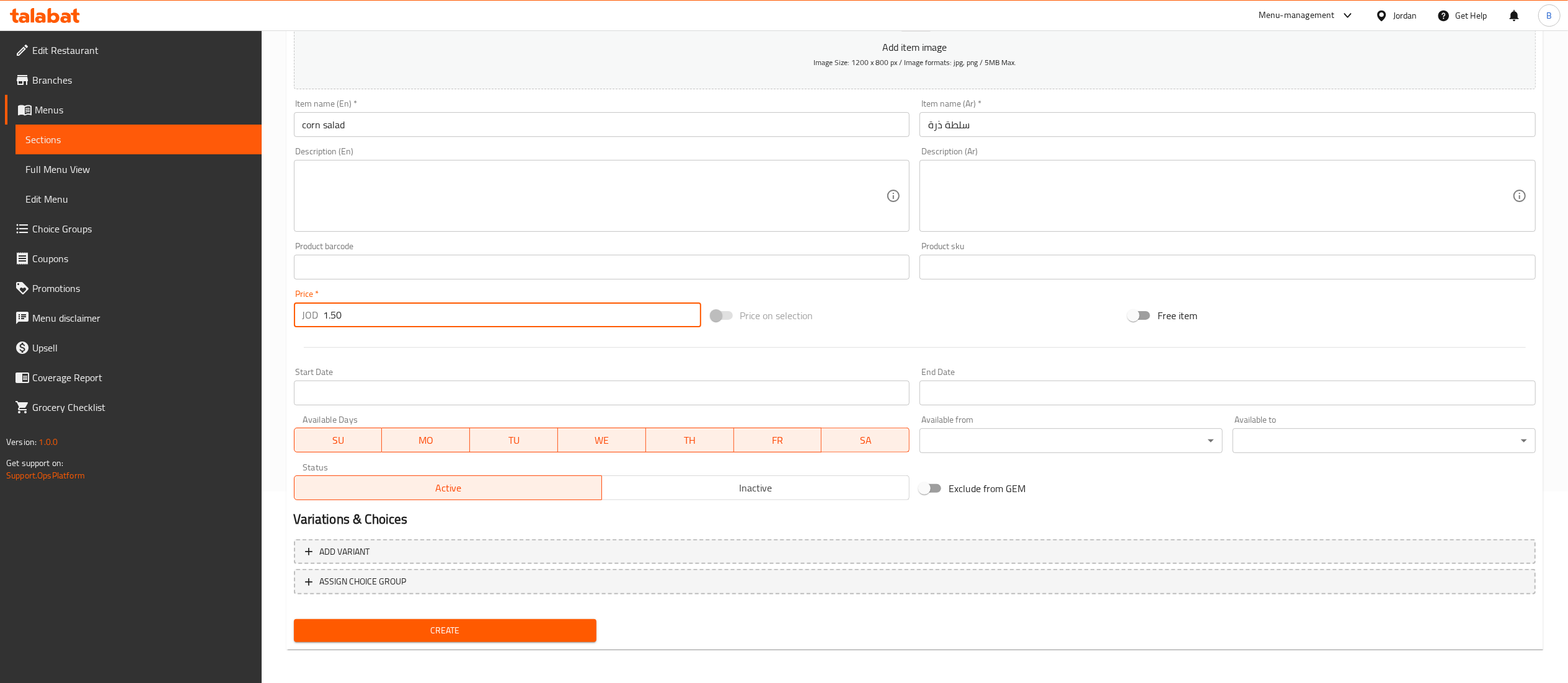
type input "1.50"
drag, startPoint x: 479, startPoint y: 627, endPoint x: 576, endPoint y: 649, distance: 99.5
click at [479, 627] on span "Create" at bounding box center [445, 631] width 283 height 16
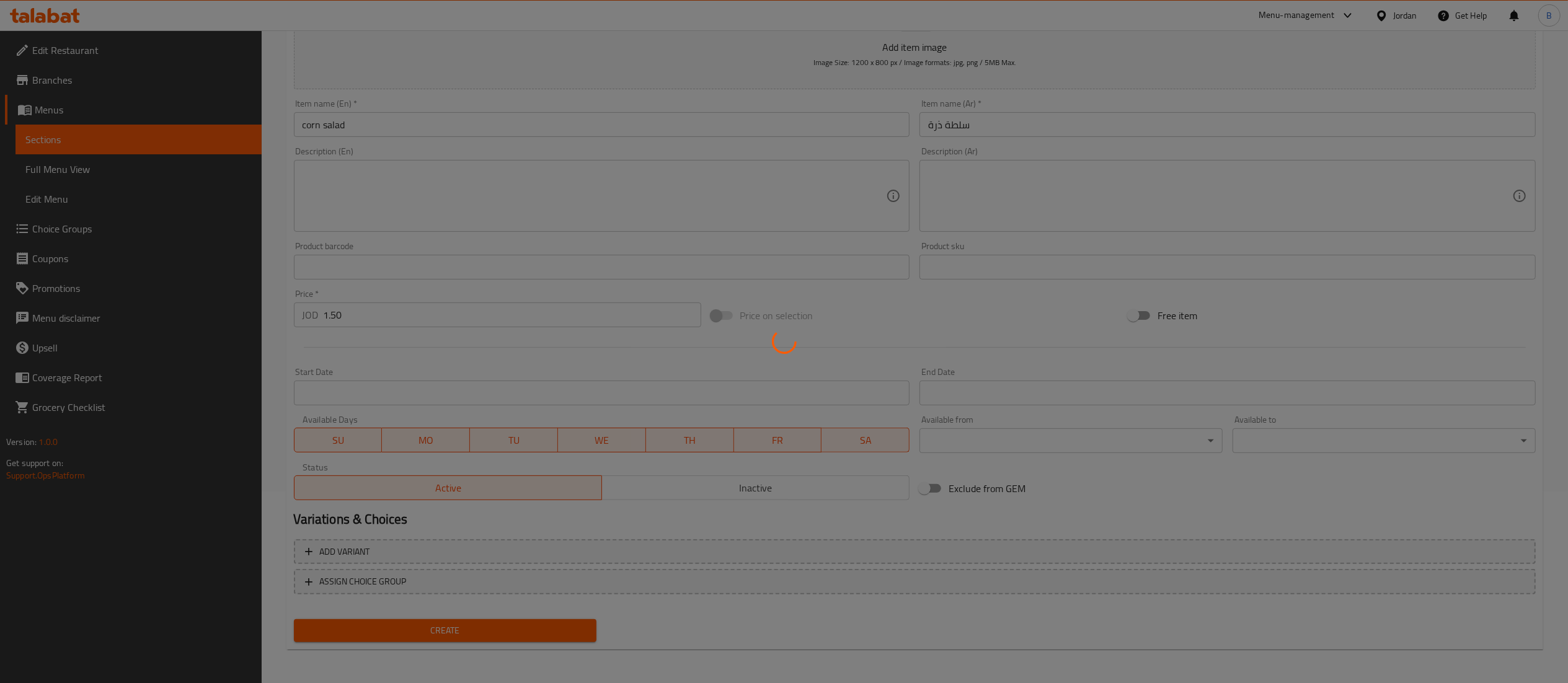
type input "0"
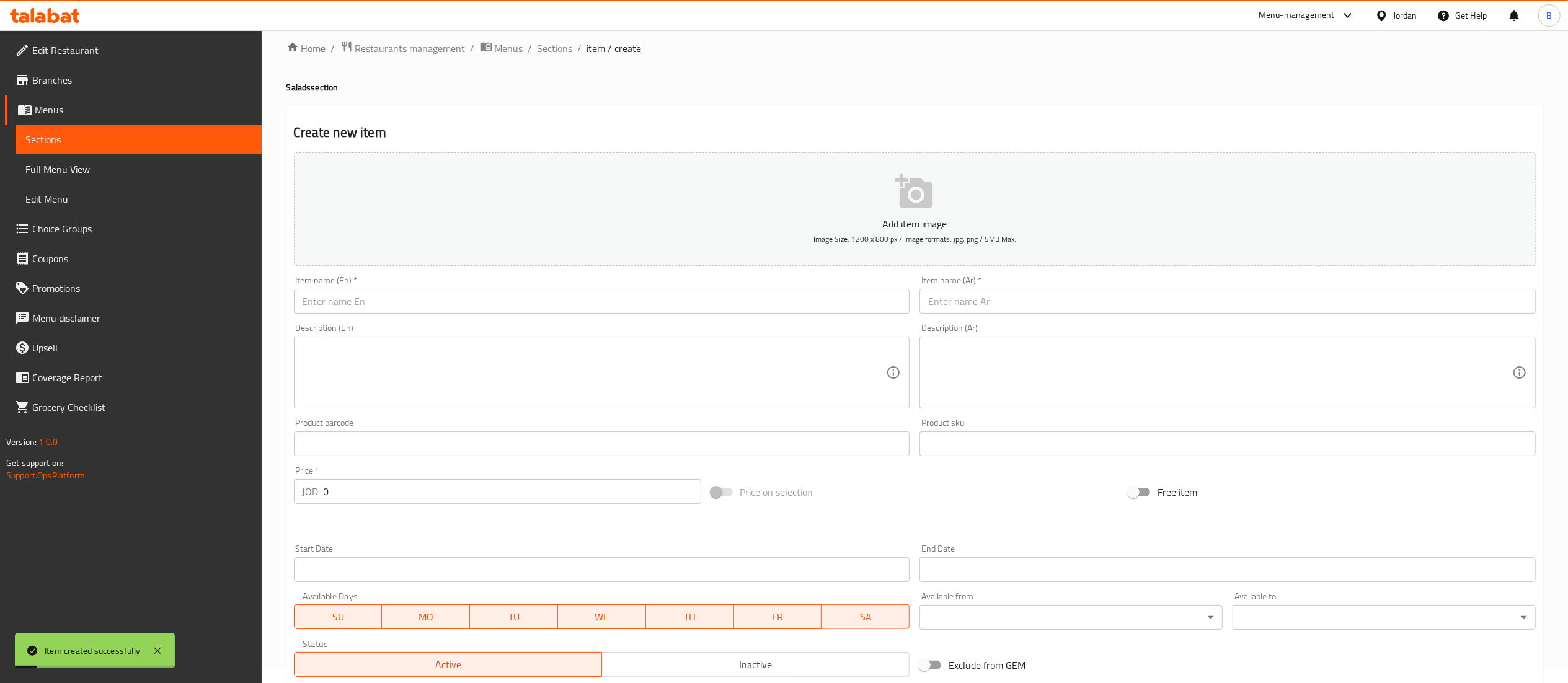
scroll to position [0, 0]
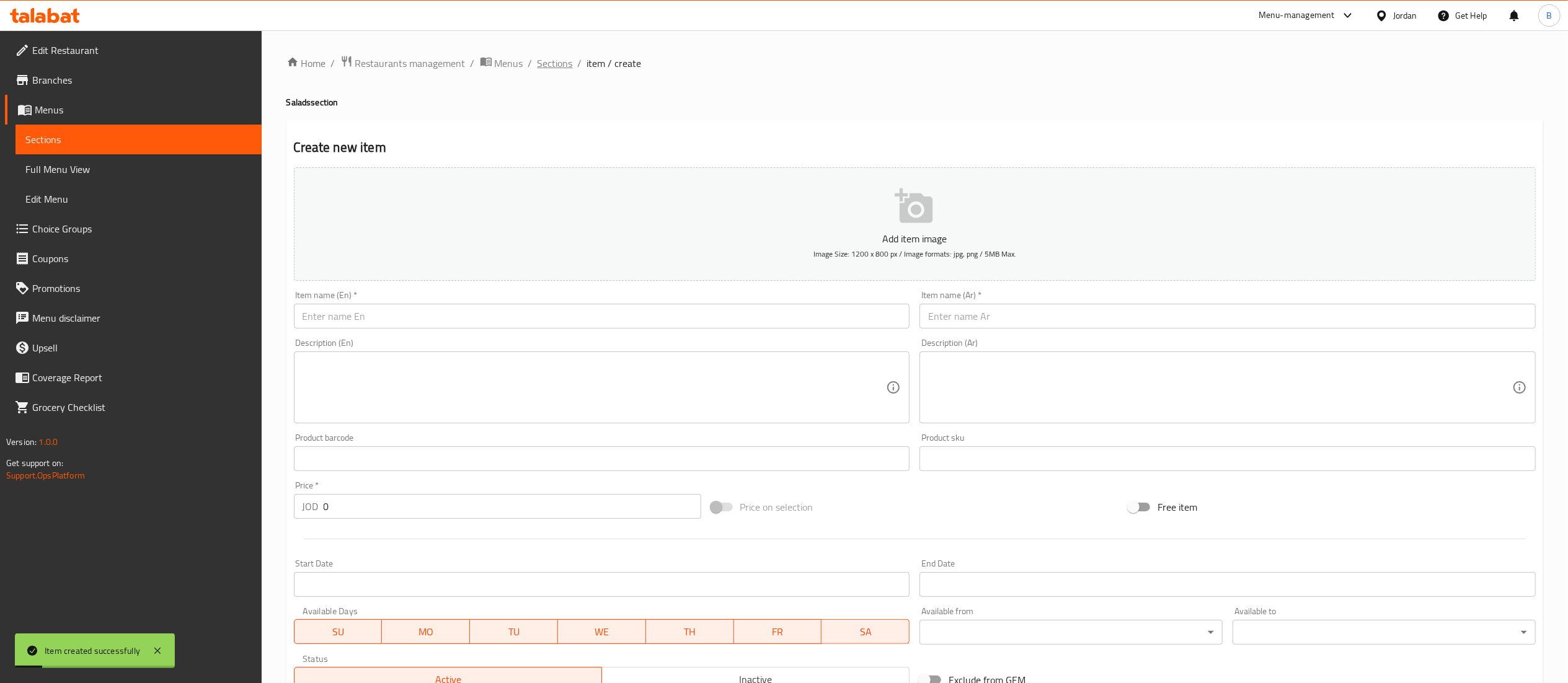
click at [569, 65] on span "Sections" at bounding box center [555, 63] width 35 height 15
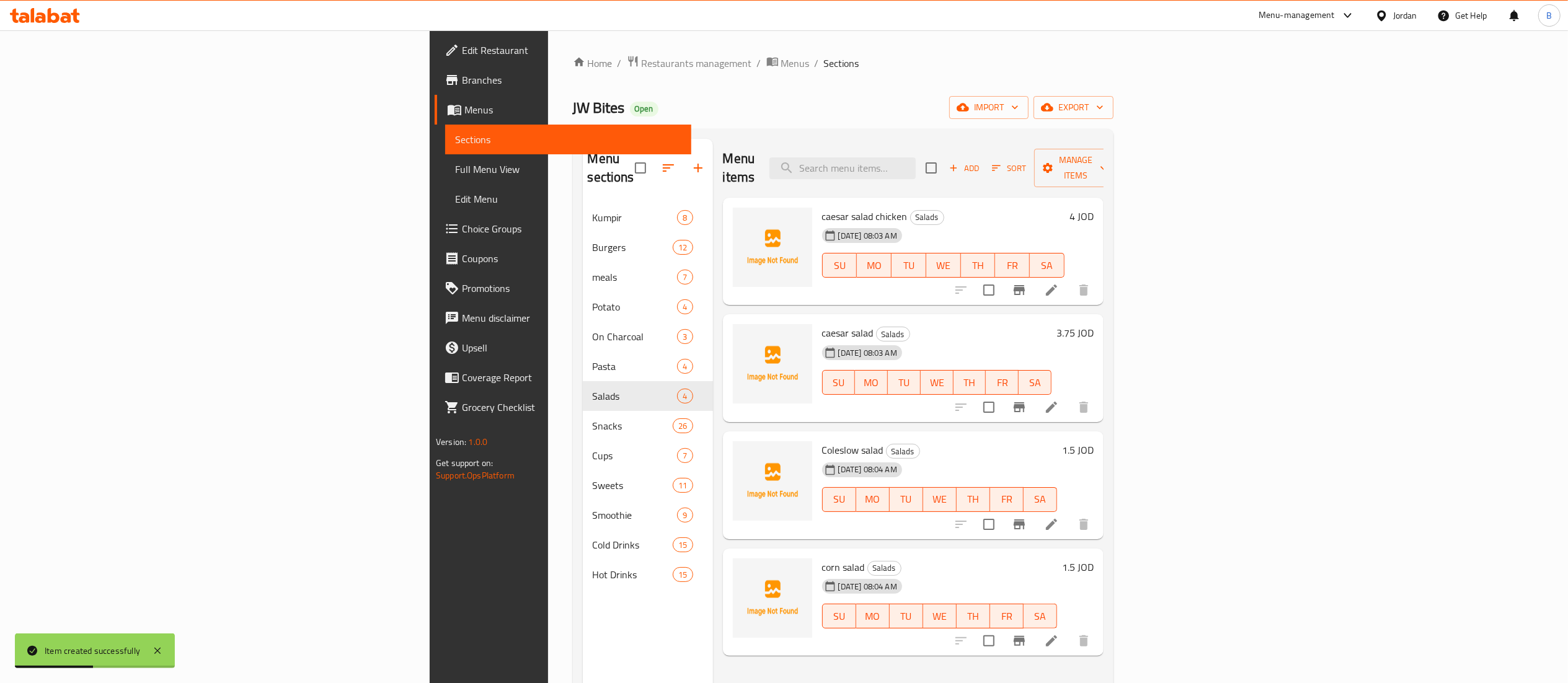
click at [690, 165] on icon "button" at bounding box center [698, 168] width 15 height 15
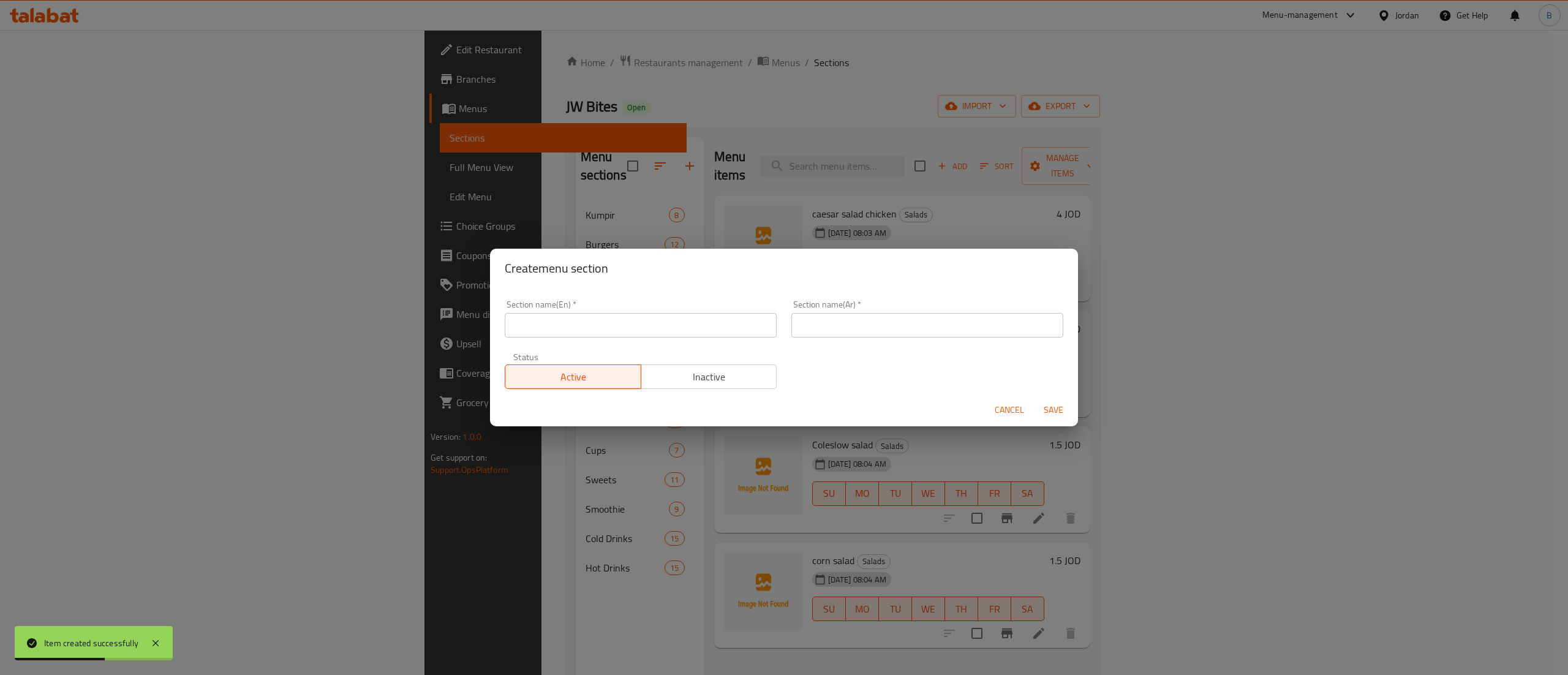
click at [672, 313] on div "Section name(En)   * Section name(En) *" at bounding box center [640, 319] width 272 height 37
click at [685, 318] on input "text" at bounding box center [640, 325] width 272 height 24
type input "Kids Meal"
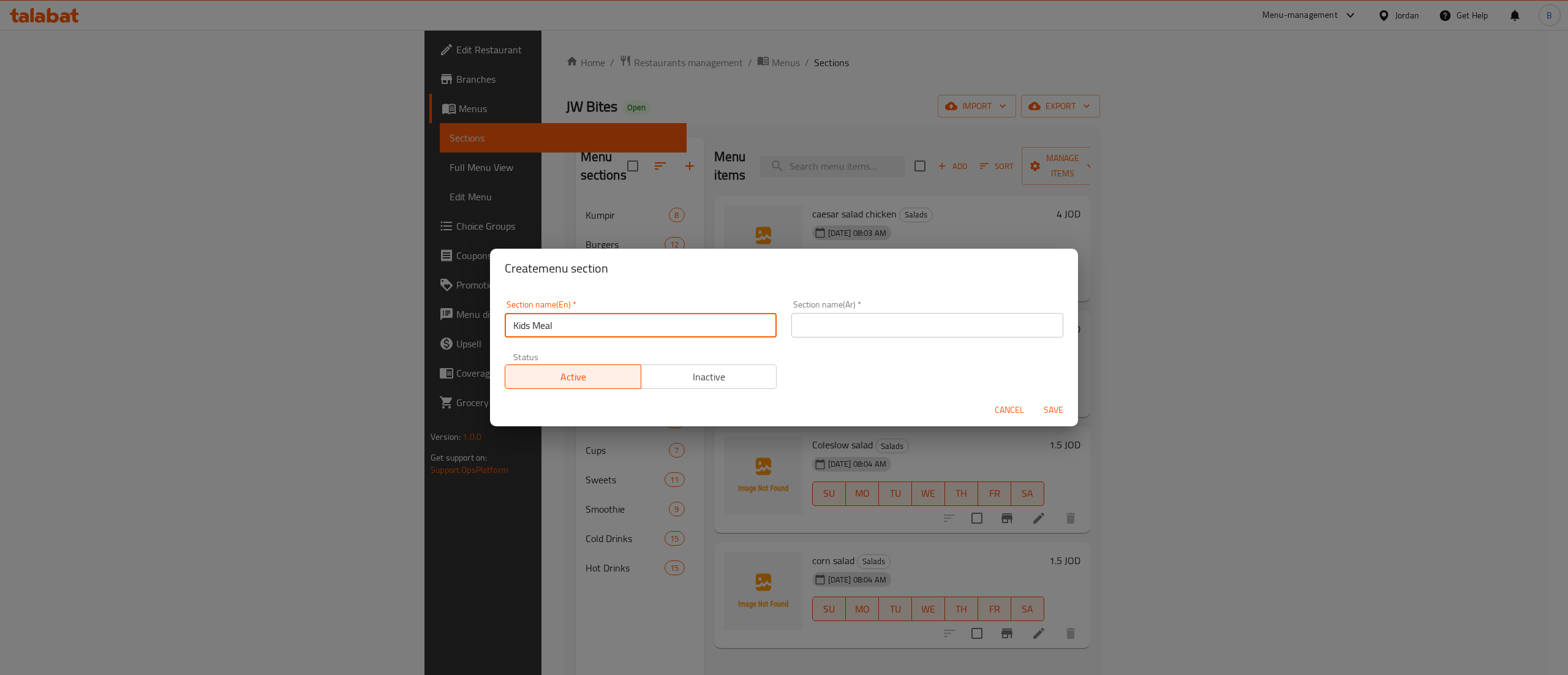
click at [950, 335] on input "text" at bounding box center [927, 325] width 272 height 24
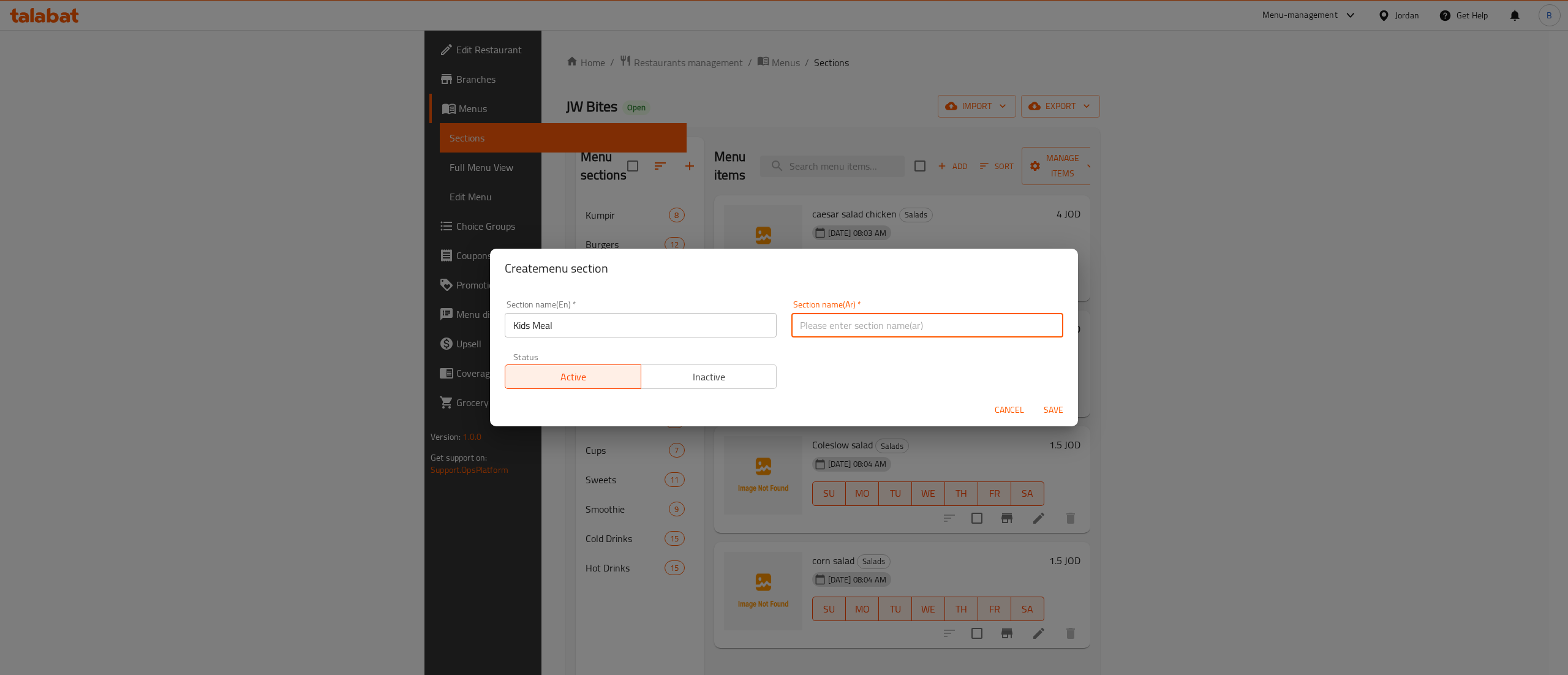
paste input "لوجبات ( الاطفال"
drag, startPoint x: 862, startPoint y: 323, endPoint x: 850, endPoint y: 326, distance: 12.4
click at [850, 326] on input "لوجبات ( الاطفال" at bounding box center [927, 325] width 272 height 24
click at [824, 323] on input "وجبات ( الاطفال" at bounding box center [927, 325] width 272 height 24
type input "وجبات الاطفال"
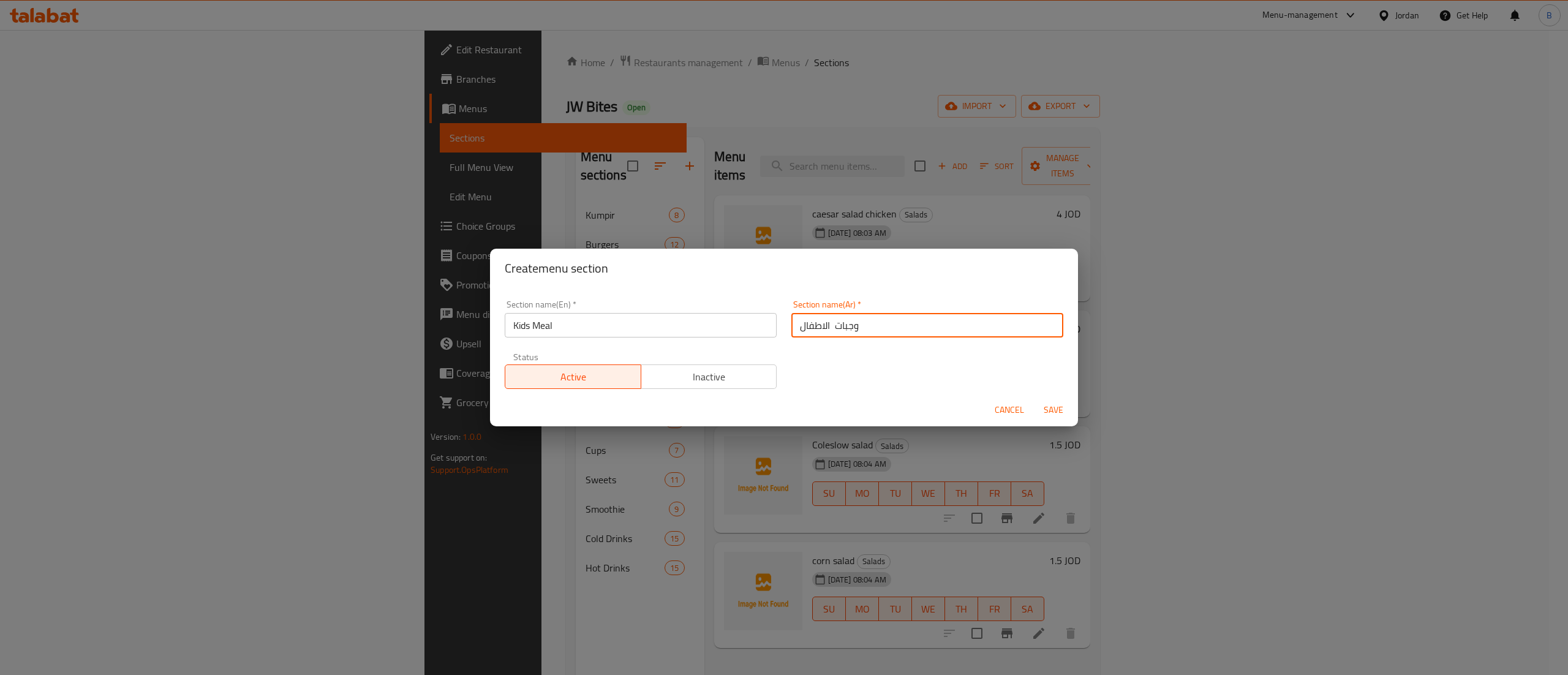
click at [1048, 403] on span "Save" at bounding box center [1053, 410] width 29 height 15
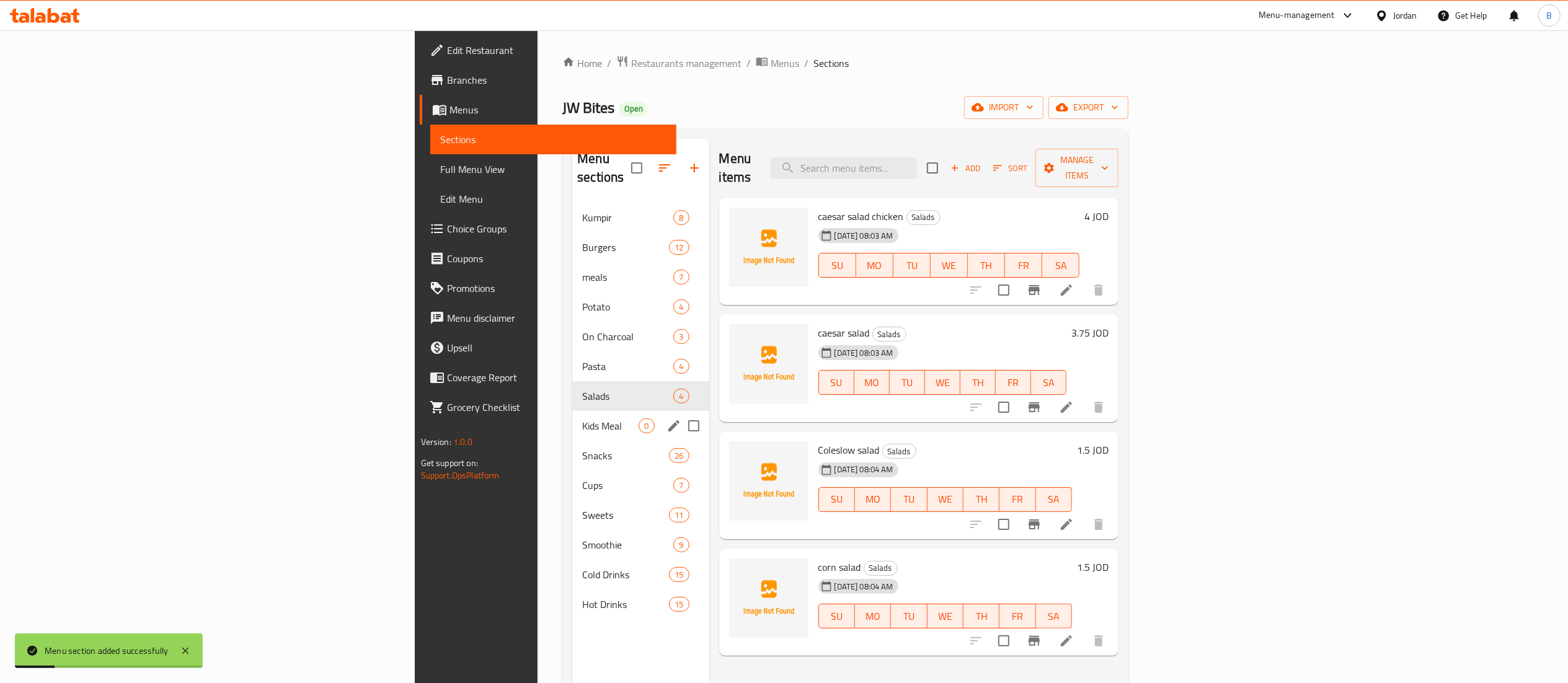
click at [582, 419] on span "Kids Meal" at bounding box center [610, 426] width 56 height 15
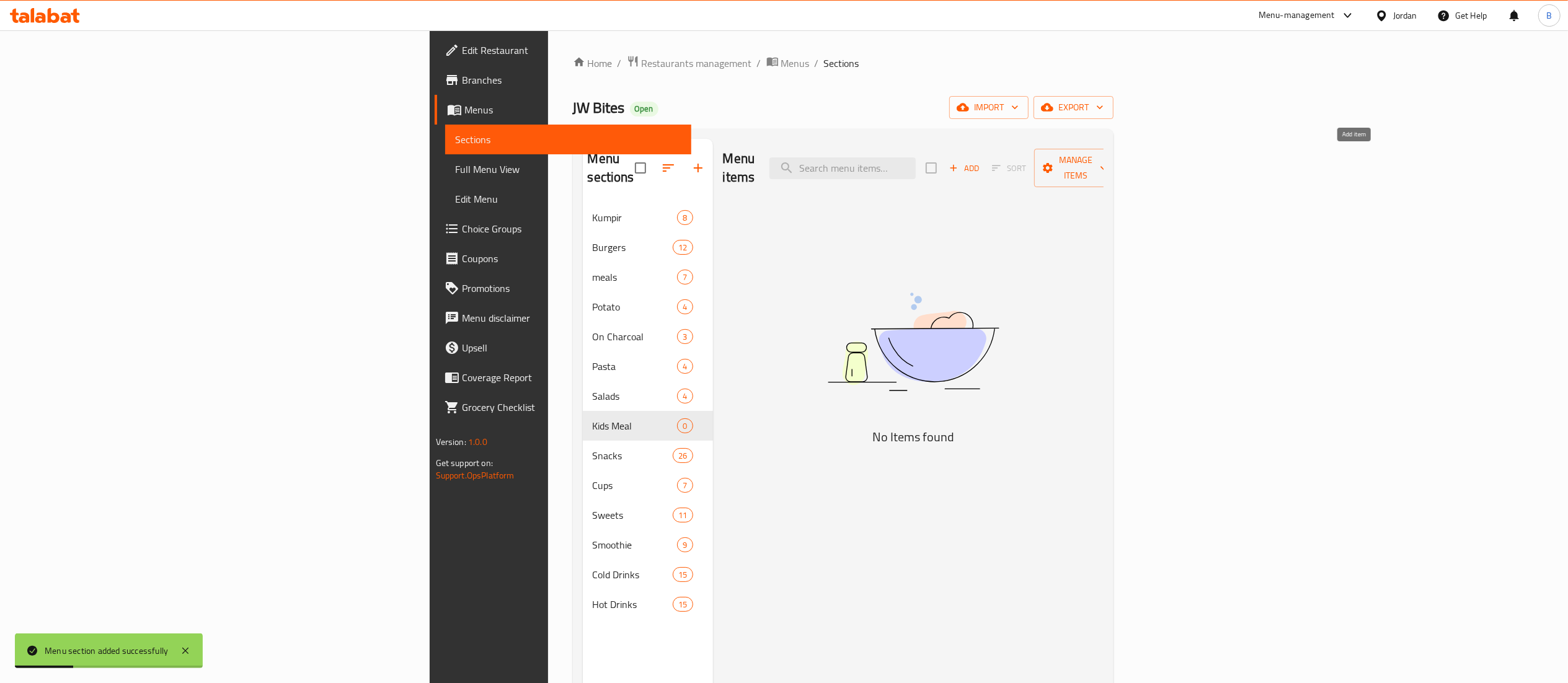
click at [981, 161] on span "Add" at bounding box center [964, 168] width 34 height 14
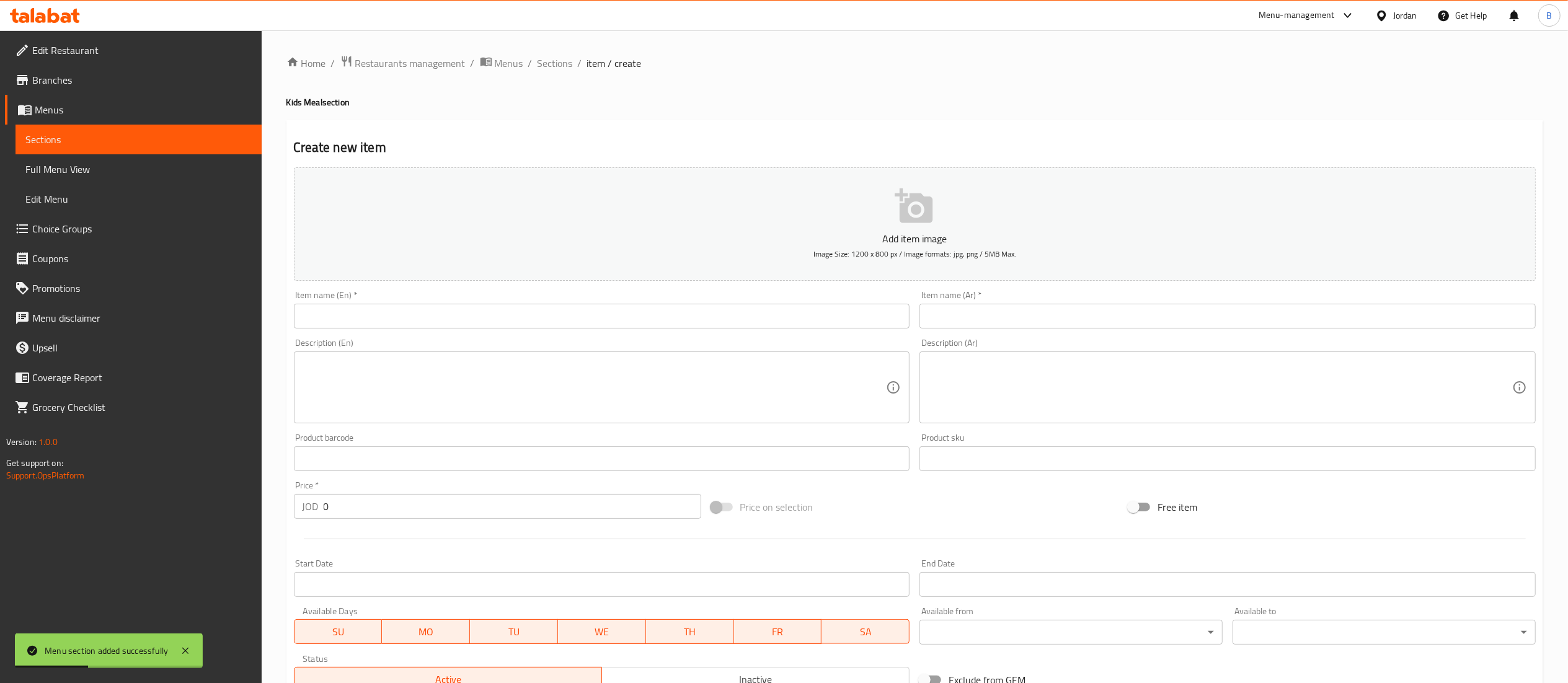
click at [539, 307] on input "text" at bounding box center [601, 316] width 616 height 25
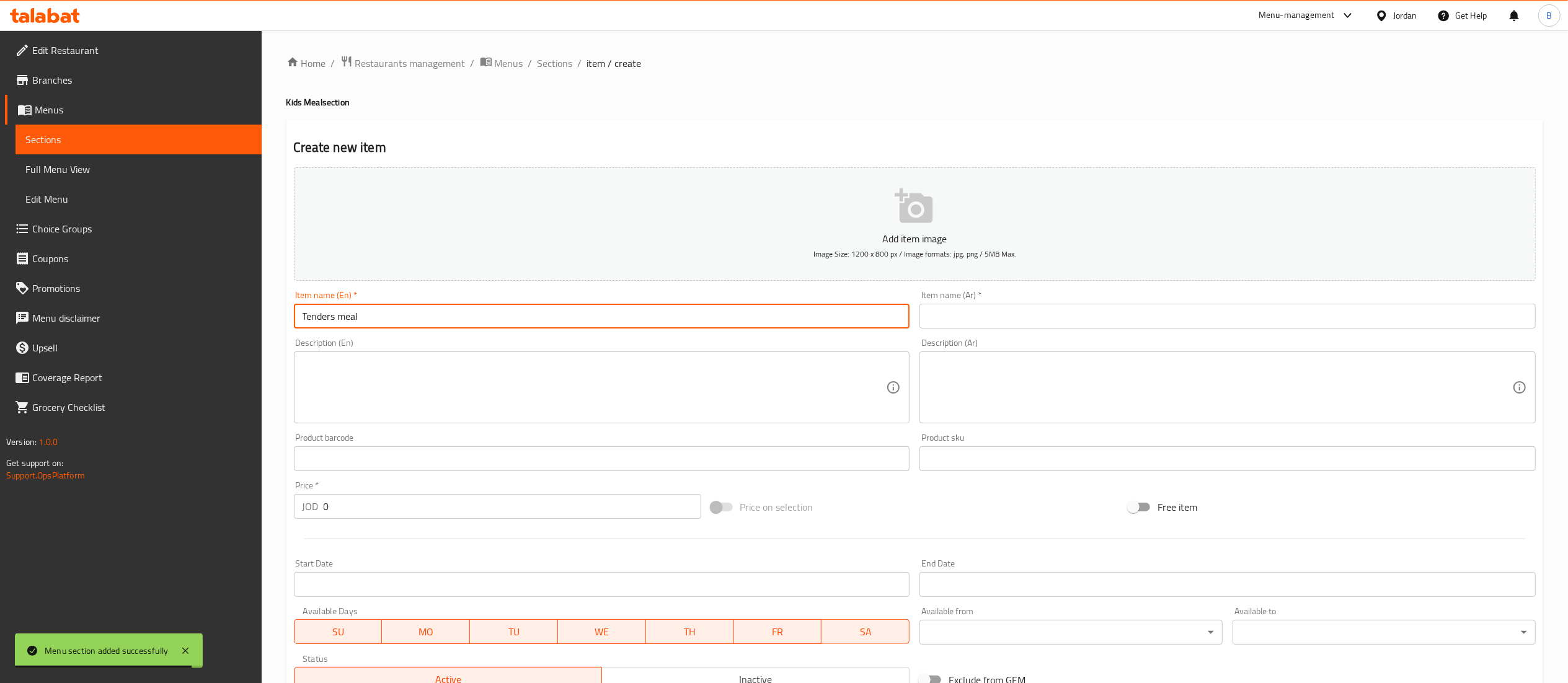
type input "Tenders meal"
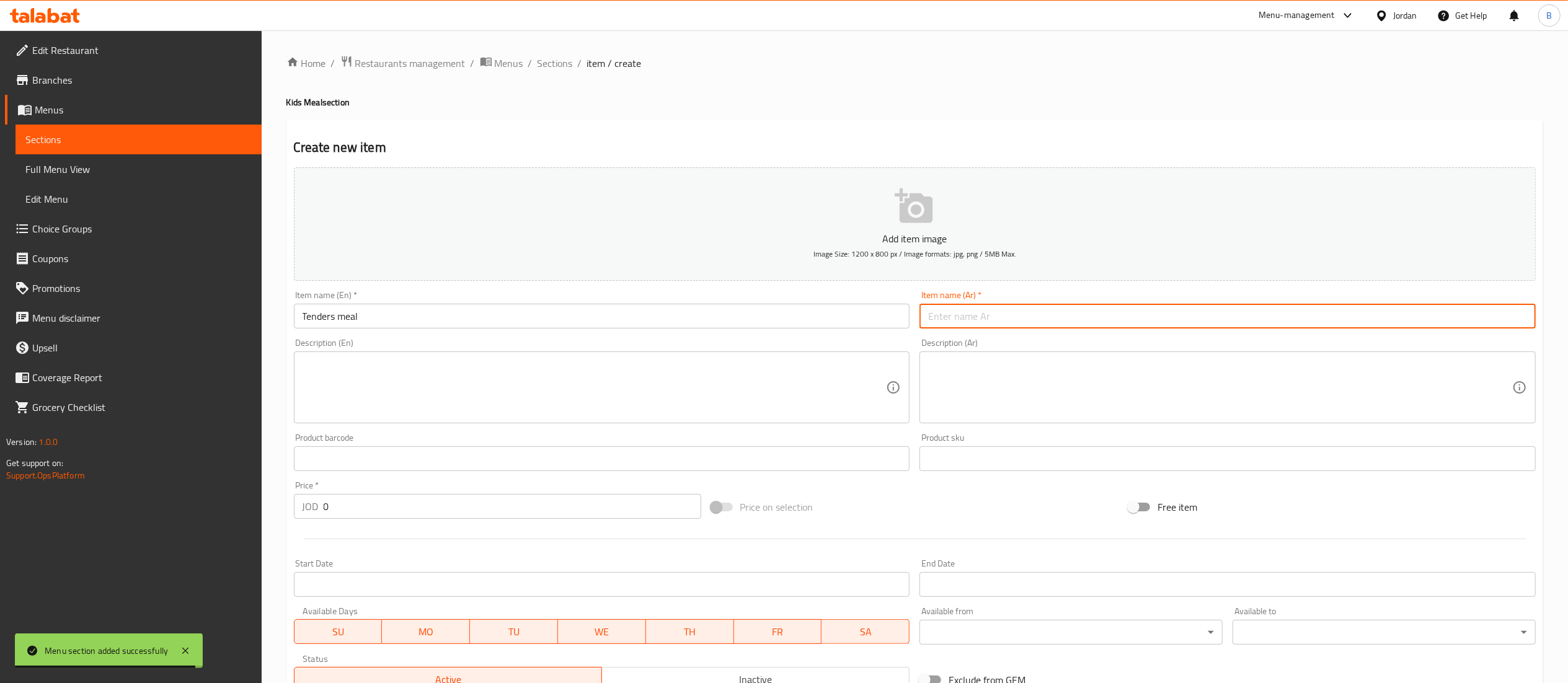
click at [1015, 319] on input "text" at bounding box center [1227, 316] width 616 height 25
drag, startPoint x: 942, startPoint y: 320, endPoint x: 936, endPoint y: 319, distance: 6.1
click at [936, 319] on input "وجبة تنجرز" at bounding box center [1227, 316] width 616 height 25
type input "وجبة تندرز"
click at [1045, 375] on textarea at bounding box center [1220, 388] width 584 height 59
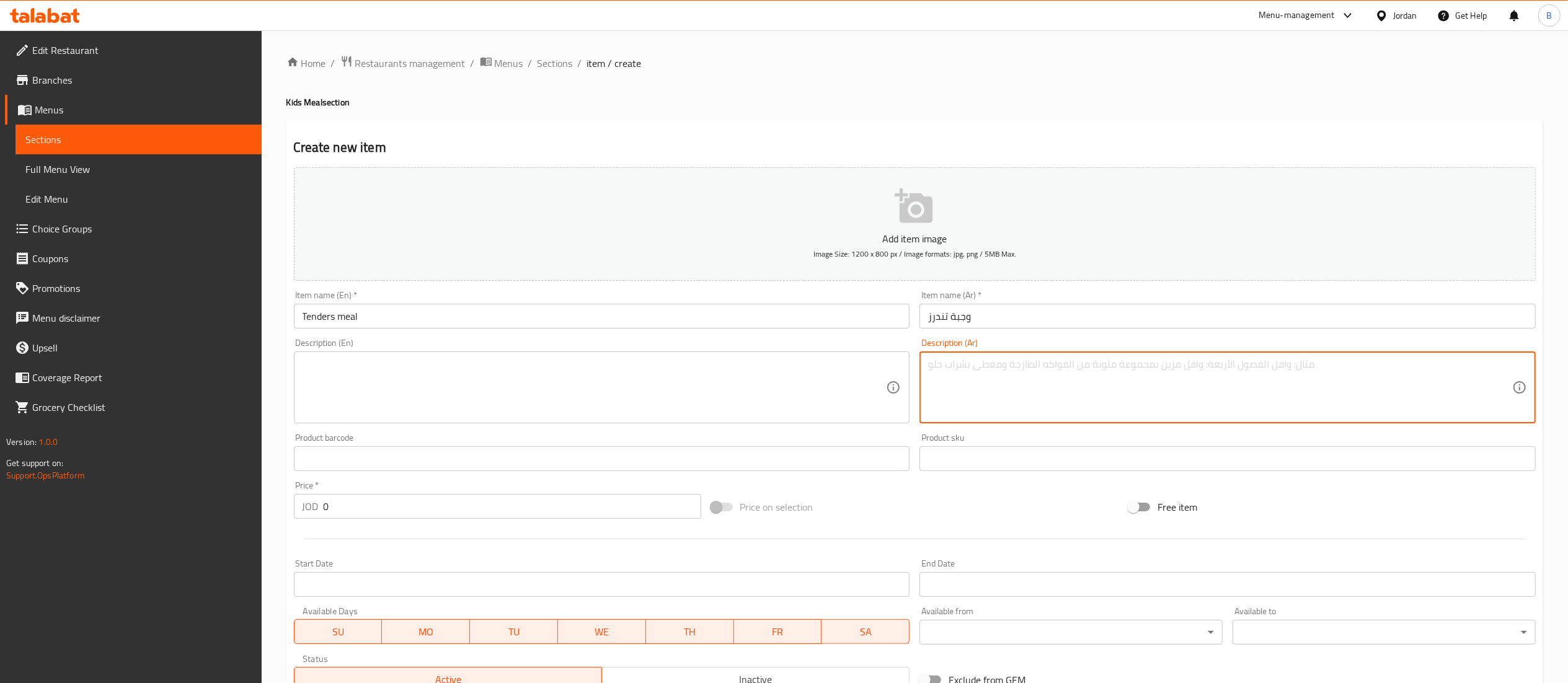
paste textarea "وجبة تندر ٥ قطع ( بطاطا + سوفت درينك+صوص )"
drag, startPoint x: 1171, startPoint y: 364, endPoint x: 776, endPoint y: 362, distance: 395.0
click at [776, 362] on div "Add item image Image Size: 1200 x 800 px / Image formats: jpg, png / 5MB Max. I…" at bounding box center [914, 429] width 1251 height 534
type textarea "وجبة تندر ٥ قطع ( بطاطا + سوفت درينك+صوص )"
click at [559, 367] on textarea at bounding box center [595, 388] width 584 height 59
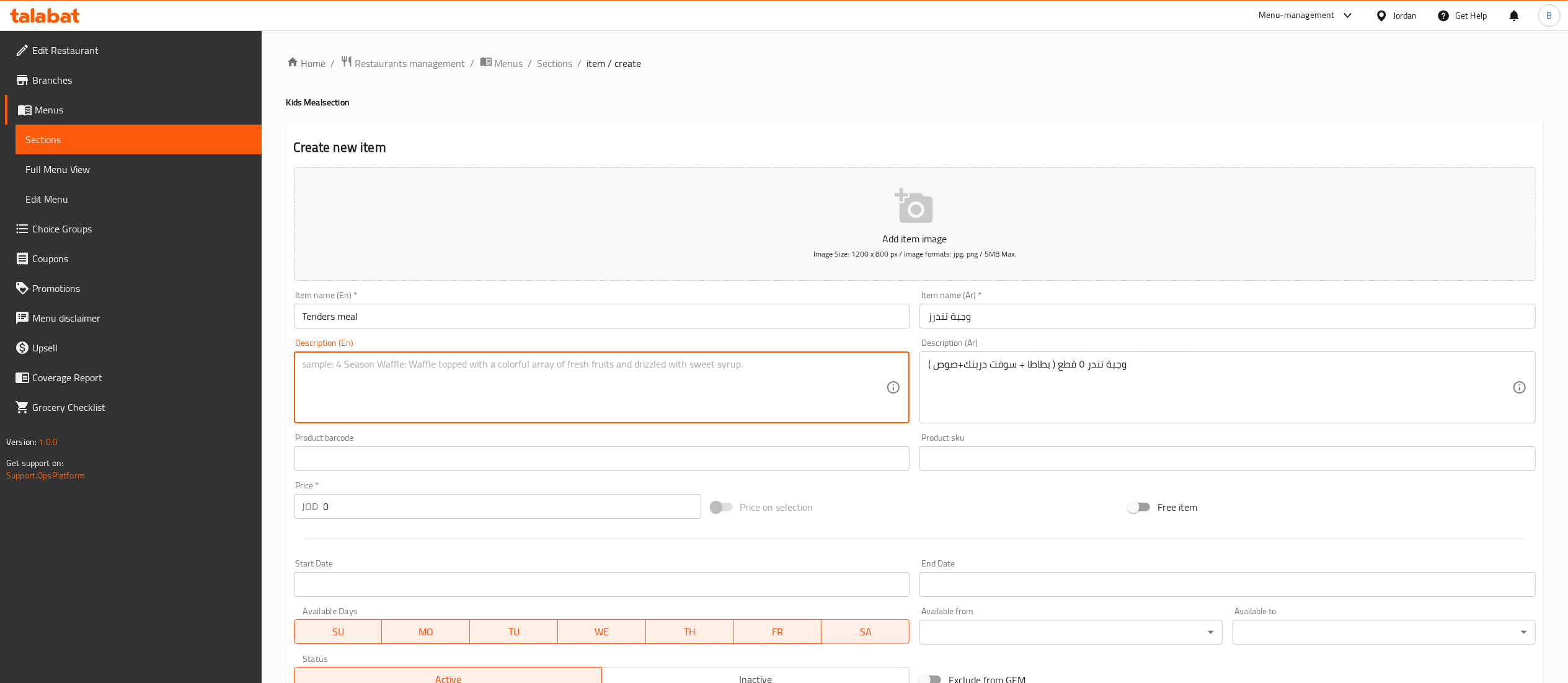
paste textarea "5-piece tender meal (potatoes + soft drink + sauce)"
type textarea "5-piece tender meal (potatoes + soft drink + sauce)"
click at [378, 519] on input "0" at bounding box center [513, 506] width 378 height 25
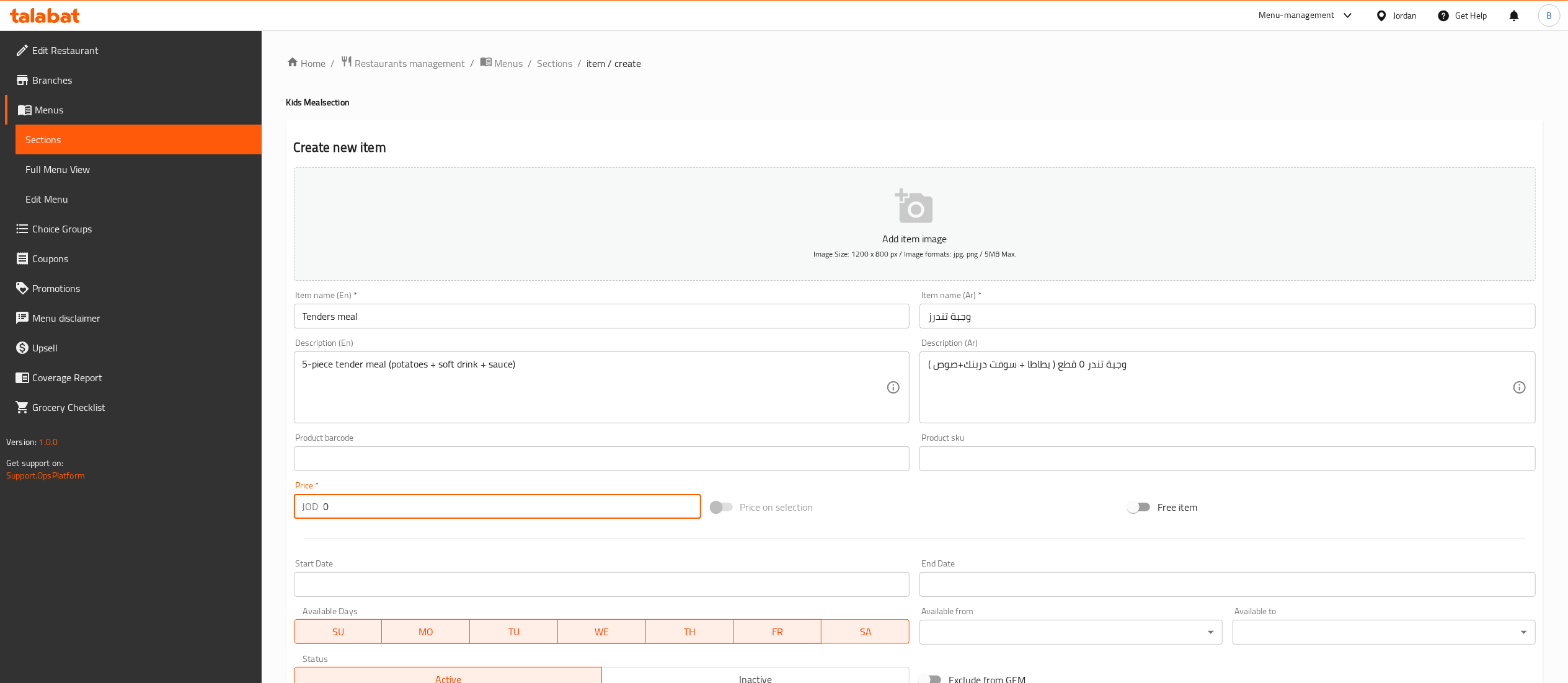
drag, startPoint x: 382, startPoint y: 518, endPoint x: 234, endPoint y: 518, distance: 148.0
click at [234, 518] on div "Edit Restaurant Branches Menus Sections Full Menu View Edit Menu Choice Groups …" at bounding box center [784, 453] width 1568 height 846
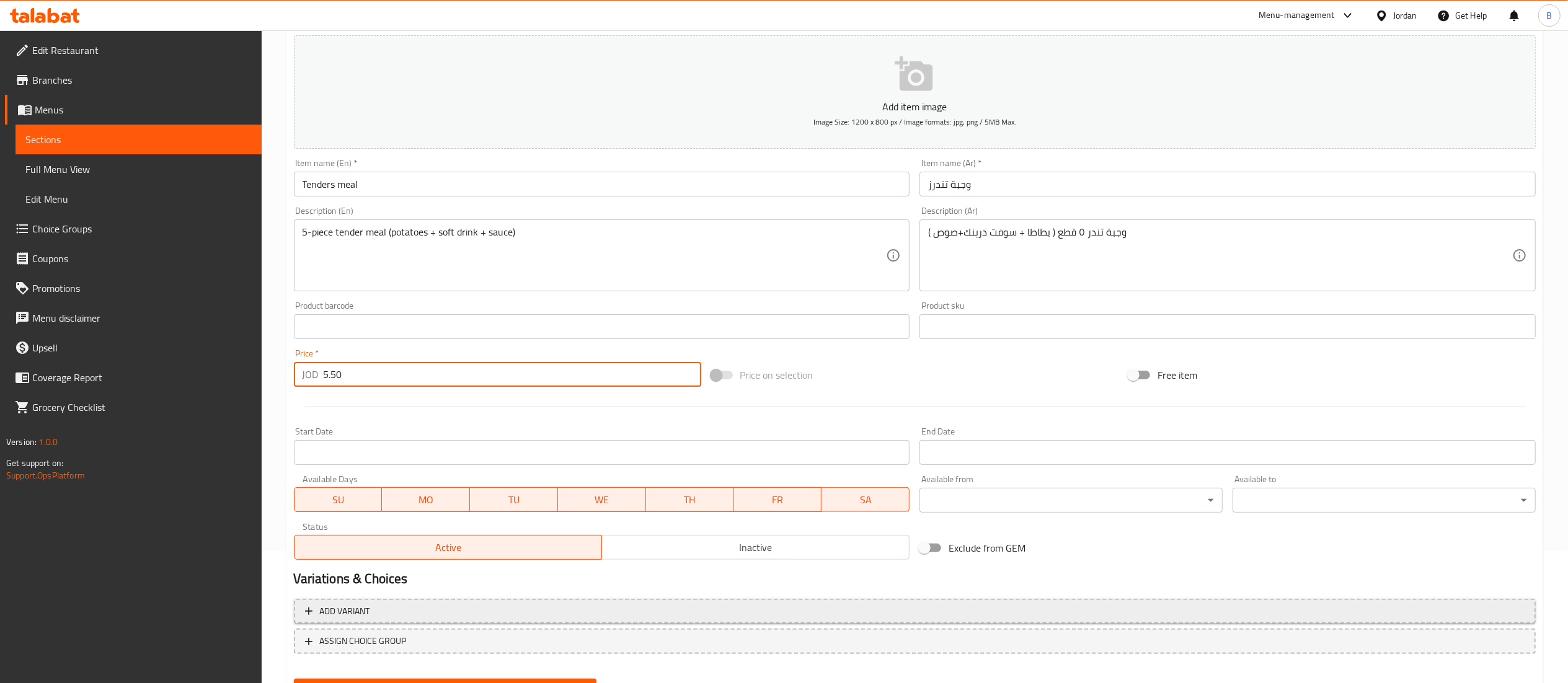
scroll to position [191, 0]
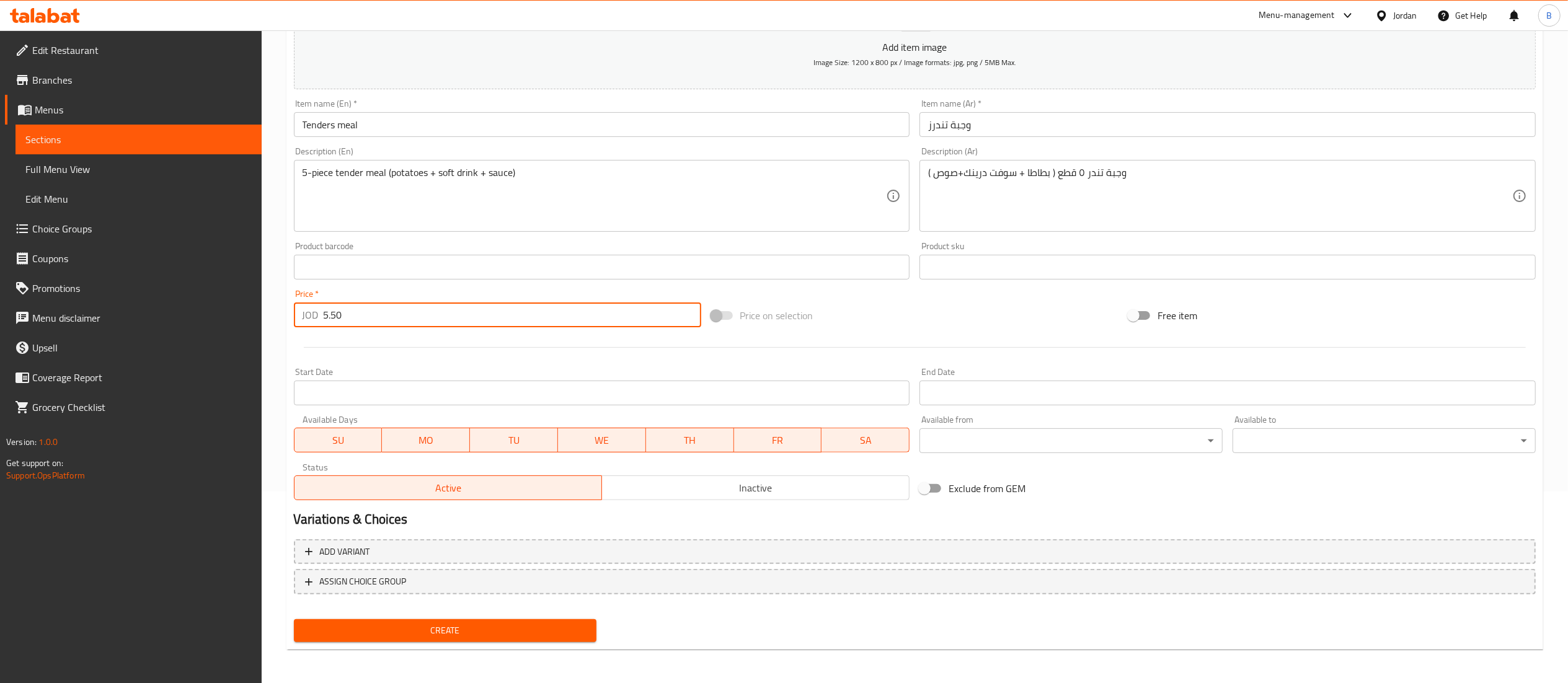
type input "5.50"
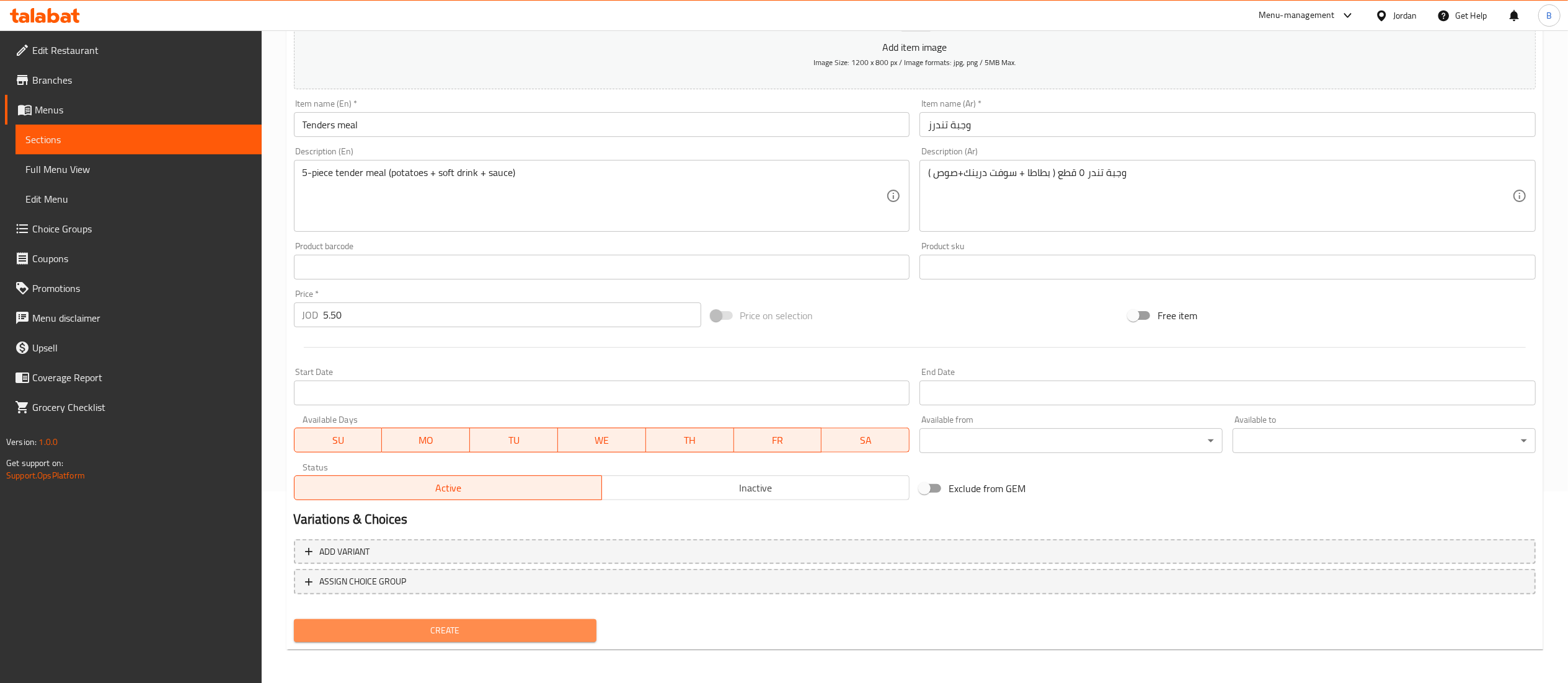
click at [402, 634] on span "Create" at bounding box center [445, 631] width 283 height 16
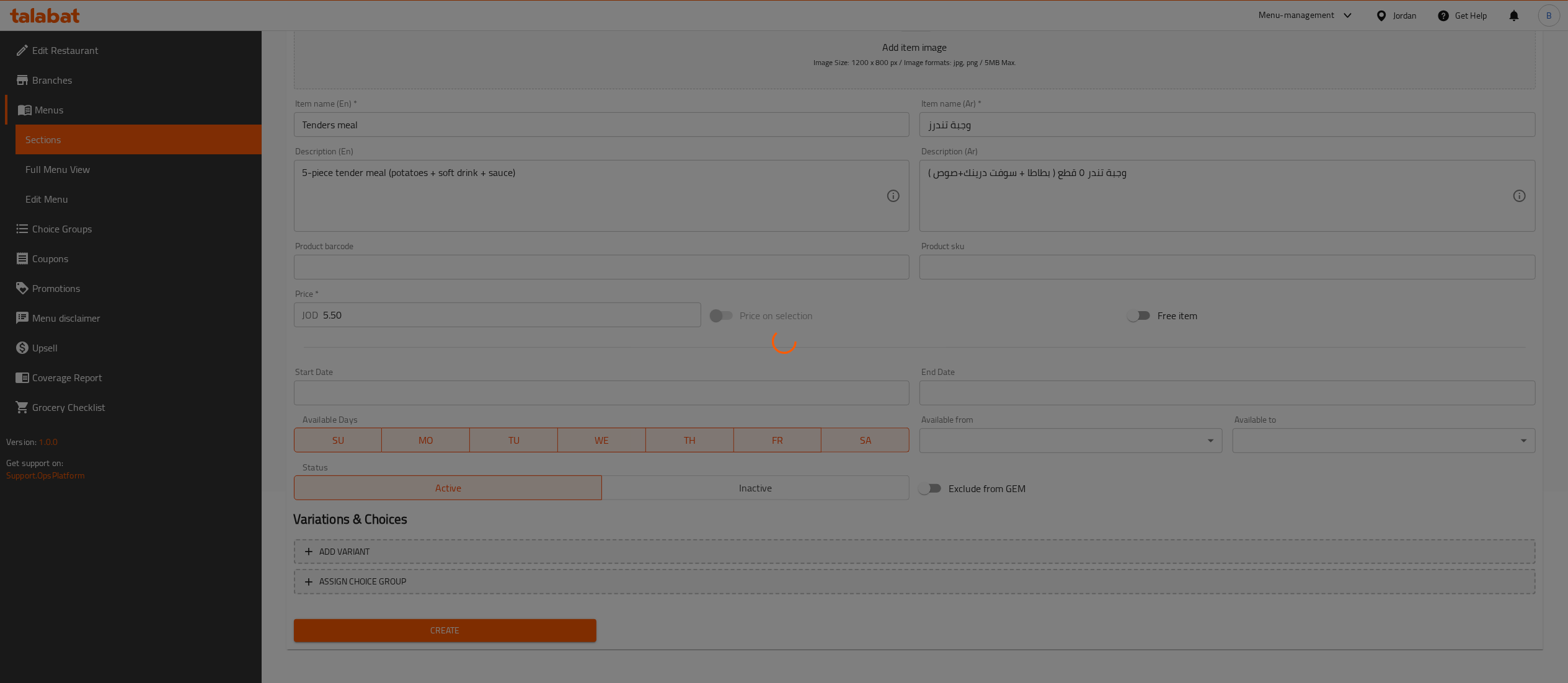
type input "0"
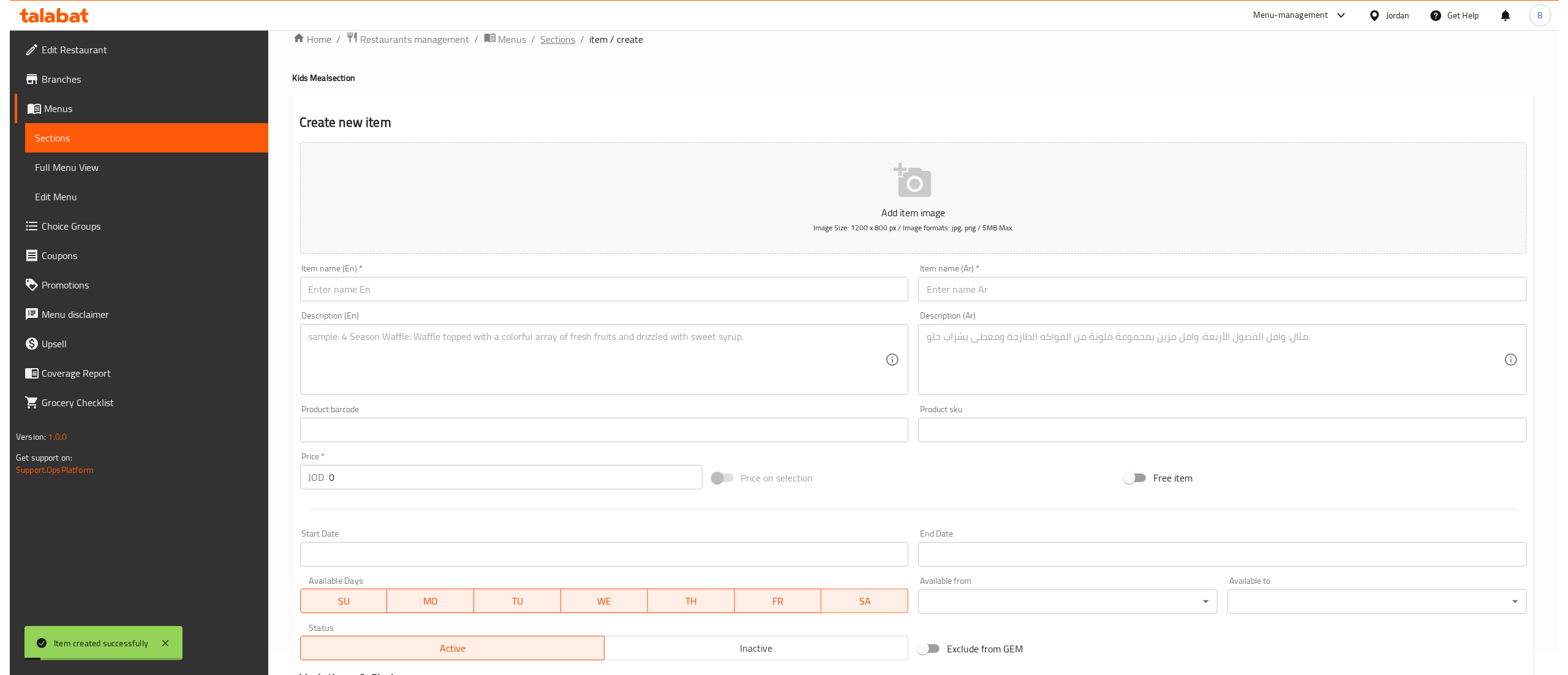
scroll to position [0, 0]
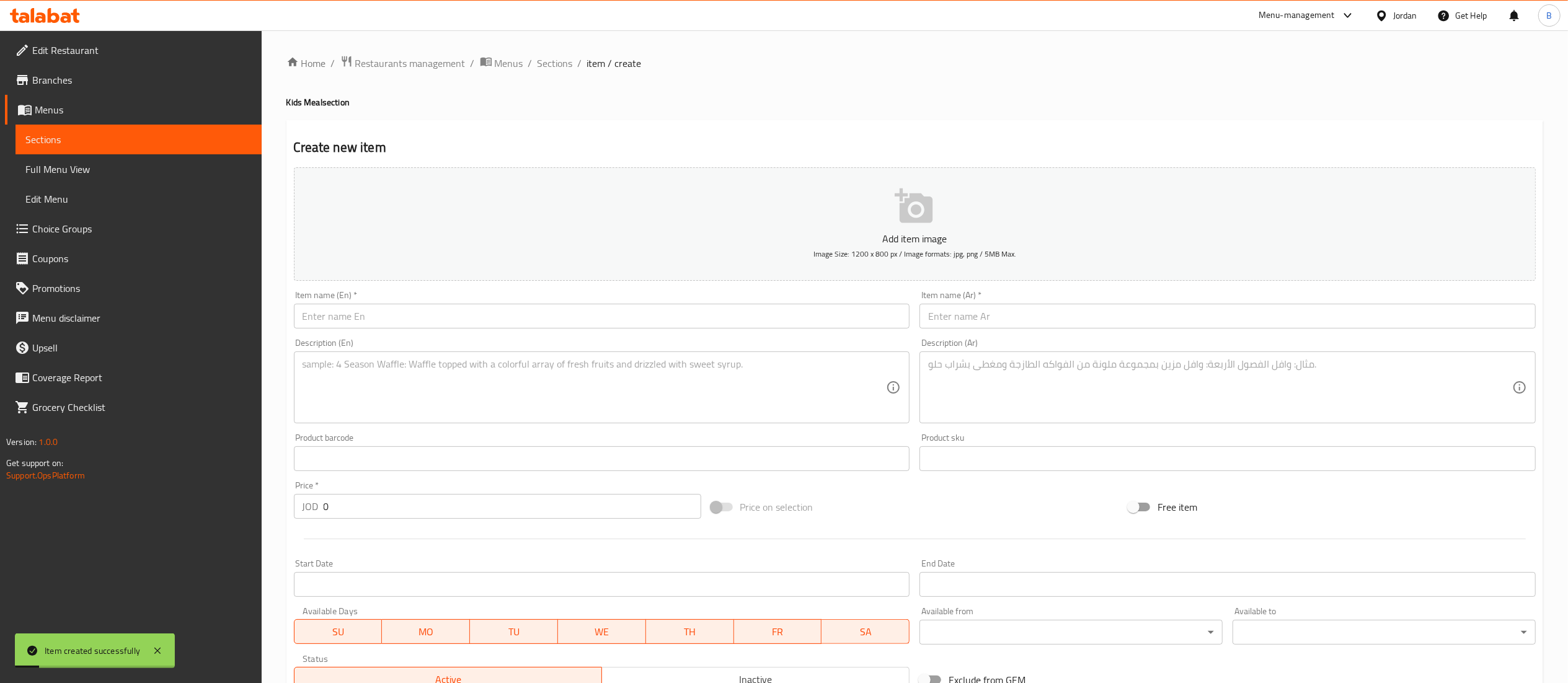
drag, startPoint x: 534, startPoint y: 55, endPoint x: 541, endPoint y: 56, distance: 7.1
click at [534, 55] on ol "Home / Restaurants management / Menus / Sections / item / create" at bounding box center [914, 63] width 1256 height 16
click at [541, 56] on span "Sections" at bounding box center [555, 63] width 35 height 15
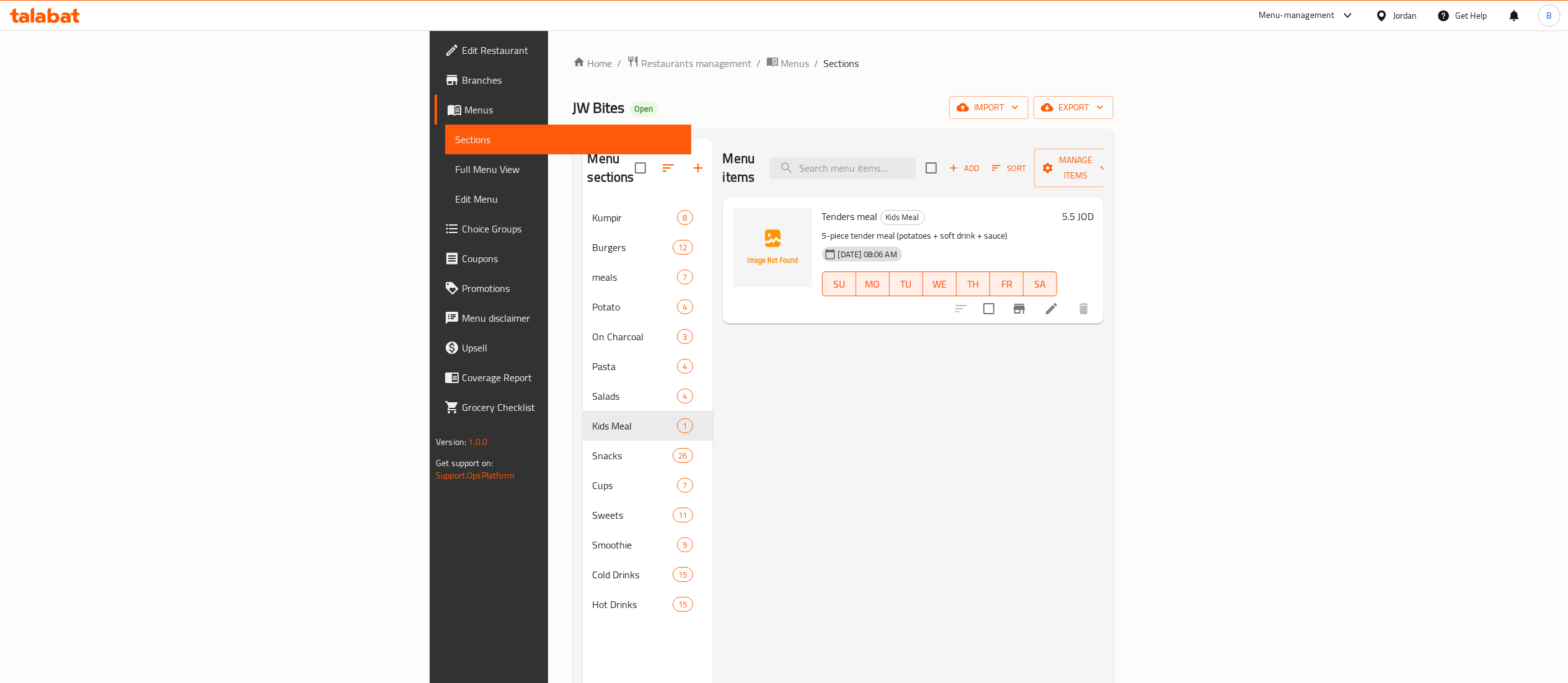
click at [1094, 208] on h6 "5.5 JOD" at bounding box center [1077, 216] width 32 height 17
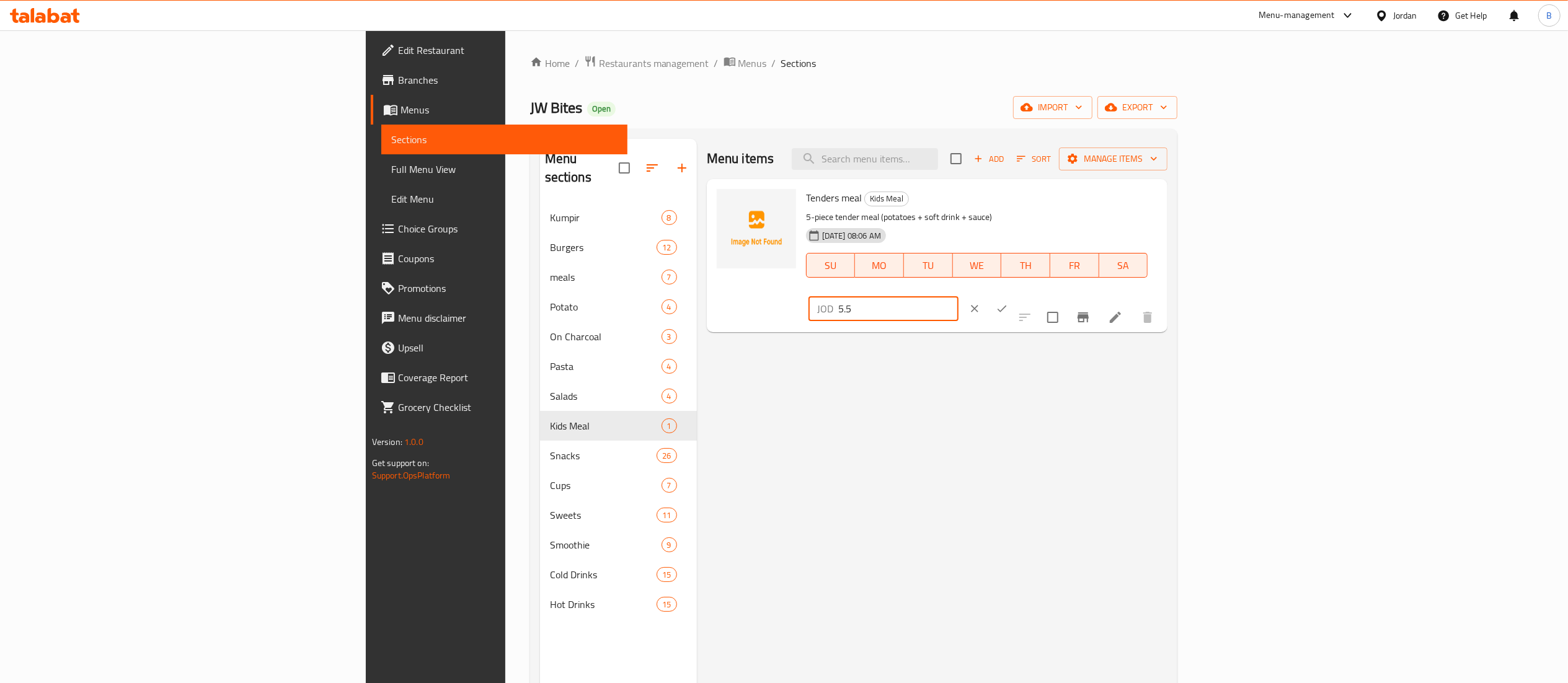
click at [959, 296] on input "5.5" at bounding box center [898, 308] width 120 height 25
type input "4.5"
click at [1007, 306] on icon "ok" at bounding box center [1001, 309] width 9 height 7
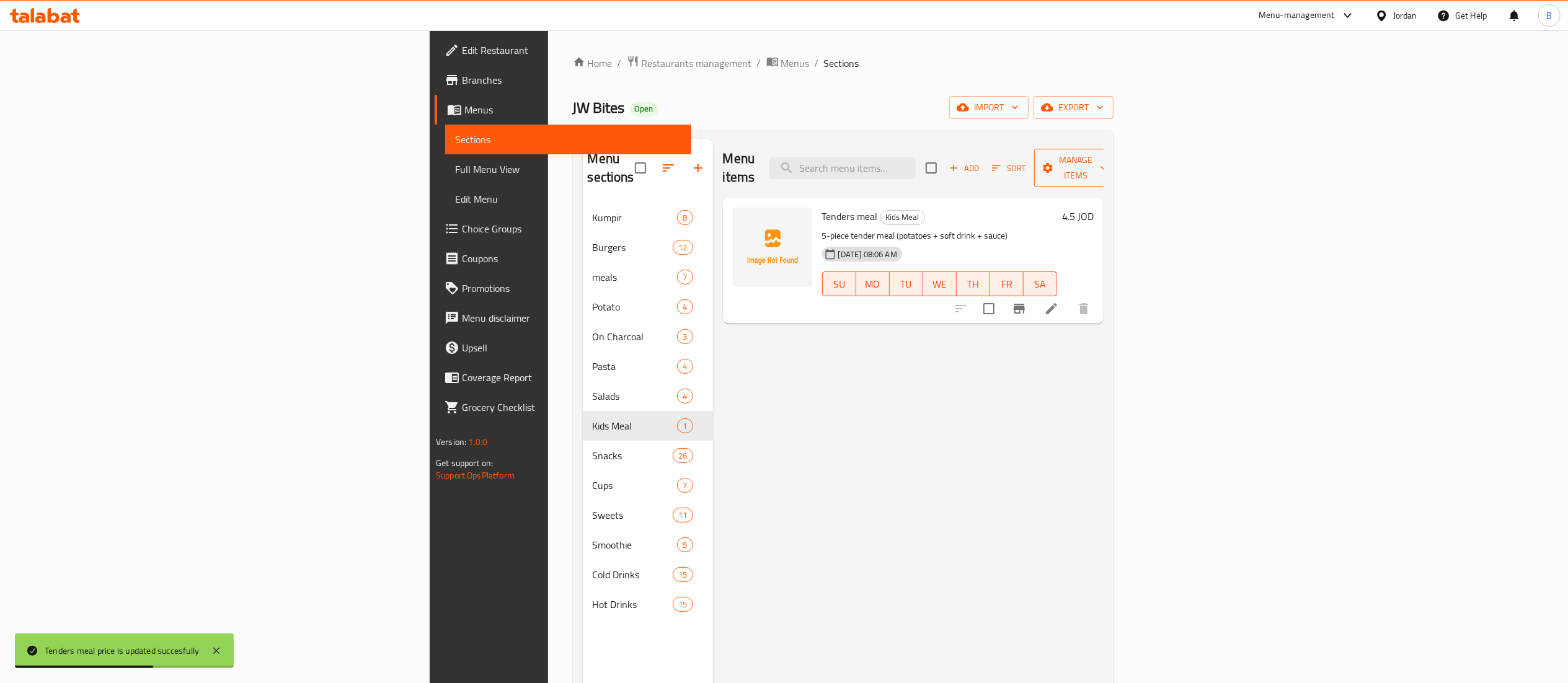
click at [1107, 160] on span "Manage items" at bounding box center [1075, 168] width 63 height 31
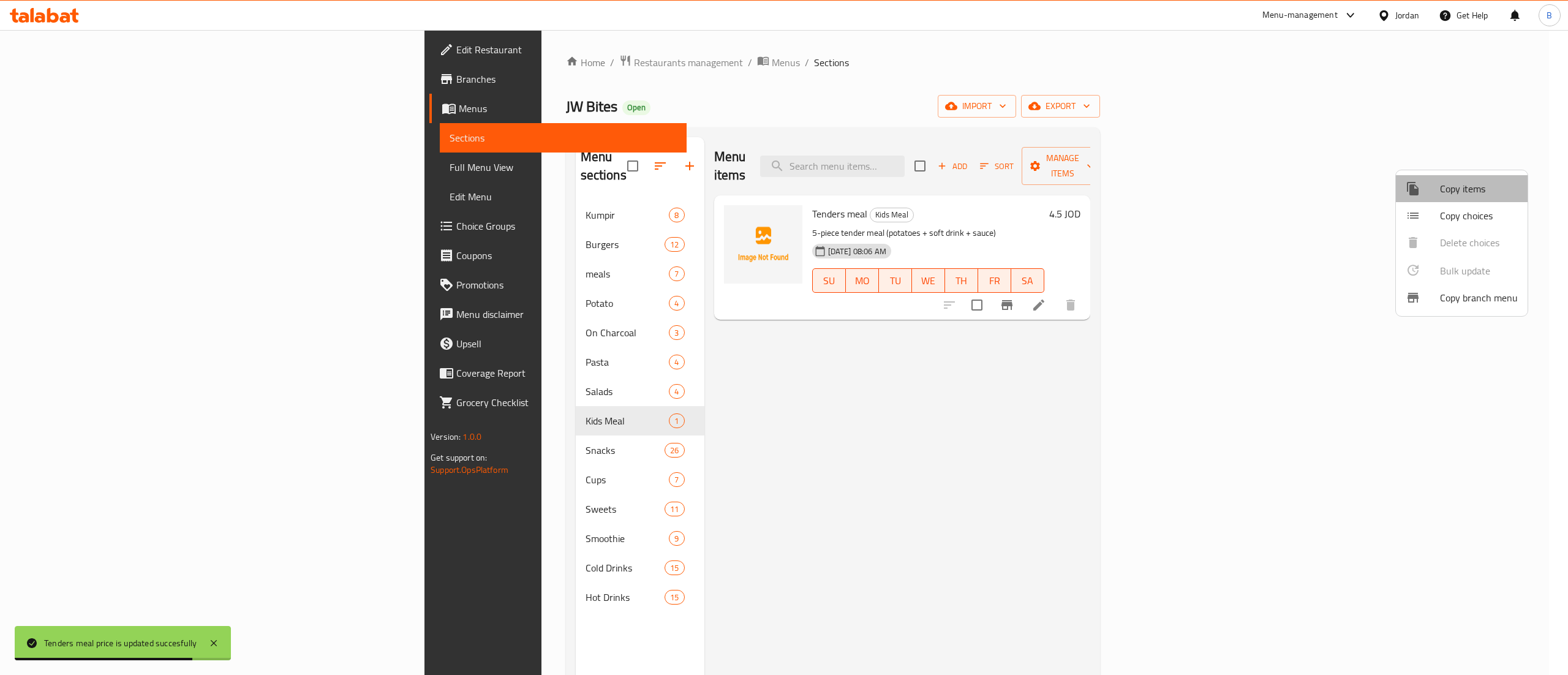
click at [1461, 188] on span "Copy items" at bounding box center [1479, 188] width 78 height 15
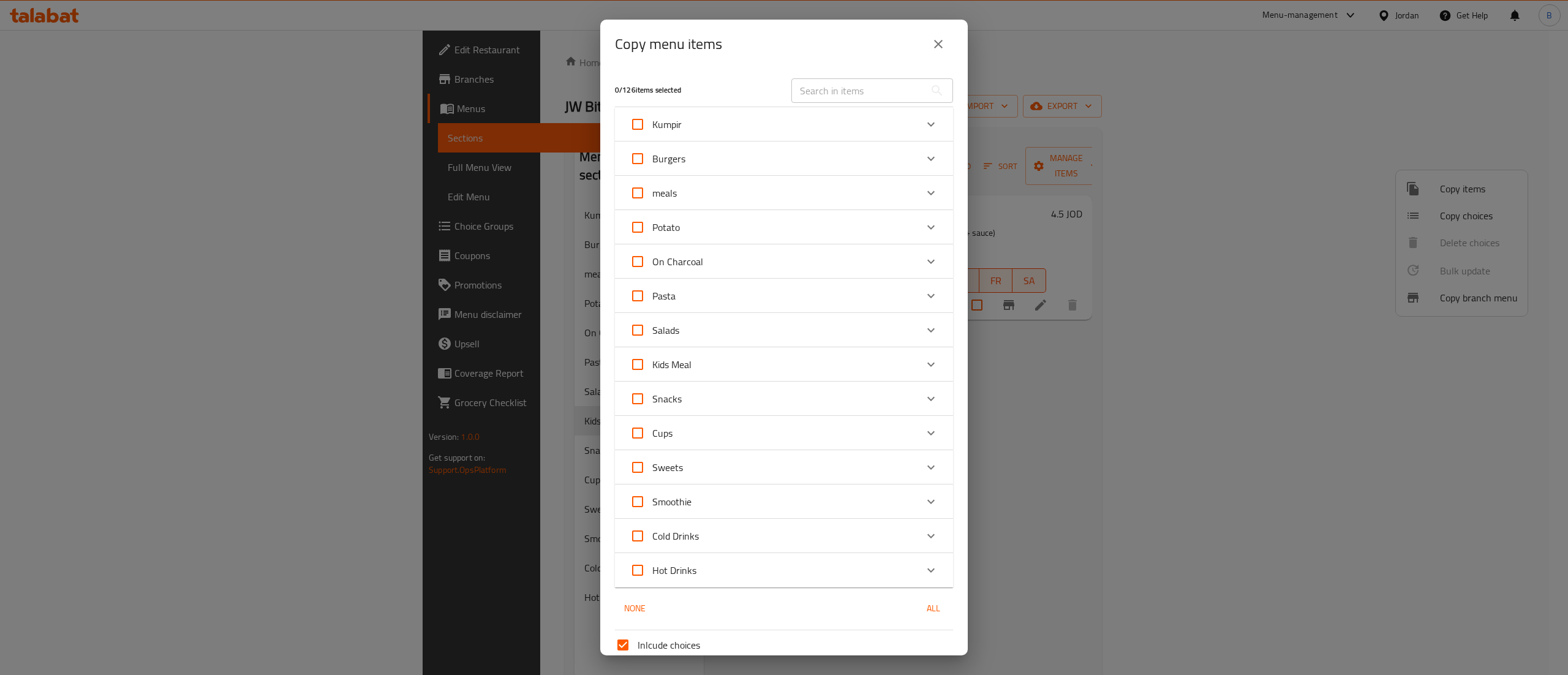
click at [751, 369] on div "Kids Meal" at bounding box center [773, 365] width 287 height 29
click at [649, 429] on input "checkbox" at bounding box center [647, 428] width 29 height 29
checkbox input "true"
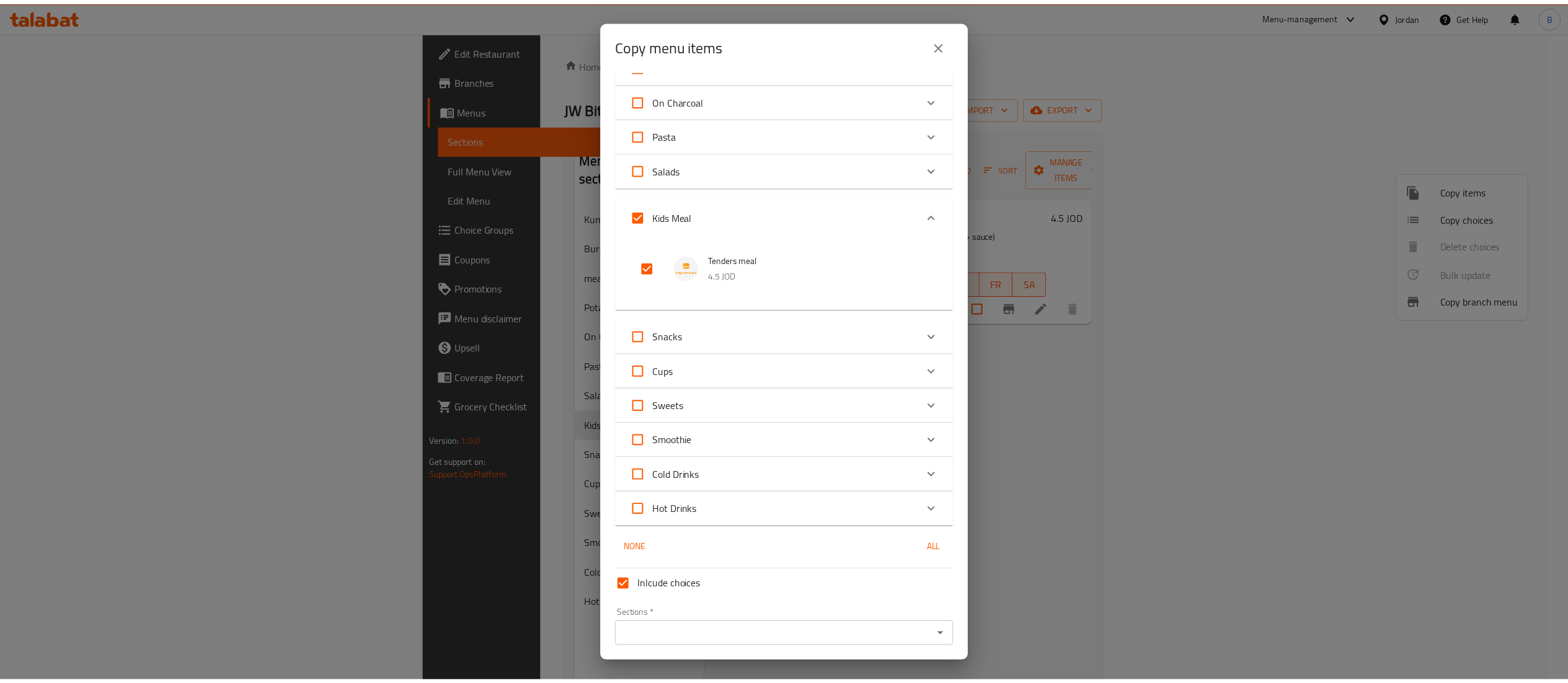
scroll to position [207, 0]
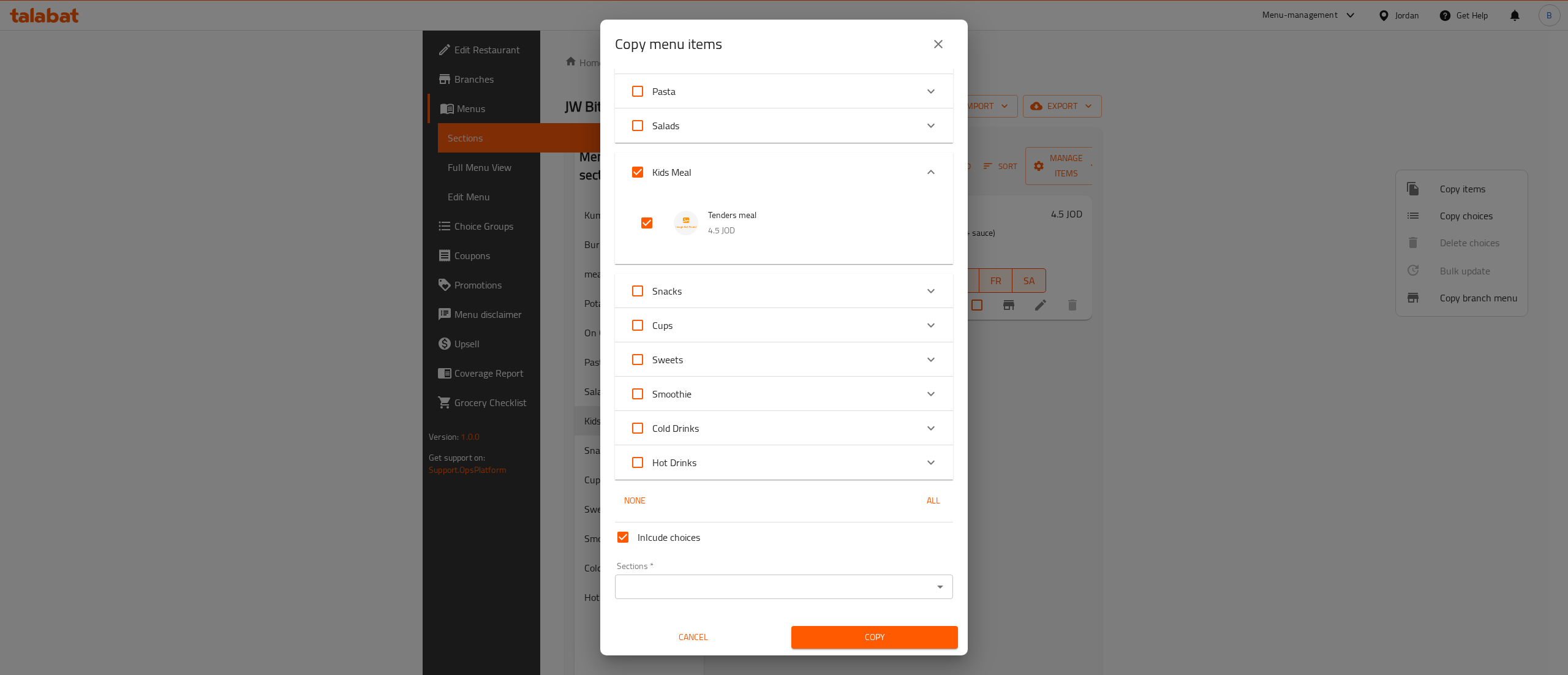
click at [626, 536] on input "Inlcude choices" at bounding box center [623, 537] width 29 height 29
checkbox input "false"
click at [634, 587] on input "Sections   *" at bounding box center [773, 586] width 310 height 17
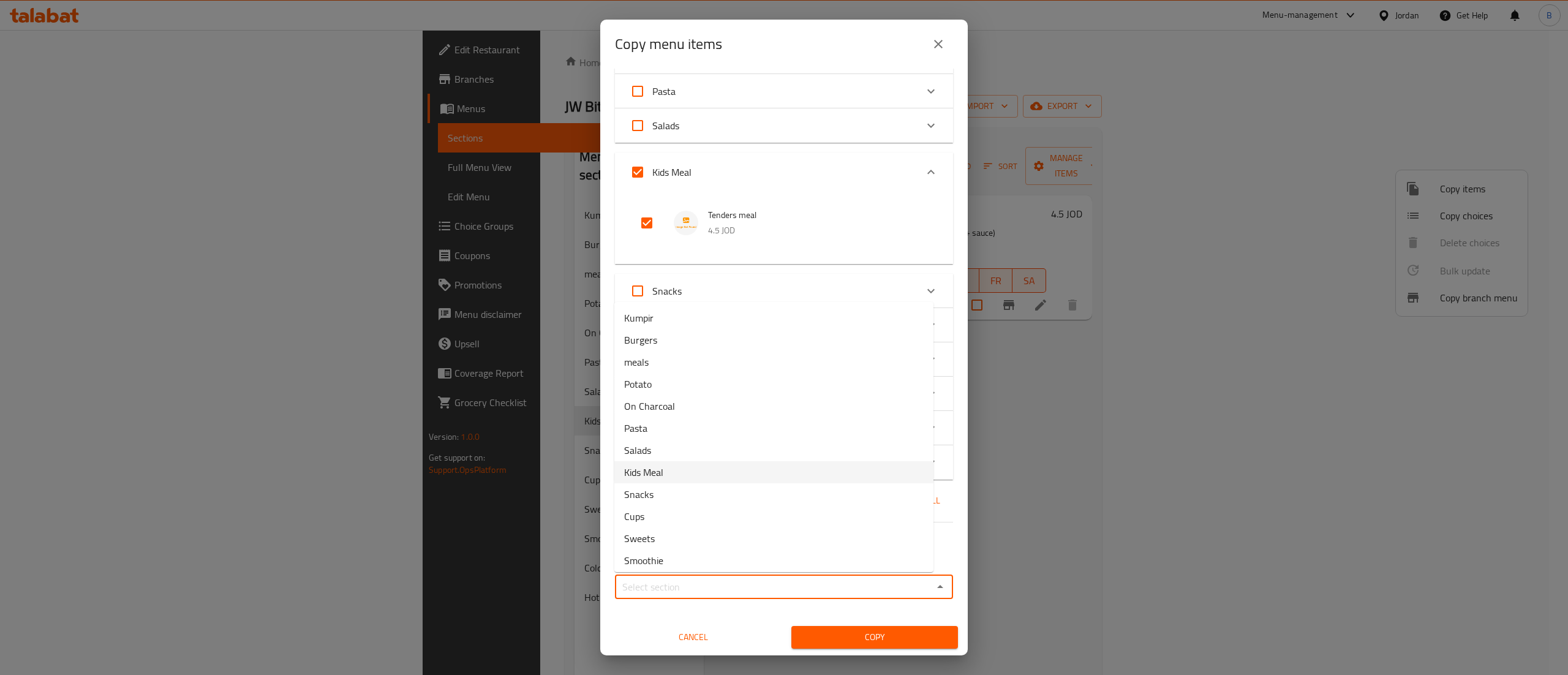
click at [689, 475] on li "Kids Meal" at bounding box center [773, 472] width 319 height 22
type input "Kids Meal"
click at [851, 639] on span "Copy" at bounding box center [875, 637] width 147 height 15
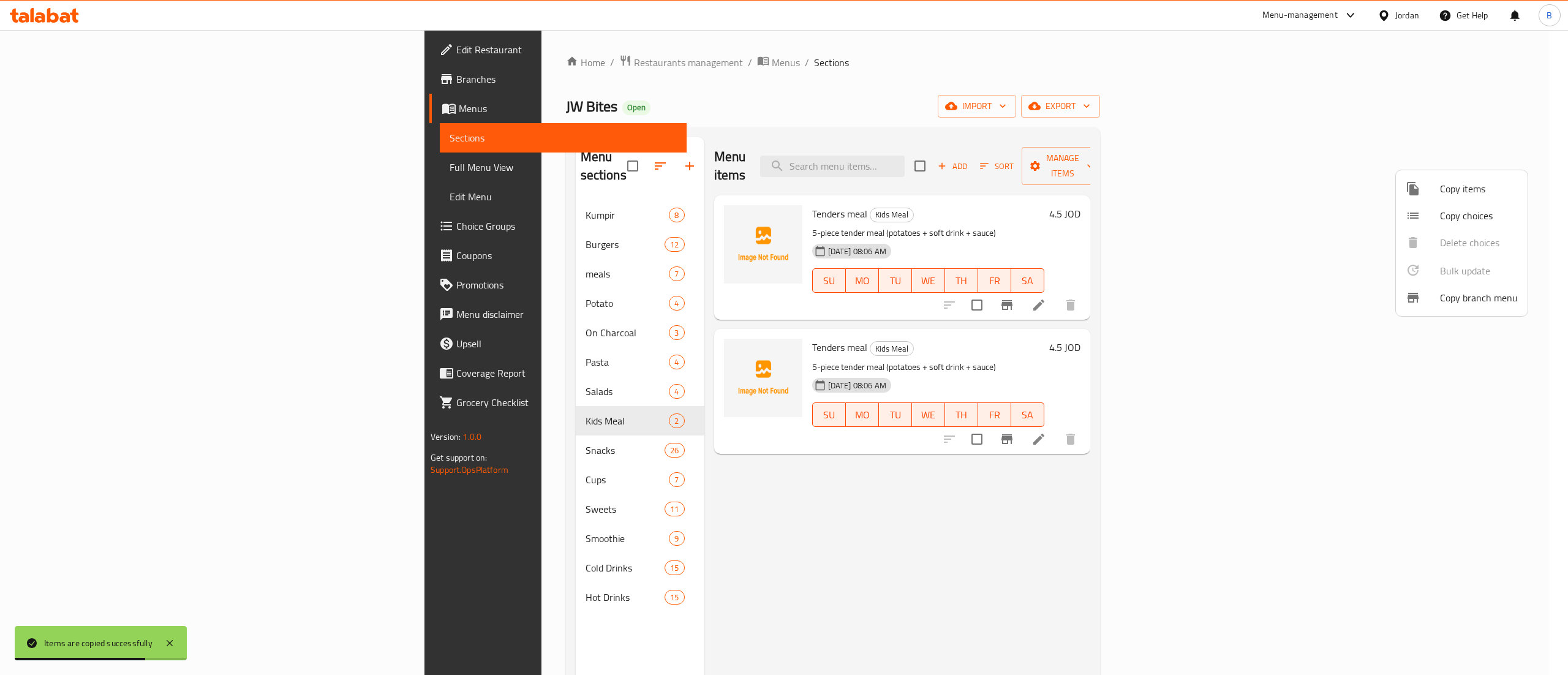
click at [1470, 423] on div at bounding box center [784, 337] width 1568 height 675
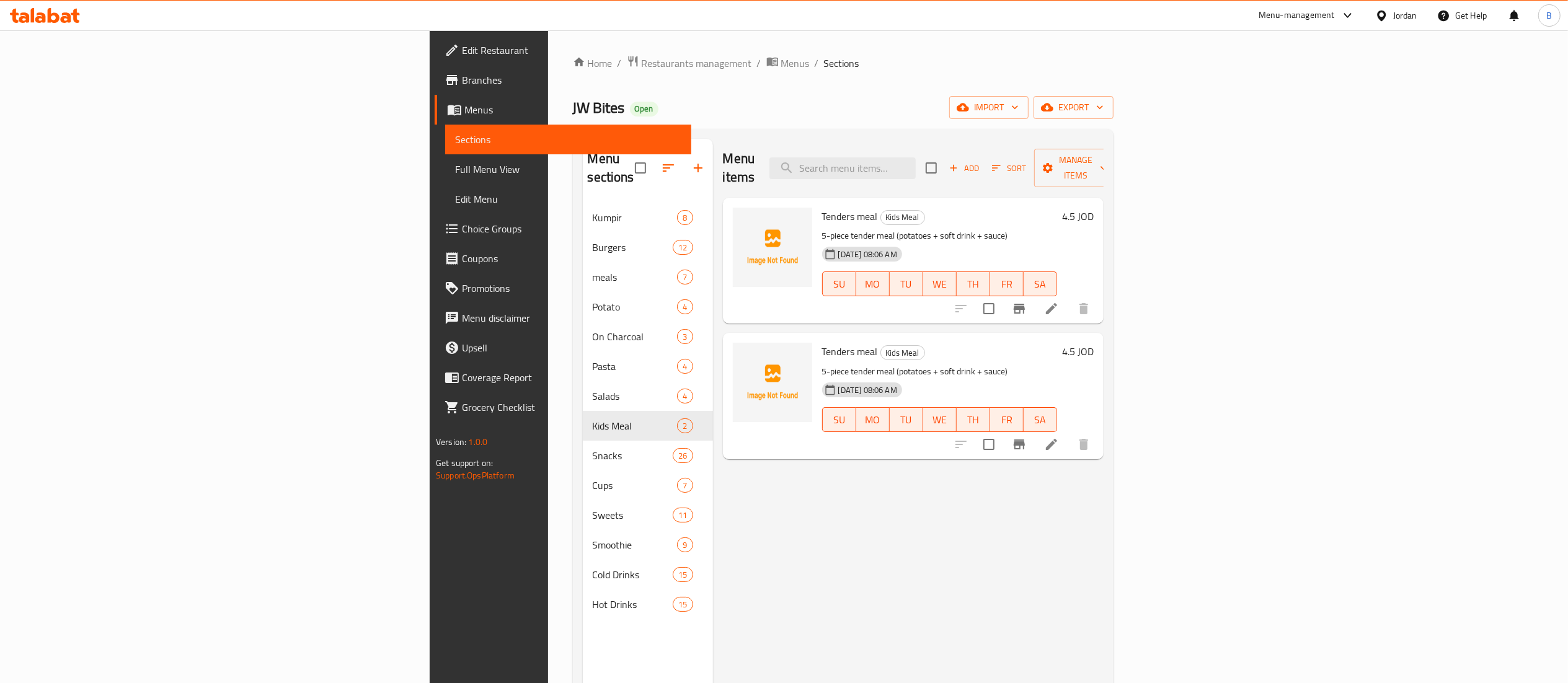
click at [1069, 434] on li at bounding box center [1051, 444] width 34 height 22
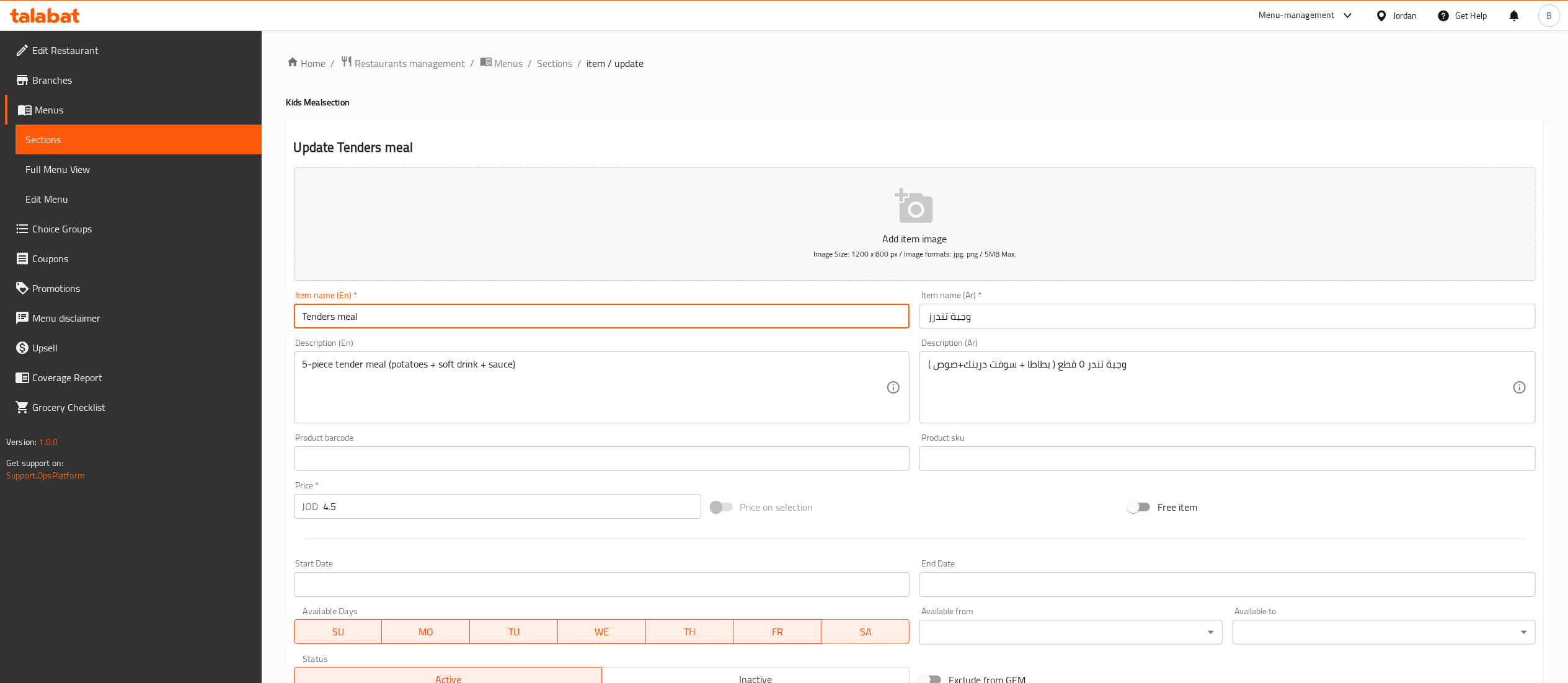
drag, startPoint x: 334, startPoint y: 319, endPoint x: 216, endPoint y: 319, distance: 118.0
click at [229, 319] on div "Edit Restaurant Branches Menus Sections Full Menu View Edit Menu Choice Groups …" at bounding box center [784, 453] width 1568 height 846
type input "Nuggets meal"
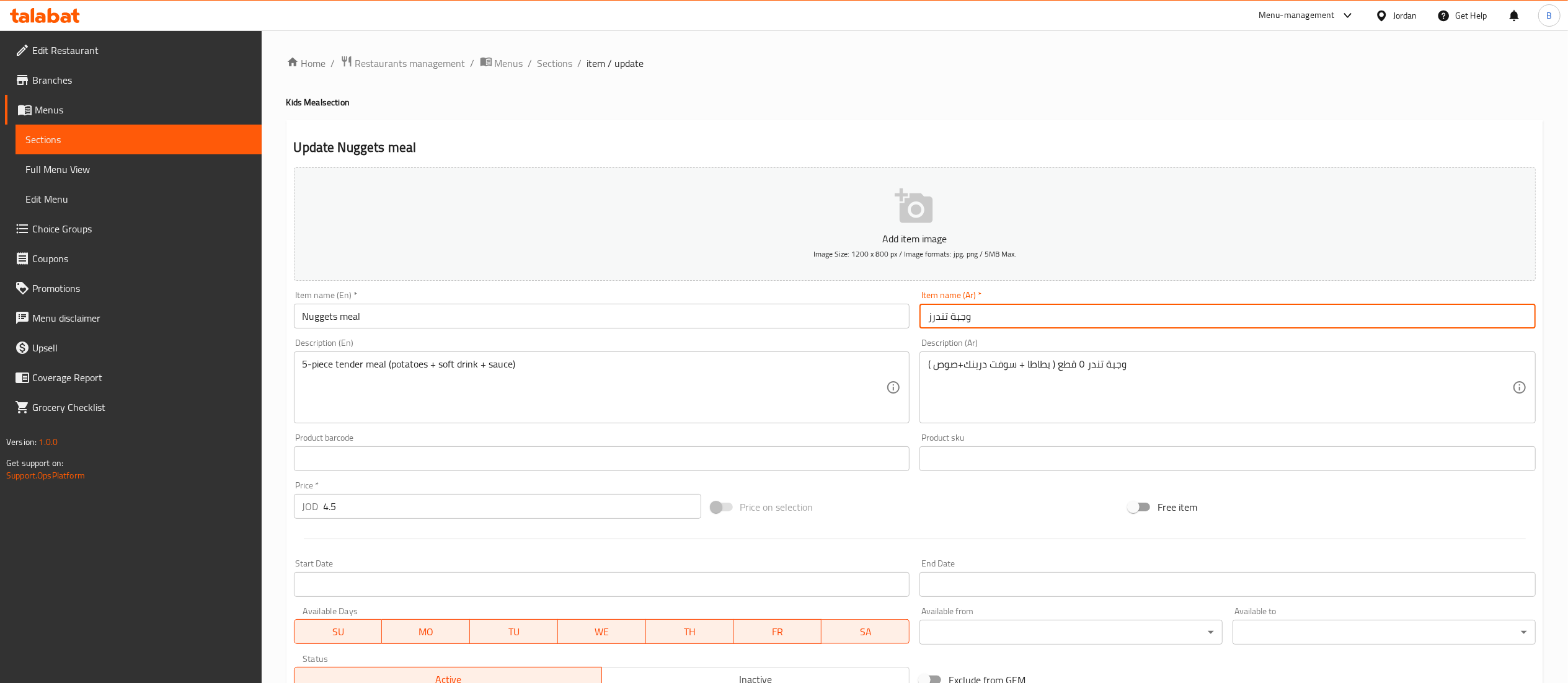
drag, startPoint x: 950, startPoint y: 317, endPoint x: 892, endPoint y: 349, distance: 66.2
click at [913, 319] on div "Add item image Image Size: 1200 x 800 px / Image formats: jpg, png / 5MB Max. I…" at bounding box center [914, 429] width 1251 height 534
paste input "نجتس"
click at [953, 315] on input "وجبةنجتس" at bounding box center [1227, 316] width 616 height 25
type input "وجبة نجتس"
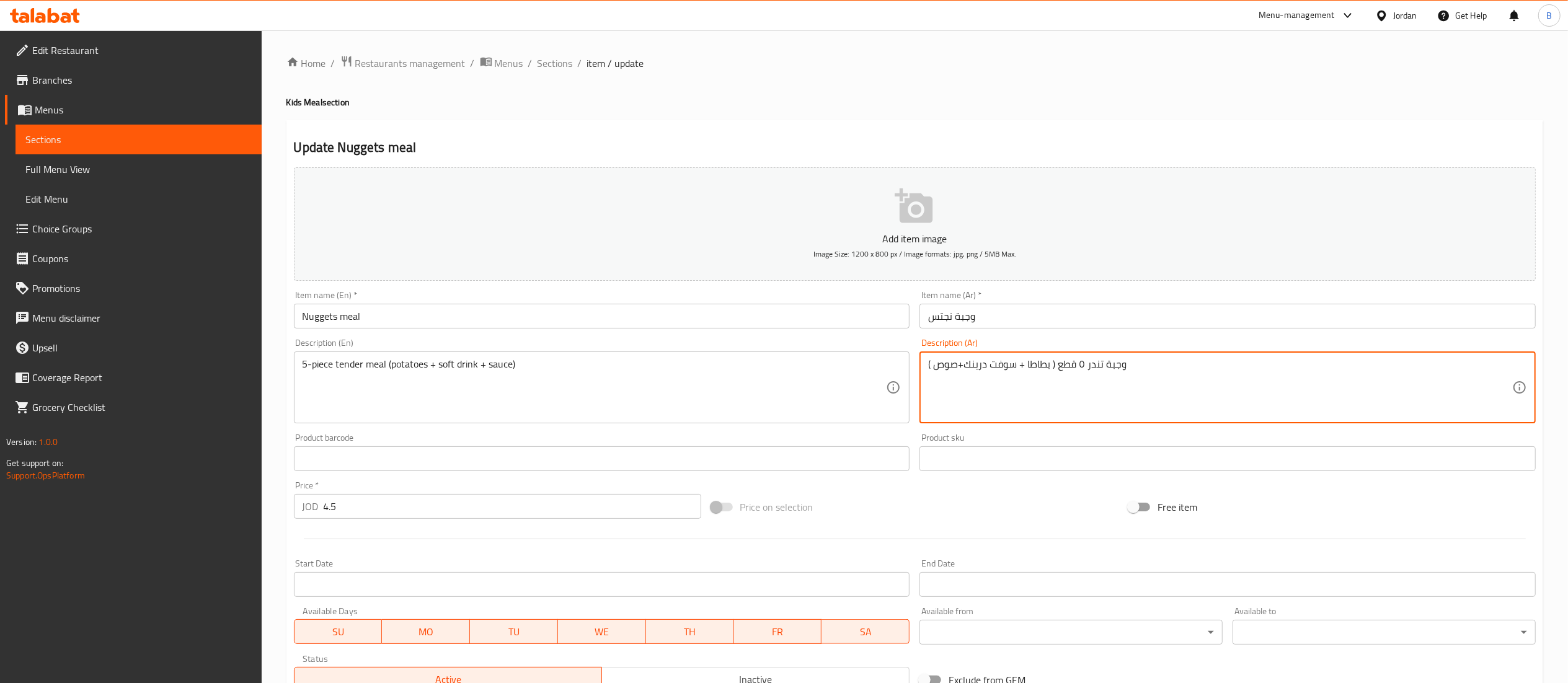
drag, startPoint x: 1204, startPoint y: 363, endPoint x: 746, endPoint y: 349, distance: 458.2
paste textarea "جتس ٧قطع بطاطا + سوفت درينك+ صوص"
type textarea "نجتس ٧قطع بطاطا + سوفت درينك+ صوص)"
drag, startPoint x: 676, startPoint y: 389, endPoint x: 0, endPoint y: 352, distance: 677.0
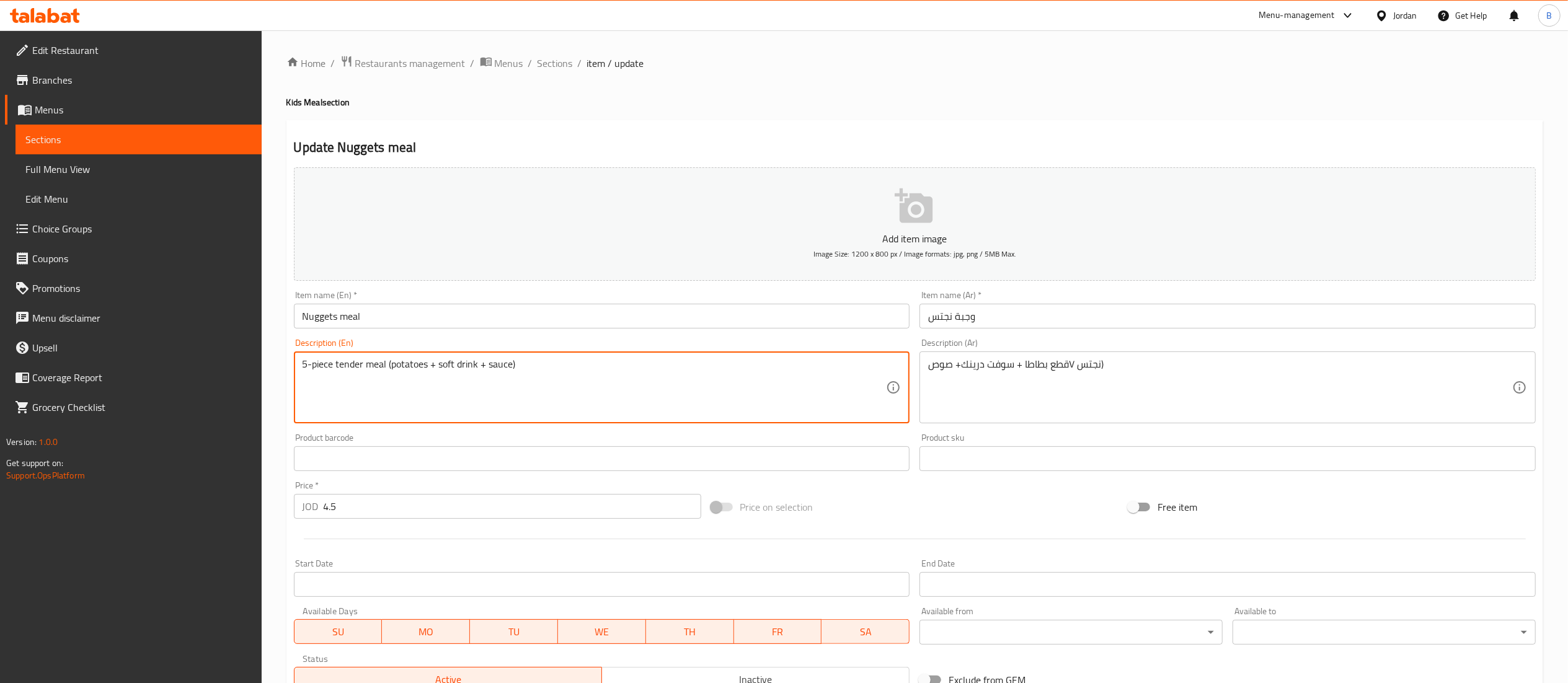
paste textarea "7 pieces of nuggets"
type textarea "7 pieces of nuggets (potatoes + soft drink + sauce)"
drag, startPoint x: 353, startPoint y: 518, endPoint x: 45, endPoint y: 496, distance: 308.8
click at [118, 496] on div "Edit Restaurant Branches Menus Sections Full Menu View Edit Menu Choice Groups …" at bounding box center [784, 453] width 1568 height 846
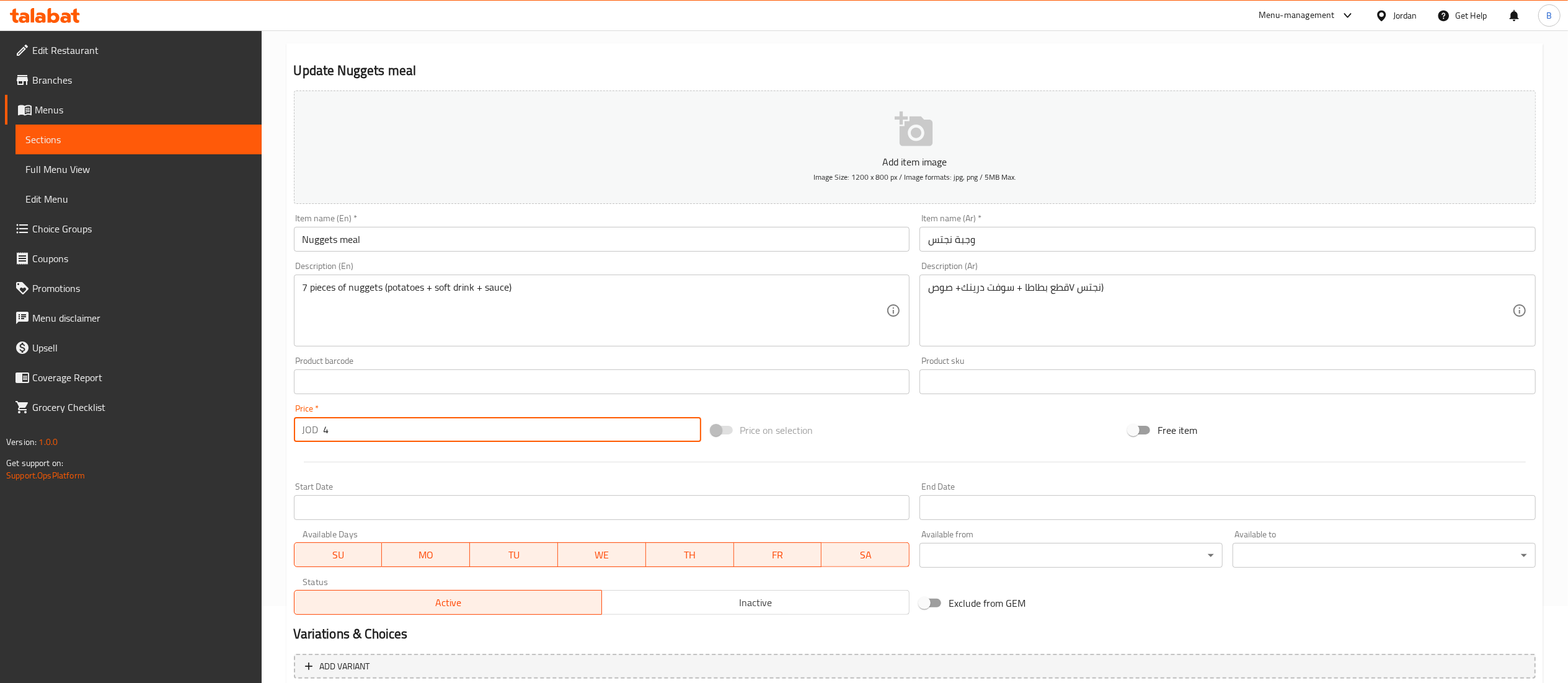
scroll to position [191, 0]
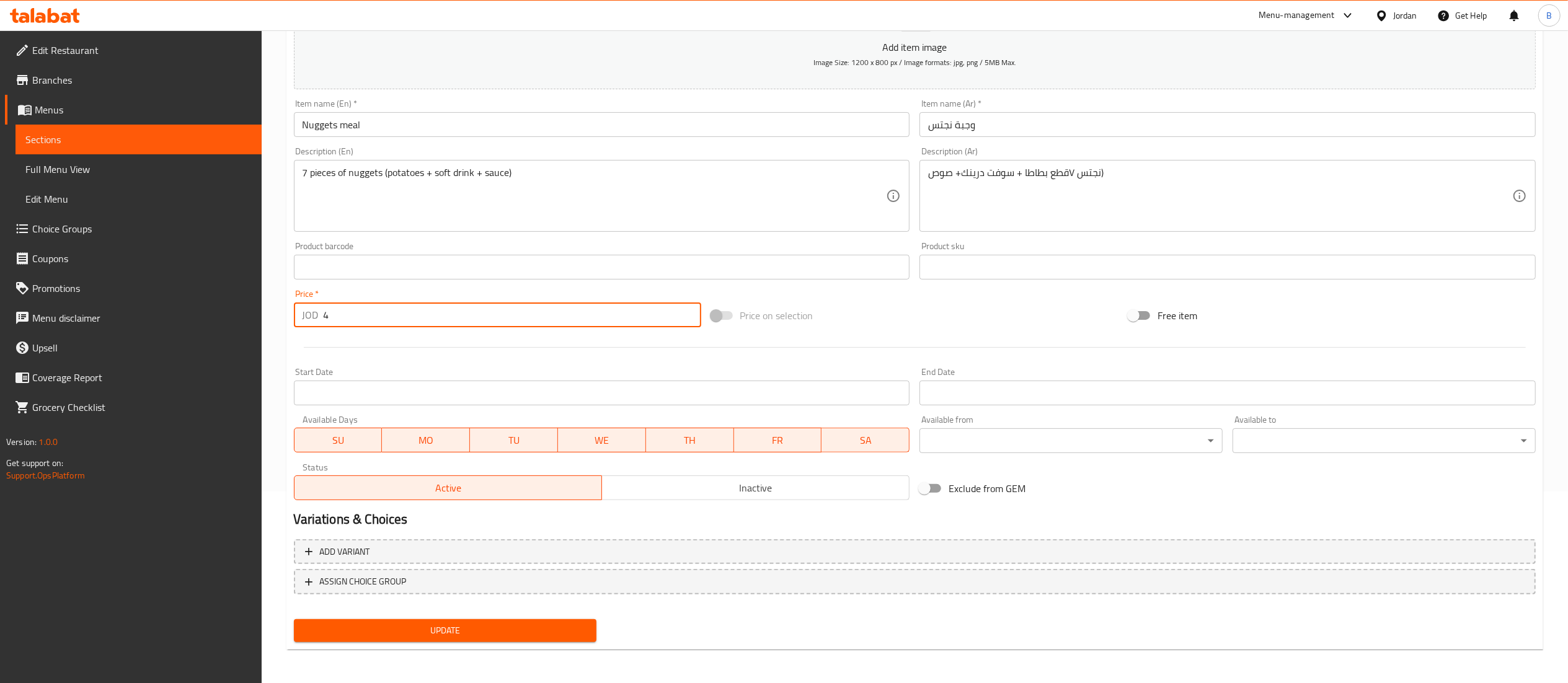
type input "4"
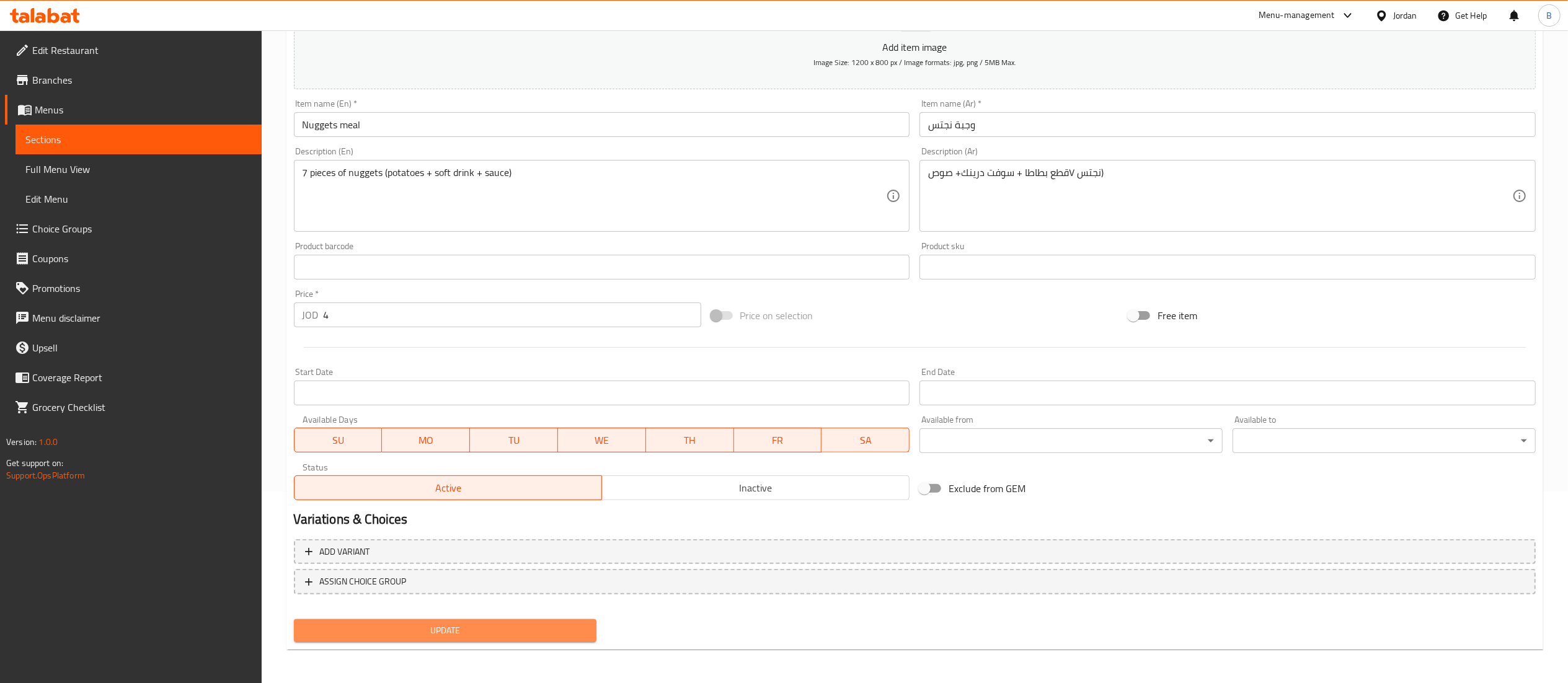
click at [423, 627] on span "Update" at bounding box center [445, 631] width 283 height 16
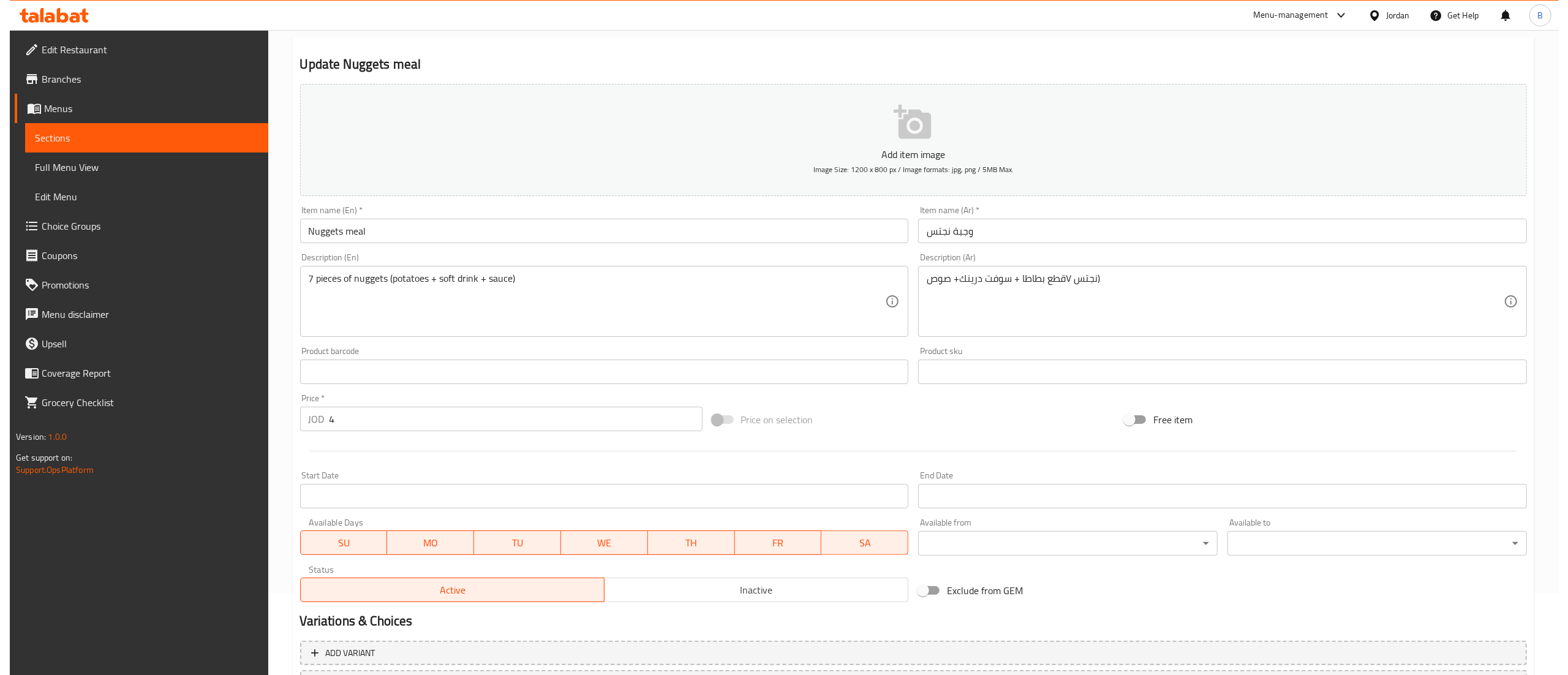
scroll to position [0, 0]
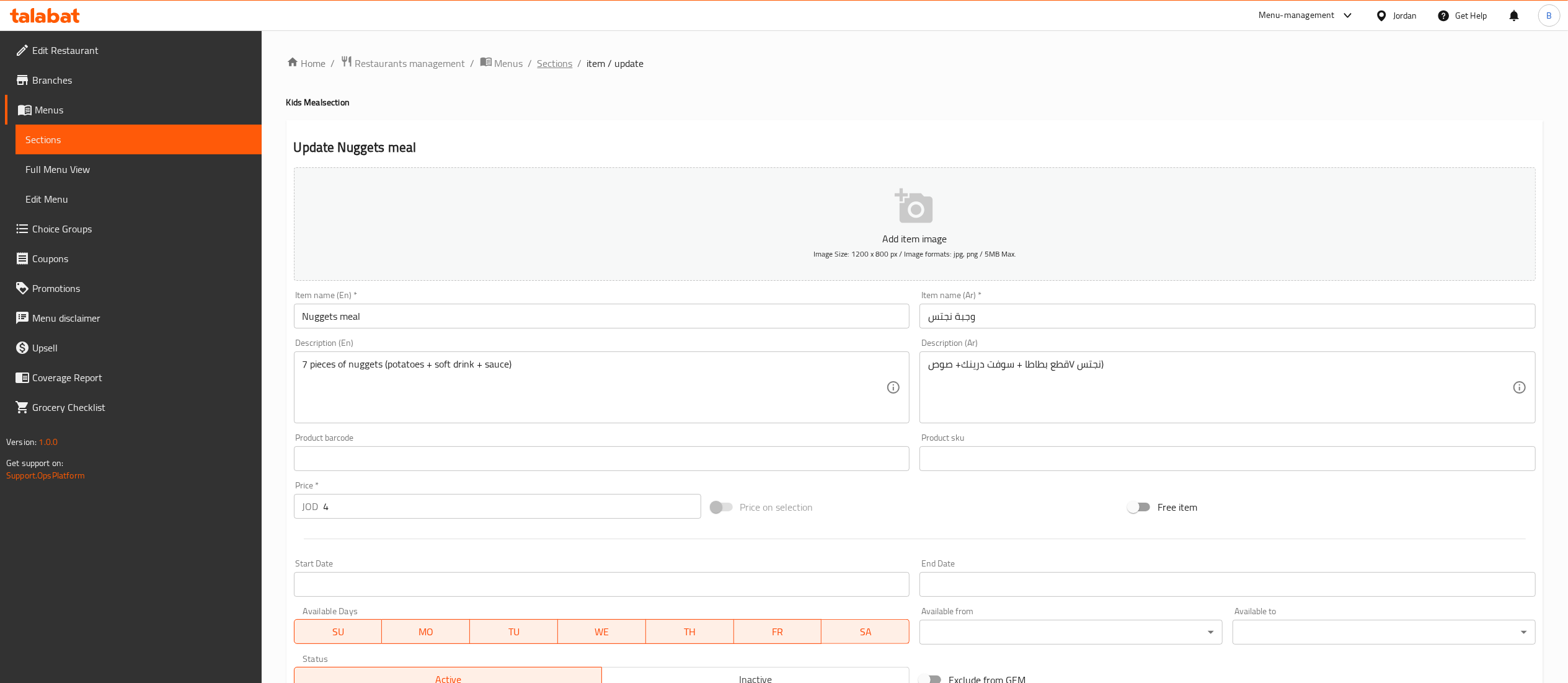
click at [559, 67] on span "Sections" at bounding box center [555, 63] width 35 height 15
